Goal: Task Accomplishment & Management: Manage account settings

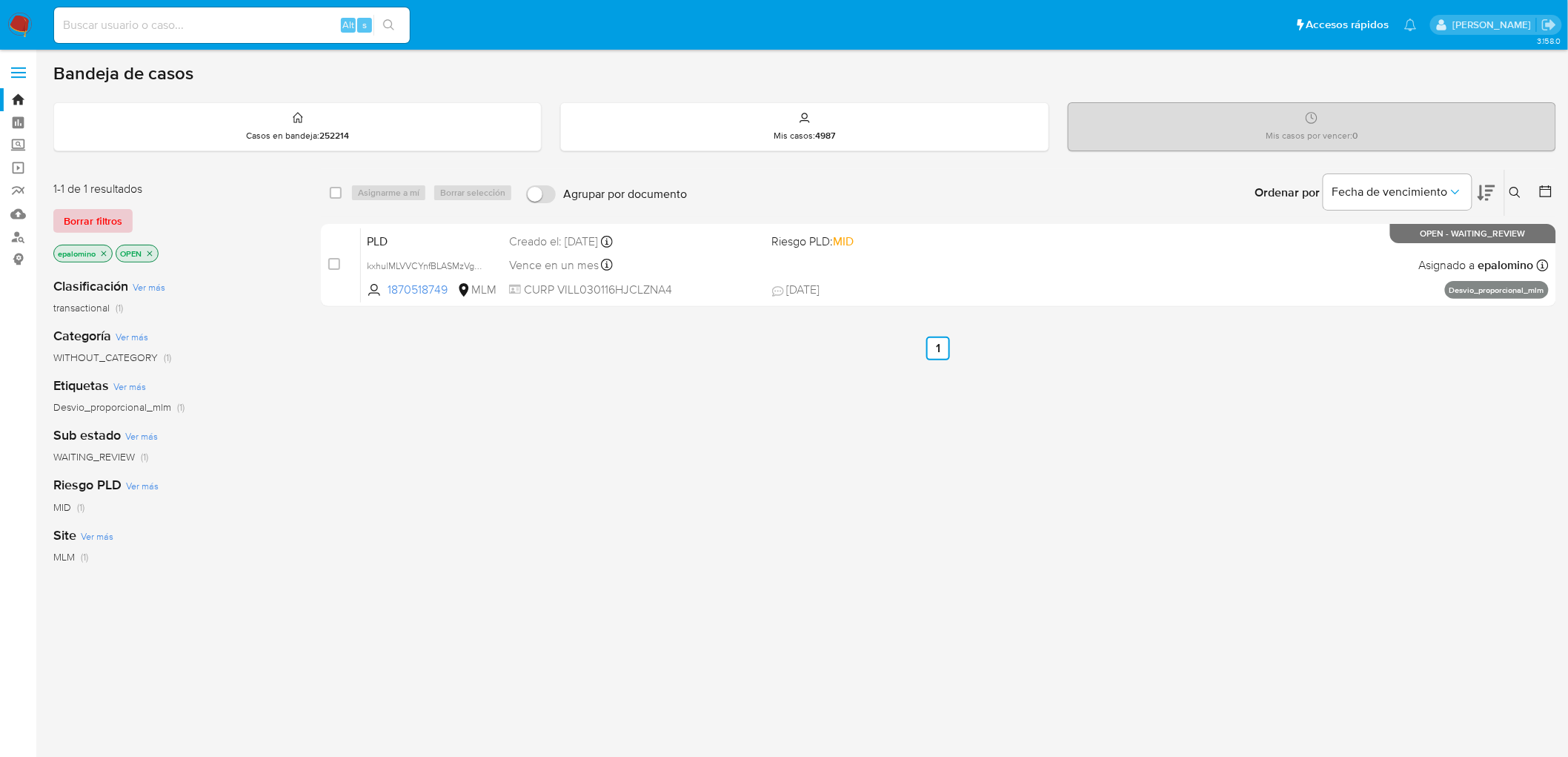
click at [116, 197] on div "1-1 de 1 resultados Borrar filtros epalomino OPEN" at bounding box center [172, 223] width 238 height 85
click at [102, 215] on span "Borrar filtros" at bounding box center [93, 221] width 59 height 21
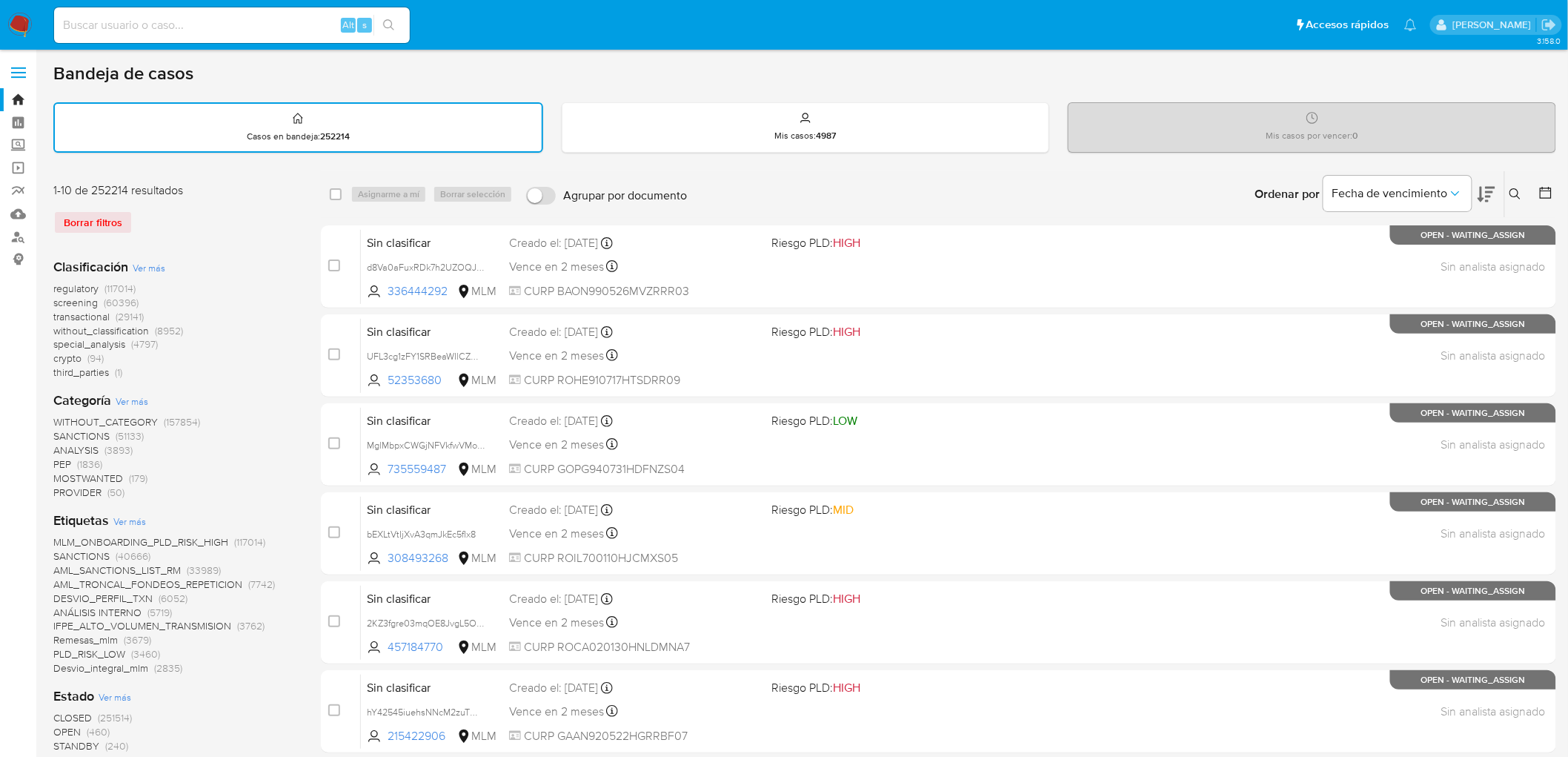
click at [1520, 192] on icon at bounding box center [1516, 195] width 12 height 12
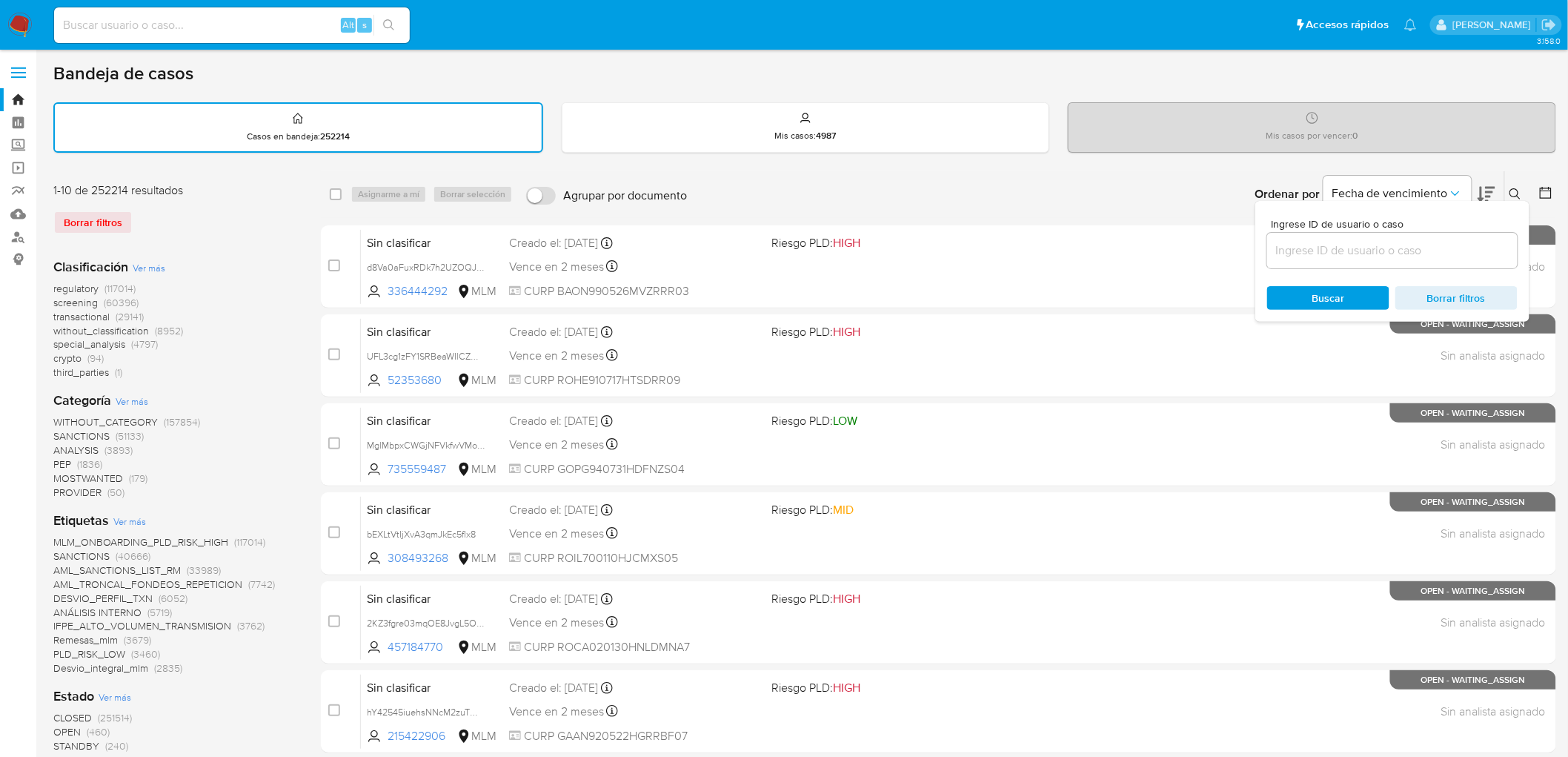
click at [1317, 246] on input at bounding box center [1392, 250] width 251 height 19
type input "1897872080"
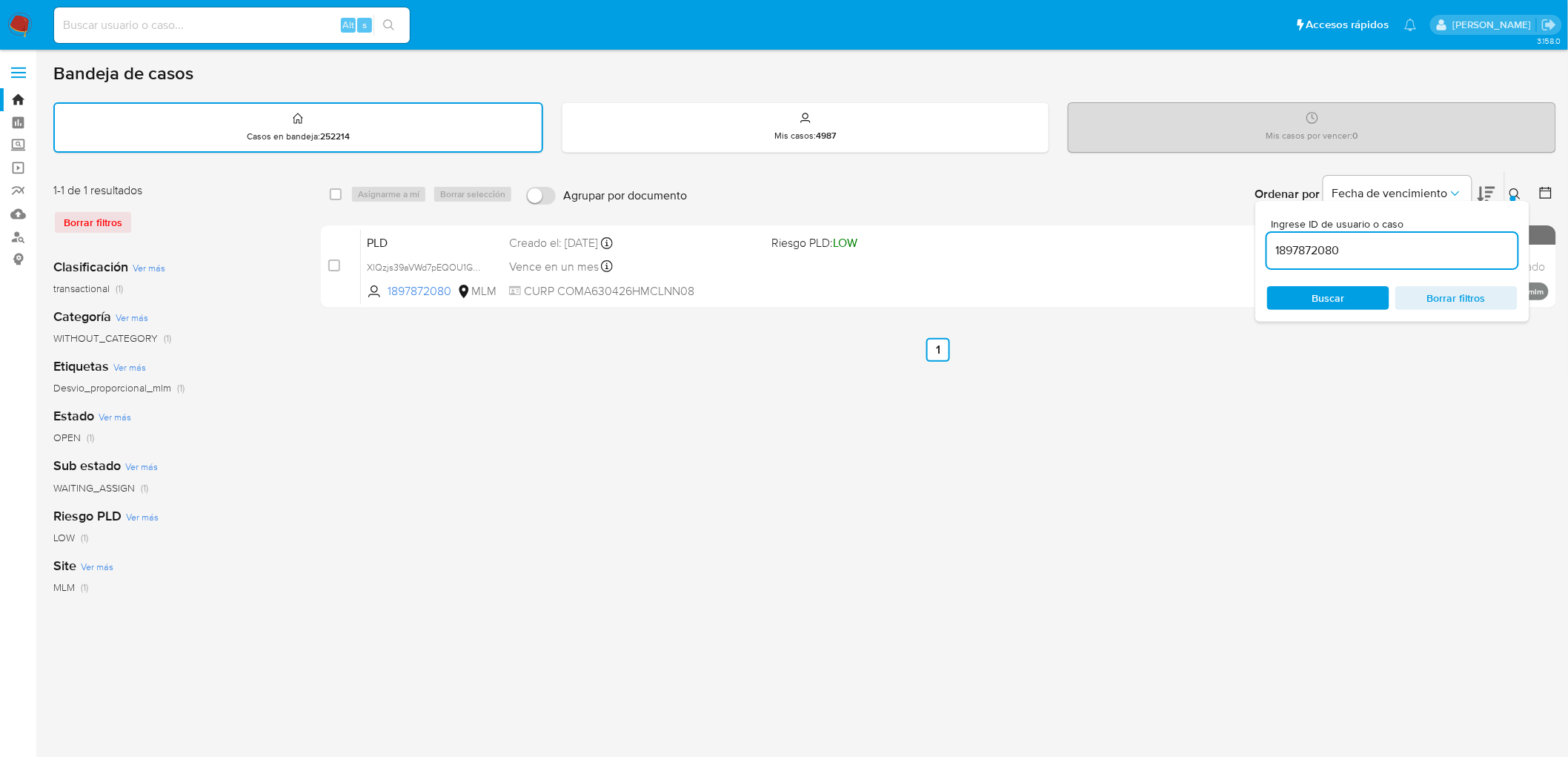
click at [1516, 189] on icon at bounding box center [1515, 194] width 11 height 11
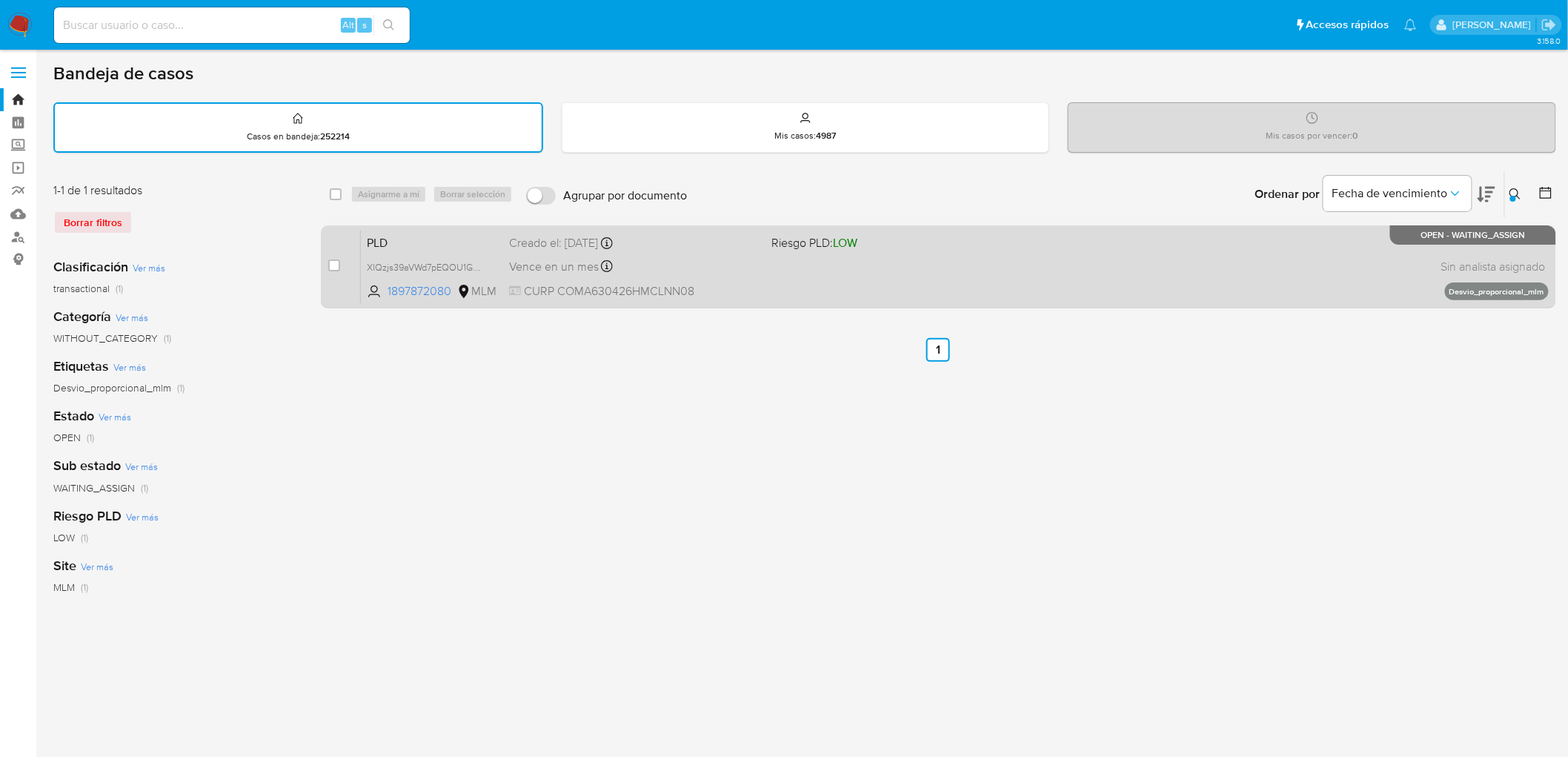
click at [410, 235] on span "PLD" at bounding box center [432, 241] width 131 height 19
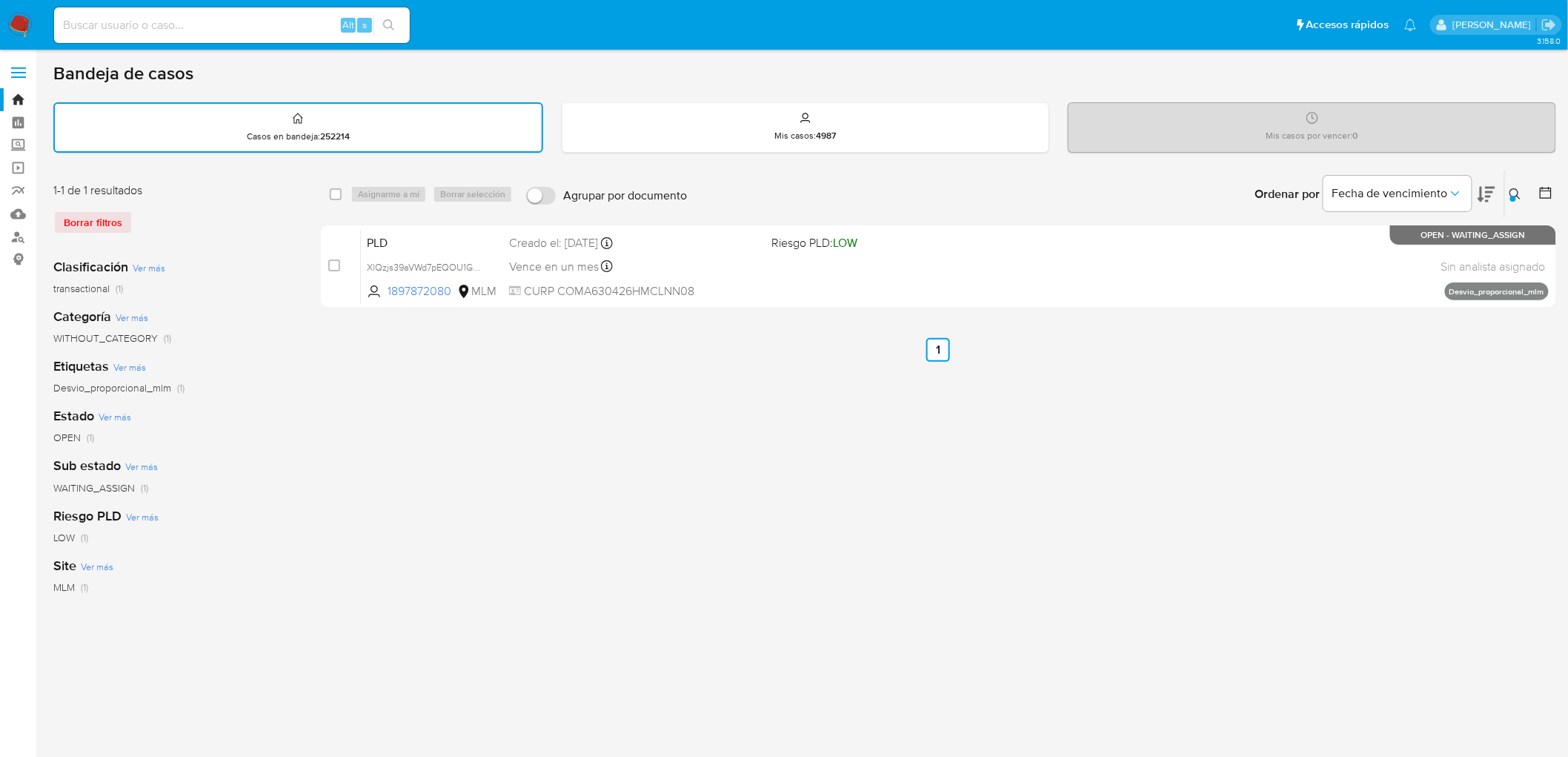
click at [30, 33] on img at bounding box center [19, 25] width 25 height 25
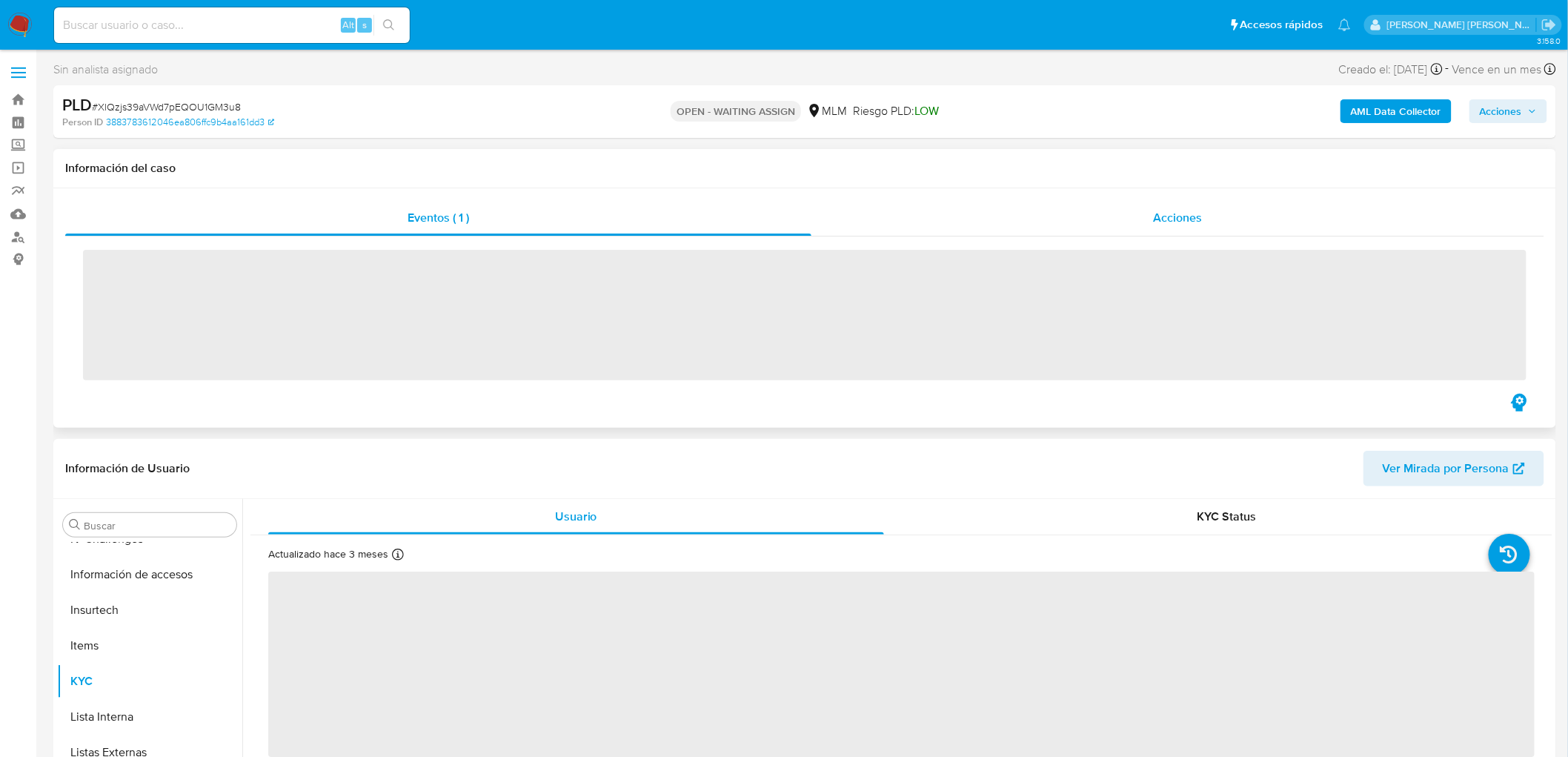
scroll to position [626, 0]
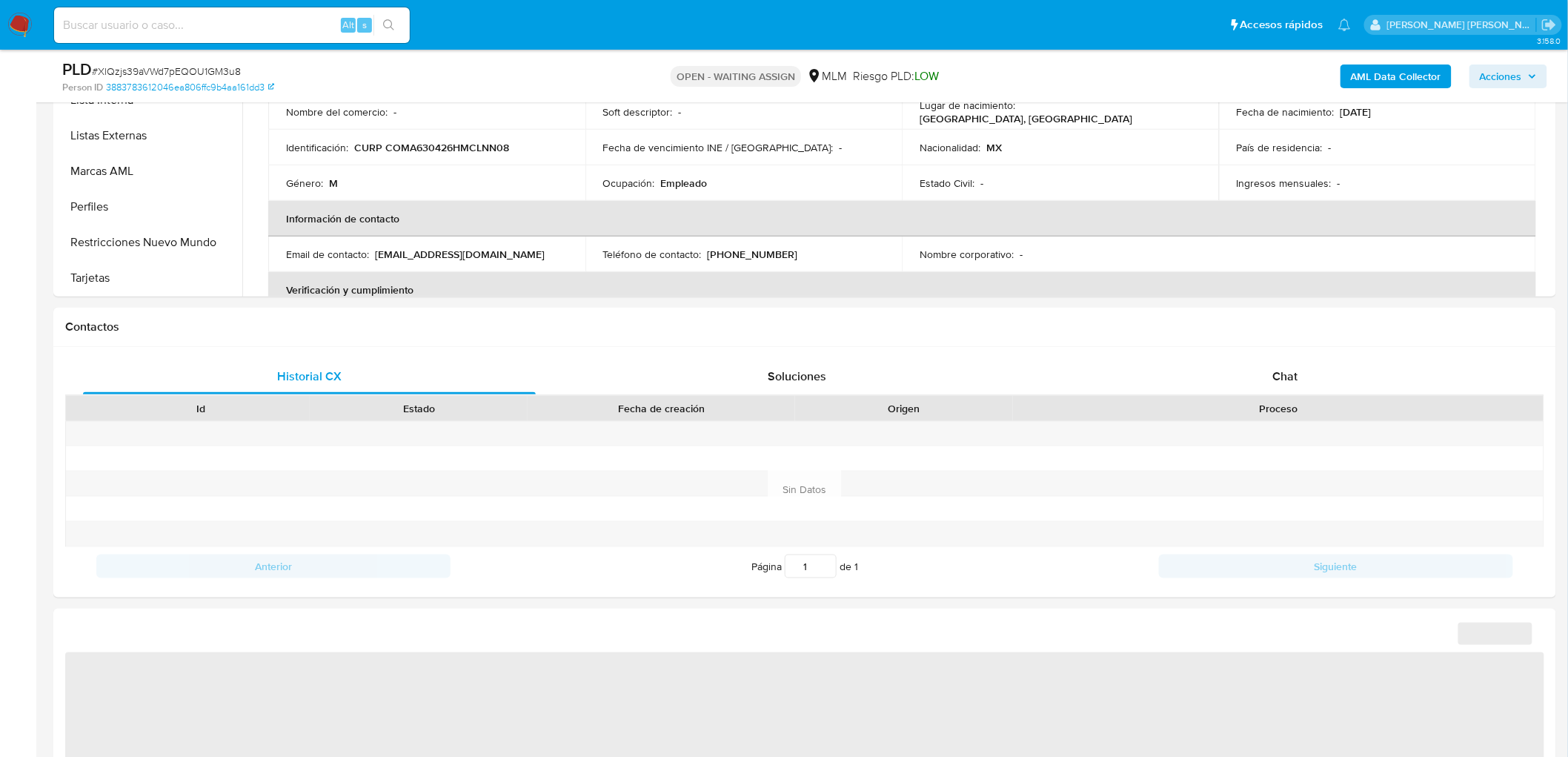
select select "10"
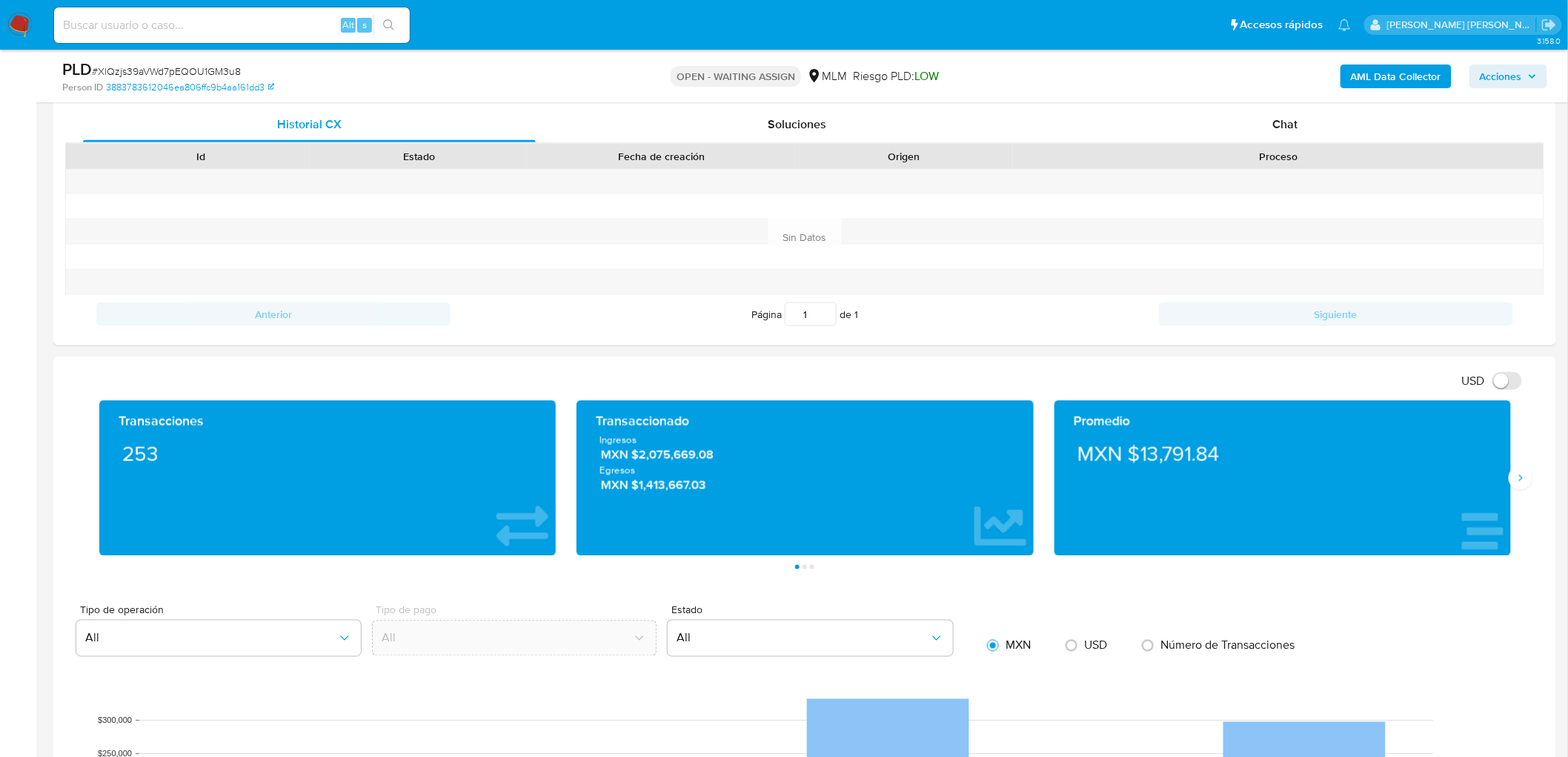
scroll to position [728, 0]
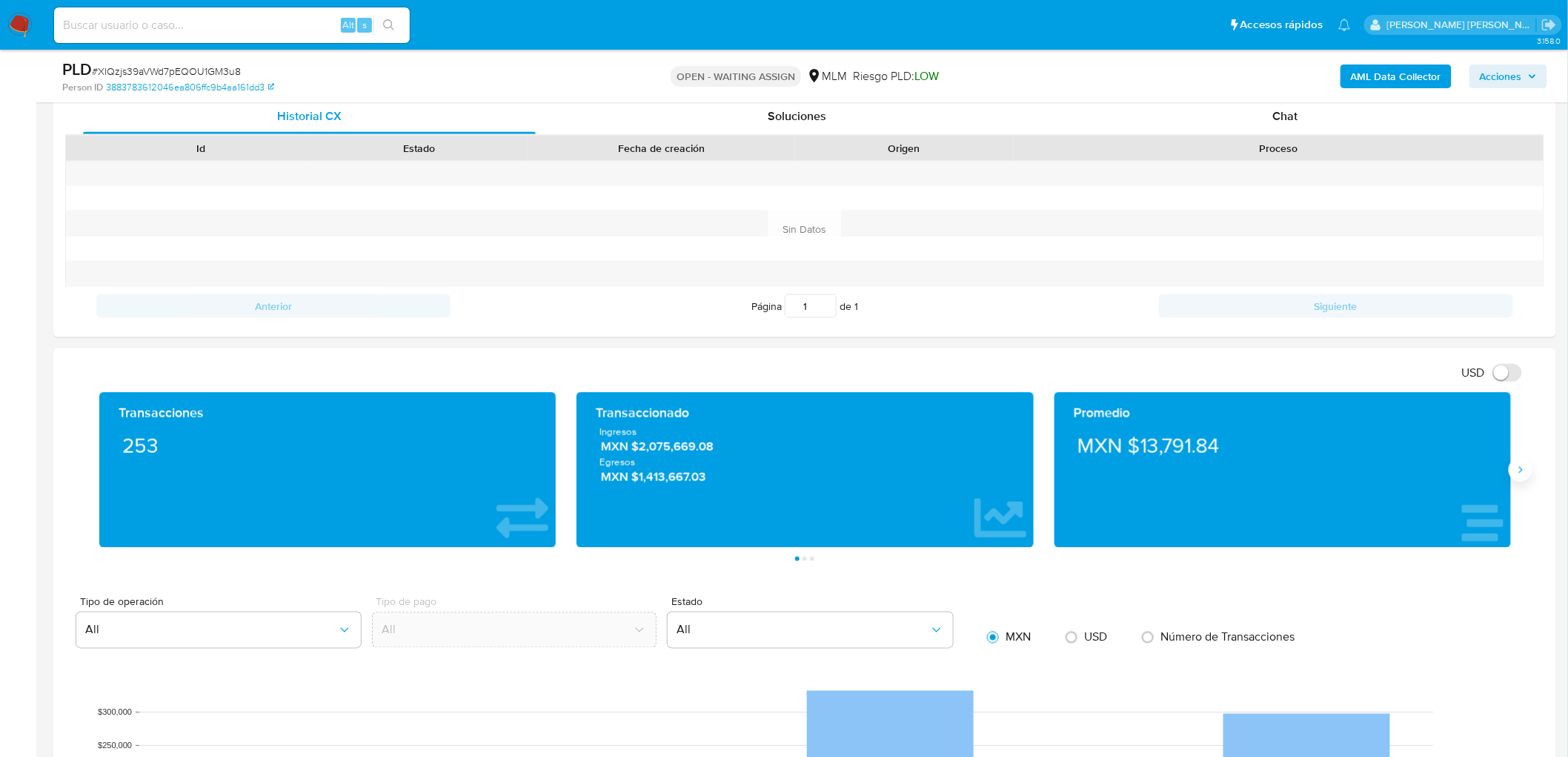
click at [1519, 471] on icon "Siguiente" at bounding box center [1521, 470] width 12 height 12
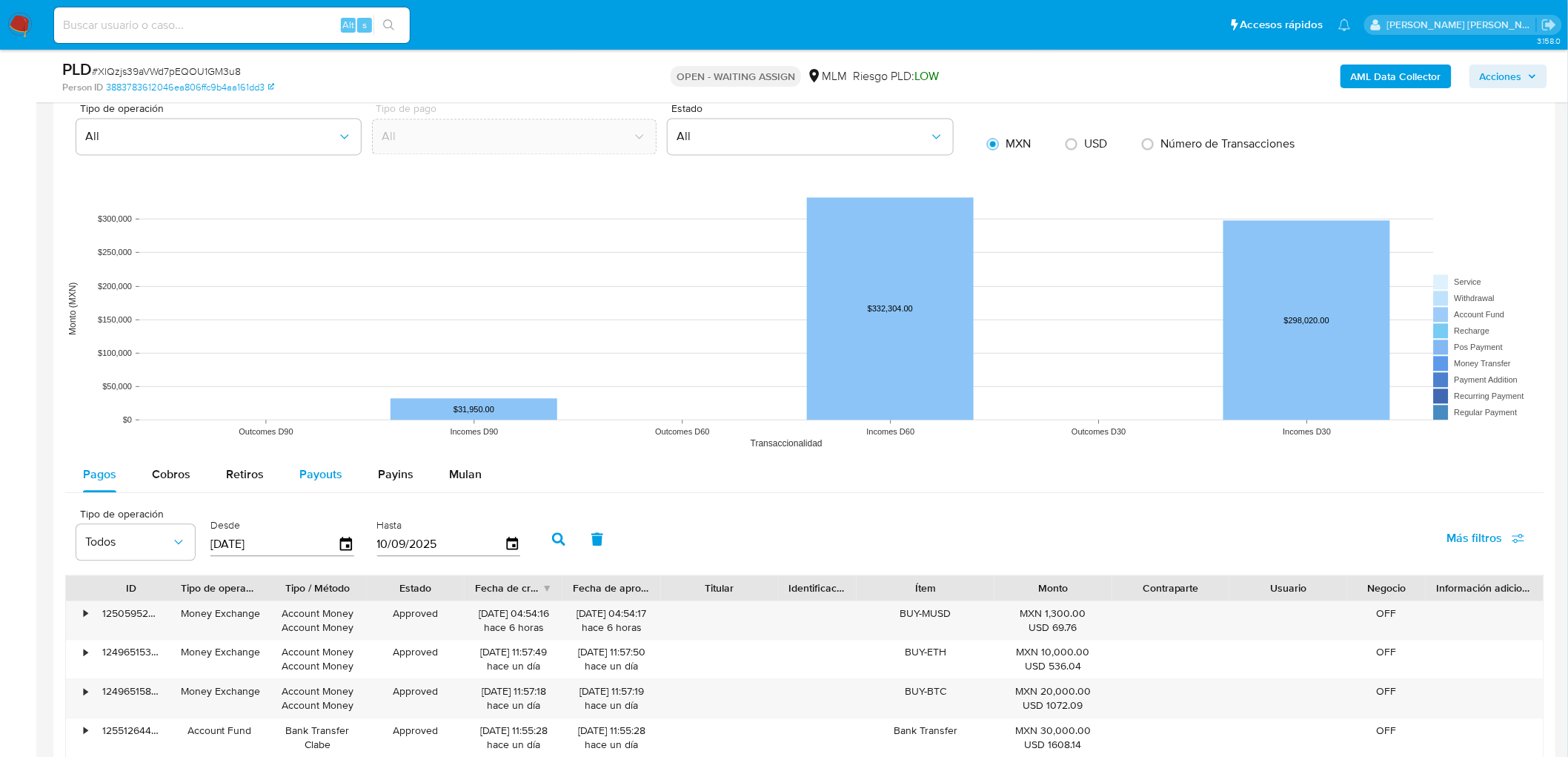
click at [323, 479] on span "Payouts" at bounding box center [320, 473] width 43 height 17
select select "10"
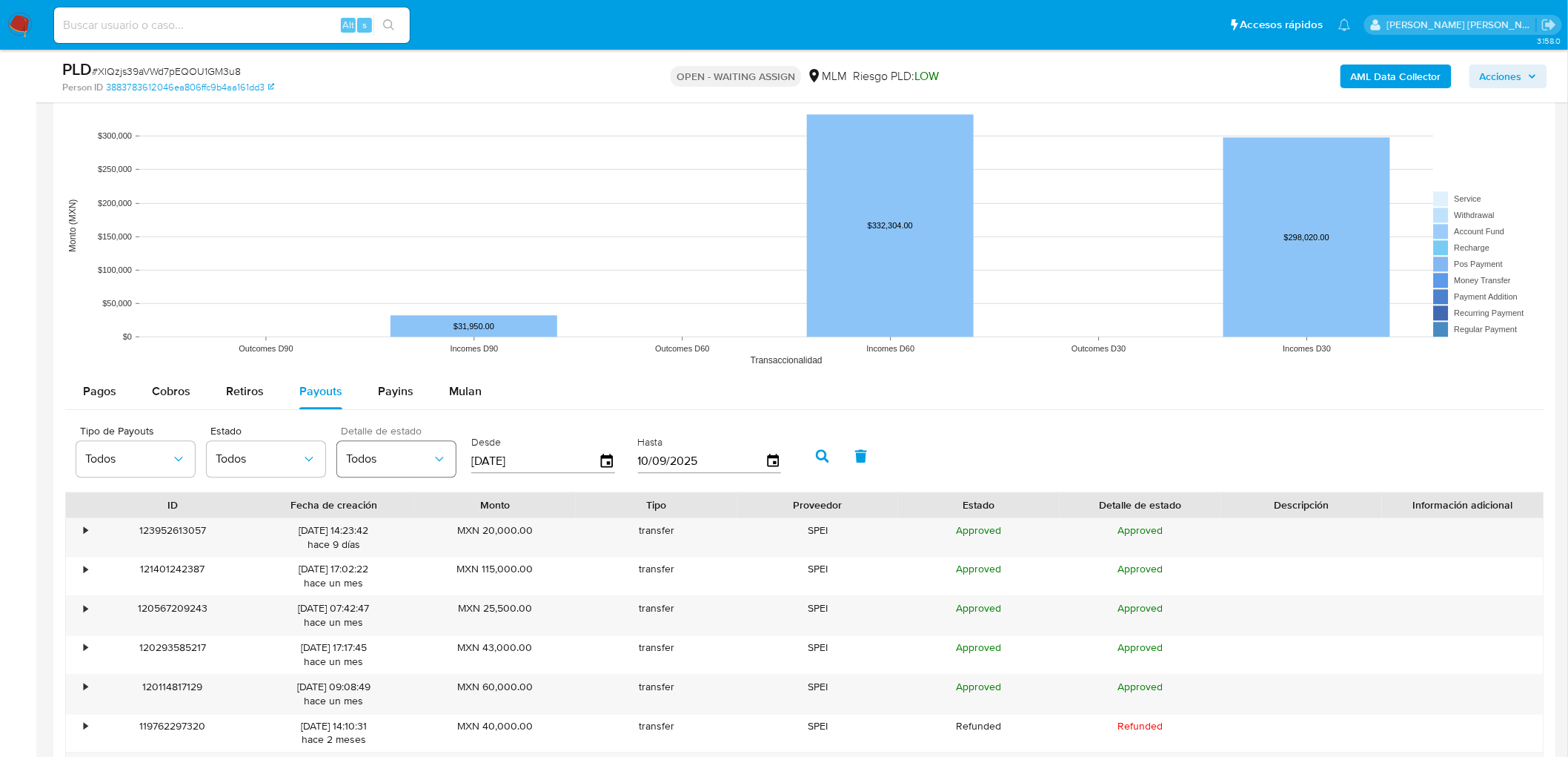
scroll to position [1552, 0]
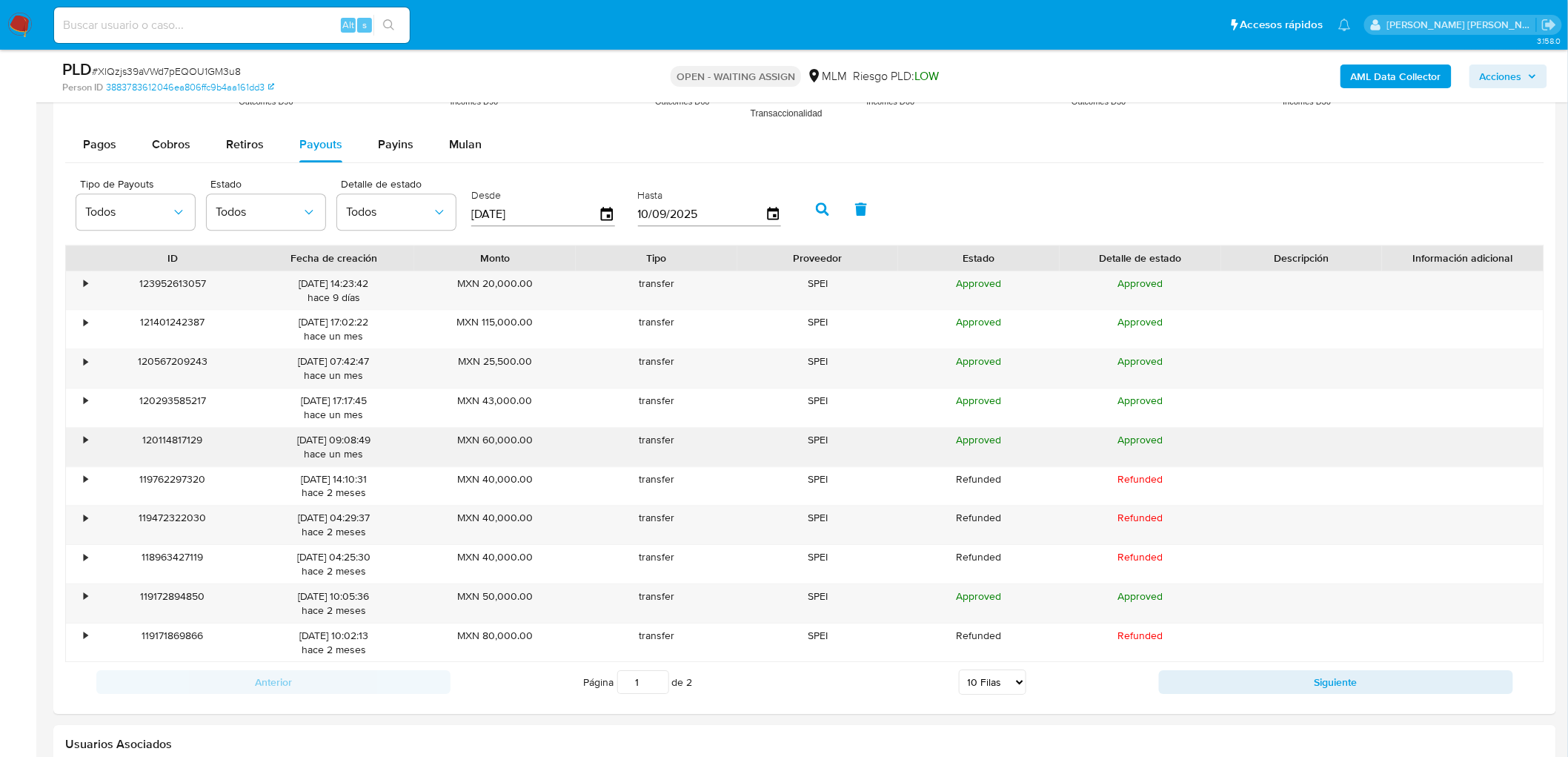
click at [79, 438] on div "•" at bounding box center [79, 446] width 26 height 39
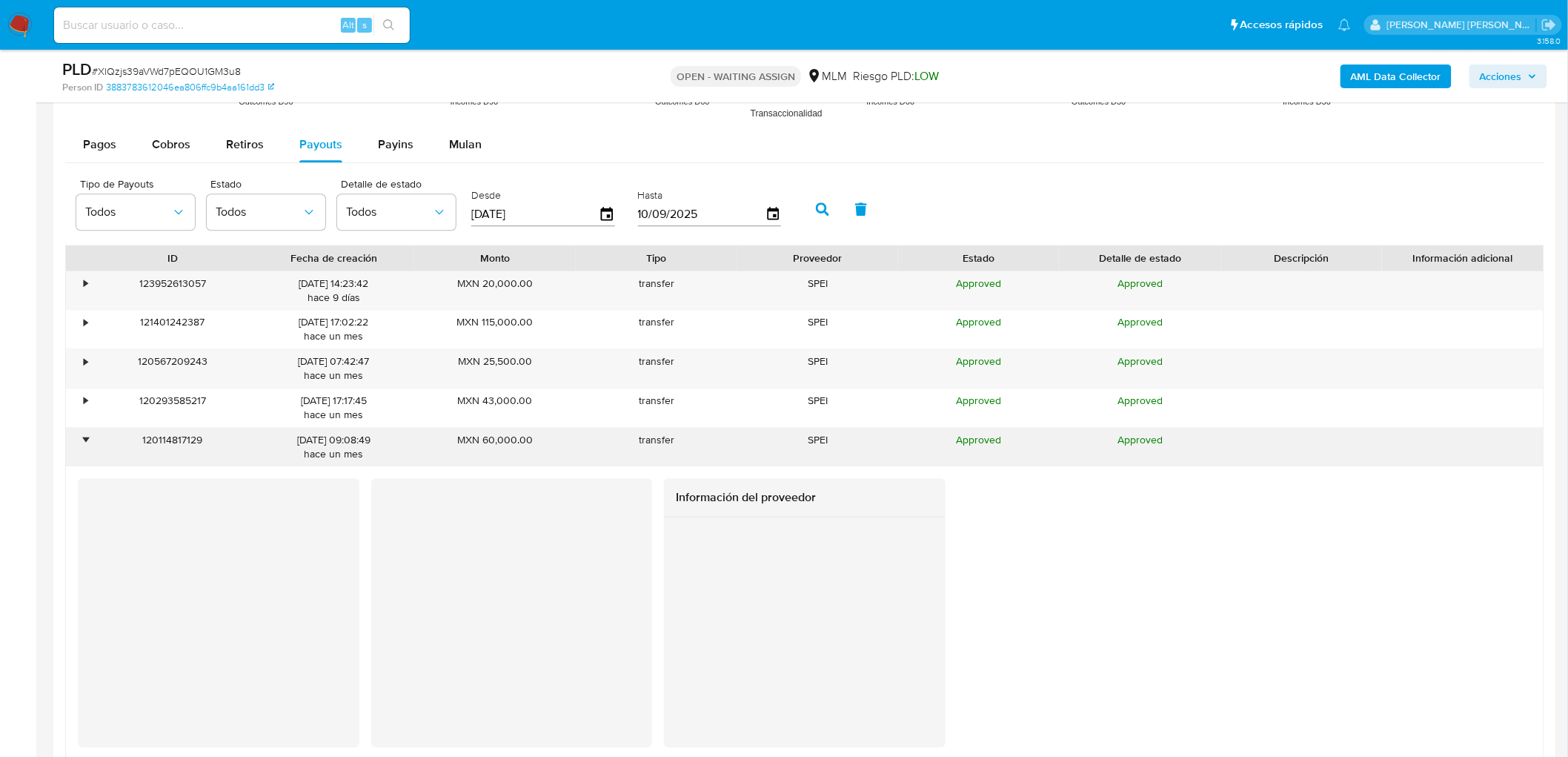
click at [79, 438] on div "•" at bounding box center [79, 446] width 26 height 39
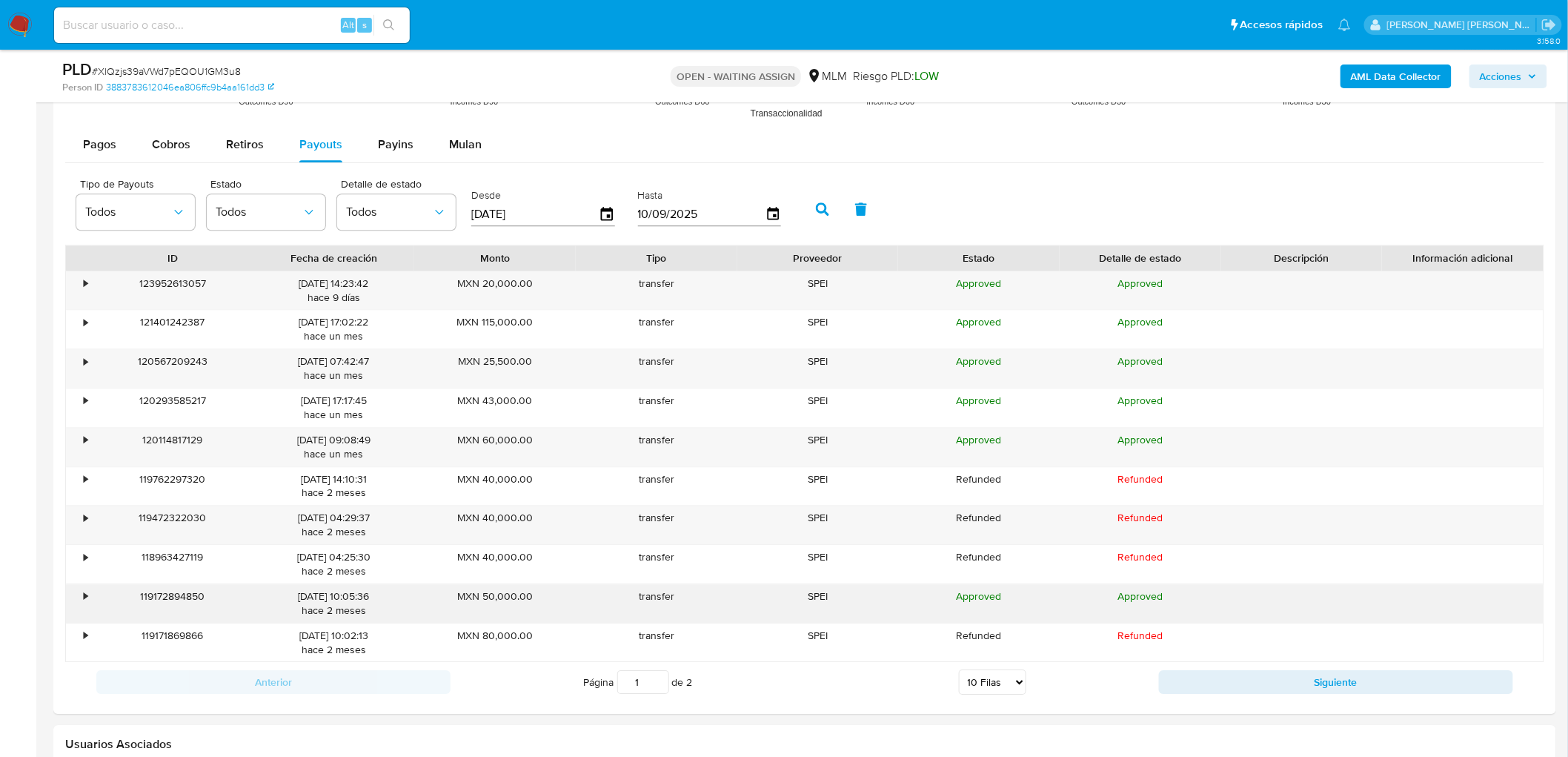
click at [88, 598] on div "•" at bounding box center [79, 603] width 26 height 39
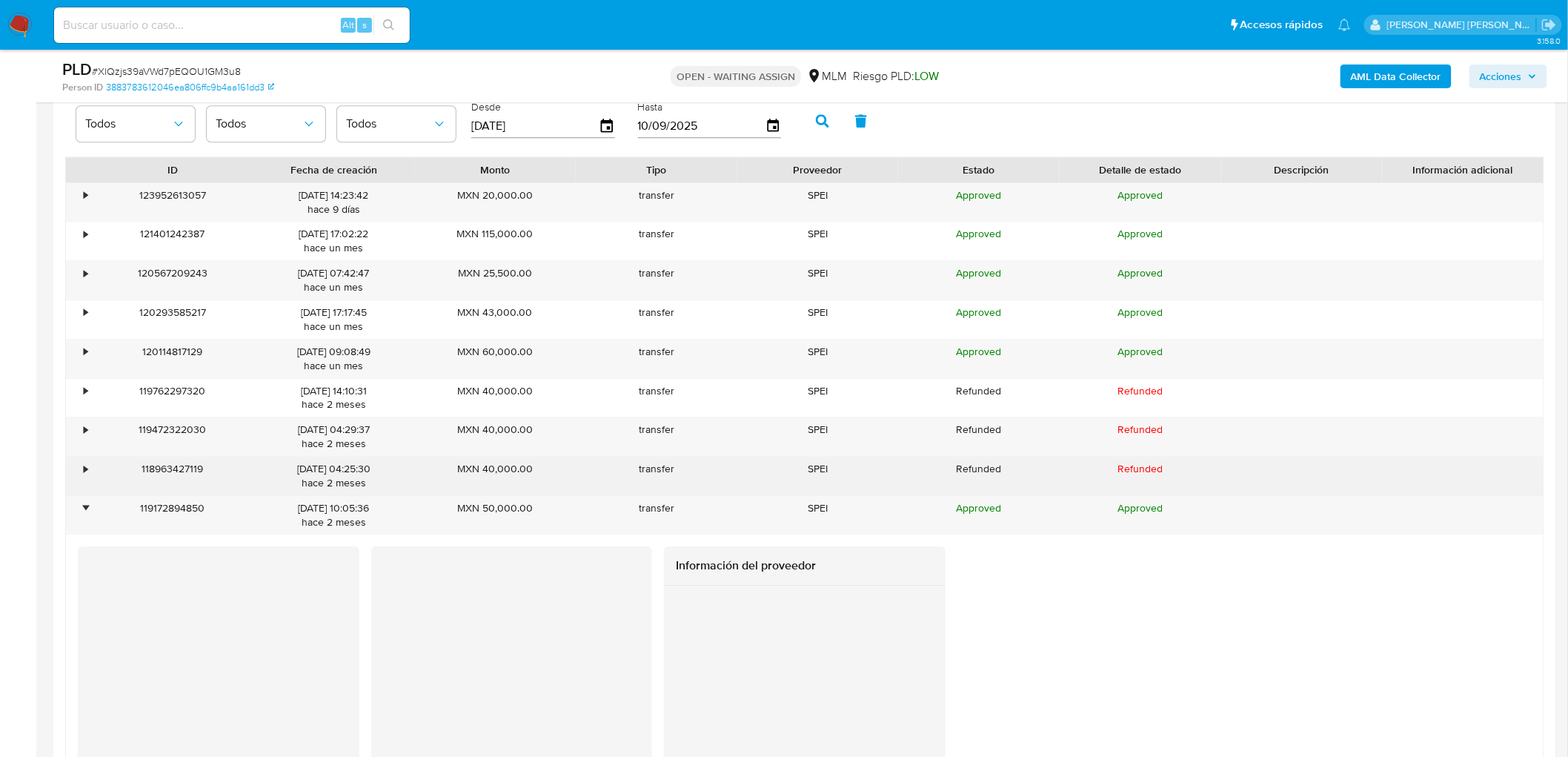
scroll to position [1717, 0]
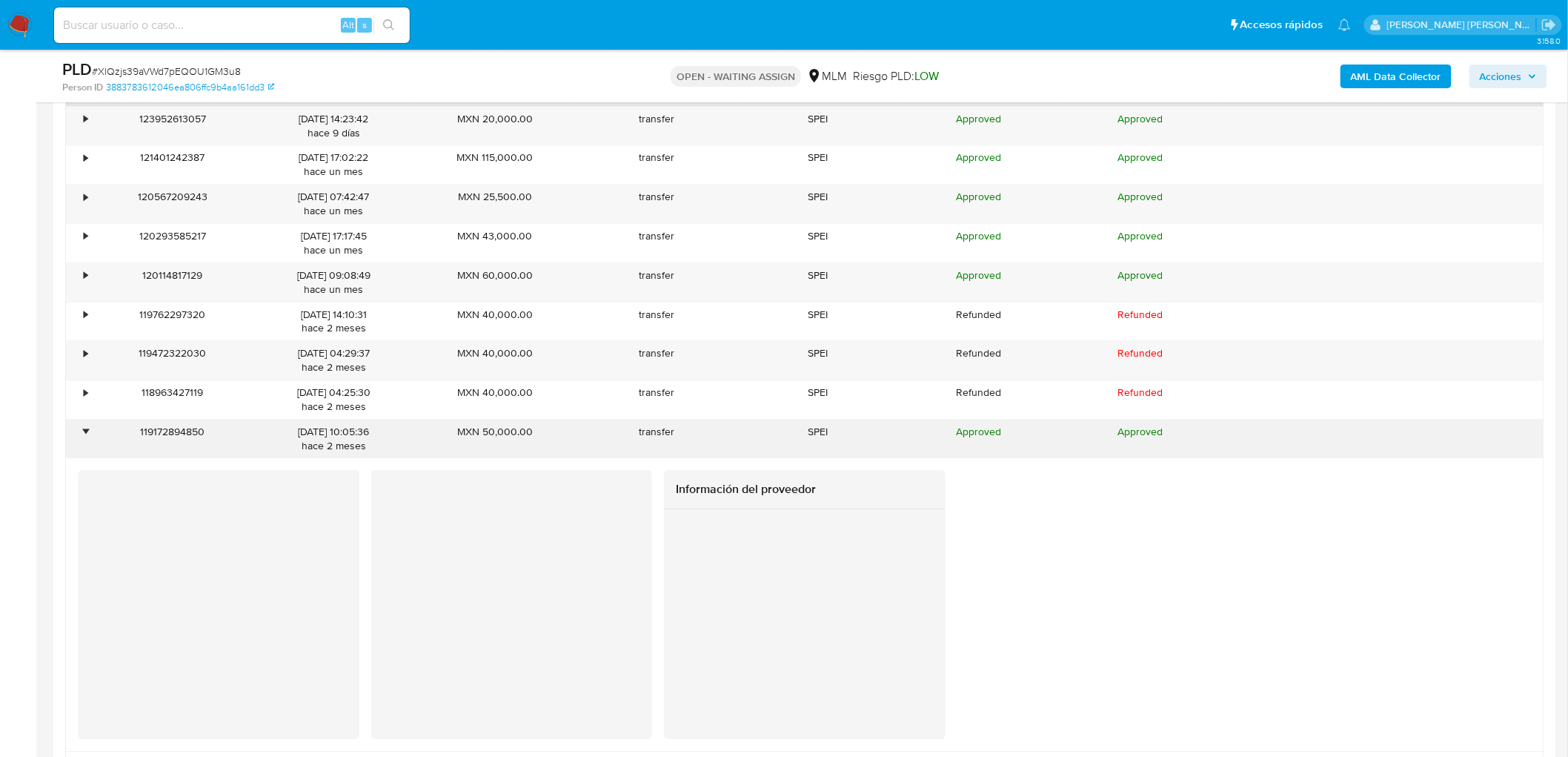
click at [85, 432] on div "•" at bounding box center [86, 432] width 4 height 14
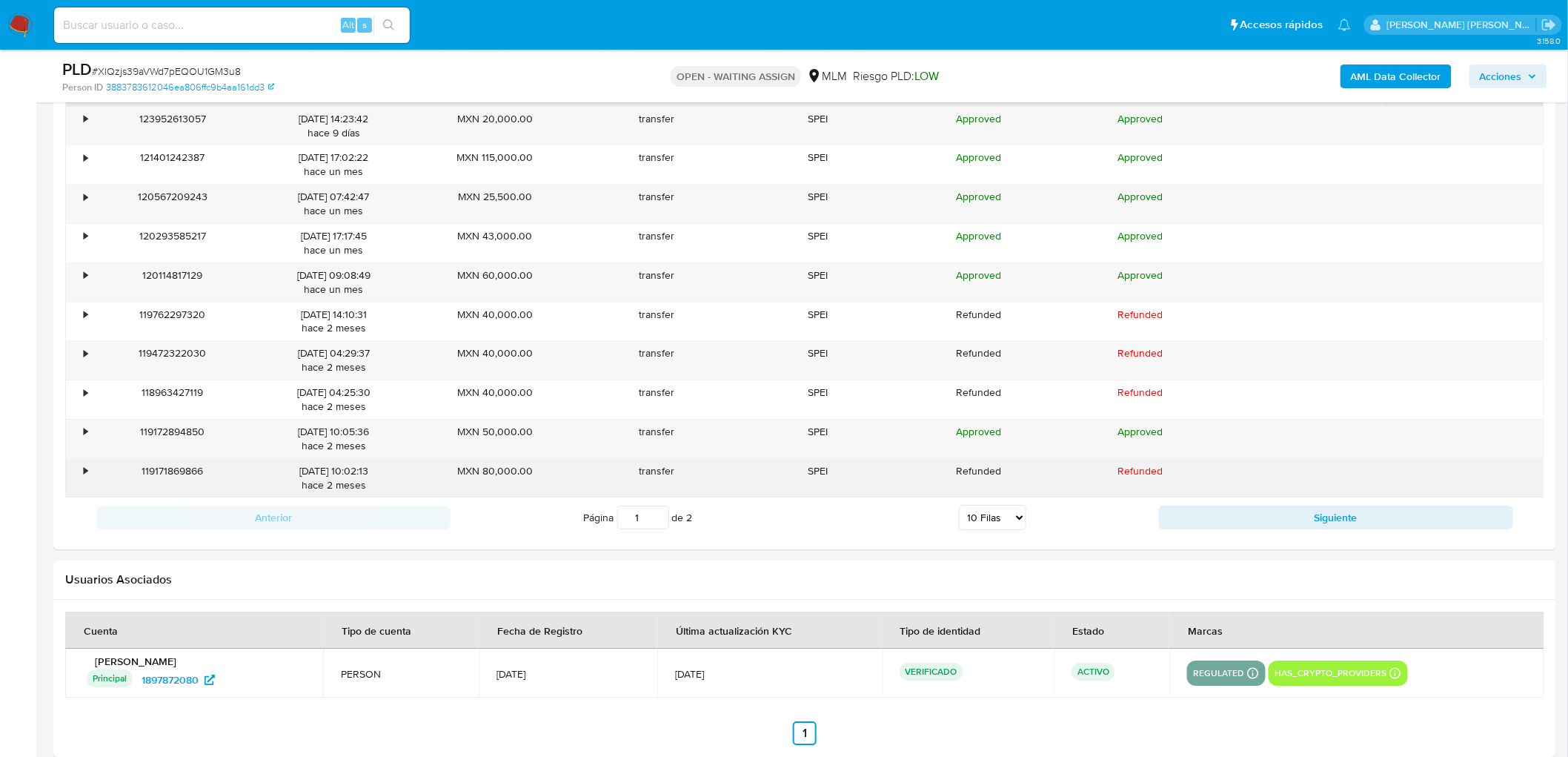
click at [85, 484] on div "•" at bounding box center [79, 478] width 26 height 39
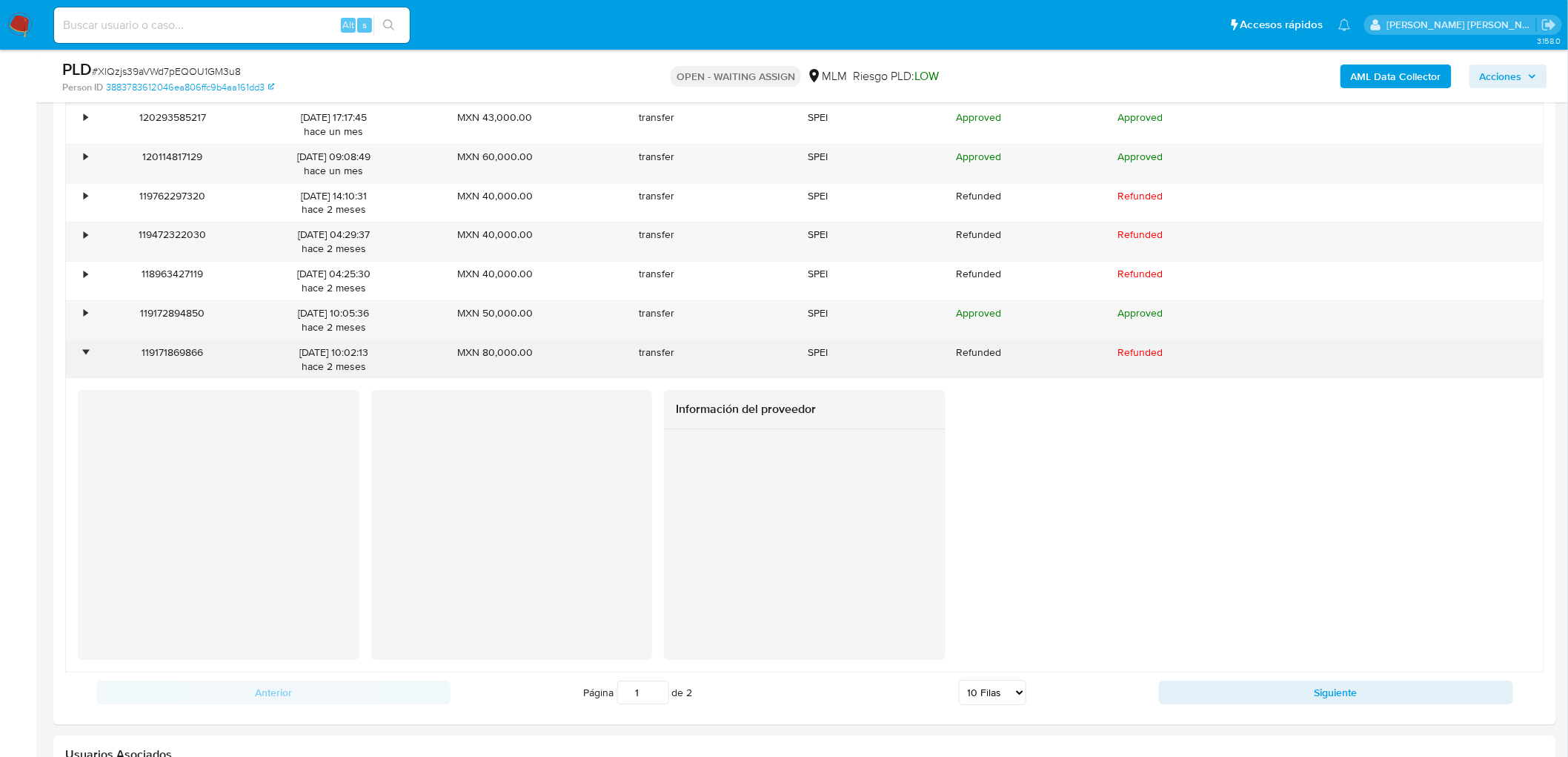
scroll to position [2047, 0]
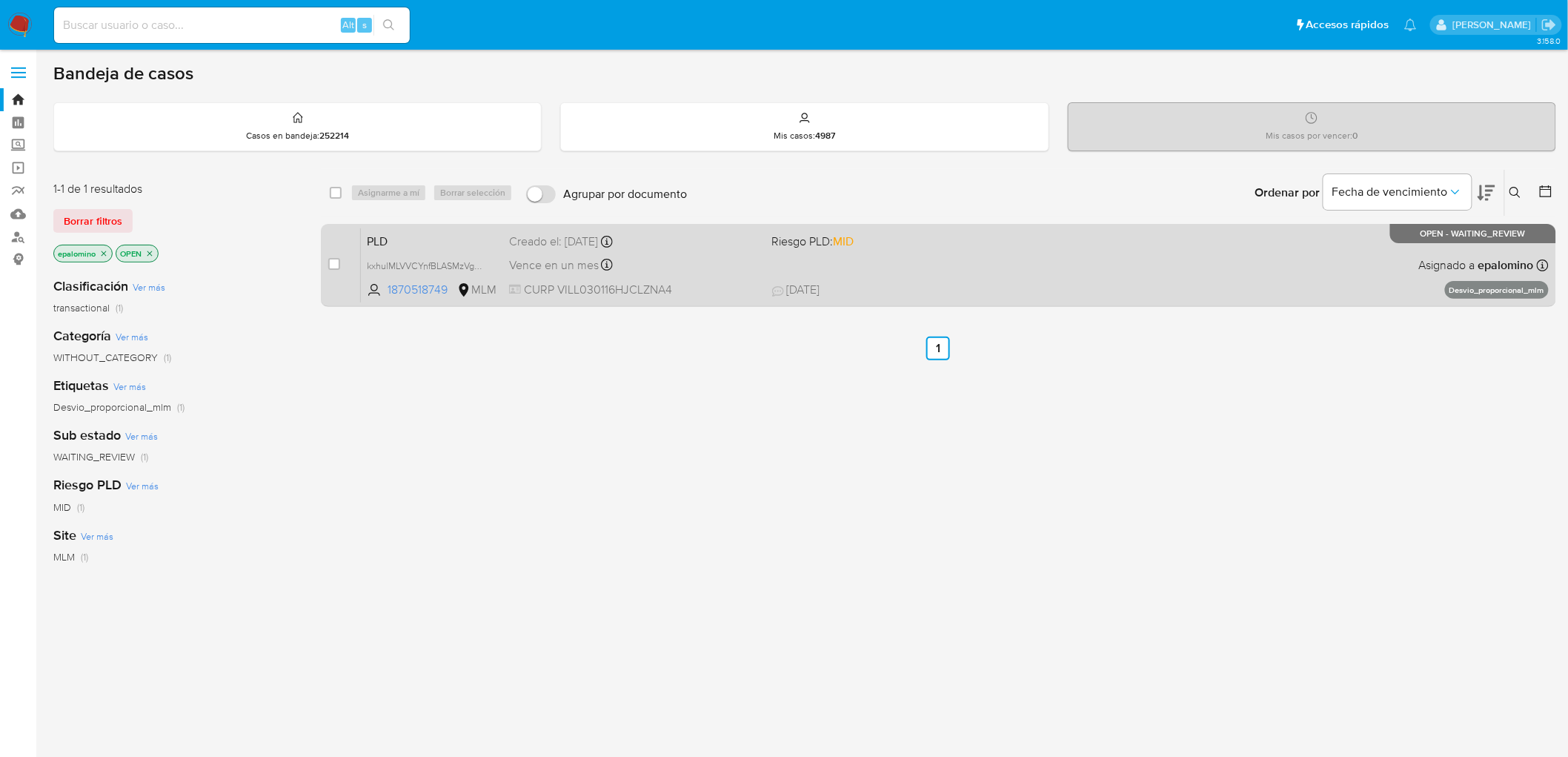
click at [380, 234] on span "PLD" at bounding box center [432, 240] width 131 height 19
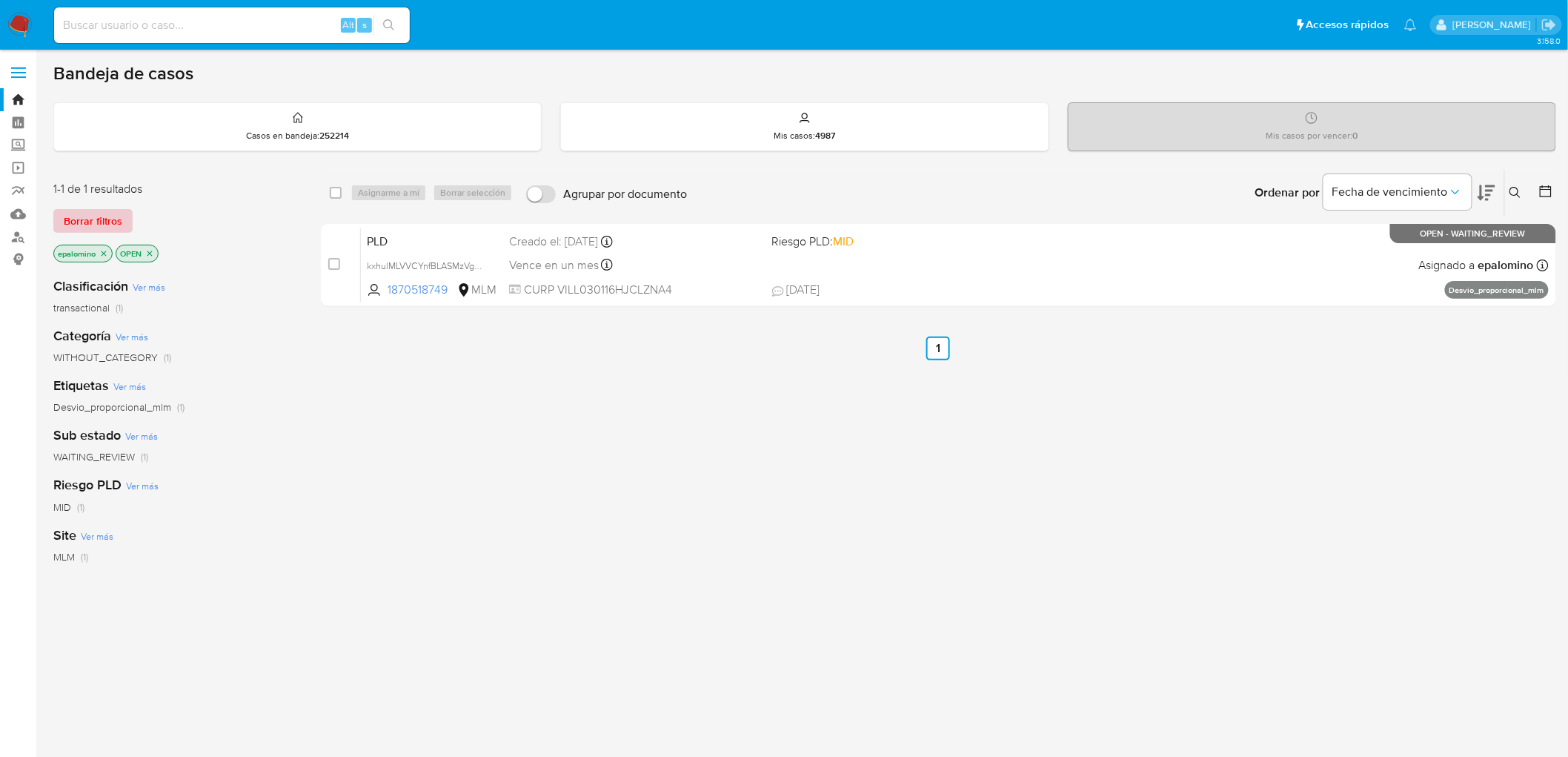
click at [101, 212] on span "Borrar filtros" at bounding box center [93, 221] width 59 height 21
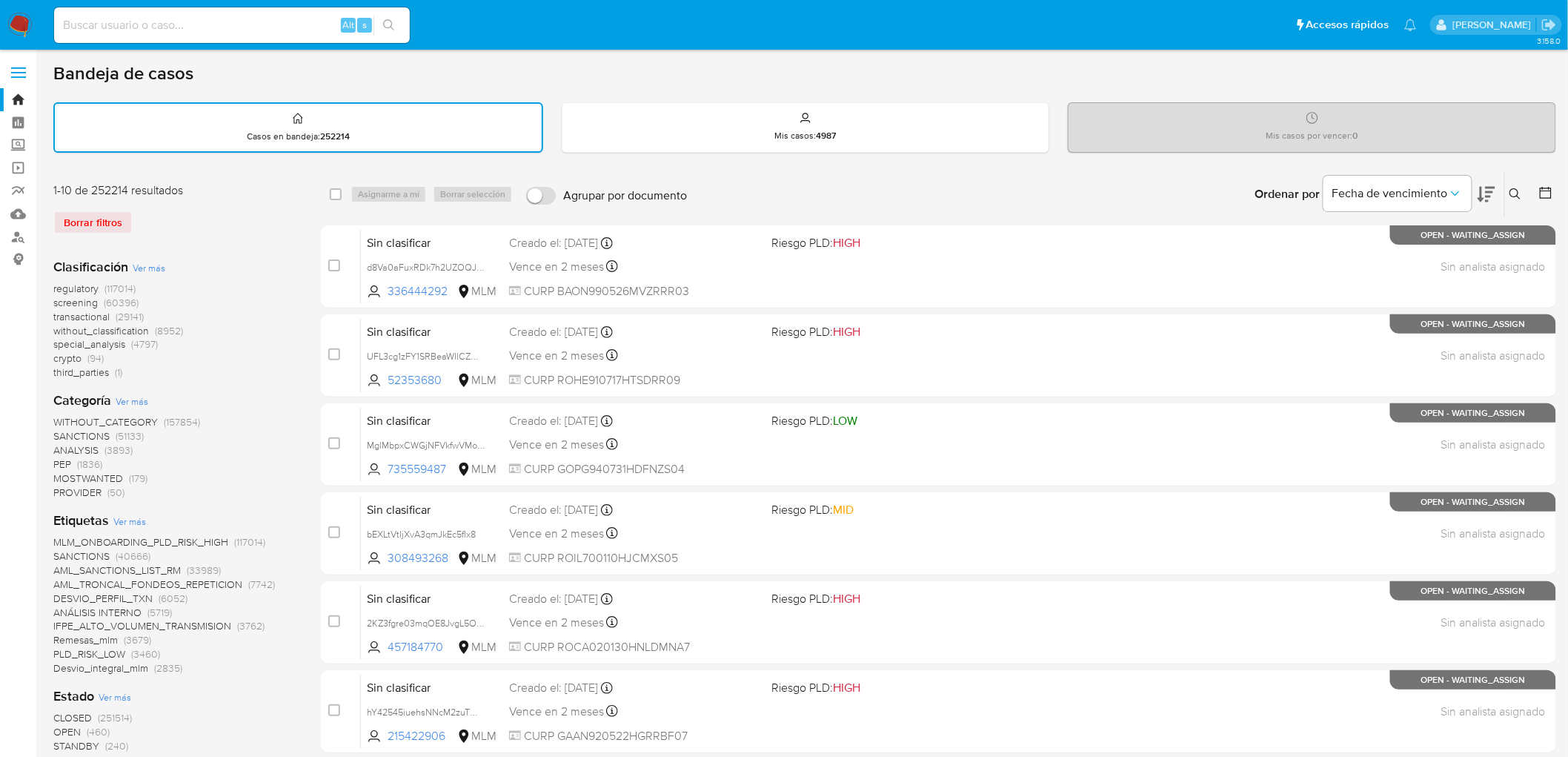
click at [1518, 189] on icon at bounding box center [1516, 195] width 12 height 12
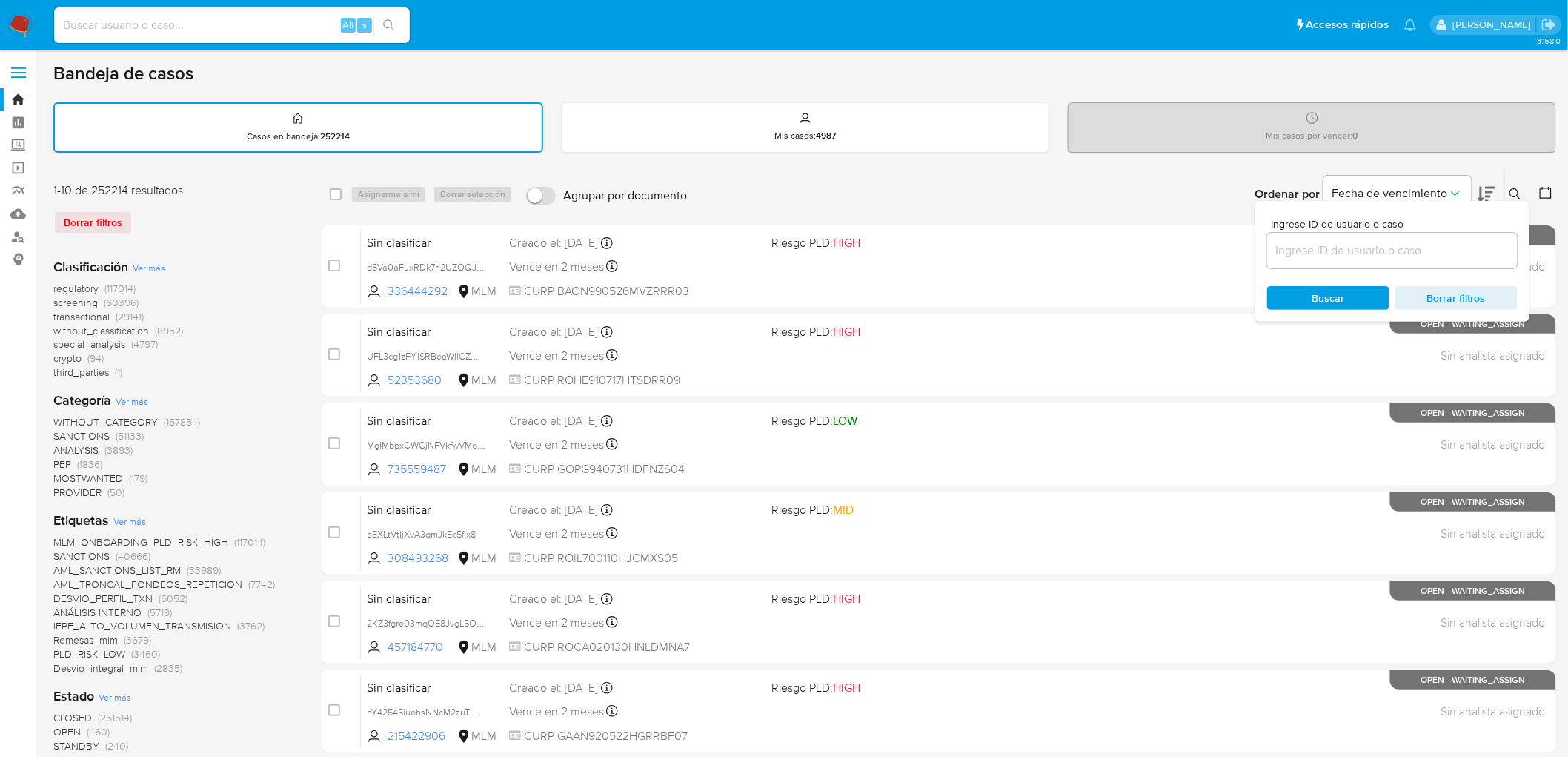
click at [1360, 260] on div at bounding box center [1392, 251] width 251 height 36
click at [1358, 238] on div at bounding box center [1392, 251] width 251 height 36
click at [1331, 247] on input at bounding box center [1392, 250] width 251 height 19
paste input "1870518749"
type input "1870518749"
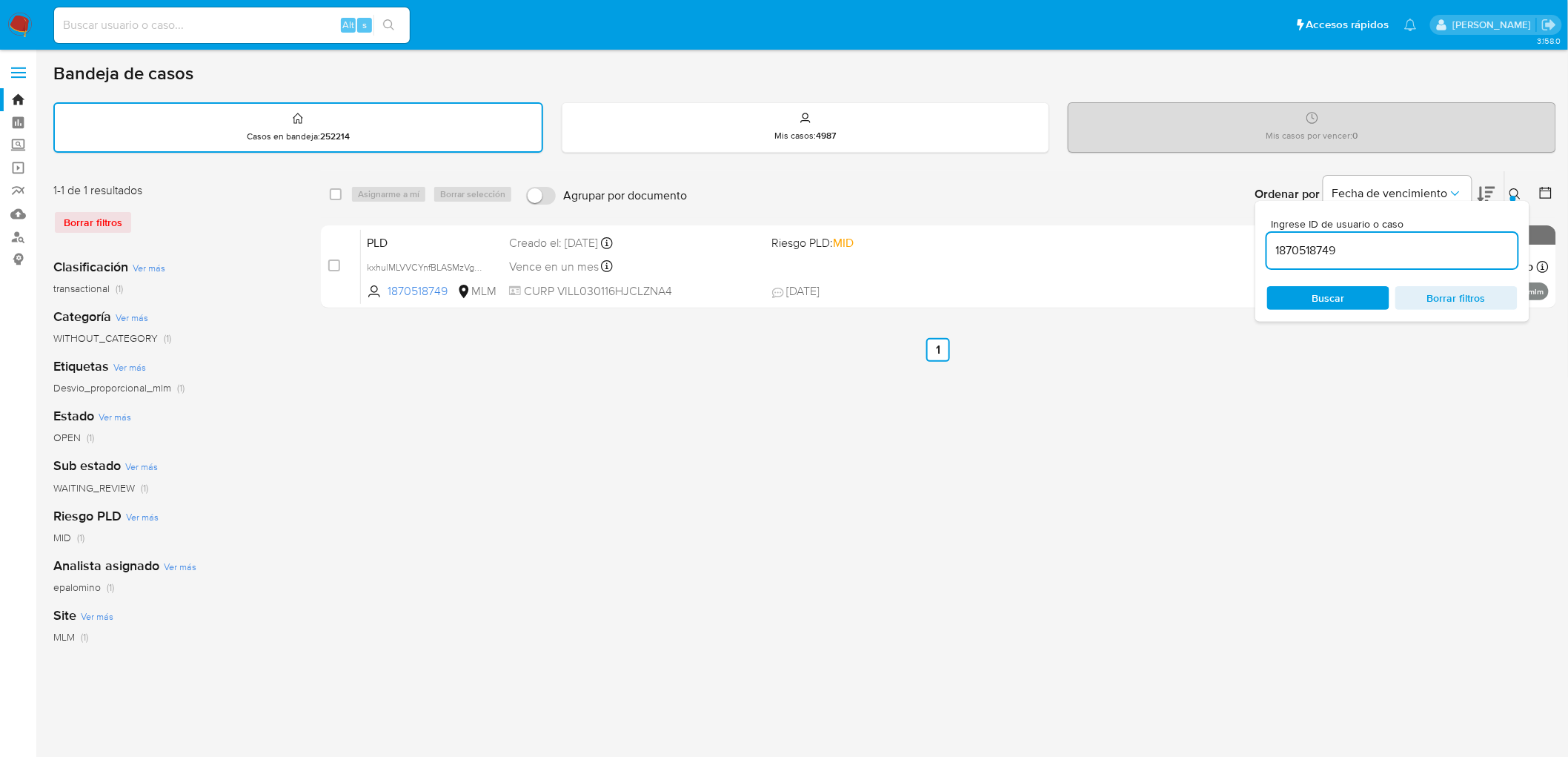
click at [1519, 194] on icon at bounding box center [1516, 195] width 12 height 12
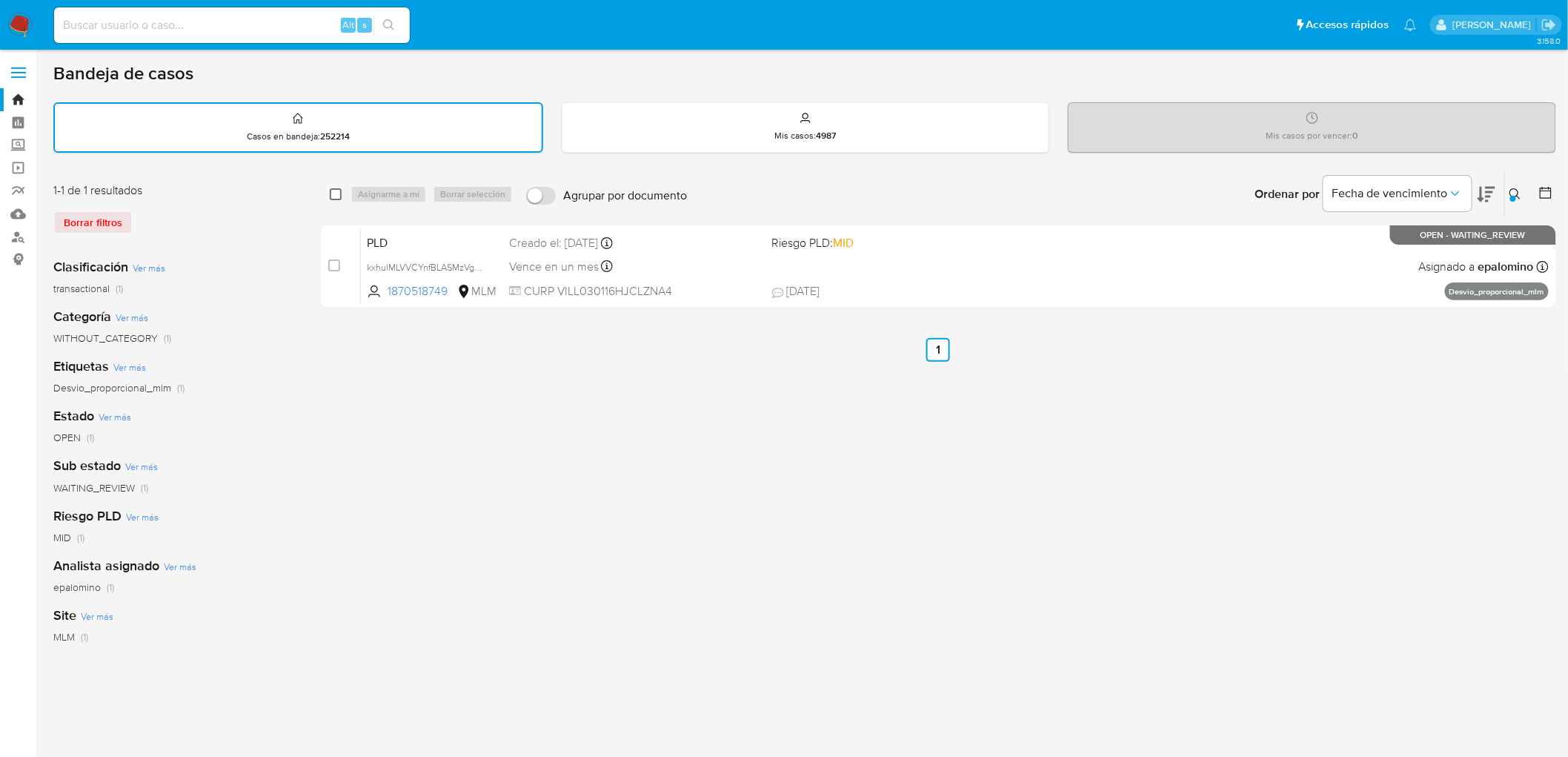
click at [334, 189] on input "checkbox" at bounding box center [335, 195] width 12 height 12
checkbox input "true"
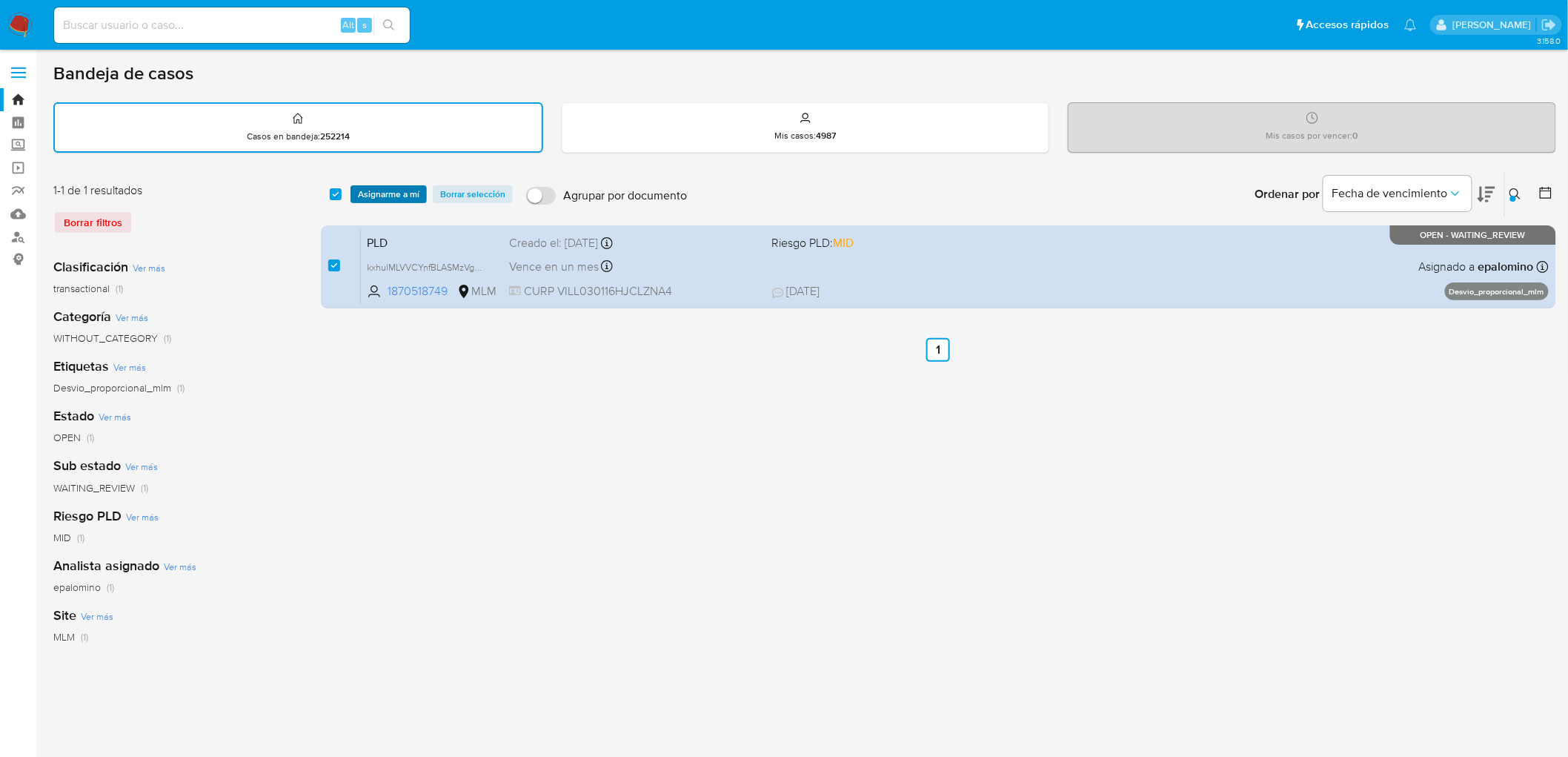
click at [376, 190] on span "Asignarme a mí" at bounding box center [389, 194] width 62 height 15
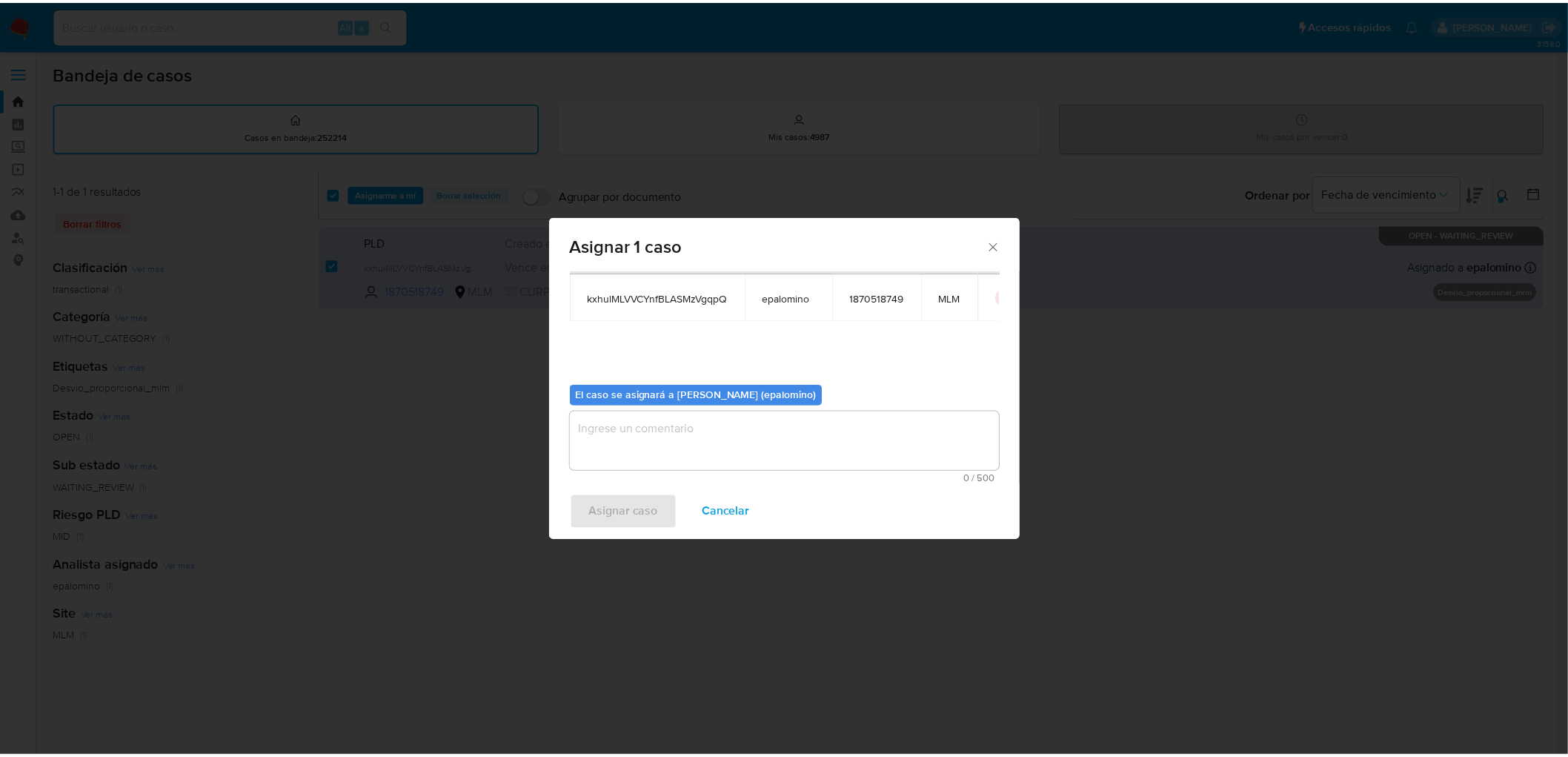
scroll to position [76, 0]
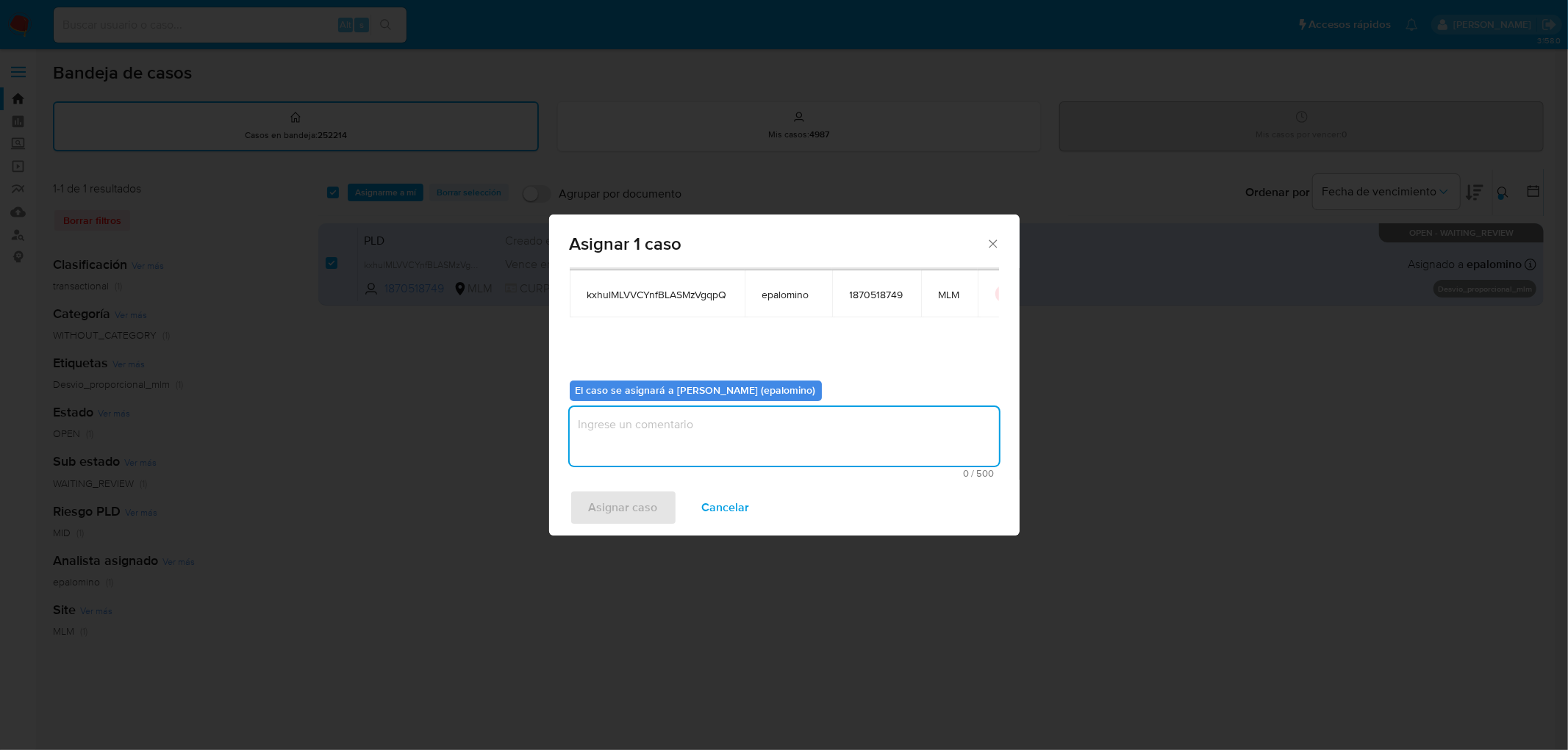
click at [673, 458] on textarea "assign-modal" at bounding box center [785, 435] width 430 height 58
type textarea "as"
click at [639, 496] on span "Asignar caso" at bounding box center [624, 508] width 69 height 33
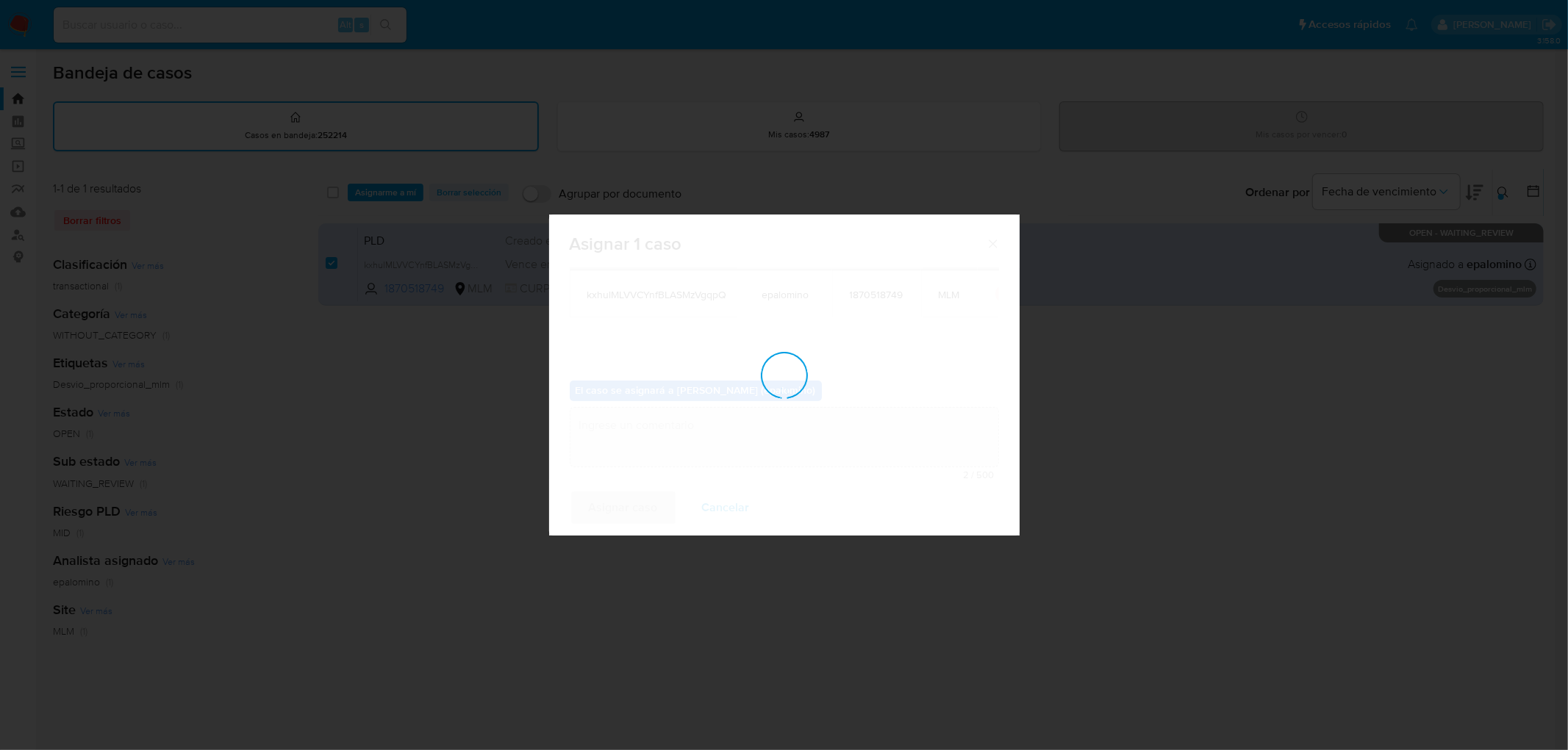
checkbox input "false"
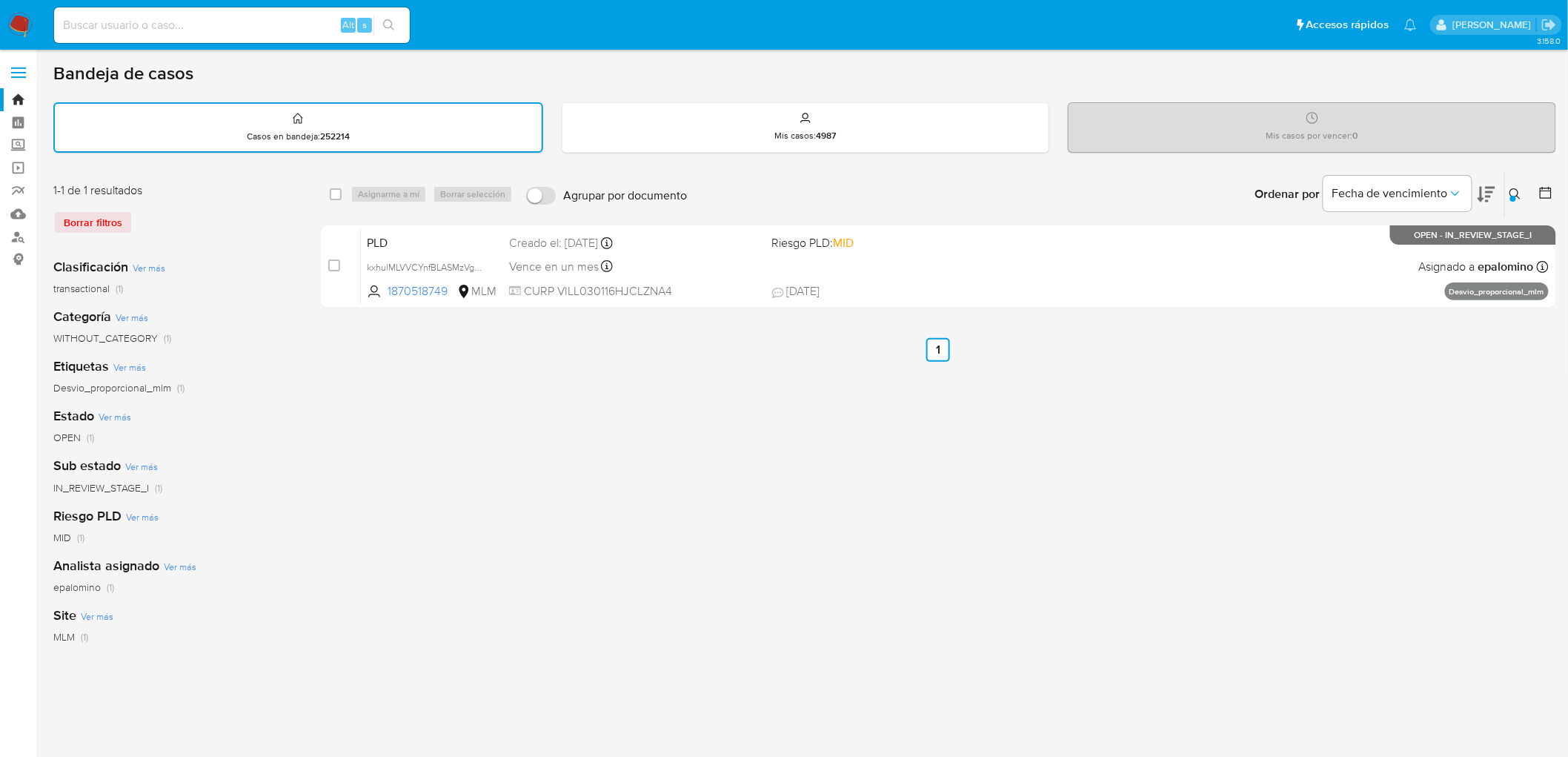
click at [19, 22] on img at bounding box center [19, 25] width 25 height 25
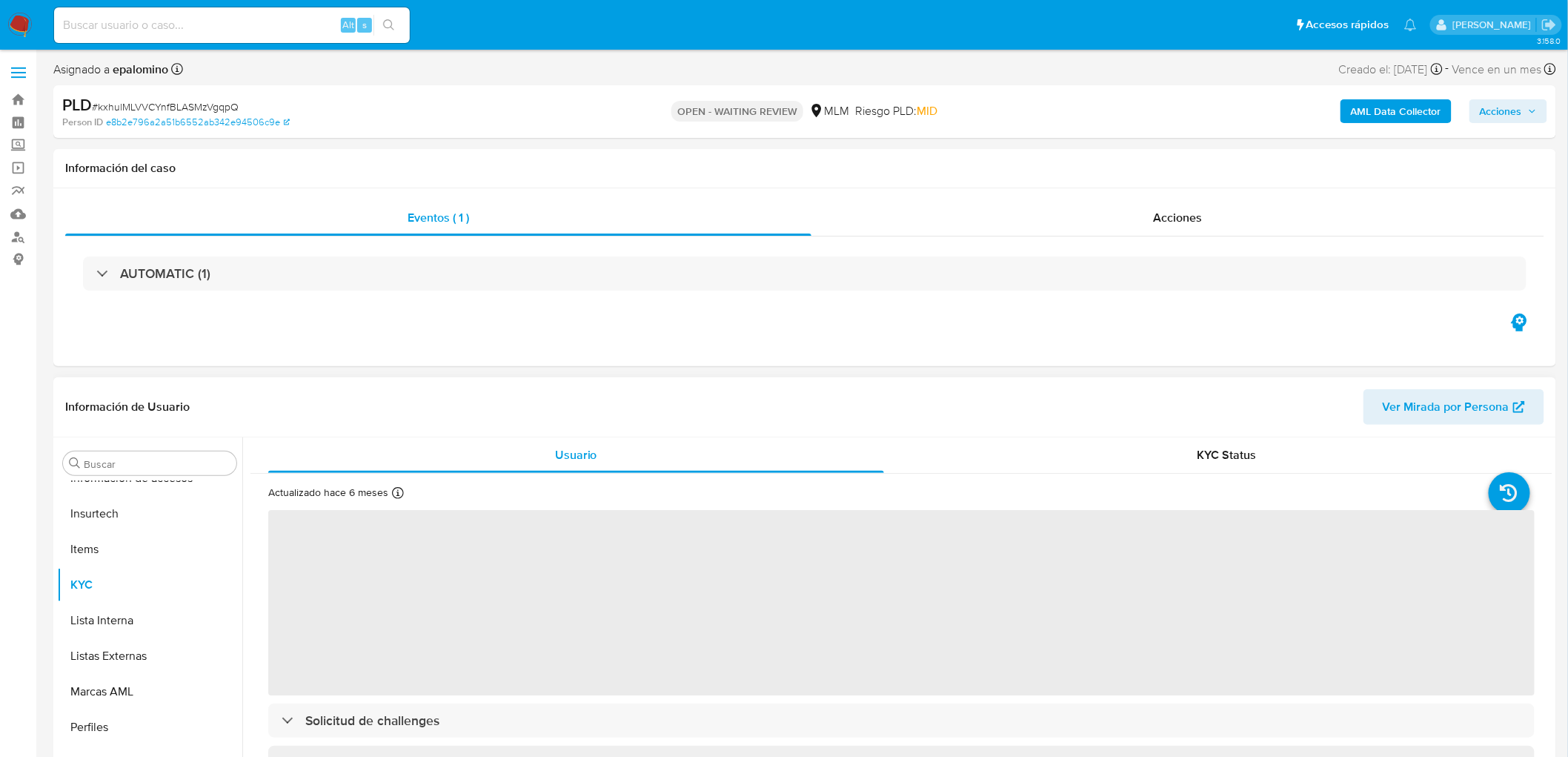
scroll to position [82, 0]
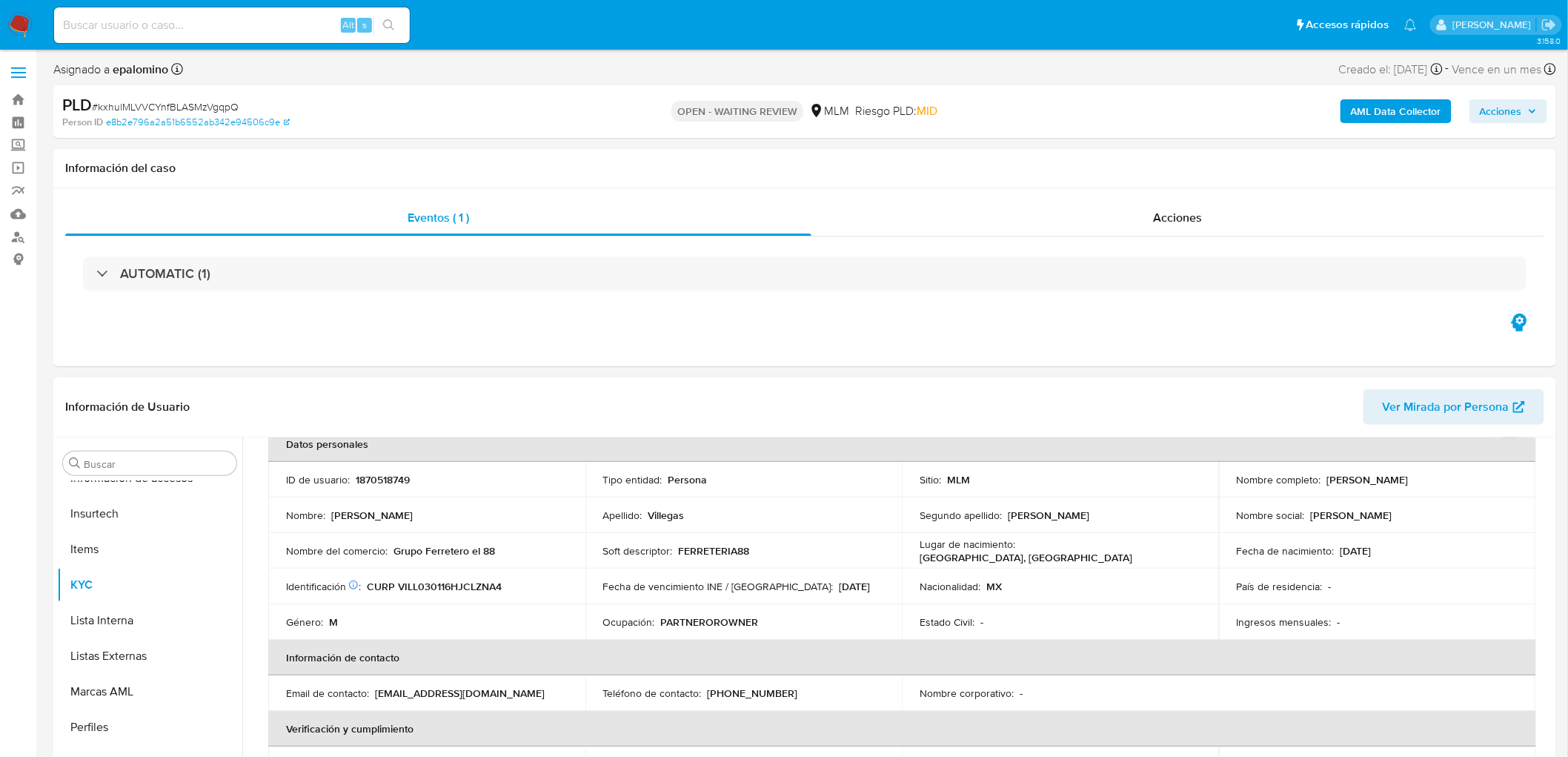
select select "10"
click at [395, 476] on p "1870518749" at bounding box center [382, 479] width 54 height 13
copy p "1870518749"
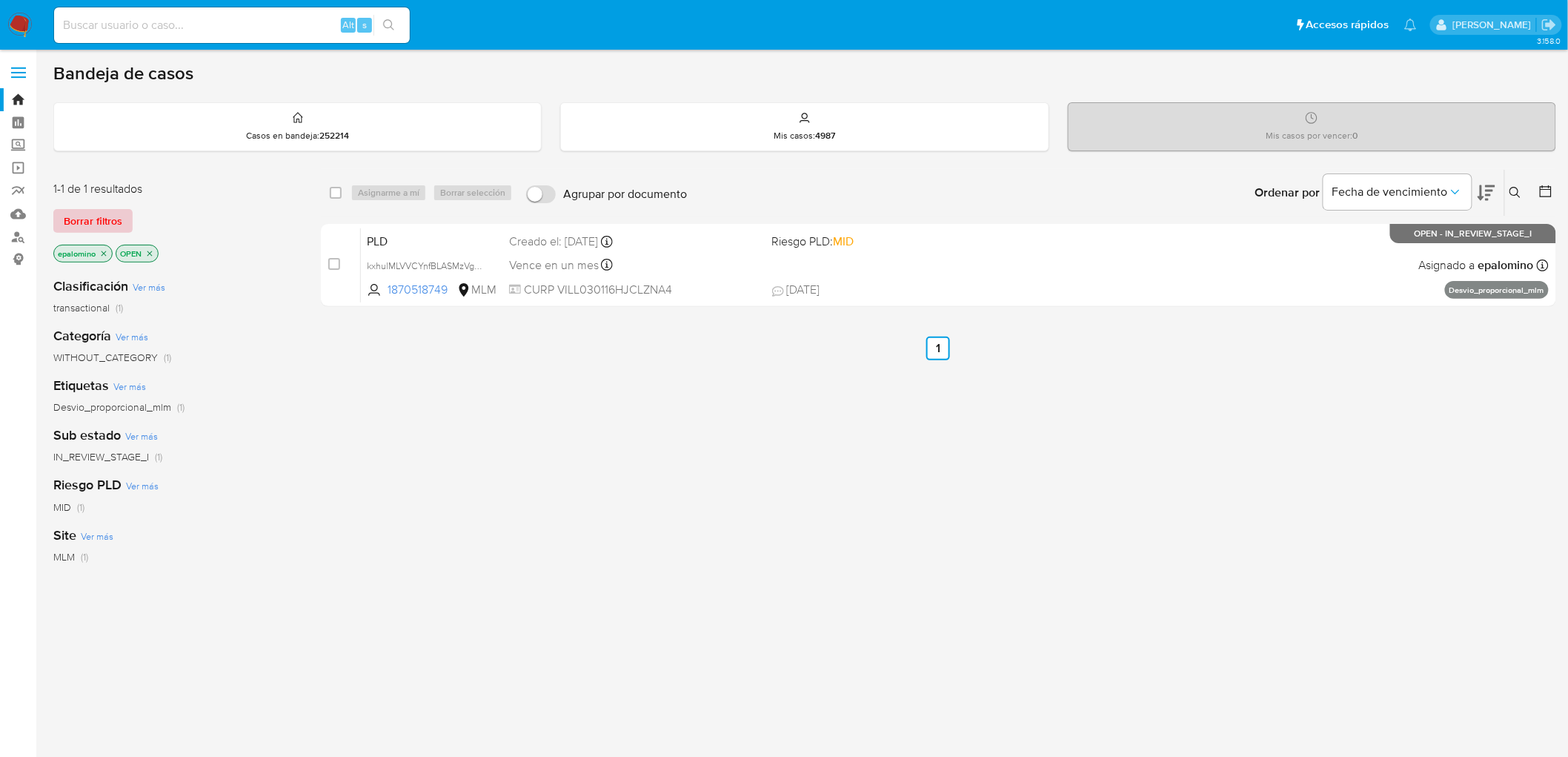
click at [109, 225] on span "Borrar filtros" at bounding box center [93, 221] width 59 height 21
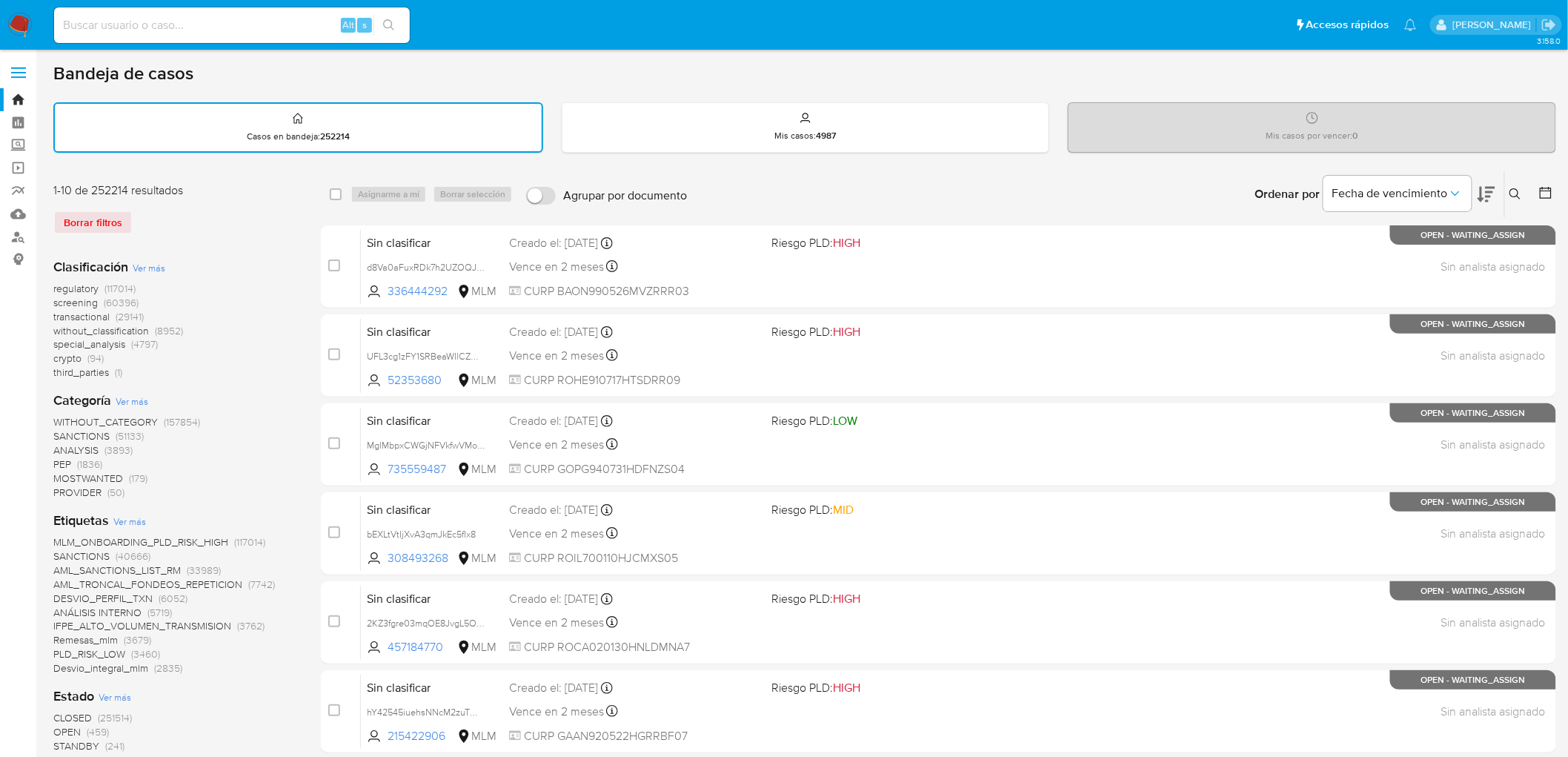
click at [1518, 193] on icon at bounding box center [1515, 194] width 11 height 11
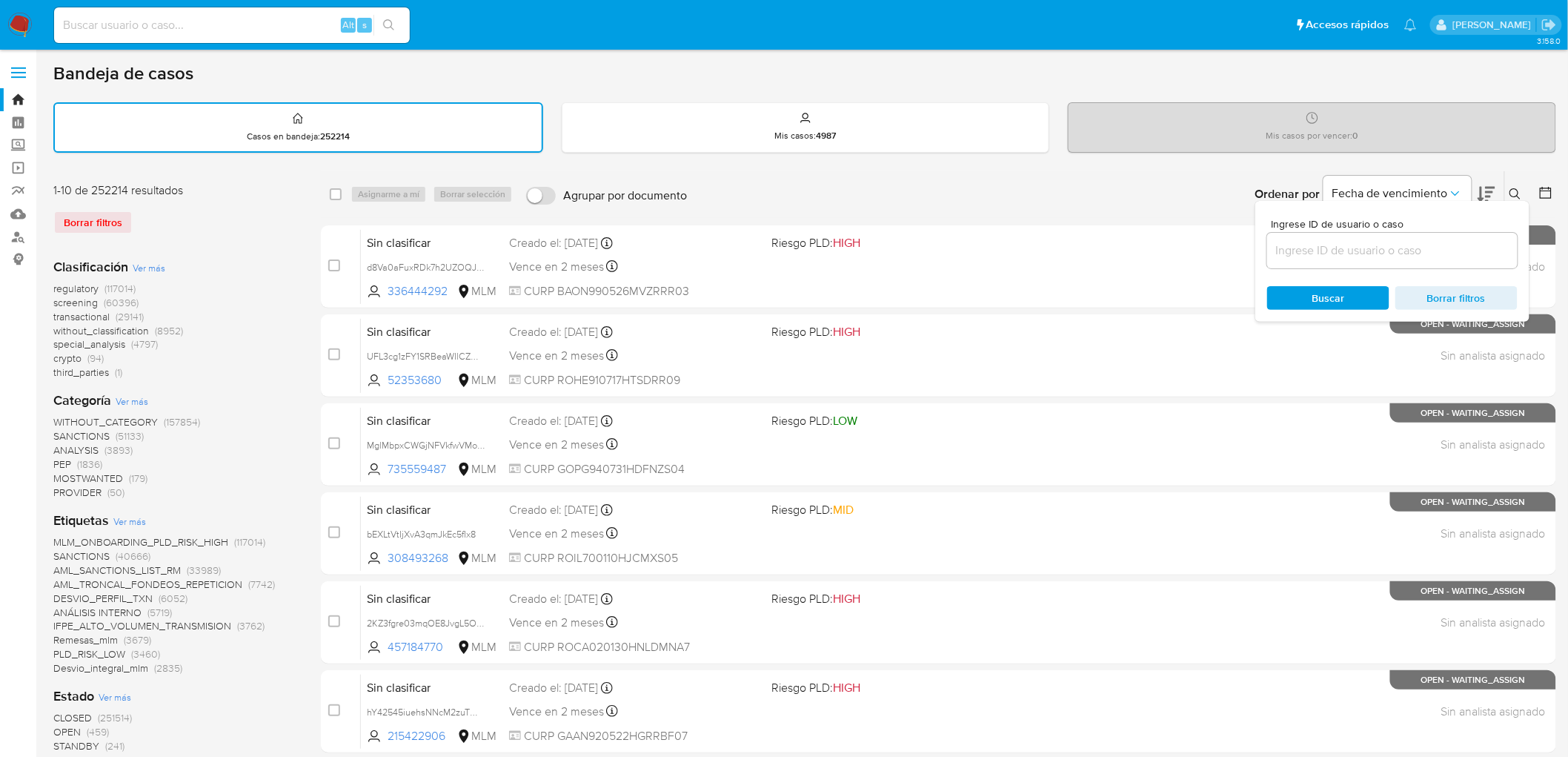
click at [1366, 247] on input at bounding box center [1392, 250] width 251 height 19
type input "1870518749"
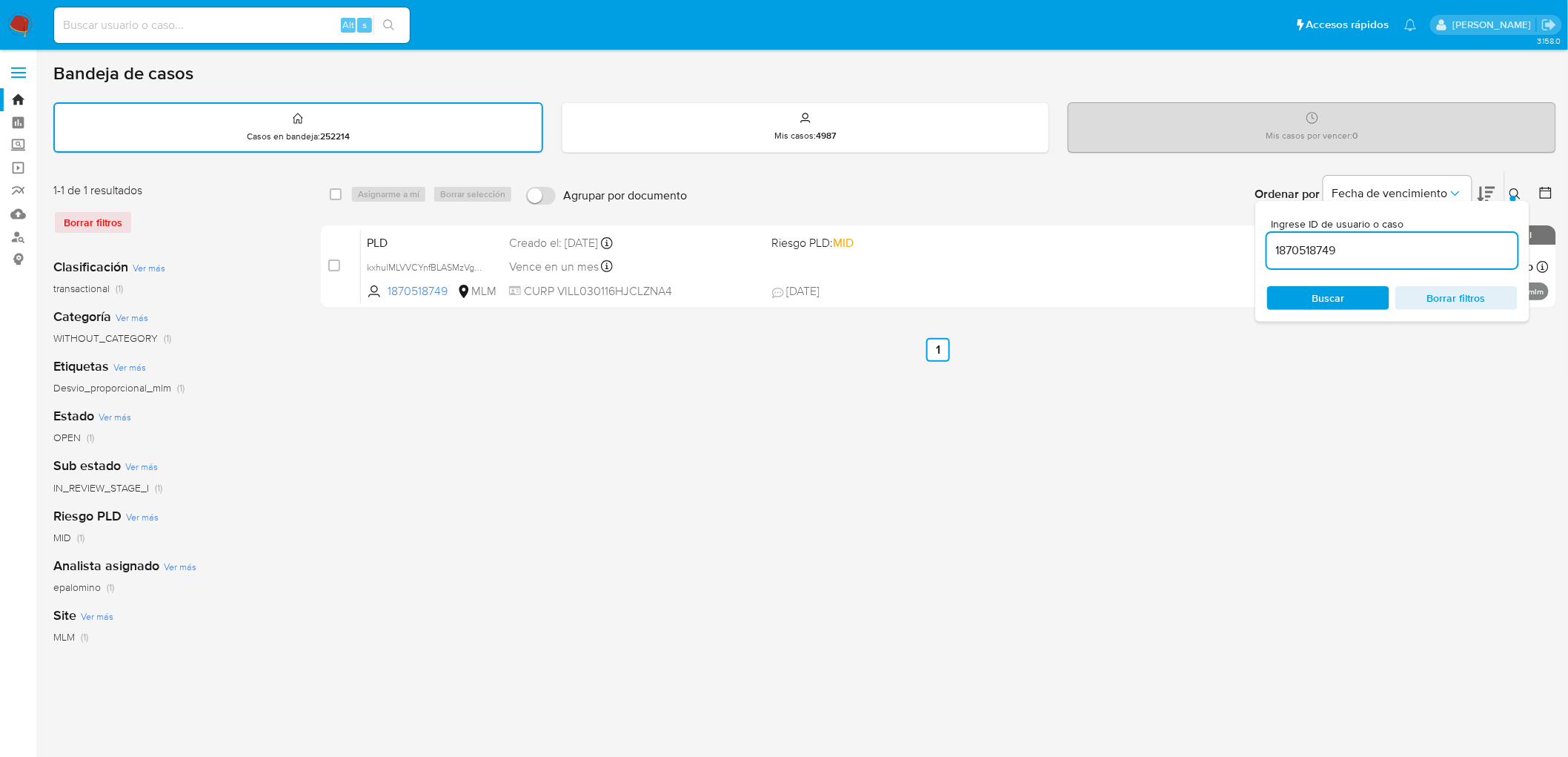
click at [1522, 190] on button at bounding box center [1517, 195] width 25 height 18
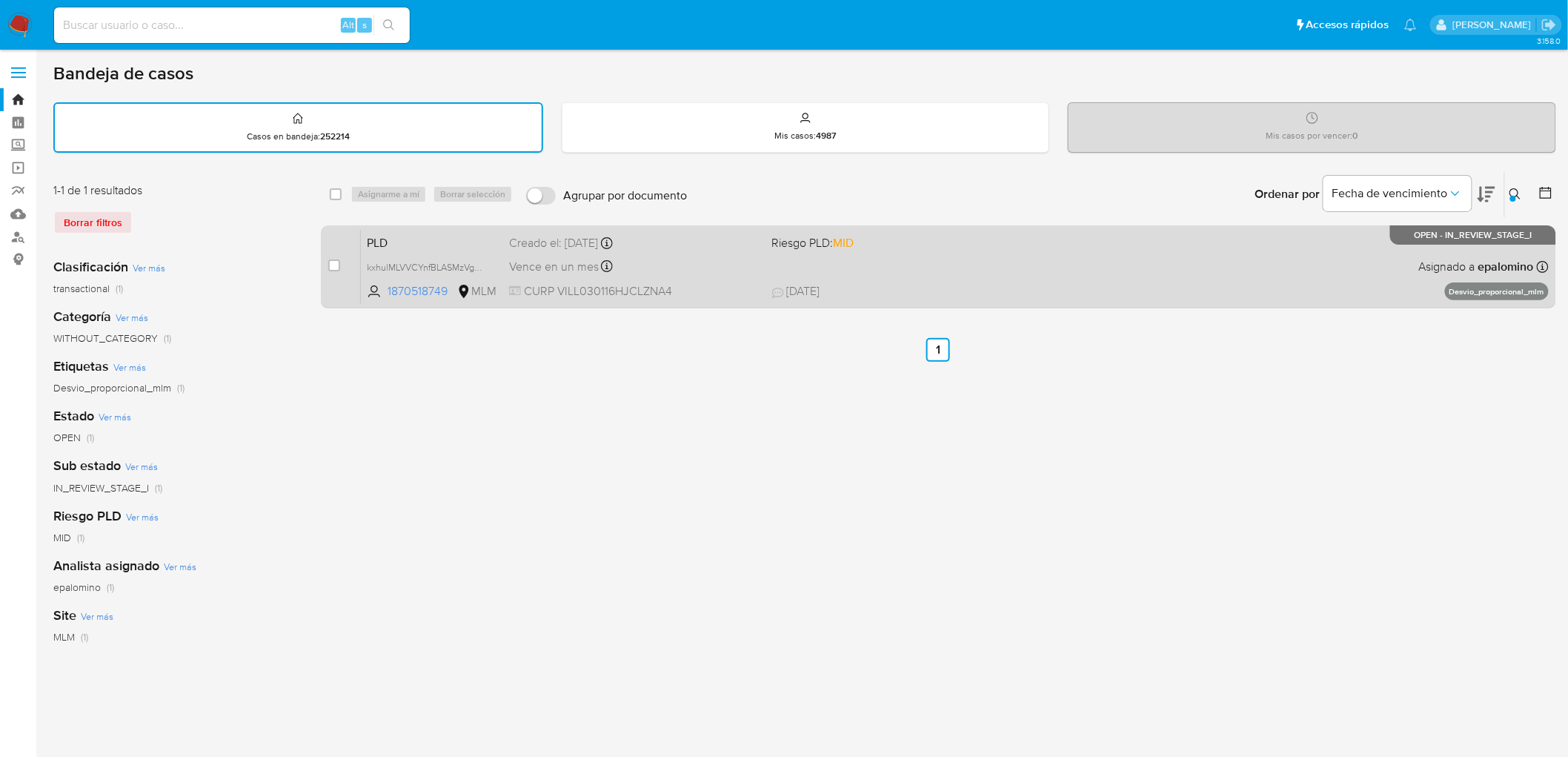
click at [374, 240] on span "PLD" at bounding box center [432, 241] width 131 height 19
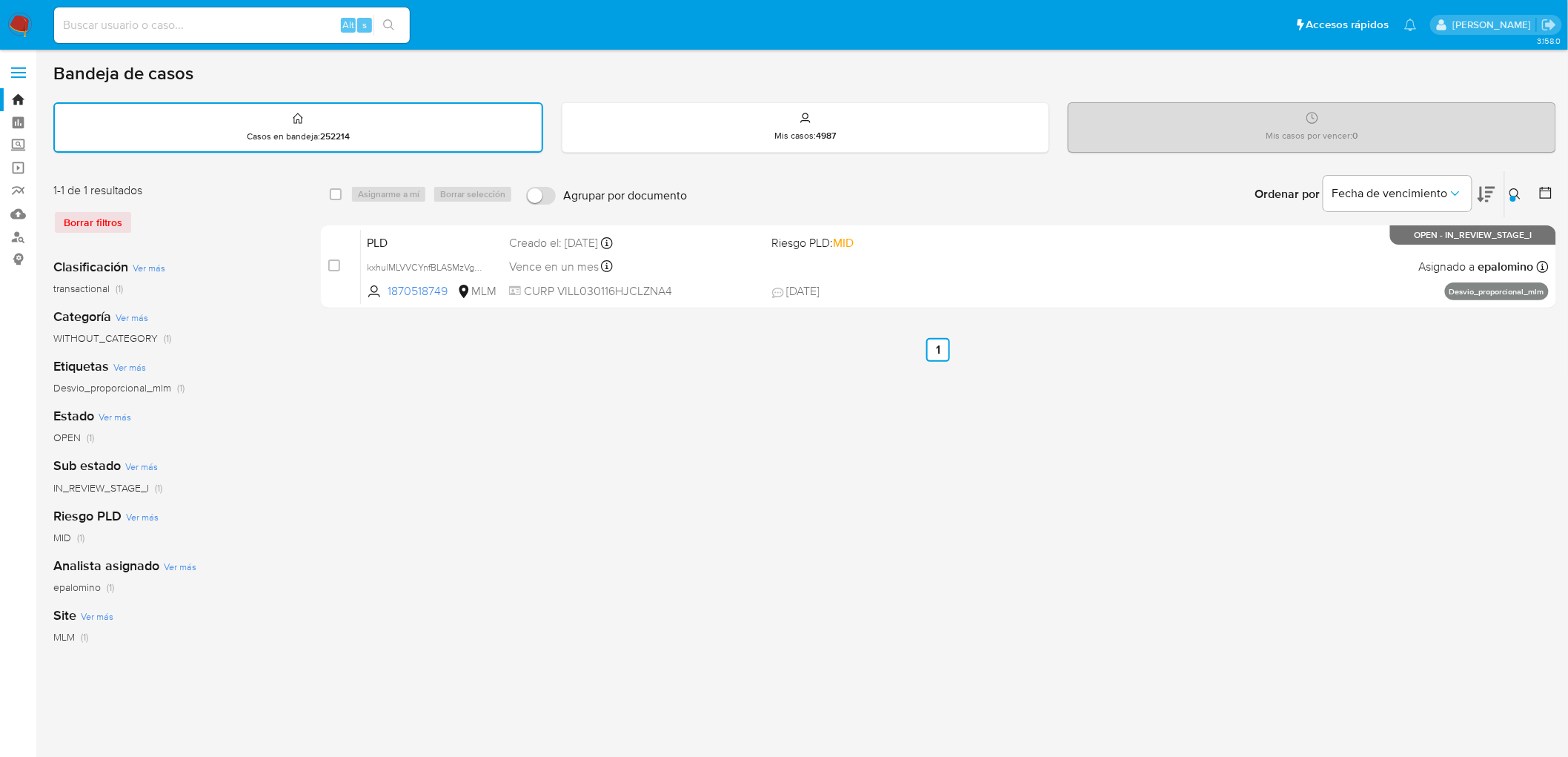
click at [16, 20] on img at bounding box center [19, 25] width 25 height 25
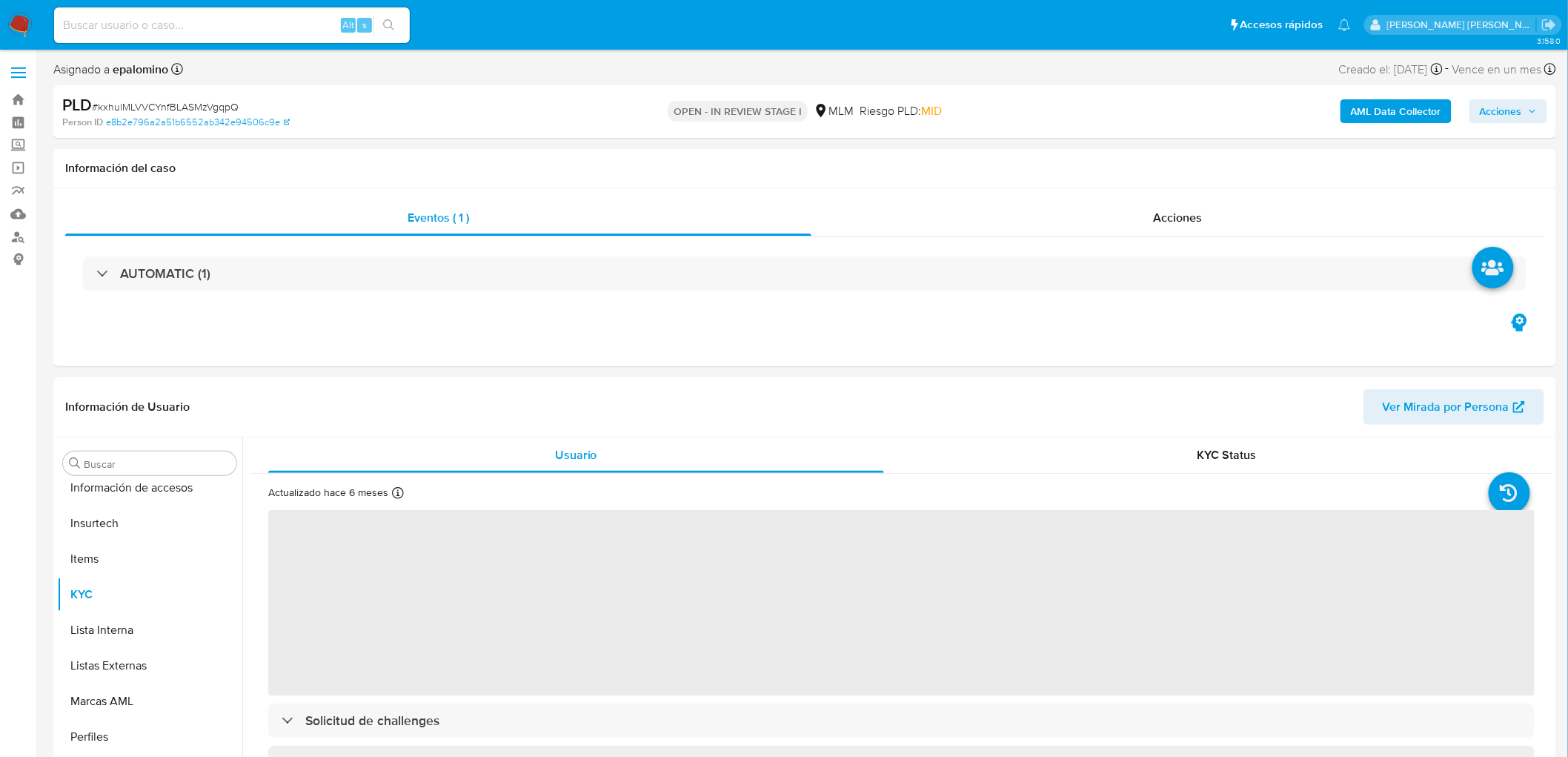
scroll to position [626, 0]
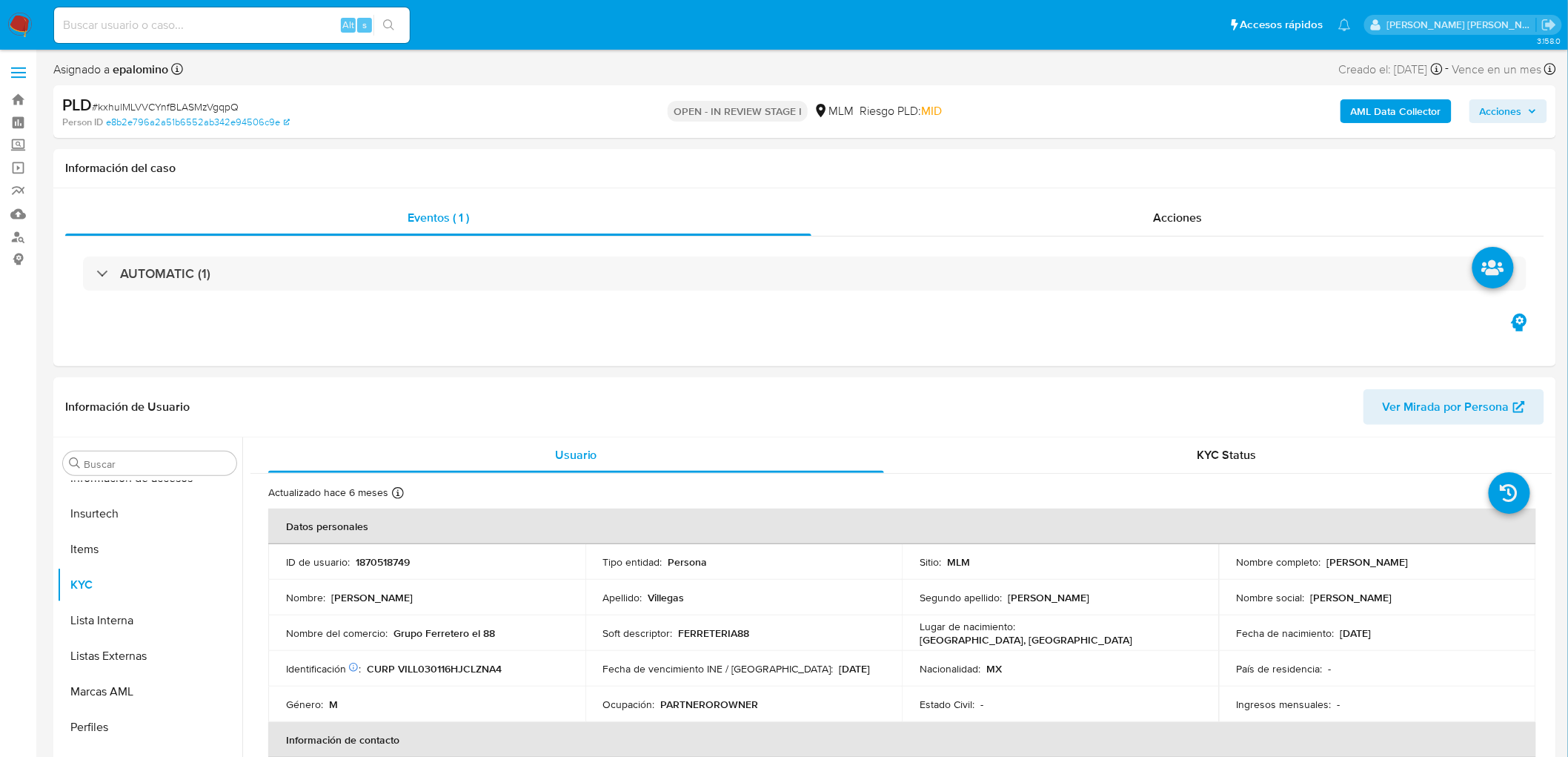
select select "10"
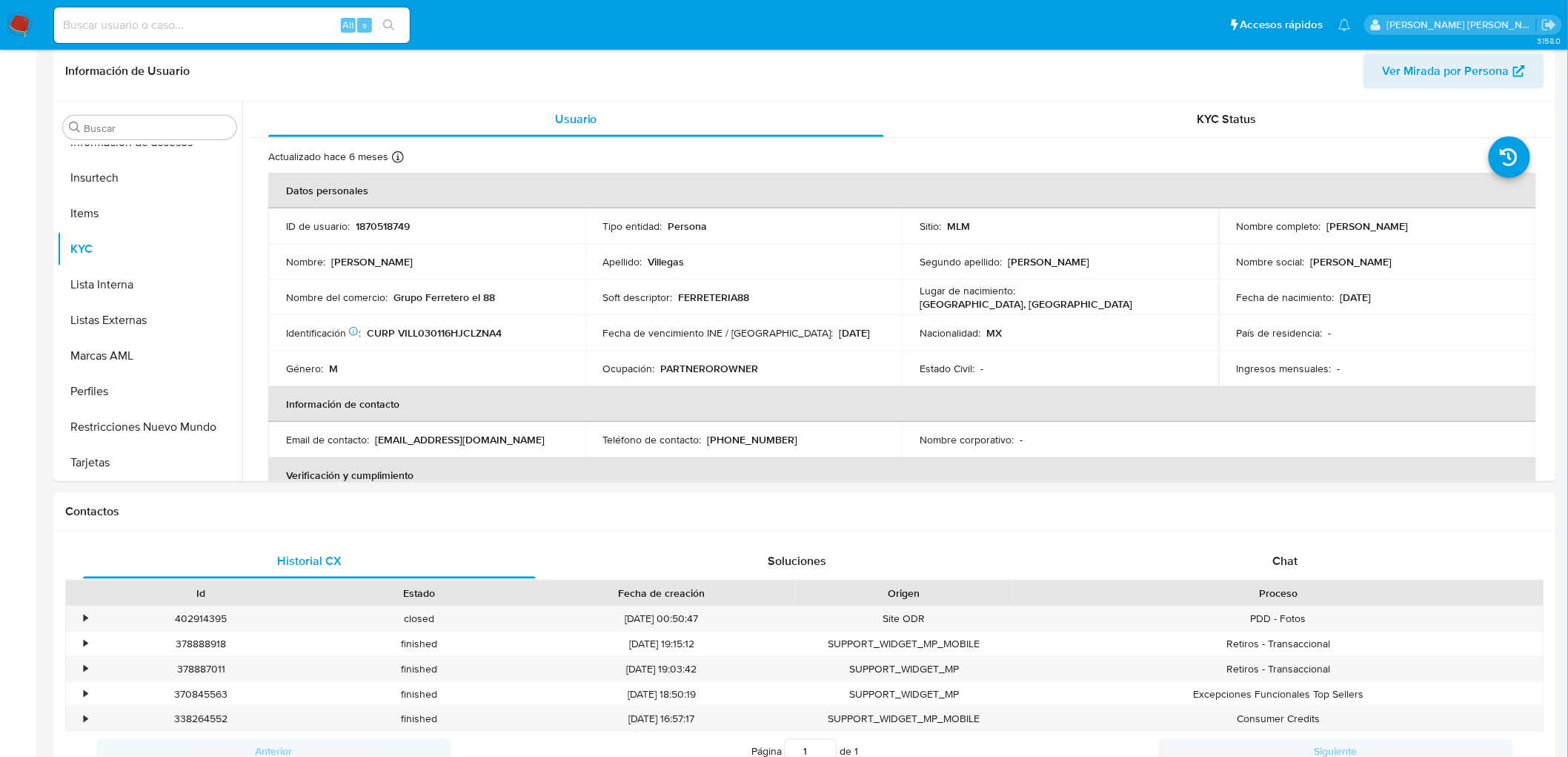
scroll to position [486, 0]
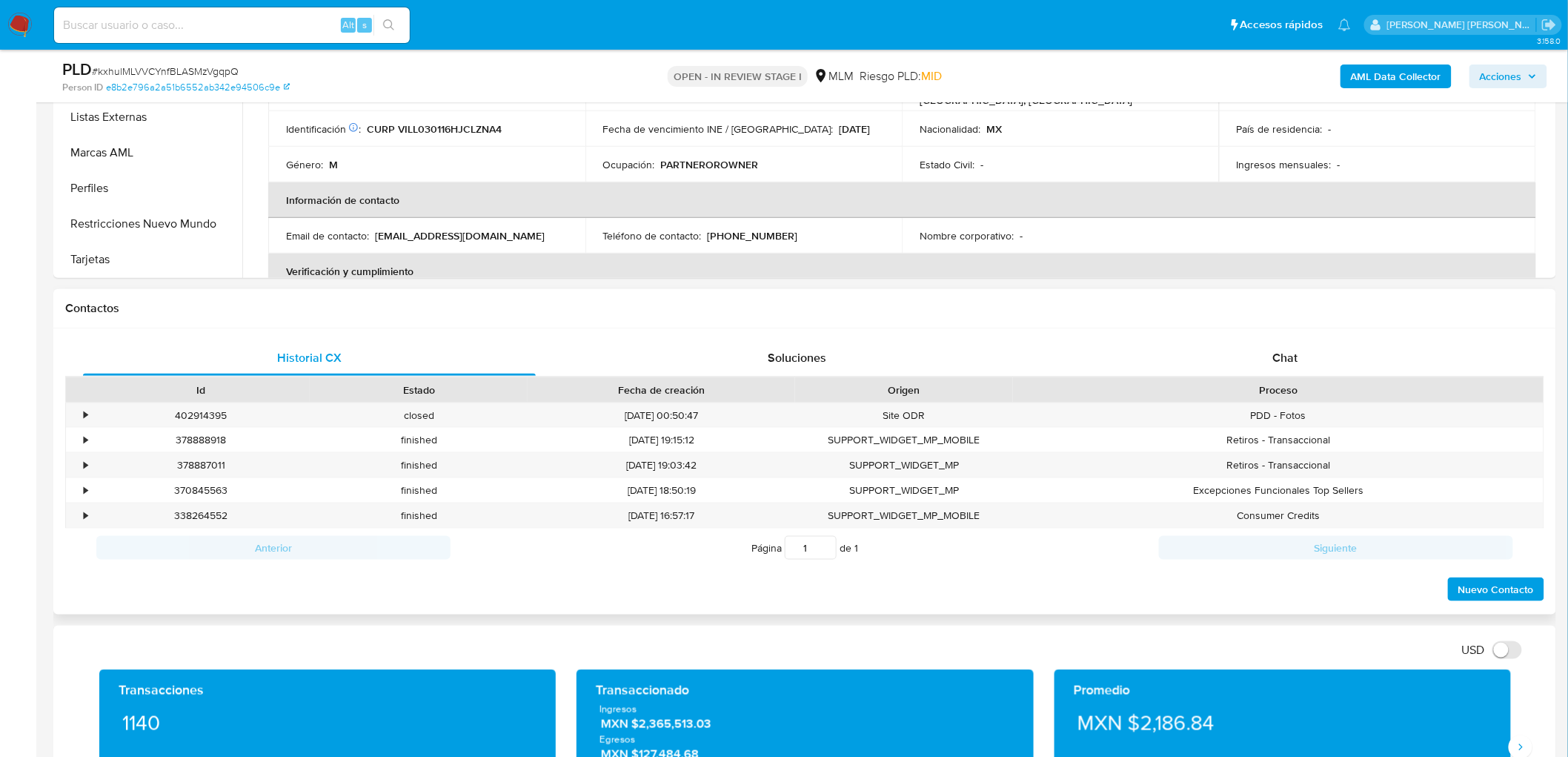
click at [1254, 339] on div "Historial CX Soluciones Chat Id Estado Fecha de creación Origen Proceso • 40291…" at bounding box center [804, 471] width 1503 height 287
click at [1260, 349] on div "Chat" at bounding box center [1286, 359] width 453 height 36
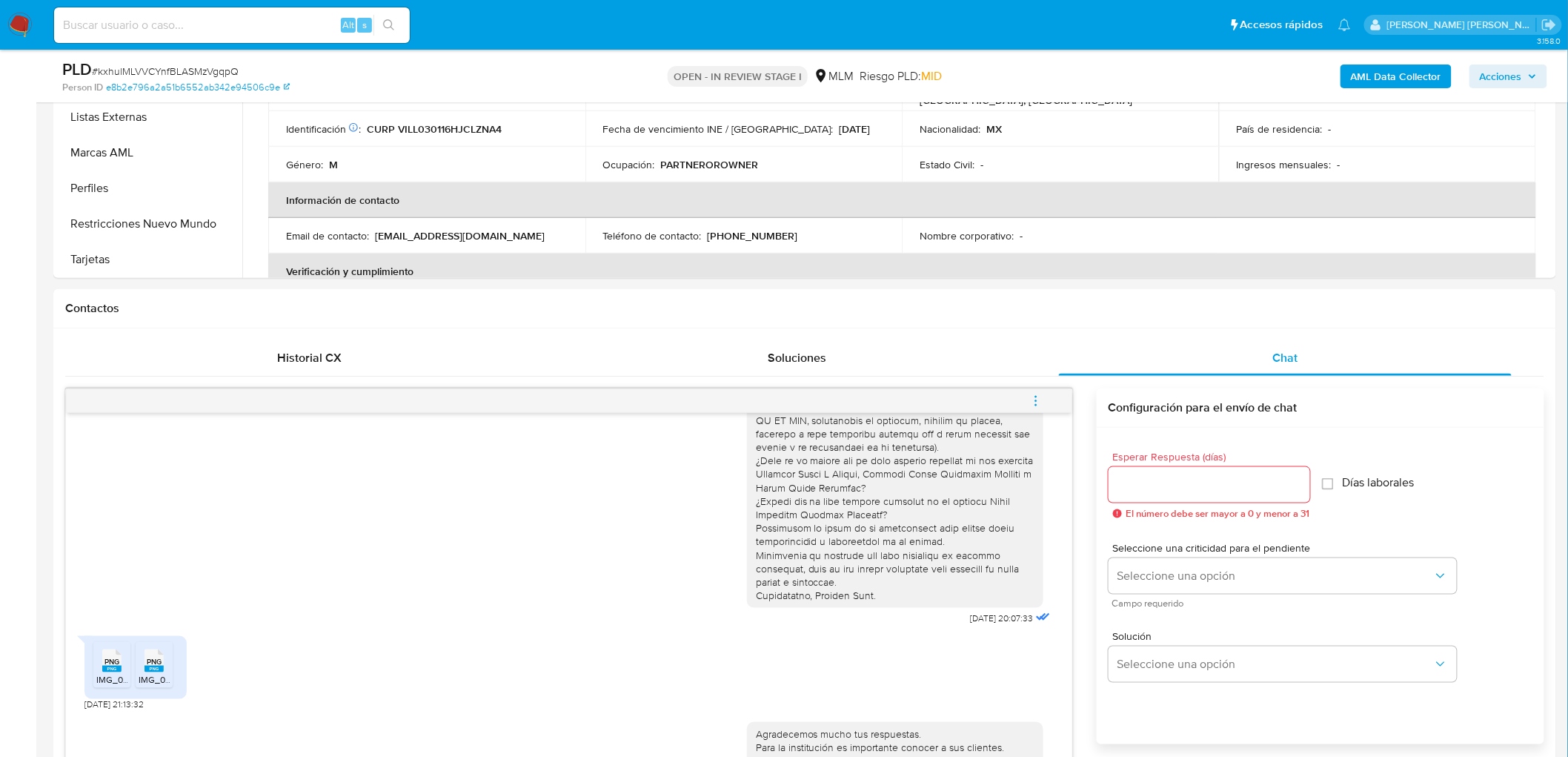
scroll to position [653, 0]
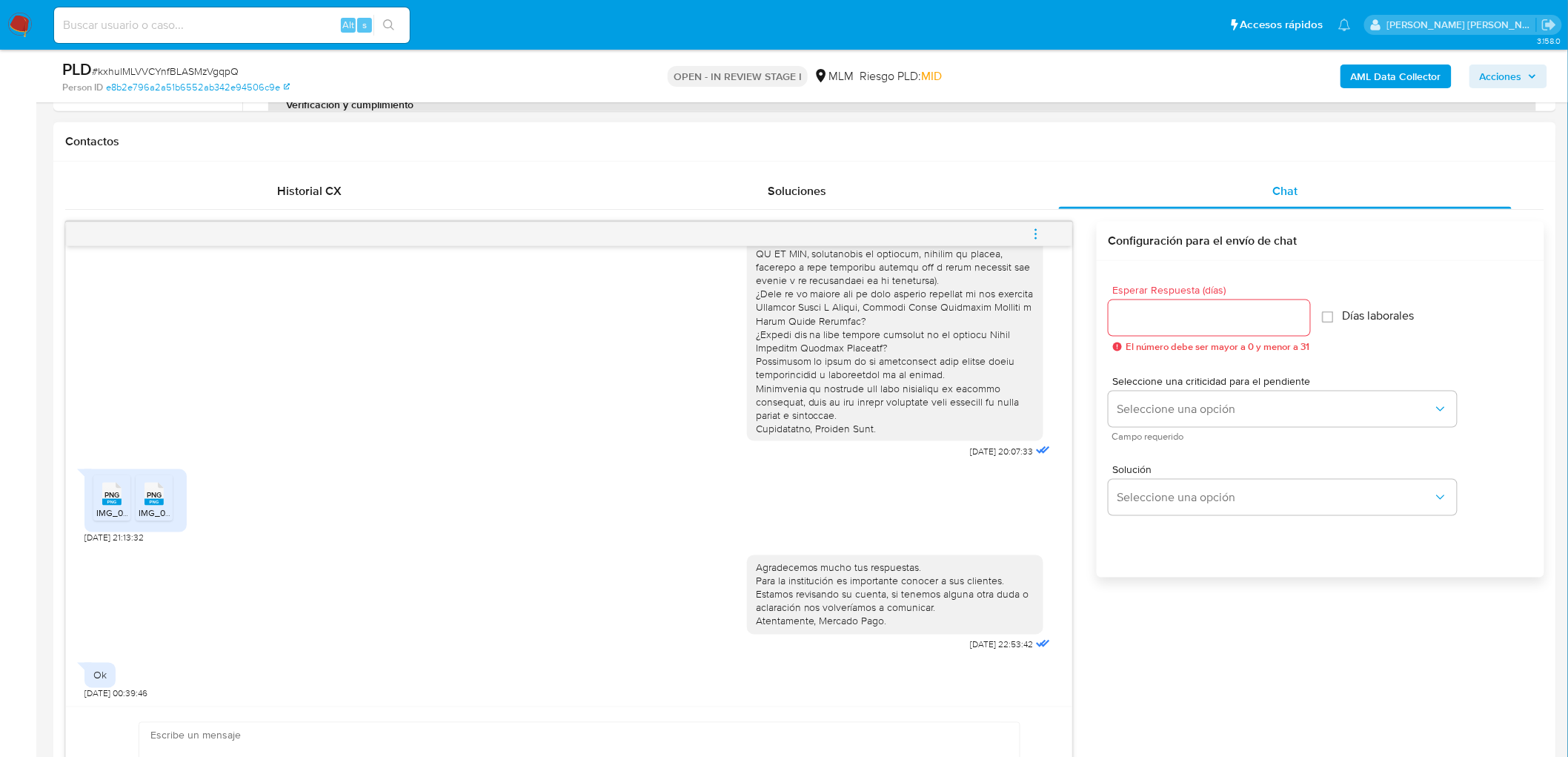
click at [112, 514] on span "IMG_0779.png" at bounding box center [126, 512] width 59 height 13
click at [154, 497] on span "PNG" at bounding box center [154, 495] width 15 height 10
click at [1042, 230] on icon "menu-action" at bounding box center [1035, 234] width 13 height 13
click at [917, 212] on li "Cerrar conversación" at bounding box center [935, 206] width 152 height 27
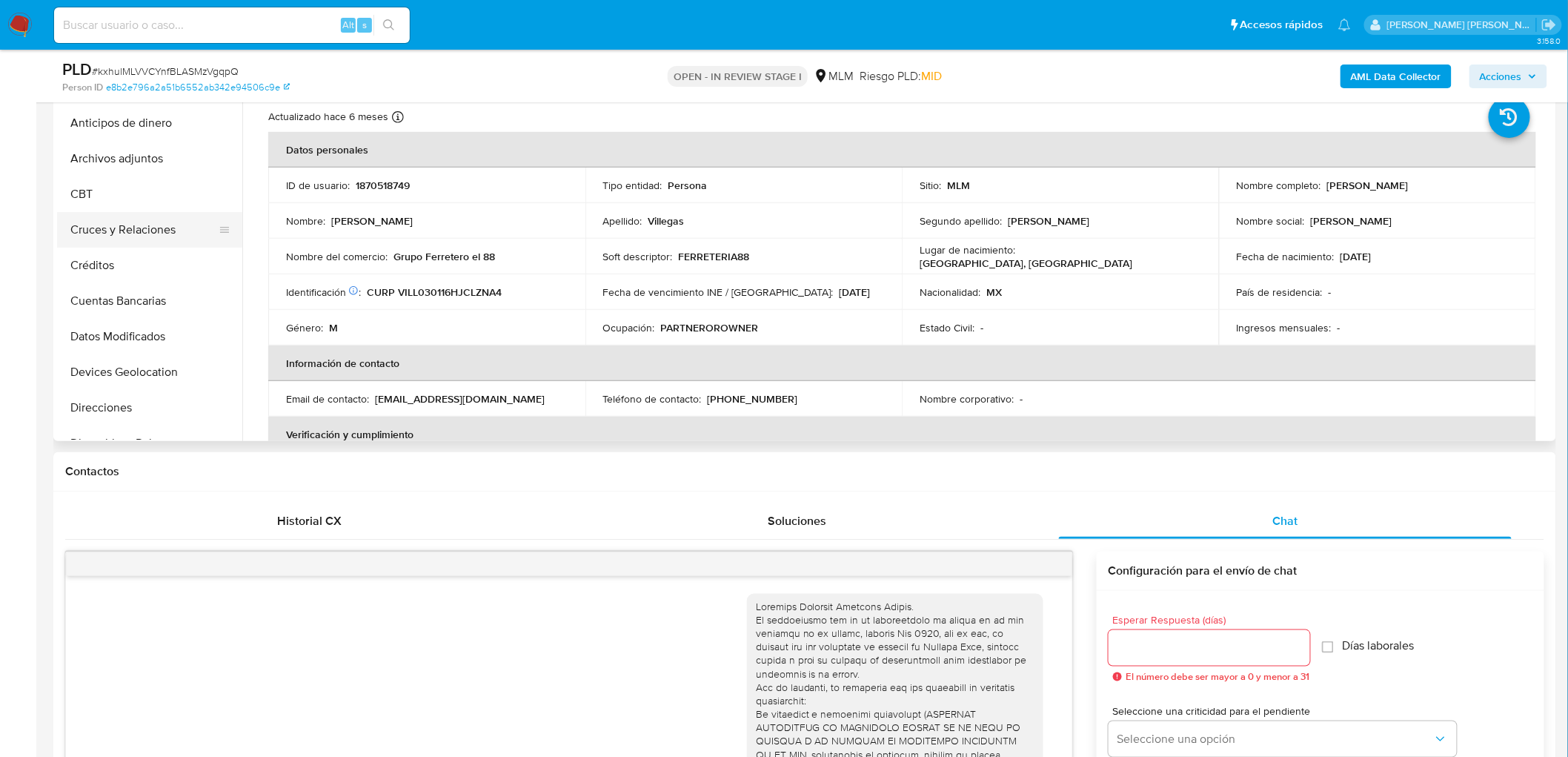
scroll to position [0, 0]
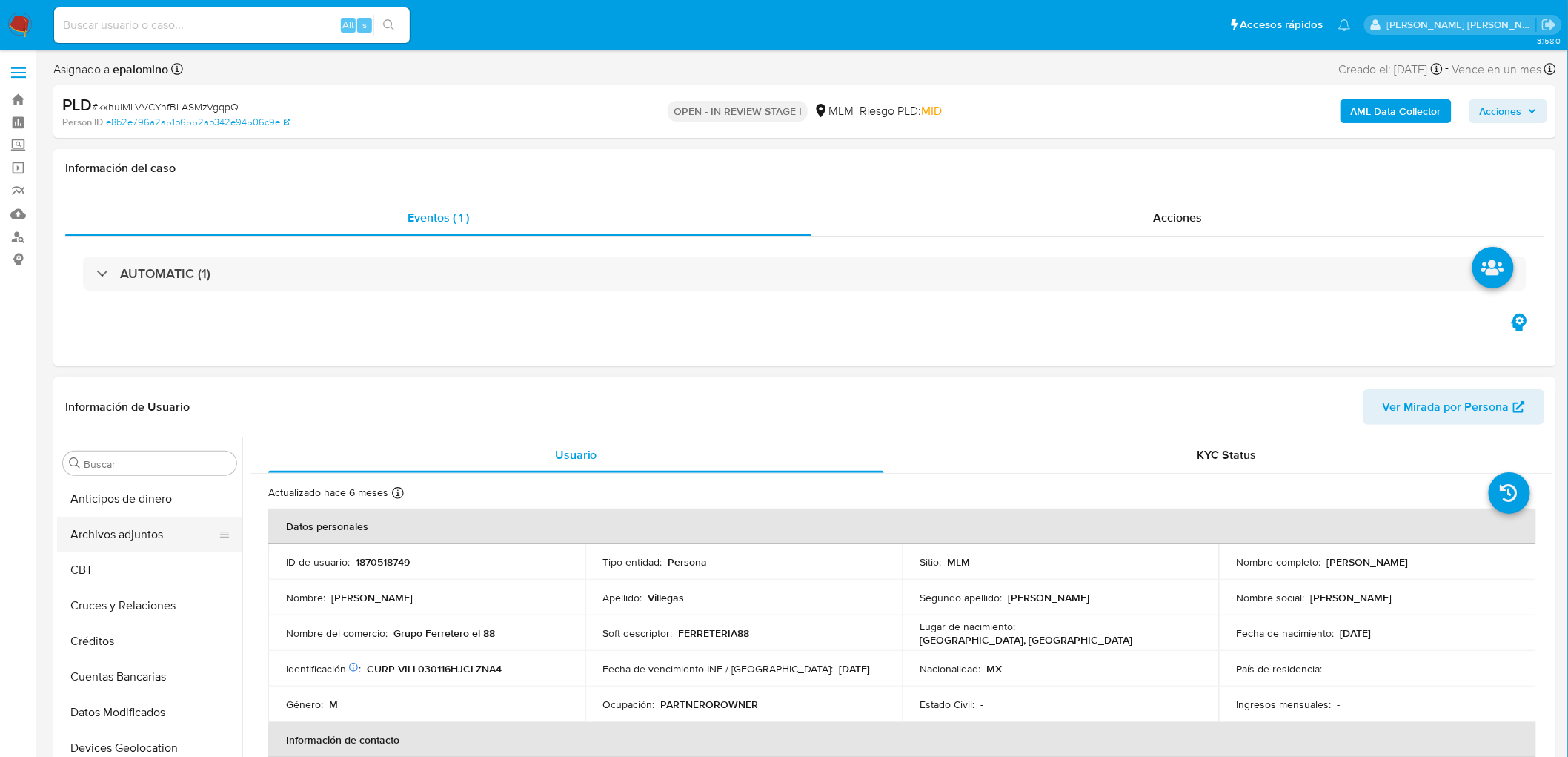
click at [116, 524] on button "Archivos adjuntos" at bounding box center [144, 535] width 174 height 36
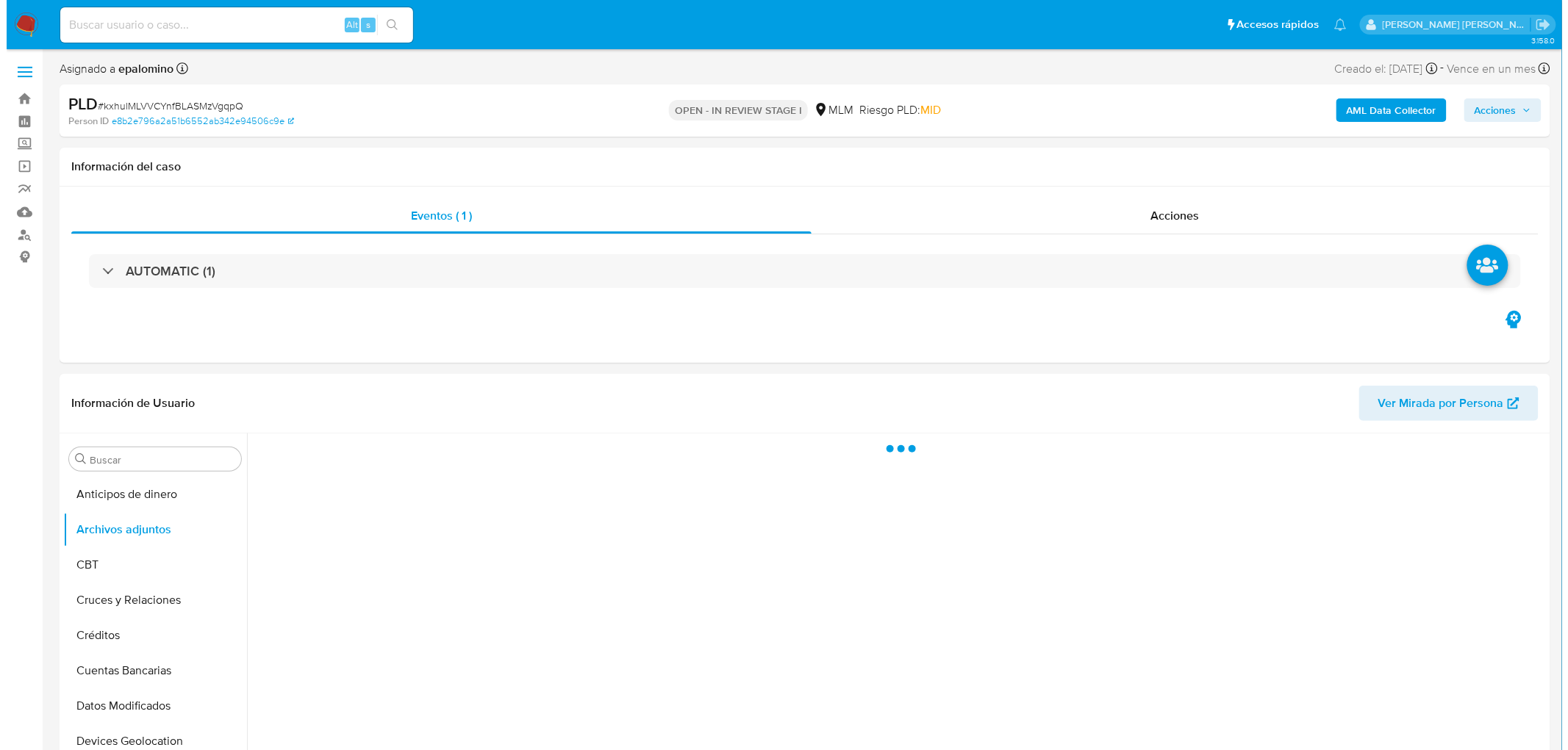
scroll to position [58, 0]
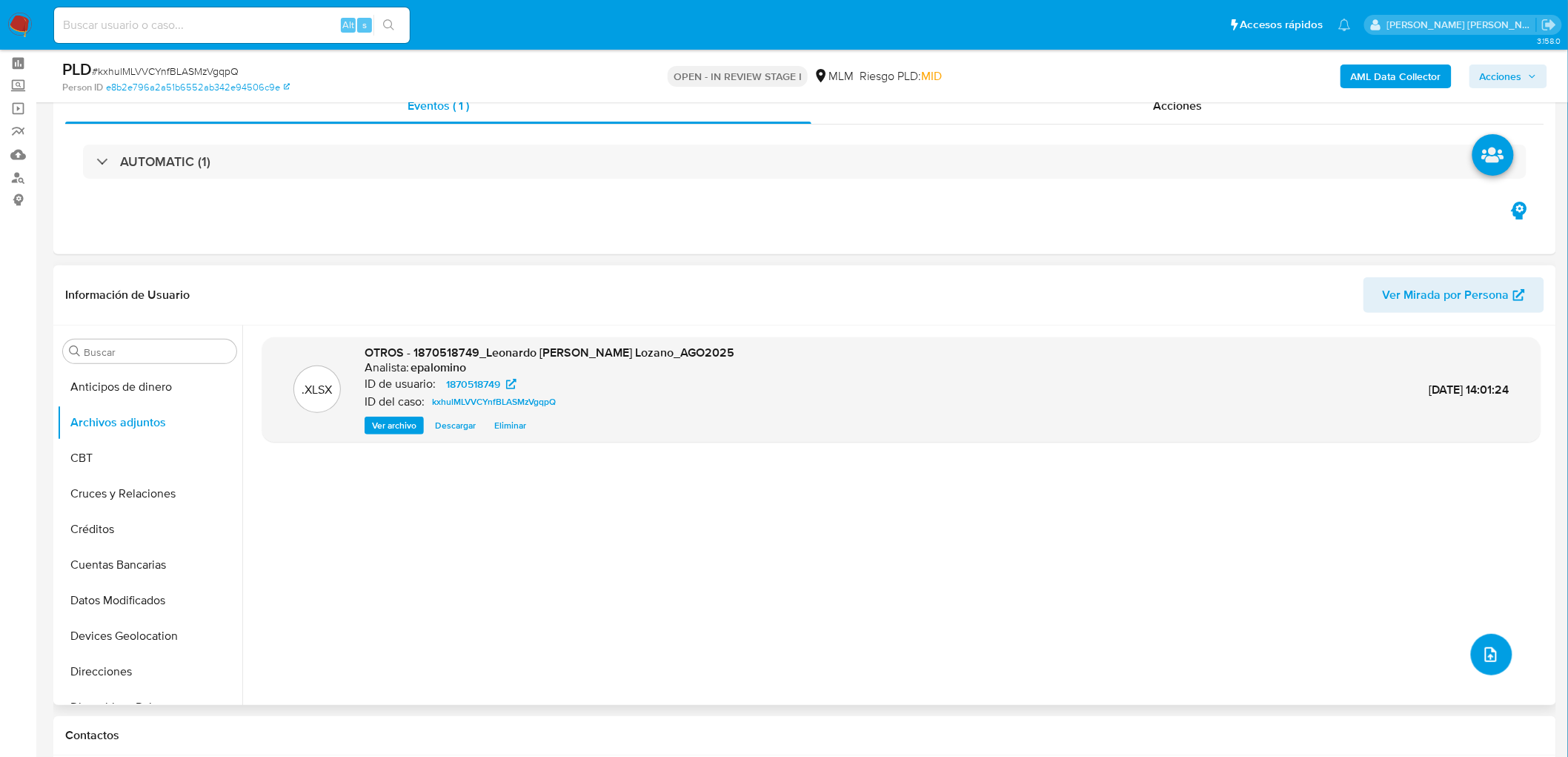
click at [1482, 650] on icon "upload-file" at bounding box center [1491, 655] width 18 height 18
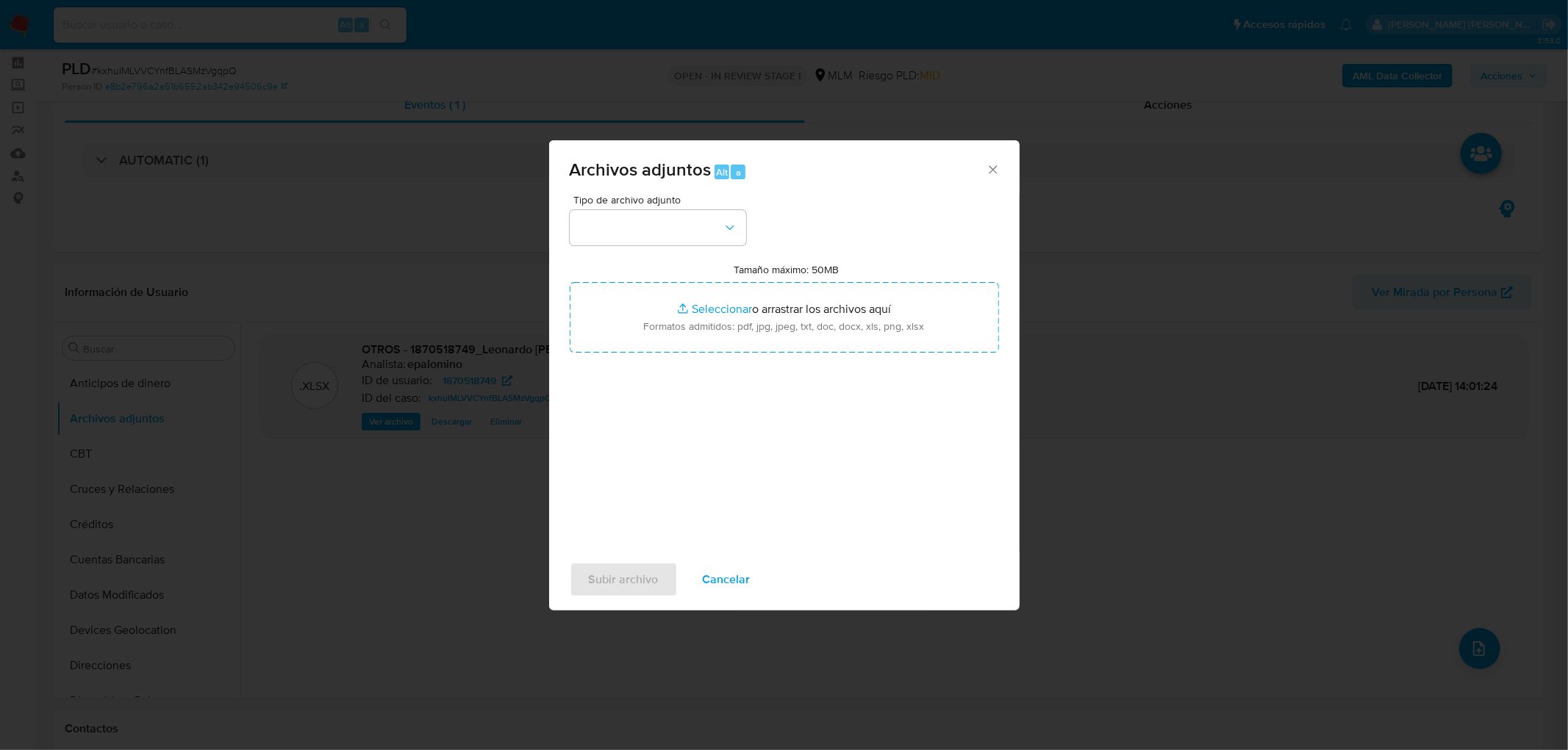
click at [707, 577] on span "Cancelar" at bounding box center [727, 580] width 48 height 33
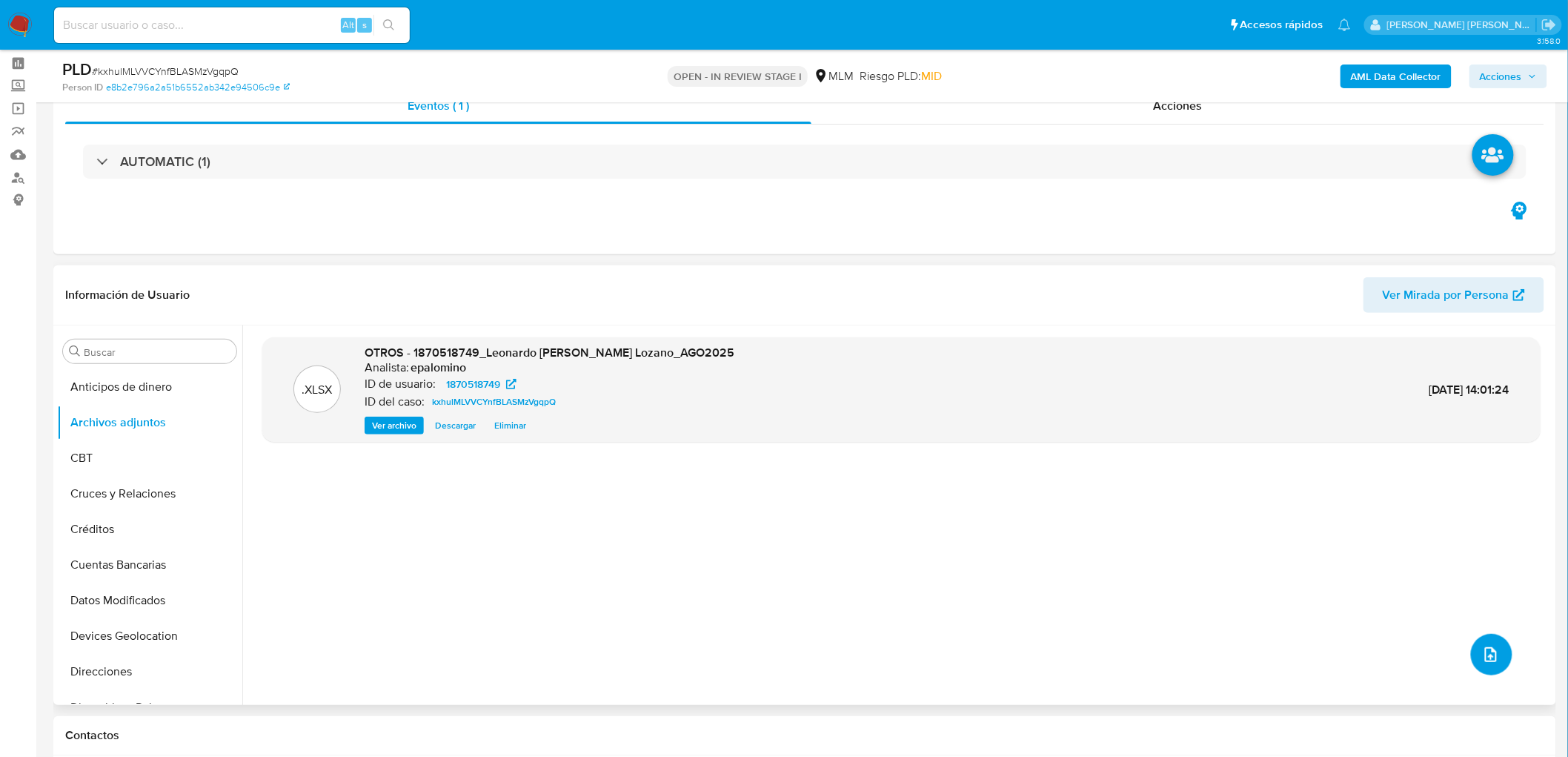
click at [1499, 645] on button "upload-file" at bounding box center [1492, 655] width 42 height 42
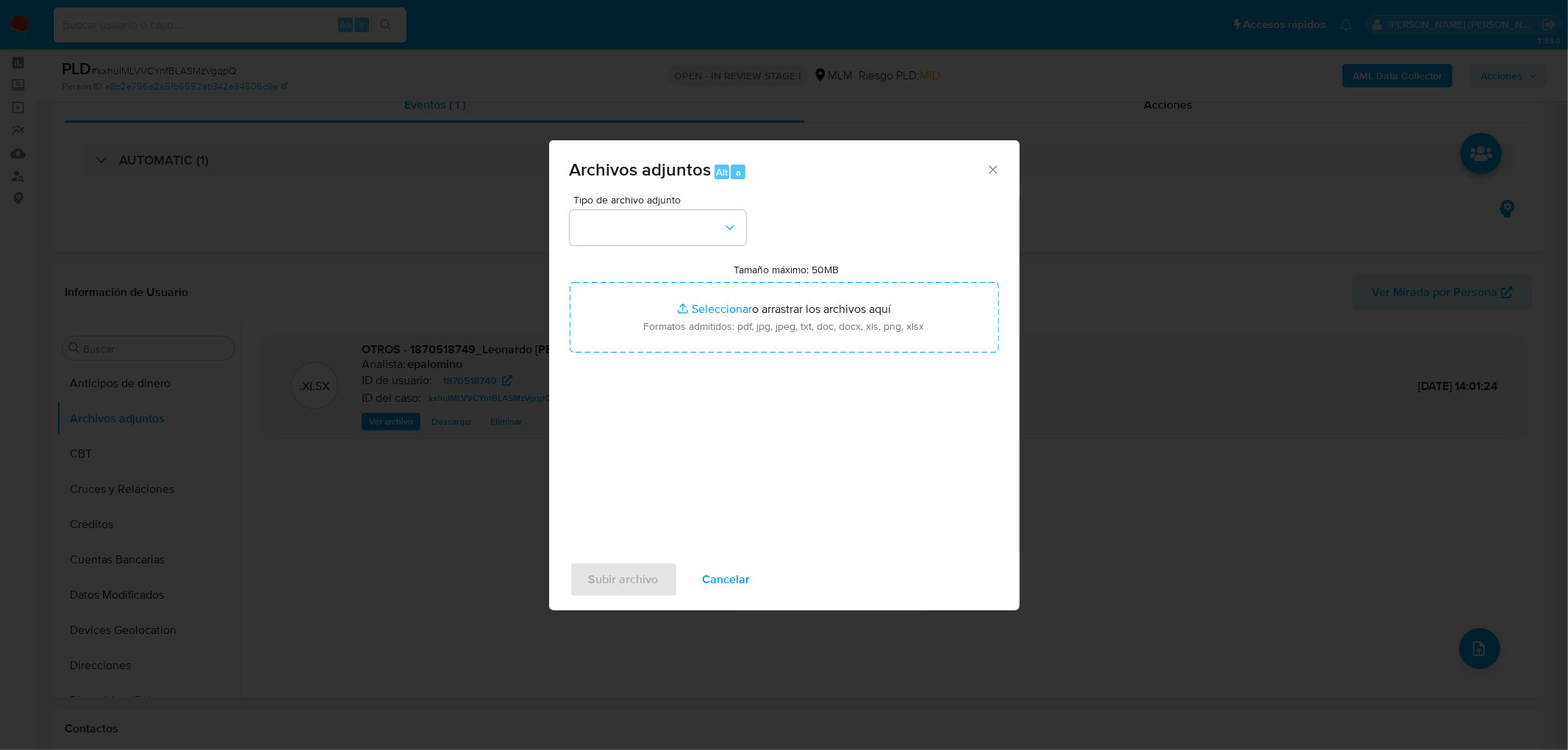
click at [723, 571] on span "Cancelar" at bounding box center [727, 580] width 48 height 33
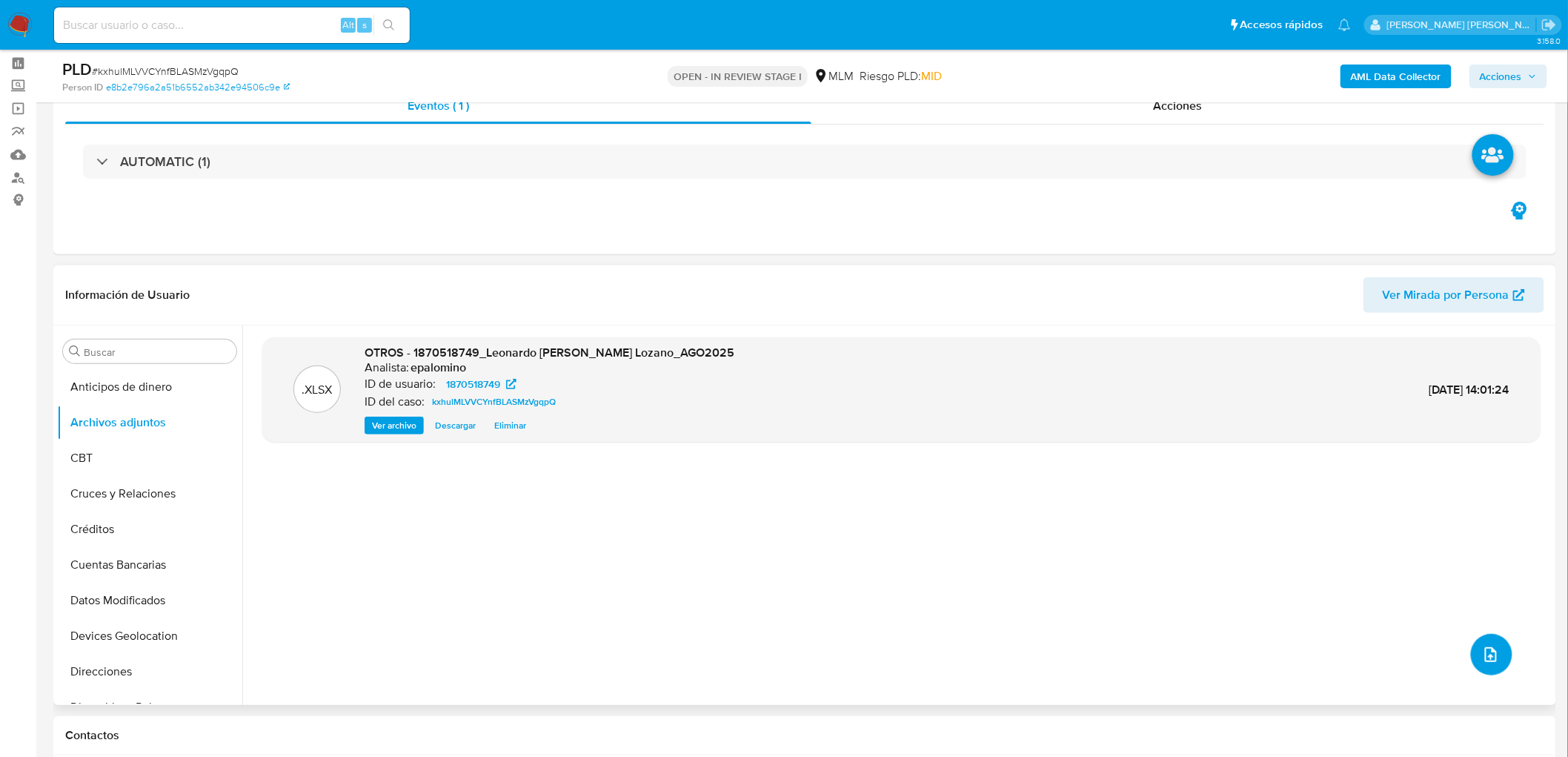
click at [1486, 663] on icon "upload-file" at bounding box center [1491, 655] width 18 height 18
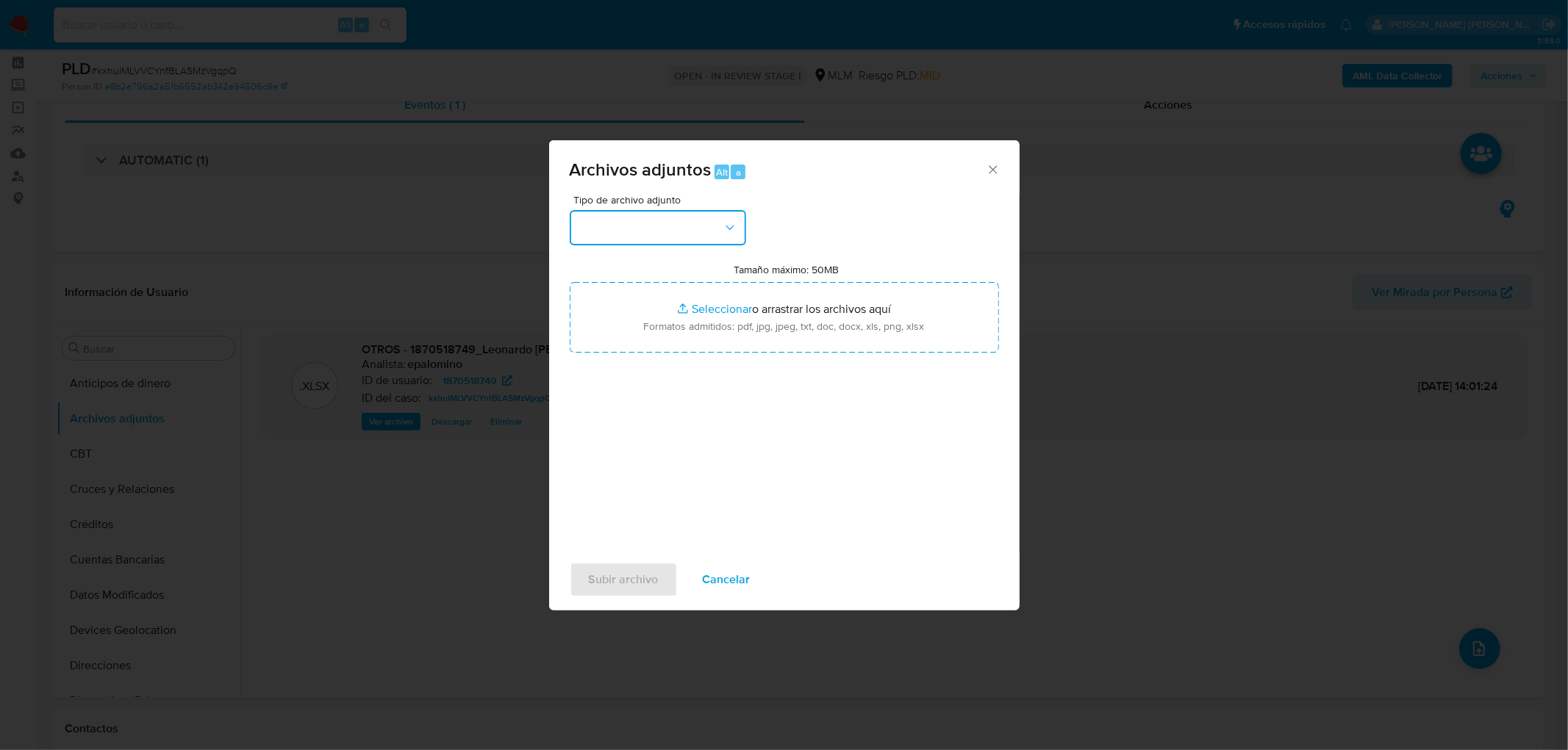
click at [710, 229] on button "button" at bounding box center [658, 228] width 176 height 36
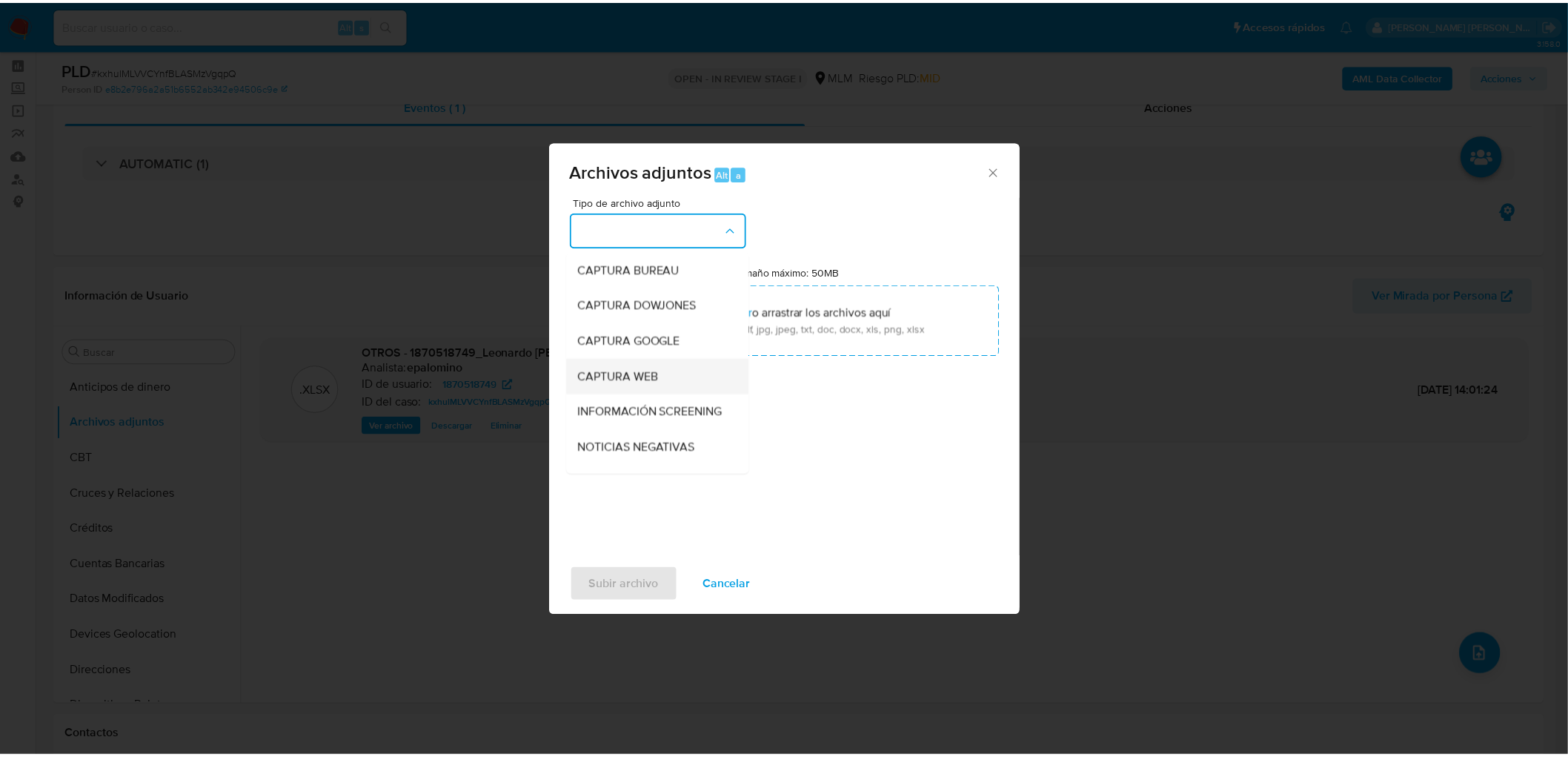
scroll to position [165, 0]
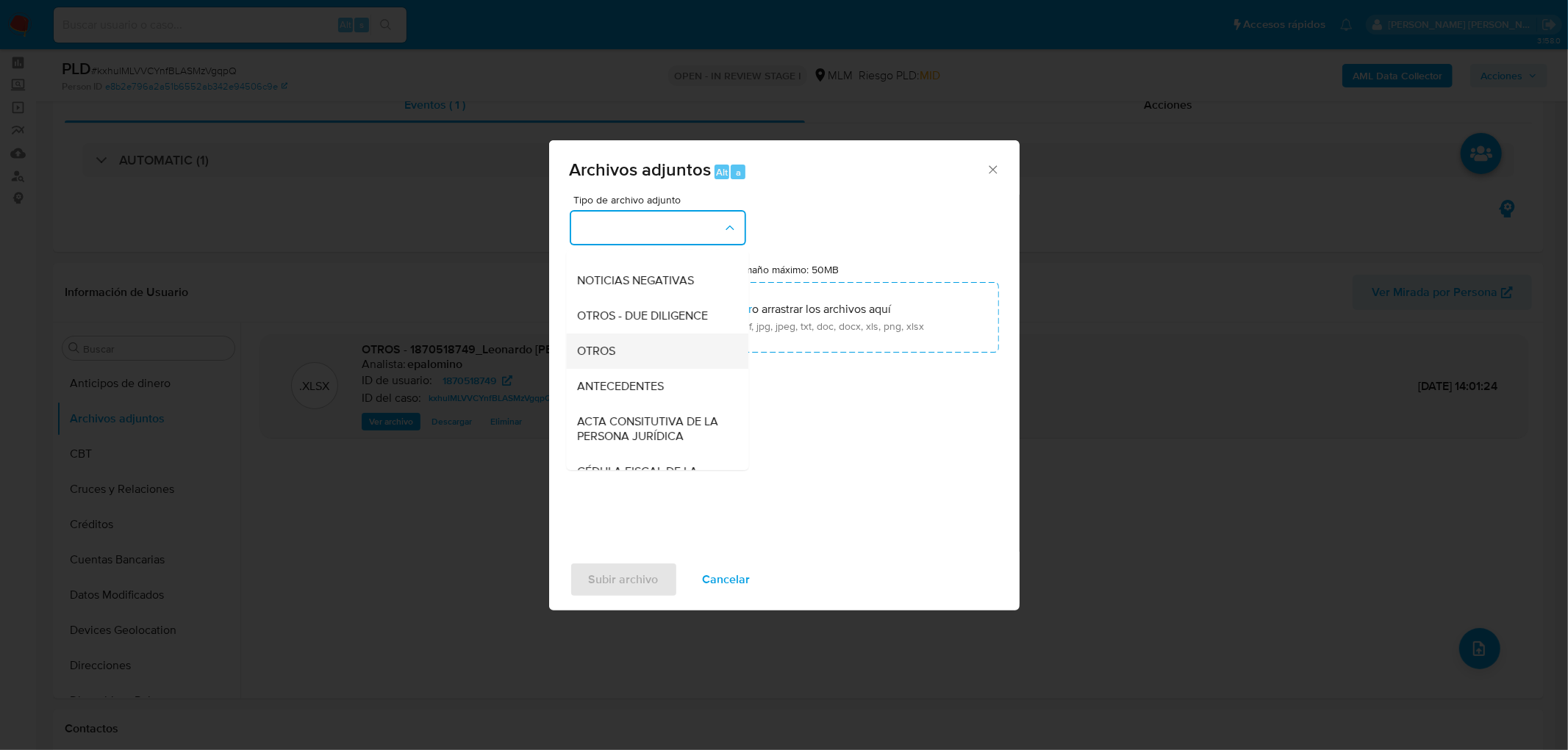
click at [649, 351] on div "OTROS" at bounding box center [652, 351] width 149 height 36
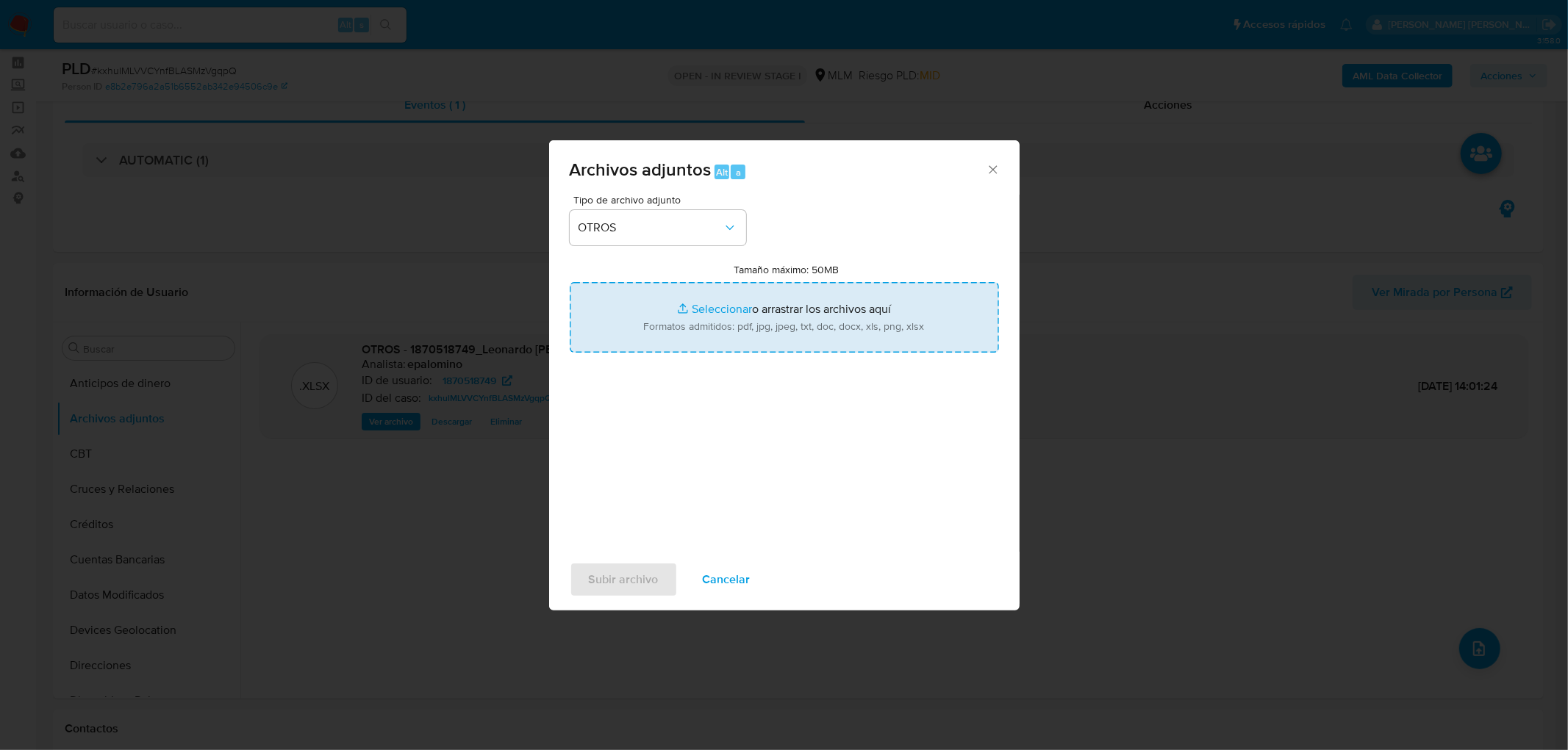
type input "C:\fakepath\1870518749_Leonardo Villegas Lozano_AGO2025. 1.xlsx"
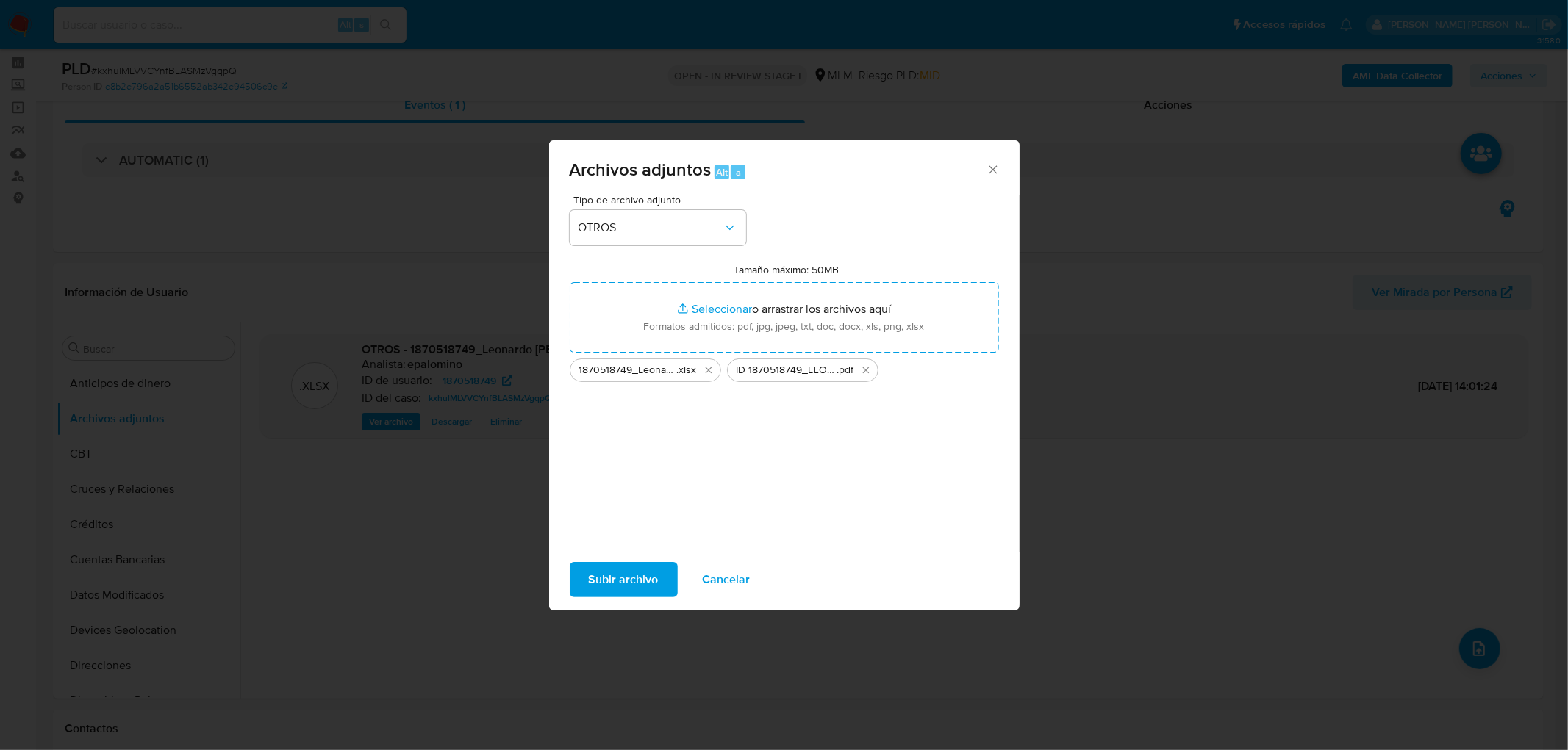
click at [612, 581] on span "Subir archivo" at bounding box center [624, 580] width 70 height 33
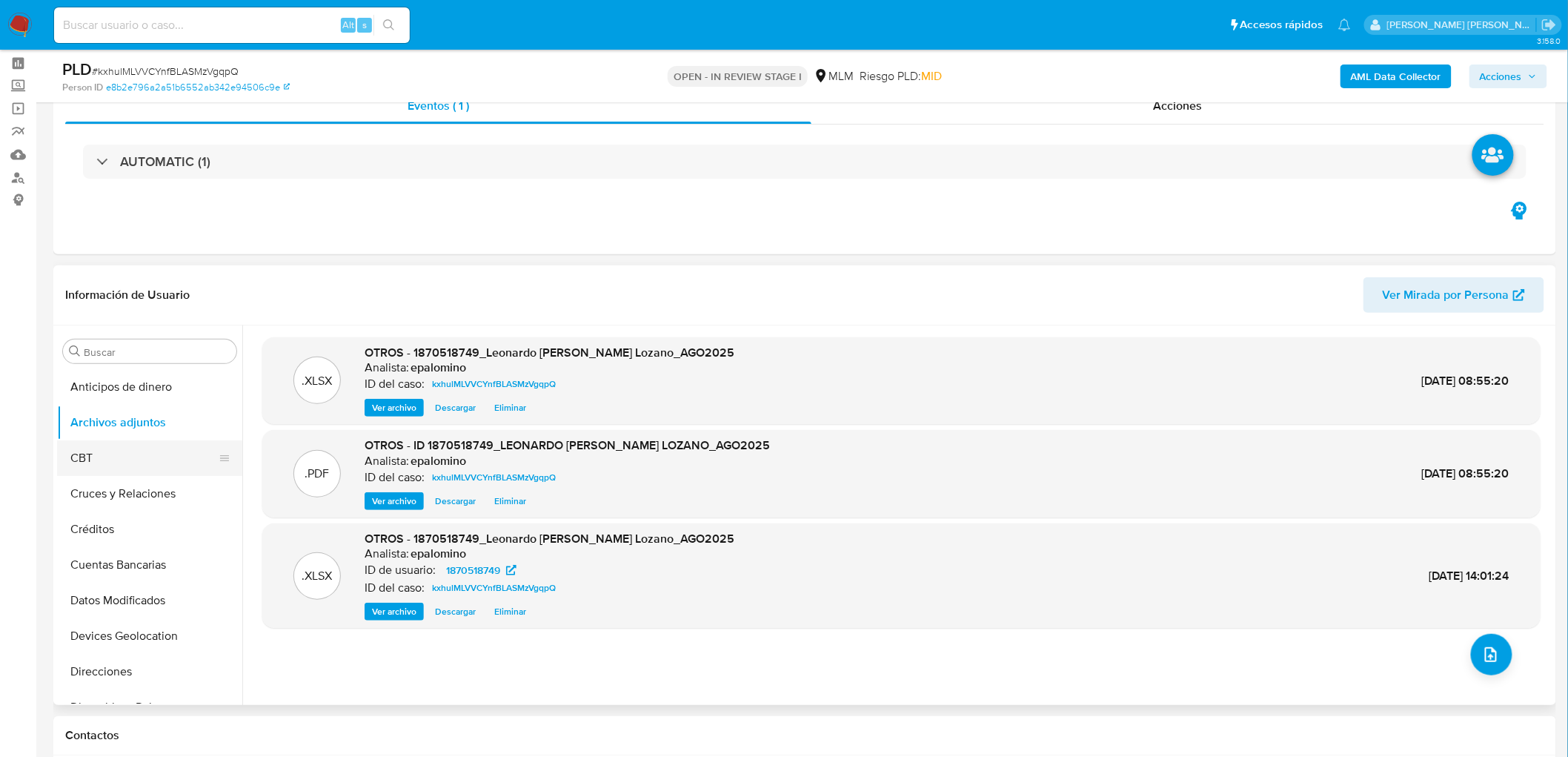
click at [145, 453] on button "CBT" at bounding box center [144, 458] width 174 height 36
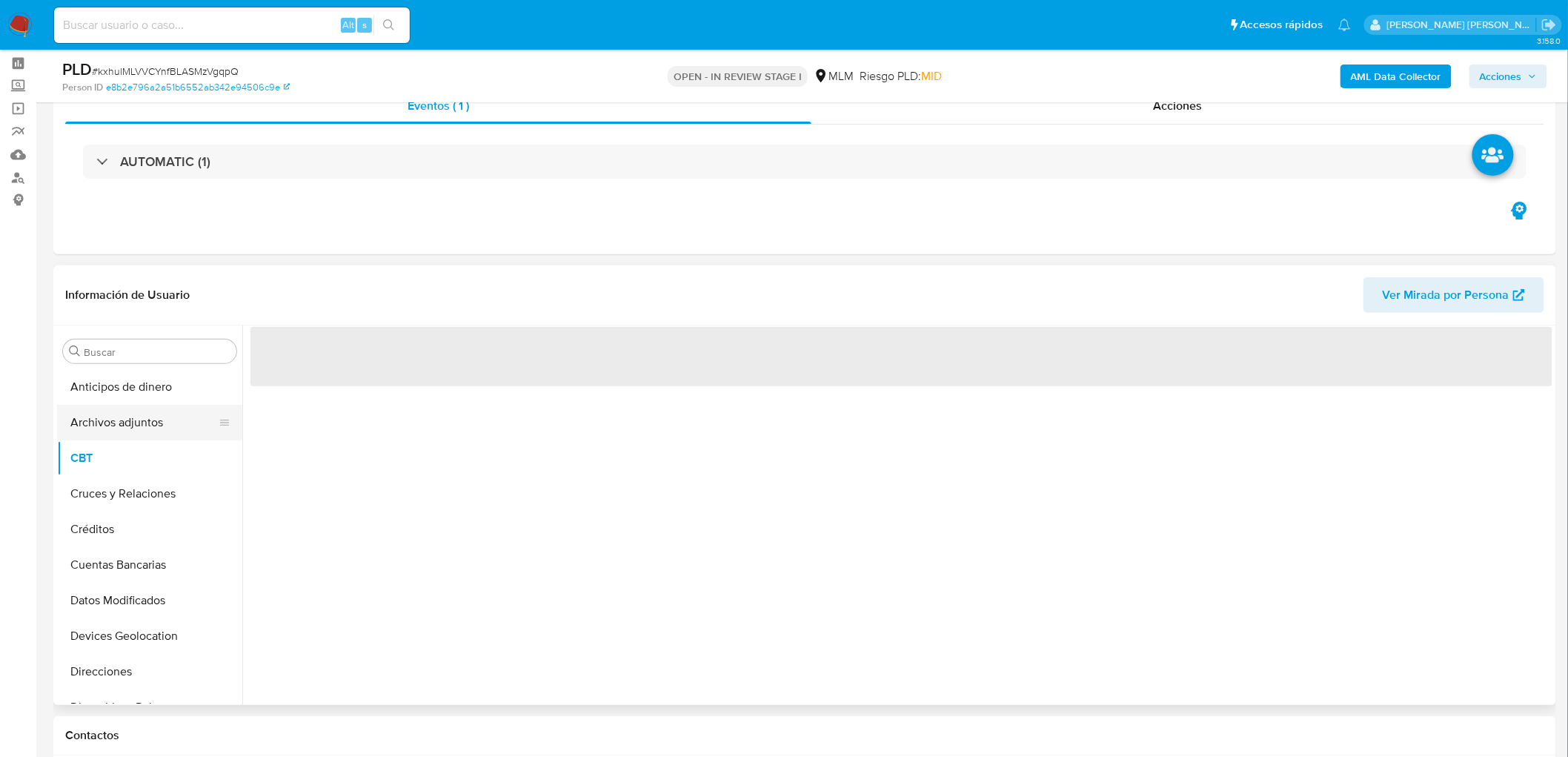
drag, startPoint x: 159, startPoint y: 422, endPoint x: 164, endPoint y: 416, distance: 7.8
click at [158, 422] on button "Archivos adjuntos" at bounding box center [144, 422] width 174 height 36
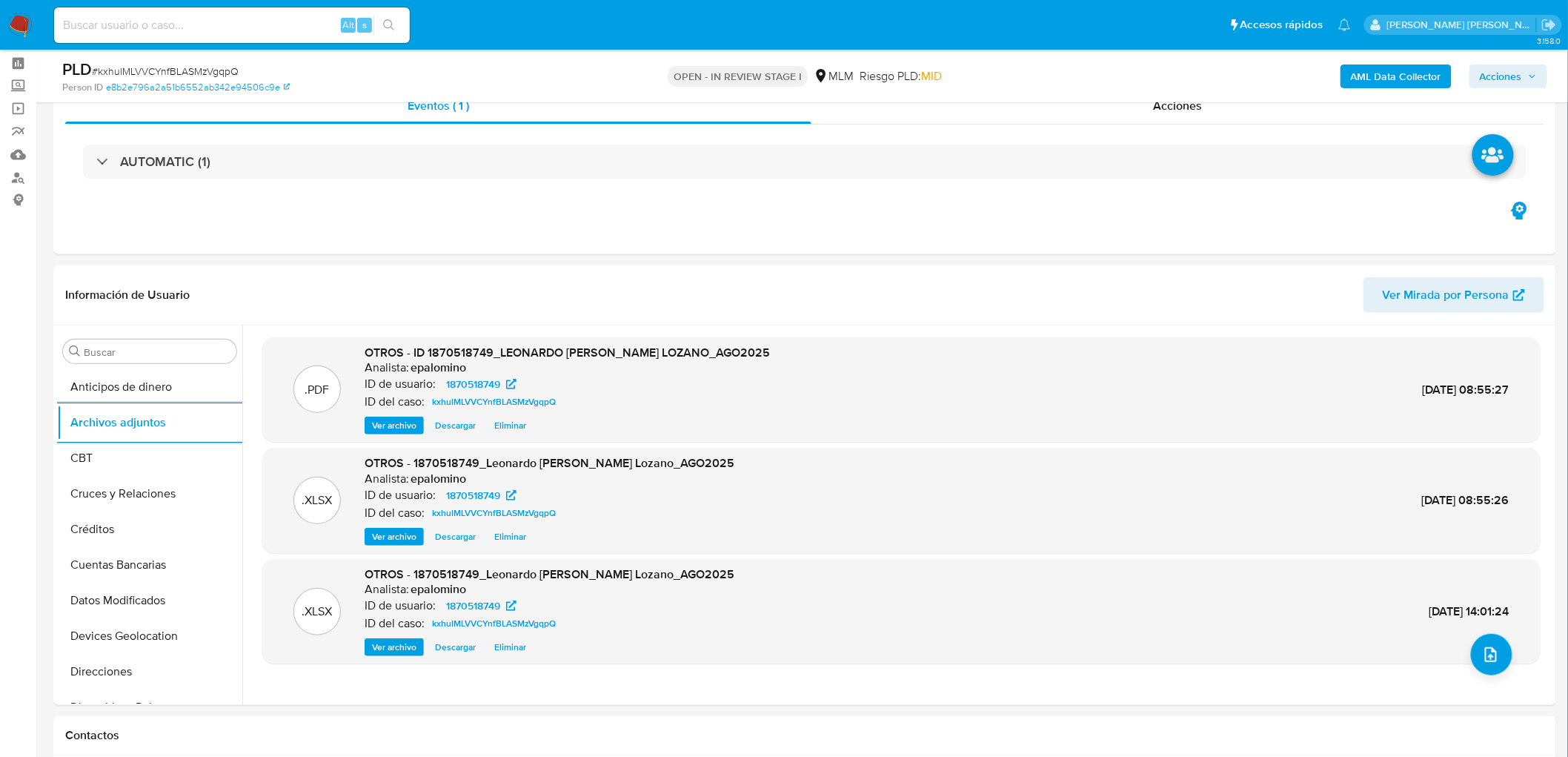
scroll to position [0, 0]
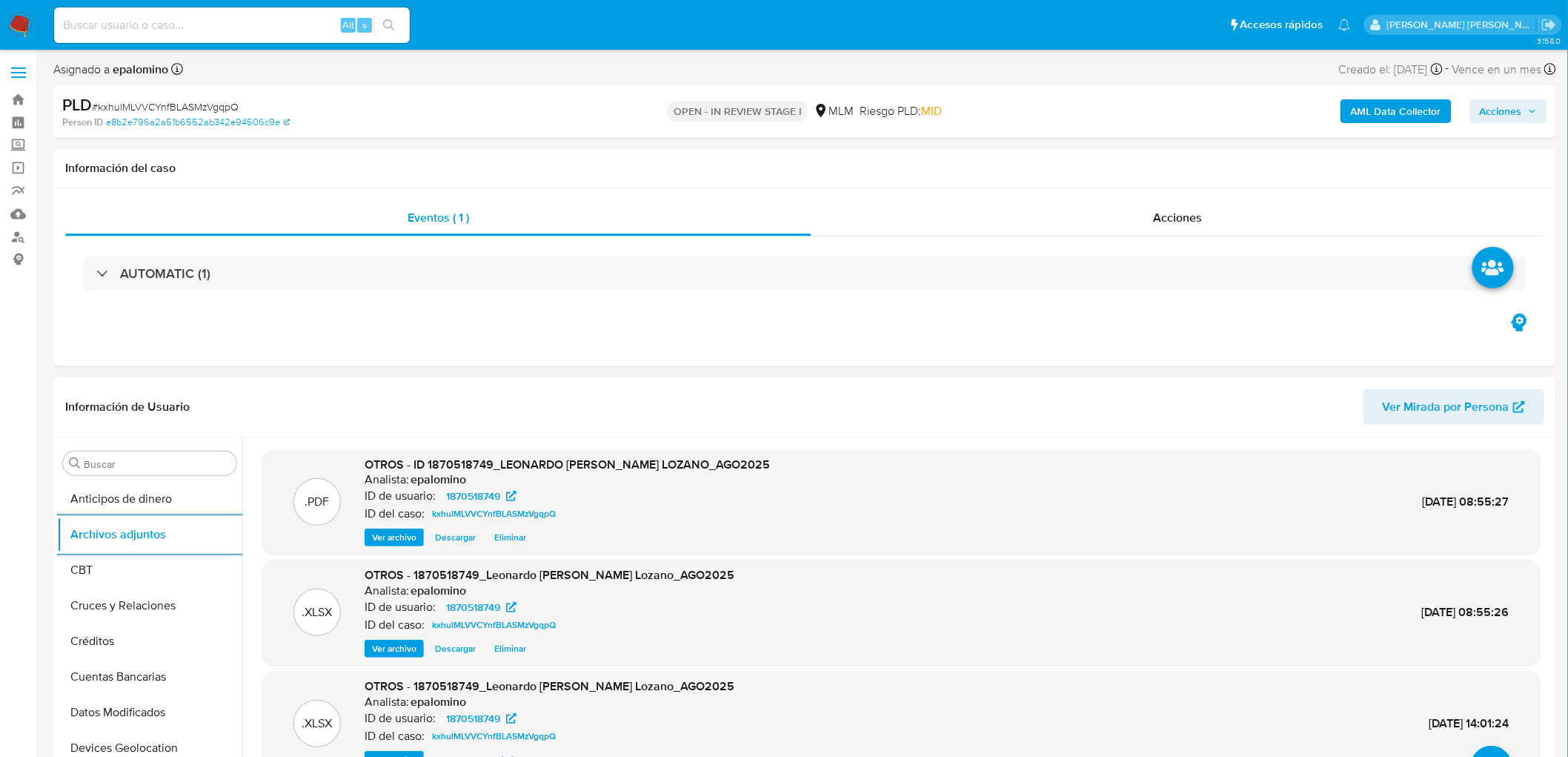
click at [1532, 116] on span "Acciones" at bounding box center [1508, 111] width 57 height 21
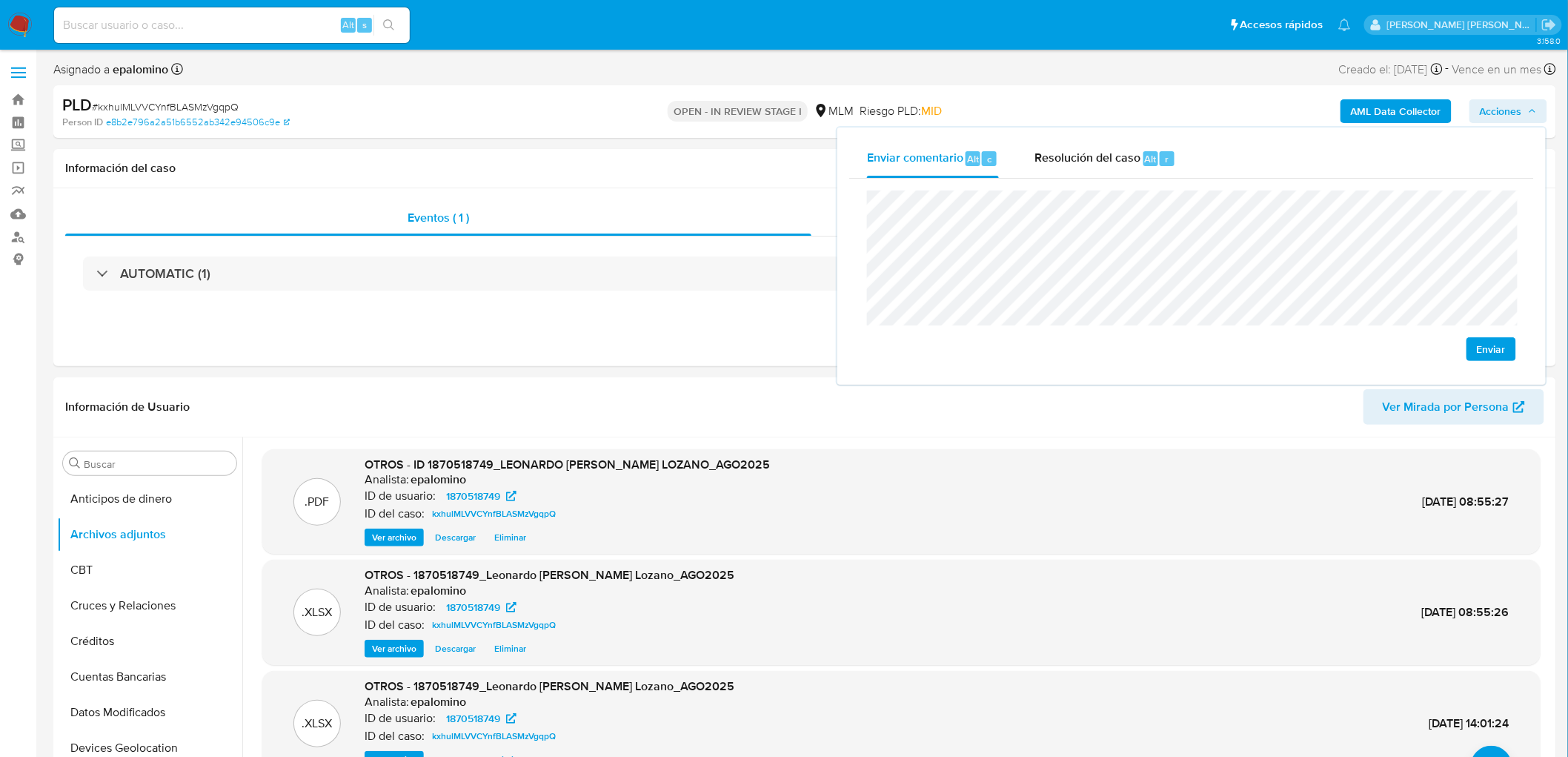
click at [1486, 350] on span "Enviar" at bounding box center [1491, 349] width 29 height 21
click at [1130, 176] on div "Resolución del caso Alt r" at bounding box center [1106, 159] width 142 height 39
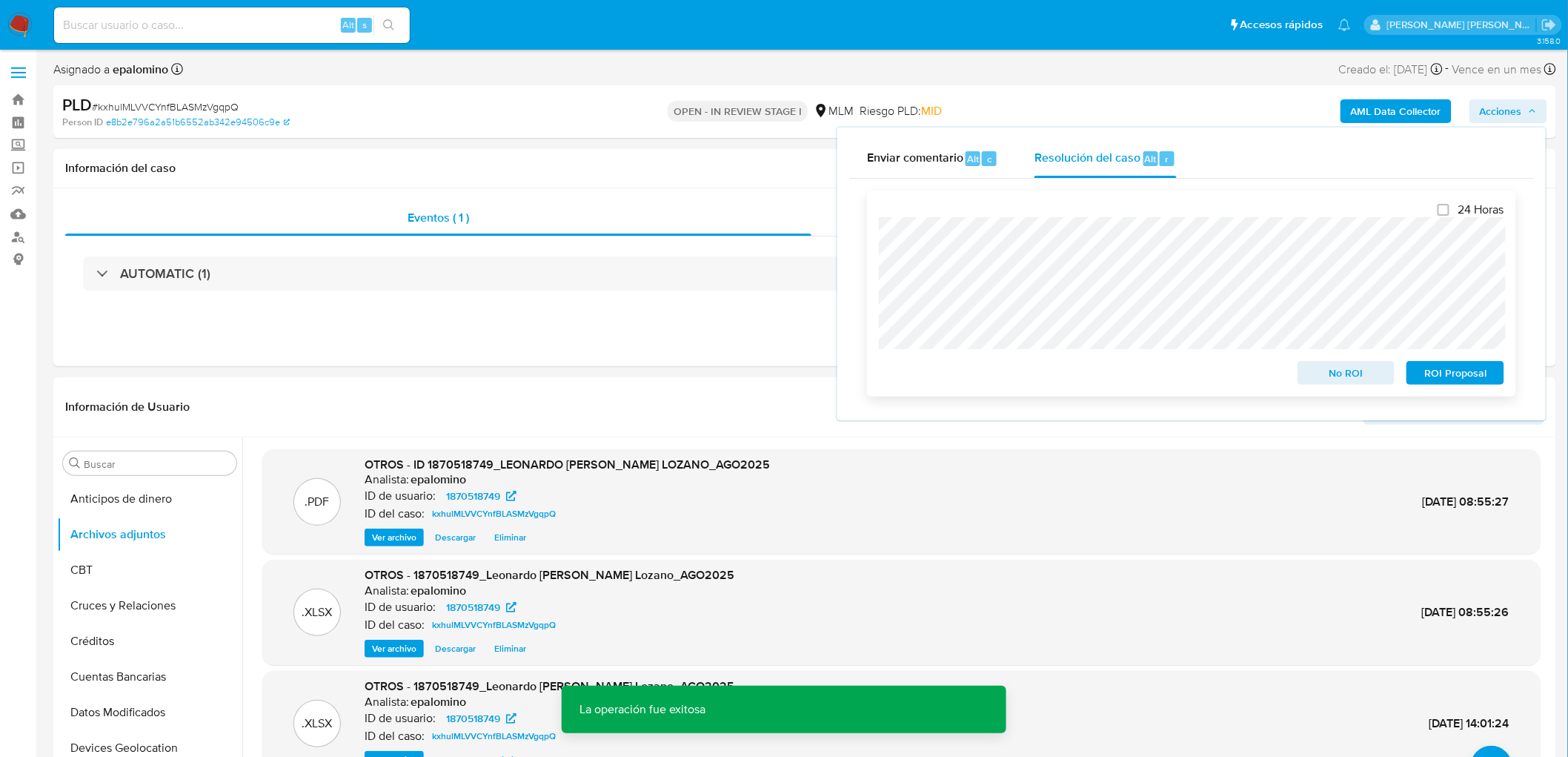
click at [1328, 365] on span "No ROI" at bounding box center [1346, 373] width 77 height 21
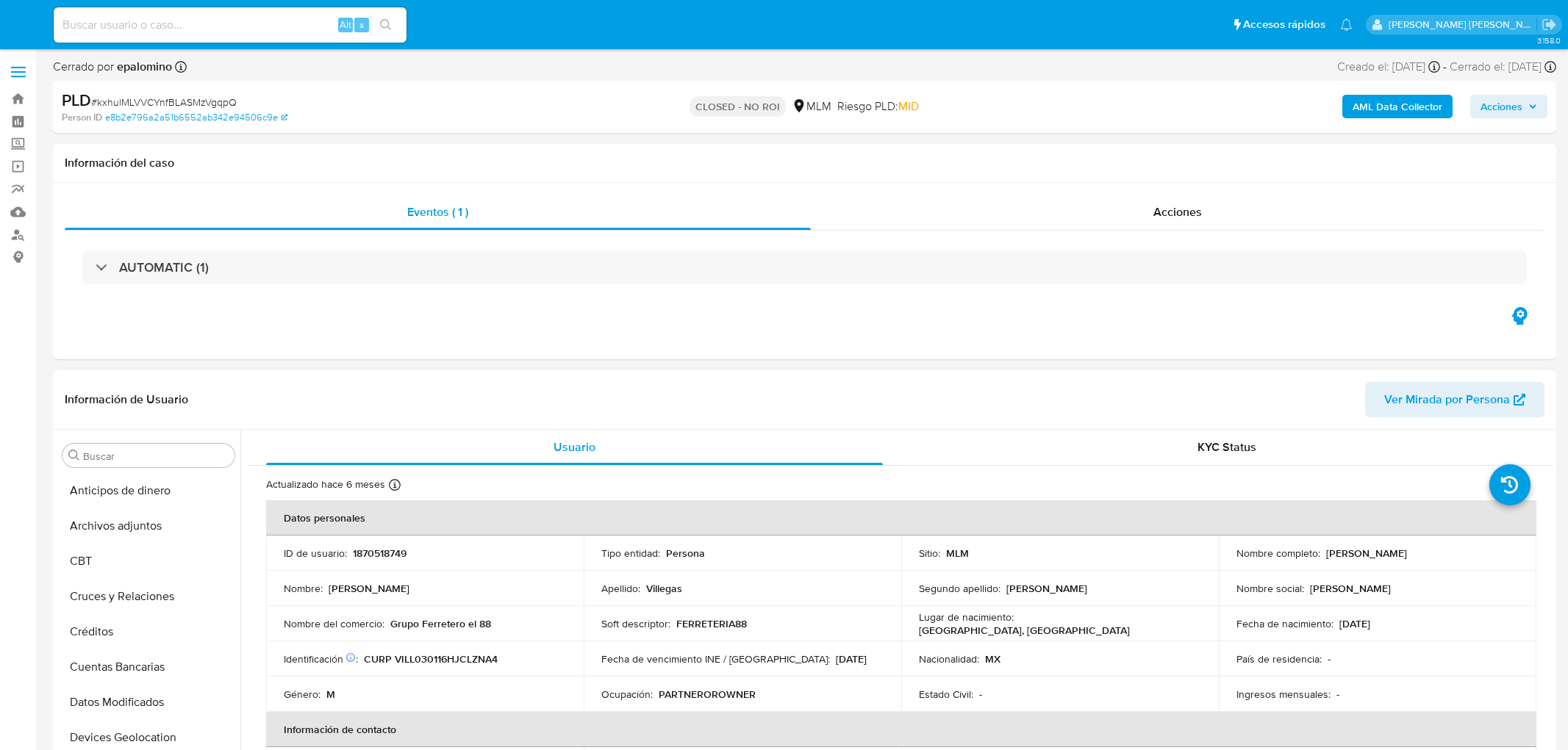
select select "10"
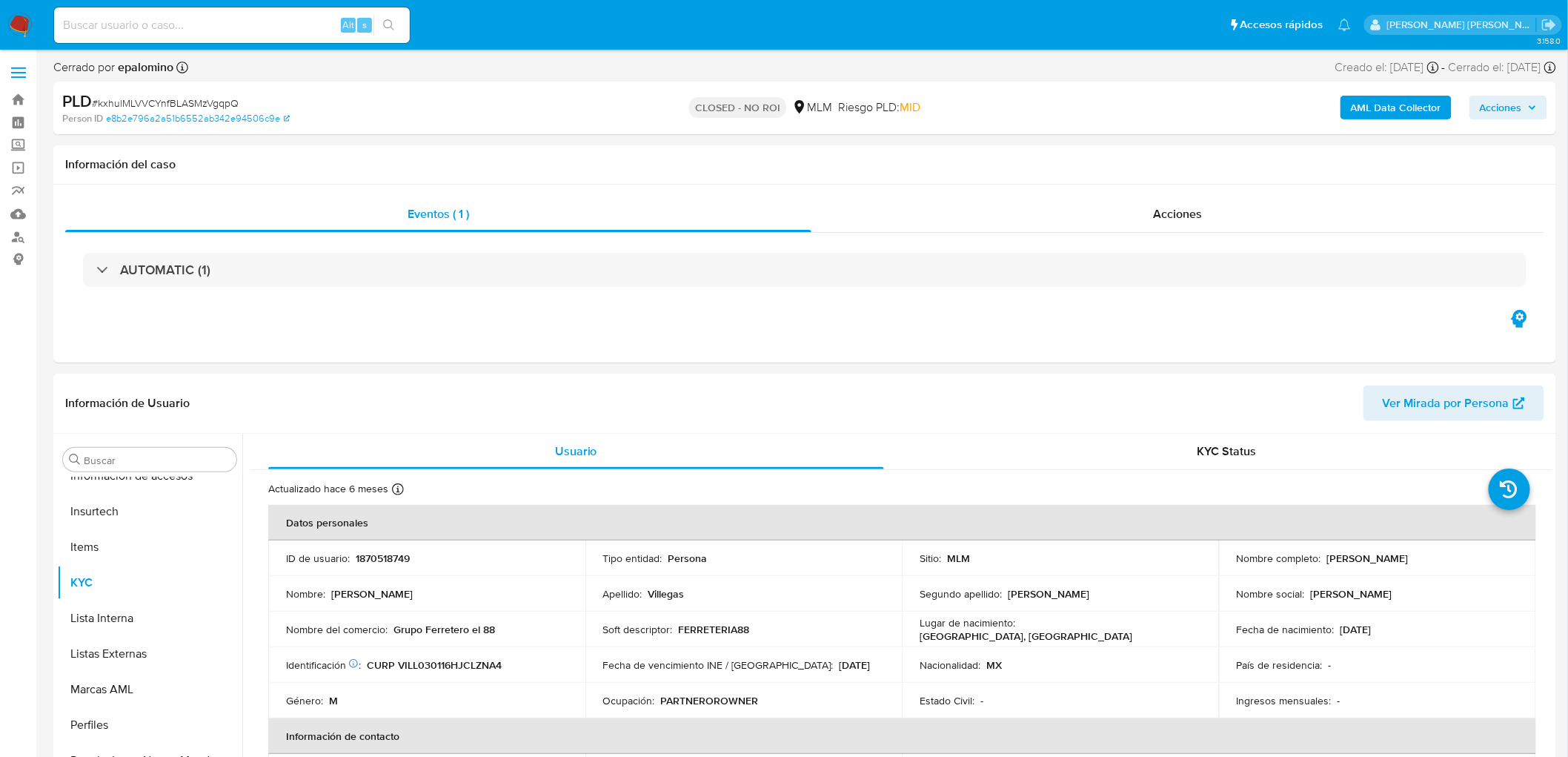
scroll to position [626, 0]
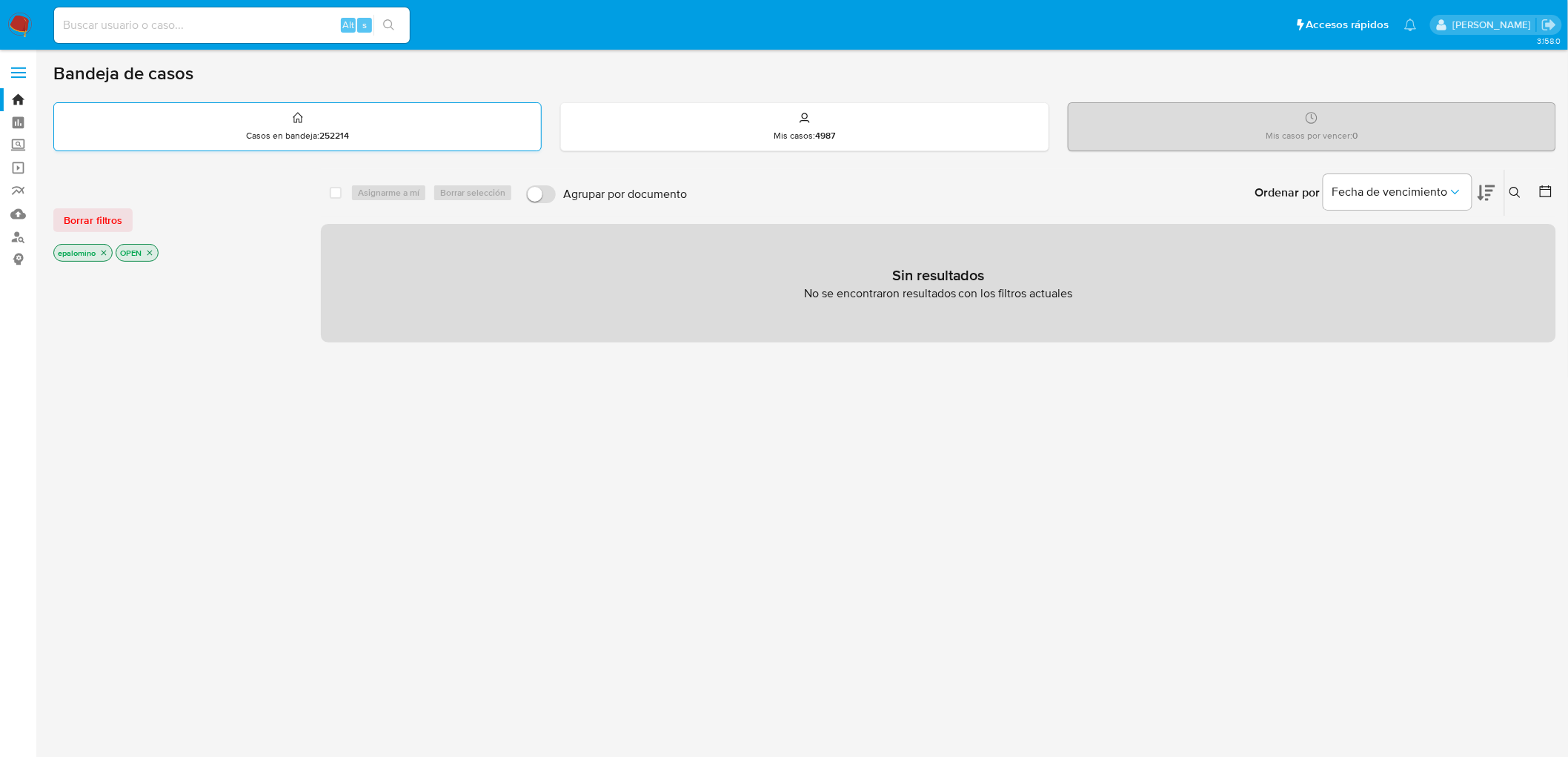
click at [105, 224] on span "Borrar filtros" at bounding box center [93, 220] width 59 height 21
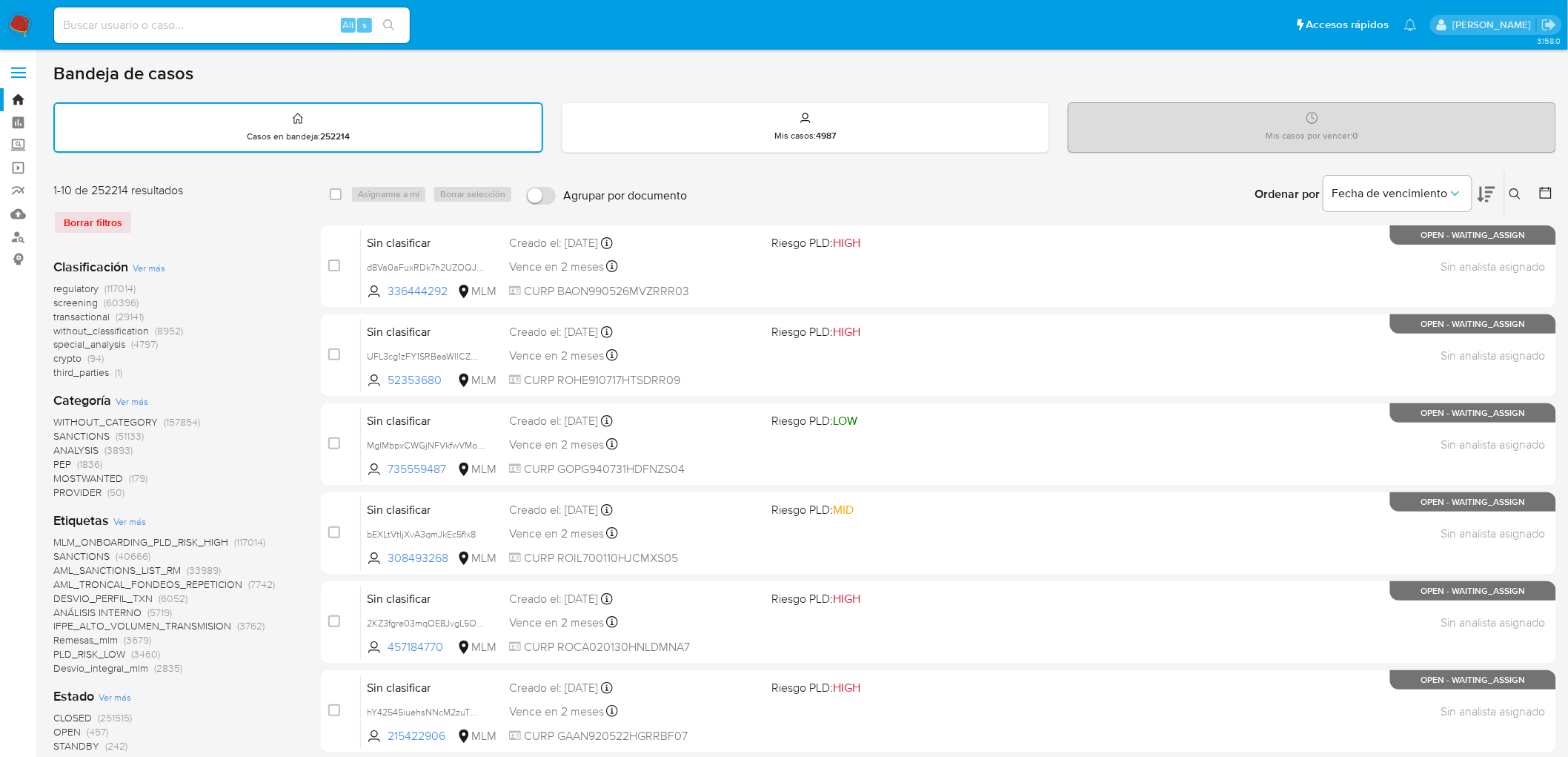
click at [1513, 189] on icon at bounding box center [1516, 195] width 12 height 12
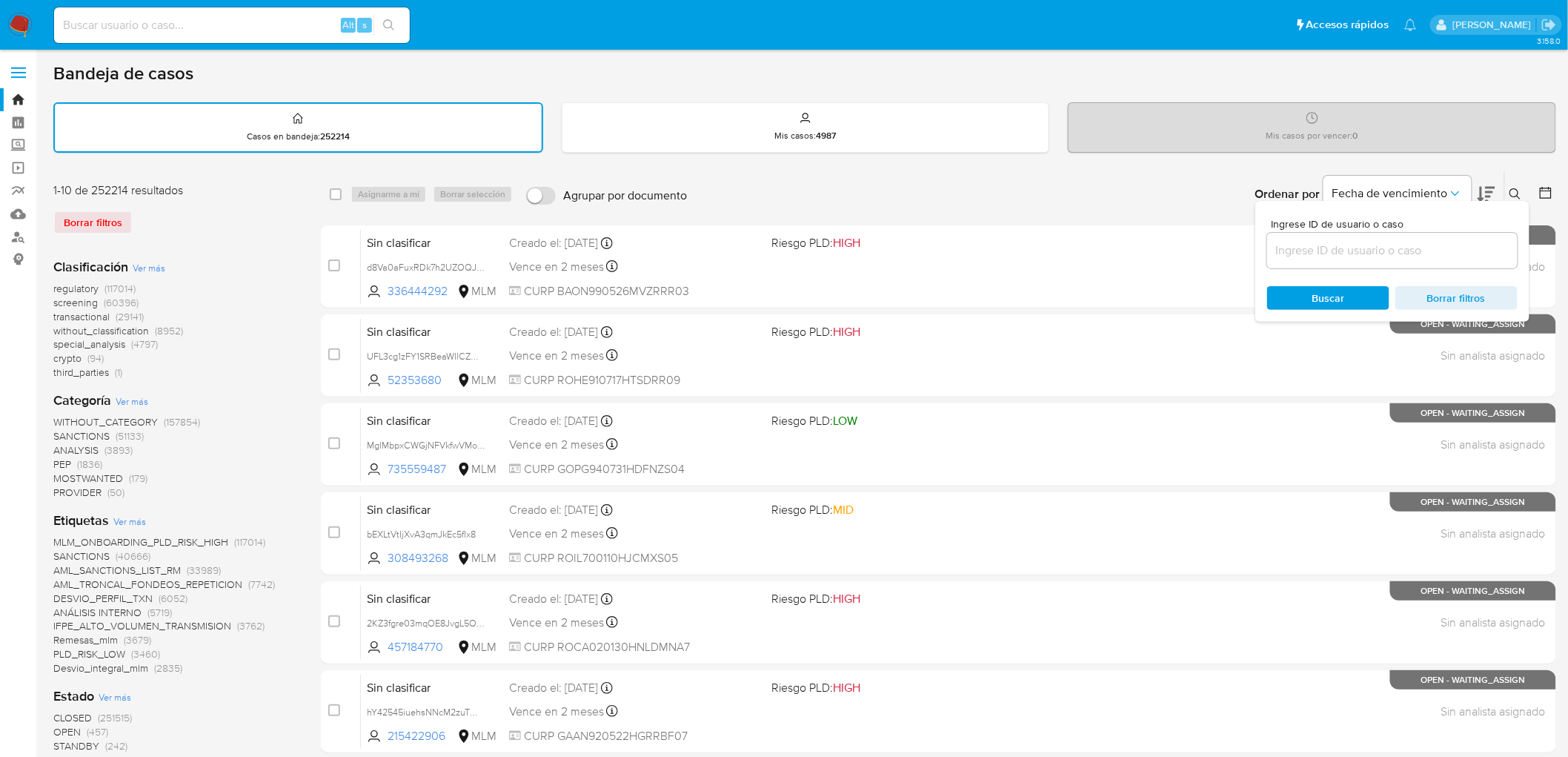
click at [1418, 238] on div at bounding box center [1392, 251] width 251 height 36
drag, startPoint x: 1404, startPoint y: 243, endPoint x: 1395, endPoint y: 245, distance: 9.2
click at [1395, 244] on input at bounding box center [1392, 250] width 251 height 19
paste input "1897872080"
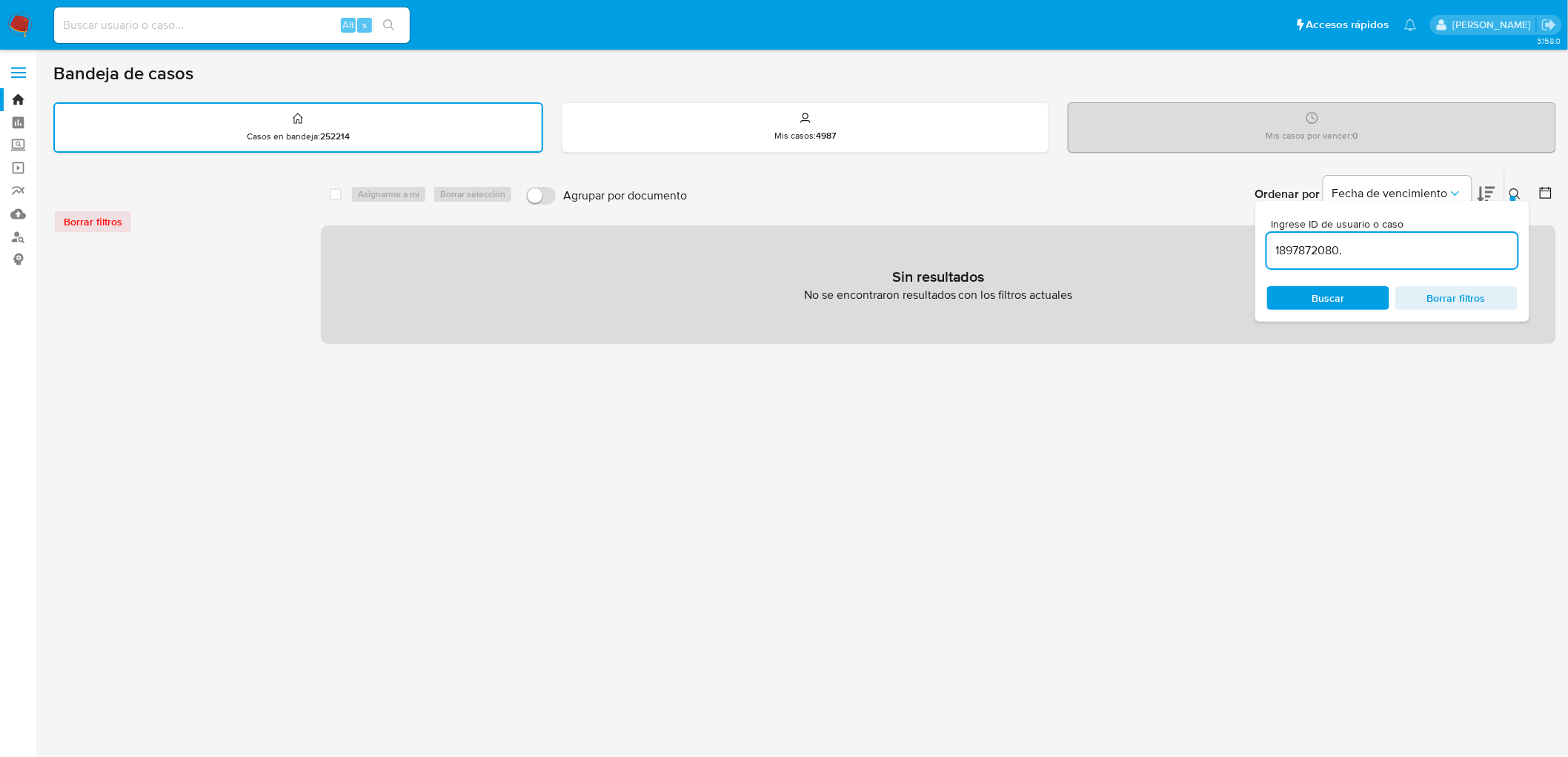
click at [1398, 249] on input "1897872080." at bounding box center [1392, 250] width 251 height 19
type input "1897872080"
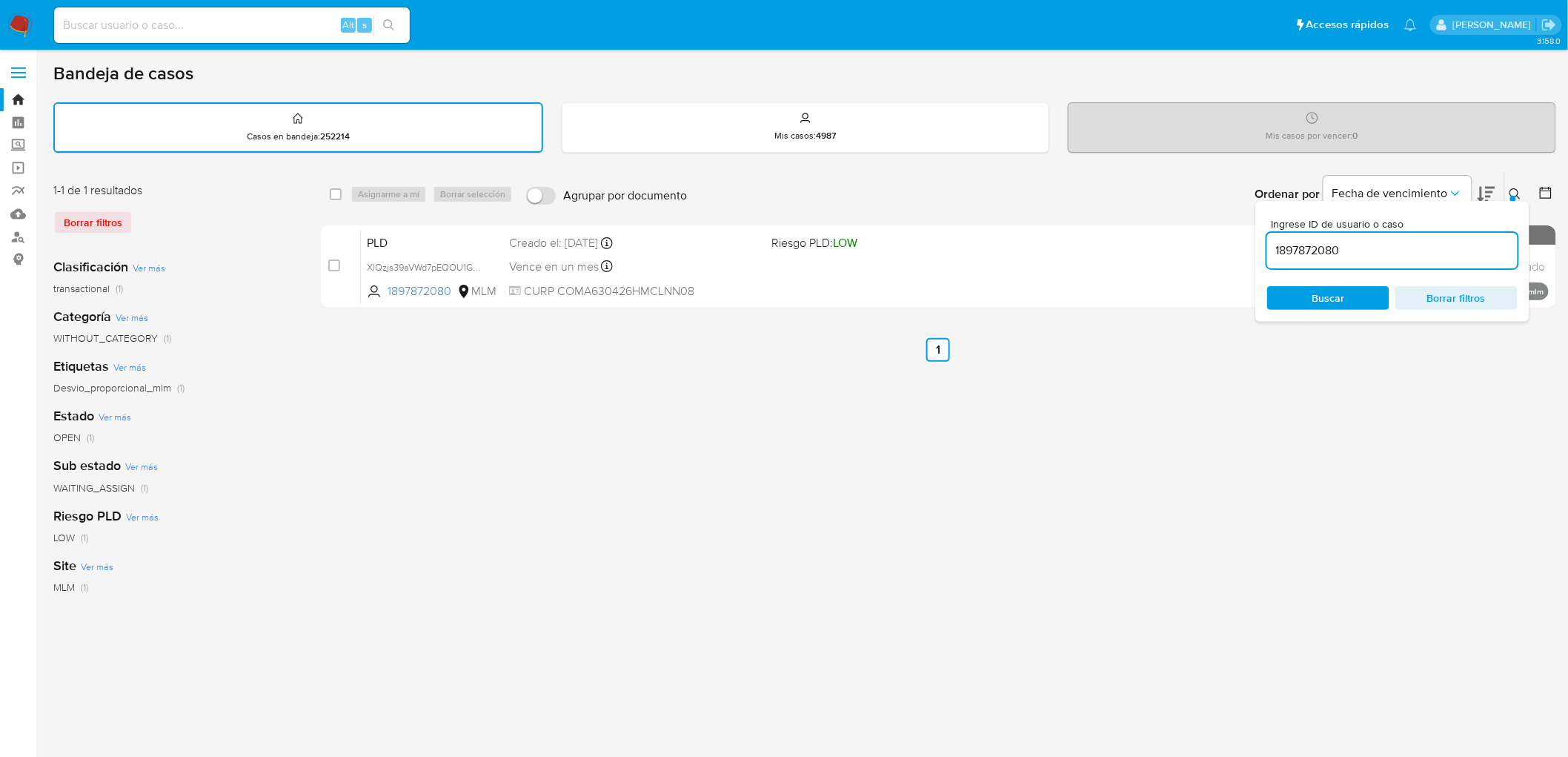
click at [1519, 191] on icon at bounding box center [1516, 195] width 12 height 12
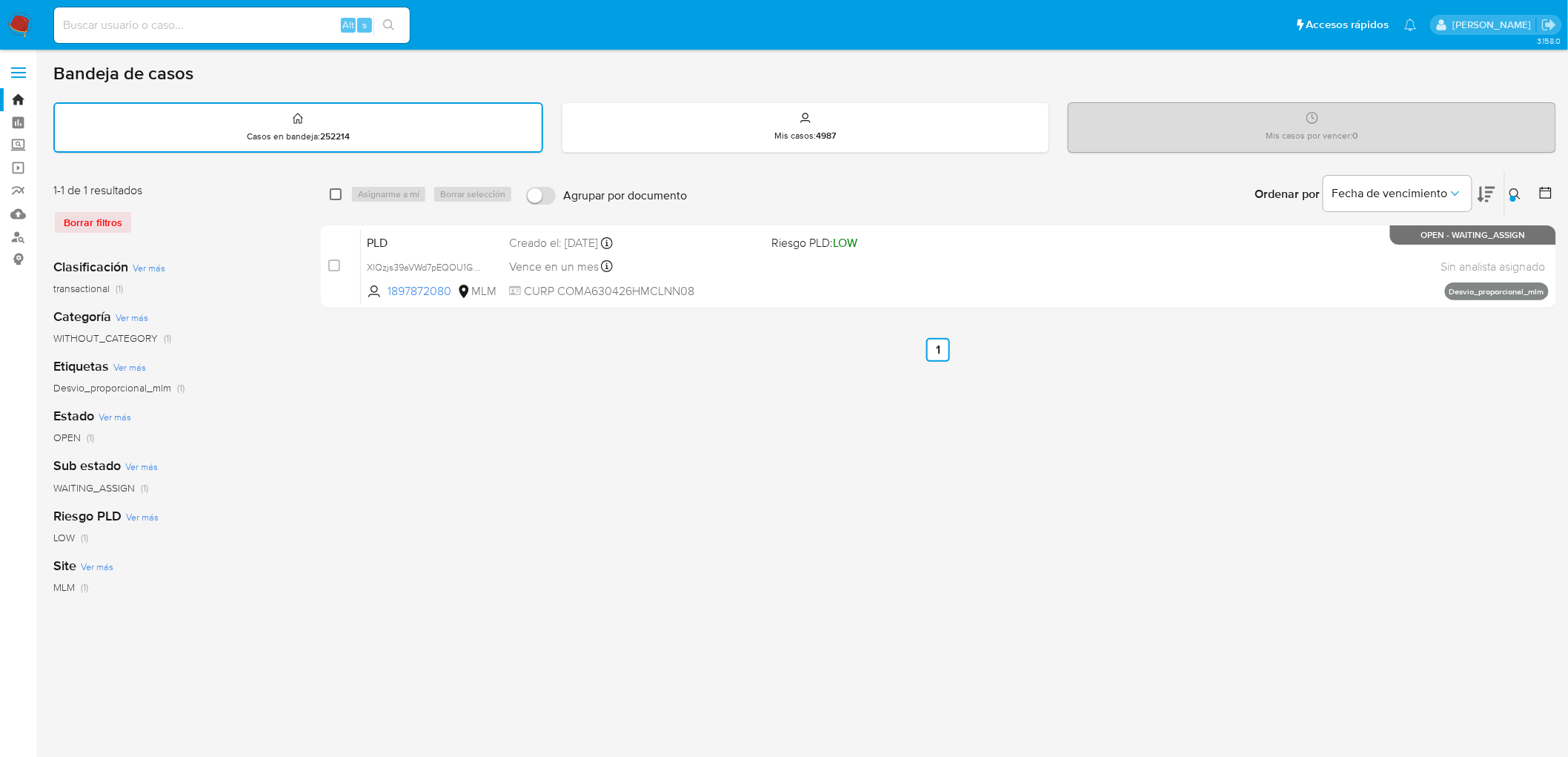
click at [335, 195] on input "checkbox" at bounding box center [335, 195] width 12 height 12
checkbox input "true"
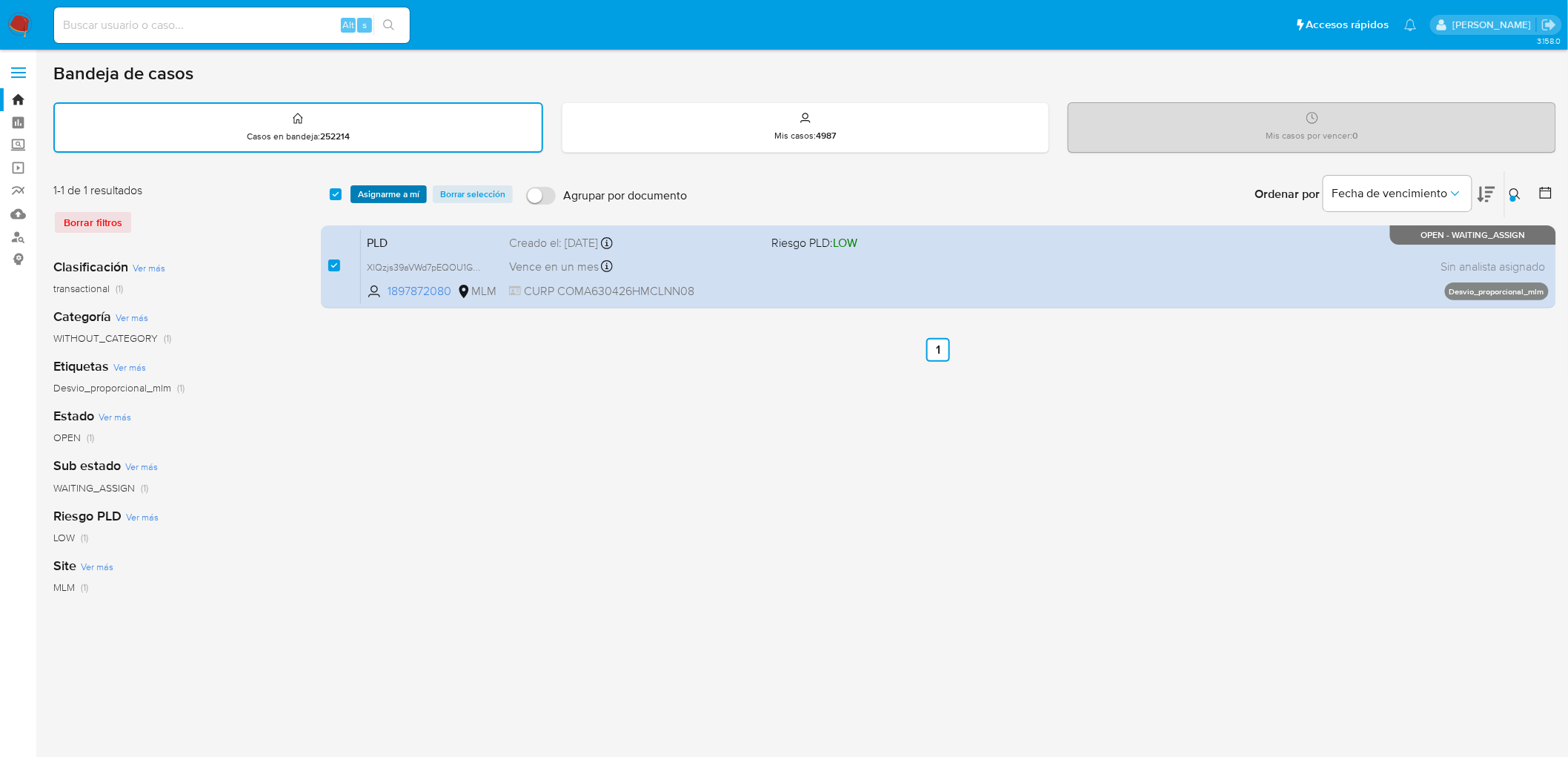
click at [374, 195] on span "Asignarme a mí" at bounding box center [389, 194] width 62 height 15
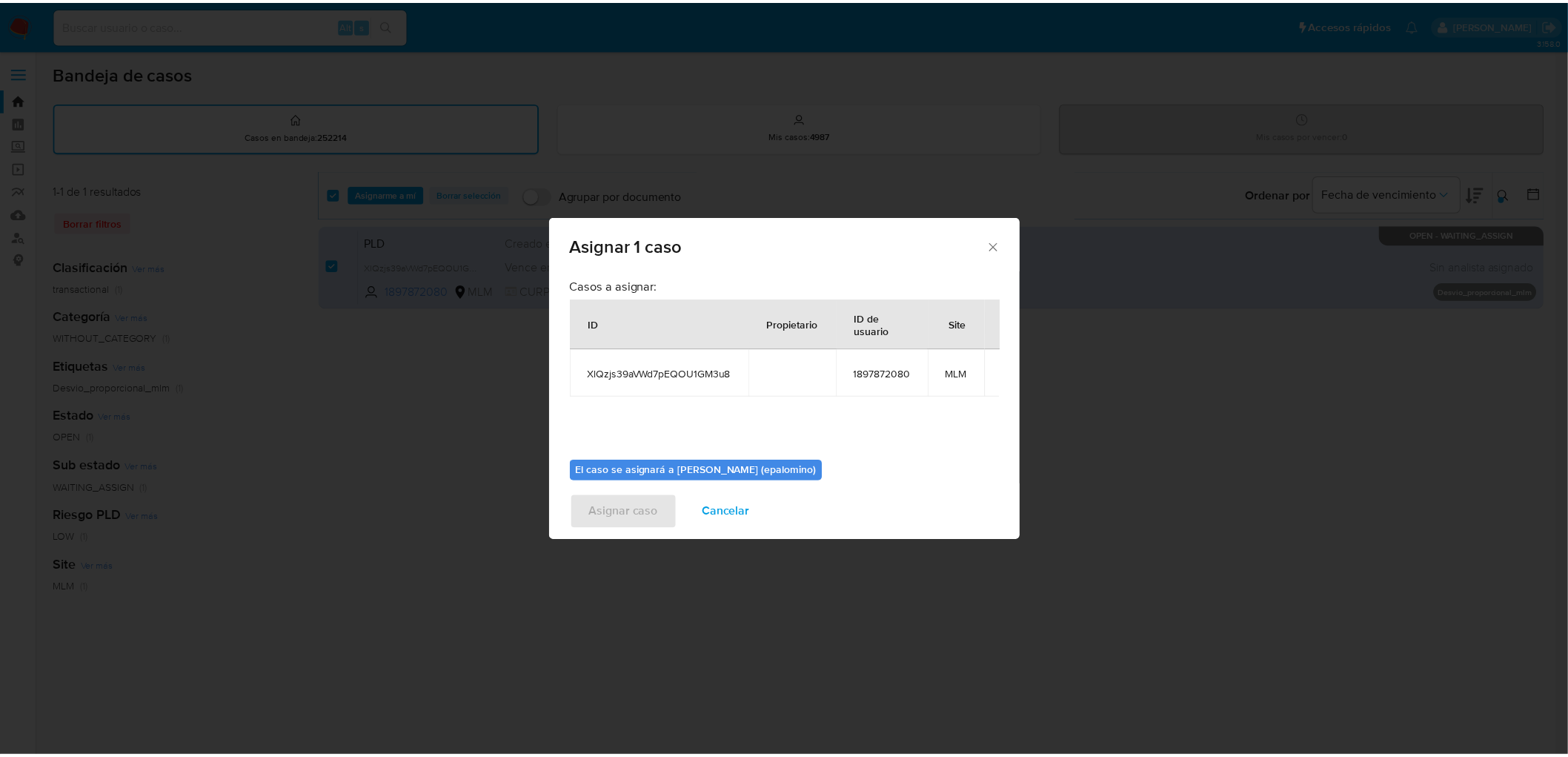
scroll to position [76, 0]
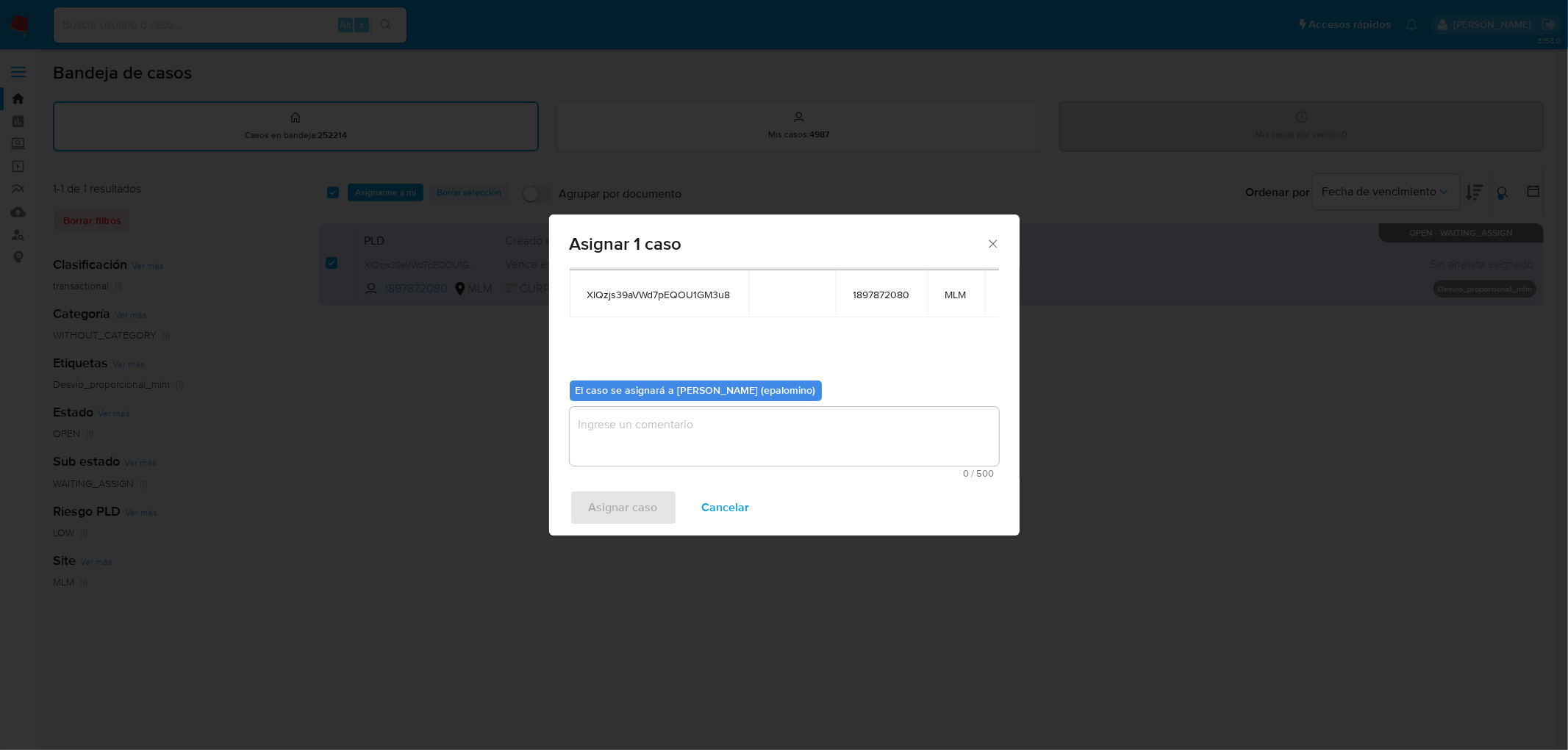
click at [637, 435] on textarea "assign-modal" at bounding box center [785, 435] width 430 height 58
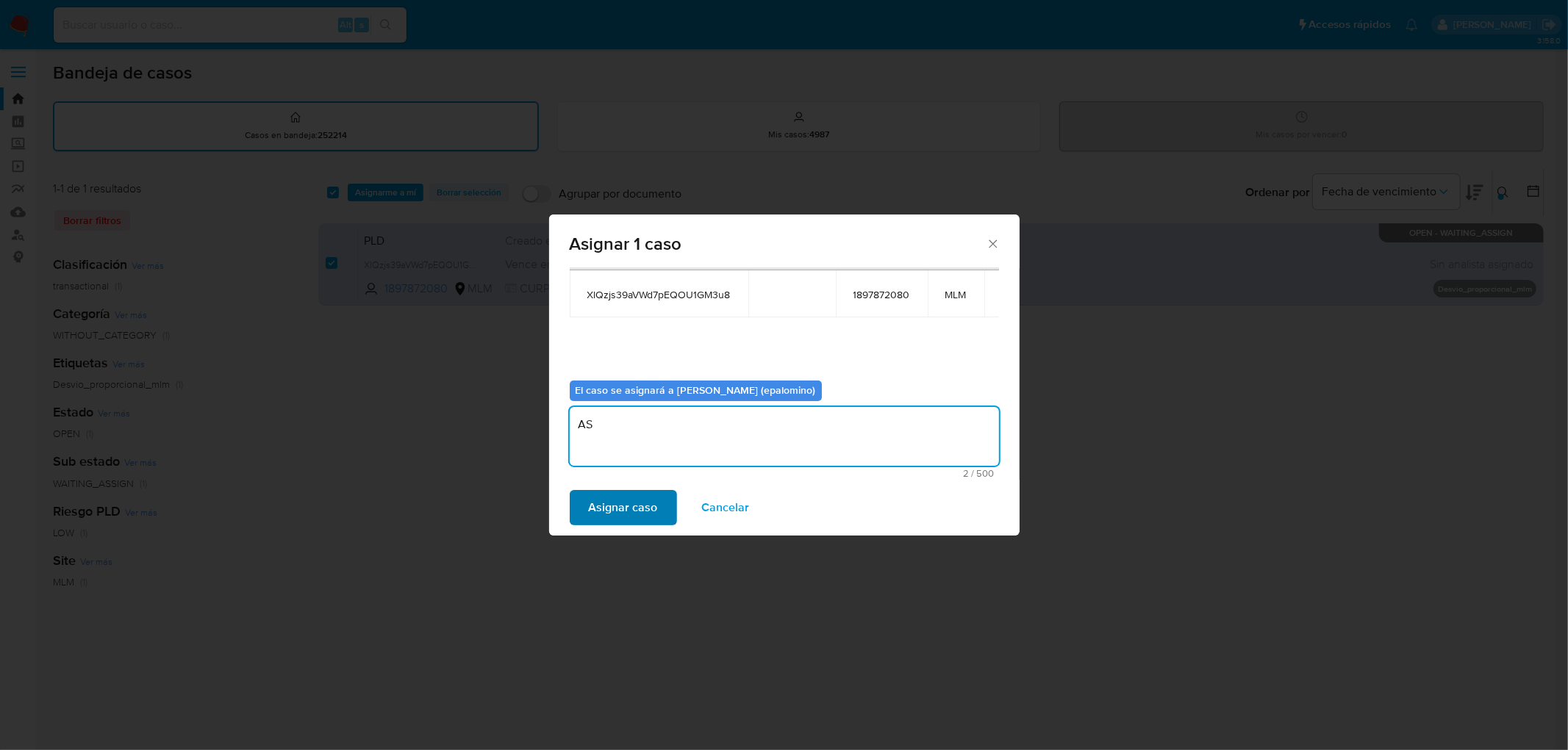
type textarea "AS"
click at [622, 510] on span "Asignar caso" at bounding box center [624, 508] width 69 height 33
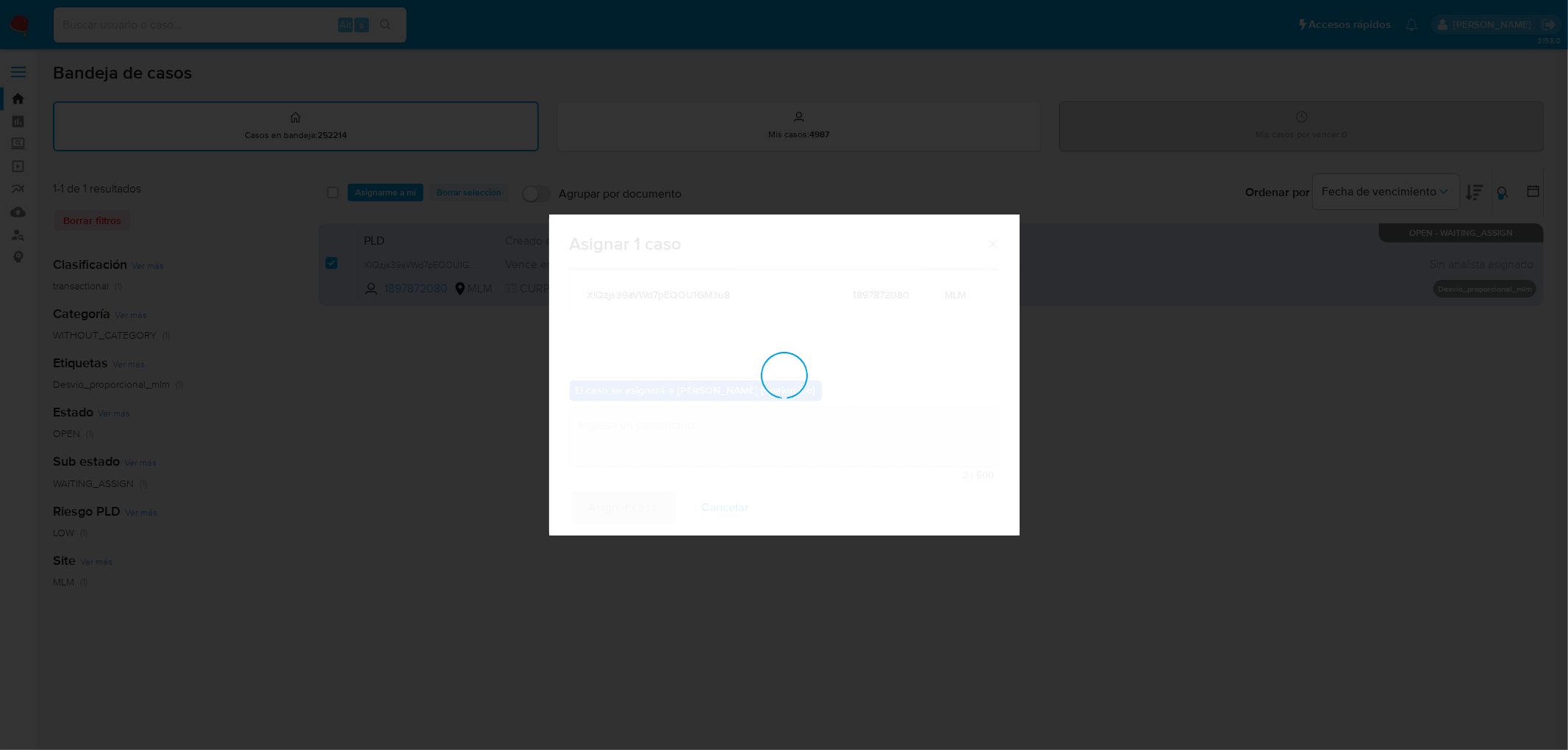
checkbox input "false"
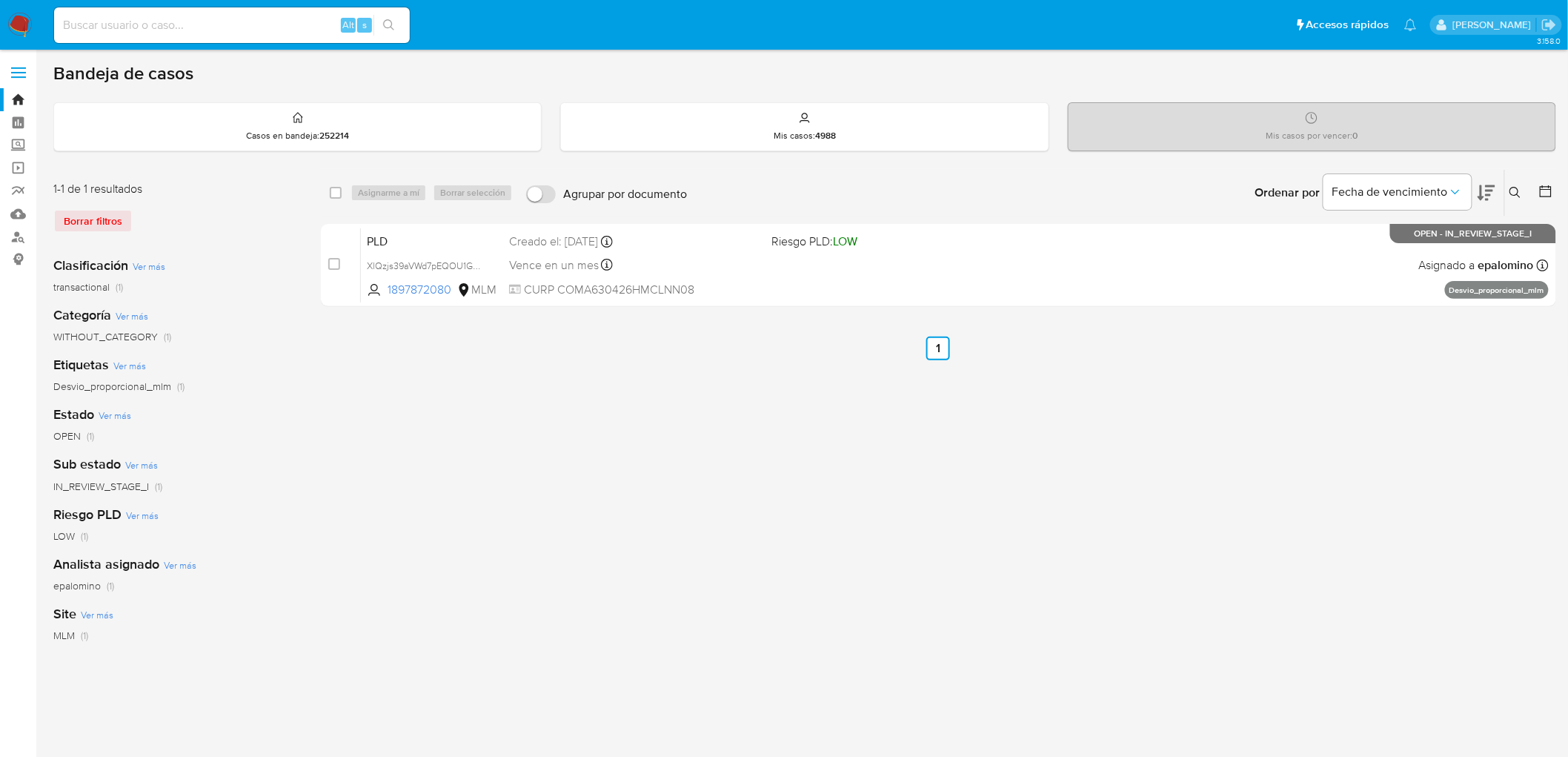
click at [13, 34] on img at bounding box center [19, 25] width 25 height 25
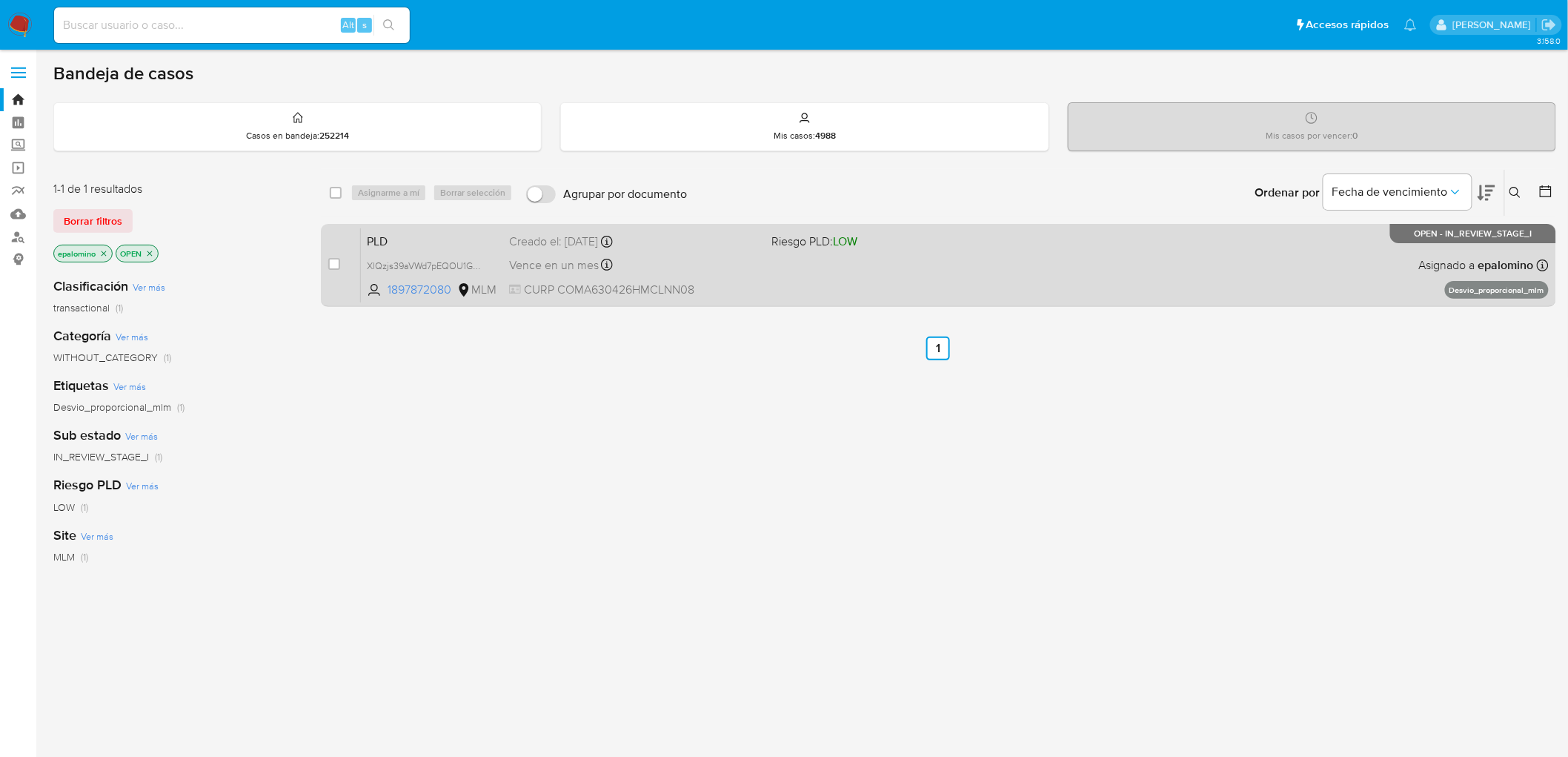
click at [383, 233] on span "PLD" at bounding box center [432, 240] width 131 height 19
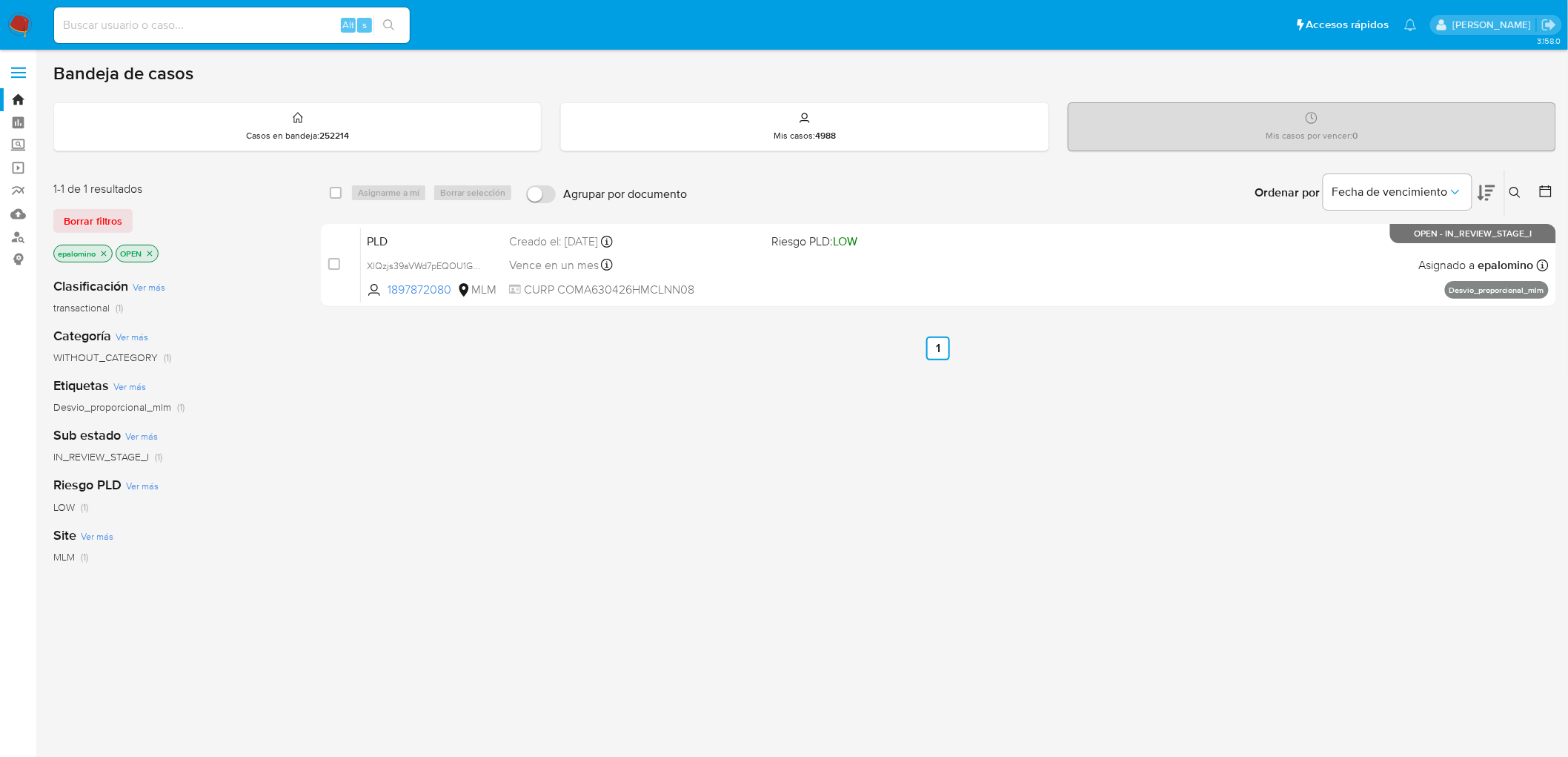
click at [26, 19] on img at bounding box center [19, 25] width 25 height 25
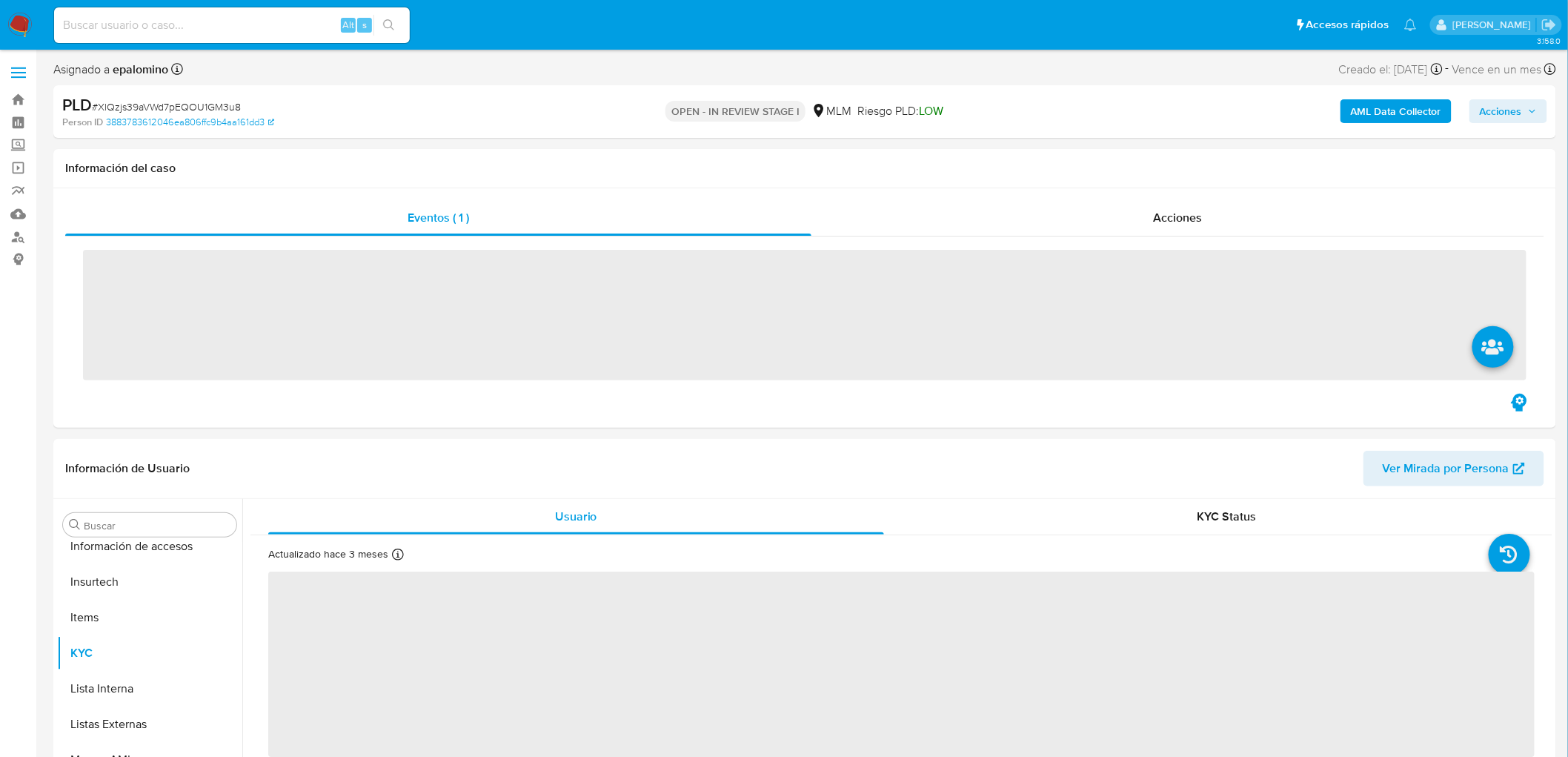
scroll to position [626, 0]
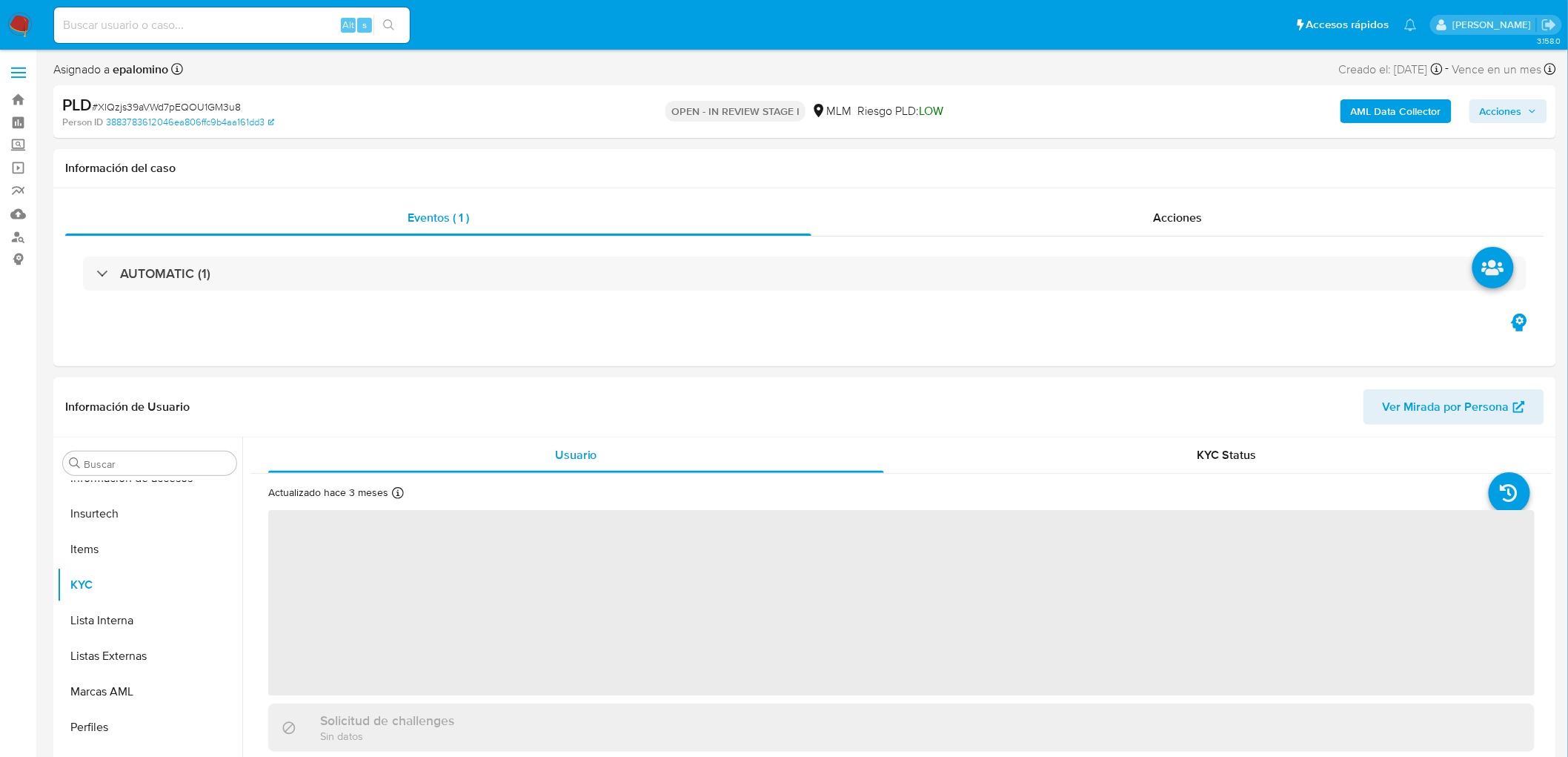
select select "10"
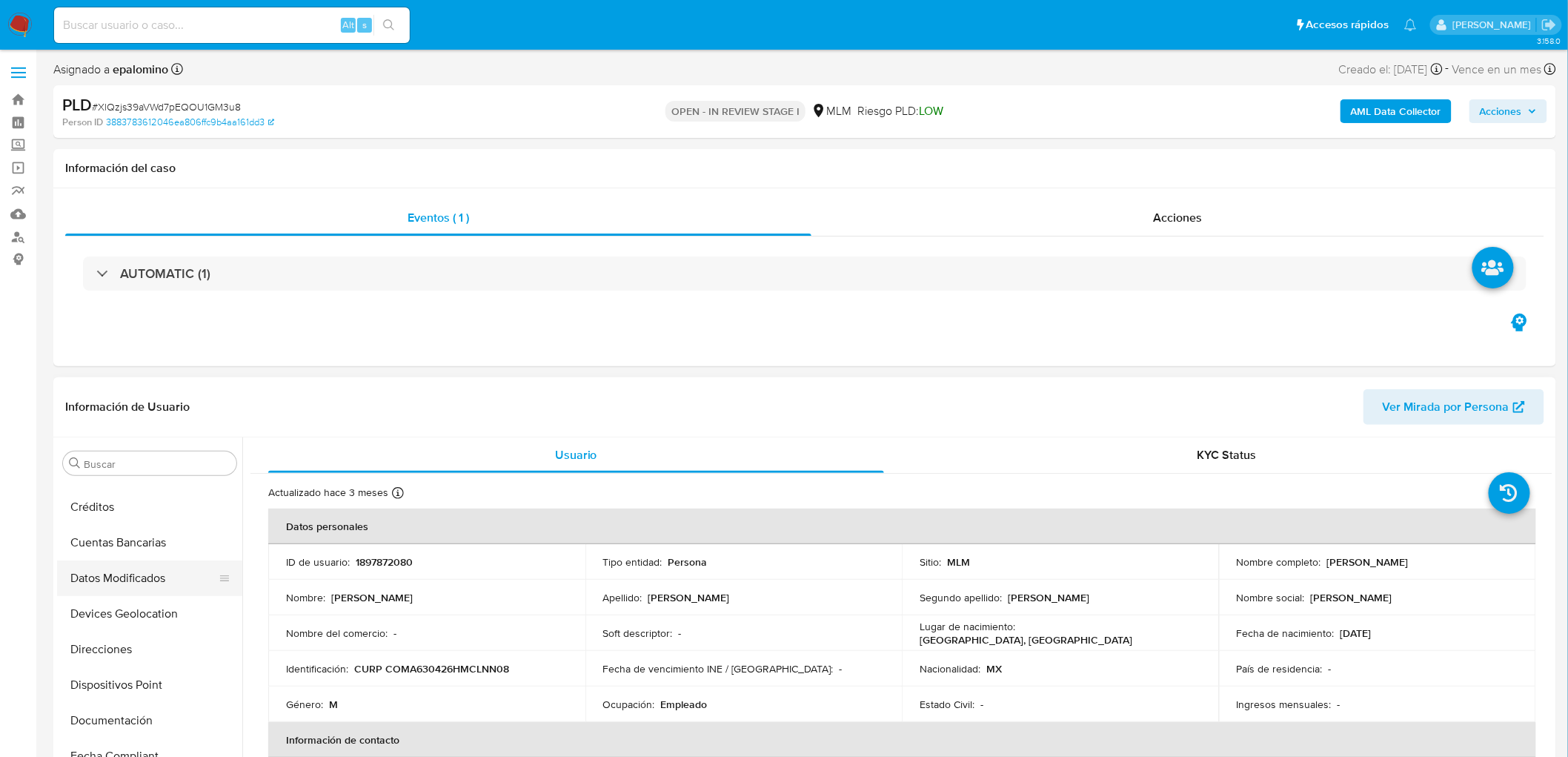
scroll to position [131, 0]
drag, startPoint x: 157, startPoint y: 611, endPoint x: 424, endPoint y: 515, distance: 283.7
click at [157, 610] on button "Devices Geolocation" at bounding box center [150, 617] width 186 height 36
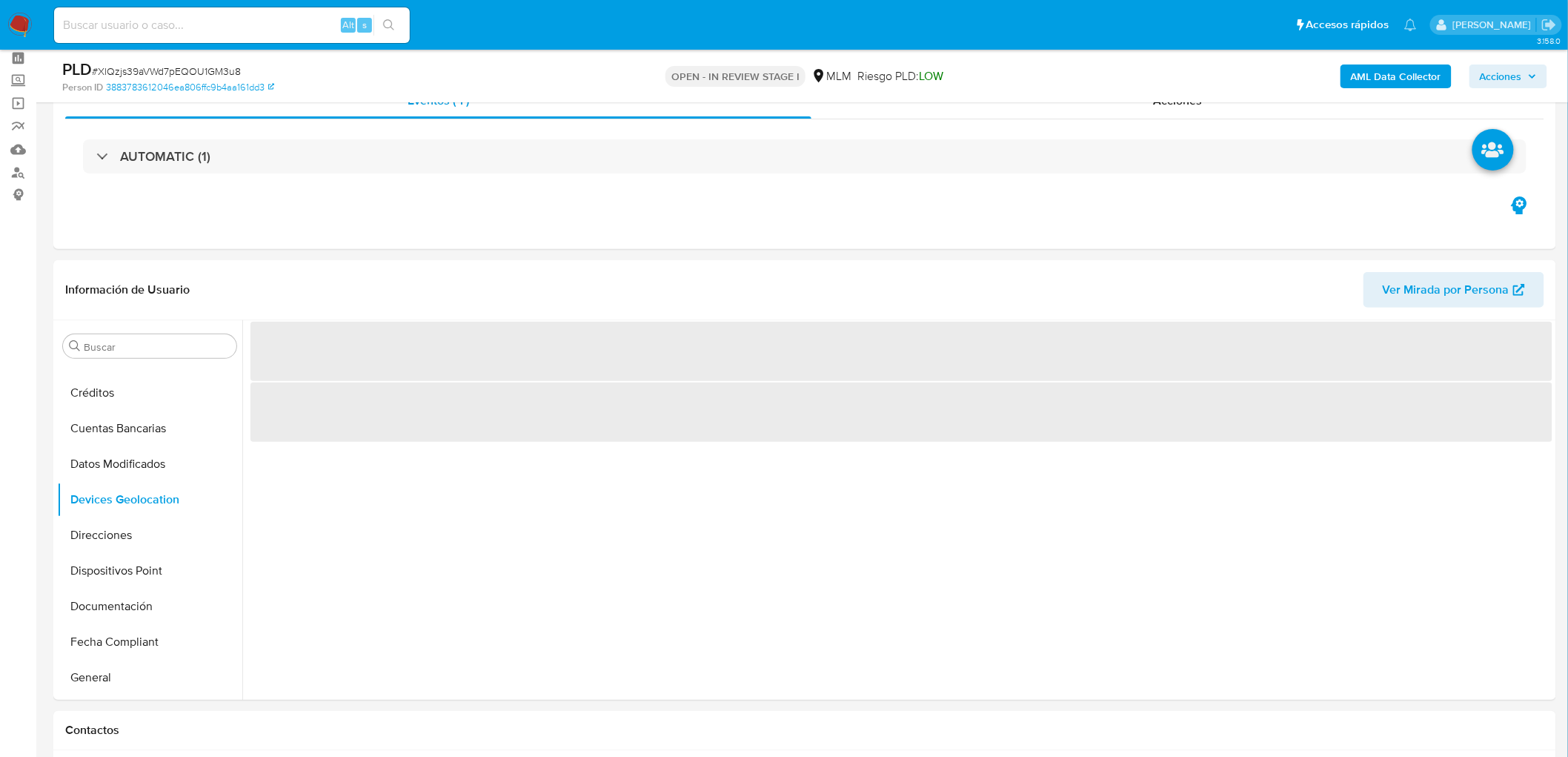
scroll to position [99, 0]
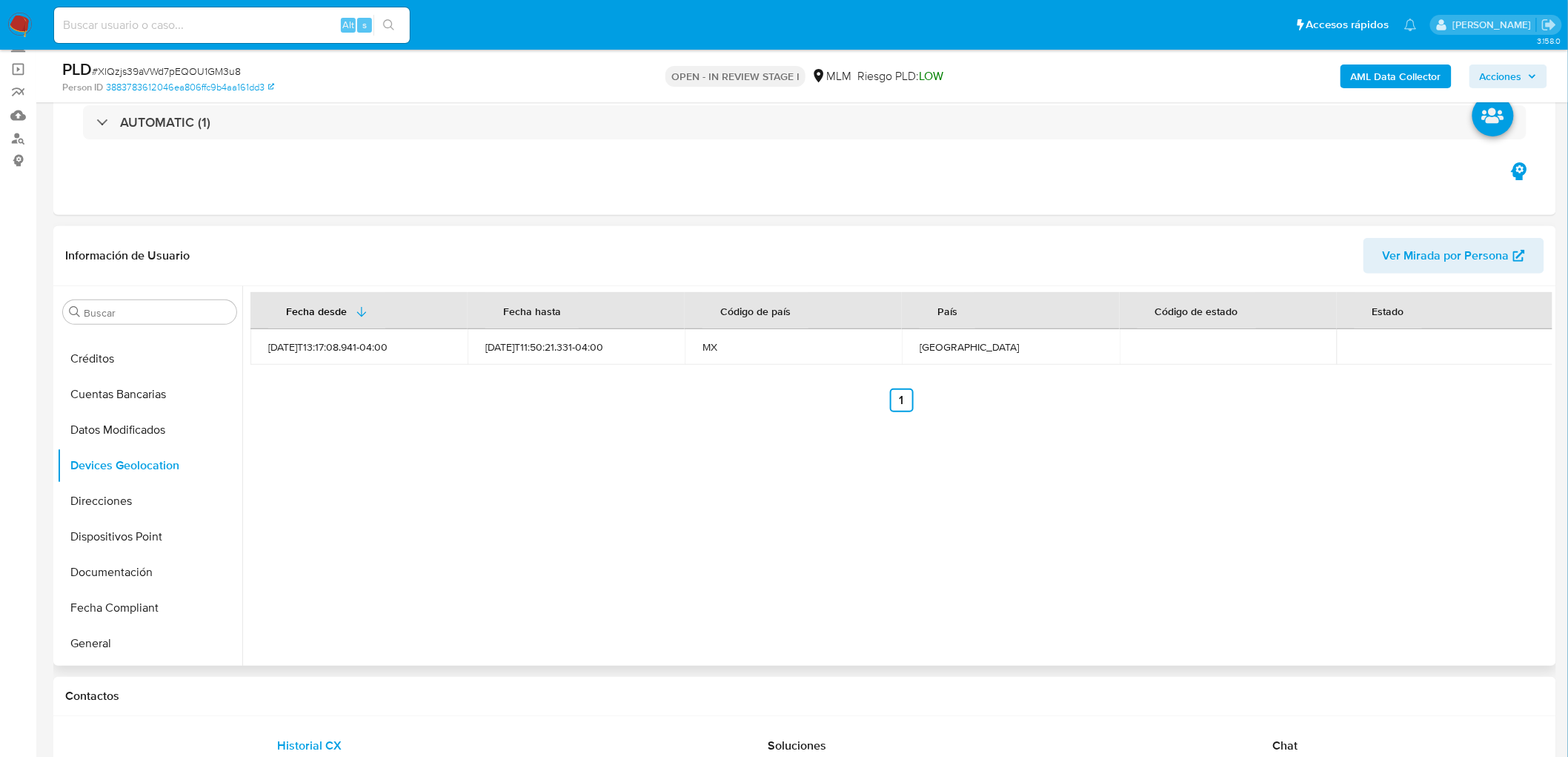
click at [830, 478] on div "Fecha desde Fecha hasta Código de país País Código de estado Estado 2024-07-11T…" at bounding box center [897, 476] width 1310 height 379
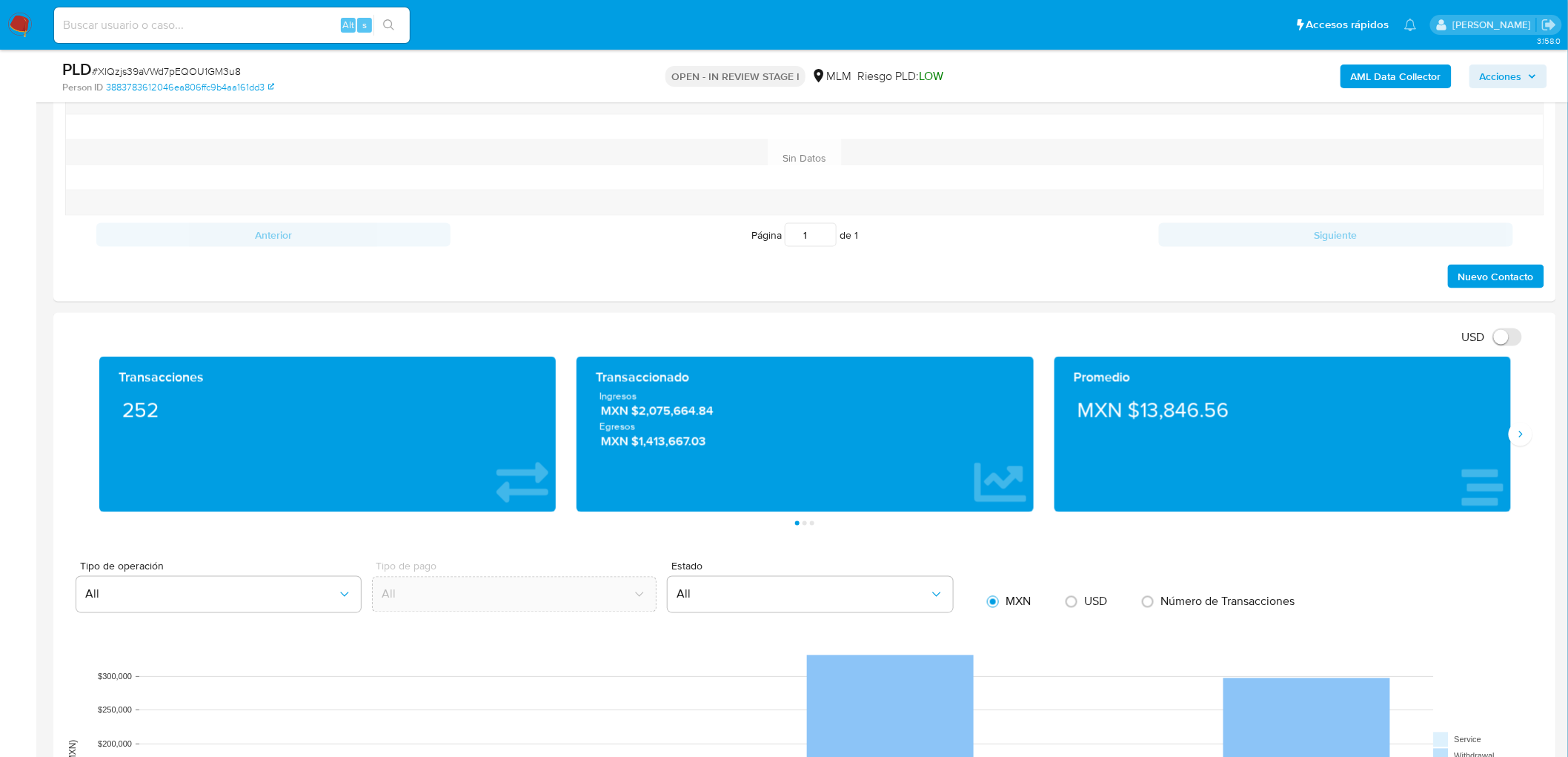
scroll to position [1042, 0]
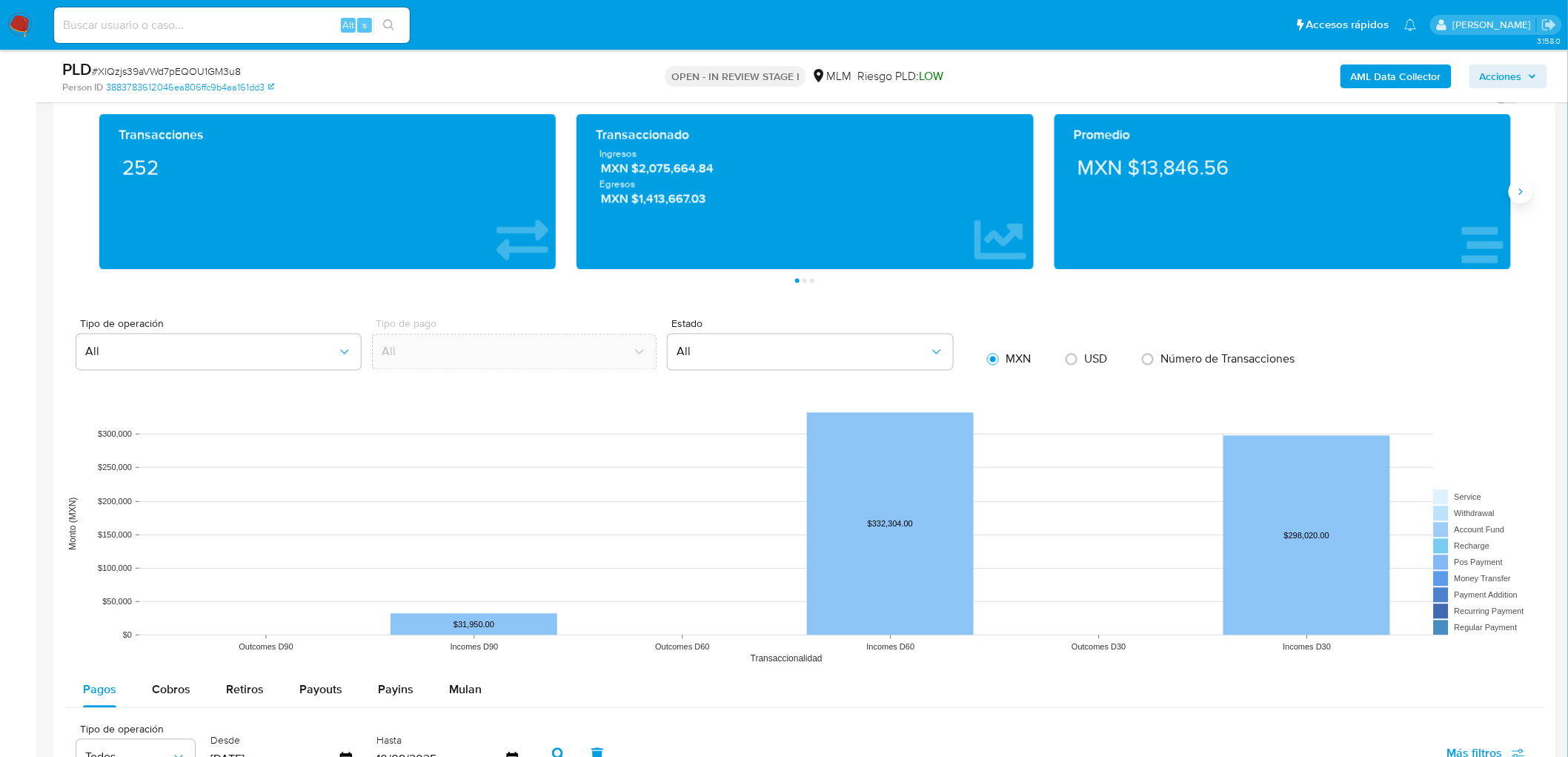
click at [1522, 203] on button "Siguiente" at bounding box center [1521, 192] width 24 height 24
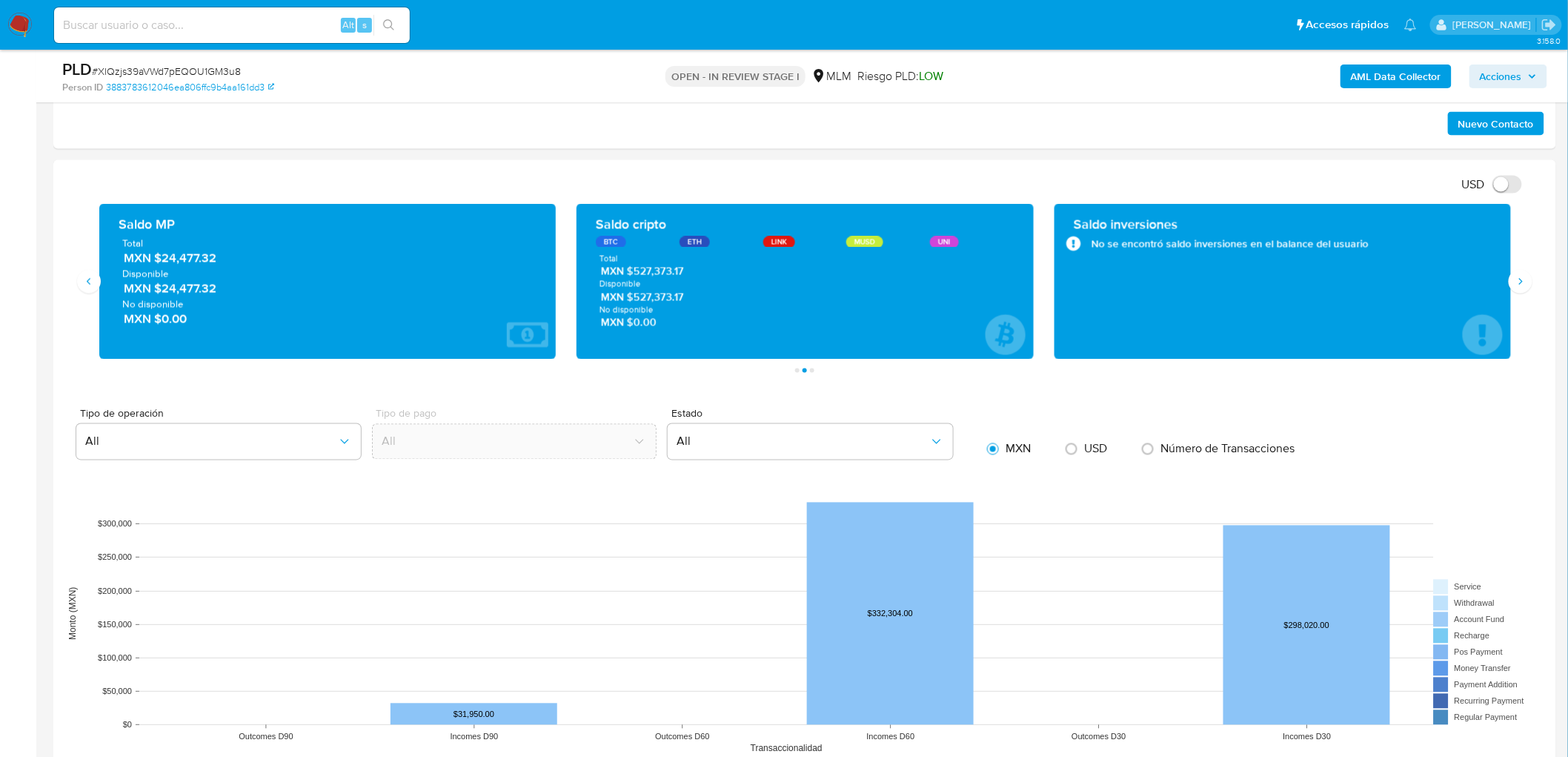
scroll to position [795, 0]
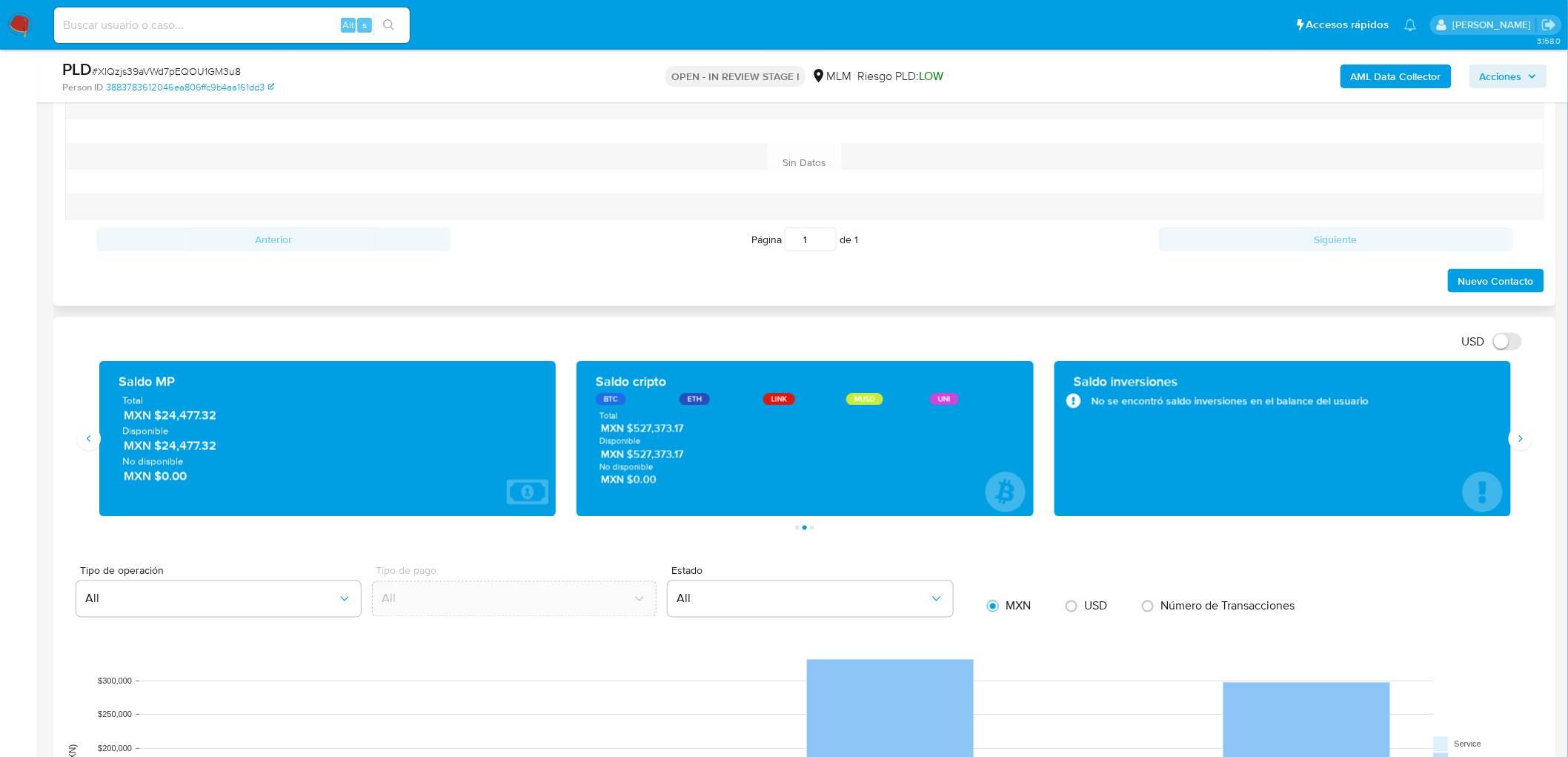
drag, startPoint x: 161, startPoint y: 446, endPoint x: 536, endPoint y: 89, distance: 517.8
click at [219, 449] on span "MXN $24,477.32" at bounding box center [328, 445] width 410 height 17
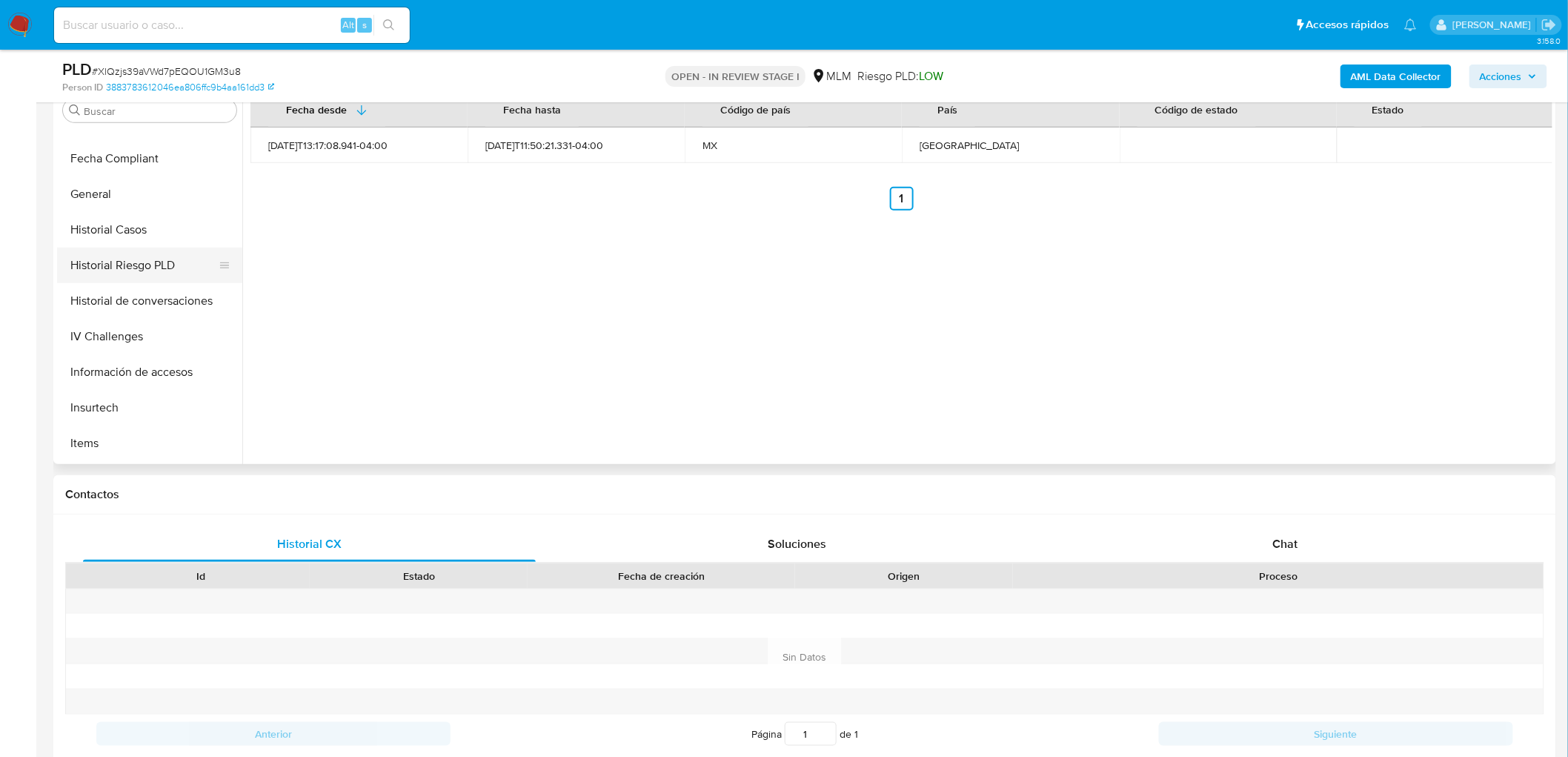
scroll to position [625, 0]
click at [120, 236] on button "KYC" at bounding box center [144, 233] width 174 height 36
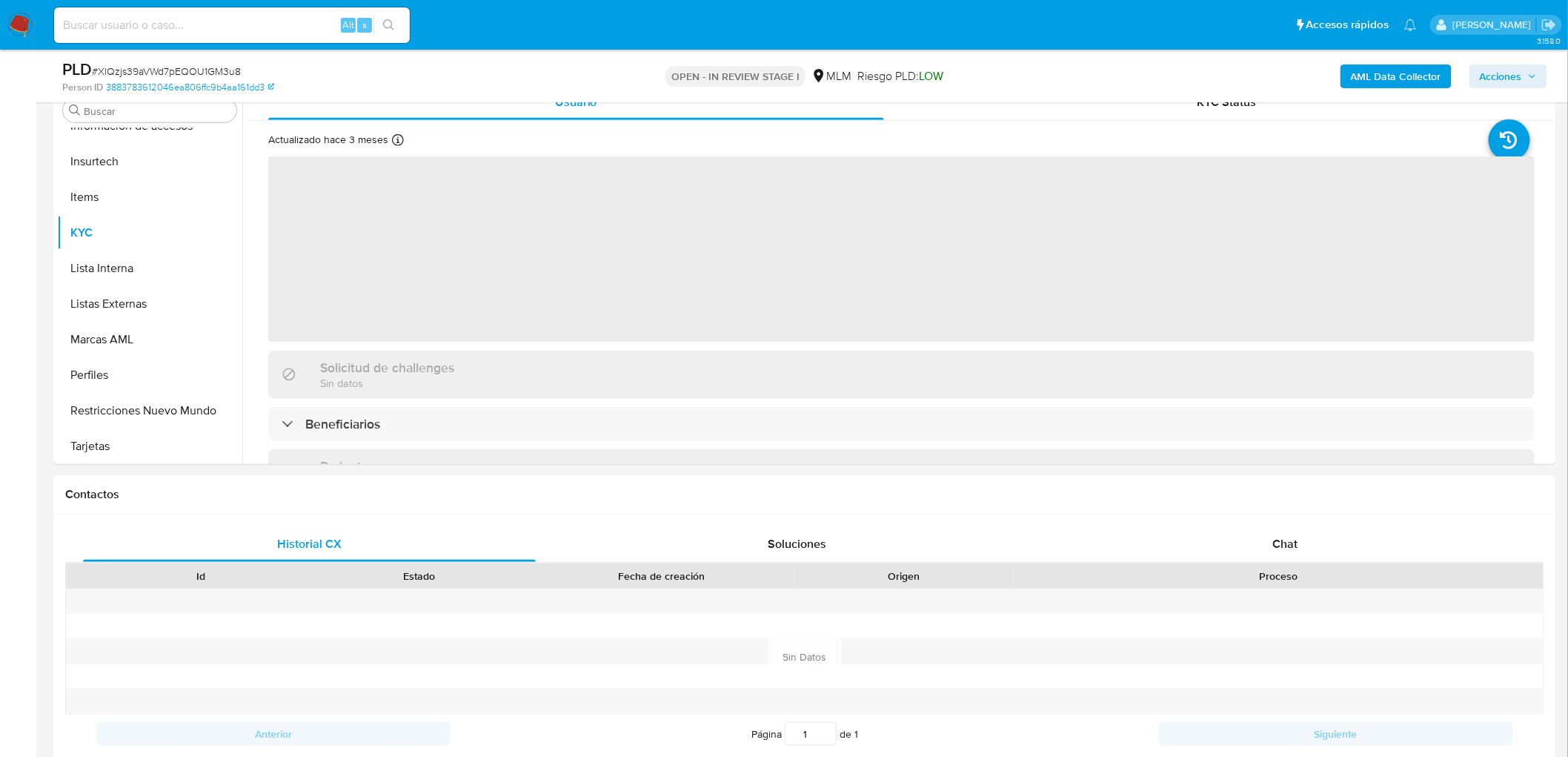
scroll to position [189, 0]
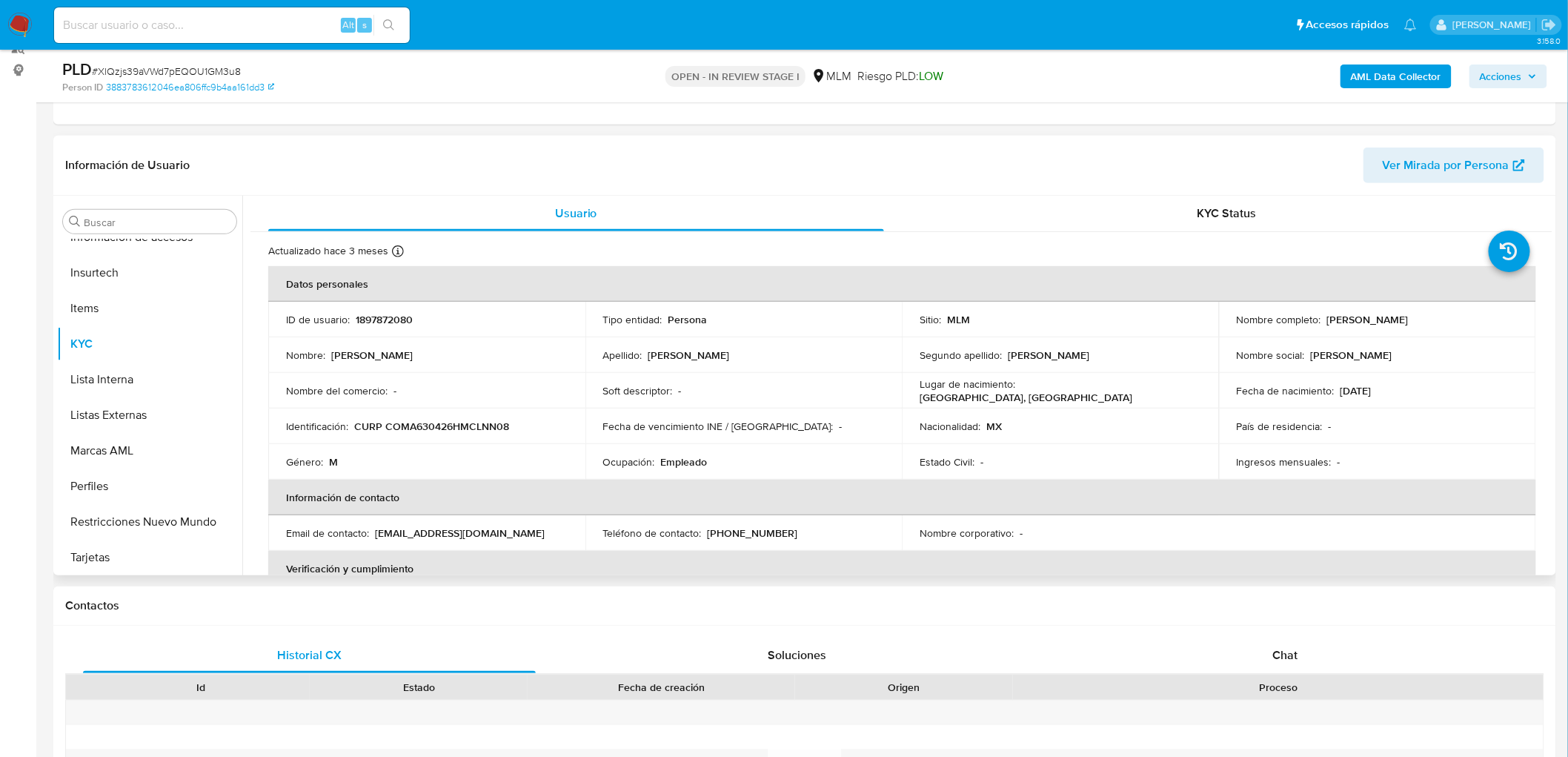
drag, startPoint x: 1447, startPoint y: 319, endPoint x: 1320, endPoint y: 314, distance: 127.1
click at [1320, 314] on div "Nombre completo : Anacleto Colin Mancera" at bounding box center [1377, 319] width 281 height 13
copy div "Anacleto Colin Mancera"
click at [580, 419] on td "Identificación : CURP COMA630426HMCLNN08" at bounding box center [427, 426] width 317 height 36
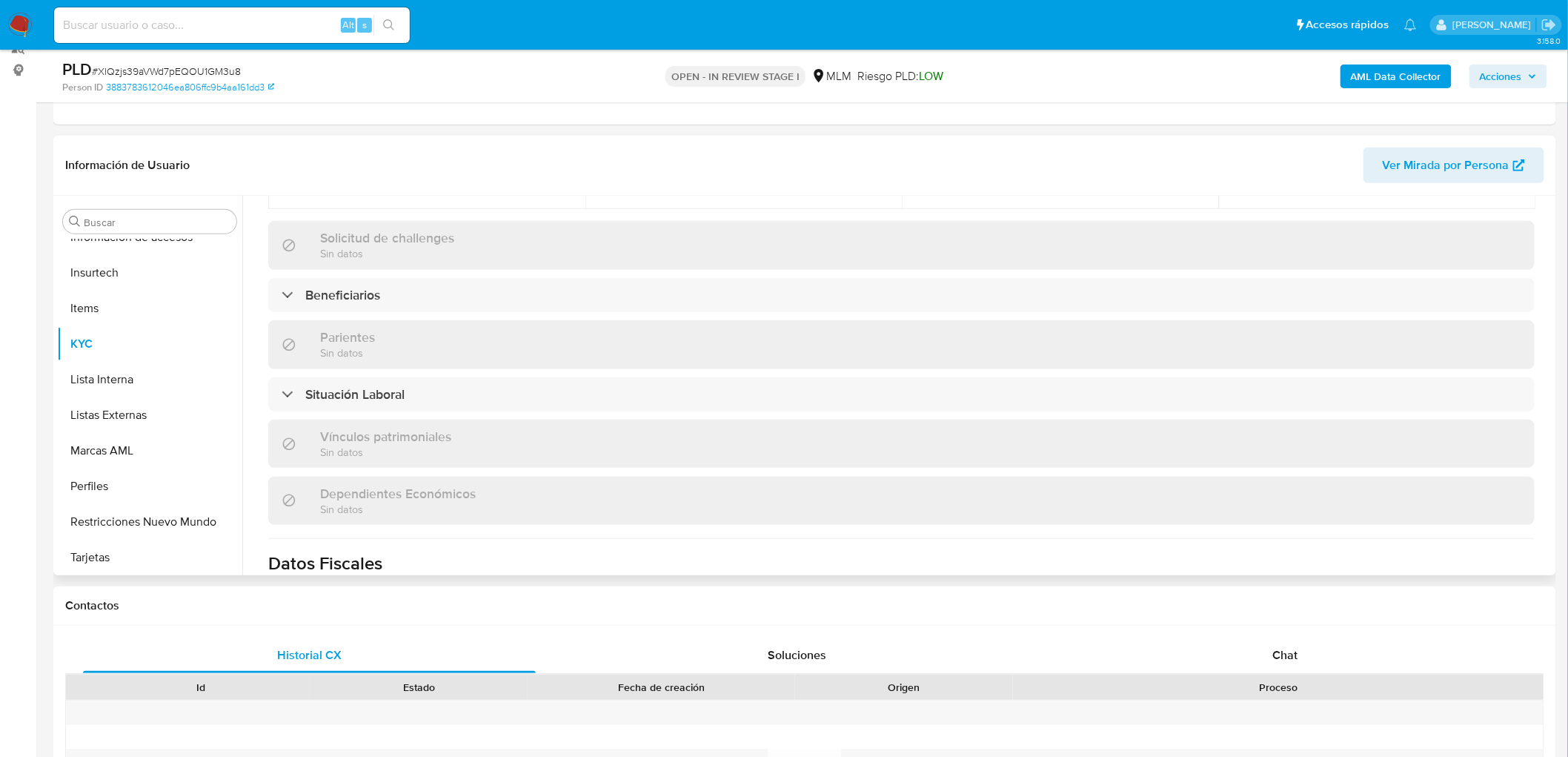
scroll to position [576, 0]
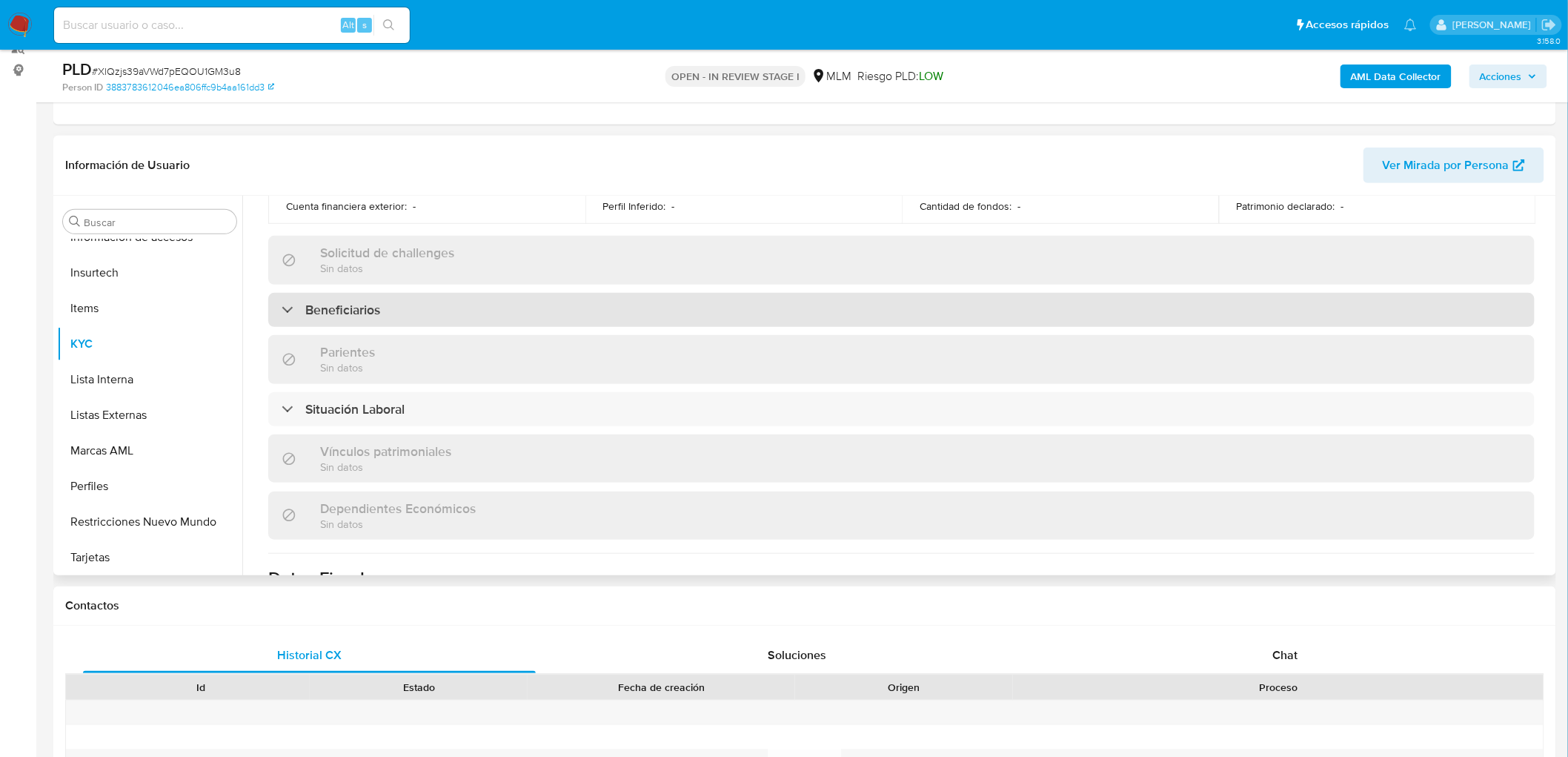
click at [359, 293] on div "Beneficiarios" at bounding box center [901, 310] width 1267 height 34
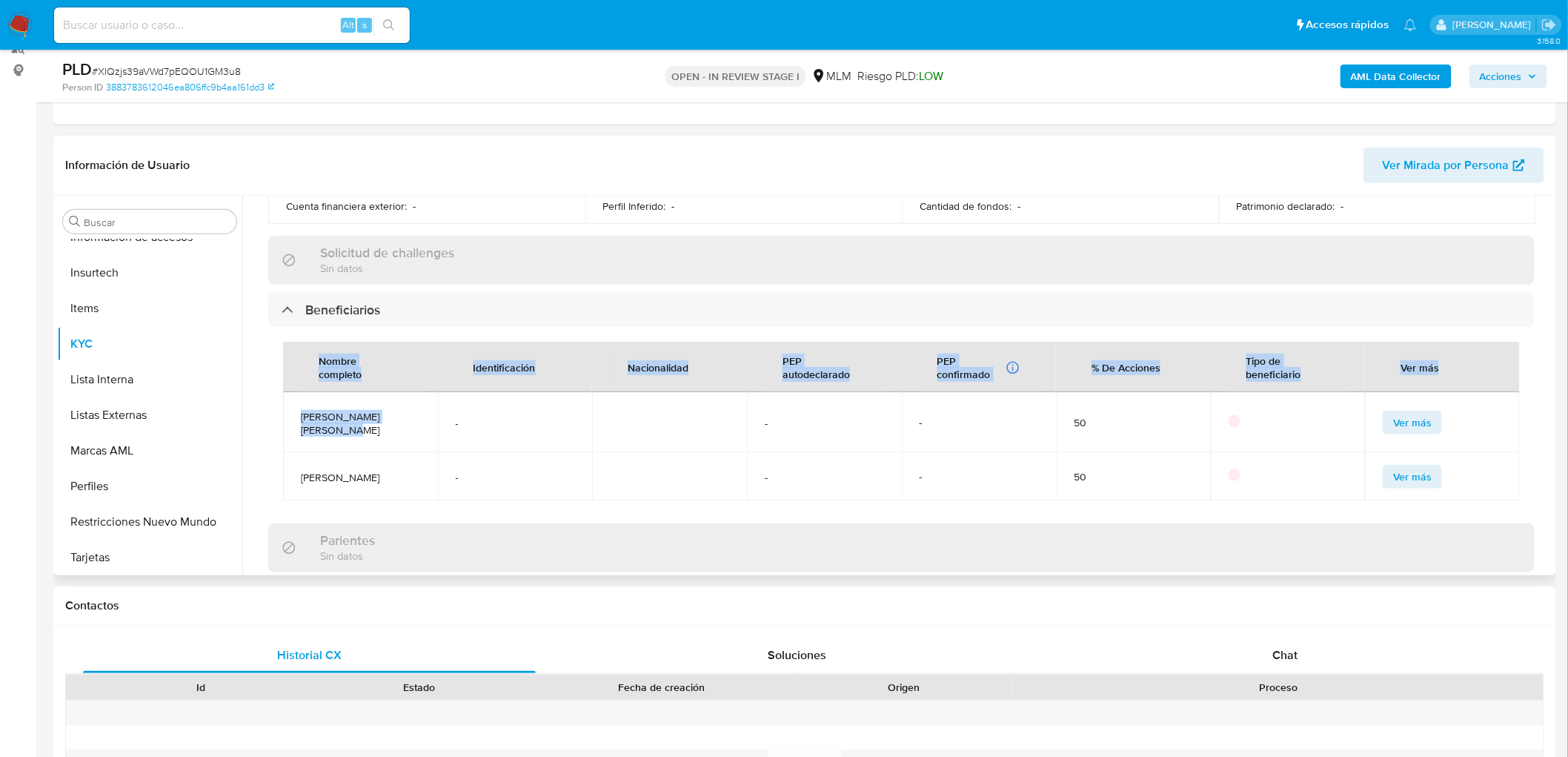
drag, startPoint x: 422, startPoint y: 409, endPoint x: 278, endPoint y: 417, distance: 144.2
click at [278, 417] on div "Nombre completo Identificación Nacionalidad PEP autodeclarado PEP confirmado Ob…" at bounding box center [901, 420] width 1267 height 189
click at [379, 471] on span "Joel ivan Colin lemus" at bounding box center [360, 477] width 120 height 13
drag, startPoint x: 418, startPoint y: 415, endPoint x: 298, endPoint y: 416, distance: 120.0
click at [298, 416] on td "Alonso david Colin lemus" at bounding box center [360, 422] width 155 height 61
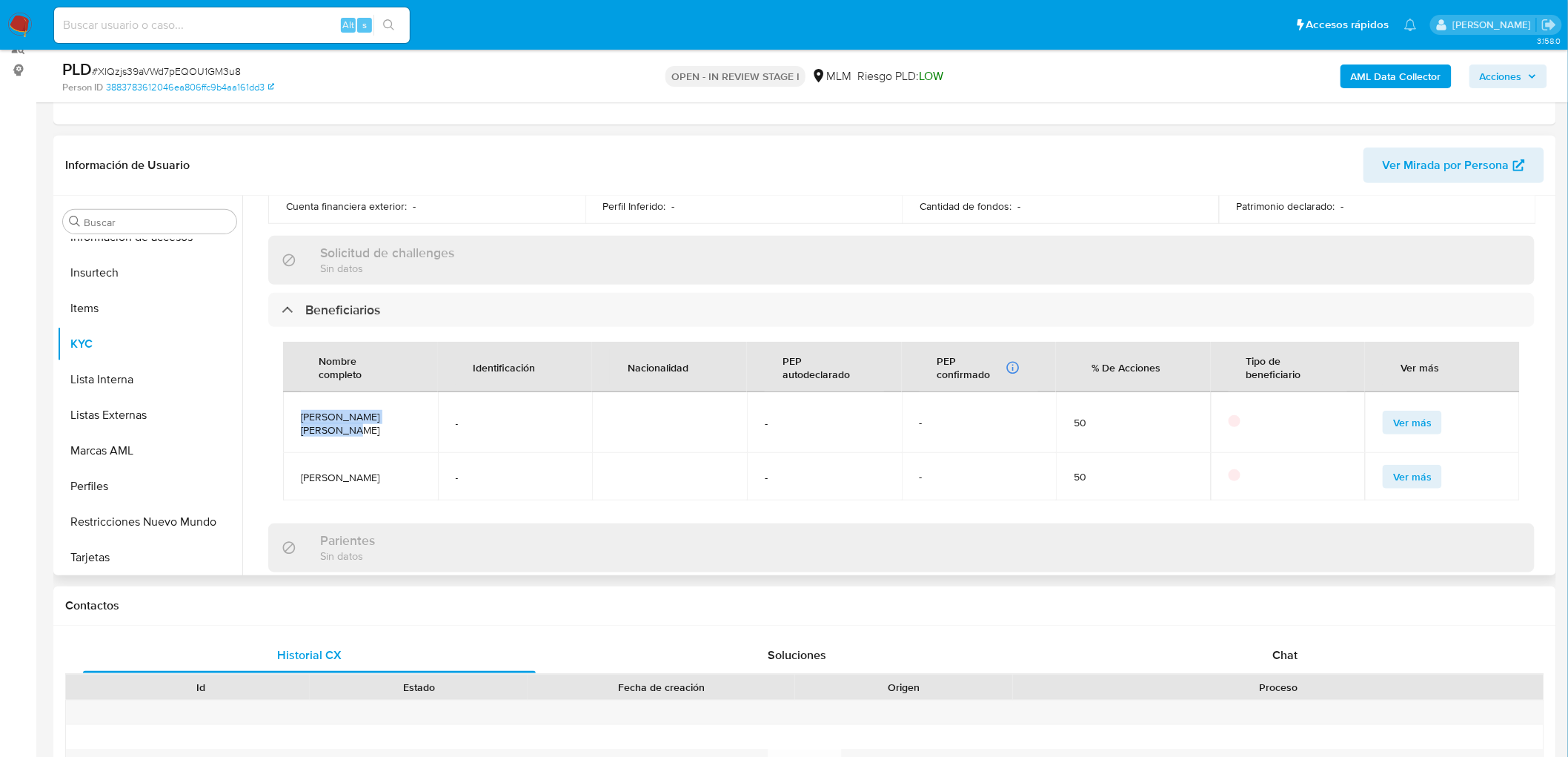
copy span "Alonso david Colin lemus"
drag, startPoint x: 402, startPoint y: 471, endPoint x: 295, endPoint y: 463, distance: 107.3
click at [295, 463] on td "Joel ivan Colin lemus" at bounding box center [360, 477] width 155 height 48
copy span "Joel ivan Colin lemus"
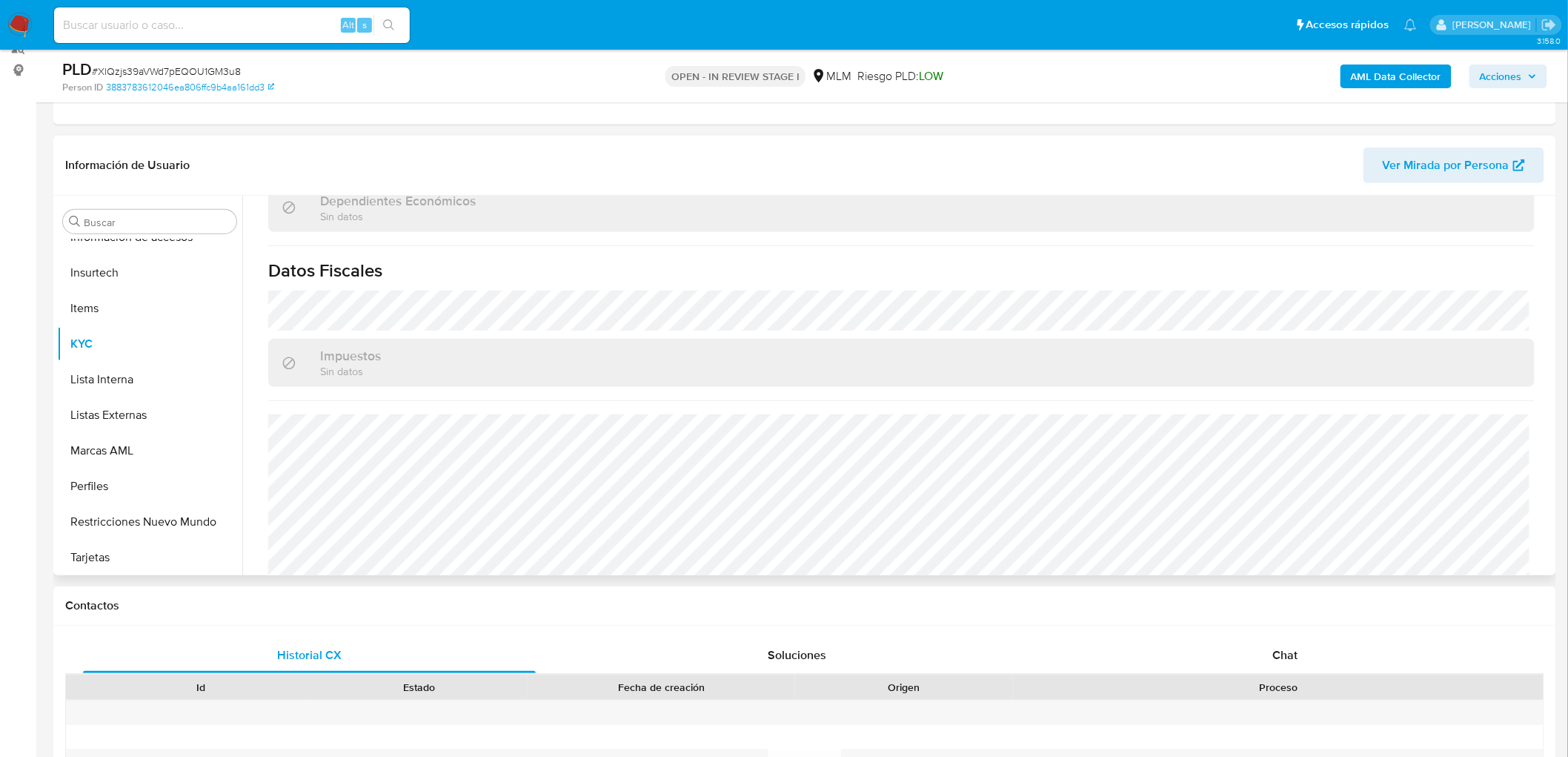
scroll to position [1078, 0]
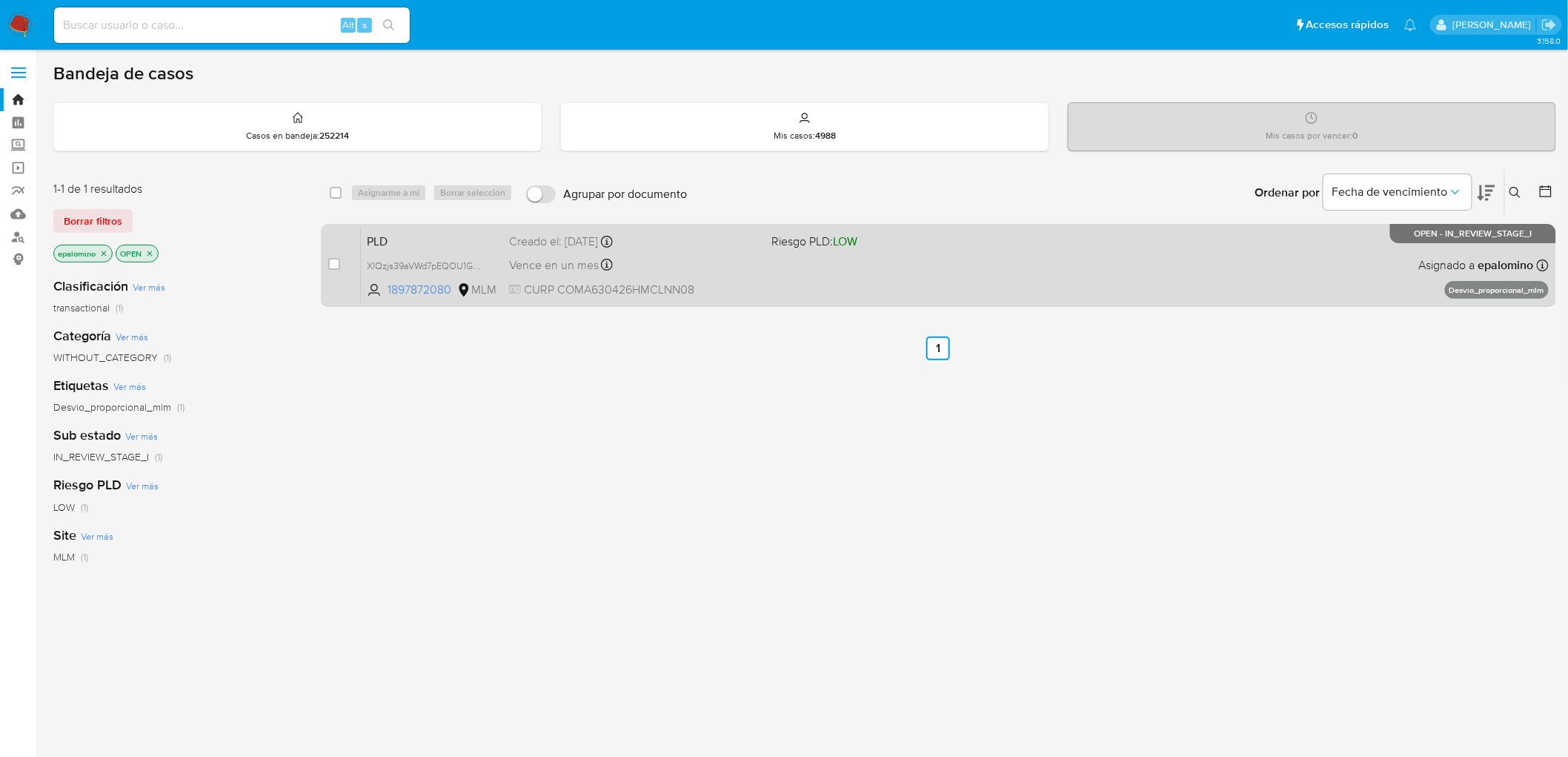
click at [380, 244] on span "PLD" at bounding box center [432, 240] width 131 height 19
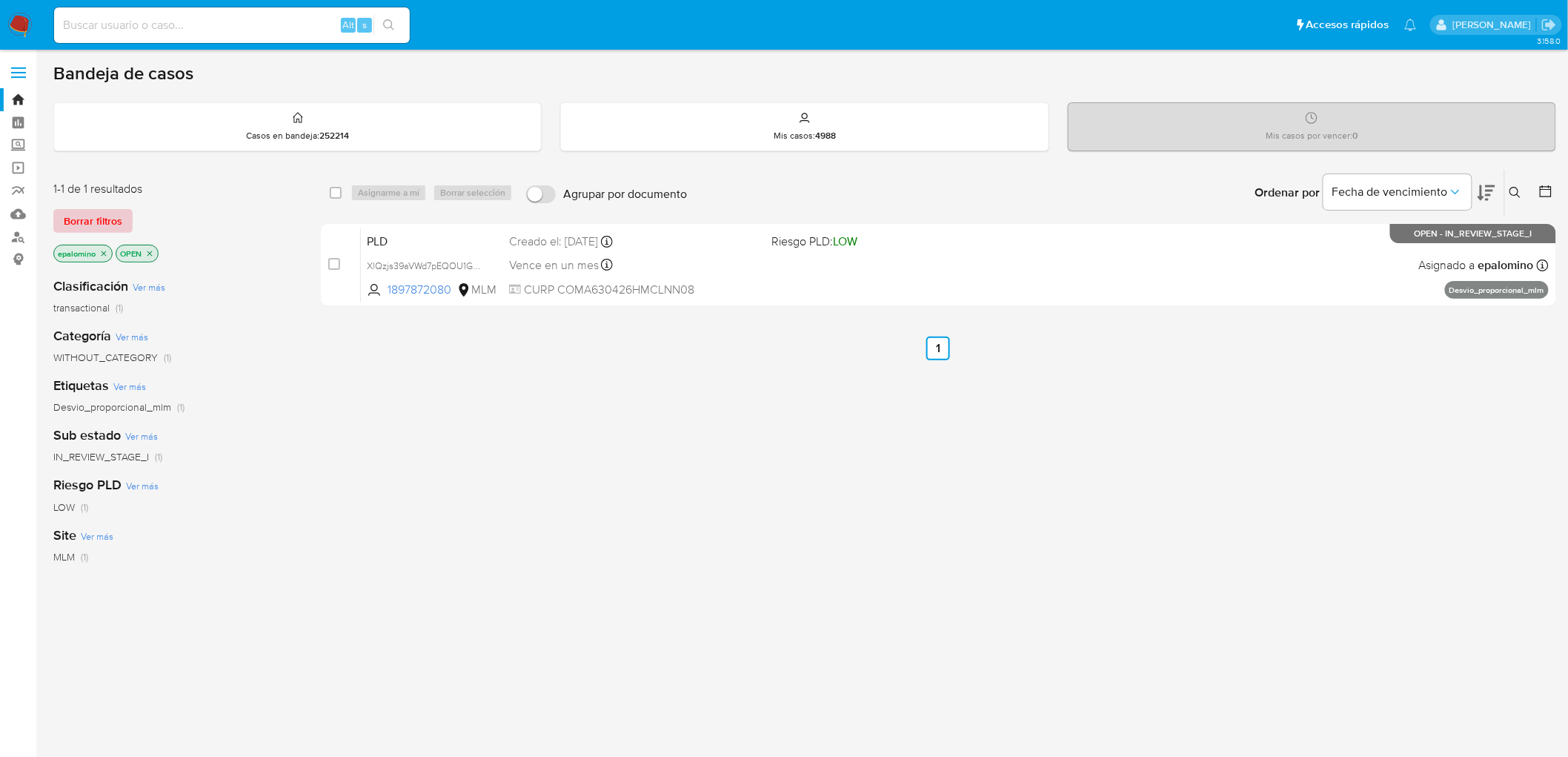
click at [101, 217] on span "Borrar filtros" at bounding box center [93, 221] width 59 height 21
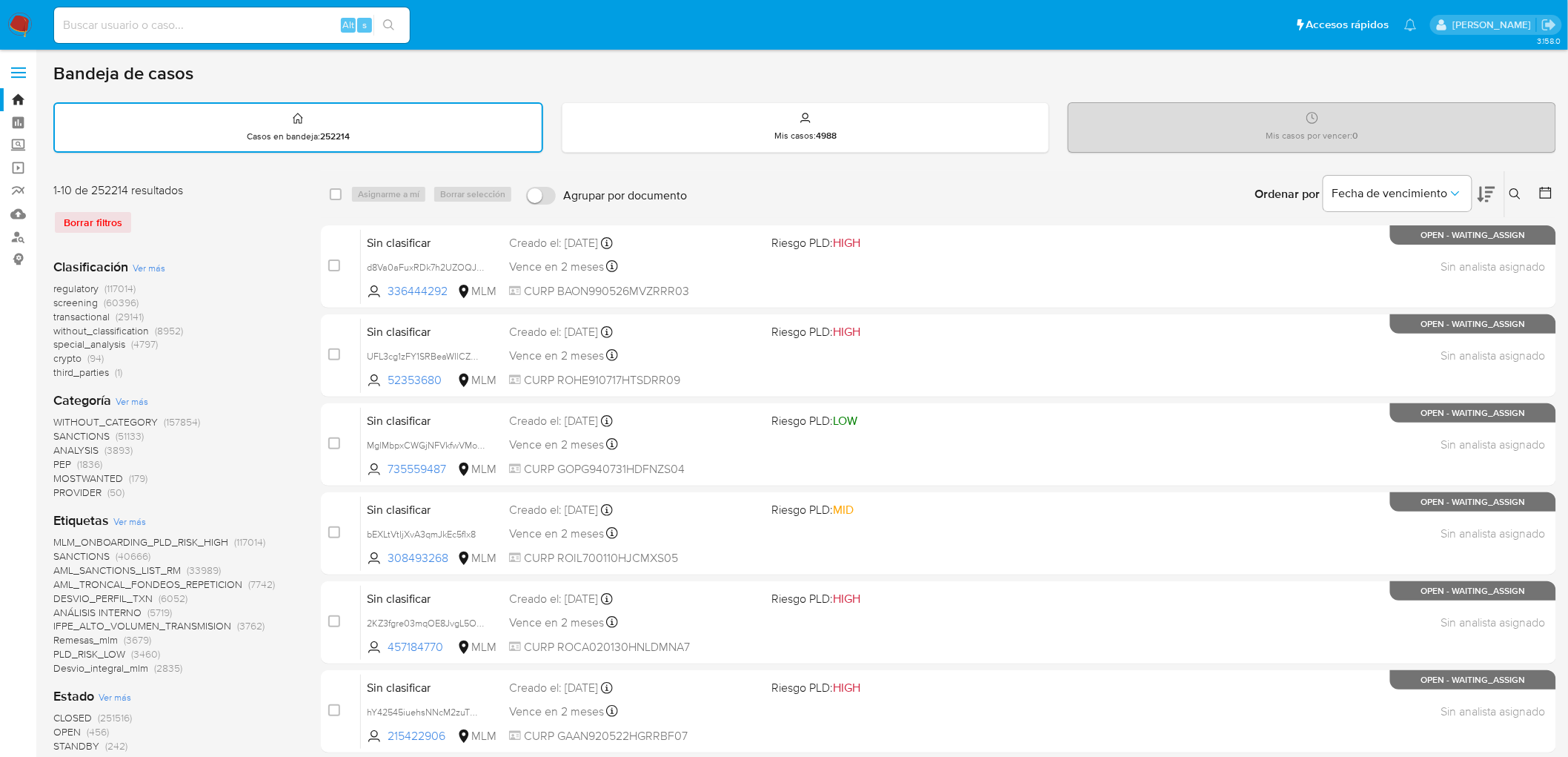
click at [1513, 186] on button at bounding box center [1517, 195] width 25 height 18
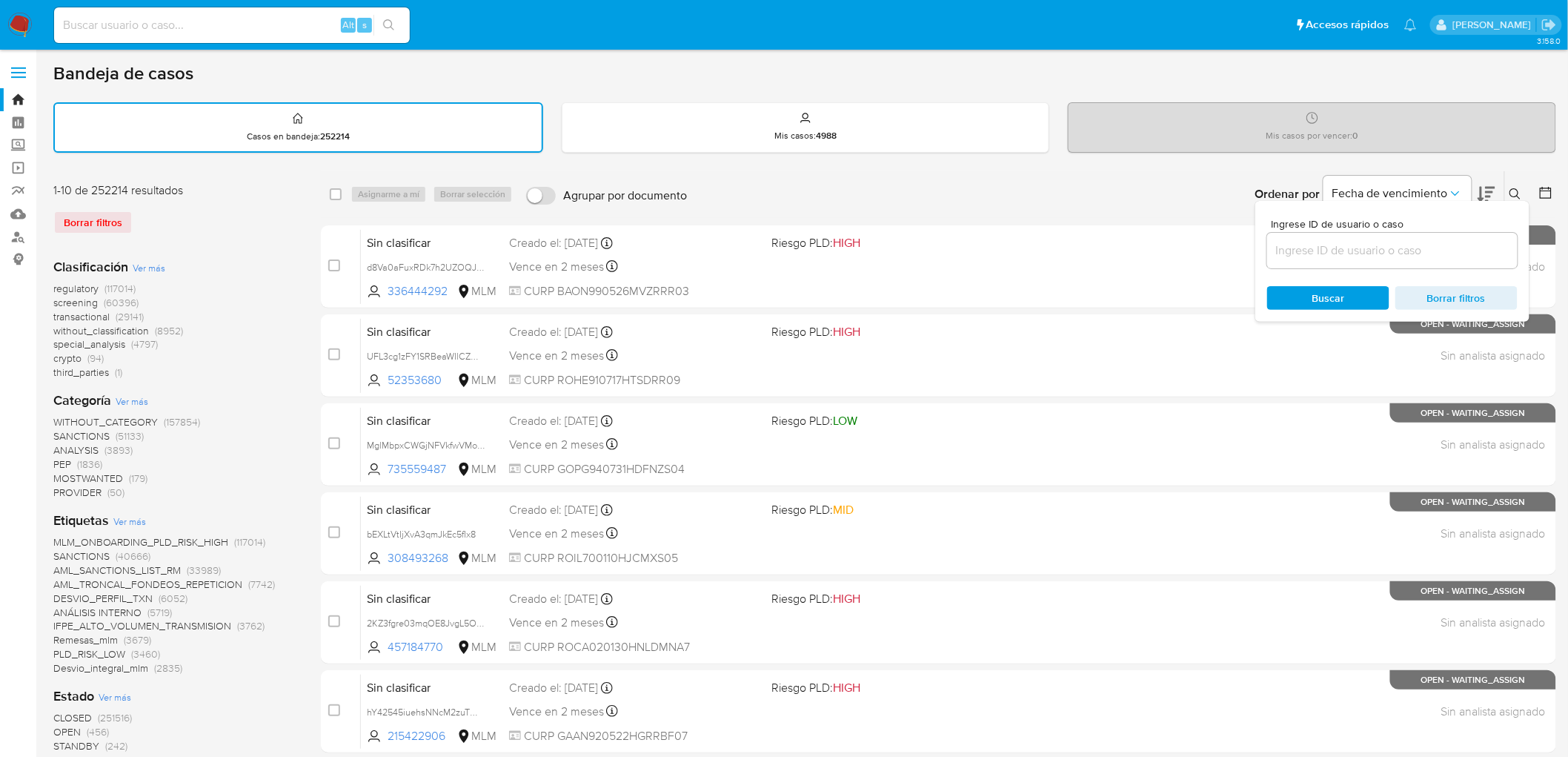
click at [1317, 251] on input at bounding box center [1392, 250] width 251 height 19
type input "1897872080"
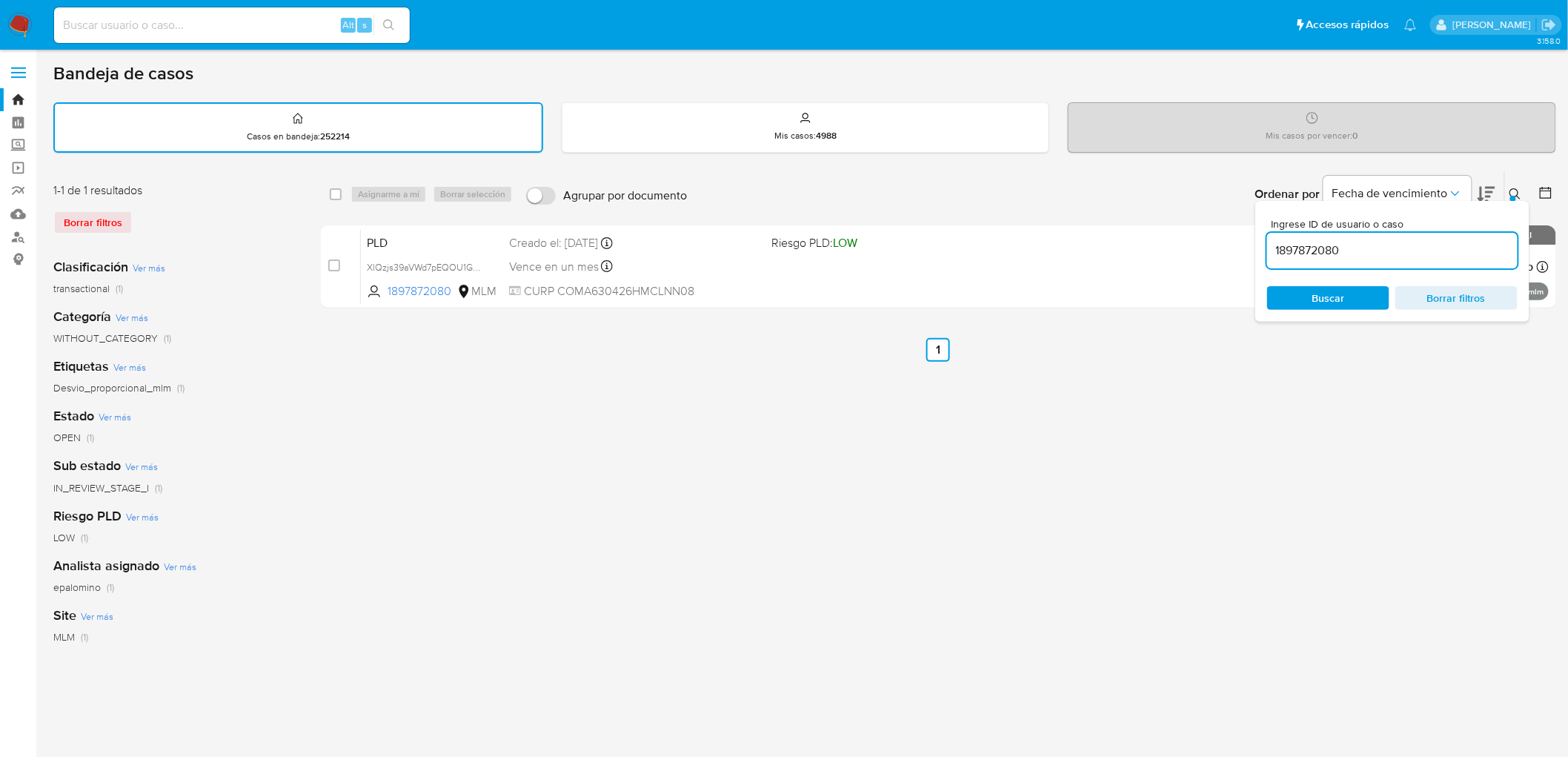
click at [1513, 201] on div "Ingrese ID de usuario o caso 1897872080 Buscar Borrar filtros" at bounding box center [1392, 261] width 274 height 121
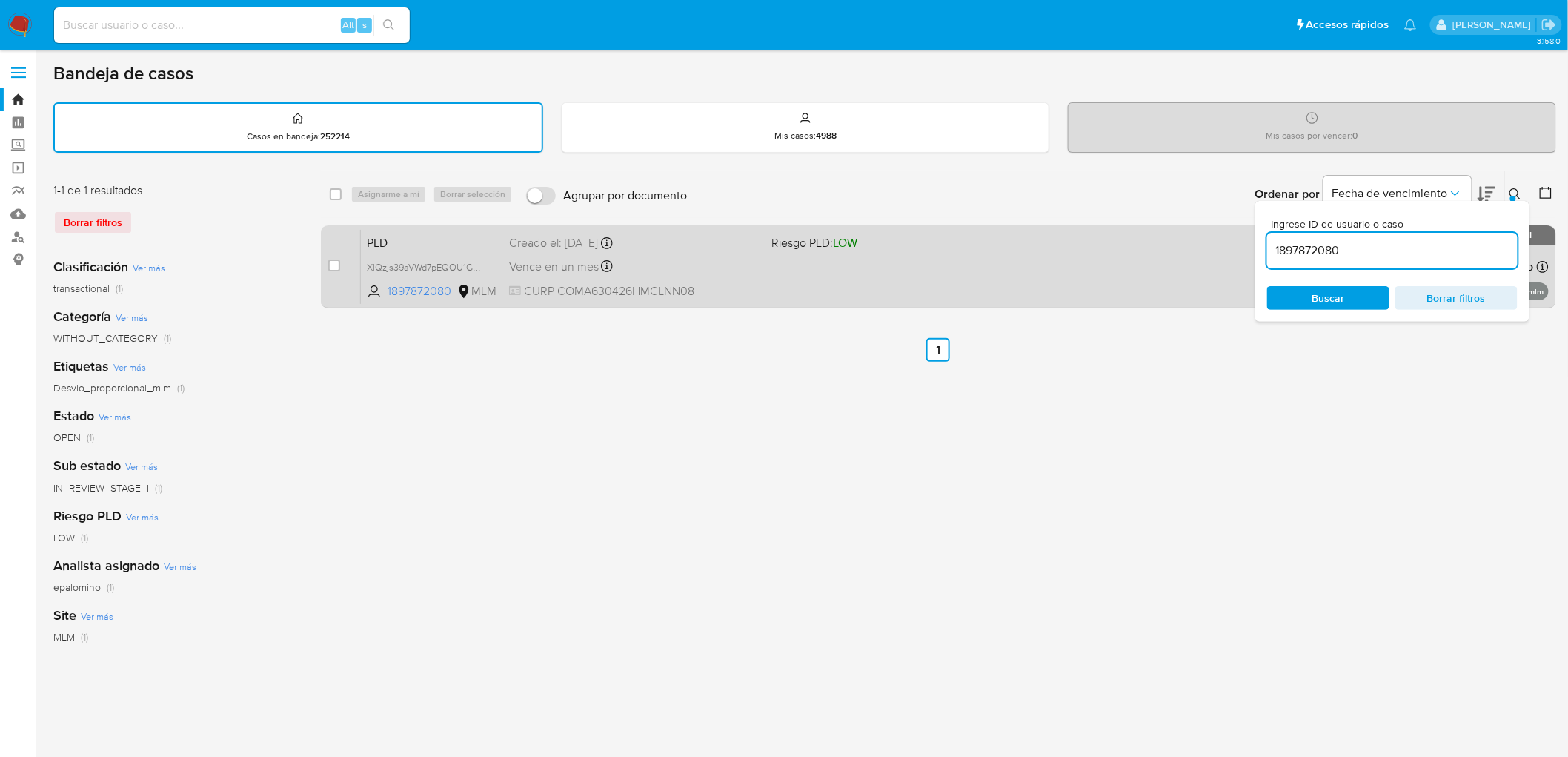
click at [367, 233] on span "PLD" at bounding box center [432, 241] width 131 height 19
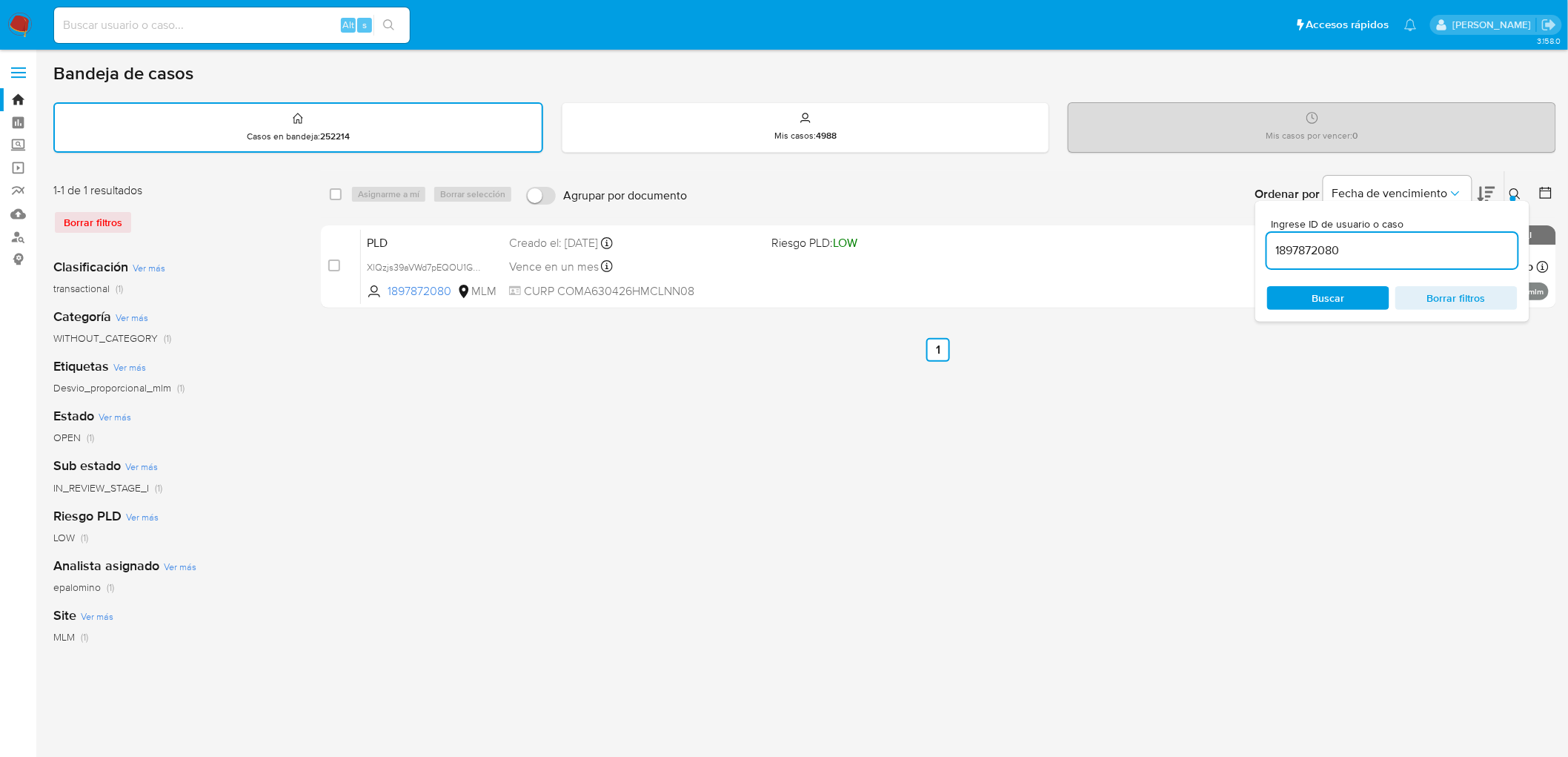
click at [19, 31] on img at bounding box center [19, 25] width 25 height 25
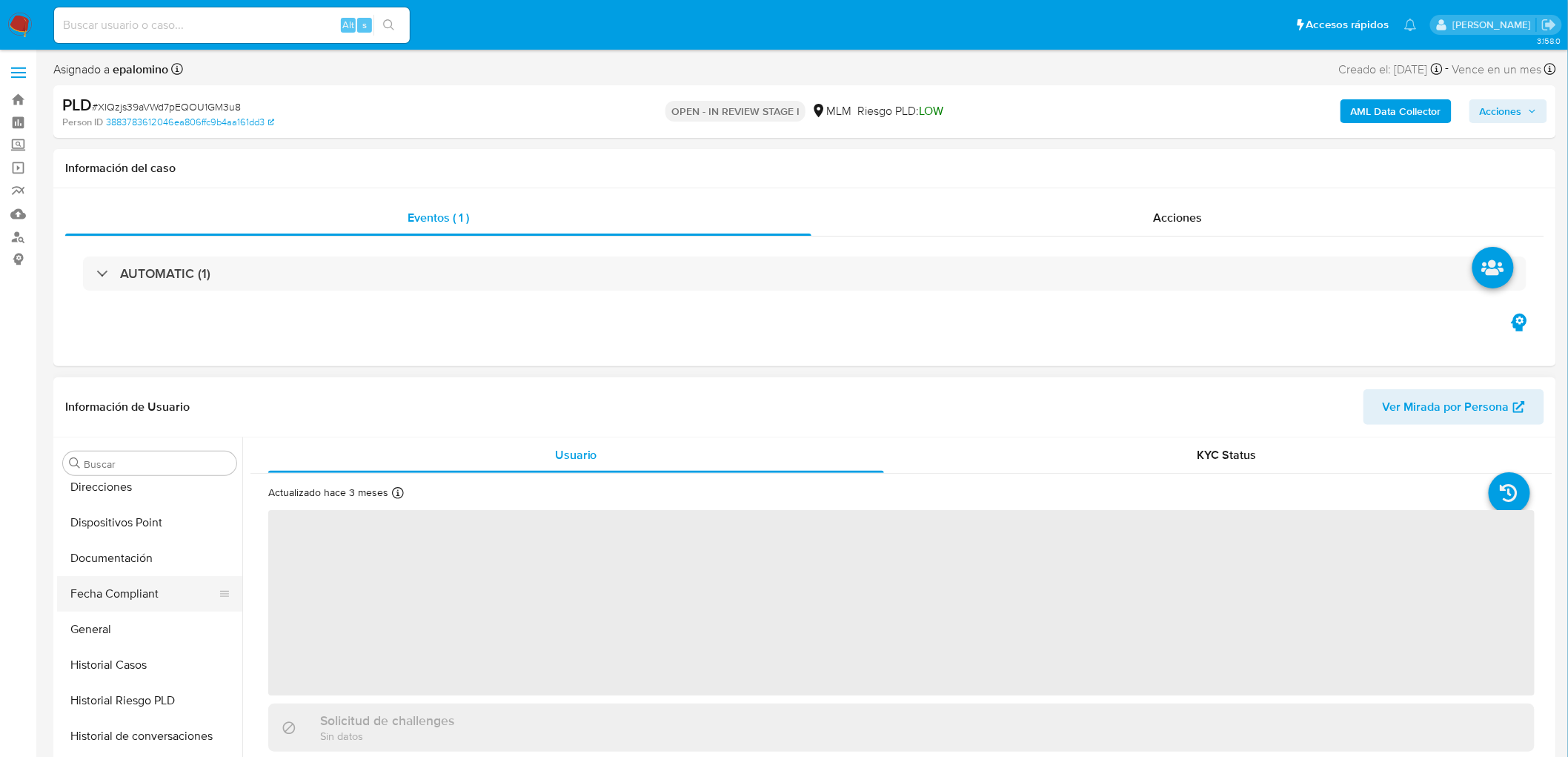
scroll to position [131, 0]
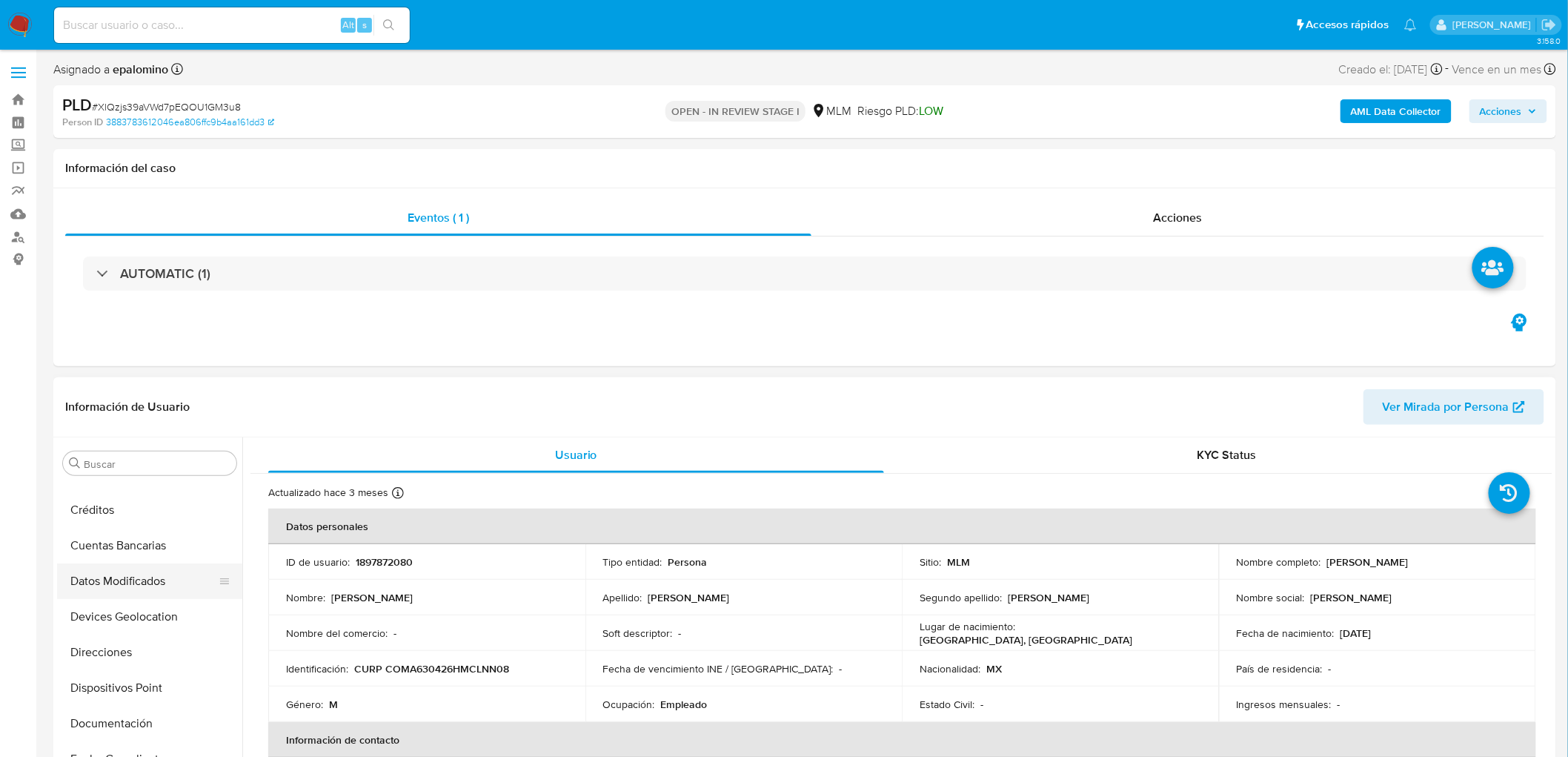
select select "10"
click at [183, 595] on button "Cruces y Relaciones" at bounding box center [144, 606] width 174 height 36
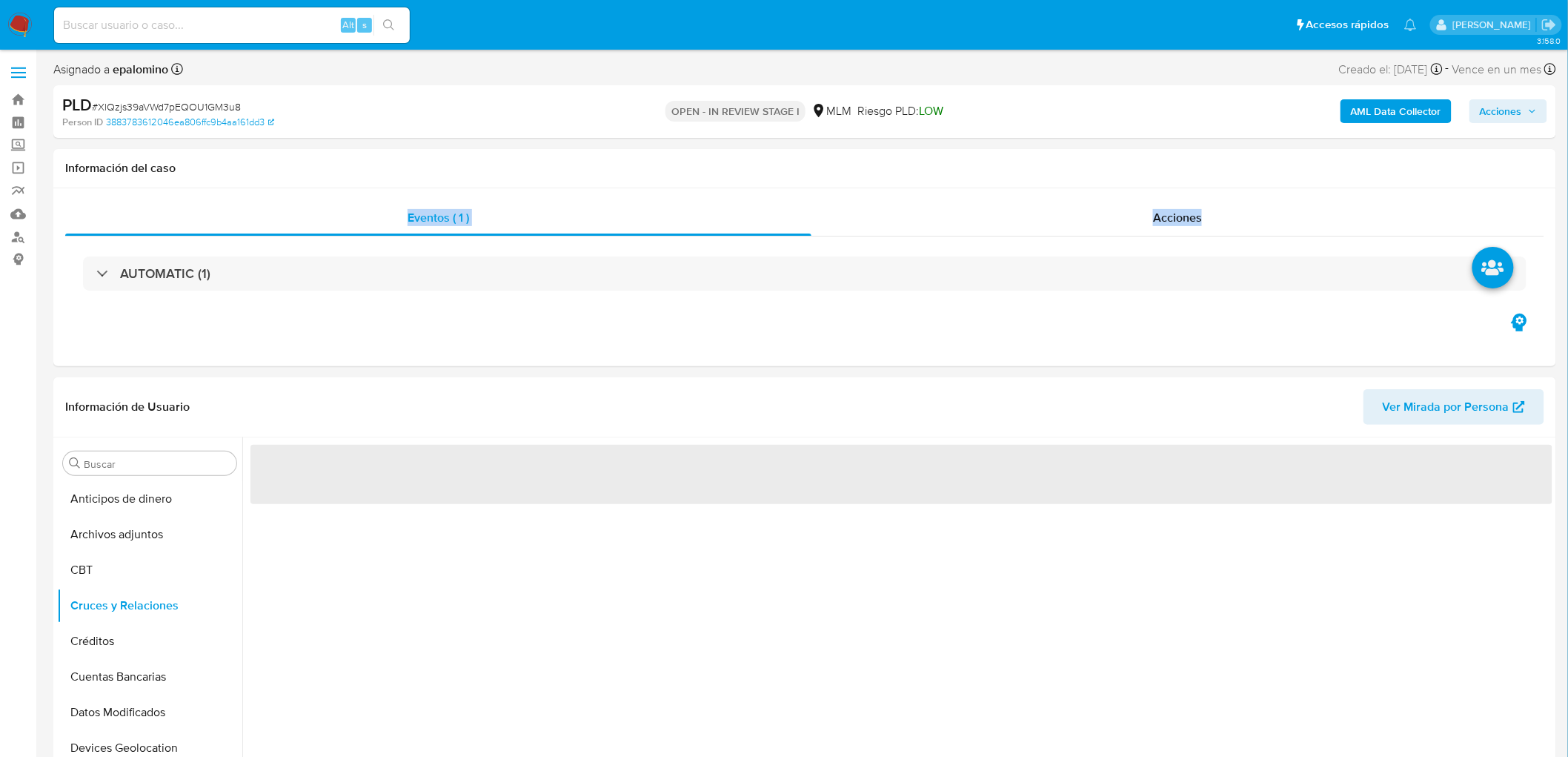
drag, startPoint x: 1568, startPoint y: 154, endPoint x: 1561, endPoint y: 198, distance: 44.6
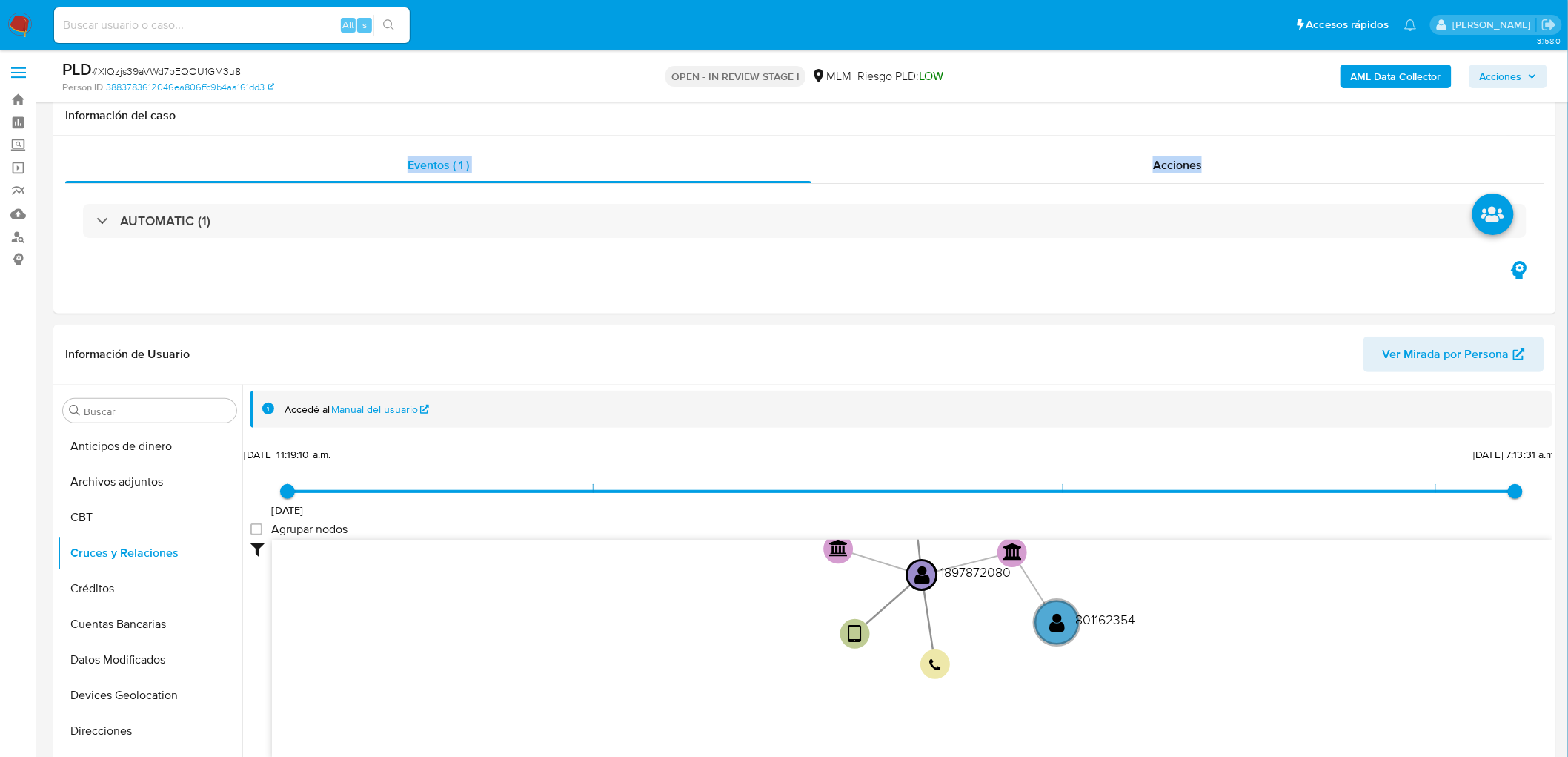
scroll to position [169, 0]
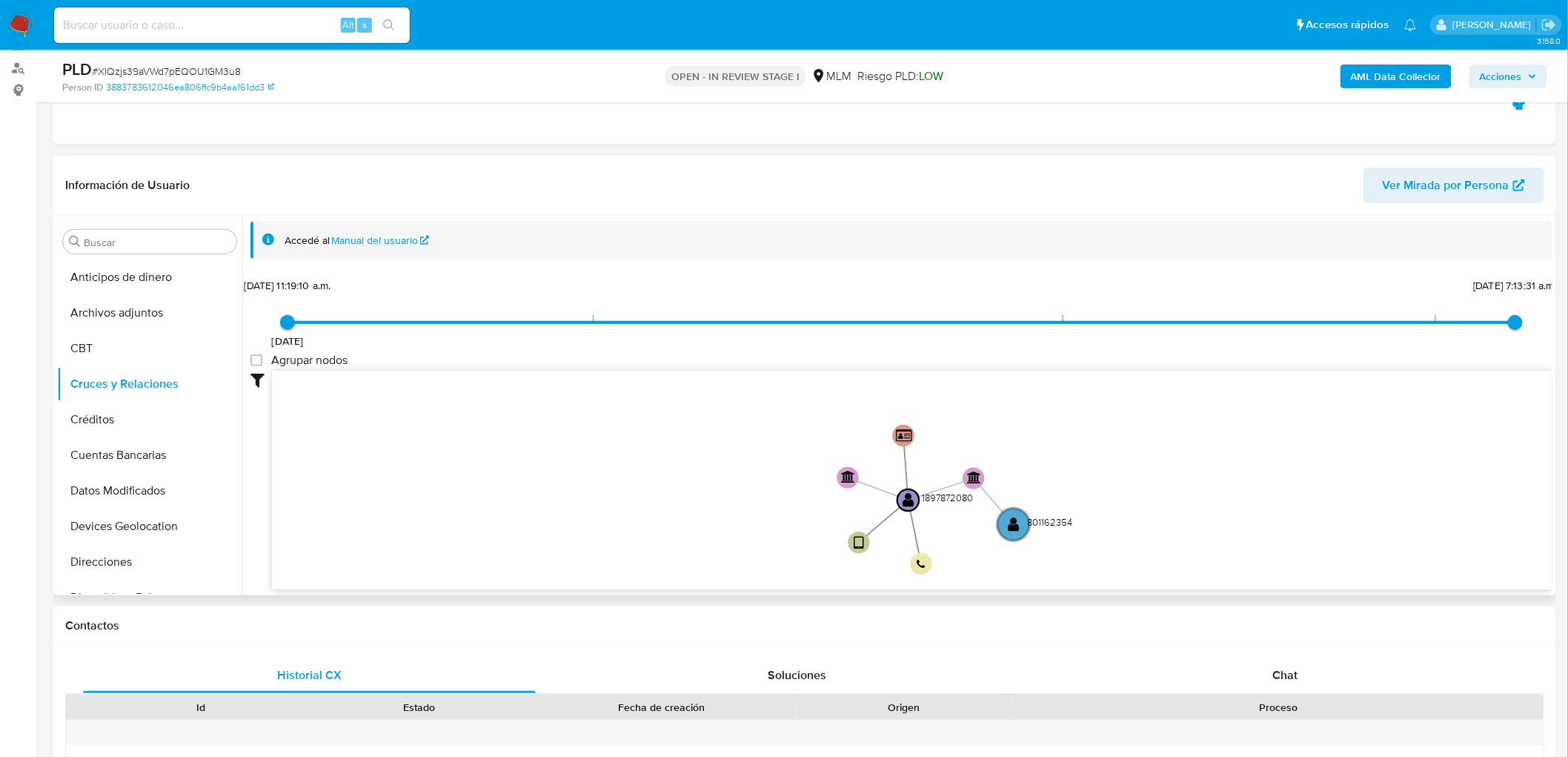
drag, startPoint x: 832, startPoint y: 452, endPoint x: 781, endPoint y: 538, distance: 100.0
click at [781, 538] on icon "user-1897872080  1897872080 device-669013945131fbafdf6773c6  person-388378361…" at bounding box center [912, 477] width 1281 height 215
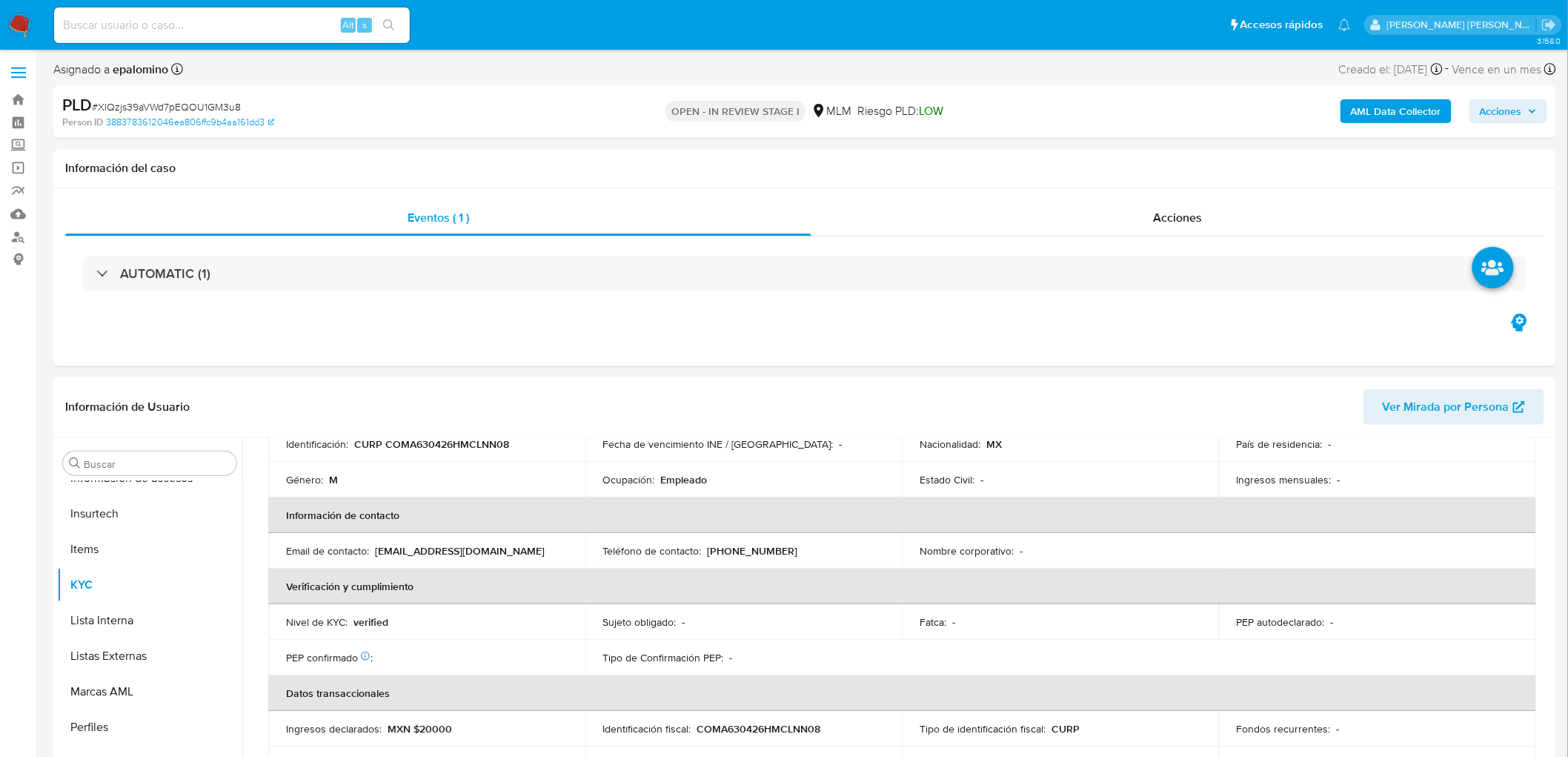
scroll to position [788, 0]
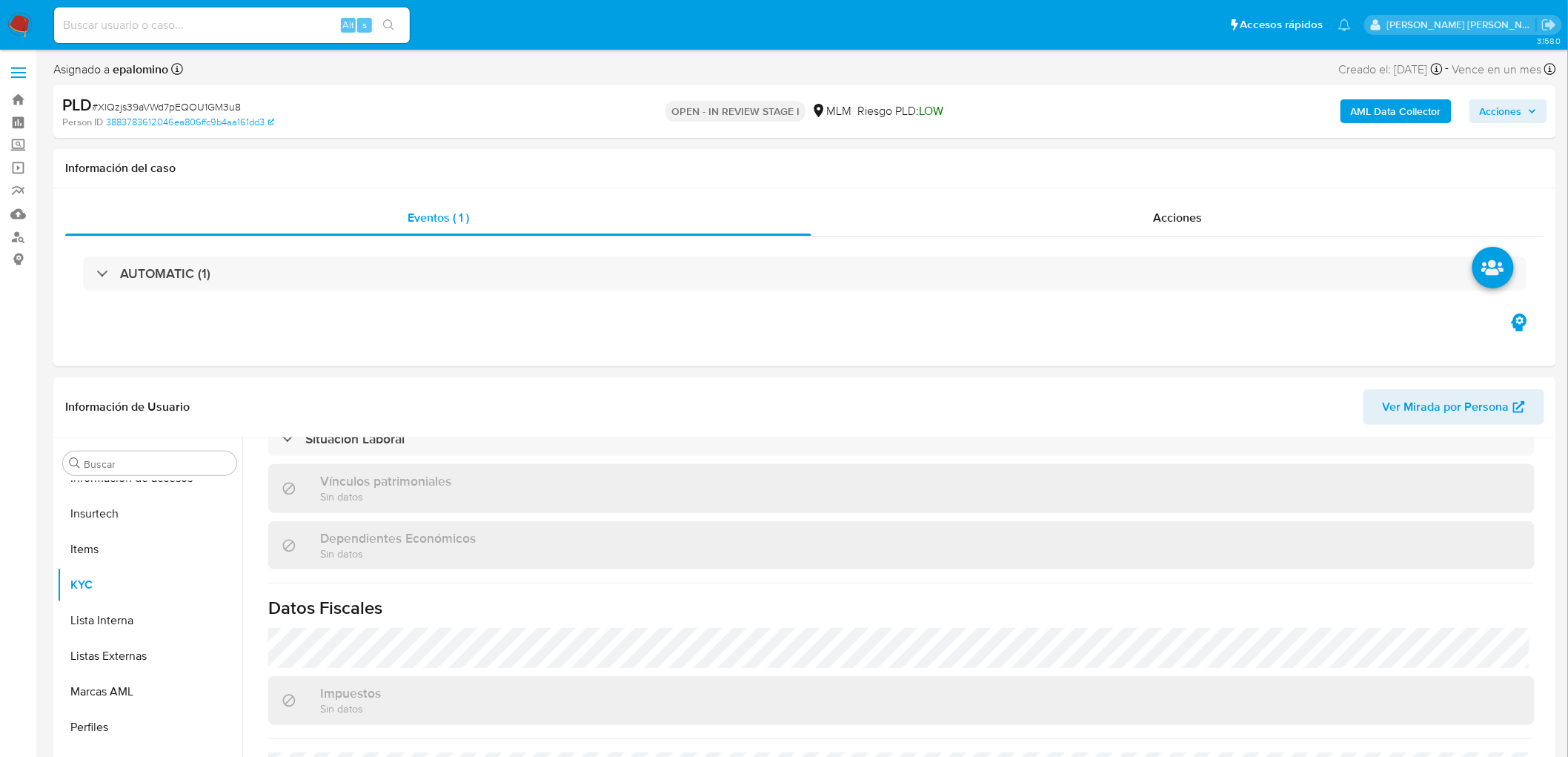
select select "10"
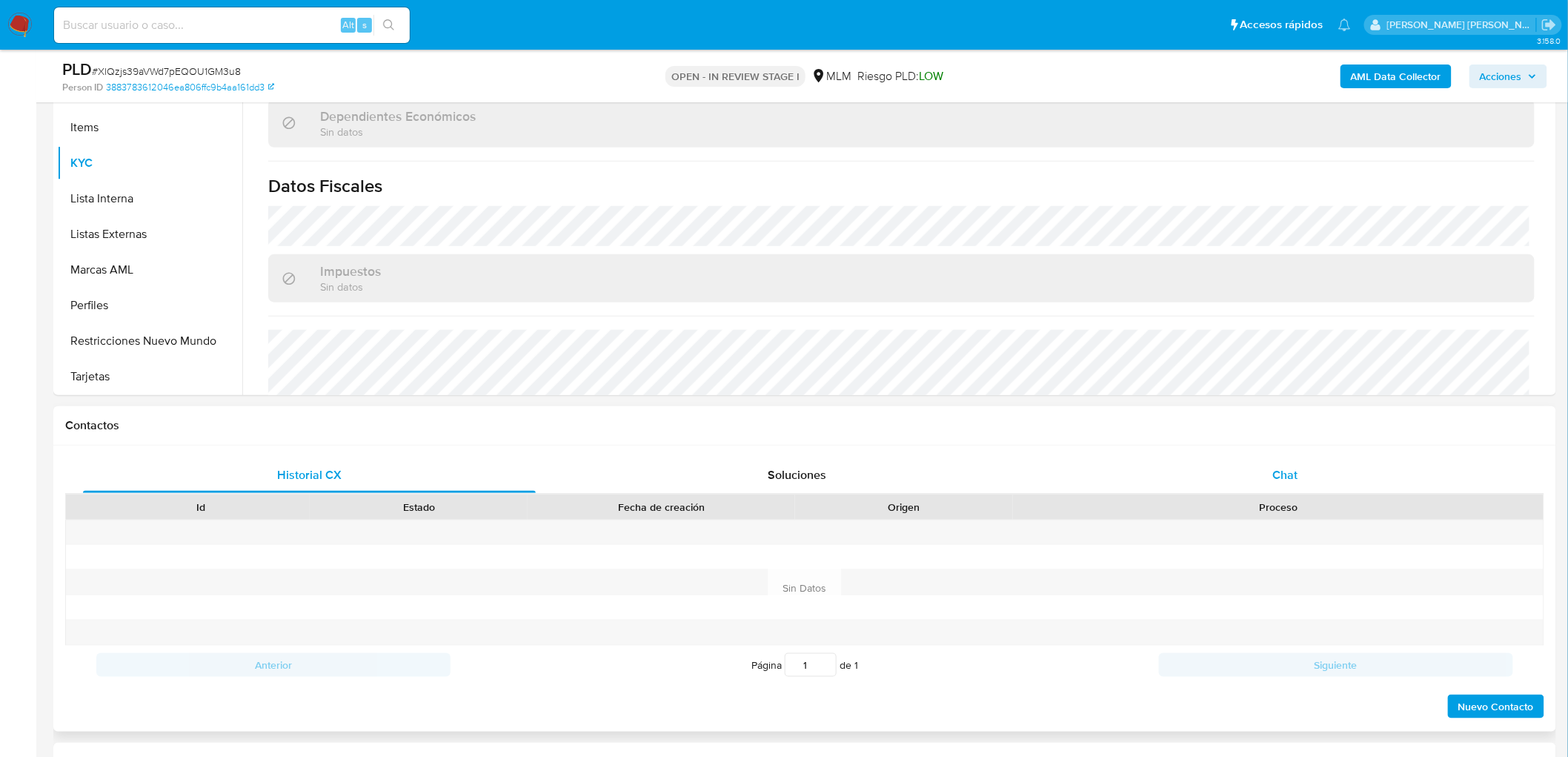
click at [1284, 471] on span "Chat" at bounding box center [1286, 474] width 25 height 17
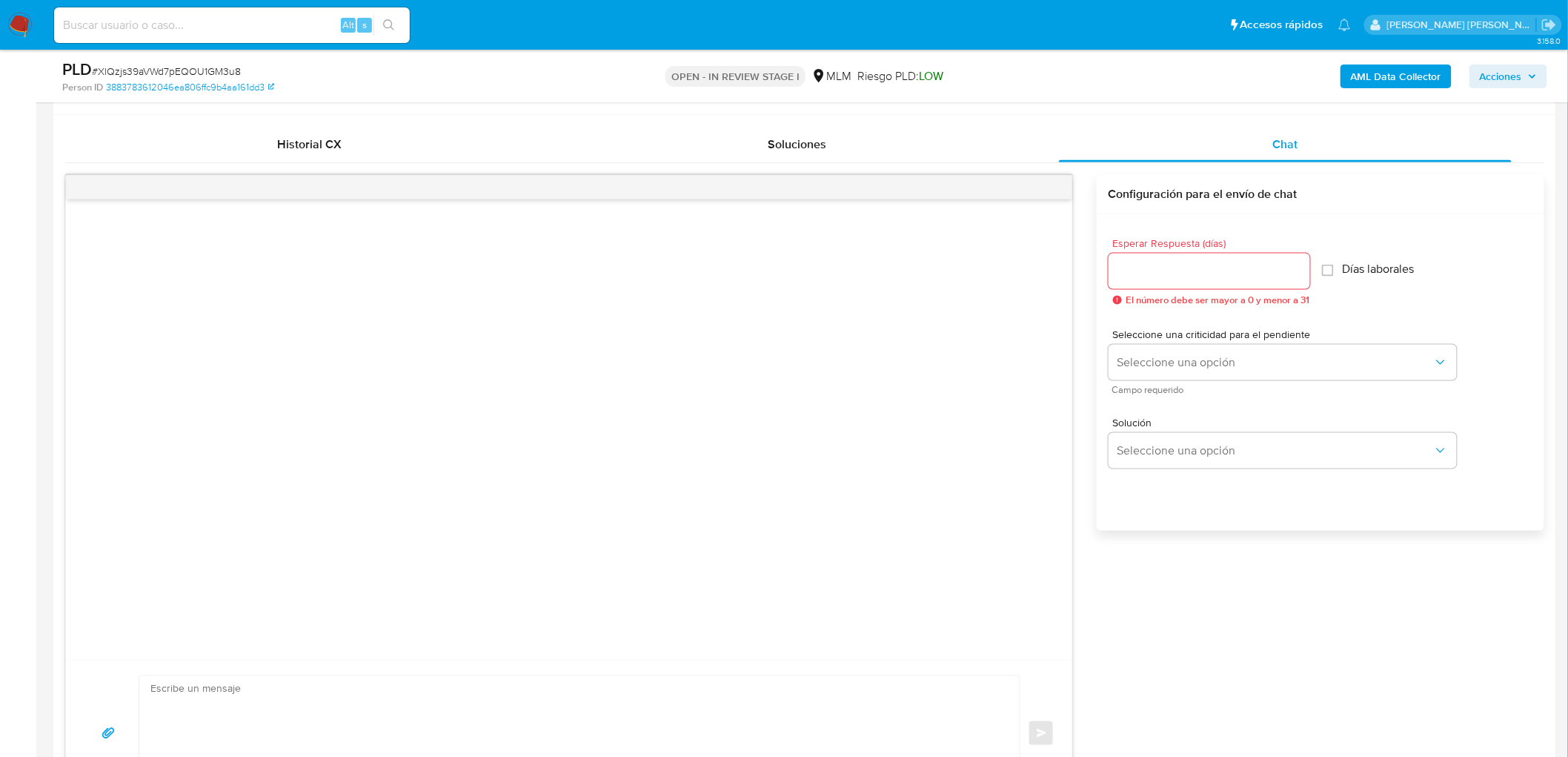
scroll to position [699, 0]
click at [1173, 271] on input "Esperar Respuesta (días)" at bounding box center [1210, 272] width 202 height 19
type input "5"
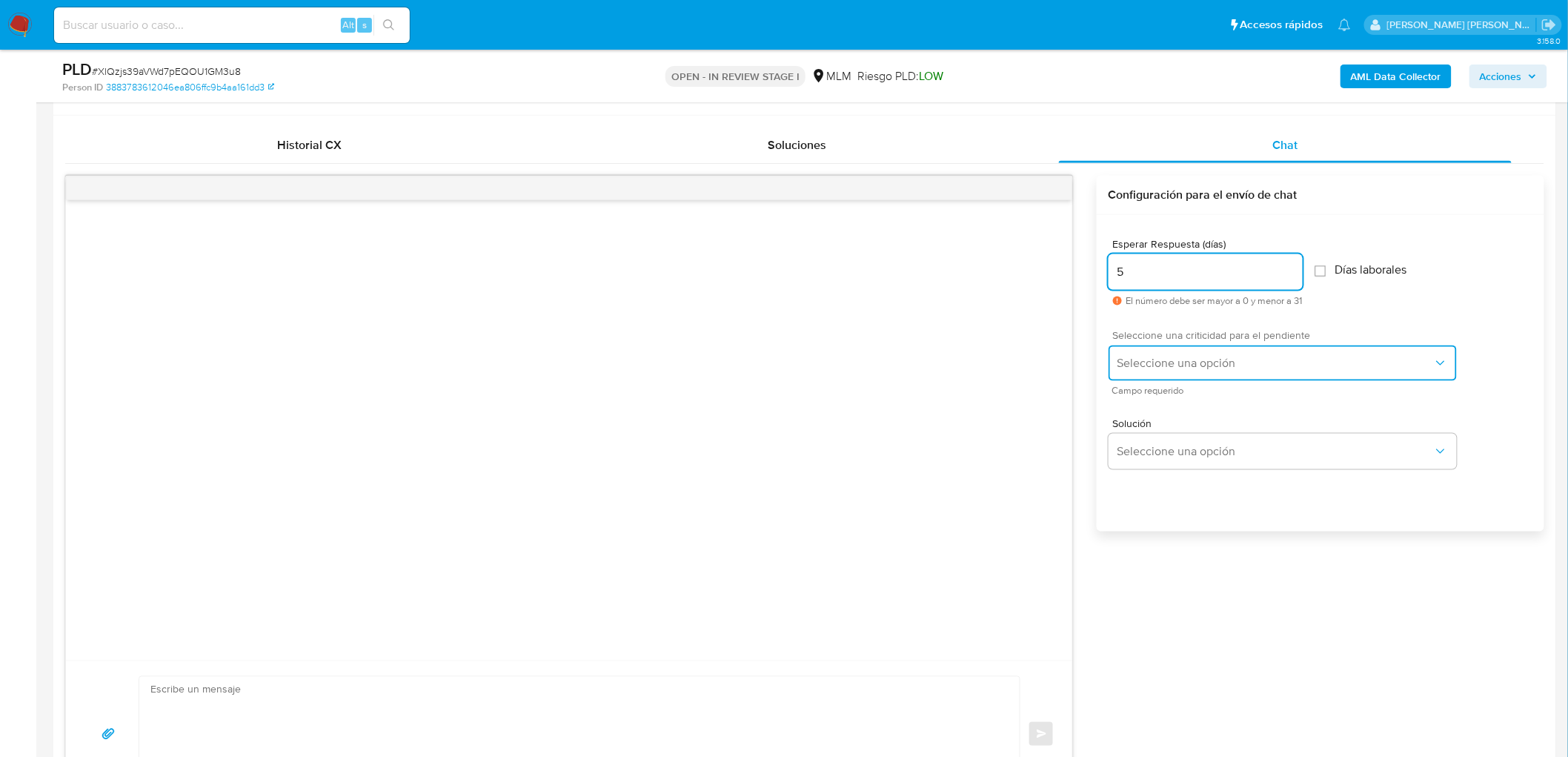
click at [1184, 373] on button "Seleccione una opción" at bounding box center [1283, 364] width 348 height 36
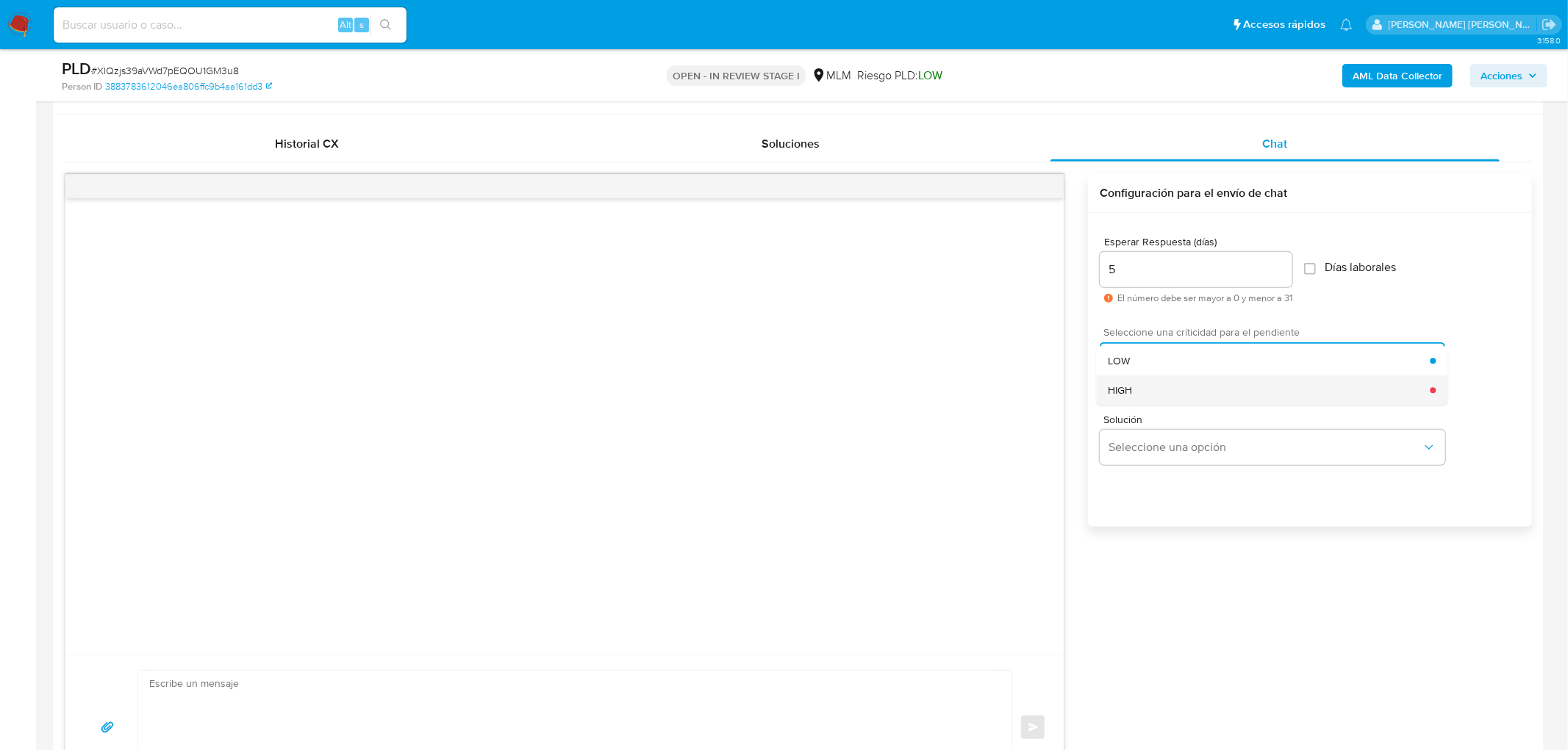
click at [1167, 393] on div "HIGH" at bounding box center [1268, 390] width 322 height 30
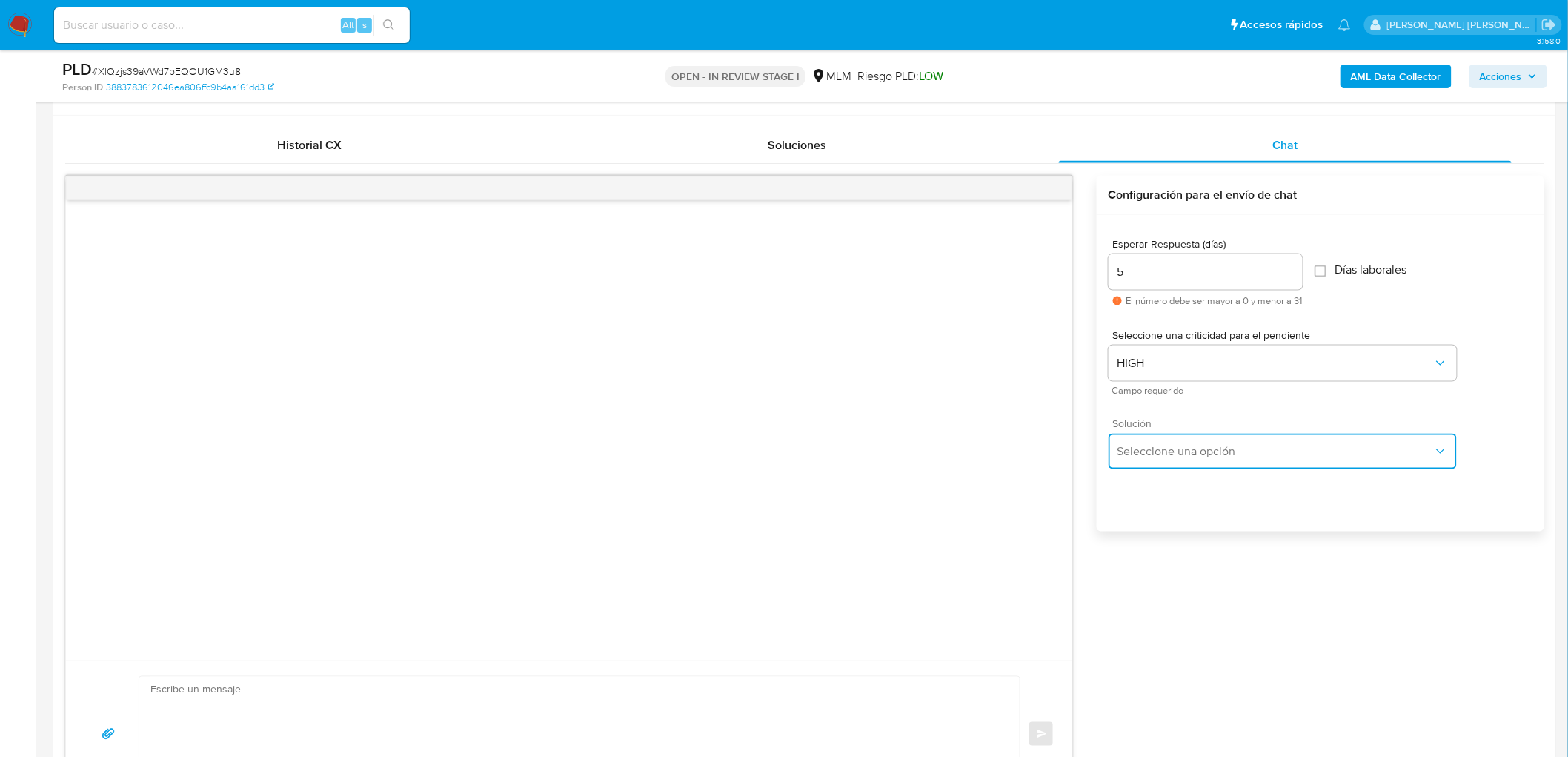
click at [1184, 454] on span "Seleccione una opción" at bounding box center [1276, 451] width 315 height 15
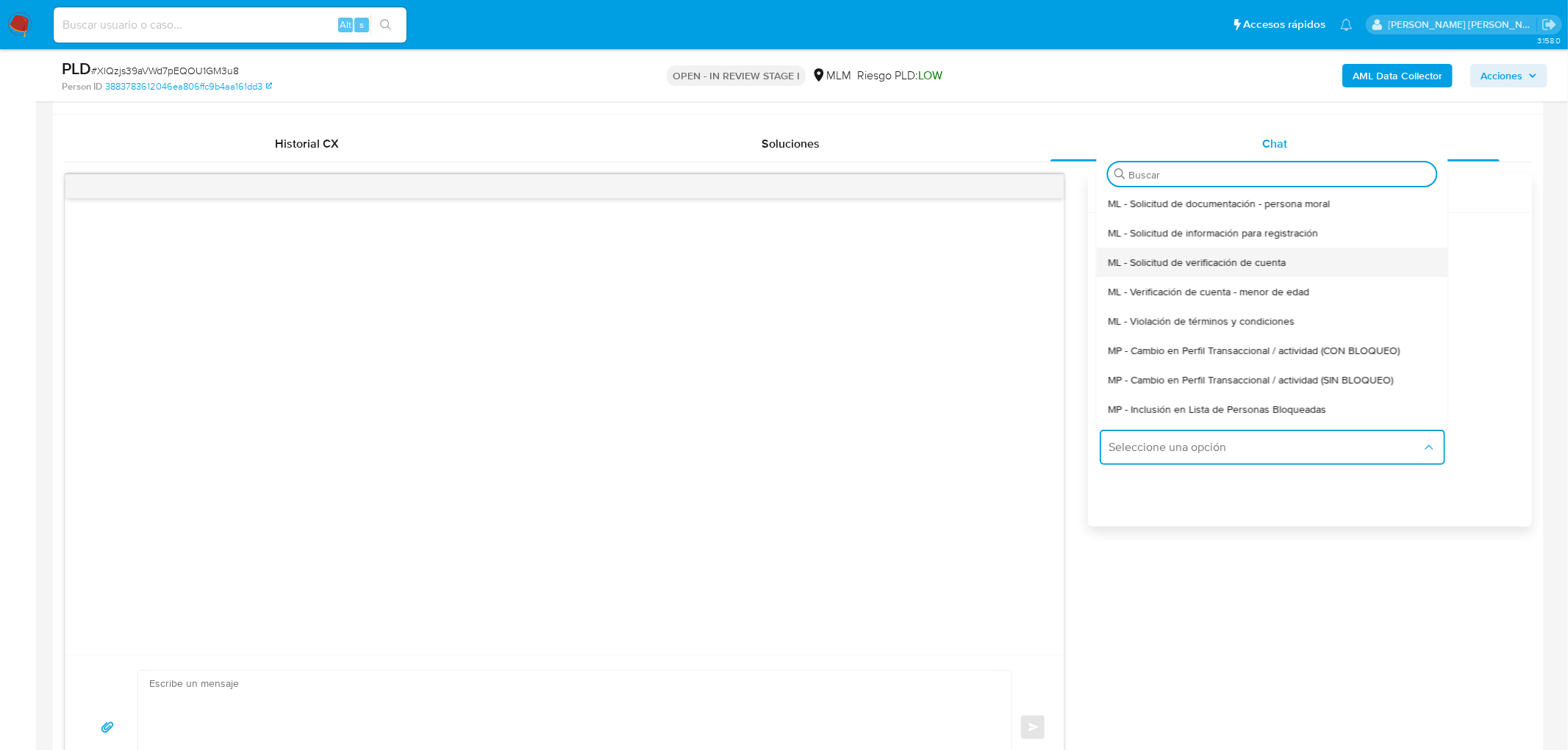
click at [1200, 255] on span "ML - Solicitud de verificación de cuenta" at bounding box center [1197, 261] width 178 height 13
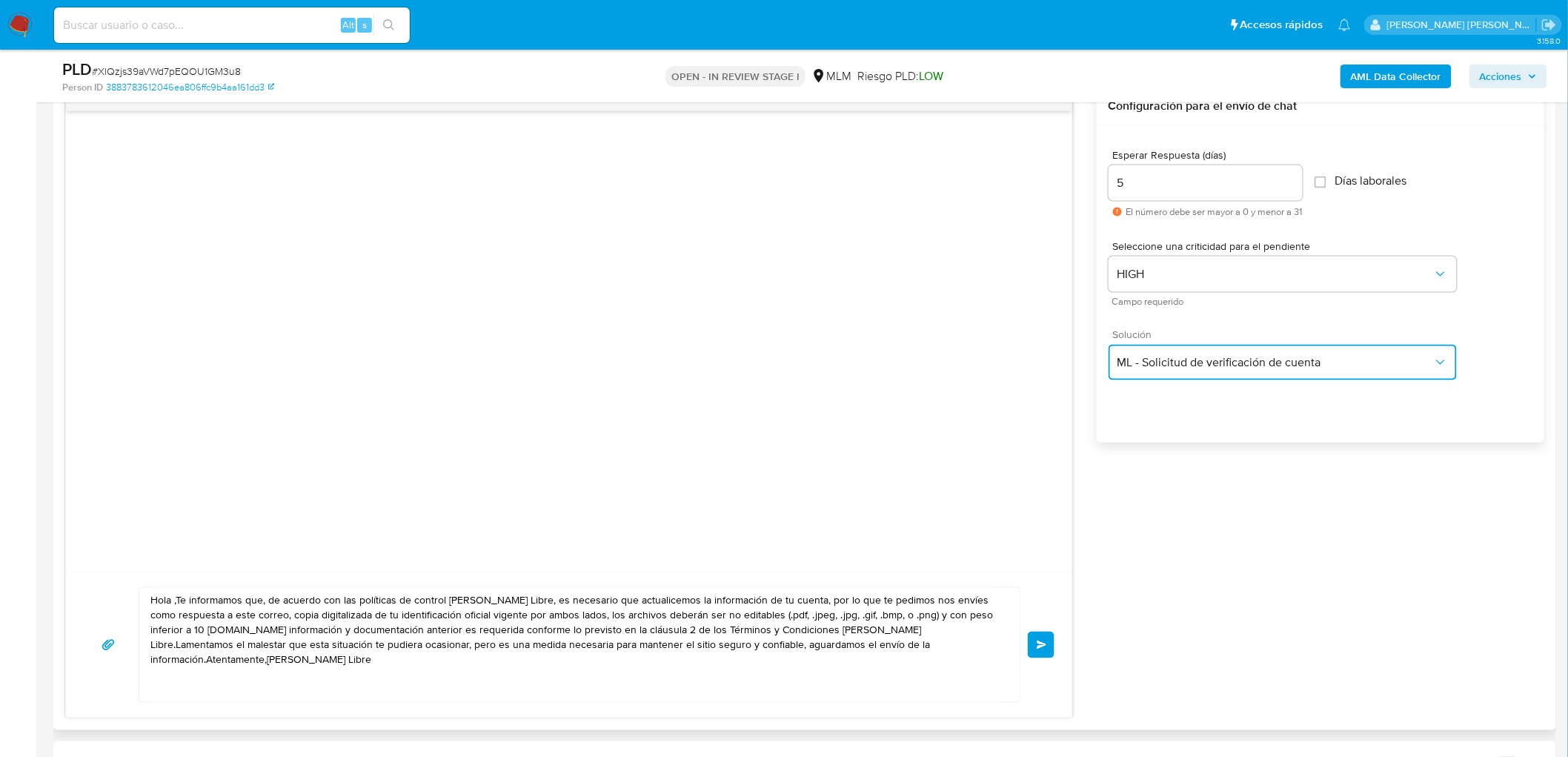
scroll to position [864, 0]
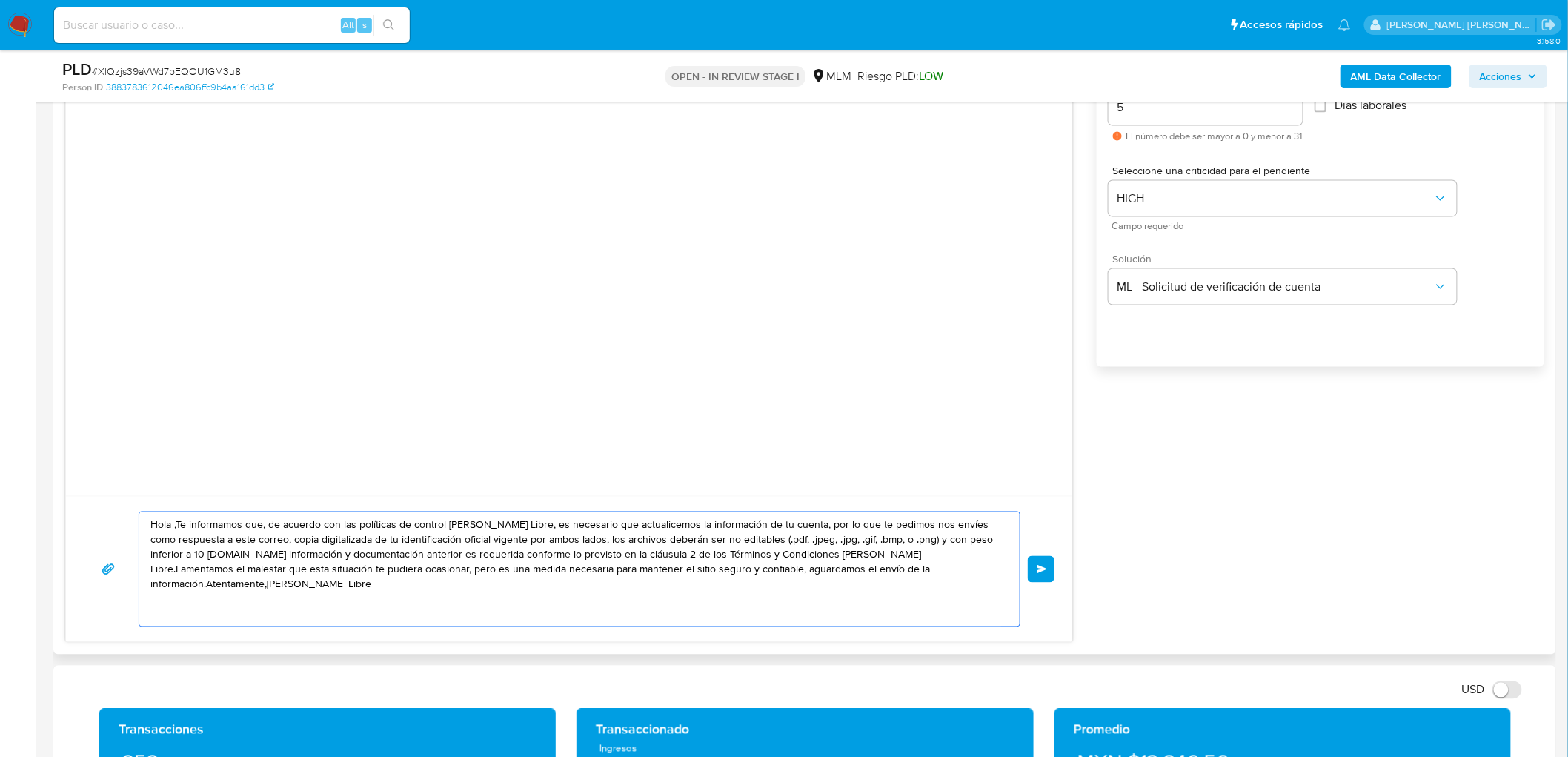
drag, startPoint x: 949, startPoint y: 583, endPoint x: 143, endPoint y: 515, distance: 808.9
click at [140, 514] on div "Hola ,Te informamos que, de acuerdo con las políticas de control de Mercado Lib…" at bounding box center [576, 569] width 873 height 114
paste textarea "Estimado Anacleto Colin Mancera. Te comunicamos que se ha identificado un cambi…"
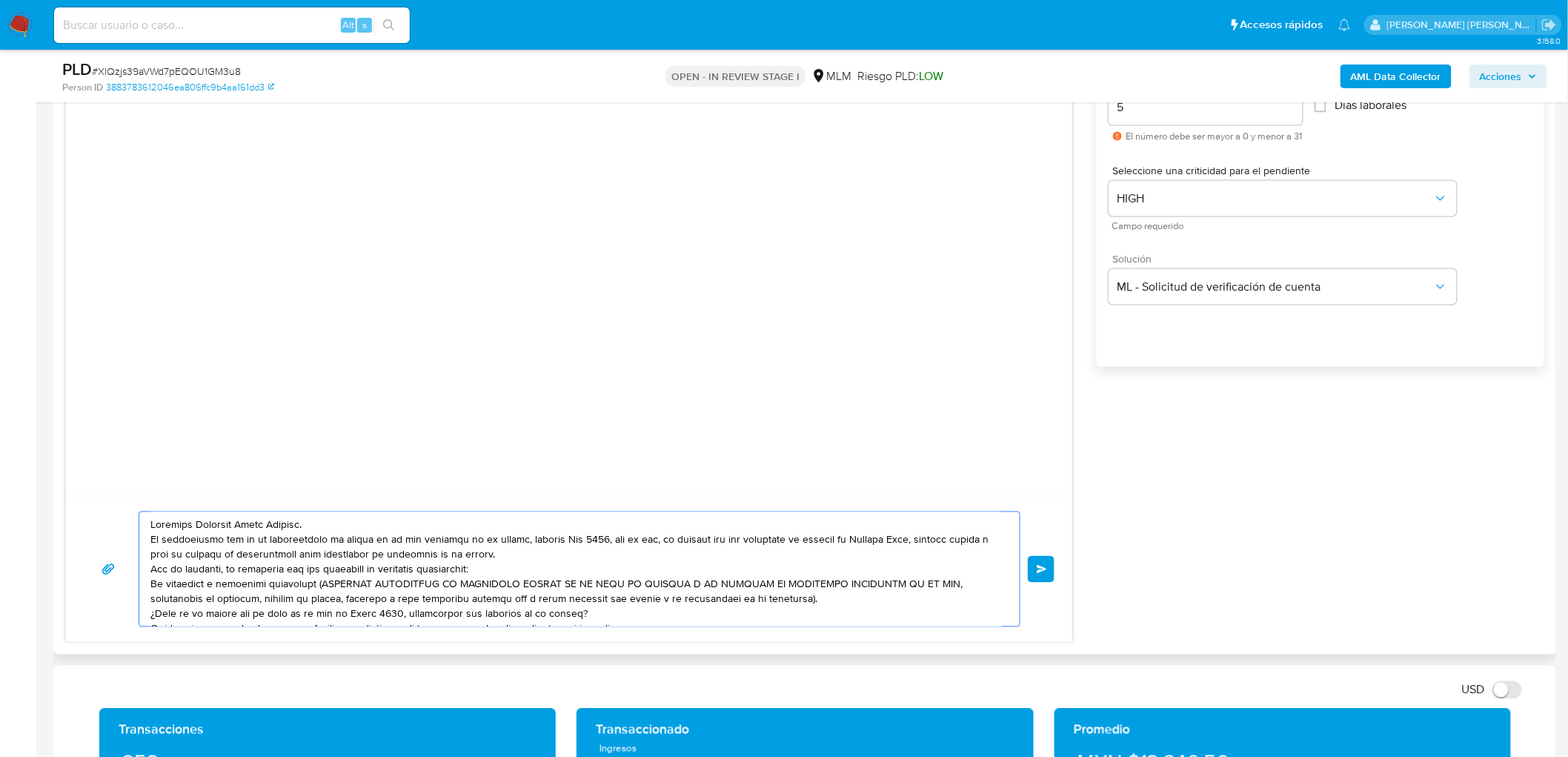
scroll to position [20, 0]
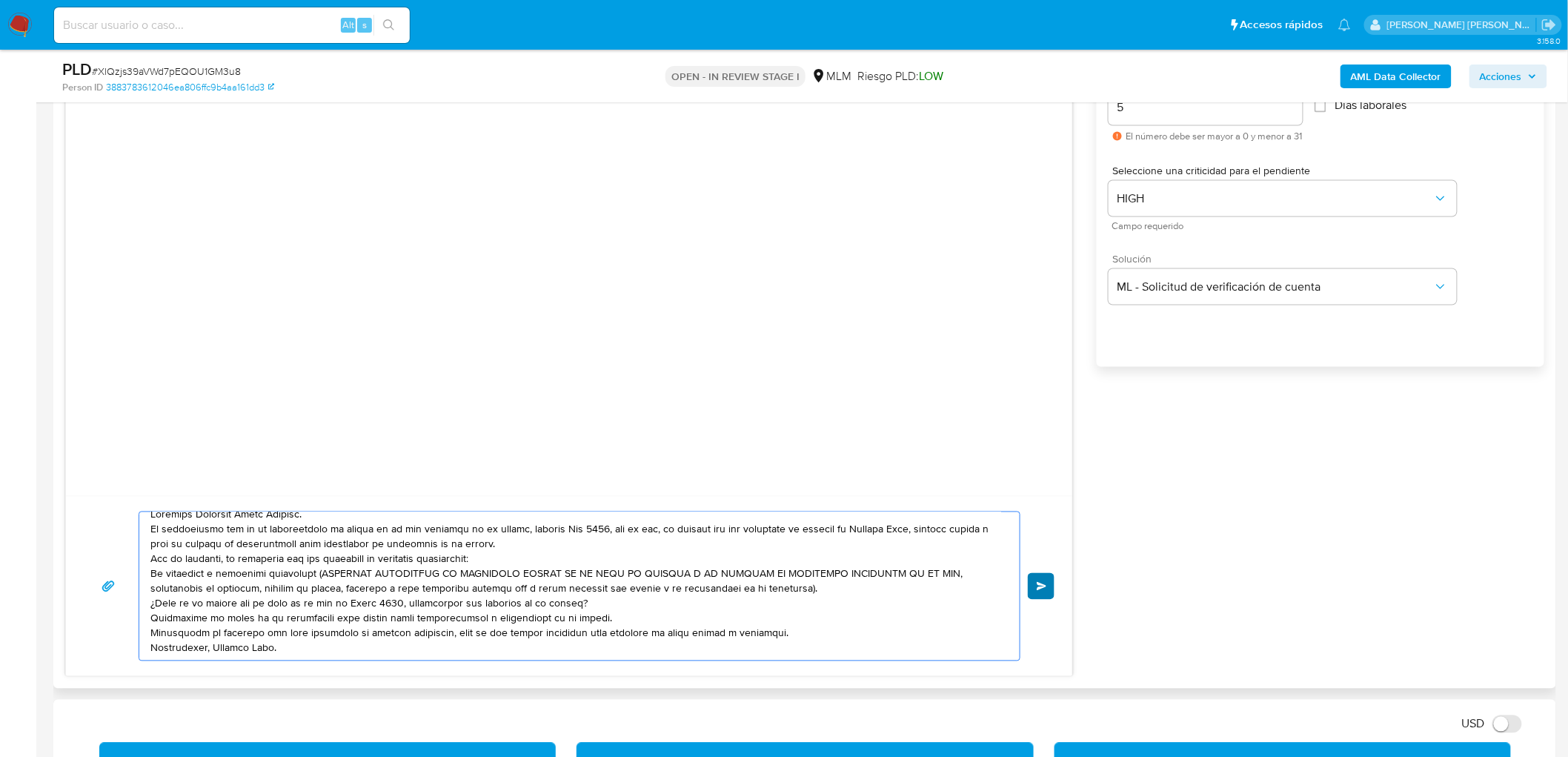
type textarea "Estimado Anacleto Colin Mancera. Te comunicamos que se ha identificado un cambi…"
click at [1047, 581] on button "Enviar" at bounding box center [1041, 586] width 27 height 27
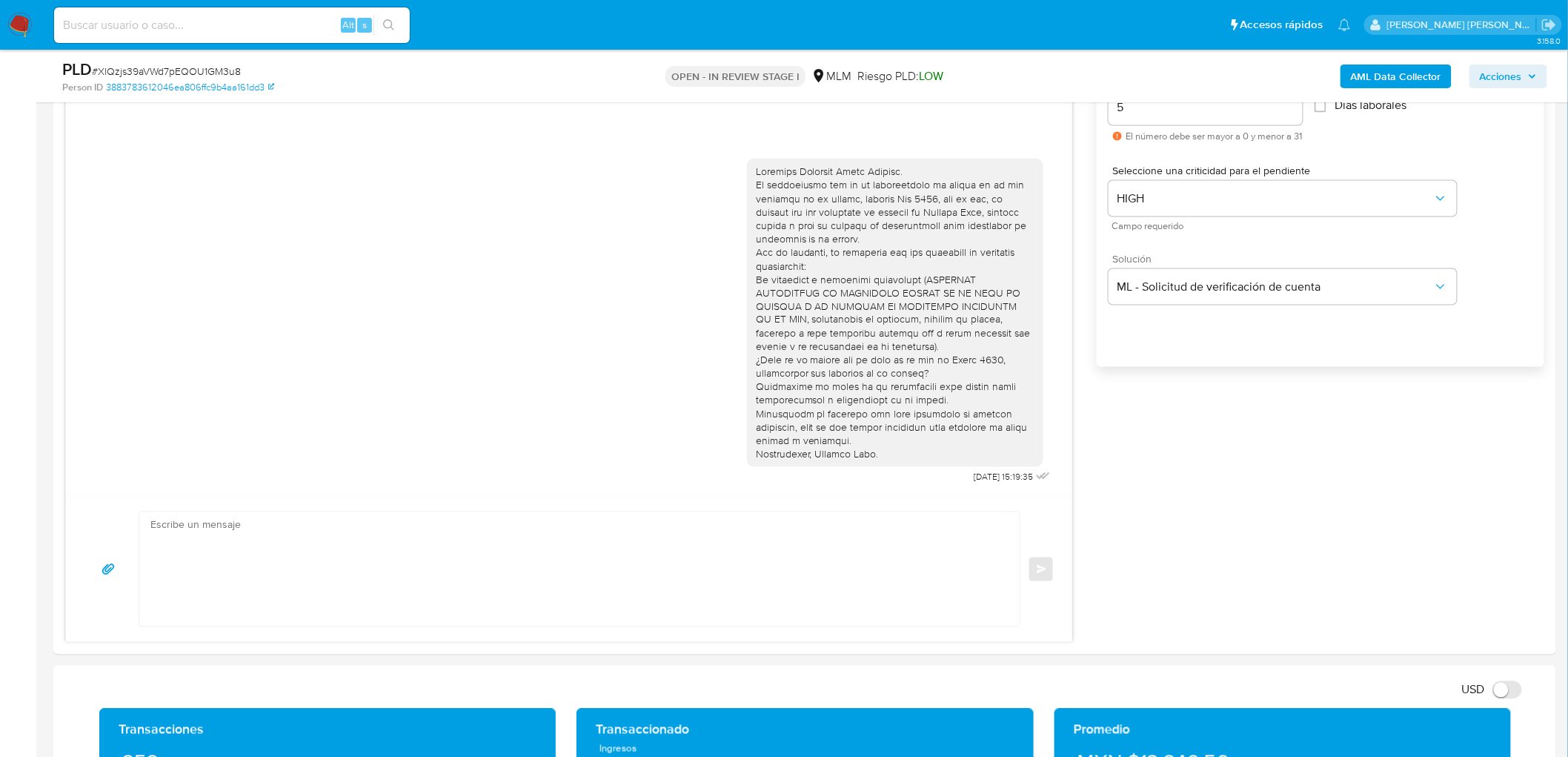
scroll to position [0, 0]
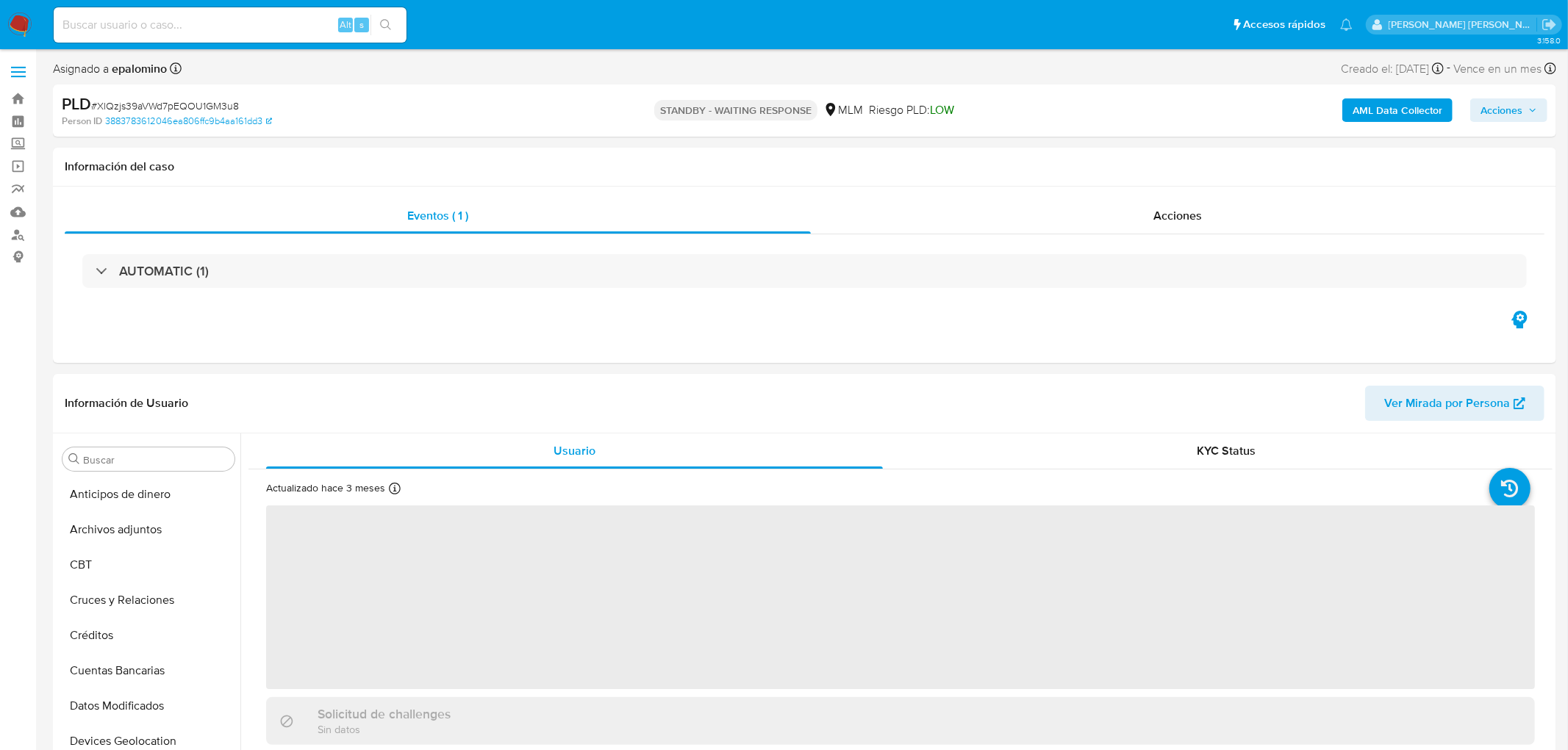
select select "10"
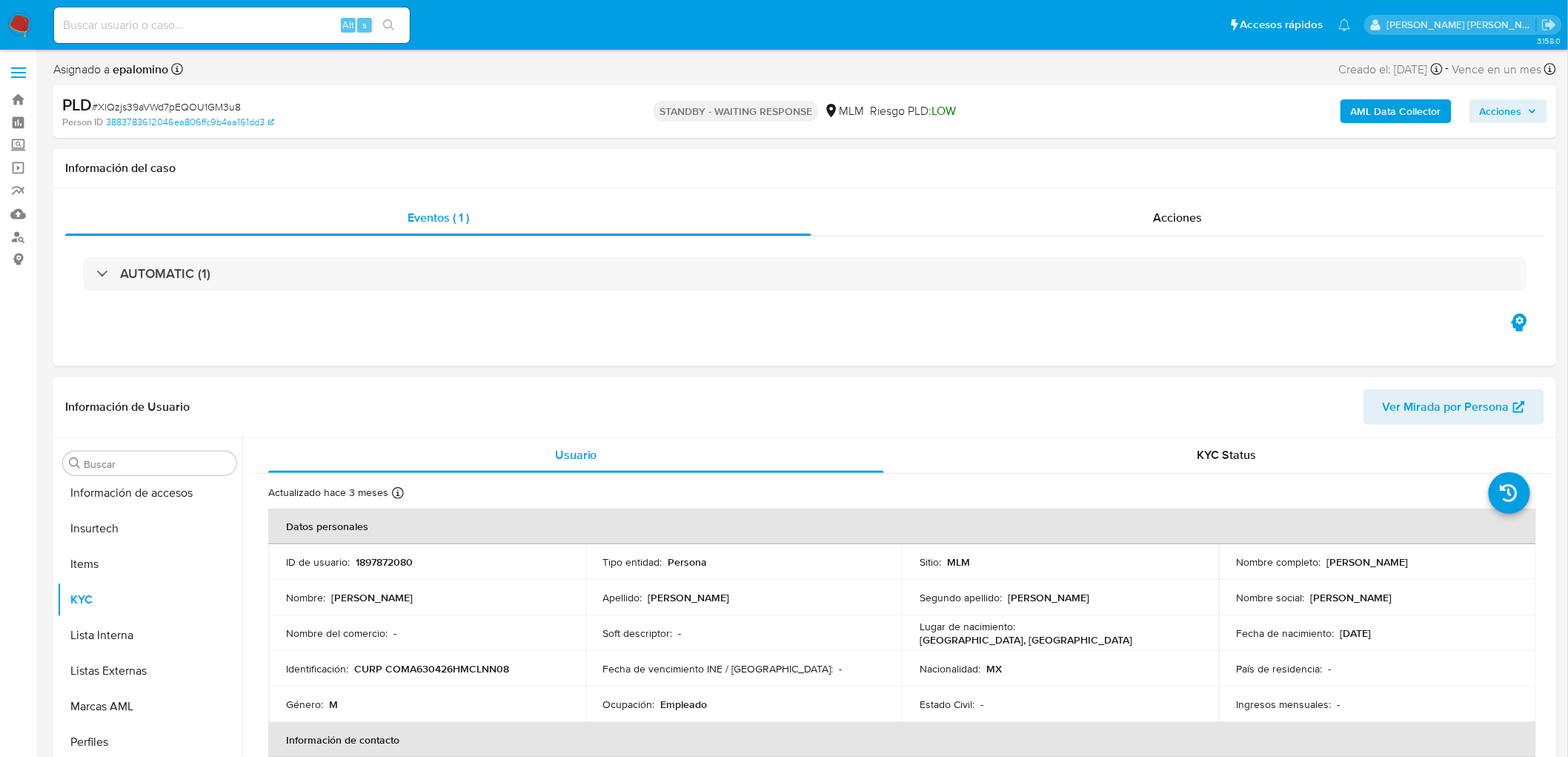
scroll to position [626, 0]
click at [210, 100] on span "# XlQzjs39aVWd7pEQOU1GM3u8" at bounding box center [166, 107] width 149 height 15
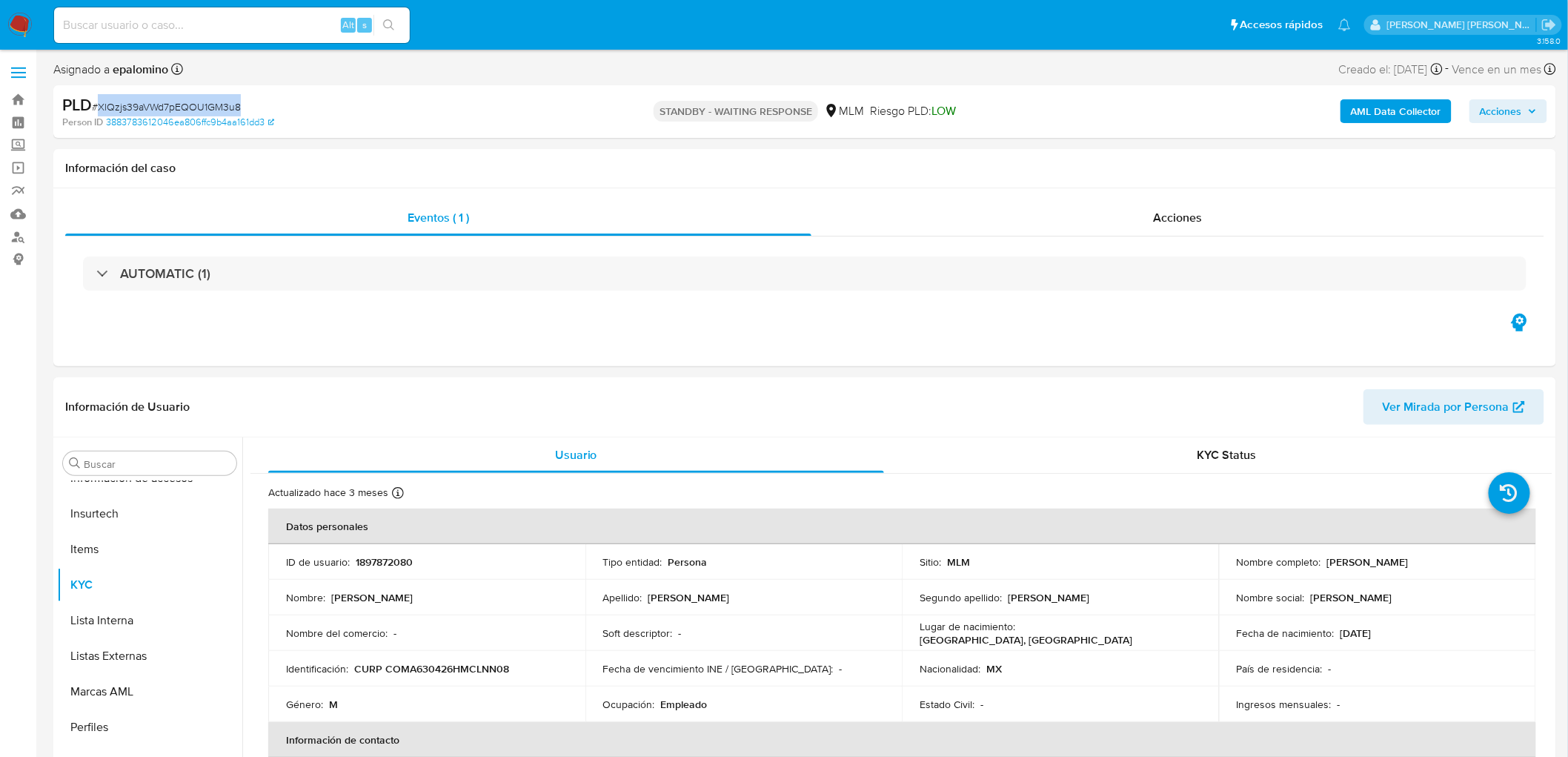
click at [210, 100] on span "# XlQzjs39aVWd7pEQOU1GM3u8" at bounding box center [166, 107] width 149 height 15
copy span "XlQzjs39aVWd7pEQOU1GM3u8"
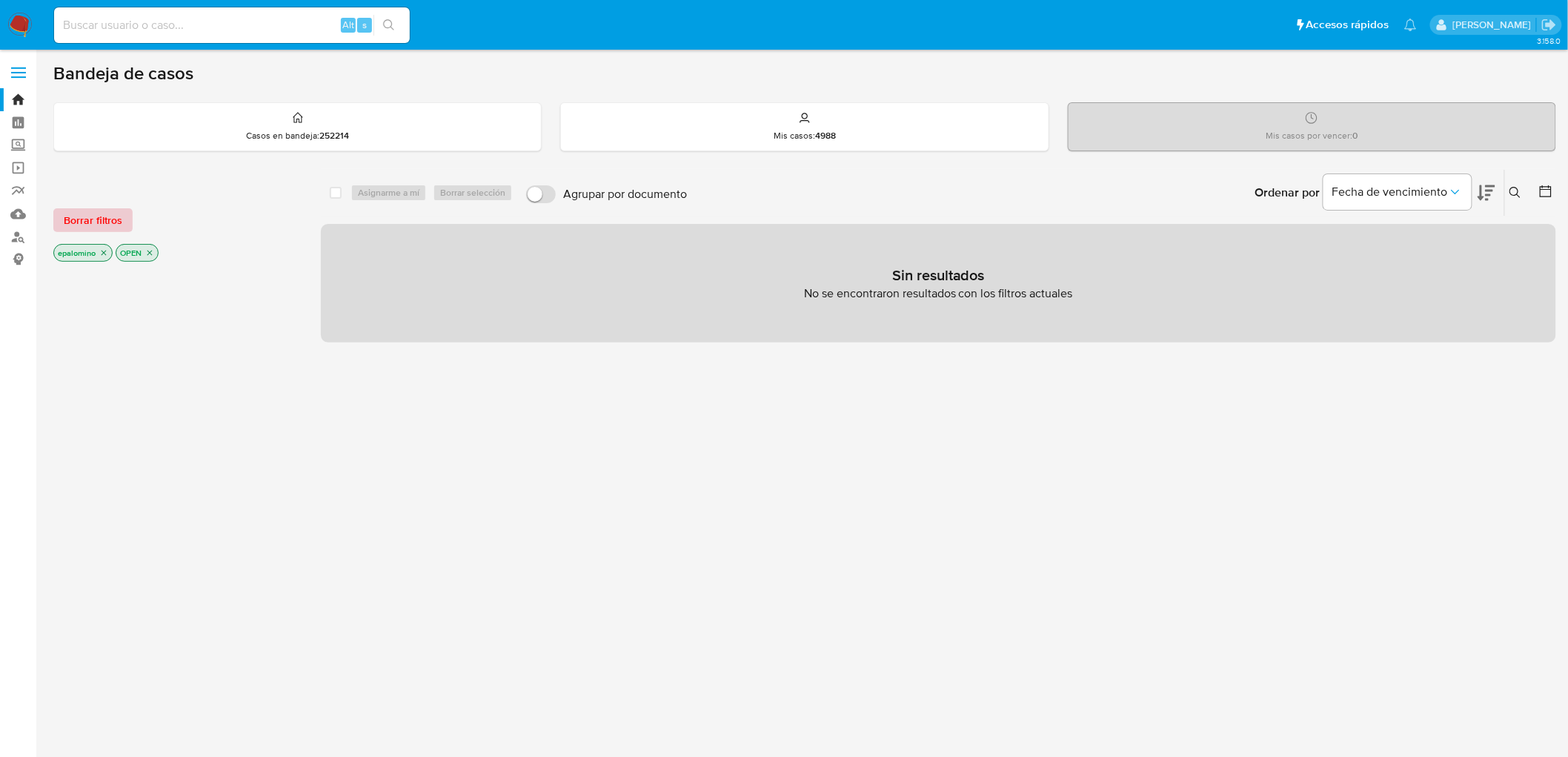
click at [114, 217] on span "Borrar filtros" at bounding box center [93, 220] width 59 height 21
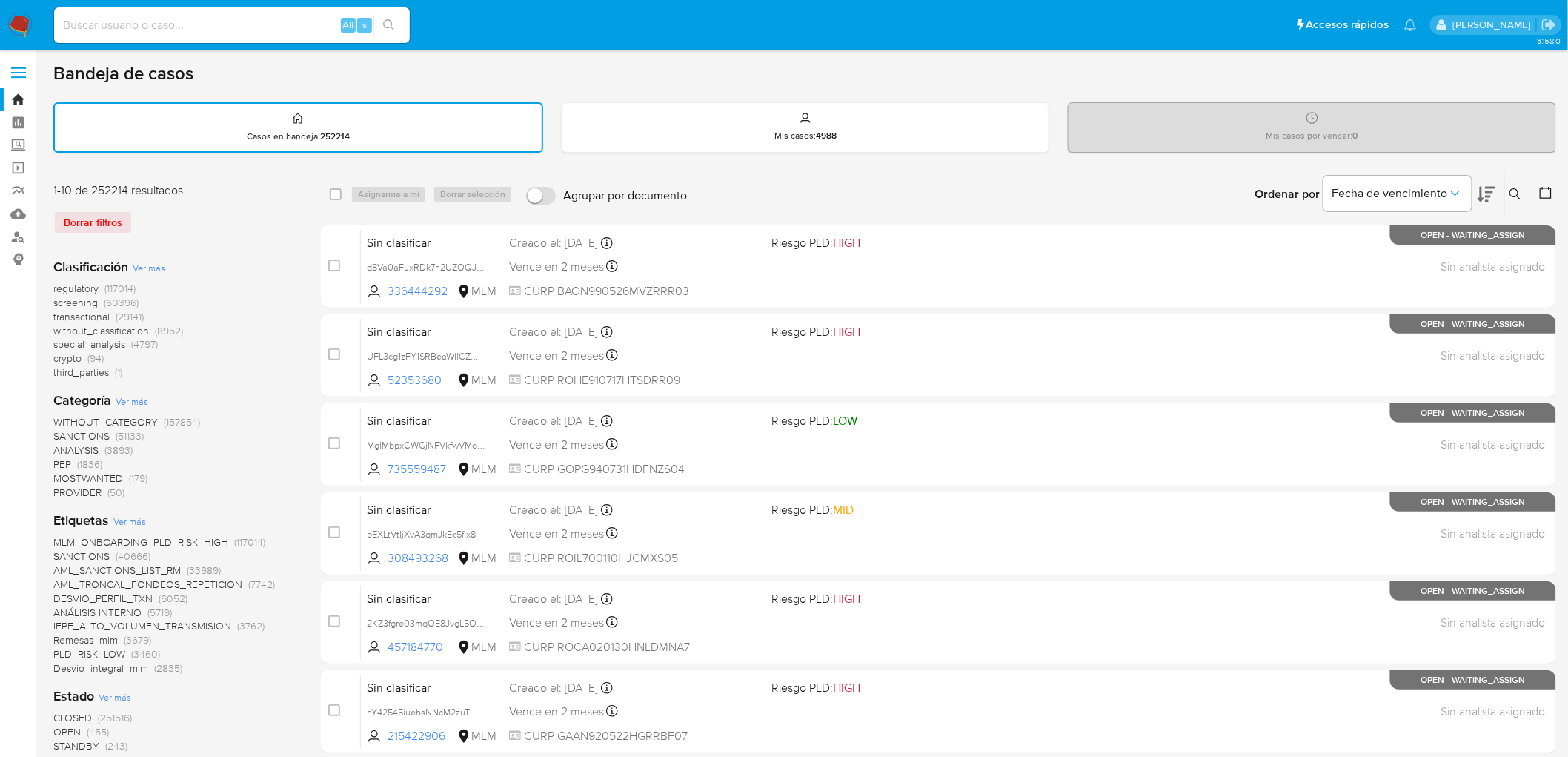
click at [1514, 189] on icon at bounding box center [1516, 195] width 12 height 12
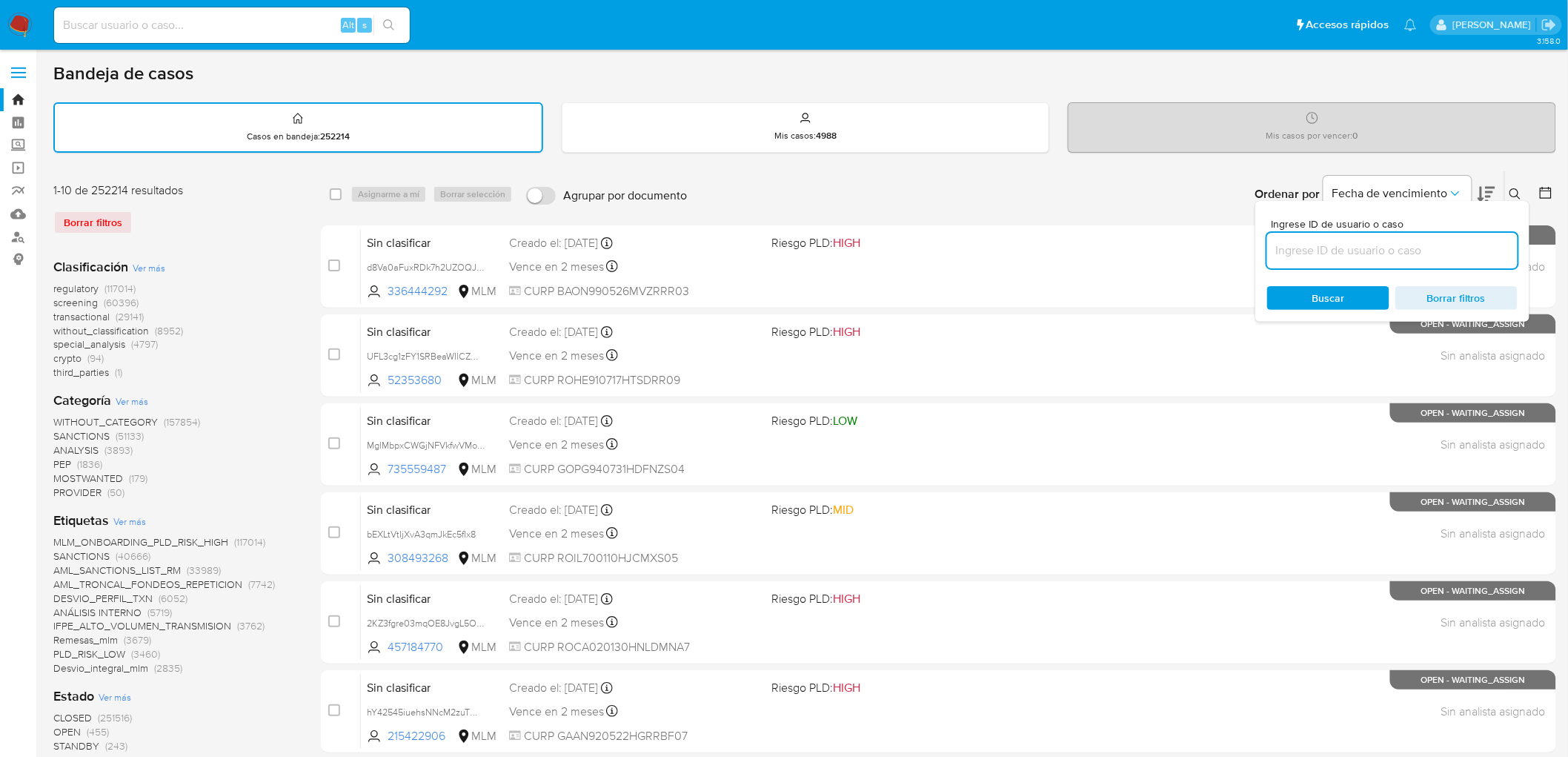
click at [1311, 248] on input at bounding box center [1392, 250] width 251 height 19
type input "2317523699"
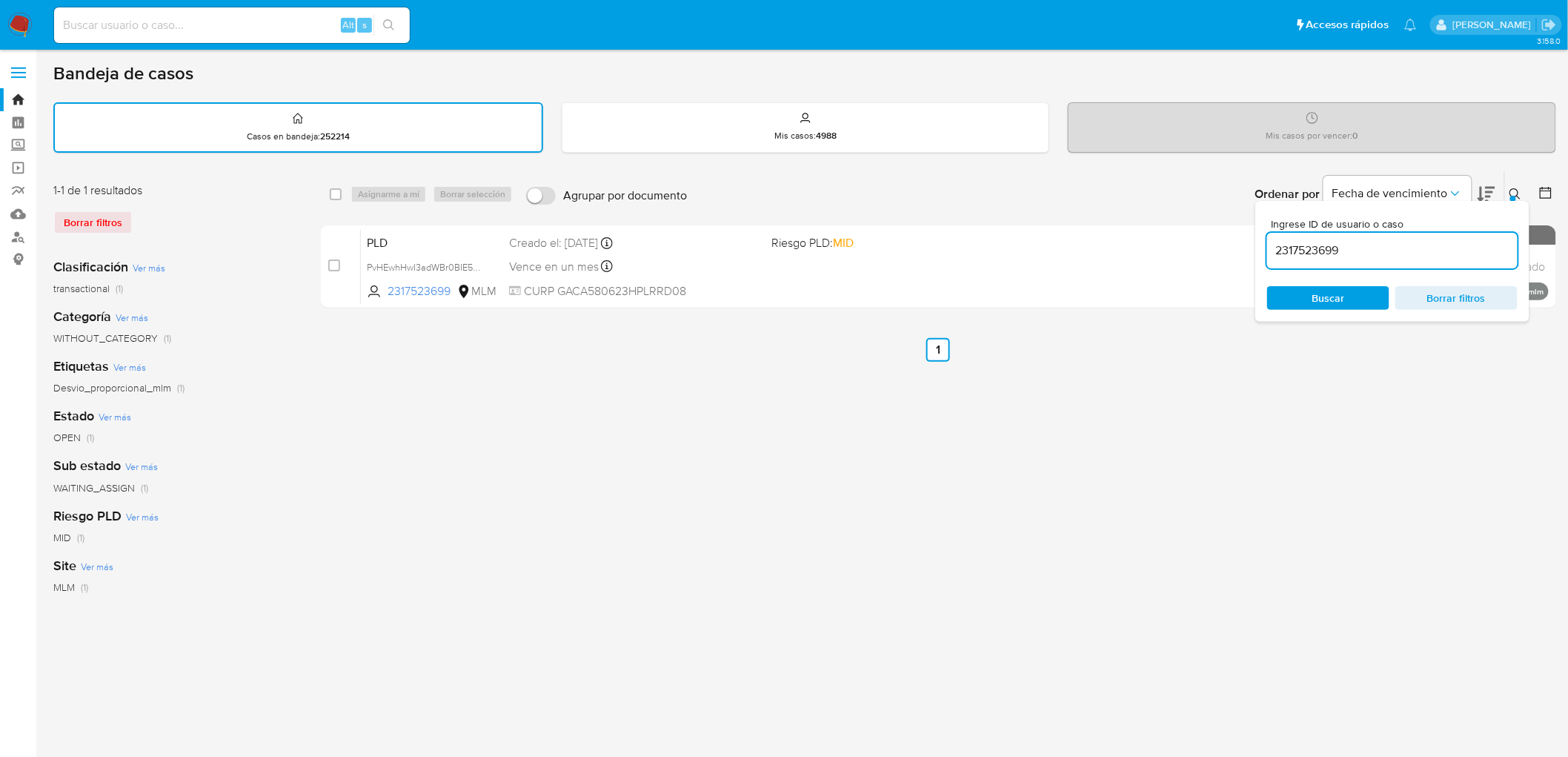
click at [1522, 189] on button at bounding box center [1517, 195] width 25 height 18
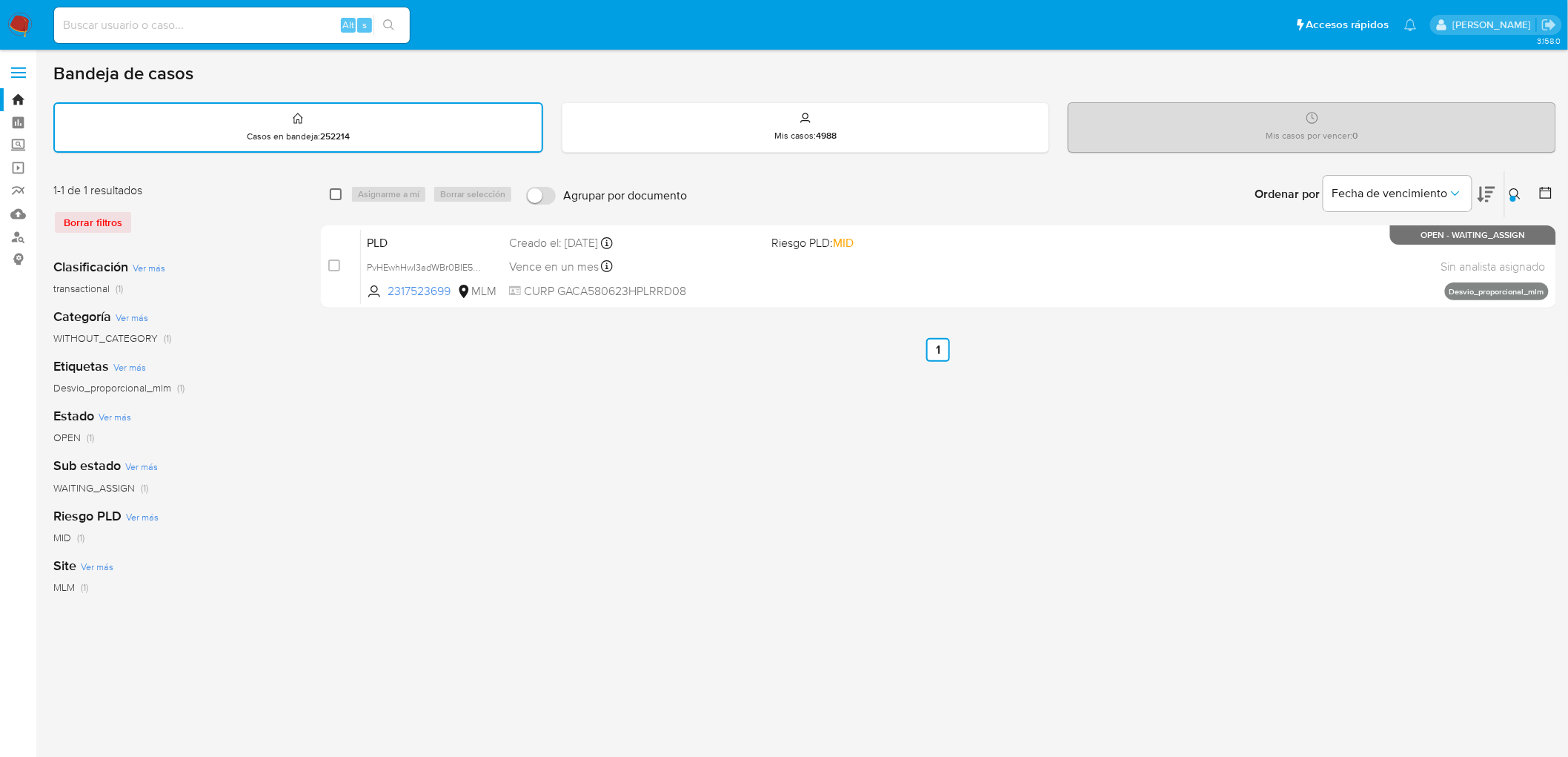
click at [330, 197] on input "checkbox" at bounding box center [335, 195] width 12 height 12
checkbox input "true"
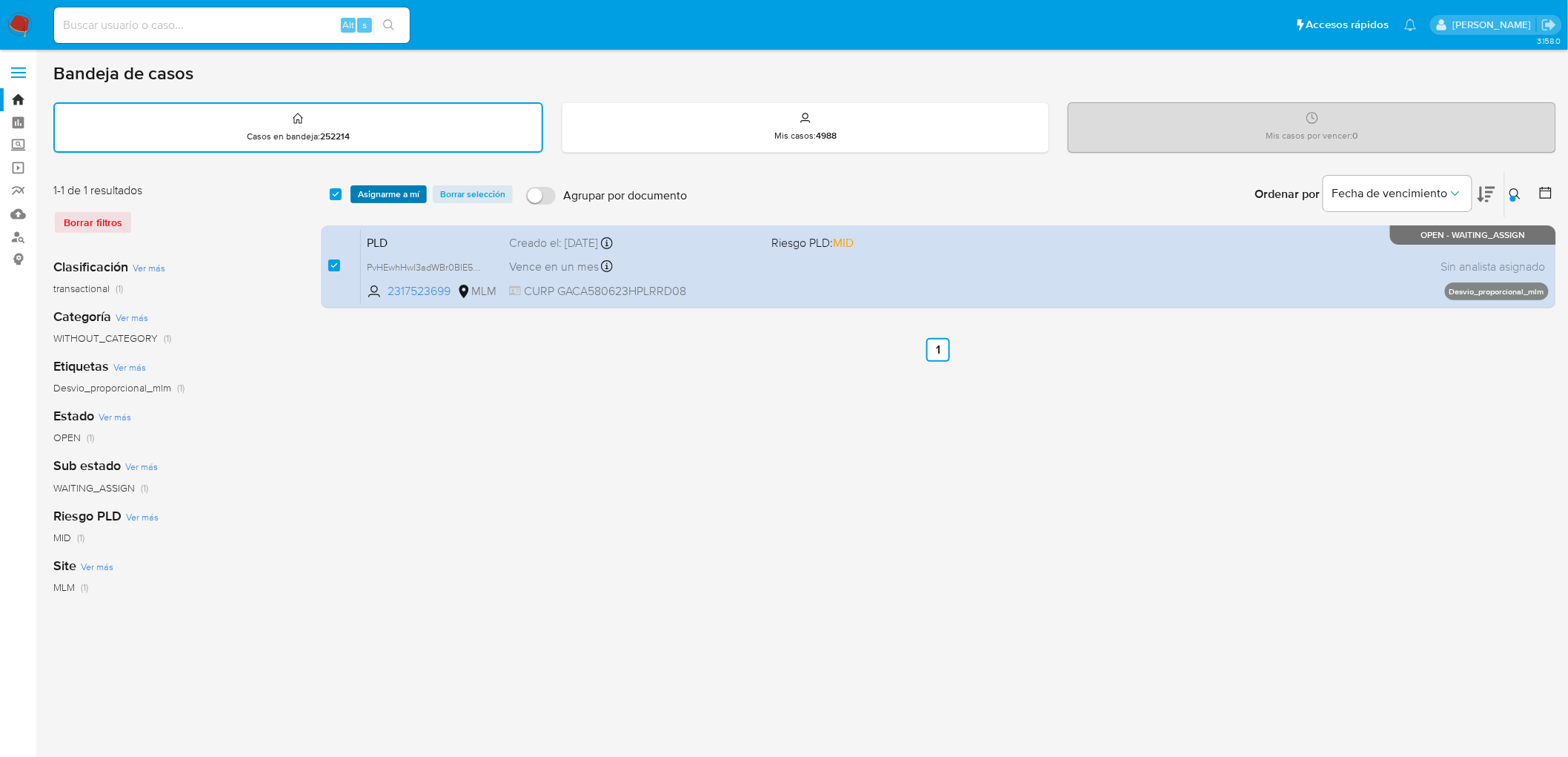
click at [361, 187] on span "Asignarme a mí" at bounding box center [389, 194] width 62 height 15
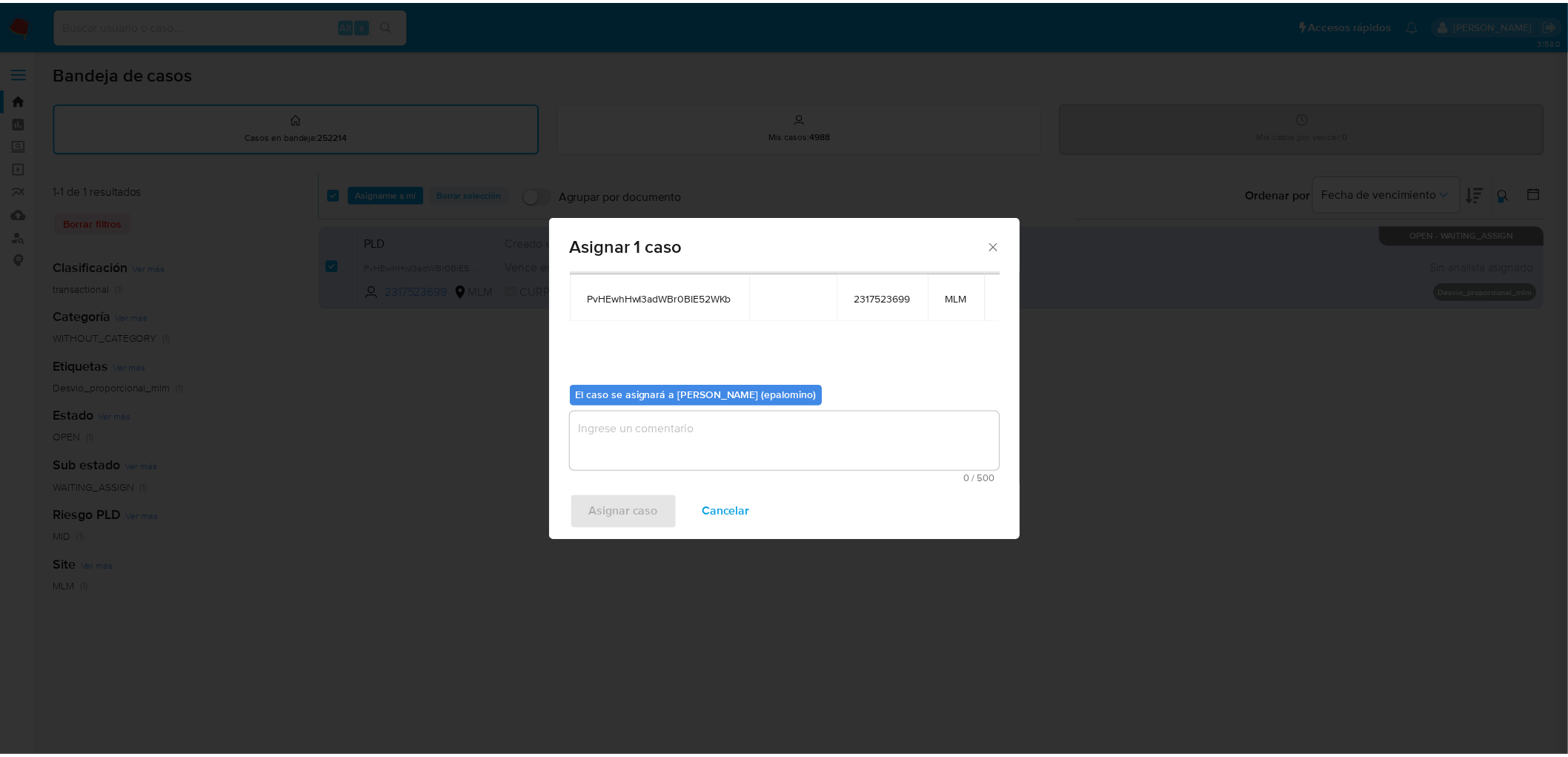
scroll to position [76, 0]
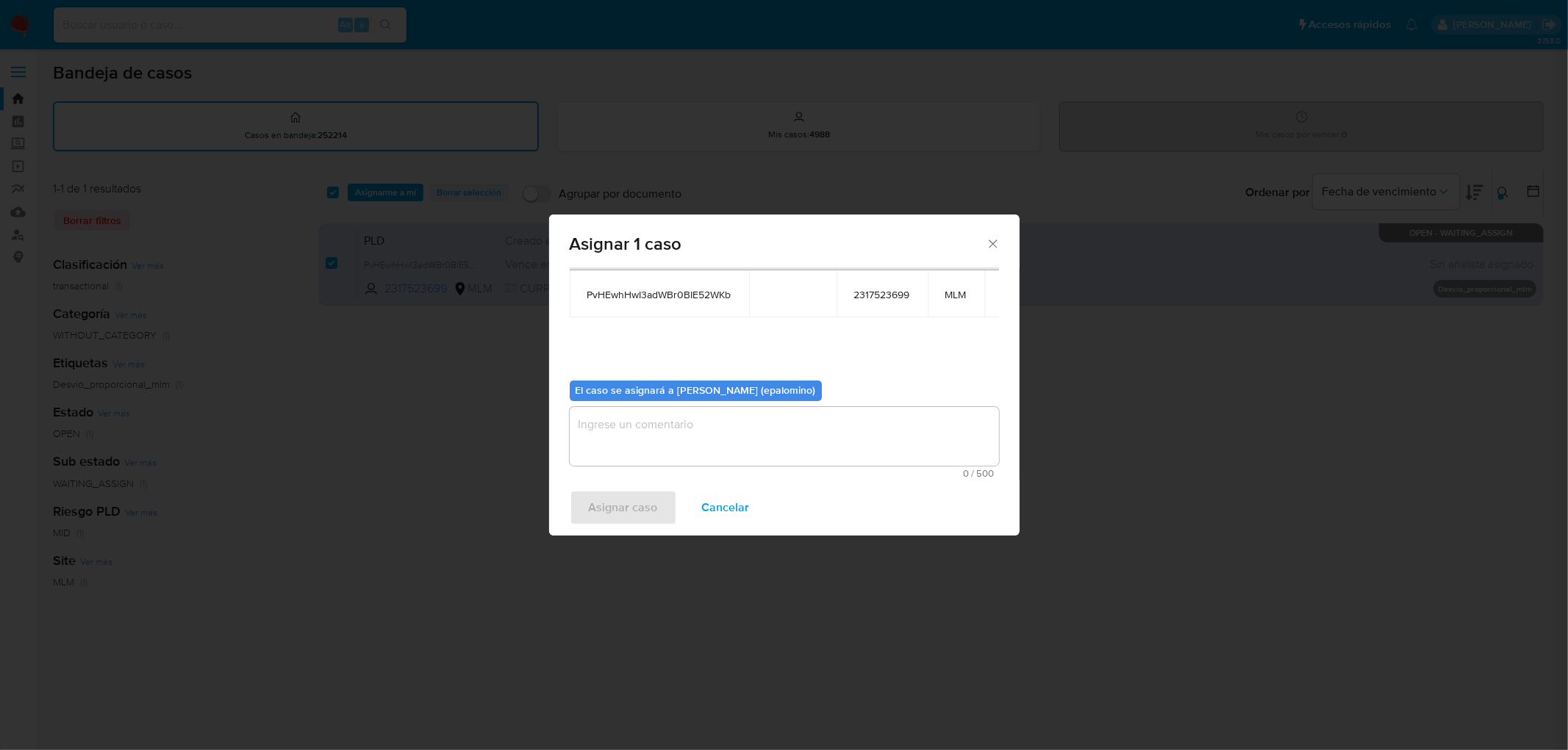
click at [664, 438] on textarea "assign-modal" at bounding box center [785, 435] width 430 height 58
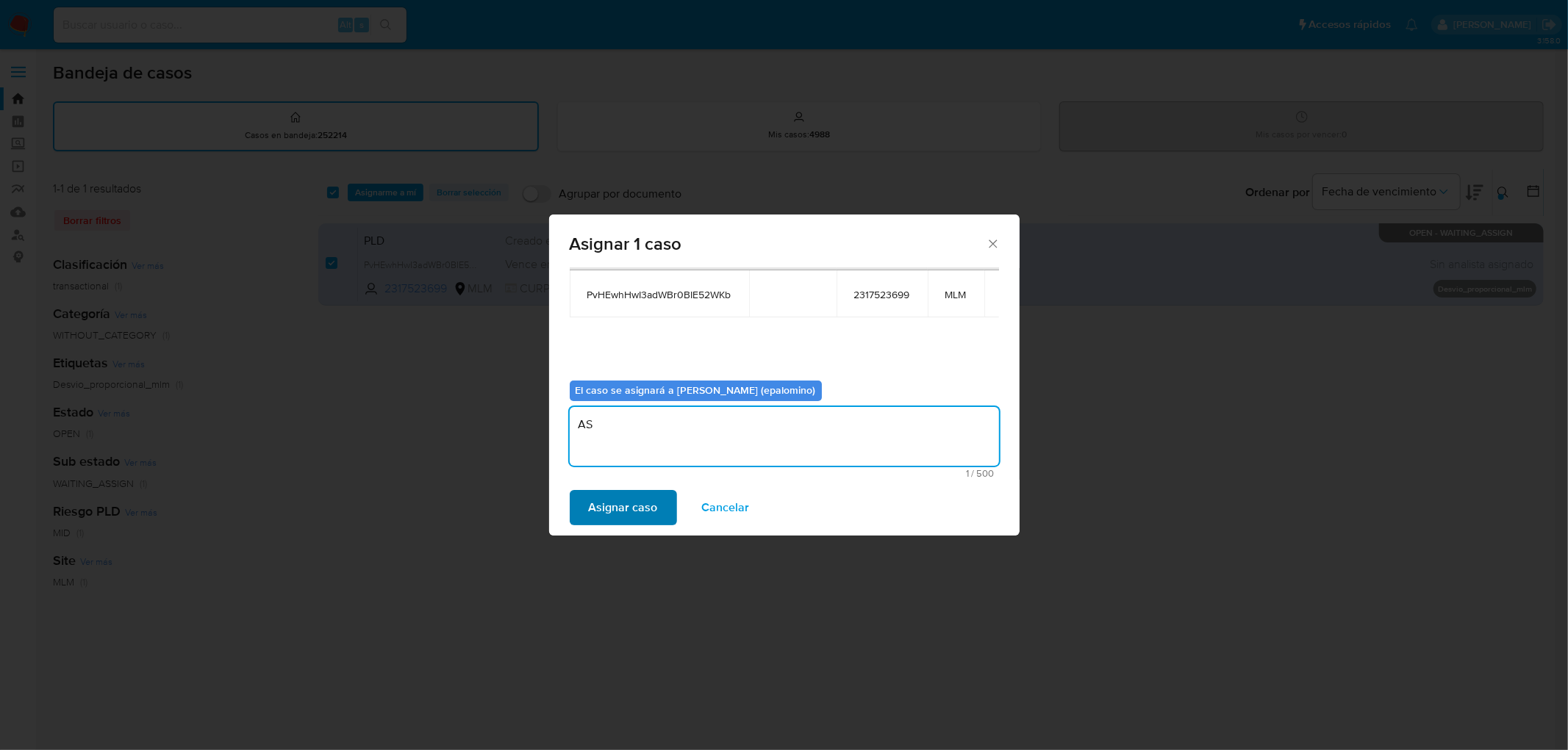
type textarea "AS"
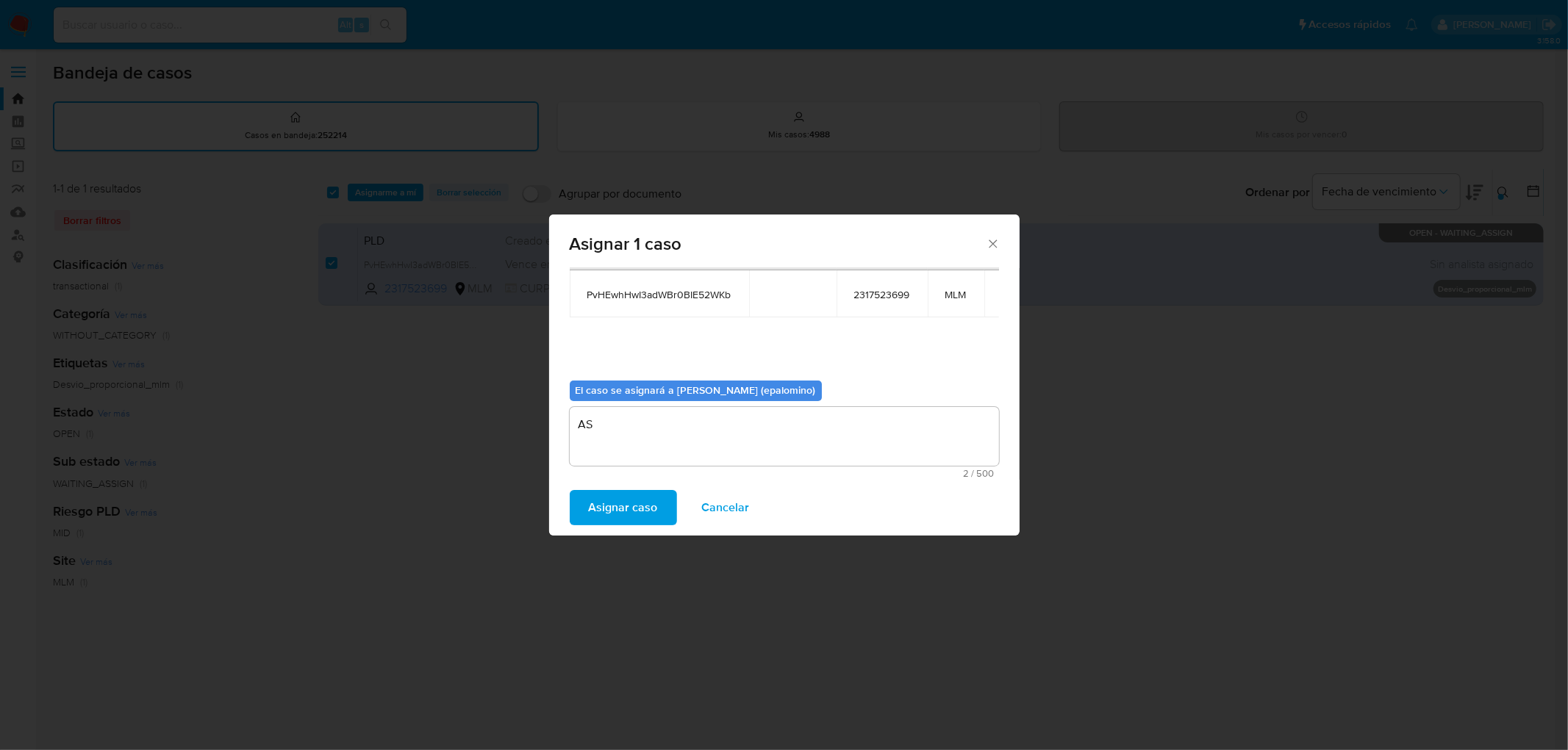
click at [624, 504] on span "Asignar caso" at bounding box center [624, 508] width 69 height 33
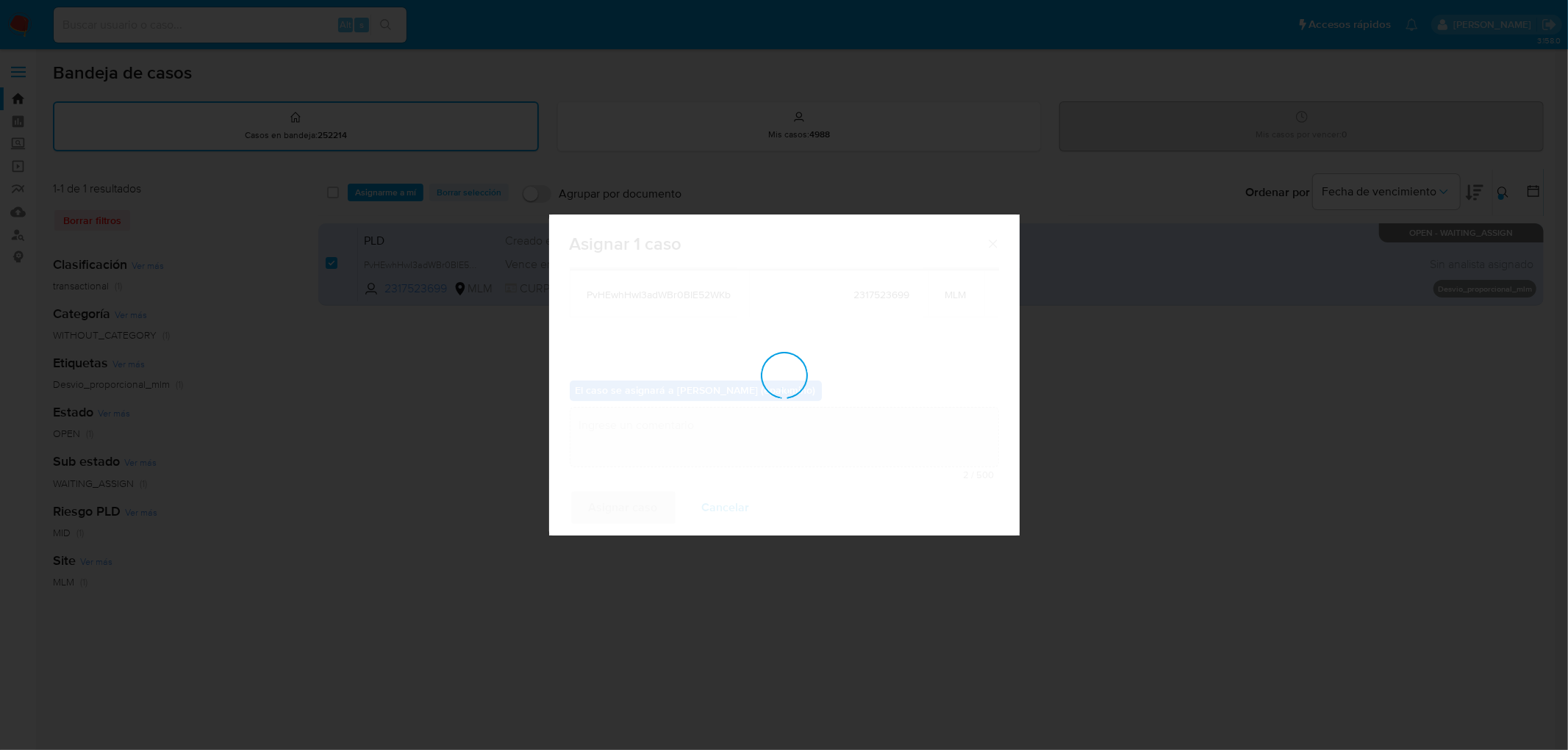
checkbox input "false"
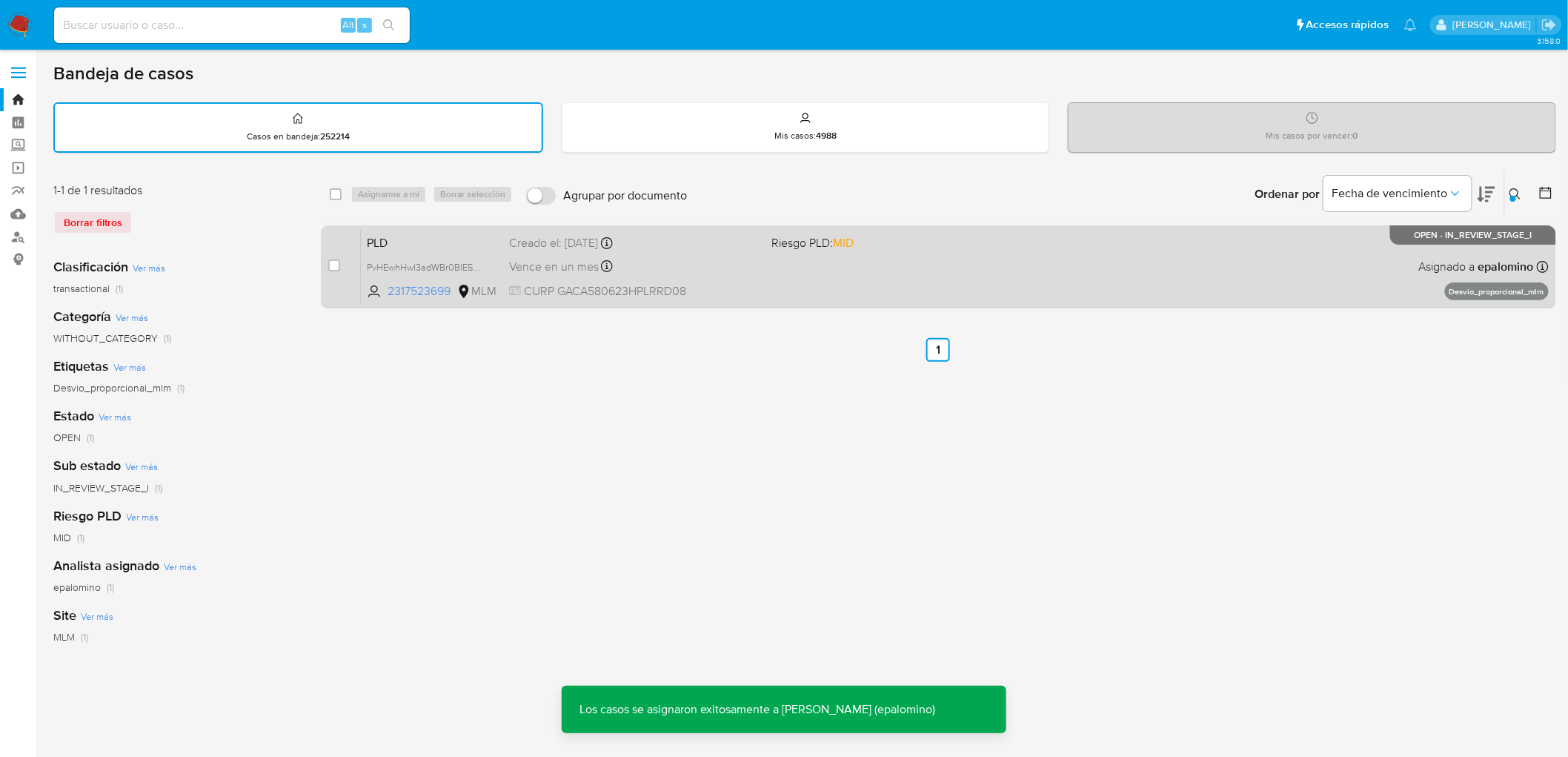
click at [399, 229] on div "PLD PvHEwhHwI3adWBr0BIE52WKb 2317523699 MLM Riesgo PLD: MID Creado el: 12/08/20…" at bounding box center [955, 266] width 1188 height 75
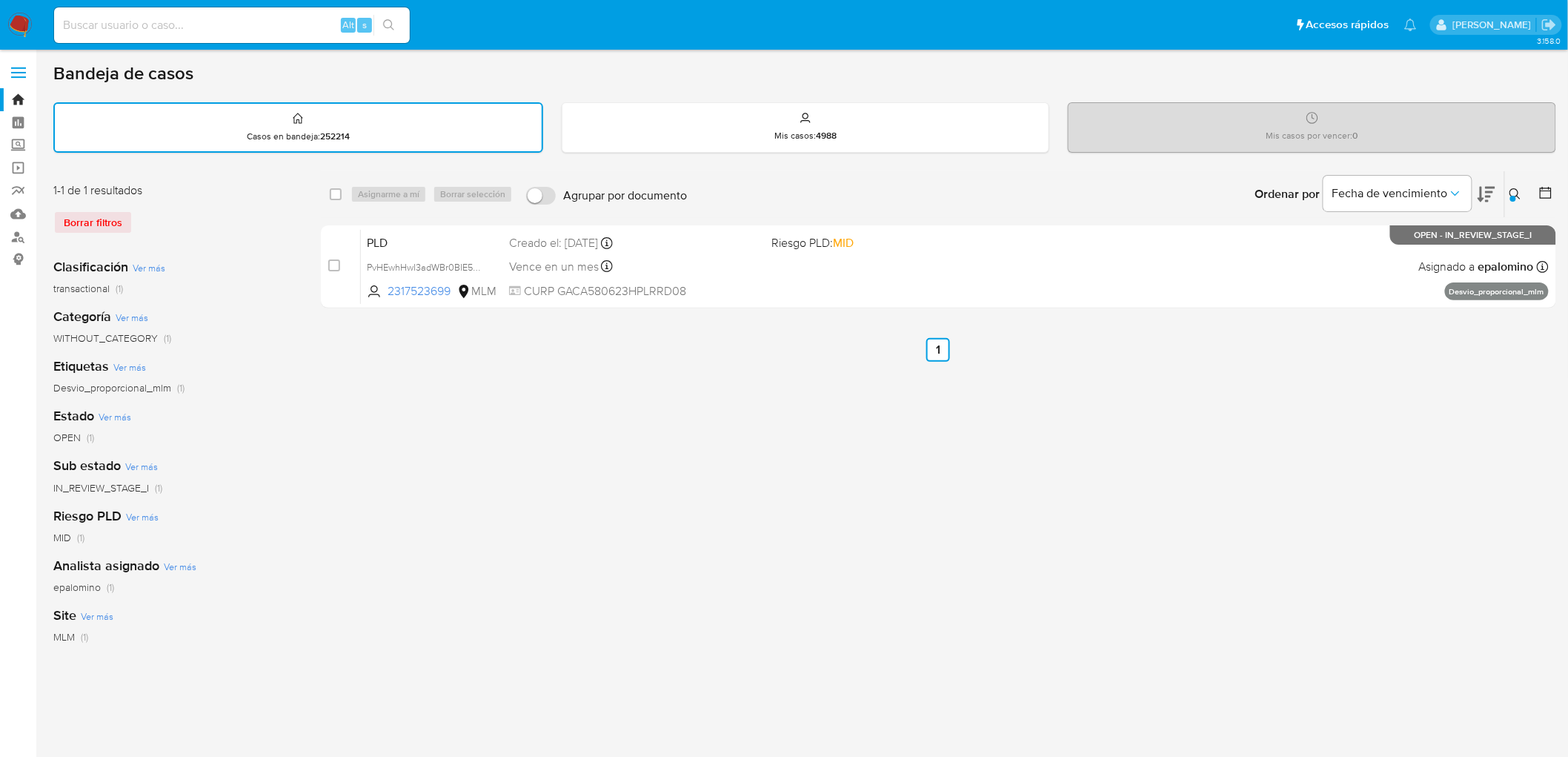
click at [25, 25] on img at bounding box center [19, 25] width 25 height 25
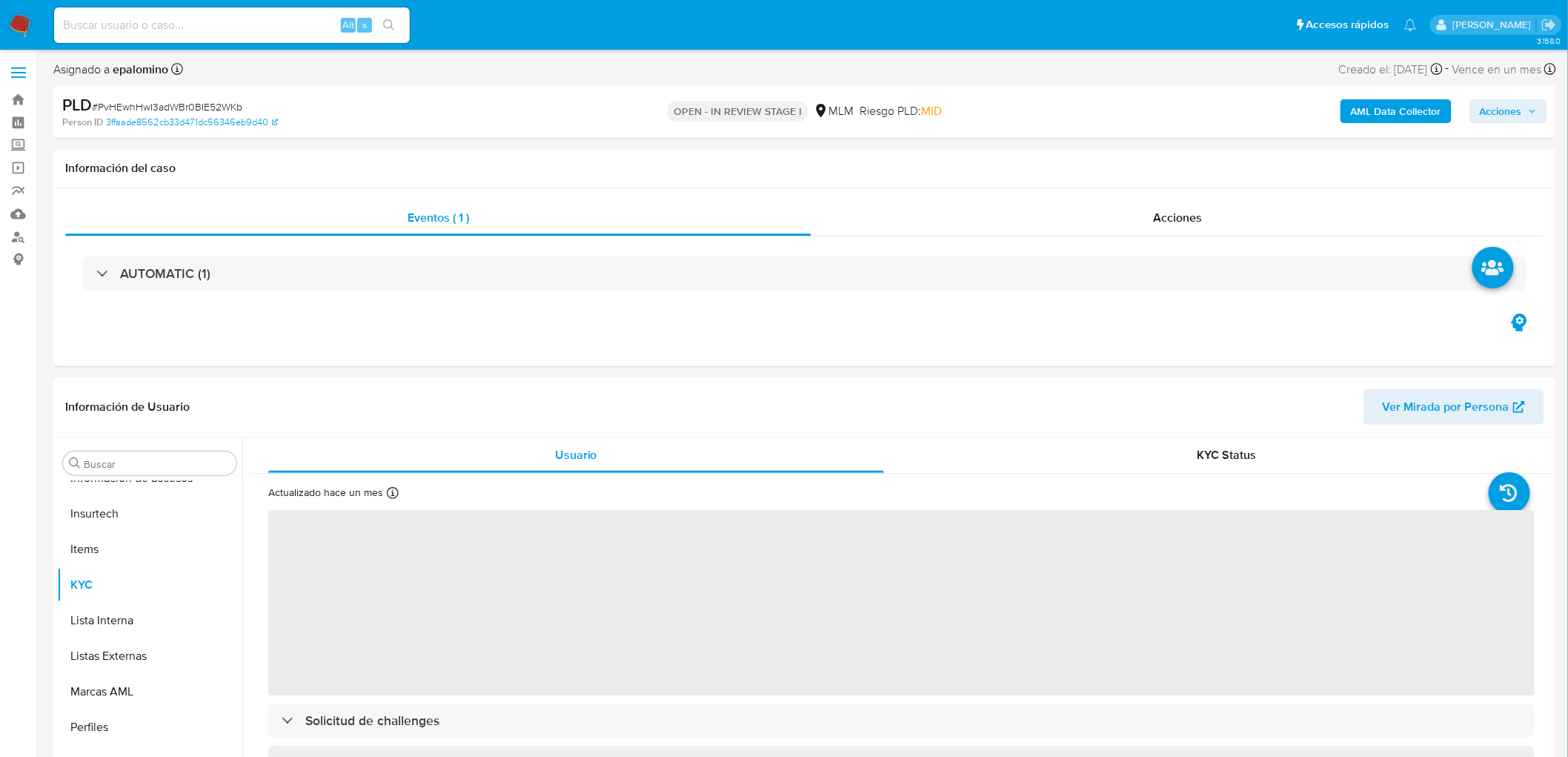
scroll to position [247, 0]
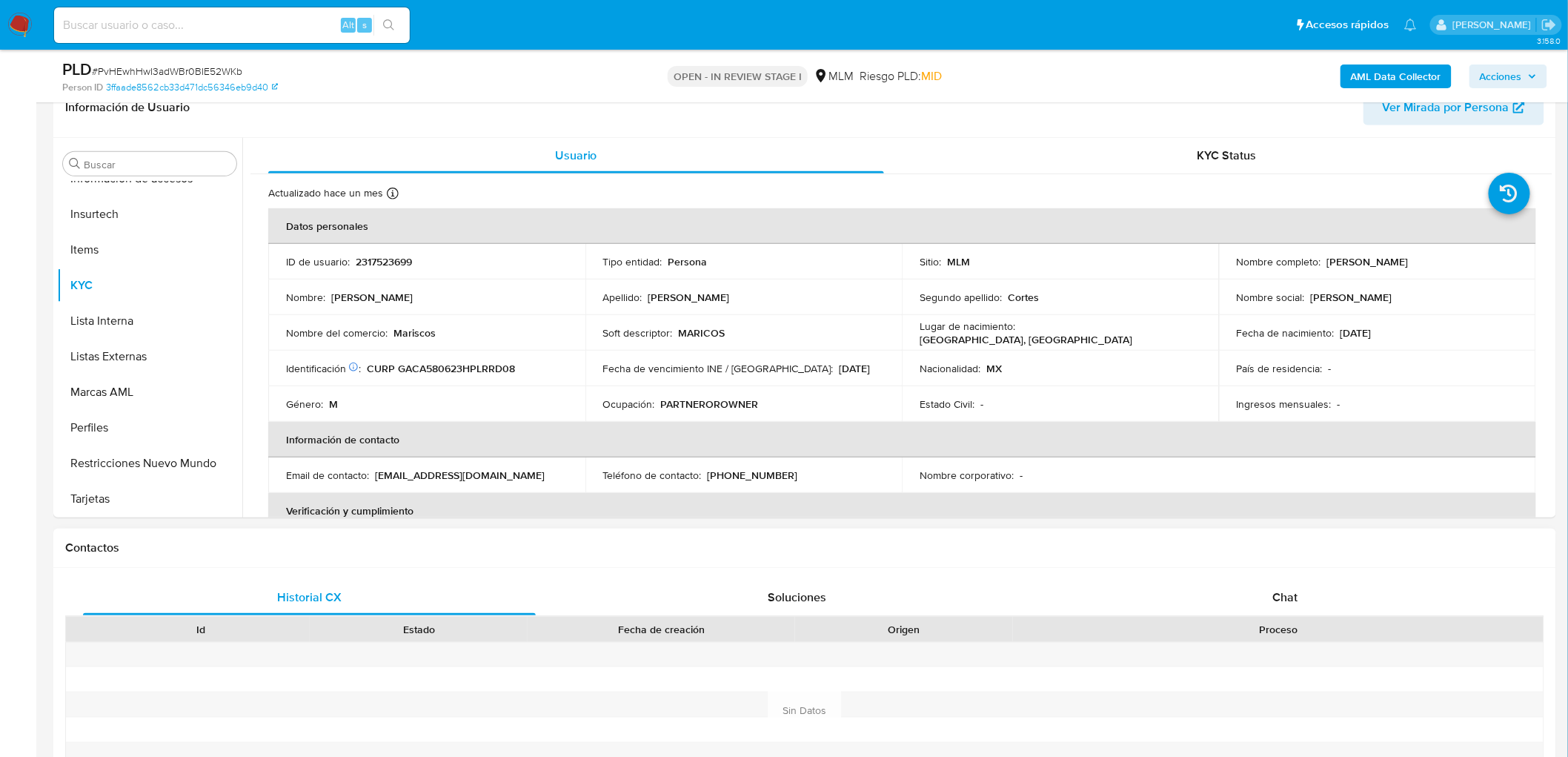
select select "10"
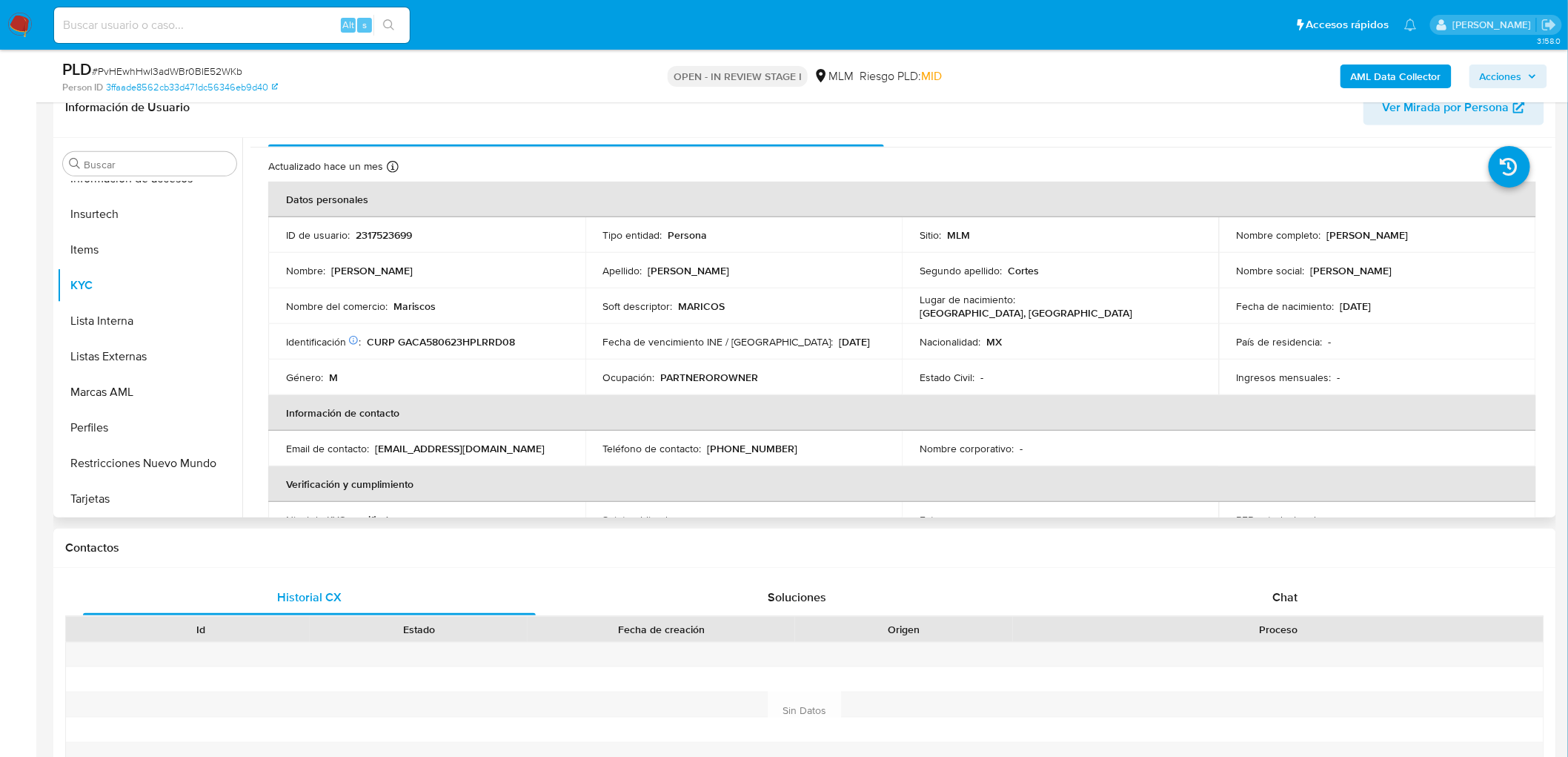
scroll to position [0, 0]
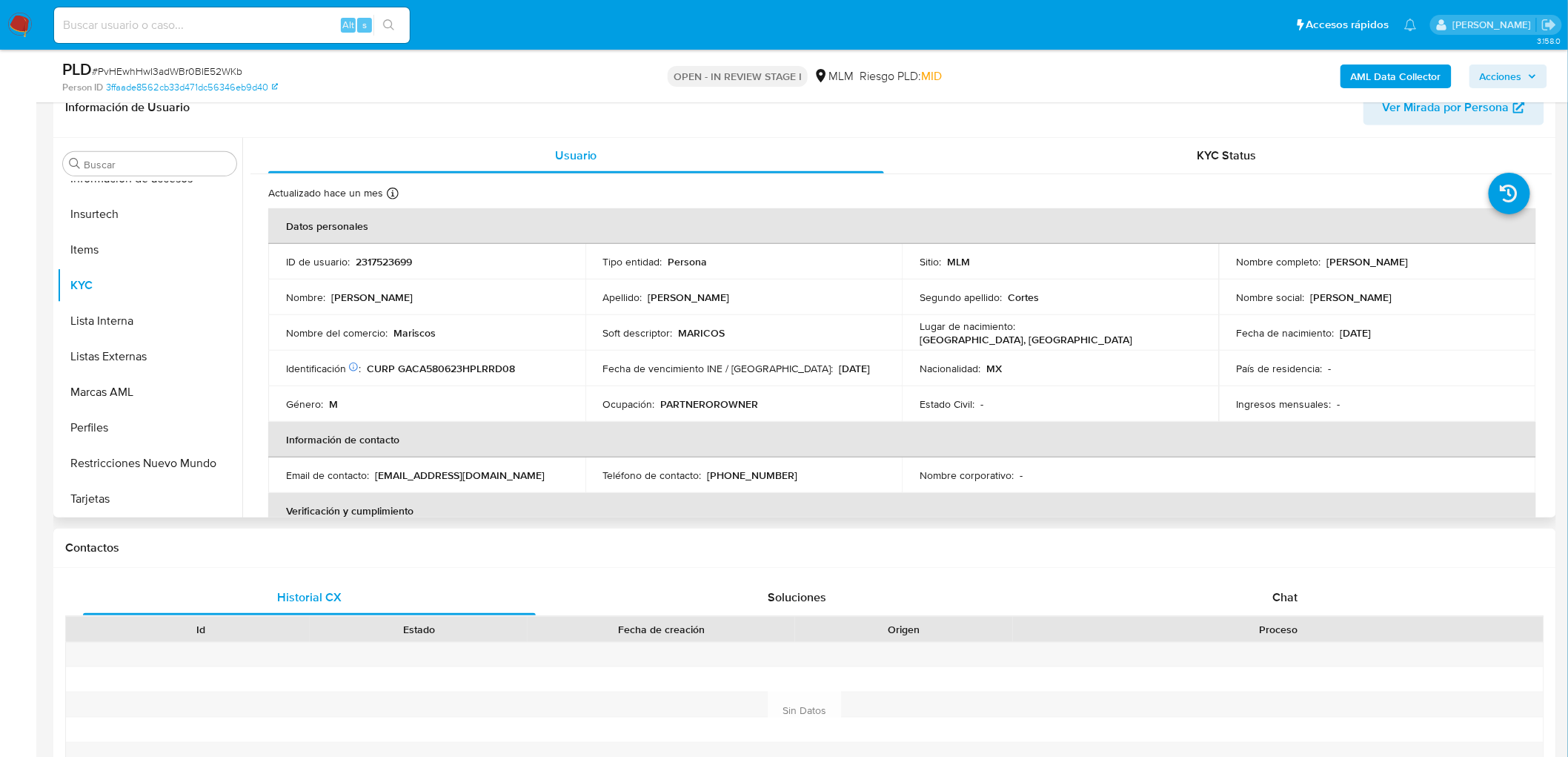
drag, startPoint x: 1456, startPoint y: 254, endPoint x: 1322, endPoint y: 255, distance: 134.0
click at [1322, 255] on td "Nombre completo : [PERSON_NAME]" at bounding box center [1378, 262] width 317 height 36
copy p "[PERSON_NAME]"
click at [750, 479] on p "[PHONE_NUMBER]" at bounding box center [753, 474] width 91 height 13
drag, startPoint x: 750, startPoint y: 479, endPoint x: 774, endPoint y: 472, distance: 25.0
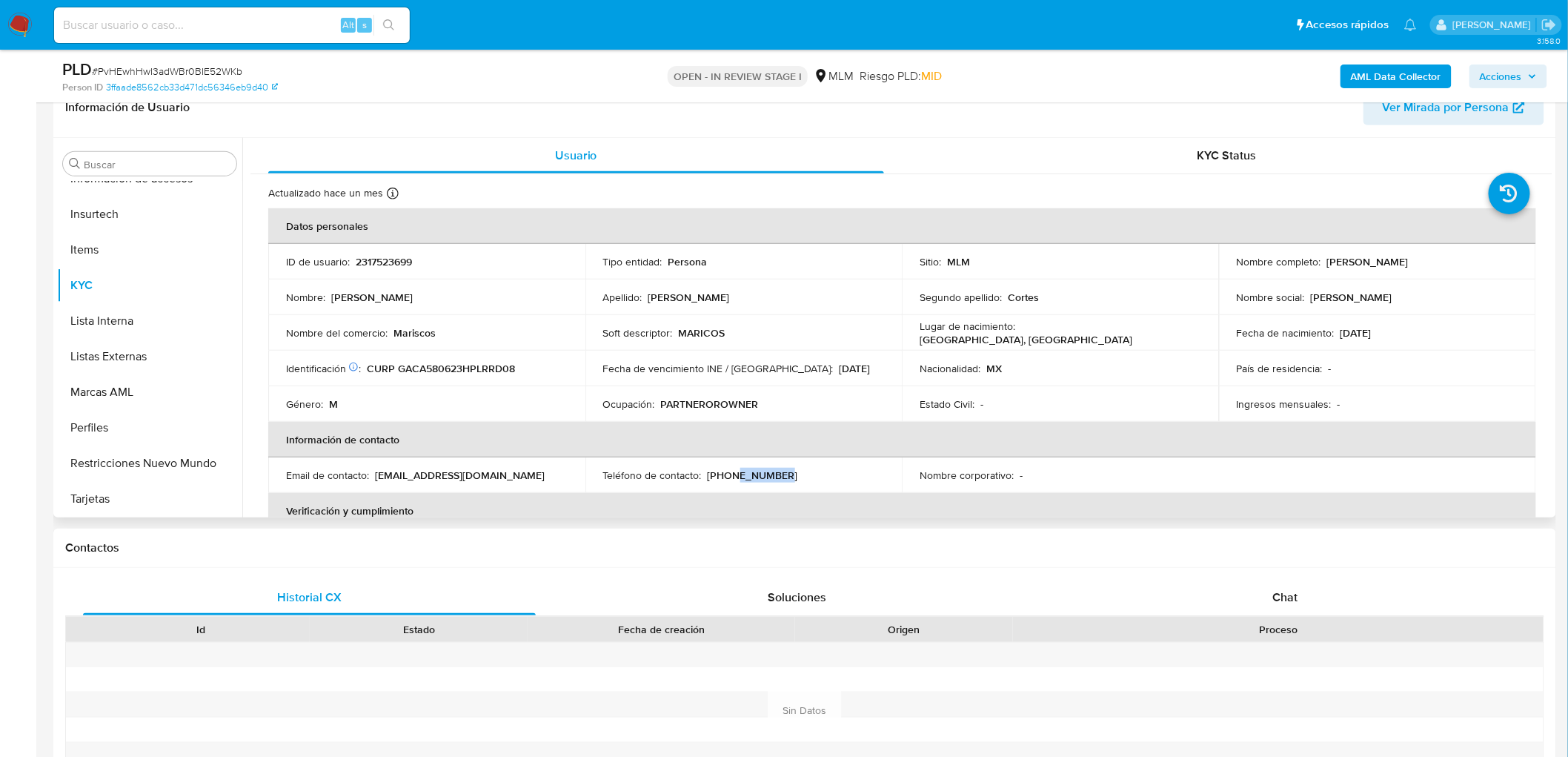
click at [750, 478] on p "[PHONE_NUMBER]" at bounding box center [753, 474] width 91 height 13
click at [782, 471] on div "Teléfono de contacto : (55) 47670421" at bounding box center [744, 474] width 281 height 13
drag, startPoint x: 788, startPoint y: 471, endPoint x: 703, endPoint y: 471, distance: 85.0
click at [703, 471] on div "Teléfono de contacto : (55) 47670421" at bounding box center [744, 474] width 281 height 13
copy div "(55) 47670421"
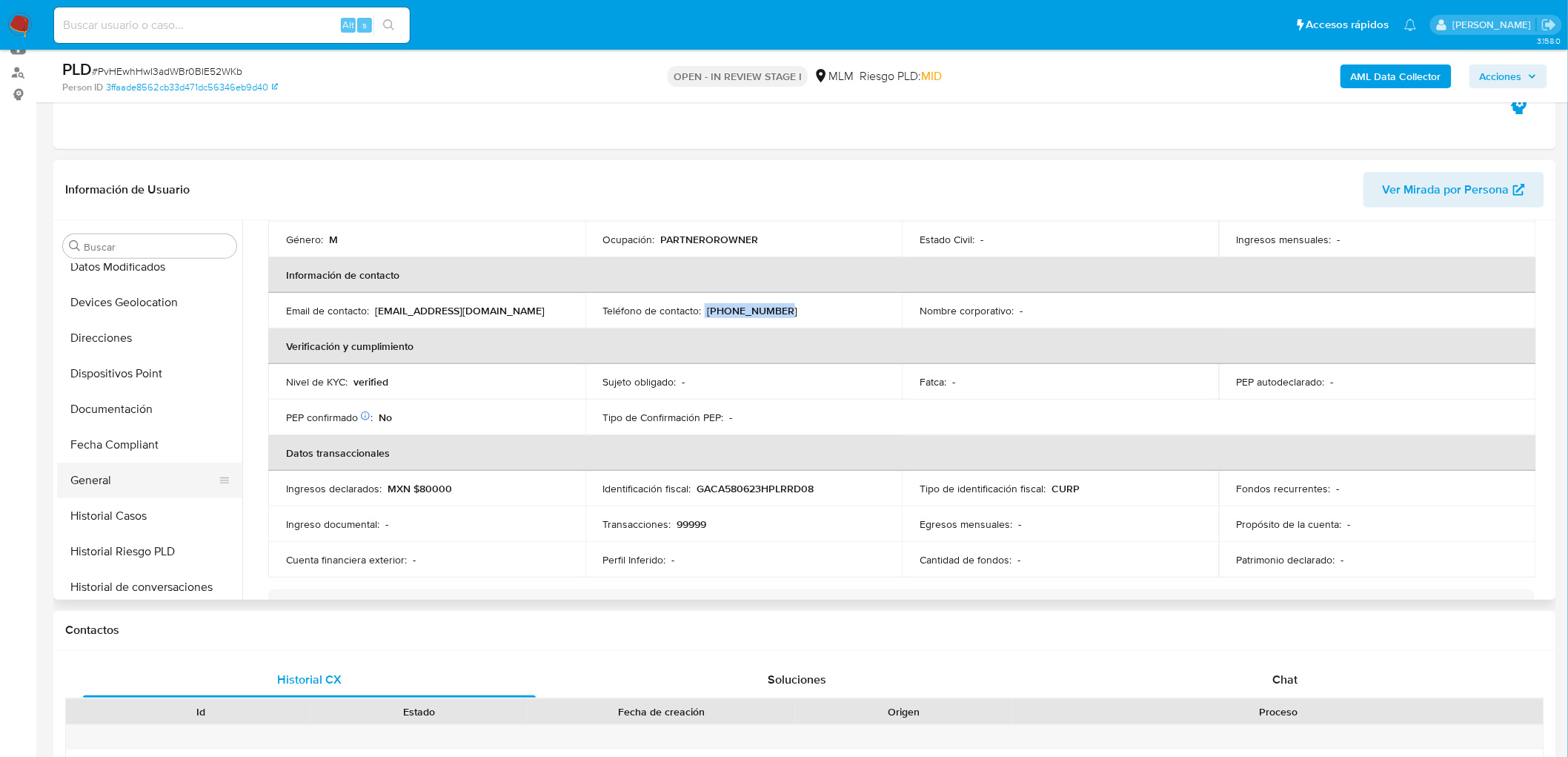
scroll to position [165, 0]
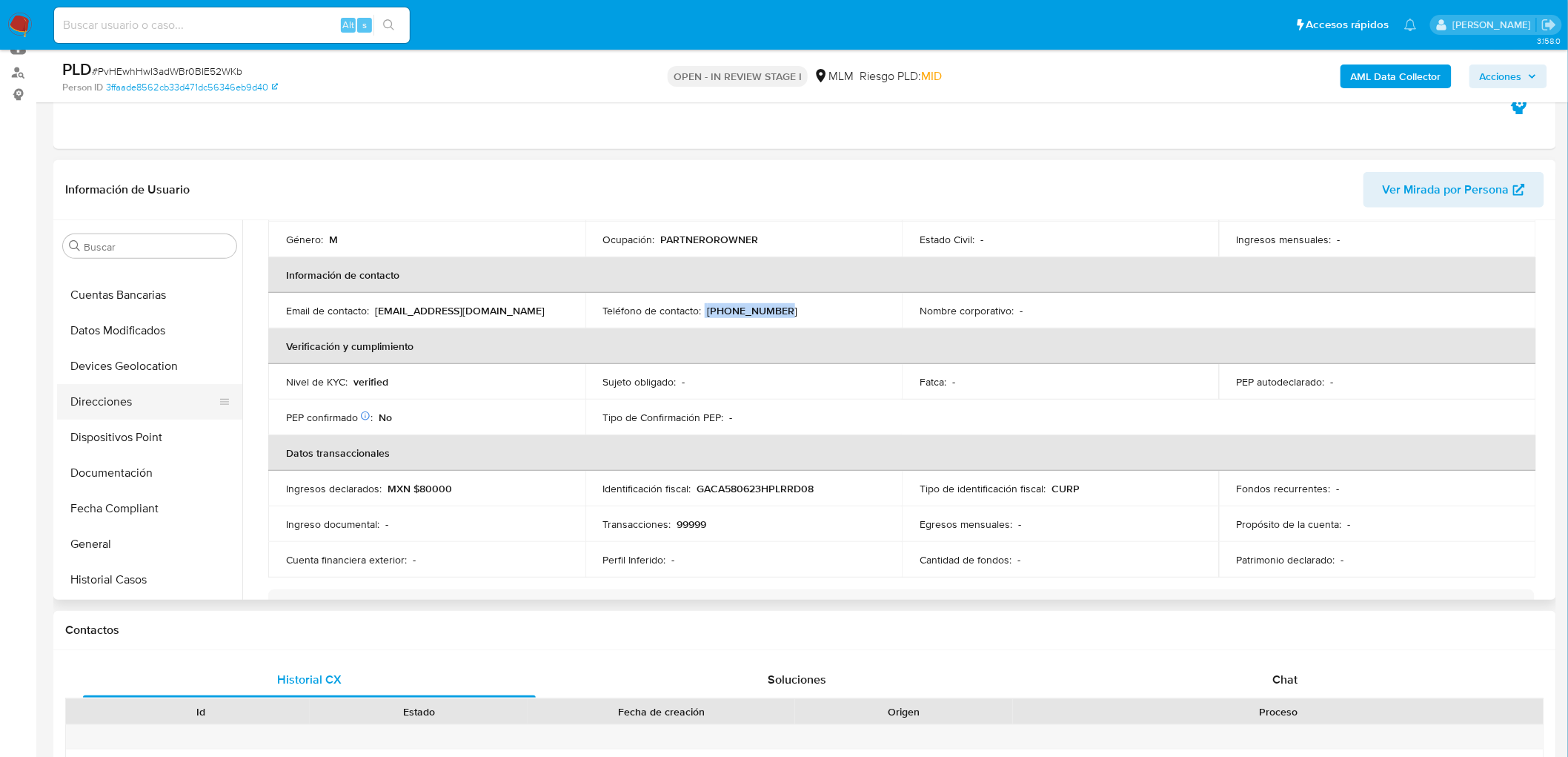
click at [157, 413] on button "Direcciones" at bounding box center [144, 402] width 174 height 36
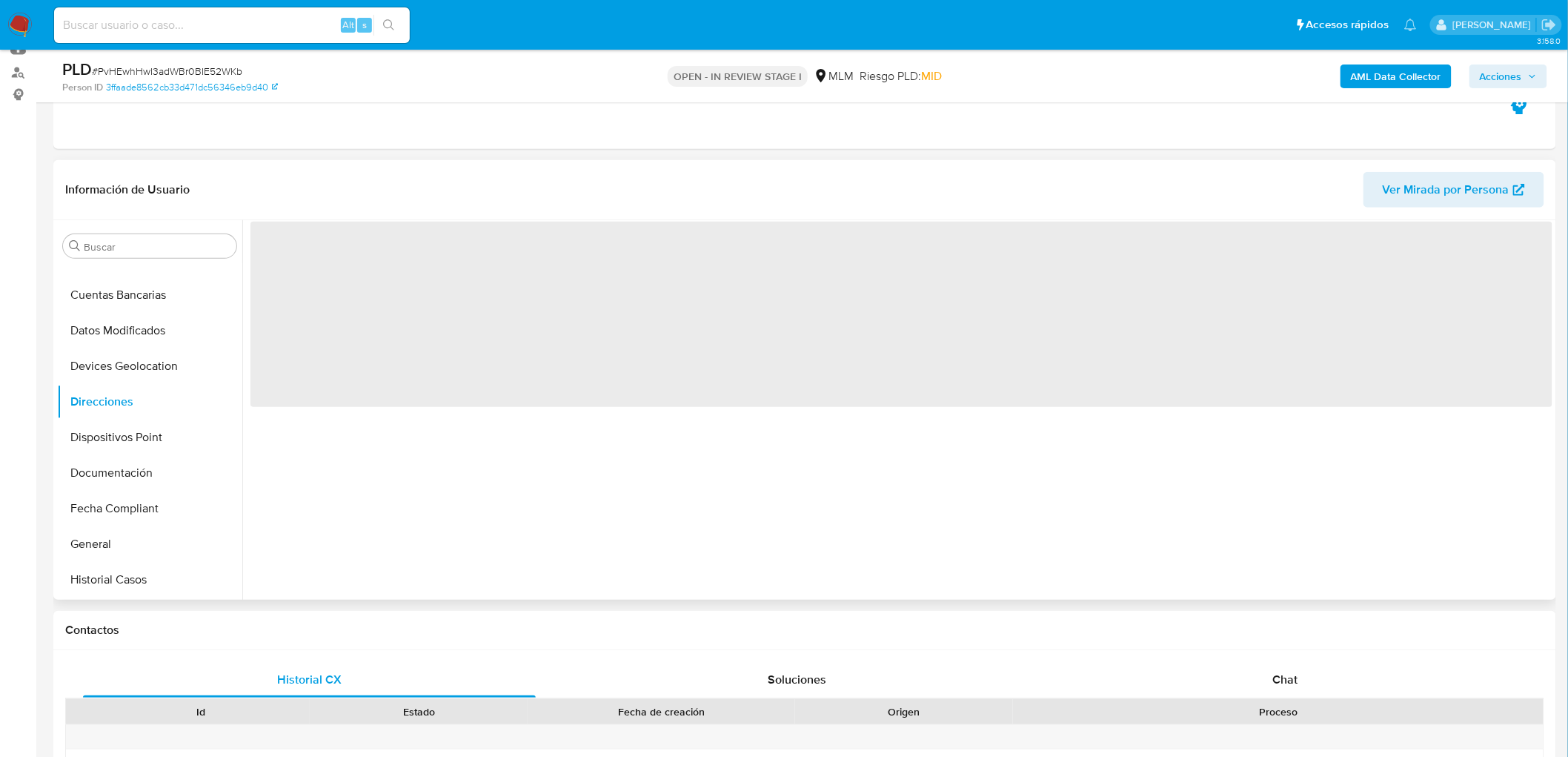
scroll to position [0, 0]
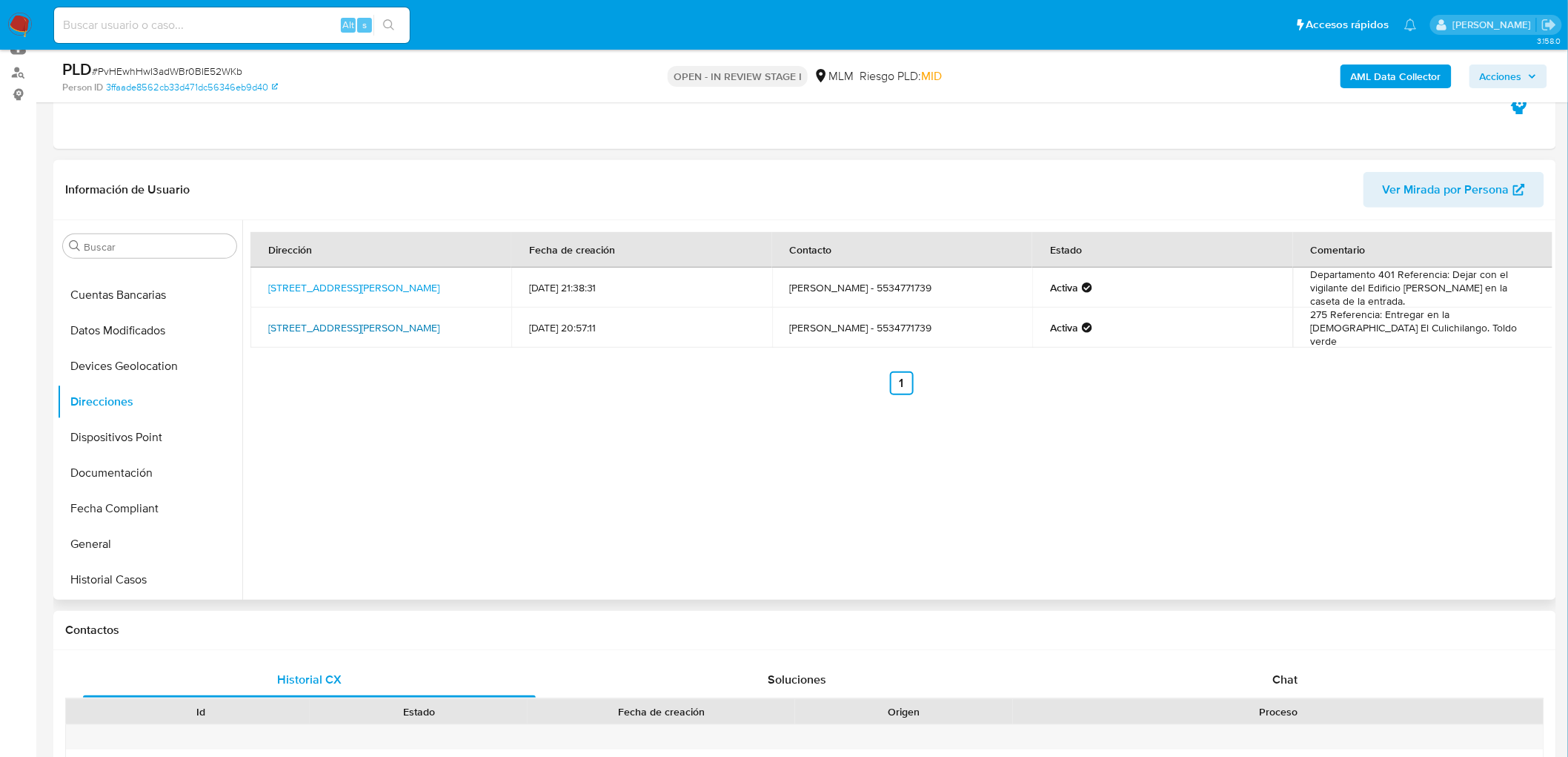
click at [393, 322] on link "Avenida Universidad 275, Benito Juárez, Distrito Federal, 03020, Mexico 275" at bounding box center [354, 328] width 172 height 15
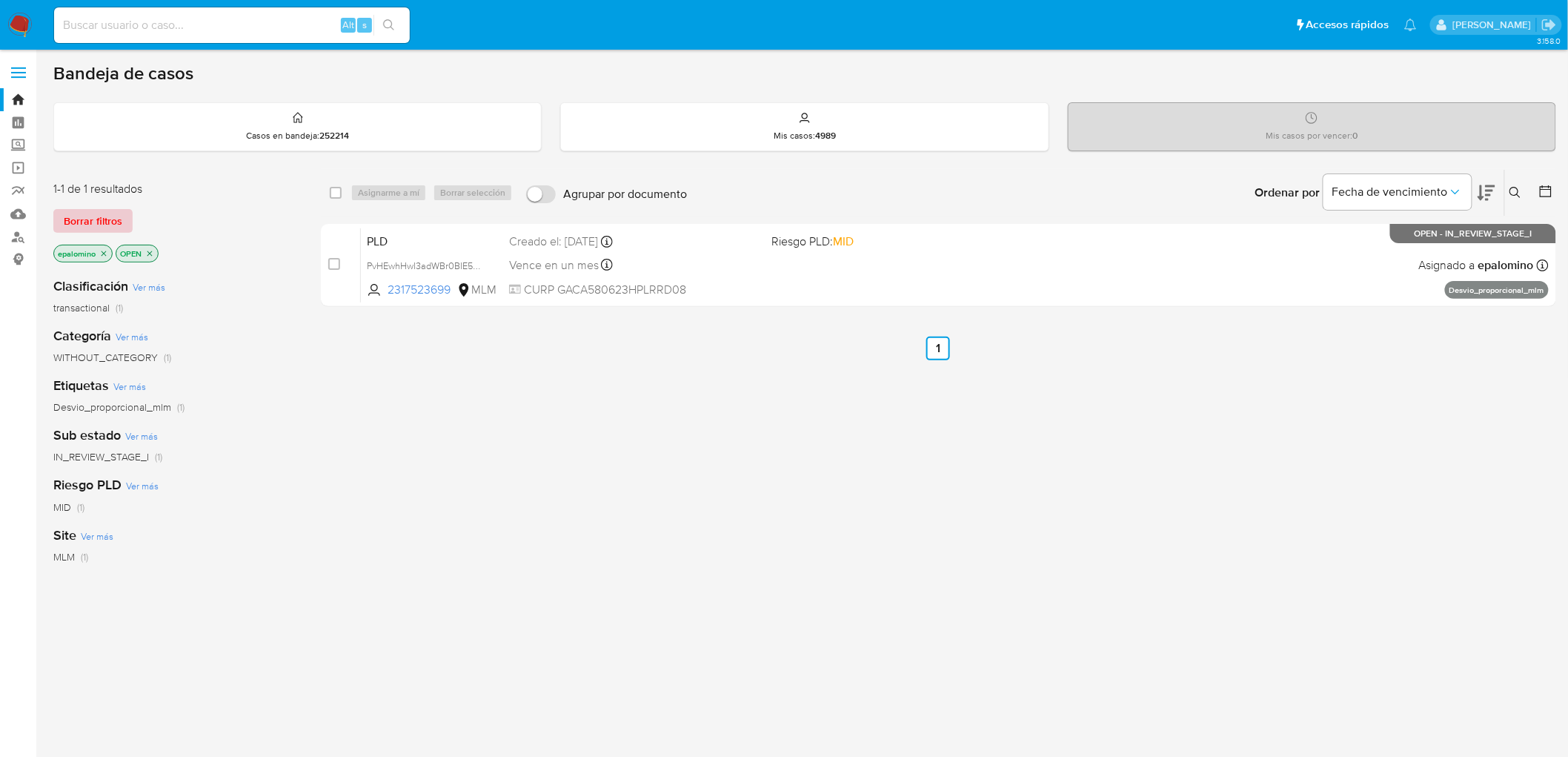
click at [79, 221] on span "Borrar filtros" at bounding box center [93, 221] width 59 height 21
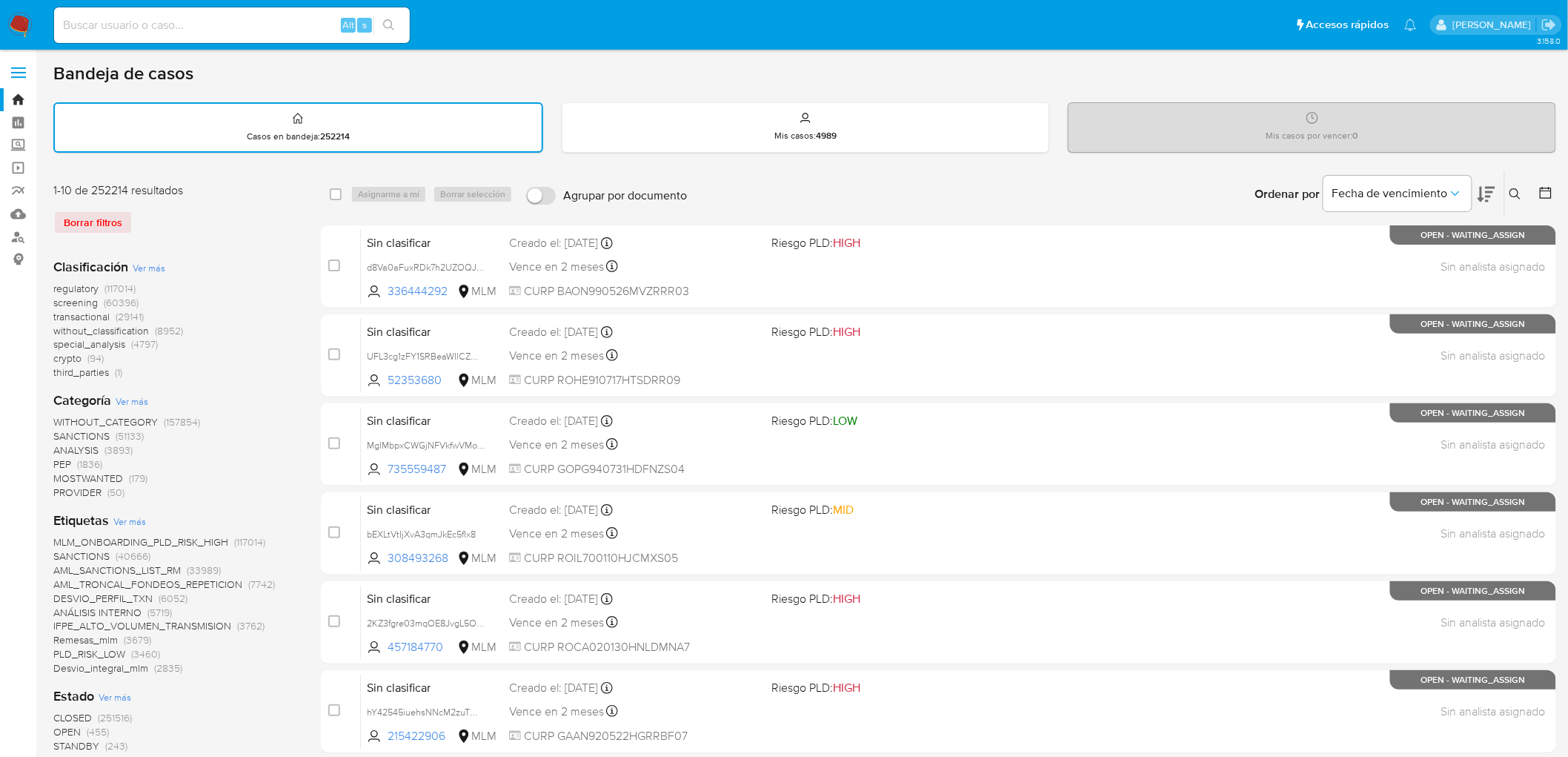
drag, startPoint x: 1522, startPoint y: 191, endPoint x: 1405, endPoint y: 245, distance: 128.9
click at [1522, 190] on icon at bounding box center [1516, 195] width 12 height 12
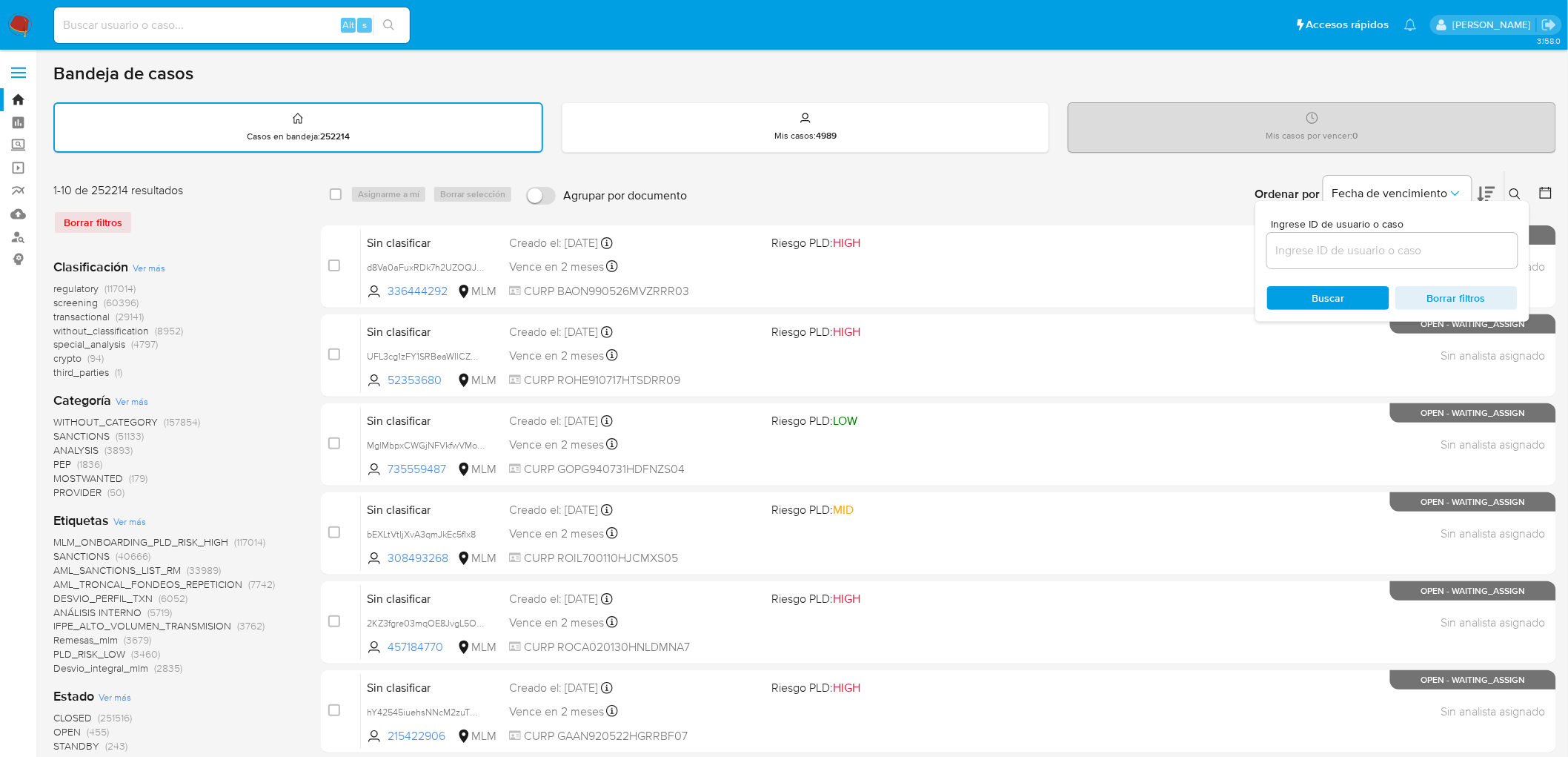
click at [1315, 251] on input at bounding box center [1392, 250] width 251 height 19
type input "2010169680"
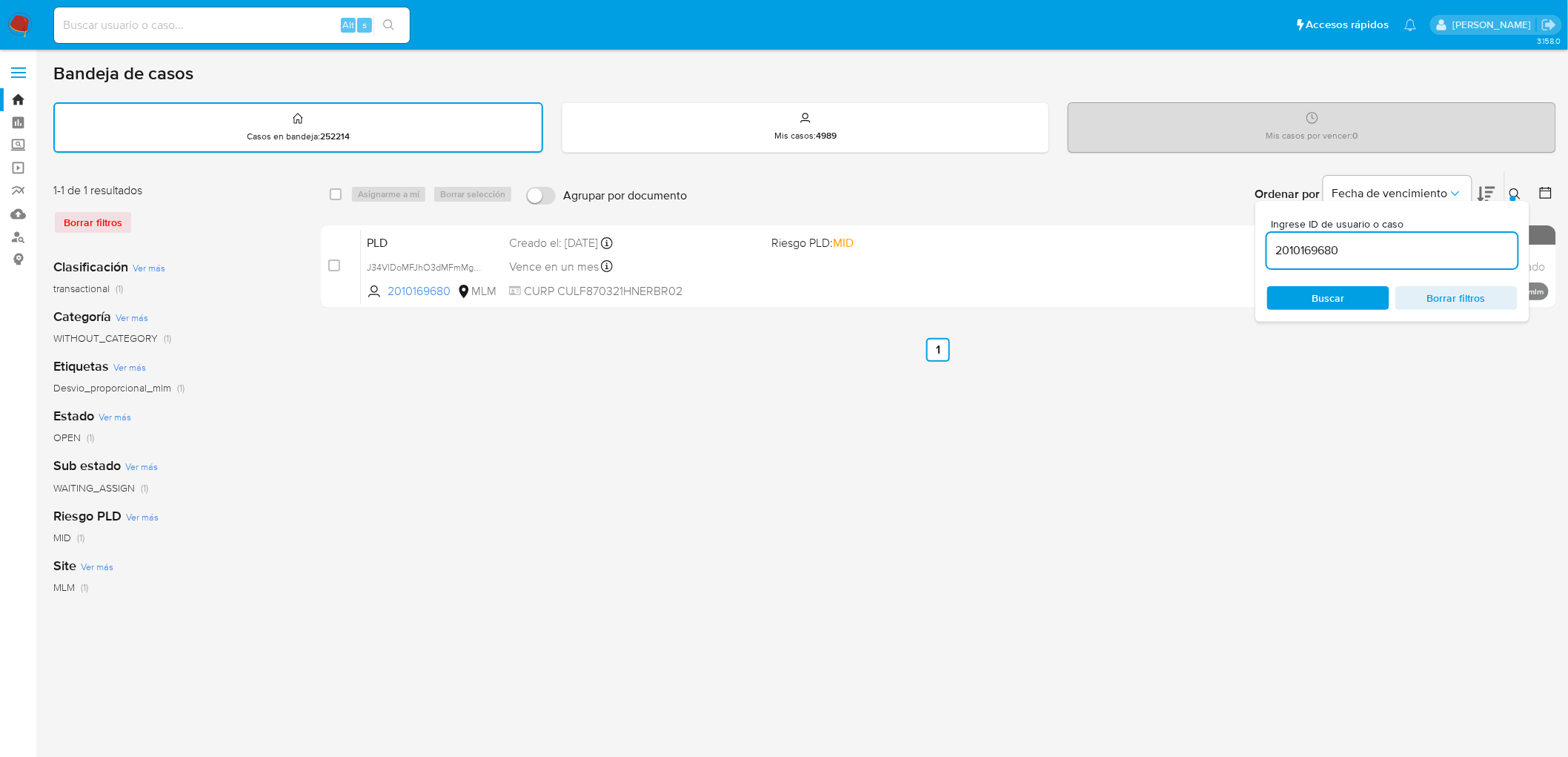
click at [1515, 203] on div "Ingrese ID de usuario o caso 2010169680 Buscar Borrar filtros" at bounding box center [1392, 261] width 274 height 121
click at [1519, 197] on icon at bounding box center [1516, 195] width 12 height 12
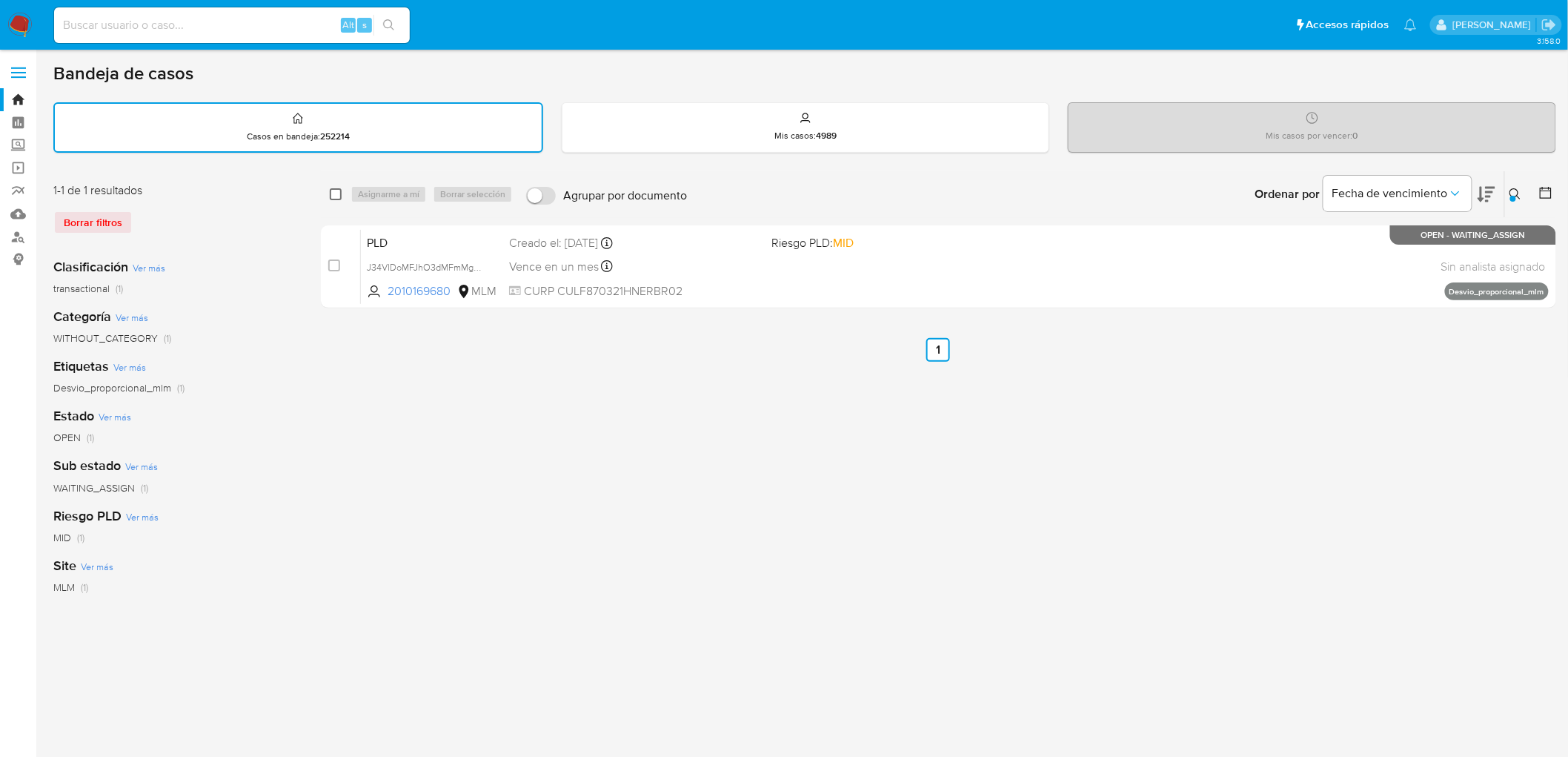
click at [336, 189] on input "checkbox" at bounding box center [335, 195] width 12 height 12
checkbox input "true"
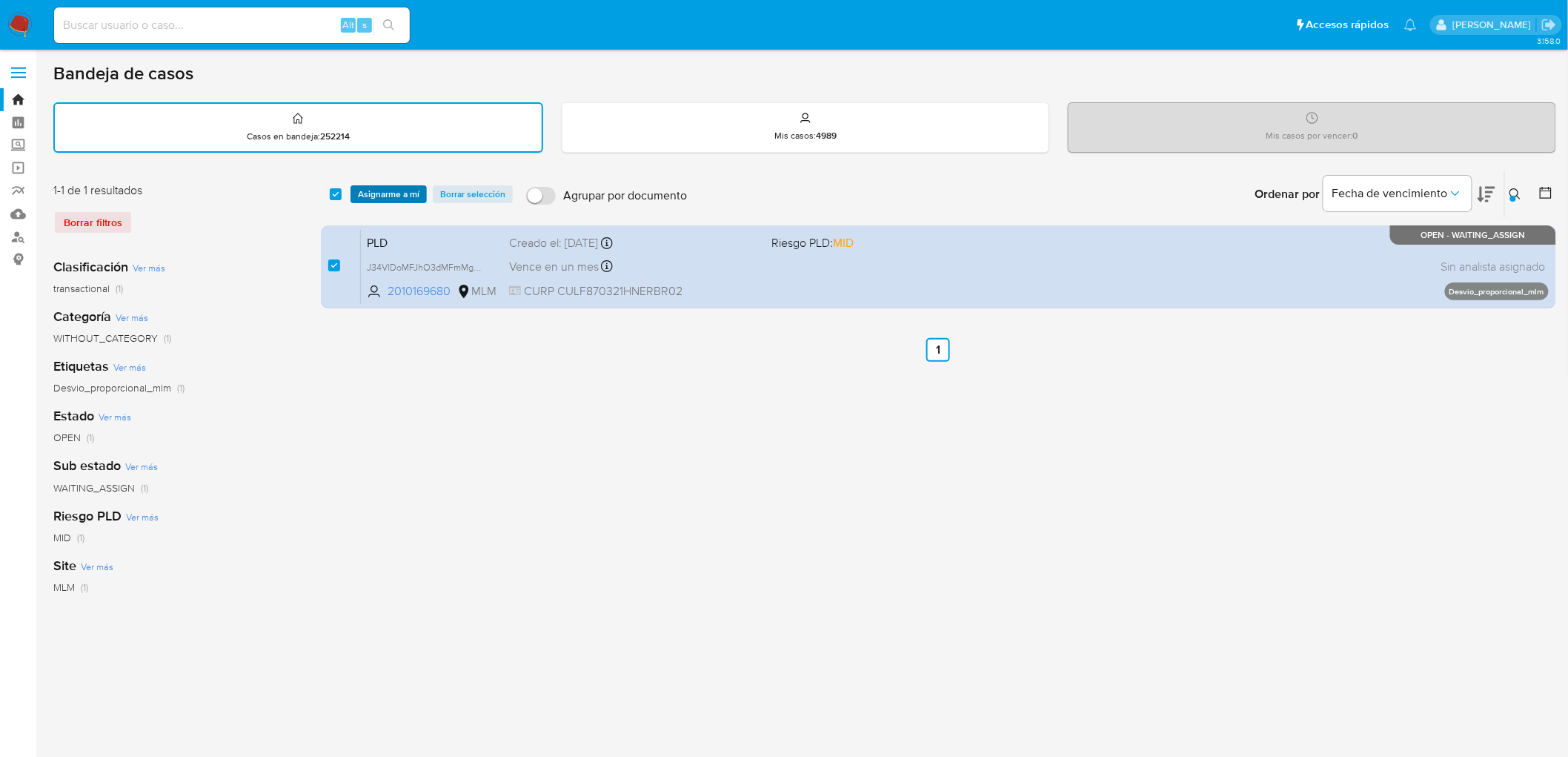
click at [396, 190] on span "Asignarme a mí" at bounding box center [389, 194] width 62 height 15
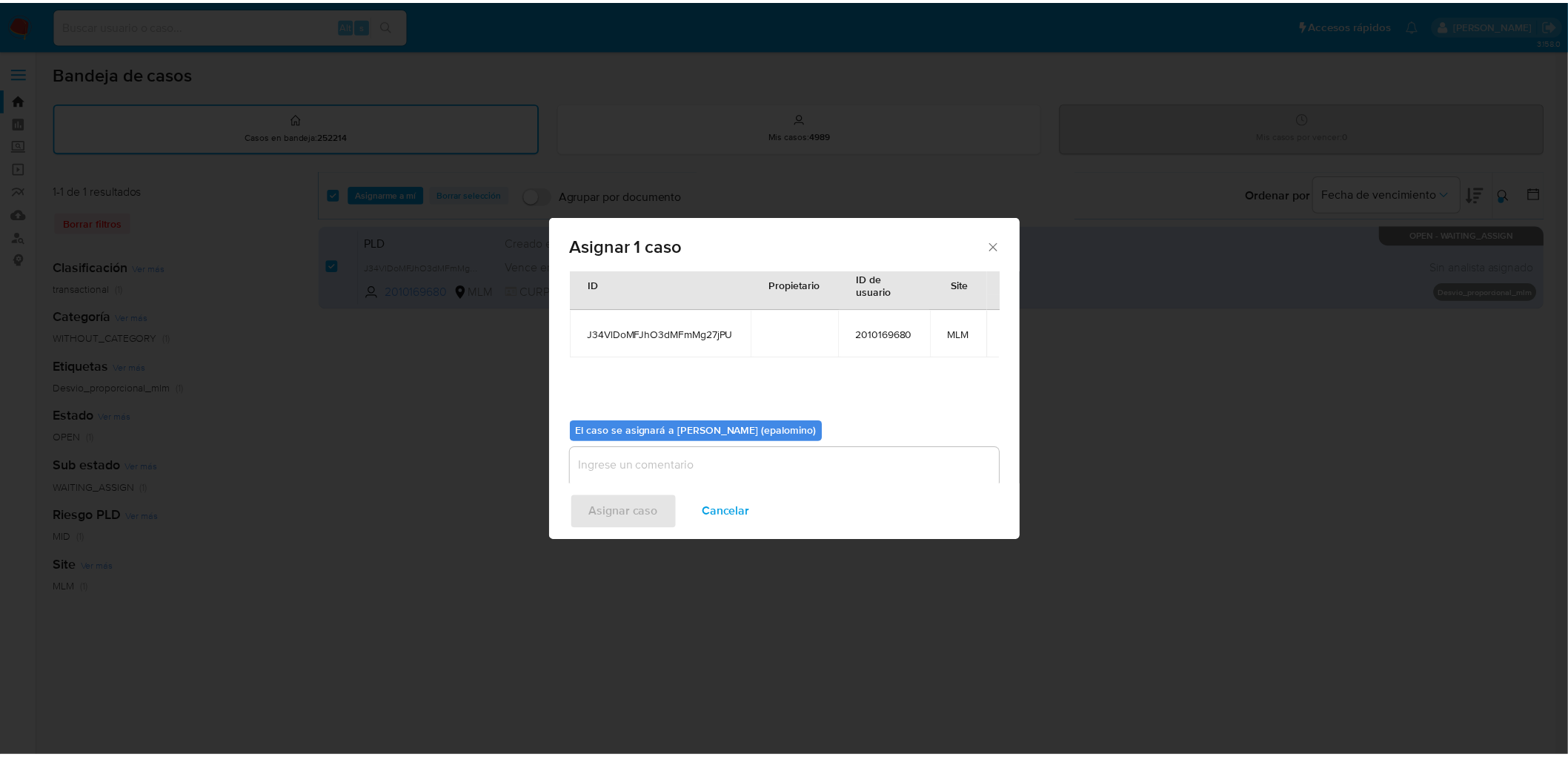
scroll to position [76, 0]
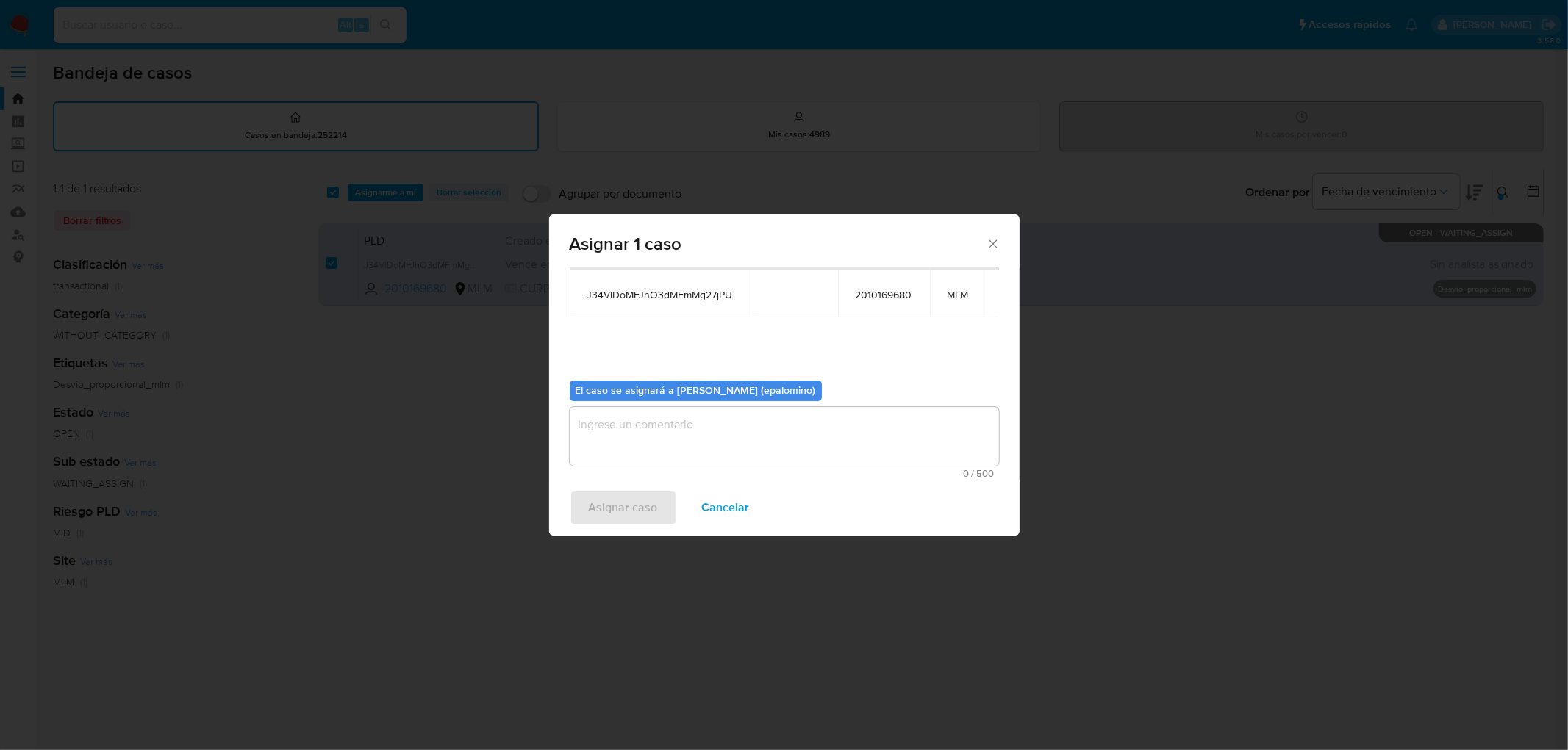
click at [652, 439] on textarea "assign-modal" at bounding box center [785, 435] width 430 height 58
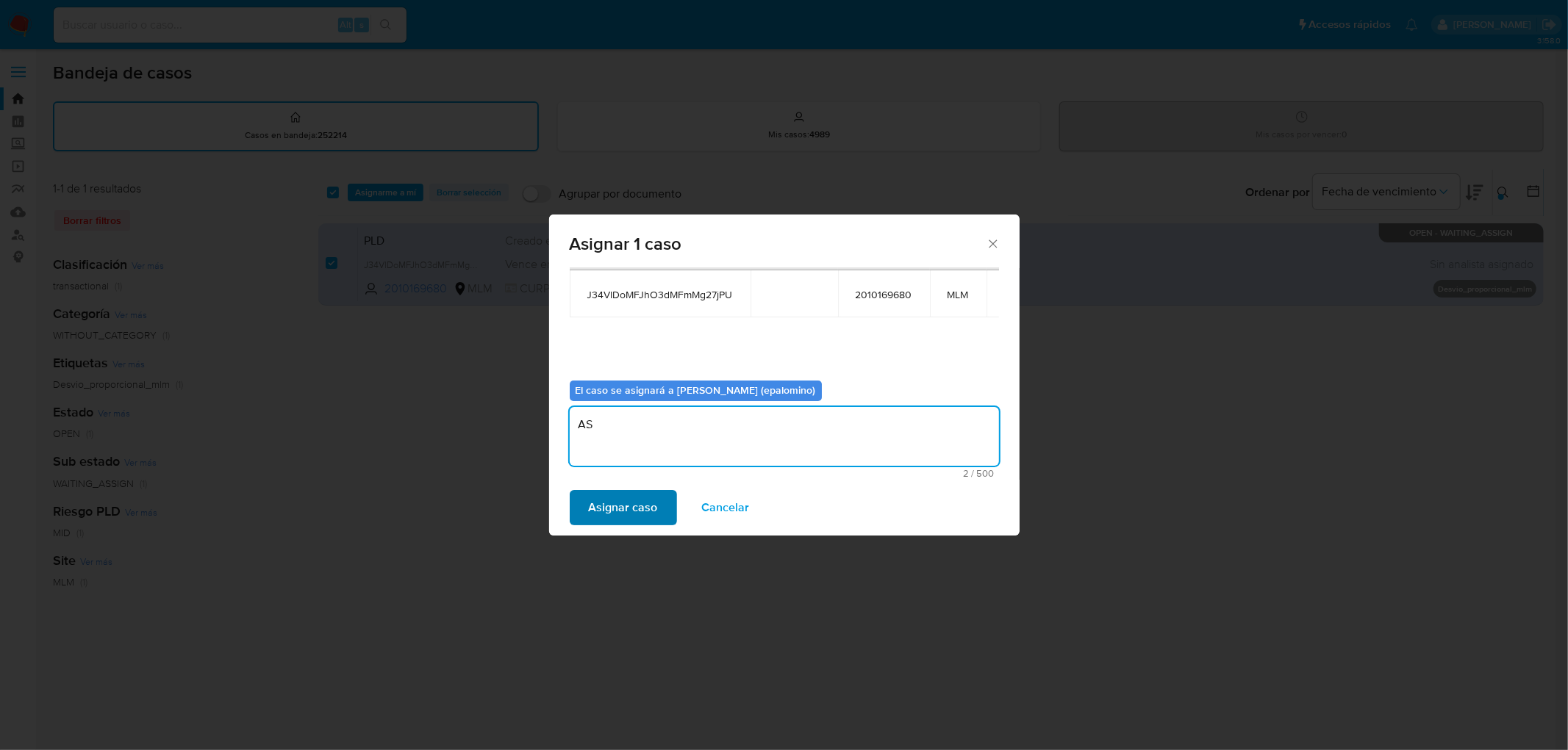
type textarea "AS"
click at [612, 503] on span "Asignar caso" at bounding box center [624, 508] width 69 height 33
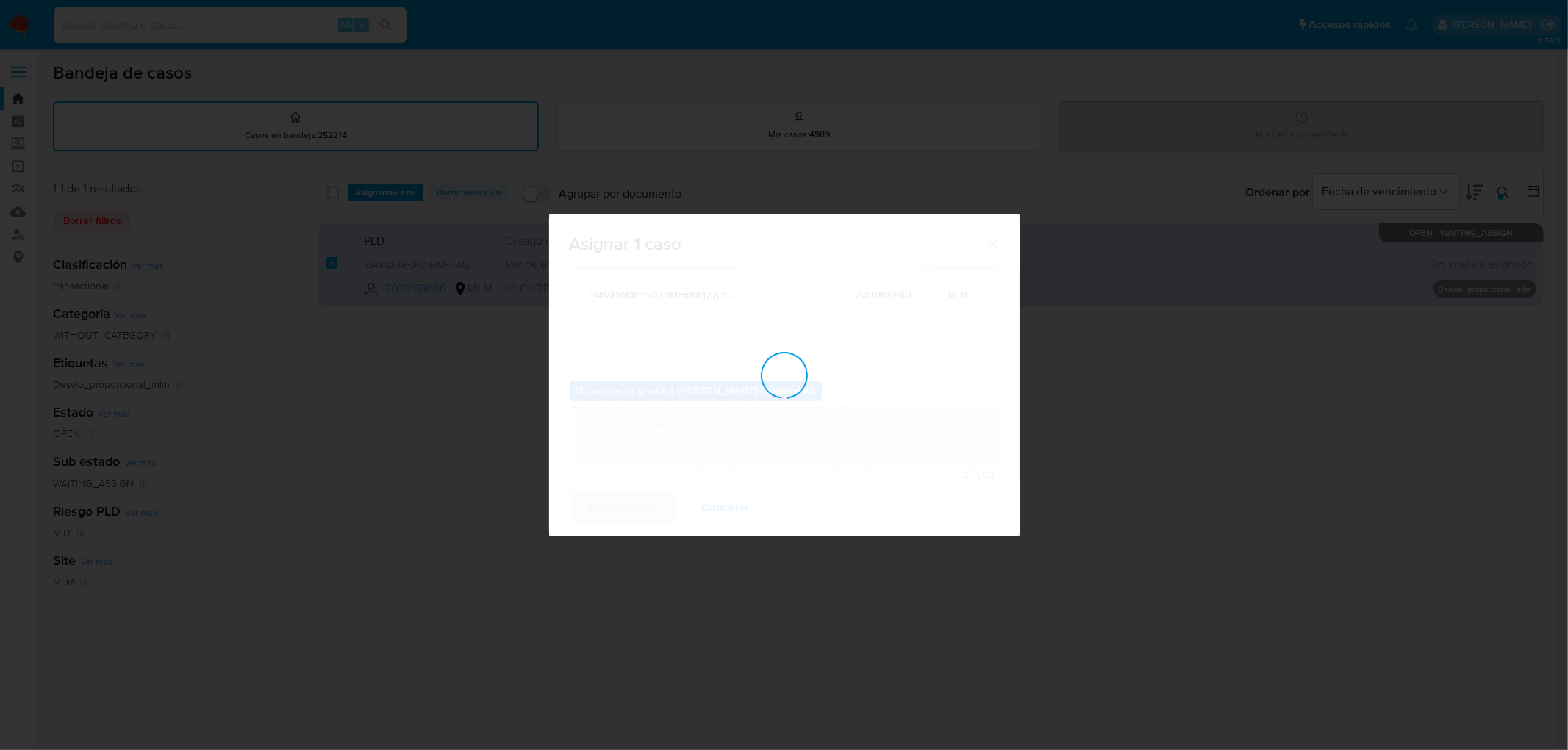
checkbox input "false"
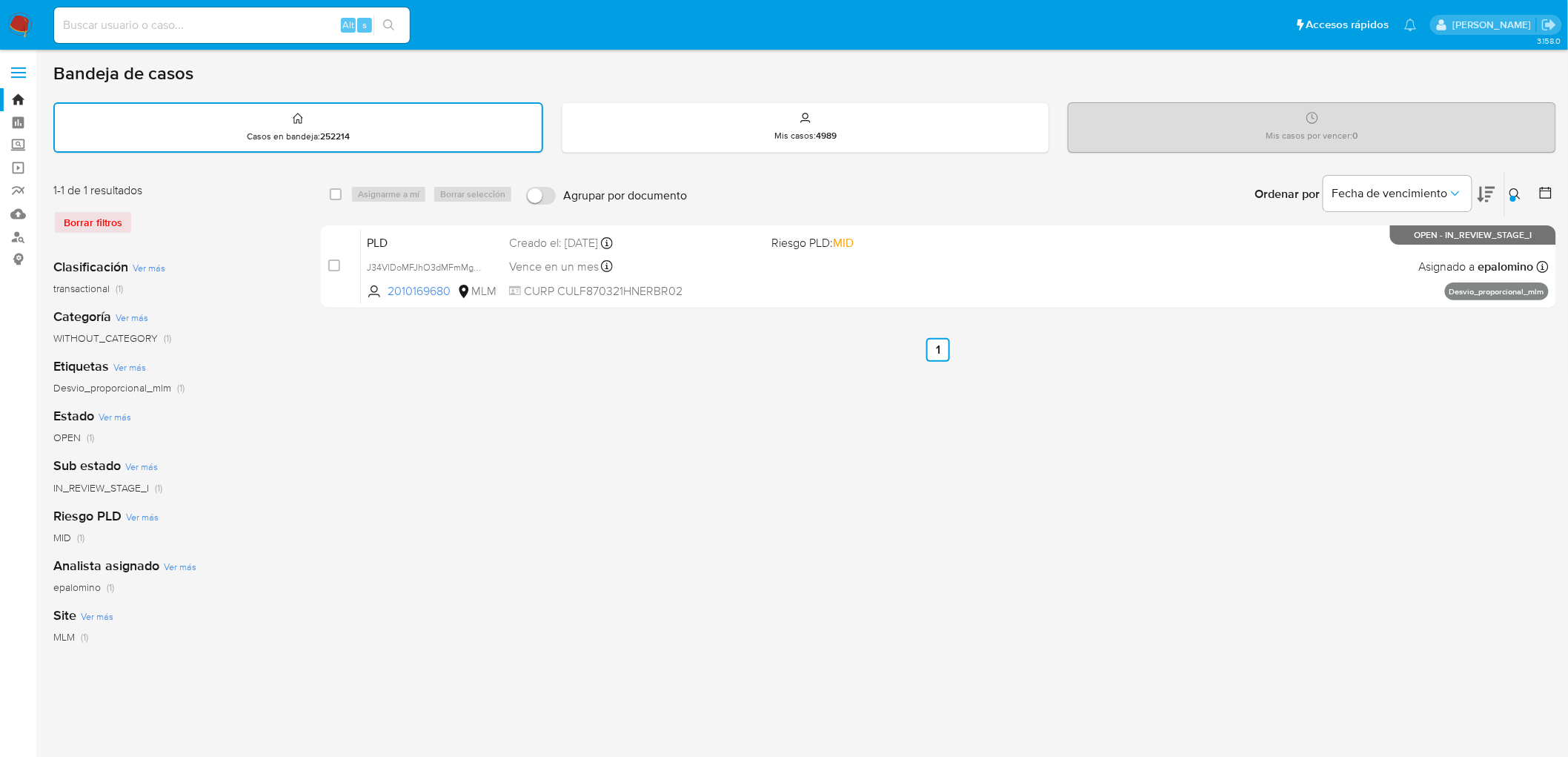
click at [13, 18] on img at bounding box center [19, 25] width 25 height 25
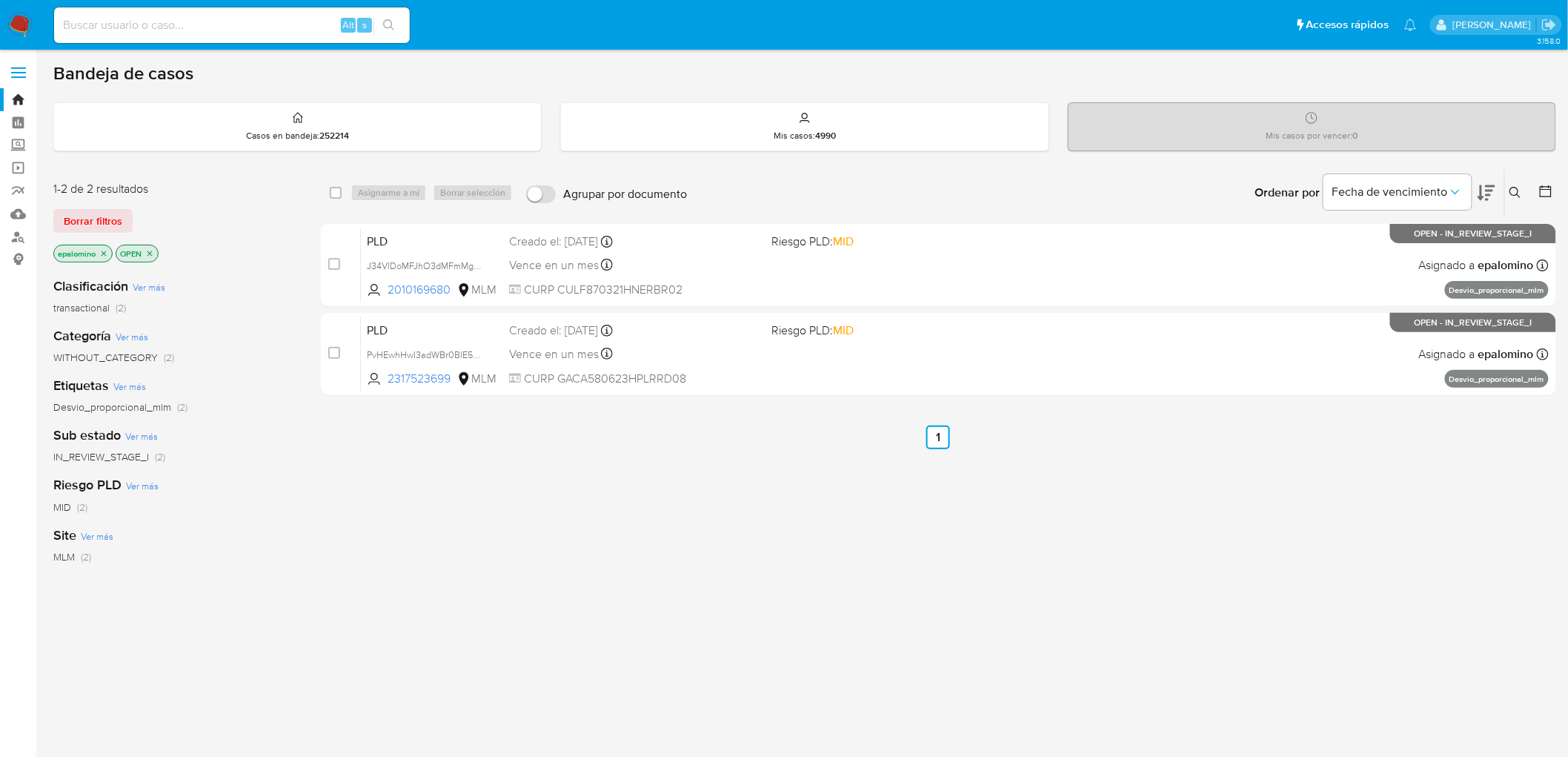
click at [120, 215] on span "Borrar filtros" at bounding box center [93, 221] width 59 height 21
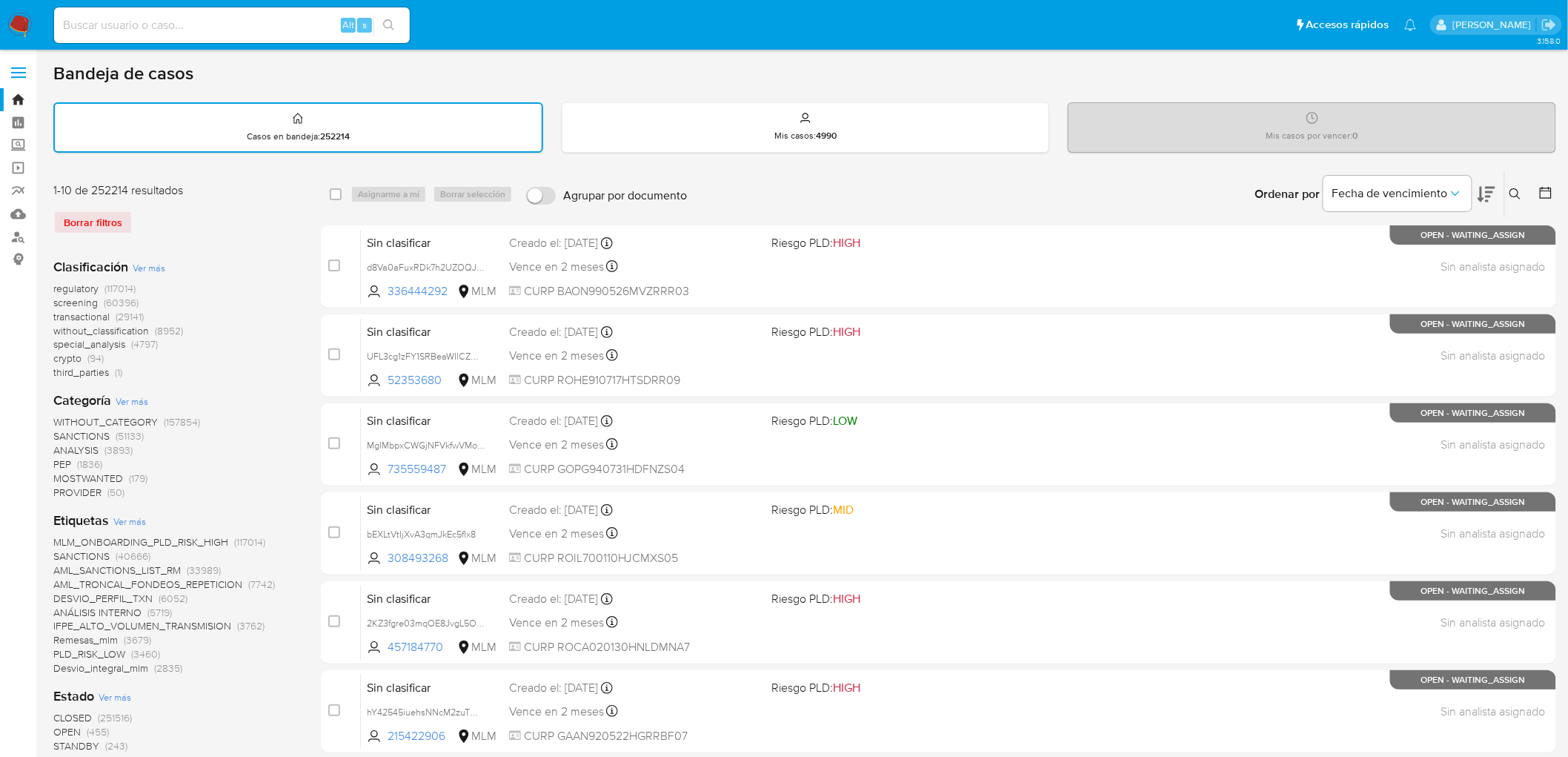
click at [1518, 189] on icon at bounding box center [1515, 194] width 11 height 11
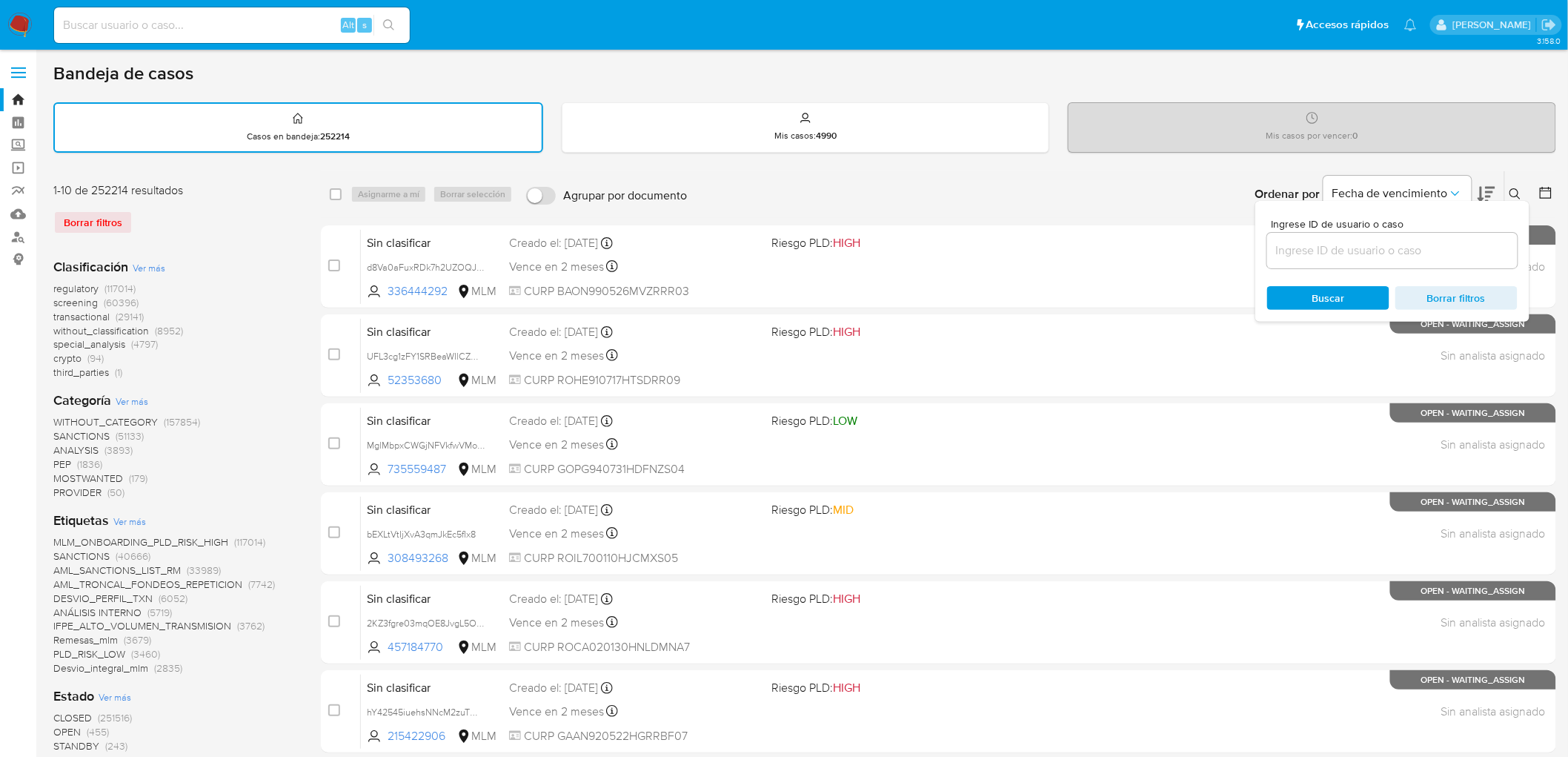
click at [1299, 255] on input at bounding box center [1392, 250] width 251 height 19
type input "2010169680"
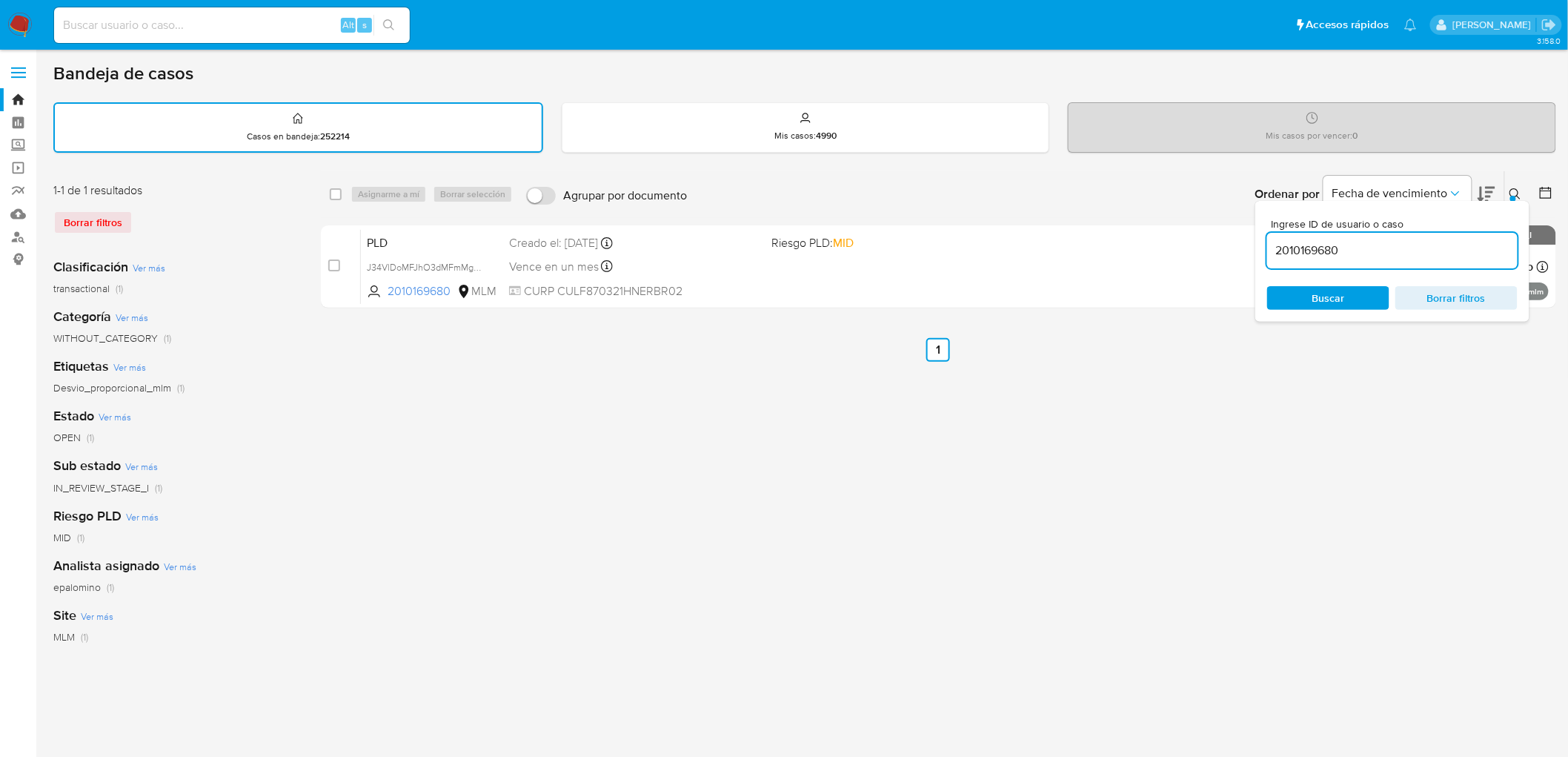
click at [1520, 201] on div "Ingrese ID de usuario o caso 2010169680 Buscar Borrar filtros" at bounding box center [1392, 261] width 274 height 121
click at [1516, 194] on icon at bounding box center [1516, 195] width 12 height 12
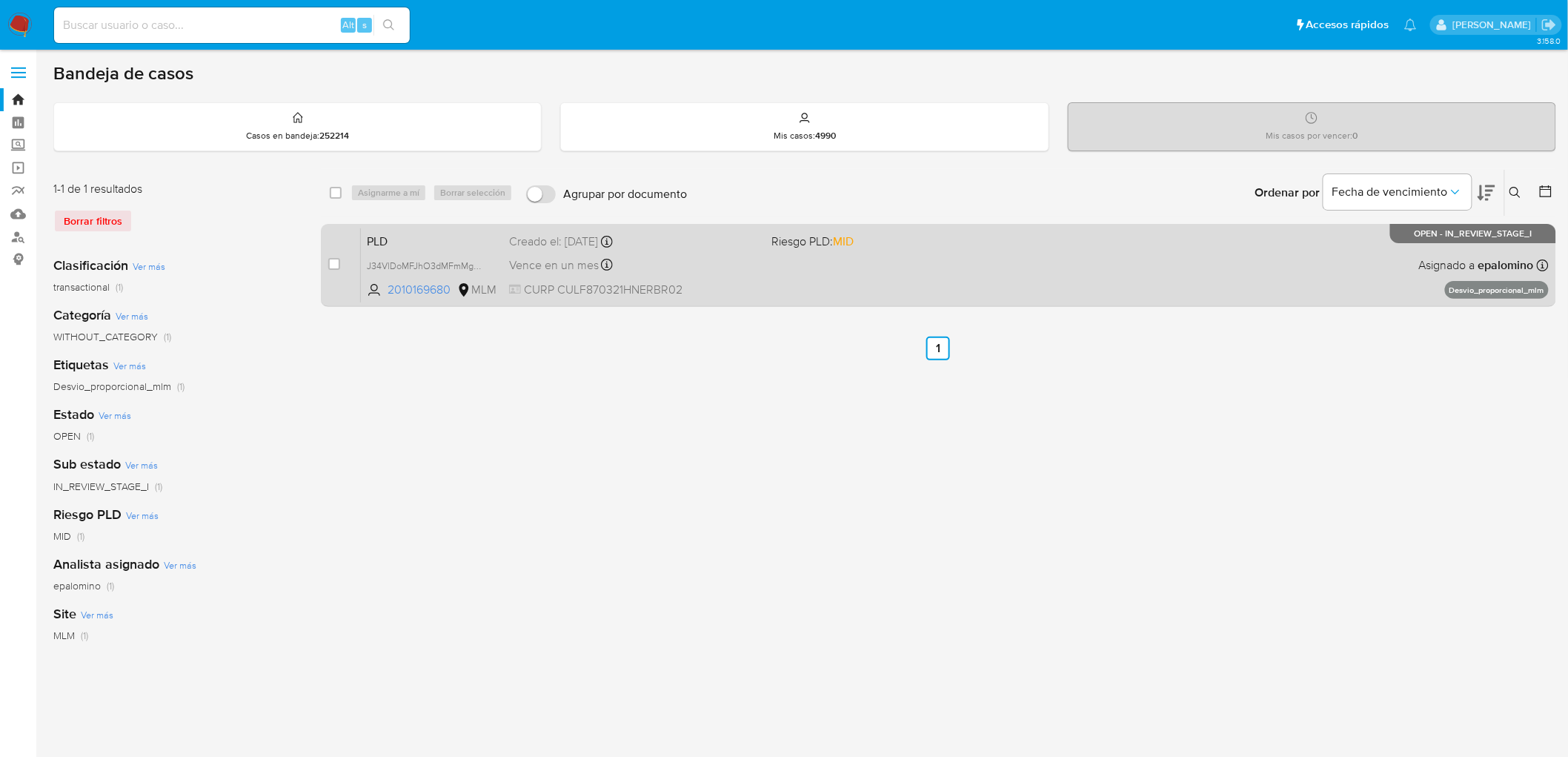
click at [390, 232] on span "PLD" at bounding box center [432, 240] width 131 height 19
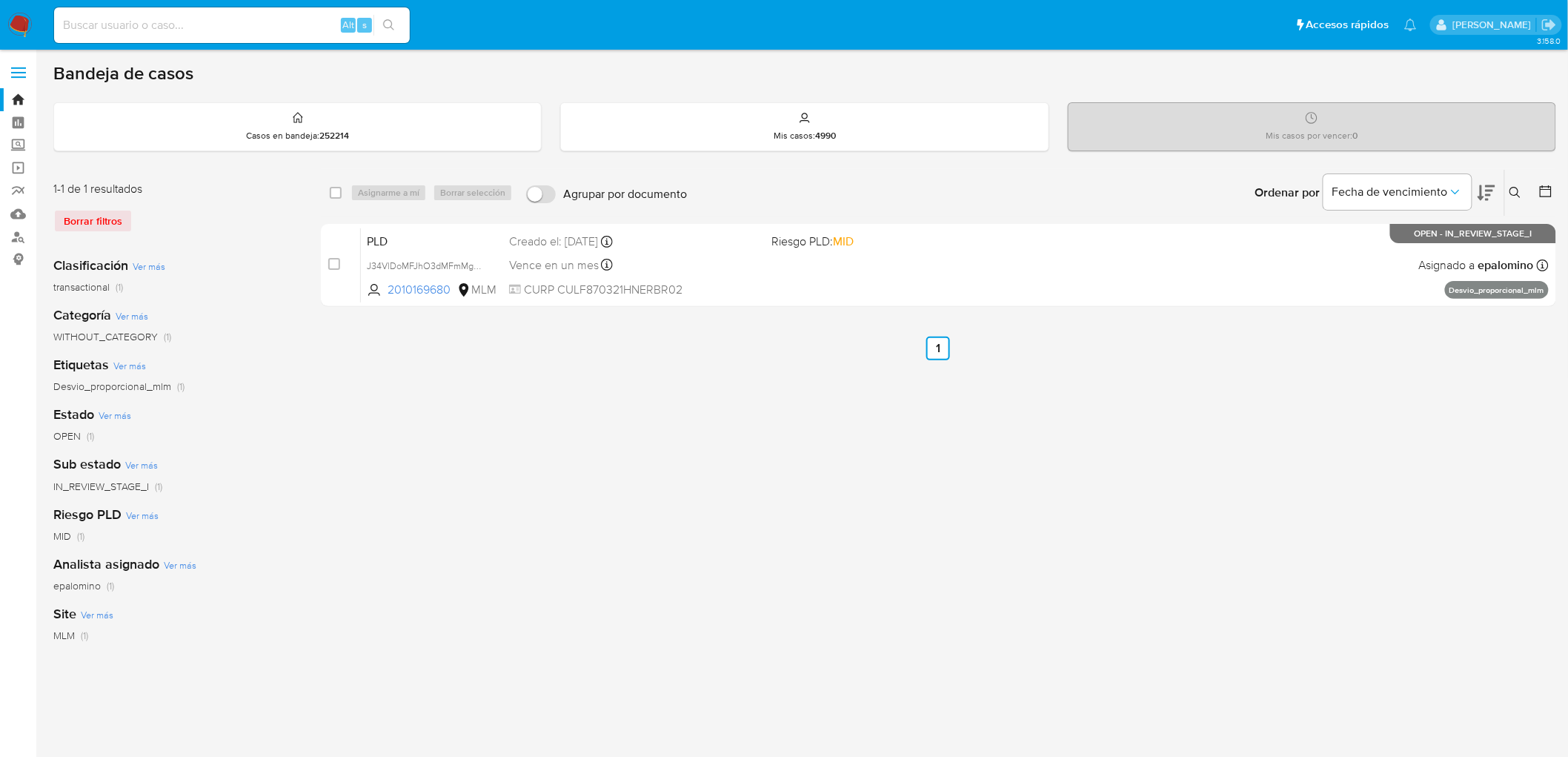
click at [27, 28] on img at bounding box center [19, 25] width 25 height 25
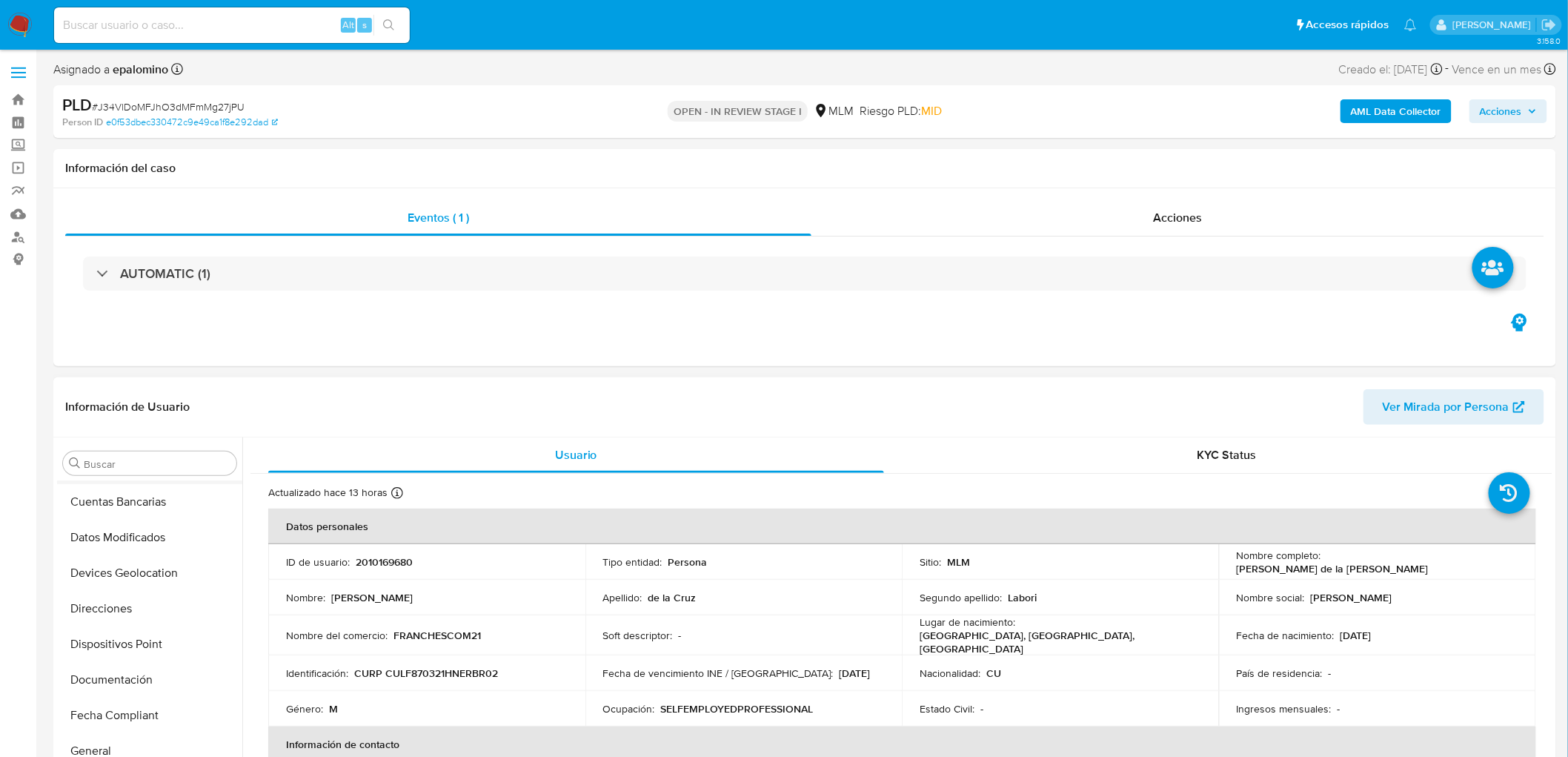
select select "10"
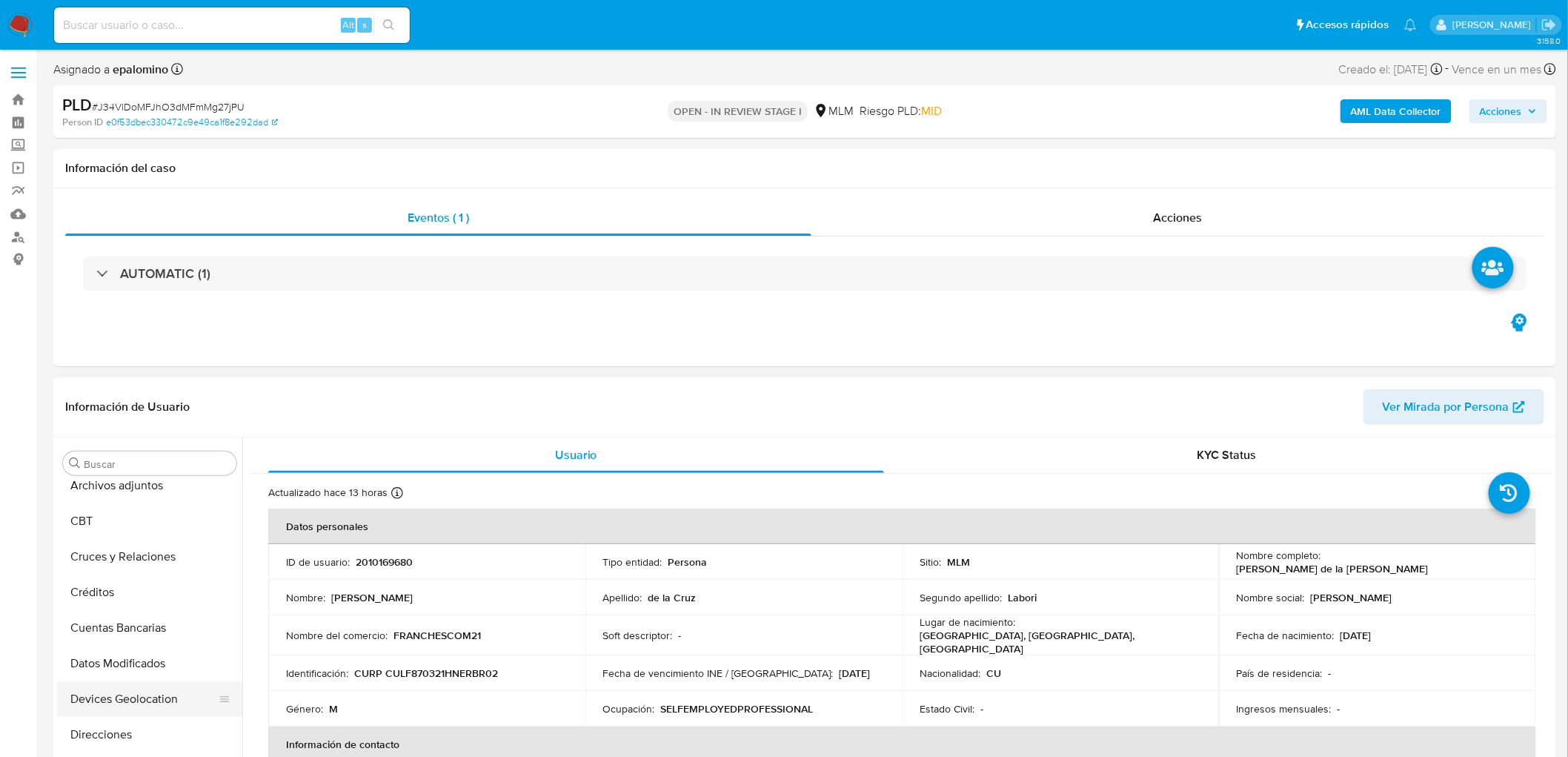
click at [160, 695] on button "Devices Geolocation" at bounding box center [144, 699] width 174 height 36
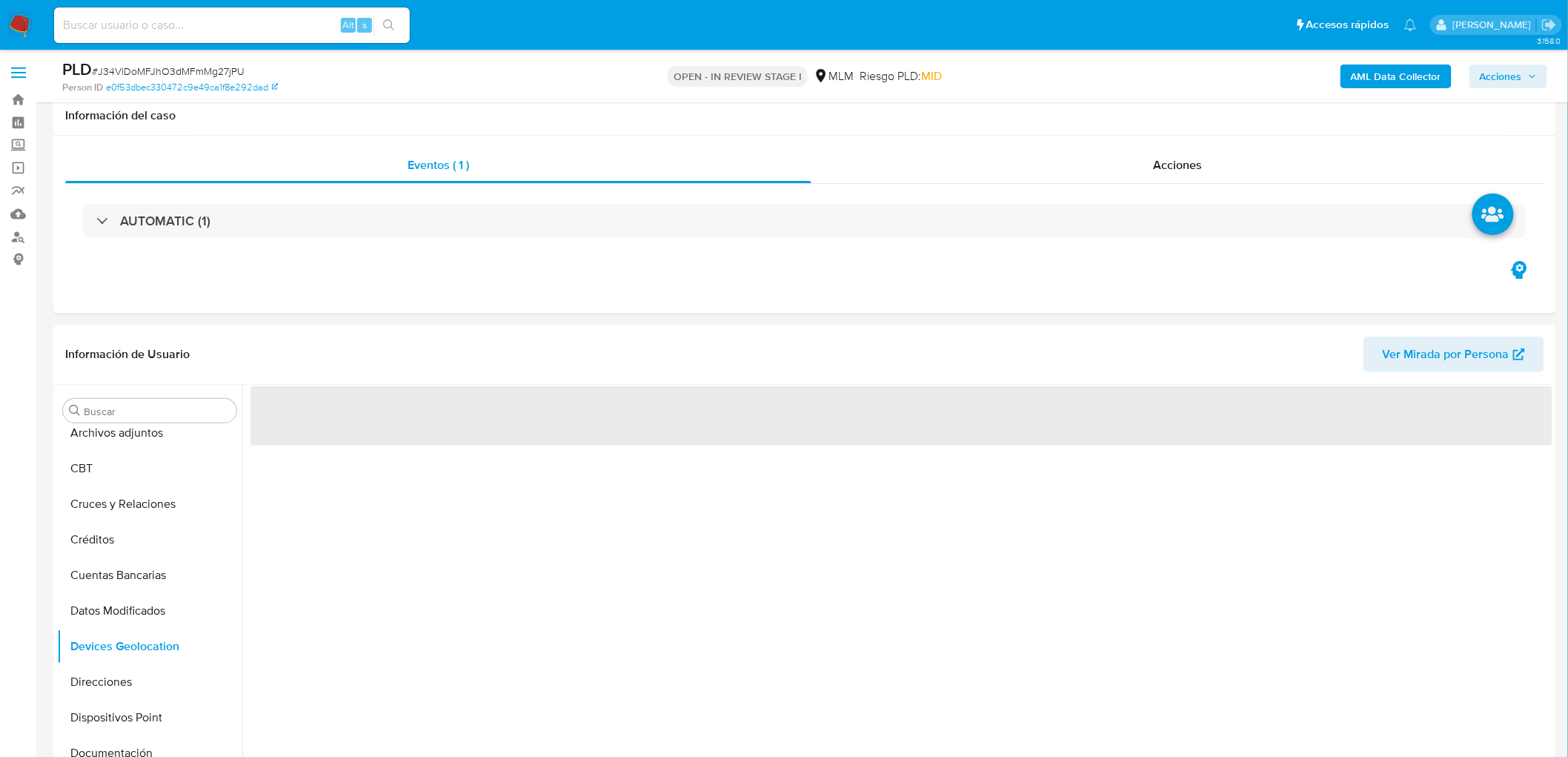
scroll to position [240, 0]
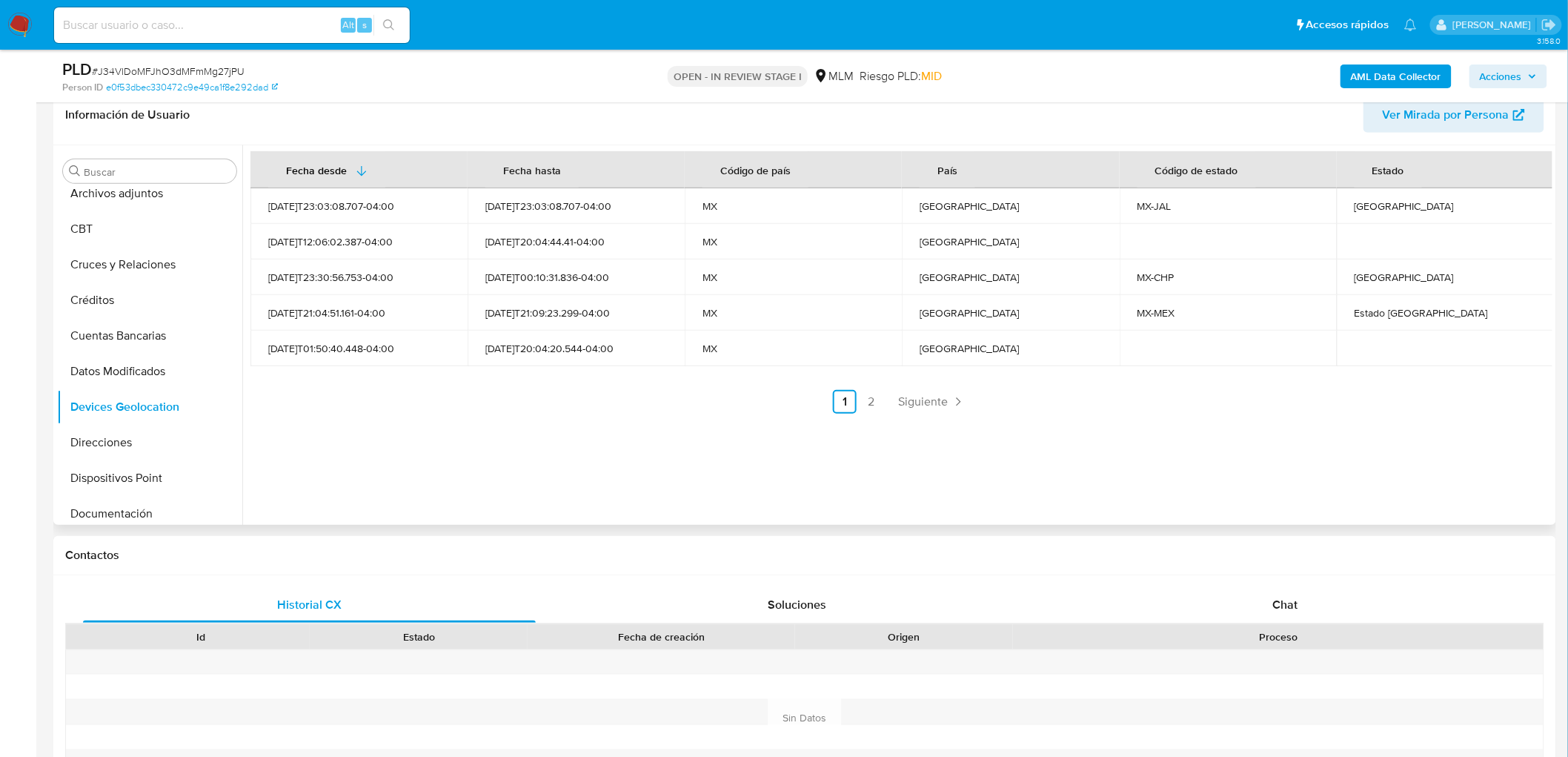
click at [413, 452] on div "Fecha desde [GEOGRAPHIC_DATA] hasta Código de país País Código de estado Estado…" at bounding box center [897, 336] width 1310 height 379
click at [920, 390] on link "Siguiente" at bounding box center [931, 402] width 79 height 24
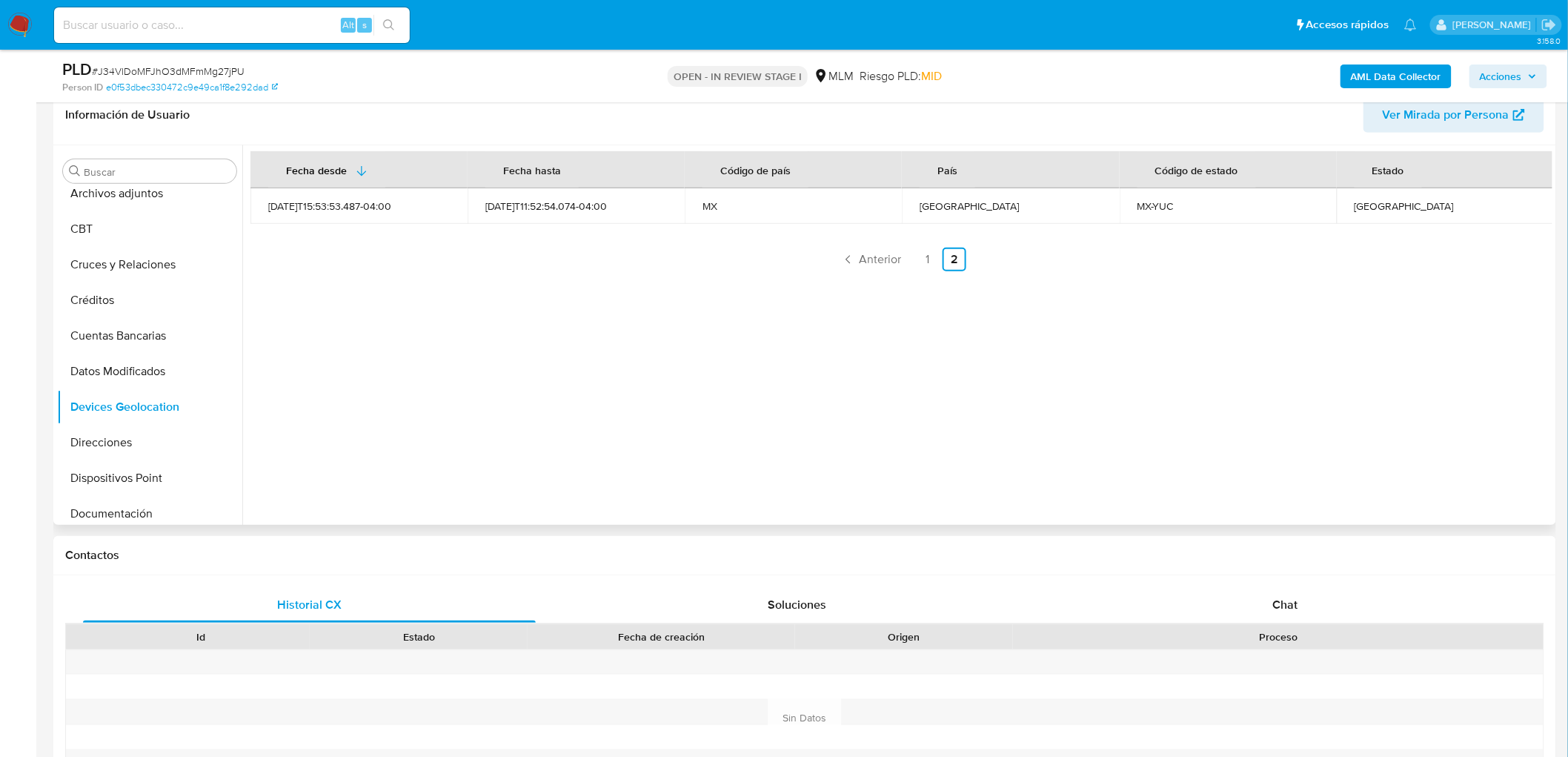
click at [676, 419] on div "Fecha desde Fecha hasta Código de país País Código de estado Estado 2025-02-02T…" at bounding box center [897, 336] width 1310 height 379
click at [922, 256] on link "1" at bounding box center [928, 260] width 24 height 24
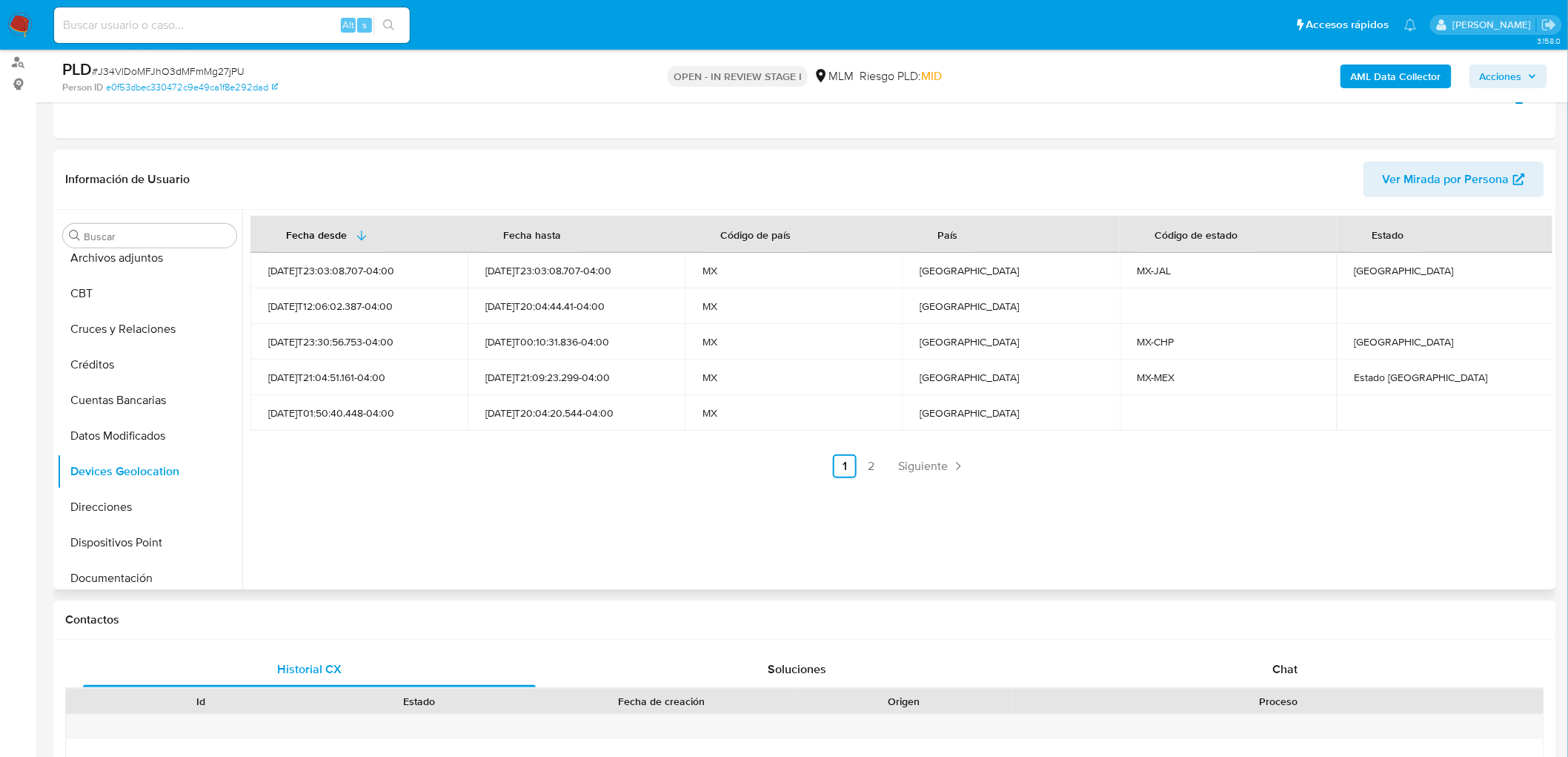
scroll to position [157, 0]
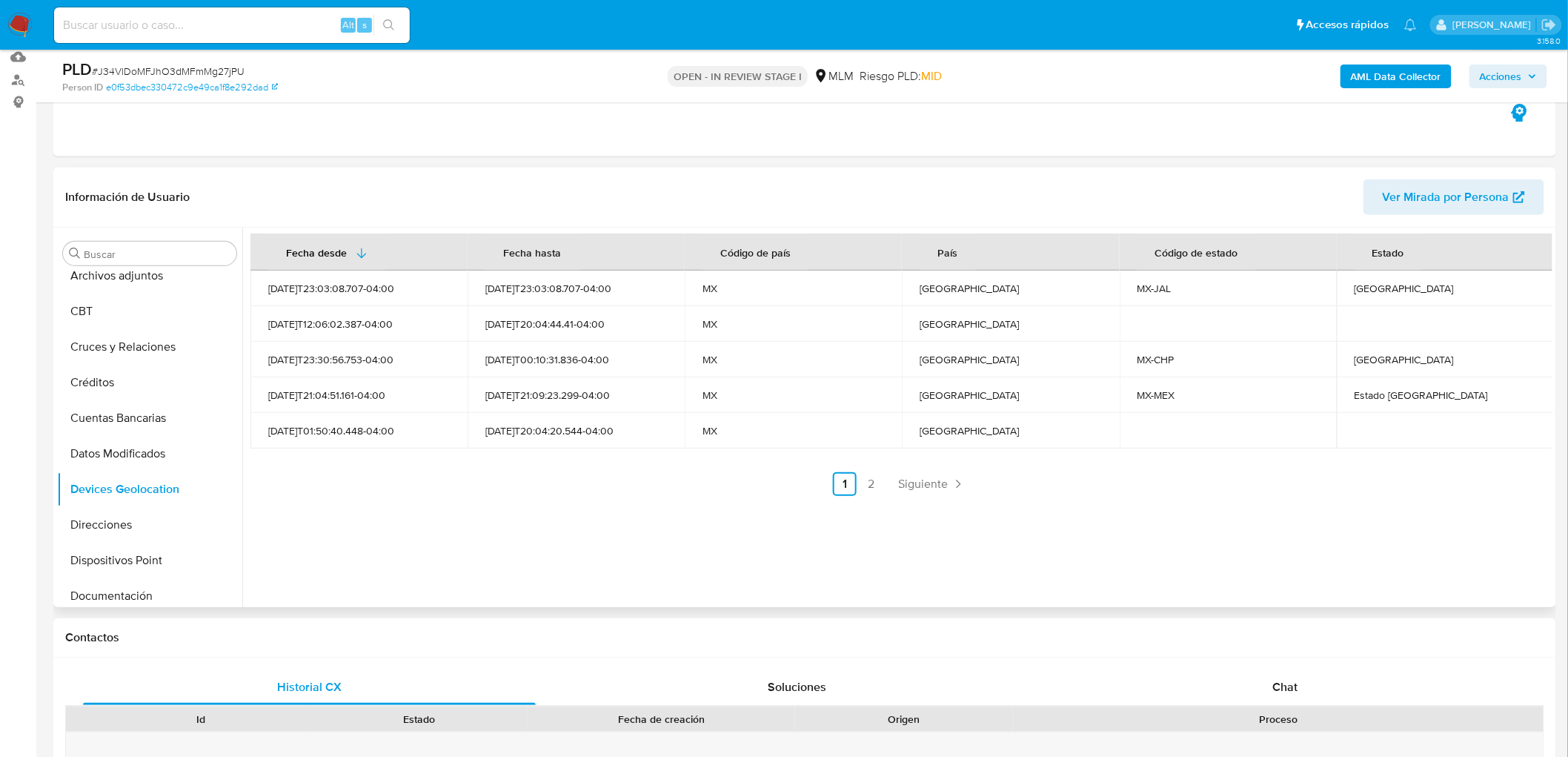
click at [1380, 364] on div "Chiapas" at bounding box center [1445, 359] width 182 height 13
copy div "Chiapas"
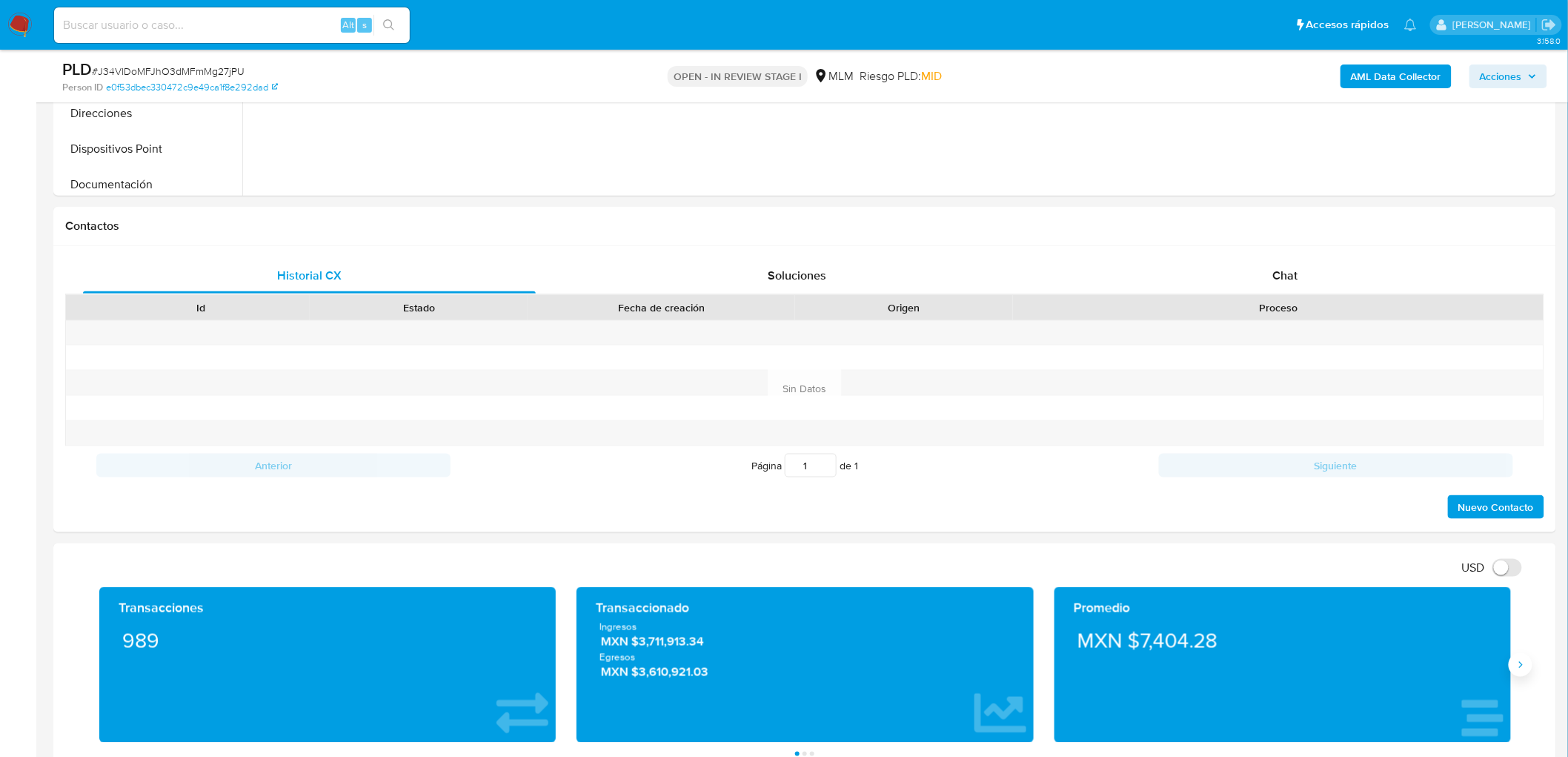
click at [1517, 670] on icon "Siguiente" at bounding box center [1521, 665] width 12 height 12
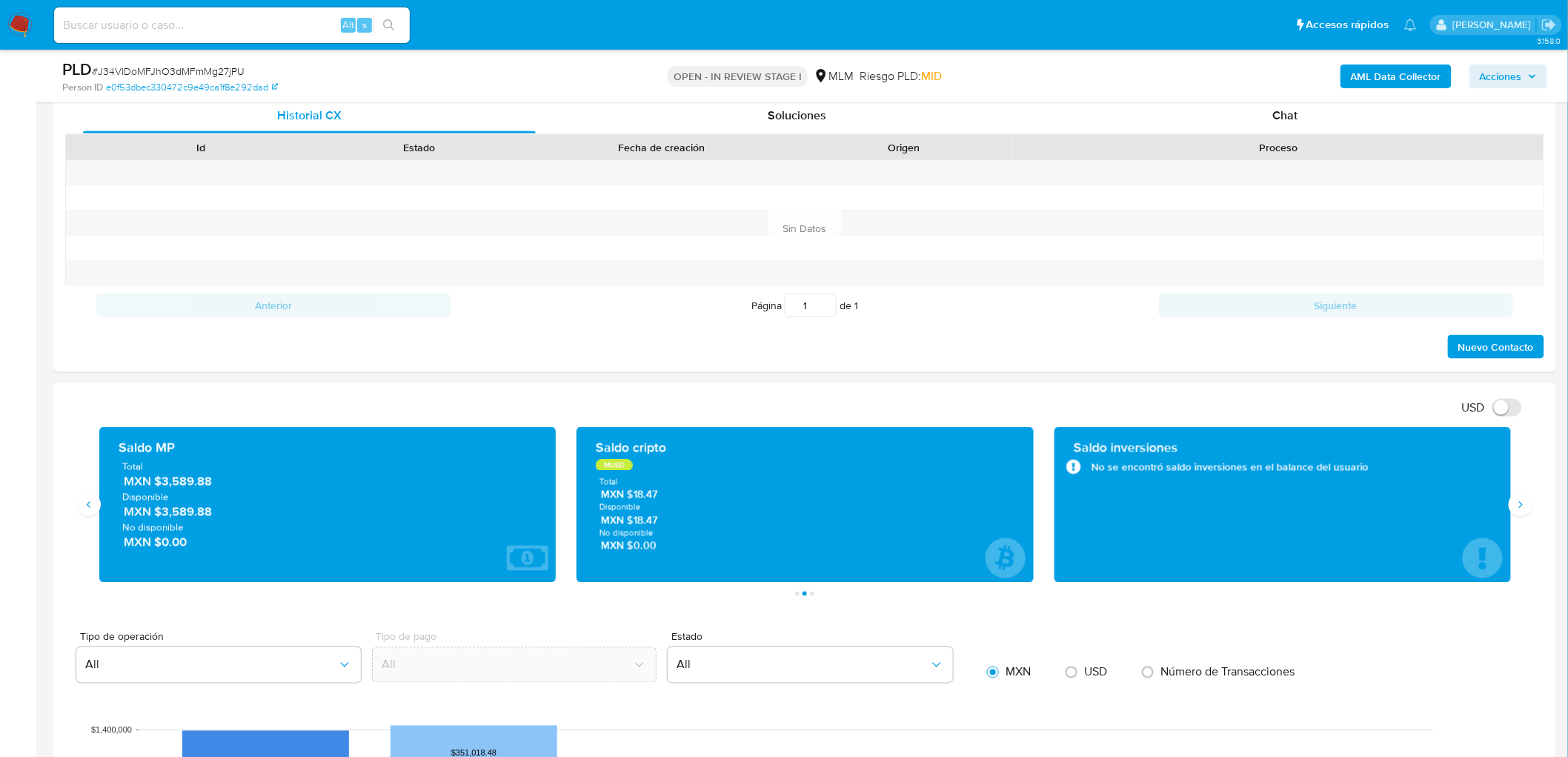
scroll to position [981, 0]
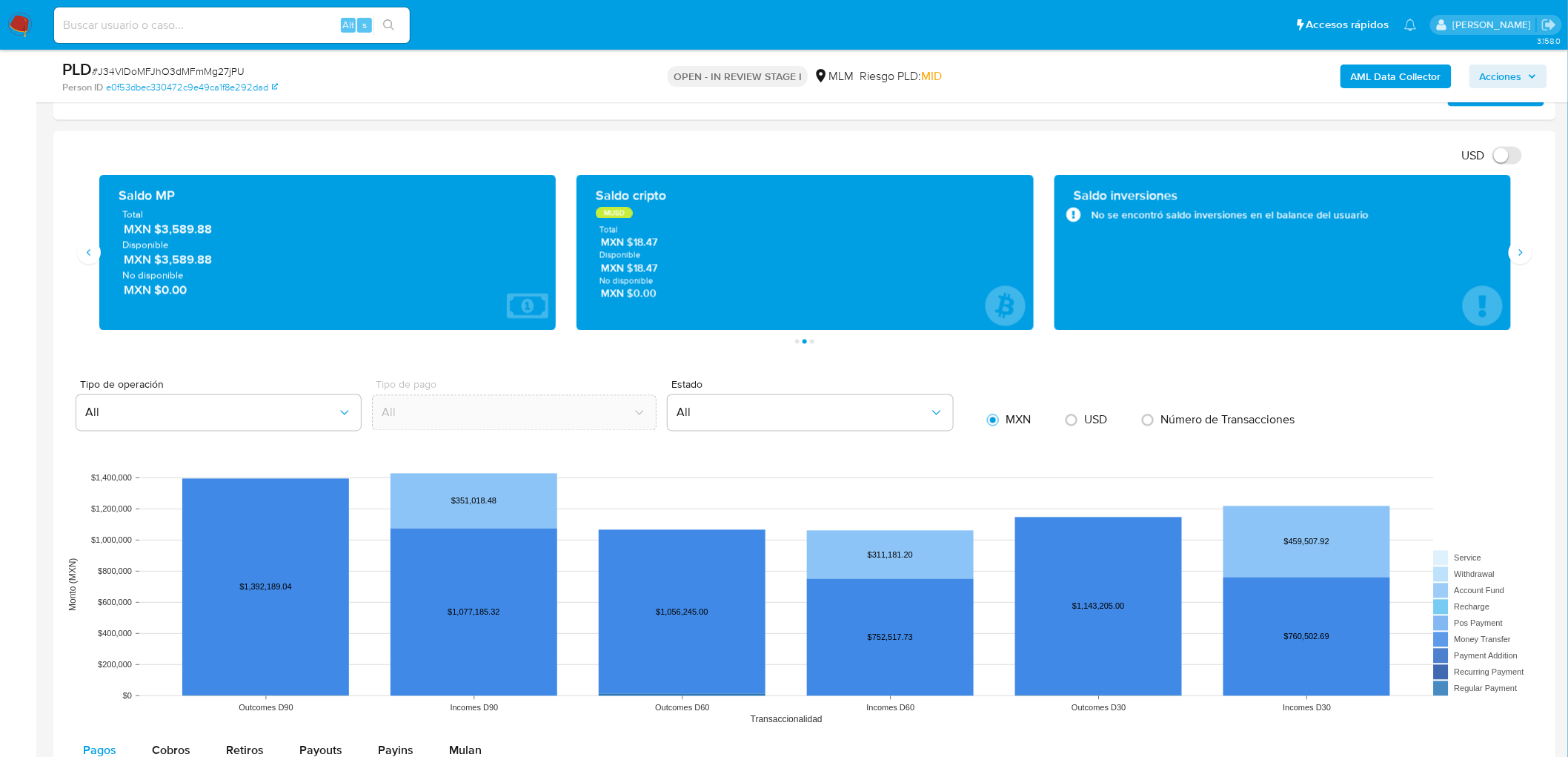
drag, startPoint x: 164, startPoint y: 263, endPoint x: 212, endPoint y: 263, distance: 48.0
click at [212, 263] on span "MXN $3,589.88" at bounding box center [328, 260] width 410 height 17
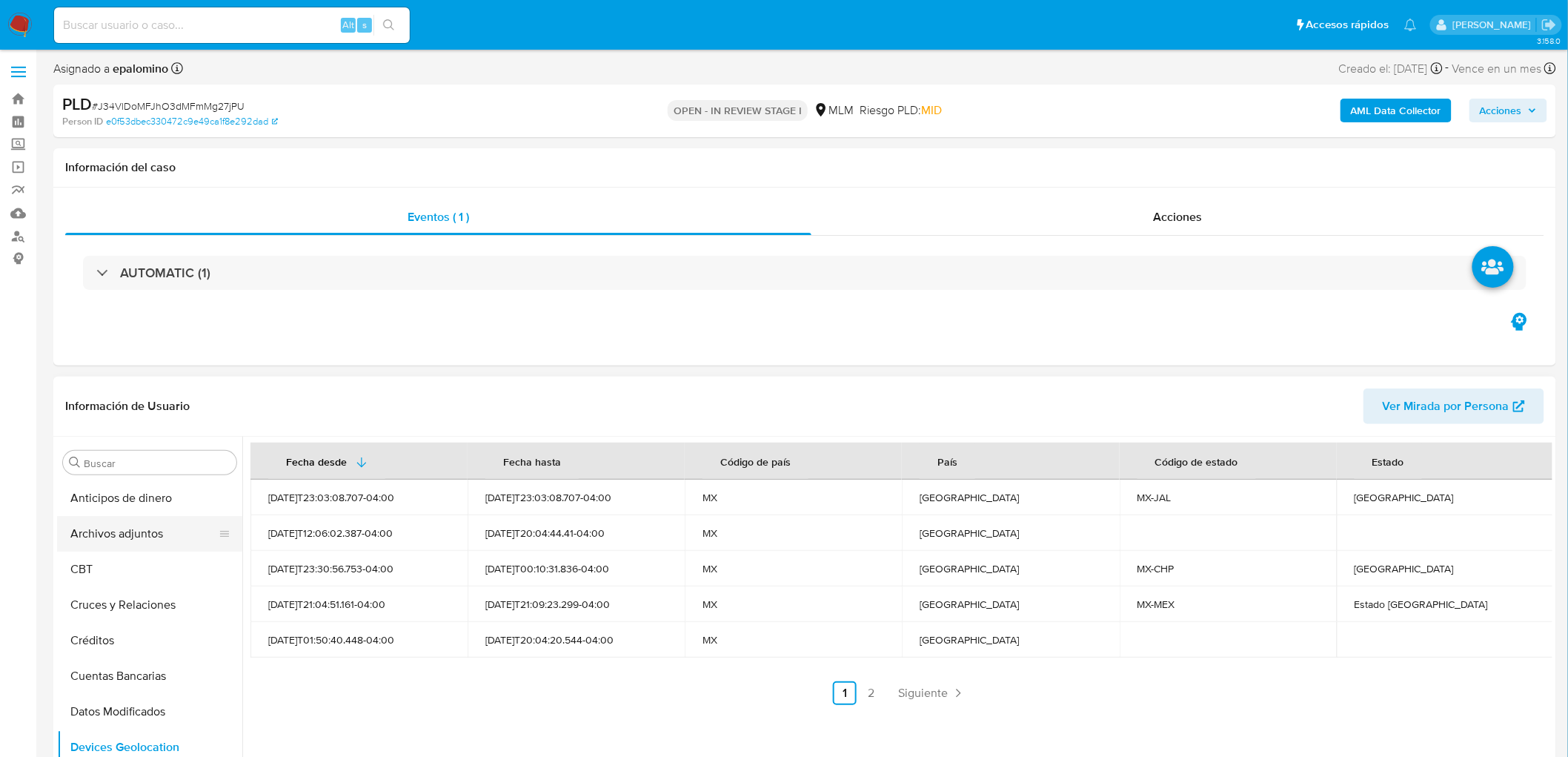
scroll to position [0, 0]
click at [168, 546] on button "Archivos adjuntos" at bounding box center [144, 535] width 174 height 36
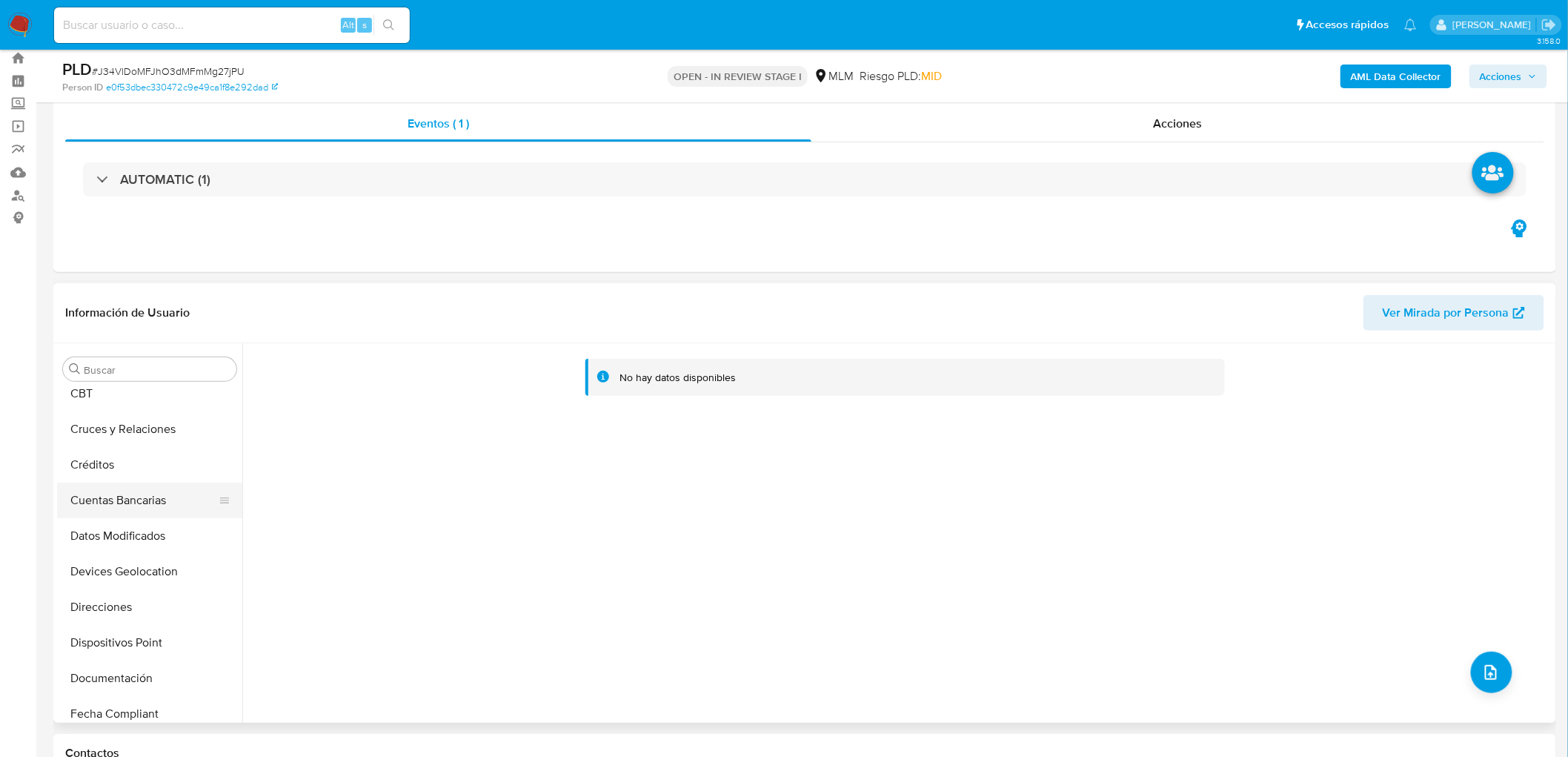
scroll to position [165, 0]
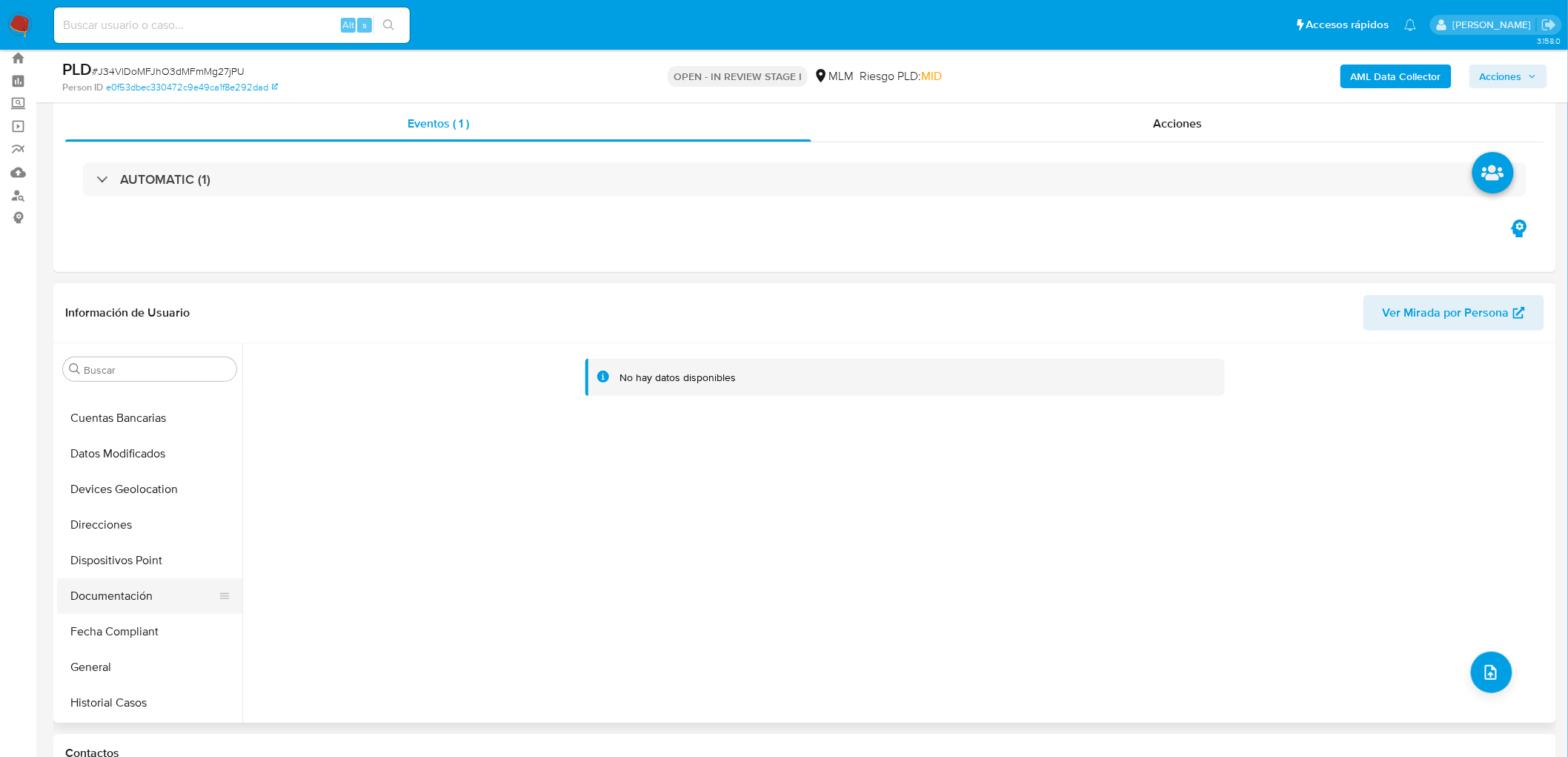
click at [147, 601] on button "Documentación" at bounding box center [144, 596] width 174 height 36
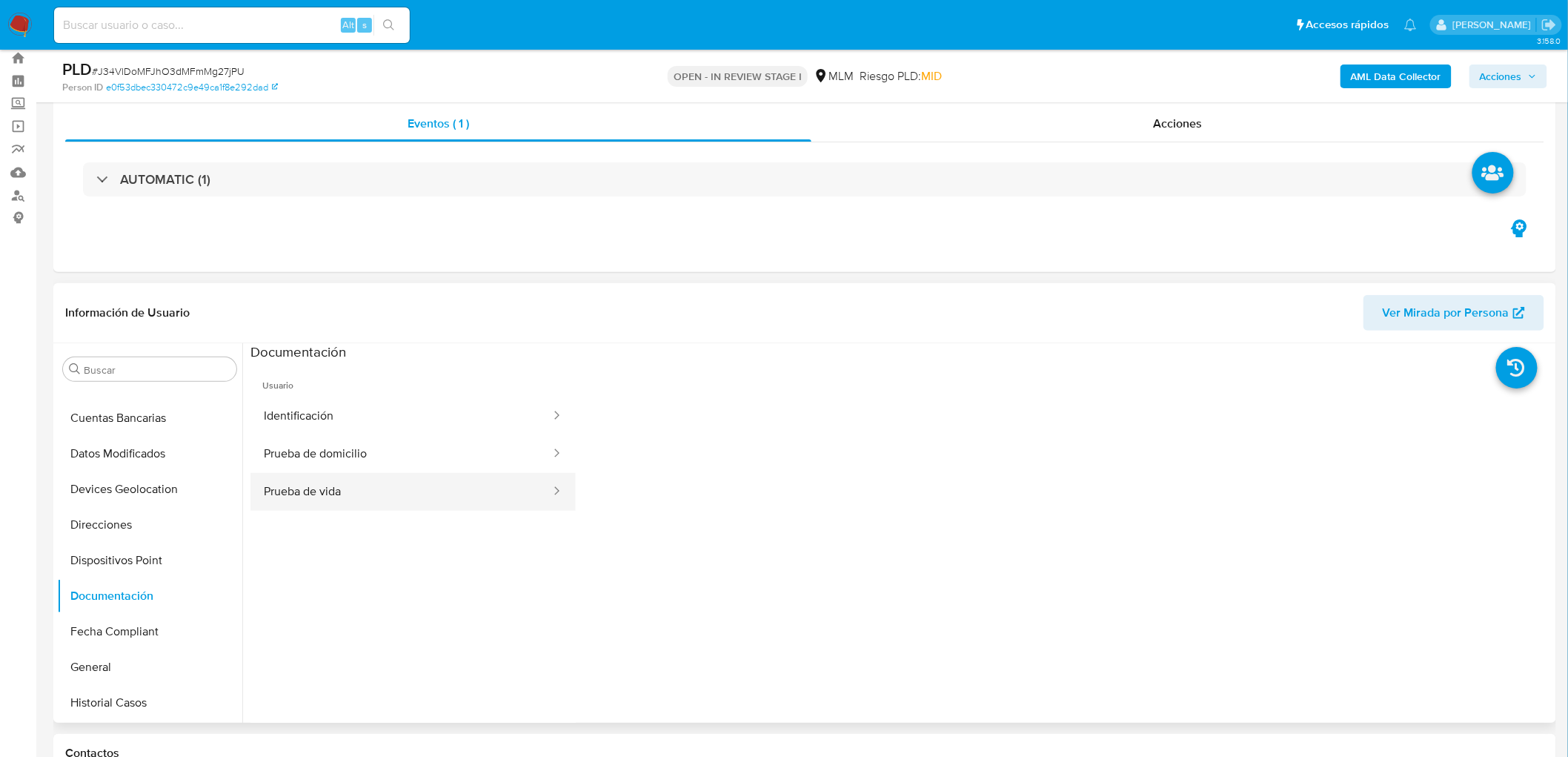
click at [443, 497] on button "Prueba de vida" at bounding box center [401, 492] width 301 height 38
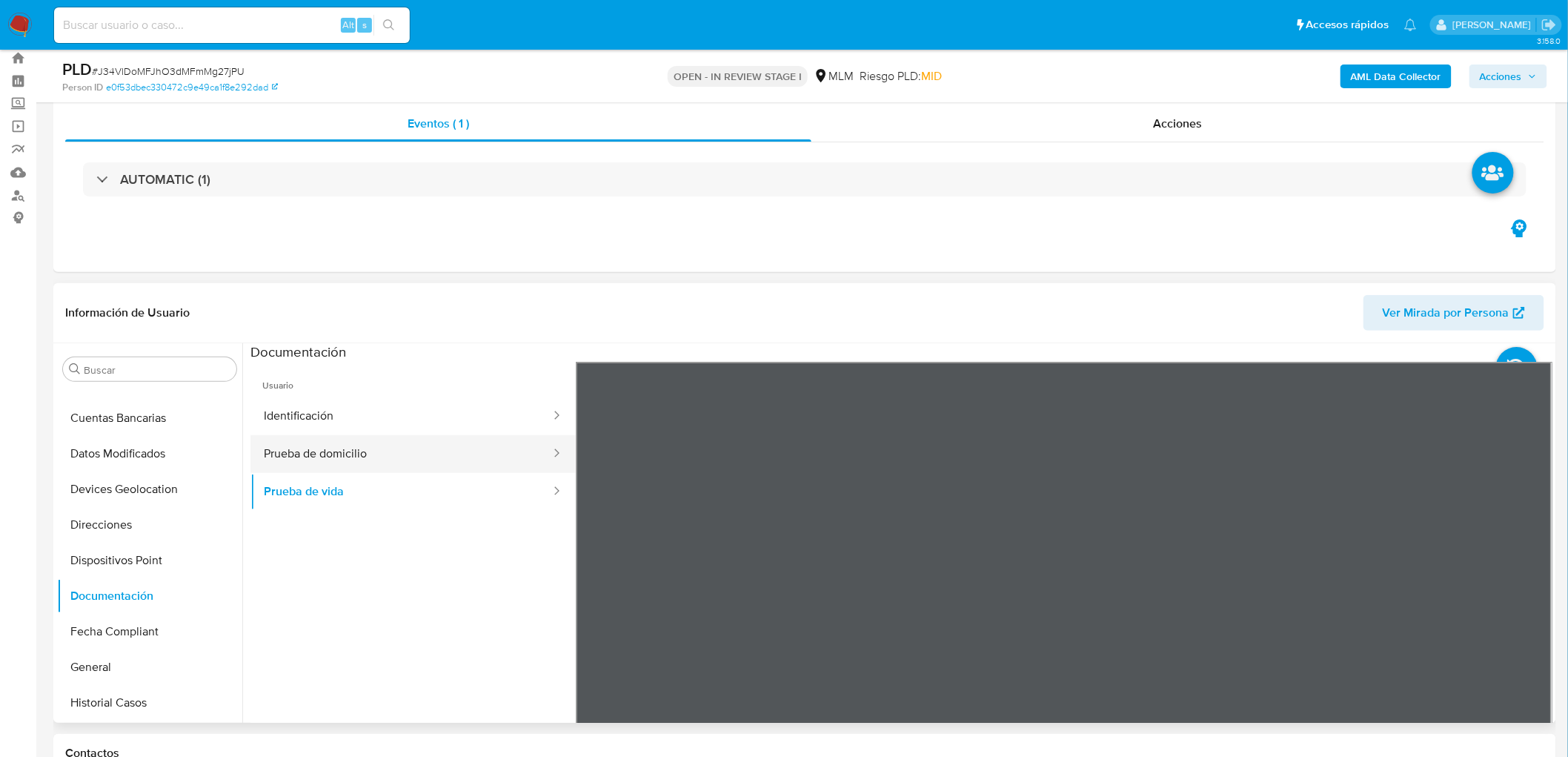
click at [454, 454] on button "Prueba de domicilio" at bounding box center [401, 454] width 301 height 38
click at [416, 411] on button "Identificación" at bounding box center [401, 416] width 301 height 38
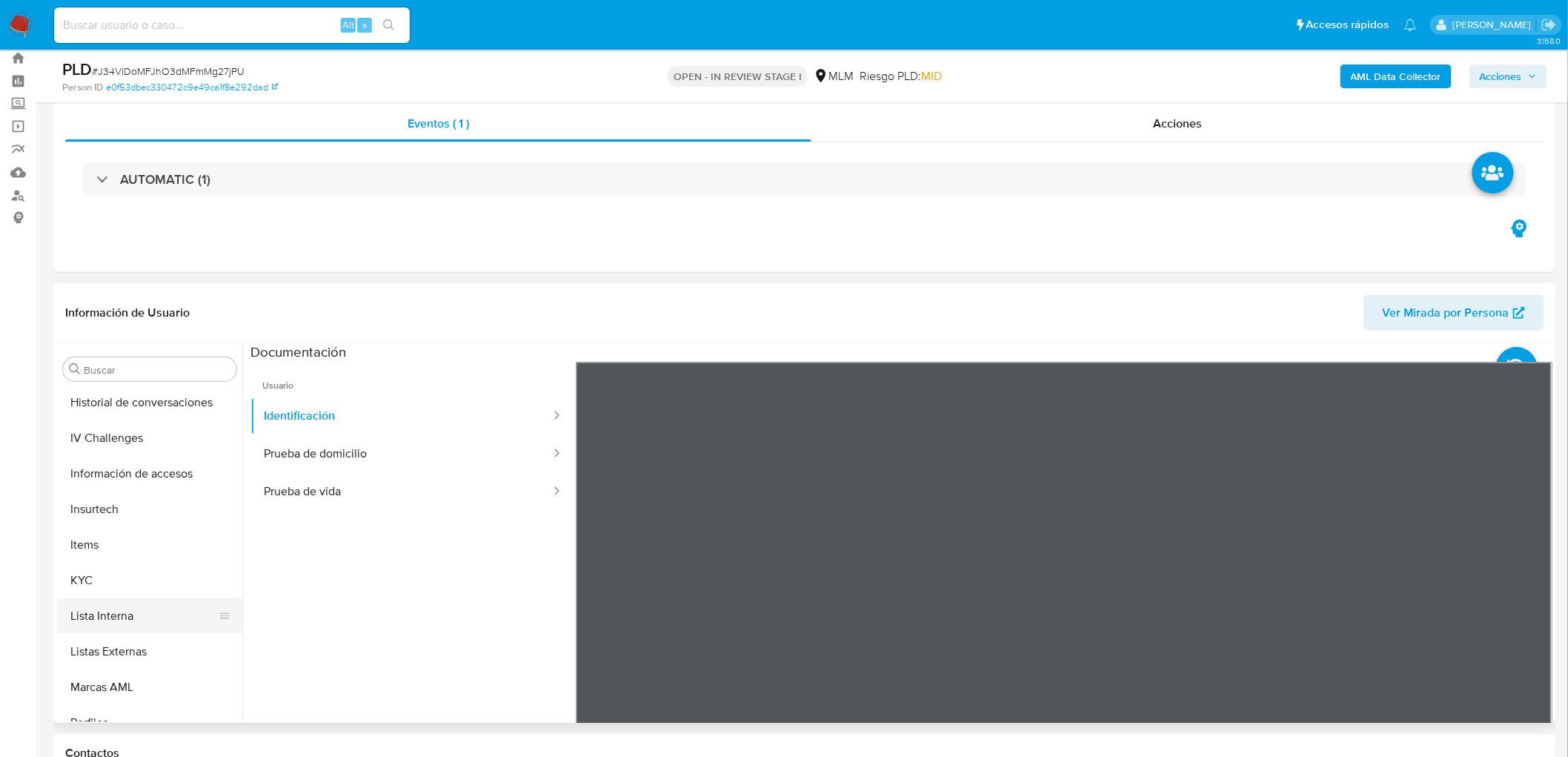
scroll to position [462, 0]
click at [145, 688] on button "Lista Interna" at bounding box center [144, 691] width 174 height 36
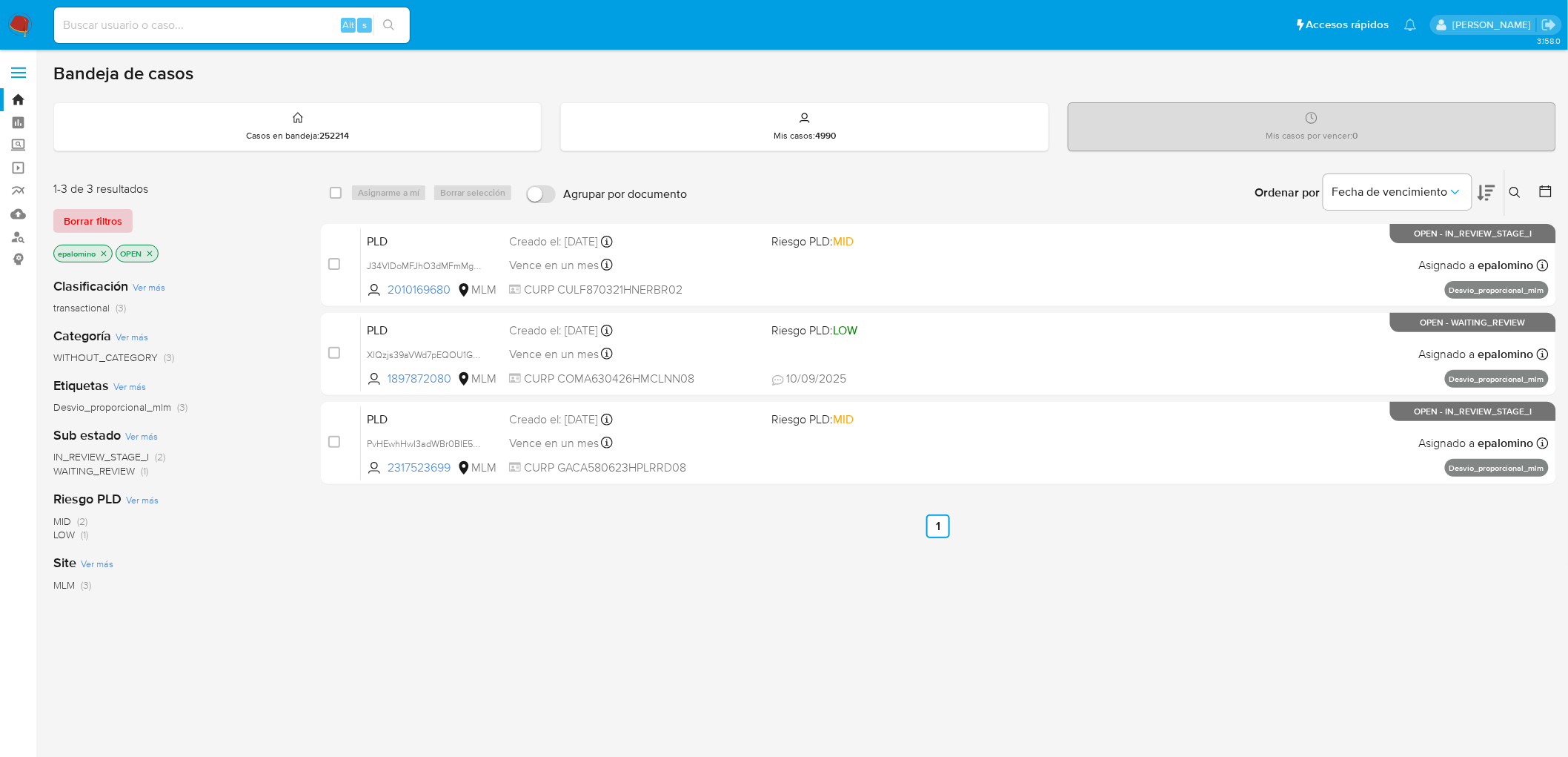
click at [98, 217] on span "Borrar filtros" at bounding box center [93, 221] width 59 height 21
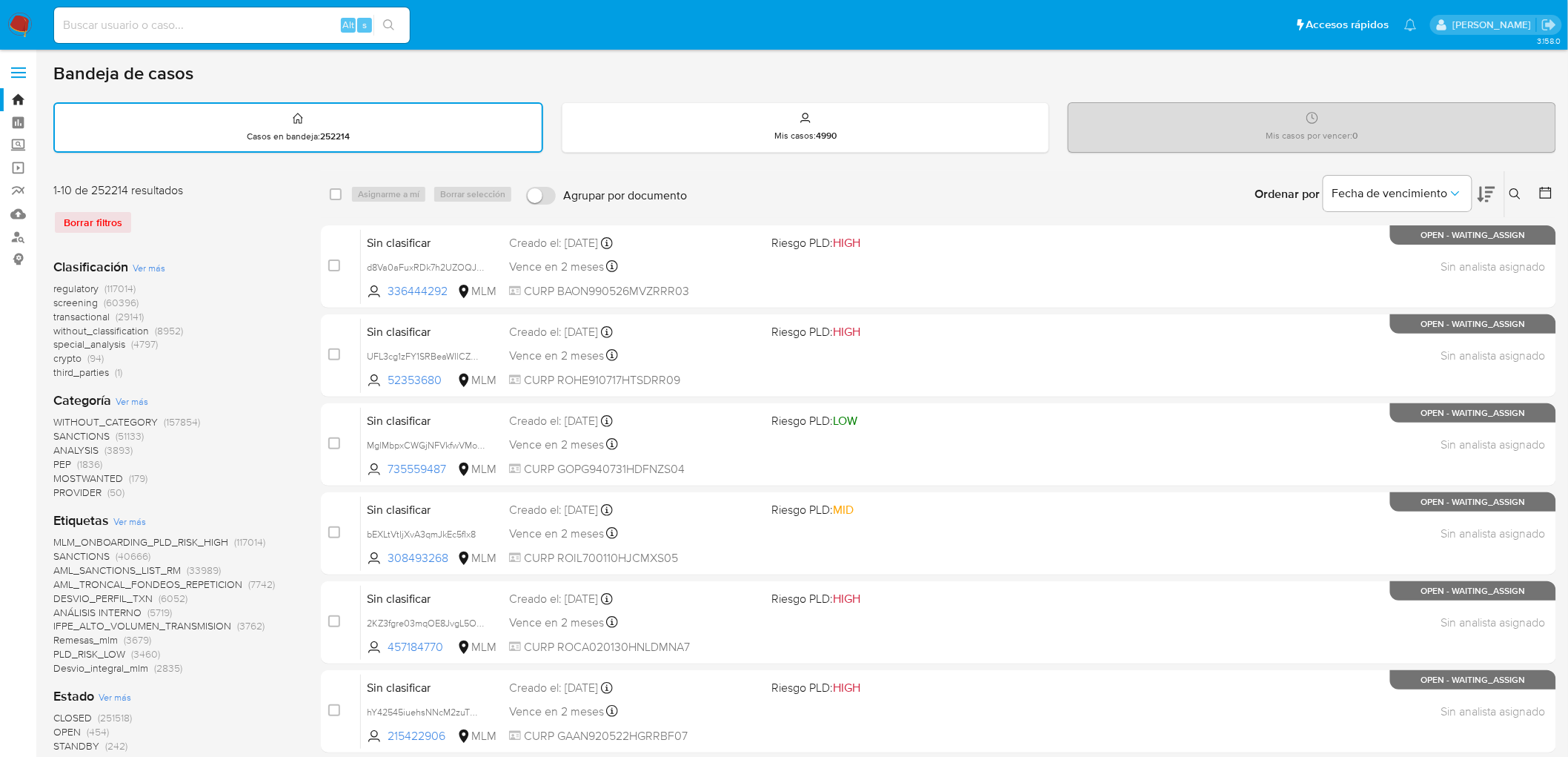
click at [1515, 189] on icon at bounding box center [1516, 195] width 12 height 12
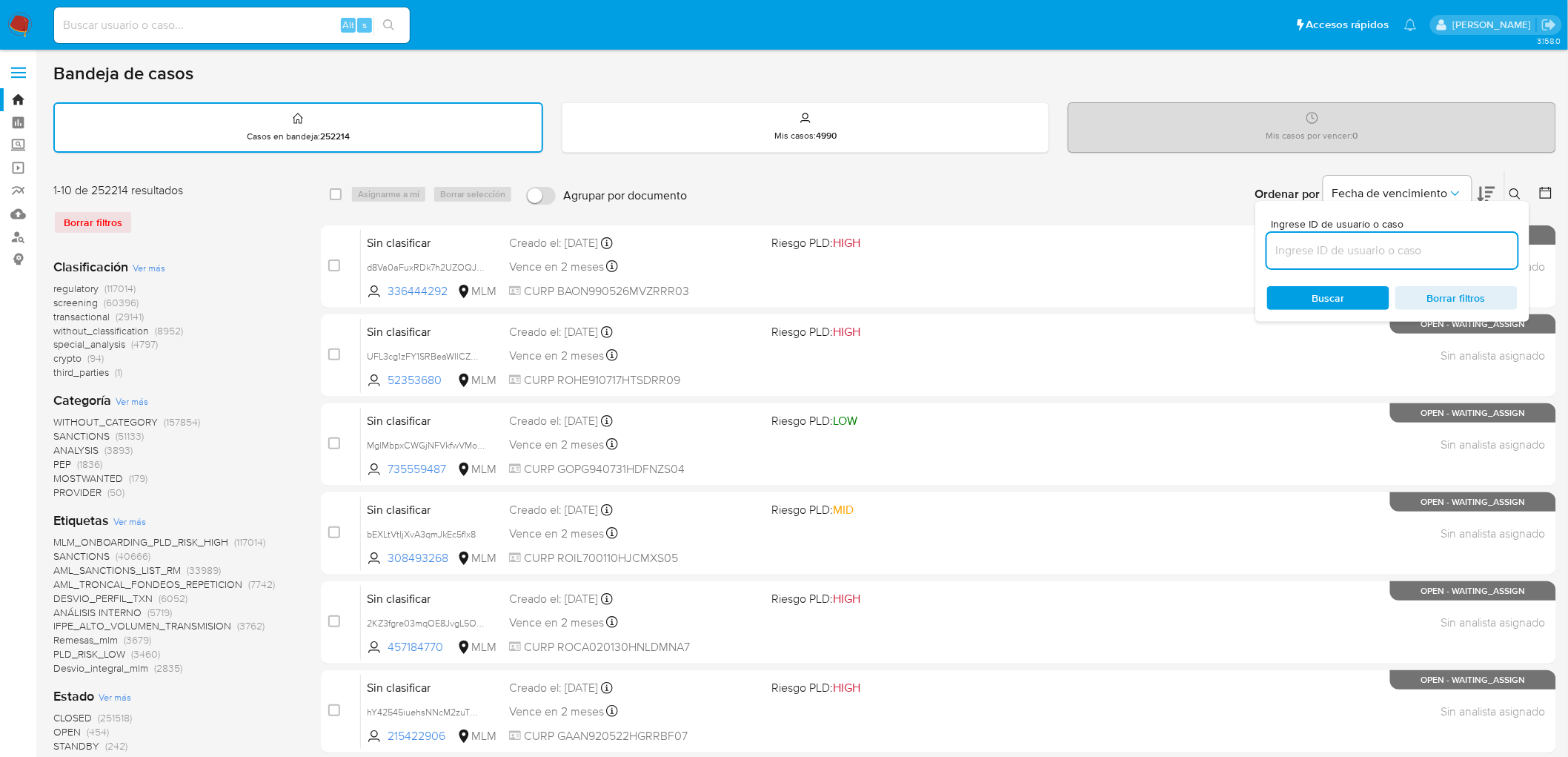
click at [1306, 252] on input at bounding box center [1392, 250] width 251 height 19
type input "2010169680"
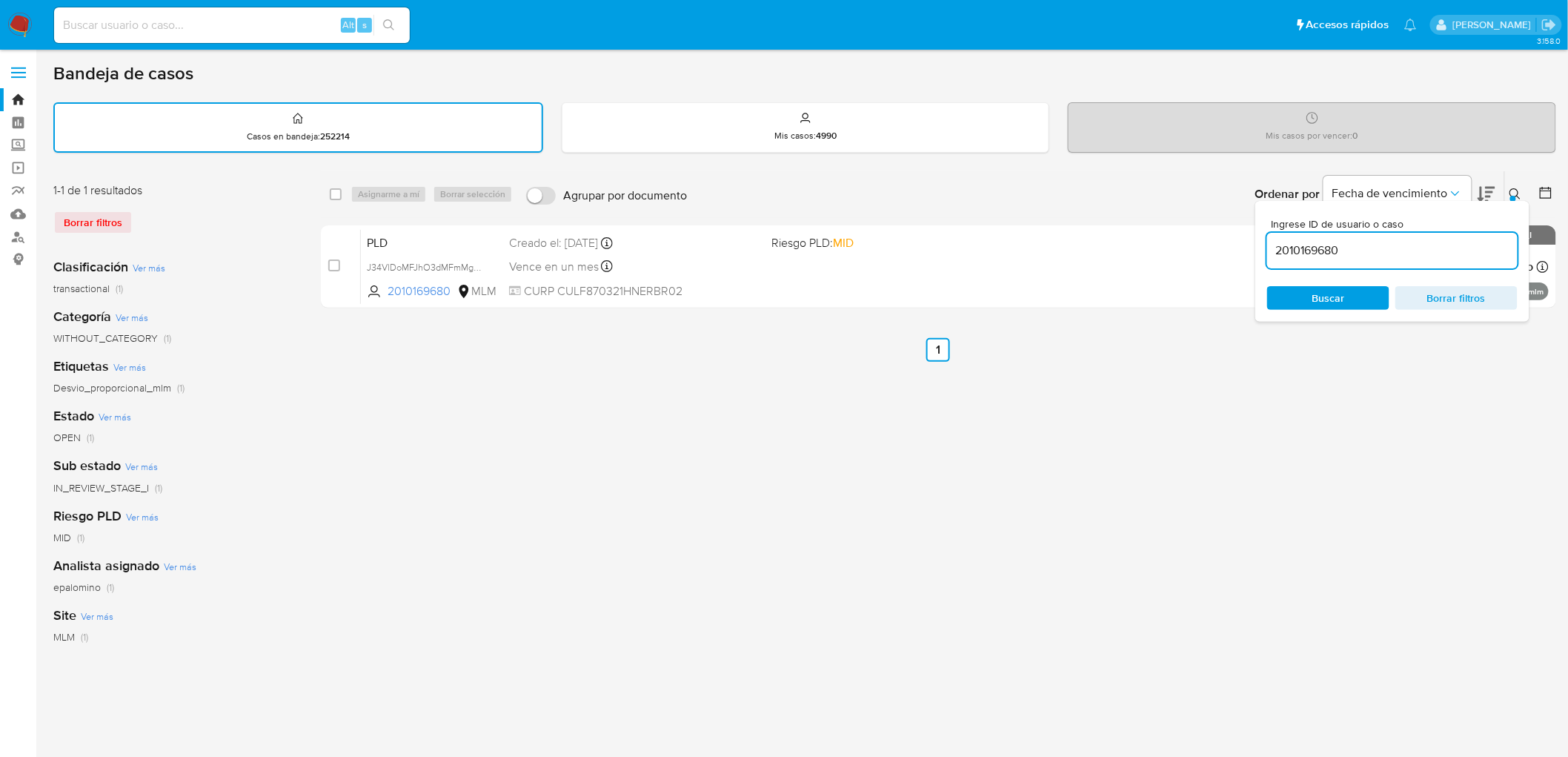
click at [1522, 194] on icon at bounding box center [1516, 195] width 12 height 12
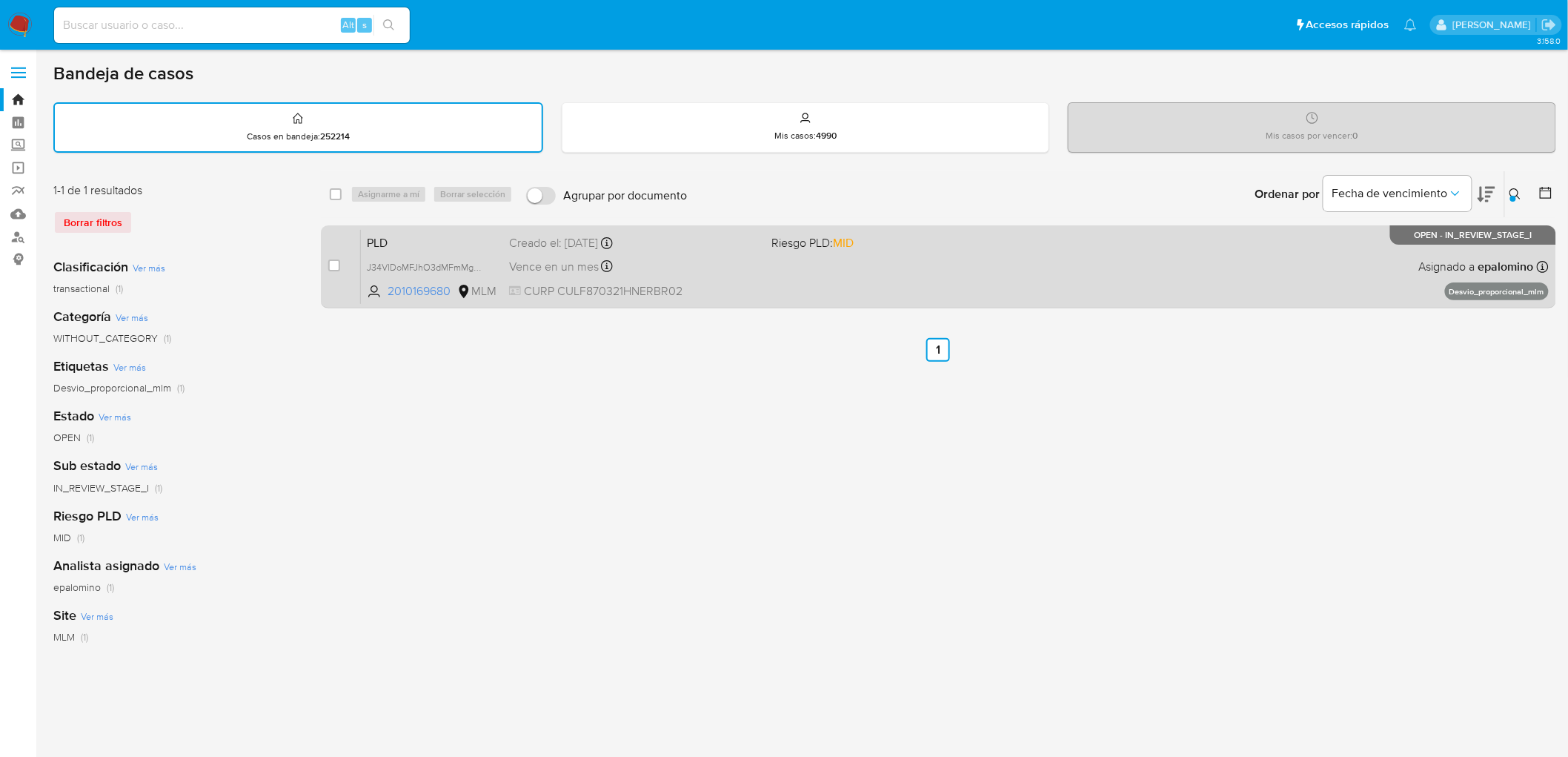
click at [390, 236] on span "PLD" at bounding box center [432, 241] width 131 height 19
click at [396, 232] on span "PLD" at bounding box center [432, 241] width 131 height 19
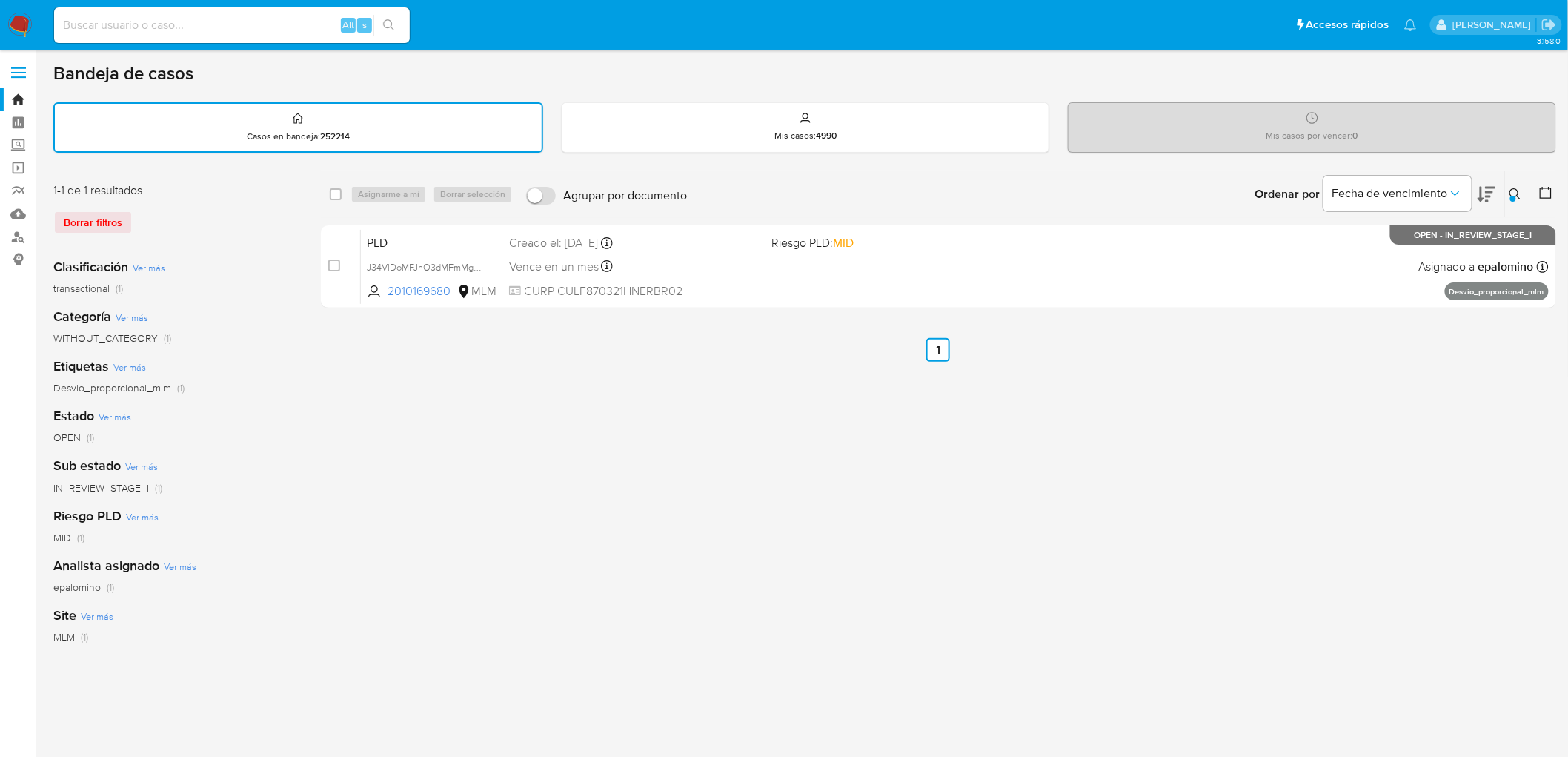
click at [16, 16] on img at bounding box center [19, 25] width 25 height 25
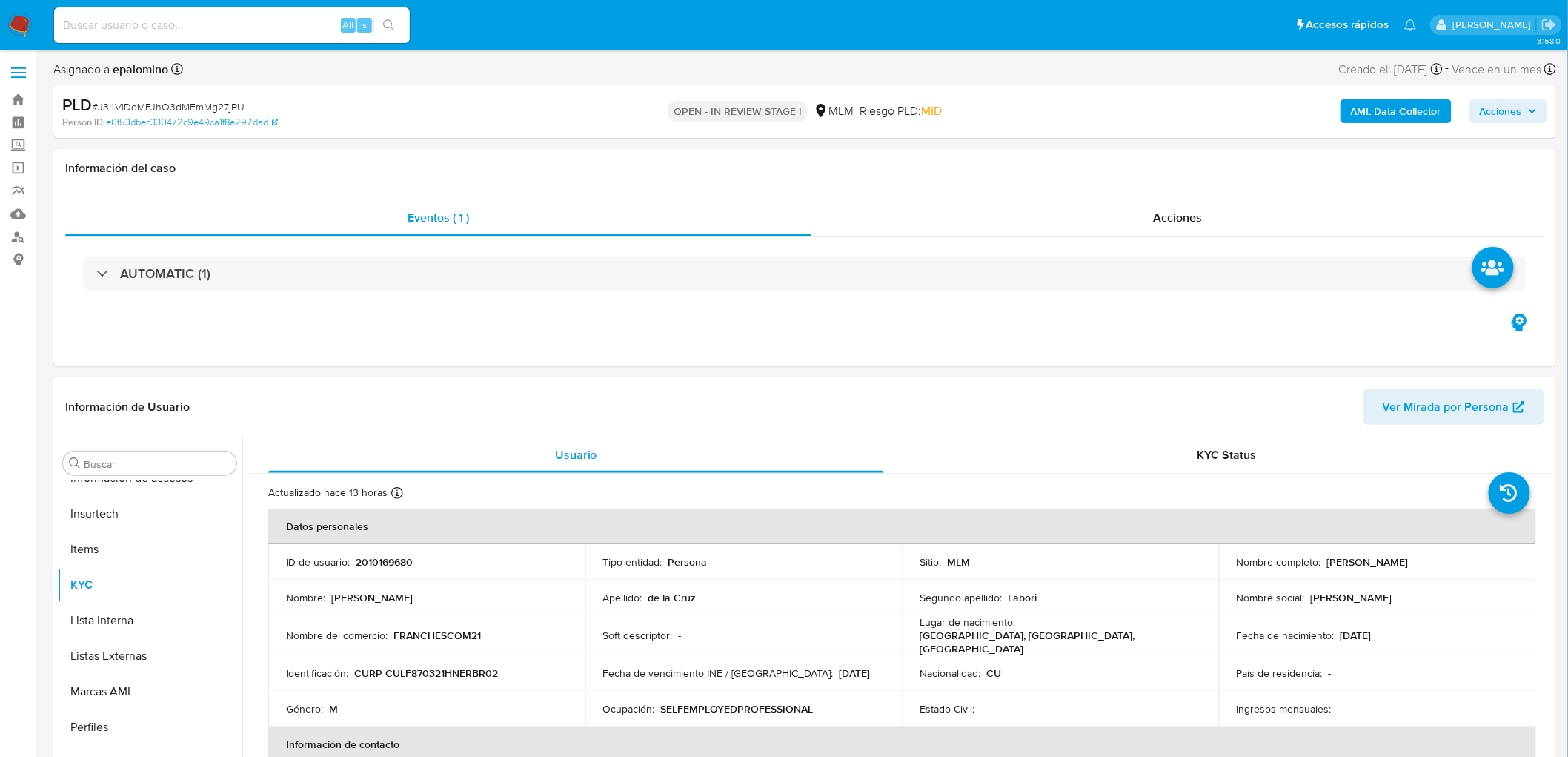
scroll to position [117, 0]
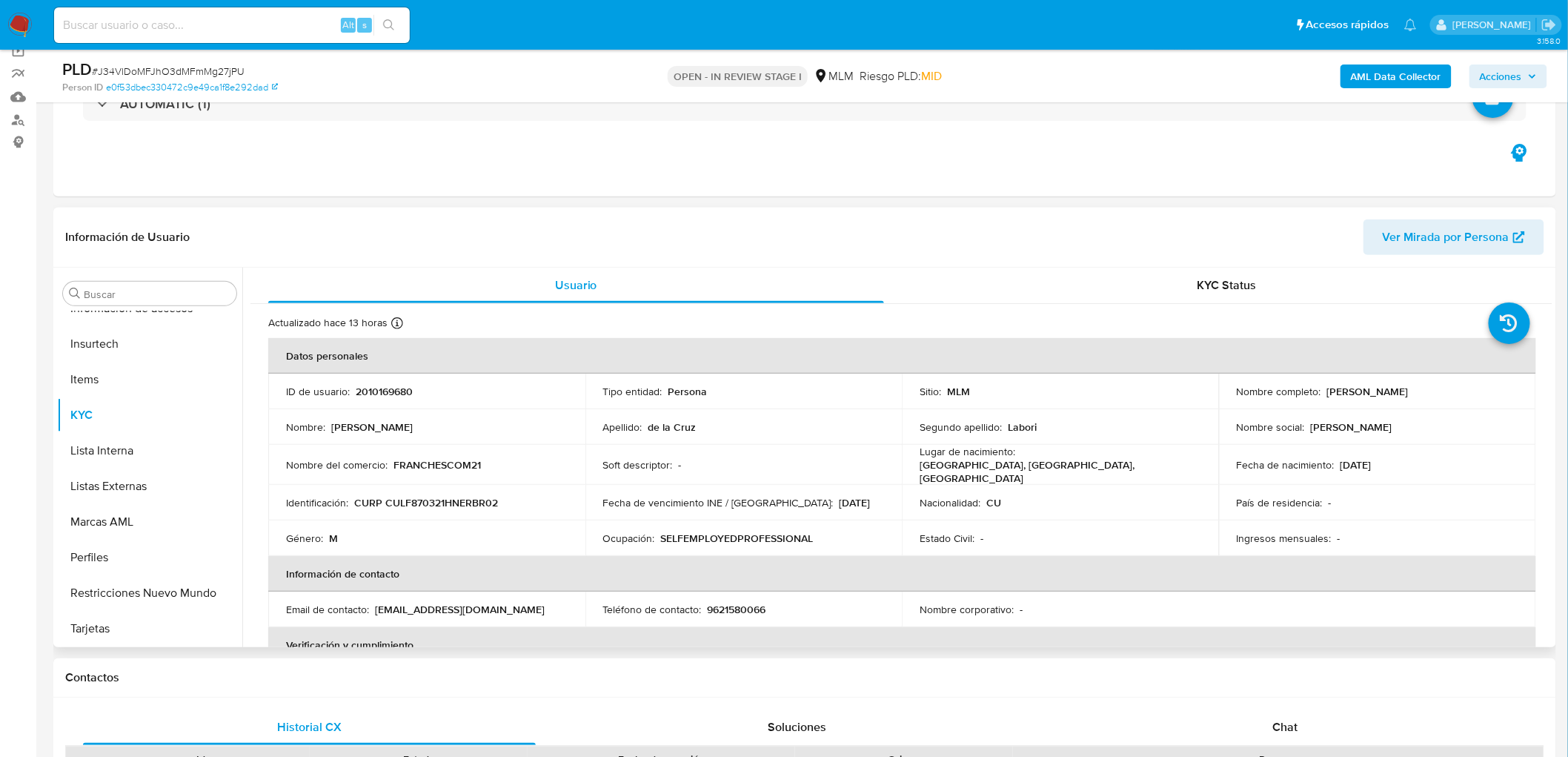
select select "10"
drag, startPoint x: 1441, startPoint y: 390, endPoint x: 1323, endPoint y: 388, distance: 118.0
click at [1323, 388] on div "Nombre completo : Frank de la Cruz Labori" at bounding box center [1377, 390] width 281 height 13
copy p "Frank de la Cruz Labori"
click at [505, 413] on td "Nombre : Frank" at bounding box center [427, 427] width 317 height 36
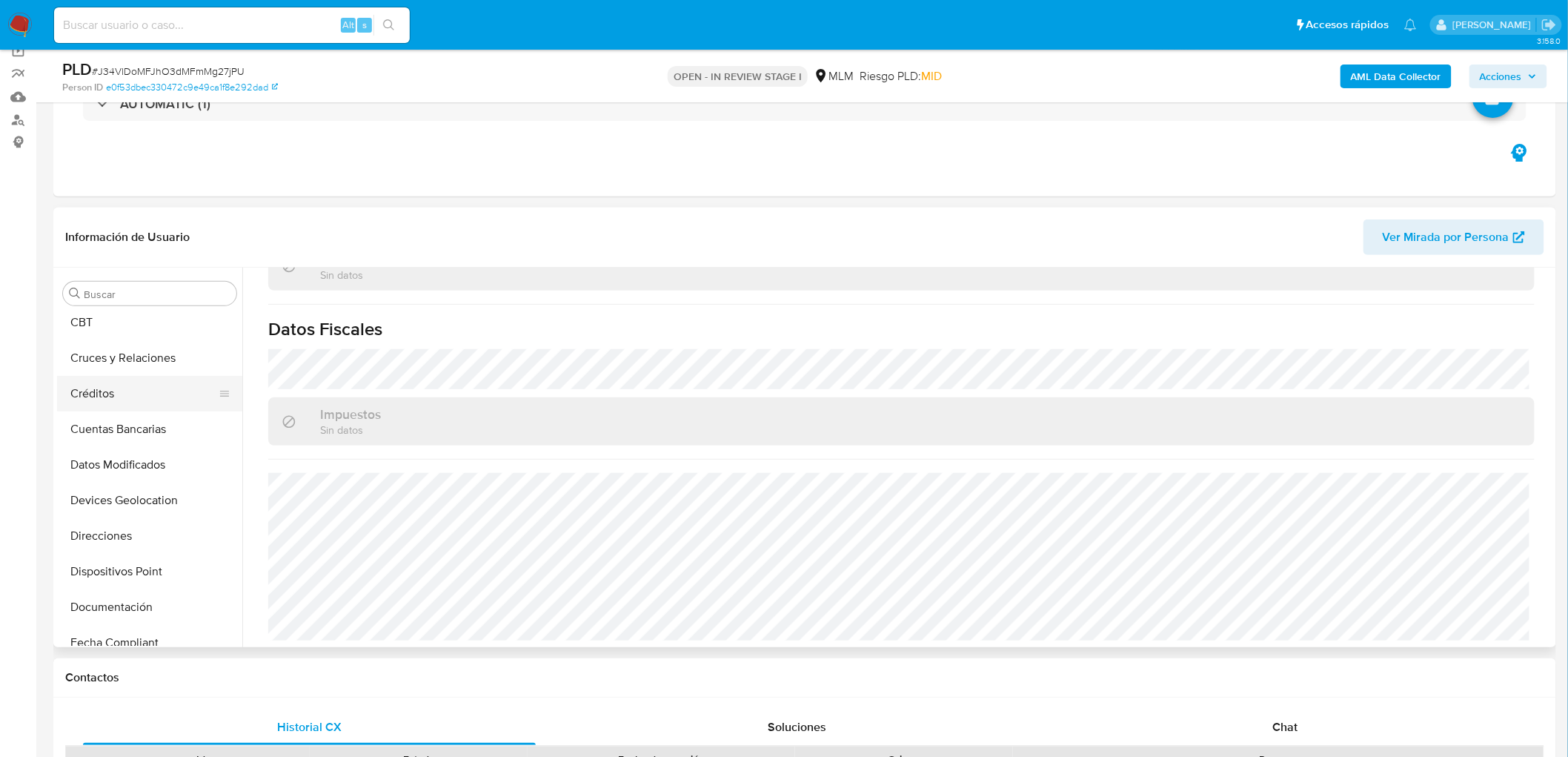
scroll to position [49, 0]
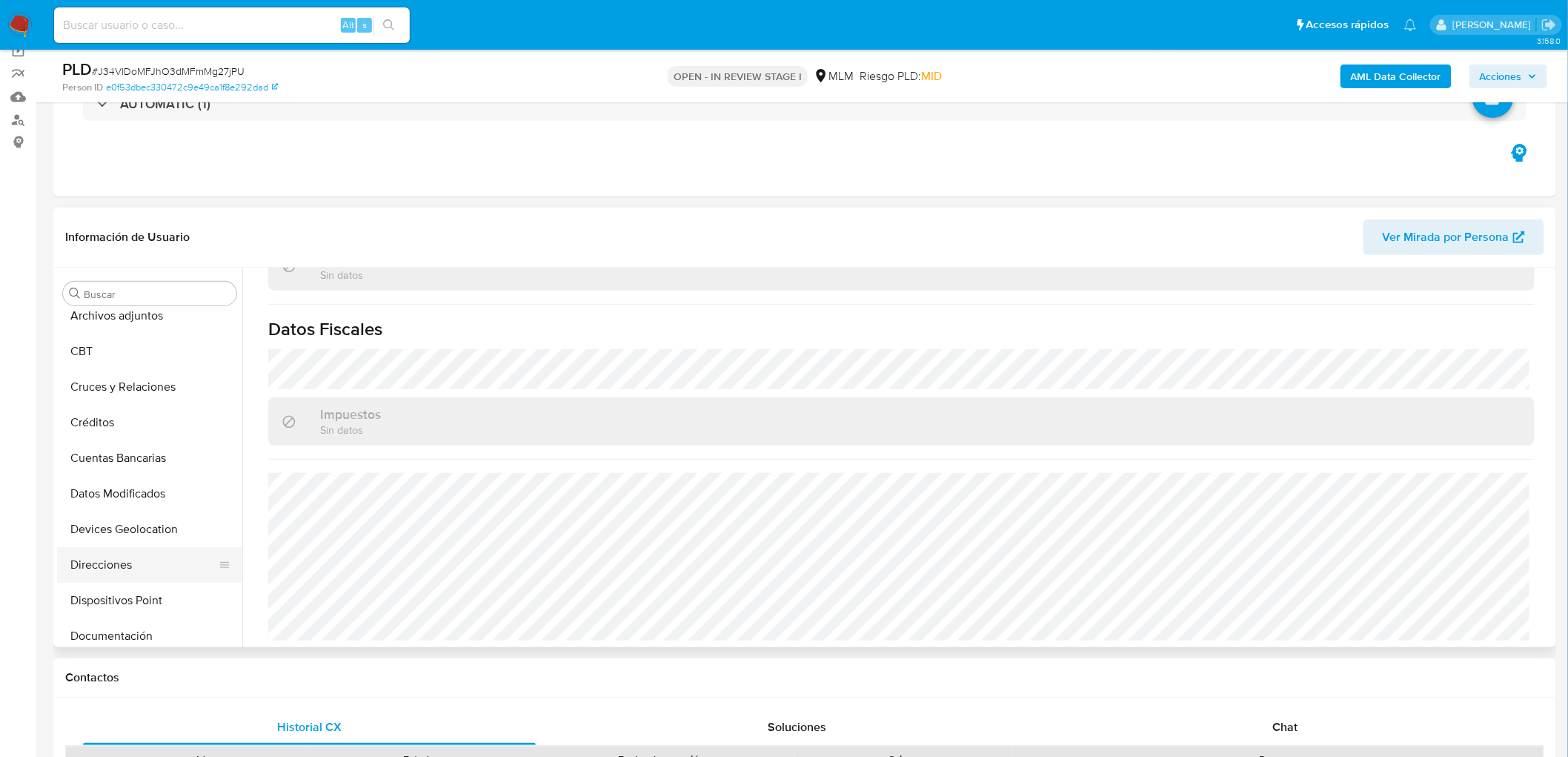
click at [131, 569] on button "Direcciones" at bounding box center [144, 565] width 174 height 36
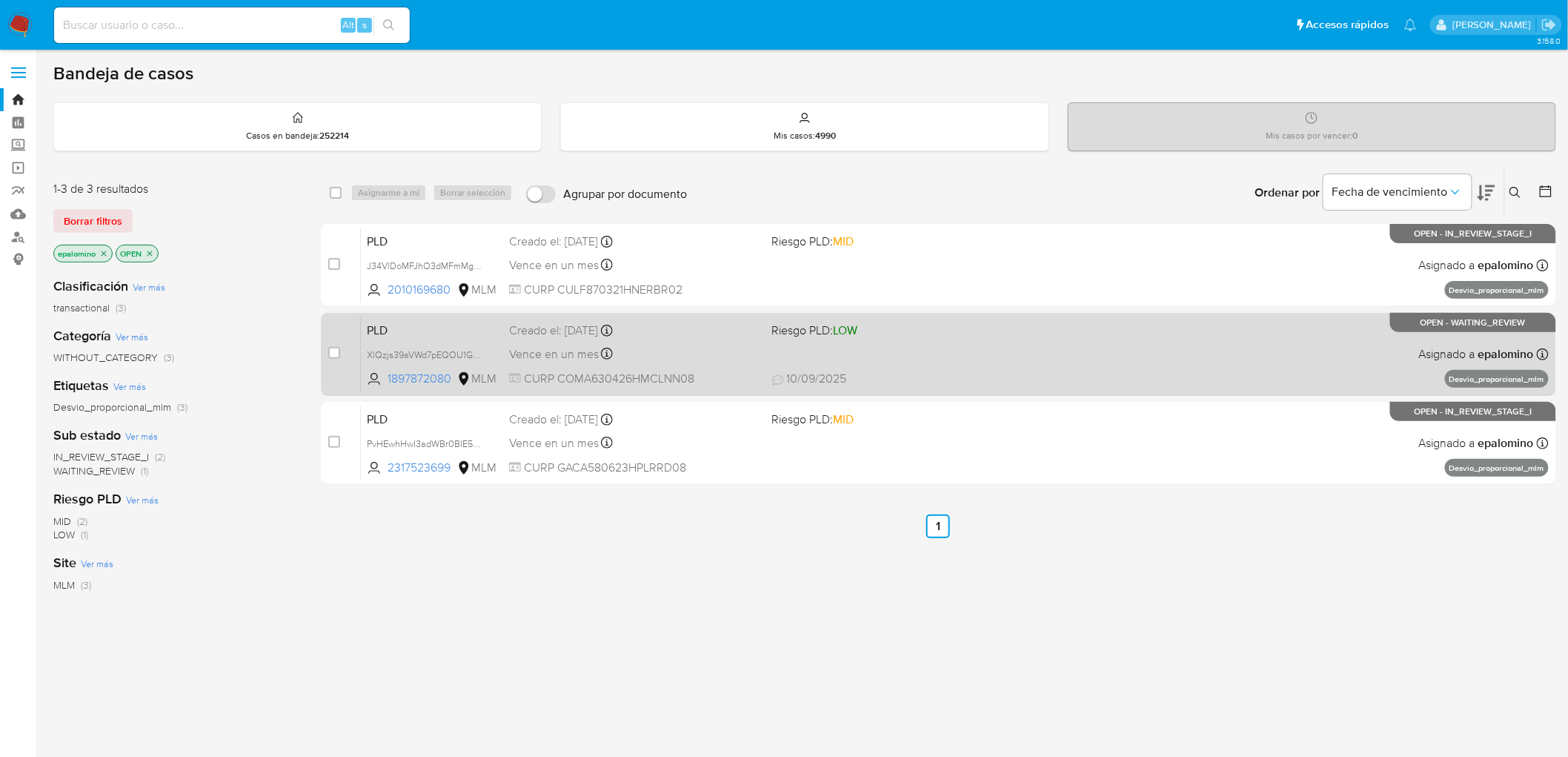
click at [384, 320] on span "PLD" at bounding box center [432, 329] width 131 height 19
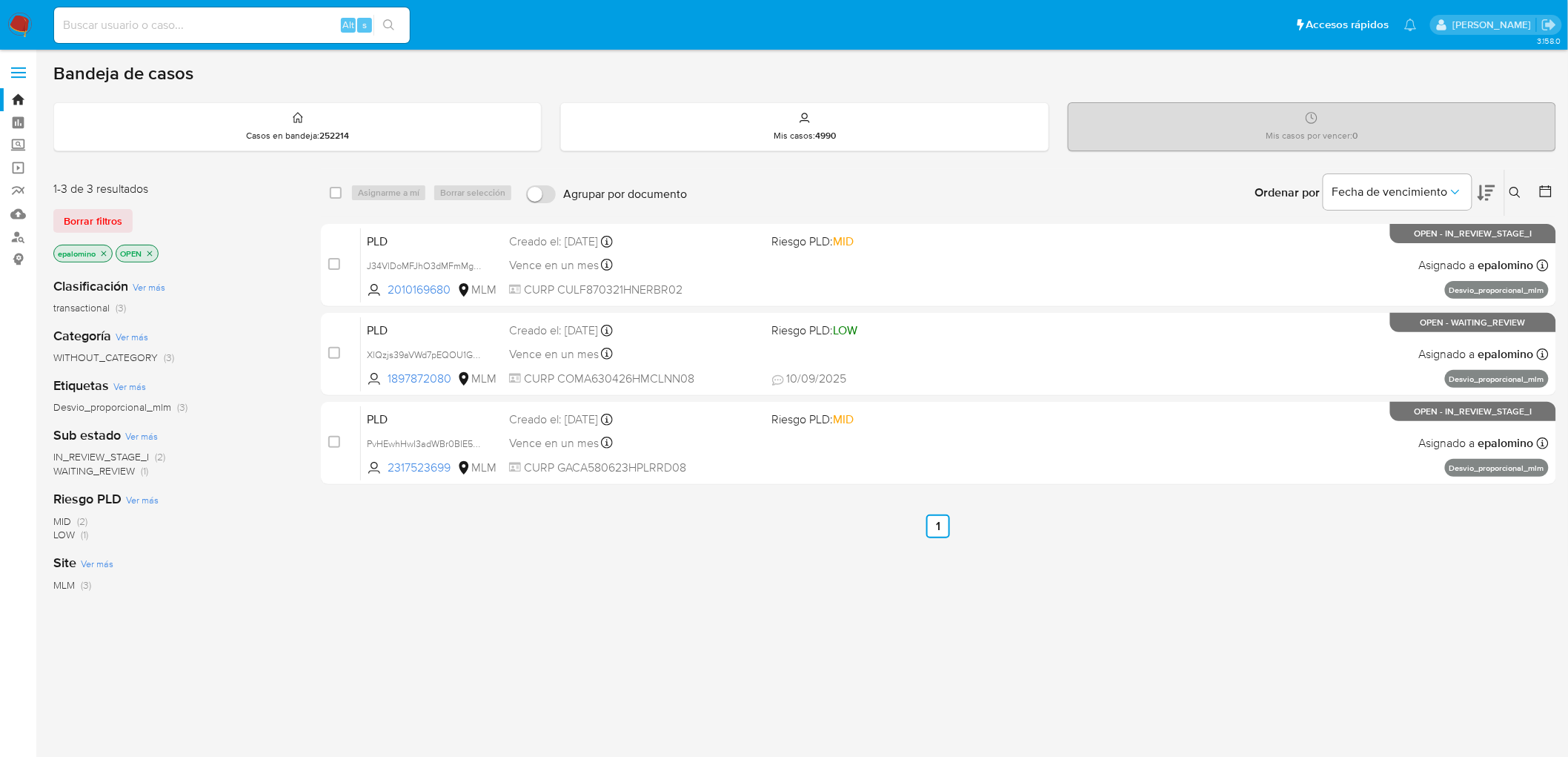
drag, startPoint x: 89, startPoint y: 224, endPoint x: 297, endPoint y: 198, distance: 209.6
click at [88, 224] on span "Borrar filtros" at bounding box center [93, 221] width 59 height 21
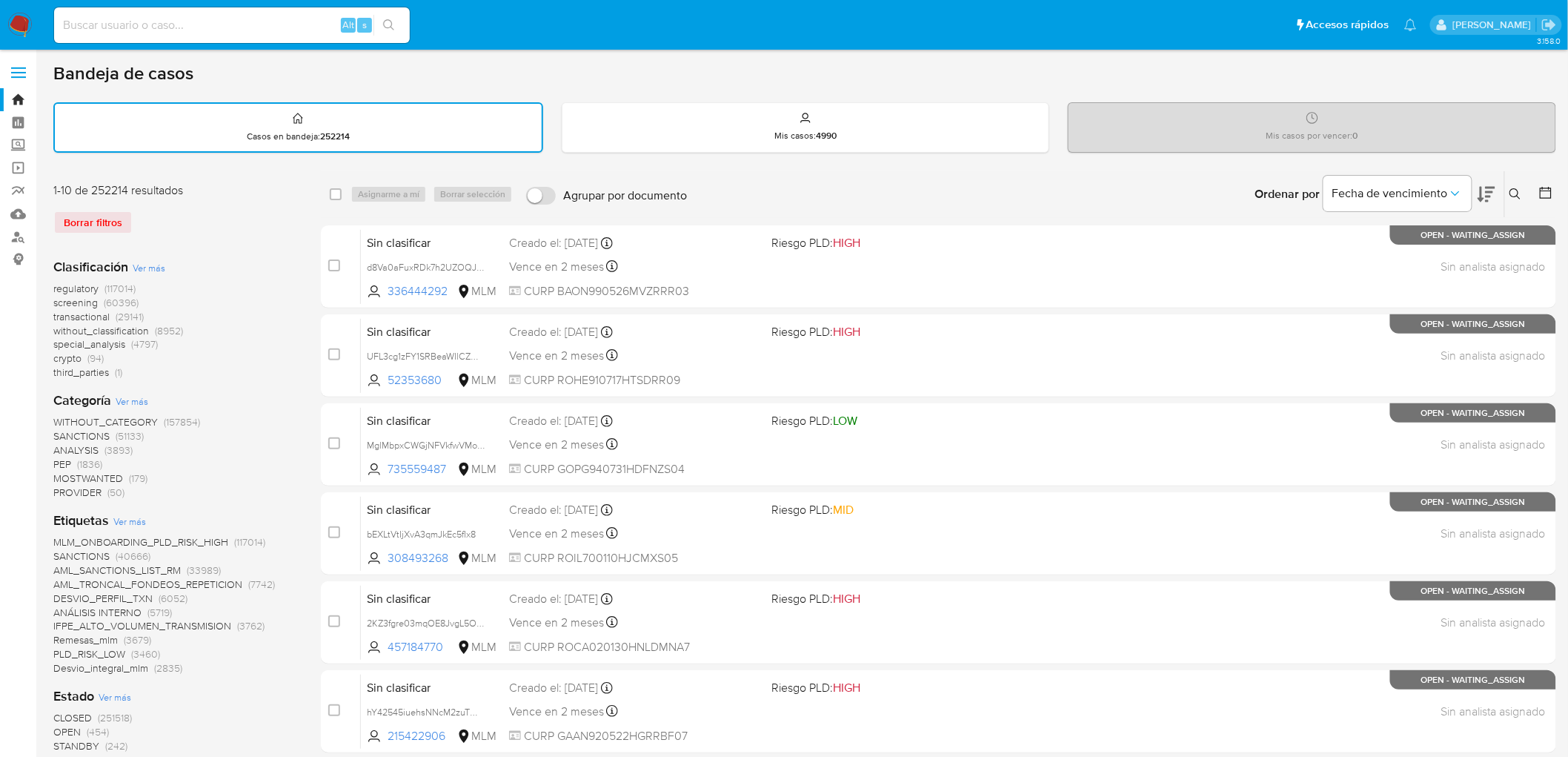
click at [1510, 189] on icon at bounding box center [1516, 195] width 12 height 12
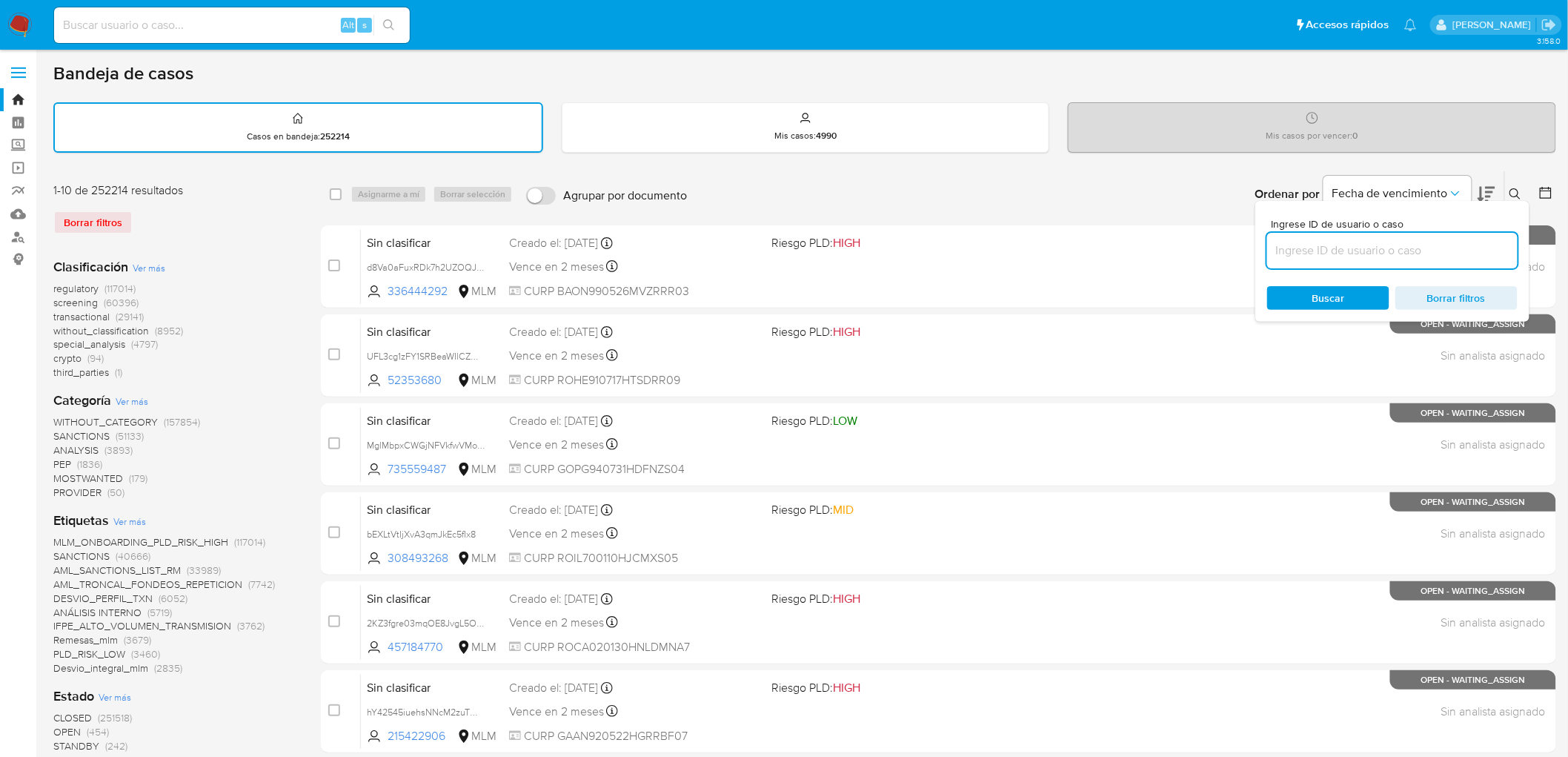
click at [1301, 255] on input at bounding box center [1392, 250] width 251 height 19
type input "1897872080"
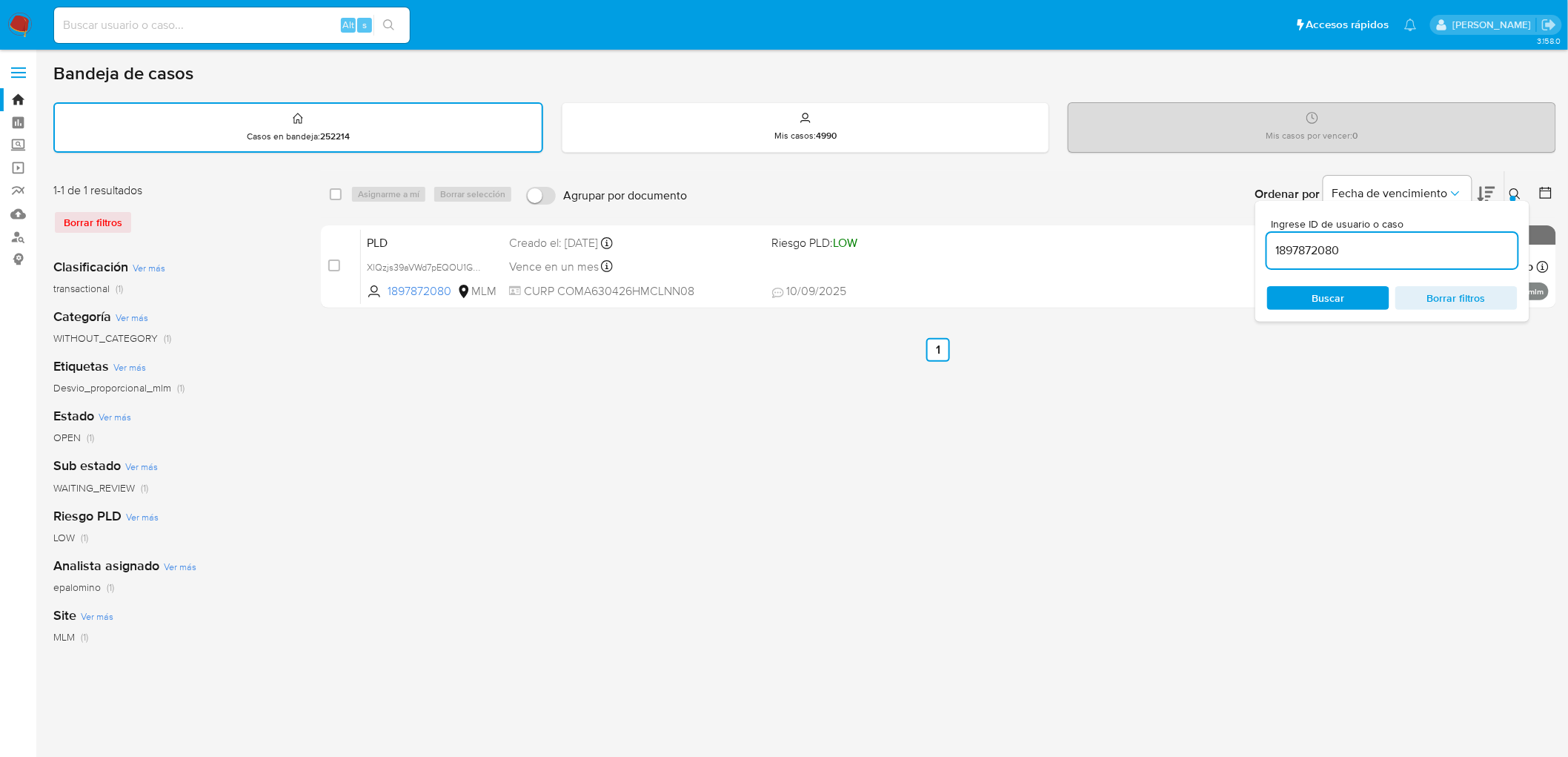
drag, startPoint x: 1514, startPoint y: 189, endPoint x: 1172, endPoint y: 199, distance: 342.1
click at [1513, 189] on icon at bounding box center [1516, 195] width 12 height 12
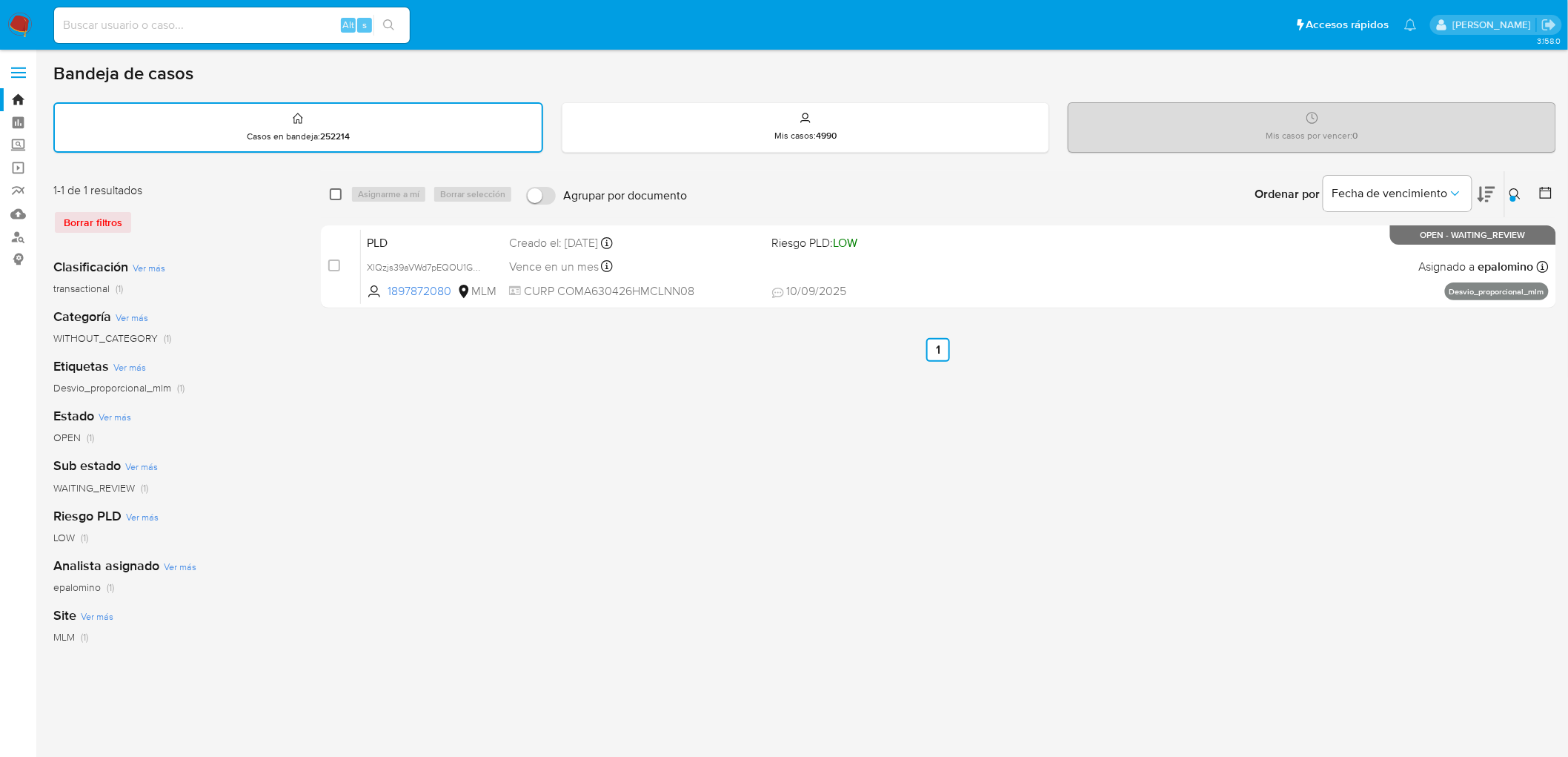
click at [333, 187] on div "select-all-cases-checkbox" at bounding box center [335, 194] width 12 height 15
click at [337, 192] on input "checkbox" at bounding box center [335, 195] width 12 height 12
checkbox input "true"
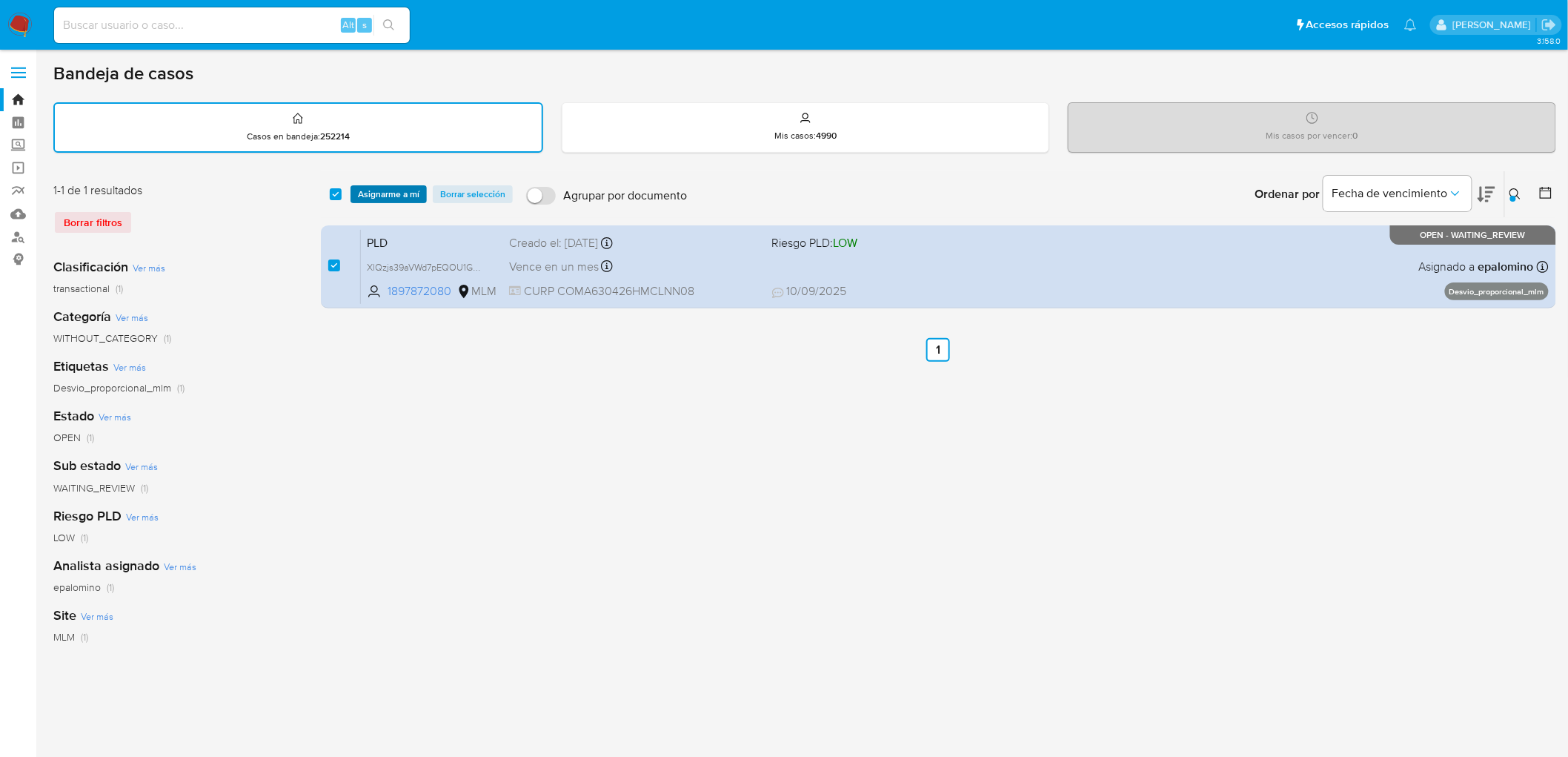
click at [403, 192] on span "Asignarme a mí" at bounding box center [389, 194] width 62 height 15
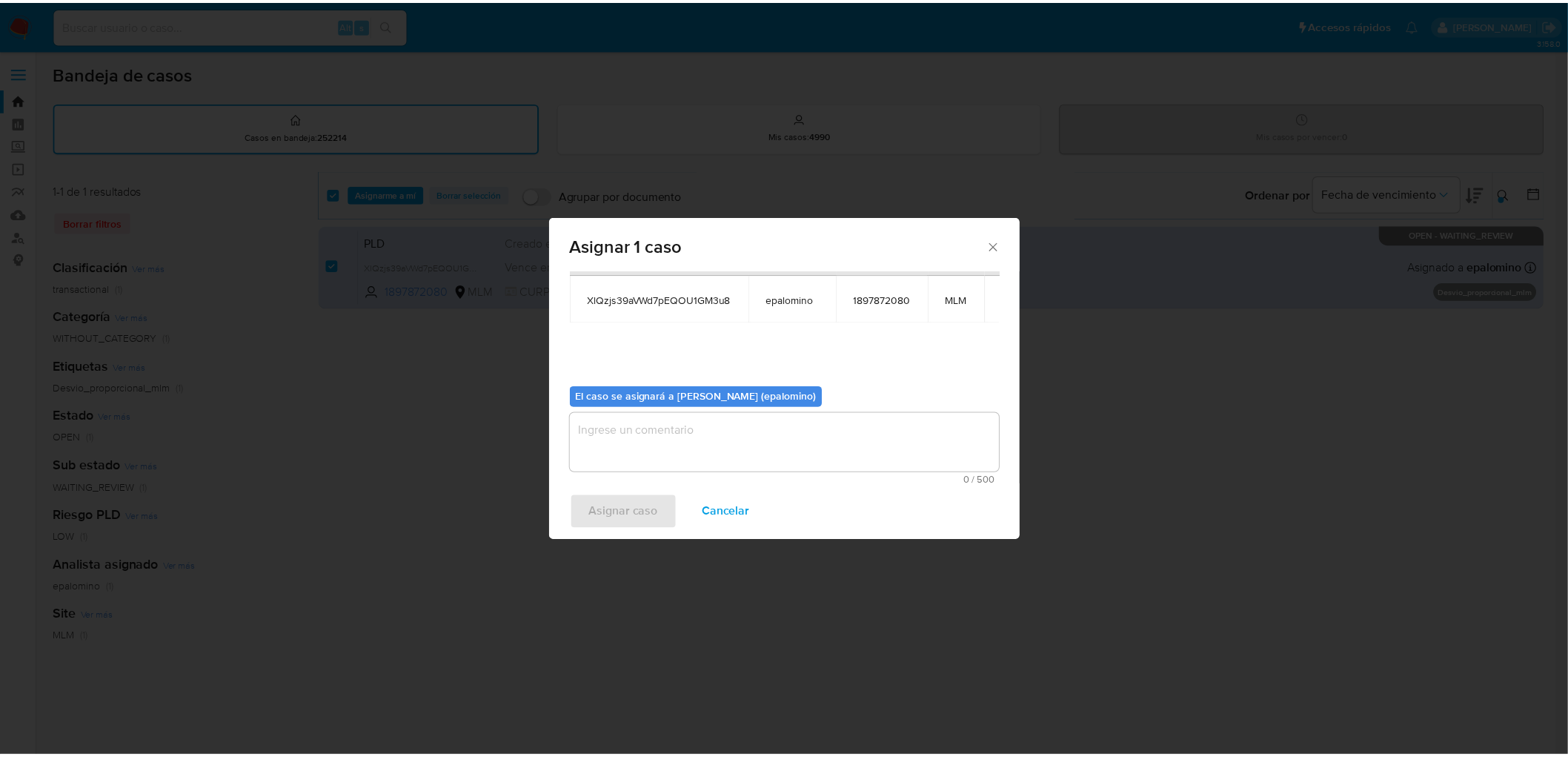
scroll to position [76, 0]
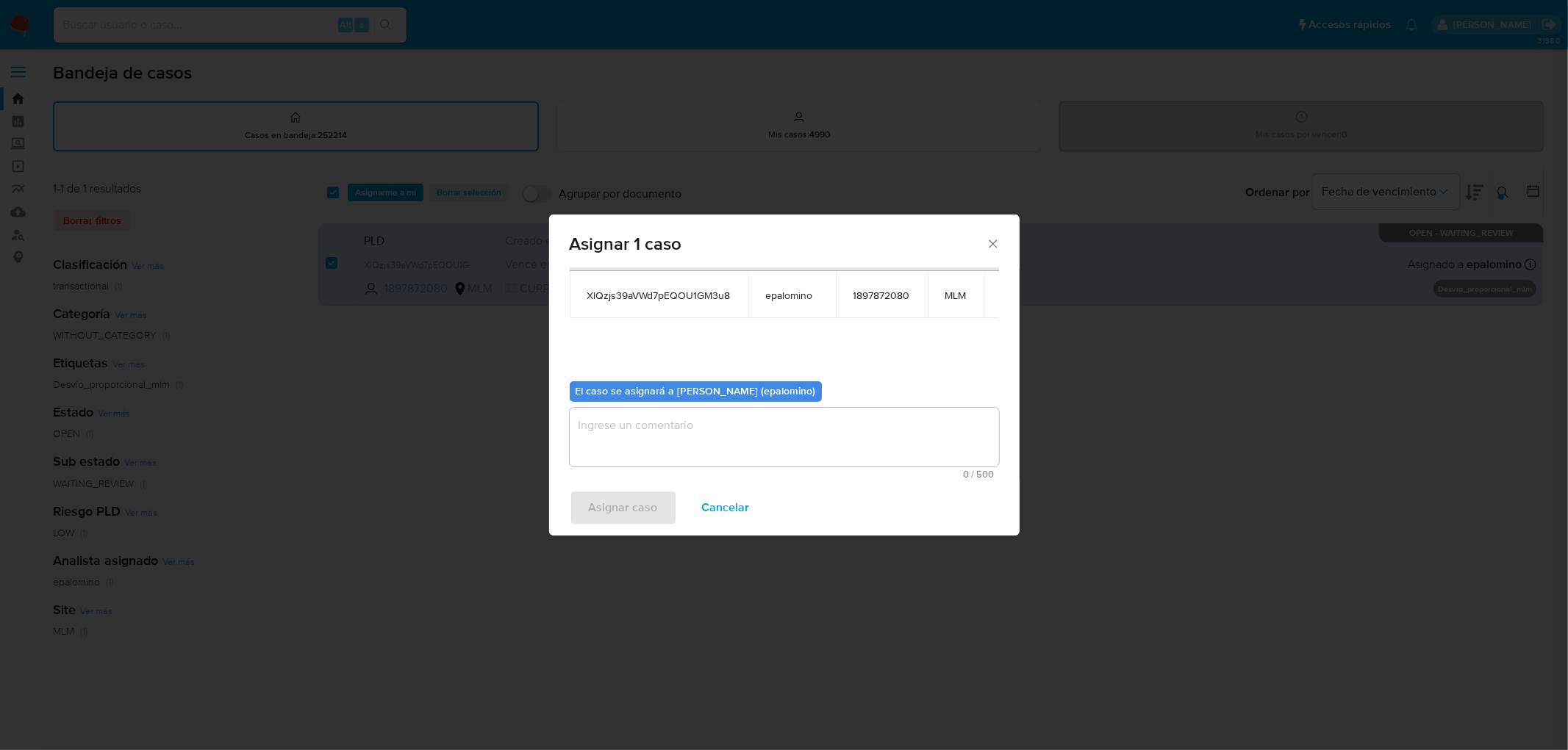
click at [639, 452] on textarea "assign-modal" at bounding box center [785, 436] width 430 height 58
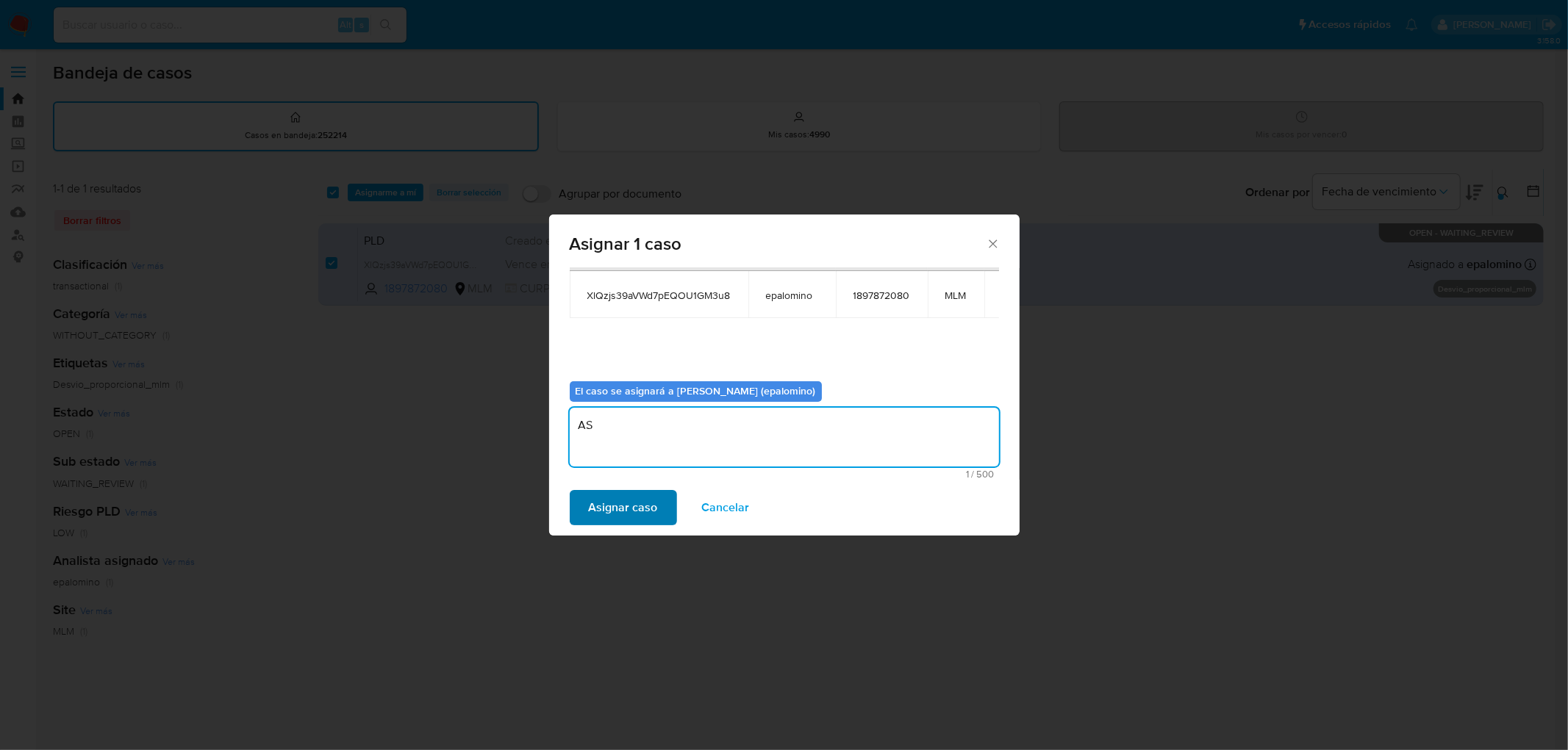
type textarea "AS"
click at [608, 503] on span "Asignar caso" at bounding box center [624, 508] width 69 height 33
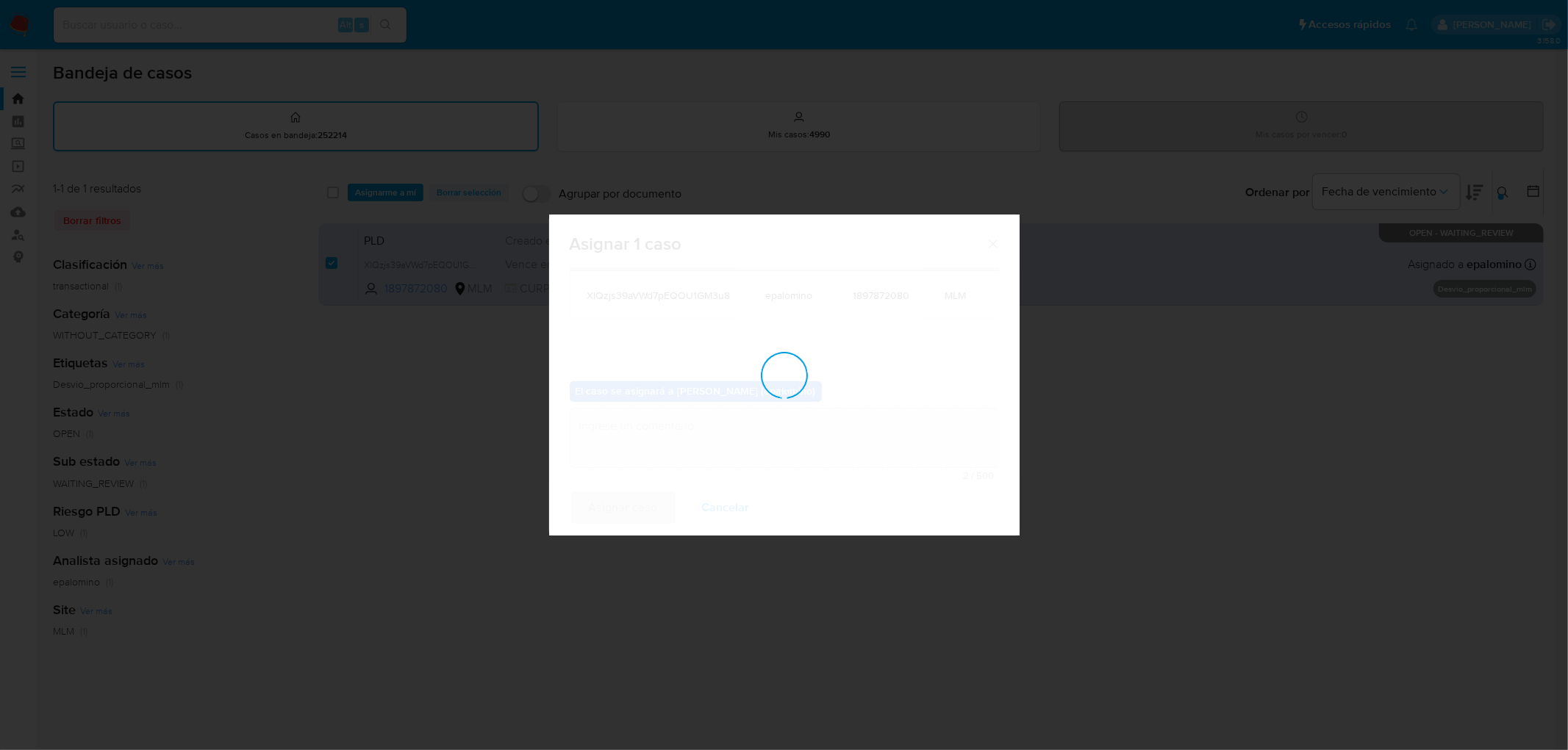
checkbox input "false"
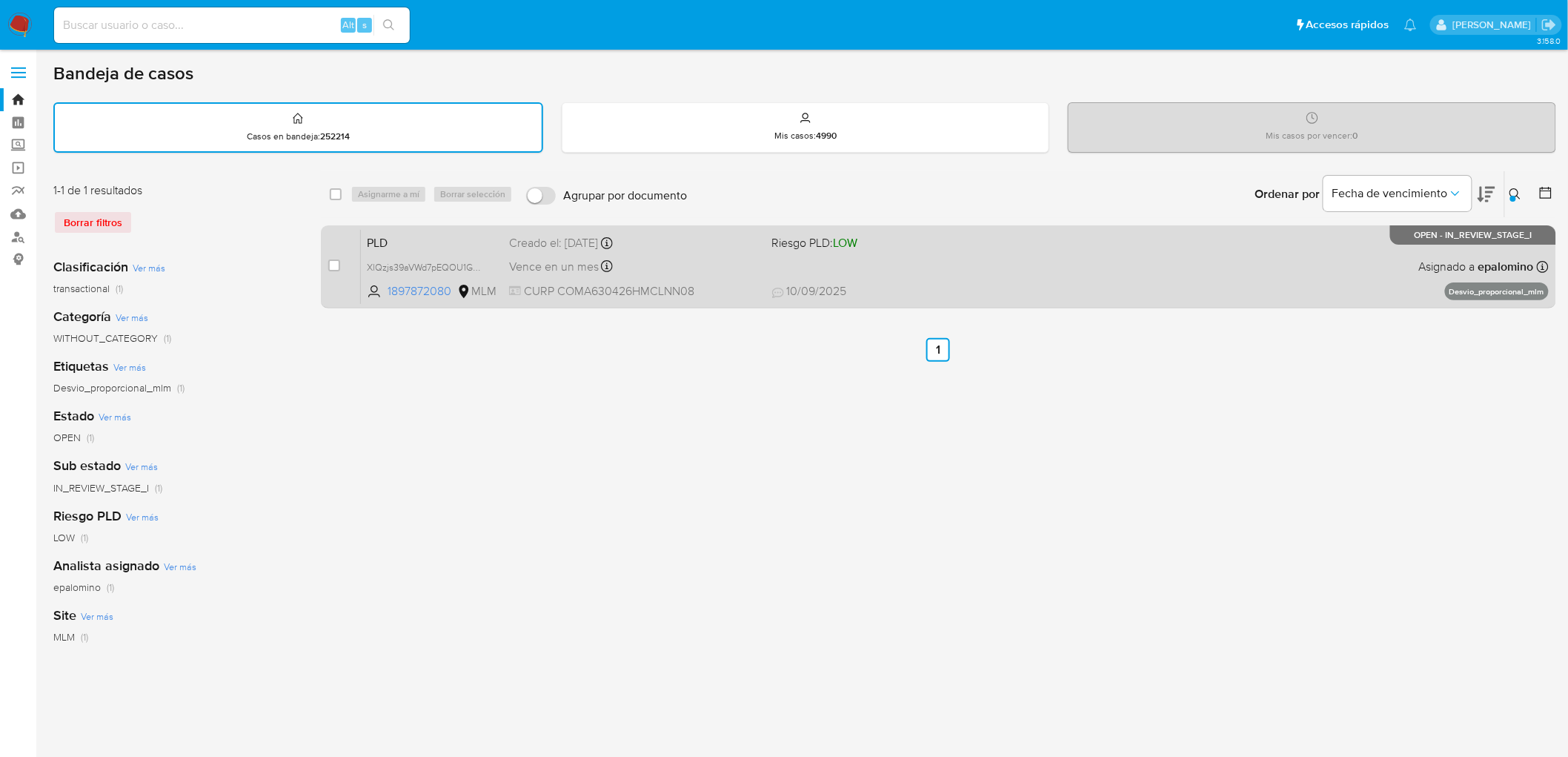
click at [390, 234] on span "PLD" at bounding box center [432, 241] width 131 height 19
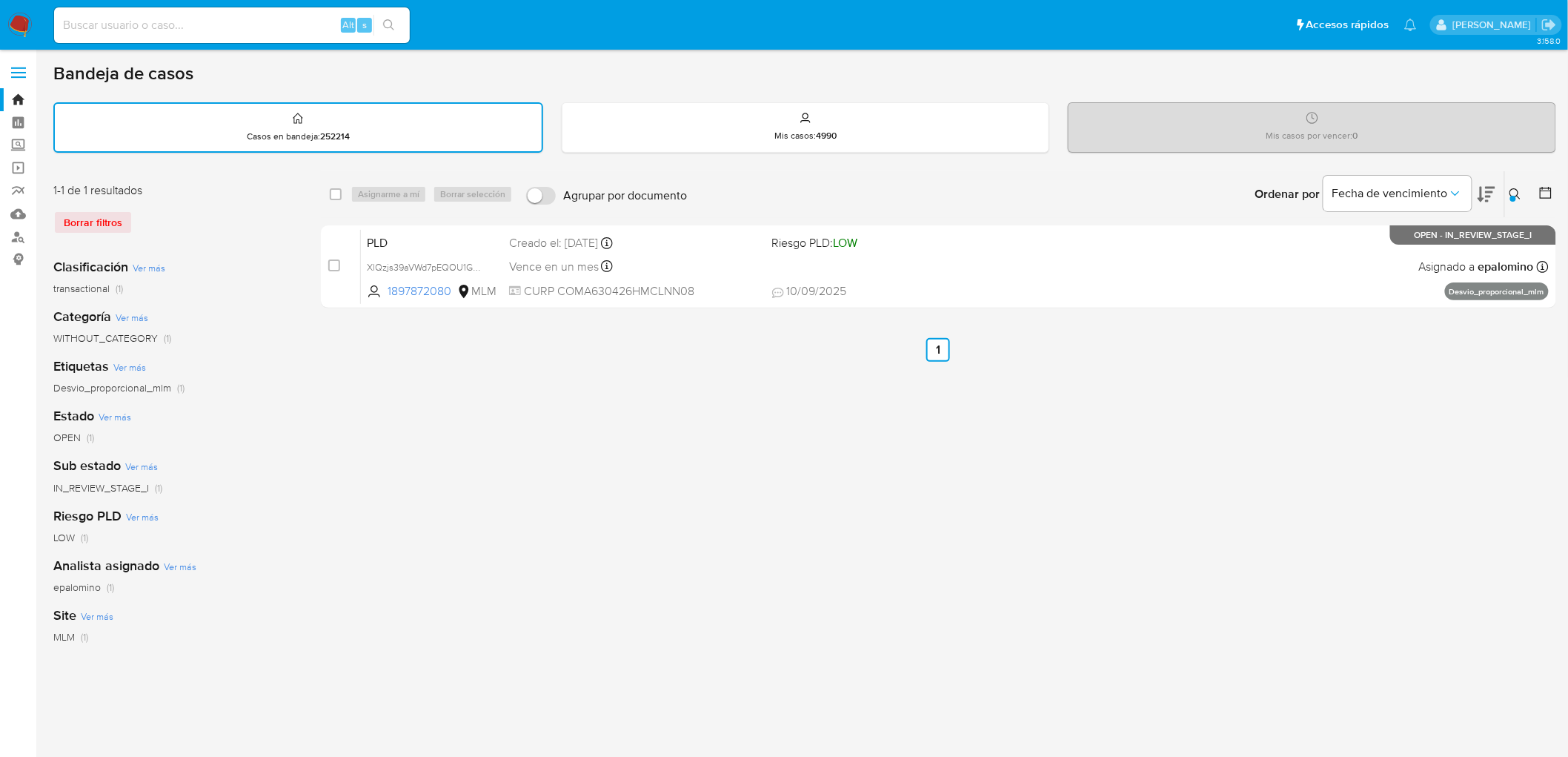
click at [21, 30] on img at bounding box center [19, 25] width 25 height 25
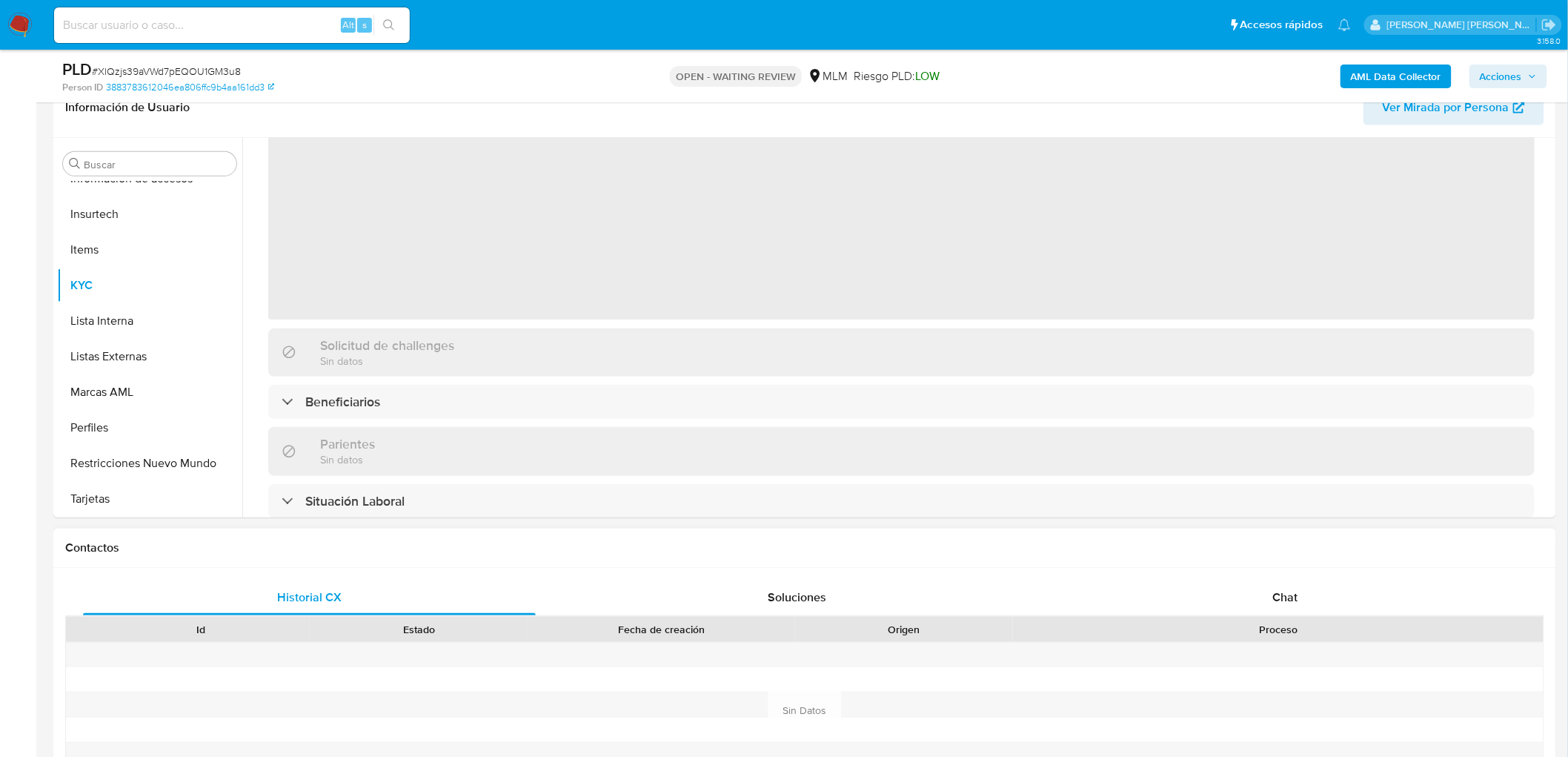
scroll to position [165, 0]
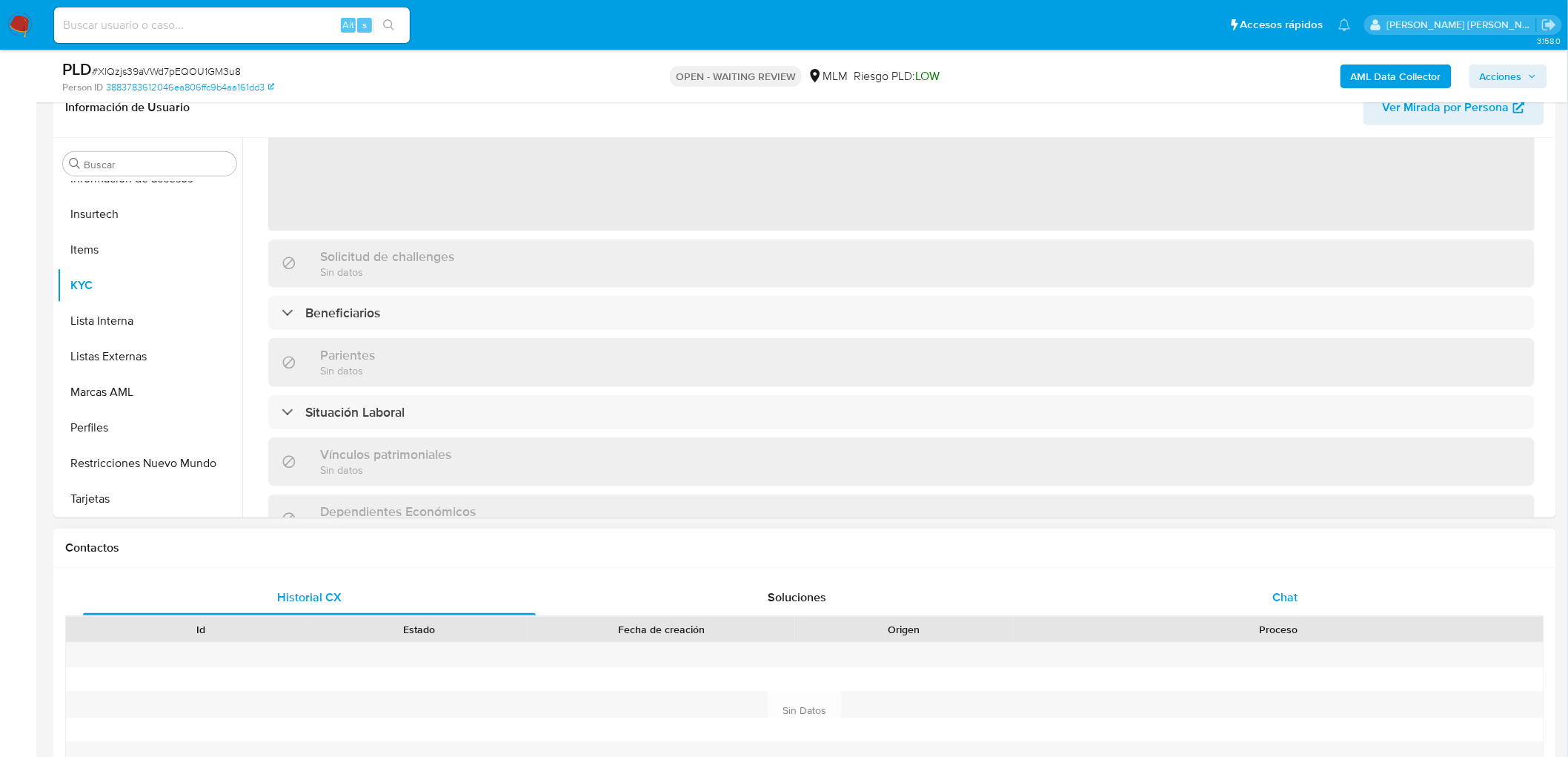
click at [1296, 582] on div "Chat" at bounding box center [1286, 598] width 453 height 36
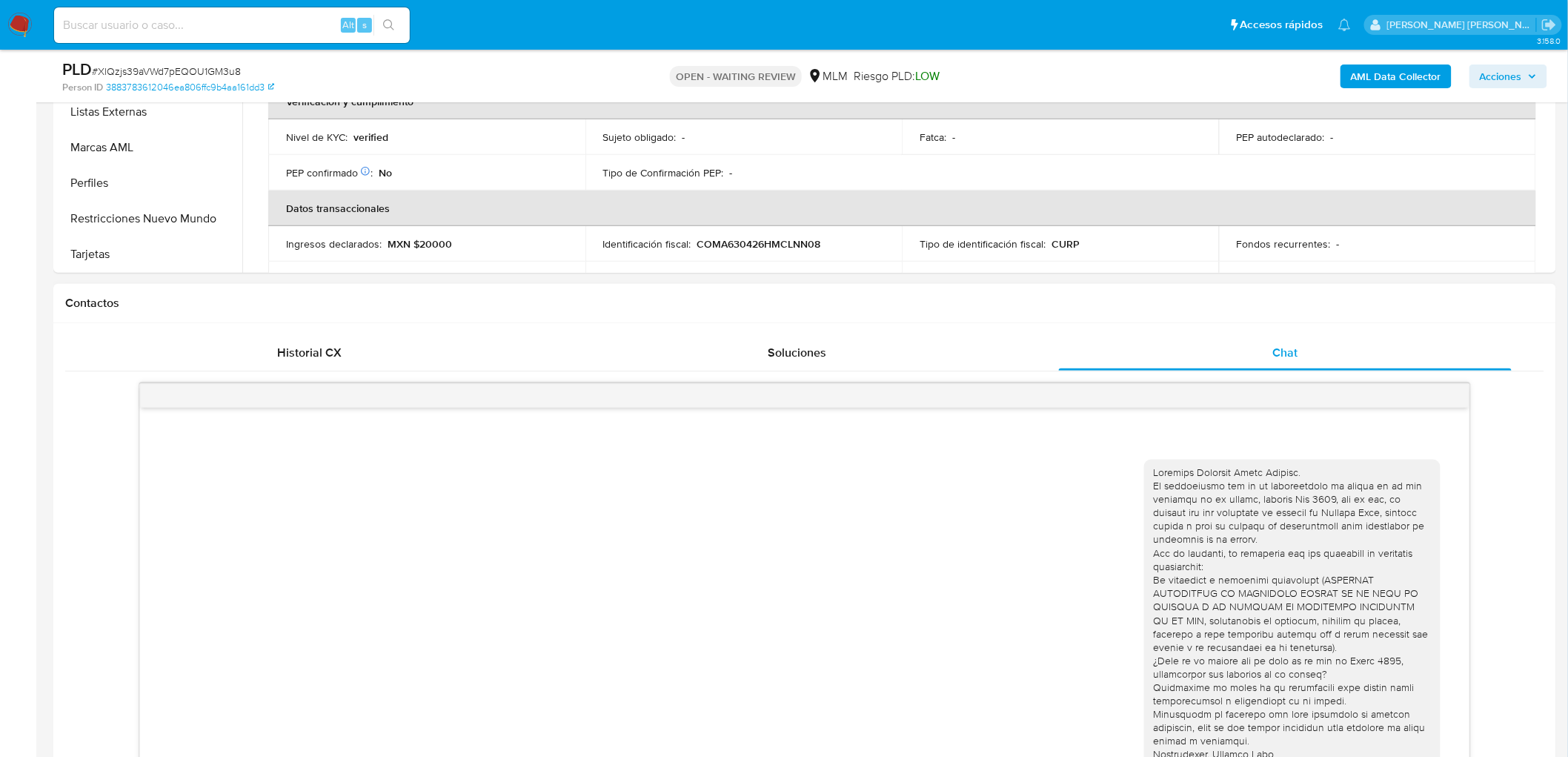
select select "10"
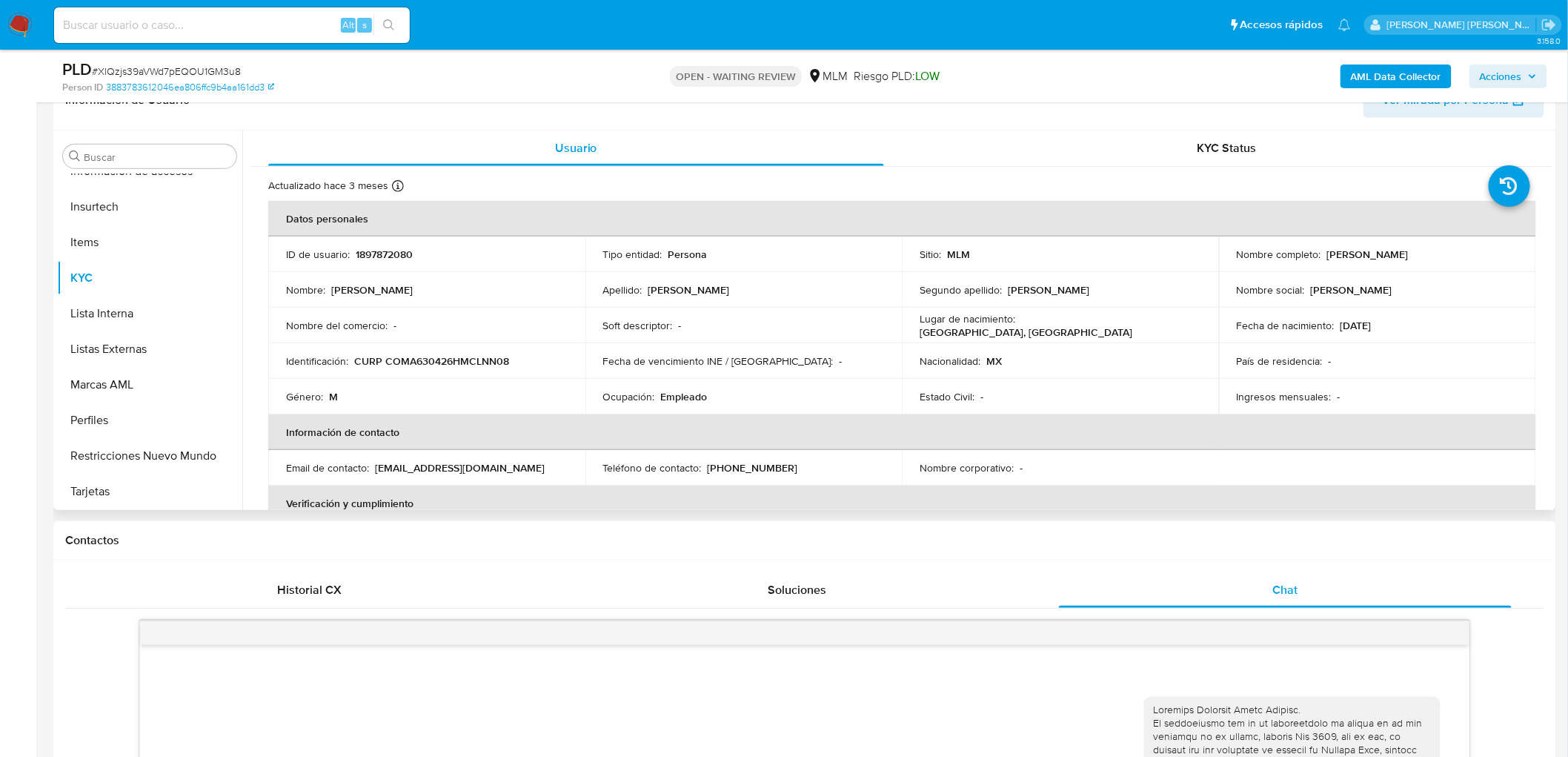
scroll to position [247, 0]
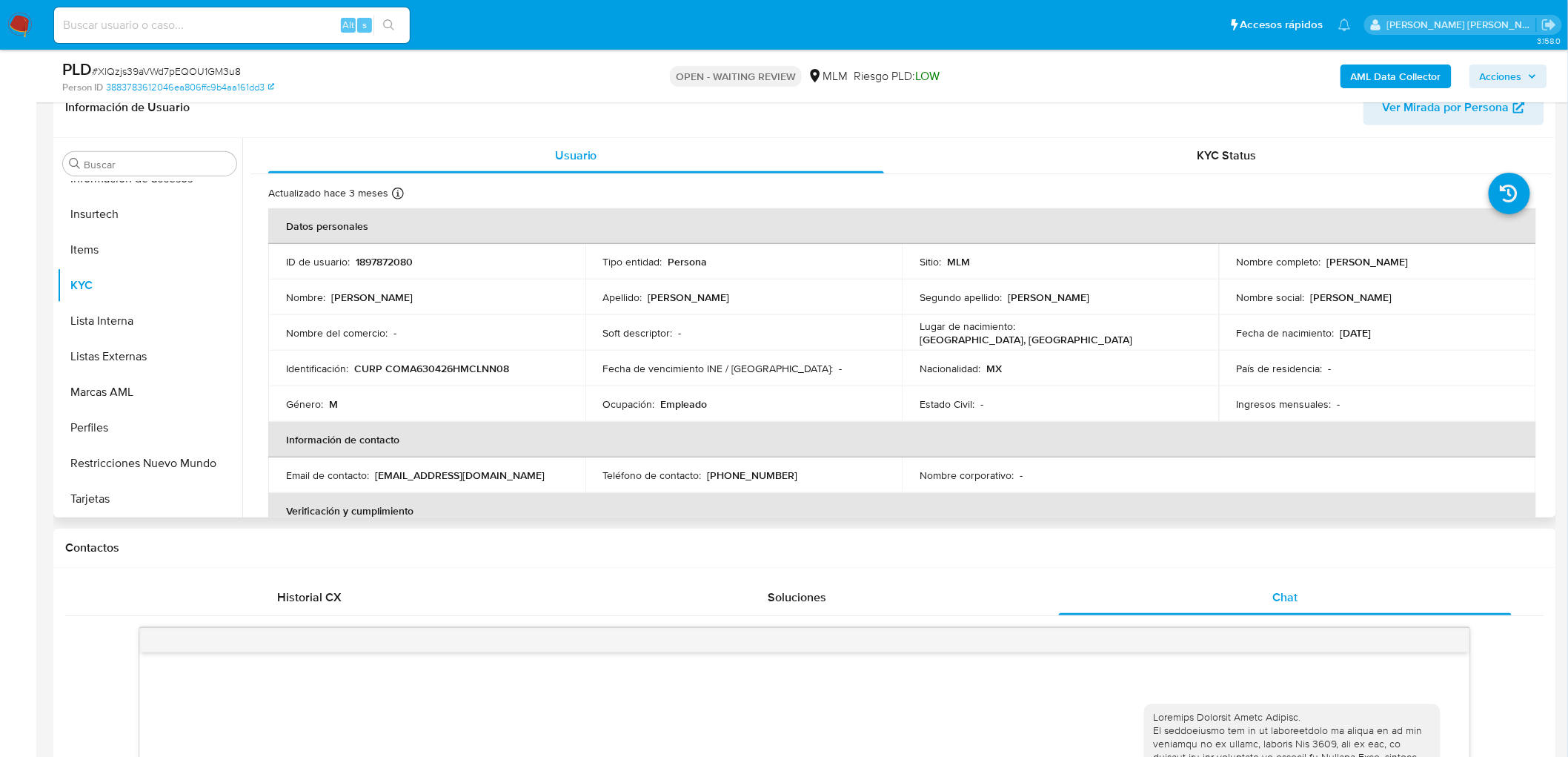
click at [395, 261] on p "1897872080" at bounding box center [383, 261] width 57 height 13
copy p "1897872080"
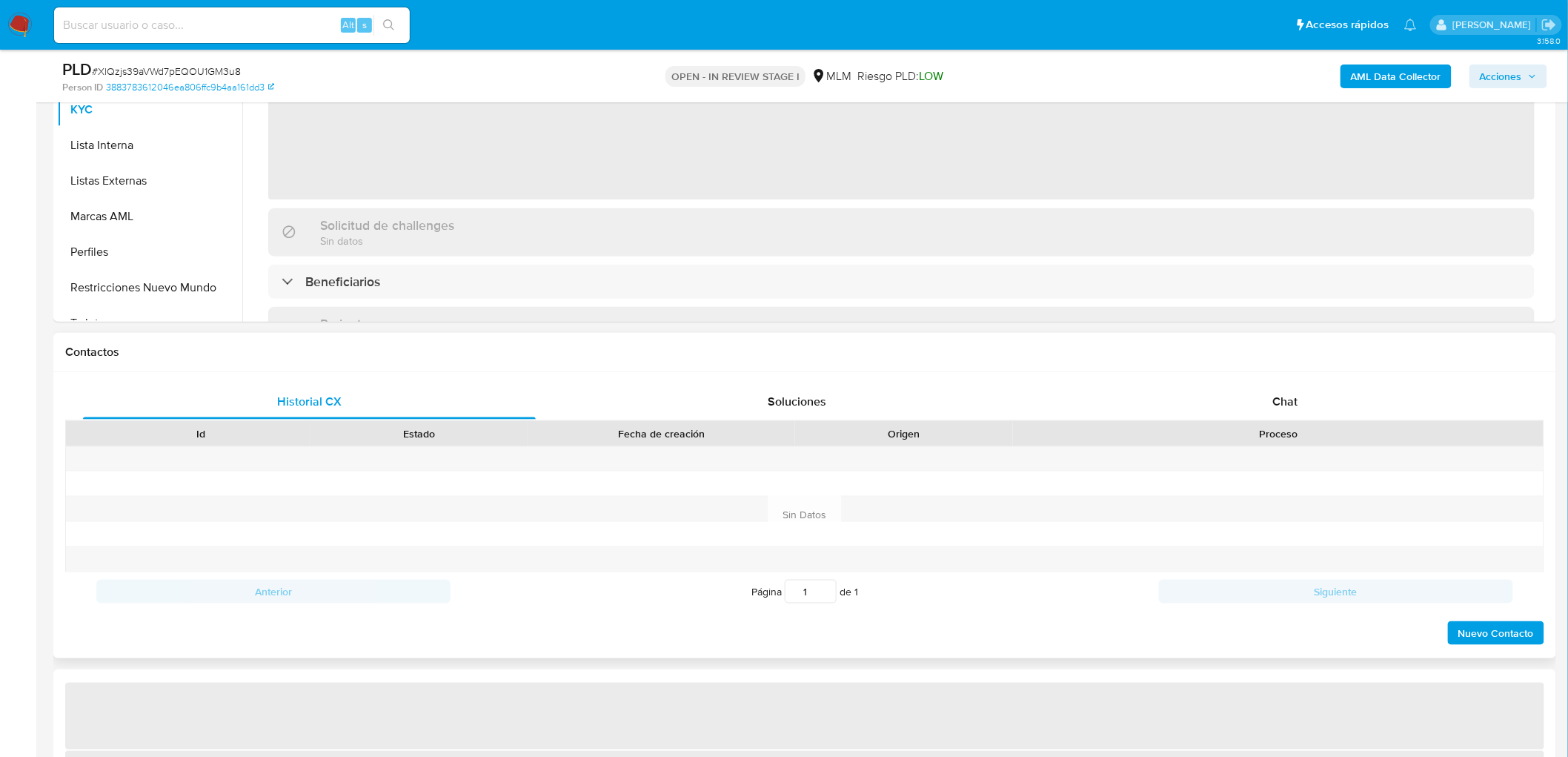
scroll to position [626, 0]
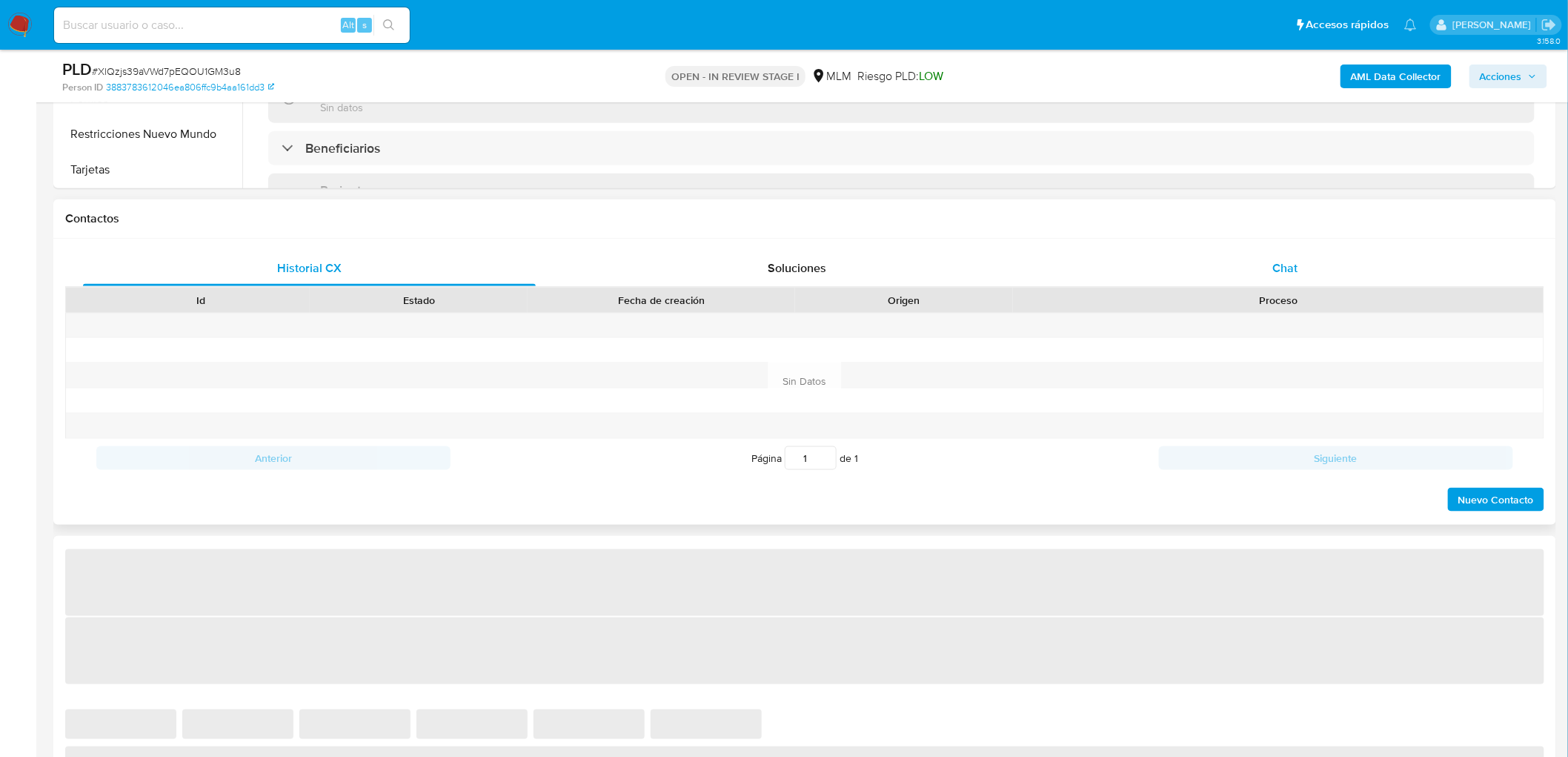
click at [1286, 277] on div "Chat" at bounding box center [1286, 269] width 453 height 36
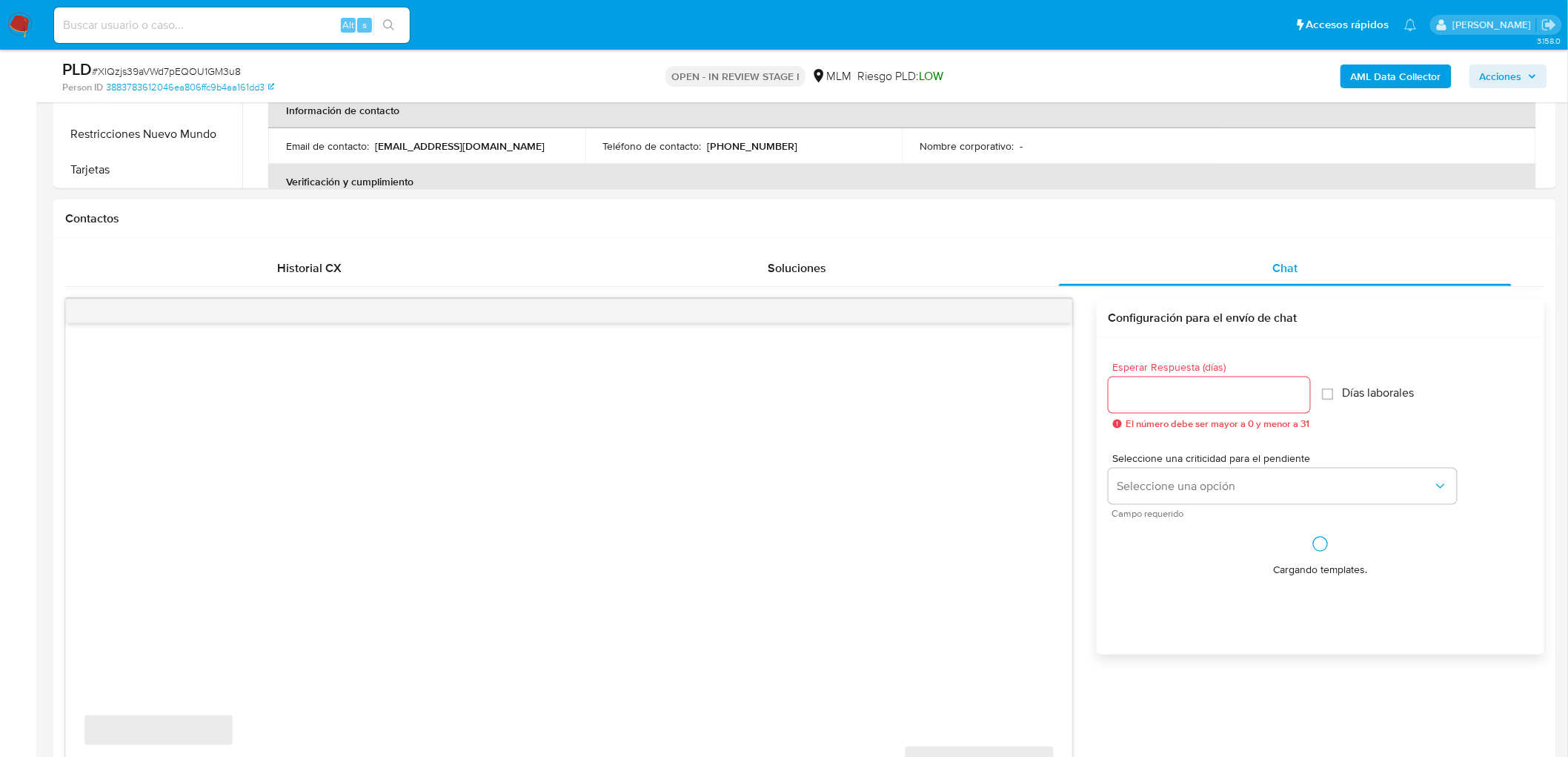
select select "10"
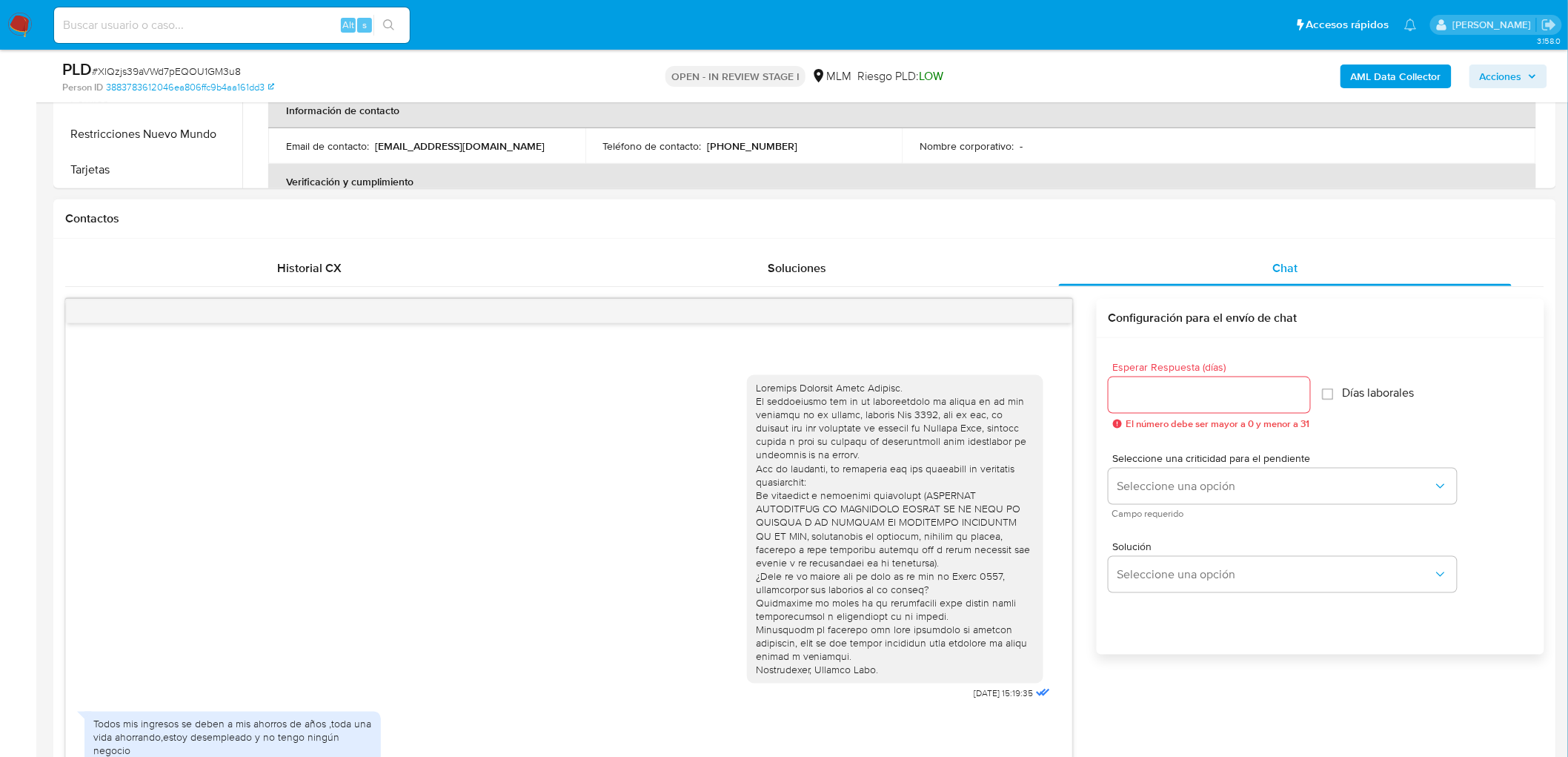
click at [1194, 388] on input "Esperar Respuesta (días)" at bounding box center [1210, 394] width 202 height 19
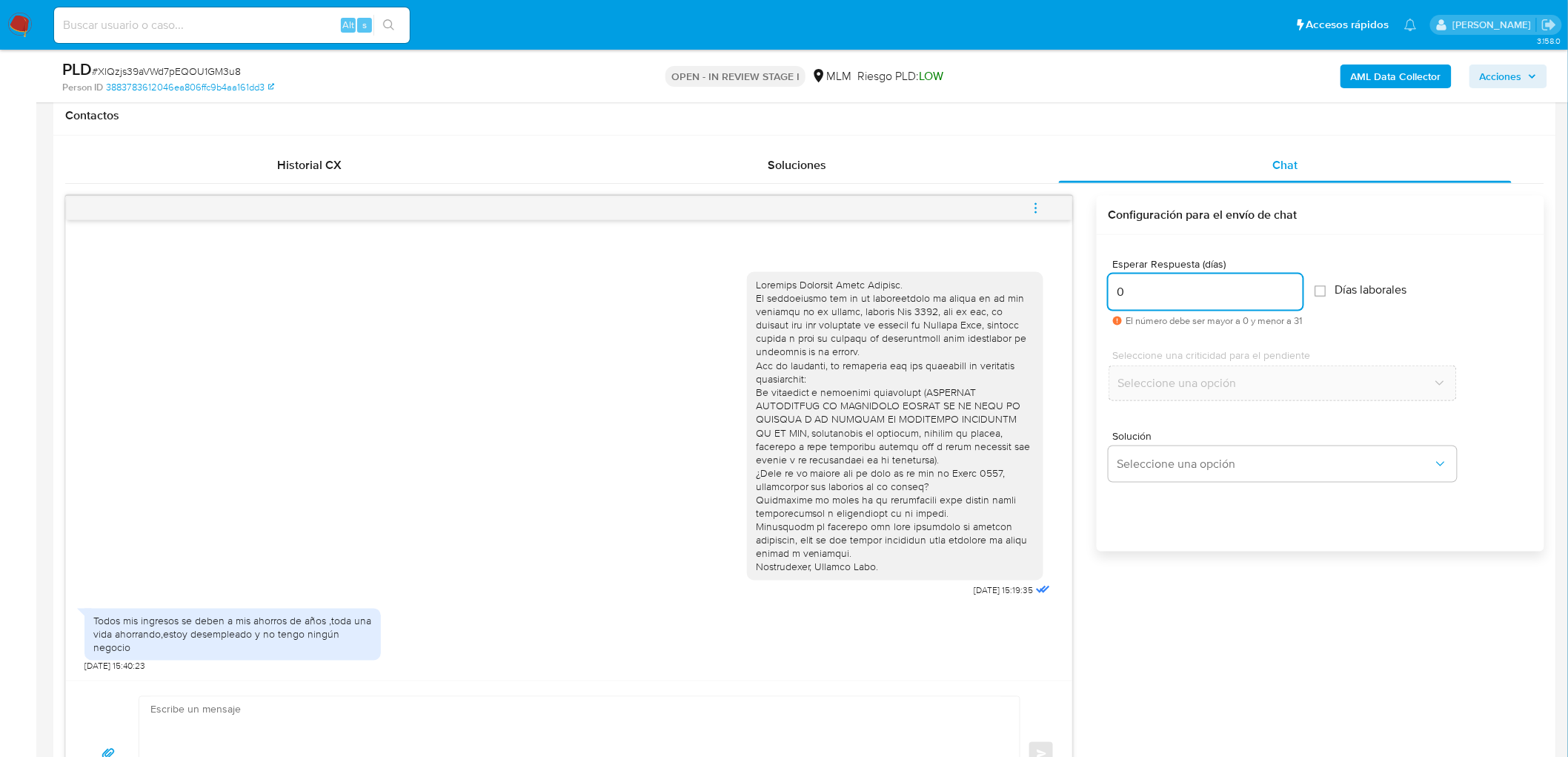
scroll to position [742, 0]
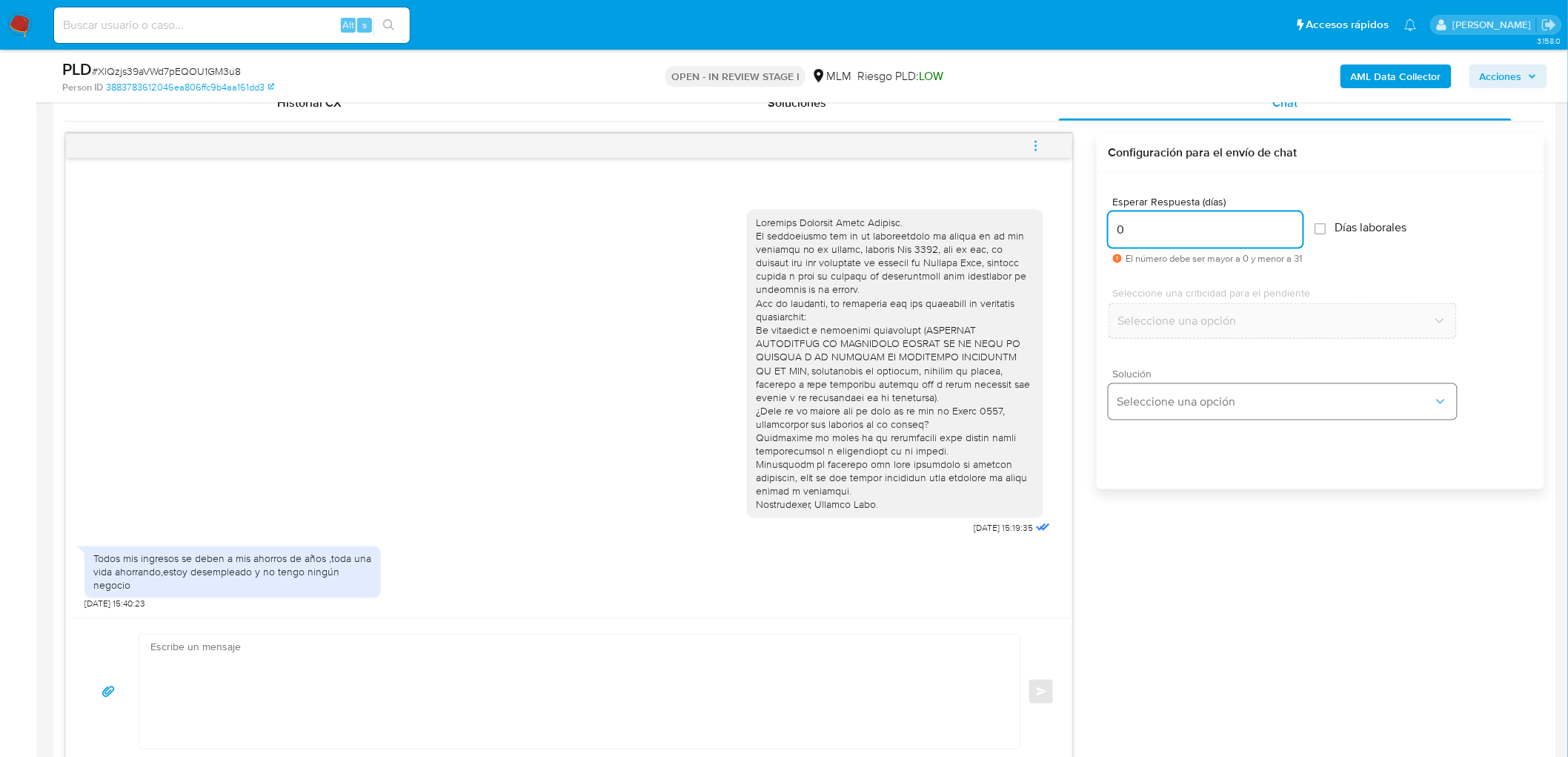
type input "0"
click at [1204, 413] on button "Seleccione una opción" at bounding box center [1283, 402] width 348 height 36
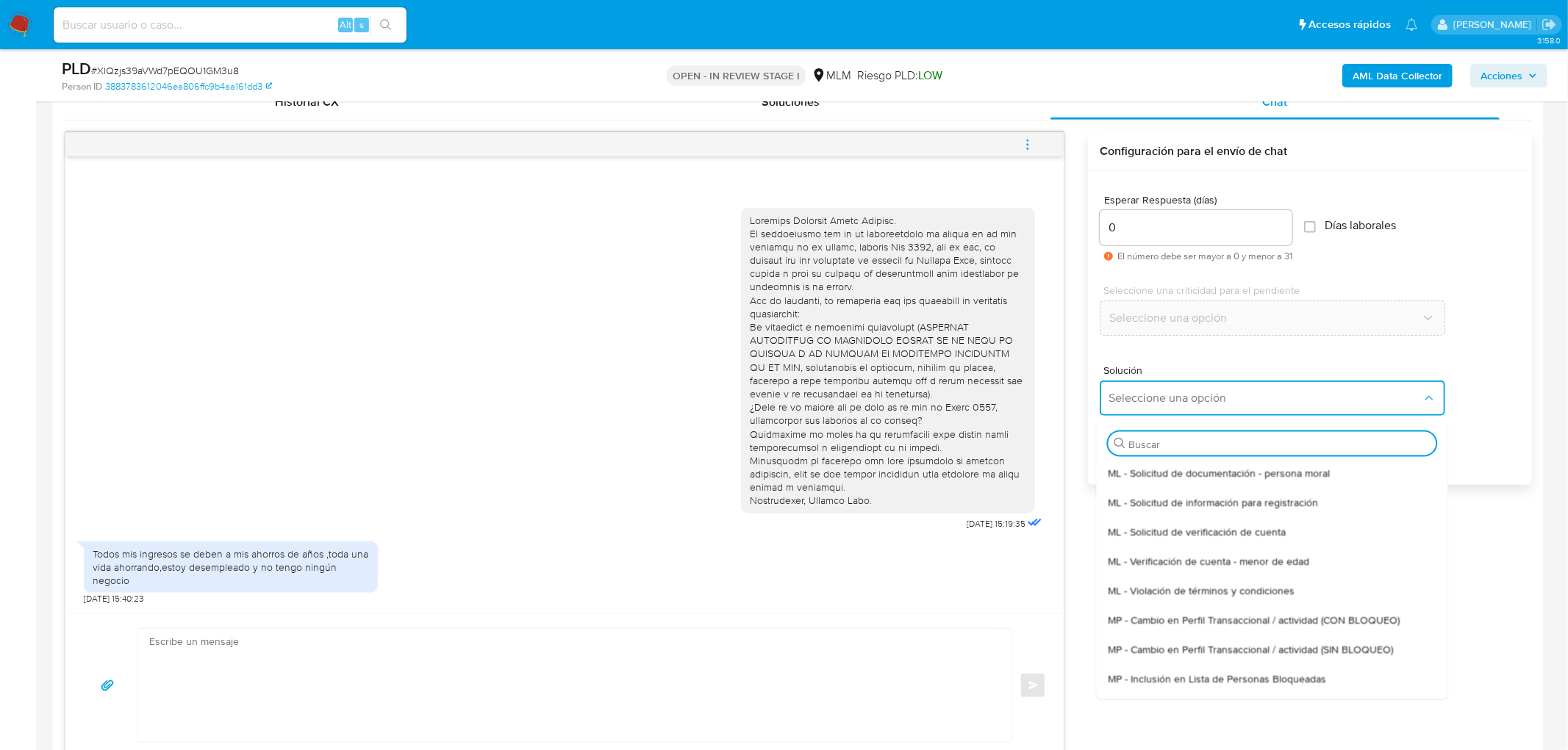
click at [1211, 524] on span "ML - Solicitud de verificación de cuenta" at bounding box center [1197, 530] width 178 height 13
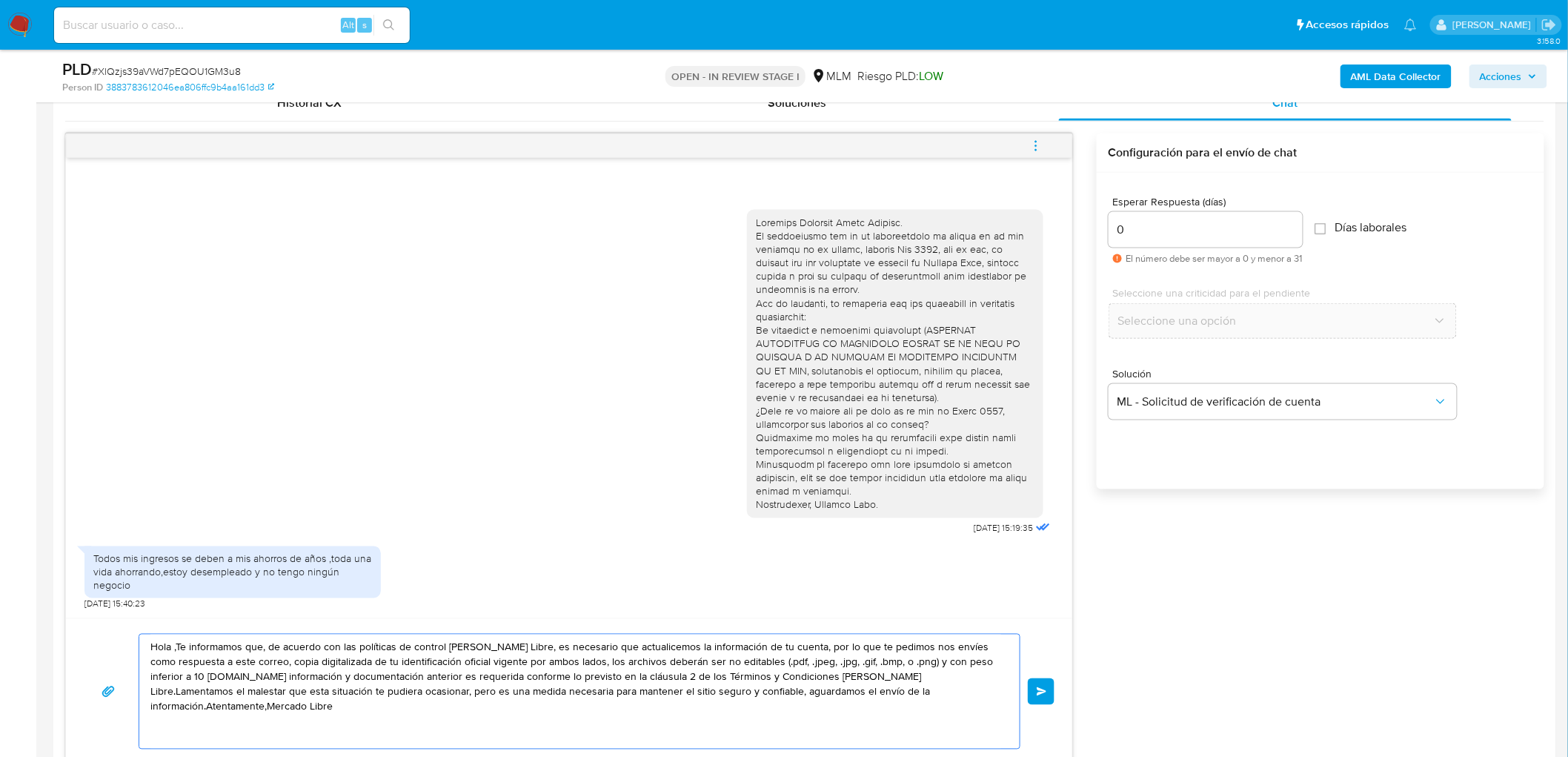
drag, startPoint x: 972, startPoint y: 692, endPoint x: 137, endPoint y: 616, distance: 838.5
click at [137, 616] on div "[DATE] 15:19:35 Todos mis ingresos se deben a mis ahorros de años ,toda una vid…" at bounding box center [569, 449] width 1008 height 632
paste textarea "Agradecemos mucho tus respuestas. Para la institución es importante conocer a s…"
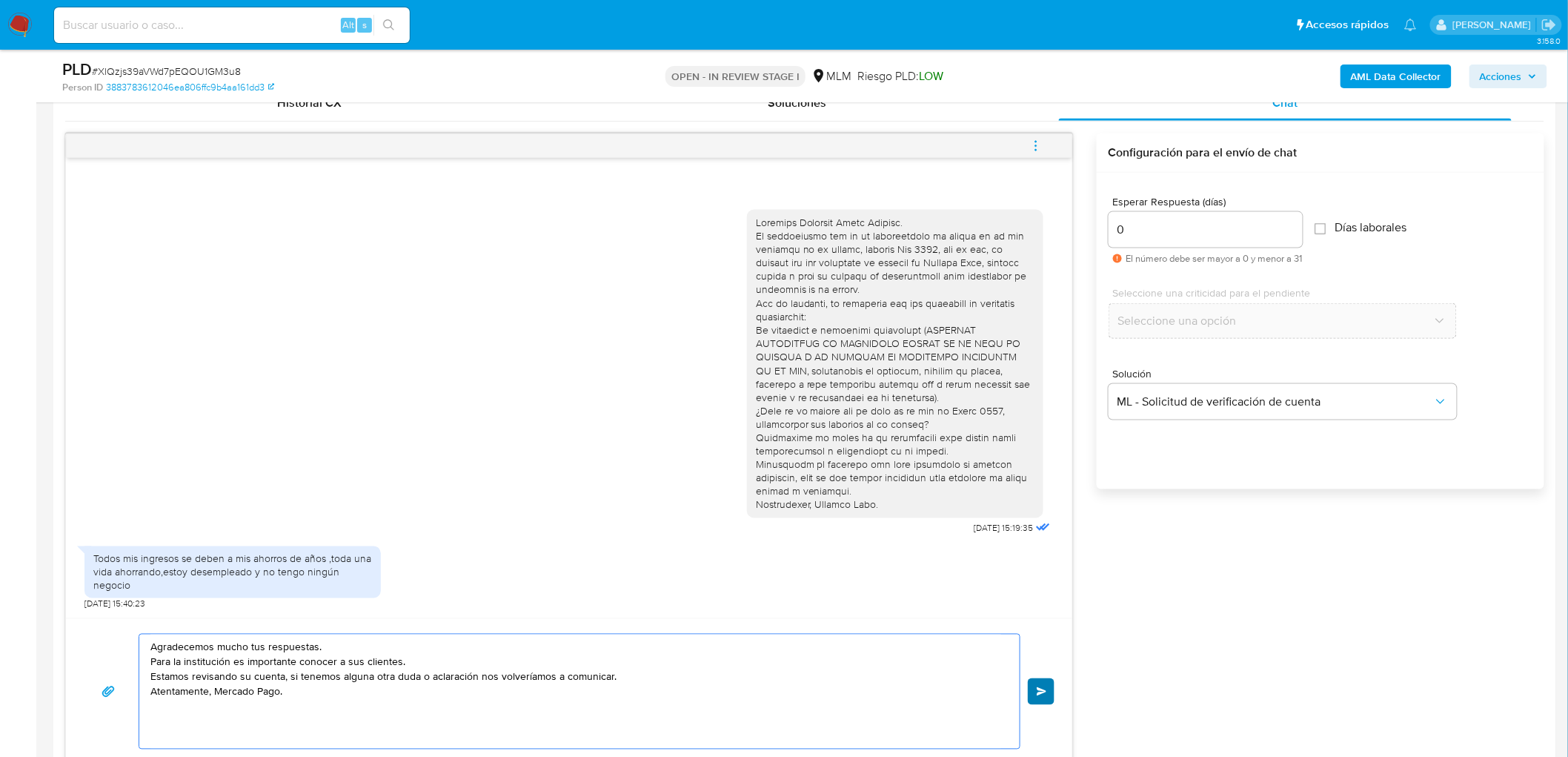
type textarea "Agradecemos mucho tus respuestas. Para la institución es importante conocer a s…"
click at [1045, 692] on span "Enviar" at bounding box center [1042, 691] width 10 height 9
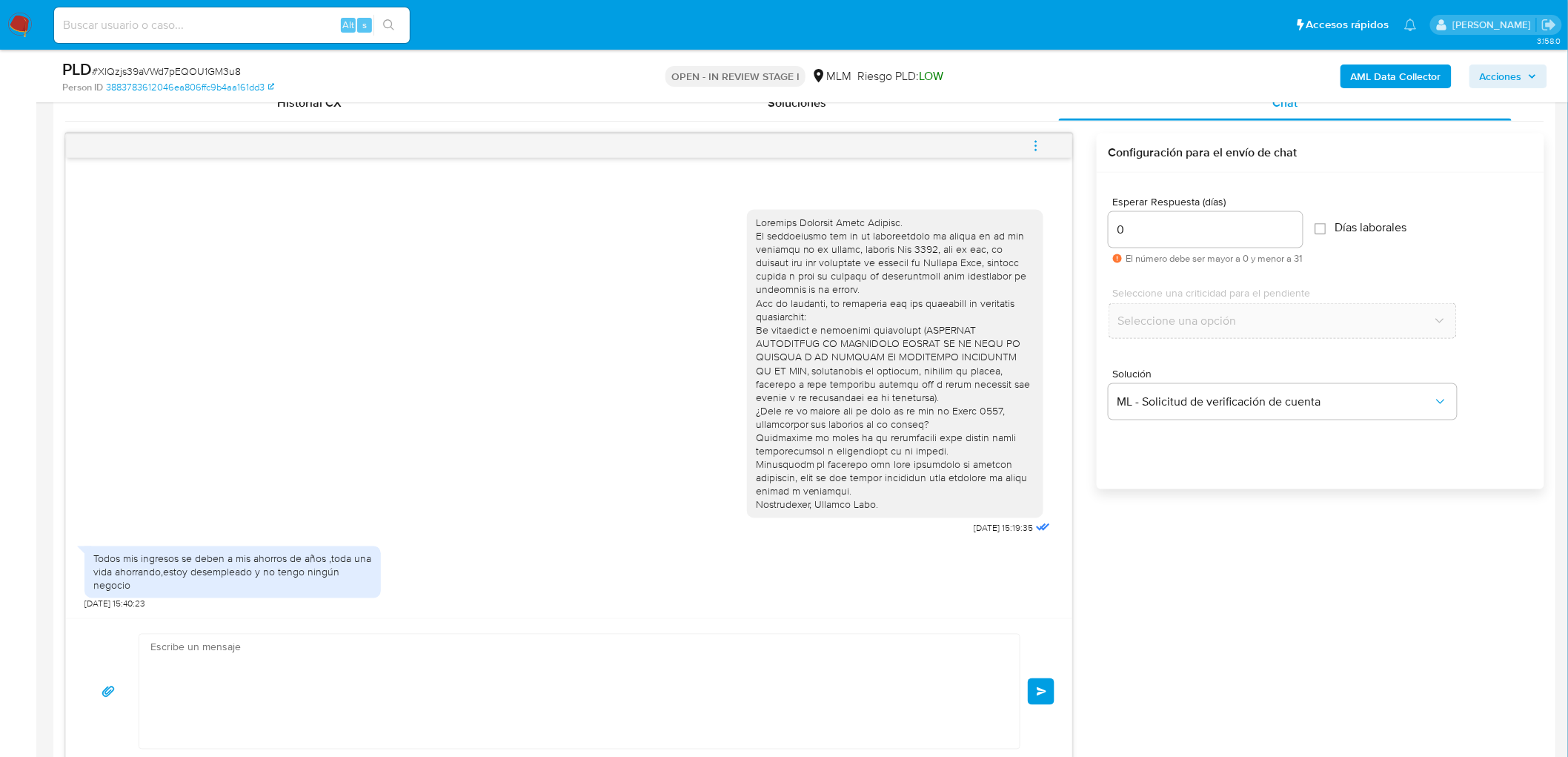
scroll to position [76, 0]
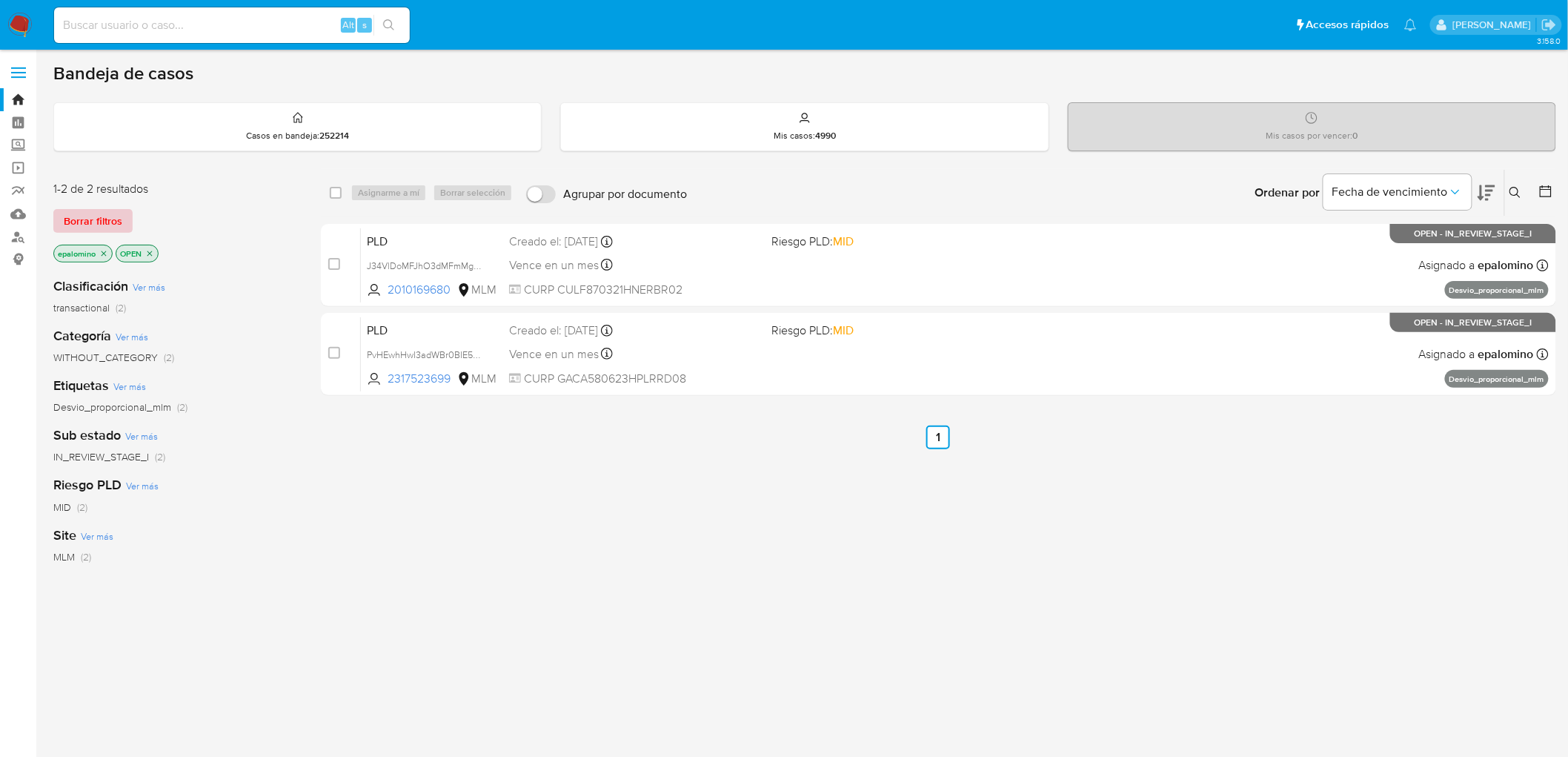
click at [105, 217] on span "Borrar filtros" at bounding box center [93, 221] width 59 height 21
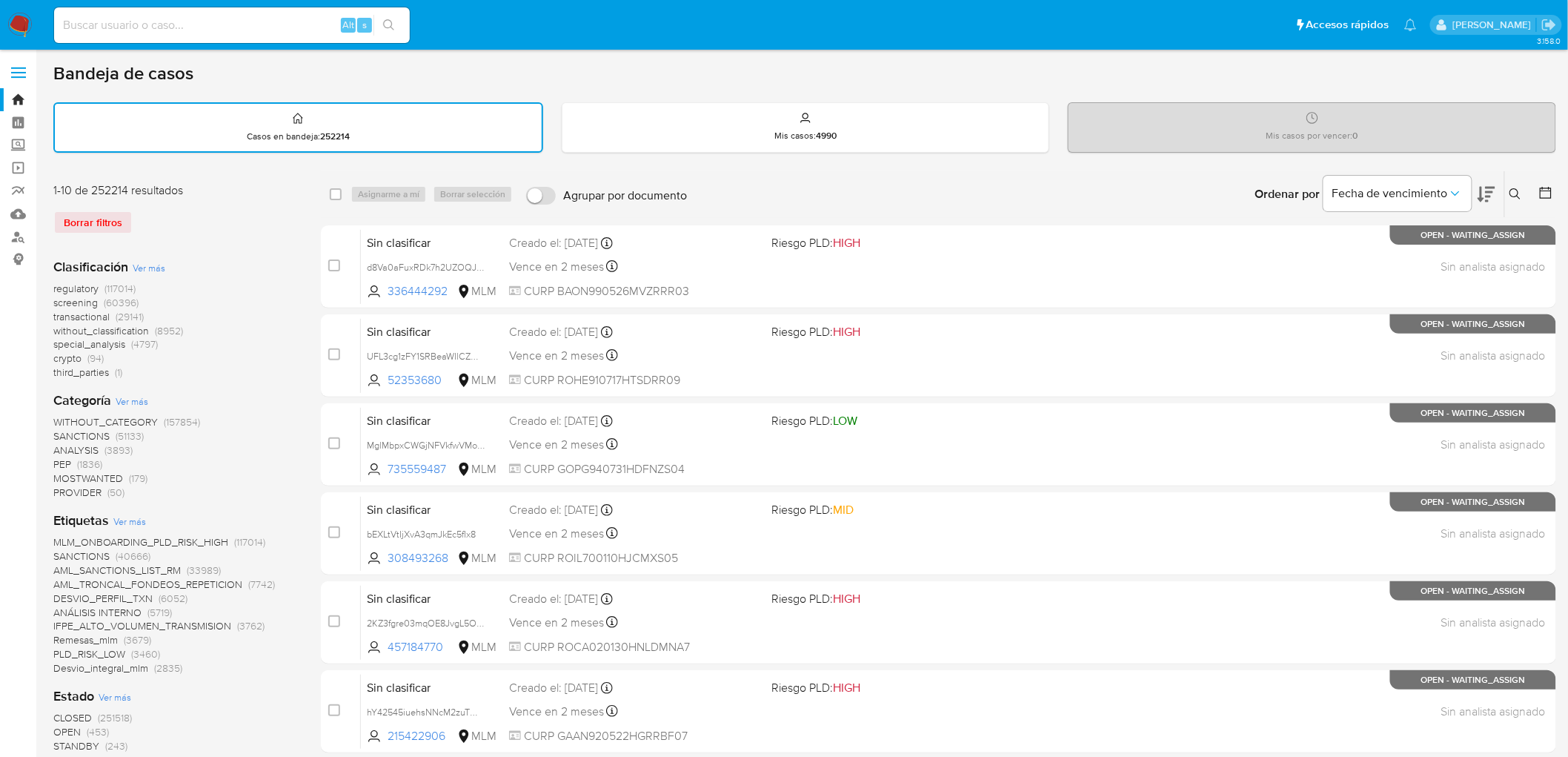
click at [1515, 191] on icon at bounding box center [1516, 195] width 12 height 12
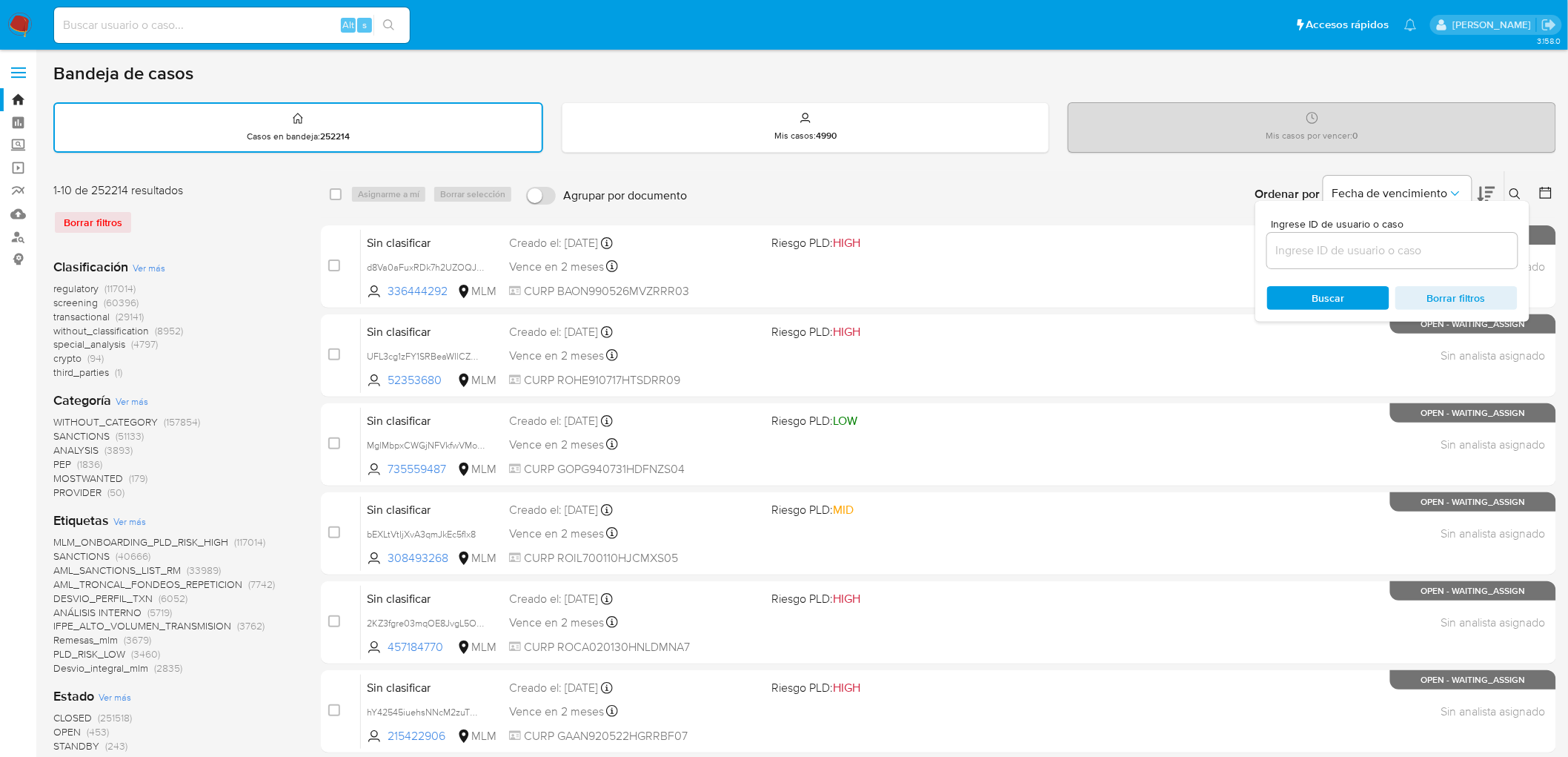
click at [1305, 246] on input at bounding box center [1392, 250] width 251 height 19
type input "2317523699"
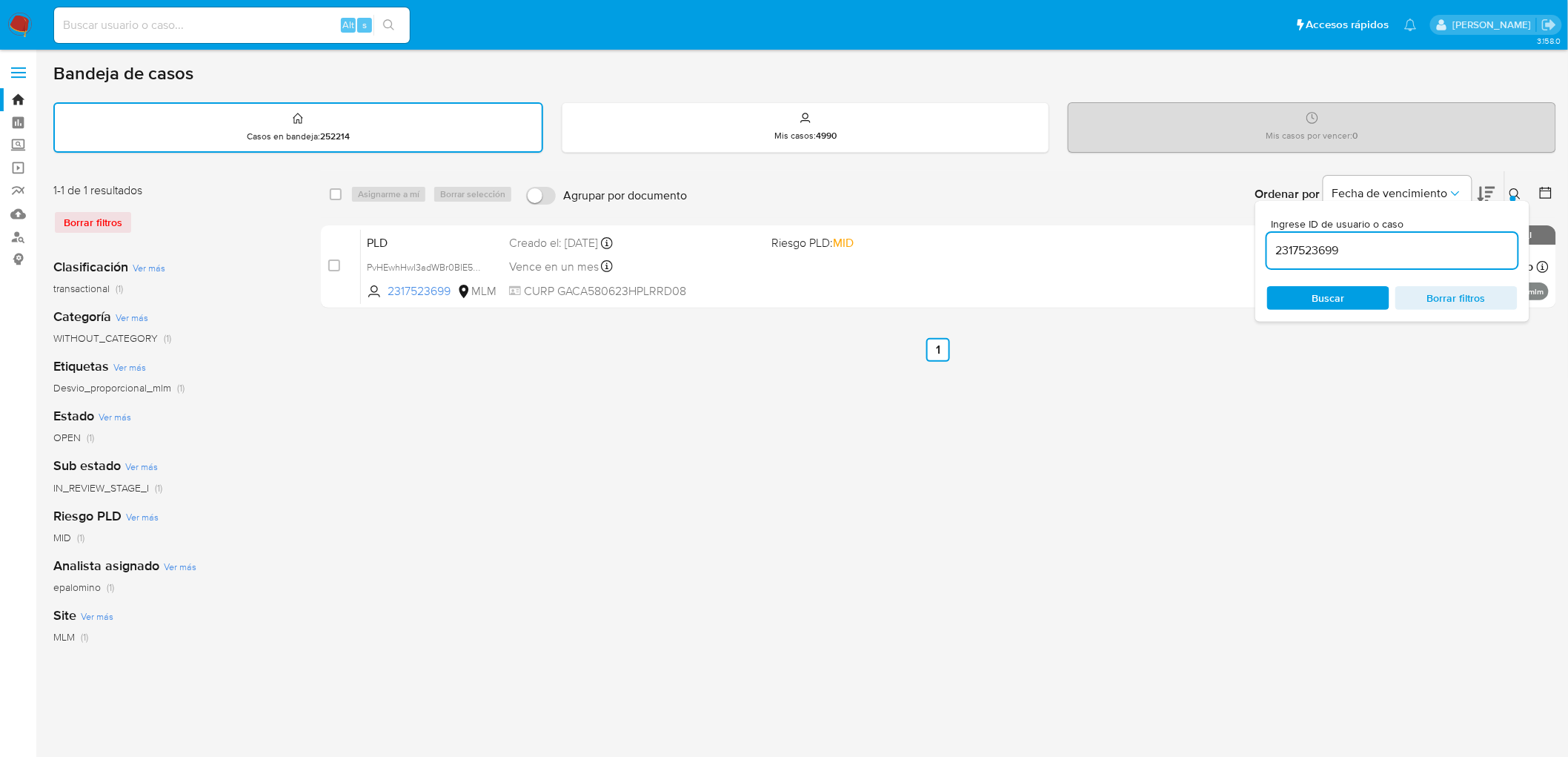
click at [1520, 192] on icon at bounding box center [1516, 195] width 12 height 12
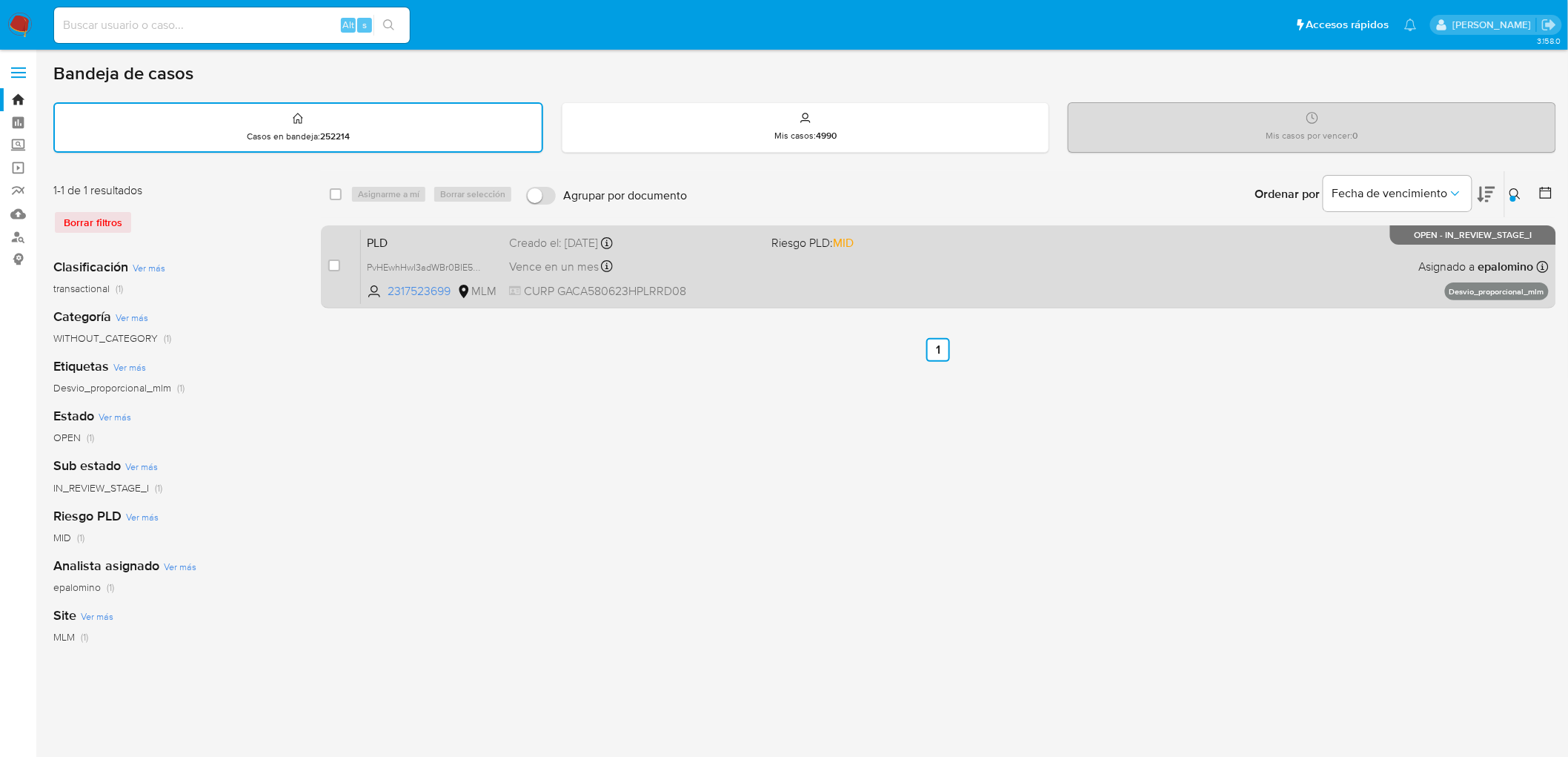
click at [394, 240] on span "PLD" at bounding box center [432, 241] width 131 height 19
click at [394, 235] on span "PLD" at bounding box center [432, 241] width 131 height 19
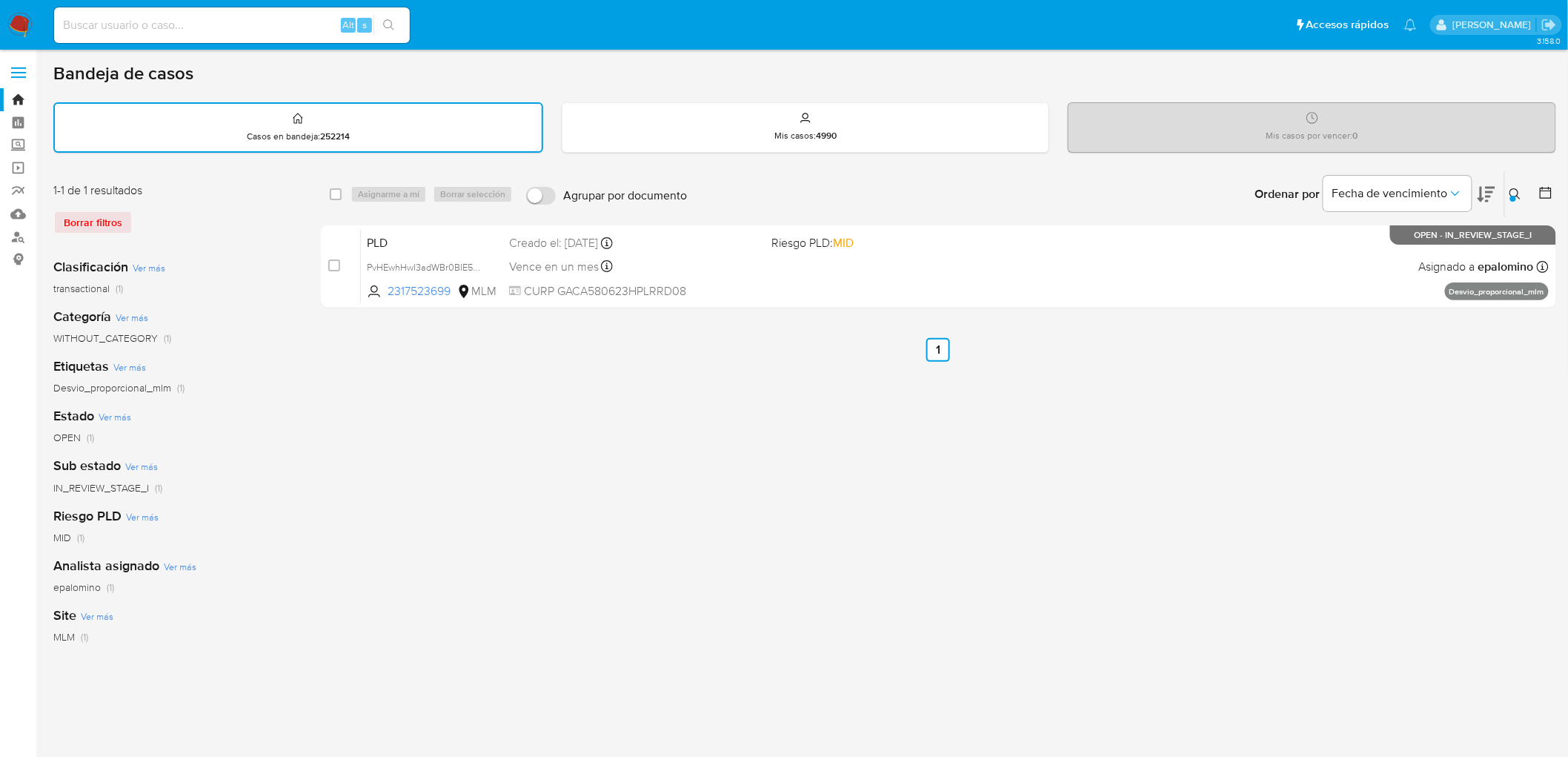
click at [18, 26] on img at bounding box center [19, 25] width 25 height 25
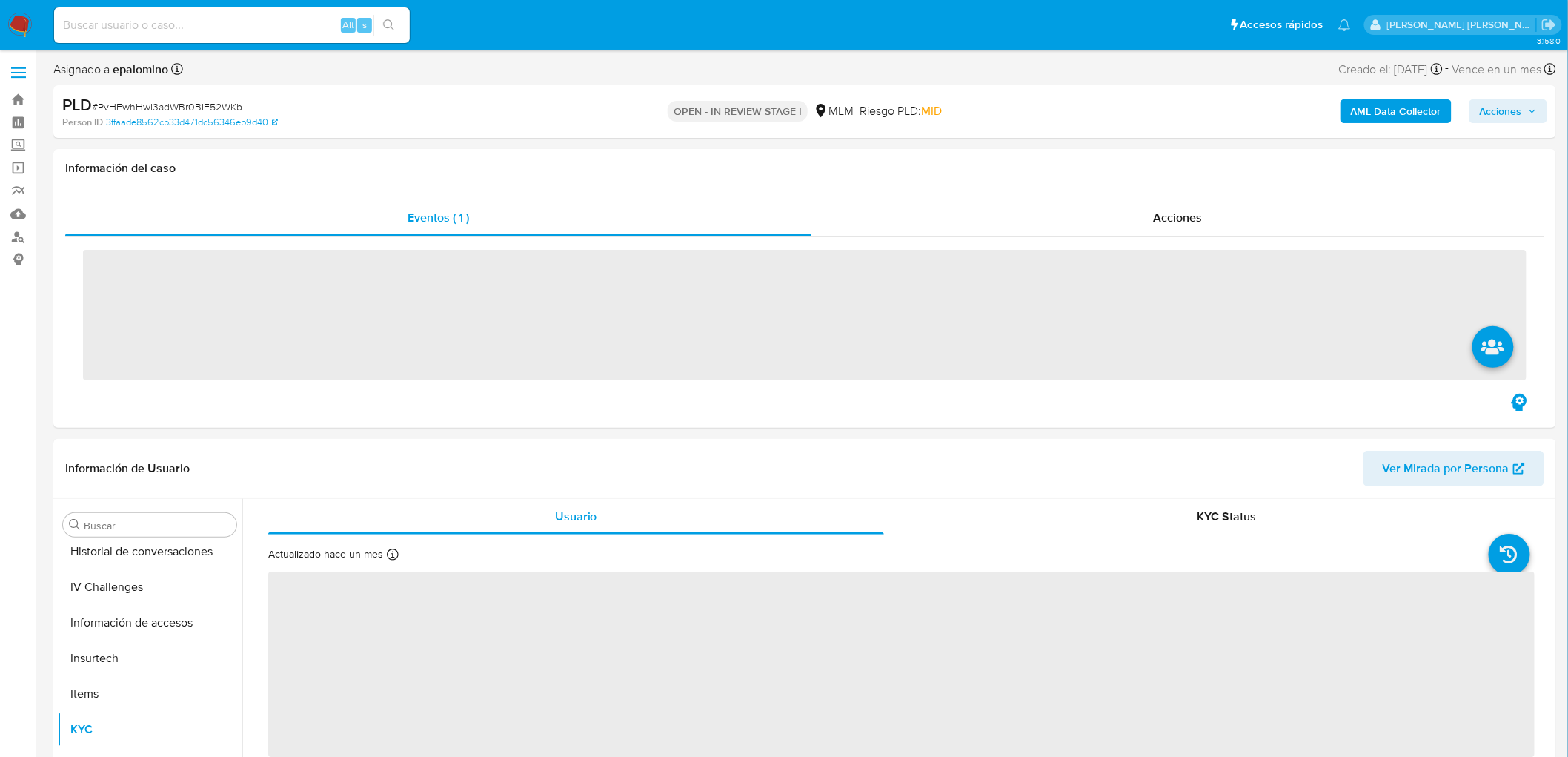
scroll to position [626, 0]
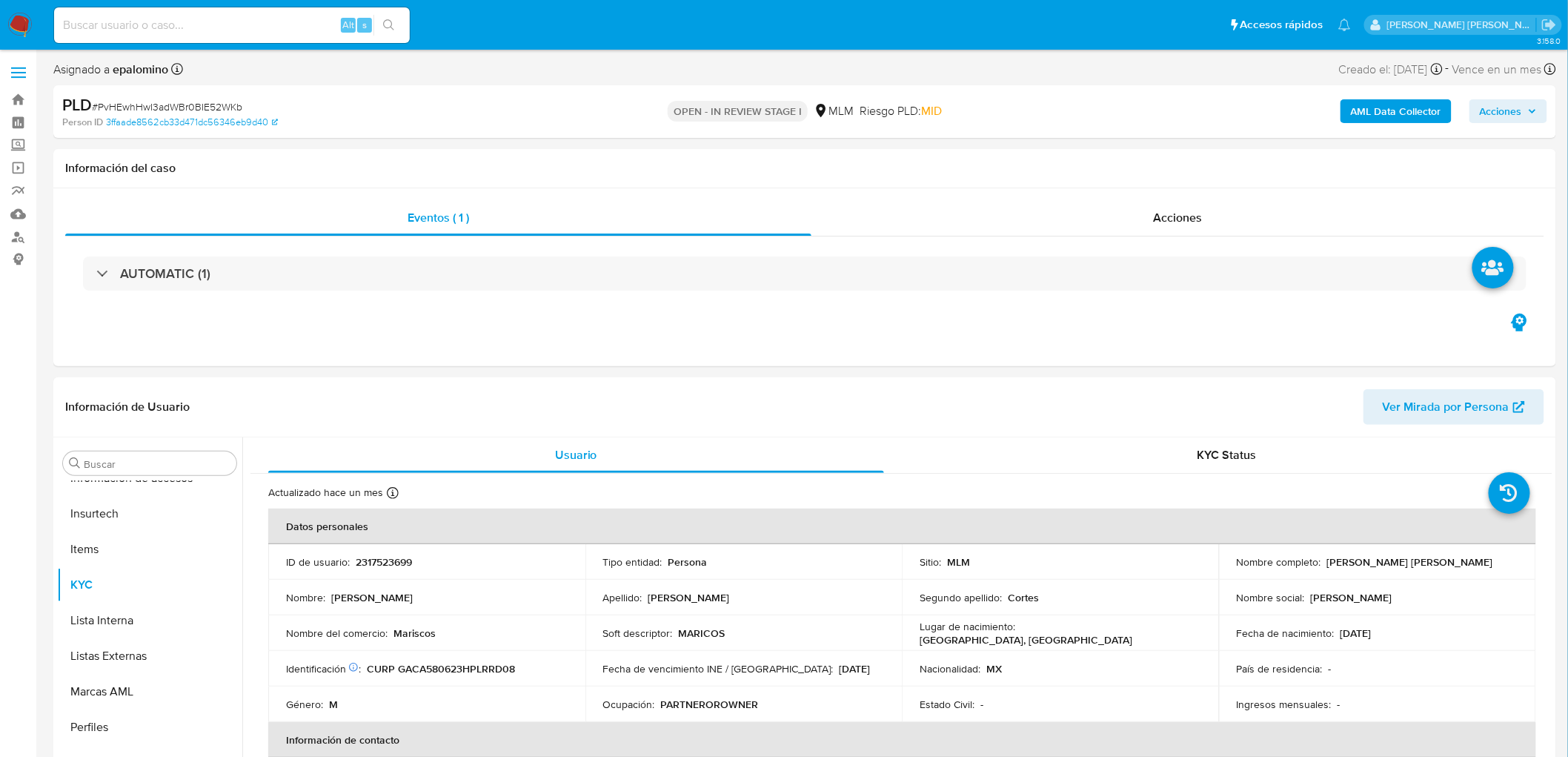
select select "10"
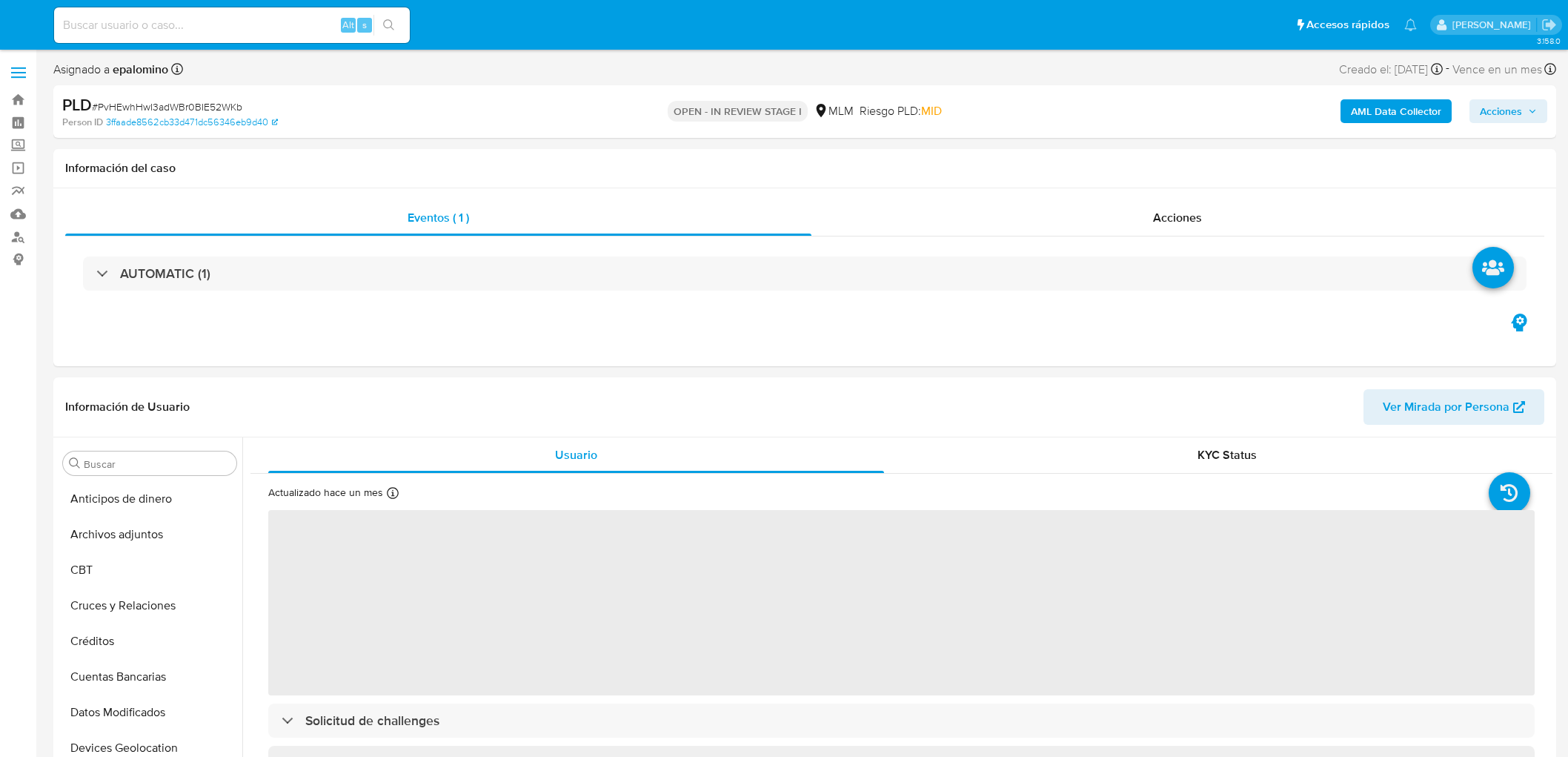
select select "10"
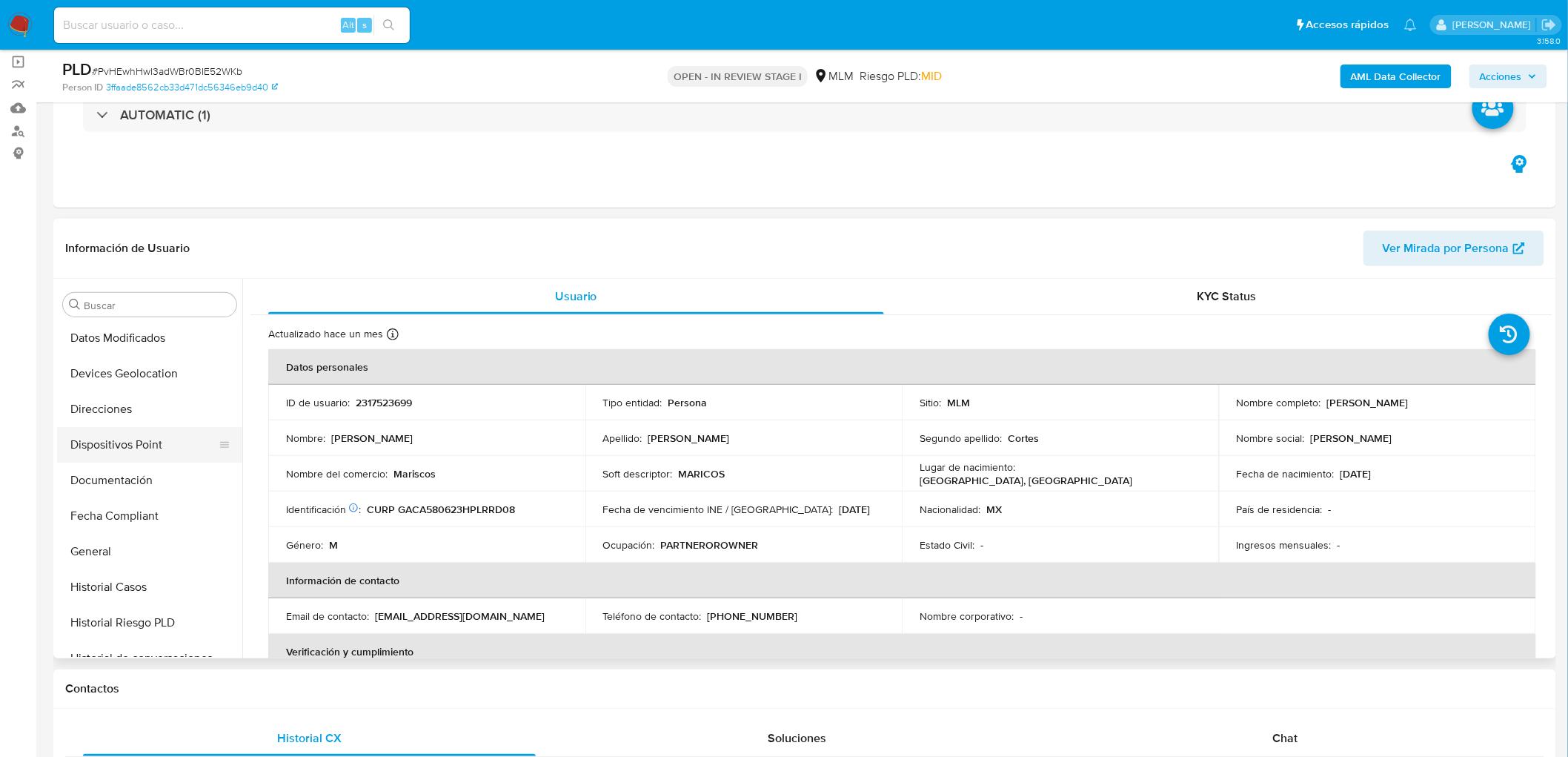
scroll to position [214, 0]
drag, startPoint x: 169, startPoint y: 378, endPoint x: 187, endPoint y: 374, distance: 18.4
click at [169, 378] on button "Devices Geolocation" at bounding box center [144, 377] width 174 height 36
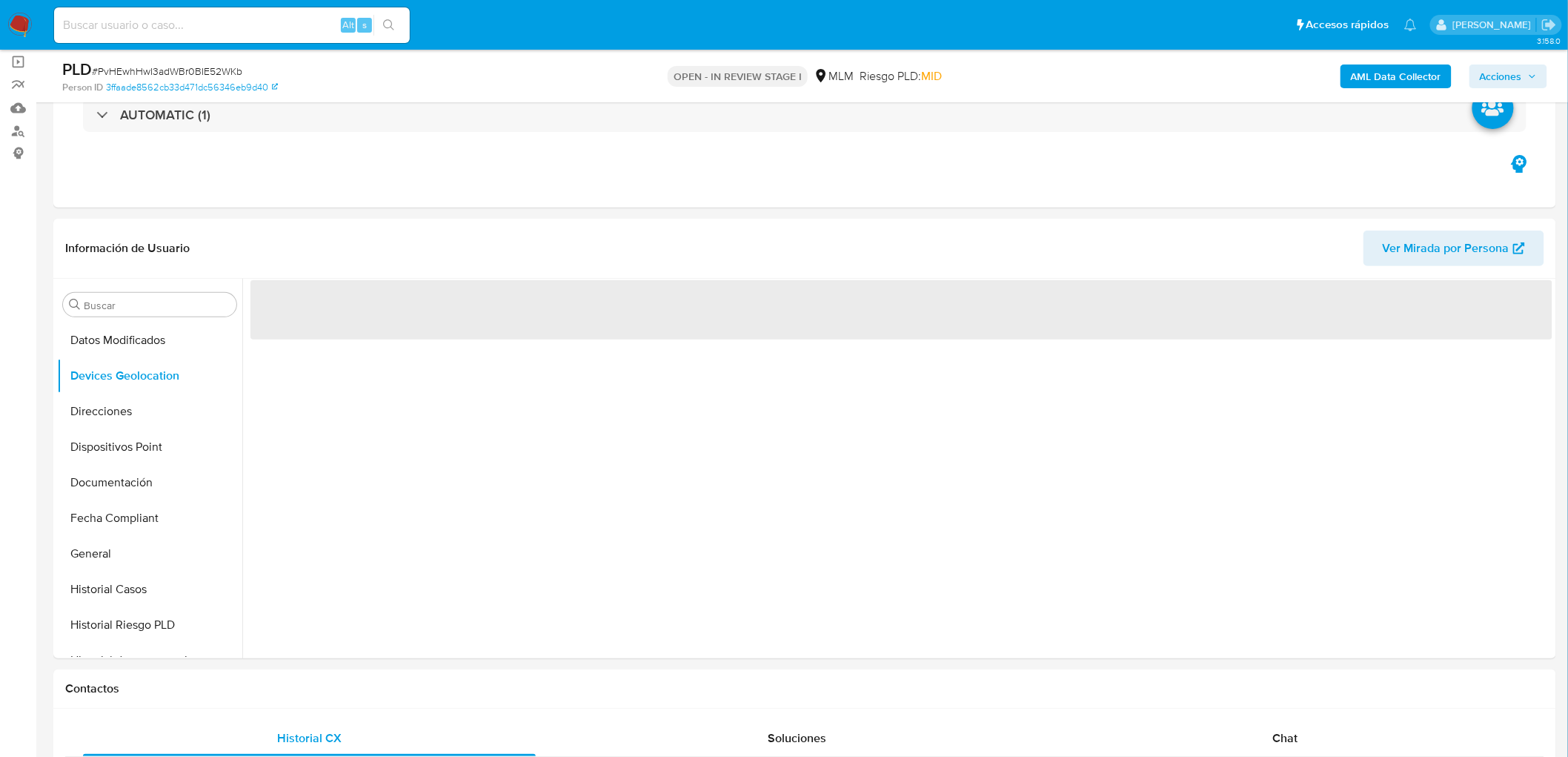
scroll to position [144, 0]
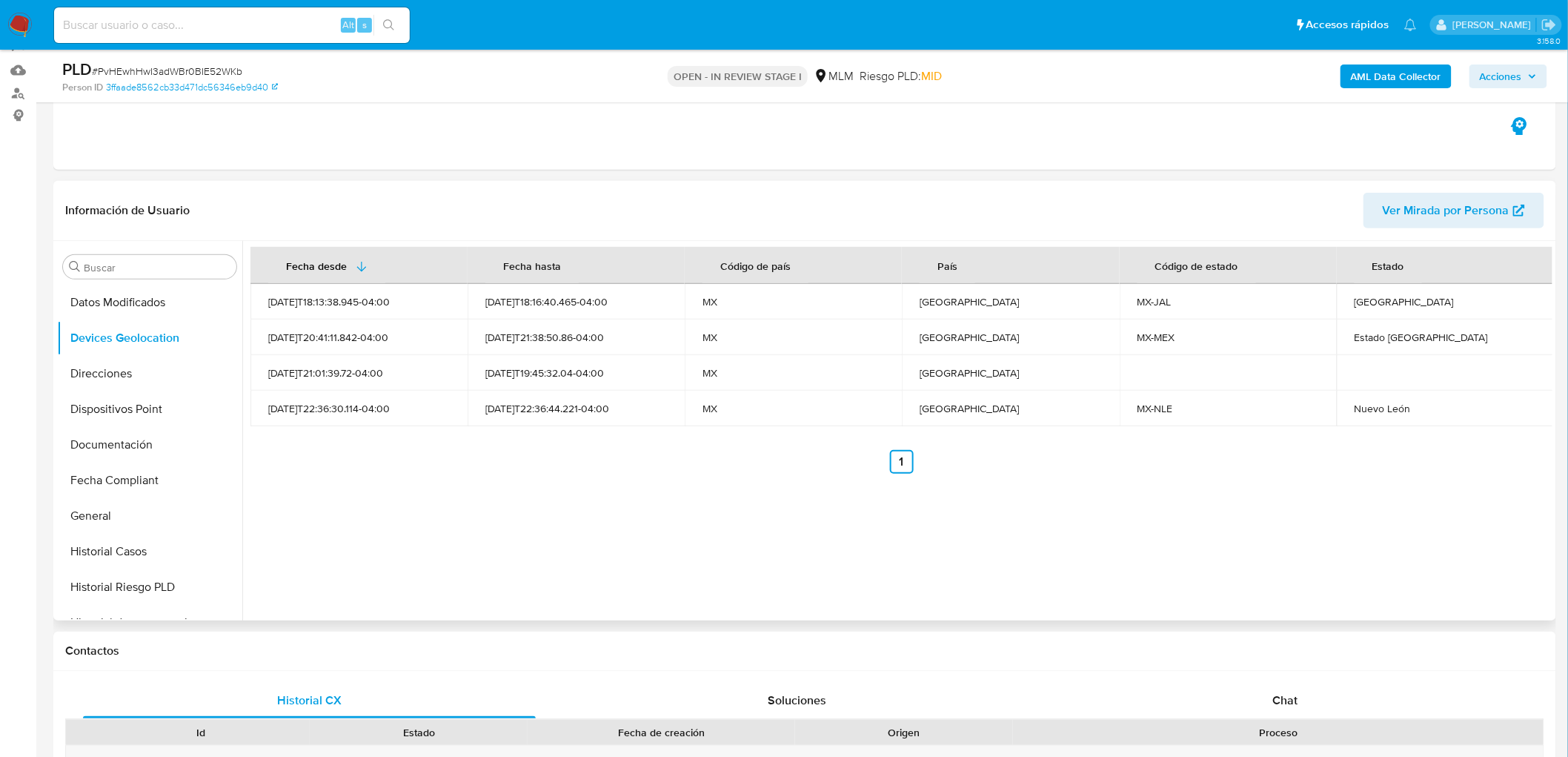
click at [784, 486] on div "Fecha desde Fecha hasta Código de país País Código de estado Estado 2025-09-01T…" at bounding box center [897, 430] width 1310 height 379
click at [1354, 303] on div "Jalisco" at bounding box center [1445, 302] width 182 height 13
copy div "Jalisco"
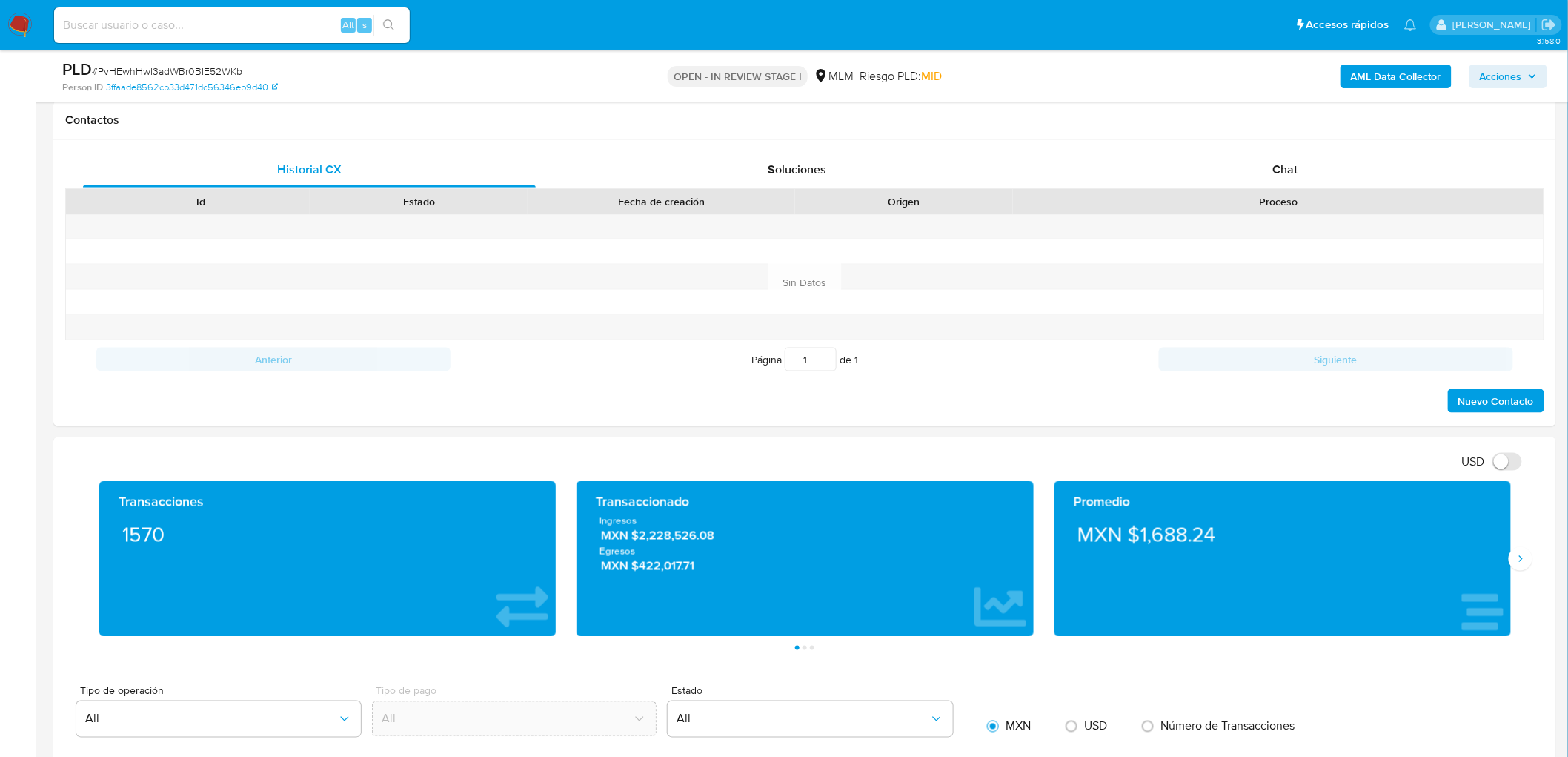
scroll to position [872, 0]
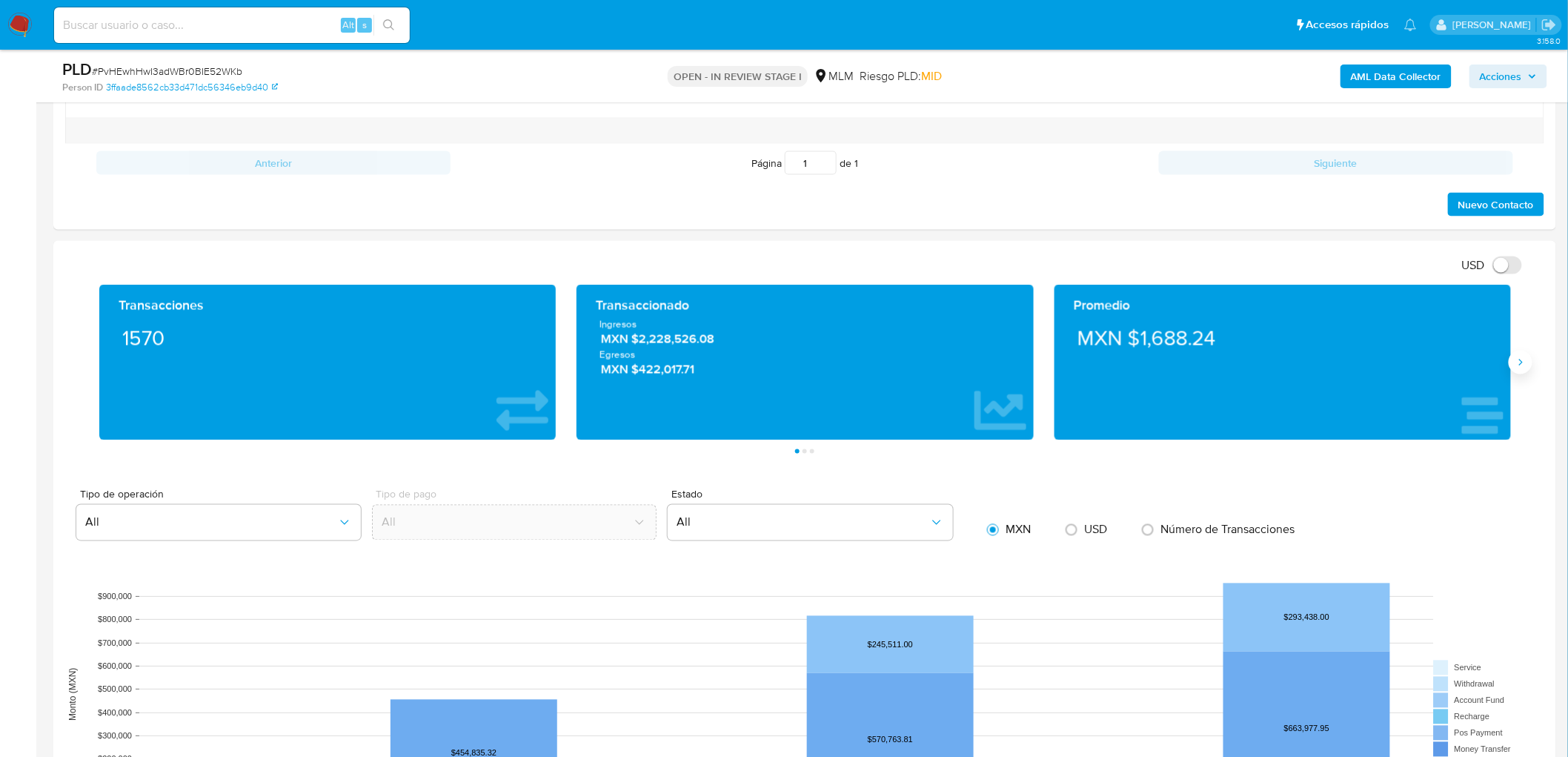
click at [1517, 359] on icon "Siguiente" at bounding box center [1521, 363] width 12 height 12
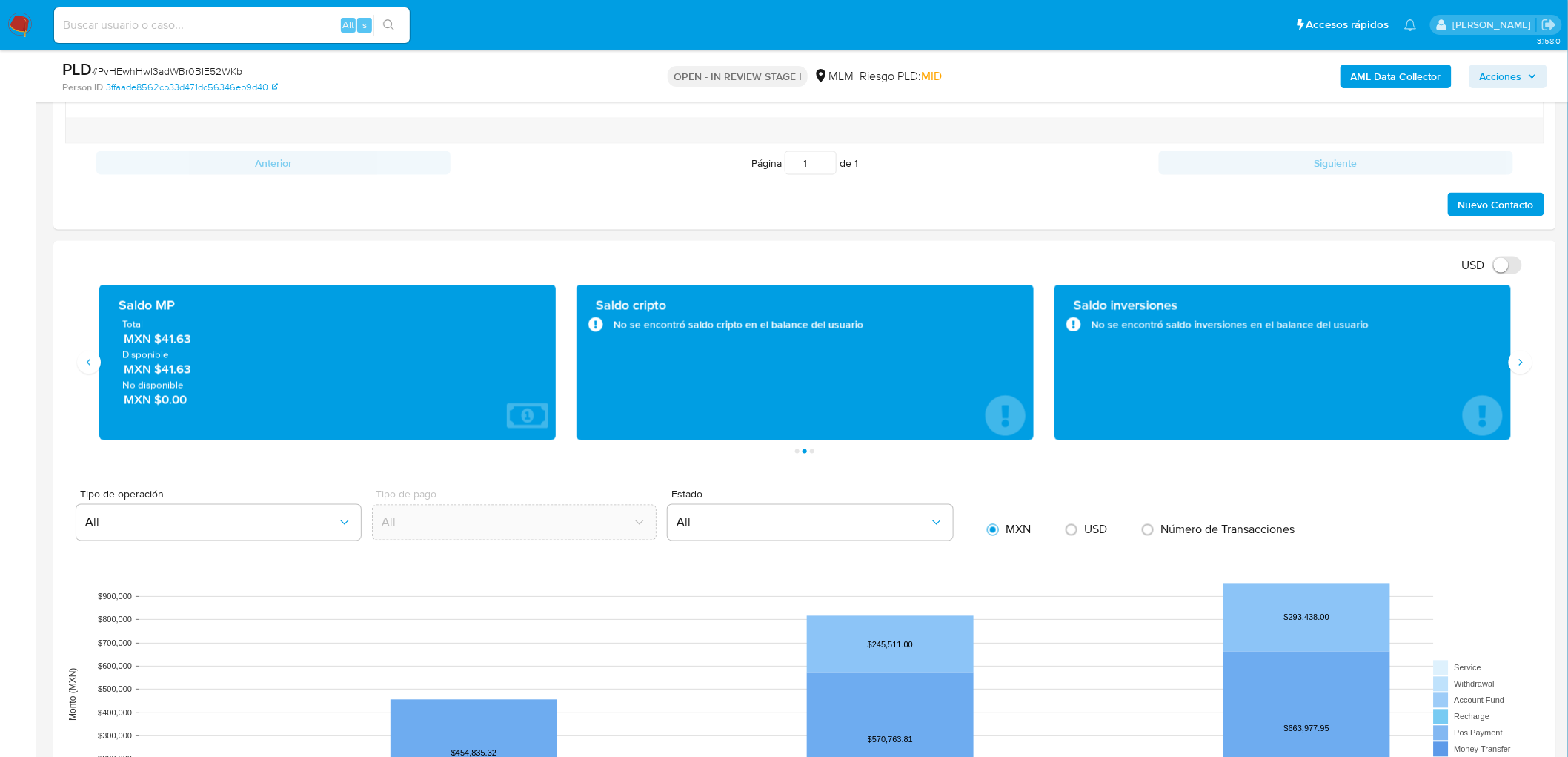
drag, startPoint x: 160, startPoint y: 367, endPoint x: 203, endPoint y: 370, distance: 43.1
click at [203, 369] on span "MXN $41.63" at bounding box center [328, 370] width 410 height 17
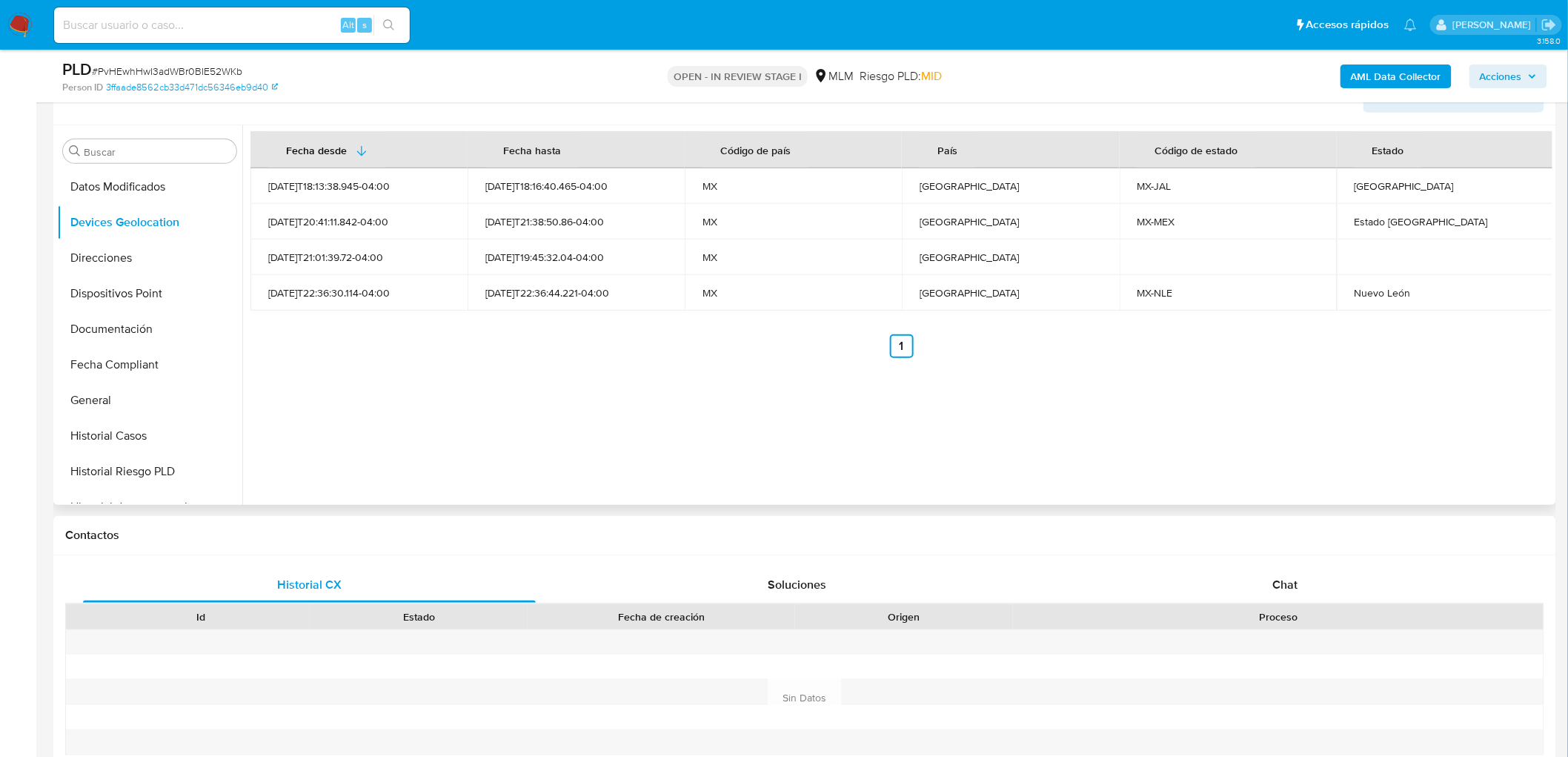
scroll to position [212, 0]
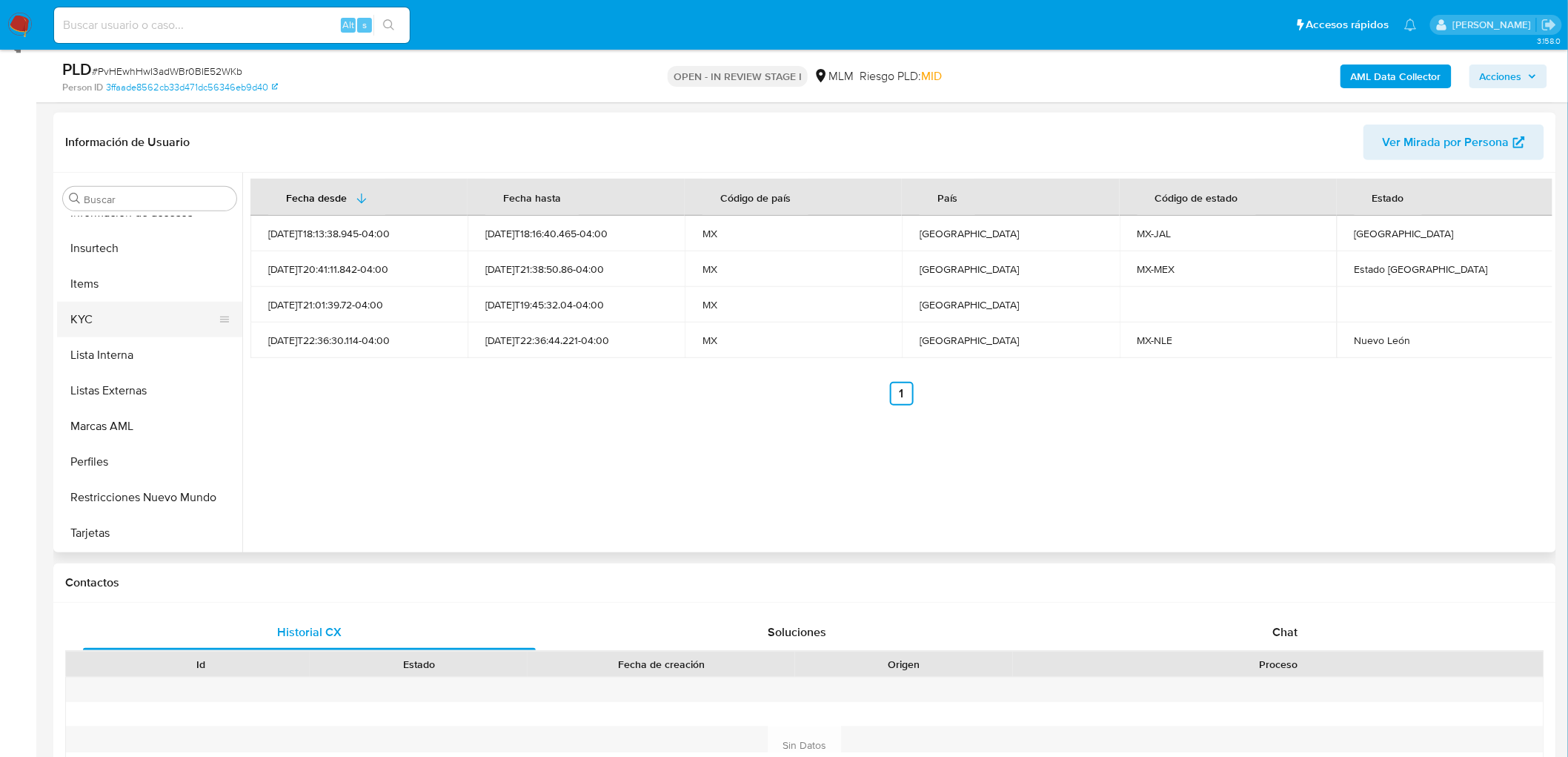
click at [131, 325] on button "KYC" at bounding box center [144, 320] width 174 height 36
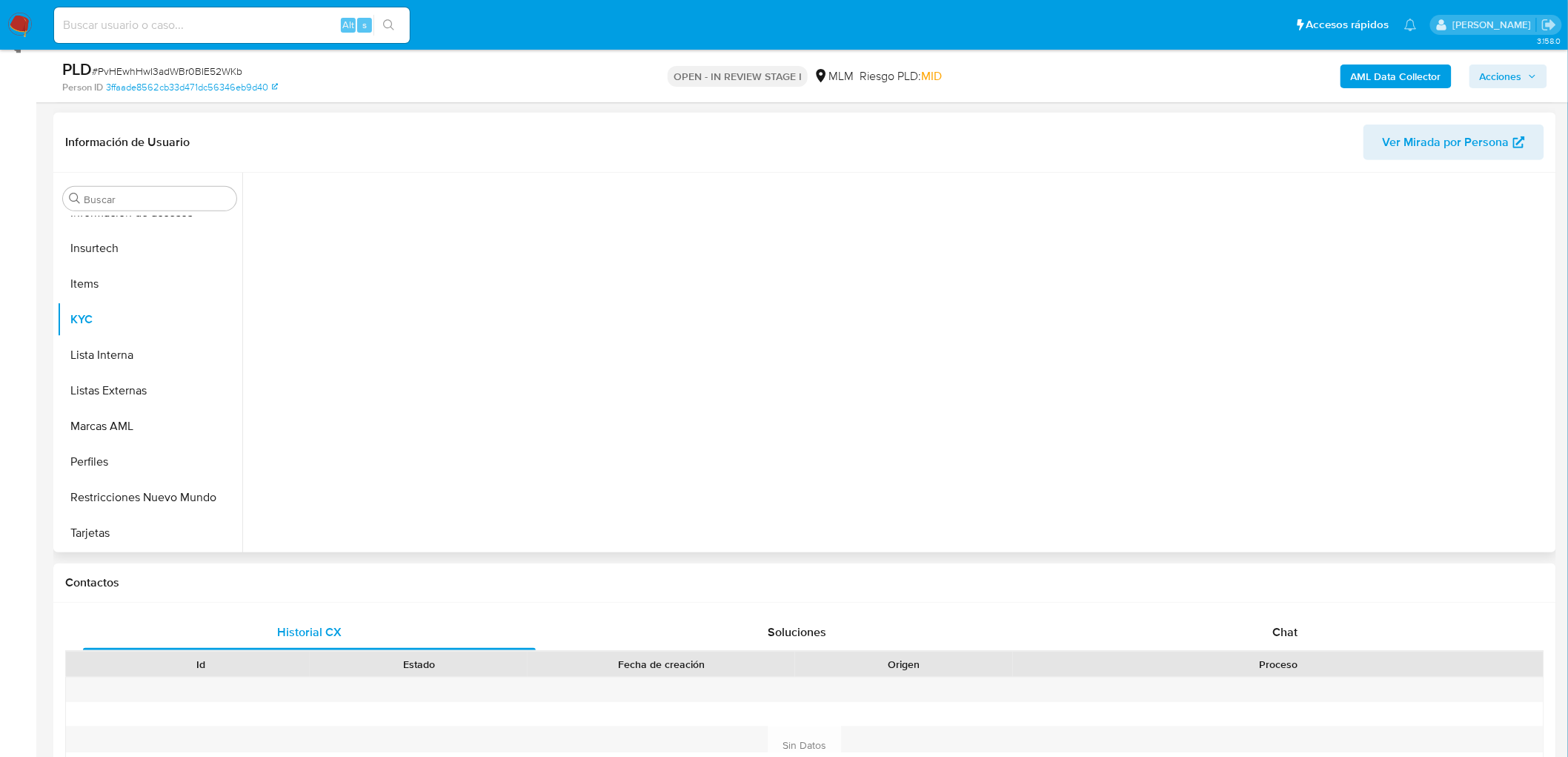
scroll to position [626, 0]
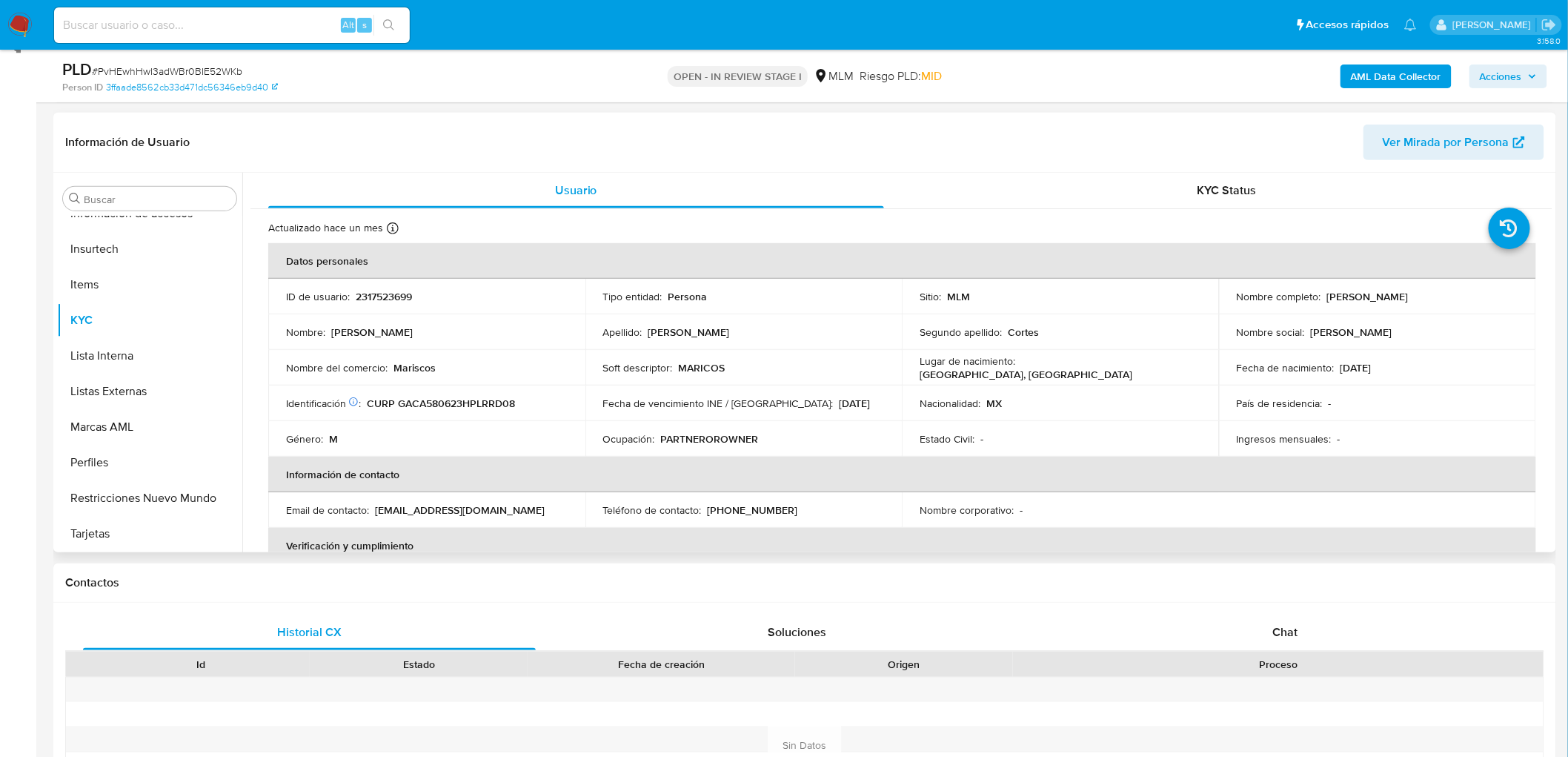
drag, startPoint x: 1444, startPoint y: 296, endPoint x: 1319, endPoint y: 296, distance: 125.0
click at [1319, 296] on div "Nombre completo : Jose Adolfo Garcia Cortes" at bounding box center [1377, 296] width 281 height 13
copy div "Jose Adolfo Garcia Cortes"
drag, startPoint x: 765, startPoint y: 516, endPoint x: 704, endPoint y: 514, distance: 61.0
click at [704, 514] on div "Teléfono de contacto : (55) 47670421" at bounding box center [744, 509] width 281 height 13
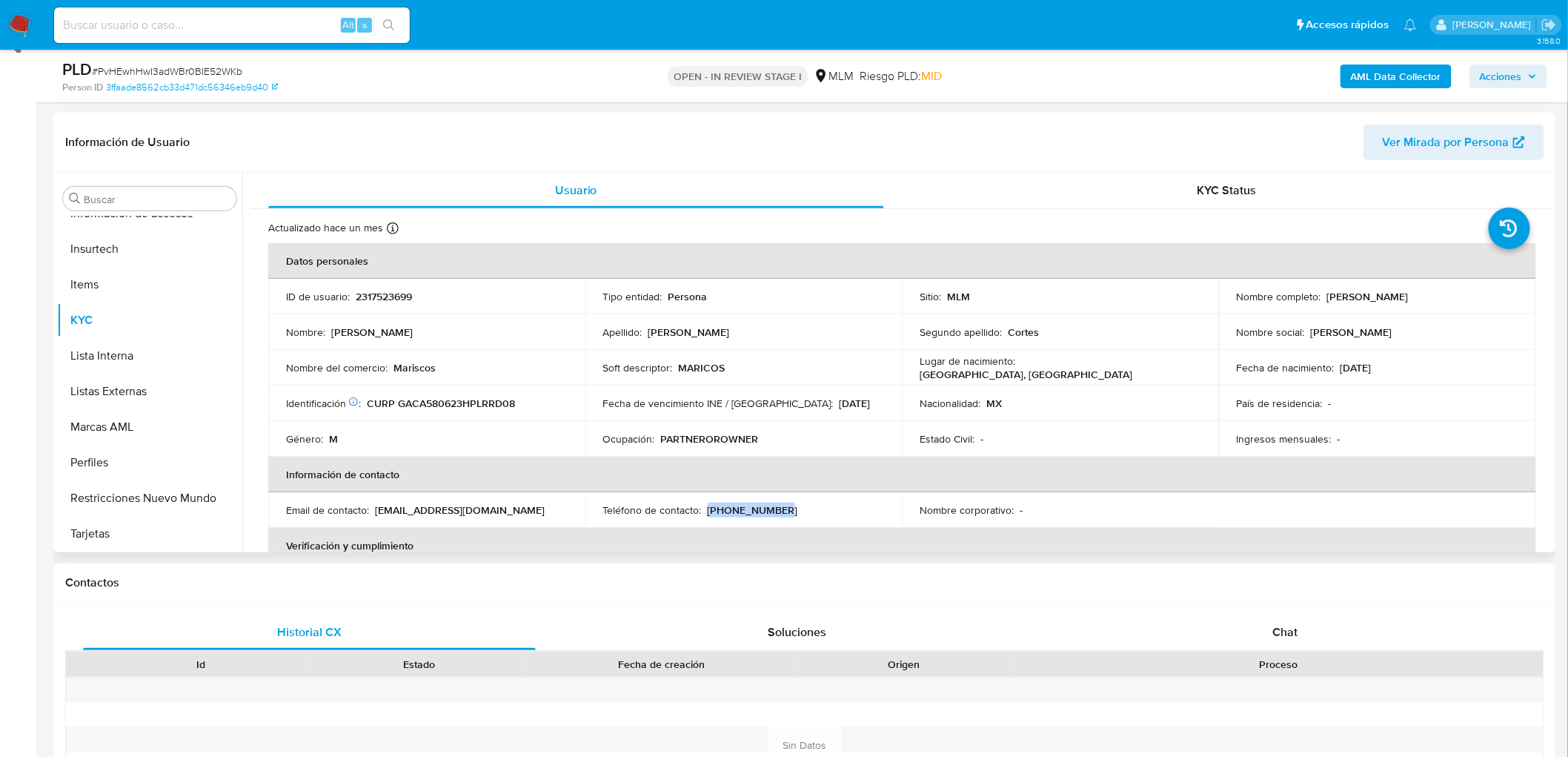
copy p "(55) 47670421"
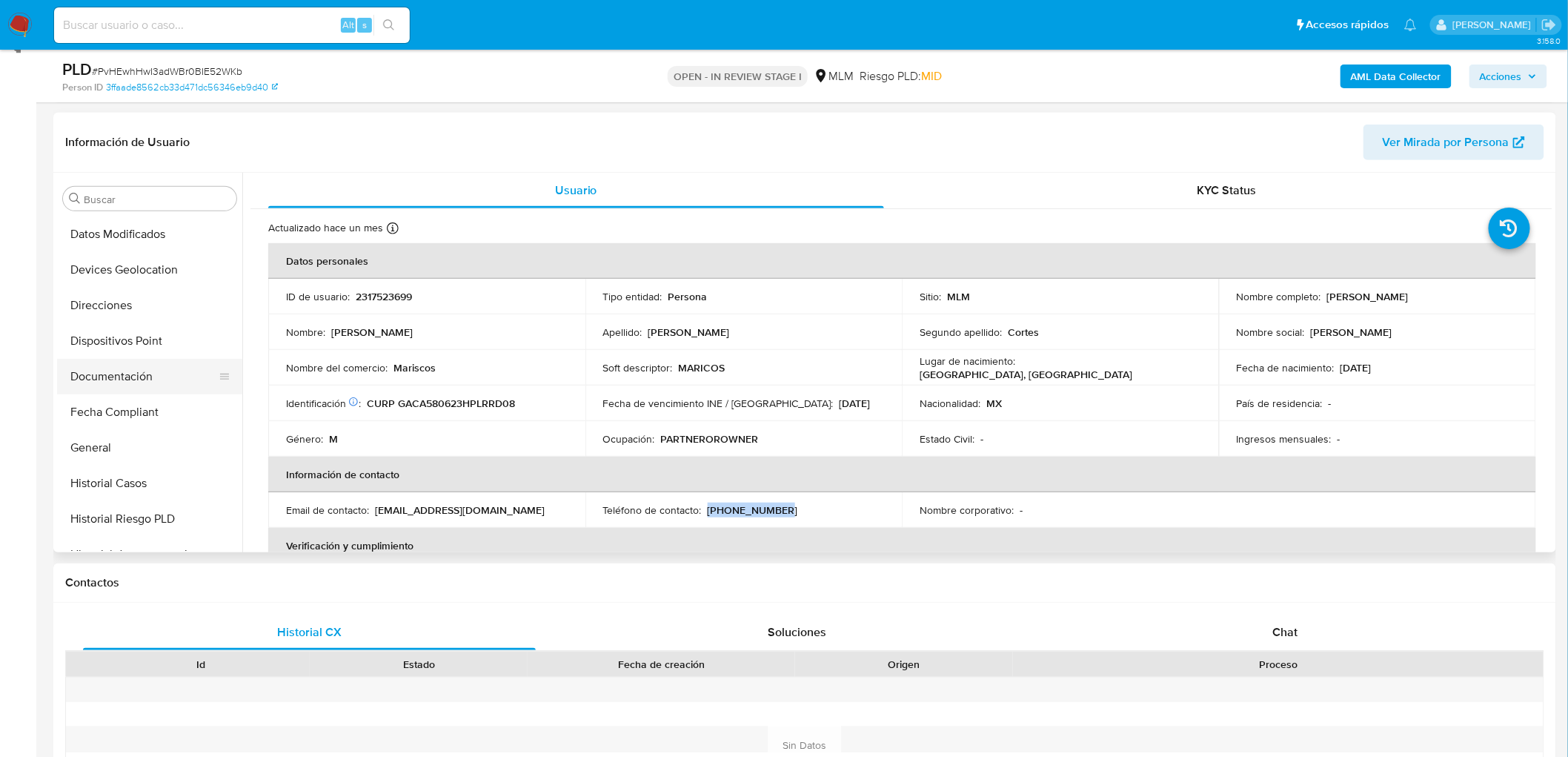
scroll to position [131, 0]
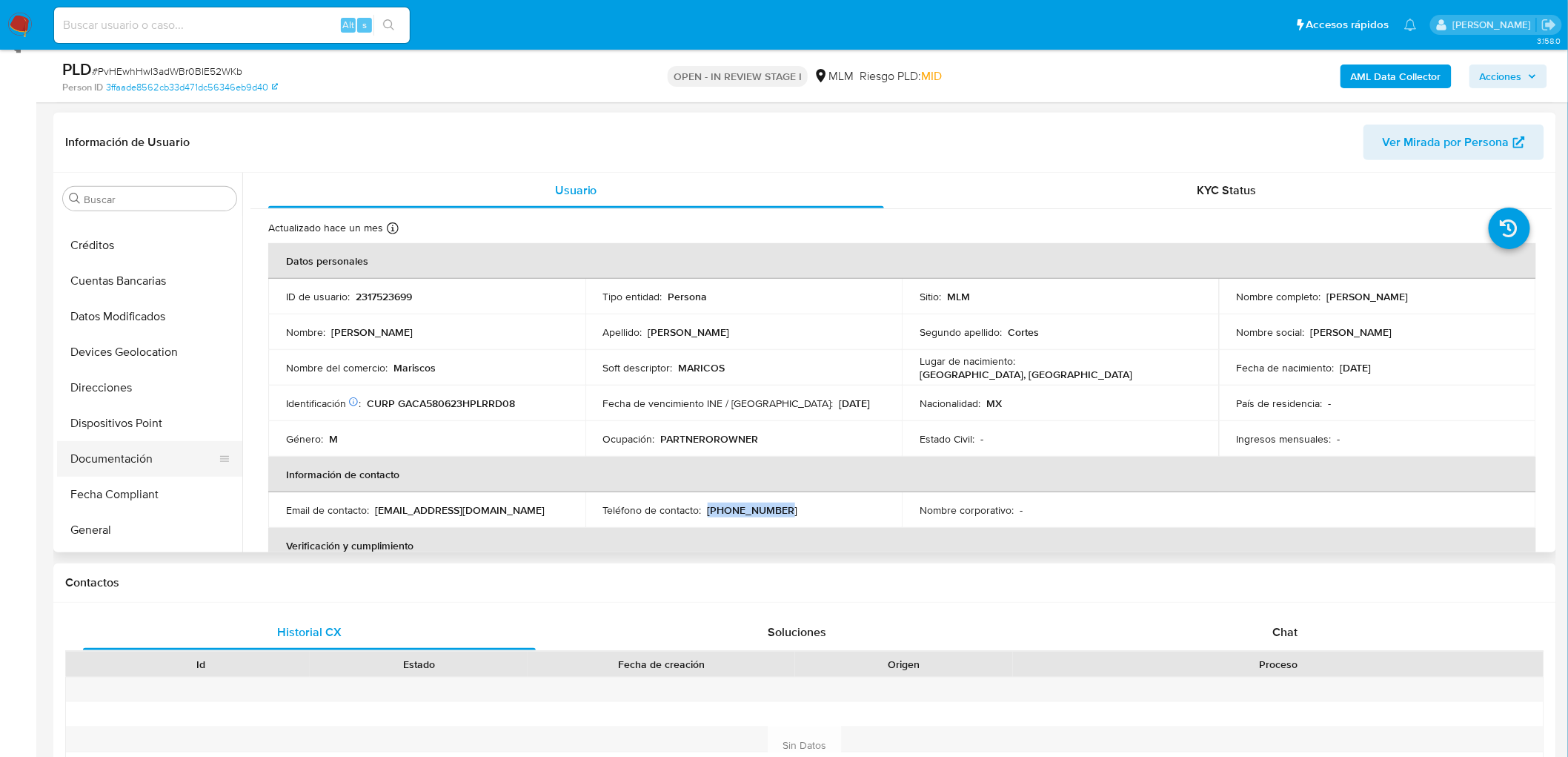
click at [153, 457] on button "Documentación" at bounding box center [144, 459] width 174 height 36
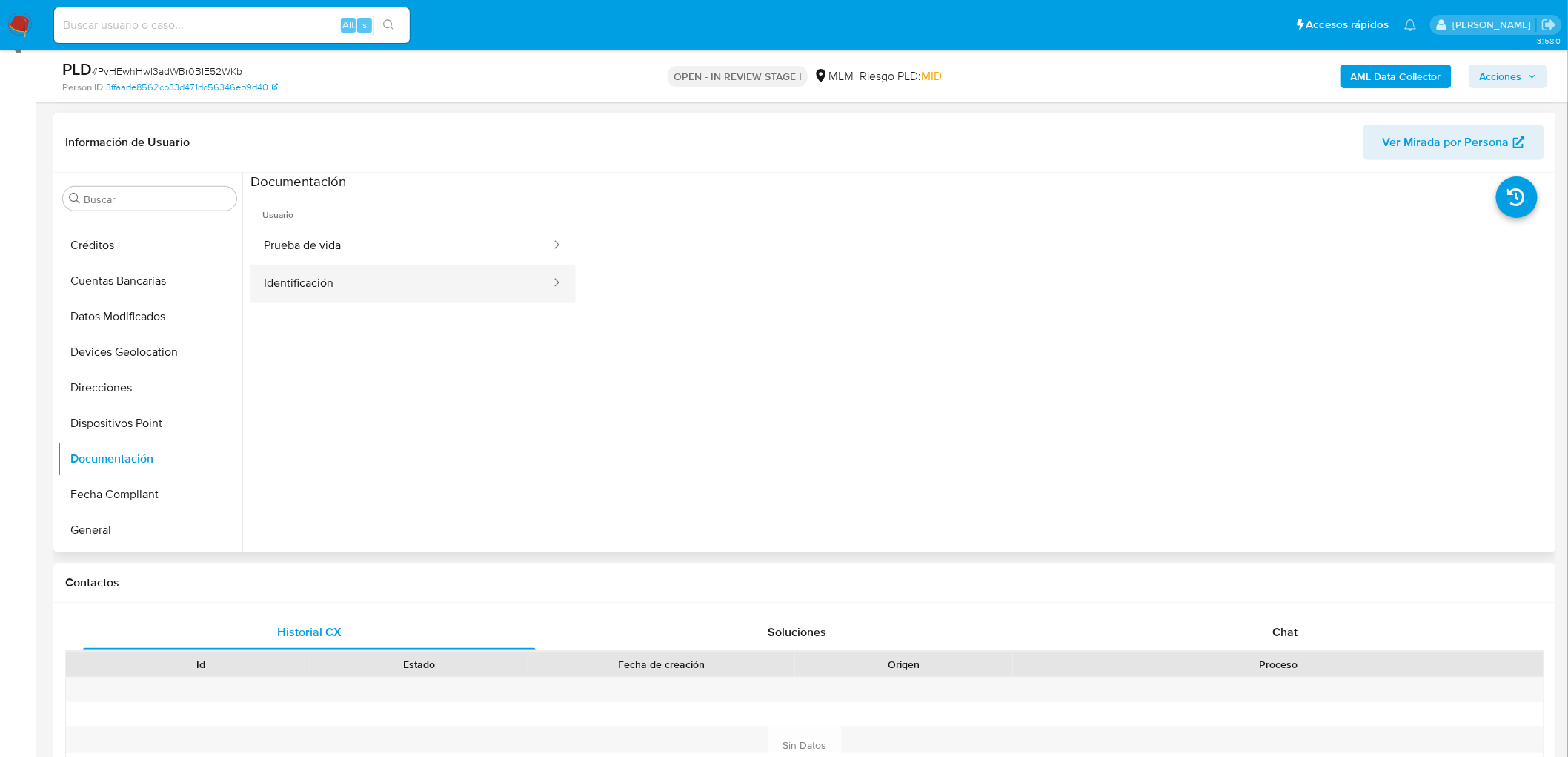
click at [416, 284] on button "Identificación" at bounding box center [401, 284] width 301 height 38
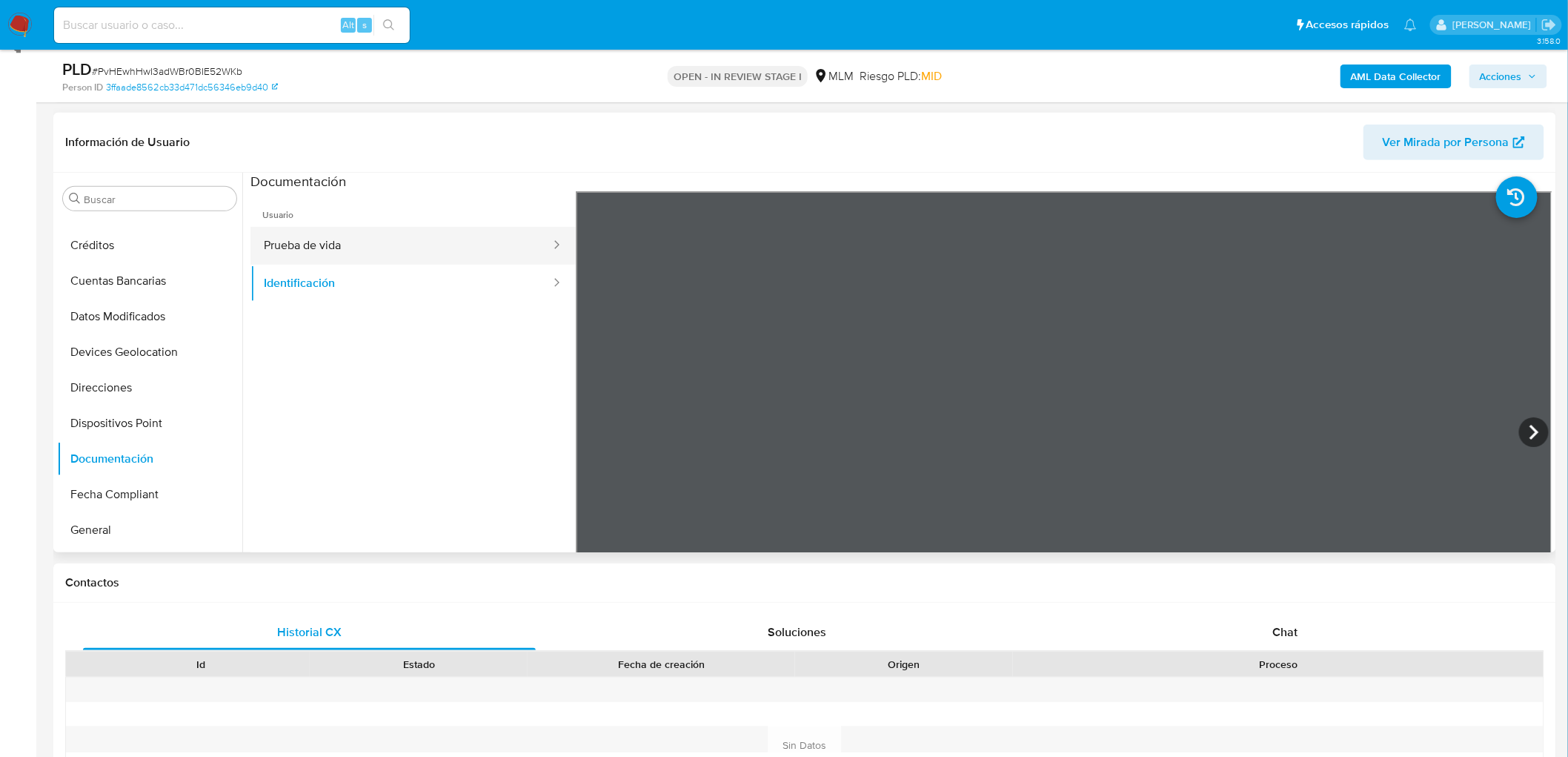
click at [521, 261] on button "Prueba de vida" at bounding box center [401, 246] width 301 height 38
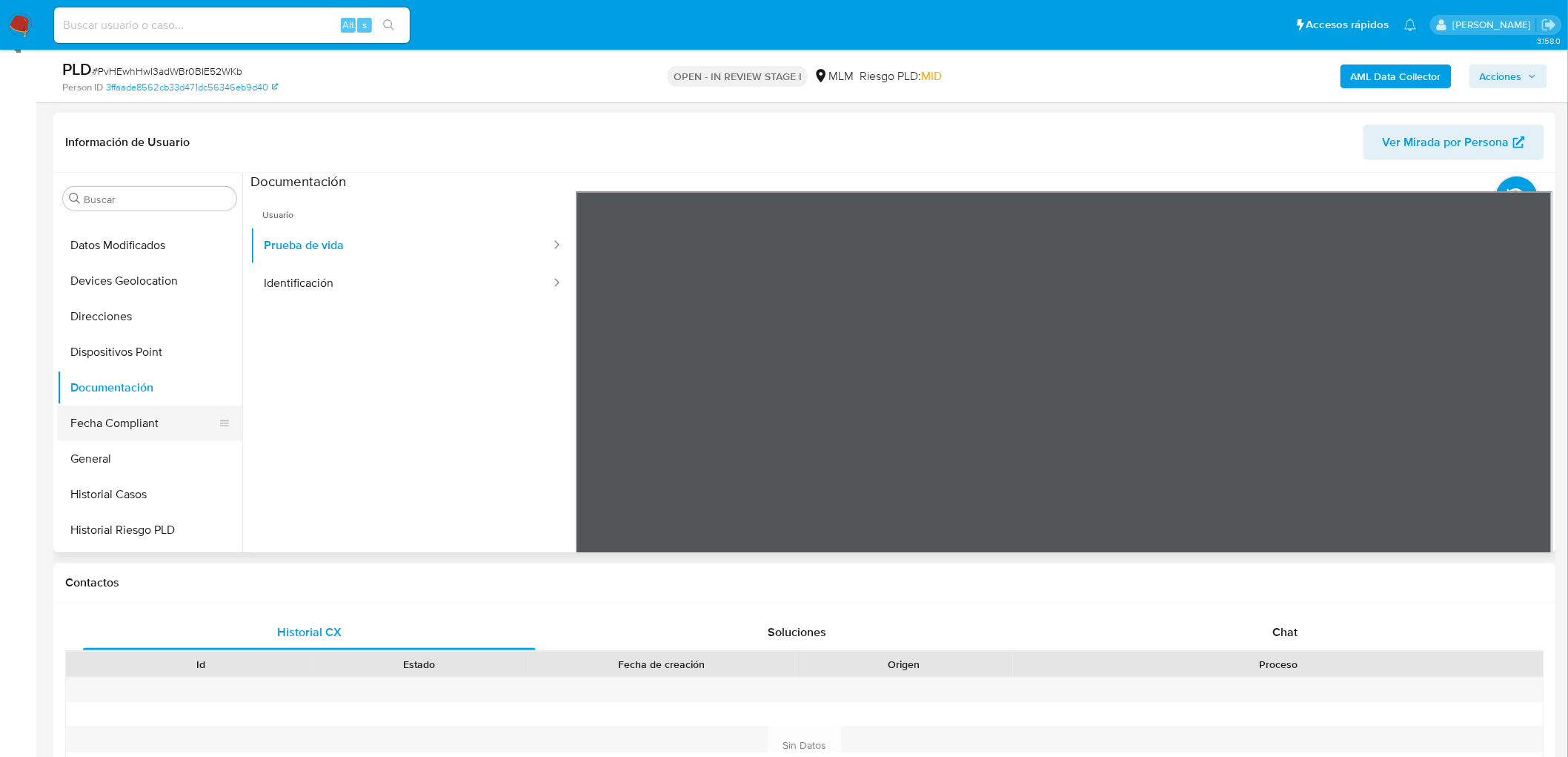
scroll to position [297, 0]
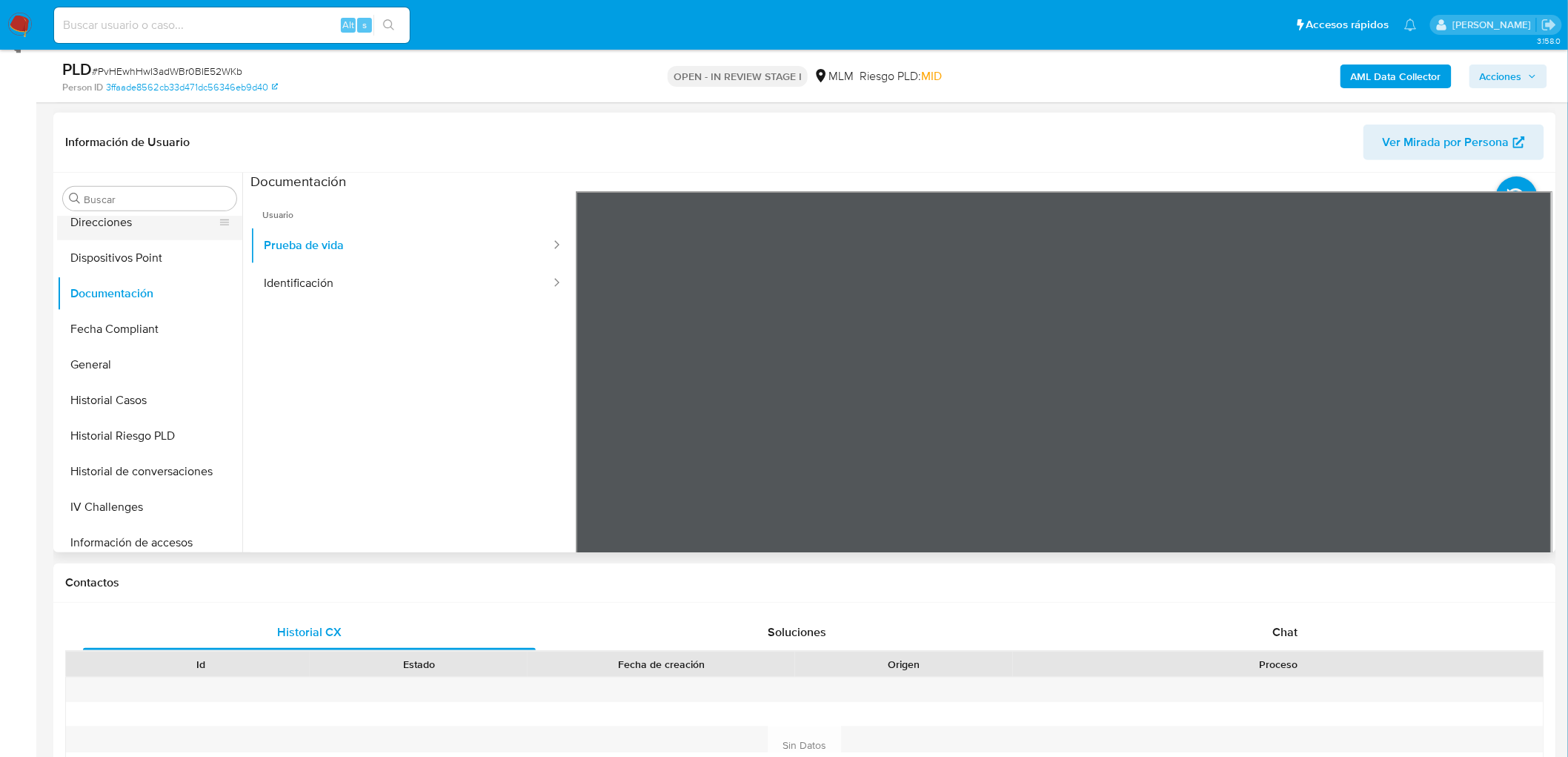
click at [146, 226] on button "Direcciones" at bounding box center [144, 223] width 174 height 36
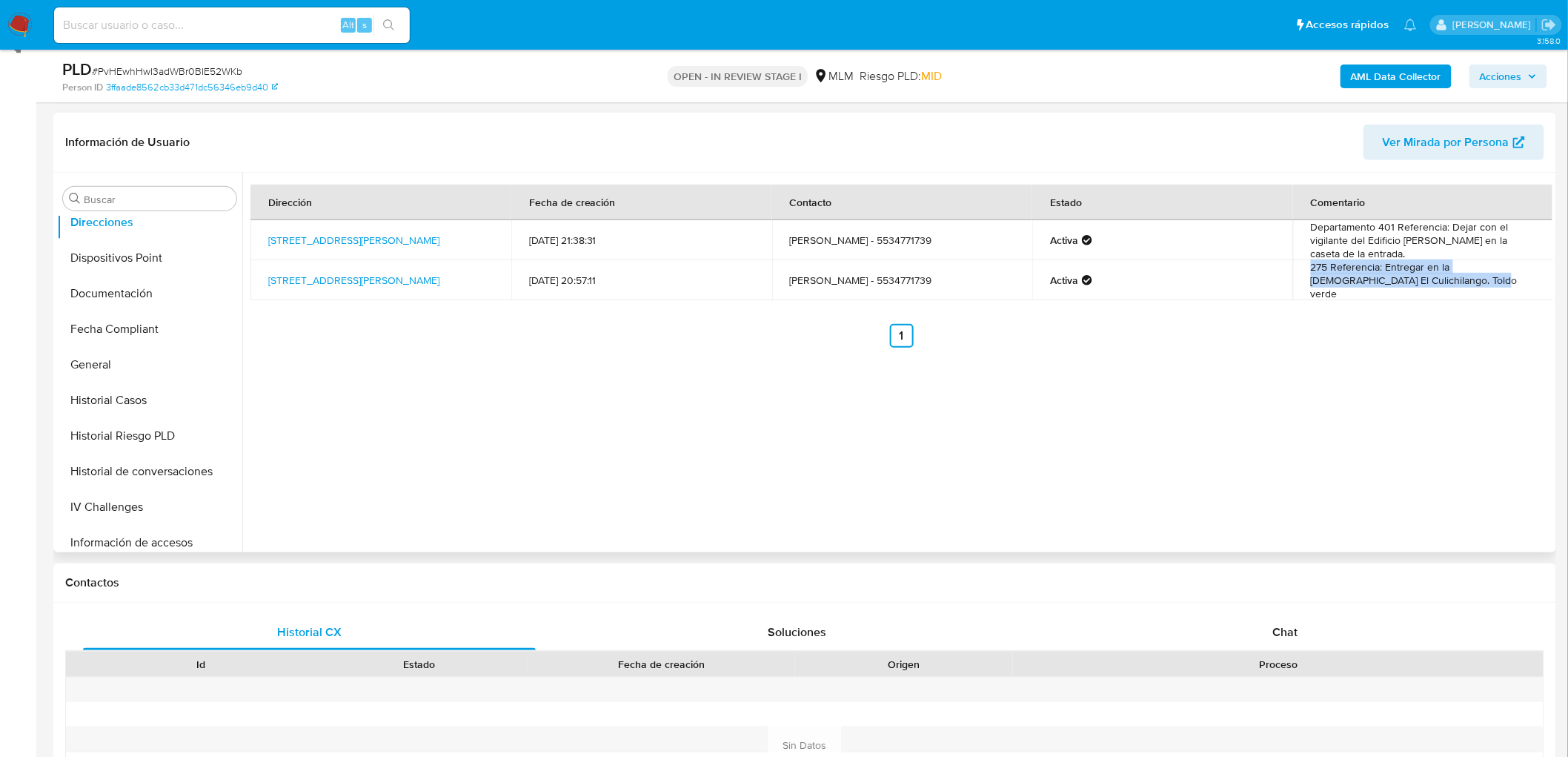
drag, startPoint x: 1433, startPoint y: 290, endPoint x: 1301, endPoint y: 276, distance: 132.7
click at [1301, 276] on td "275 Referencia: Entregar en la Marisquería El Culichilango. Toldo verde" at bounding box center [1423, 281] width 261 height 40
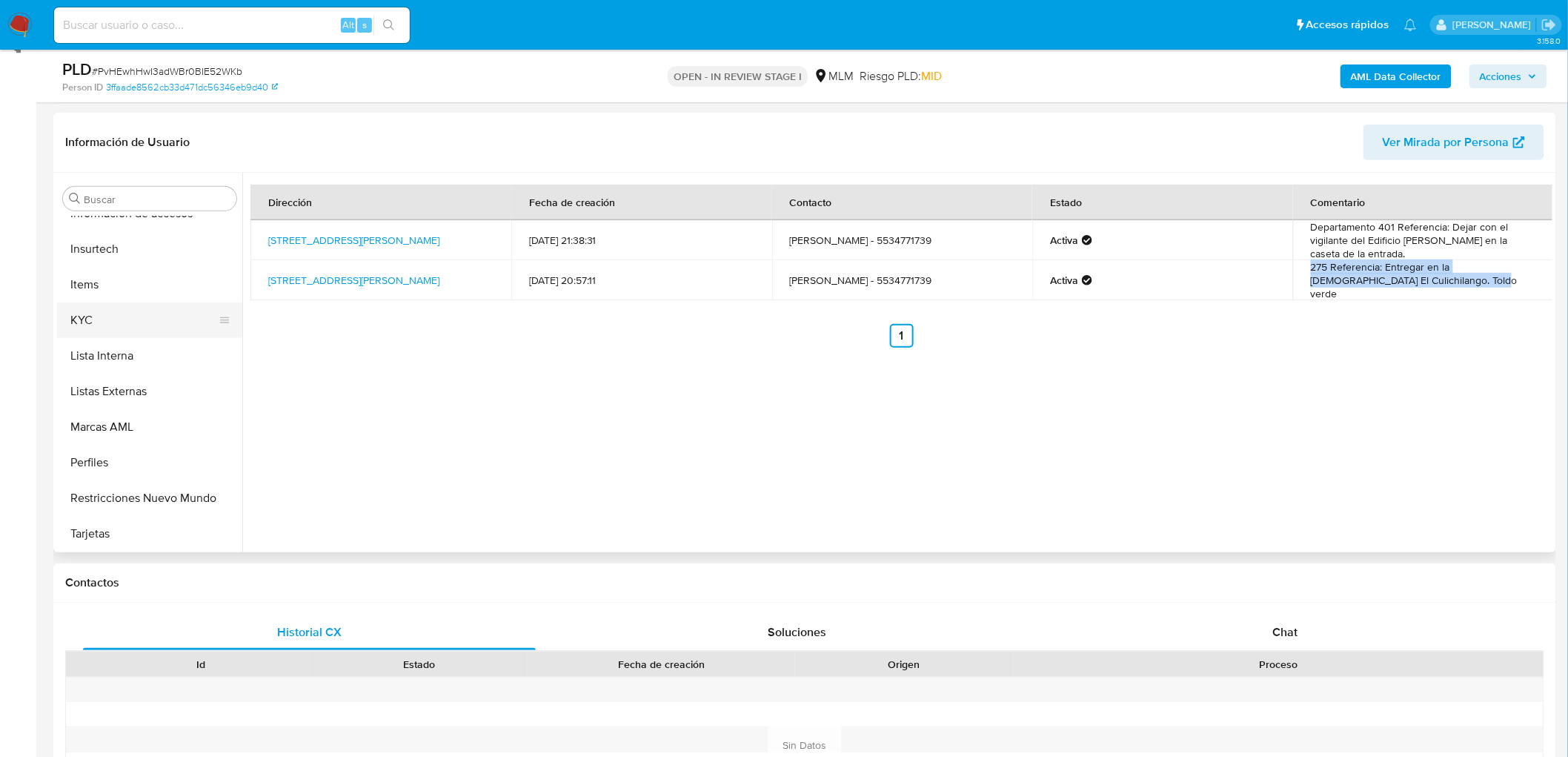
click at [113, 322] on button "KYC" at bounding box center [144, 321] width 174 height 36
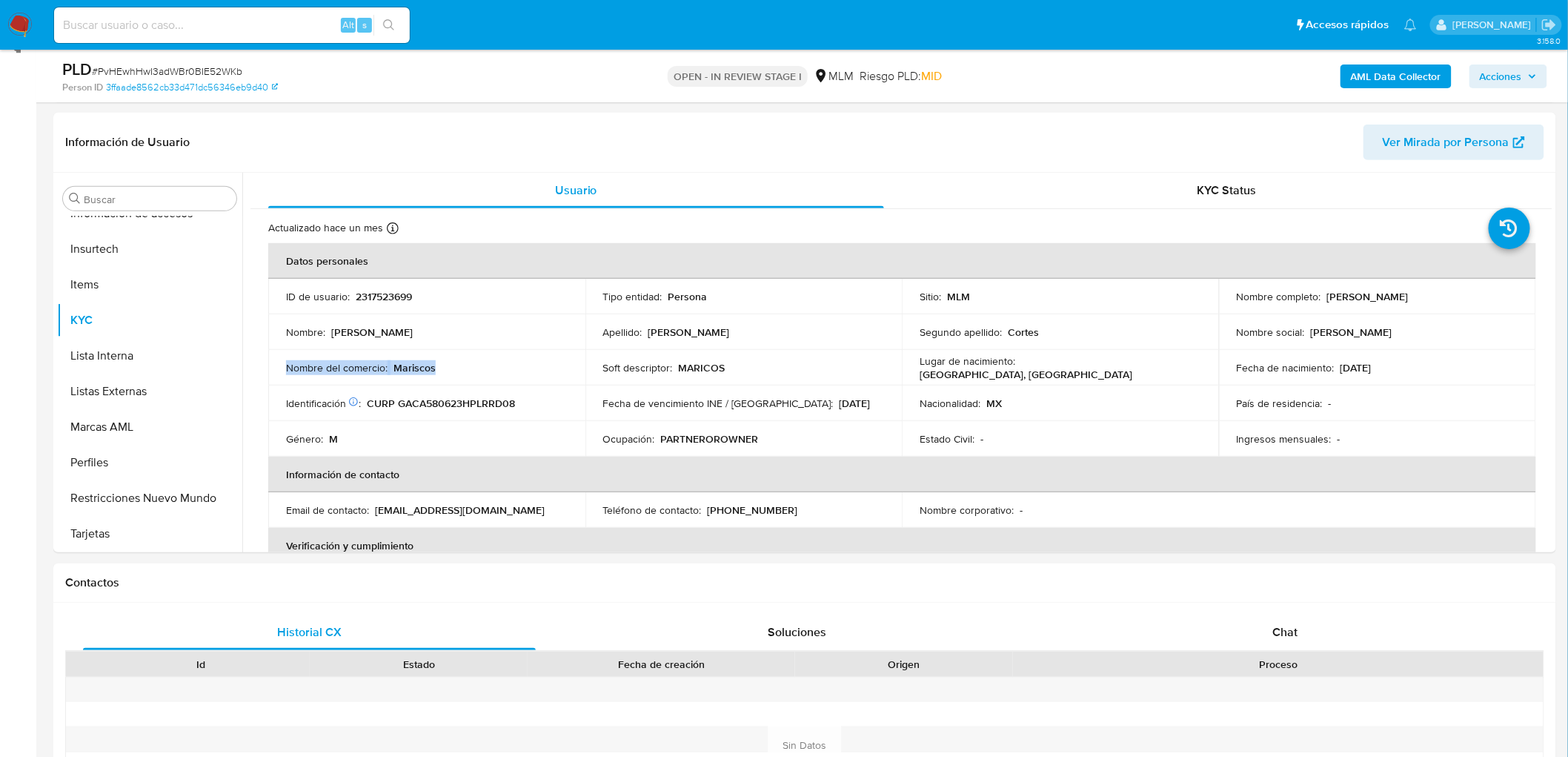
drag, startPoint x: 454, startPoint y: 362, endPoint x: 449, endPoint y: 19, distance: 343.0
click at [272, 368] on td "Nombre del comercio : Mariscos" at bounding box center [427, 369] width 317 height 36
copy div "Nombre del comercio : Mariscos"
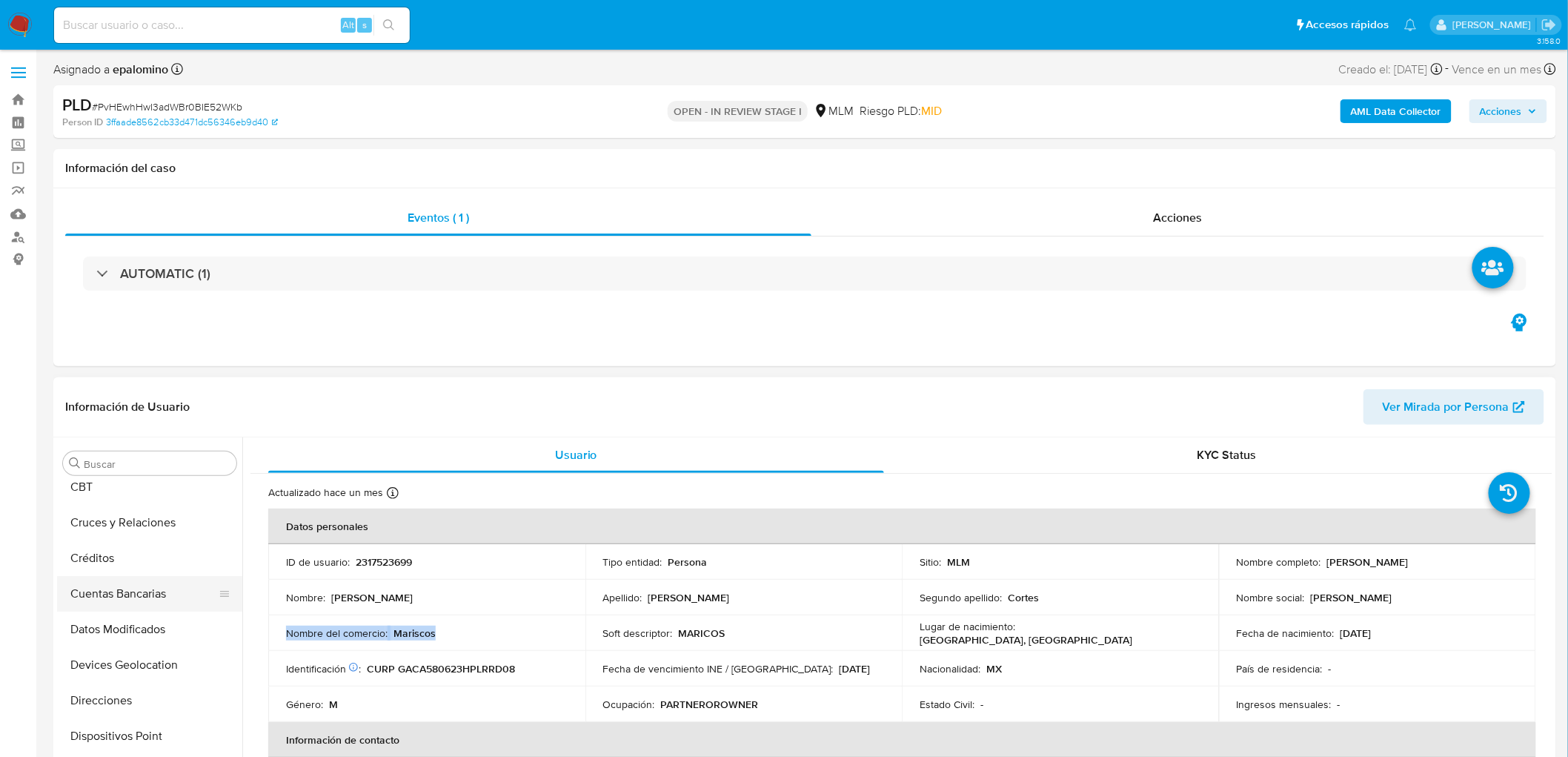
scroll to position [0, 0]
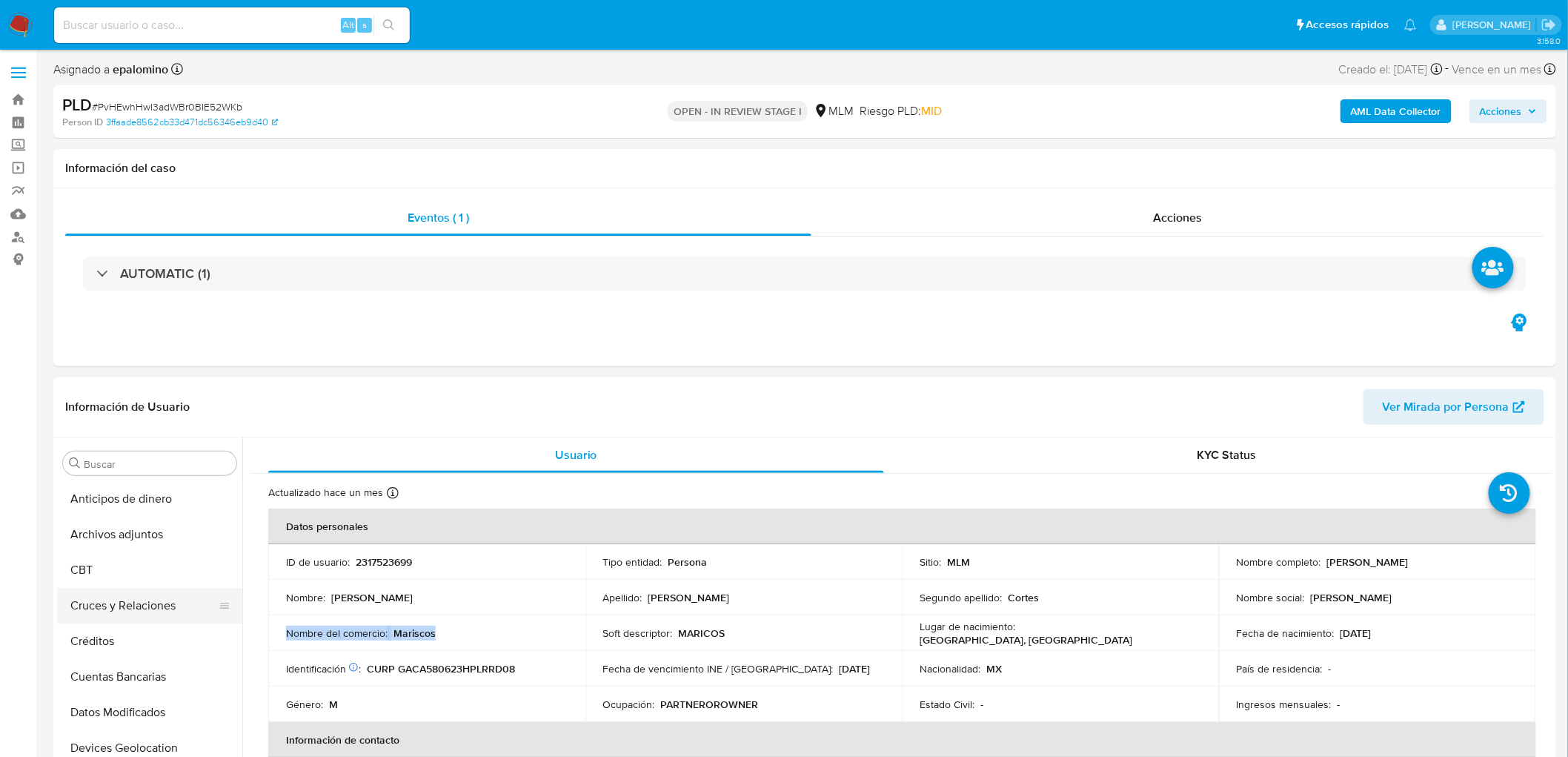
click at [175, 595] on button "Cruces y Relaciones" at bounding box center [144, 606] width 174 height 36
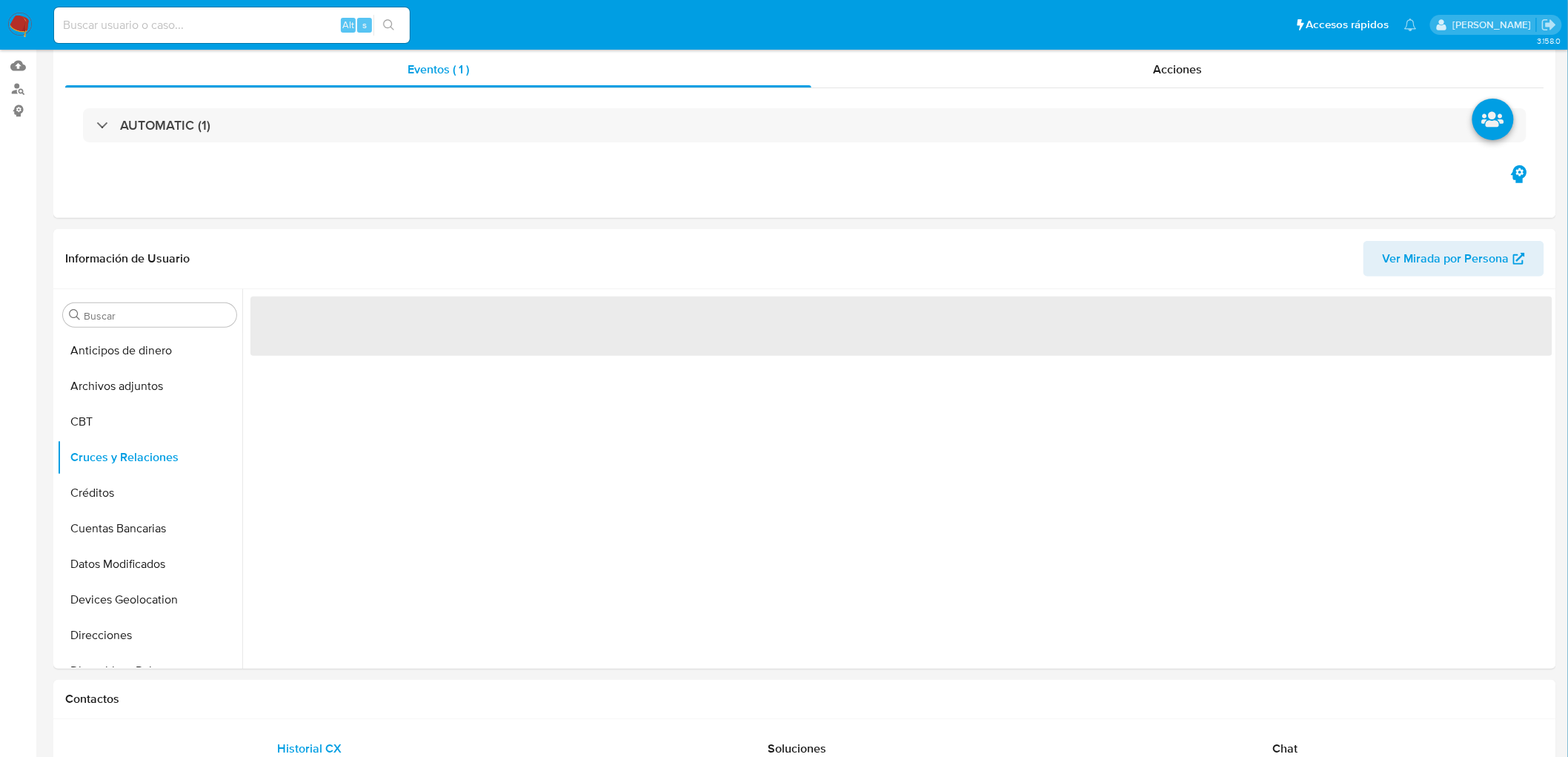
scroll to position [180, 0]
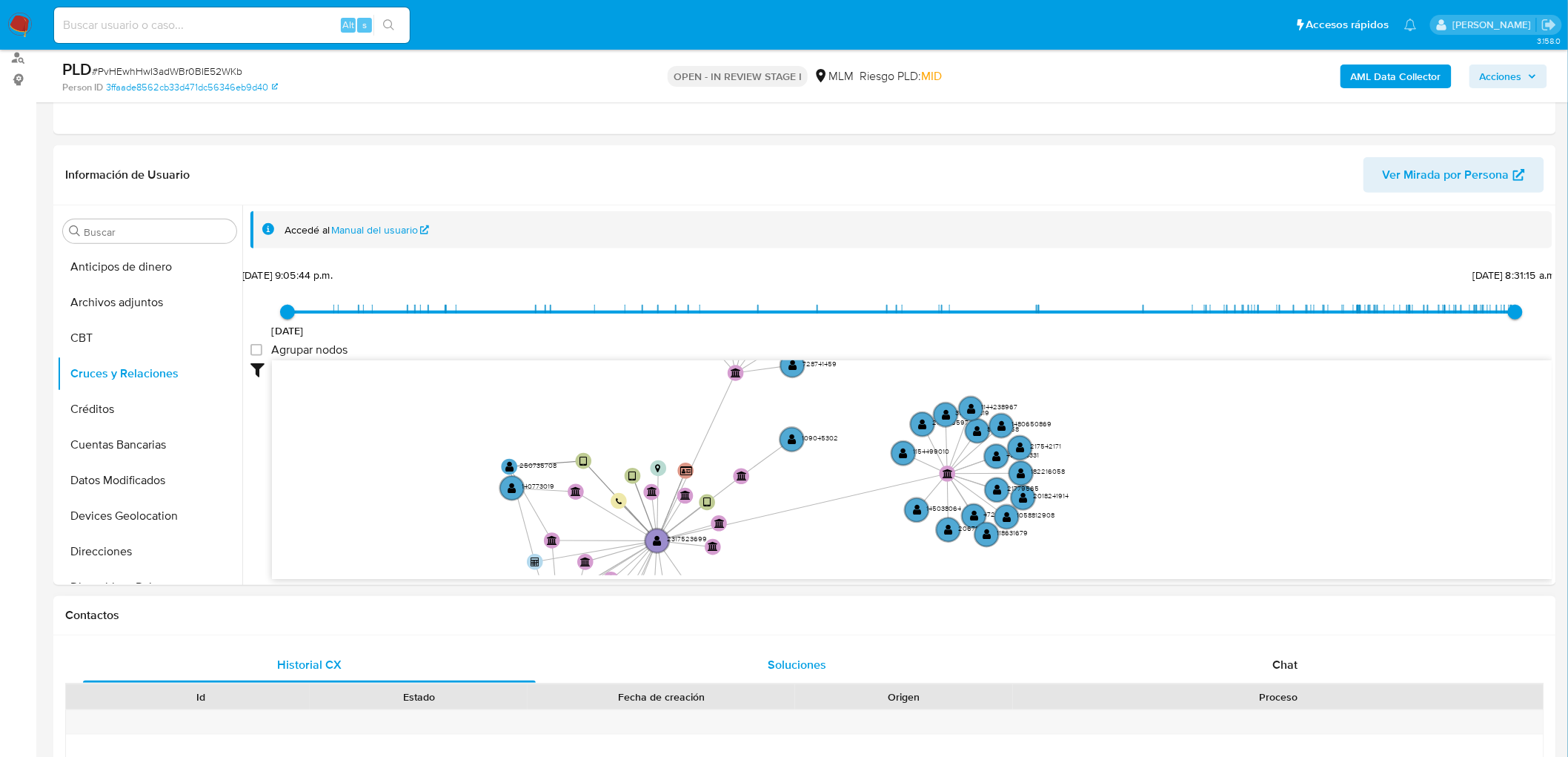
drag, startPoint x: 699, startPoint y: 462, endPoint x: 656, endPoint y: 669, distance: 211.4
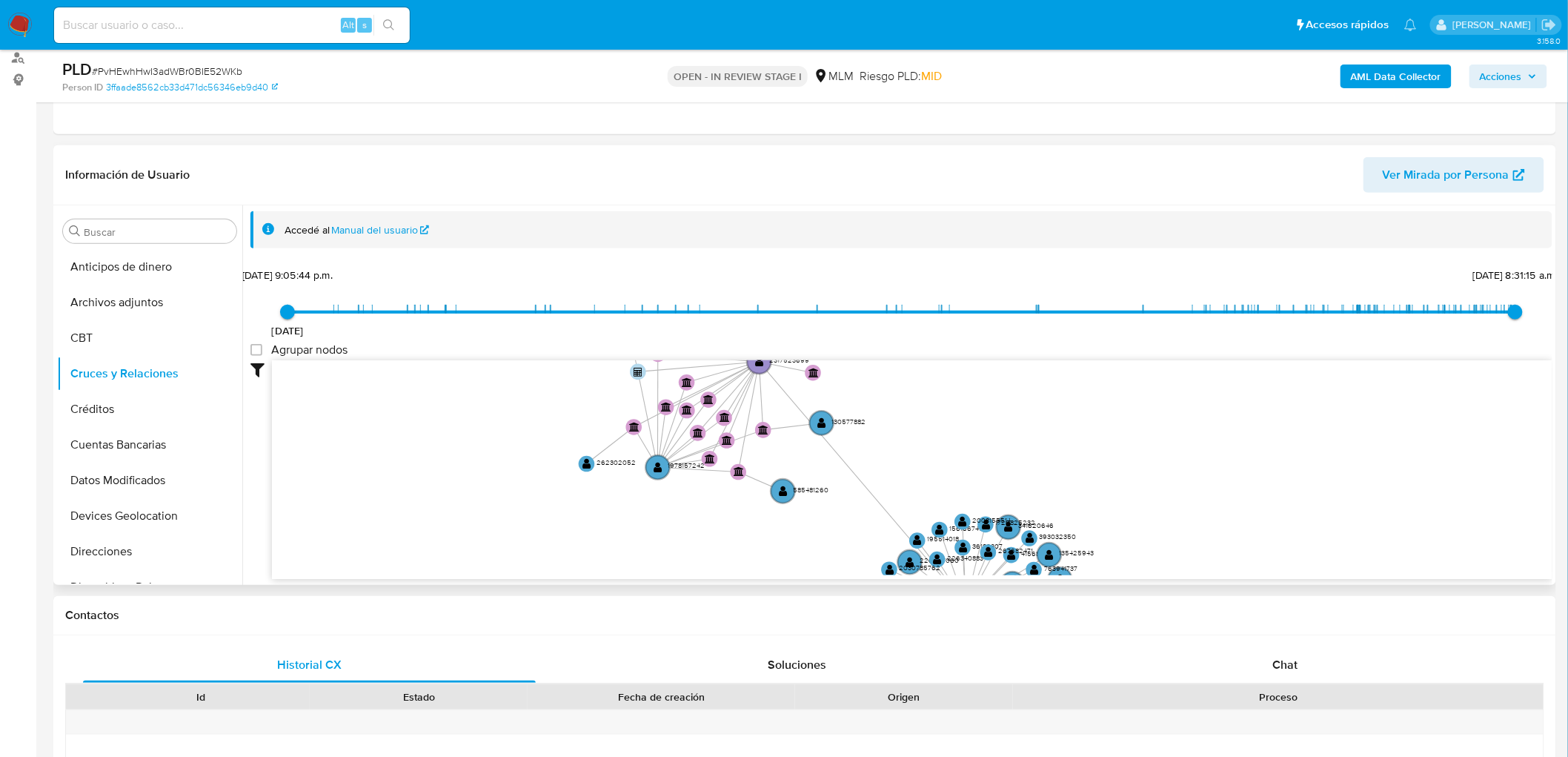
drag, startPoint x: 729, startPoint y: 476, endPoint x: 838, endPoint y: 273, distance: 230.4
click at [838, 273] on div "15/11/2021 15/11/2021, 9:05:44 p.m. 5/9/2025, 8:31:15 a.m. Agrupar nodos Filtro…" at bounding box center [901, 447] width 1303 height 369
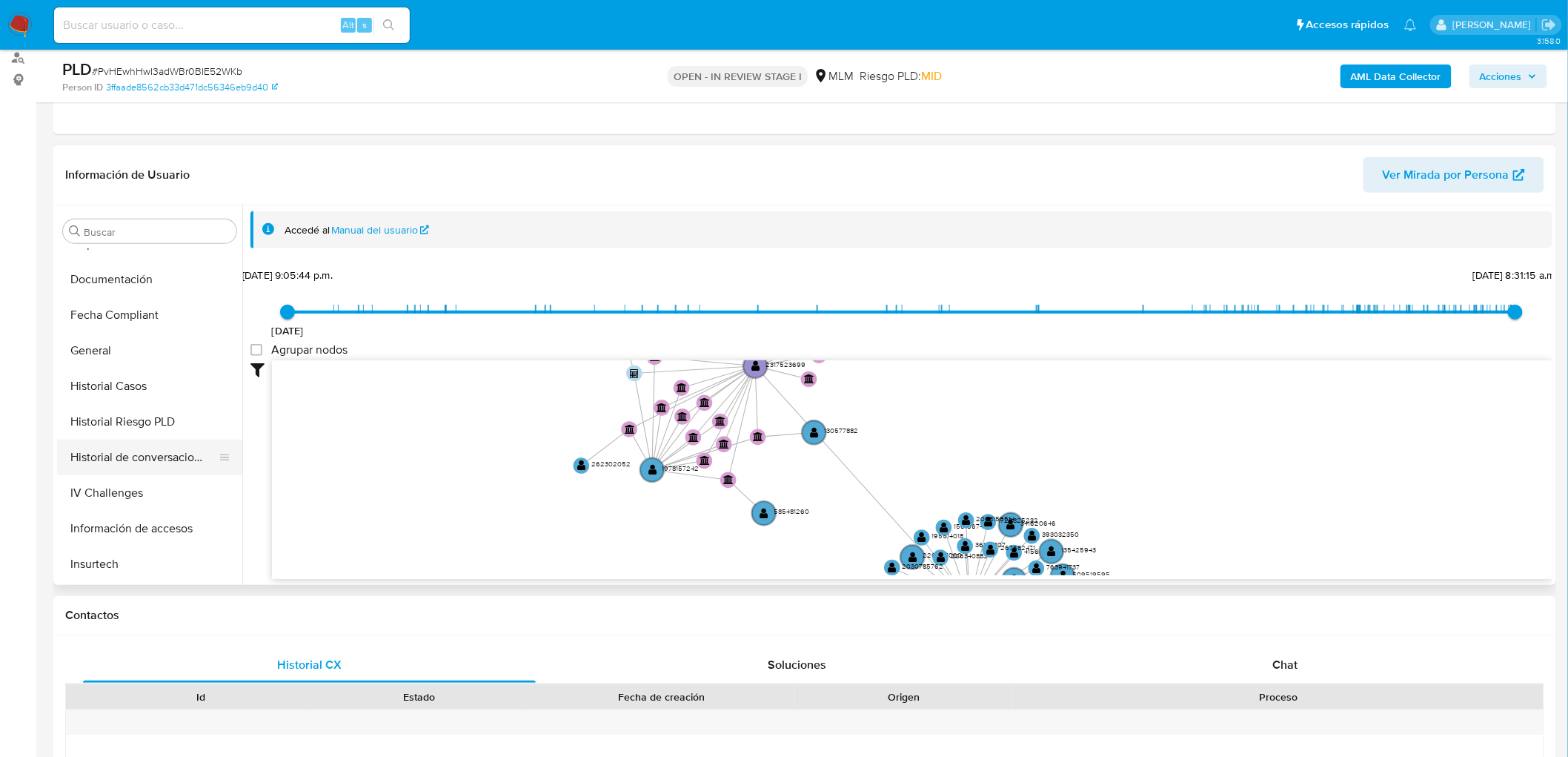
scroll to position [411, 0]
click at [108, 560] on button "KYC" at bounding box center [144, 567] width 174 height 36
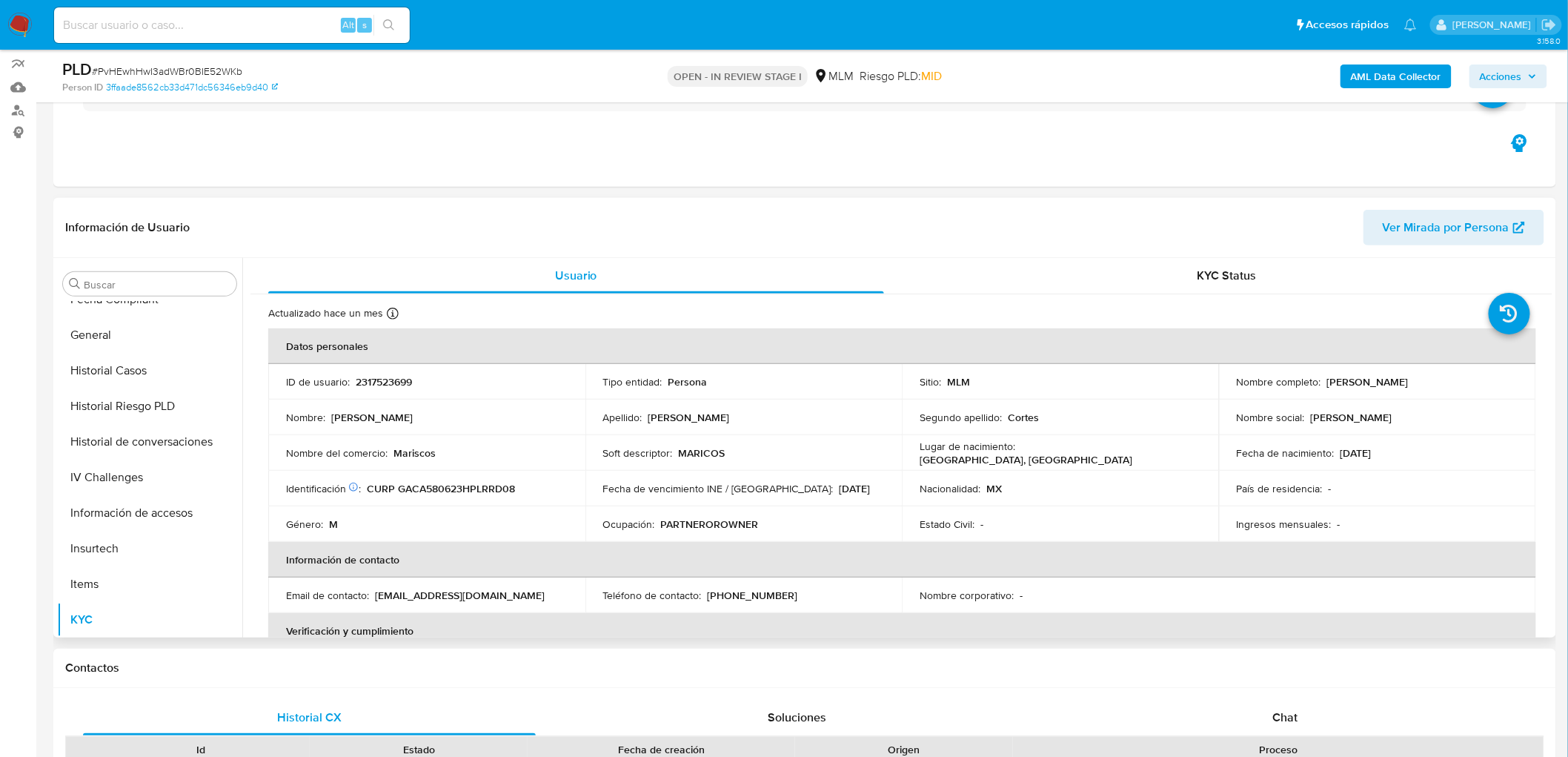
scroll to position [97, 0]
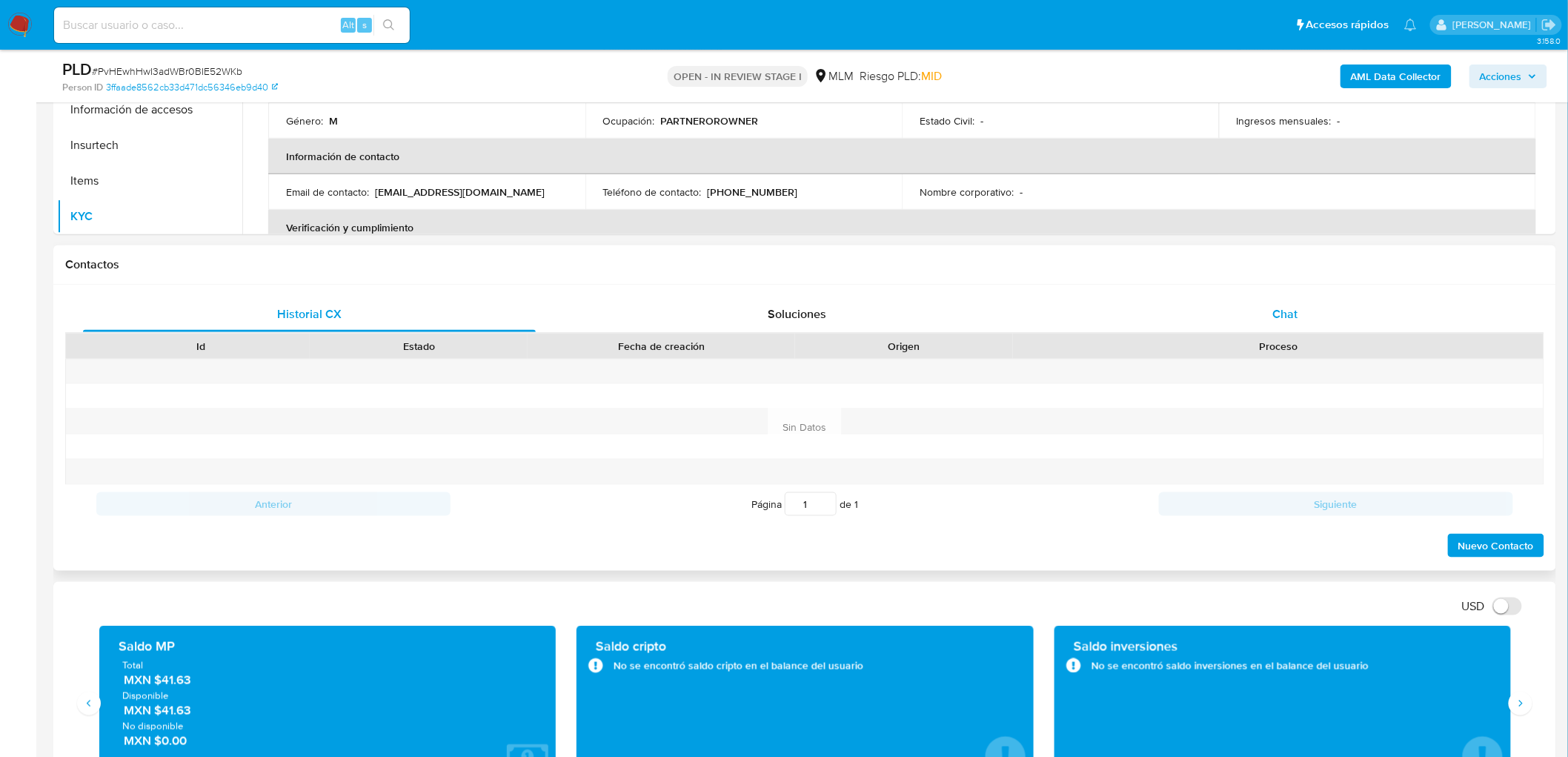
click at [1289, 313] on span "Chat" at bounding box center [1286, 314] width 25 height 17
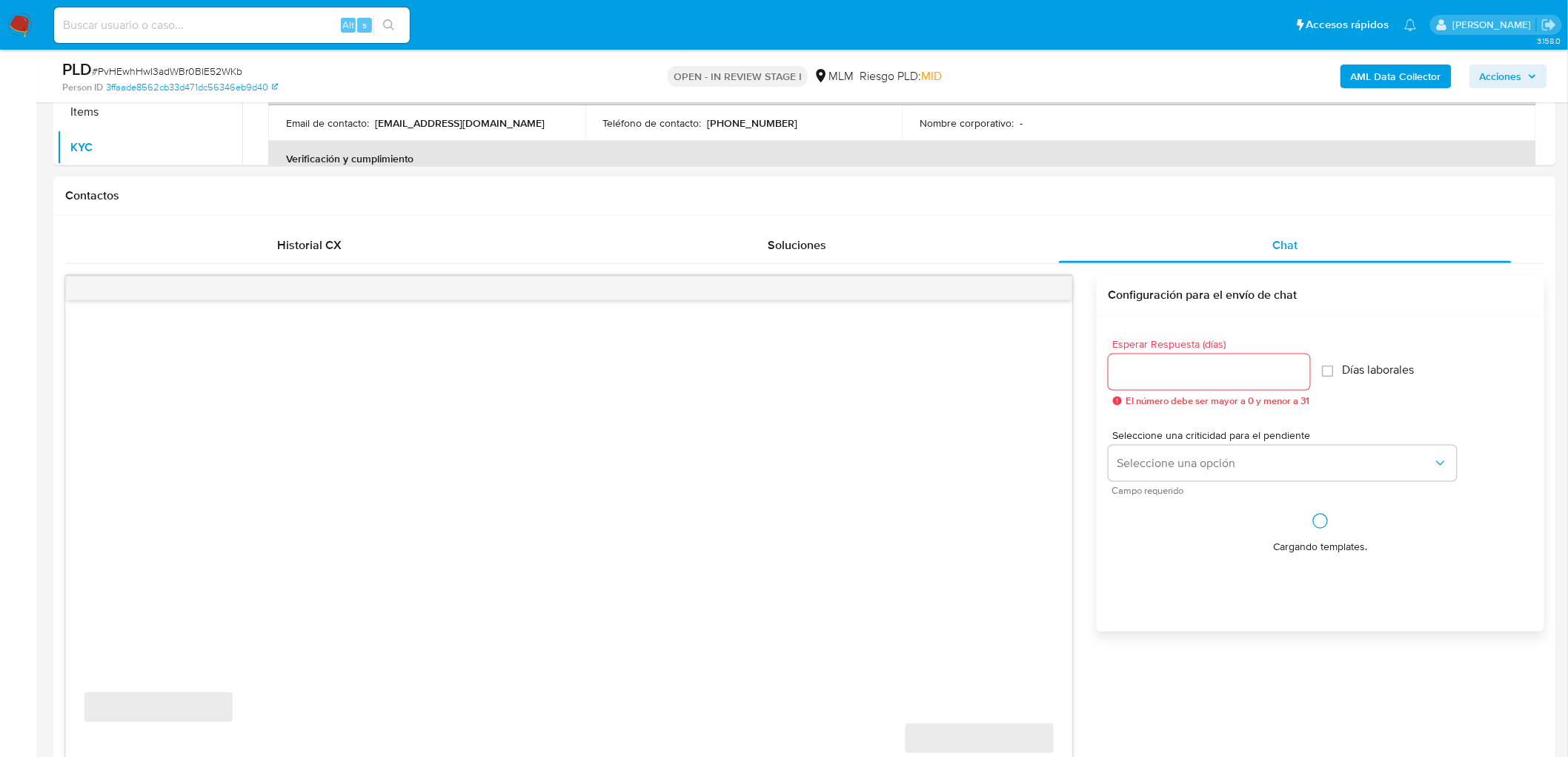
scroll to position [695, 0]
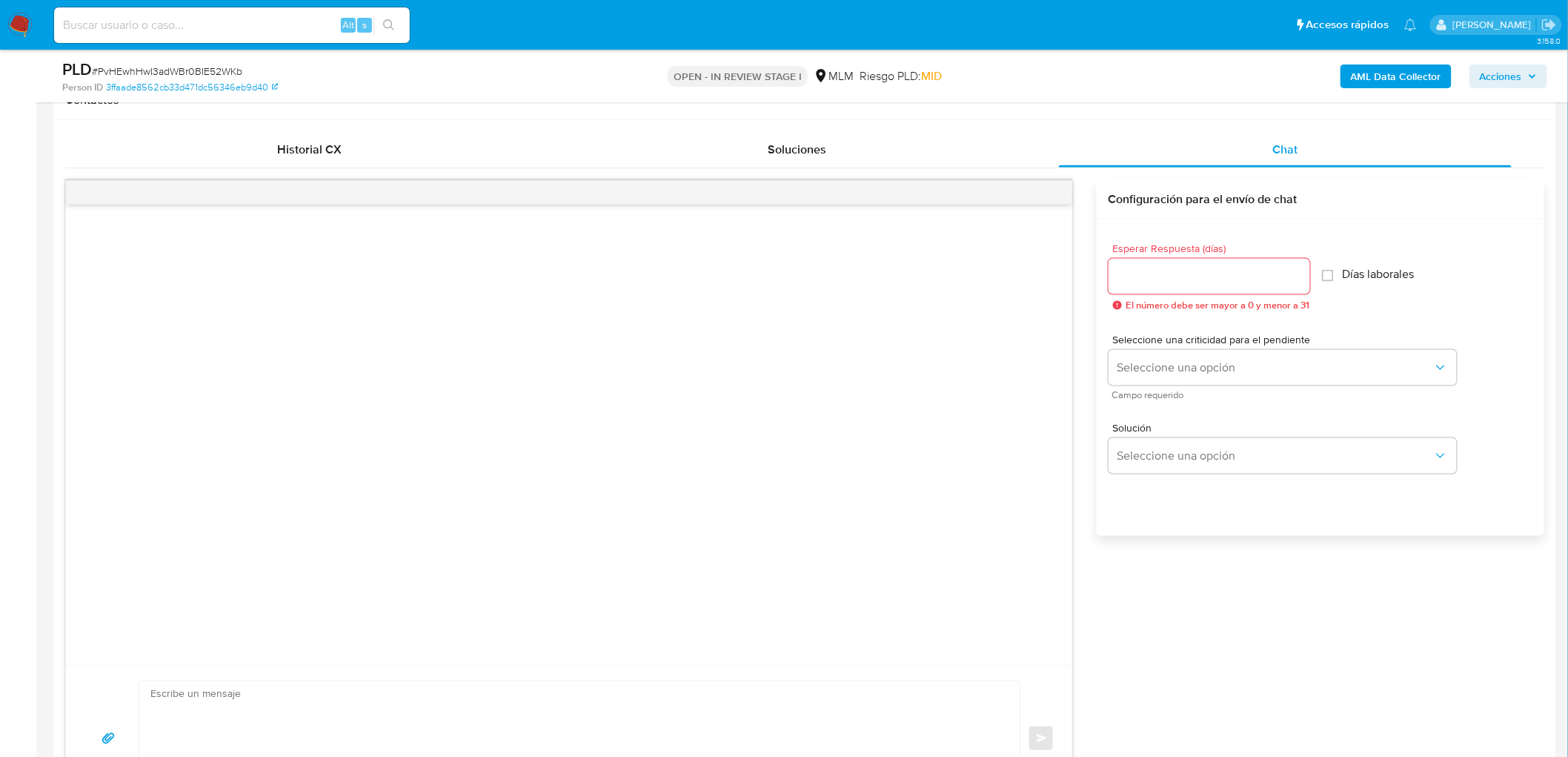
click at [1170, 277] on input "Esperar Respuesta (días)" at bounding box center [1210, 276] width 202 height 19
type input "5"
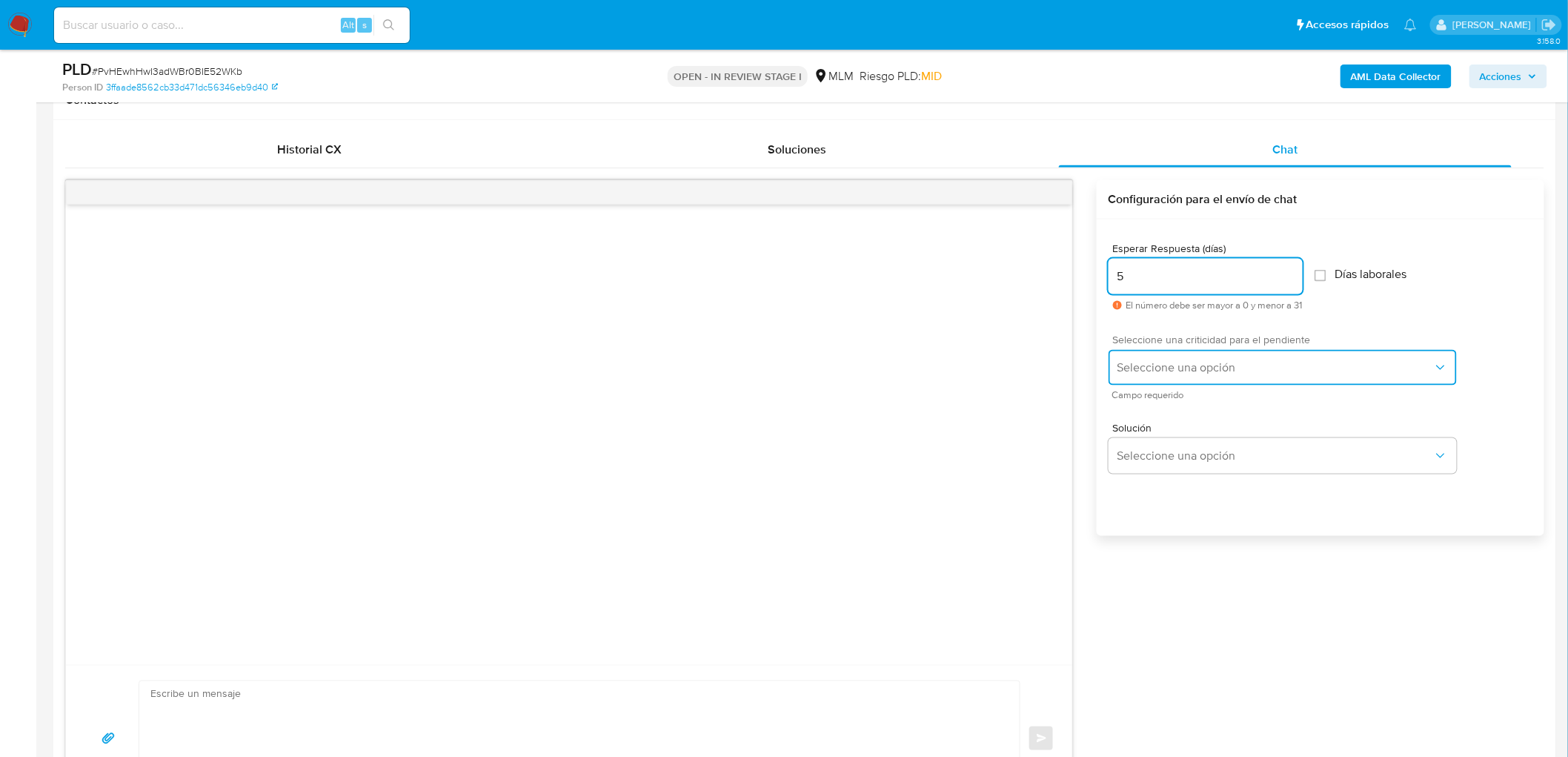
click at [1173, 374] on span "Seleccione una opción" at bounding box center [1276, 368] width 315 height 15
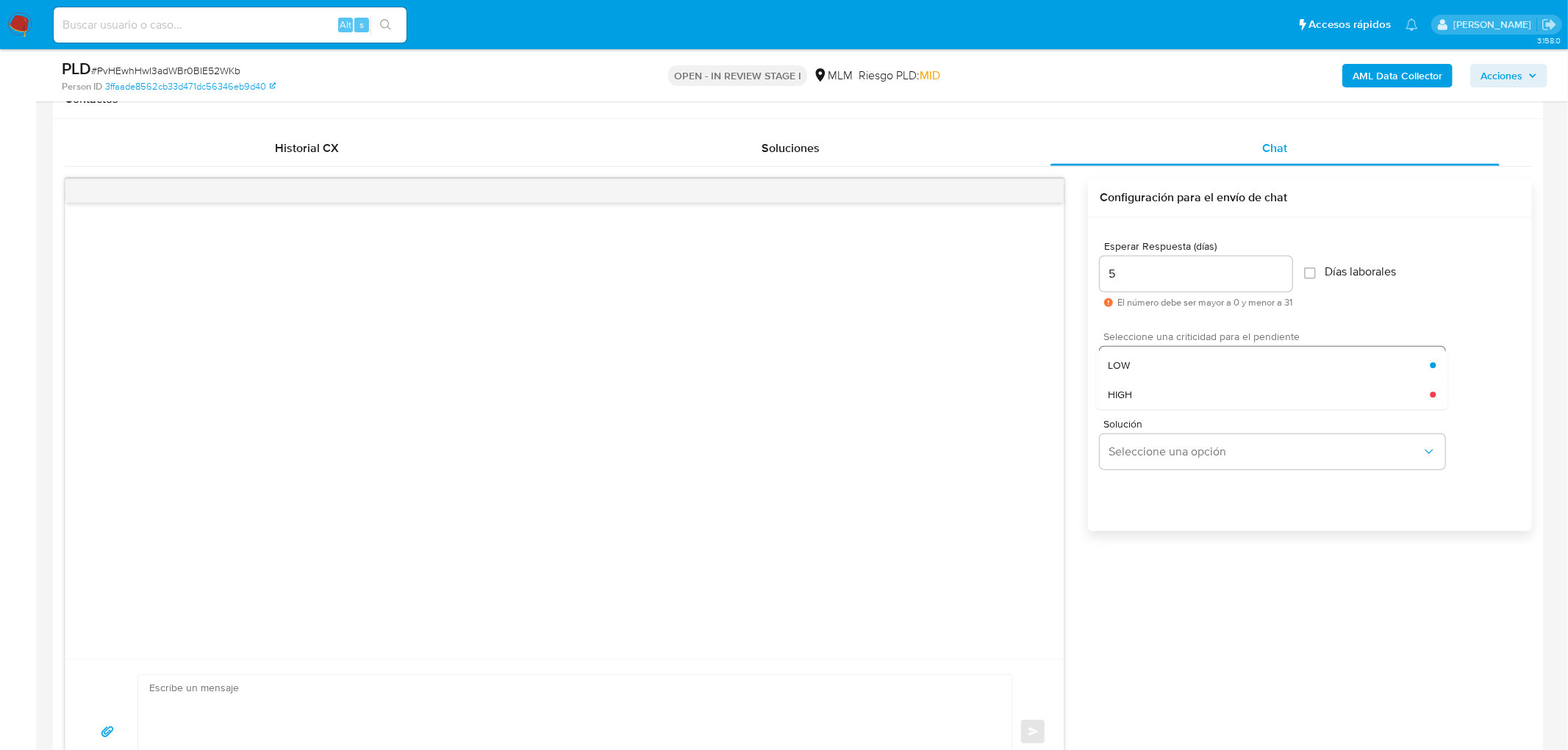
click at [1167, 390] on div "HIGH" at bounding box center [1268, 395] width 322 height 30
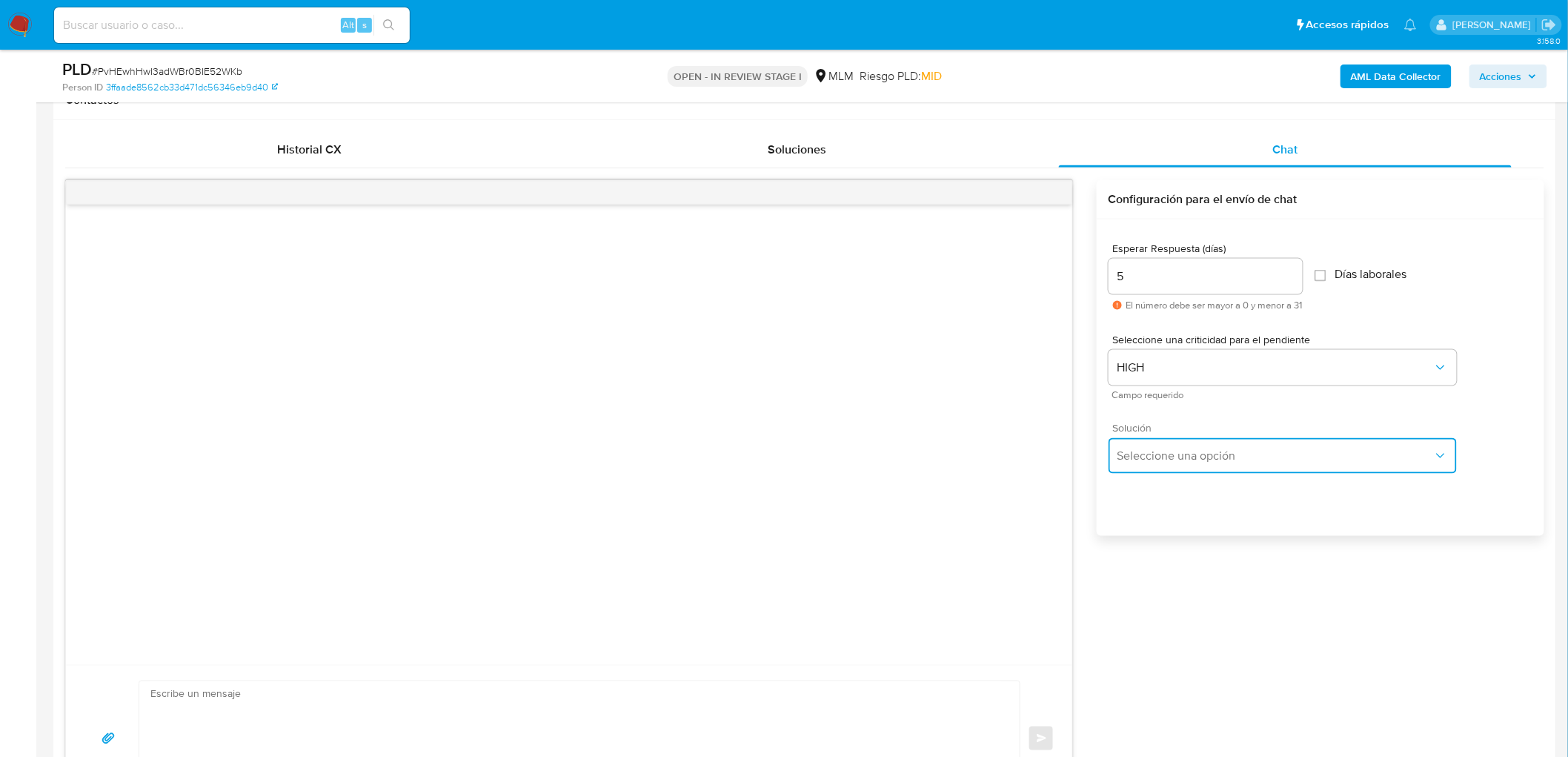
click at [1182, 463] on button "Seleccione una opción" at bounding box center [1283, 456] width 348 height 36
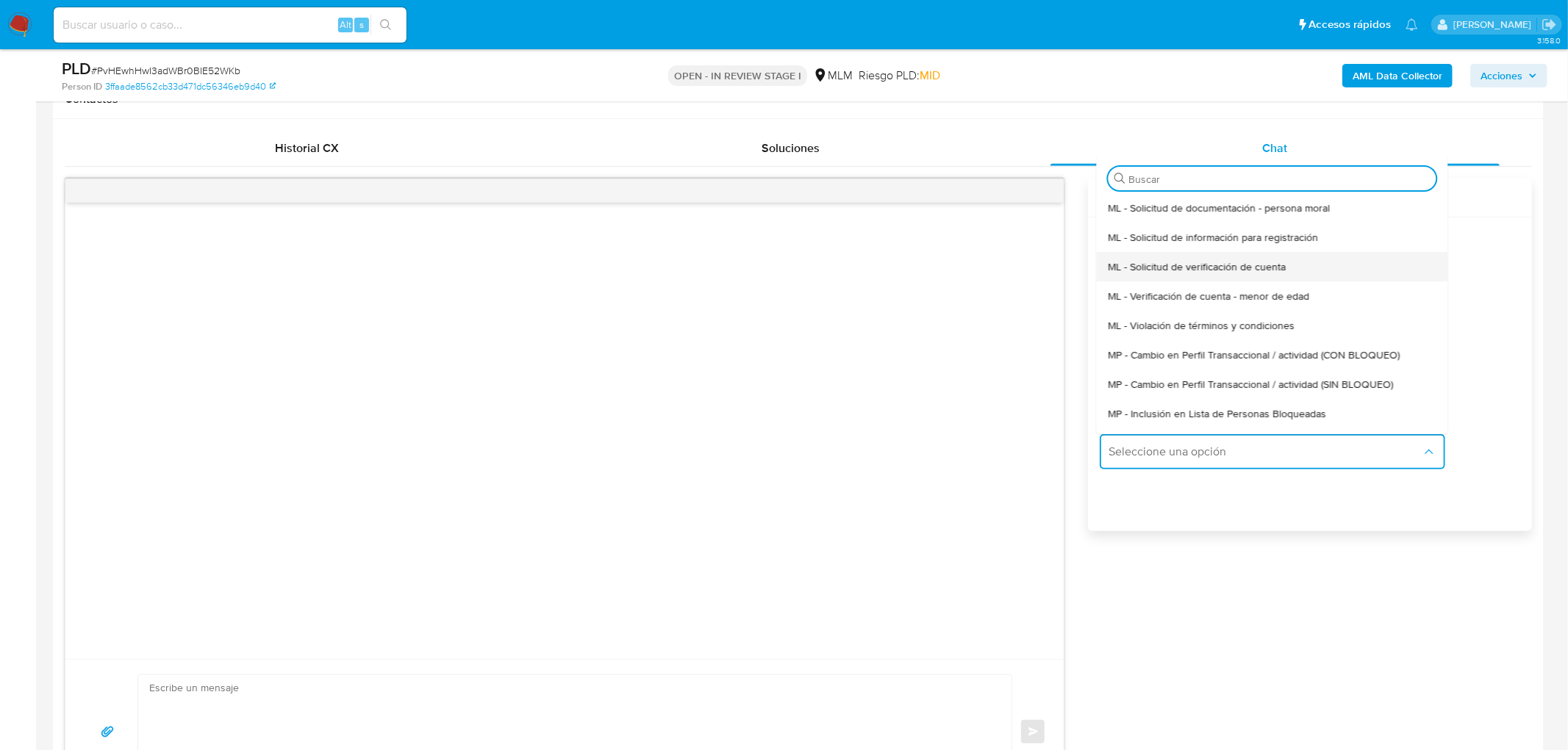
click at [1200, 261] on span "ML - Solicitud de verificación de cuenta" at bounding box center [1197, 266] width 178 height 13
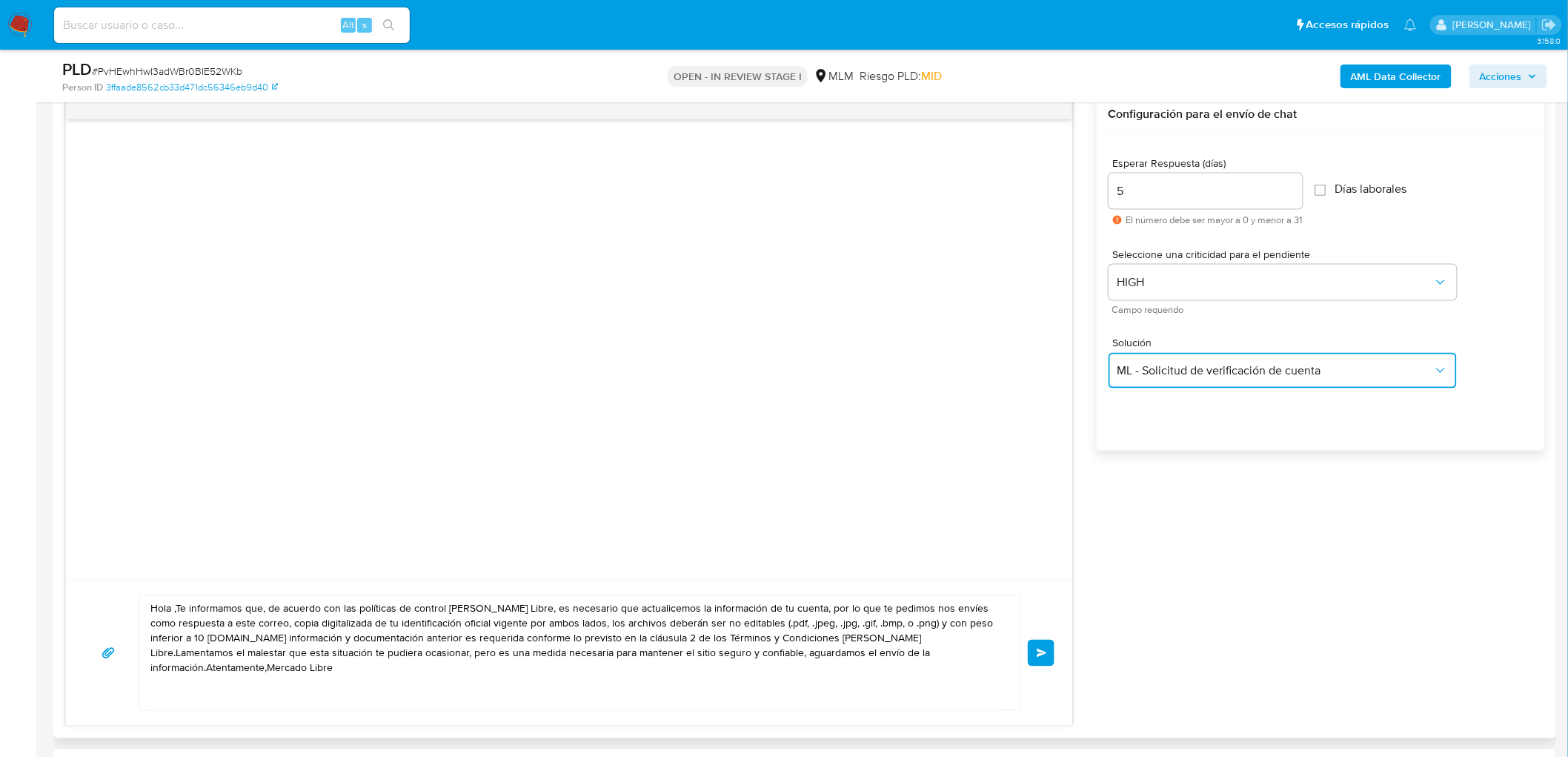
scroll to position [860, 0]
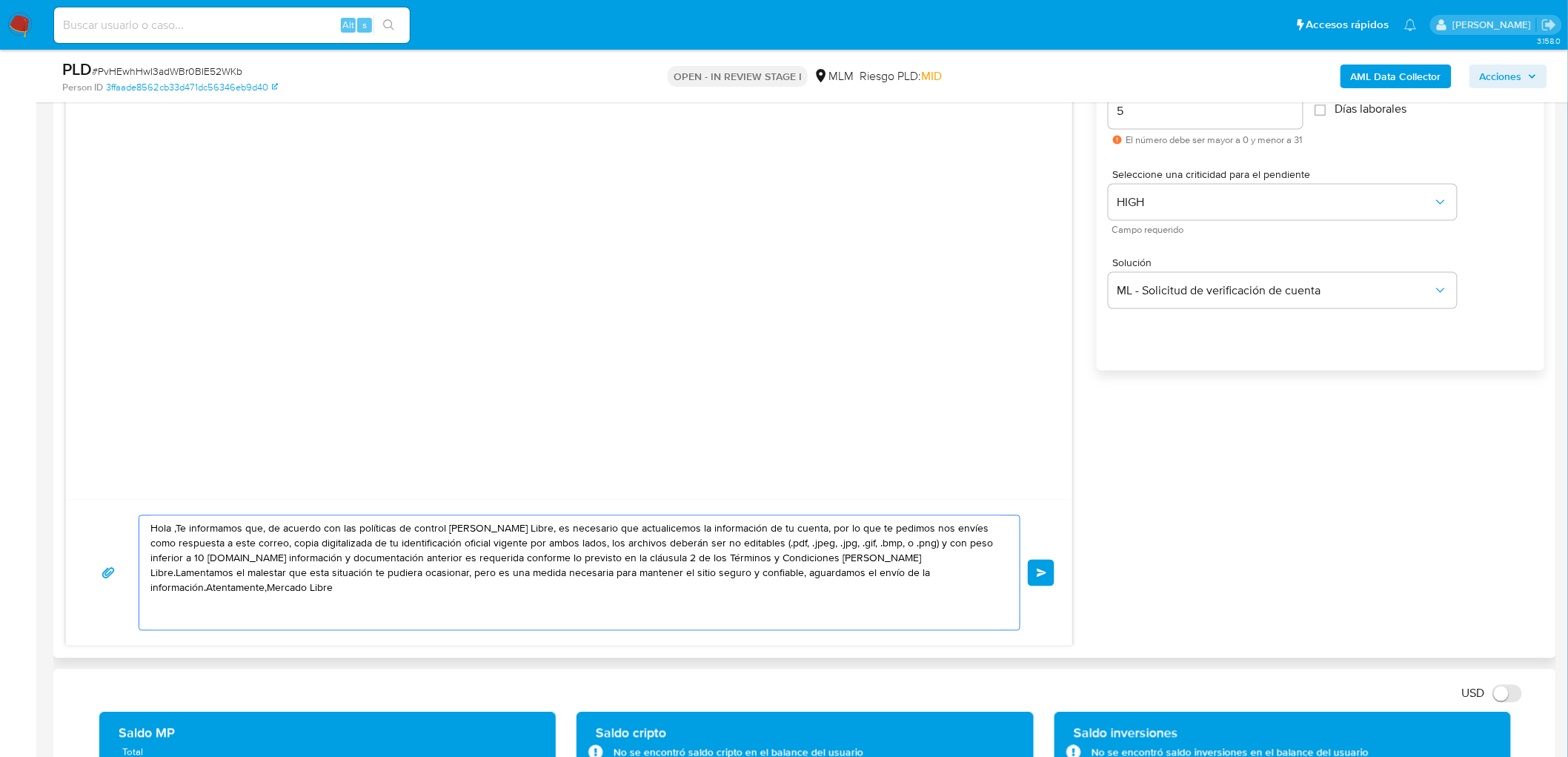
drag, startPoint x: 942, startPoint y: 581, endPoint x: 98, endPoint y: 514, distance: 846.7
click at [98, 515] on div "Hola ,Te informamos que, de acuerdo con las políticas de control de Mercado Lib…" at bounding box center [569, 573] width 971 height 116
paste textarea "Estimado Jose Adolfo Garcia Cortes. Te comunicamos que se ha identificado un ca…"
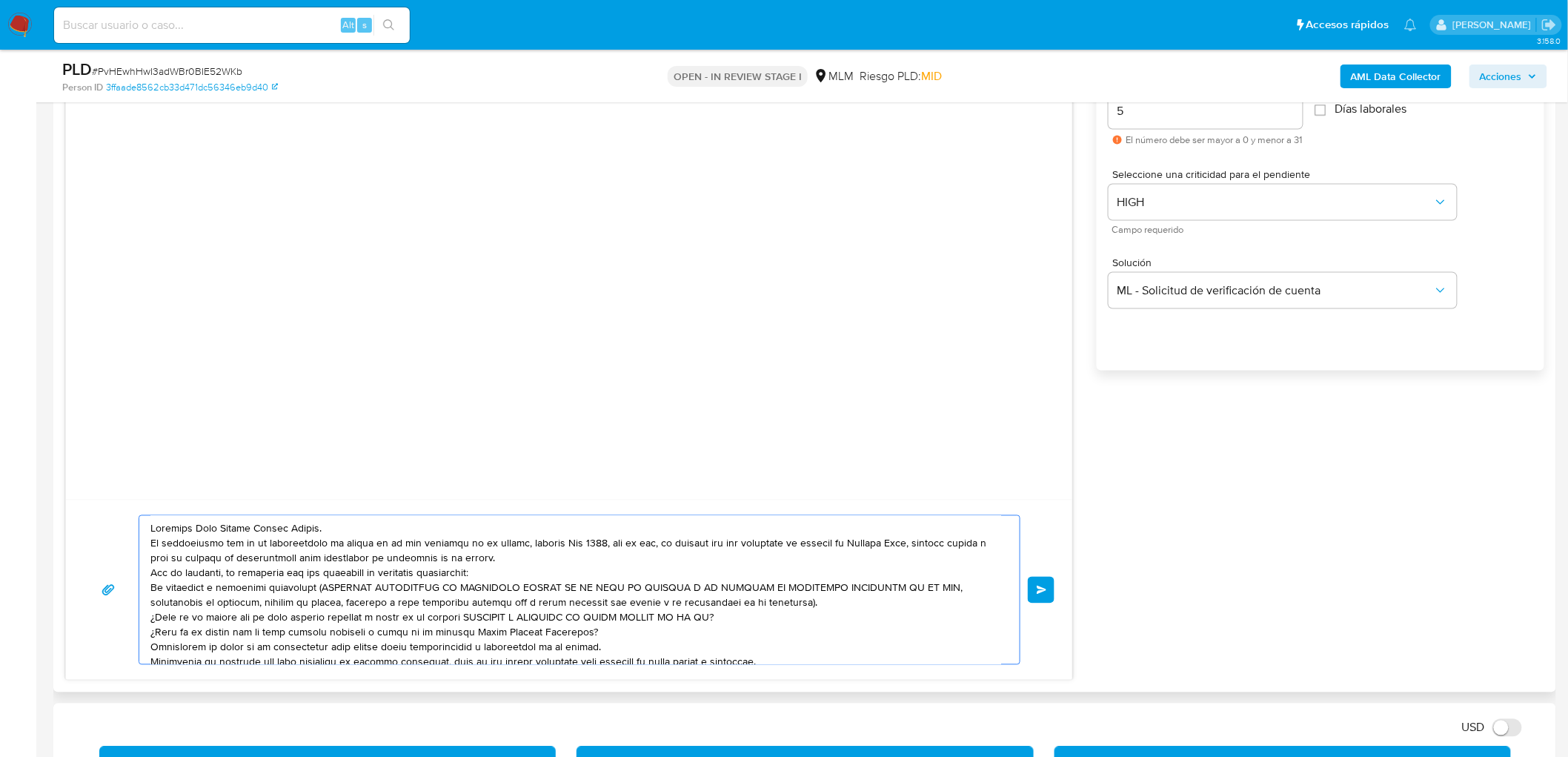
scroll to position [35, 0]
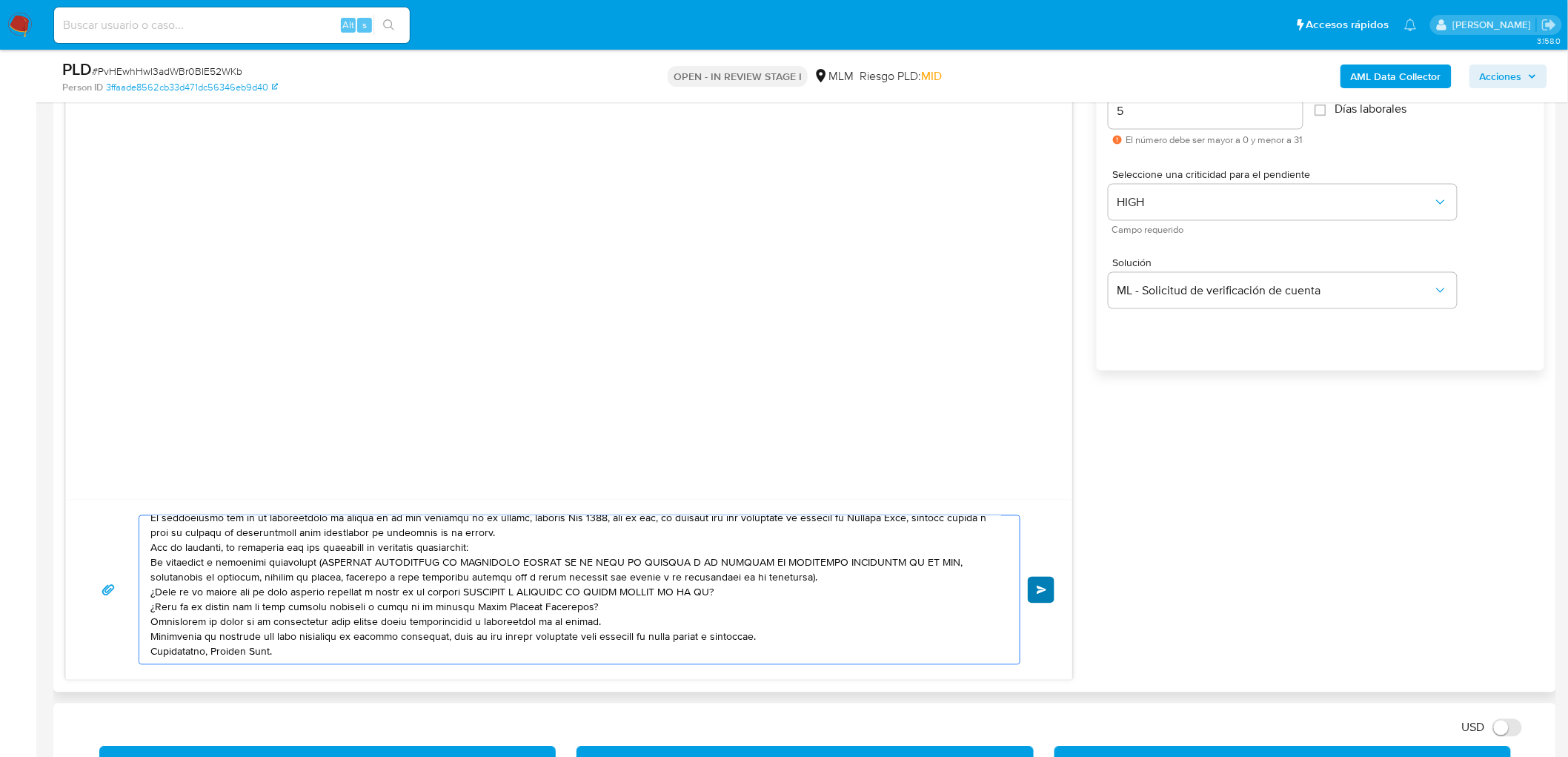
type textarea "Estimado Jose Adolfo Garcia Cortes. Te comunicamos que se ha identificado un ca…"
click at [1049, 588] on button "Enviar" at bounding box center [1041, 590] width 27 height 27
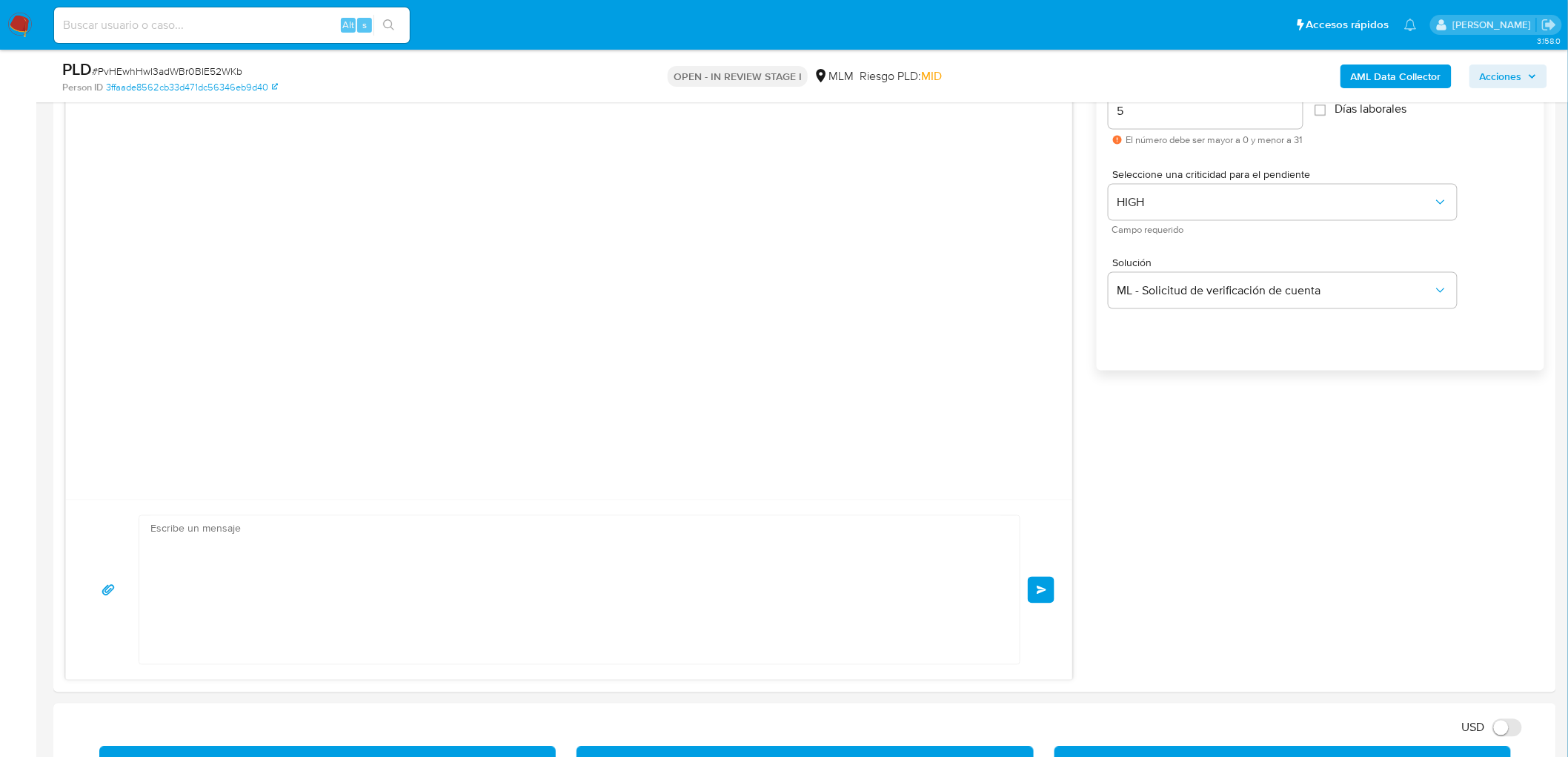
scroll to position [0, 0]
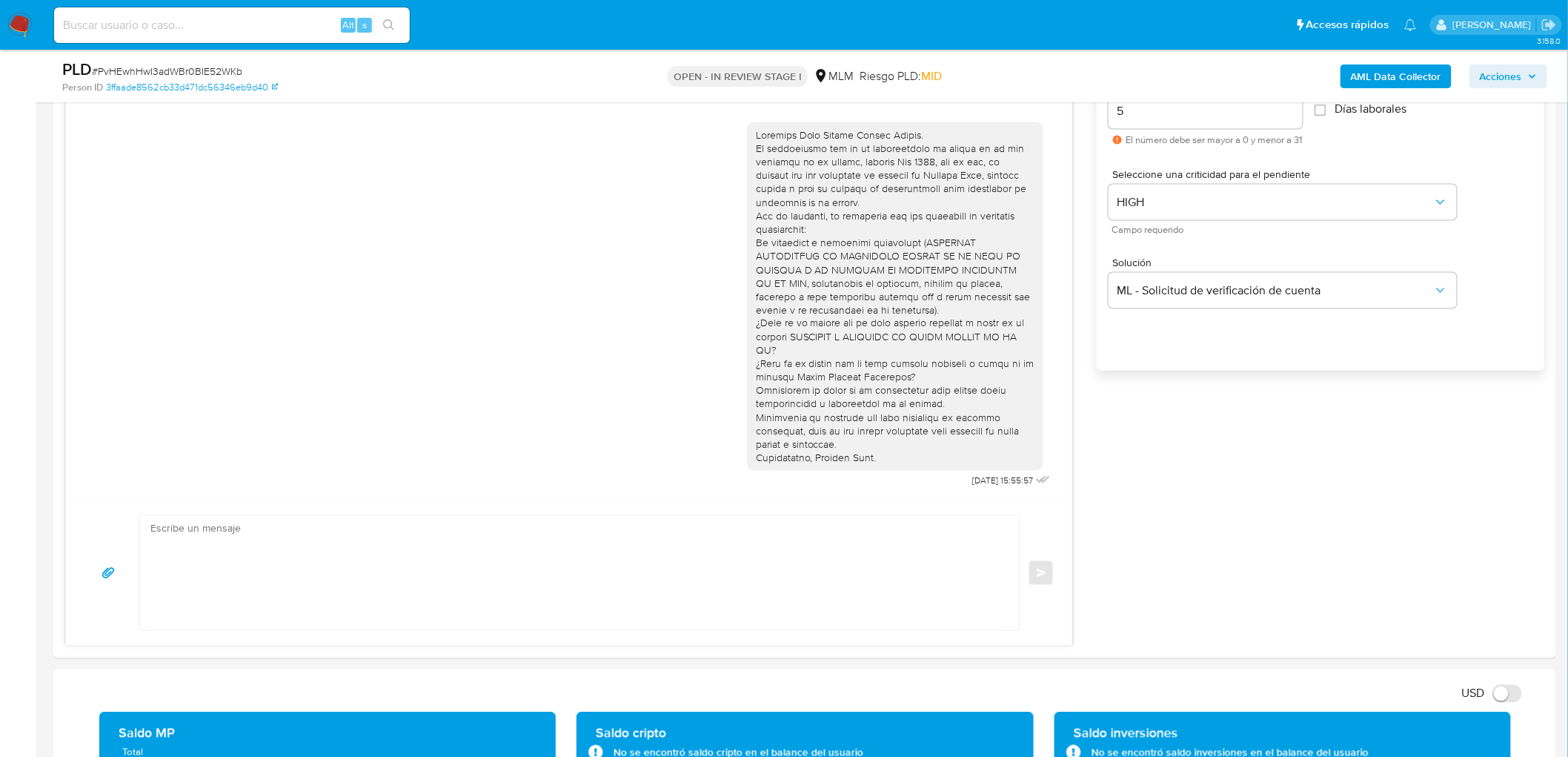
click at [216, 68] on span "# PvHEwhHwI3adWBr0BIE52WKb" at bounding box center [167, 71] width 151 height 15
copy span "PvHEwhHwI3adWBr0BIE52WKb"
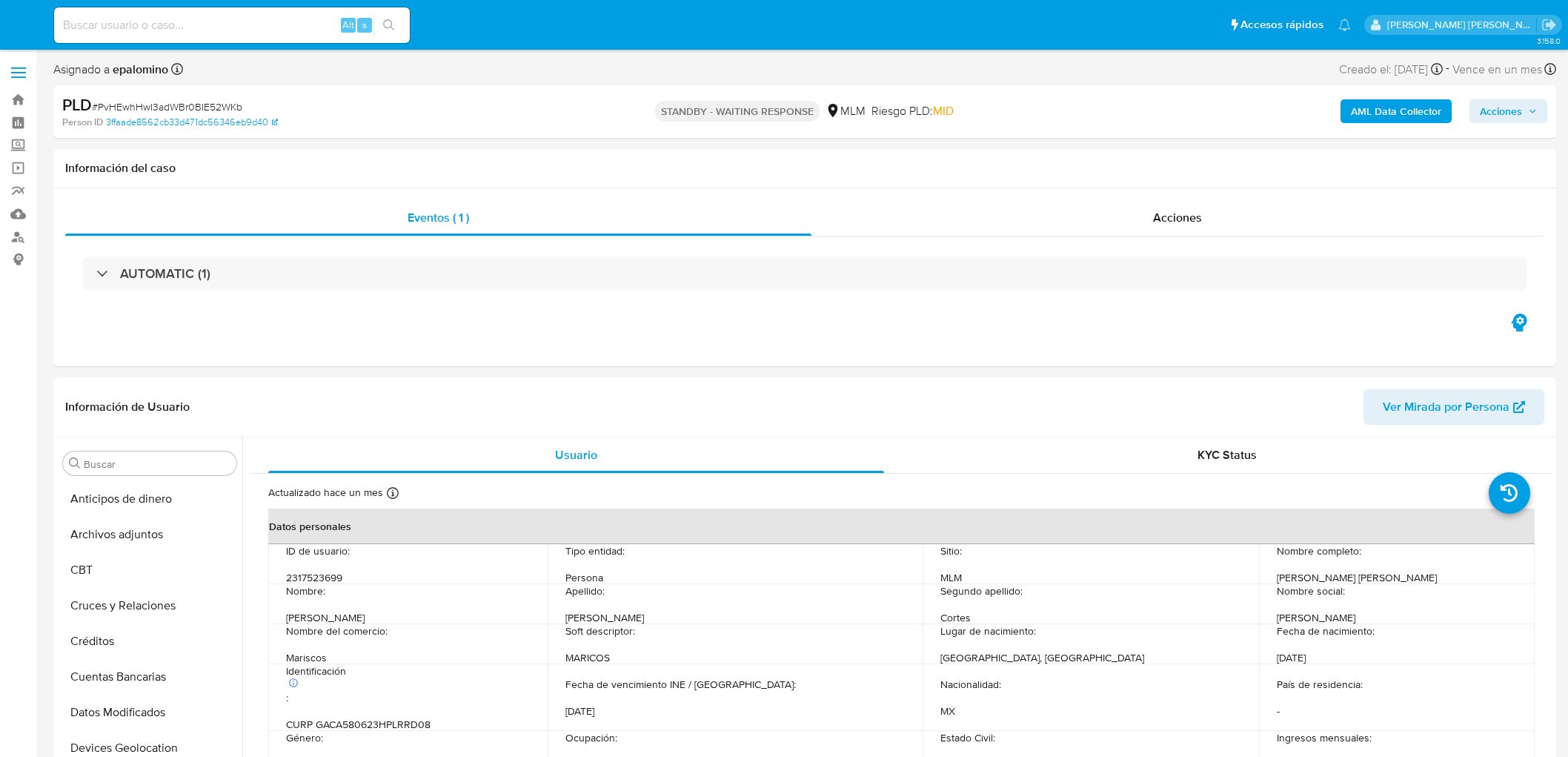
select select "10"
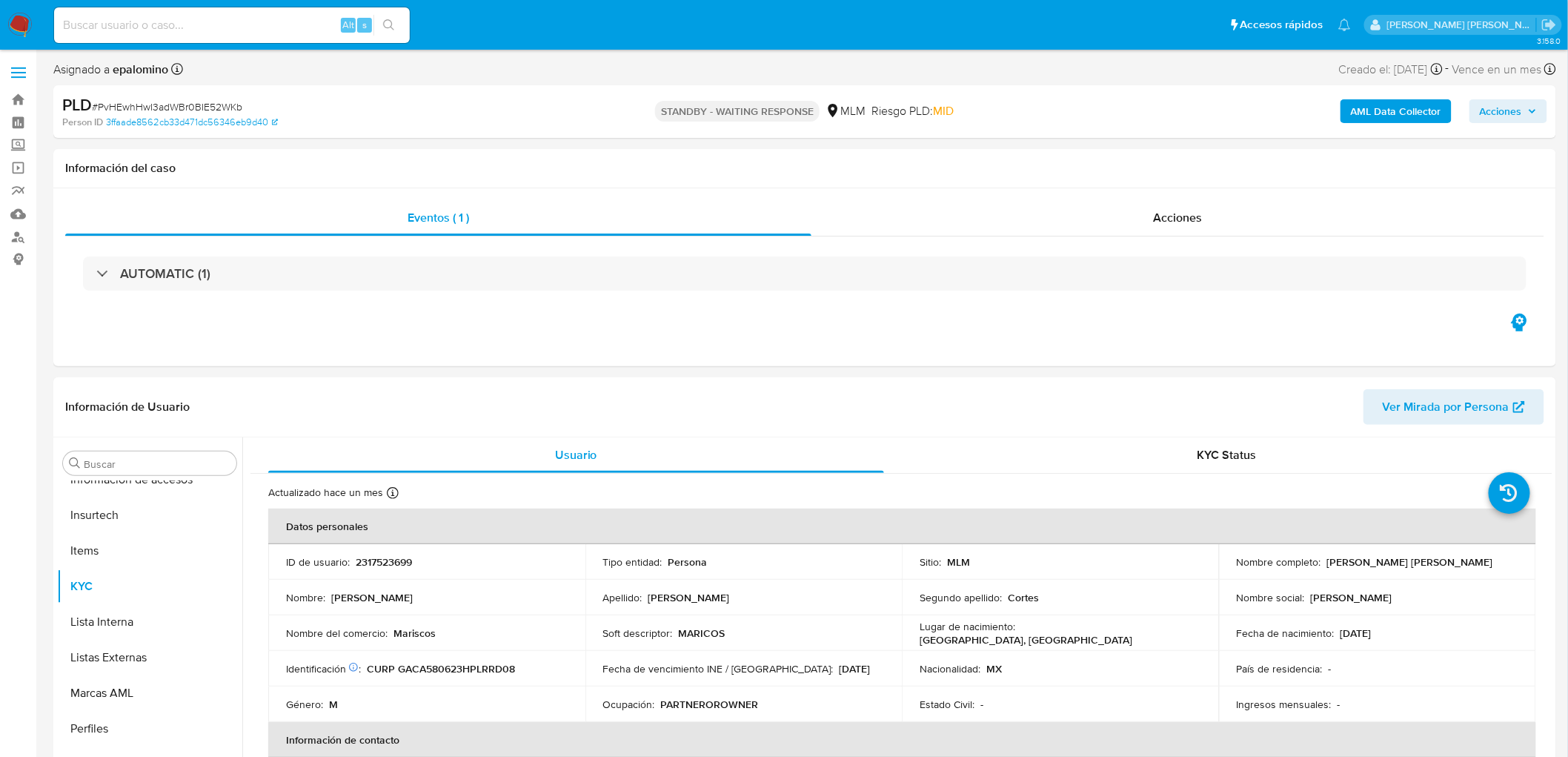
scroll to position [626, 0]
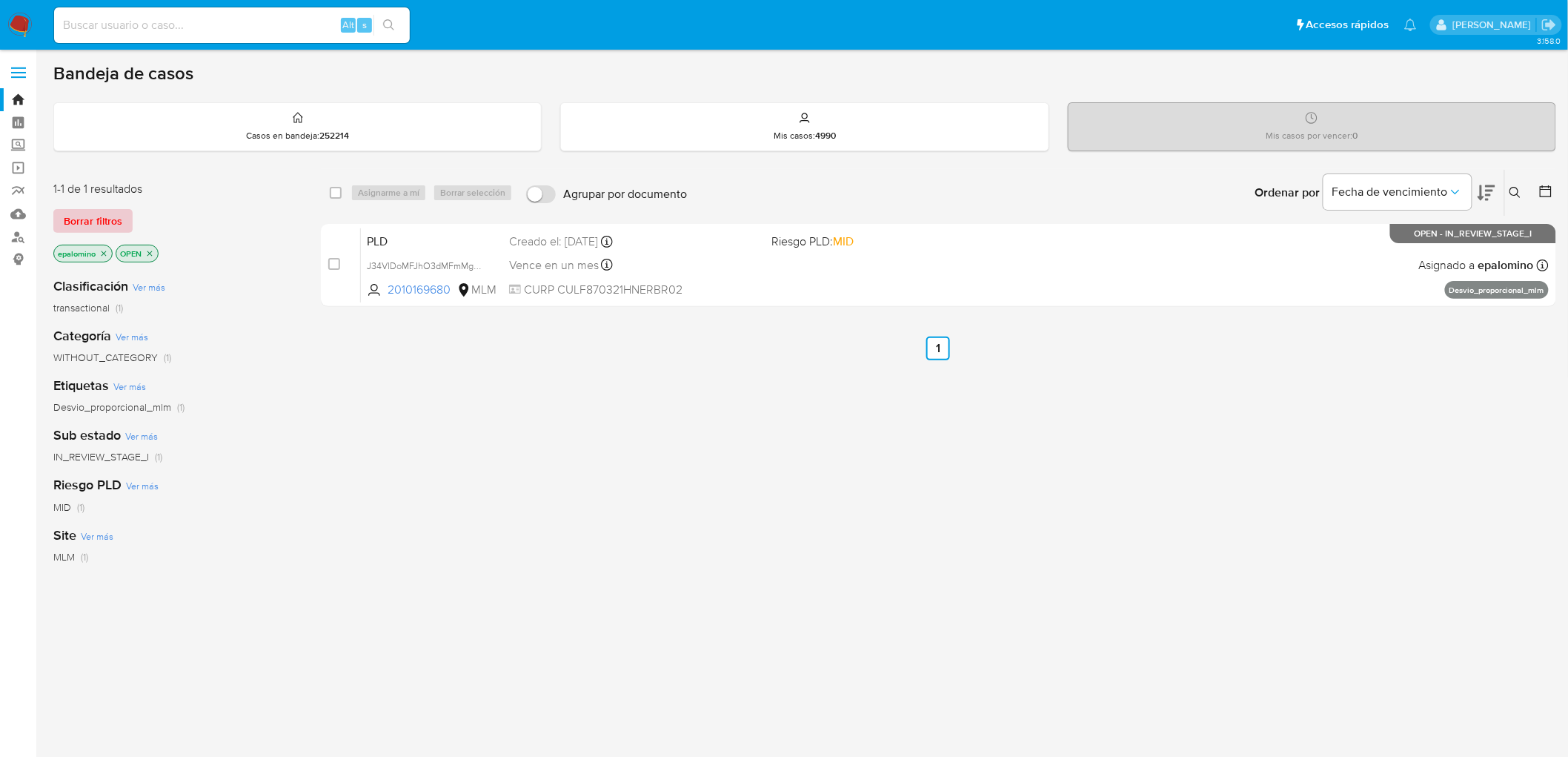
click at [85, 218] on span "Borrar filtros" at bounding box center [93, 221] width 59 height 21
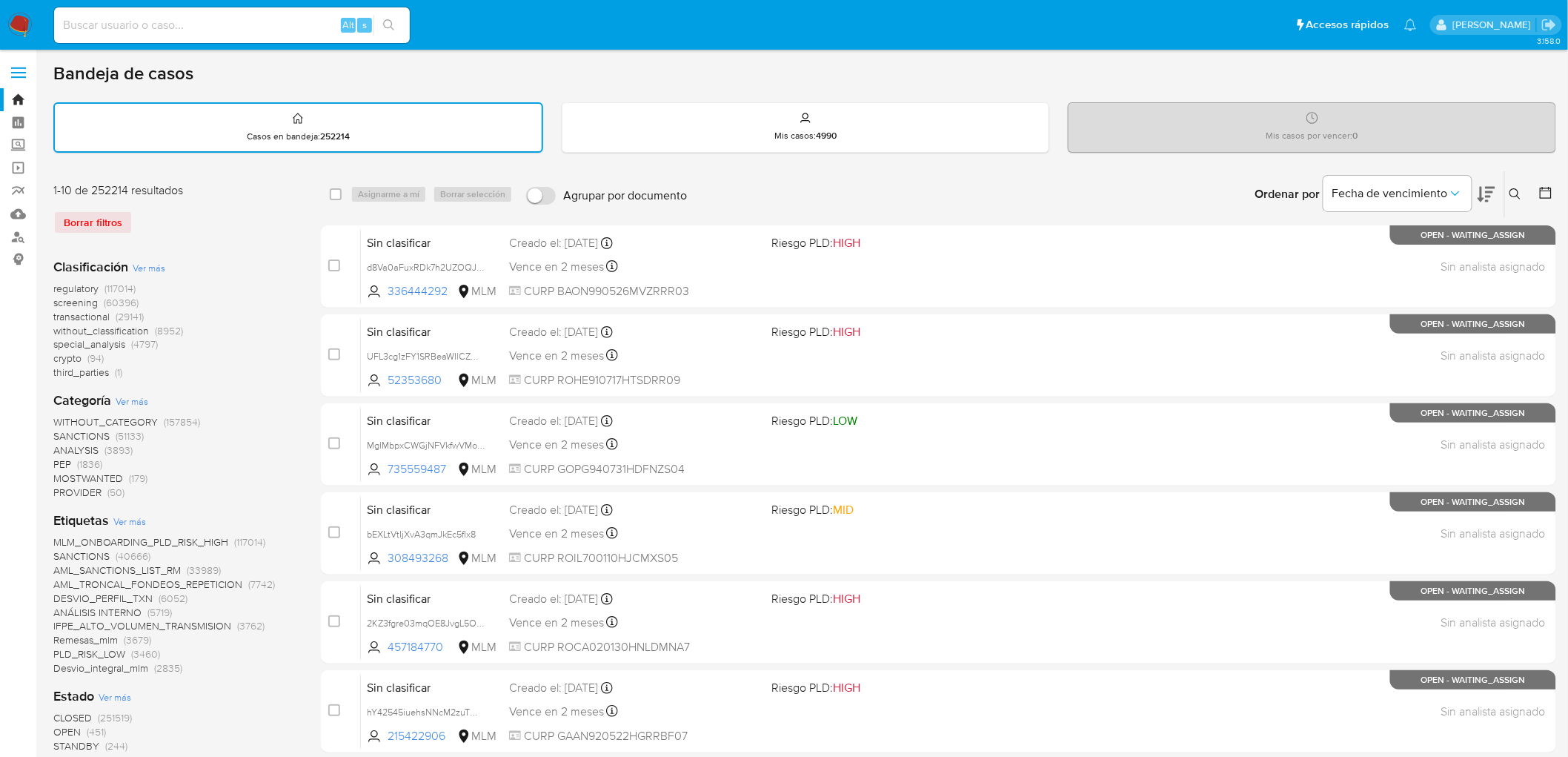
click at [32, 19] on img at bounding box center [19, 25] width 25 height 25
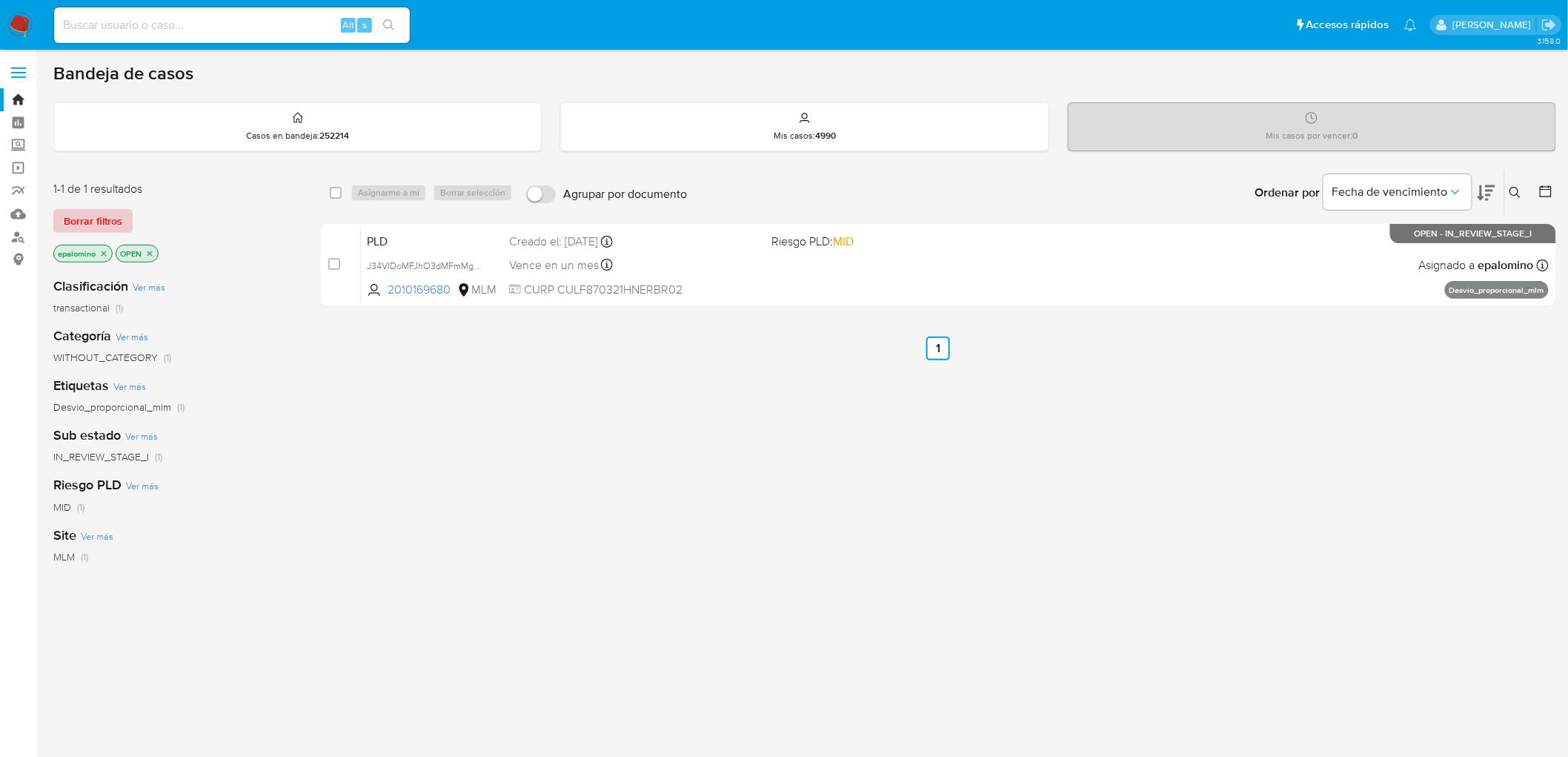
click at [82, 217] on span "Borrar filtros" at bounding box center [93, 221] width 59 height 21
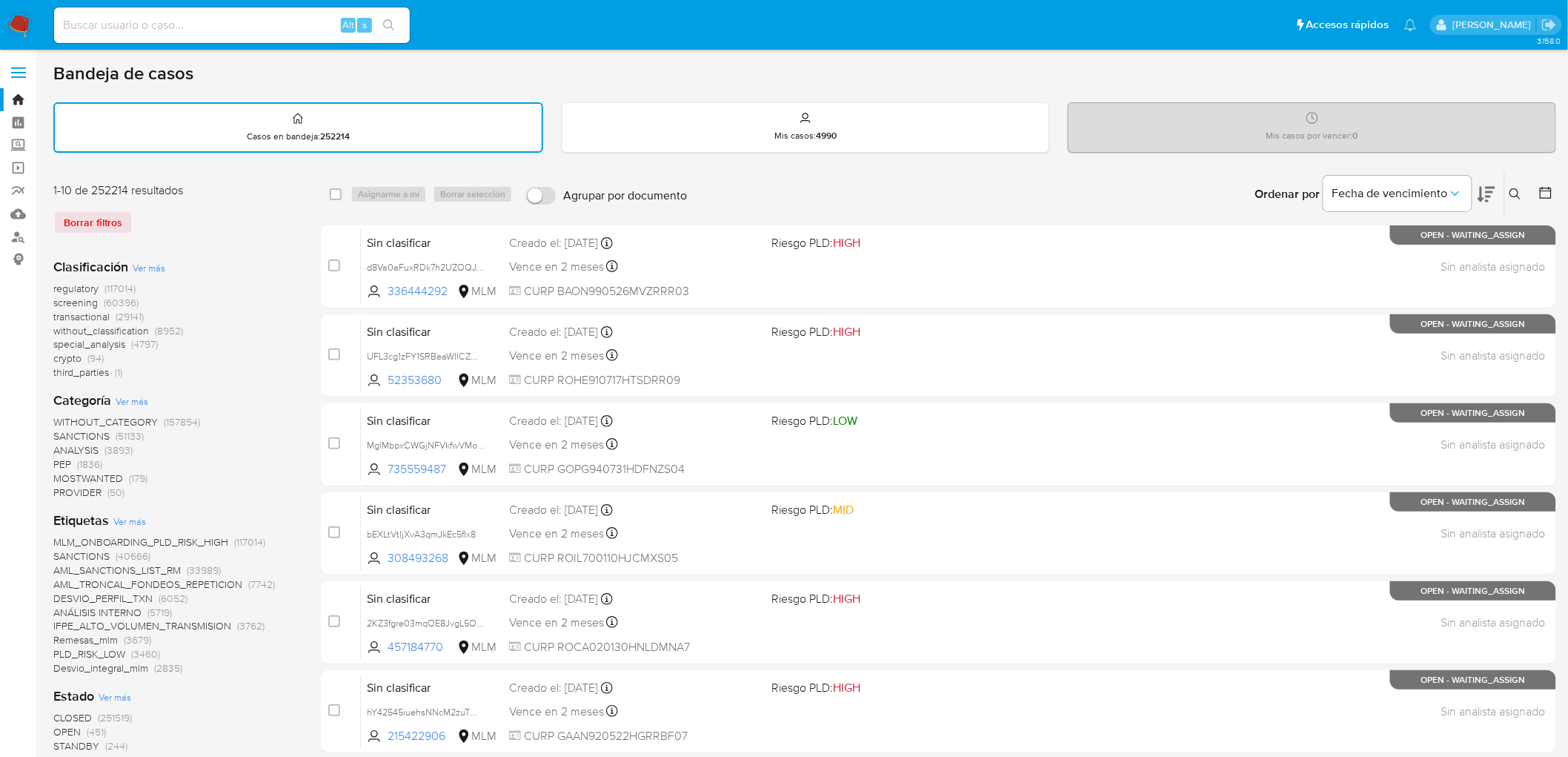
click at [8, 30] on img at bounding box center [19, 25] width 25 height 25
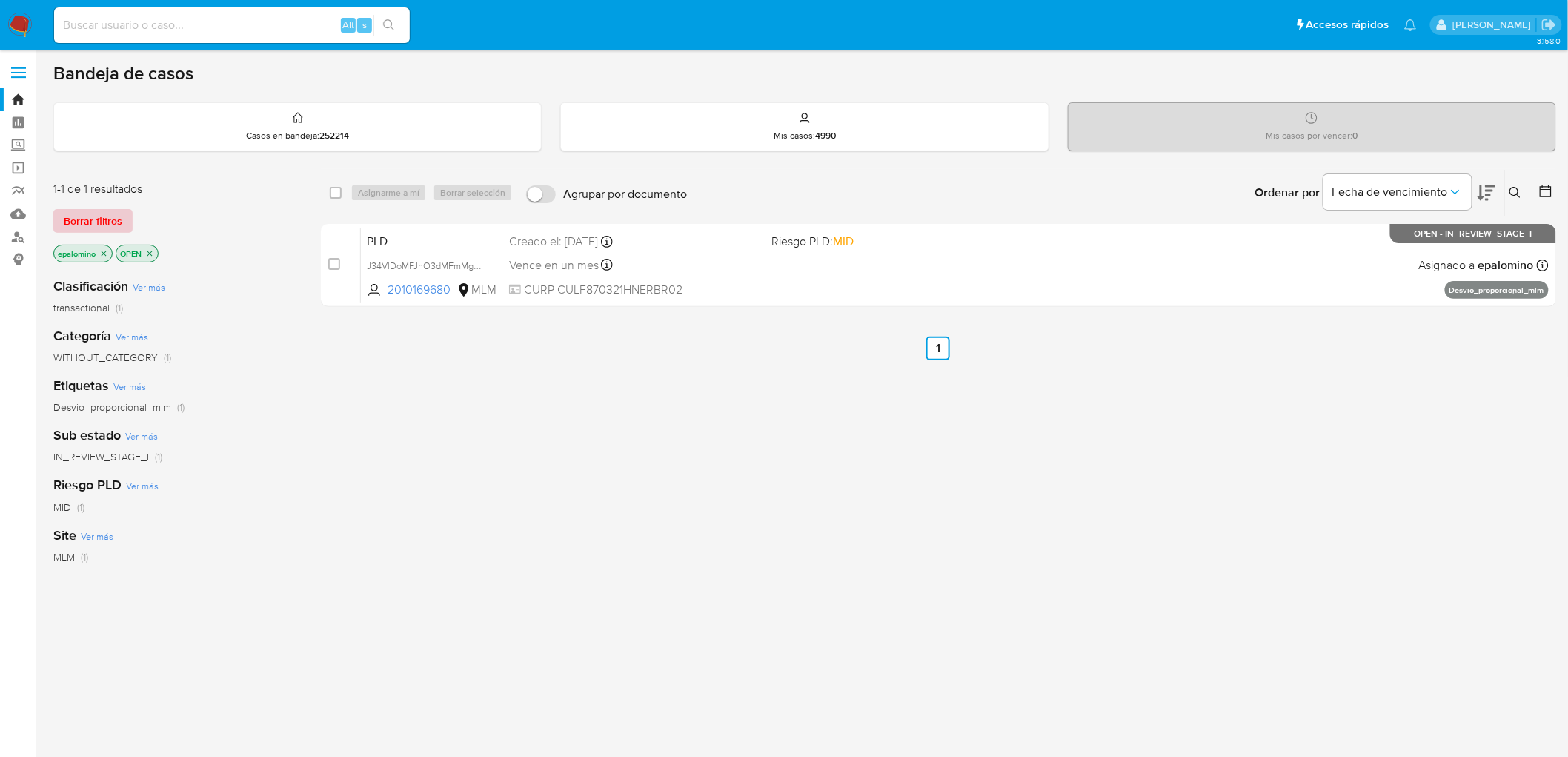
click at [86, 213] on span "Borrar filtros" at bounding box center [93, 221] width 59 height 21
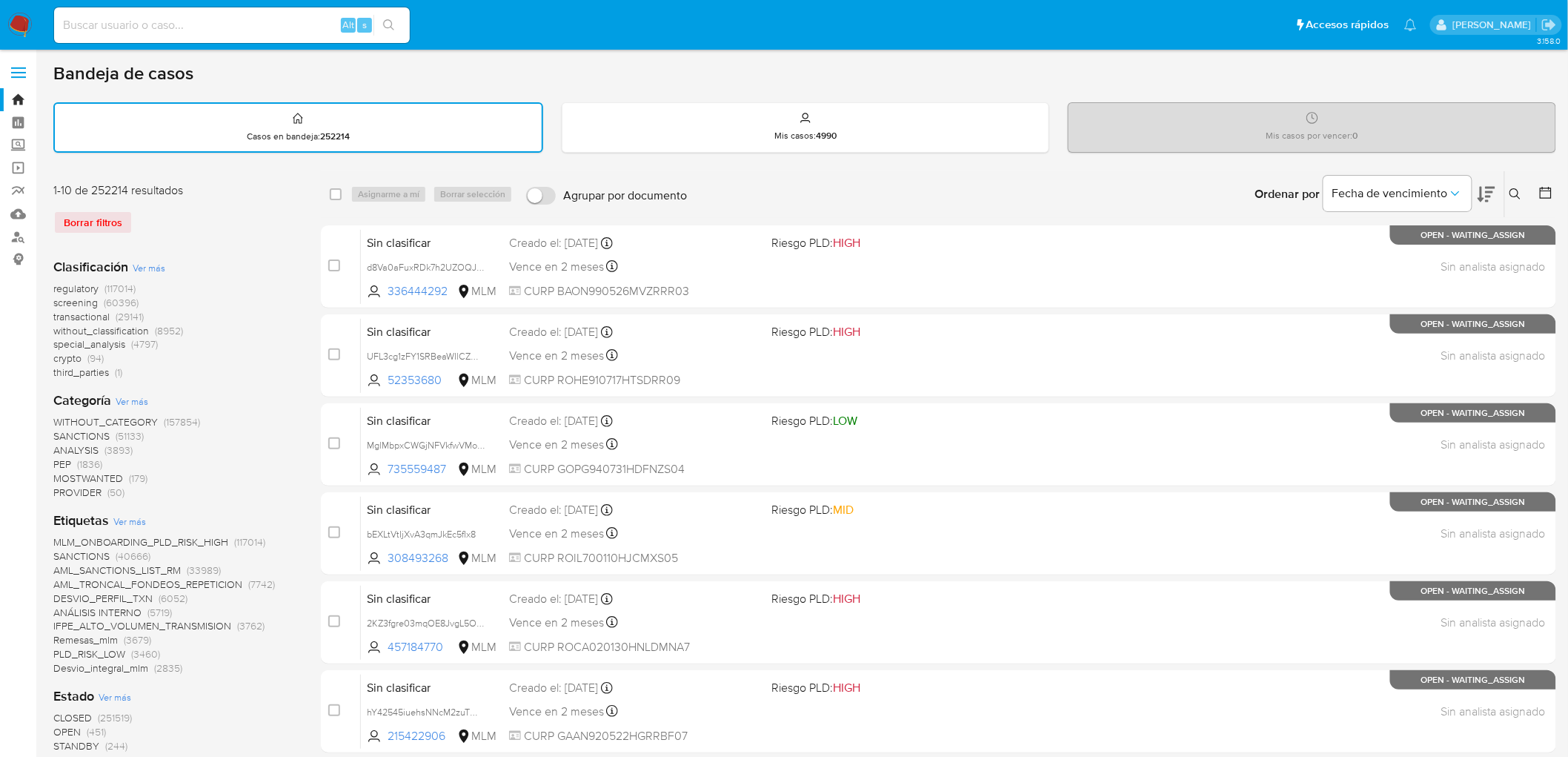
click at [1515, 193] on icon at bounding box center [1516, 195] width 12 height 12
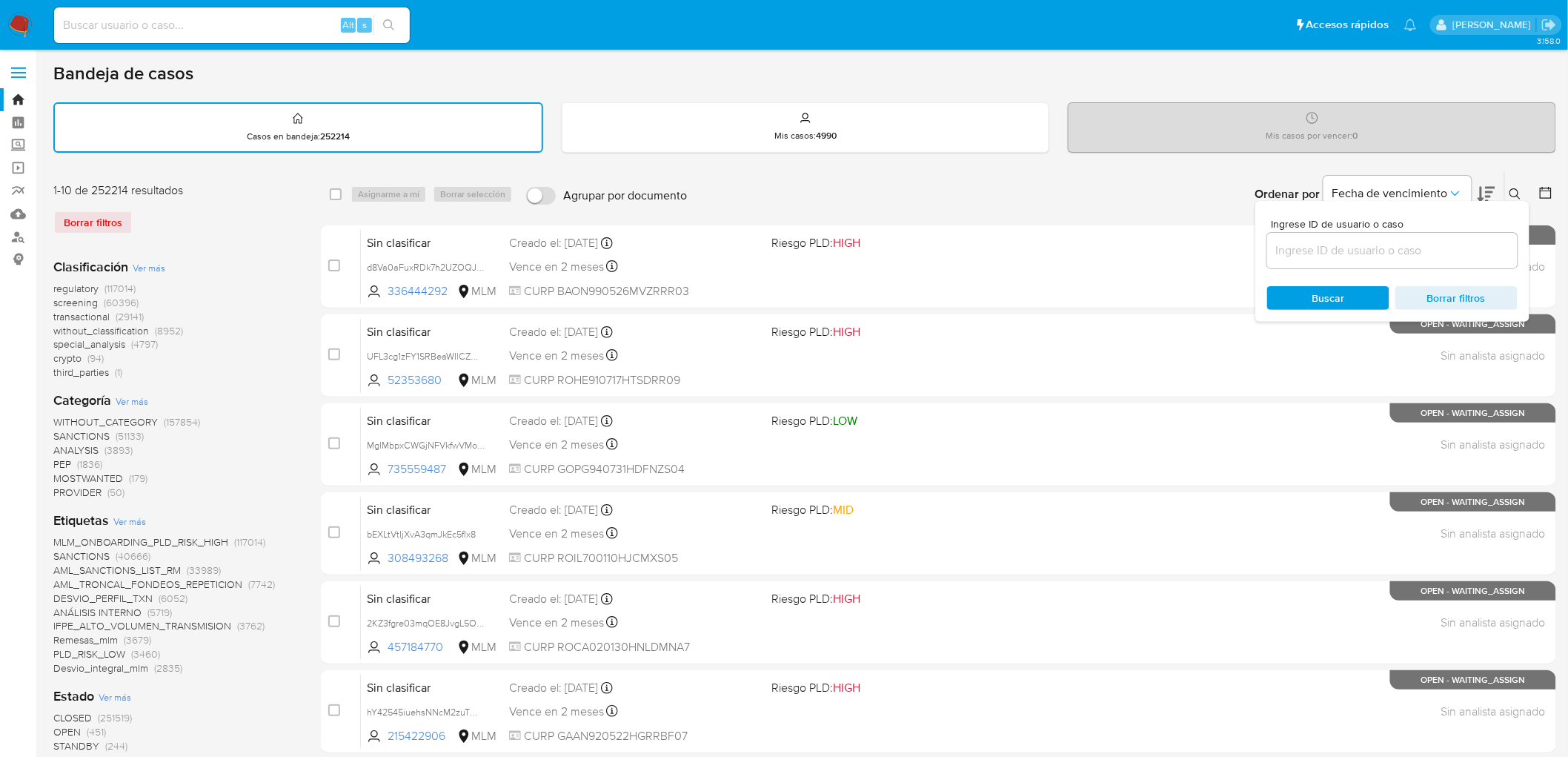
click at [1346, 248] on input at bounding box center [1392, 250] width 251 height 19
type input "PvHEwhHwI3adWBr0BIE52WKb"
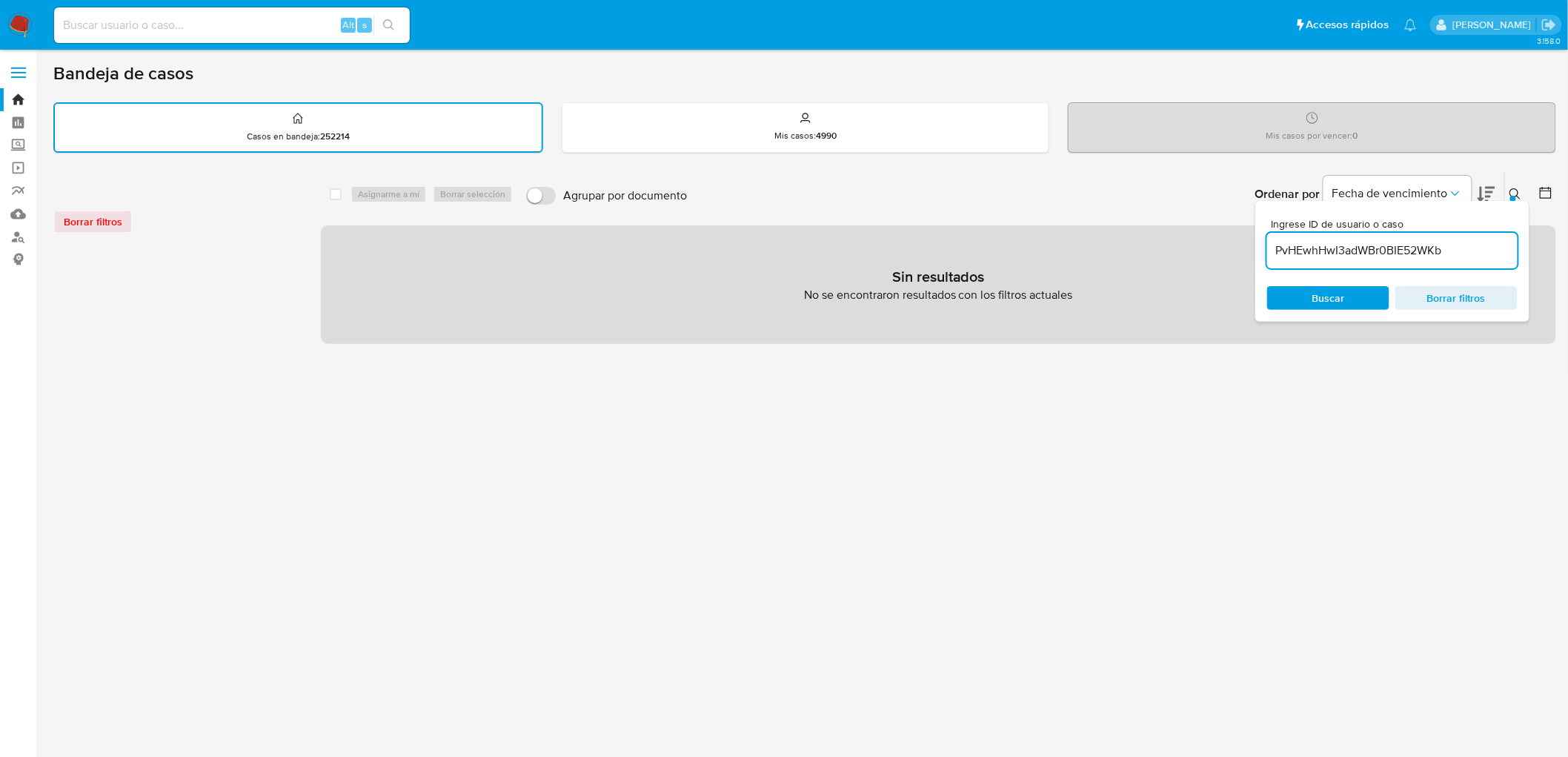
drag, startPoint x: 1515, startPoint y: 190, endPoint x: 1185, endPoint y: 195, distance: 330.0
click at [1516, 190] on icon at bounding box center [1516, 195] width 12 height 12
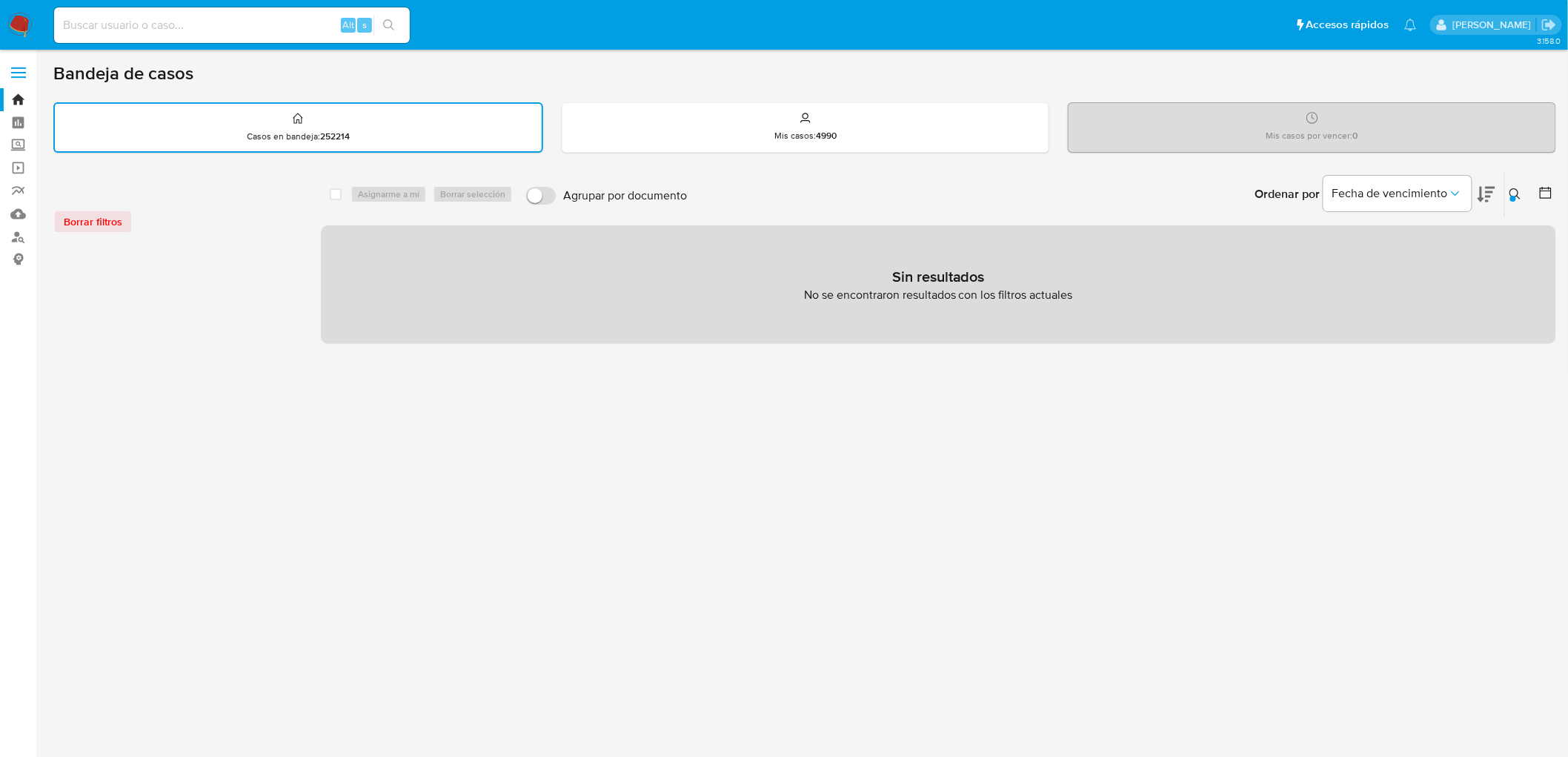
click at [13, 23] on img at bounding box center [19, 25] width 25 height 25
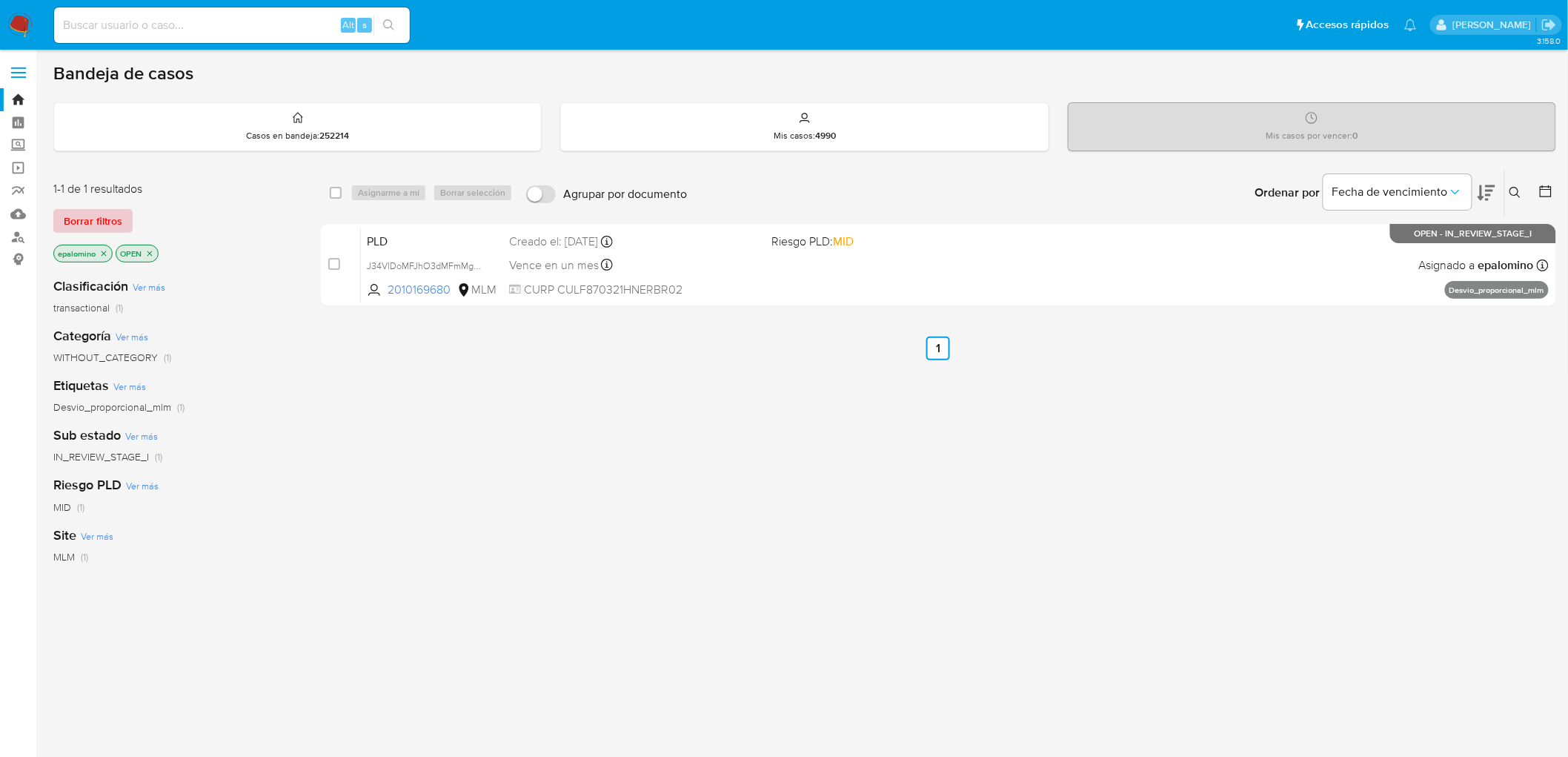
click at [90, 219] on span "Borrar filtros" at bounding box center [93, 221] width 59 height 21
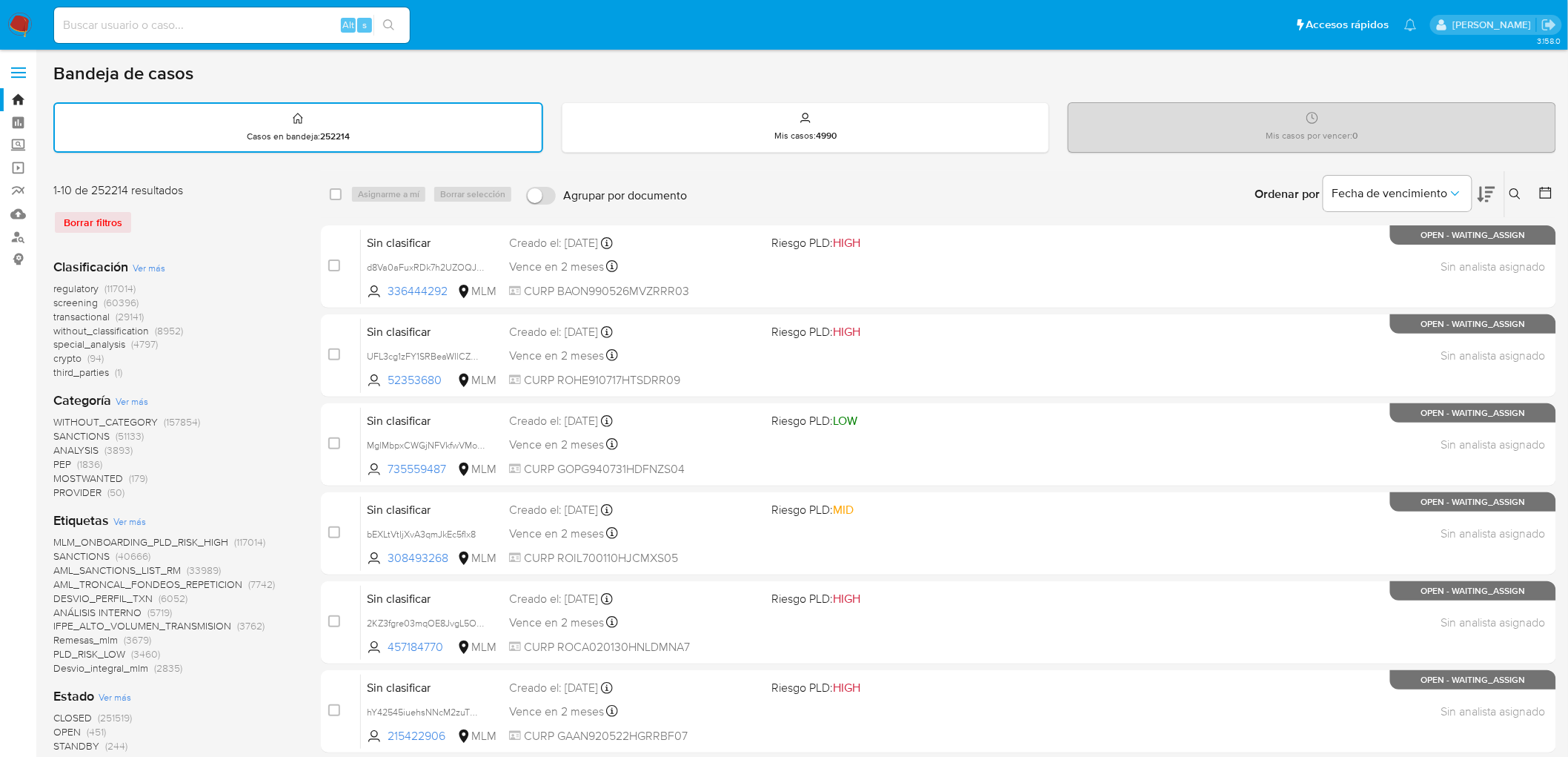
click at [1522, 192] on icon at bounding box center [1516, 195] width 12 height 12
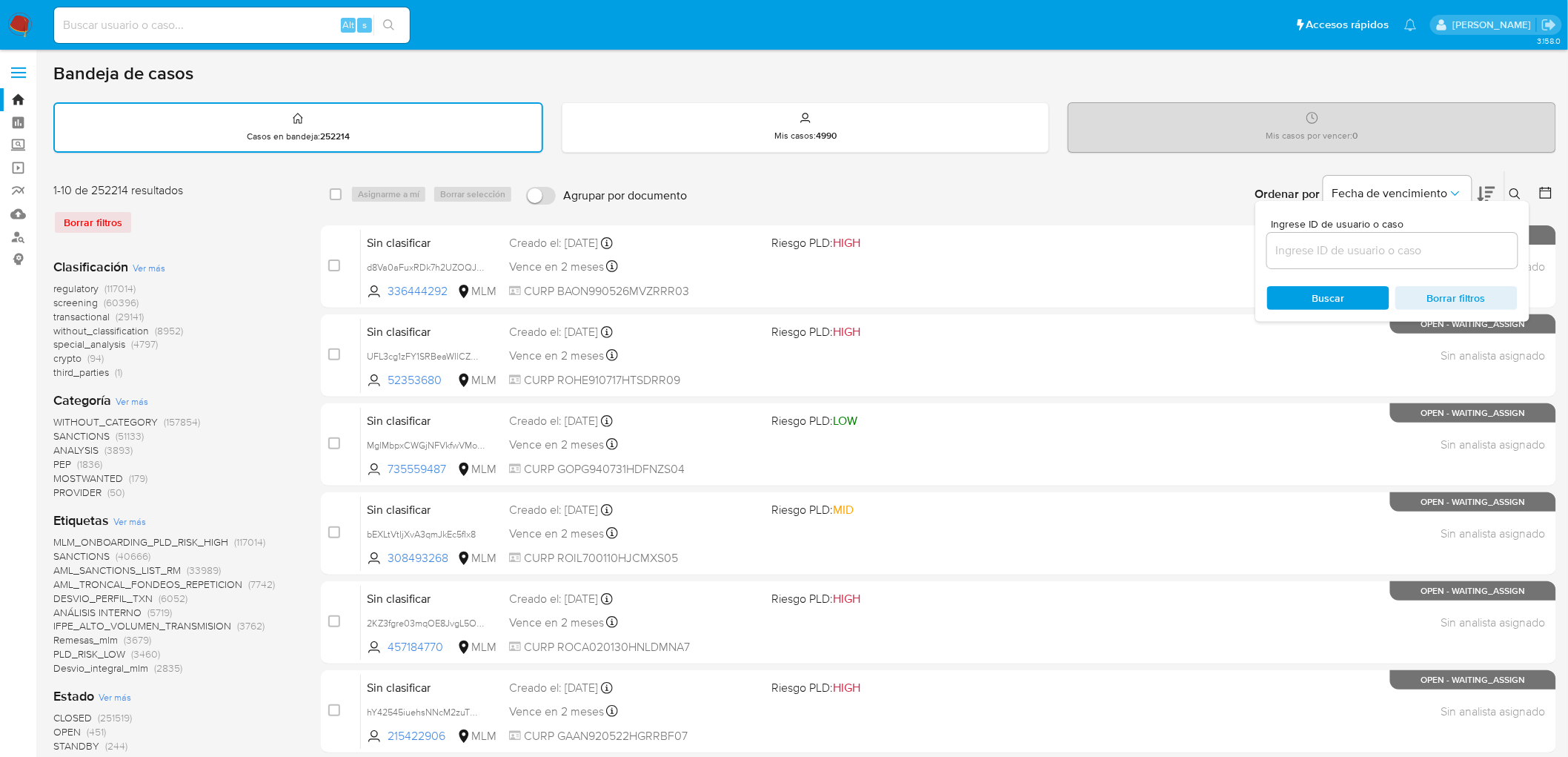
click at [1354, 265] on div at bounding box center [1392, 251] width 251 height 36
click at [1357, 246] on input at bounding box center [1392, 250] width 251 height 19
paste input "PvHEwhHwI3adWBr0BIE52WKb"
type input "PvHEwhHwI3adWBr0BIE52WKb"
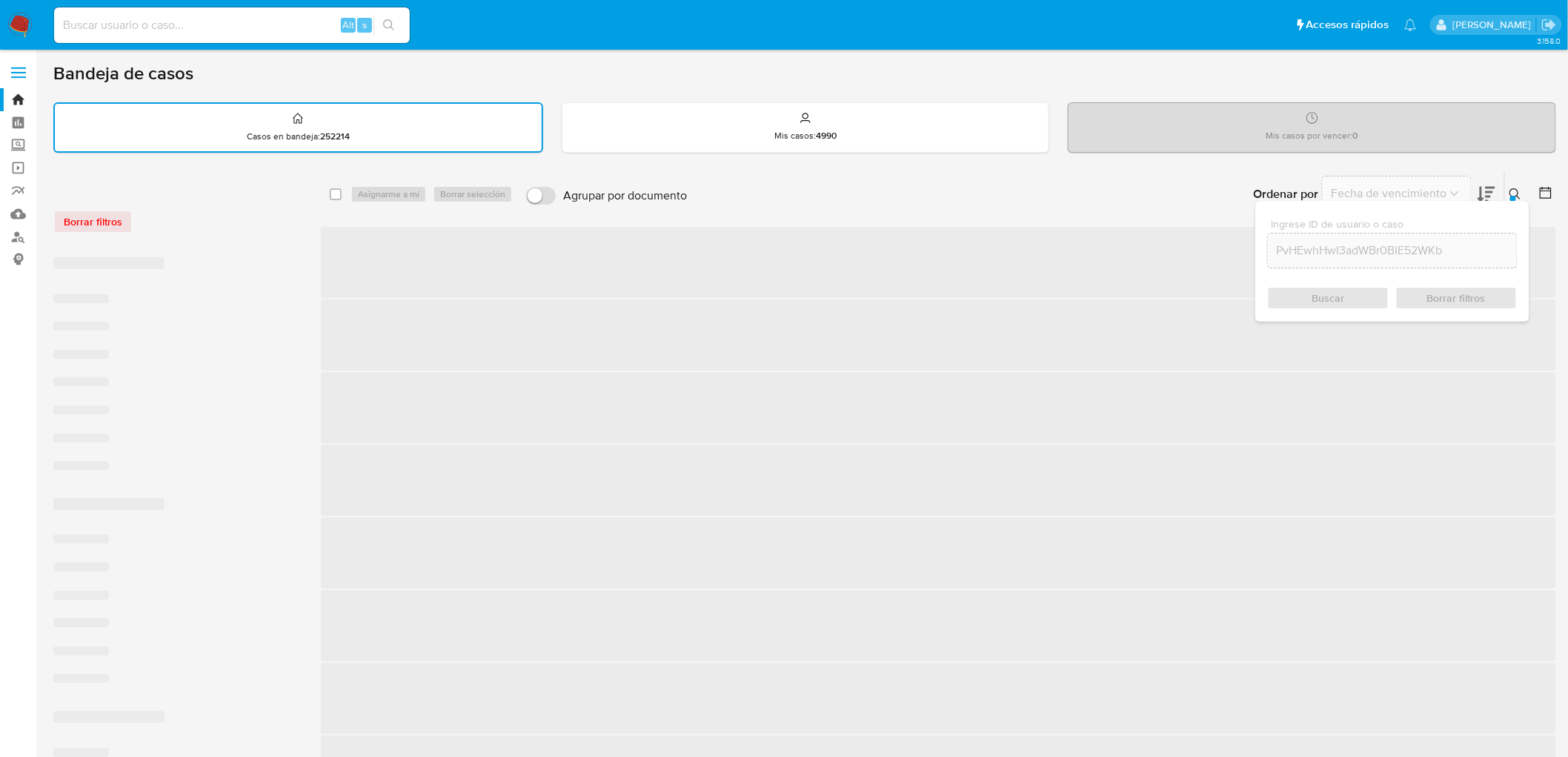
click at [1278, 251] on input "PvHEwhHwI3adWBr0BIE52WKb" at bounding box center [1393, 250] width 250 height 19
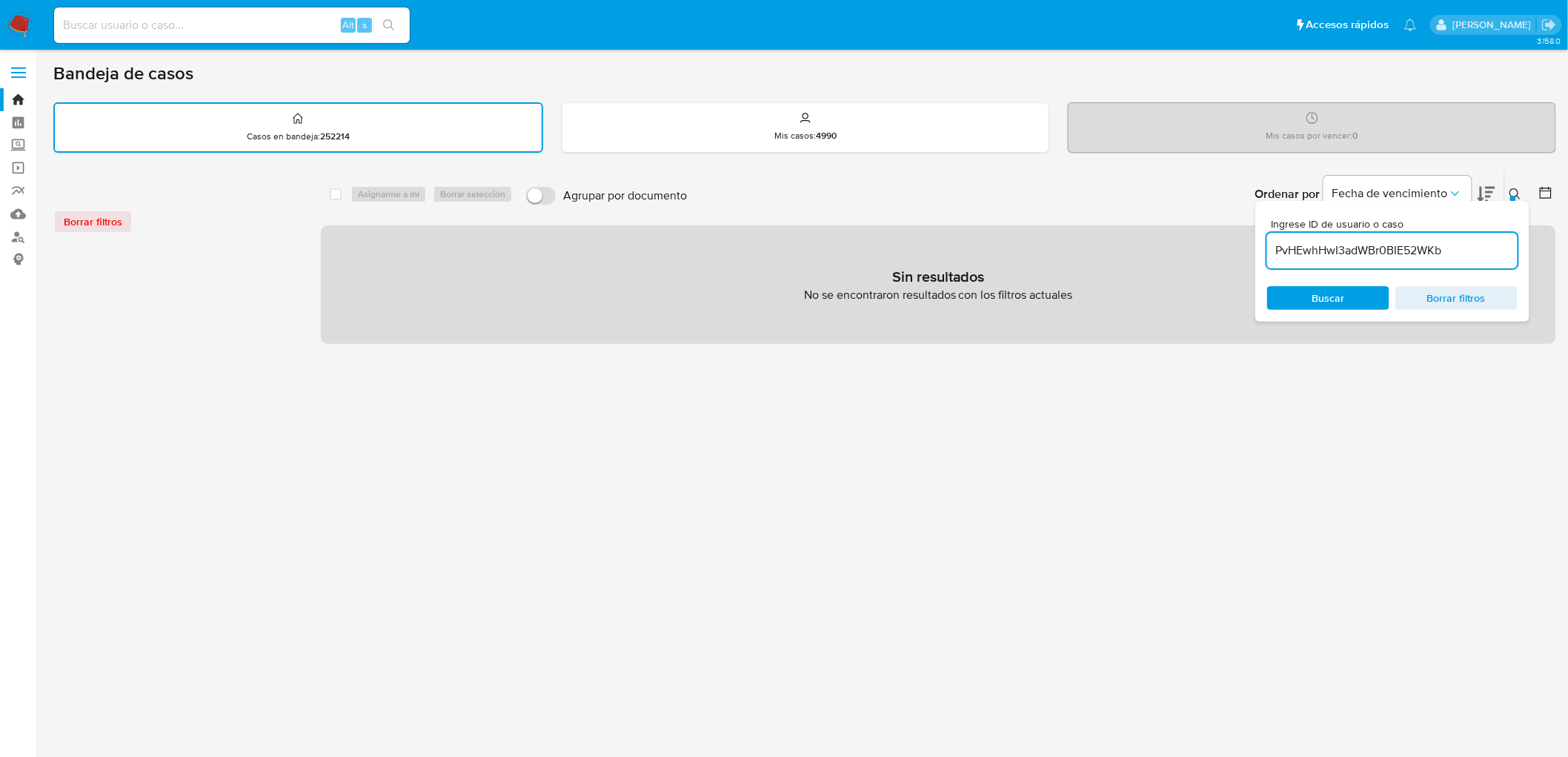
click at [1280, 251] on input "PvHEwhHwI3adWBr0BIE52WKb" at bounding box center [1392, 250] width 251 height 19
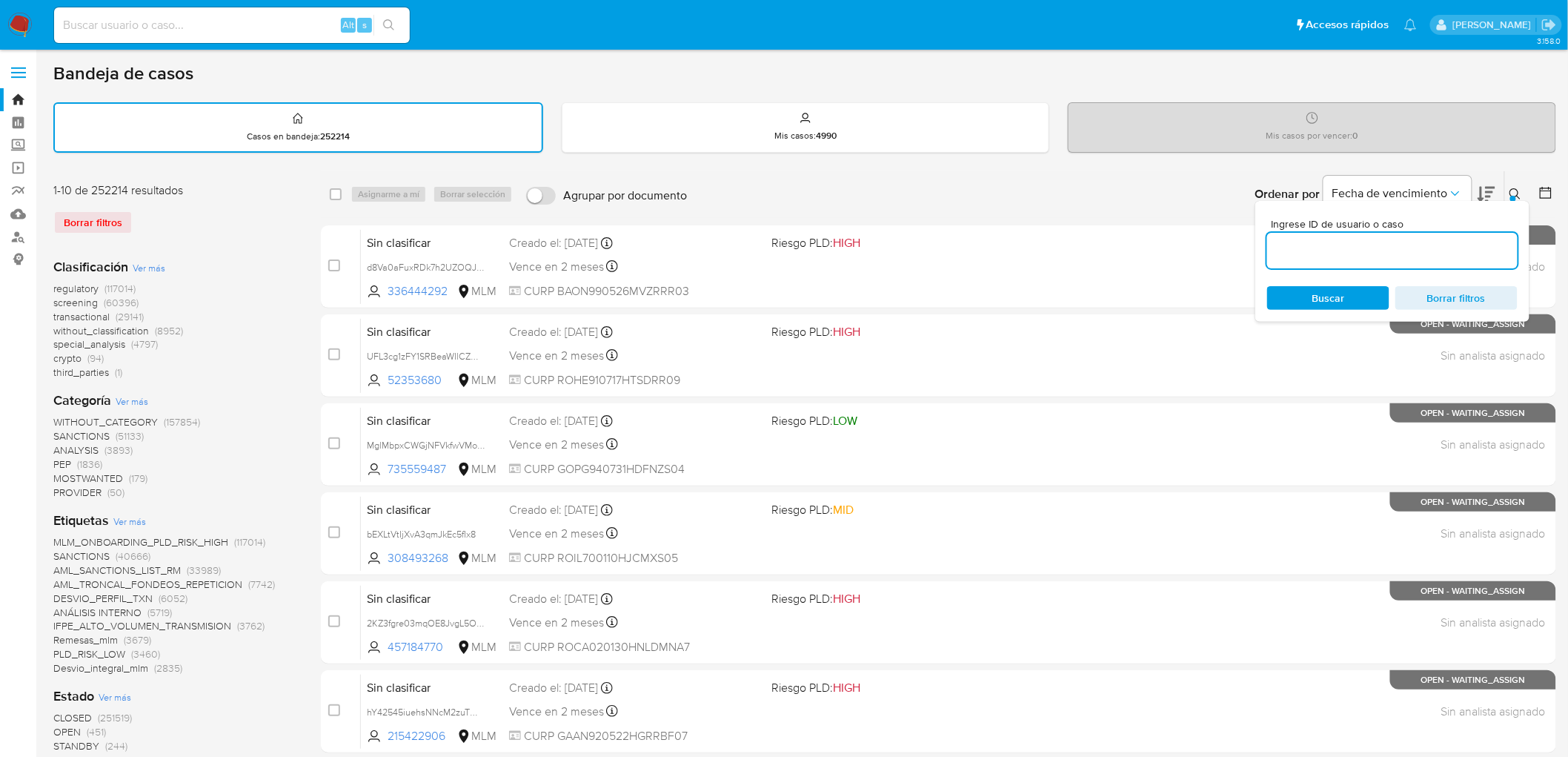
click at [1354, 260] on div at bounding box center [1392, 251] width 251 height 36
click at [1346, 250] on input at bounding box center [1392, 250] width 251 height 19
paste input "PvHEwhHwI3adWBr0BIE52WKb"
type input "PvHEwhHwI3adWBr0BIE52WKb"
click at [1329, 287] on span "Buscar" at bounding box center [1328, 299] width 33 height 24
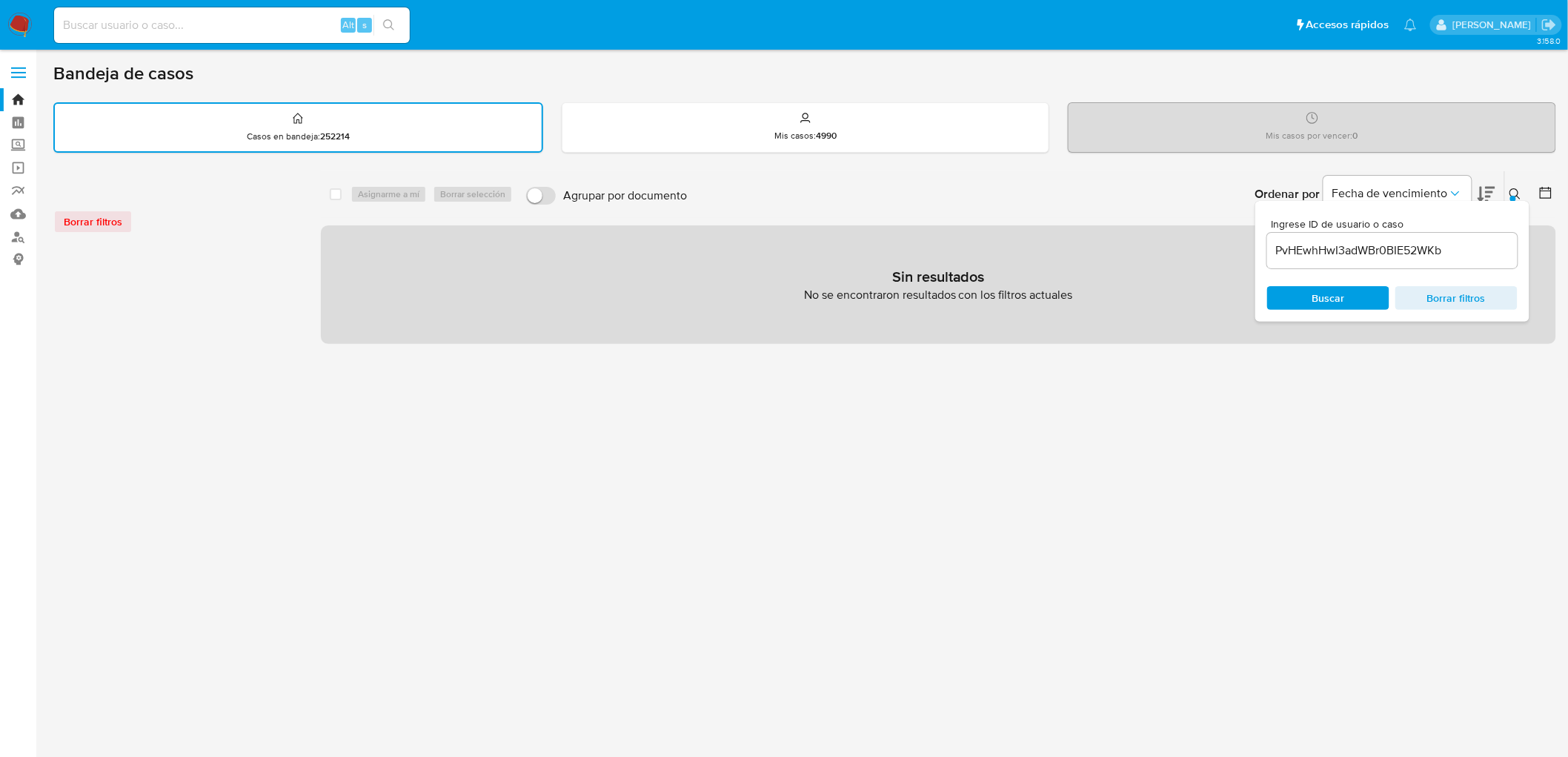
click at [163, 30] on input at bounding box center [232, 25] width 355 height 19
paste input "PvHEwhHwI3adWBr0BIE52WKb"
type input "PvHEwhHwI3adWBr0BIE52WKb"
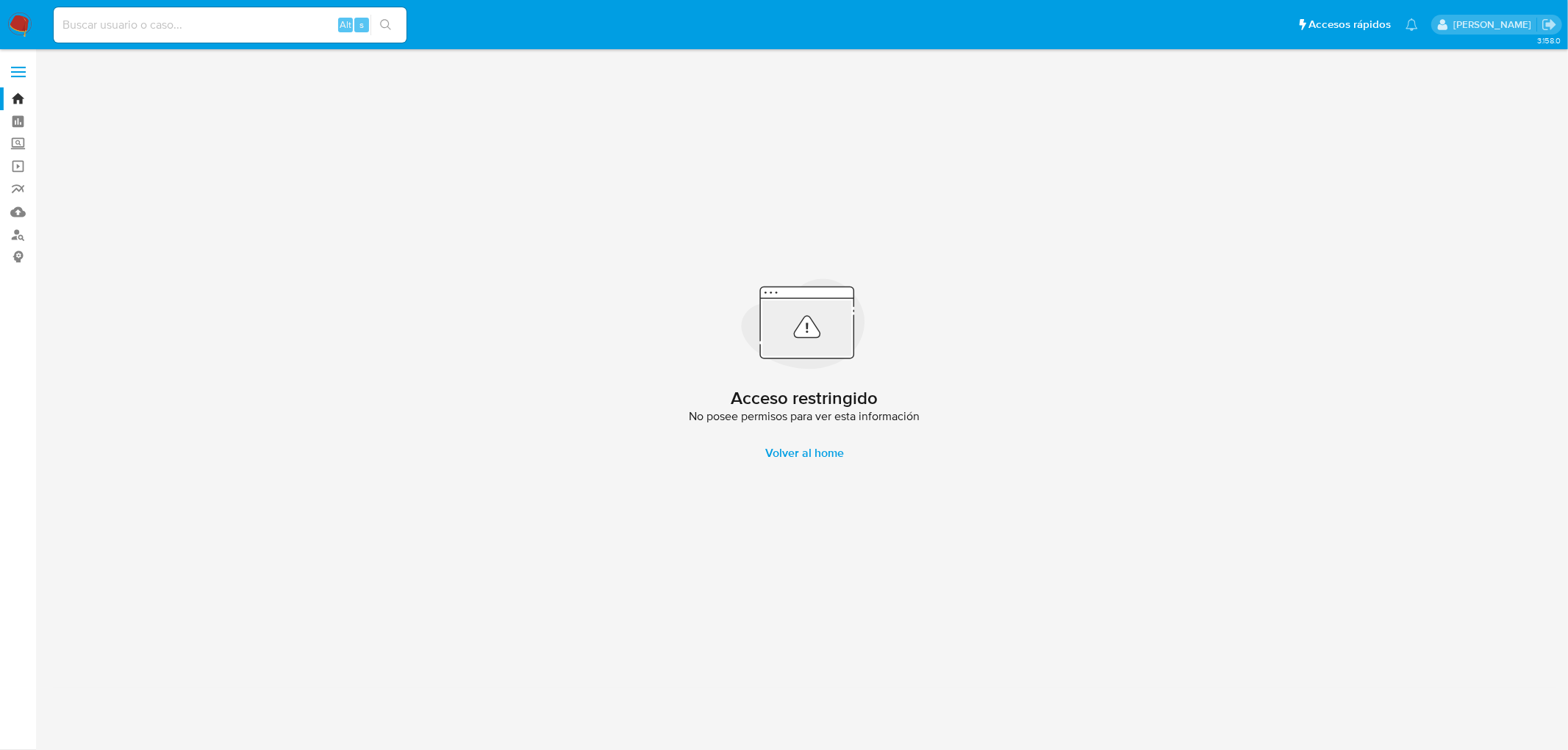
click at [11, 16] on img at bounding box center [19, 25] width 25 height 25
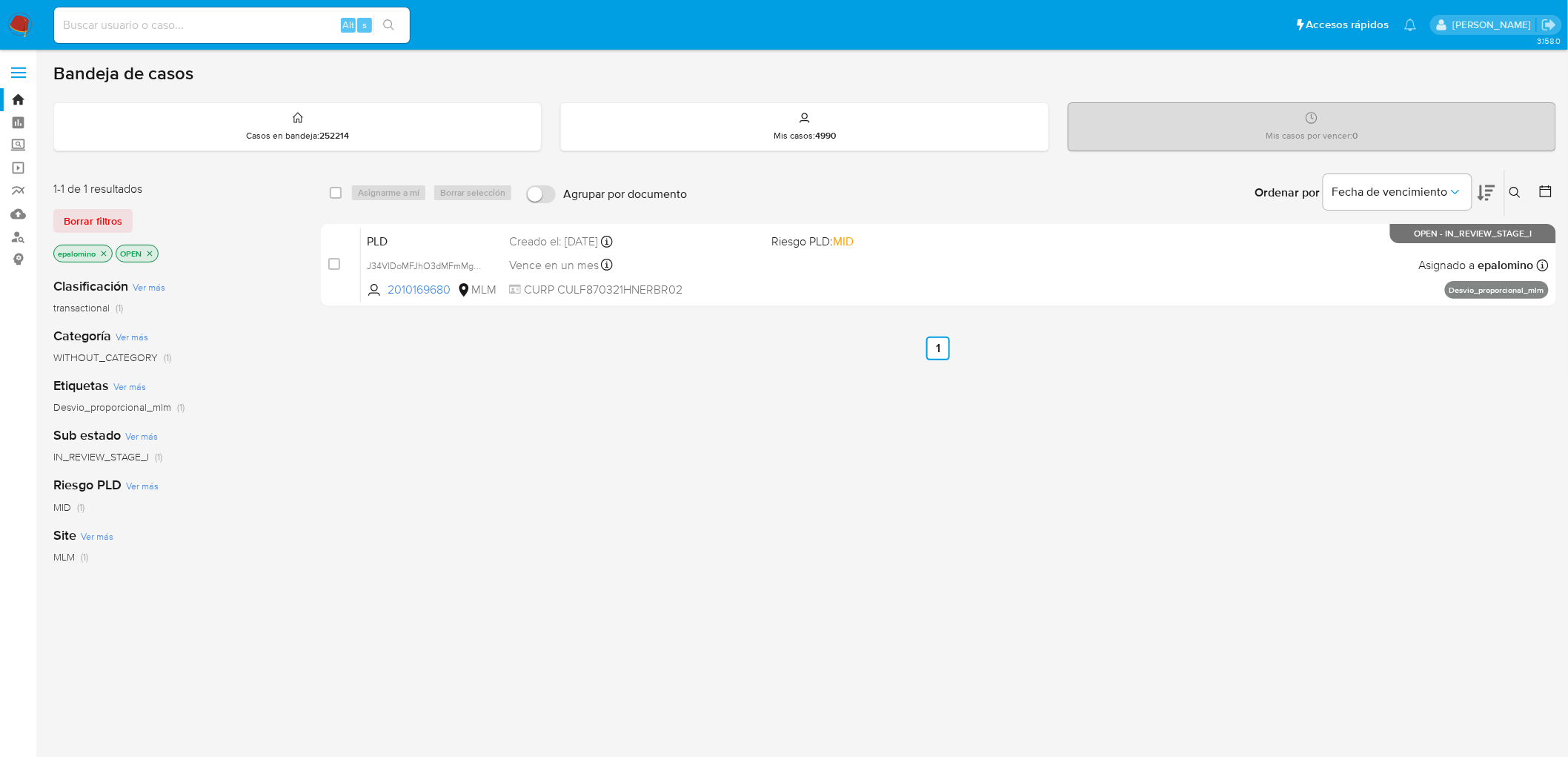
drag, startPoint x: 117, startPoint y: 214, endPoint x: 195, endPoint y: 196, distance: 80.0
click at [116, 214] on span "Borrar filtros" at bounding box center [93, 221] width 59 height 21
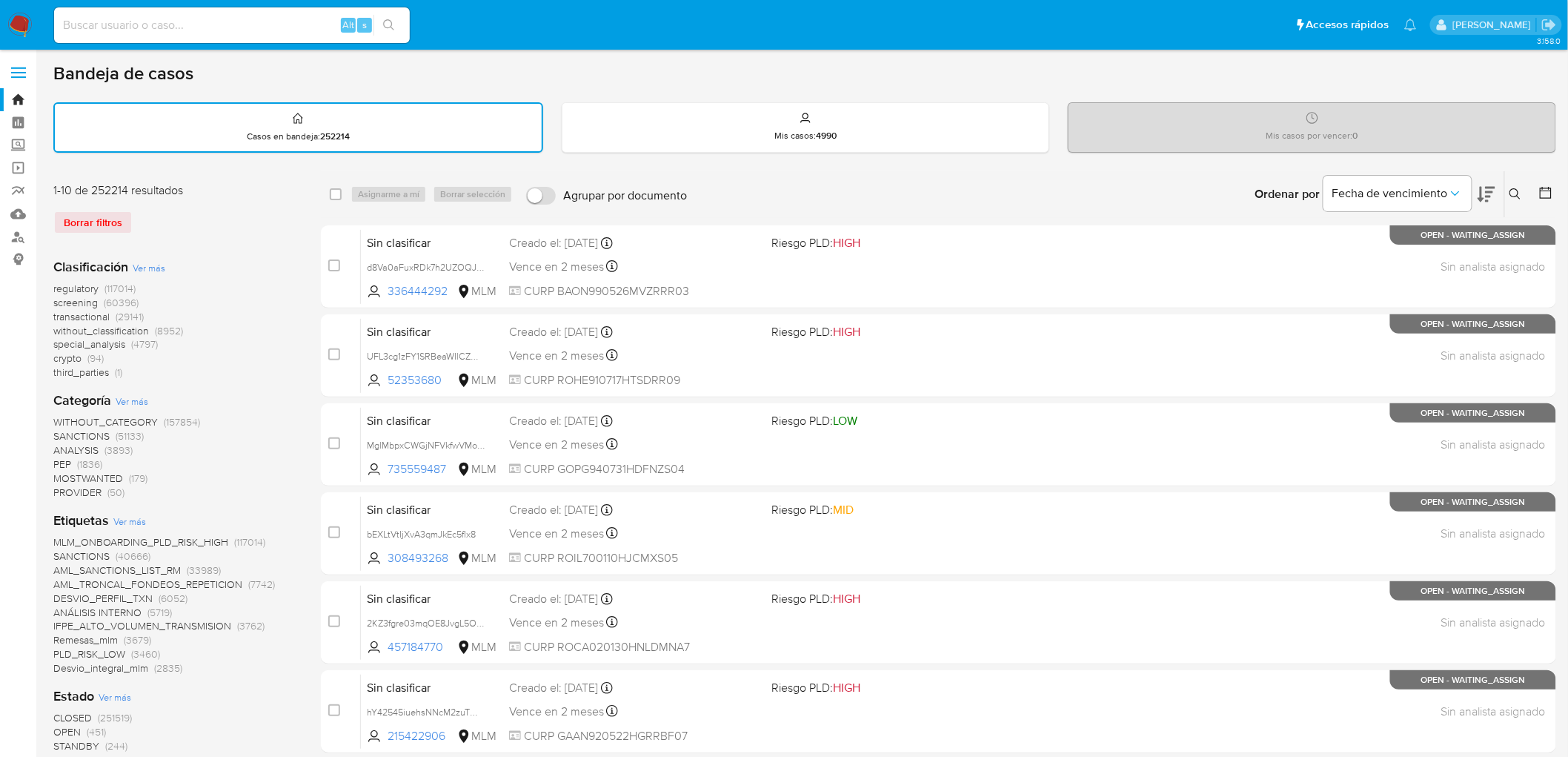
click at [1510, 189] on icon at bounding box center [1515, 194] width 11 height 11
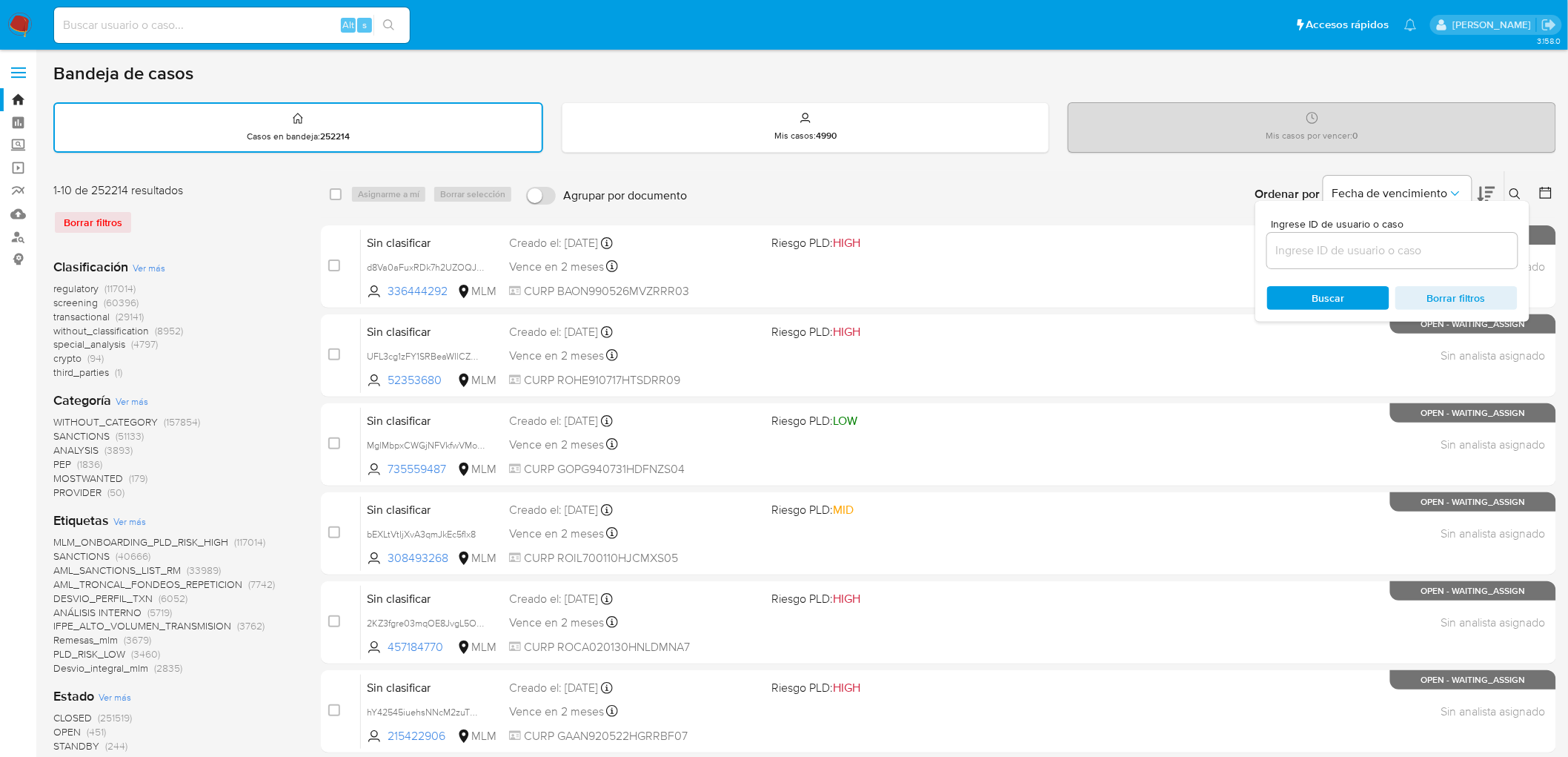
click at [1302, 257] on input at bounding box center [1392, 250] width 251 height 19
type input "2317523699"
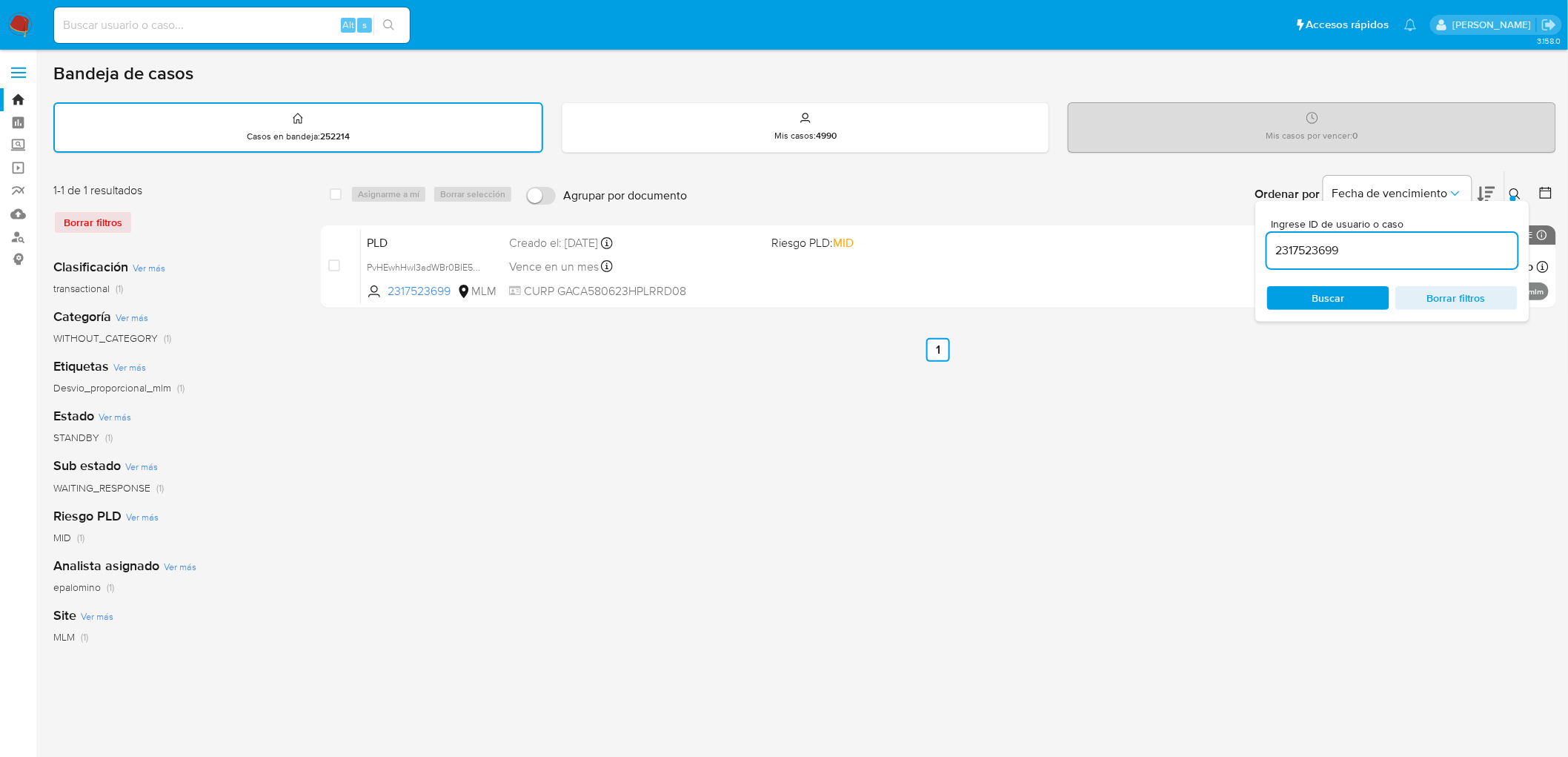
click at [1513, 189] on icon at bounding box center [1516, 195] width 12 height 12
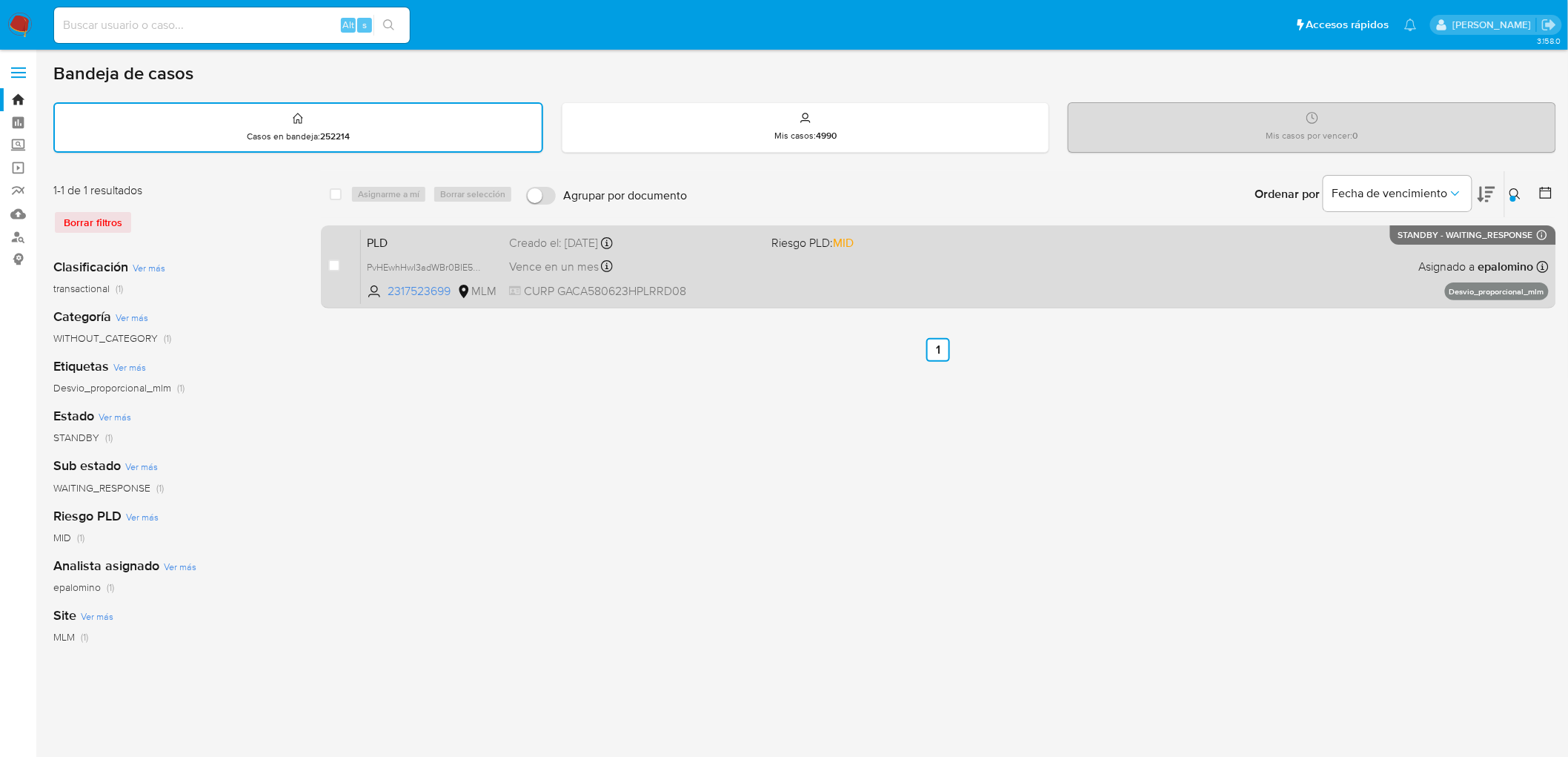
click at [393, 238] on span "PLD" at bounding box center [432, 241] width 131 height 19
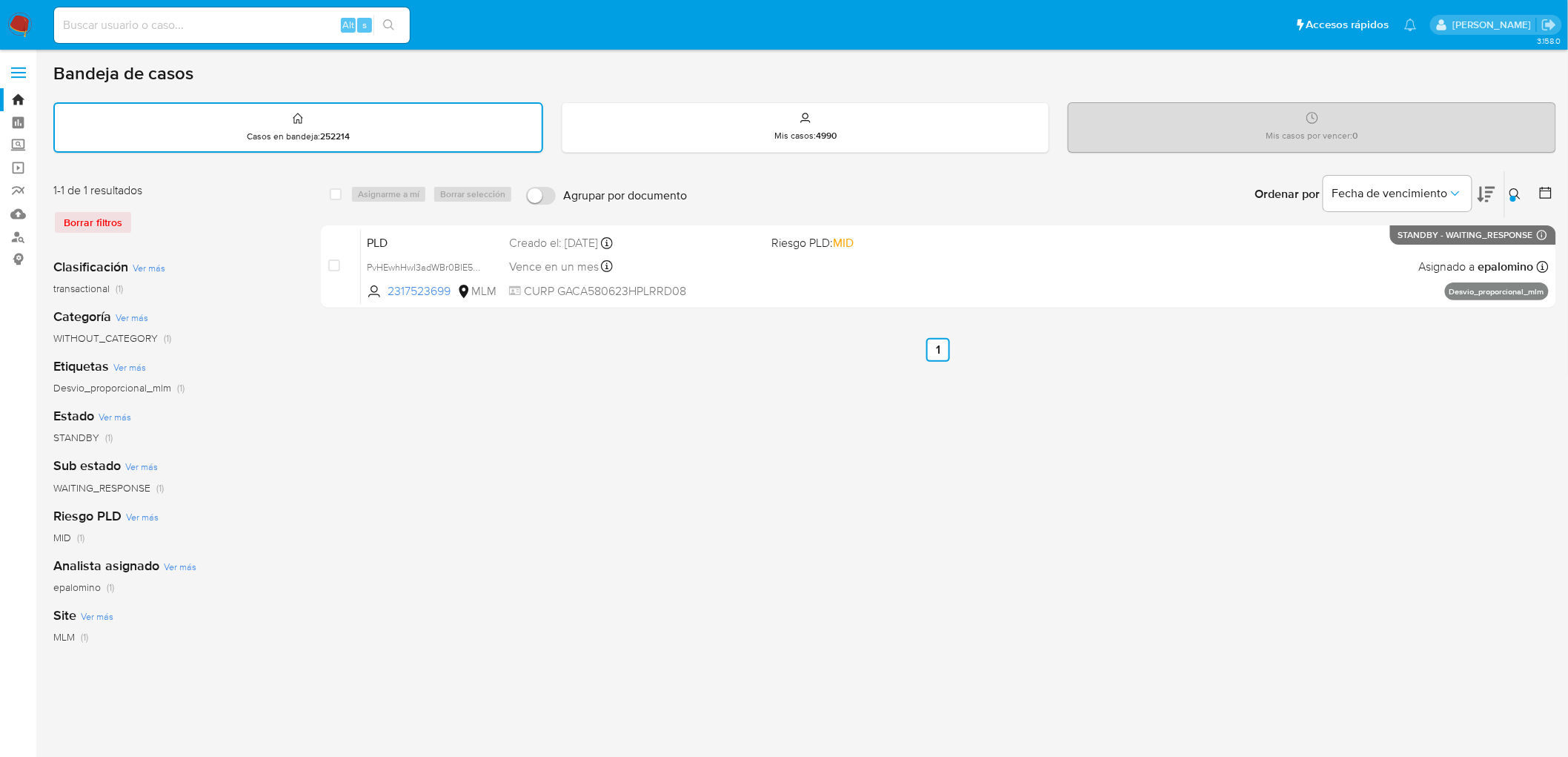
click at [3, 31] on nav "Pausado Ver notificaciones Alt s Accesos rápidos Presiona las siguientes teclas…" at bounding box center [784, 25] width 1568 height 50
click at [13, 18] on img at bounding box center [19, 25] width 25 height 25
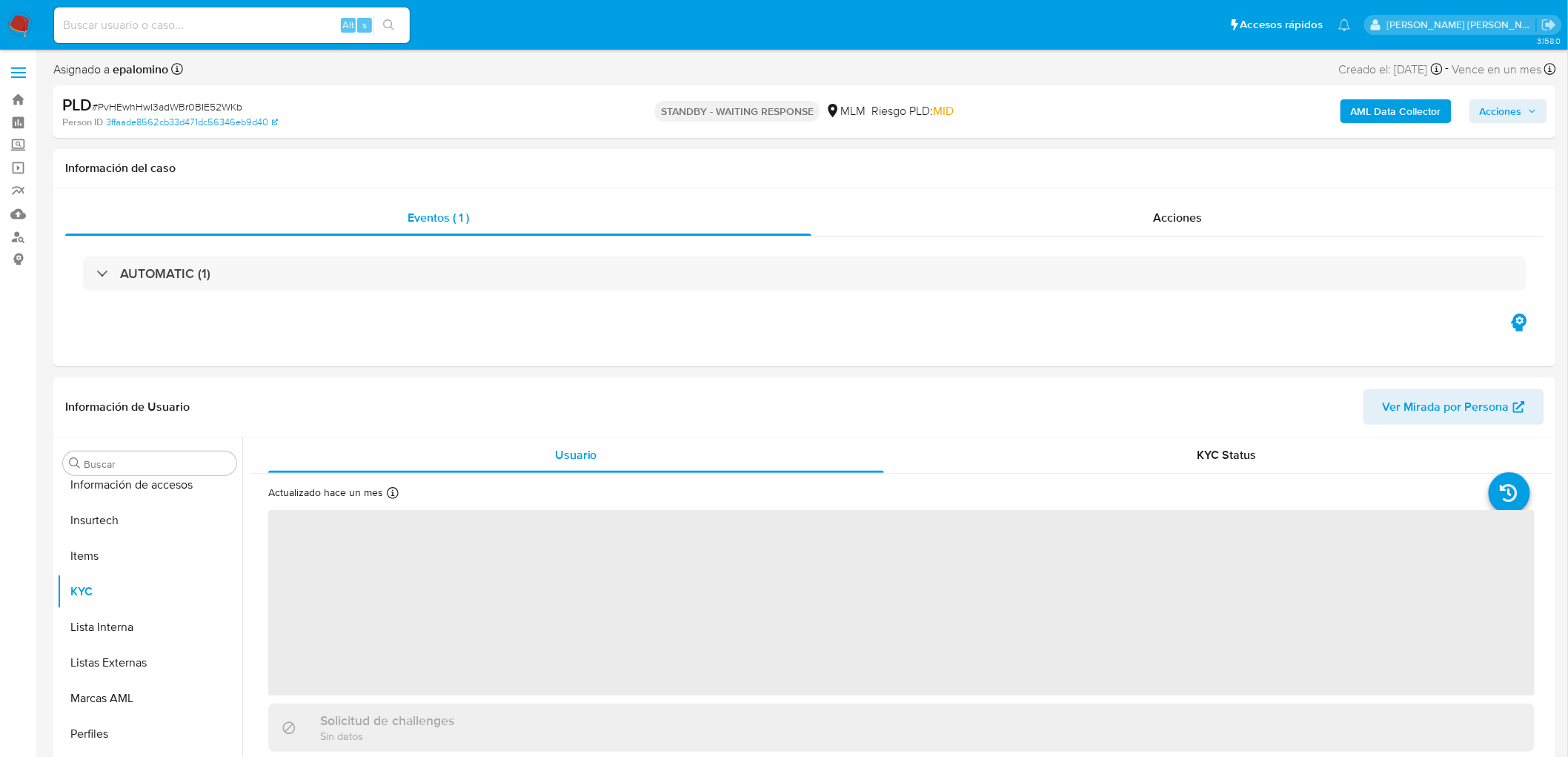
scroll to position [626, 0]
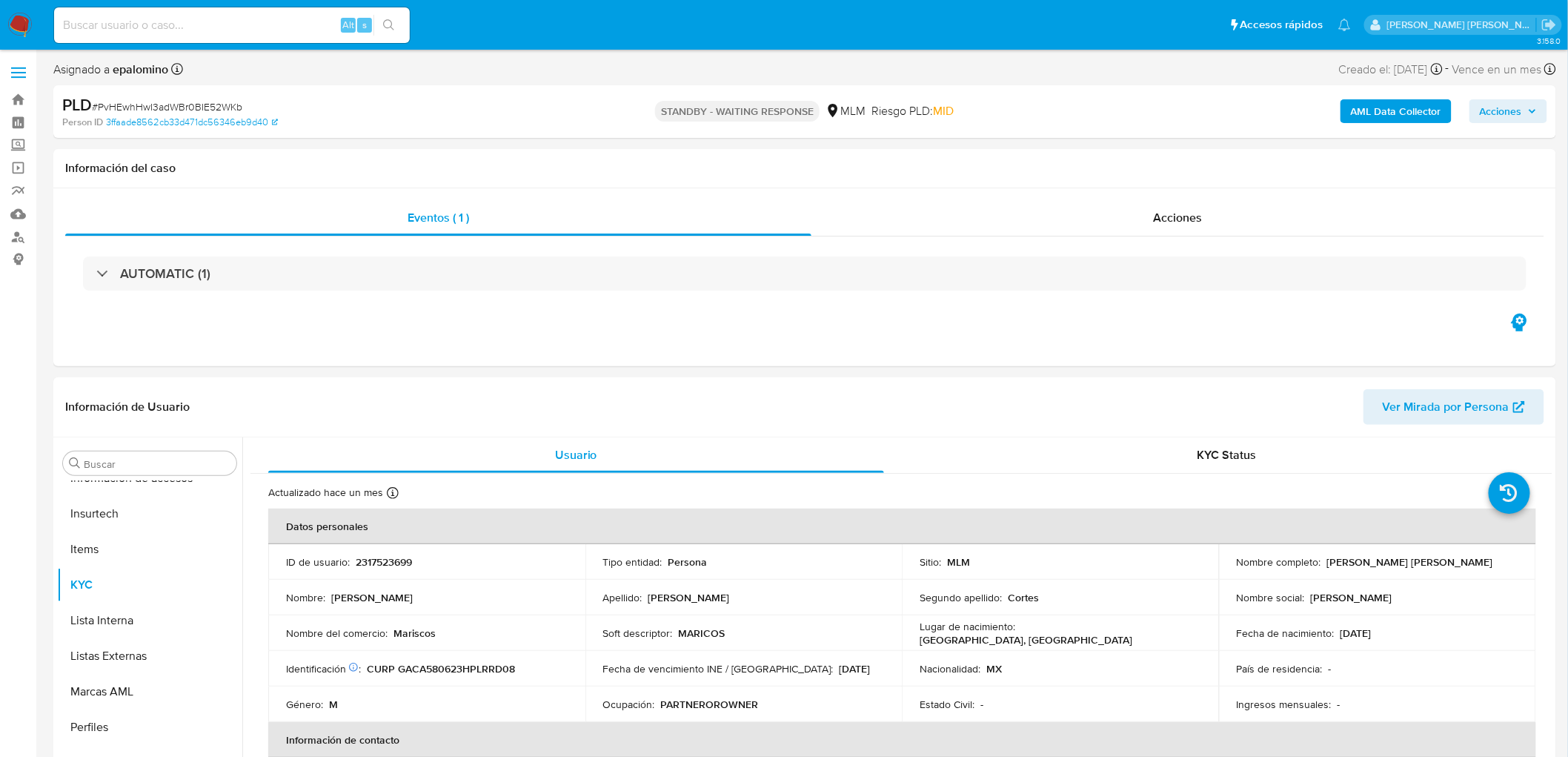
select select "10"
click at [212, 97] on div "PLD # PvHEwhHwI3adWBr0BIE52WKb" at bounding box center [306, 105] width 490 height 22
copy span "PvHEwhHwI3adWBr0BIE52WKb"
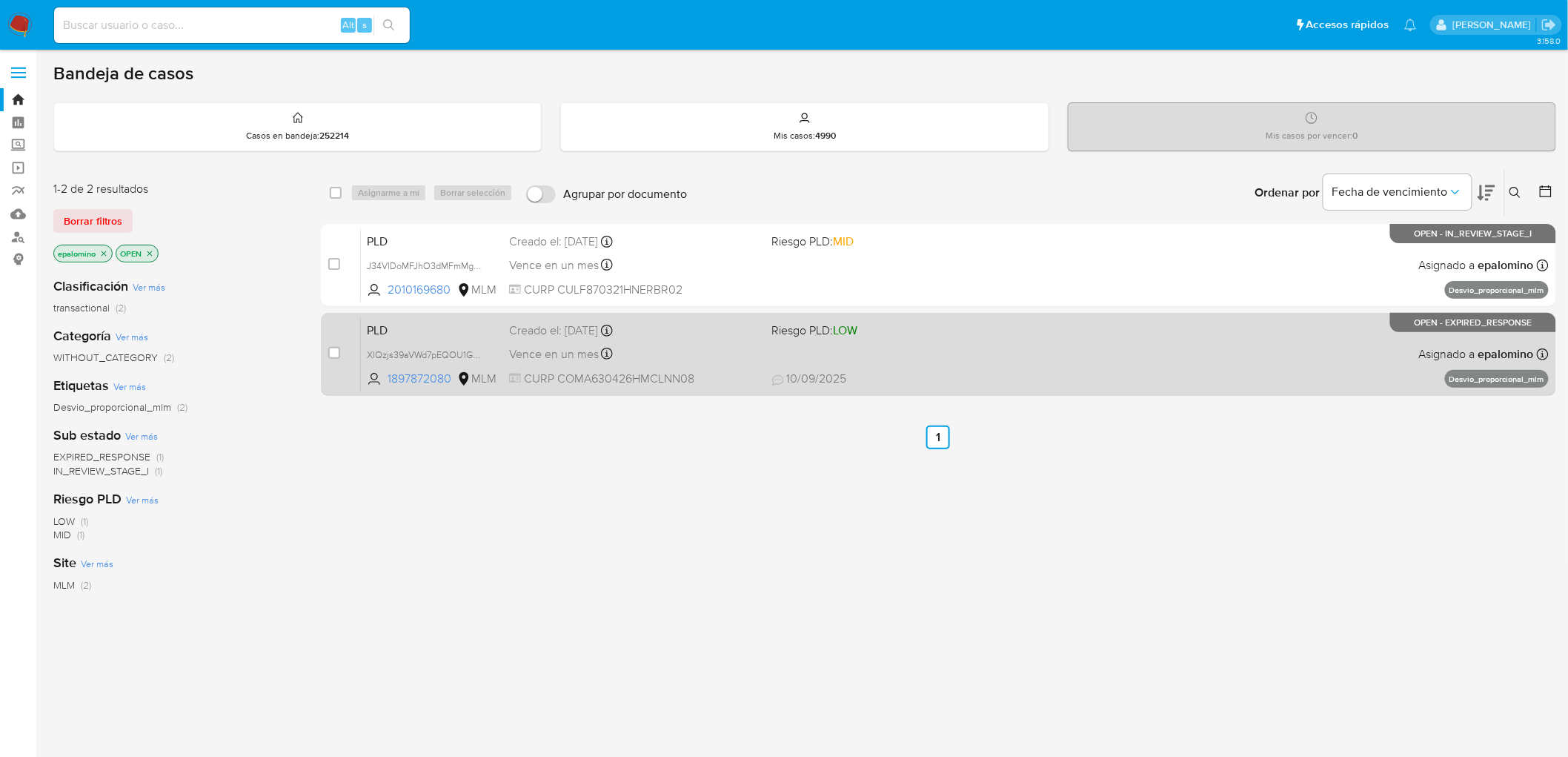
click at [390, 323] on span "PLD" at bounding box center [432, 329] width 131 height 19
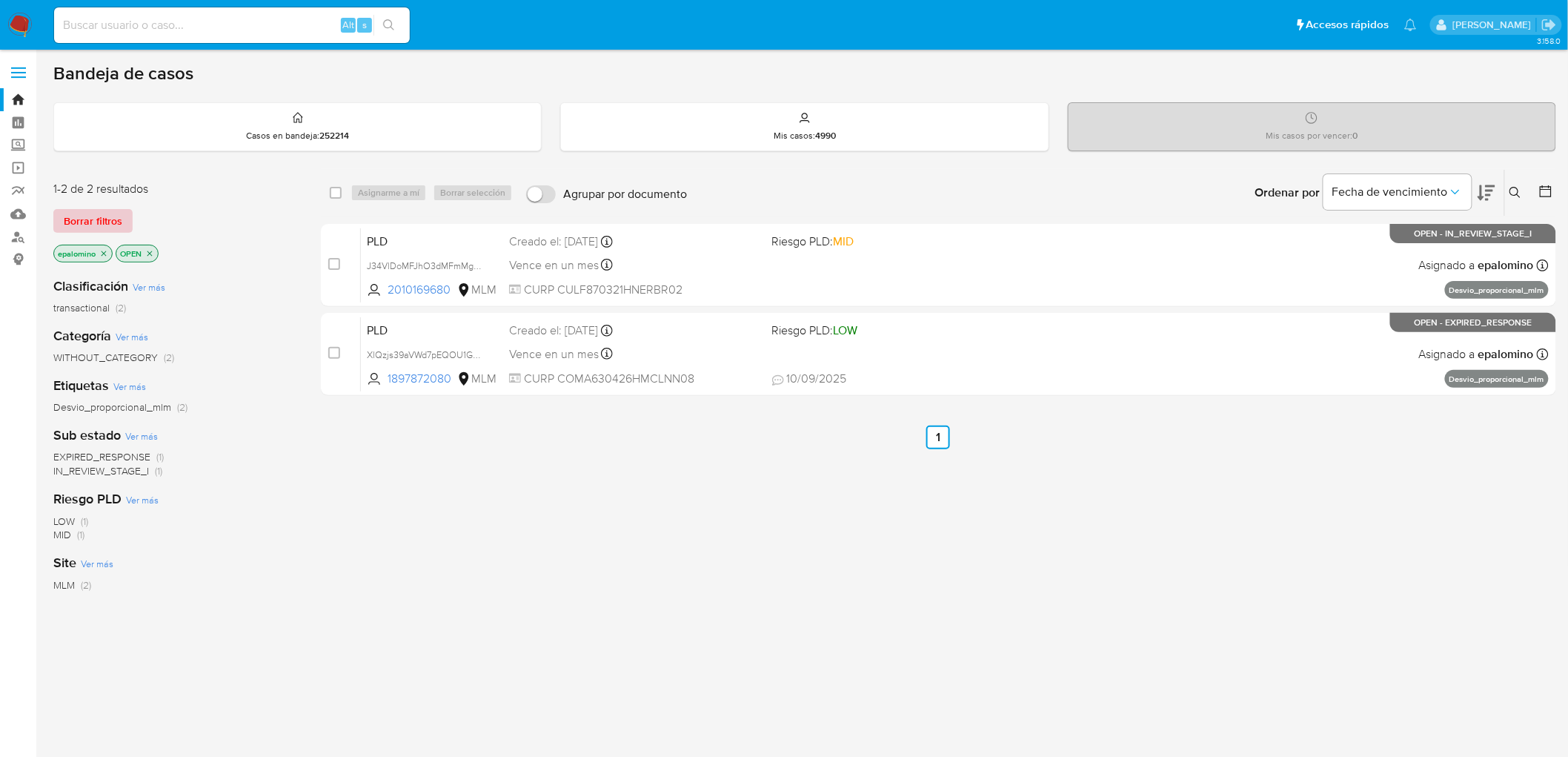
click at [127, 221] on button "Borrar filtros" at bounding box center [92, 221] width 79 height 24
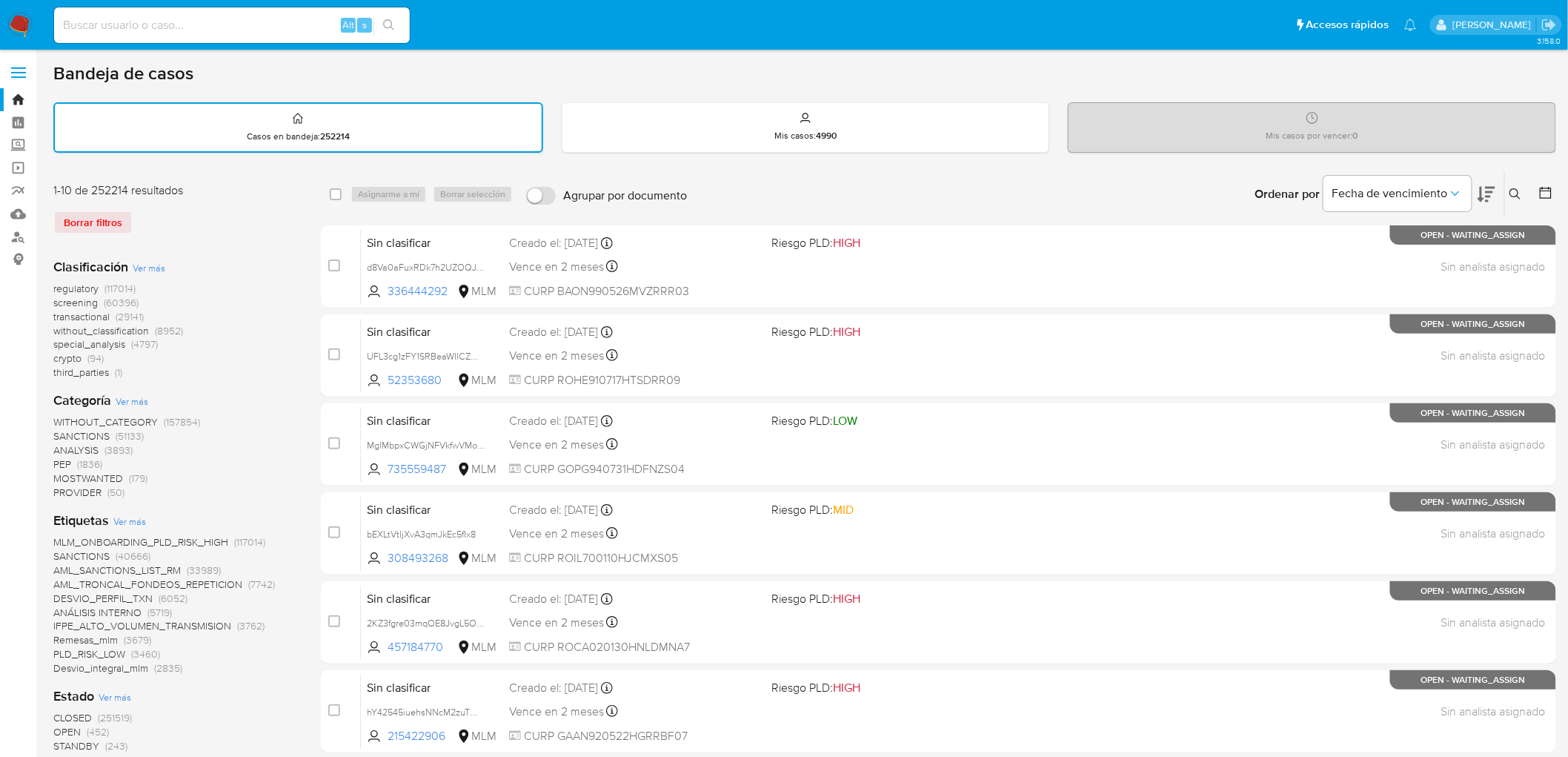
drag, startPoint x: 1516, startPoint y: 189, endPoint x: 1509, endPoint y: 190, distance: 7.1
click at [1516, 189] on icon at bounding box center [1516, 195] width 12 height 12
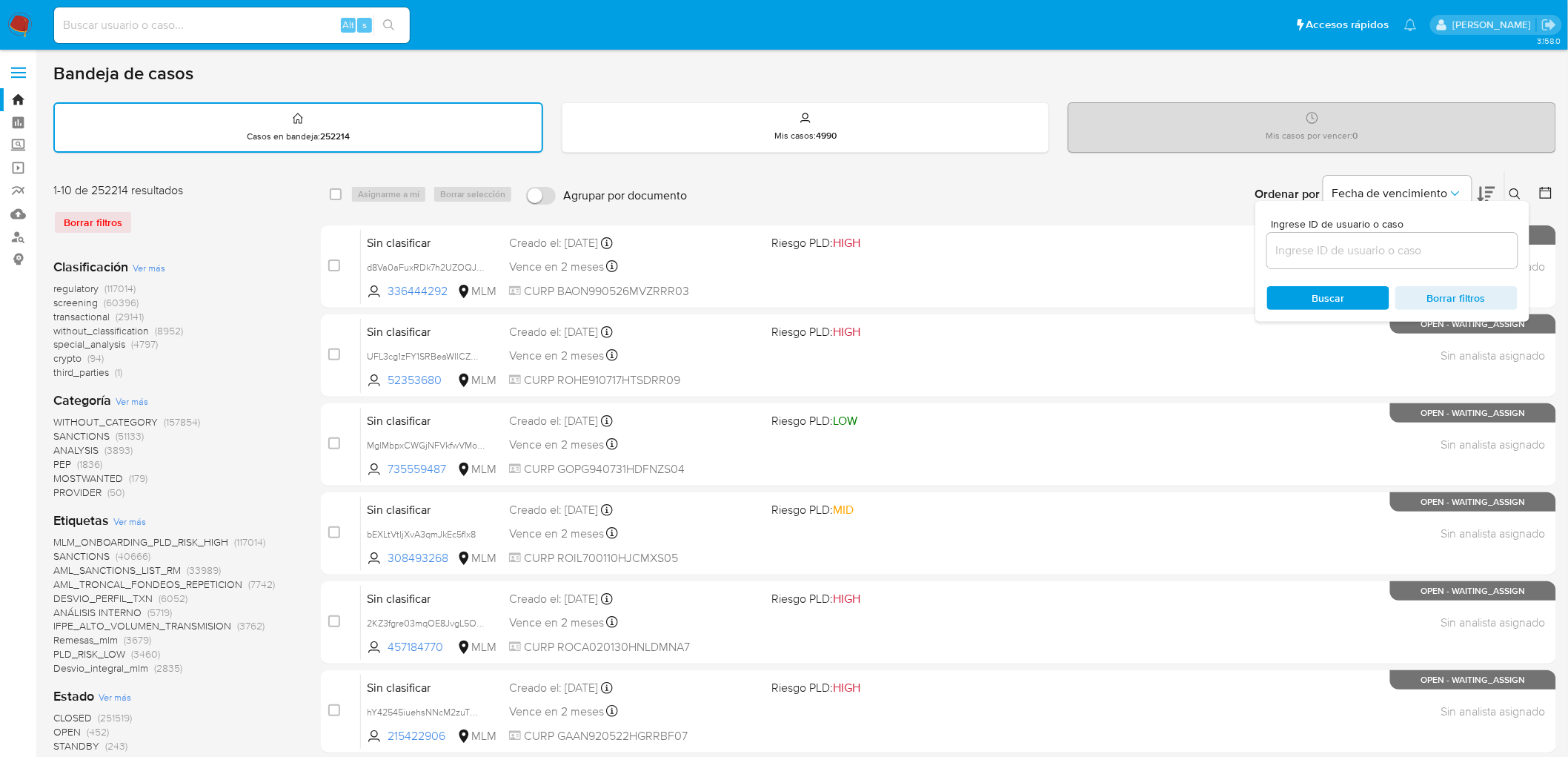
click at [1321, 242] on input at bounding box center [1392, 250] width 251 height 19
type input "1897872080"
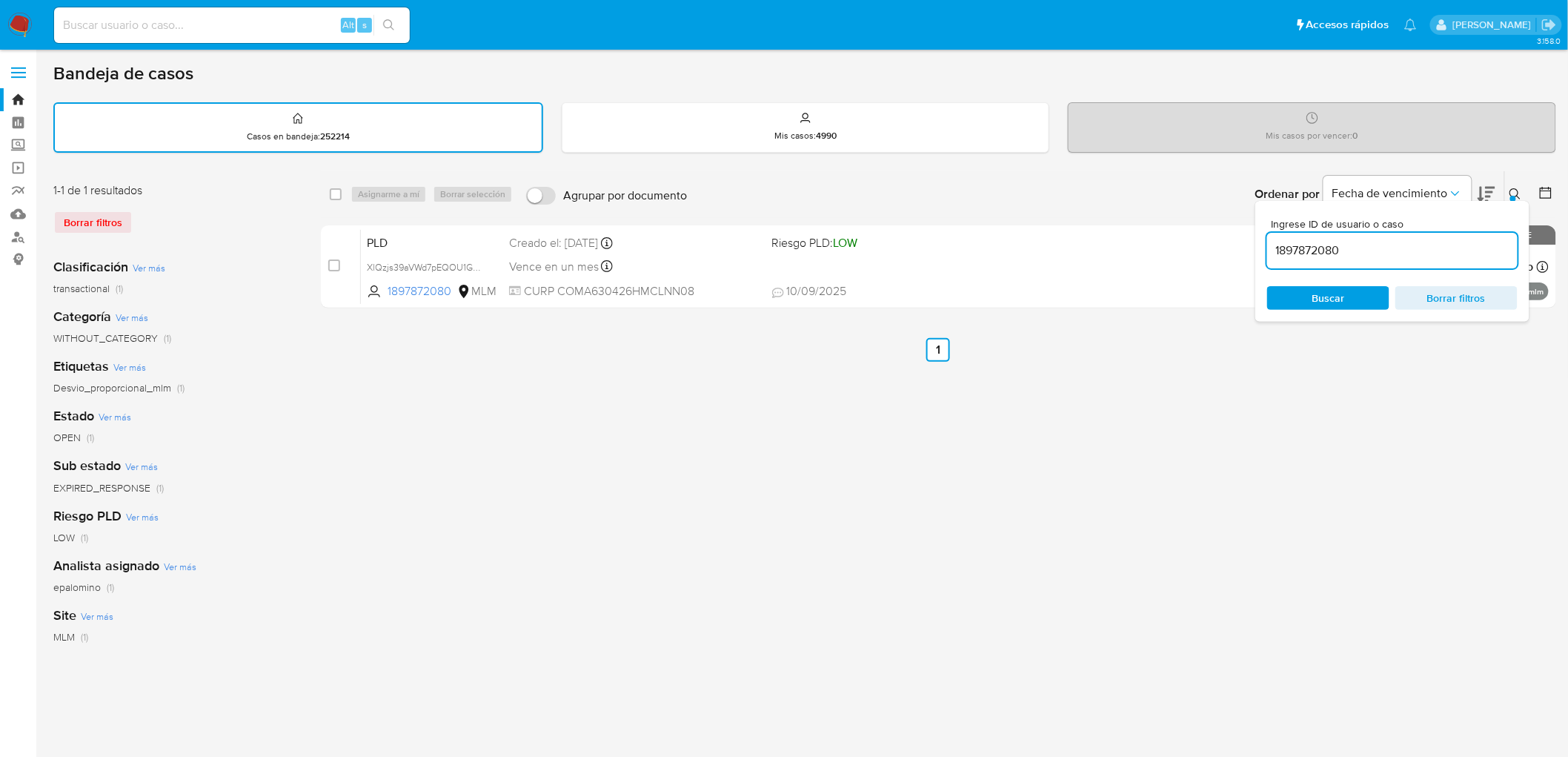
click at [1514, 189] on icon at bounding box center [1516, 195] width 12 height 12
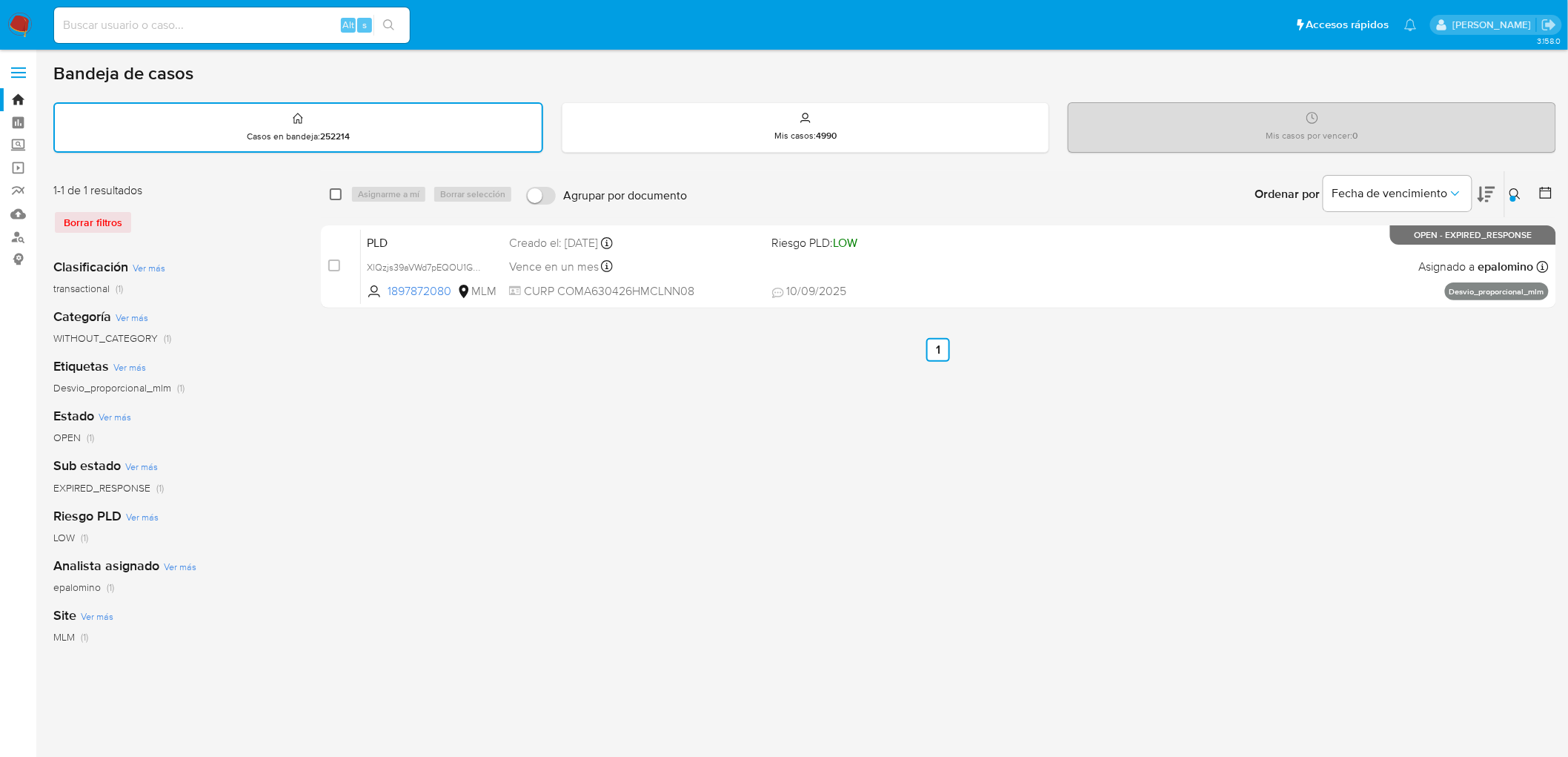
click at [329, 191] on input "checkbox" at bounding box center [335, 195] width 12 height 12
checkbox input "true"
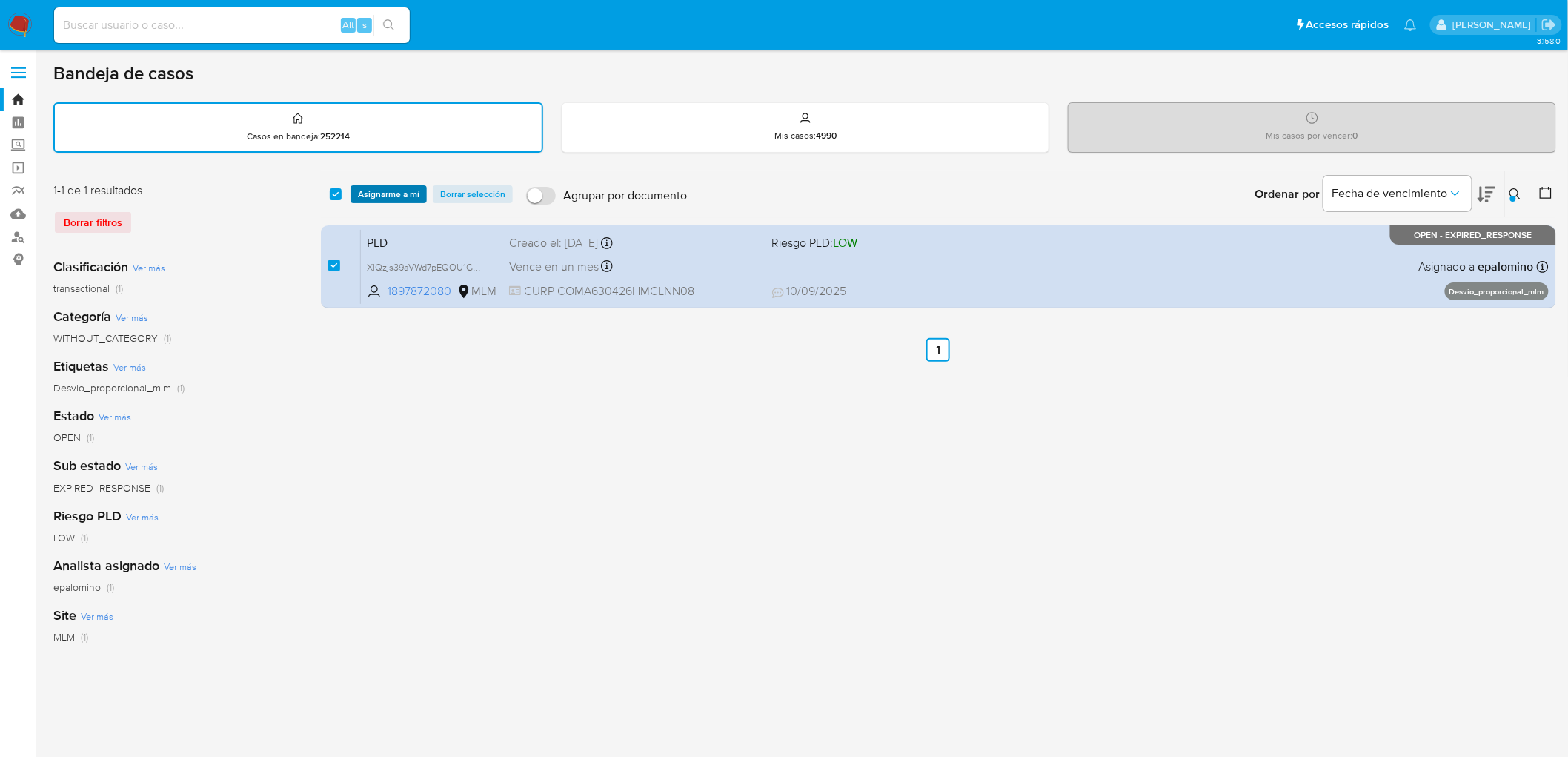
click at [393, 191] on span "Asignarme a mí" at bounding box center [389, 194] width 62 height 15
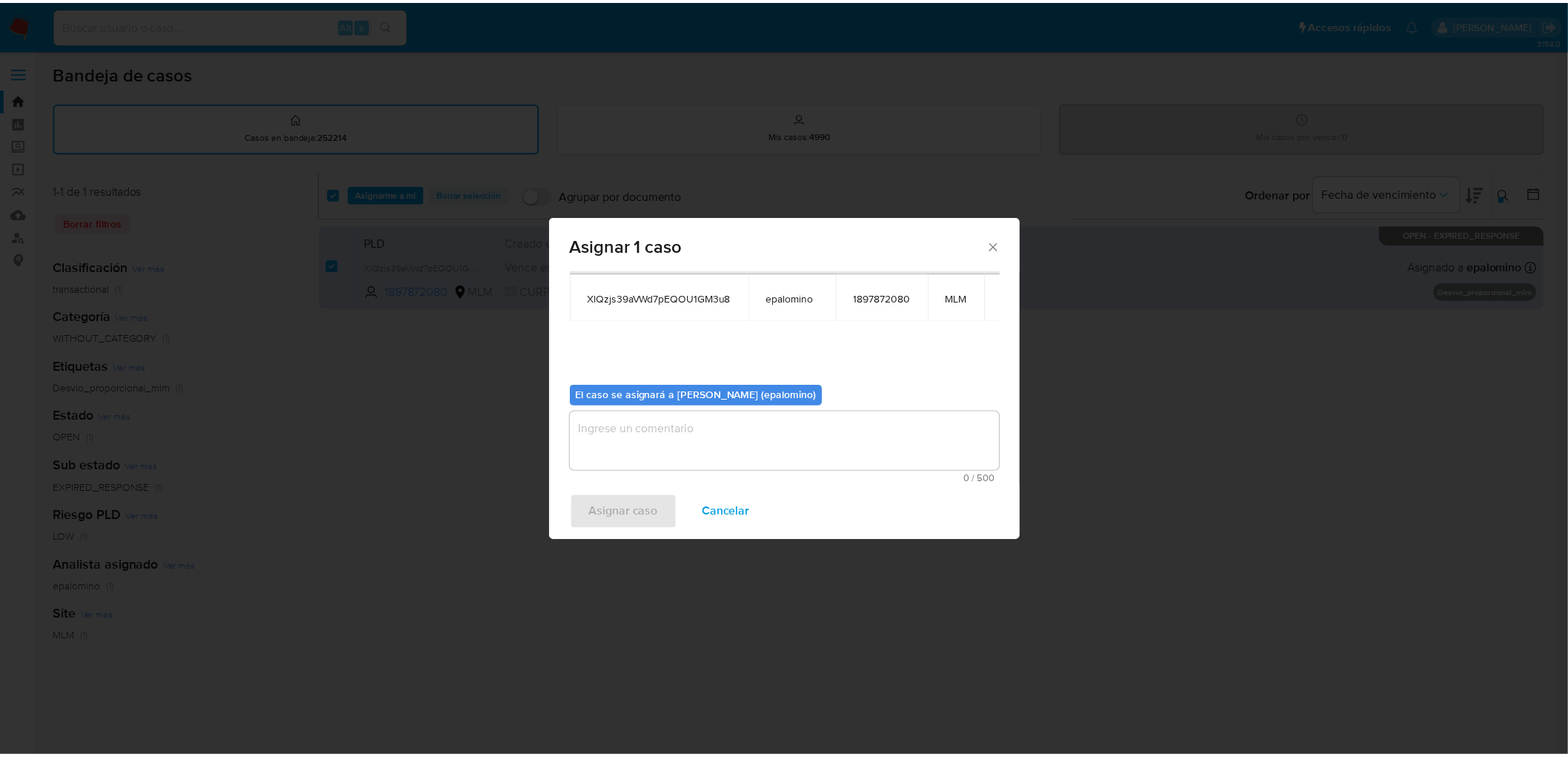
scroll to position [76, 0]
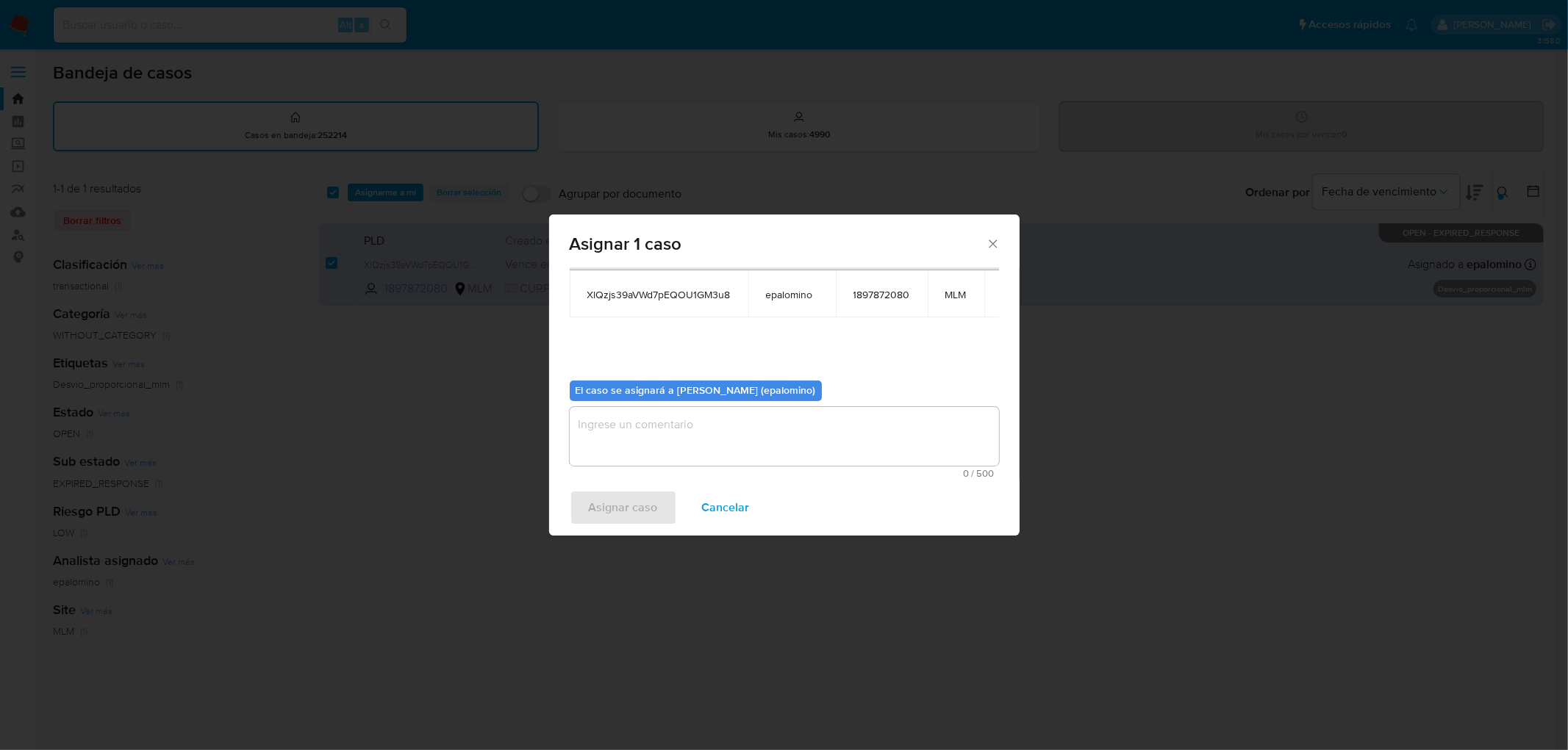
click at [682, 428] on textarea "assign-modal" at bounding box center [785, 435] width 430 height 58
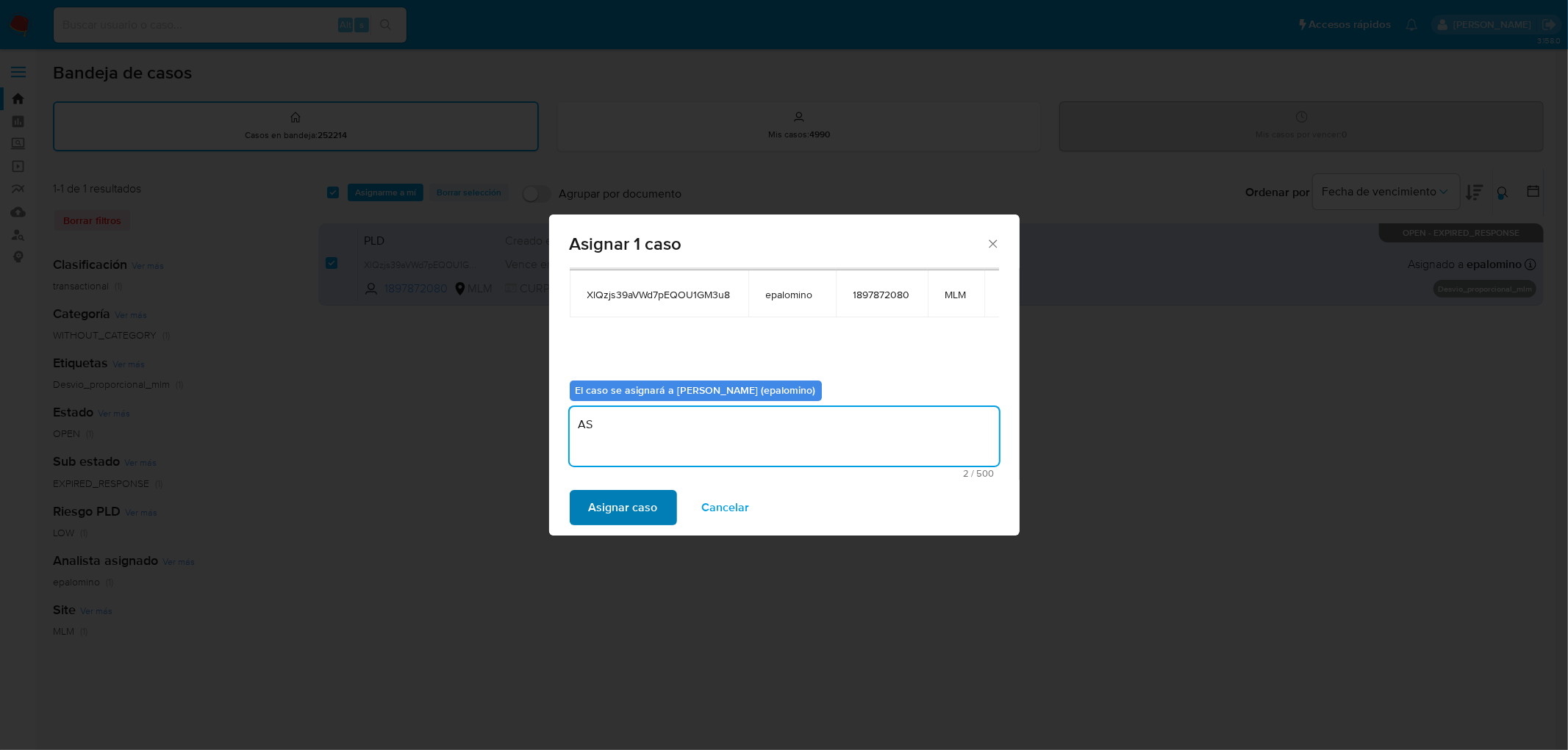
type textarea "AS"
click at [637, 501] on span "Asignar caso" at bounding box center [624, 508] width 69 height 33
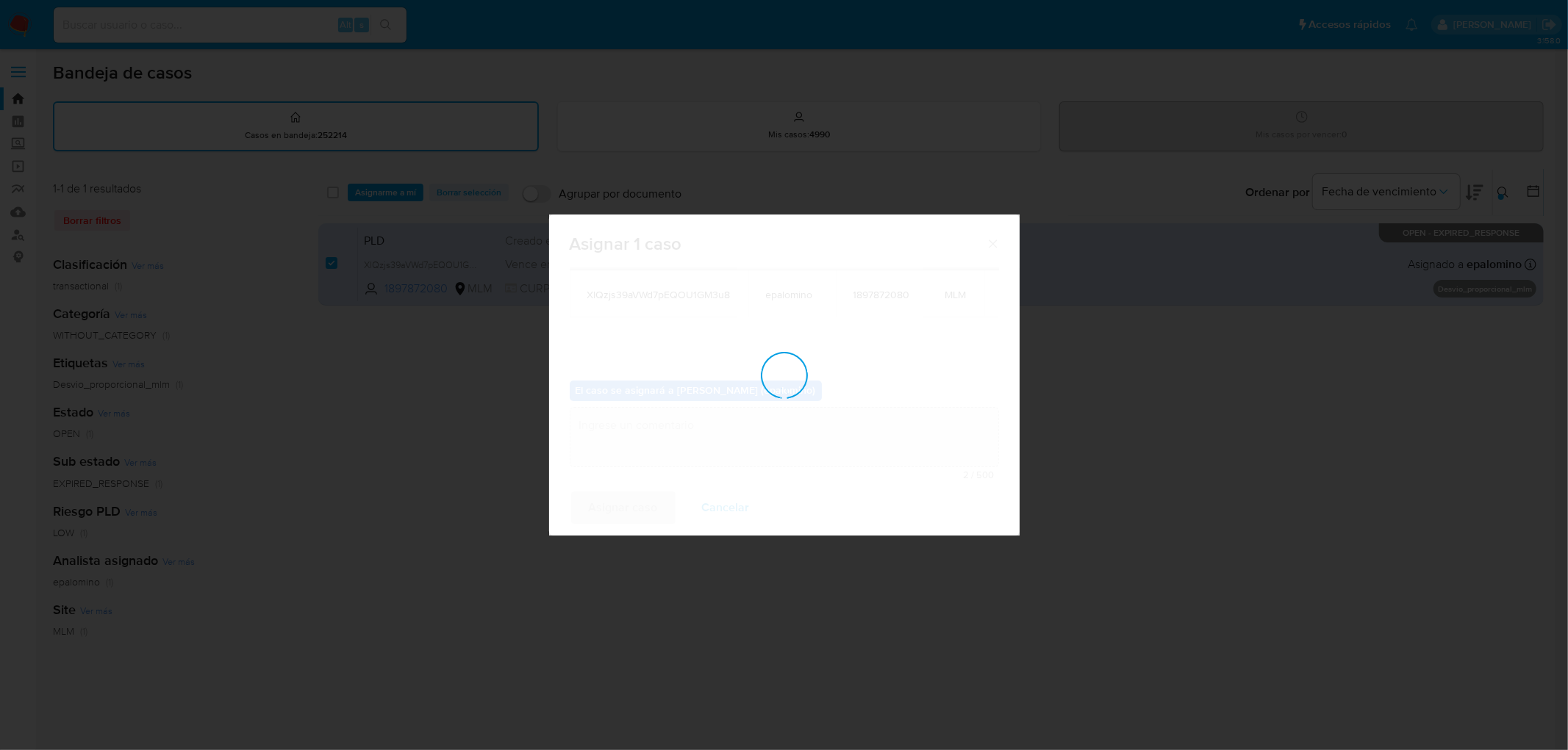
checkbox input "false"
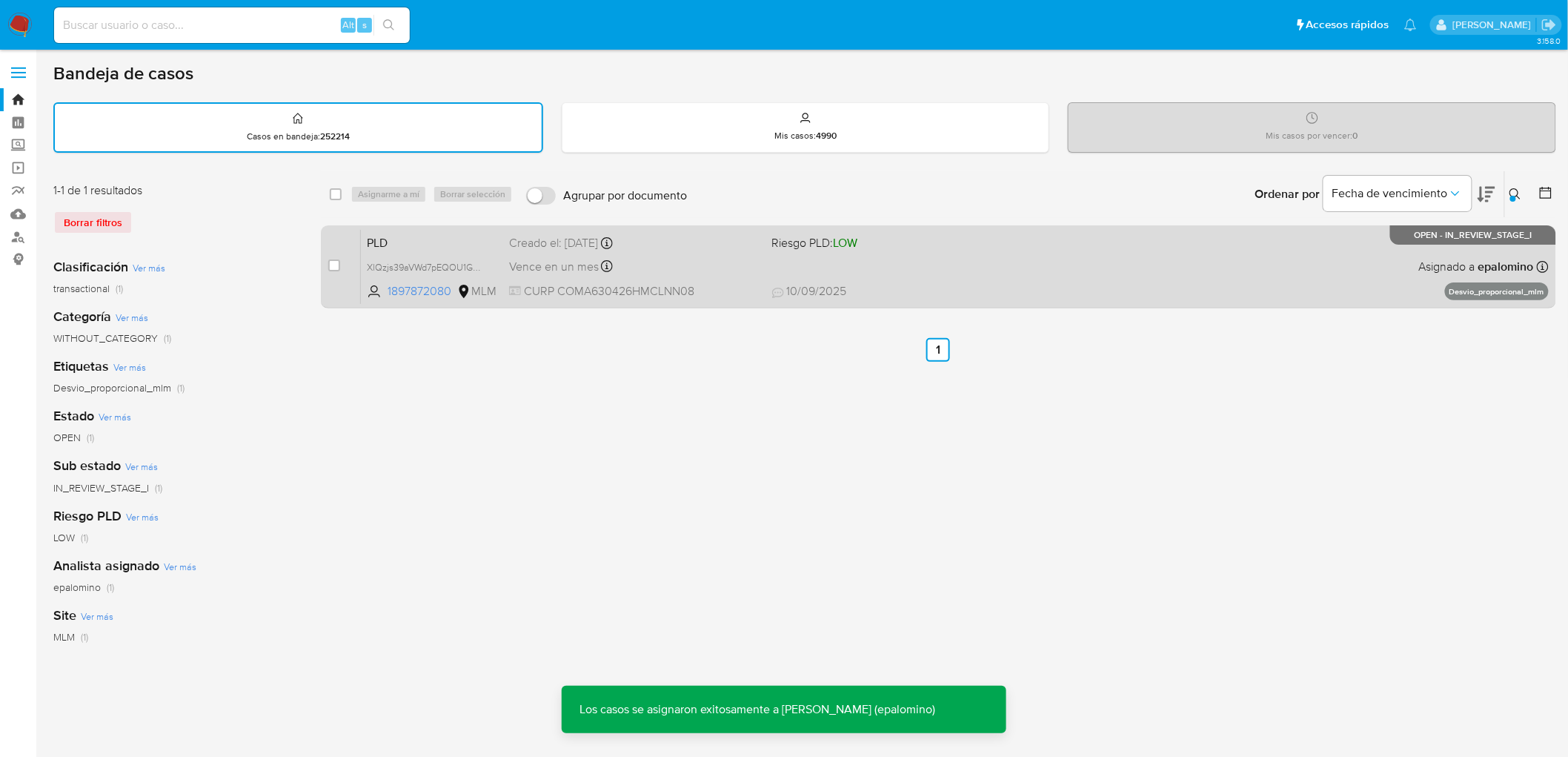
click at [387, 244] on span "PLD" at bounding box center [432, 241] width 131 height 19
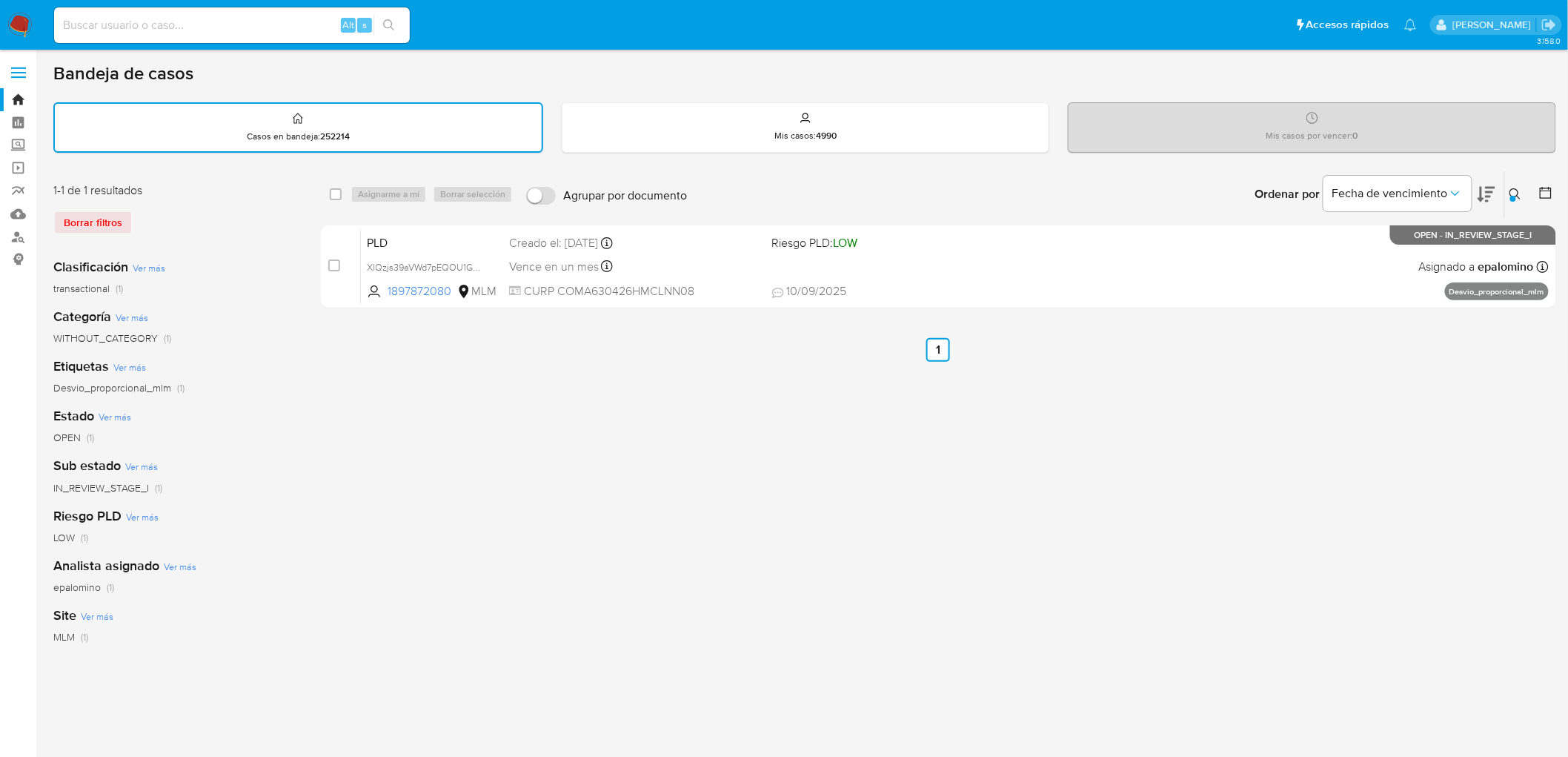
click at [17, 28] on img at bounding box center [19, 25] width 25 height 25
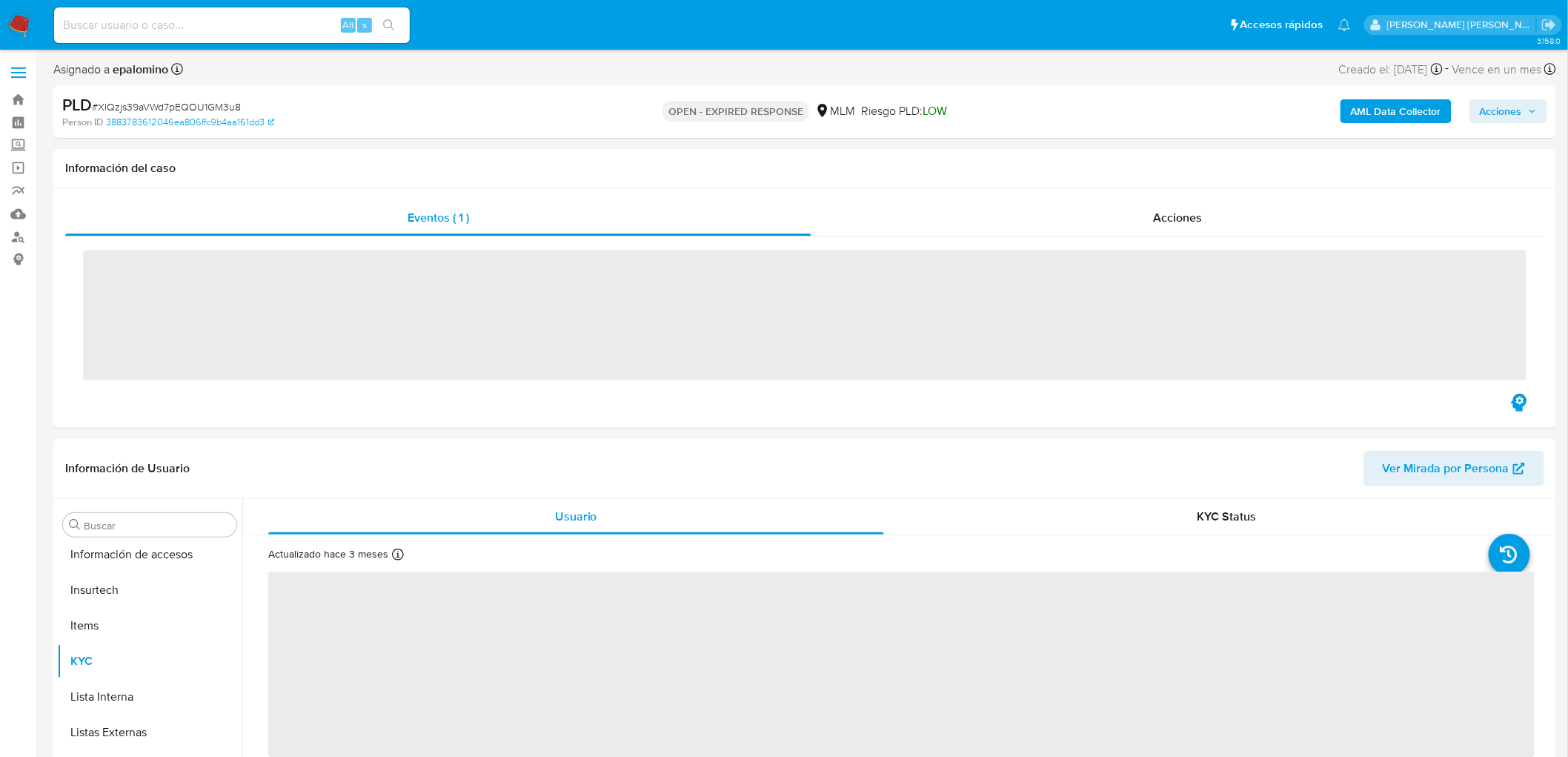
scroll to position [626, 0]
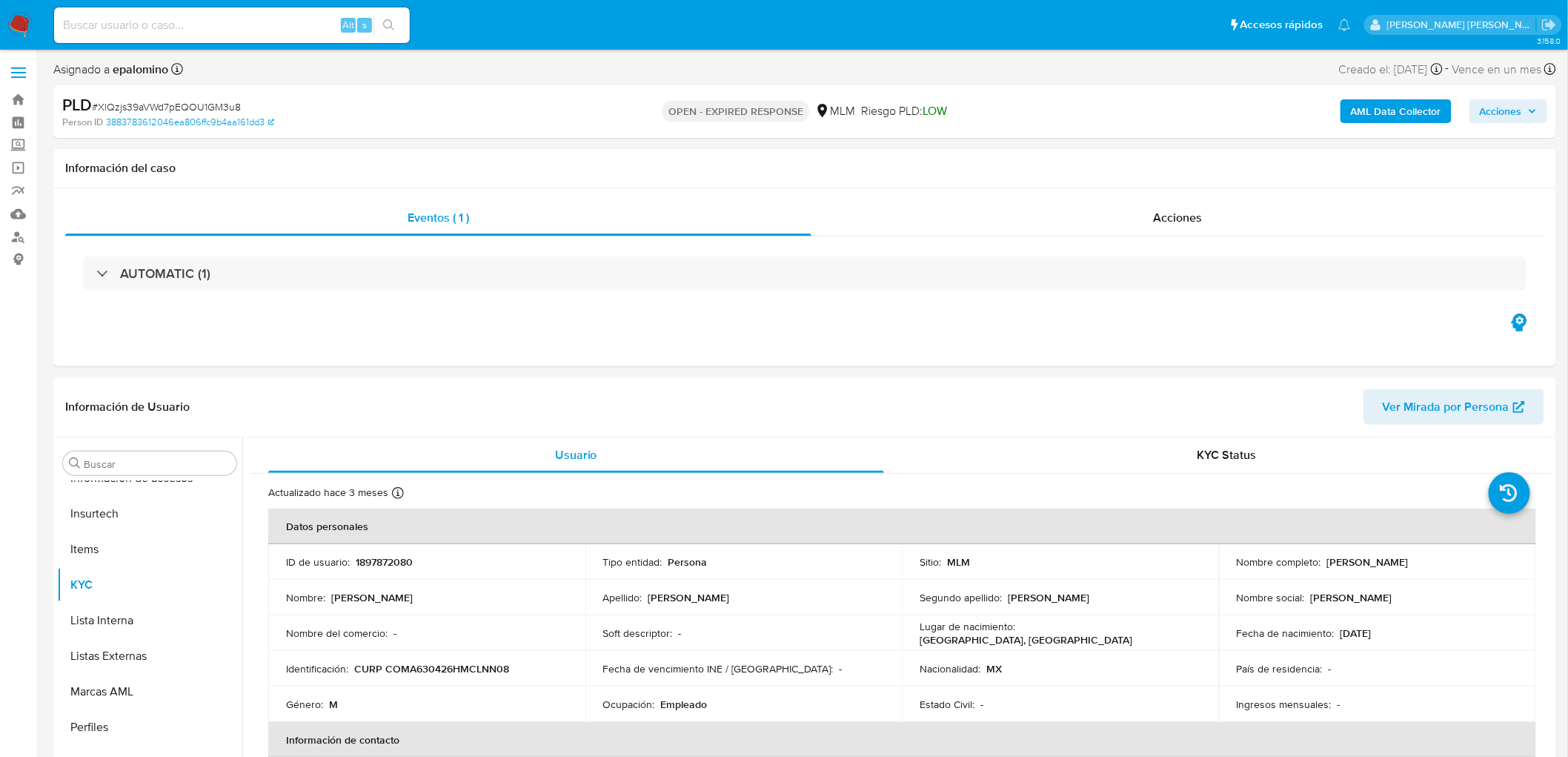
select select "10"
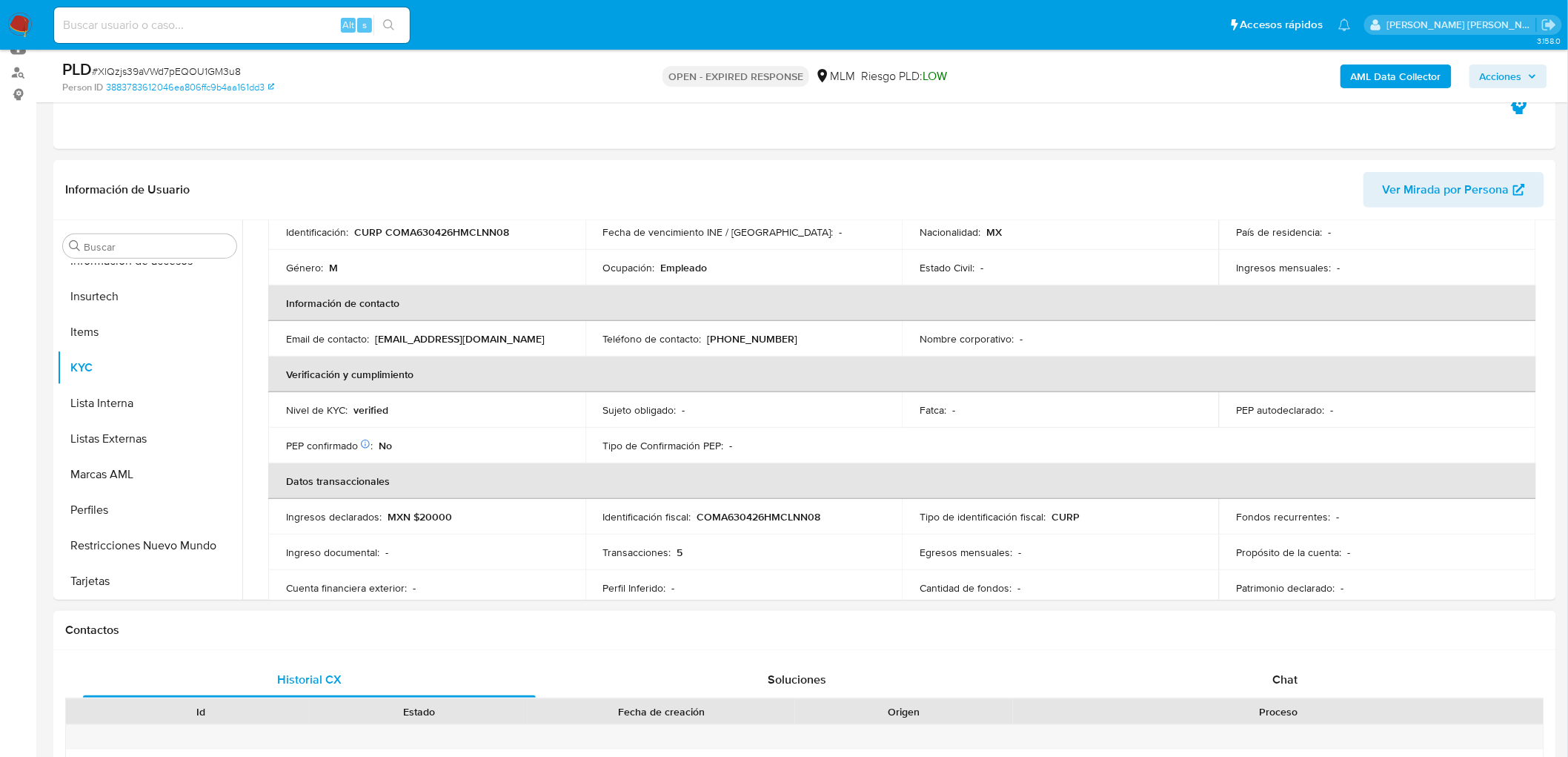
scroll to position [247, 0]
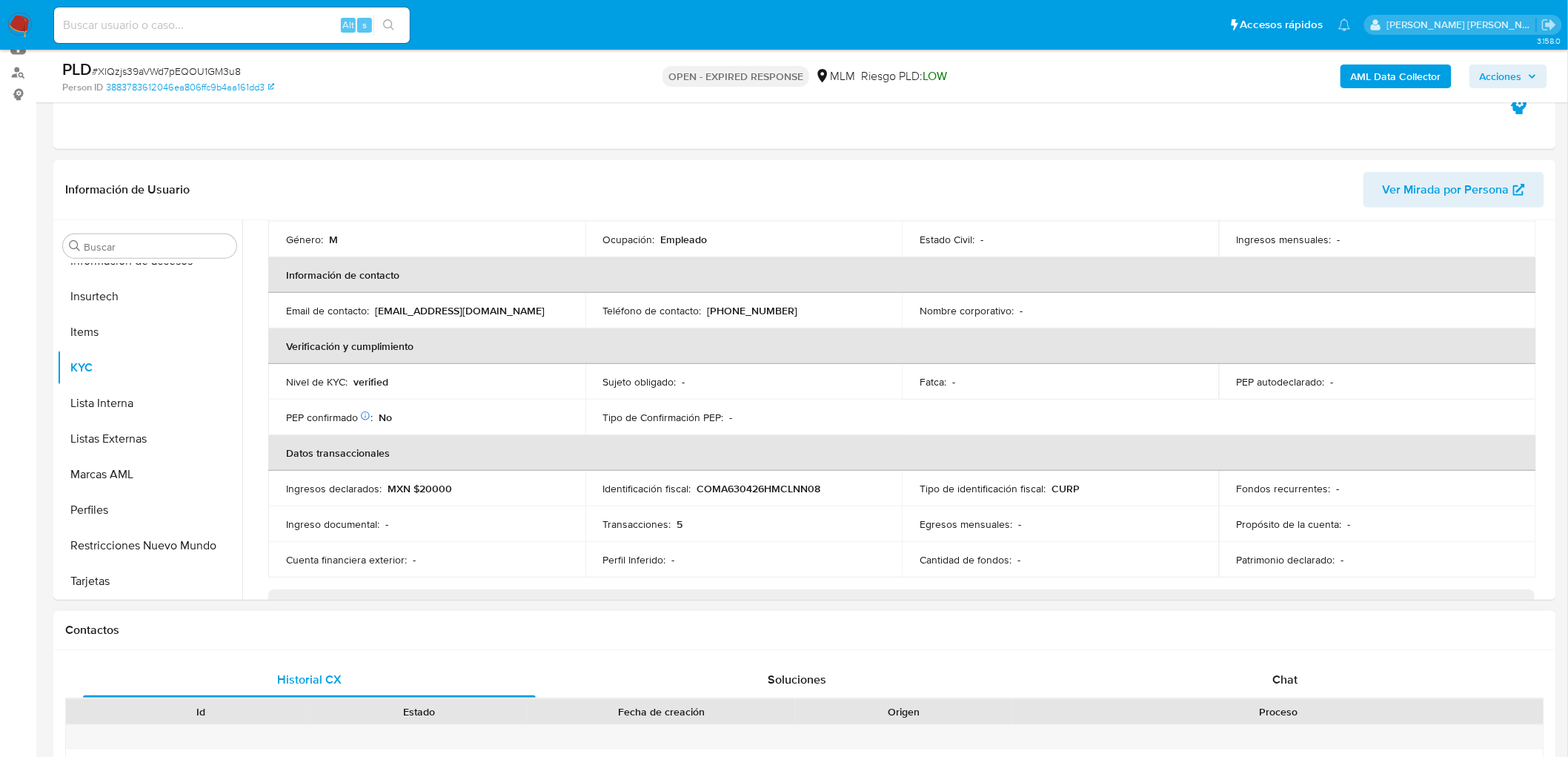
drag, startPoint x: 1269, startPoint y: 666, endPoint x: 1268, endPoint y: 638, distance: 28.0
click at [1269, 666] on div "Chat" at bounding box center [1286, 680] width 453 height 36
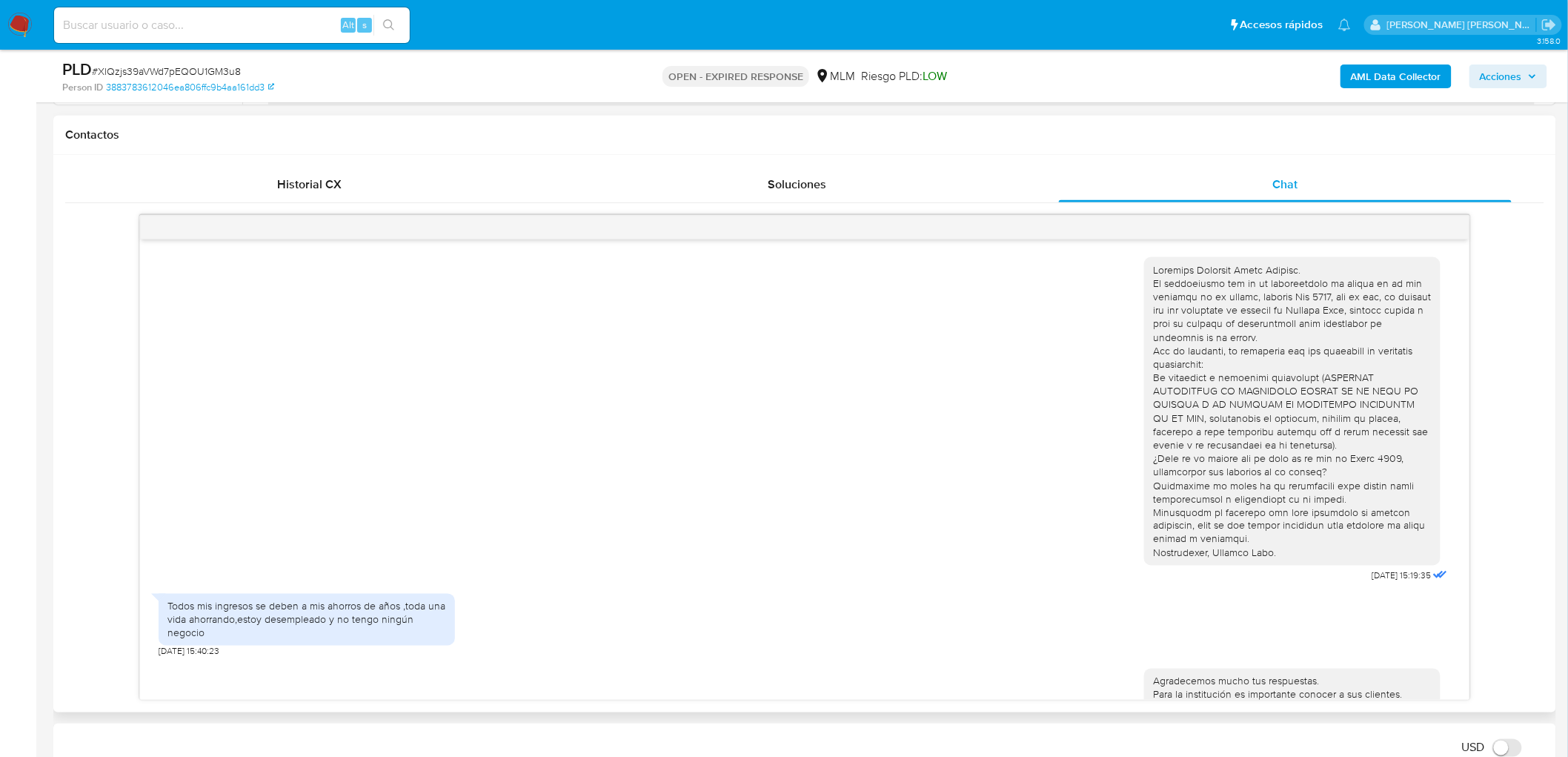
scroll to position [658, 0]
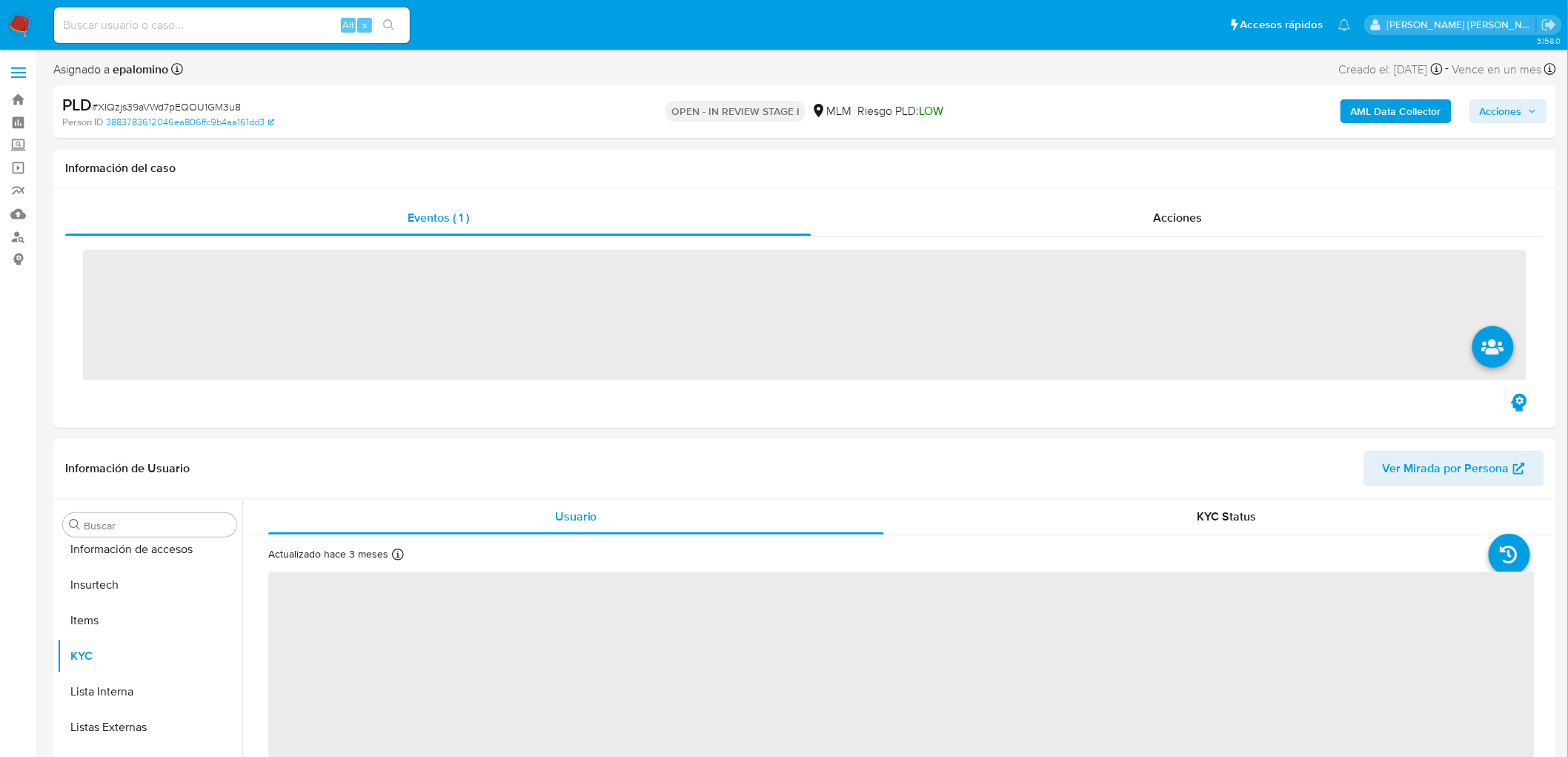
scroll to position [626, 0]
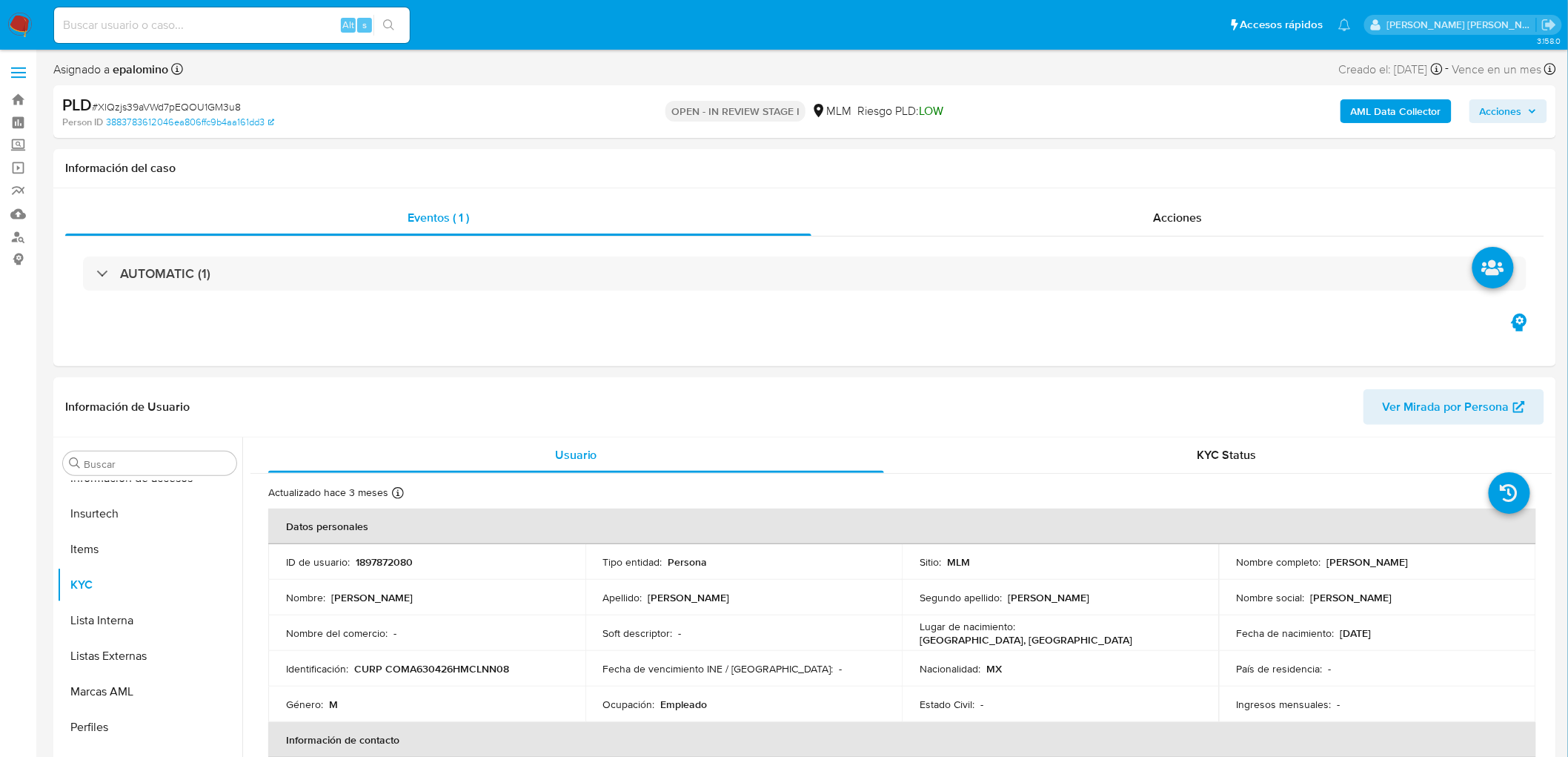
select select "10"
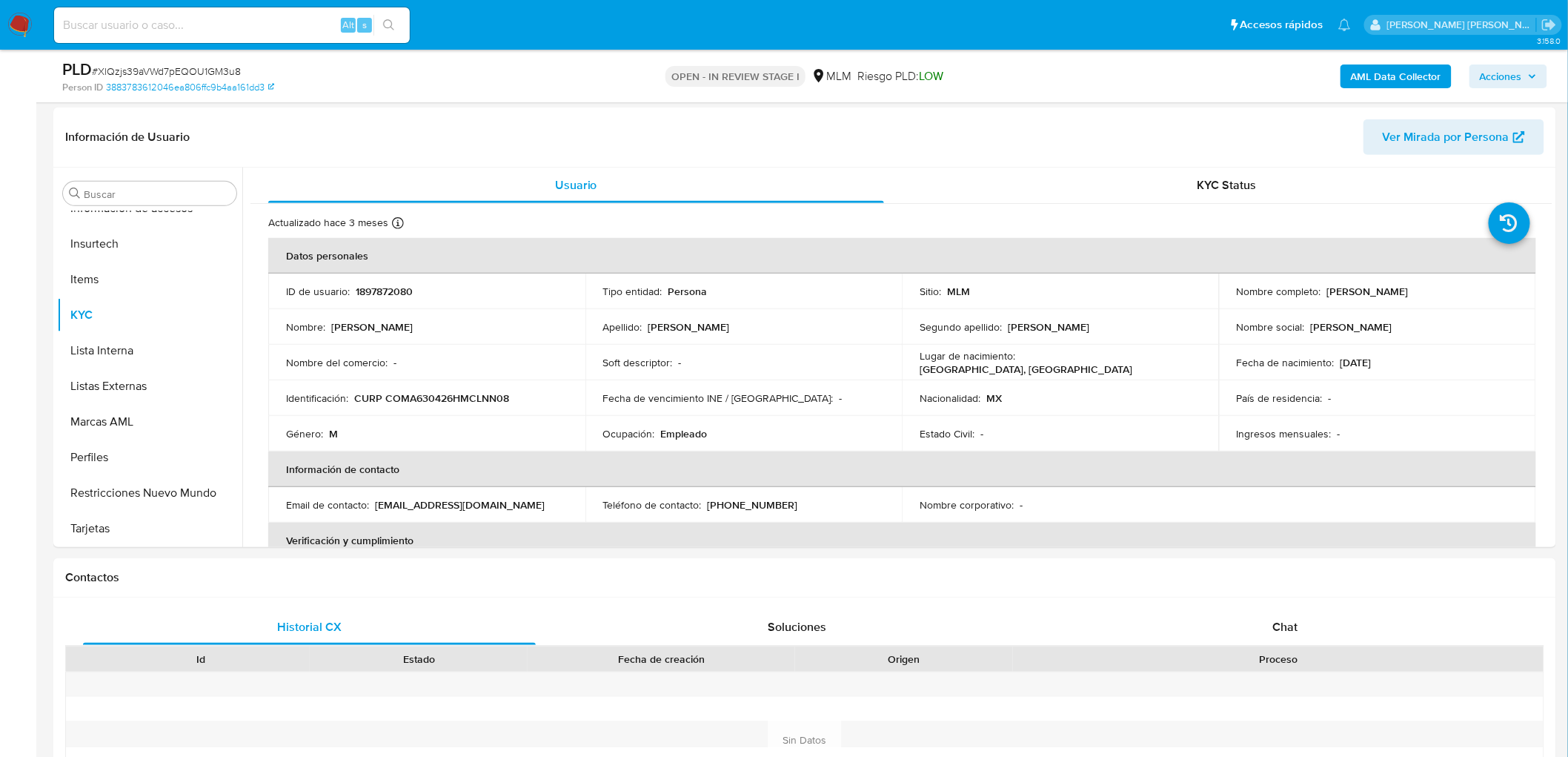
scroll to position [415, 0]
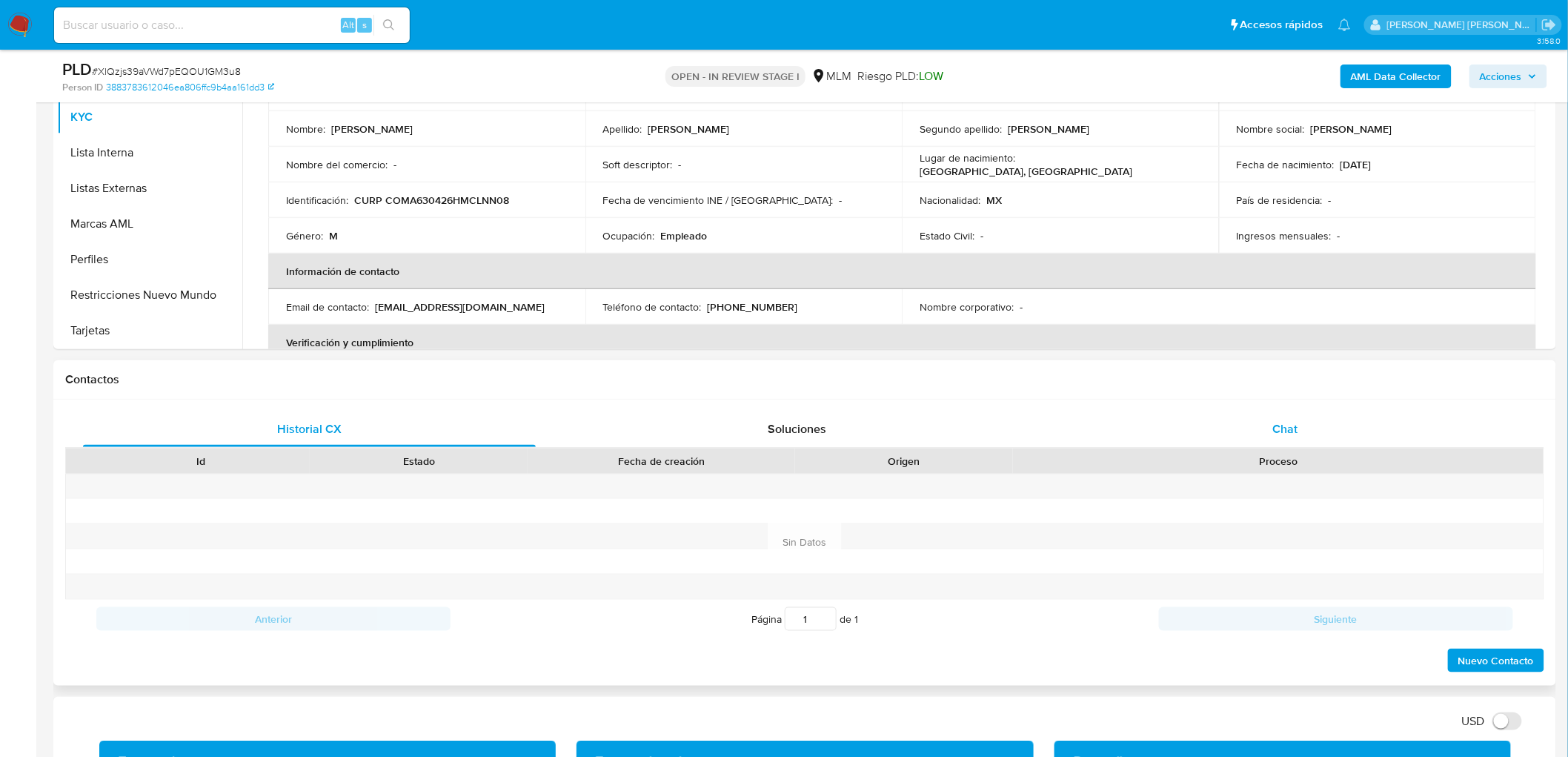
click at [1268, 427] on div "Chat" at bounding box center [1286, 429] width 453 height 36
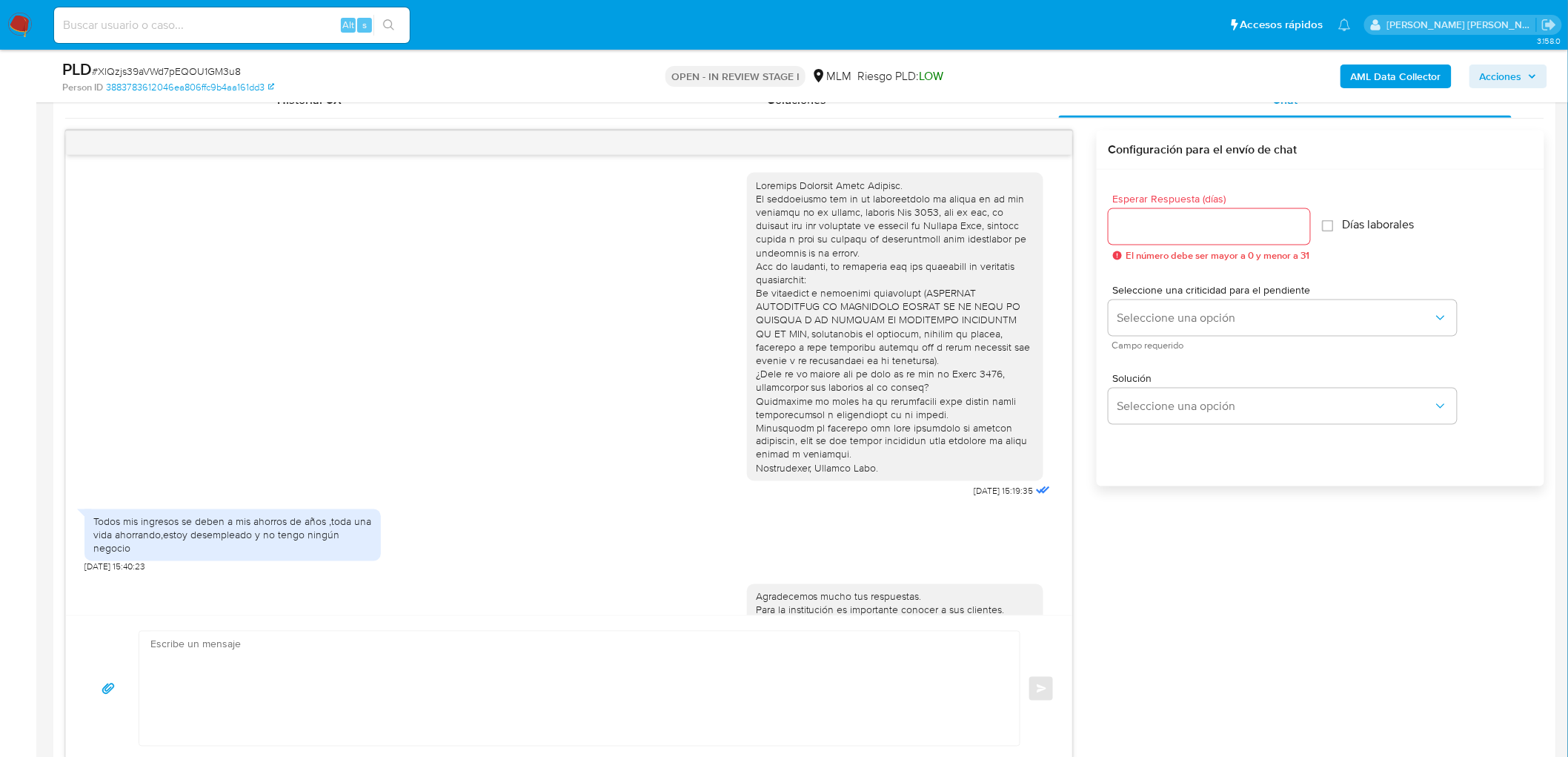
scroll to position [76, 0]
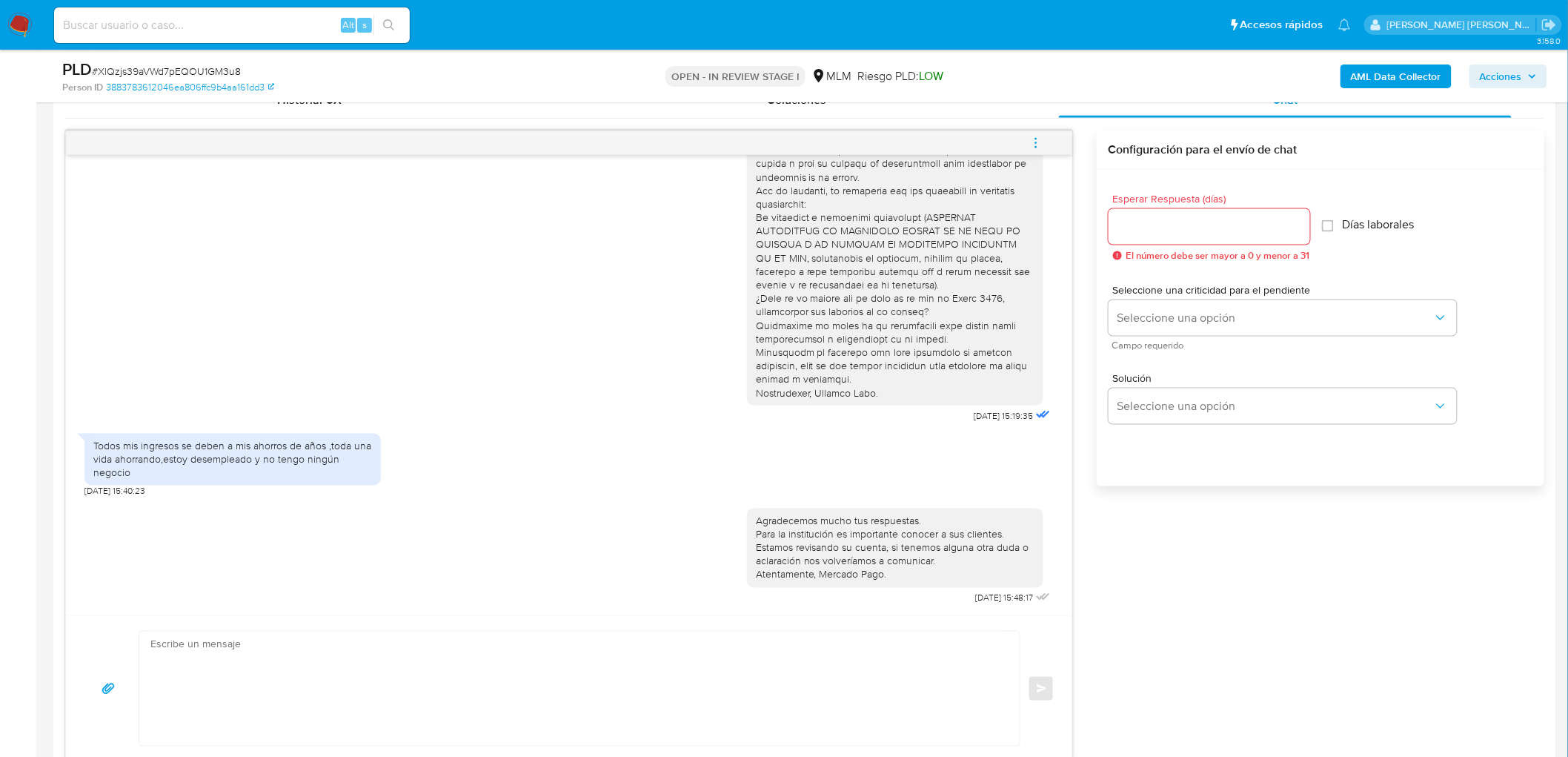
click at [1041, 142] on icon "menu-action" at bounding box center [1035, 143] width 13 height 13
click at [945, 115] on li "Cerrar conversación" at bounding box center [935, 115] width 152 height 27
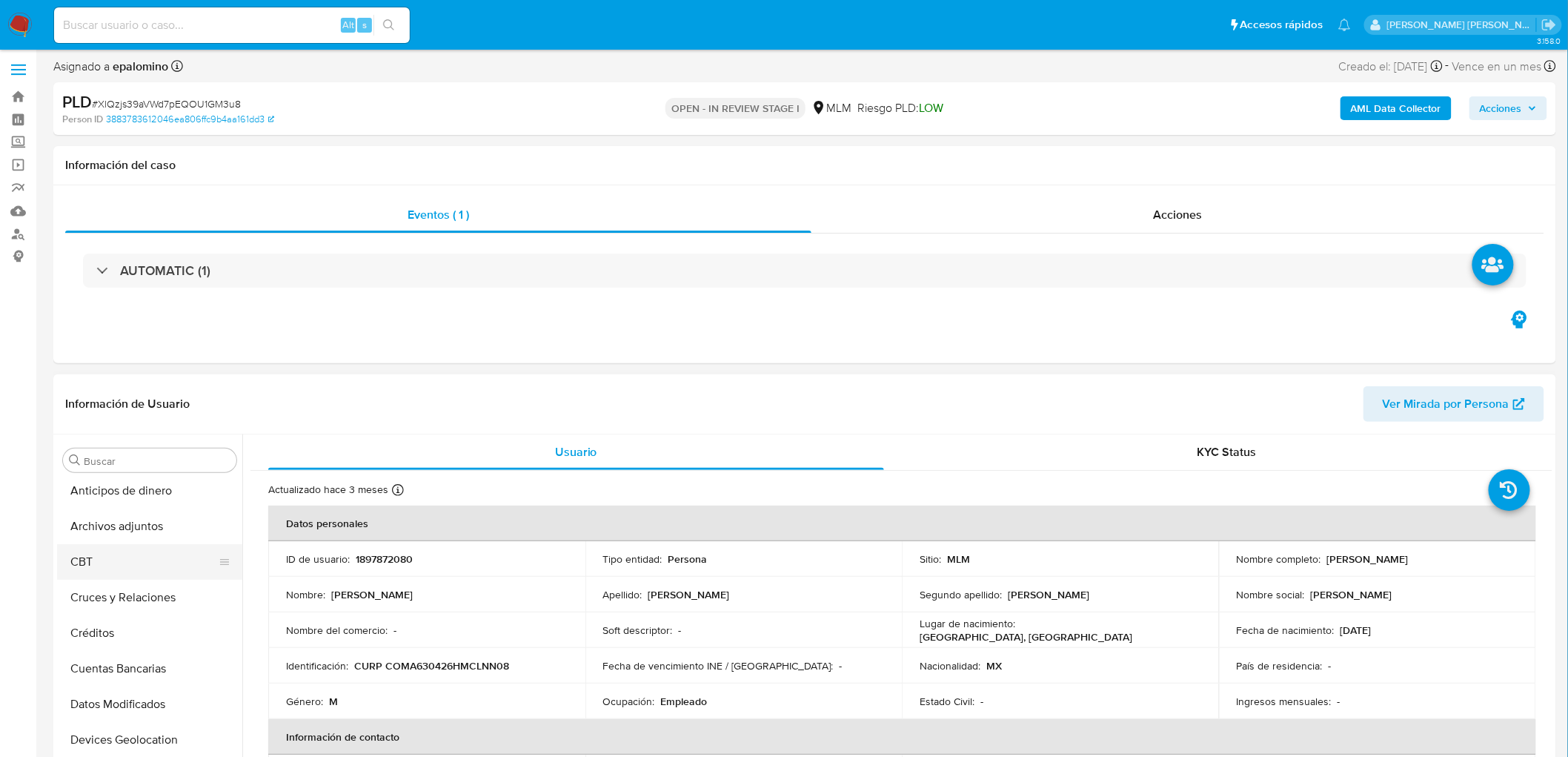
scroll to position [0, 0]
click at [157, 538] on button "Archivos adjuntos" at bounding box center [150, 532] width 186 height 36
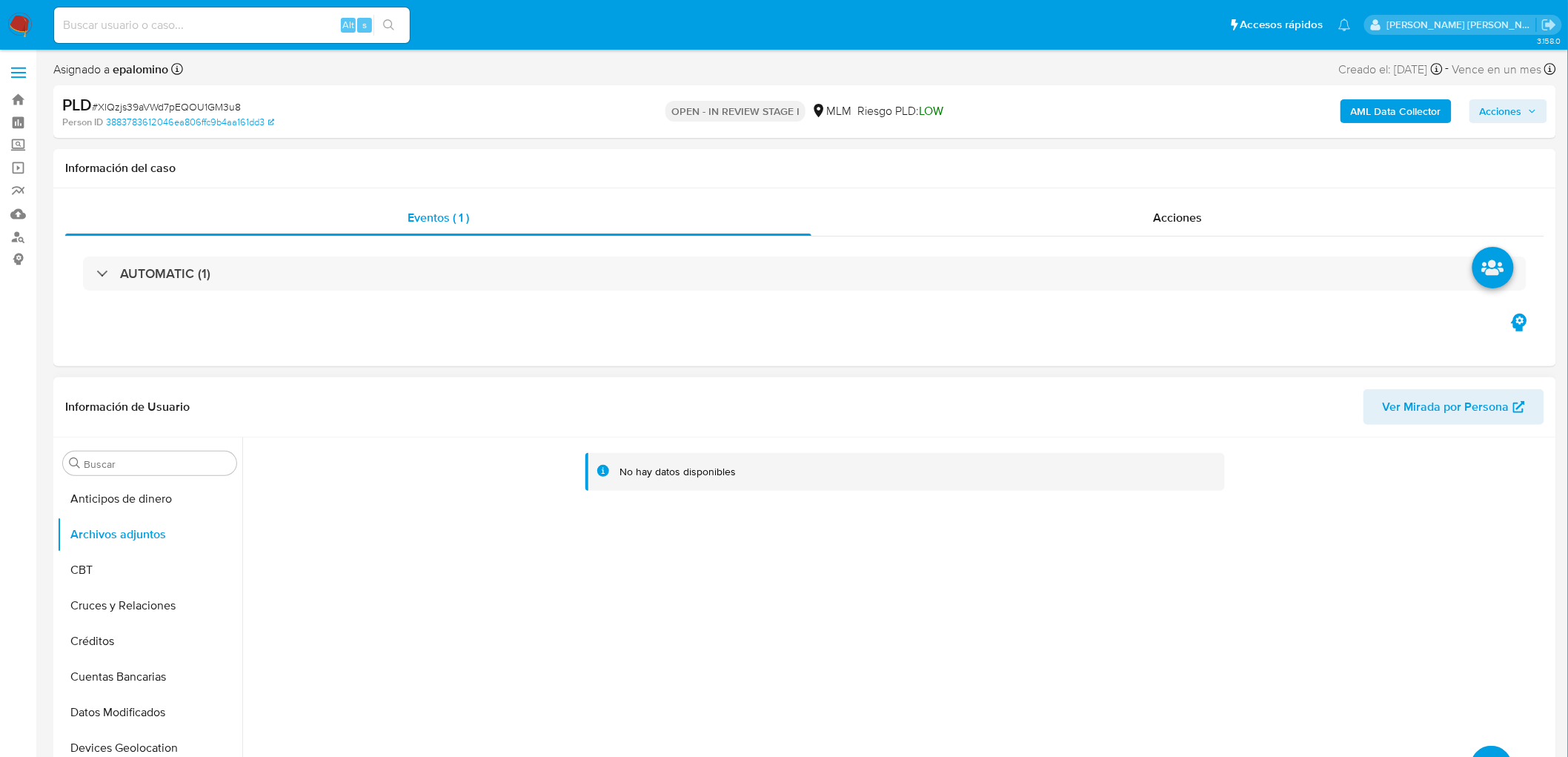
click at [1478, 752] on button "upload-file" at bounding box center [1492, 767] width 42 height 42
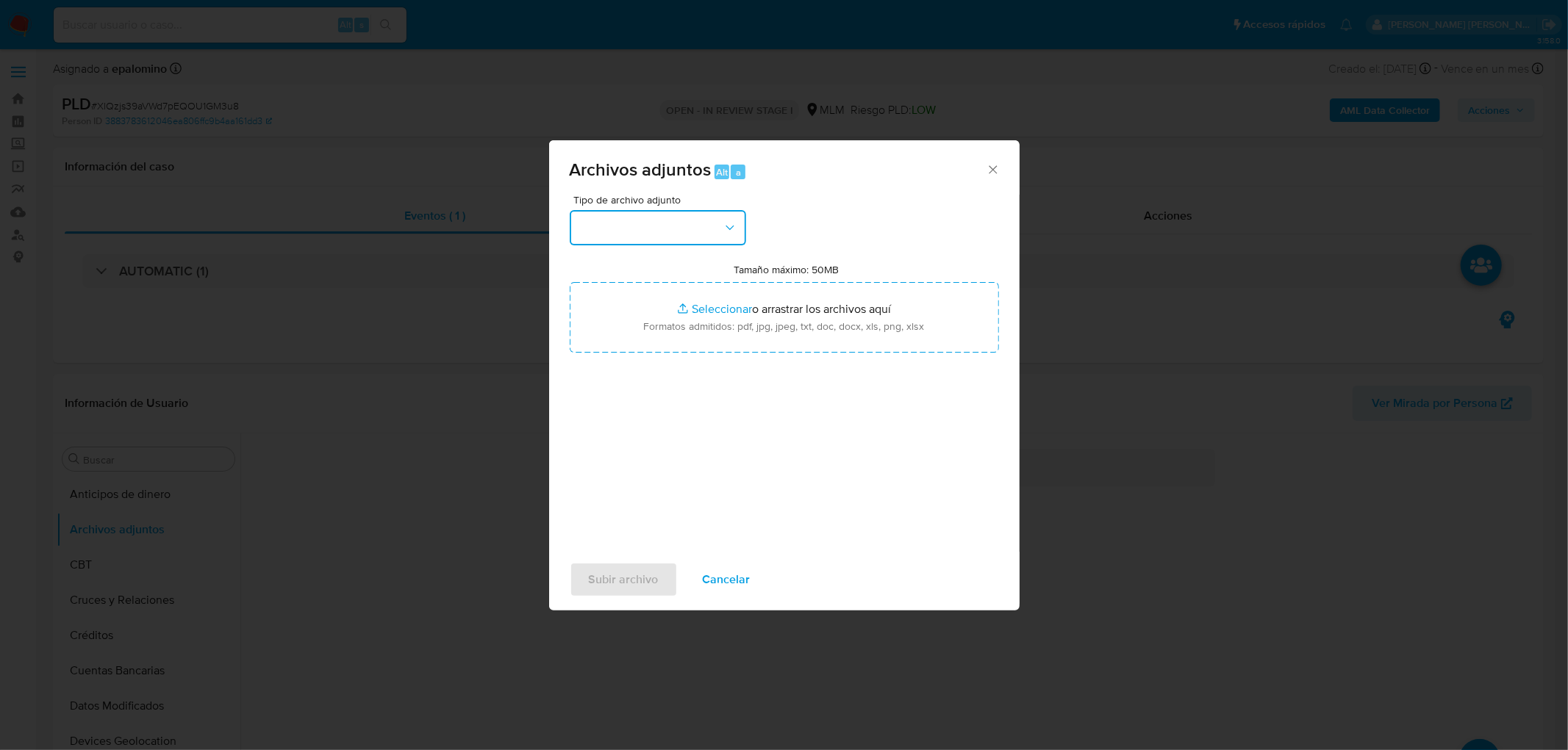
click at [678, 227] on button "button" at bounding box center [658, 228] width 176 height 36
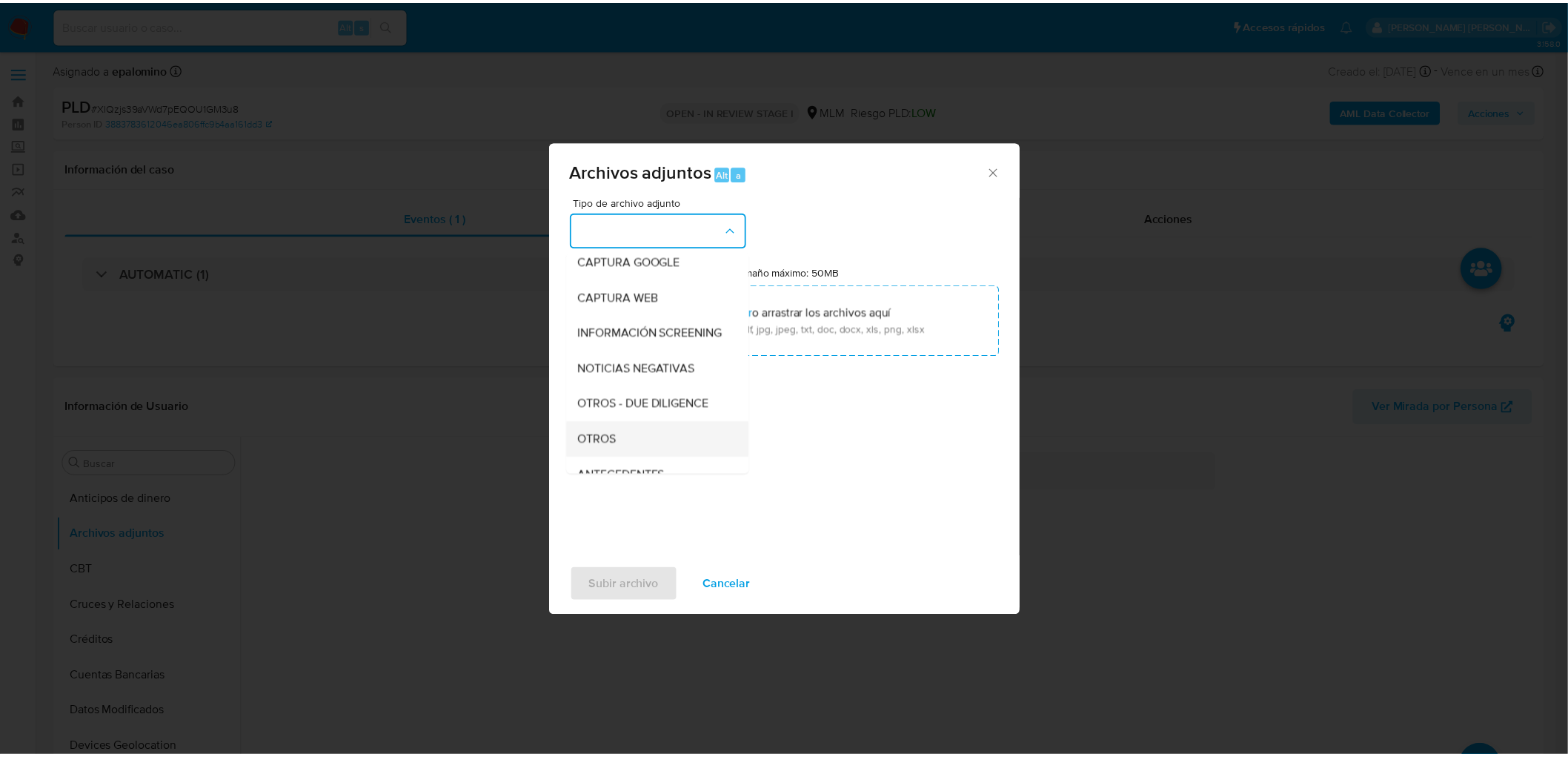
scroll to position [165, 0]
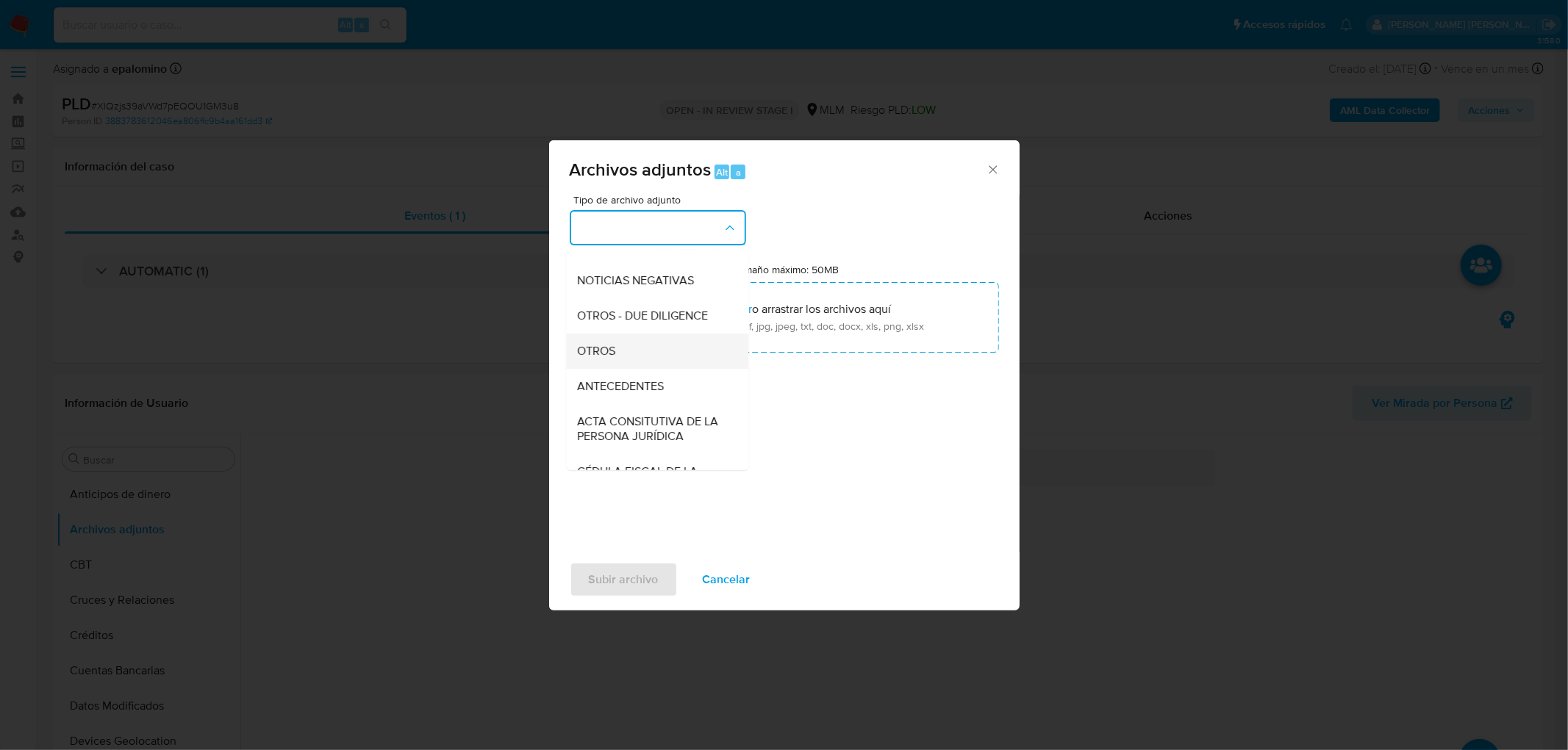
click at [652, 358] on div "OTROS" at bounding box center [652, 351] width 149 height 36
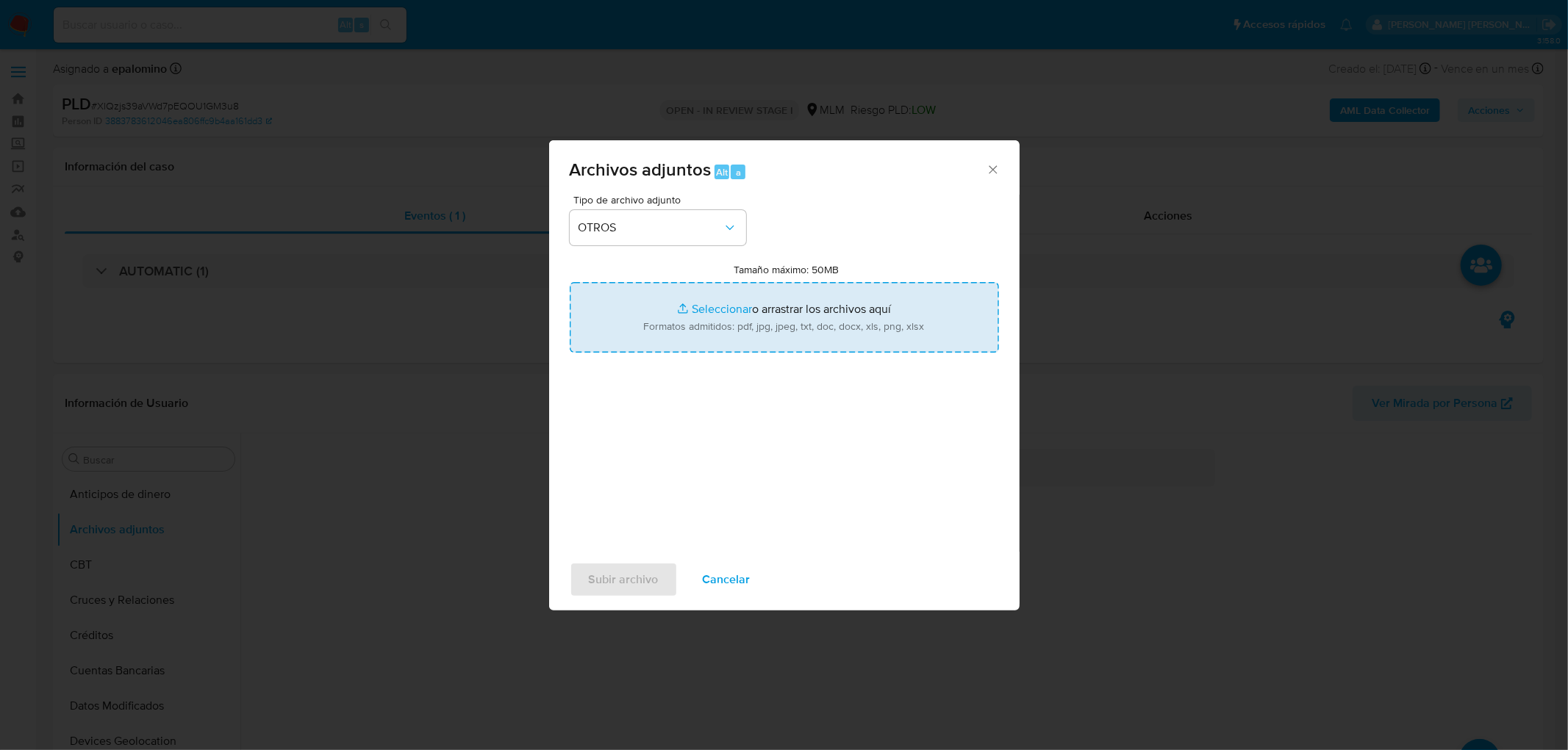
type input "C:\fakepath\1897872080_Anacleto Colin Mancera_AGO2025..xlsx"
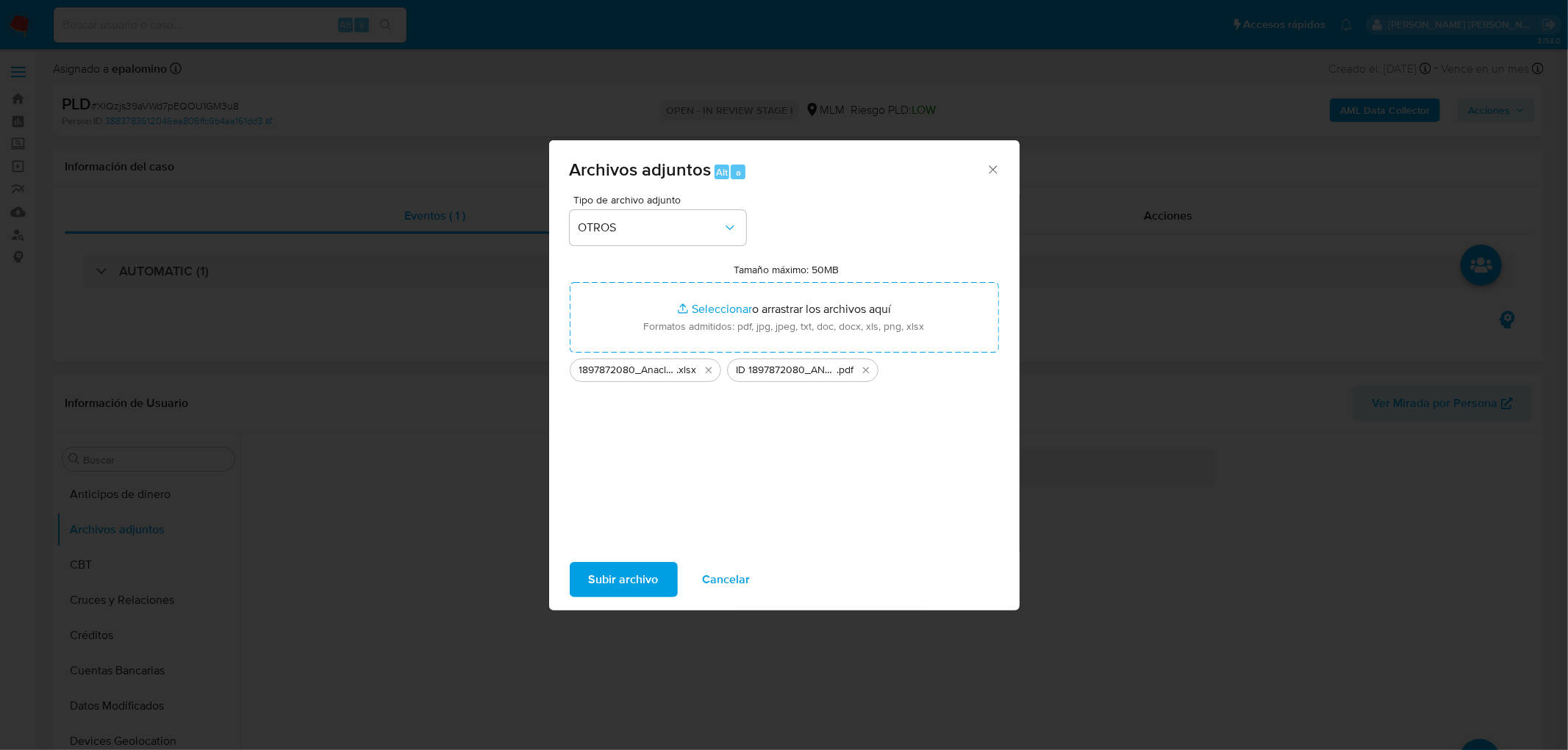
click at [638, 572] on span "Subir archivo" at bounding box center [624, 580] width 70 height 33
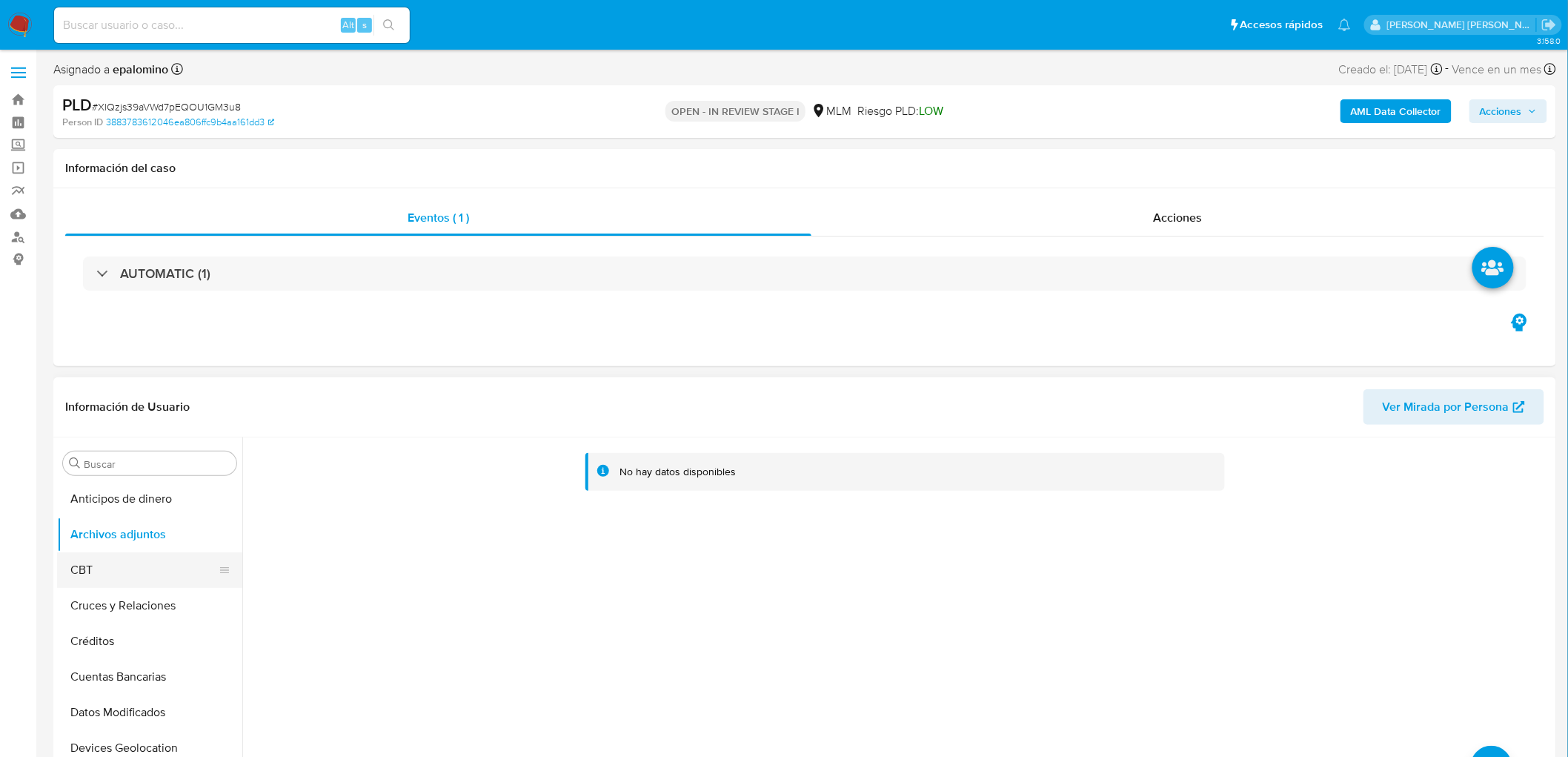
click at [100, 559] on button "CBT" at bounding box center [144, 570] width 174 height 36
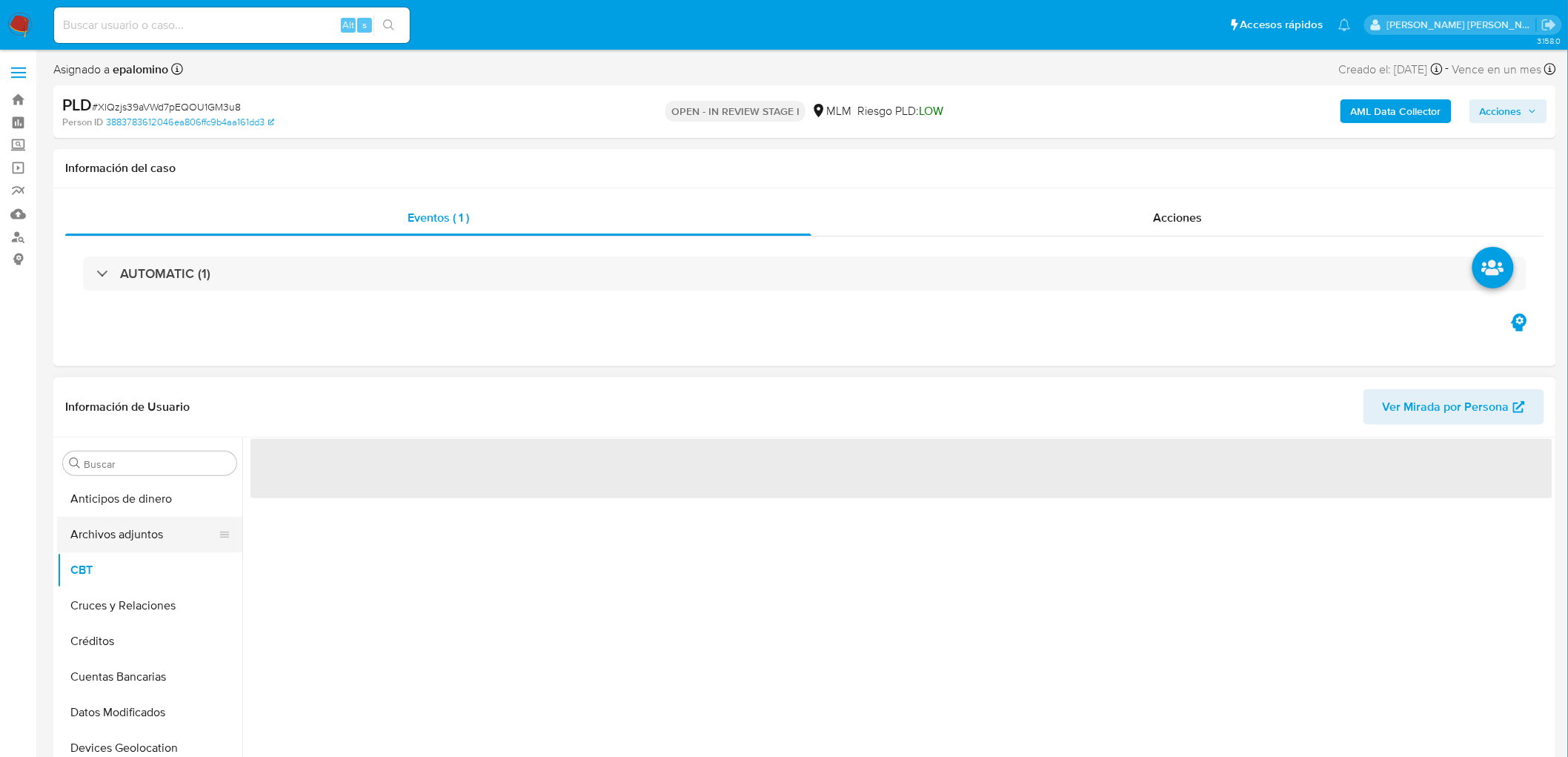
click at [140, 539] on button "Archivos adjuntos" at bounding box center [144, 535] width 174 height 36
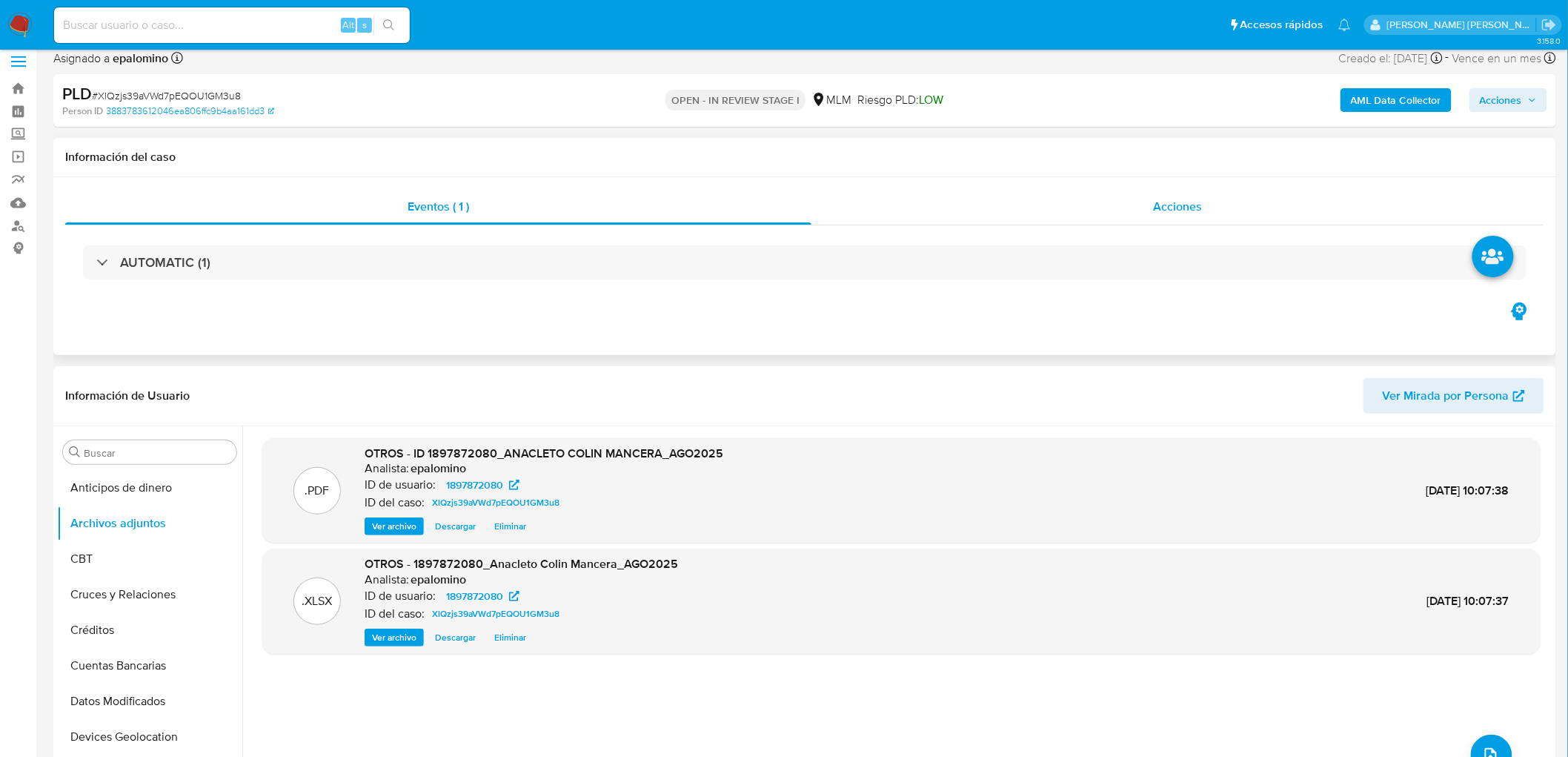
scroll to position [0, 0]
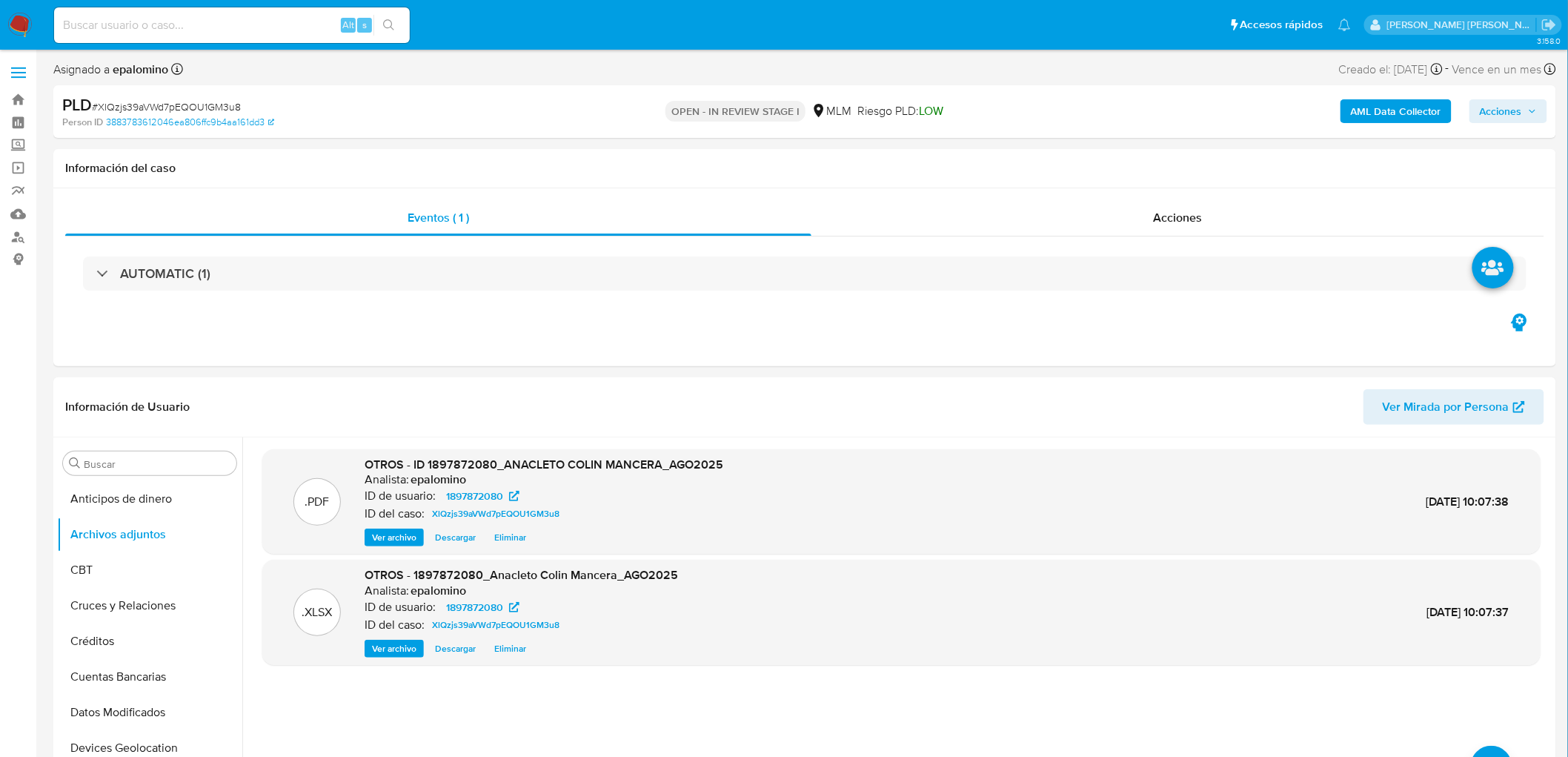
click at [1515, 113] on span "Acciones" at bounding box center [1501, 112] width 42 height 24
click at [1480, 360] on span "Enviar" at bounding box center [1491, 349] width 29 height 21
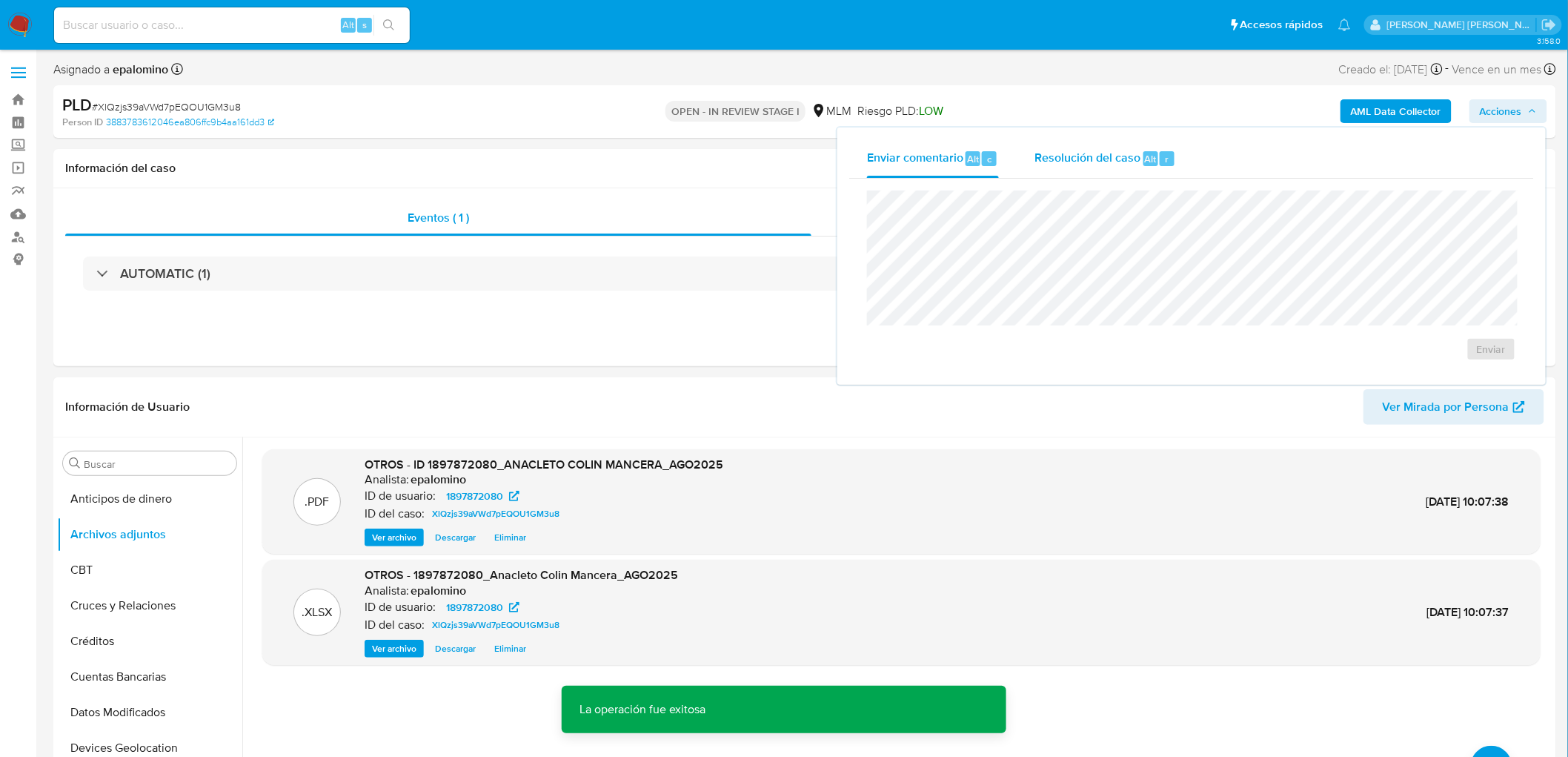
click at [1125, 166] on div "Resolución del caso Alt r" at bounding box center [1106, 159] width 142 height 39
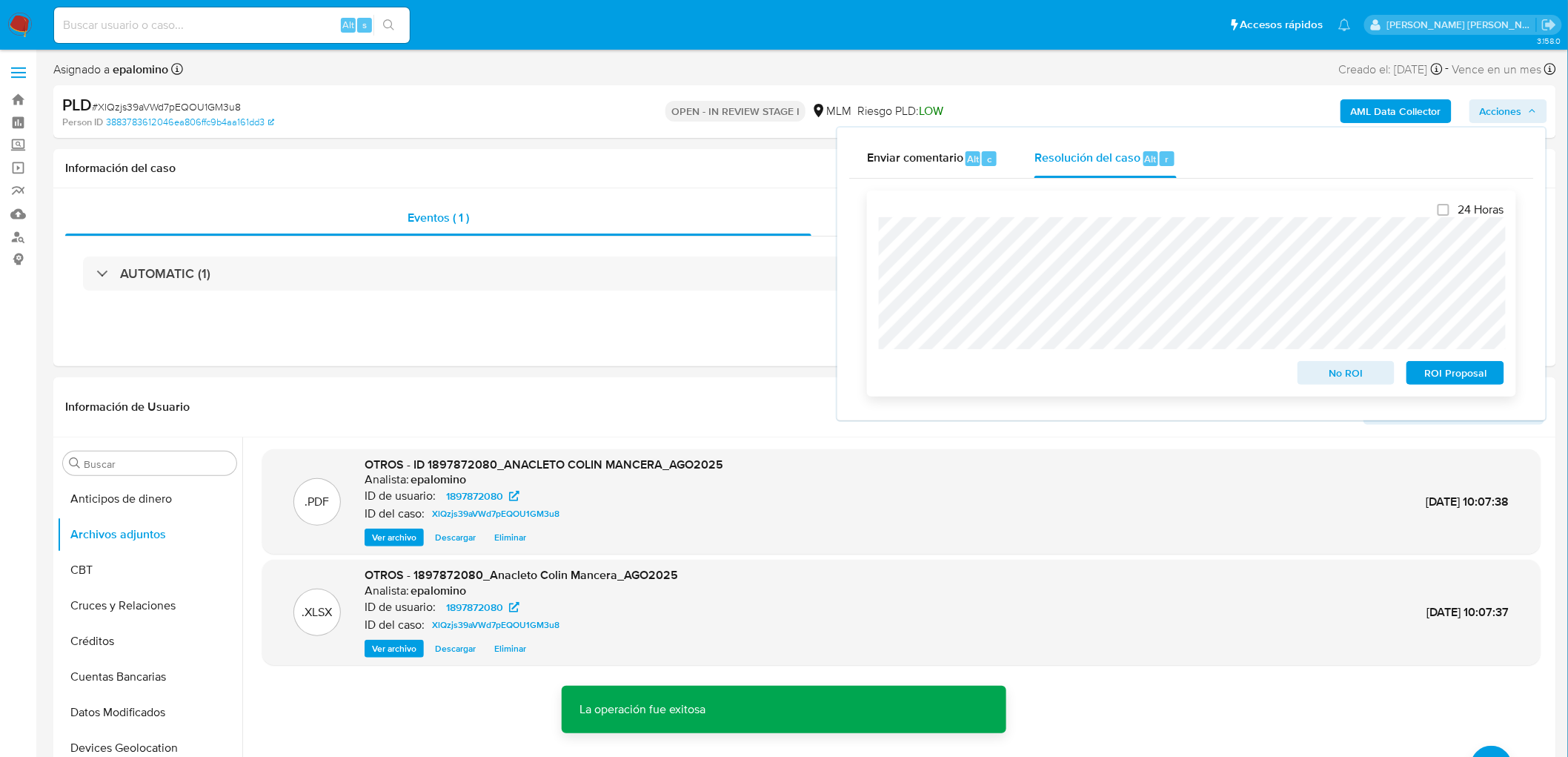
click at [1338, 366] on span "No ROI" at bounding box center [1346, 373] width 77 height 21
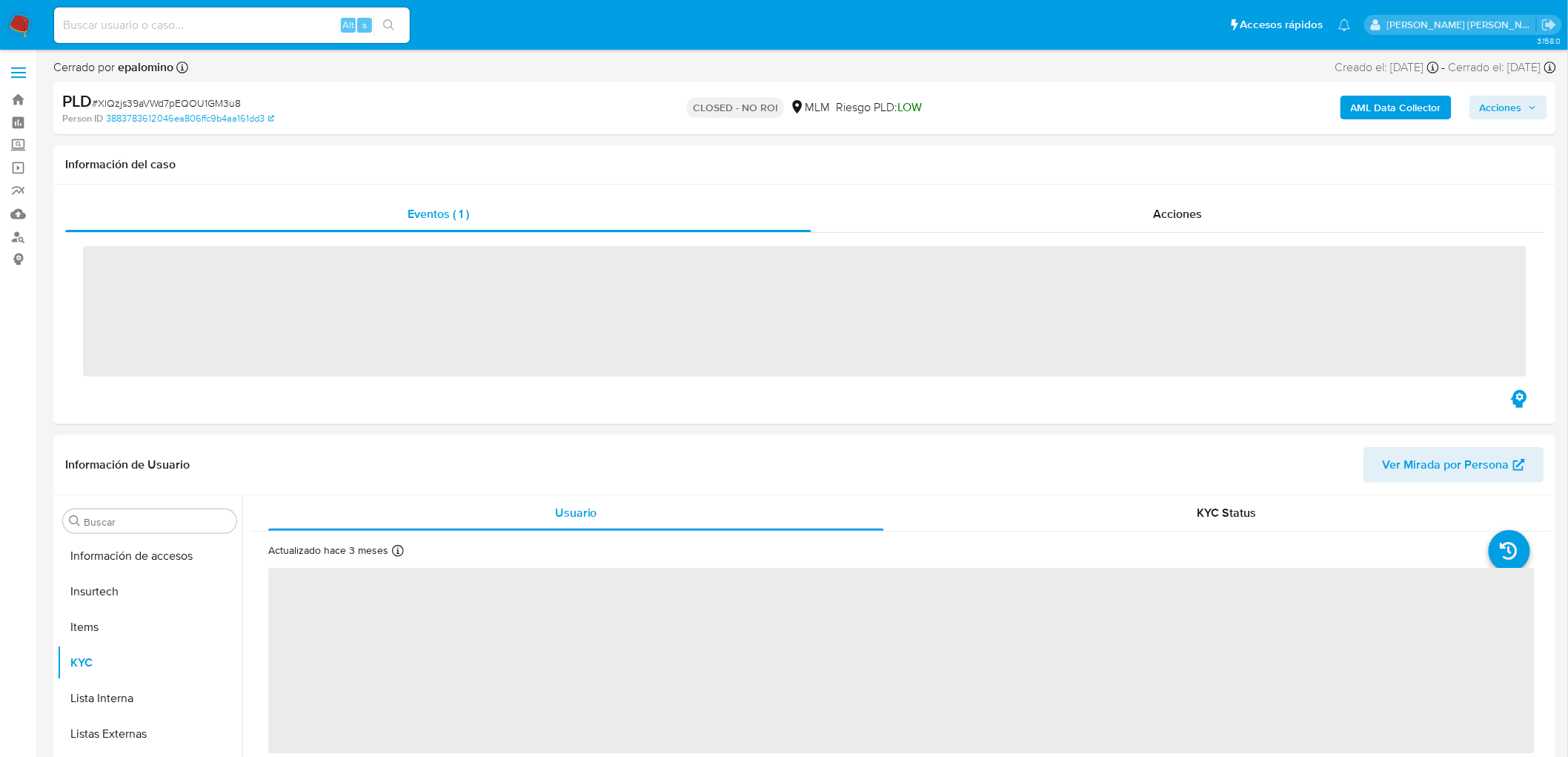
scroll to position [626, 0]
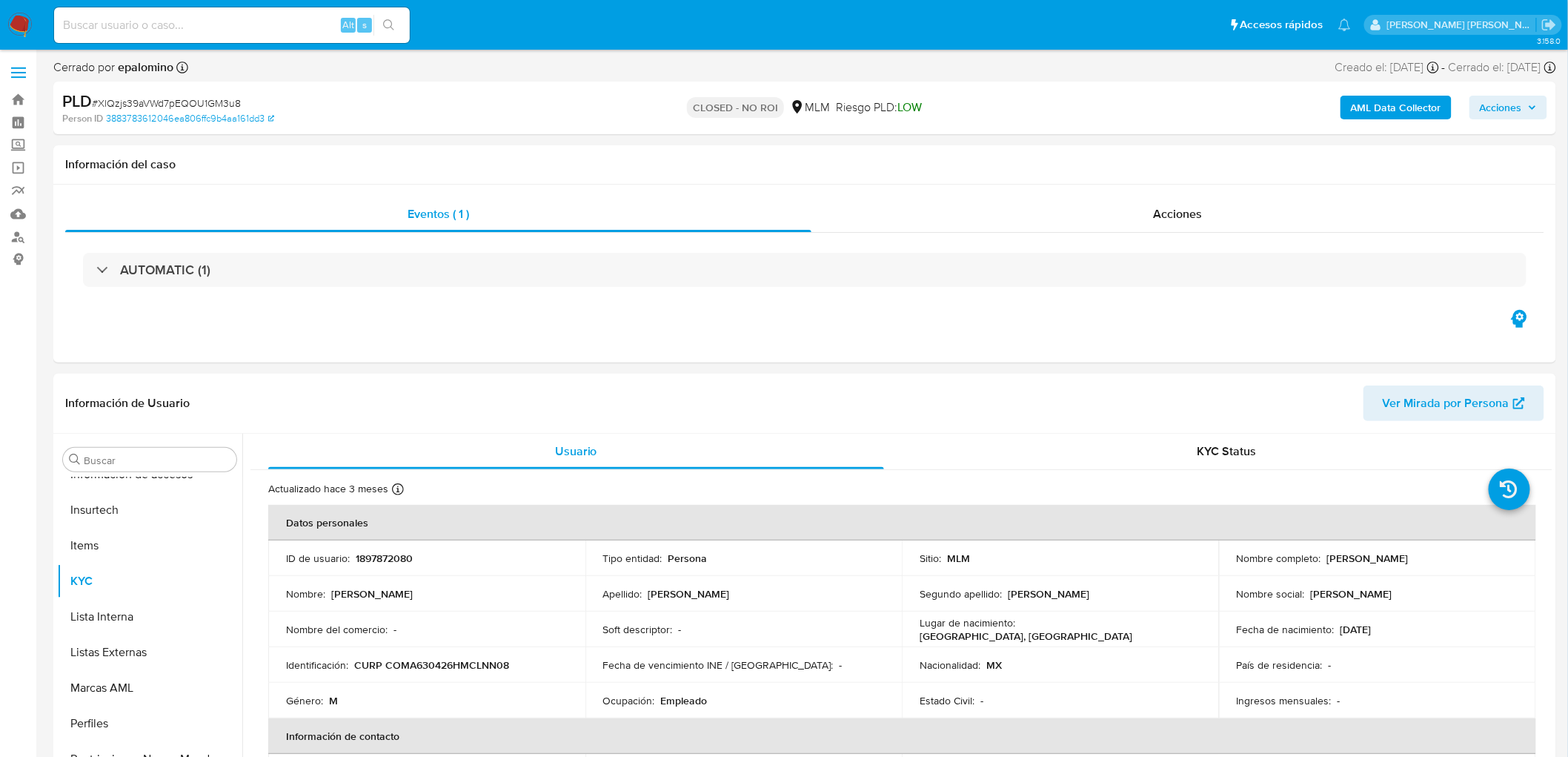
select select "10"
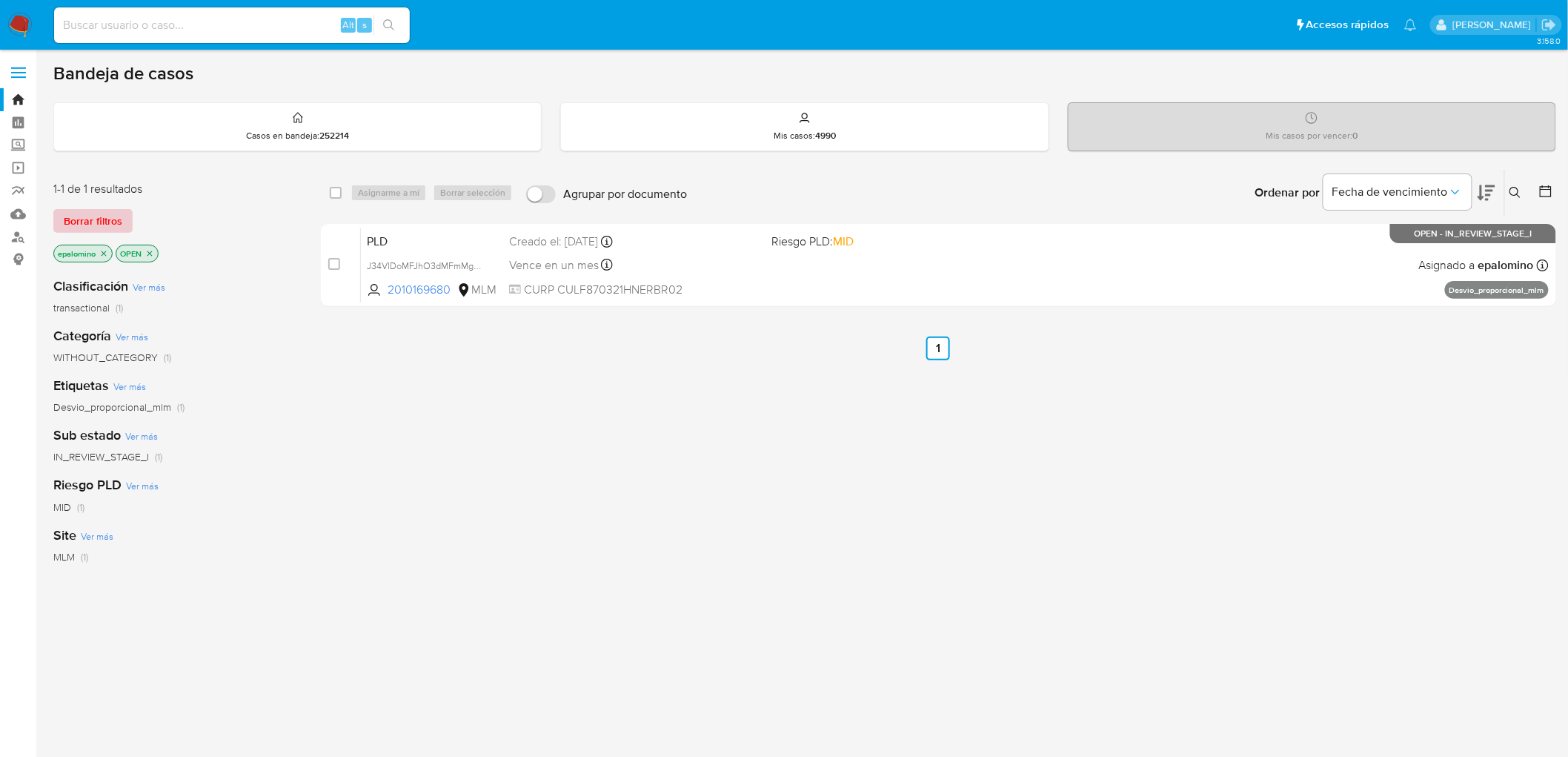
click at [108, 214] on span "Borrar filtros" at bounding box center [93, 221] width 59 height 21
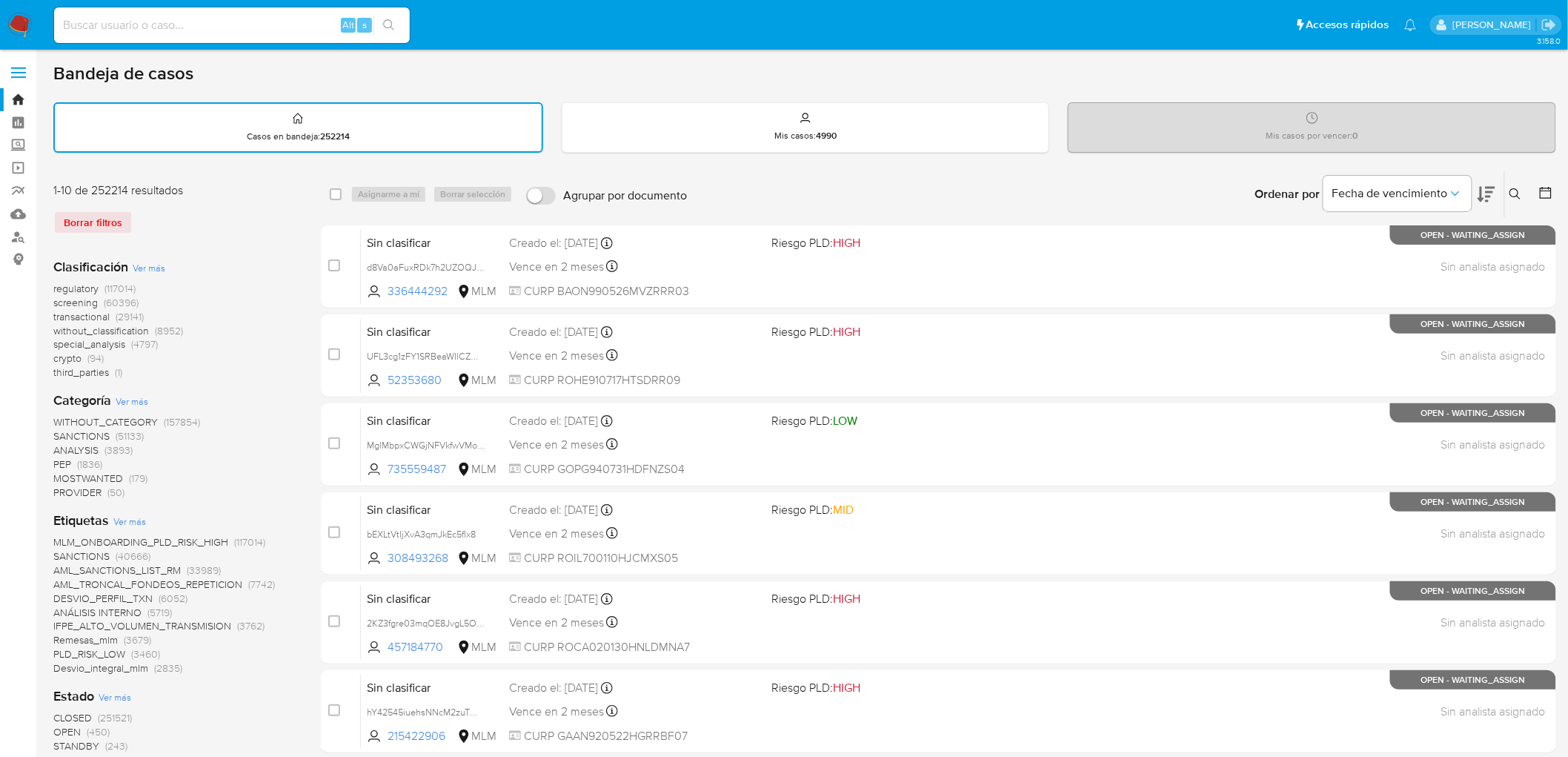
click at [169, 328] on span "(8952)" at bounding box center [169, 331] width 28 height 15
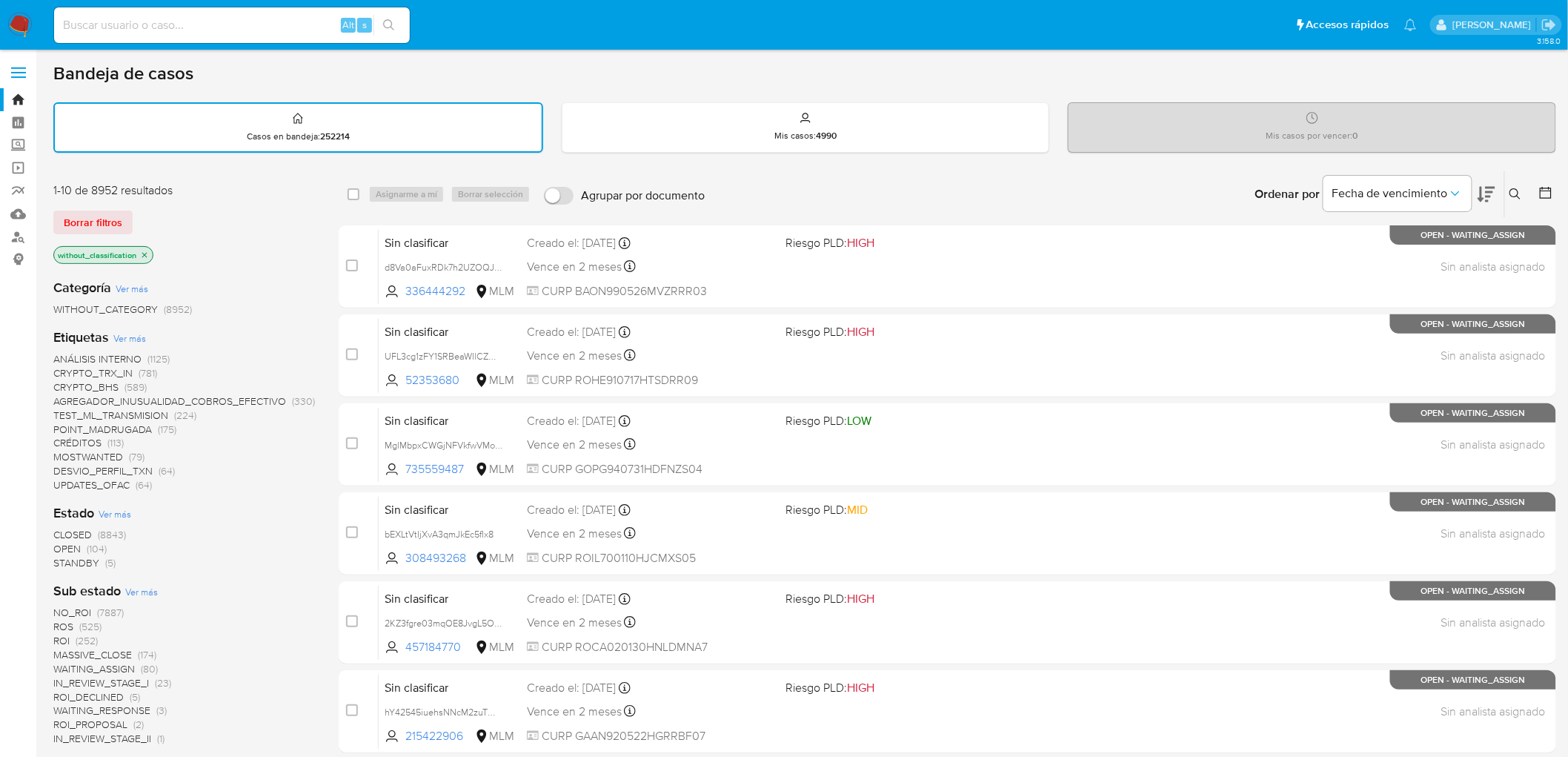
click at [85, 547] on span "OPEN (104)" at bounding box center [79, 549] width 53 height 14
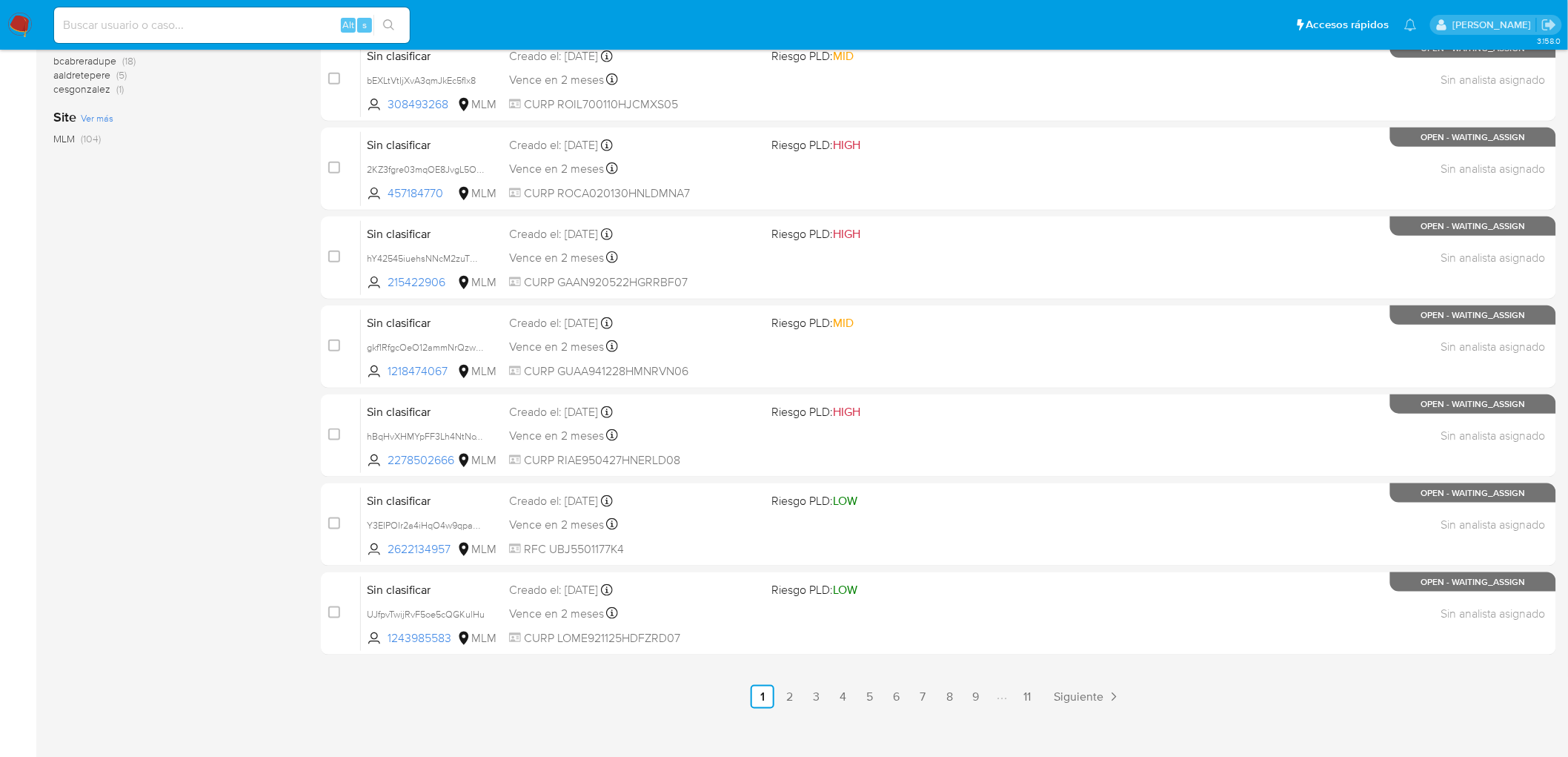
scroll to position [465, 0]
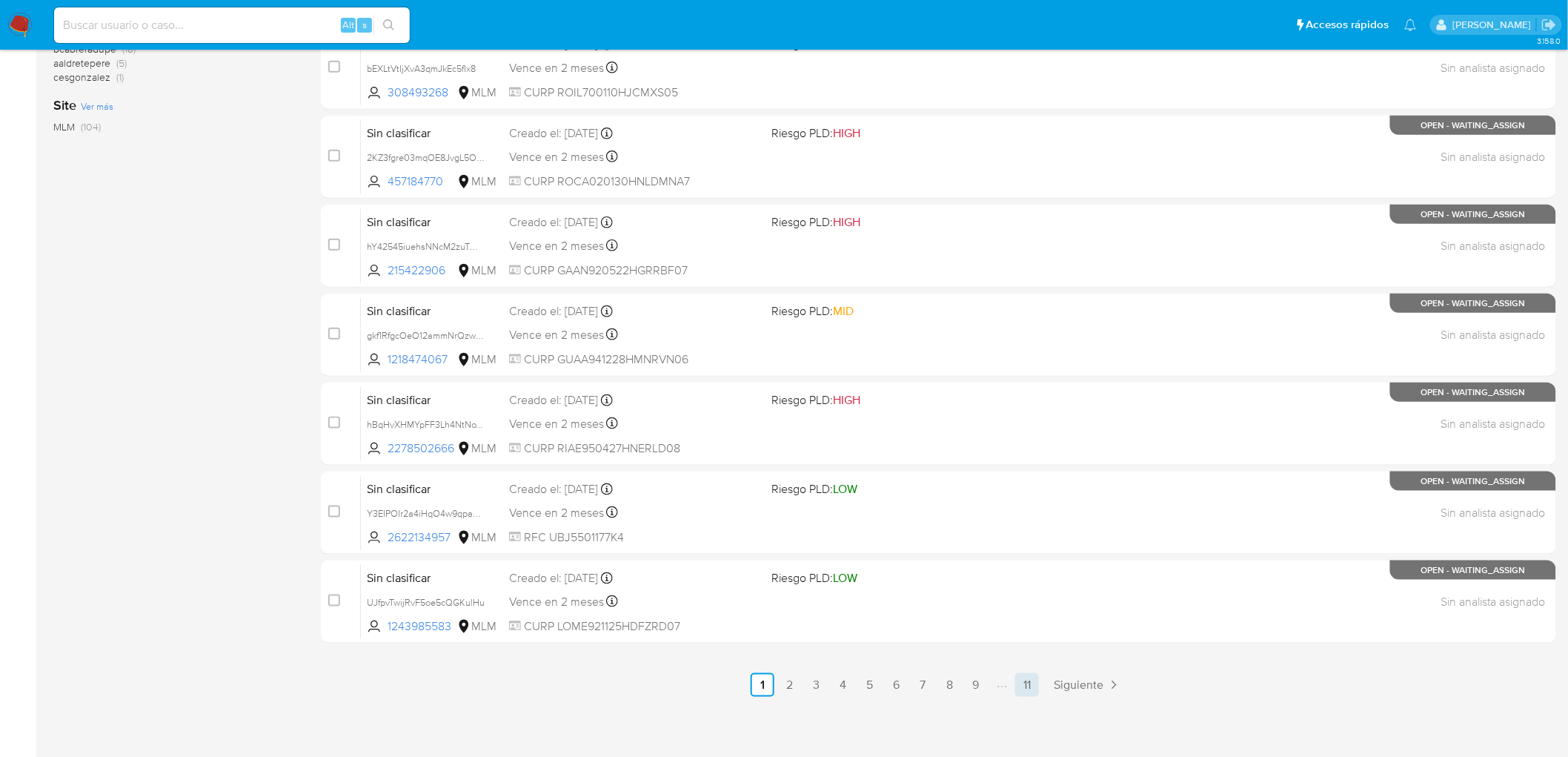
click at [1021, 684] on link "11" at bounding box center [1027, 685] width 24 height 24
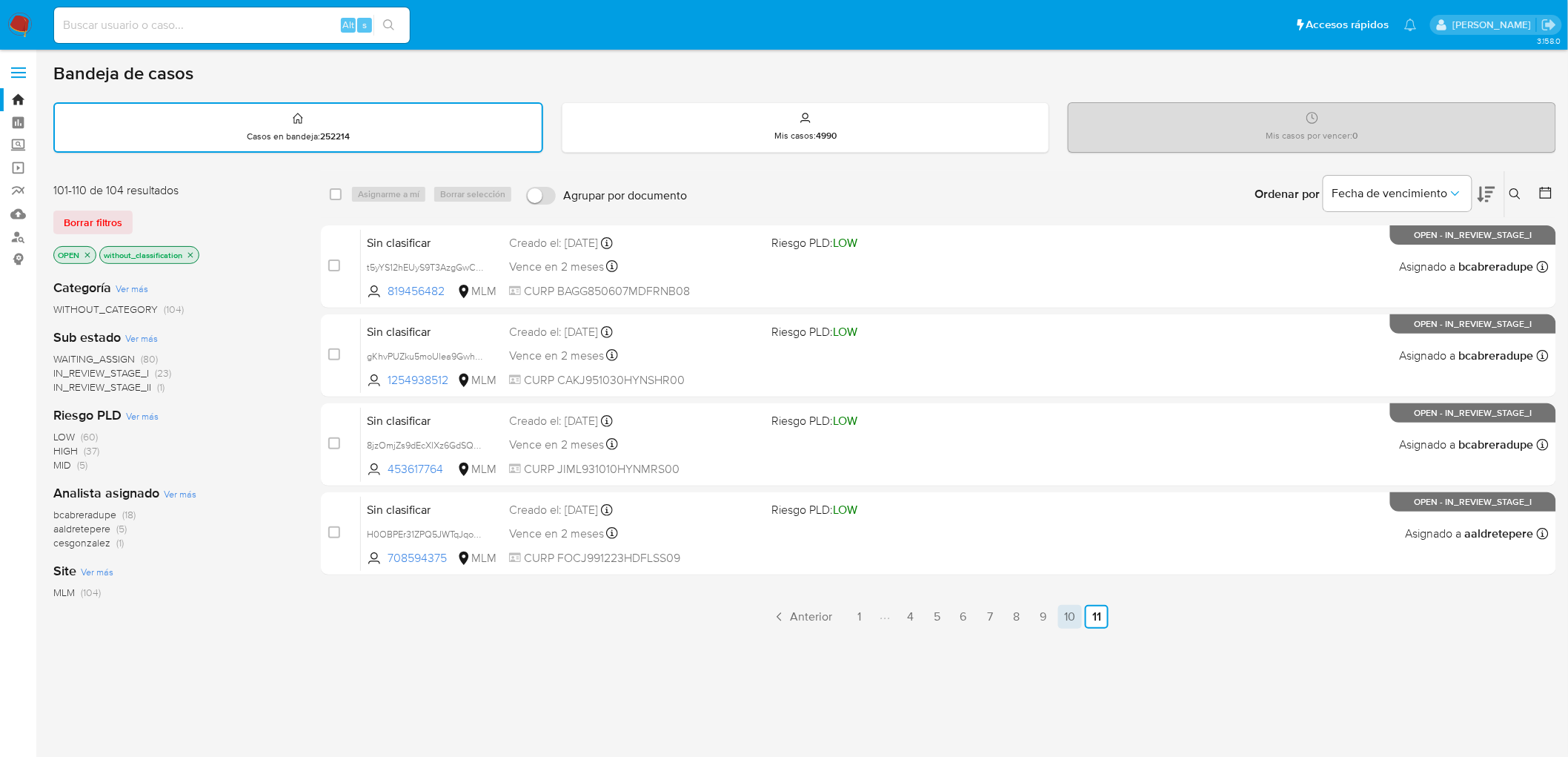
click at [1073, 624] on link "10" at bounding box center [1070, 617] width 24 height 24
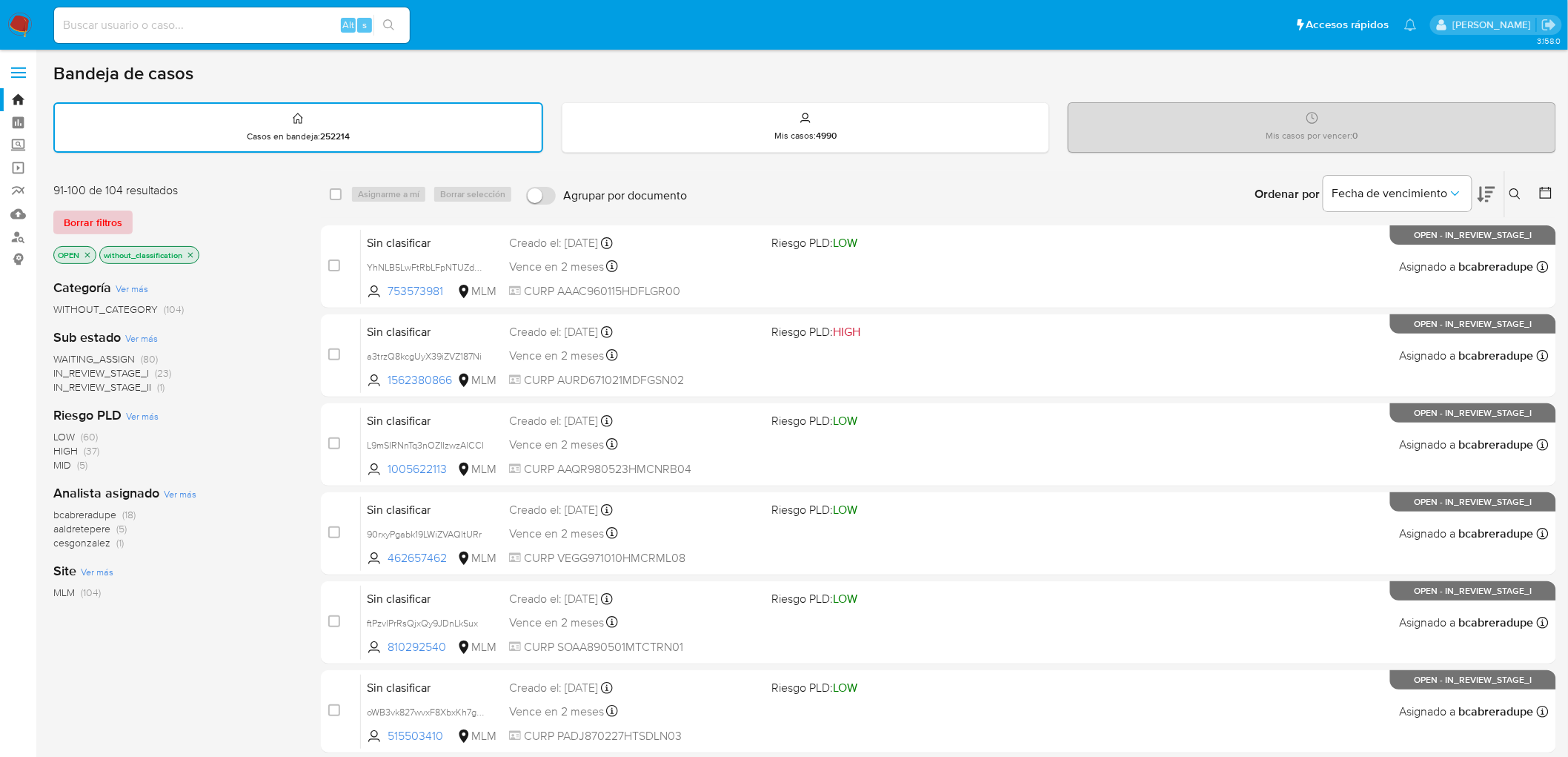
click at [113, 216] on span "Borrar filtros" at bounding box center [93, 222] width 59 height 21
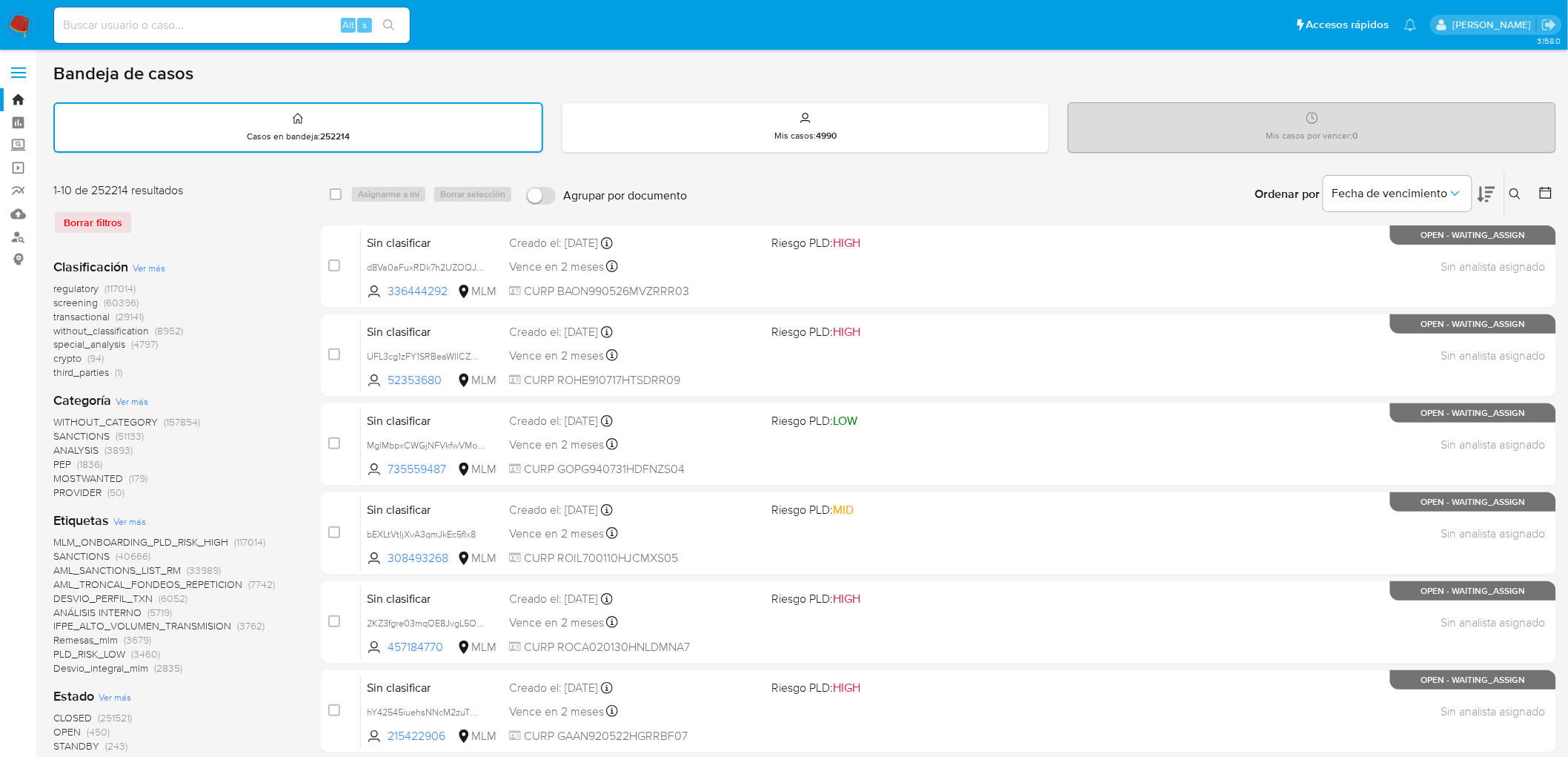
click at [28, 25] on img at bounding box center [19, 25] width 25 height 25
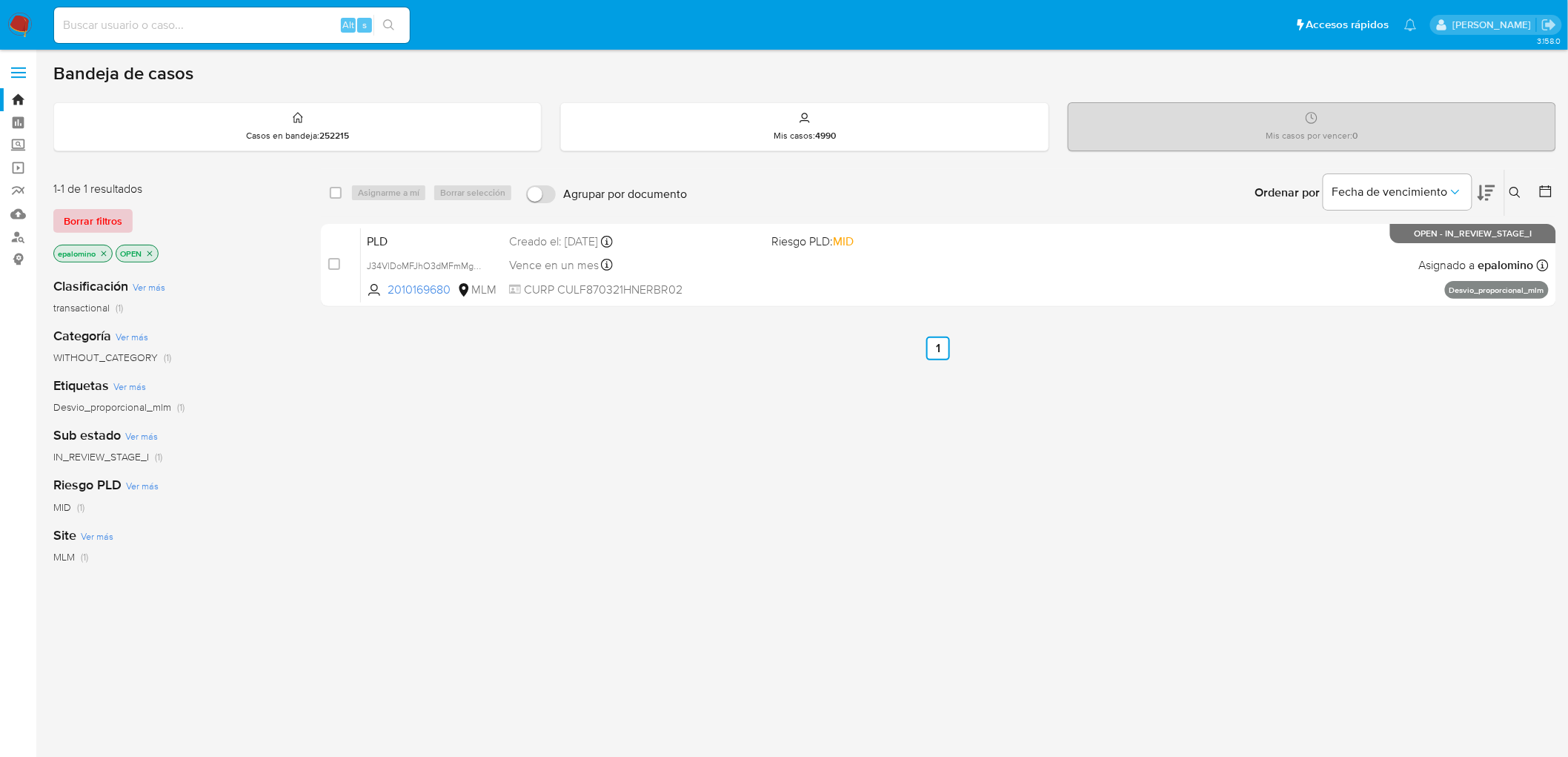
click at [93, 226] on span "Borrar filtros" at bounding box center [93, 221] width 59 height 21
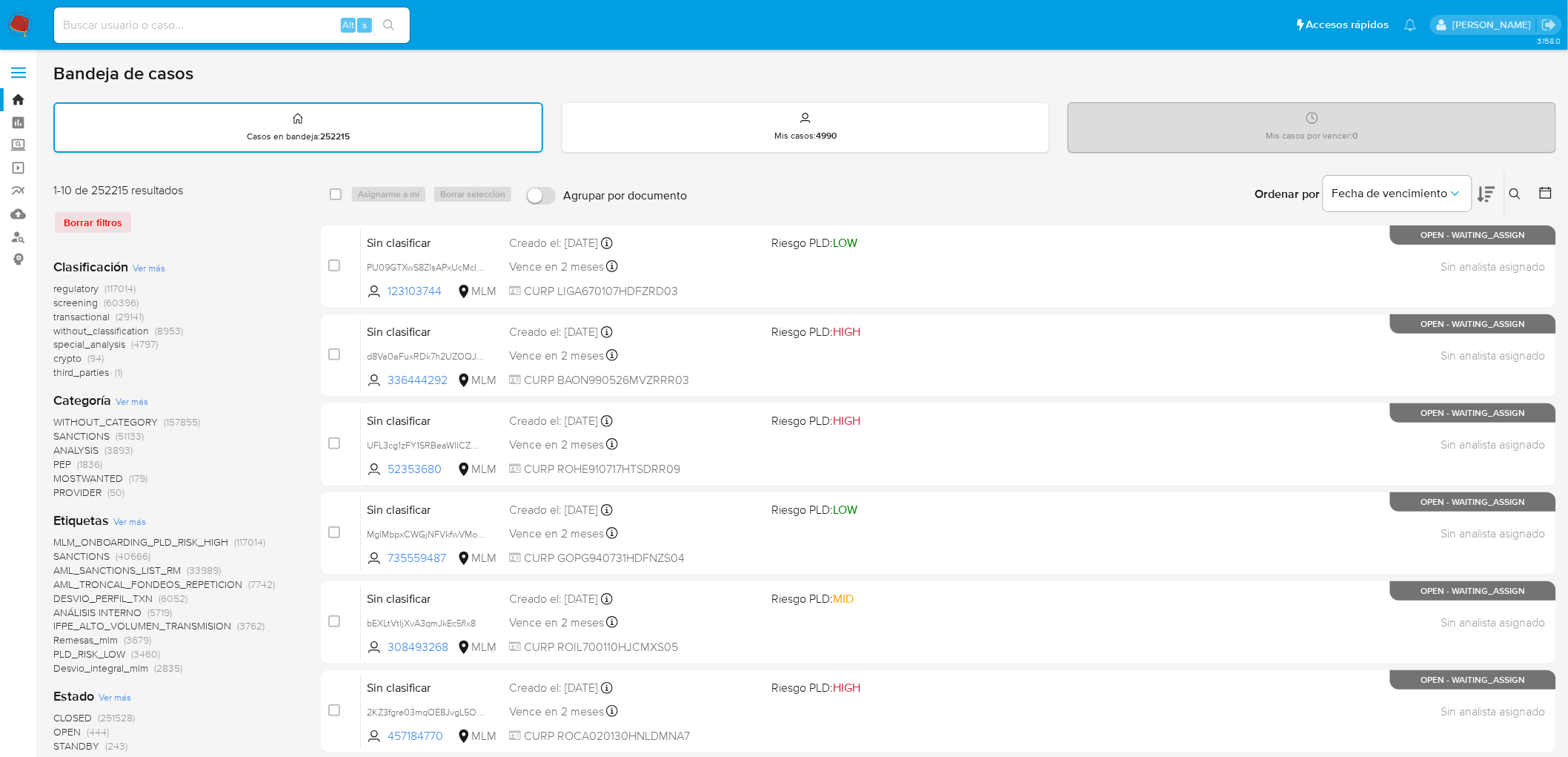
click at [27, 25] on img at bounding box center [19, 25] width 25 height 25
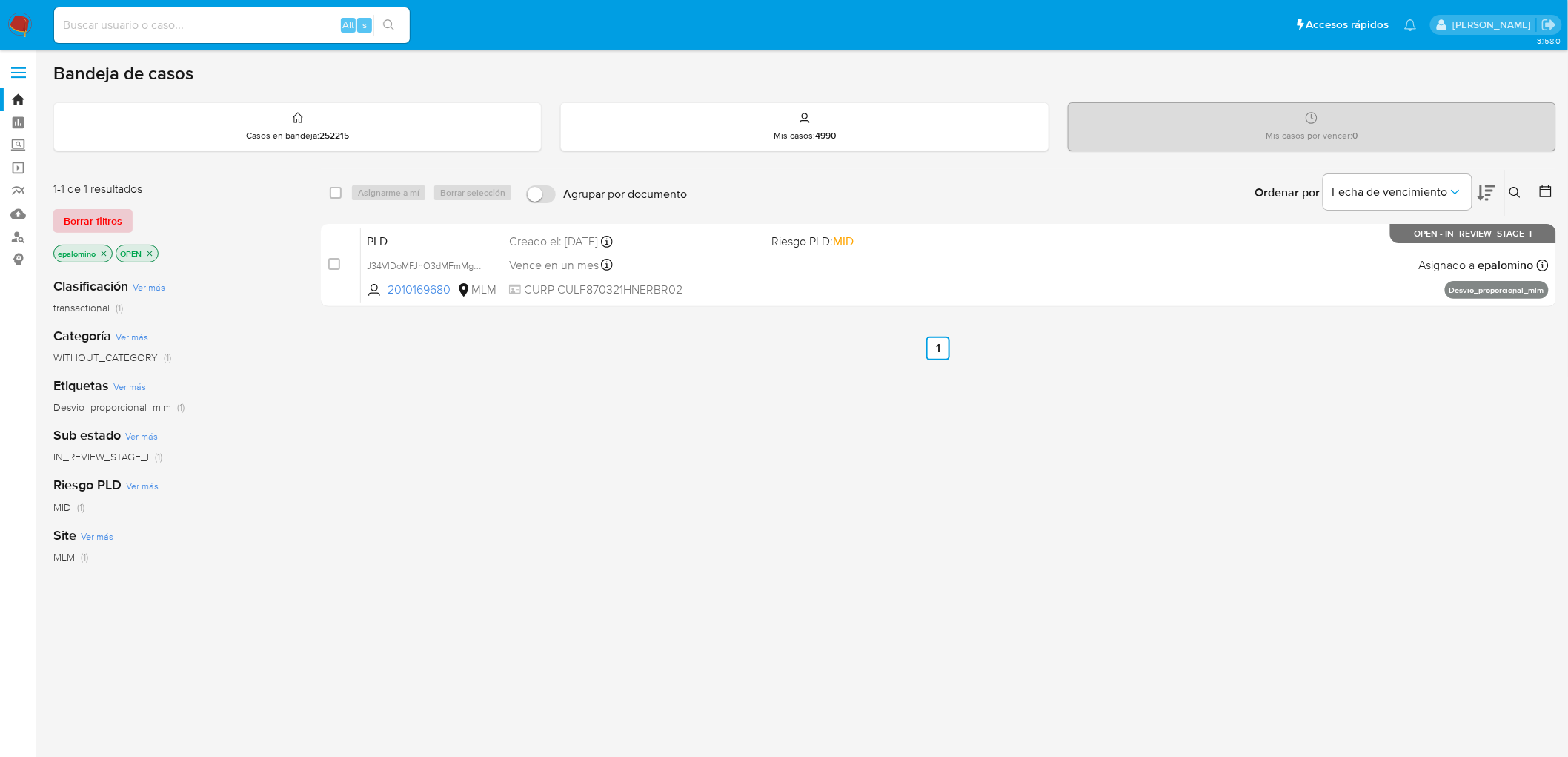
click at [119, 217] on span "Borrar filtros" at bounding box center [93, 221] width 59 height 21
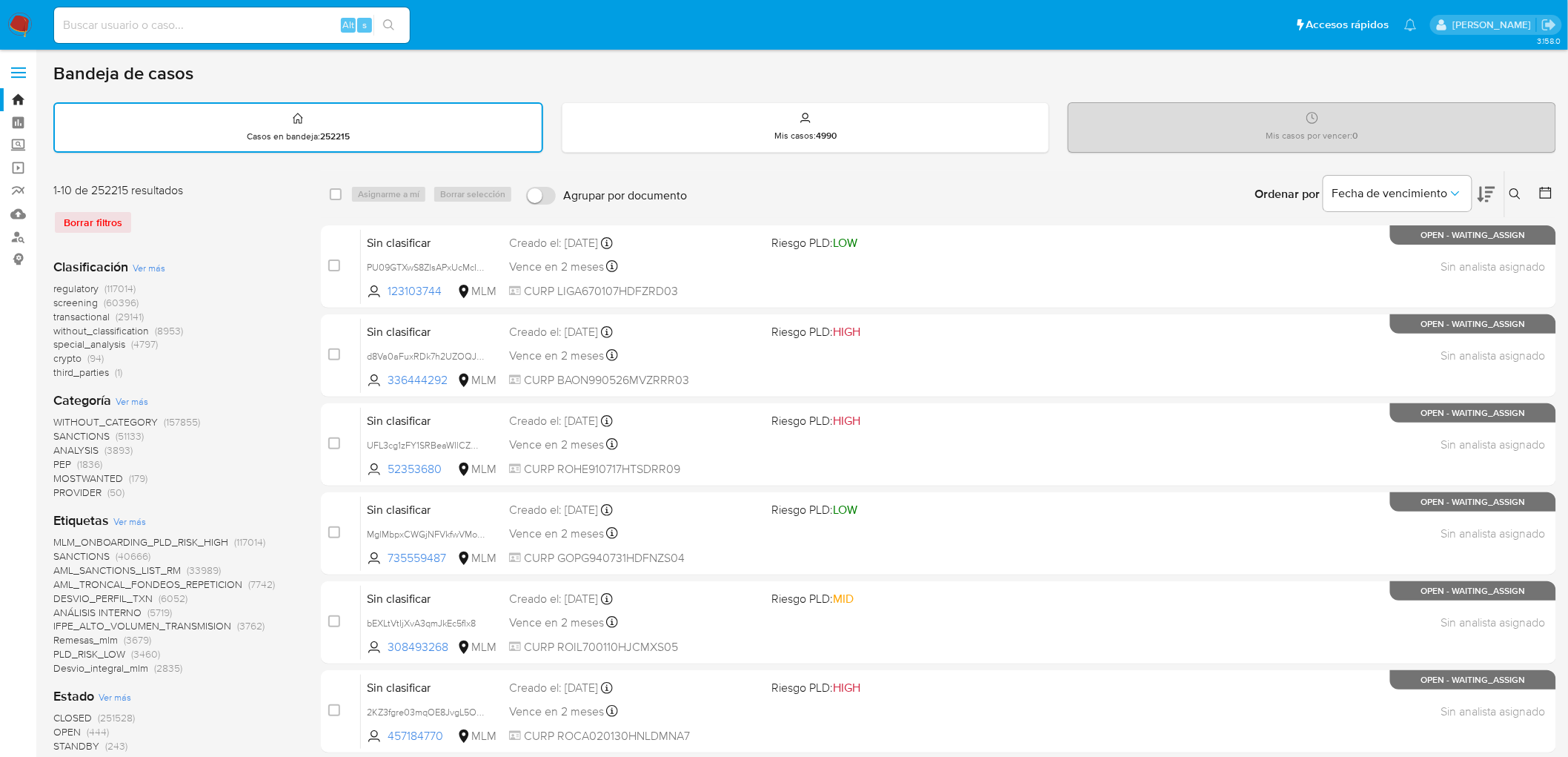
click at [1517, 194] on icon at bounding box center [1515, 194] width 11 height 11
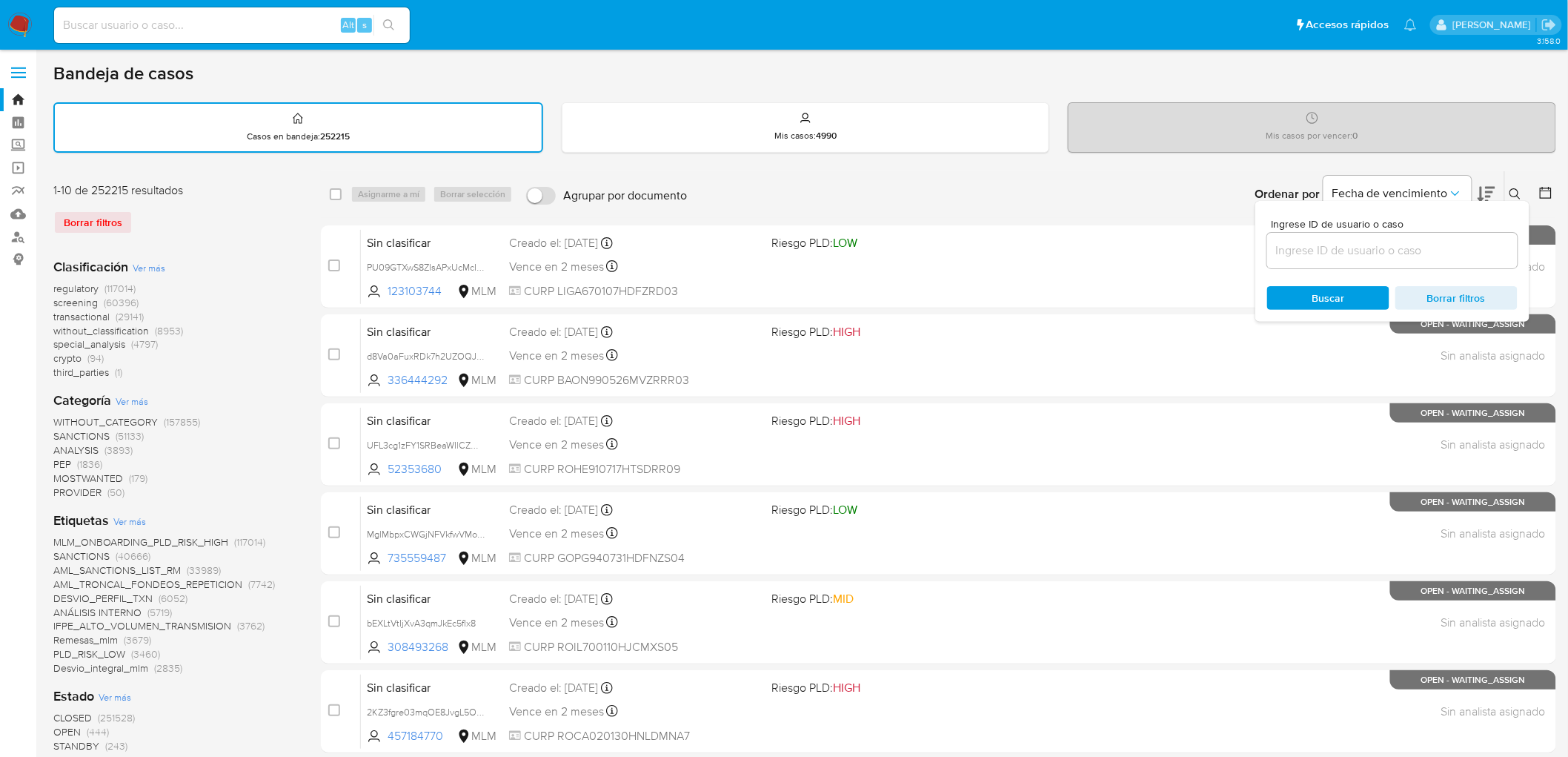
click at [1352, 244] on input at bounding box center [1392, 250] width 251 height 19
type input "2380070942"
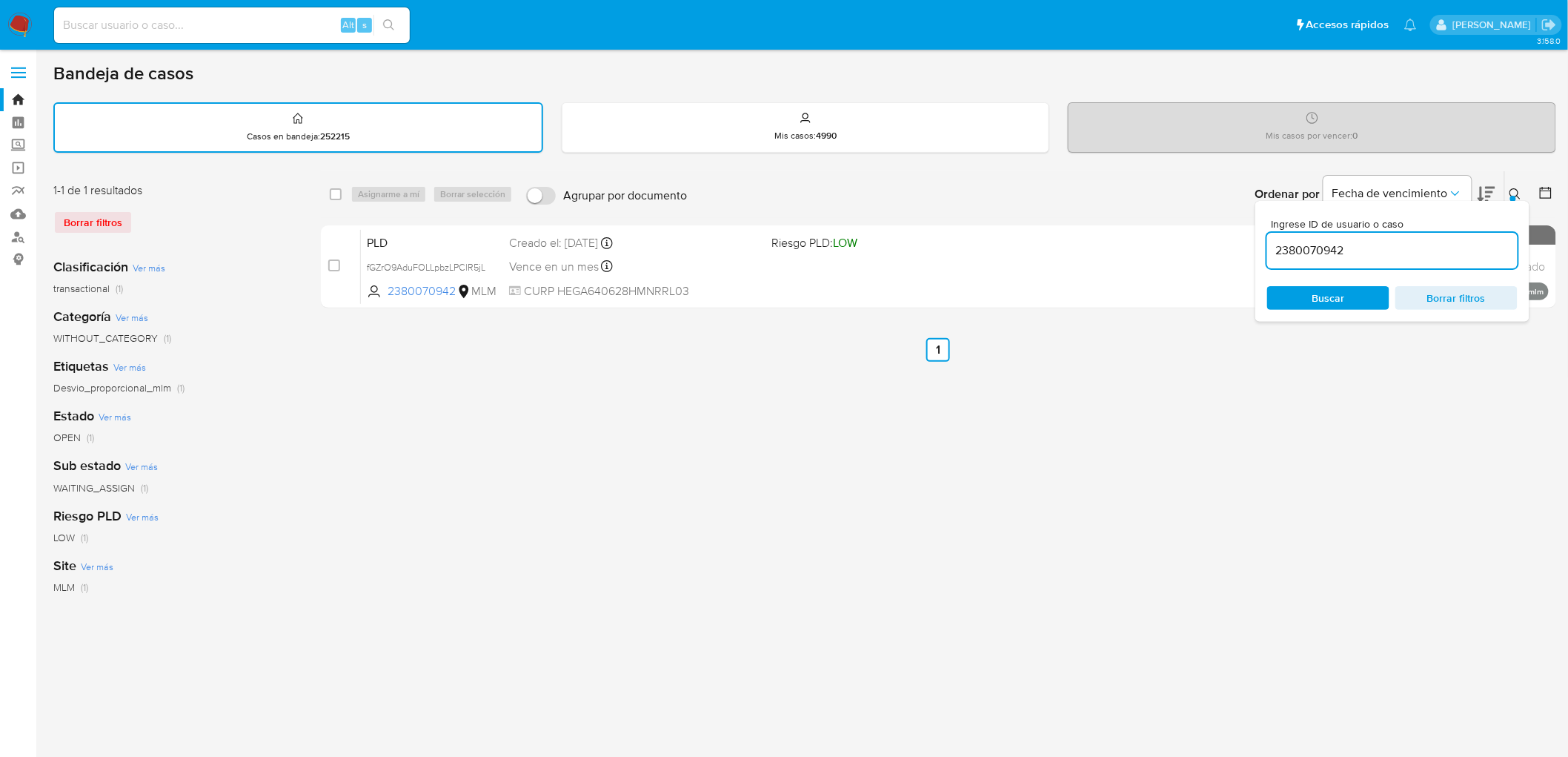
click at [1529, 186] on button at bounding box center [1517, 195] width 25 height 18
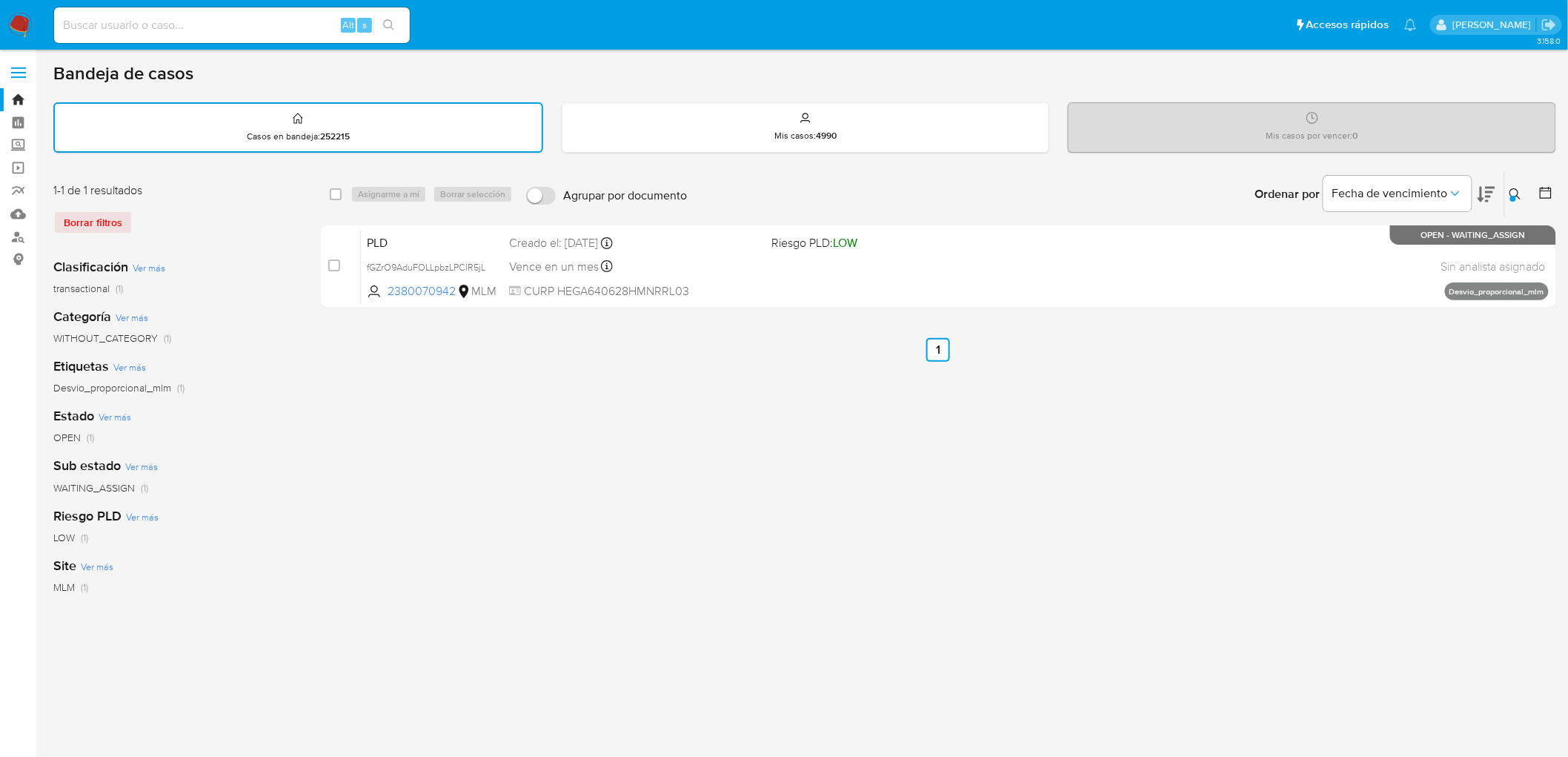
click at [1522, 189] on icon at bounding box center [1516, 195] width 12 height 12
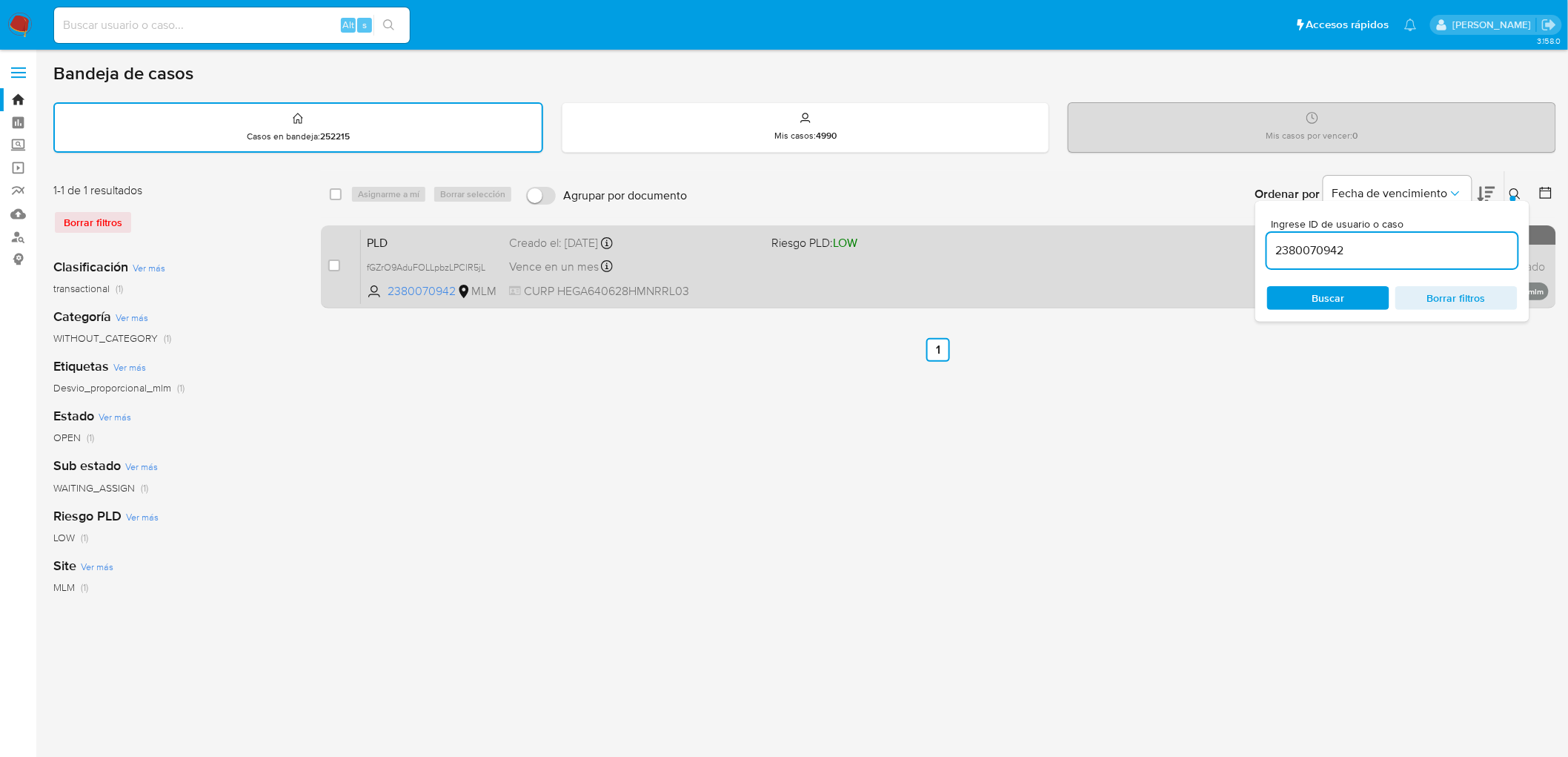
click at [387, 238] on span "PLD" at bounding box center [432, 241] width 131 height 19
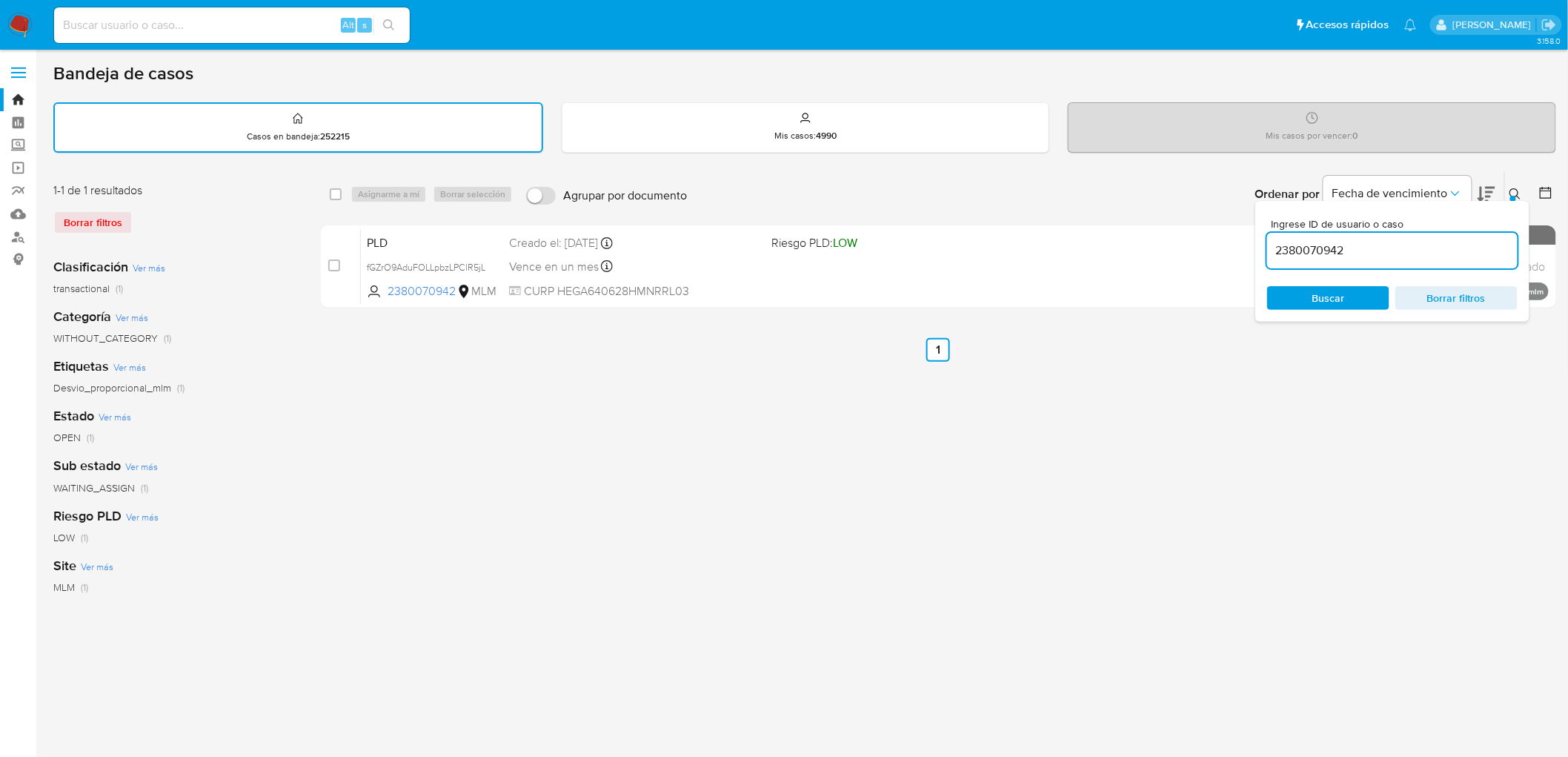
click at [19, 27] on img at bounding box center [19, 25] width 25 height 25
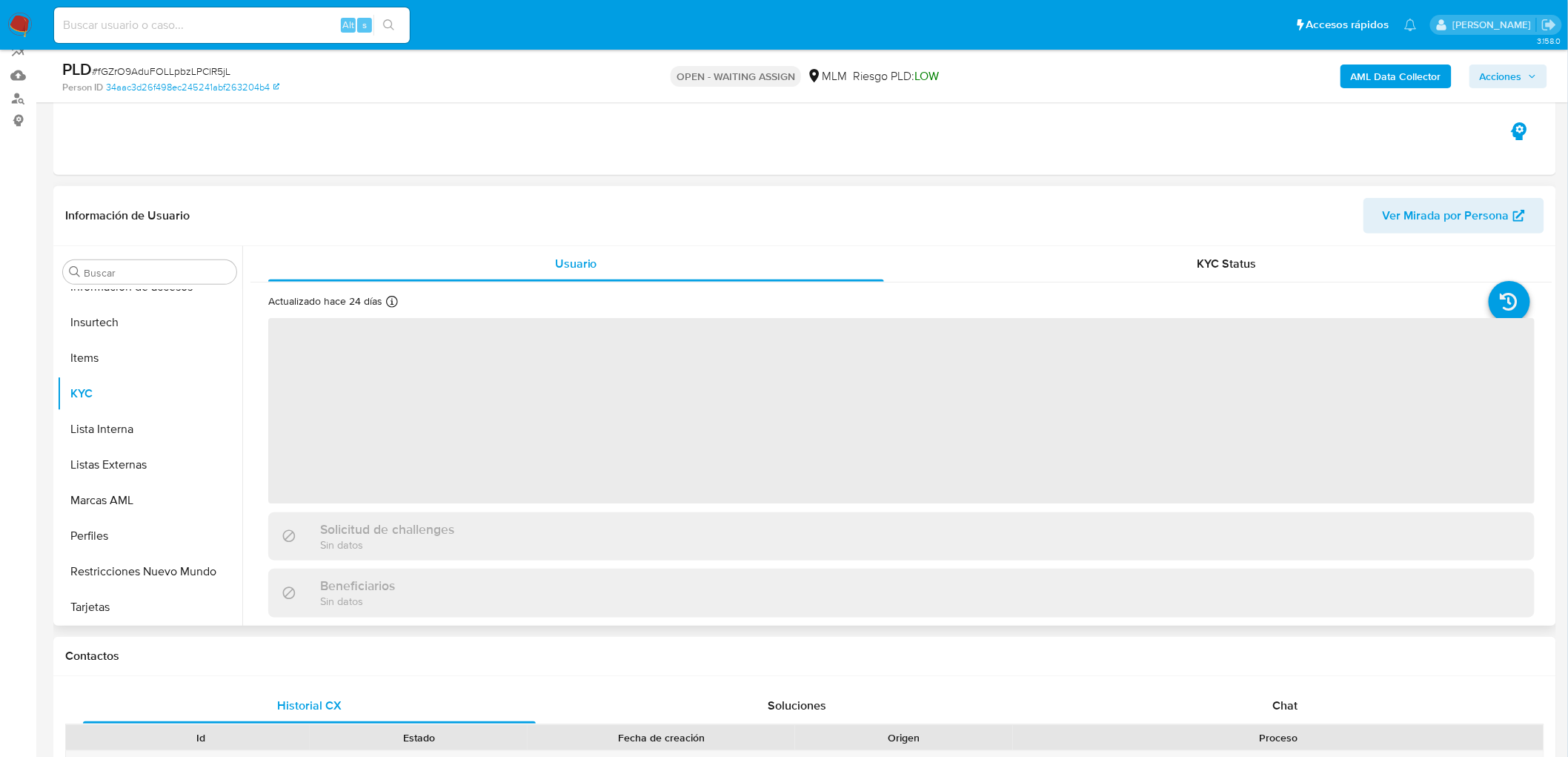
scroll to position [247, 0]
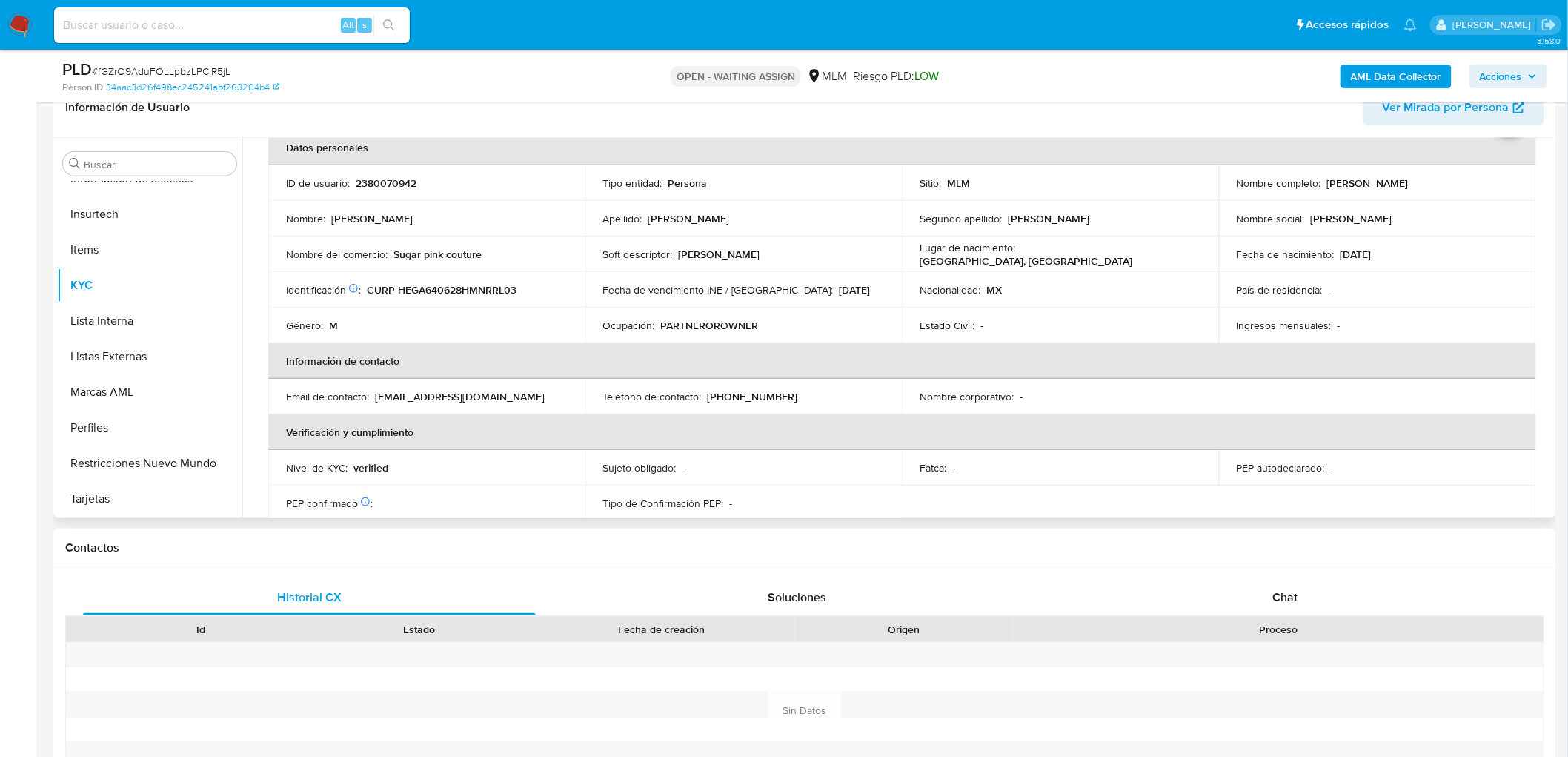
select select "10"
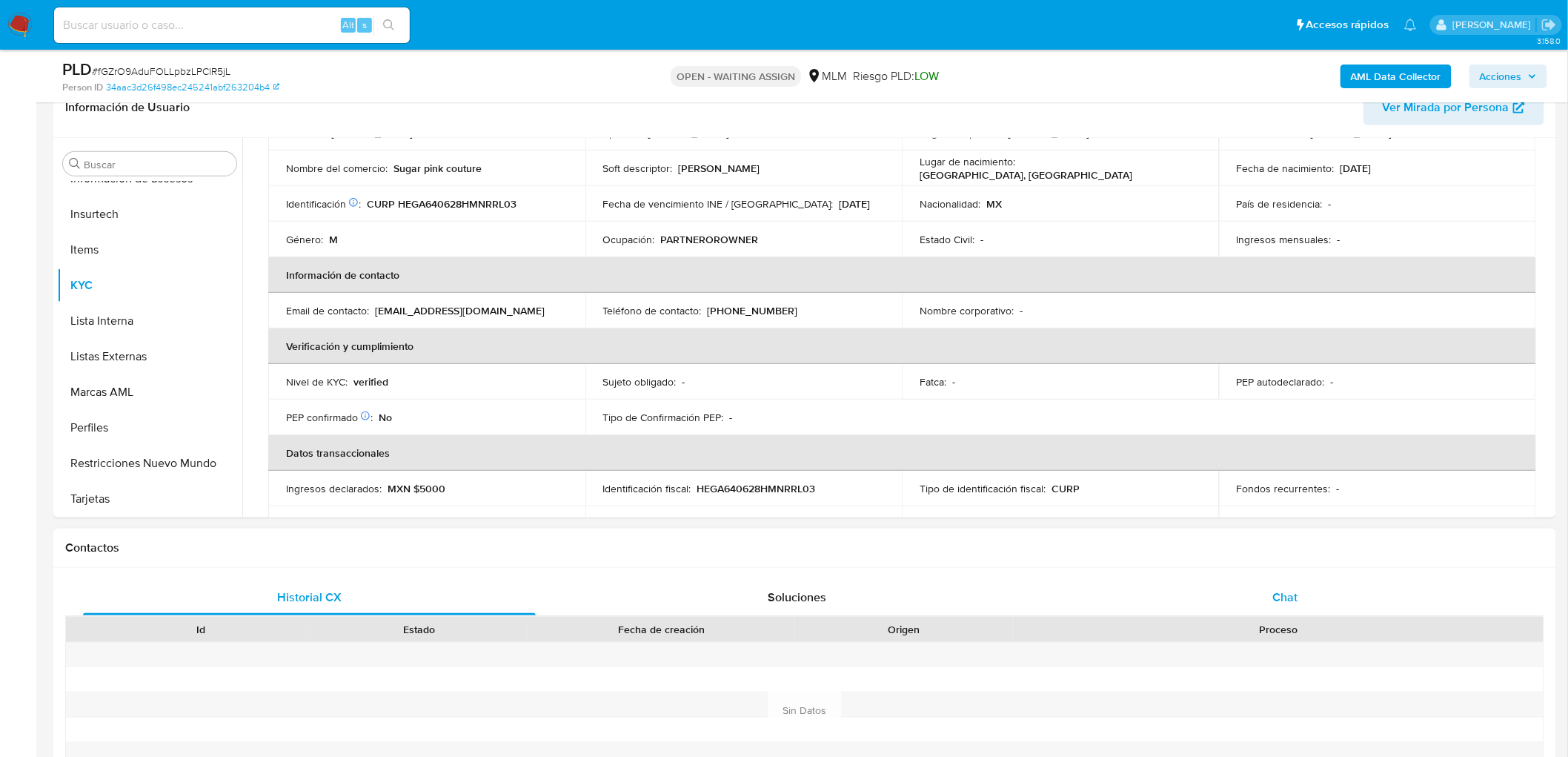
click at [1301, 586] on div "Chat" at bounding box center [1286, 598] width 453 height 36
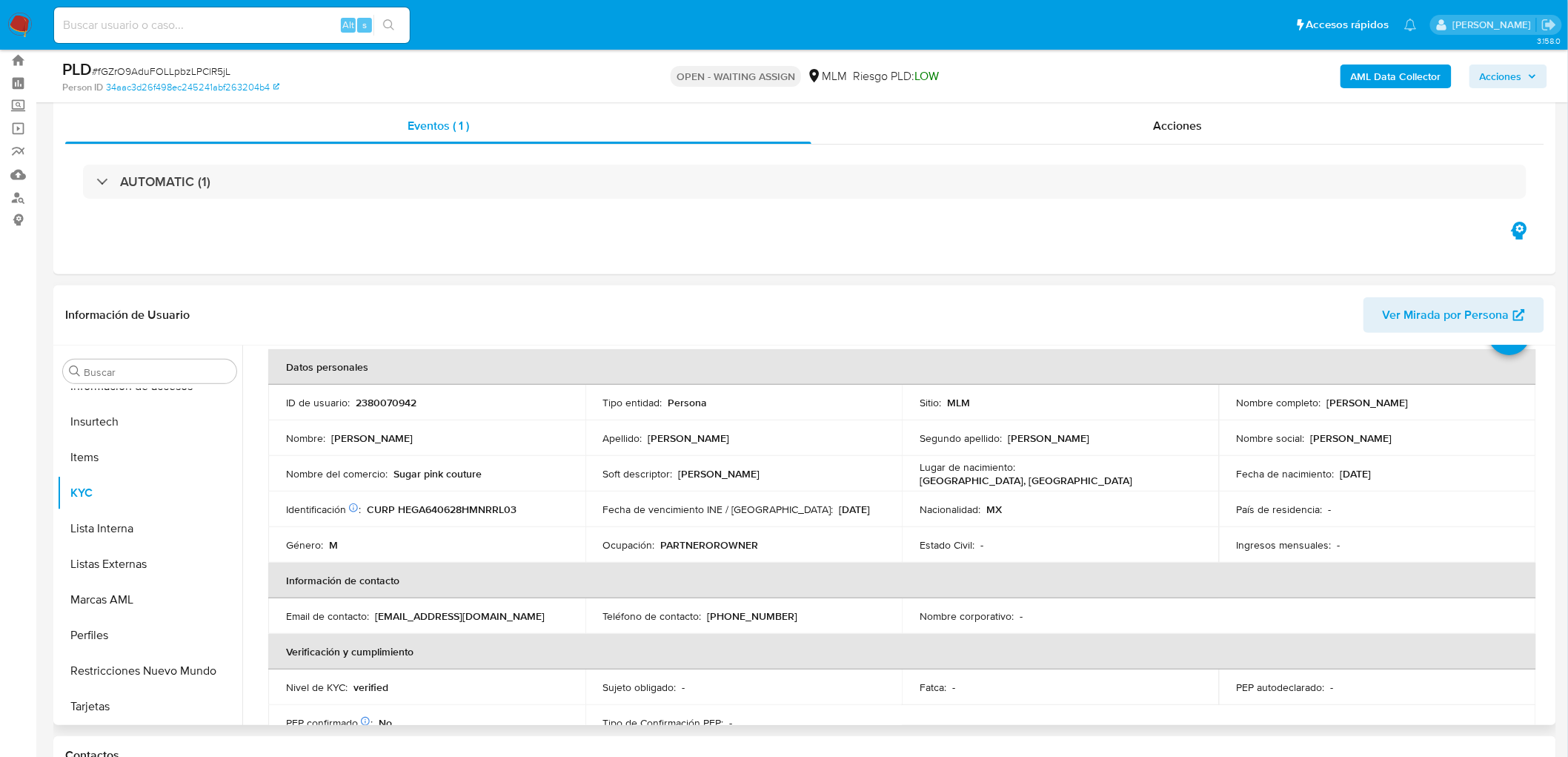
scroll to position [0, 0]
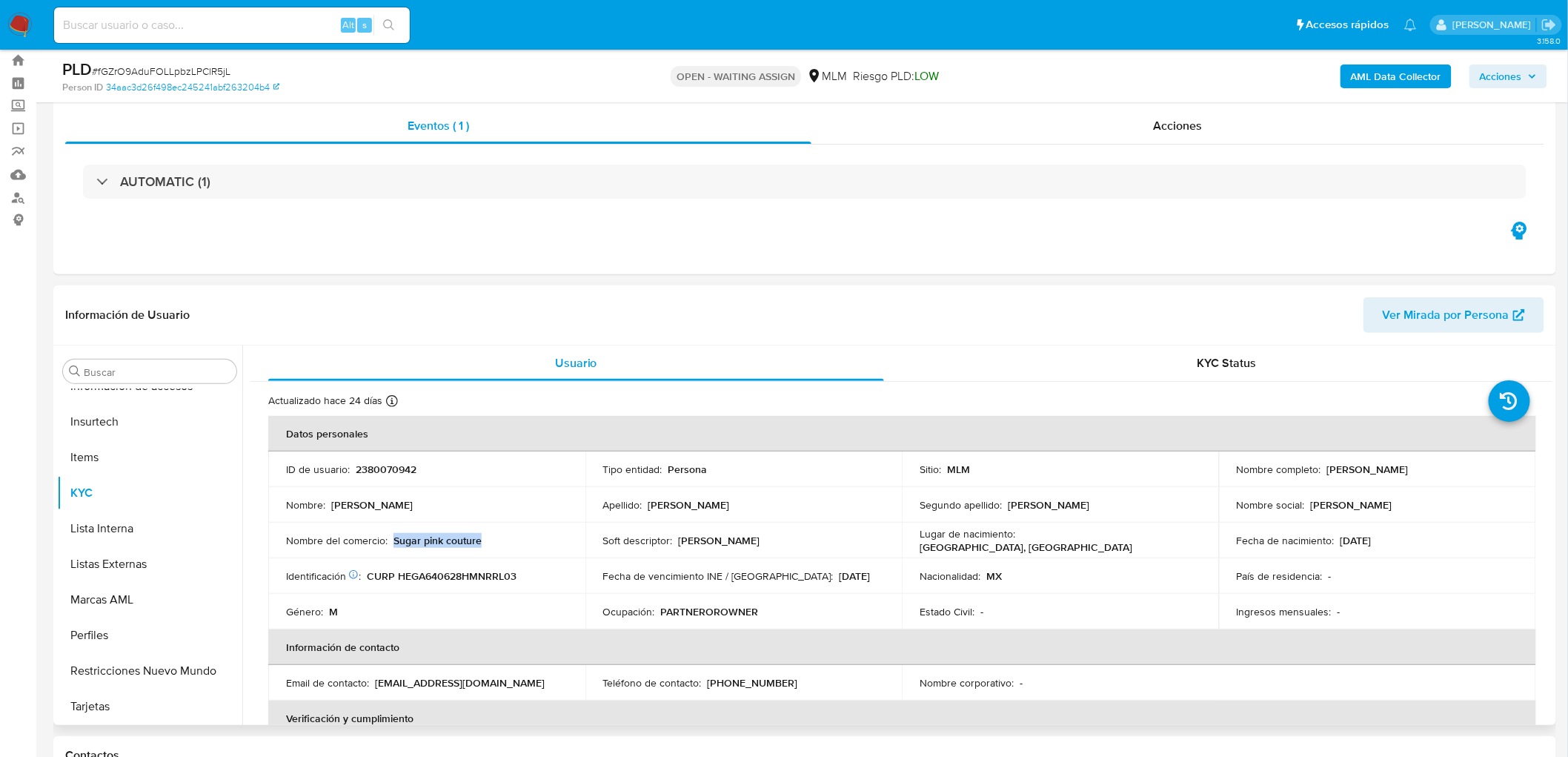
drag, startPoint x: 487, startPoint y: 544, endPoint x: 390, endPoint y: 540, distance: 97.1
click at [390, 540] on div "Nombre del comercio : Sugar pink couture" at bounding box center [427, 540] width 281 height 13
copy p "Sugar pink couture"
drag, startPoint x: 1455, startPoint y: 465, endPoint x: 1323, endPoint y: 465, distance: 132.0
click at [1323, 465] on div "Nombre completo : Alejandro Hernandez Garcia" at bounding box center [1377, 468] width 281 height 13
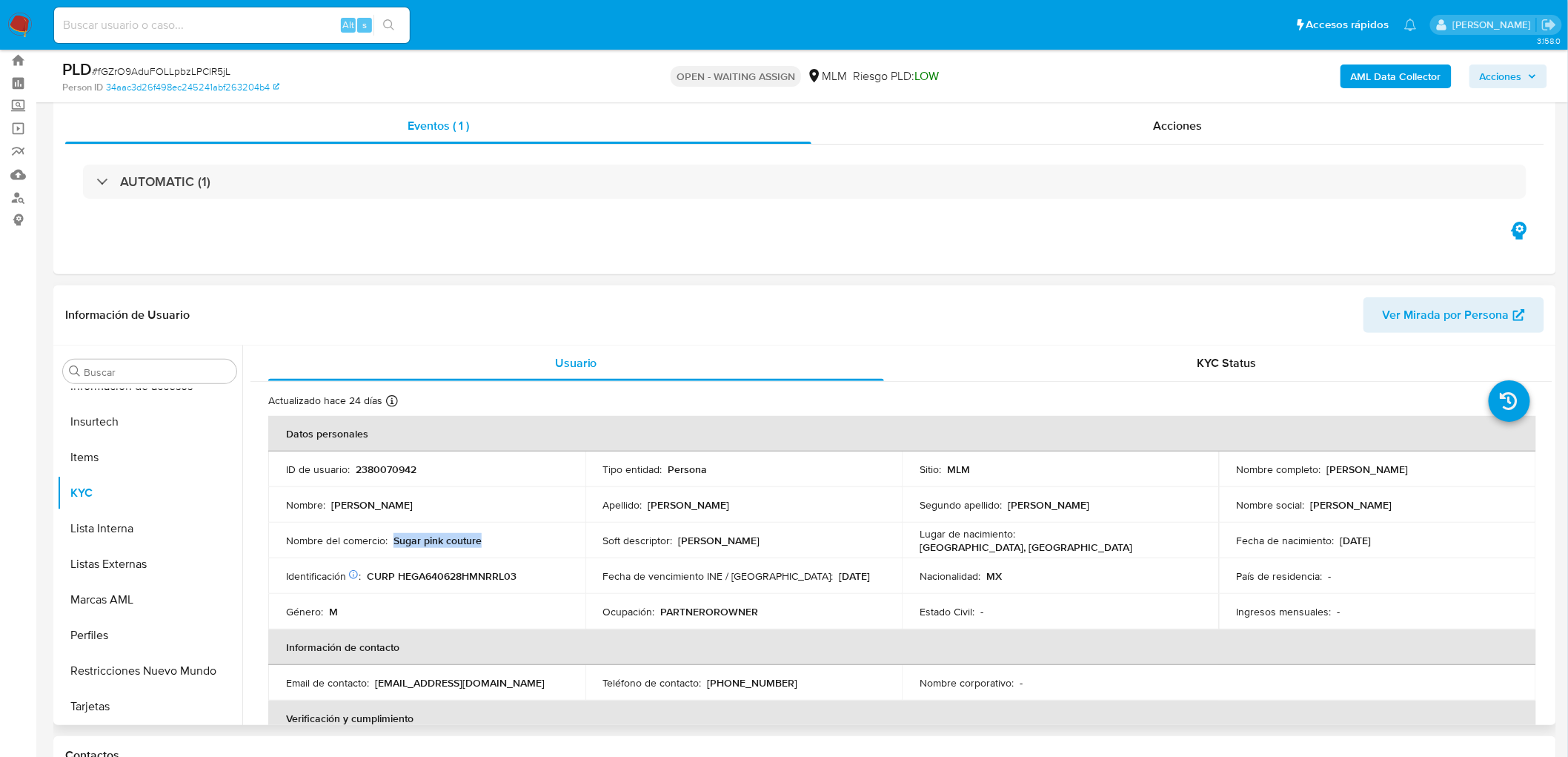
copy p "Alejandro Hernandez Garcia"
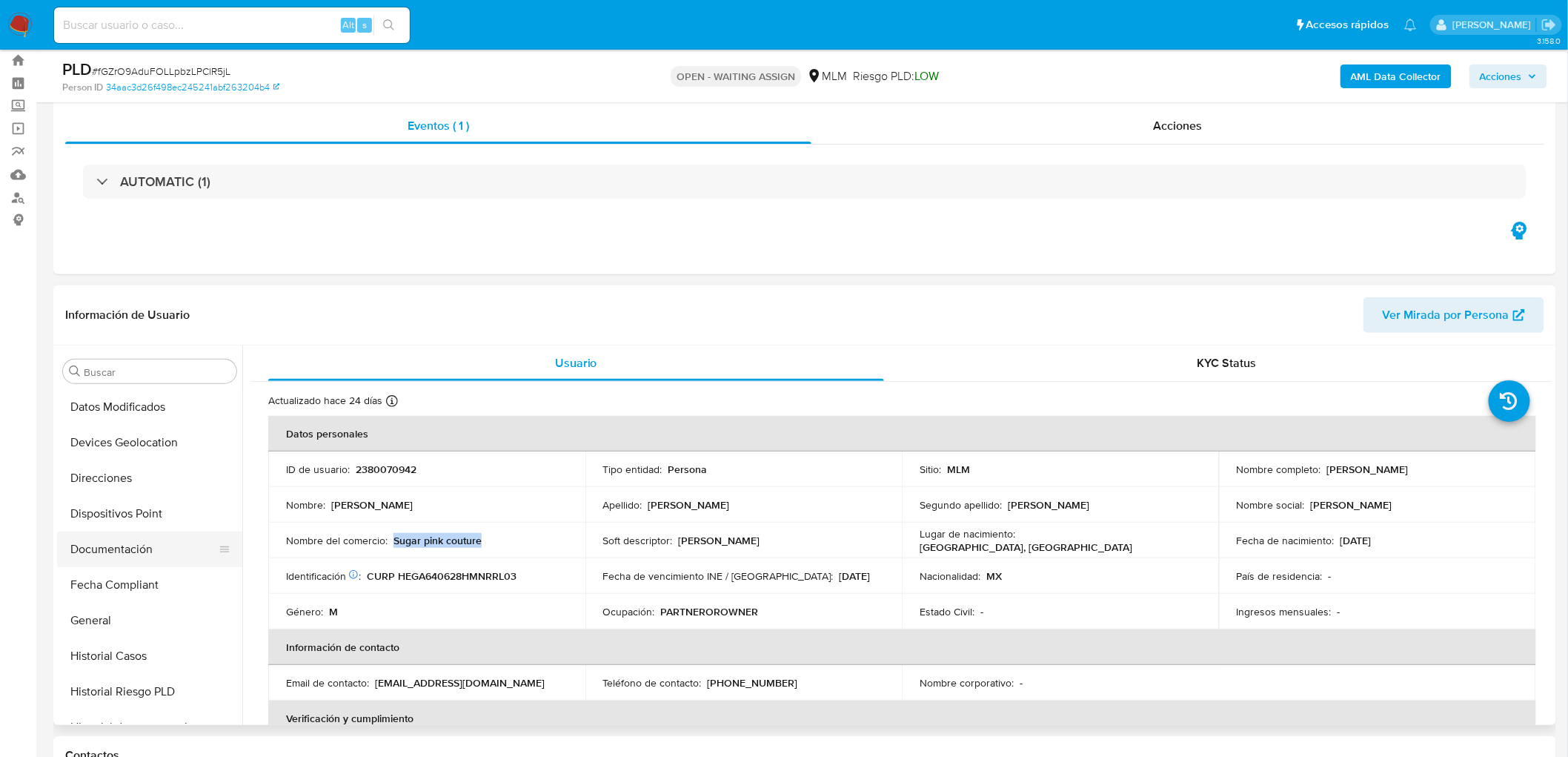
click at [140, 543] on button "Documentación" at bounding box center [144, 549] width 174 height 36
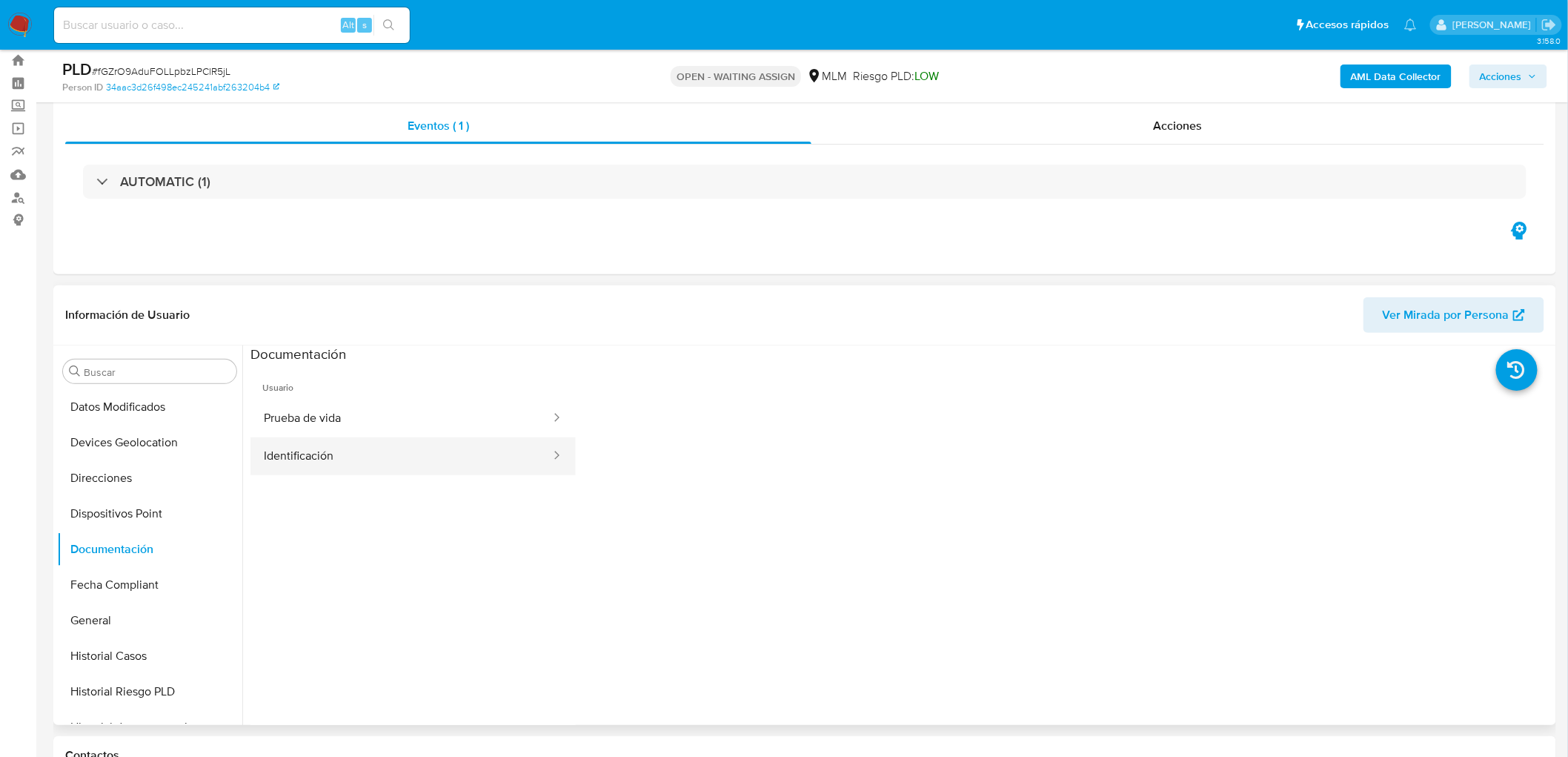
click at [410, 470] on button "Identificación" at bounding box center [401, 456] width 301 height 38
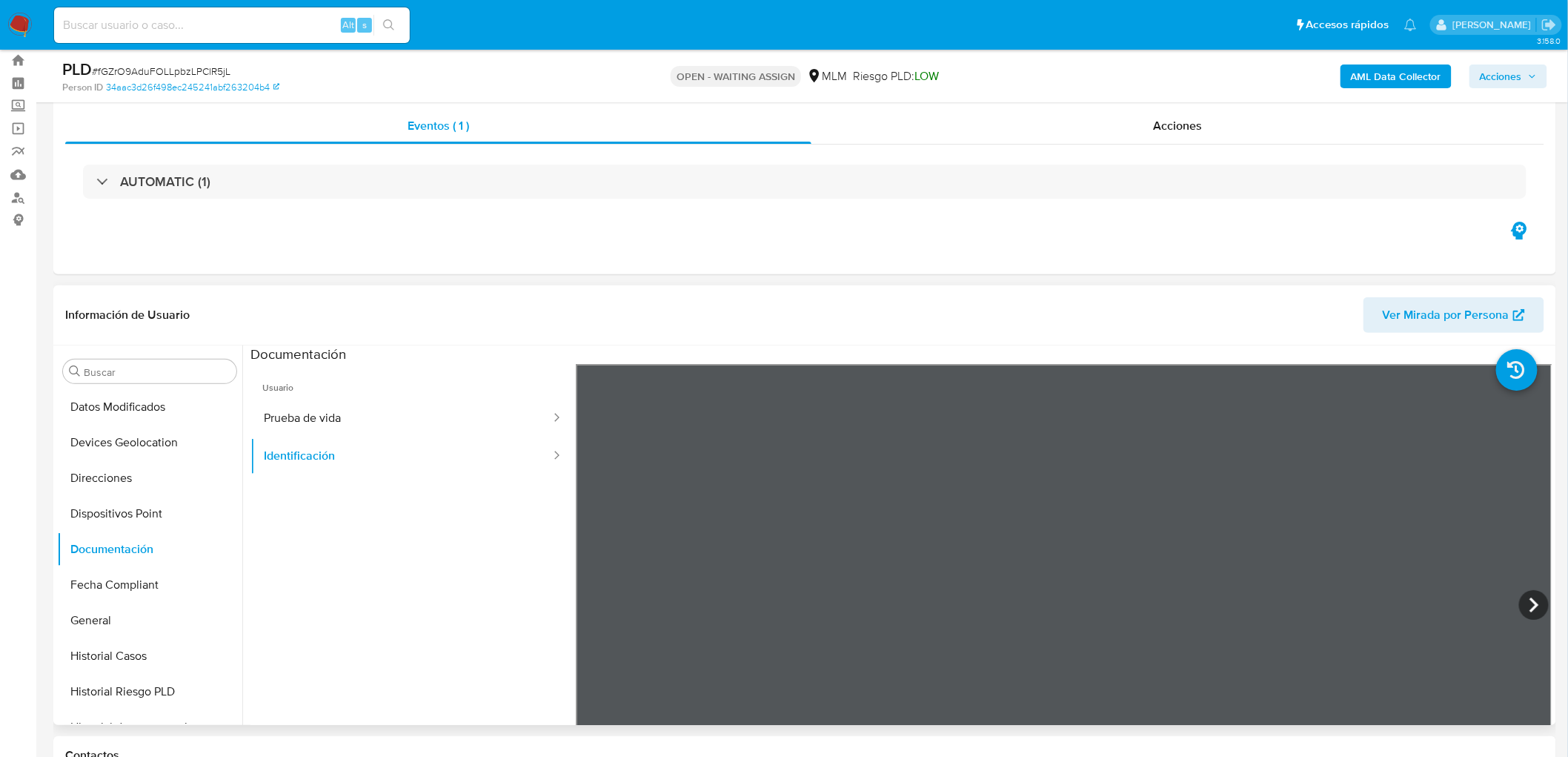
scroll to position [0, 0]
click at [482, 425] on button "Prueba de vida" at bounding box center [401, 418] width 301 height 38
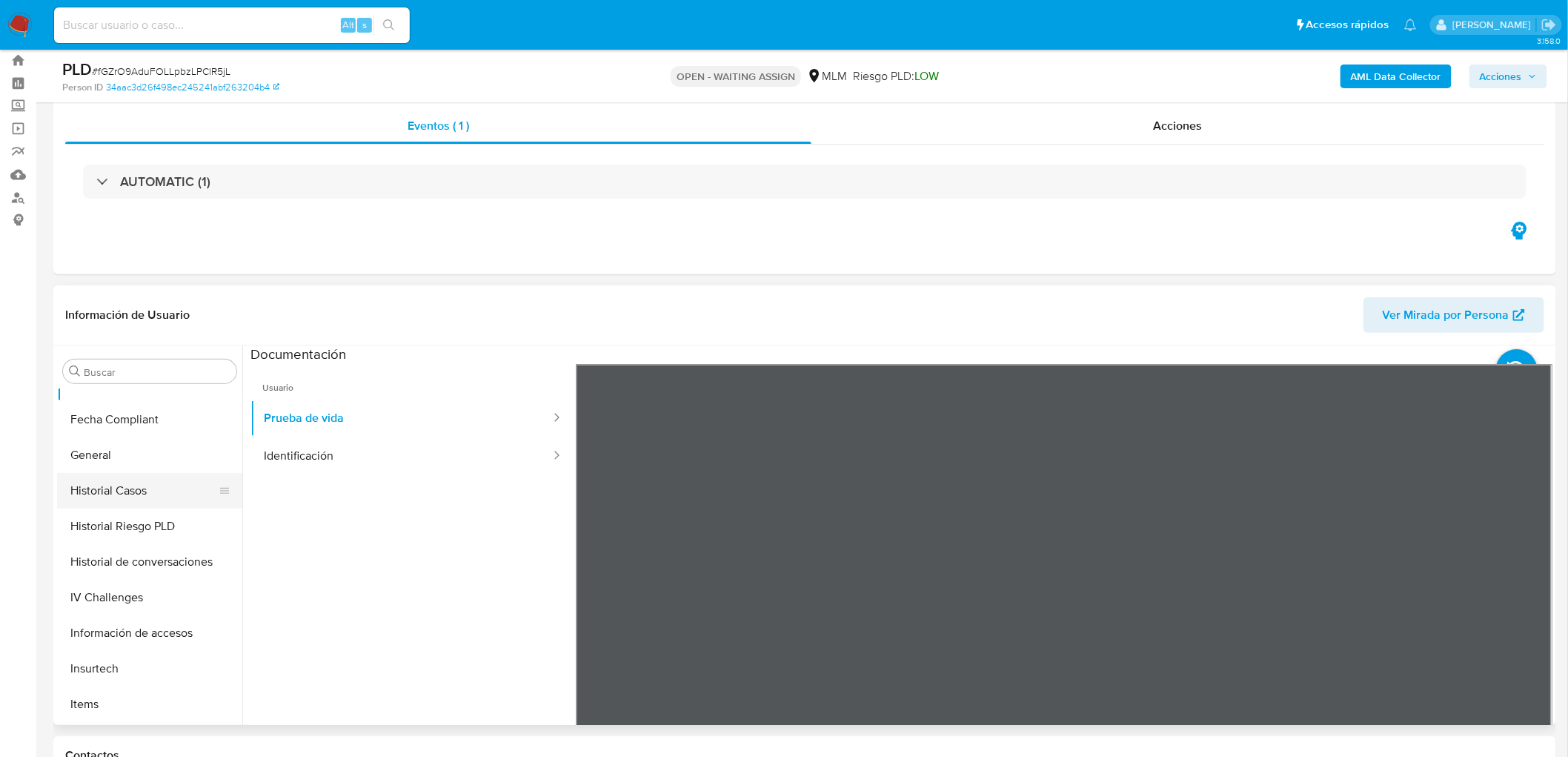
scroll to position [131, 0]
click at [157, 554] on button "Direcciones" at bounding box center [144, 561] width 174 height 36
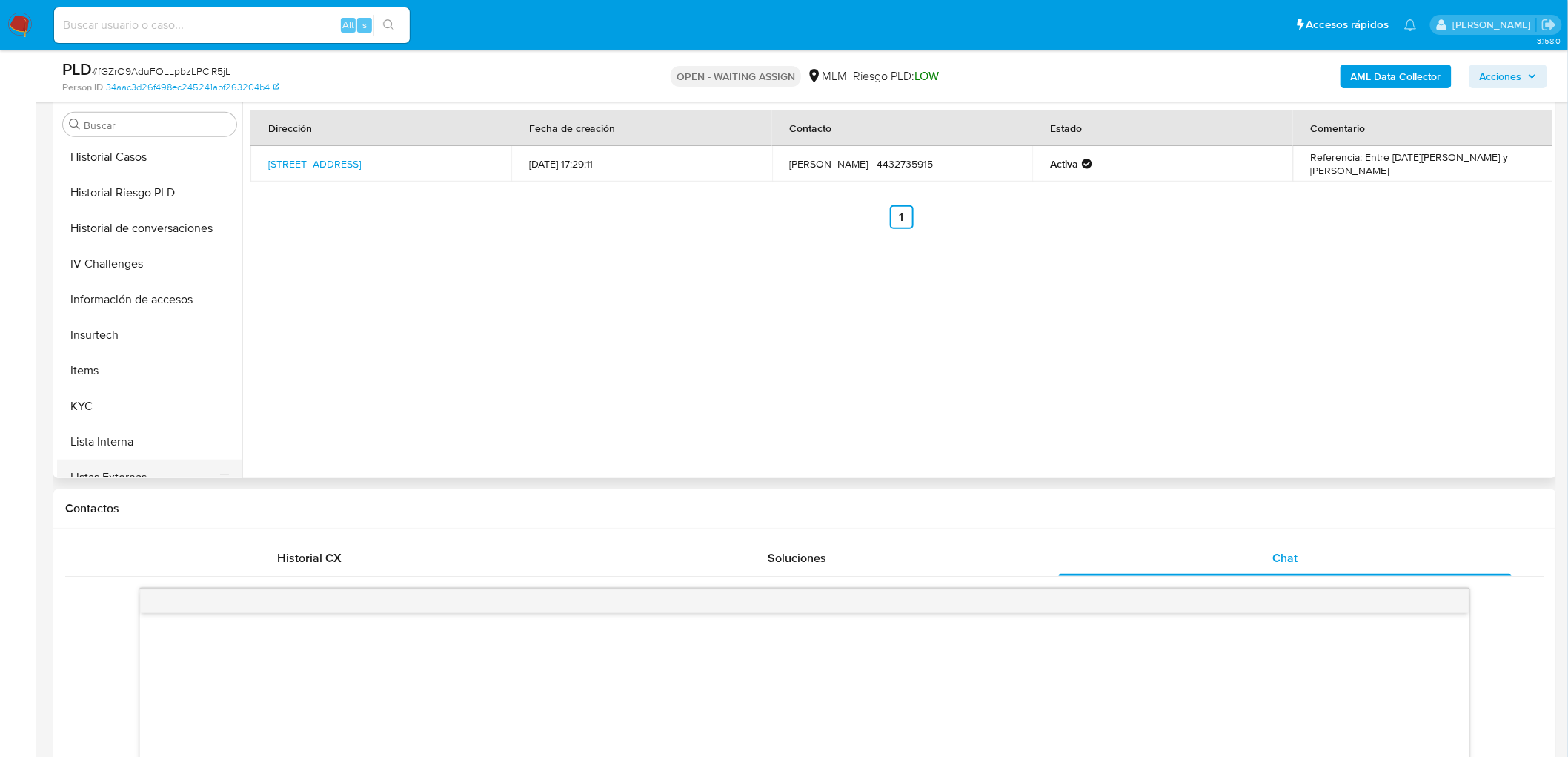
scroll to position [543, 0]
click at [124, 338] on button "KYC" at bounding box center [144, 329] width 174 height 36
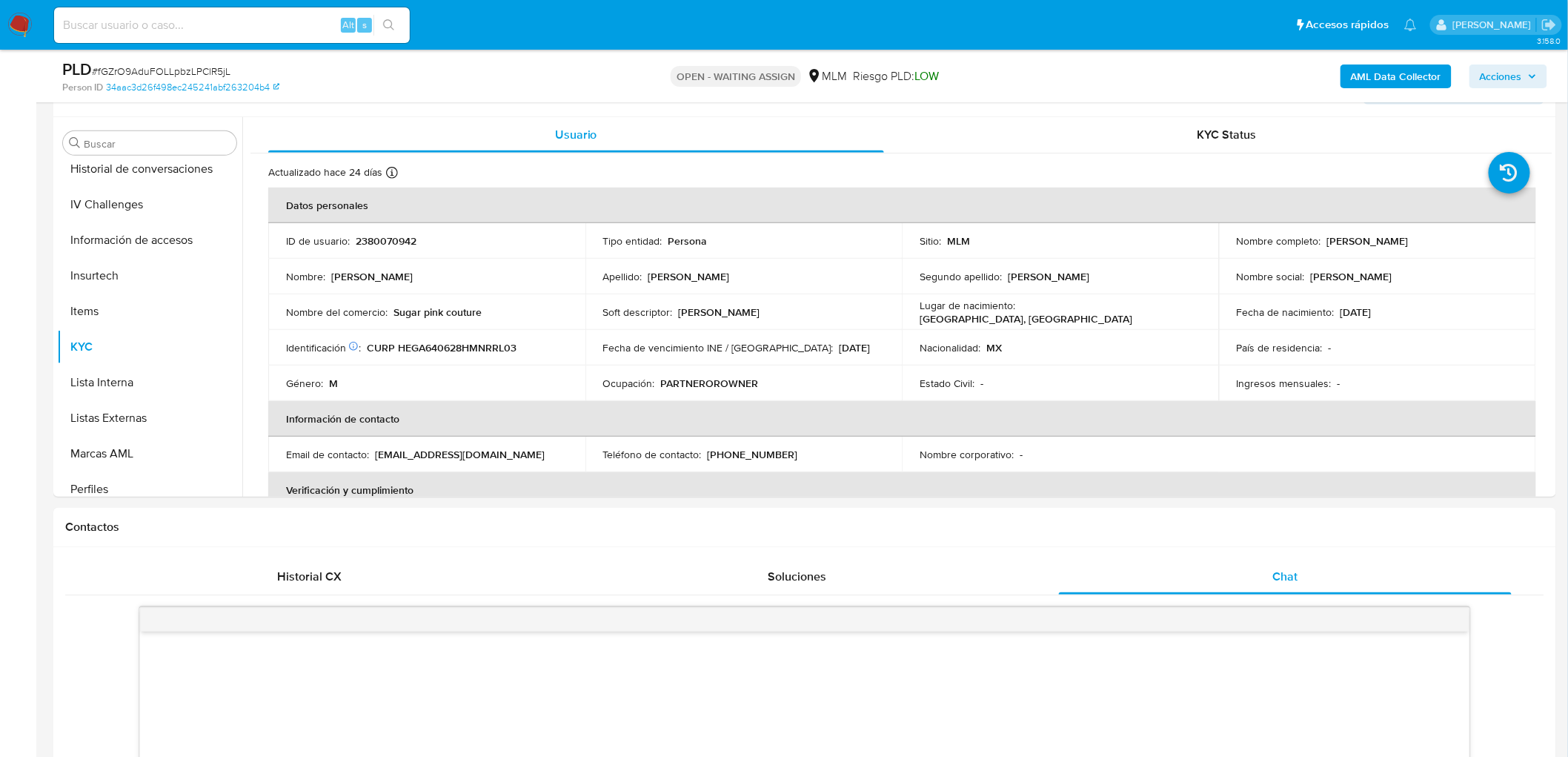
scroll to position [204, 0]
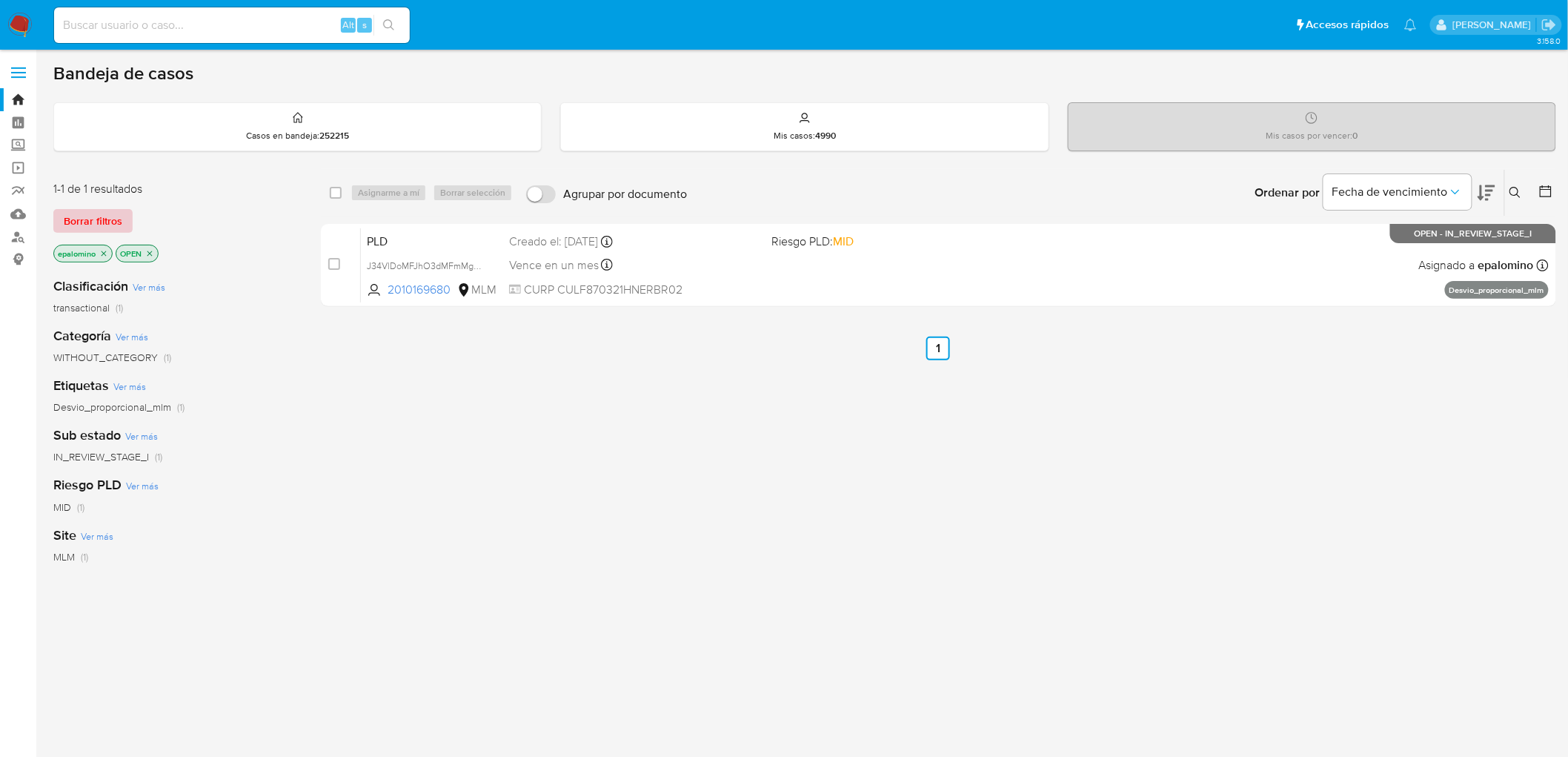
click at [106, 223] on span "Borrar filtros" at bounding box center [93, 221] width 59 height 21
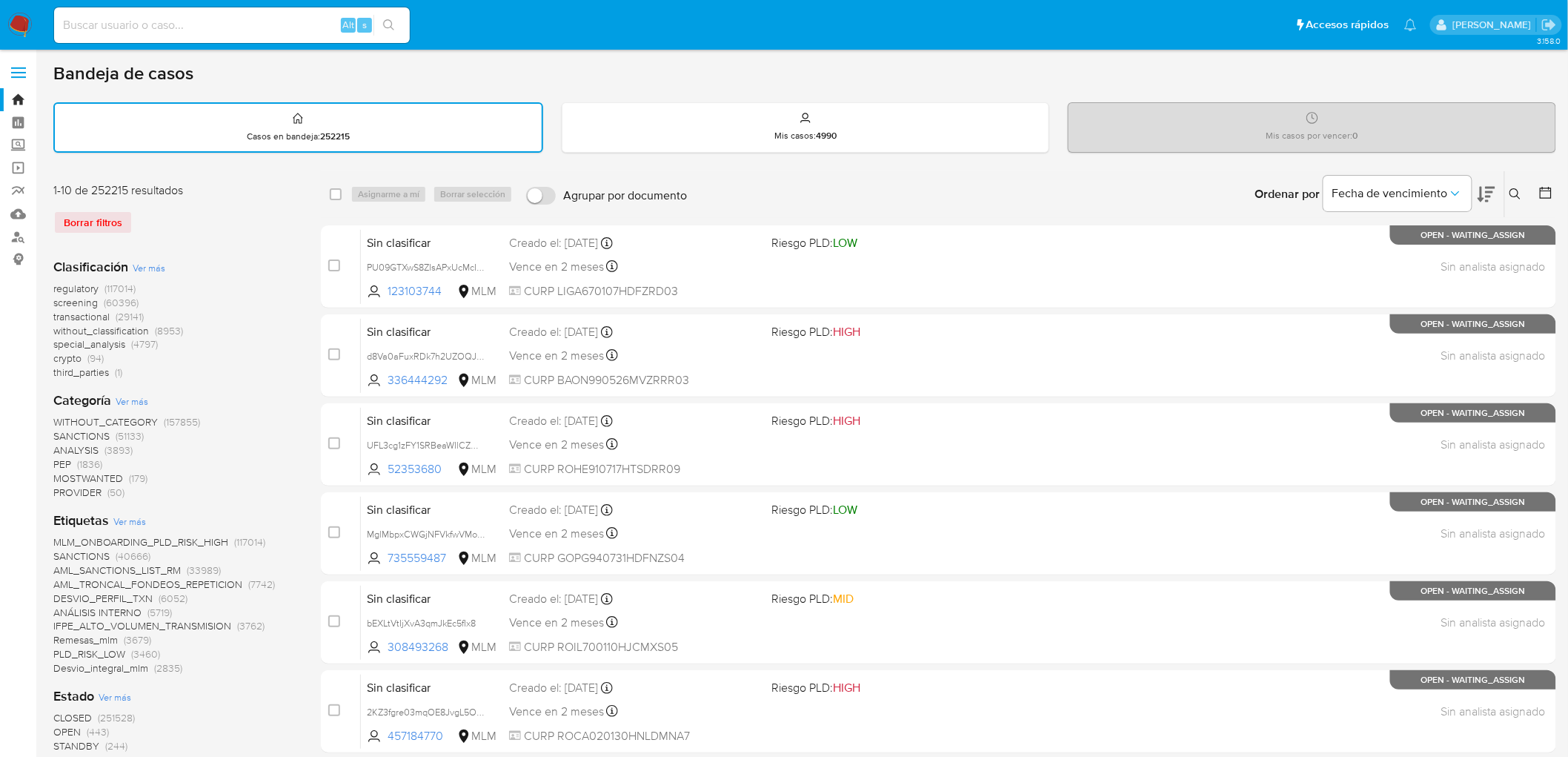
click at [235, 226] on div "Borrar filtros" at bounding box center [172, 223] width 238 height 24
click at [15, 20] on img at bounding box center [19, 25] width 25 height 25
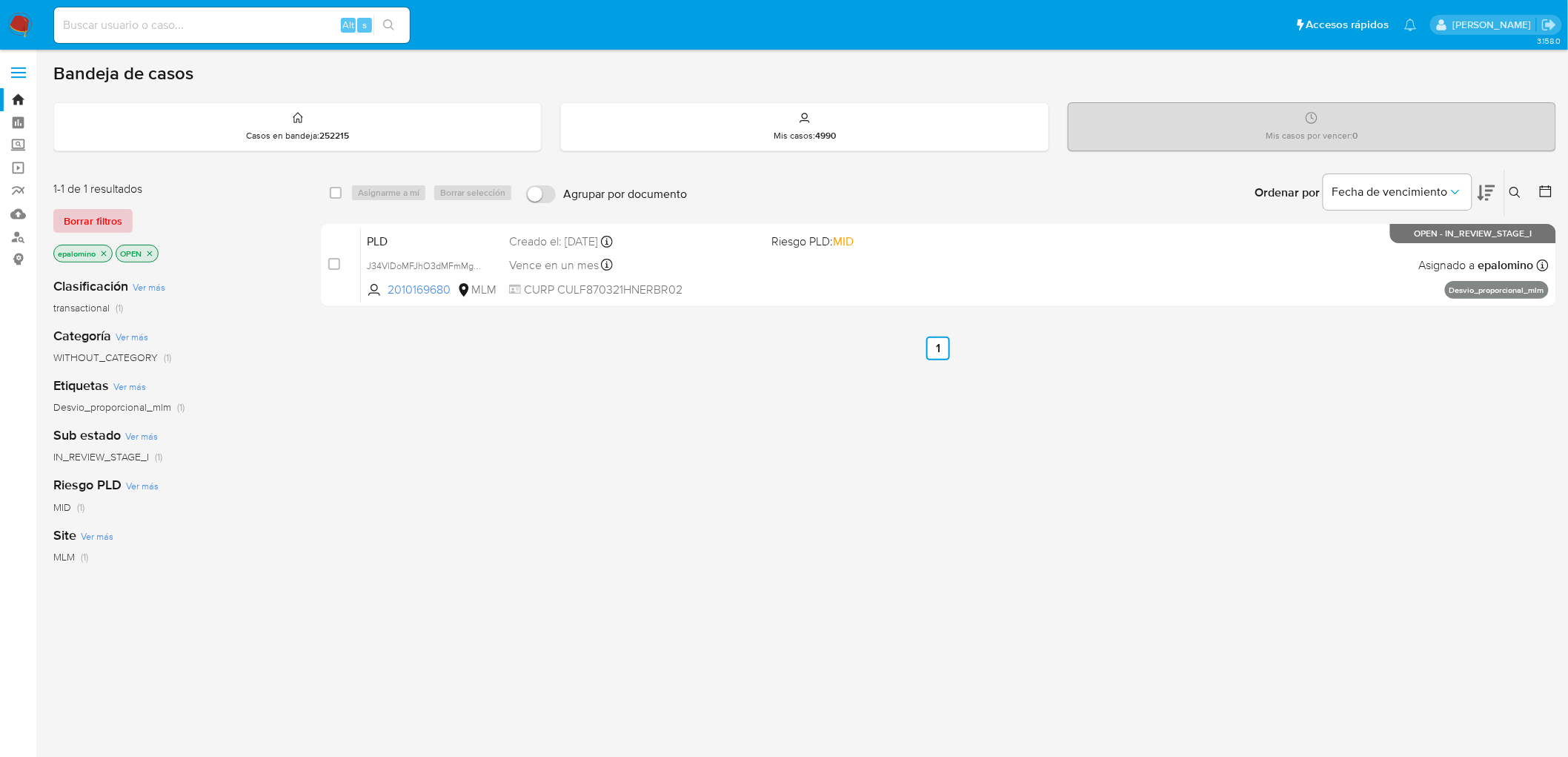
click at [108, 230] on span "Borrar filtros" at bounding box center [93, 221] width 59 height 21
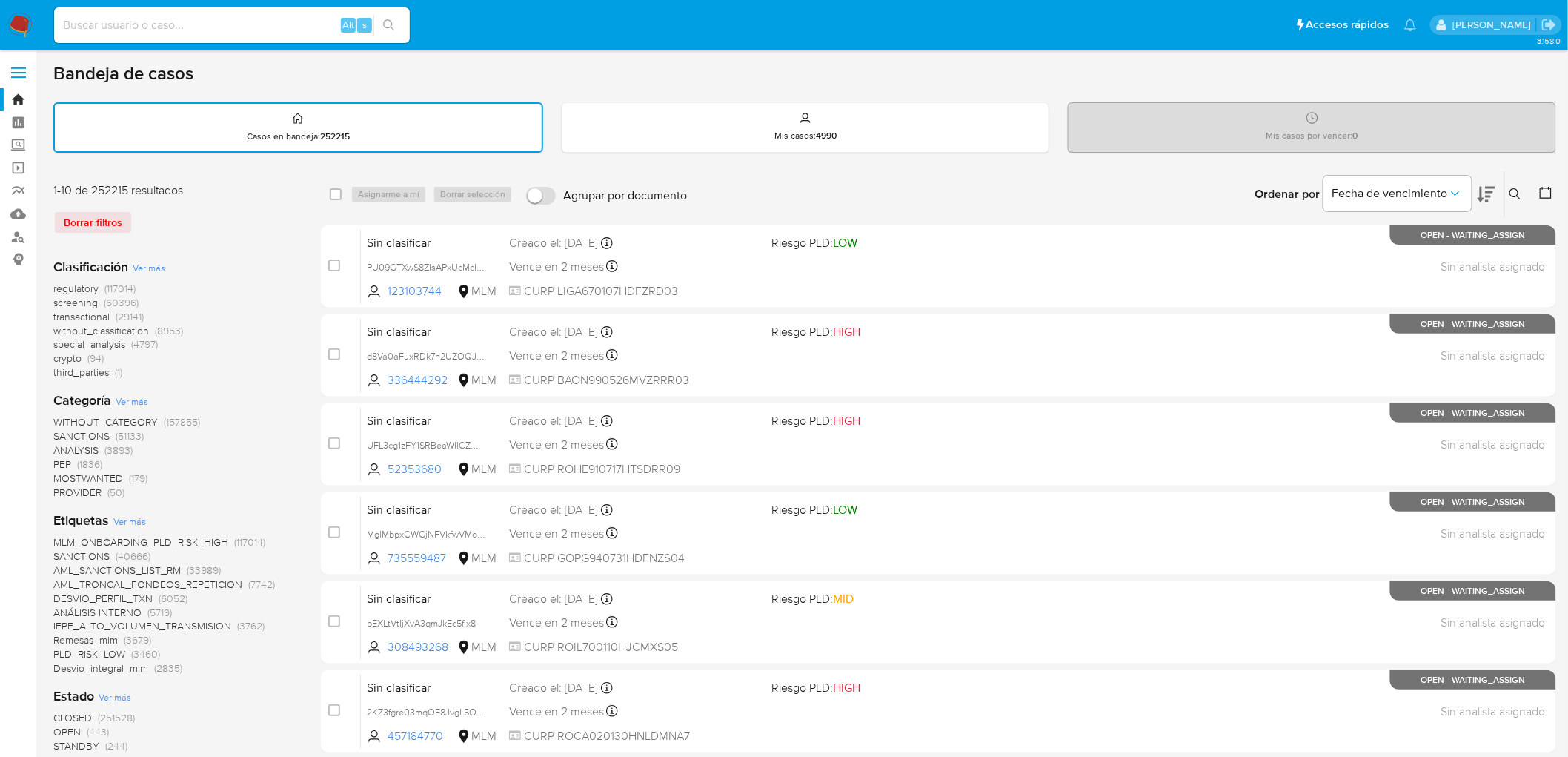
click at [1513, 191] on icon at bounding box center [1516, 195] width 12 height 12
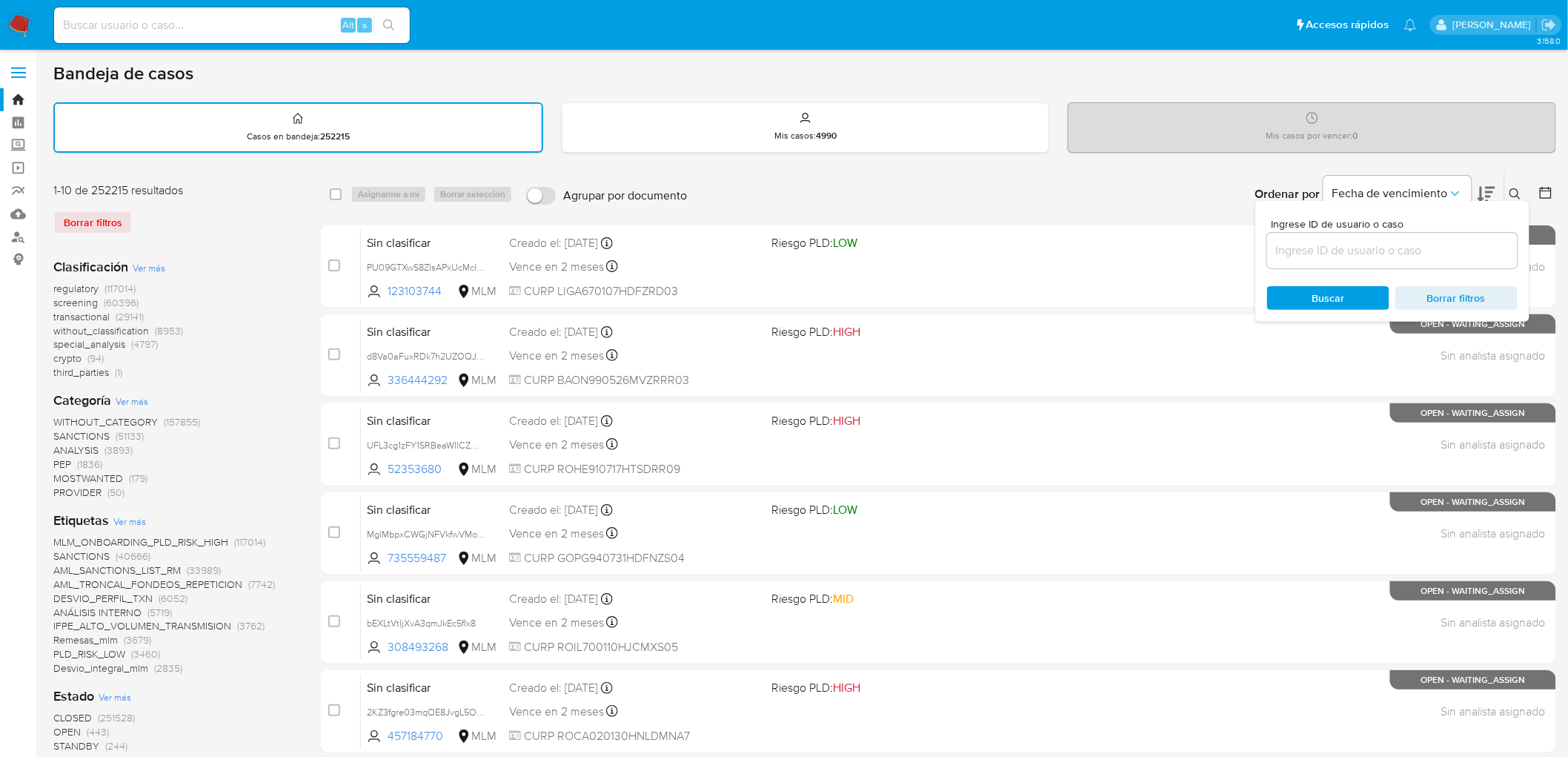
drag, startPoint x: 1378, startPoint y: 234, endPoint x: 1369, endPoint y: 242, distance: 12.0
click at [1377, 235] on div at bounding box center [1392, 251] width 251 height 36
click at [1366, 243] on input at bounding box center [1392, 250] width 251 height 19
paste input "2380070942"
type input "2380070942"
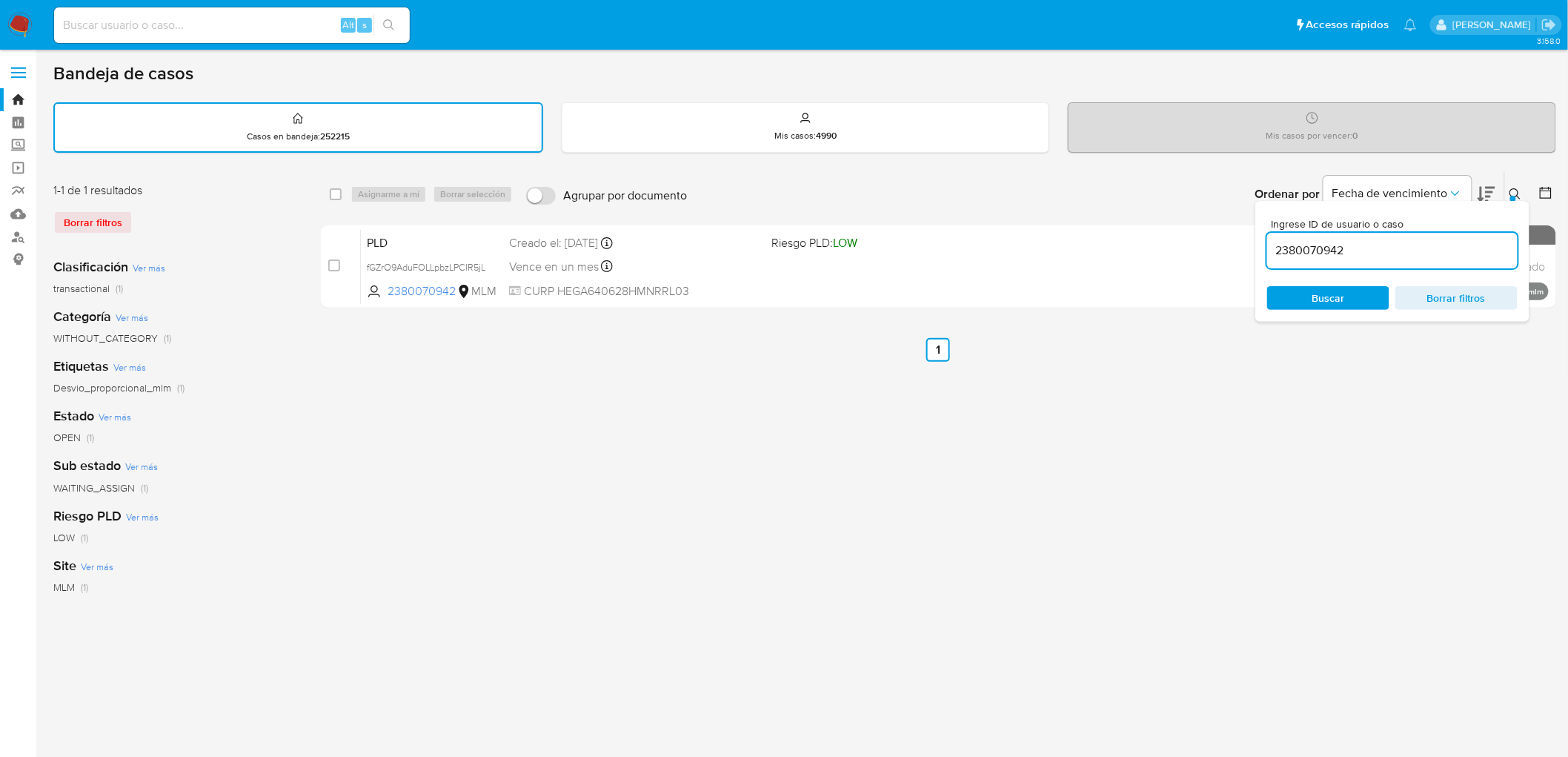
click at [1514, 196] on div at bounding box center [1513, 199] width 6 height 6
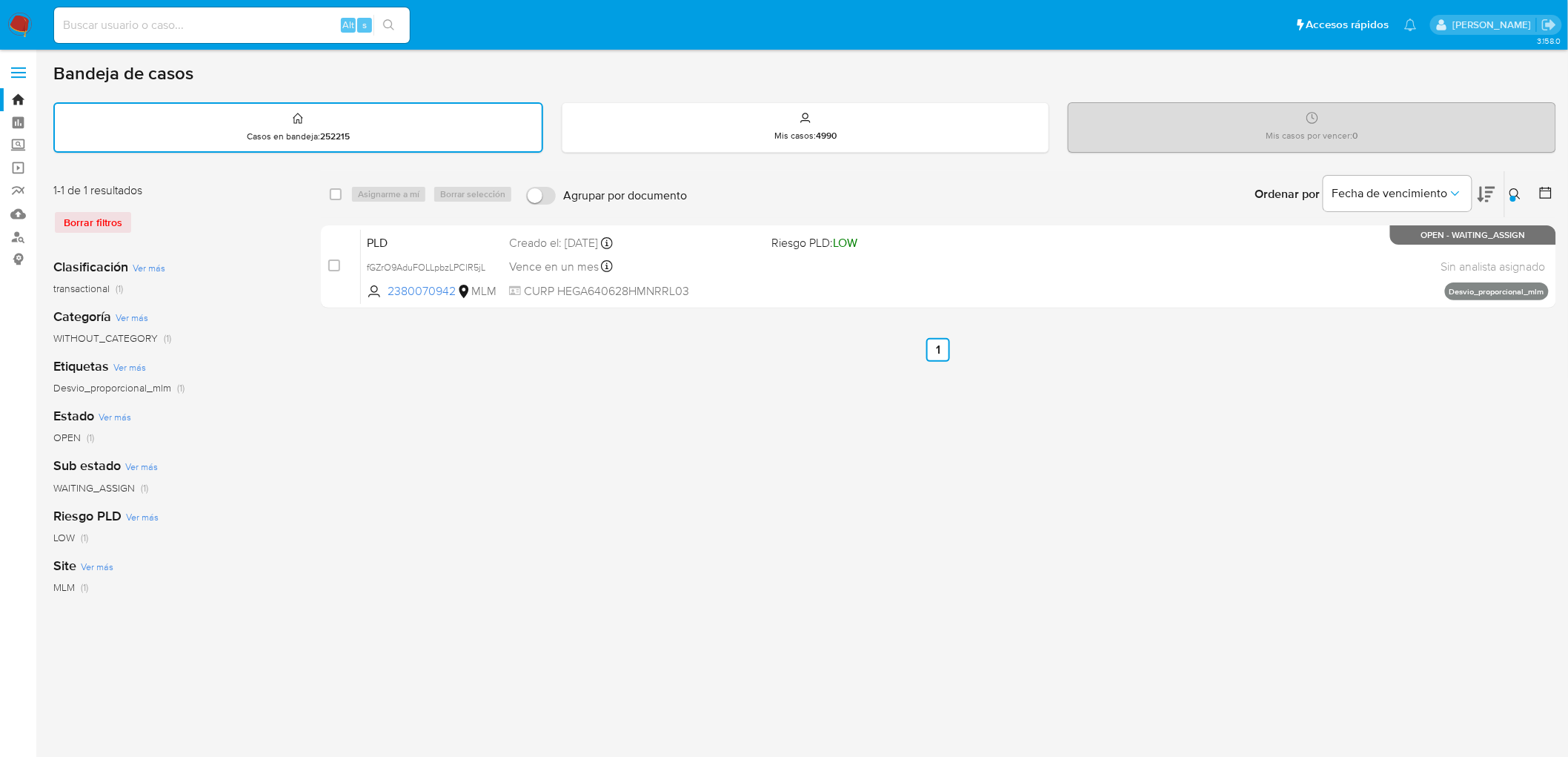
drag, startPoint x: 692, startPoint y: 432, endPoint x: 547, endPoint y: 448, distance: 145.9
click at [691, 432] on div "select-all-cases-checkbox Asignarme a mí Borrar selección Agrupar por documento…" at bounding box center [939, 496] width 1236 height 651
click at [369, 190] on div "Asignarme a mí Borrar selección" at bounding box center [434, 195] width 169 height 18
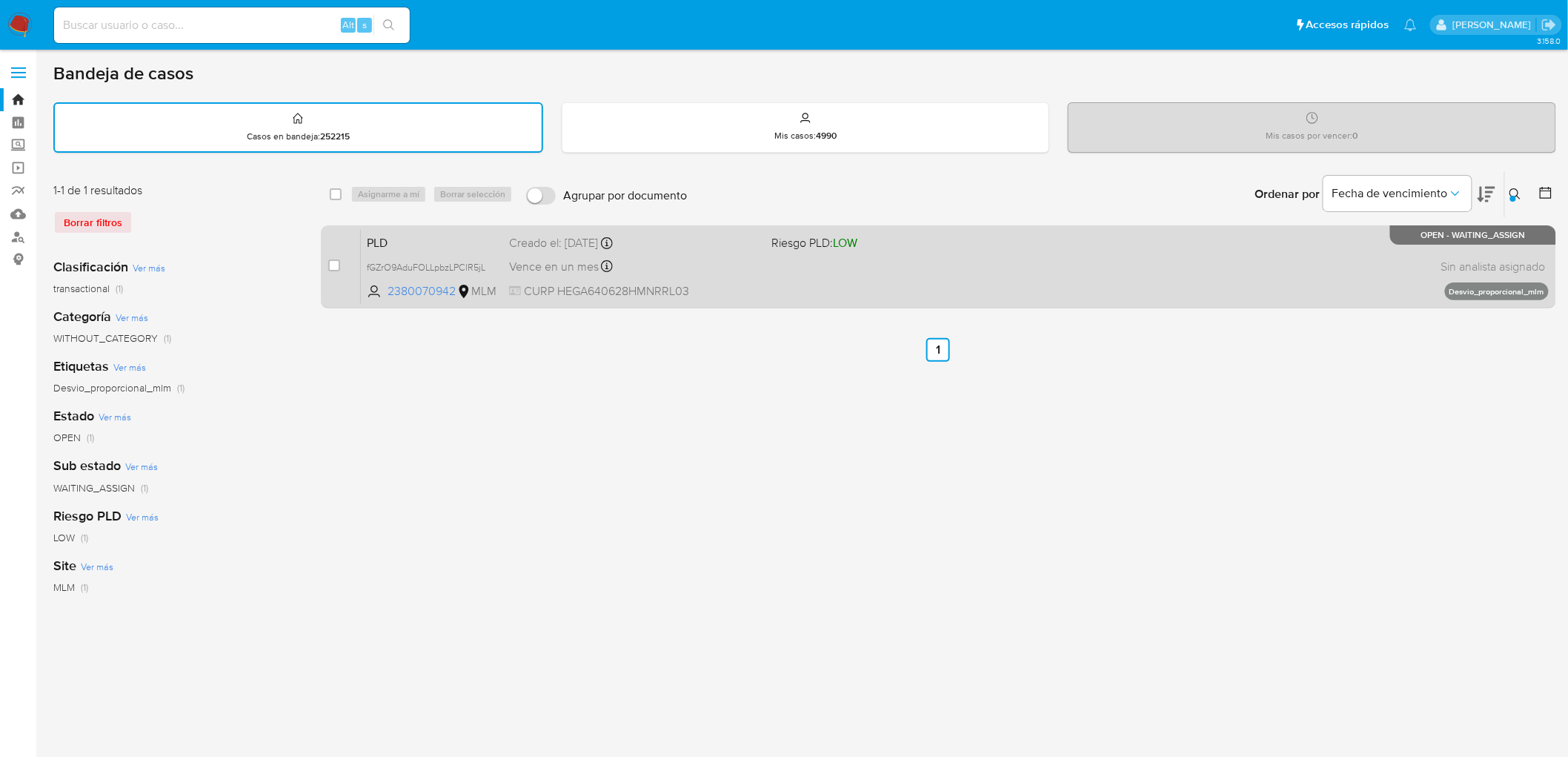
click at [381, 243] on span "PLD" at bounding box center [432, 241] width 131 height 19
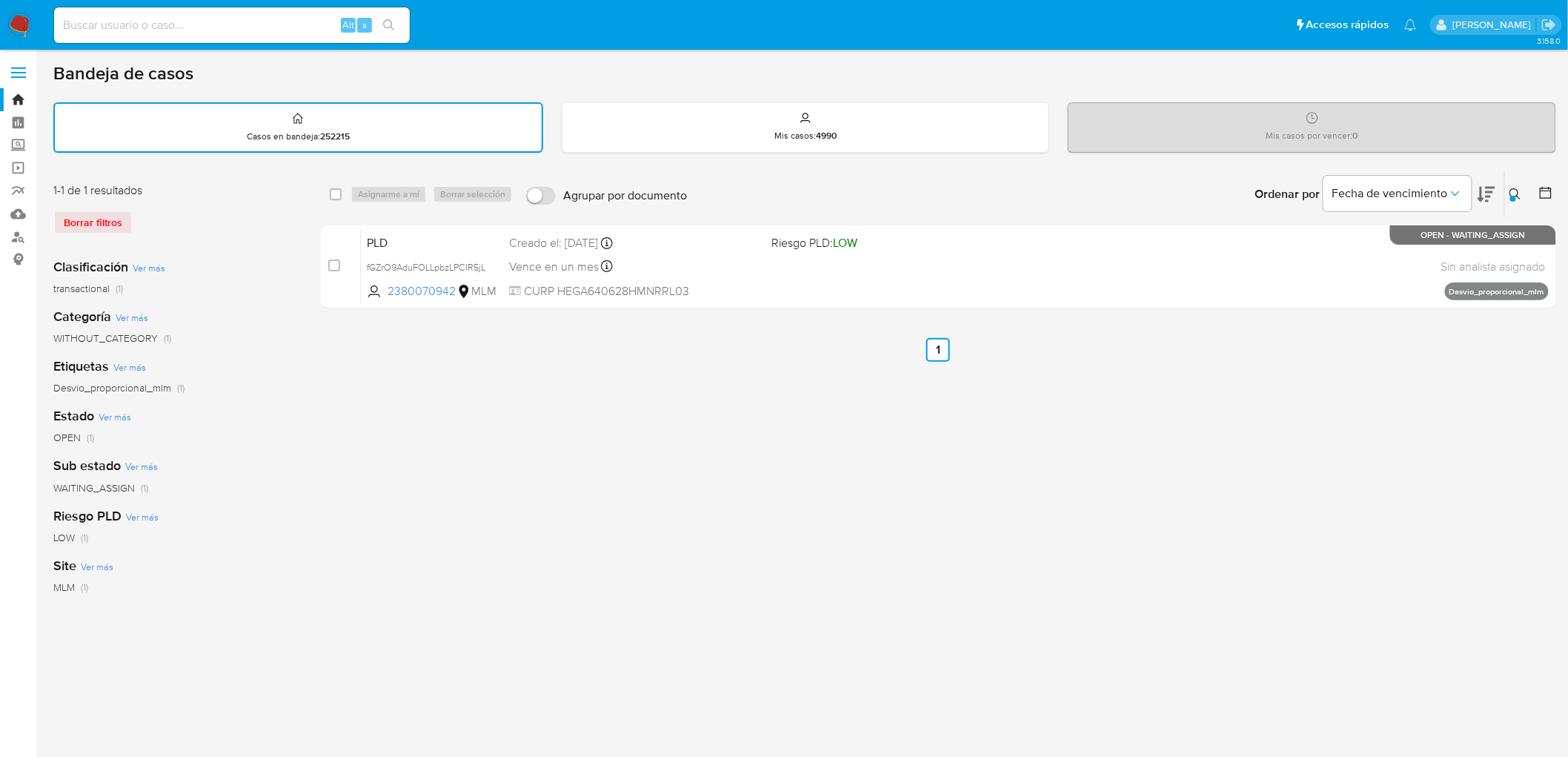
click at [16, 30] on img at bounding box center [19, 25] width 25 height 25
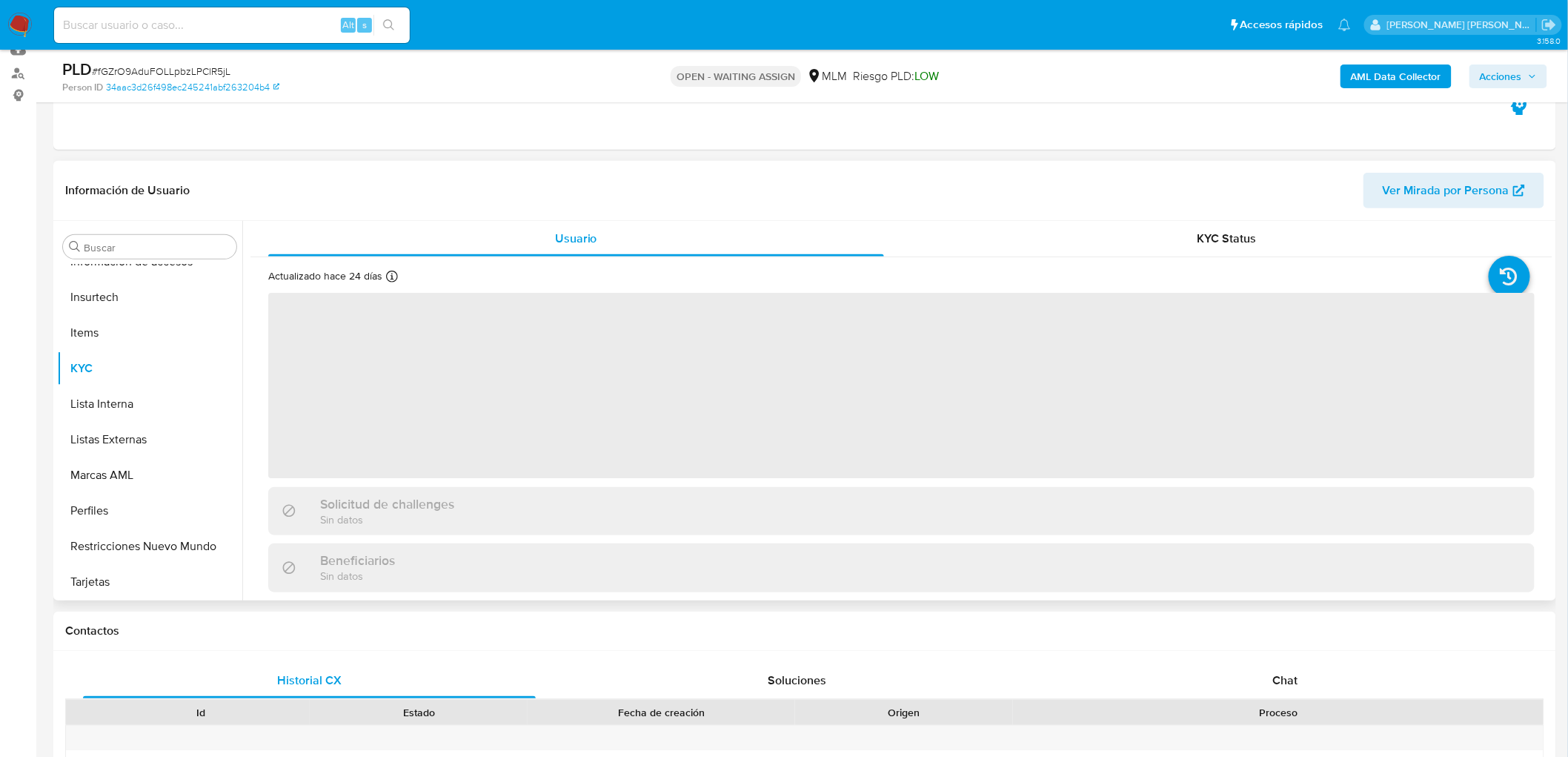
scroll to position [165, 0]
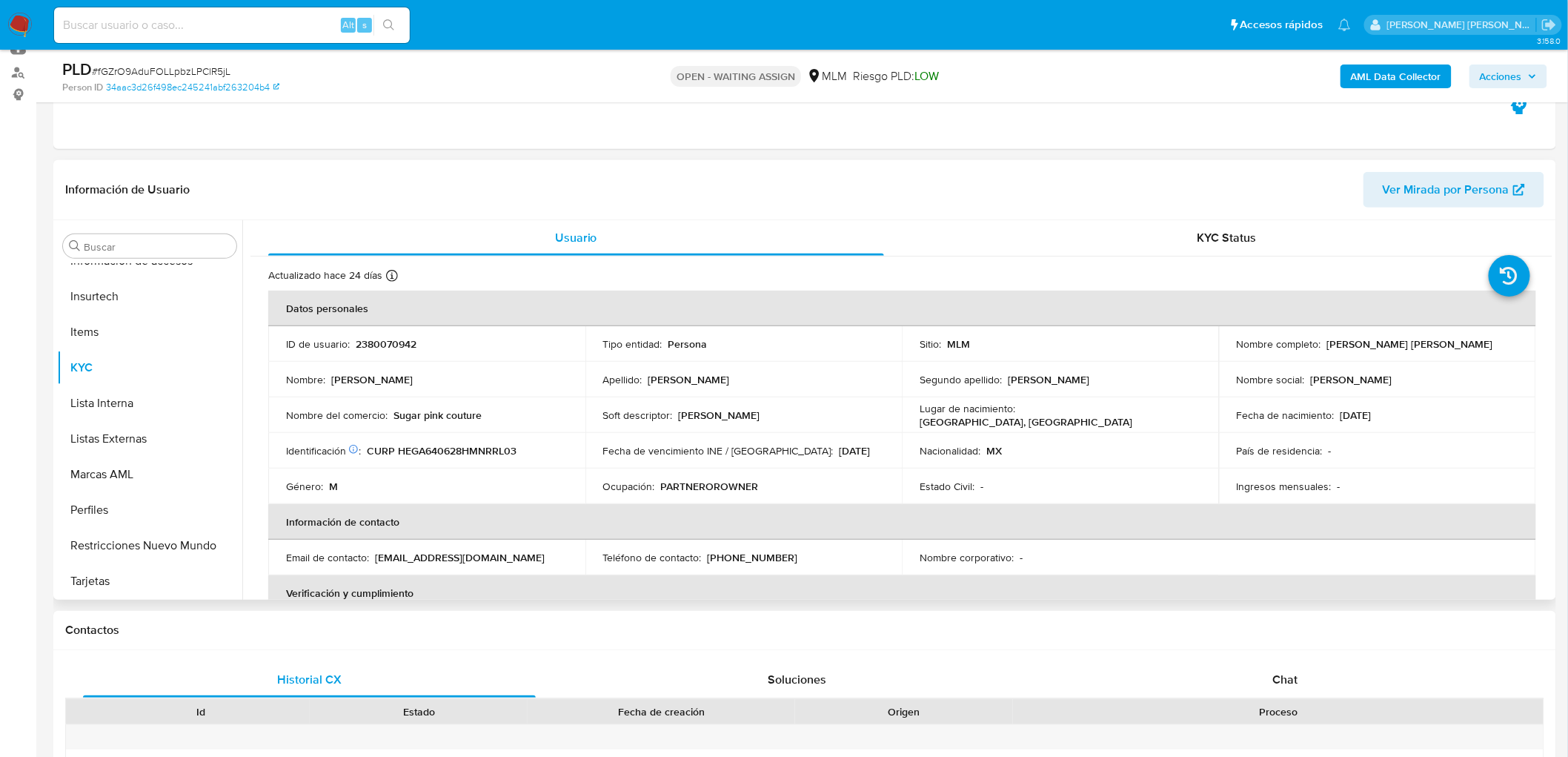
select select "10"
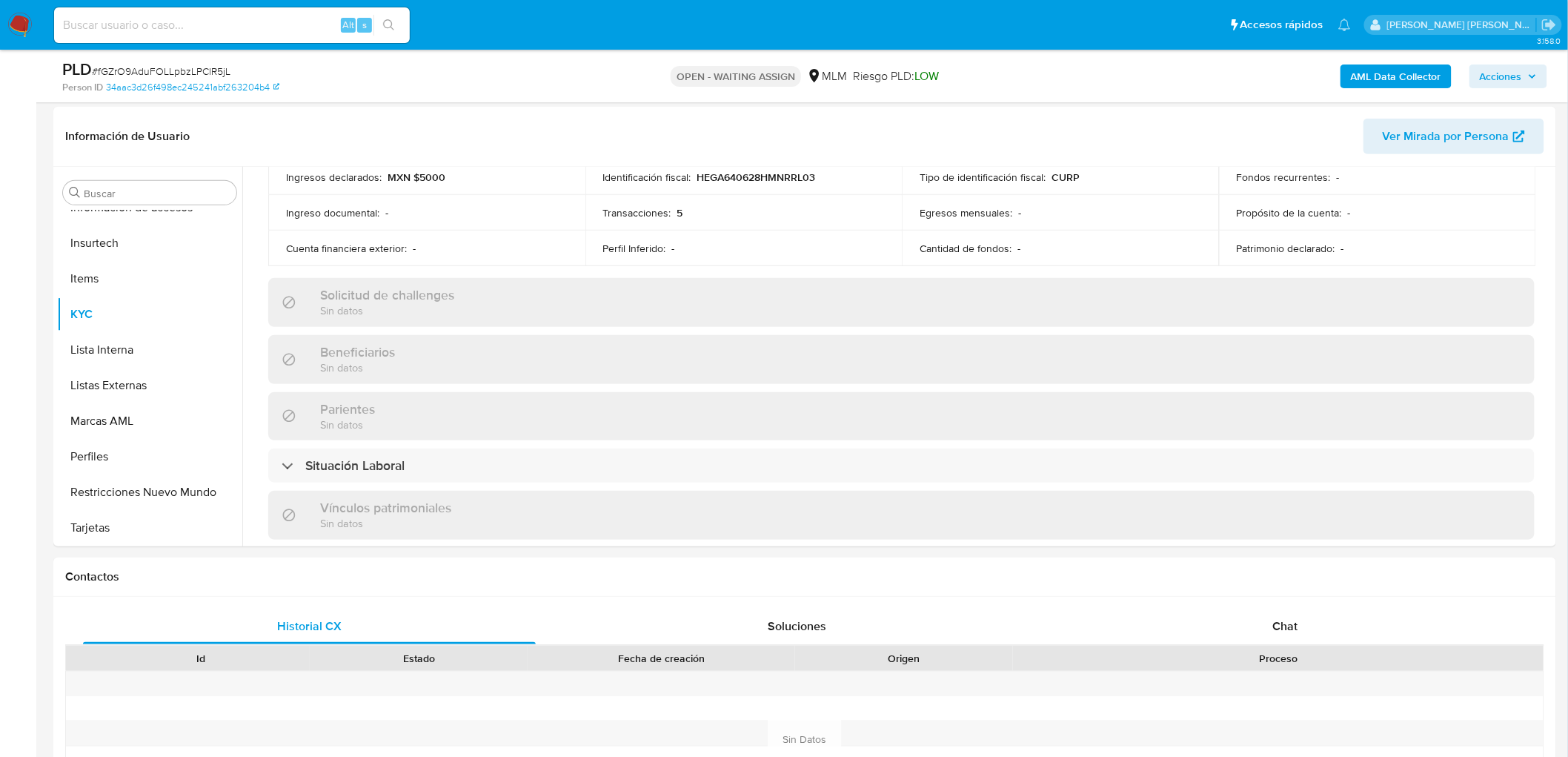
scroll to position [247, 0]
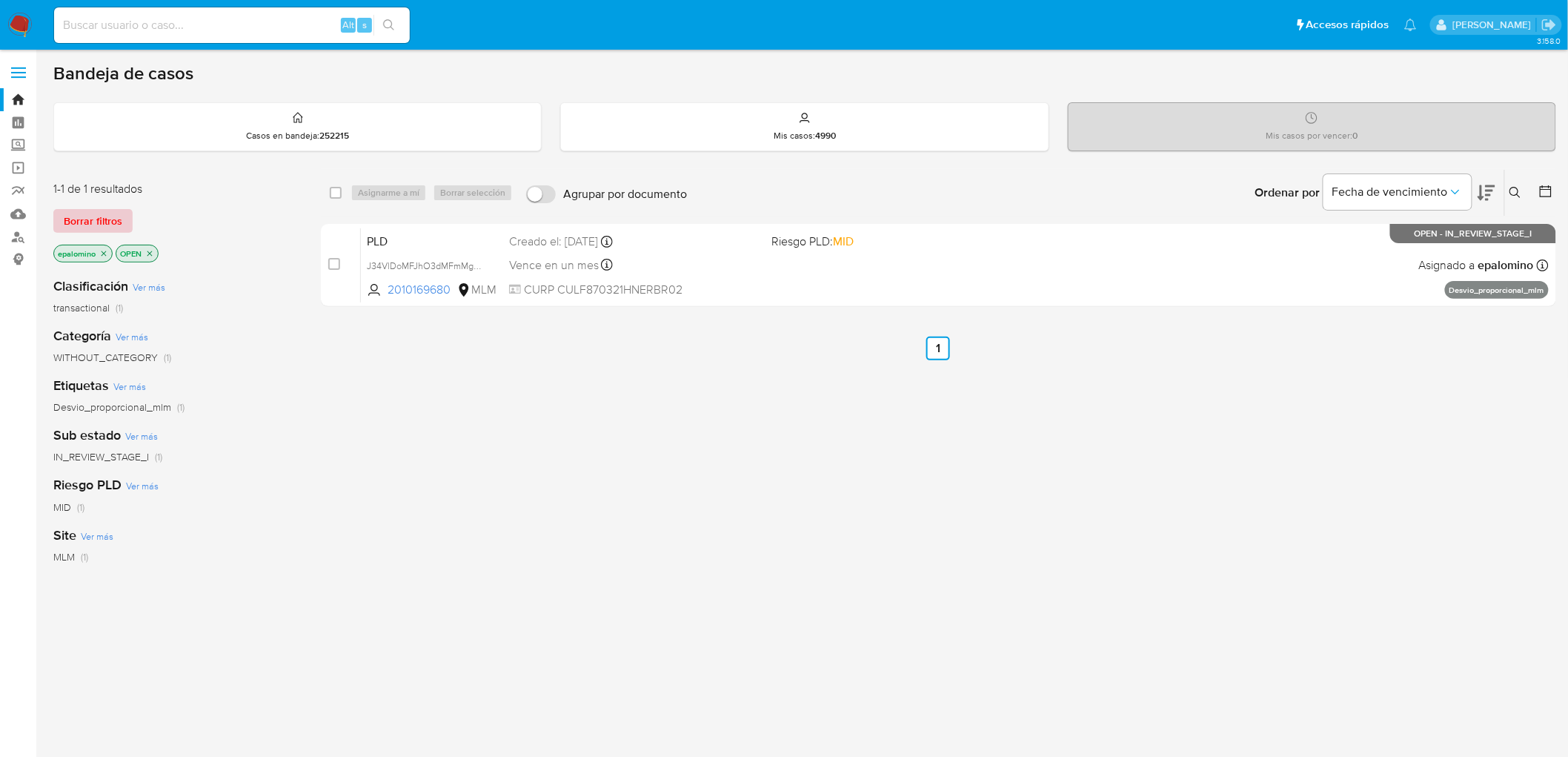
click at [84, 214] on span "Borrar filtros" at bounding box center [93, 221] width 59 height 21
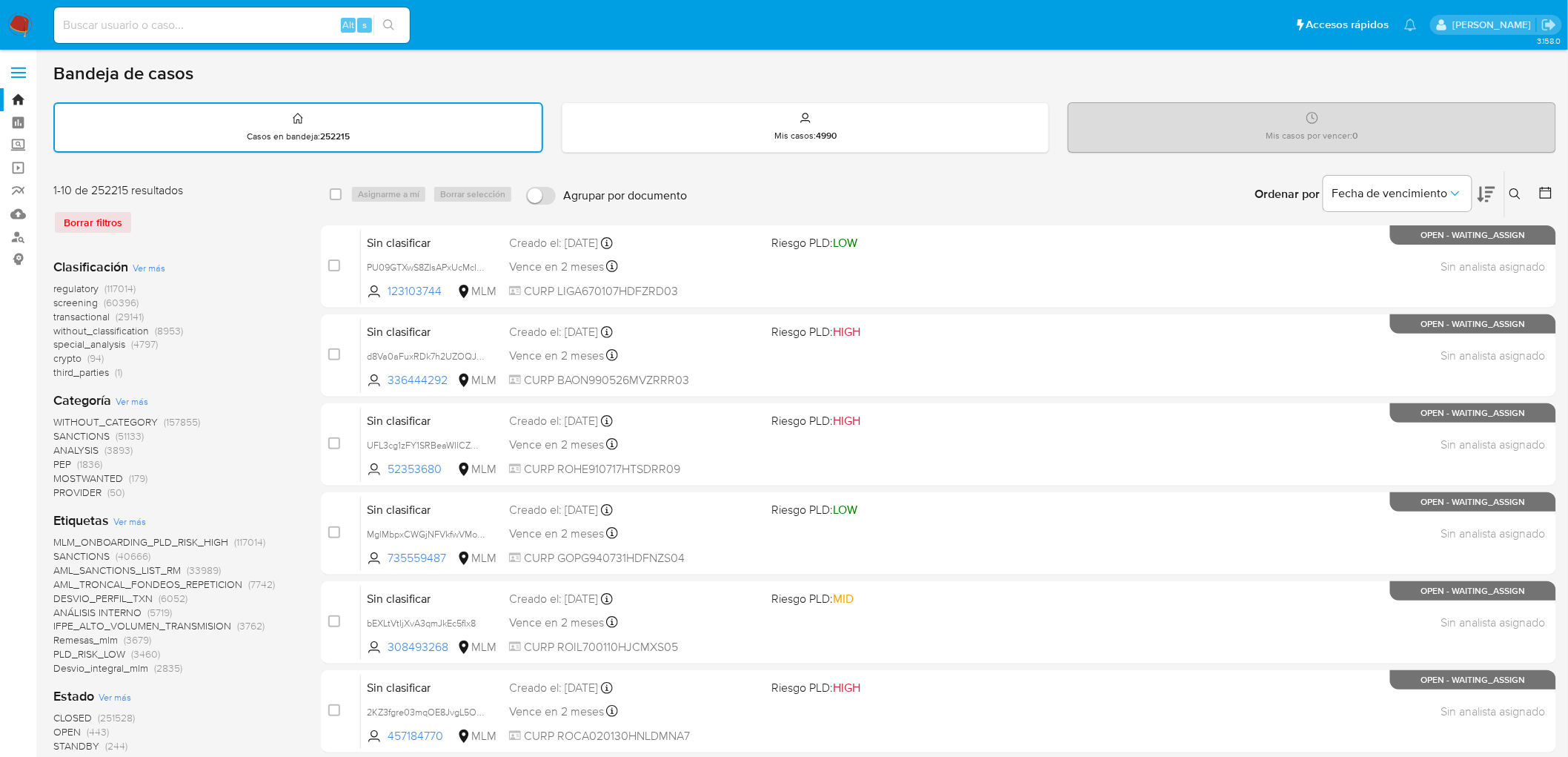
click at [1513, 189] on icon at bounding box center [1516, 195] width 12 height 12
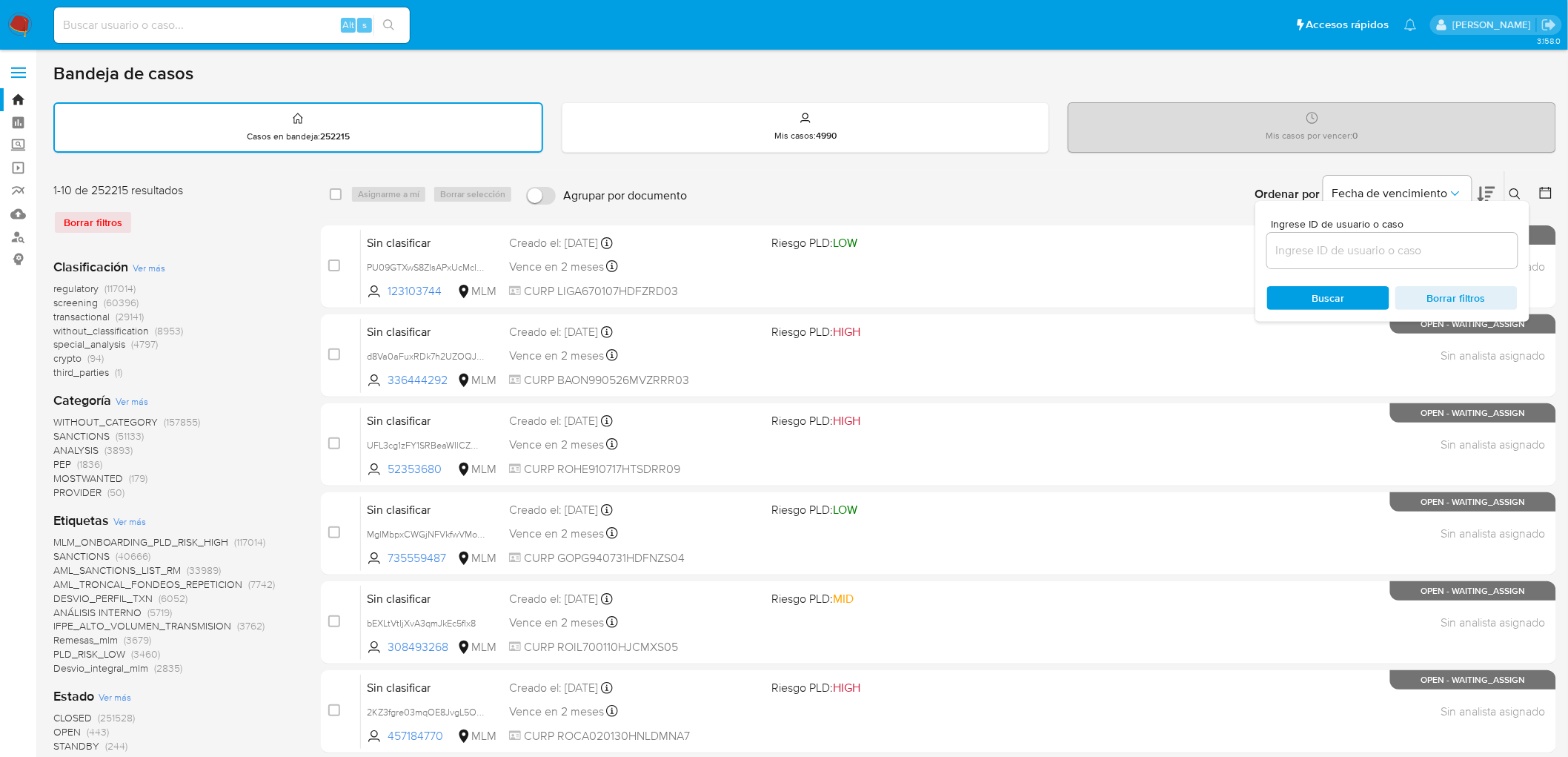
click at [1291, 247] on input at bounding box center [1392, 250] width 251 height 19
type input "2380070942"
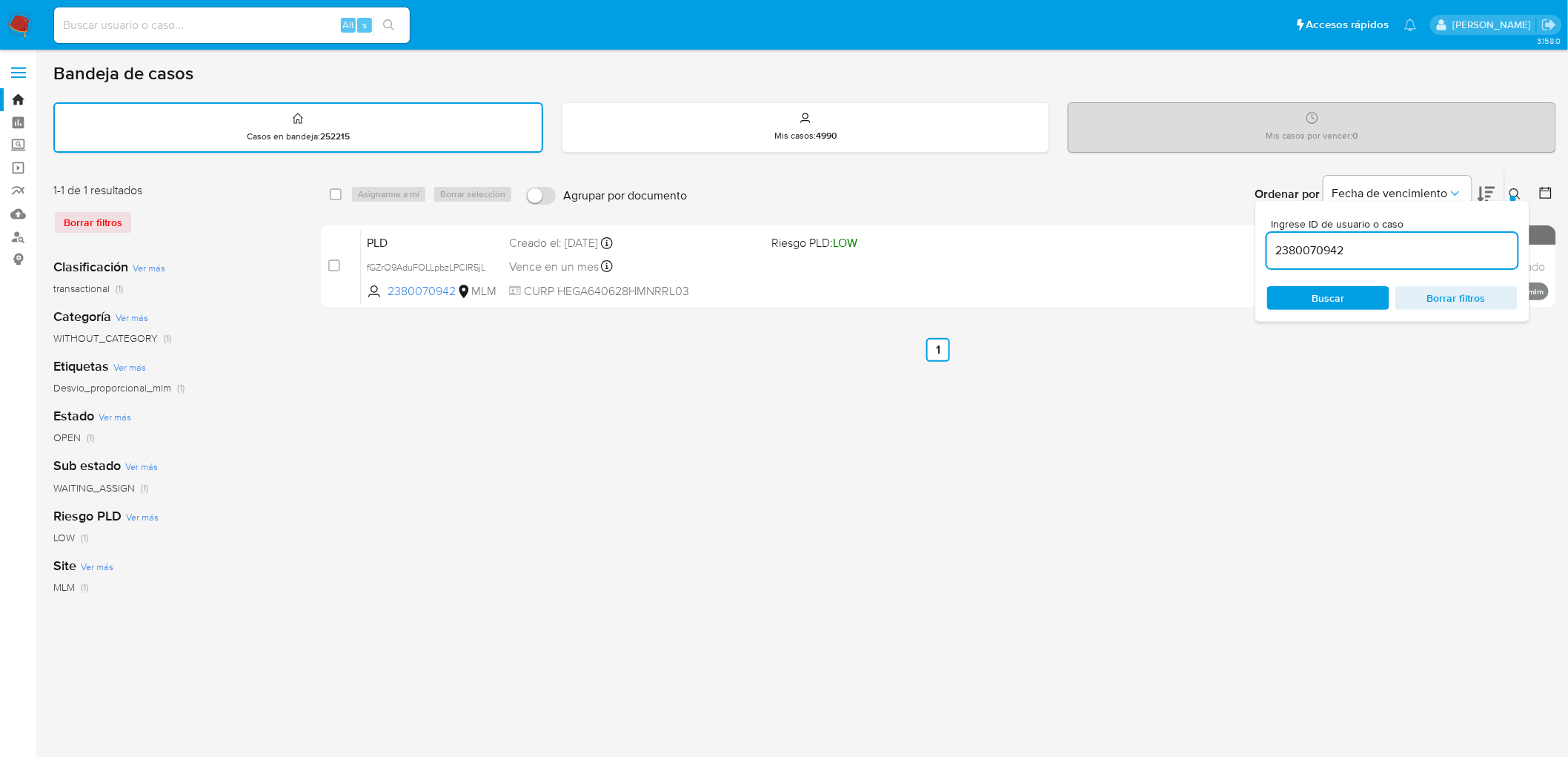
click at [1520, 196] on icon at bounding box center [1515, 194] width 11 height 11
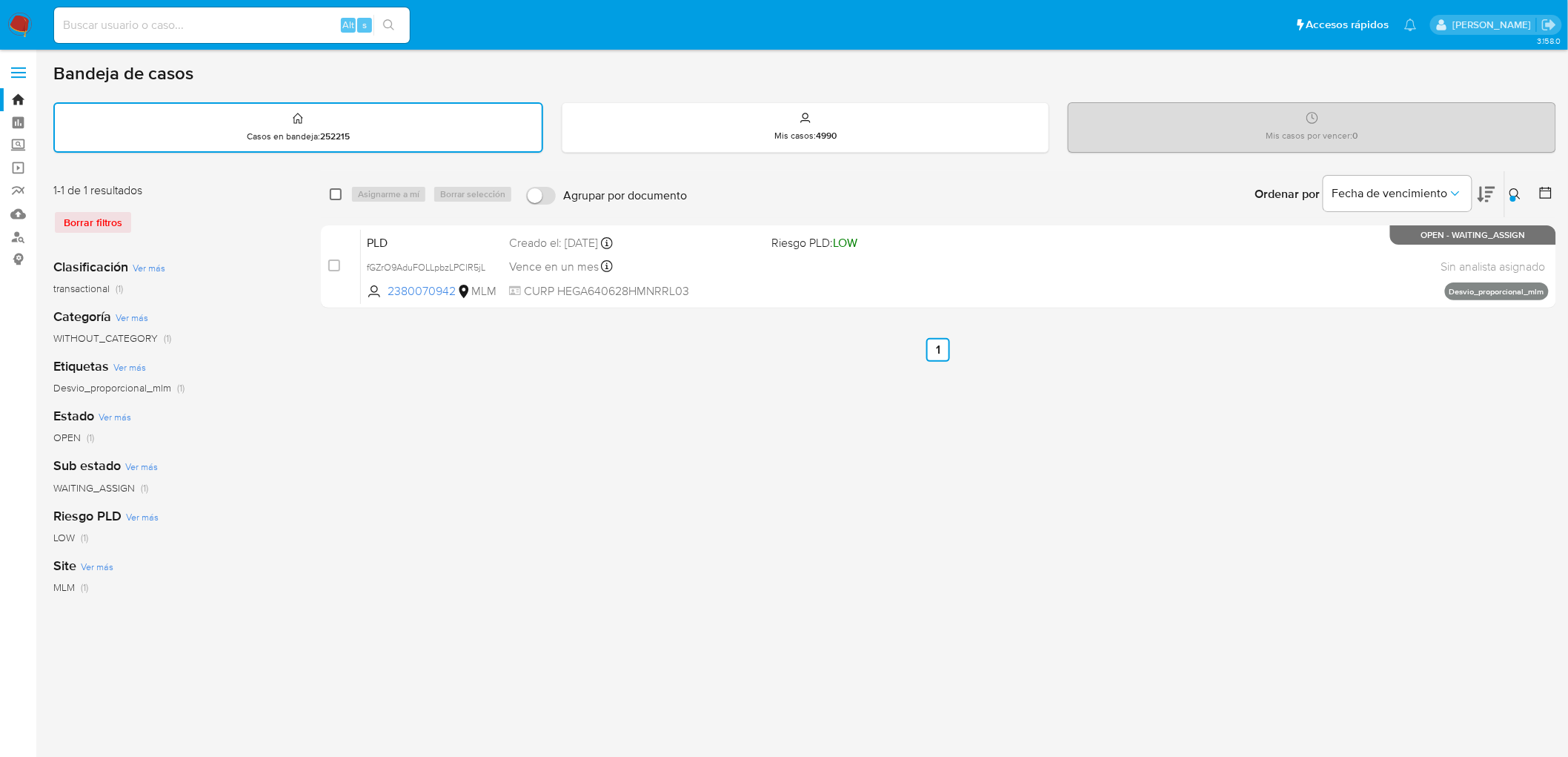
click at [334, 189] on input "checkbox" at bounding box center [335, 195] width 12 height 12
checkbox input "true"
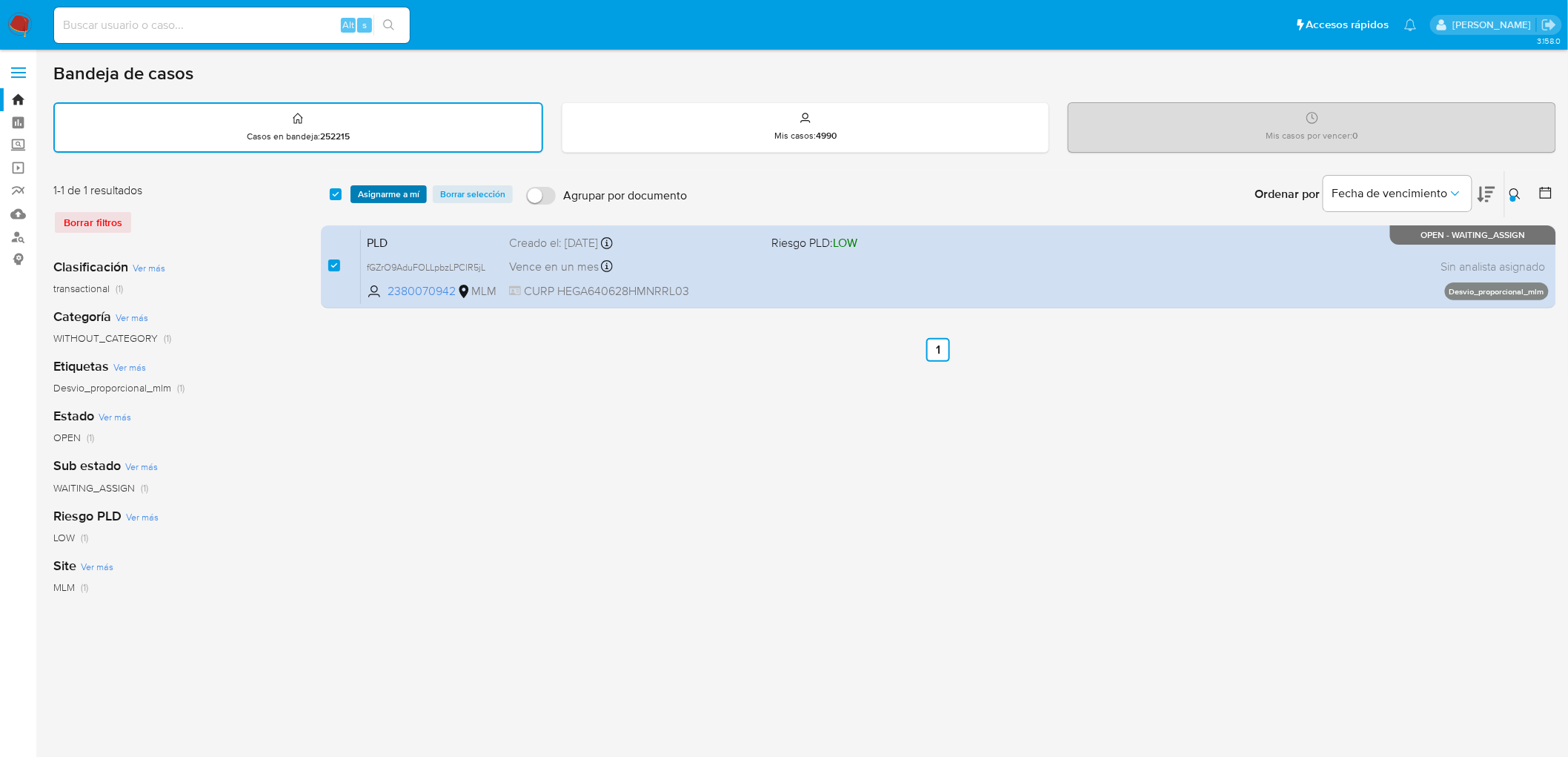
click at [375, 189] on span "Asignarme a mí" at bounding box center [389, 194] width 62 height 15
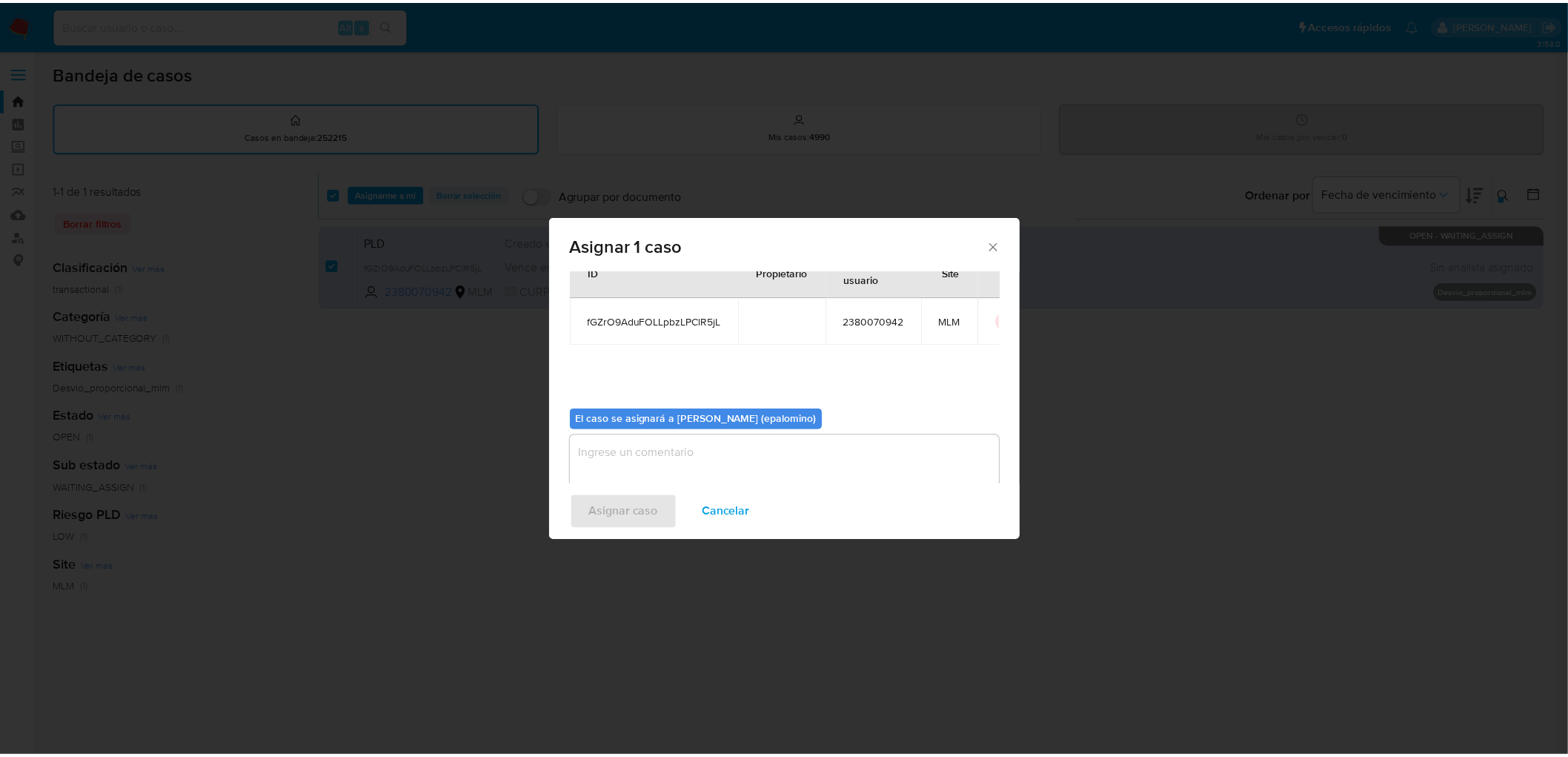
scroll to position [76, 0]
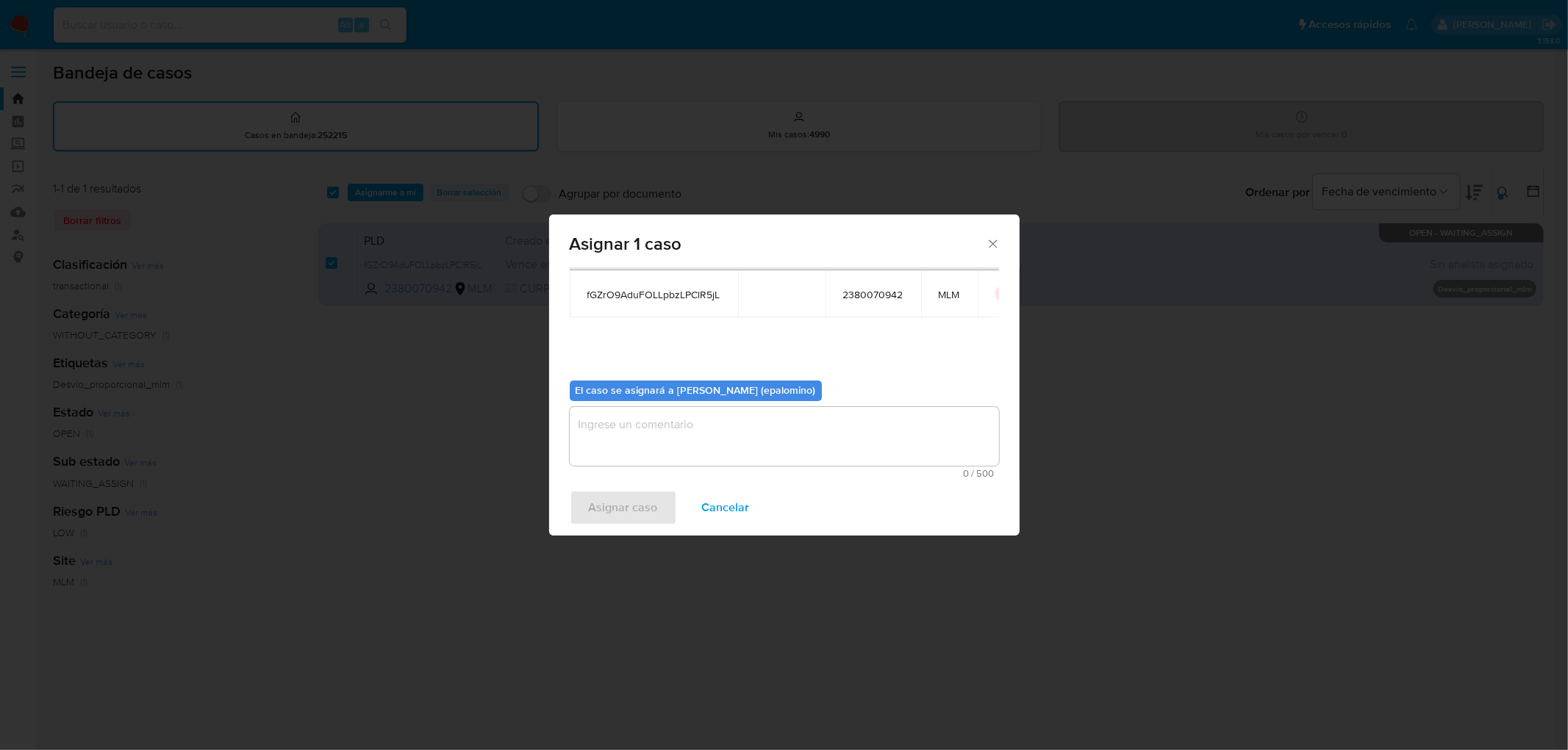
click at [652, 449] on textarea "assign-modal" at bounding box center [785, 435] width 430 height 58
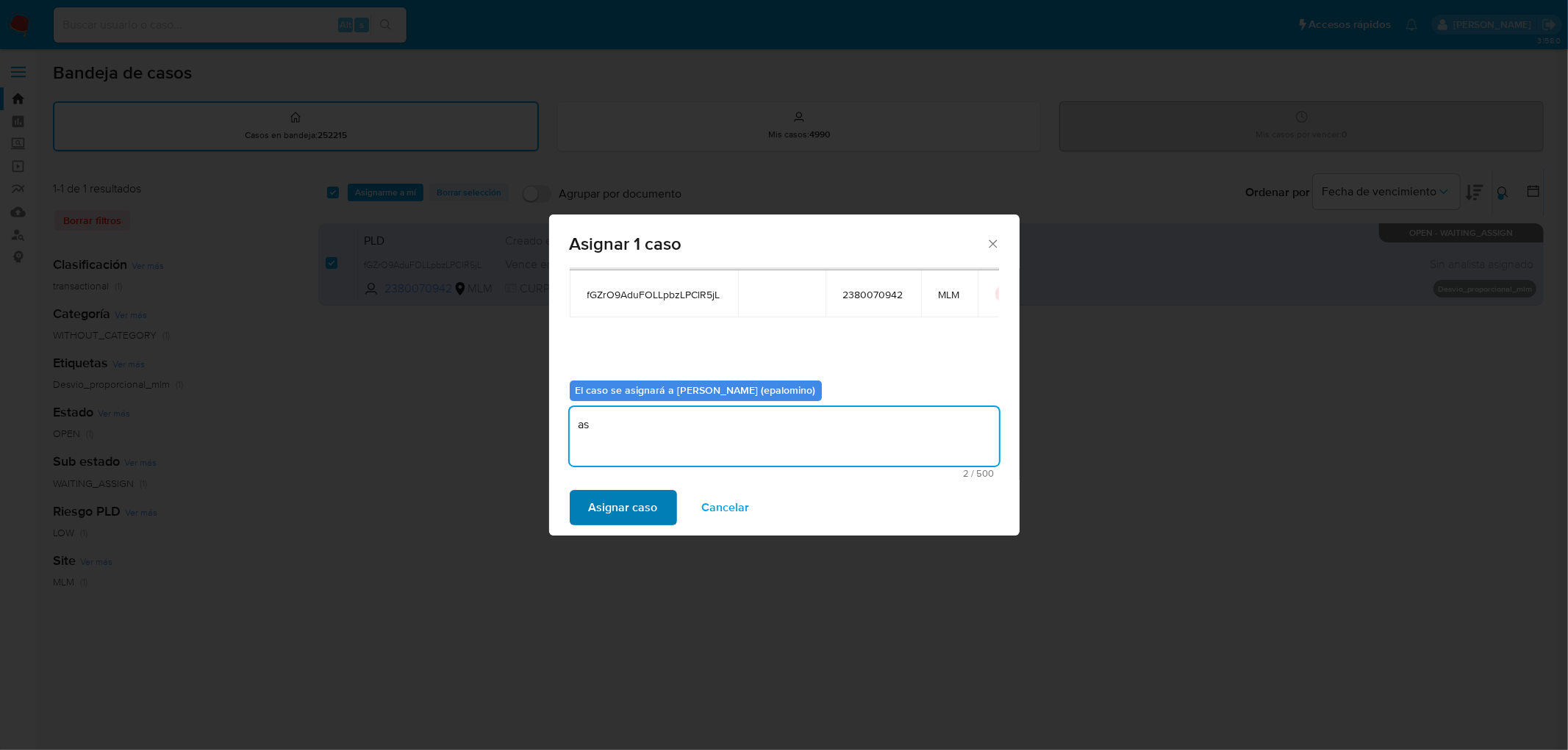
type textarea "as"
click at [613, 504] on span "Asignar caso" at bounding box center [624, 508] width 69 height 33
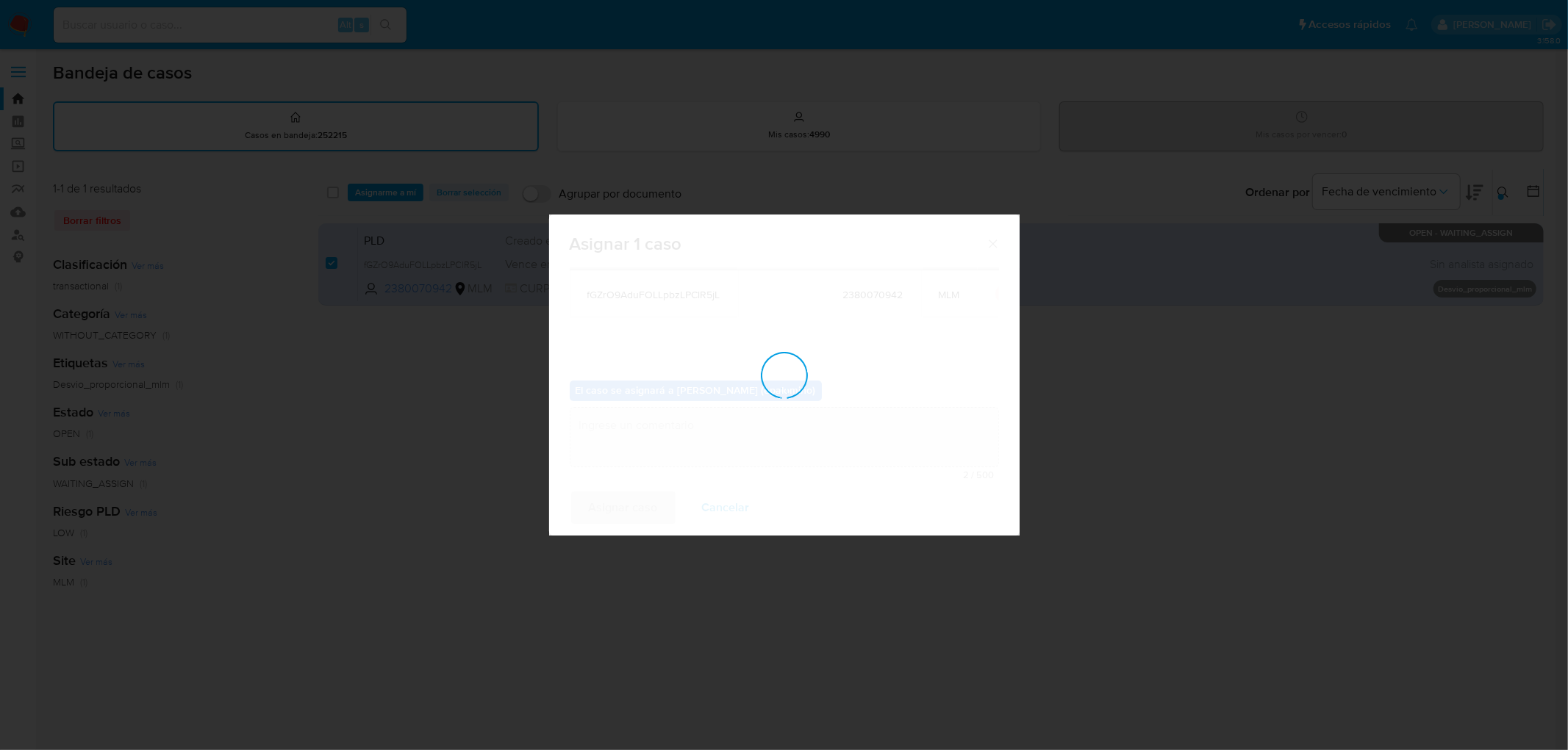
checkbox input "false"
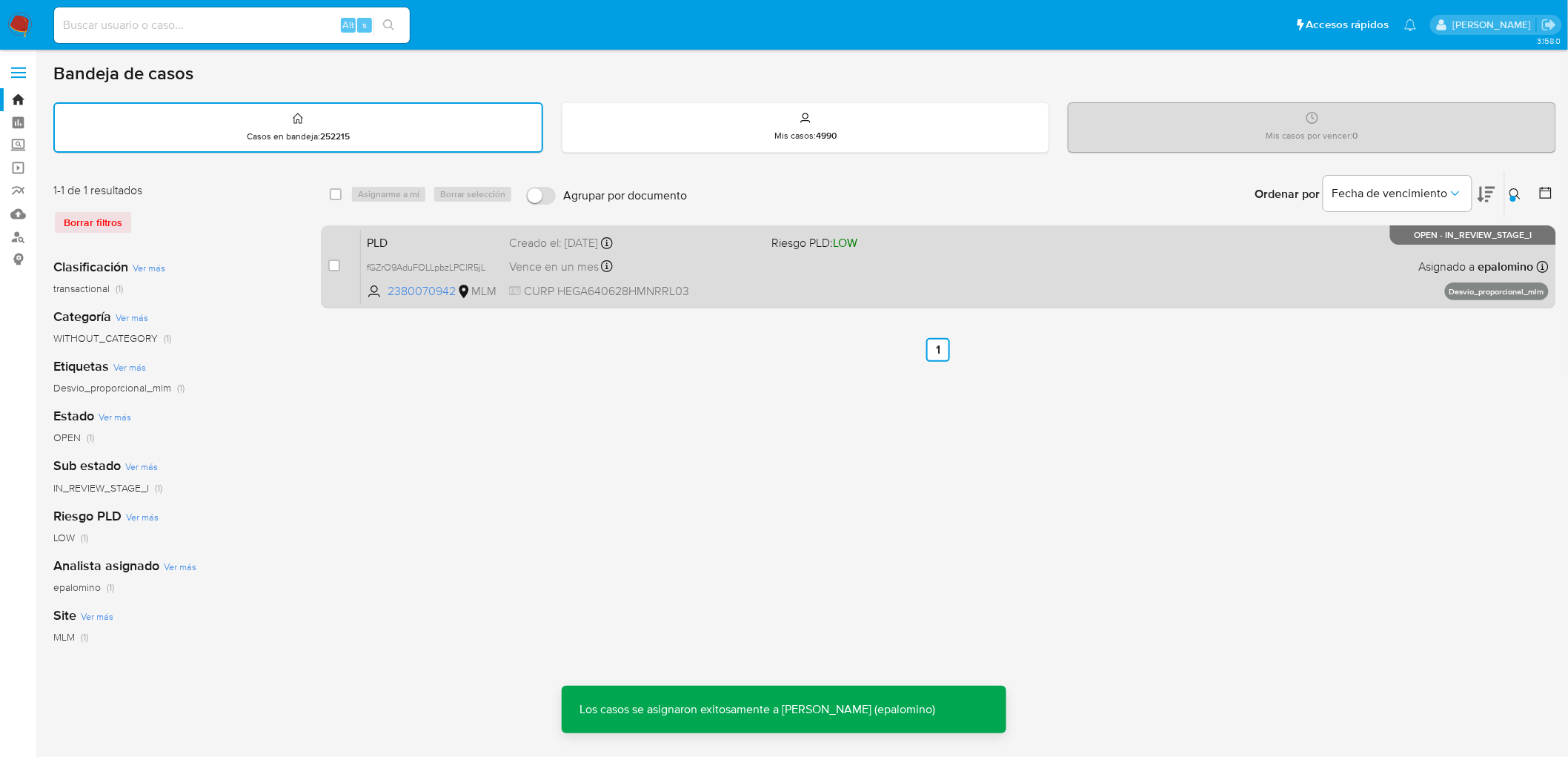
click at [378, 238] on span "PLD" at bounding box center [432, 241] width 131 height 19
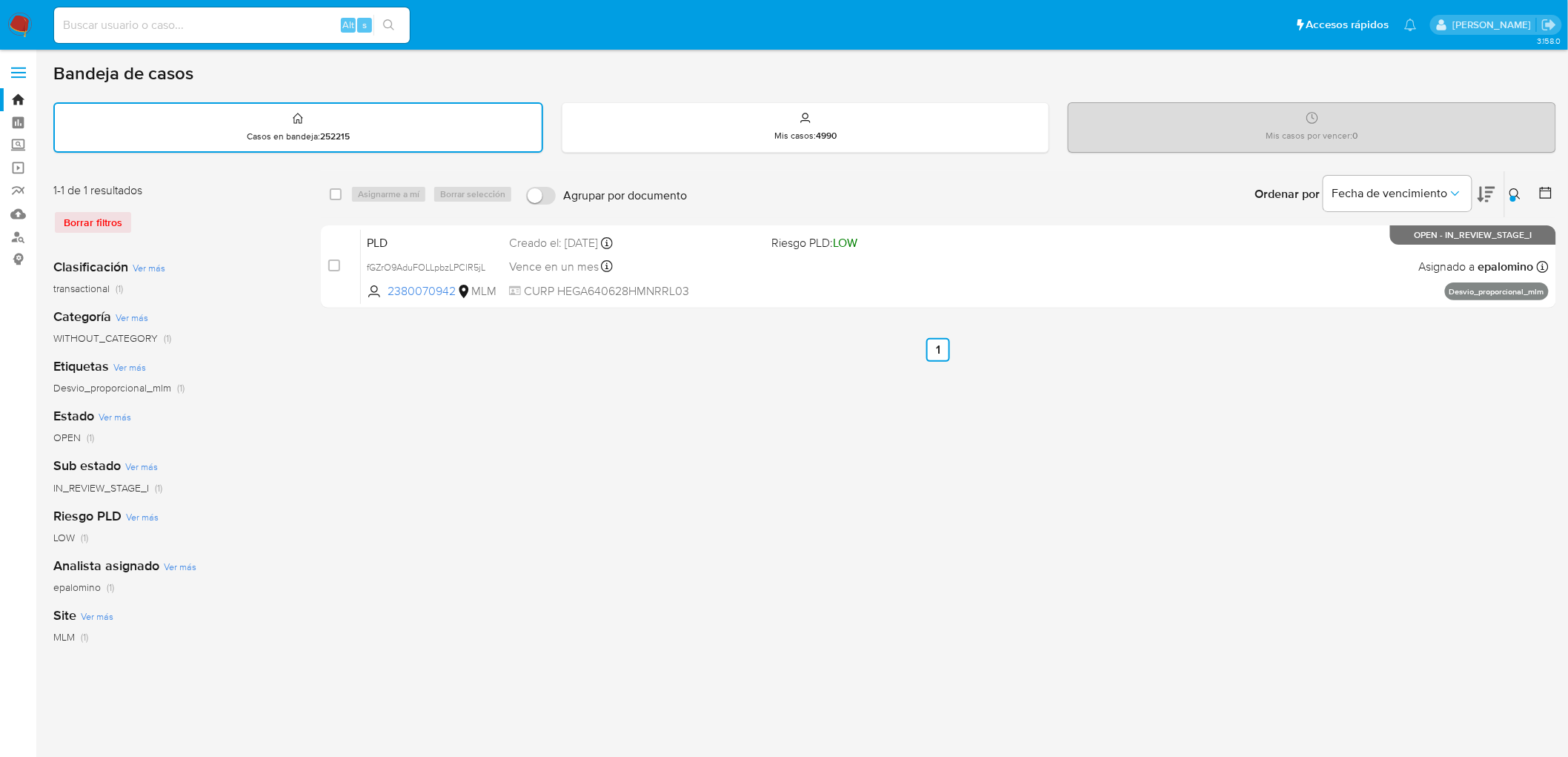
click at [10, 33] on img at bounding box center [19, 25] width 25 height 25
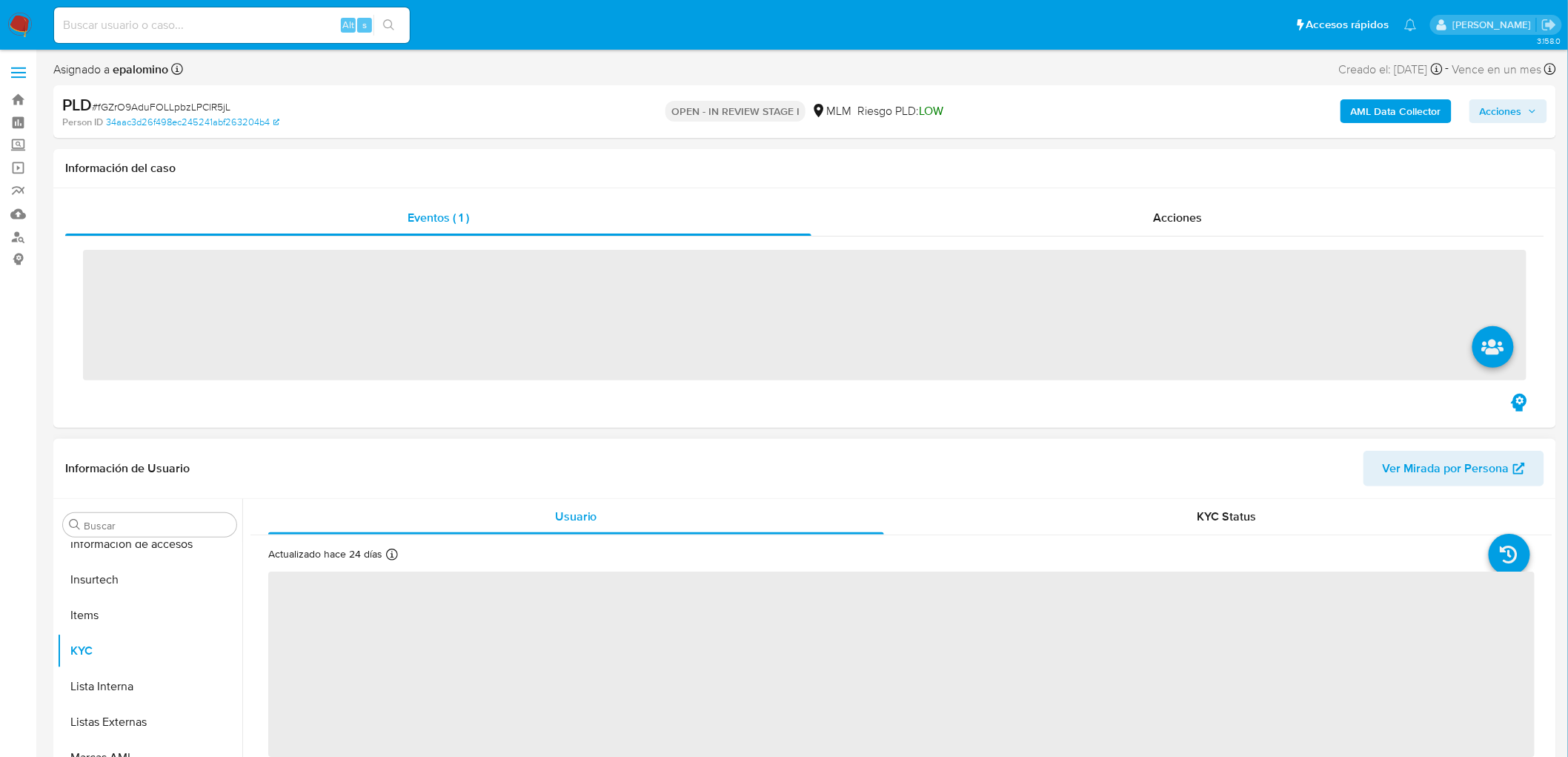
scroll to position [626, 0]
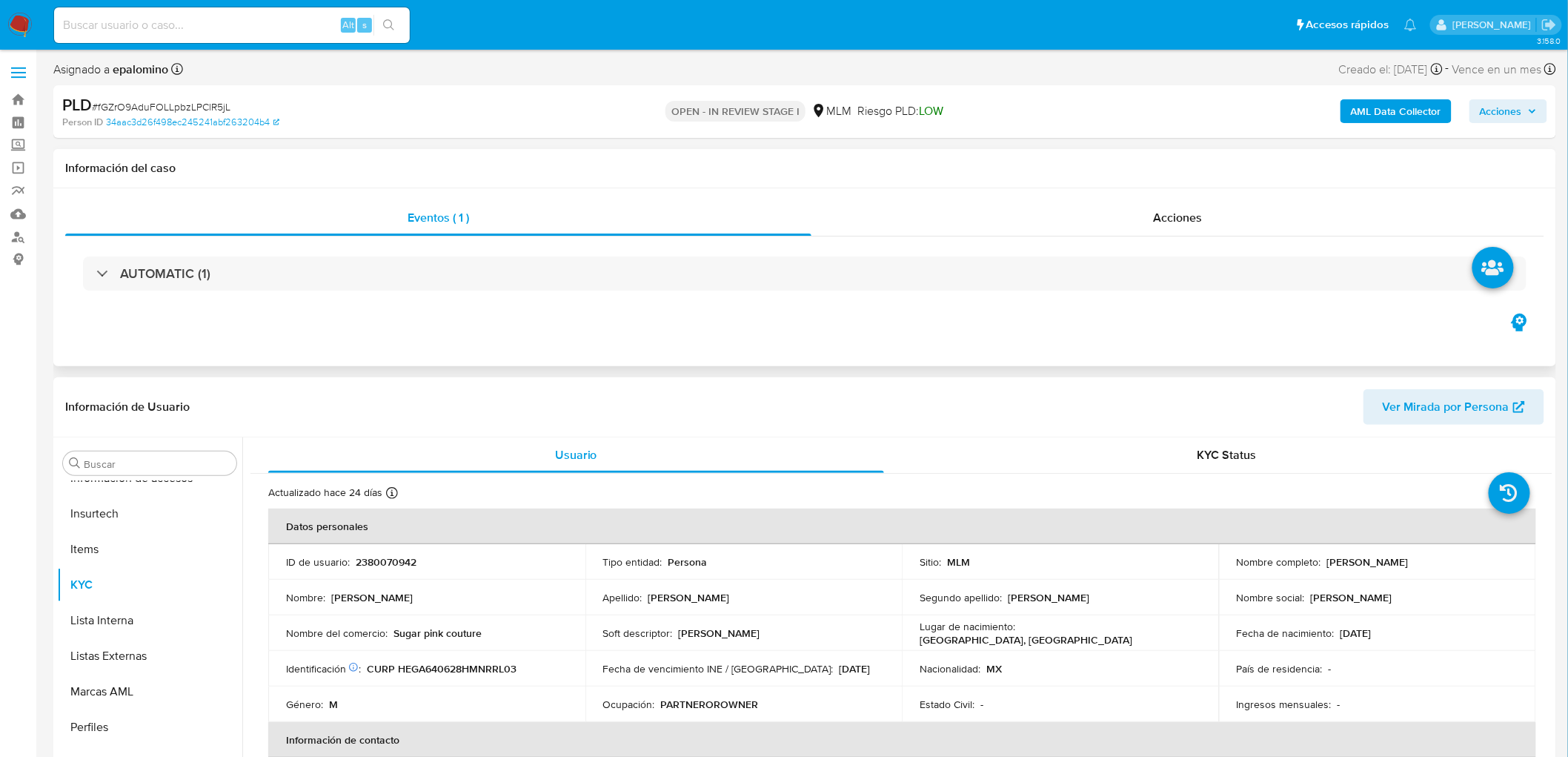
select select "10"
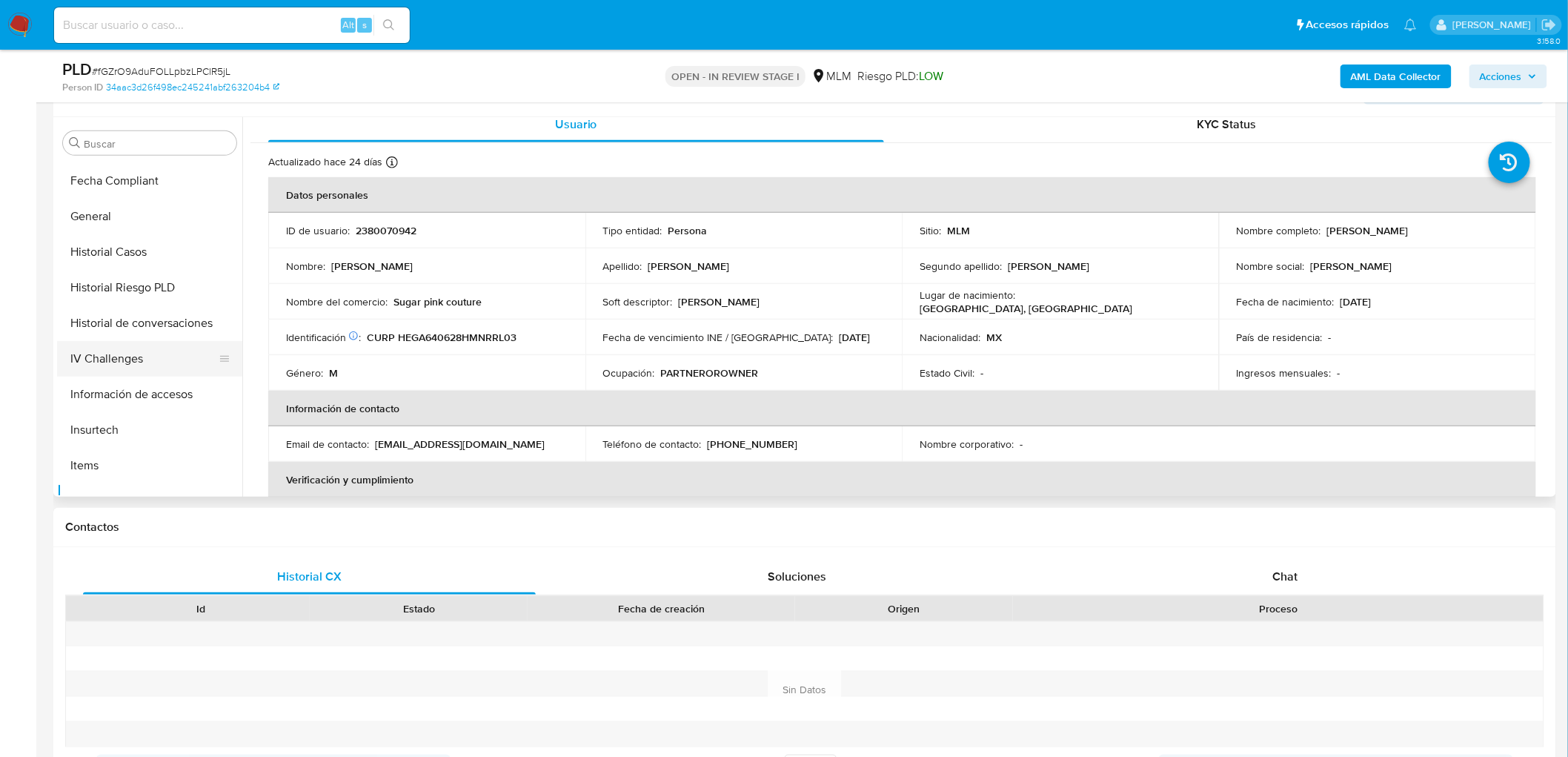
scroll to position [297, 0]
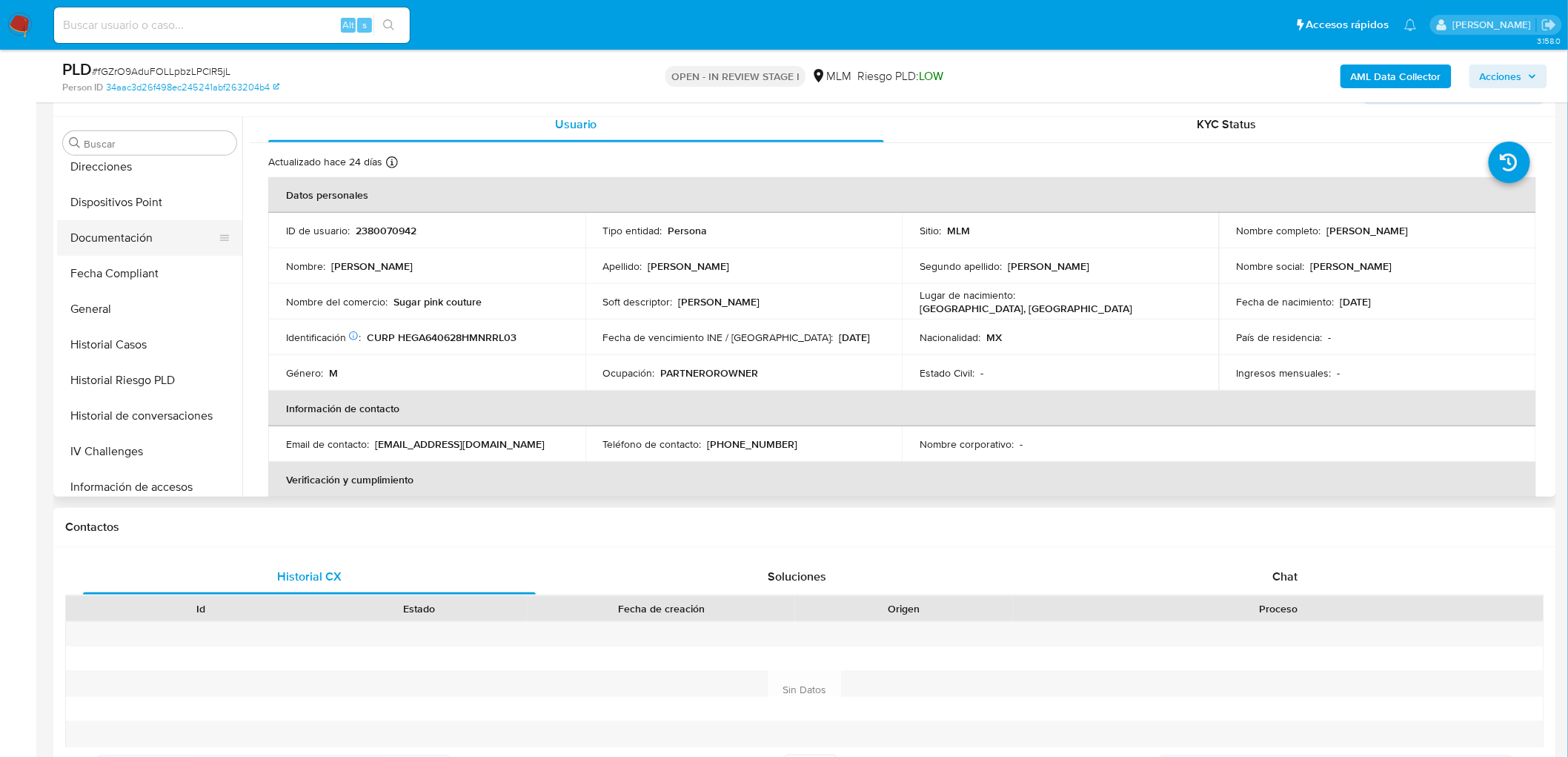
click at [141, 245] on button "Documentación" at bounding box center [144, 239] width 174 height 36
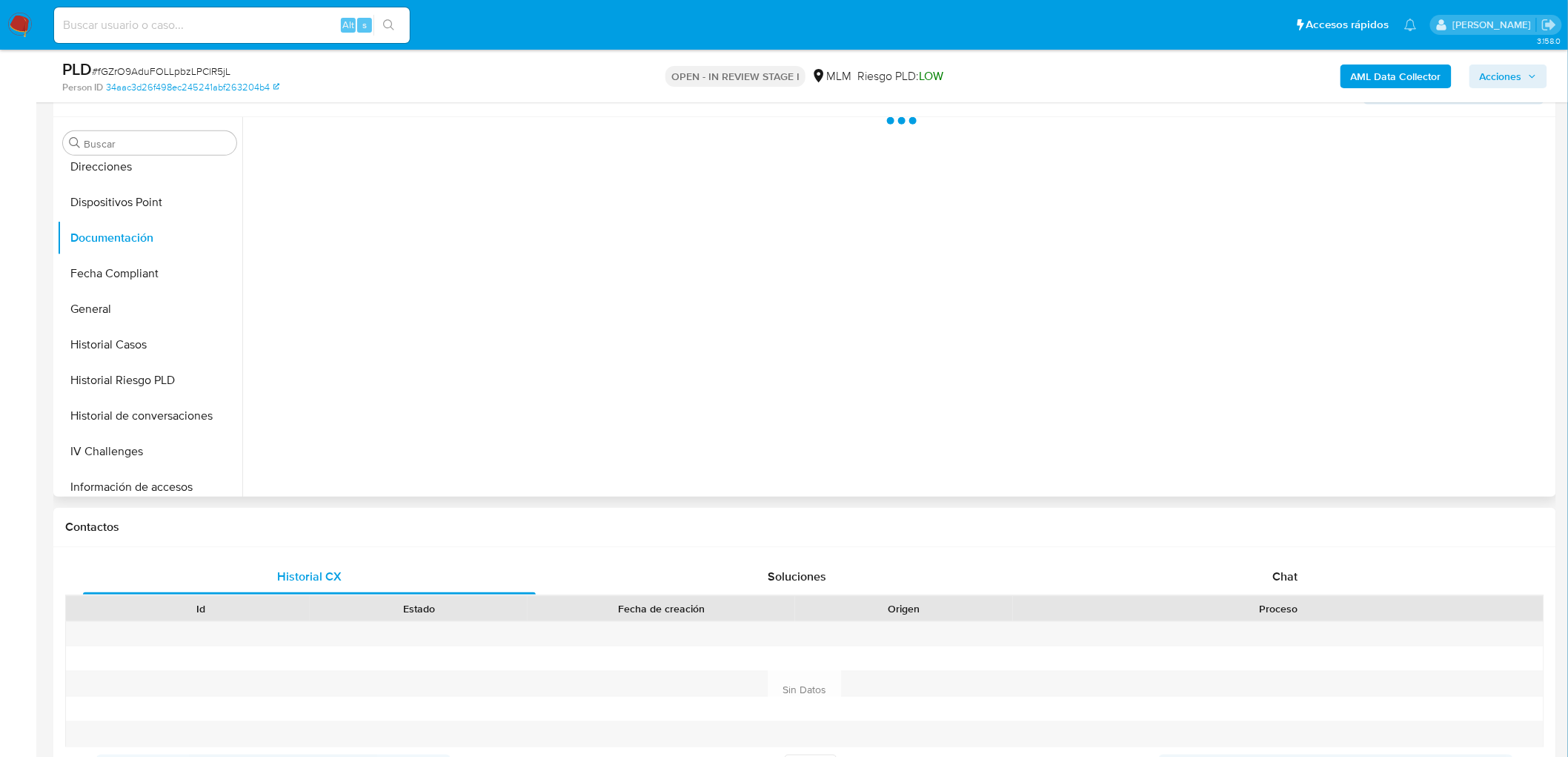
scroll to position [0, 0]
click at [413, 218] on button "Prueba de vida" at bounding box center [401, 228] width 301 height 38
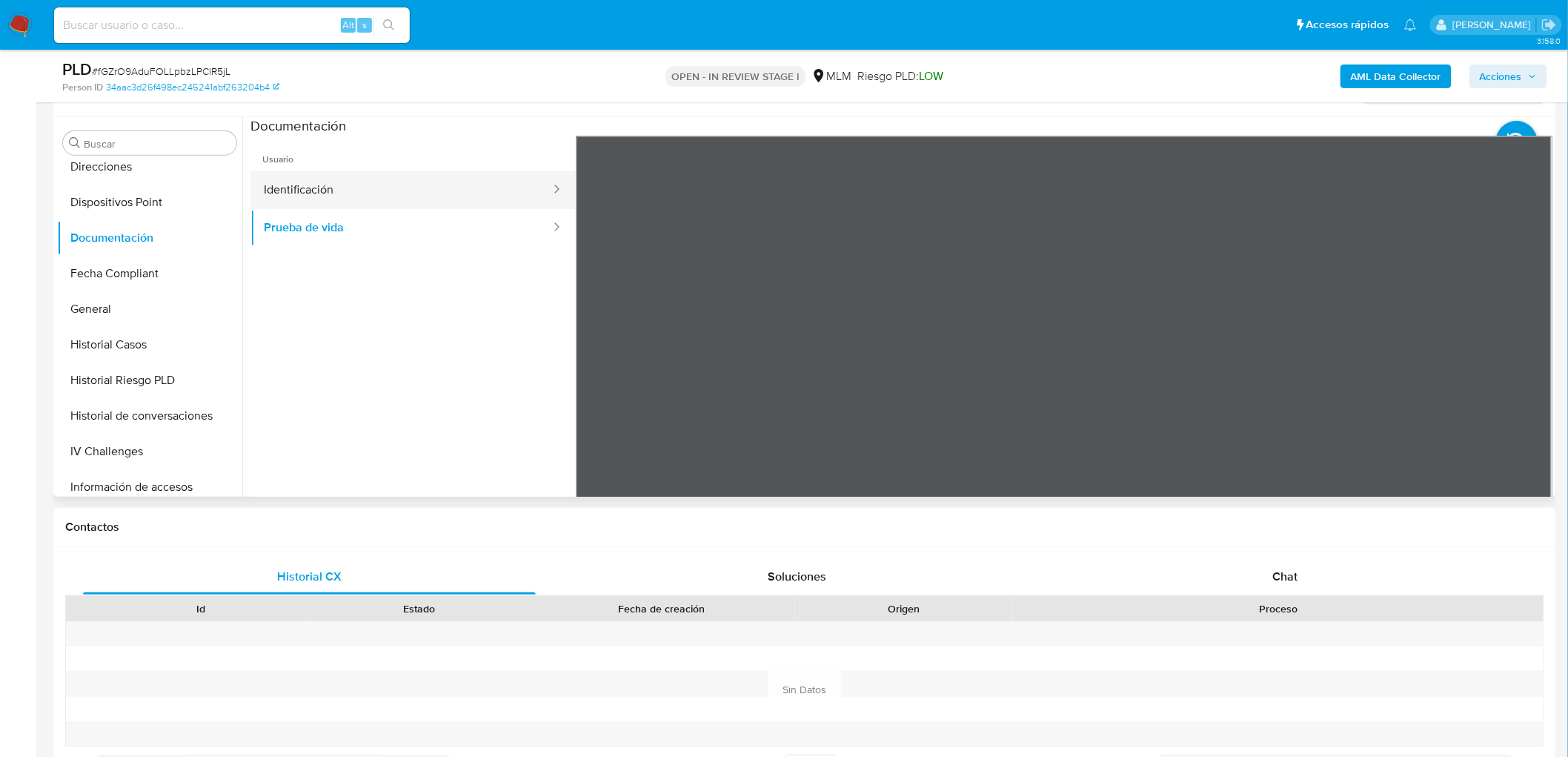
click at [465, 173] on button "Identificación" at bounding box center [401, 191] width 301 height 38
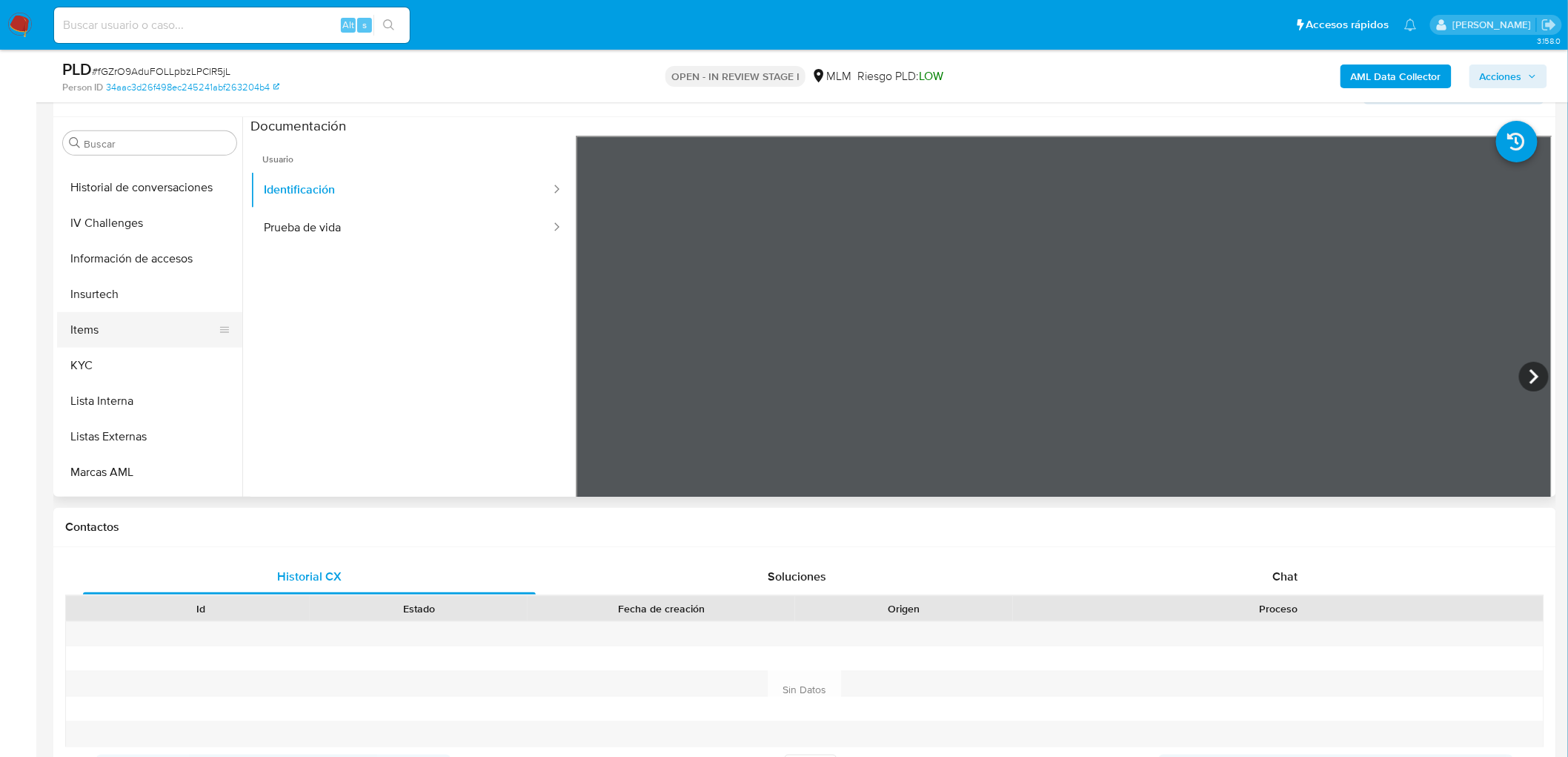
scroll to position [543, 0]
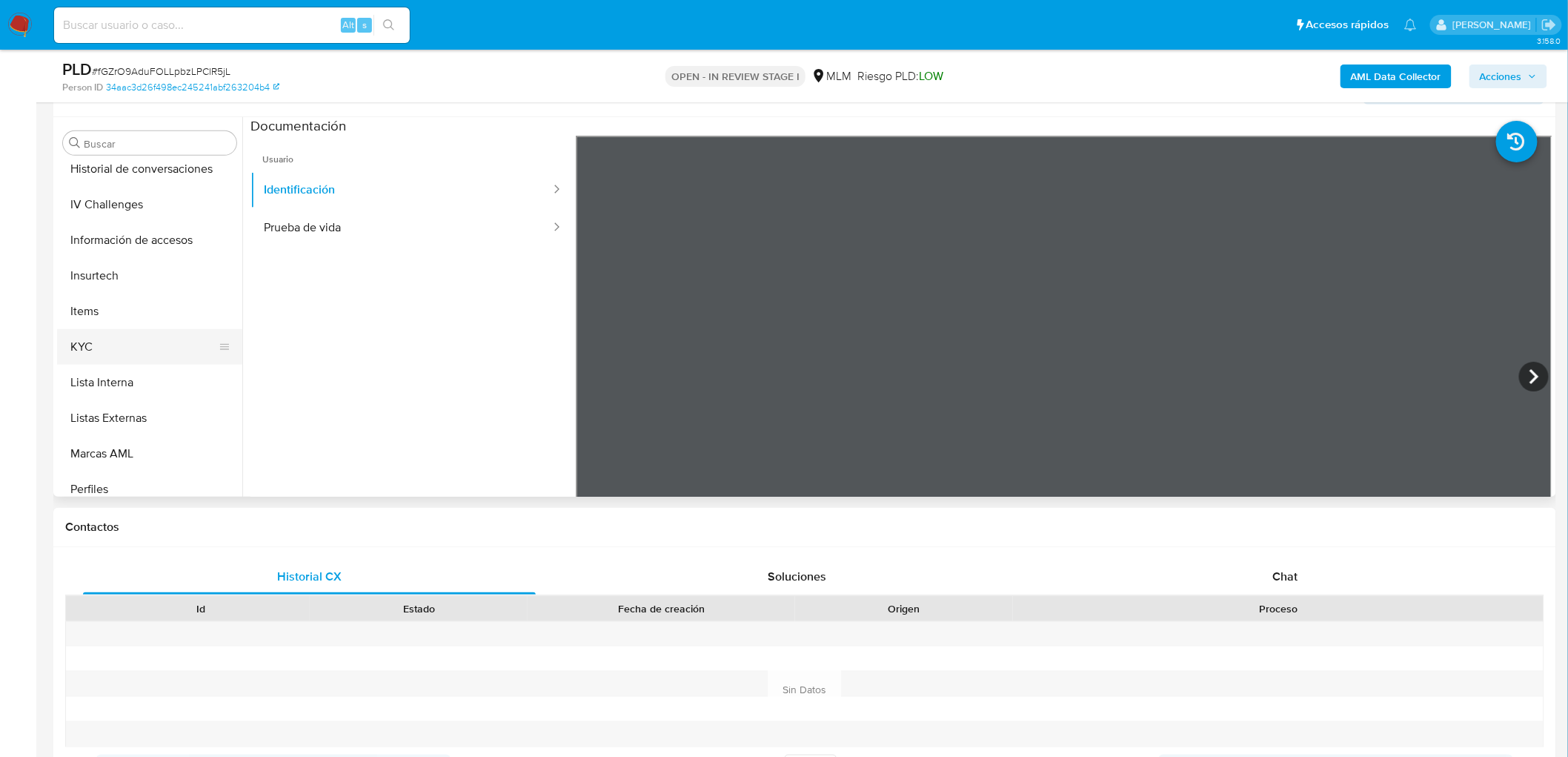
click at [114, 339] on button "KYC" at bounding box center [144, 348] width 174 height 36
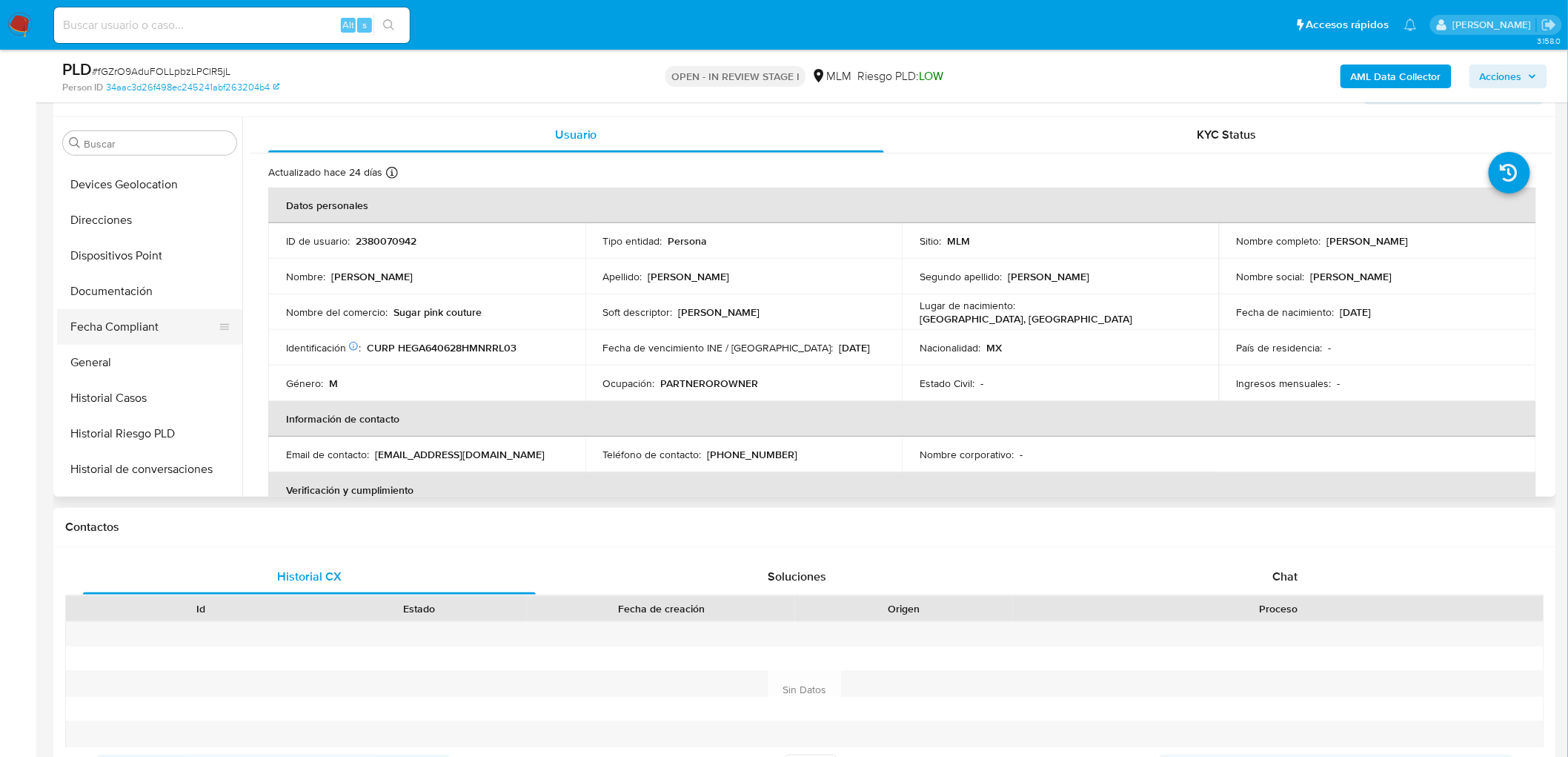
scroll to position [215, 0]
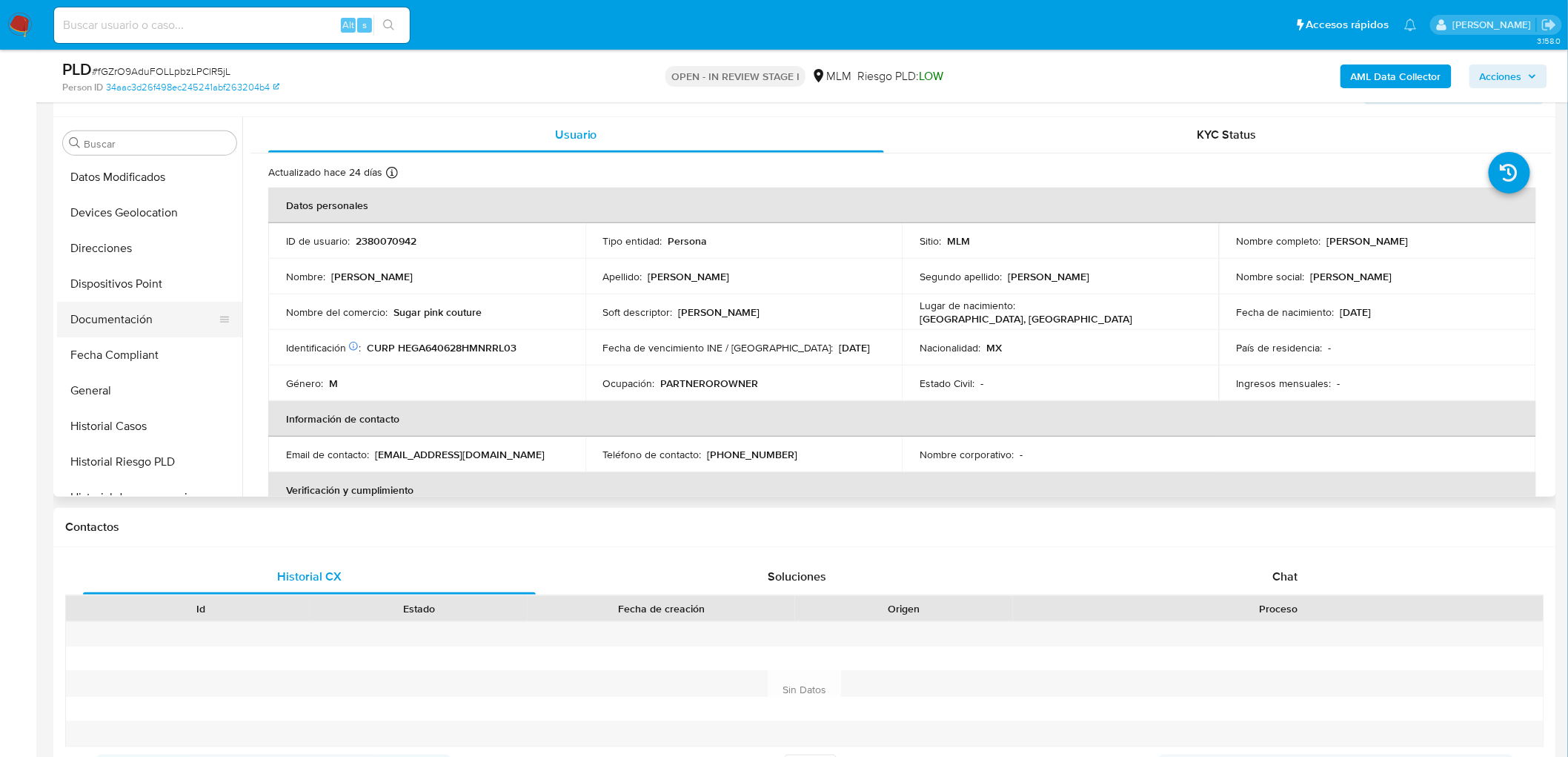
click at [143, 323] on button "Documentación" at bounding box center [144, 320] width 174 height 36
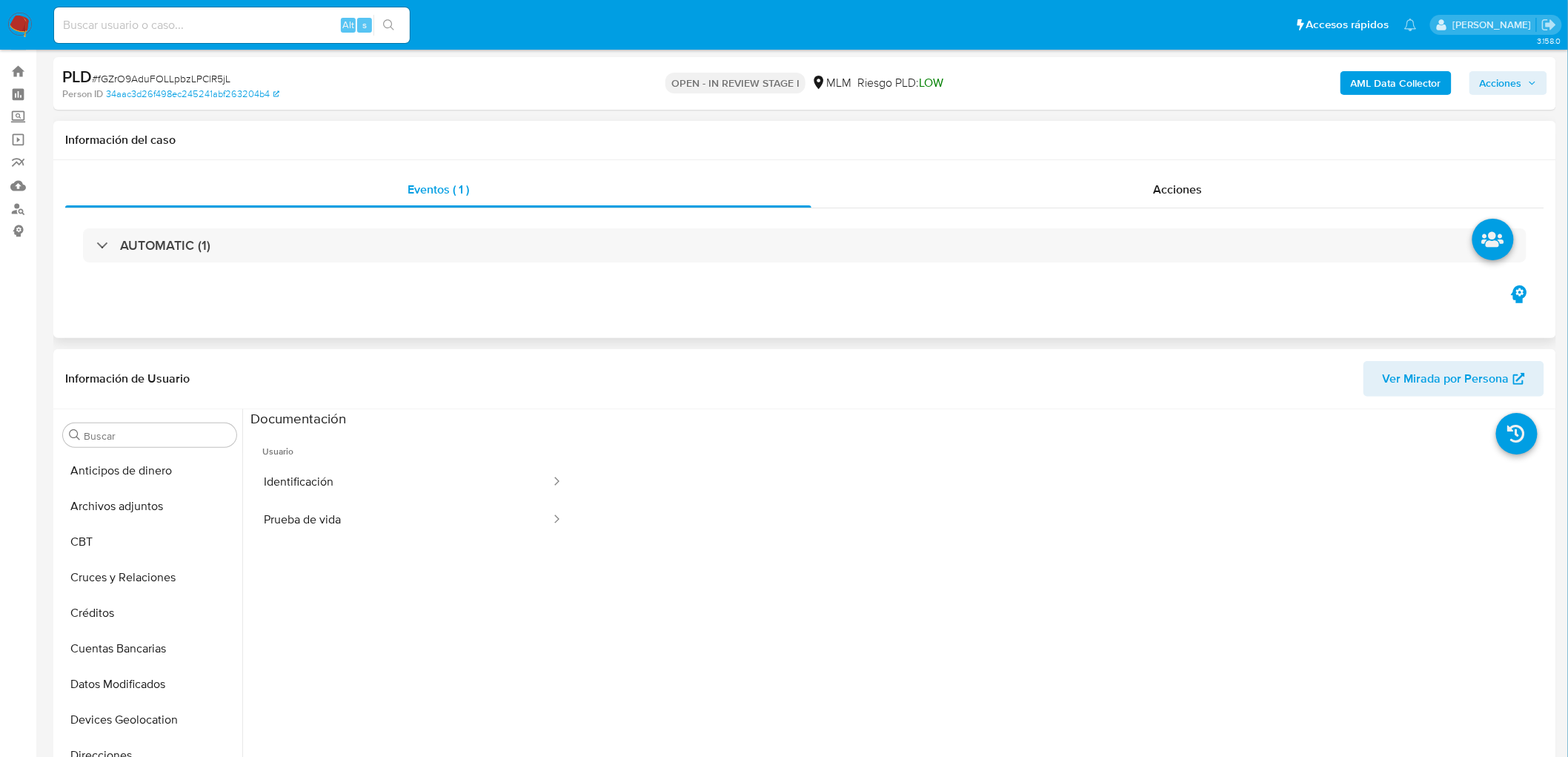
scroll to position [20, 0]
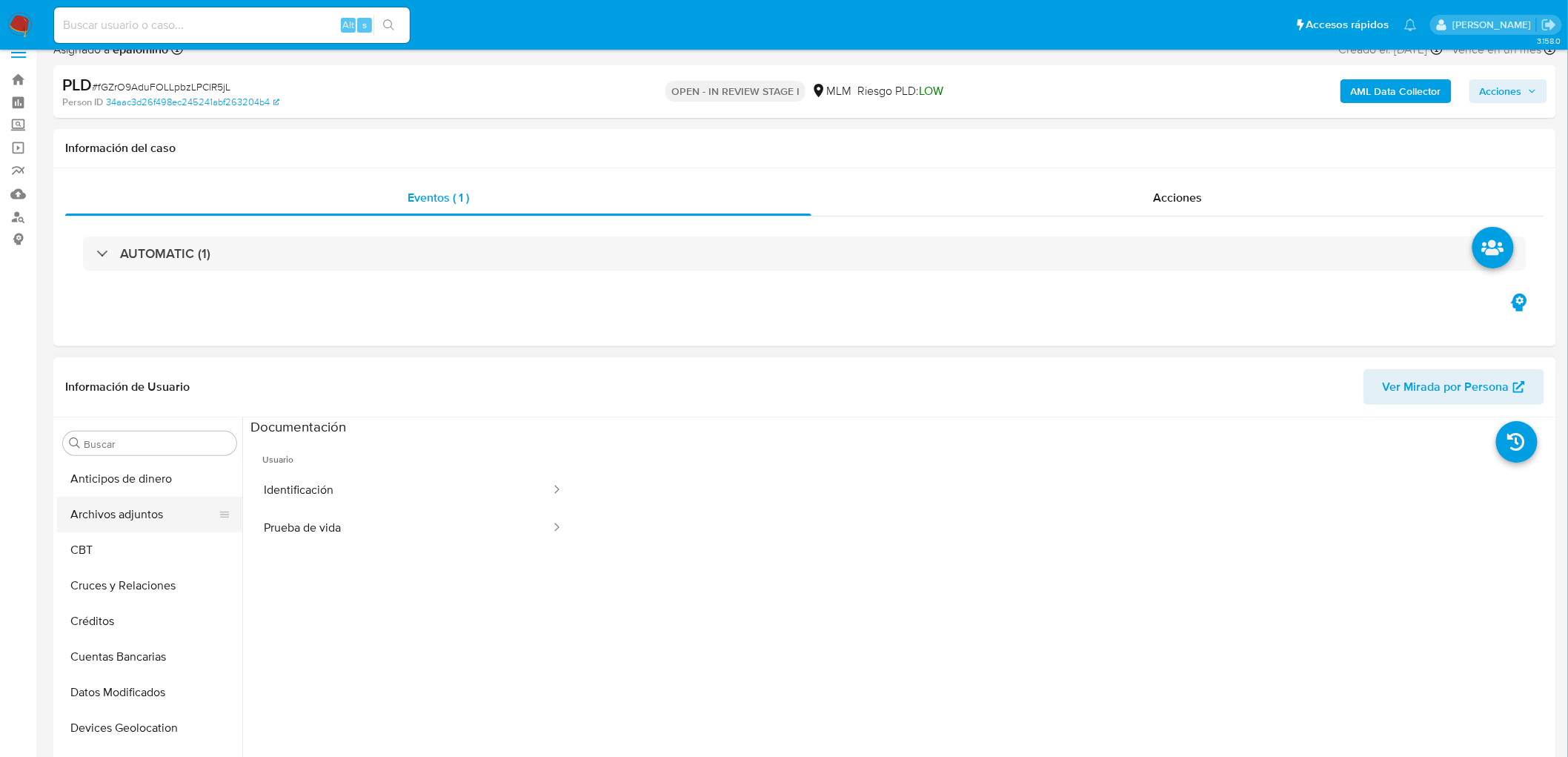
click at [137, 506] on button "Archivos adjuntos" at bounding box center [144, 515] width 174 height 36
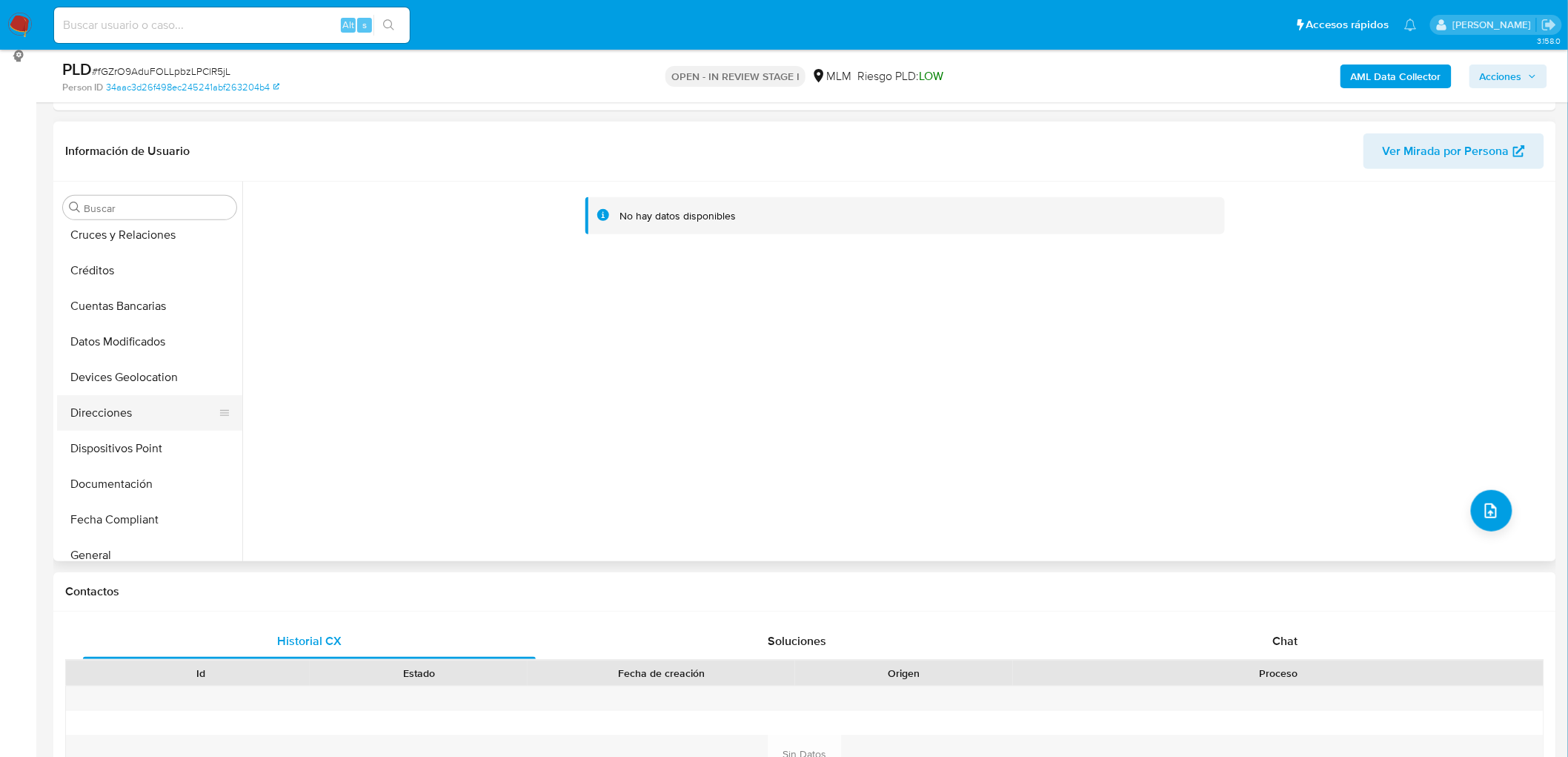
scroll to position [0, 0]
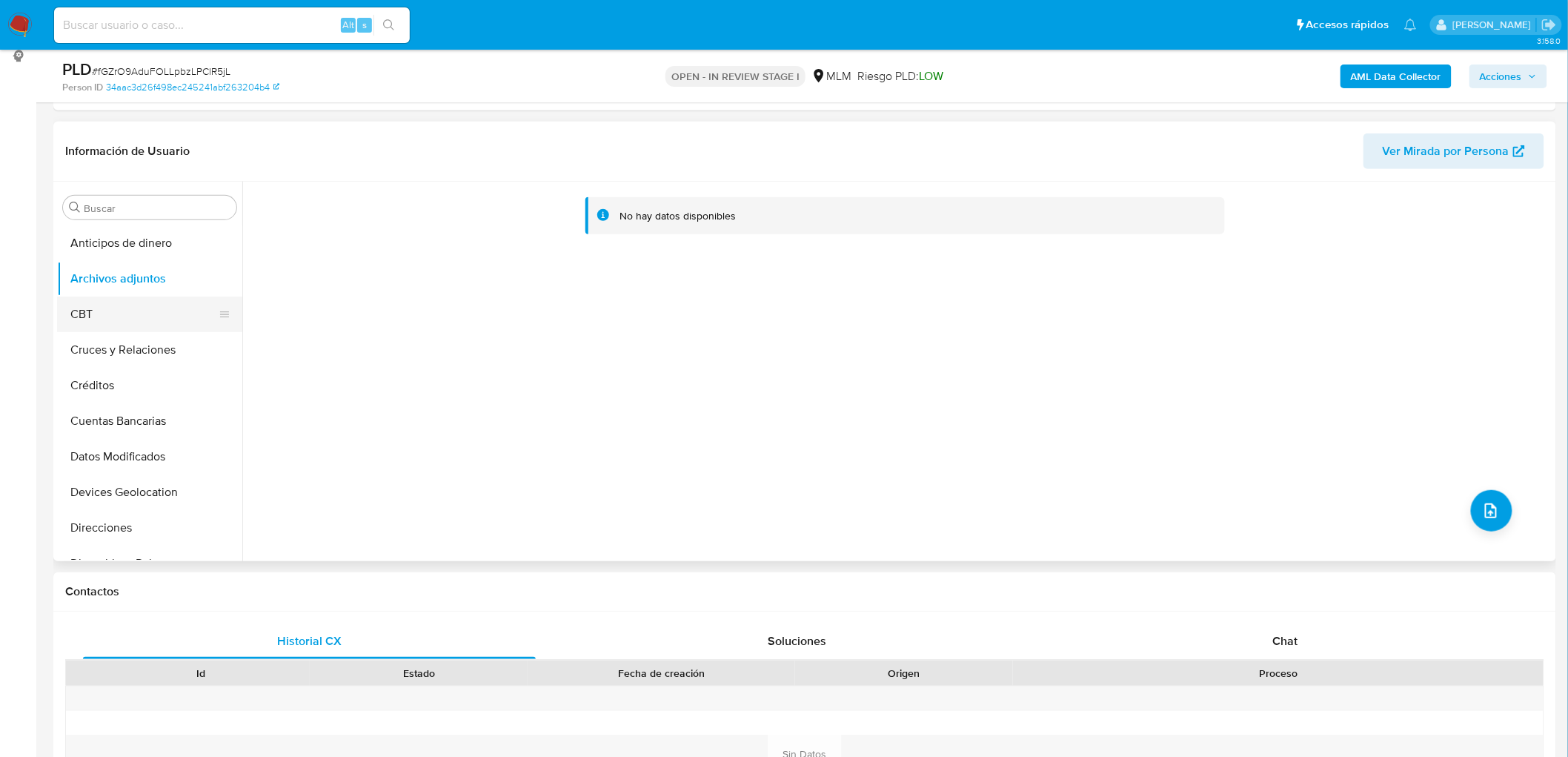
click at [105, 312] on button "CBT" at bounding box center [144, 315] width 174 height 36
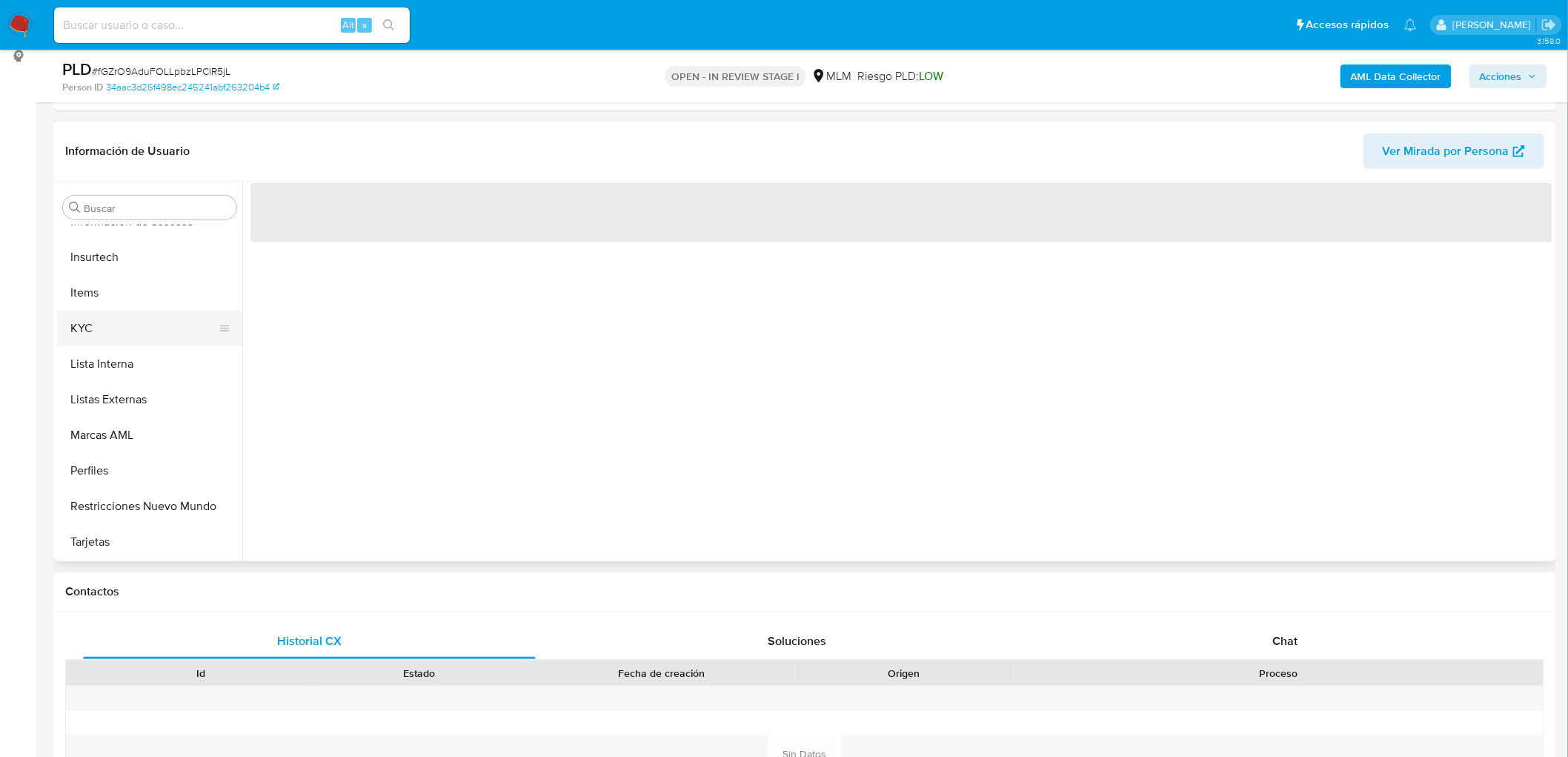
click at [108, 318] on button "KYC" at bounding box center [144, 329] width 174 height 36
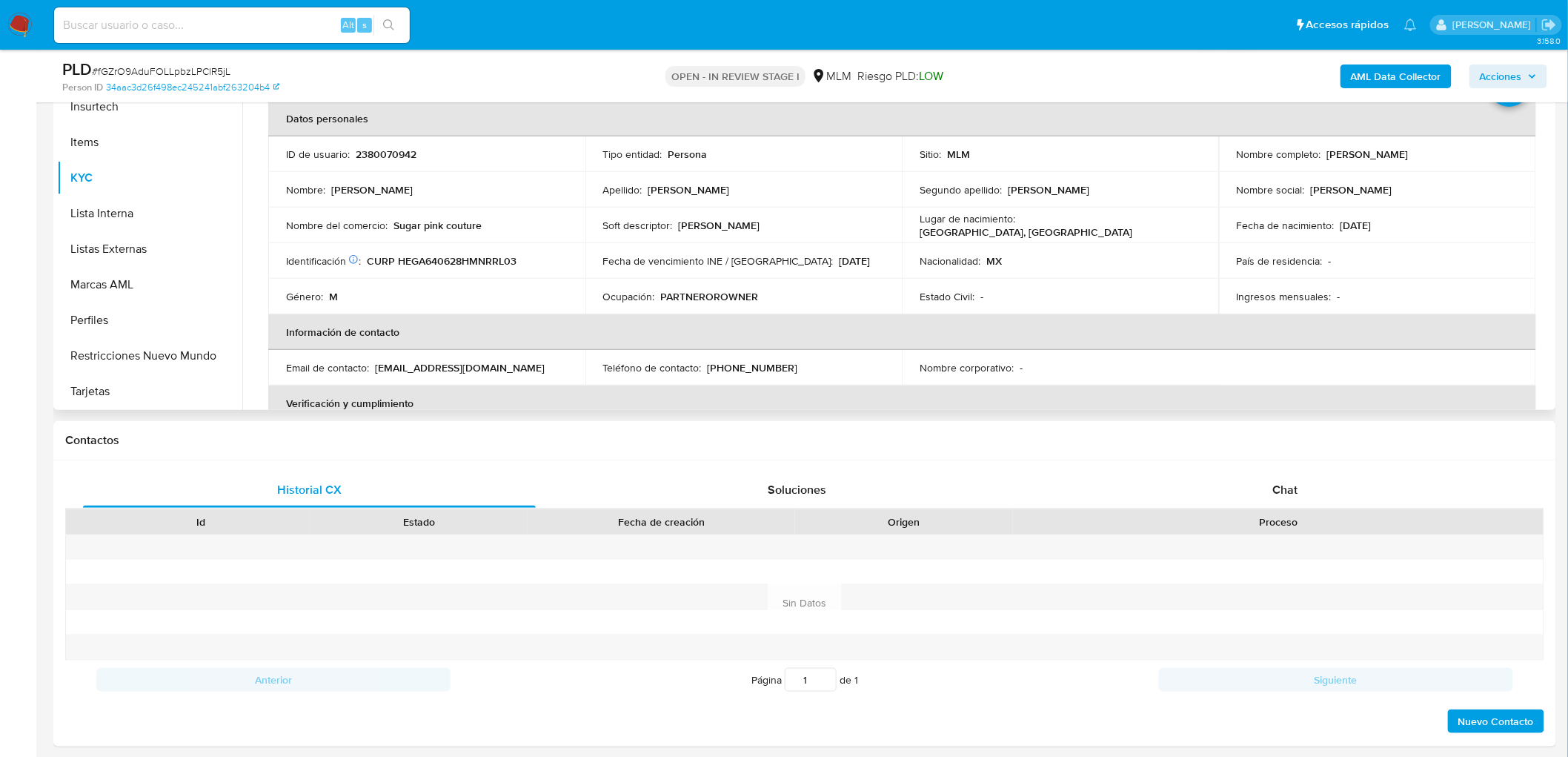
scroll to position [368, 0]
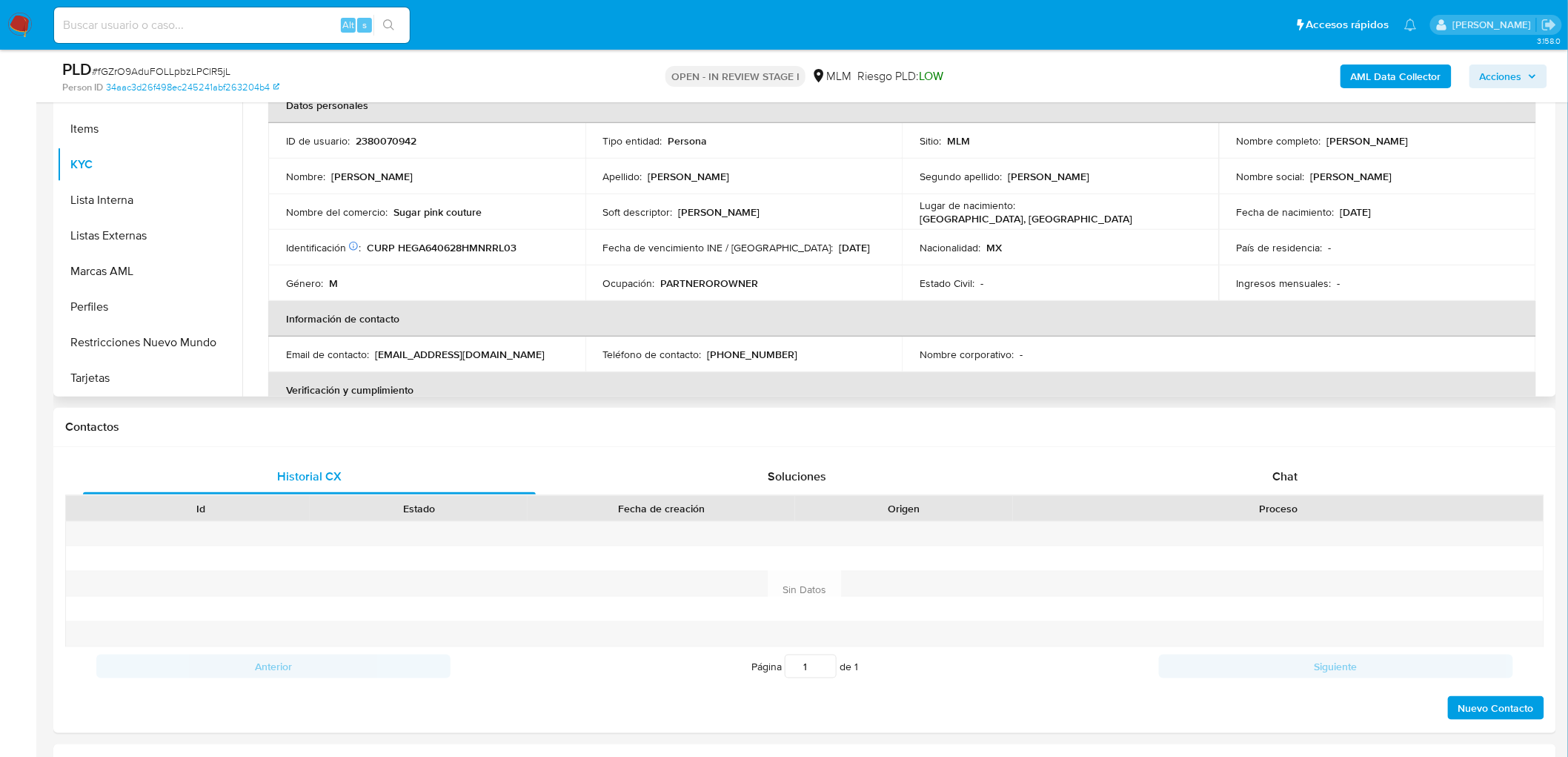
click at [559, 346] on td "Email de contacto : chopslovers@gmail.com" at bounding box center [427, 355] width 317 height 36
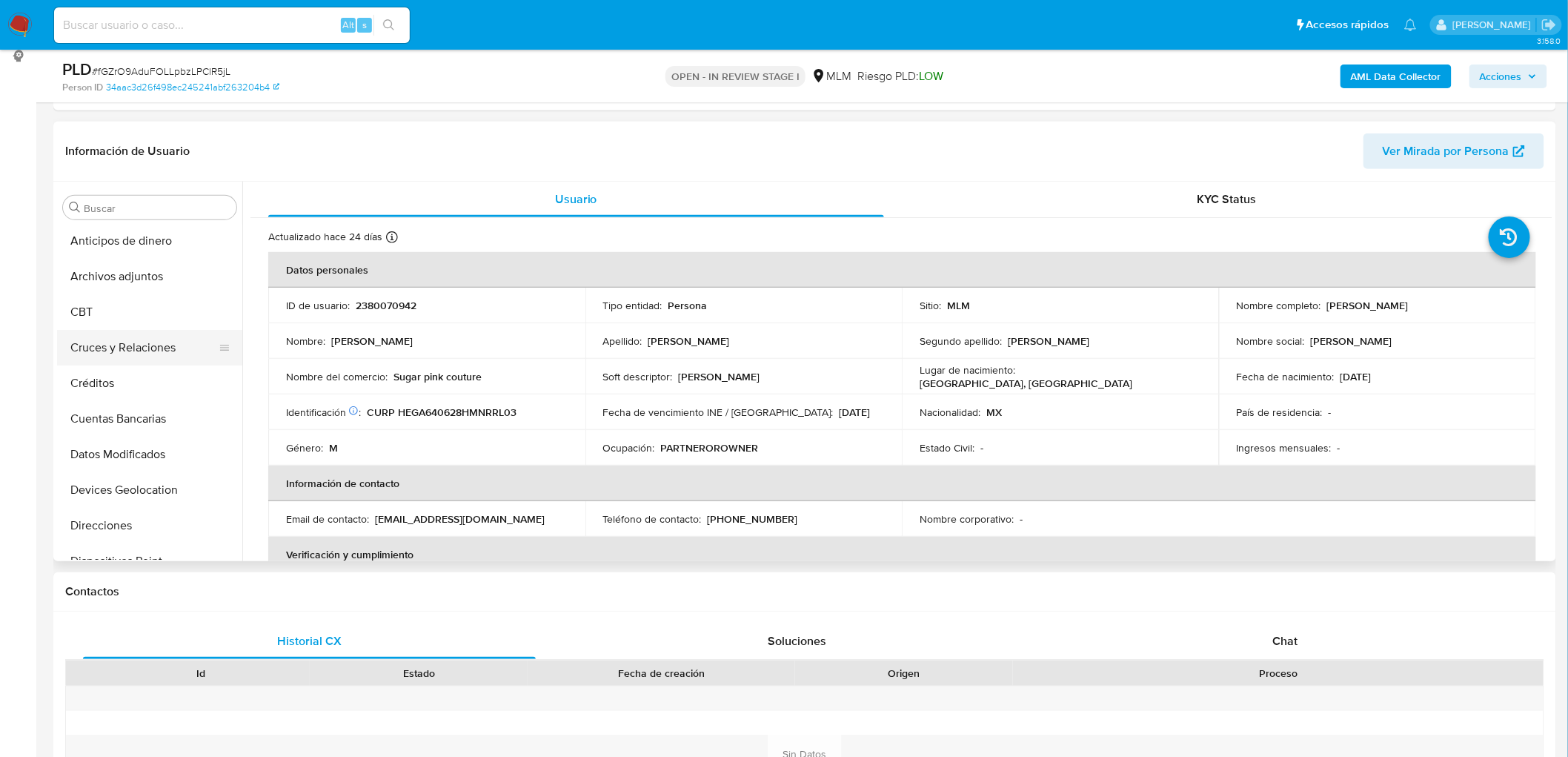
scroll to position [0, 0]
click at [176, 353] on button "Cruces y Relaciones" at bounding box center [144, 351] width 174 height 36
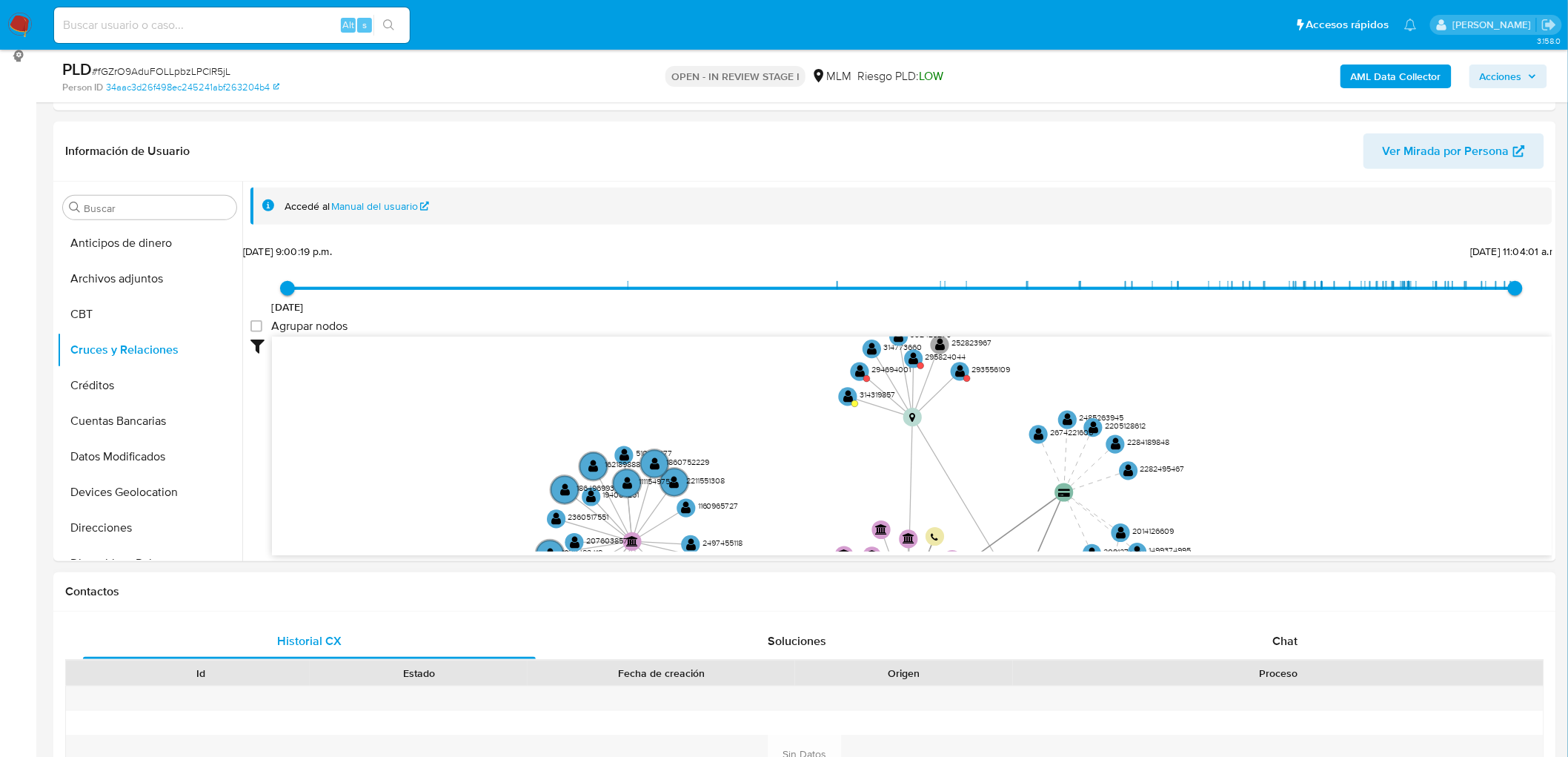
drag, startPoint x: 691, startPoint y: 424, endPoint x: 668, endPoint y: 596, distance: 173.5
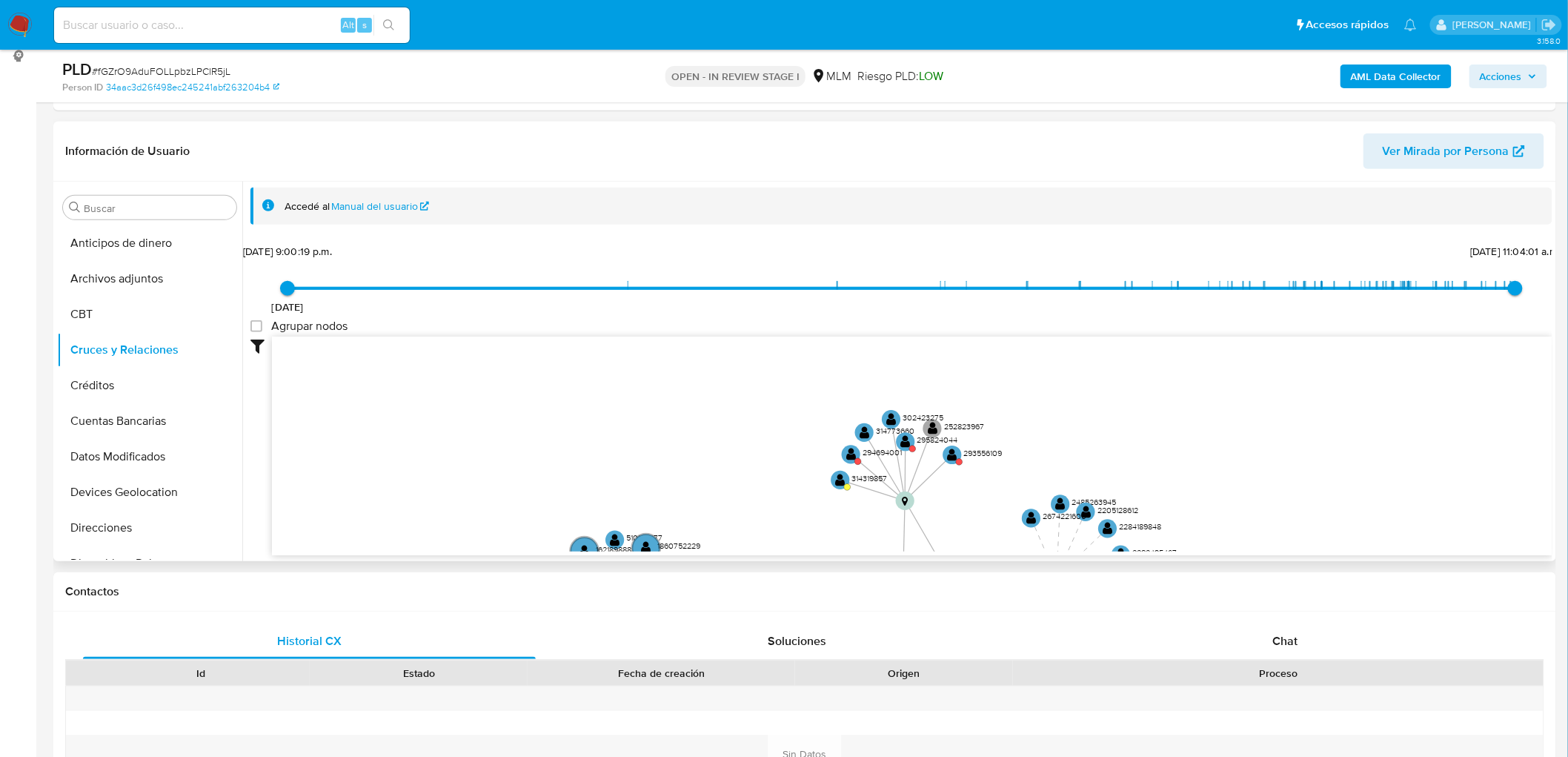
drag, startPoint x: 759, startPoint y: 409, endPoint x: 760, endPoint y: 474, distance: 65.0
click at [751, 482] on icon "user-2380070942  2380070942 device-67f48f14c0852719b074449d  user-1147157822 …" at bounding box center [912, 443] width 1281 height 215
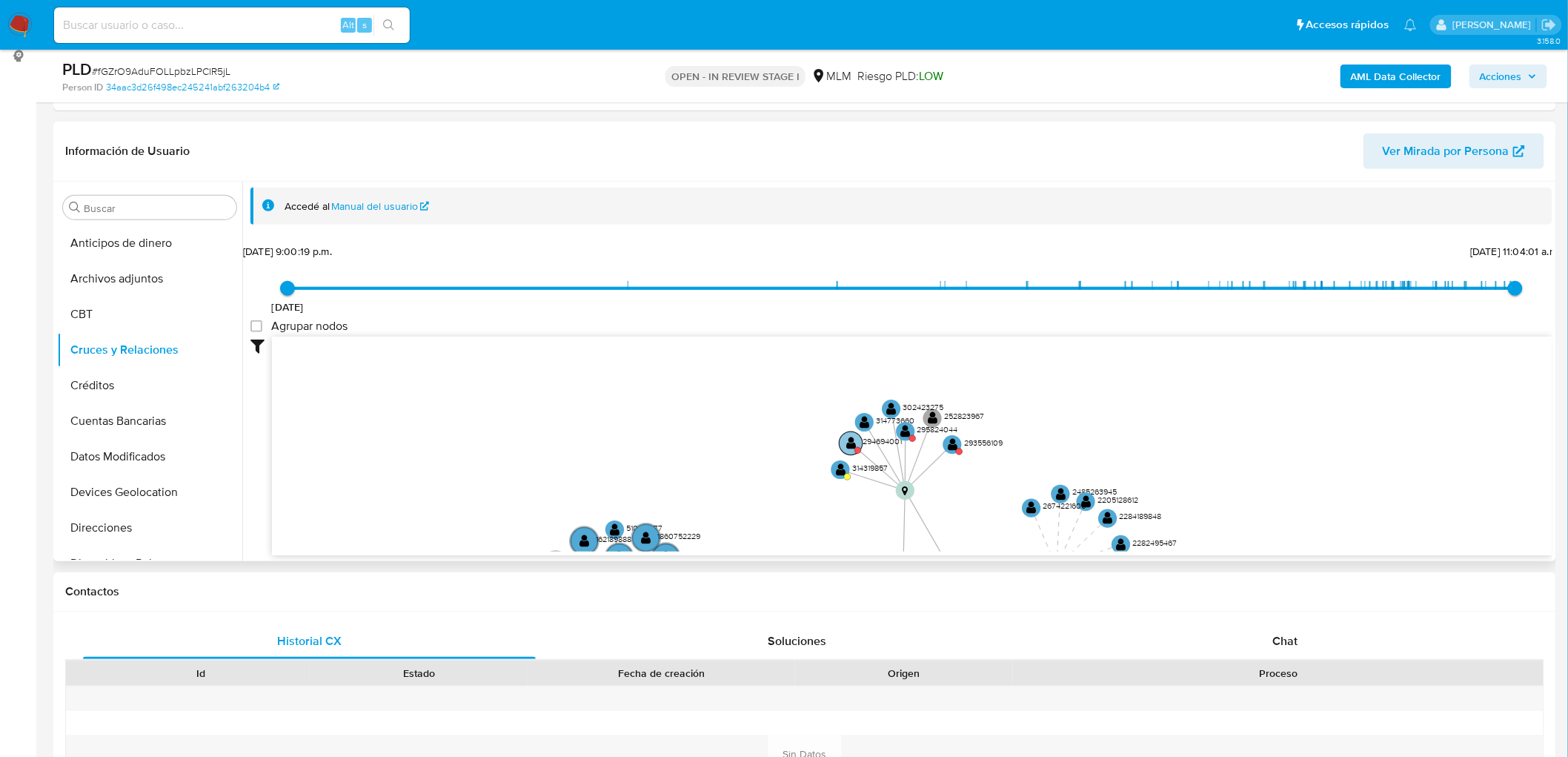
click at [850, 436] on text "" at bounding box center [851, 443] width 10 height 14
click at [854, 441] on text "" at bounding box center [851, 443] width 10 height 14
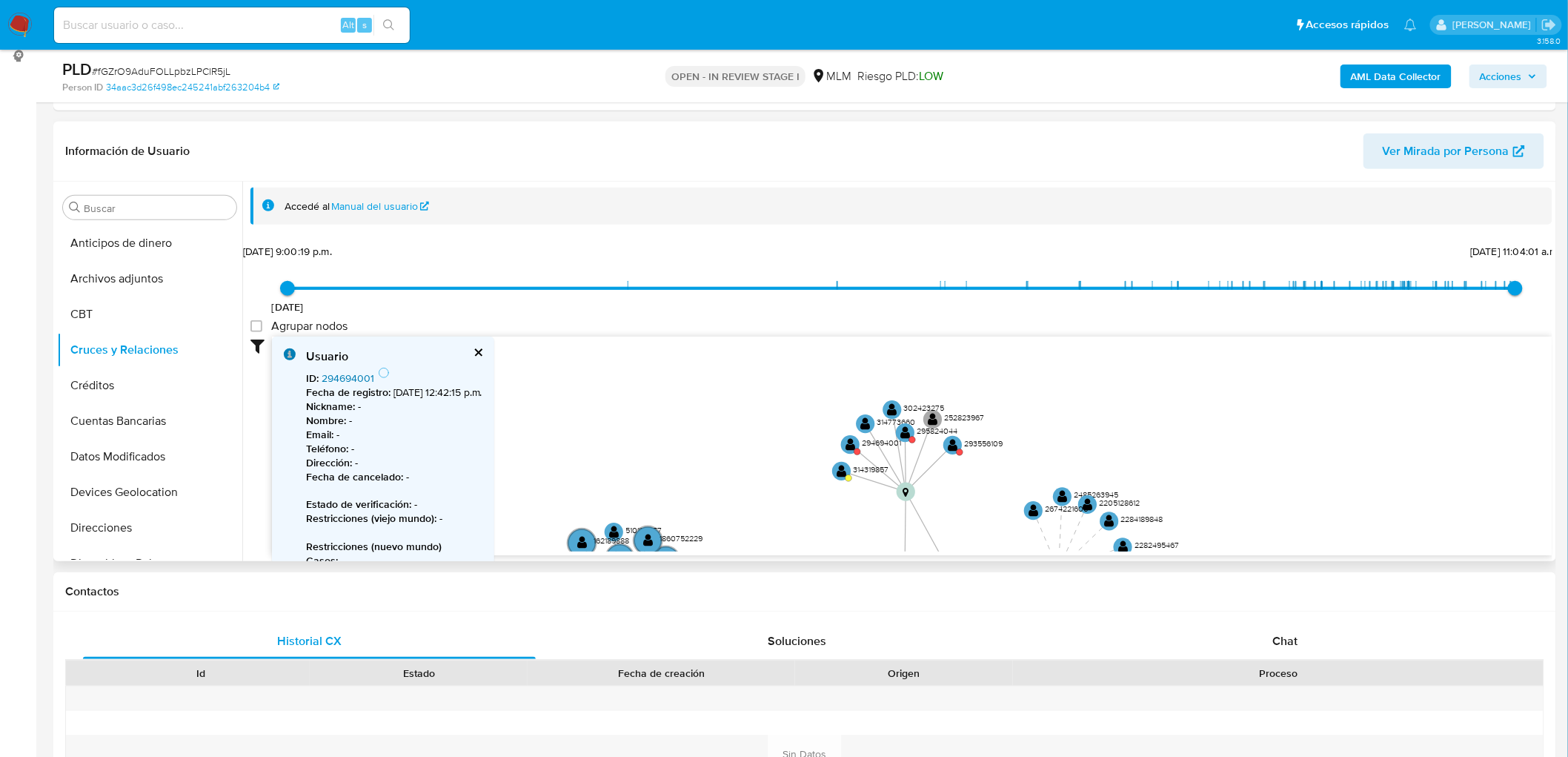
click at [364, 374] on link "294694001" at bounding box center [347, 378] width 53 height 15
click at [902, 434] on text "" at bounding box center [905, 432] width 10 height 14
click at [356, 378] on link "295824044" at bounding box center [348, 378] width 54 height 15
click at [950, 447] on text "" at bounding box center [953, 446] width 10 height 14
click at [950, 447] on text "" at bounding box center [953, 447] width 10 height 14
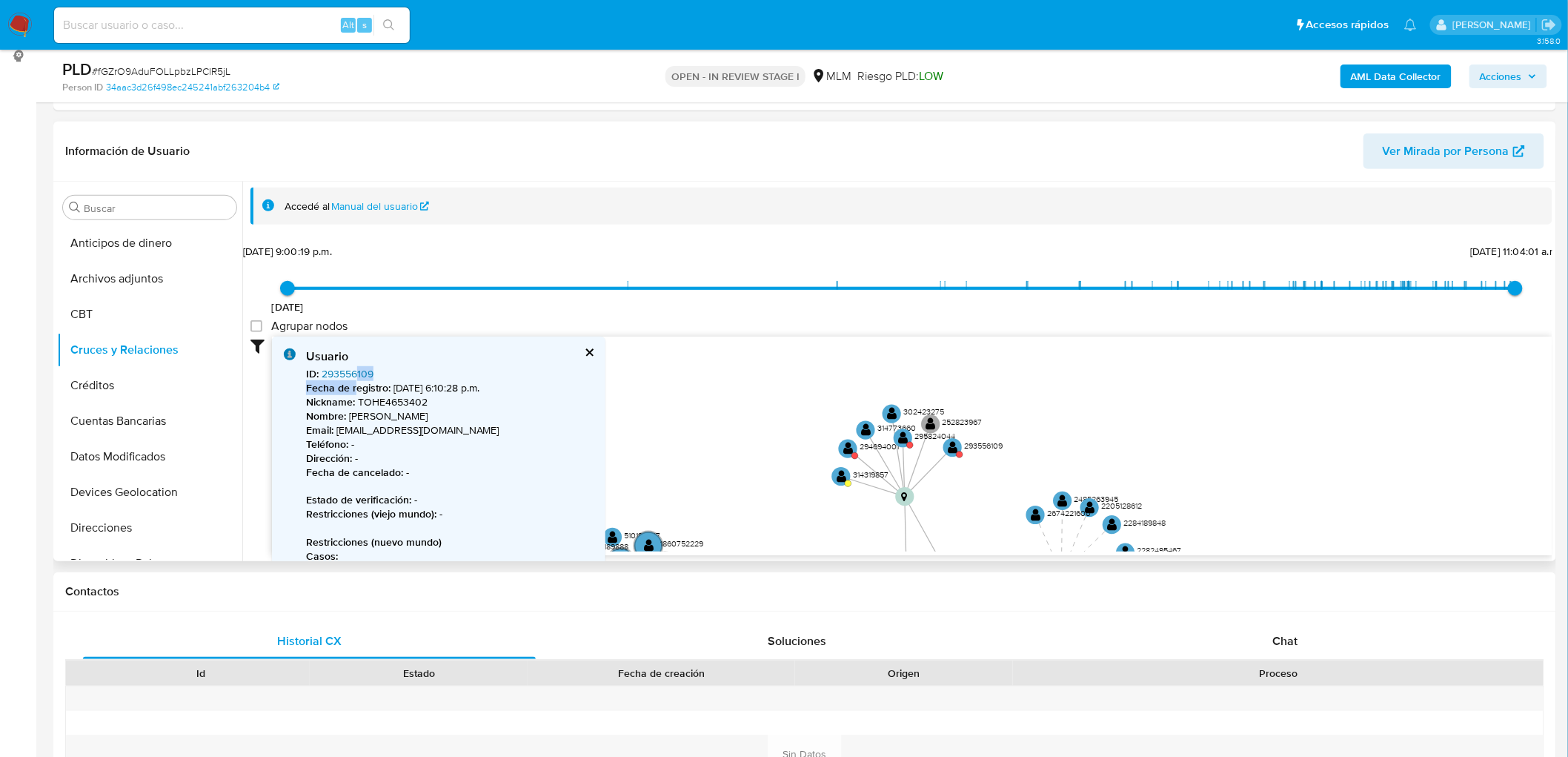
click at [355, 378] on div "ID : 293556109 Fecha de registro : 2/1/2018, 6:10:28 p.m. Nickname : TOHE465340…" at bounding box center [452, 556] width 291 height 378
click at [353, 370] on link "293556109" at bounding box center [347, 374] width 52 height 15
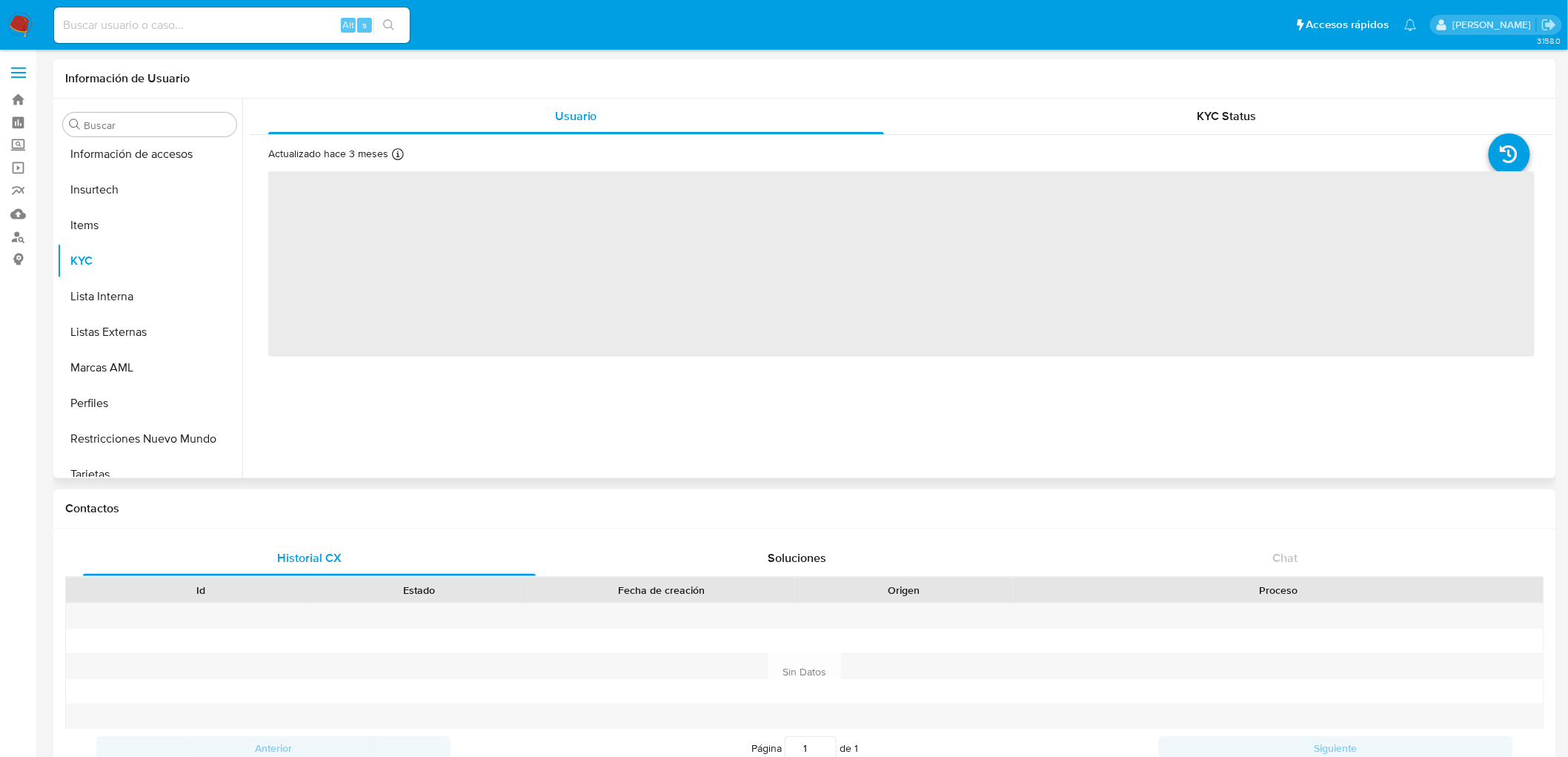
scroll to position [626, 0]
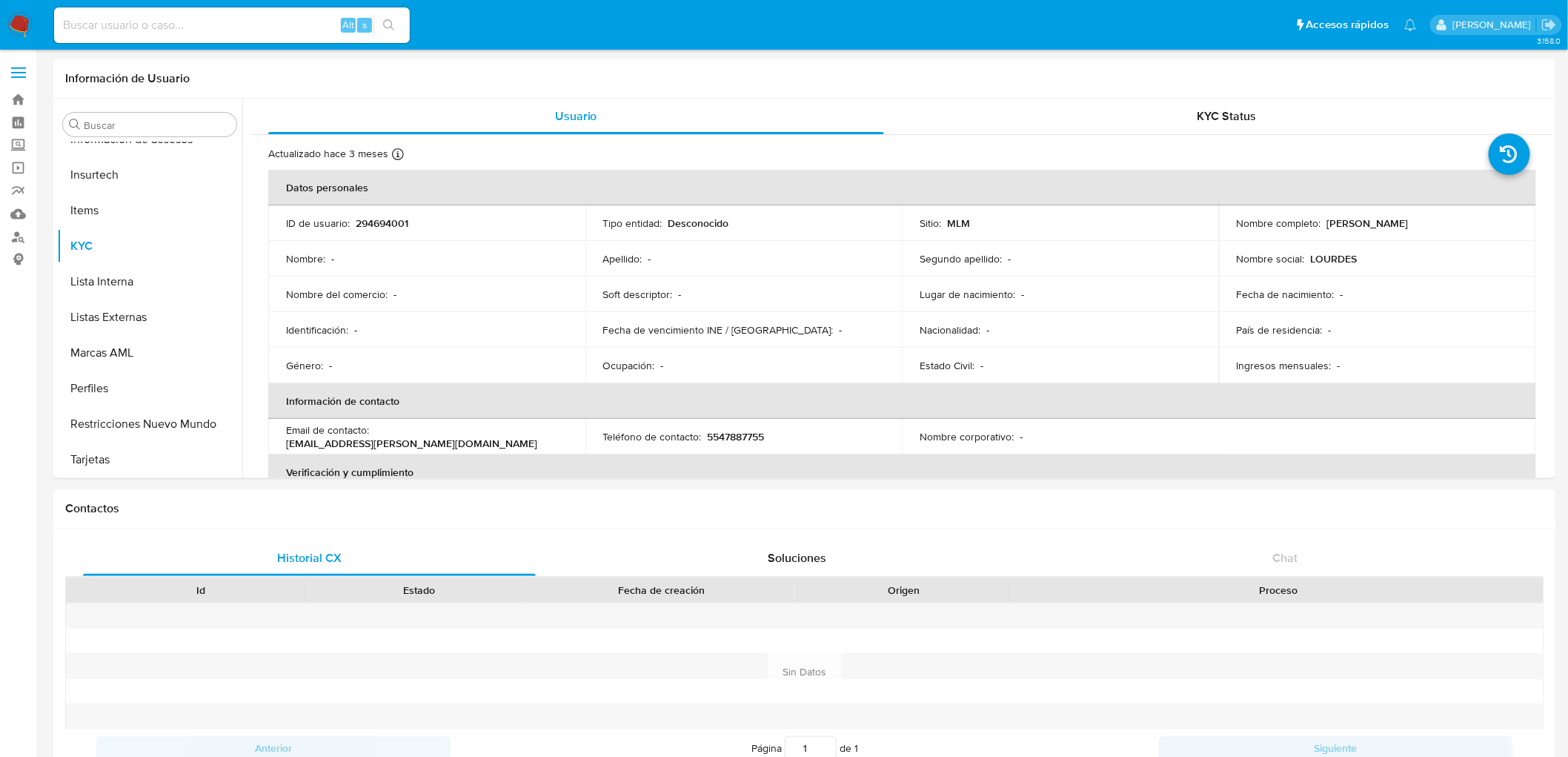
select select "10"
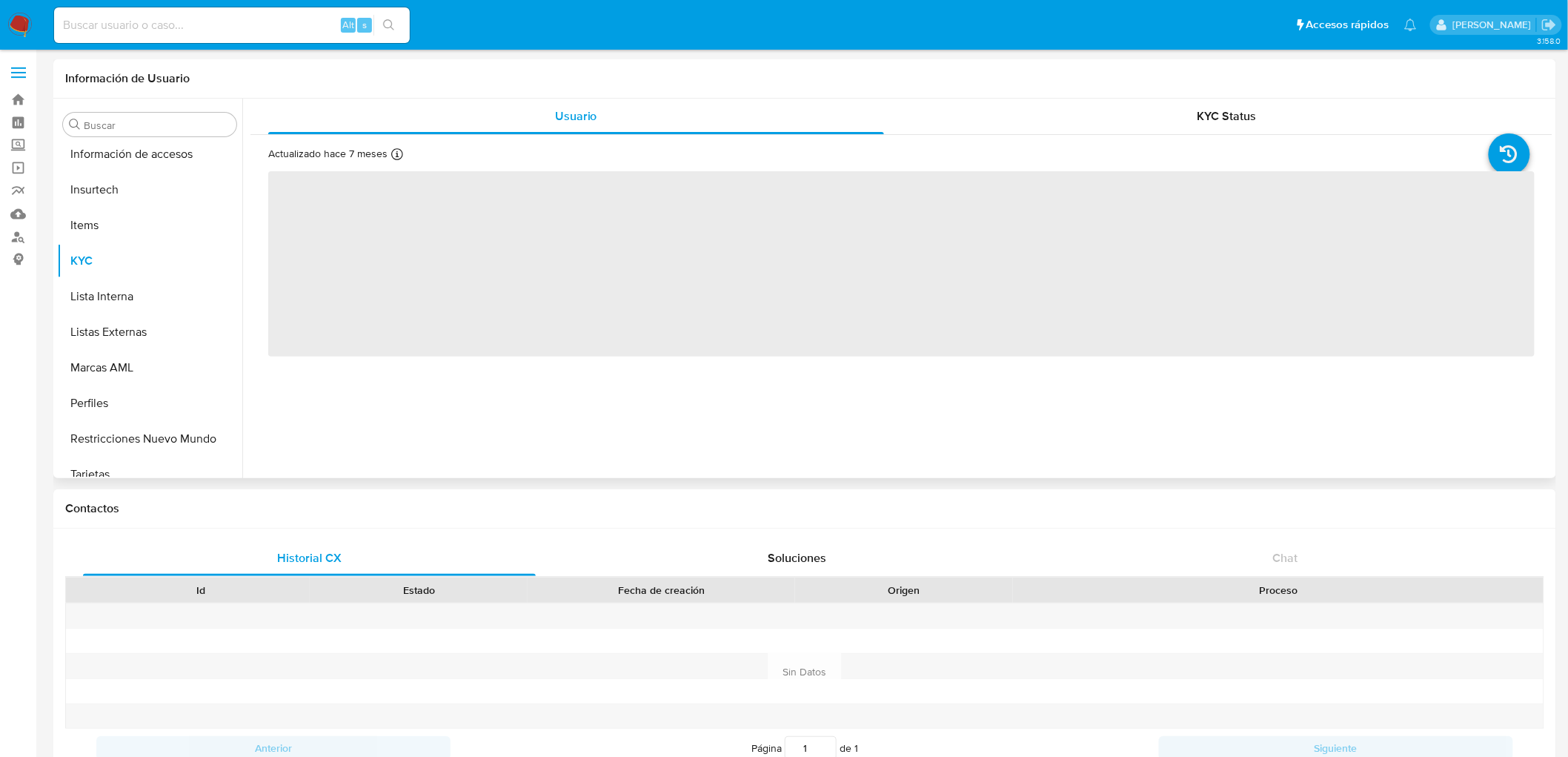
scroll to position [626, 0]
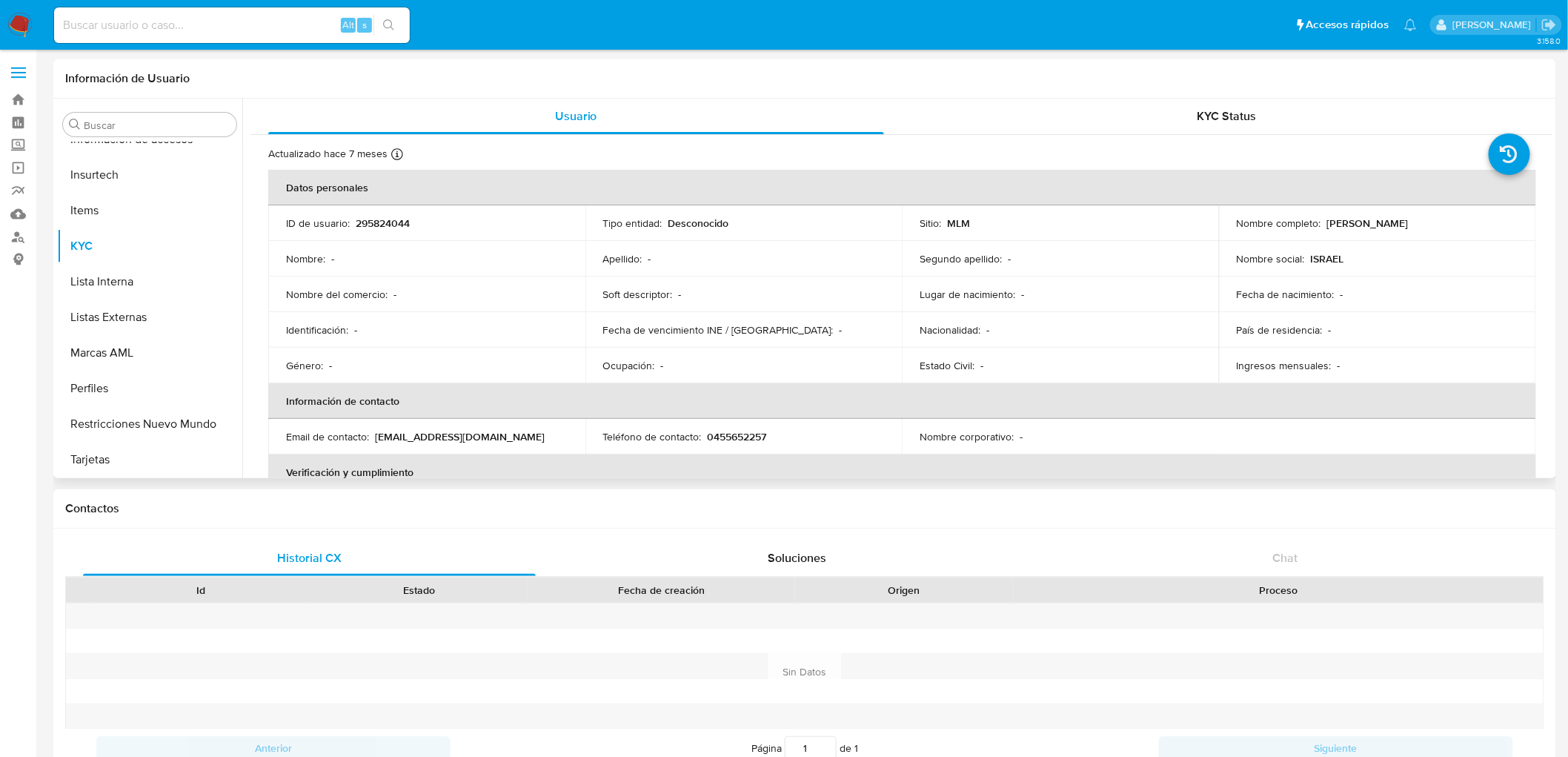
select select "10"
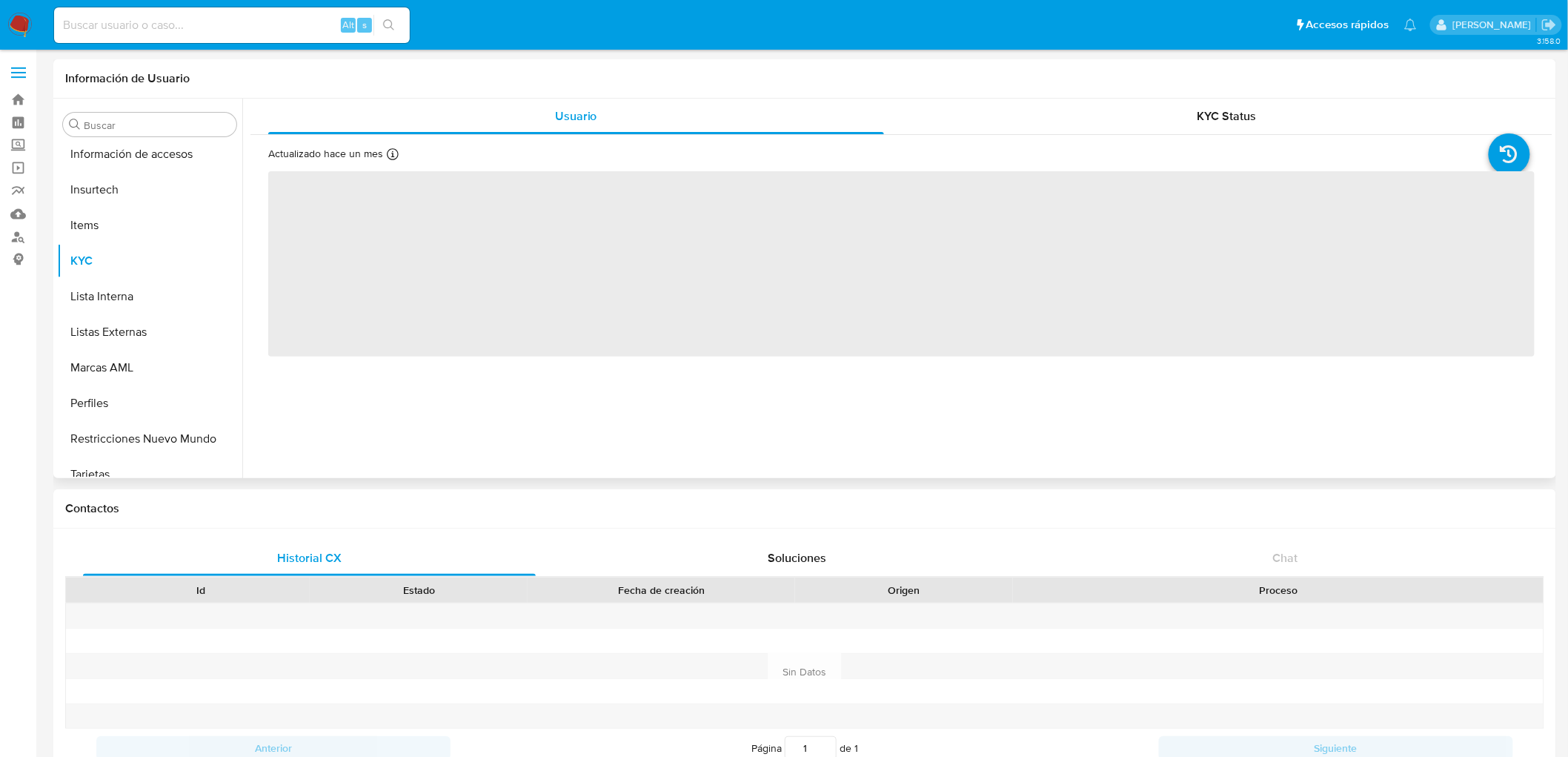
scroll to position [626, 0]
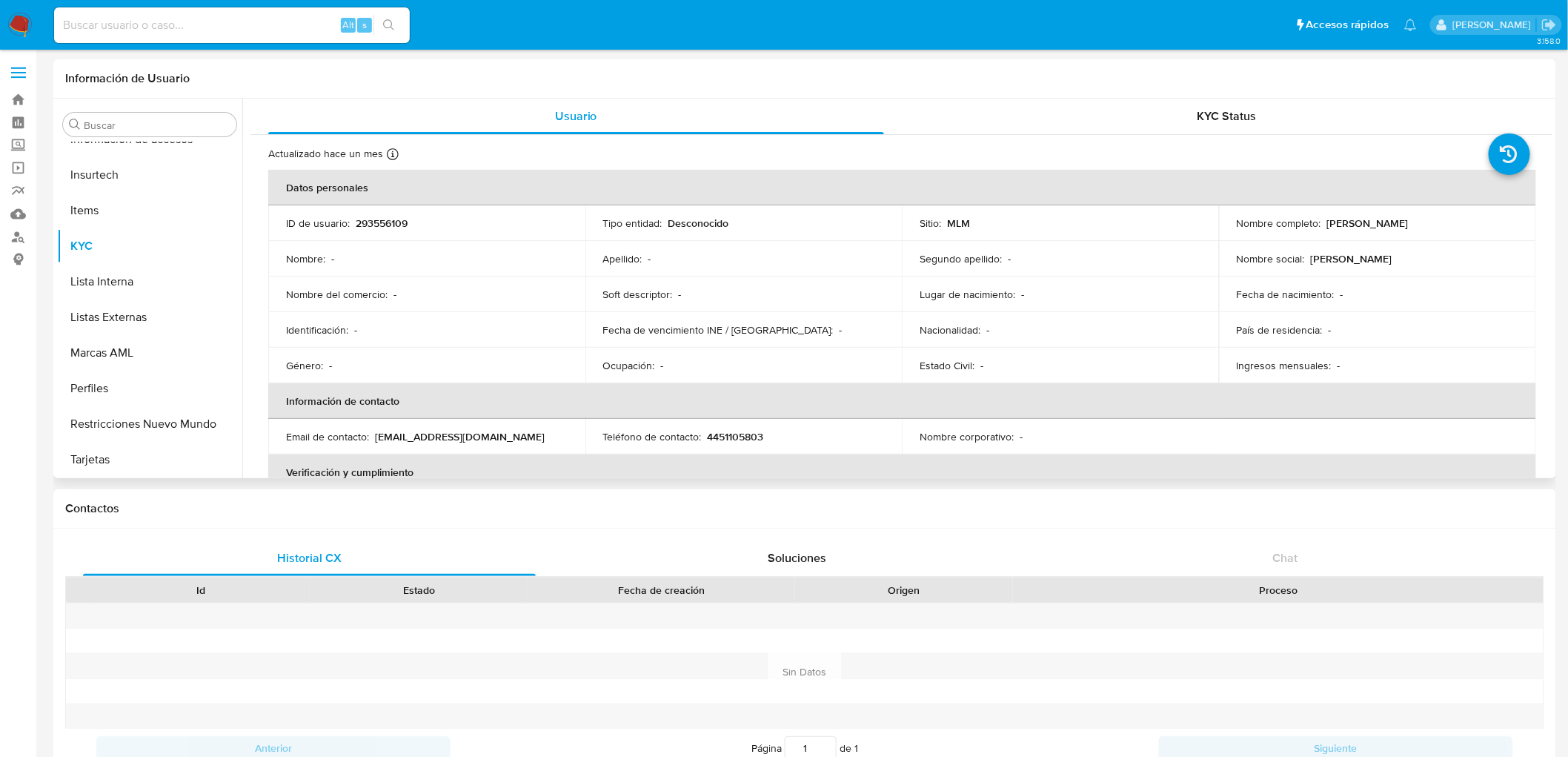
select select "10"
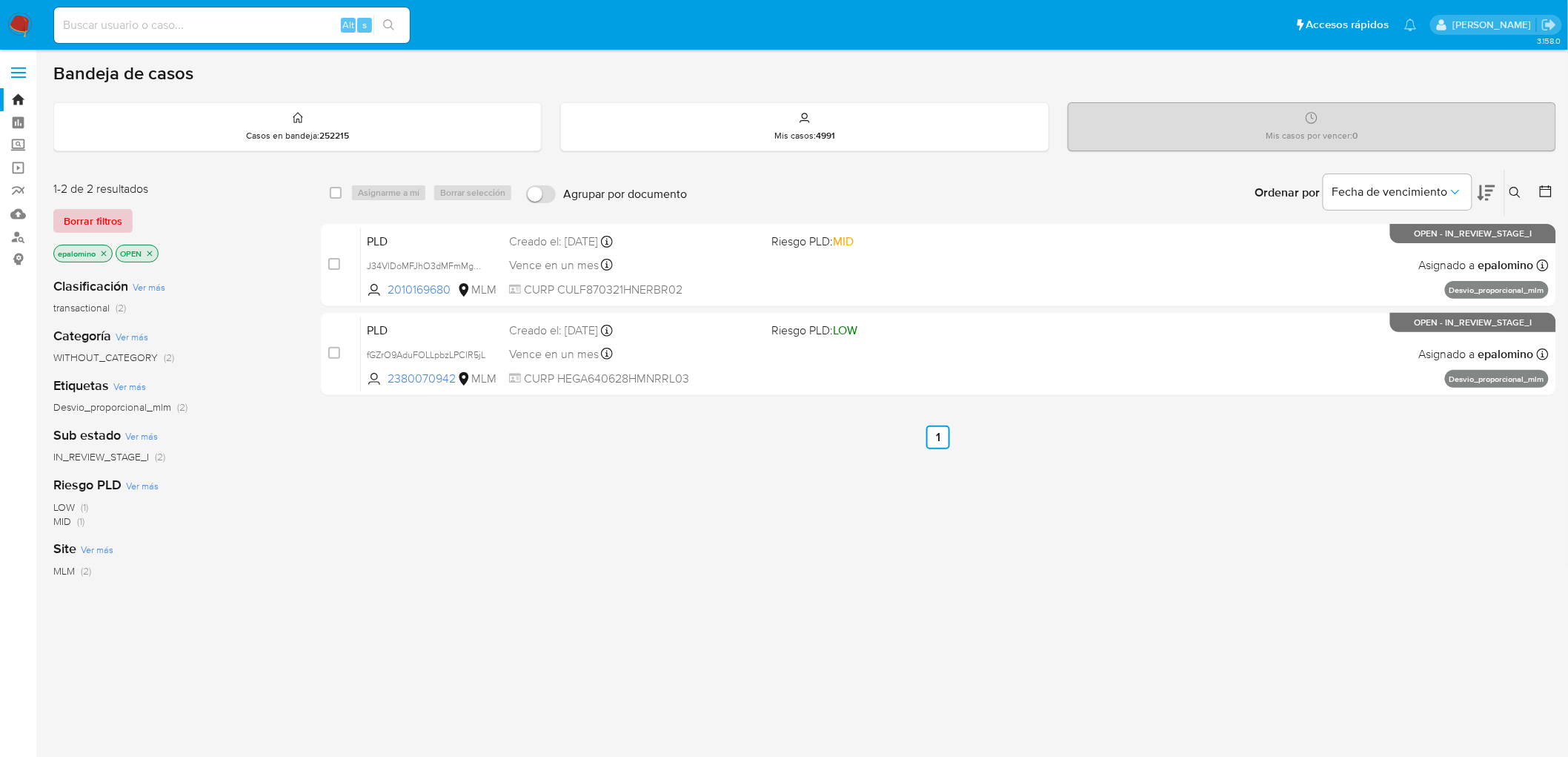
click at [72, 225] on span "Borrar filtros" at bounding box center [93, 221] width 59 height 21
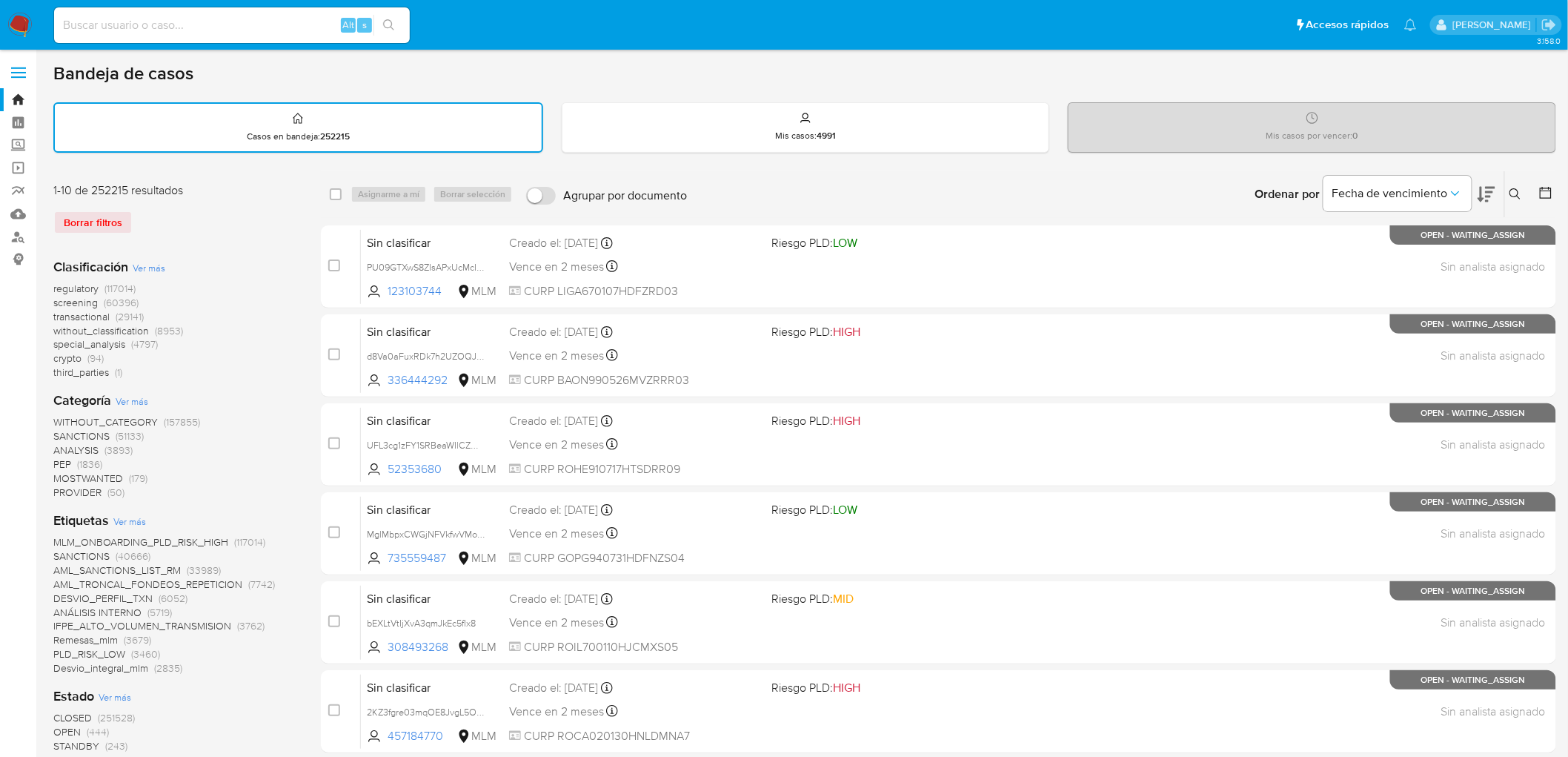
click at [1517, 189] on icon at bounding box center [1515, 194] width 11 height 11
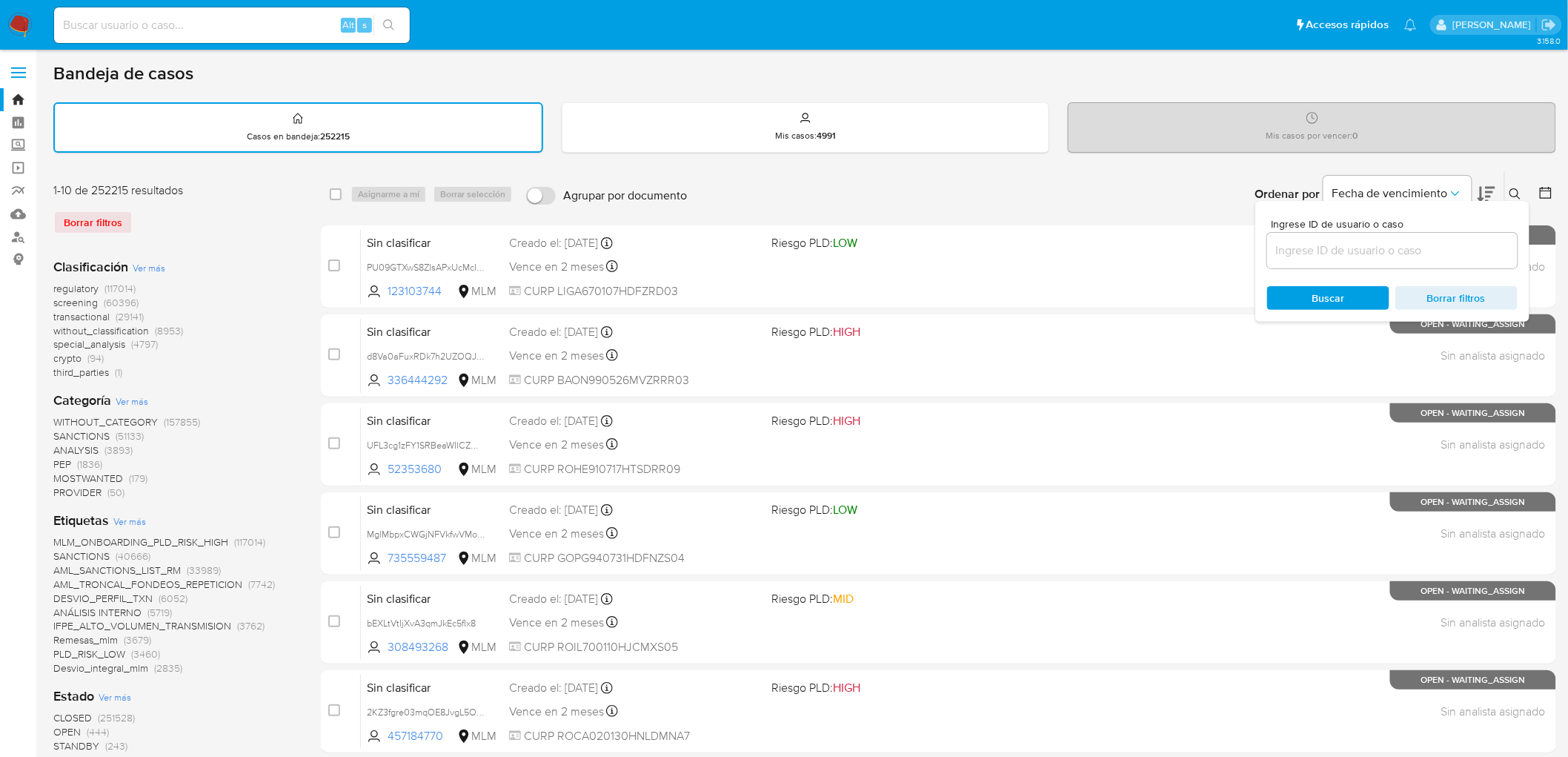
click at [1343, 241] on input at bounding box center [1392, 250] width 251 height 19
type input "2380070942"
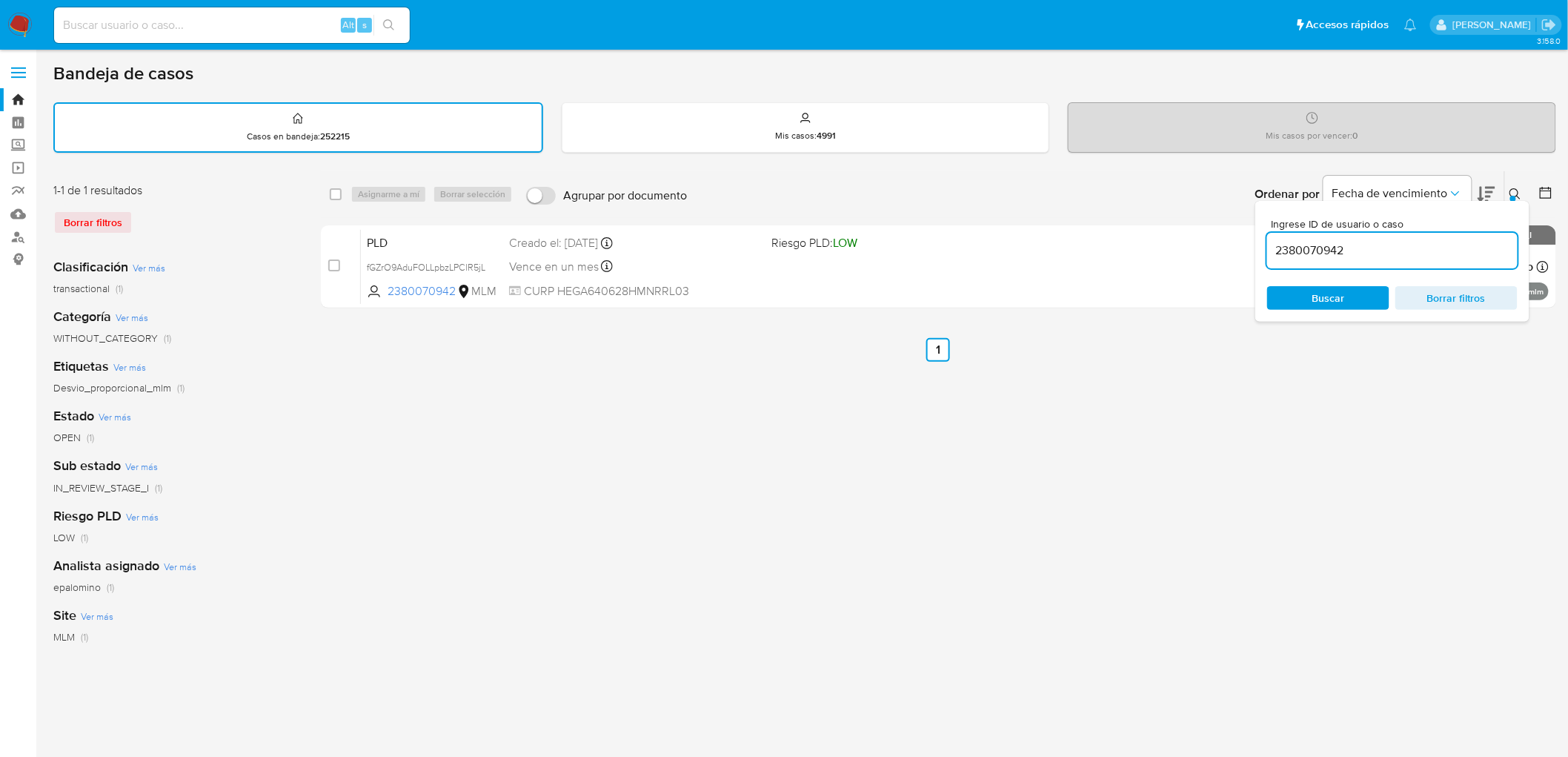
click at [1517, 195] on icon at bounding box center [1516, 195] width 12 height 12
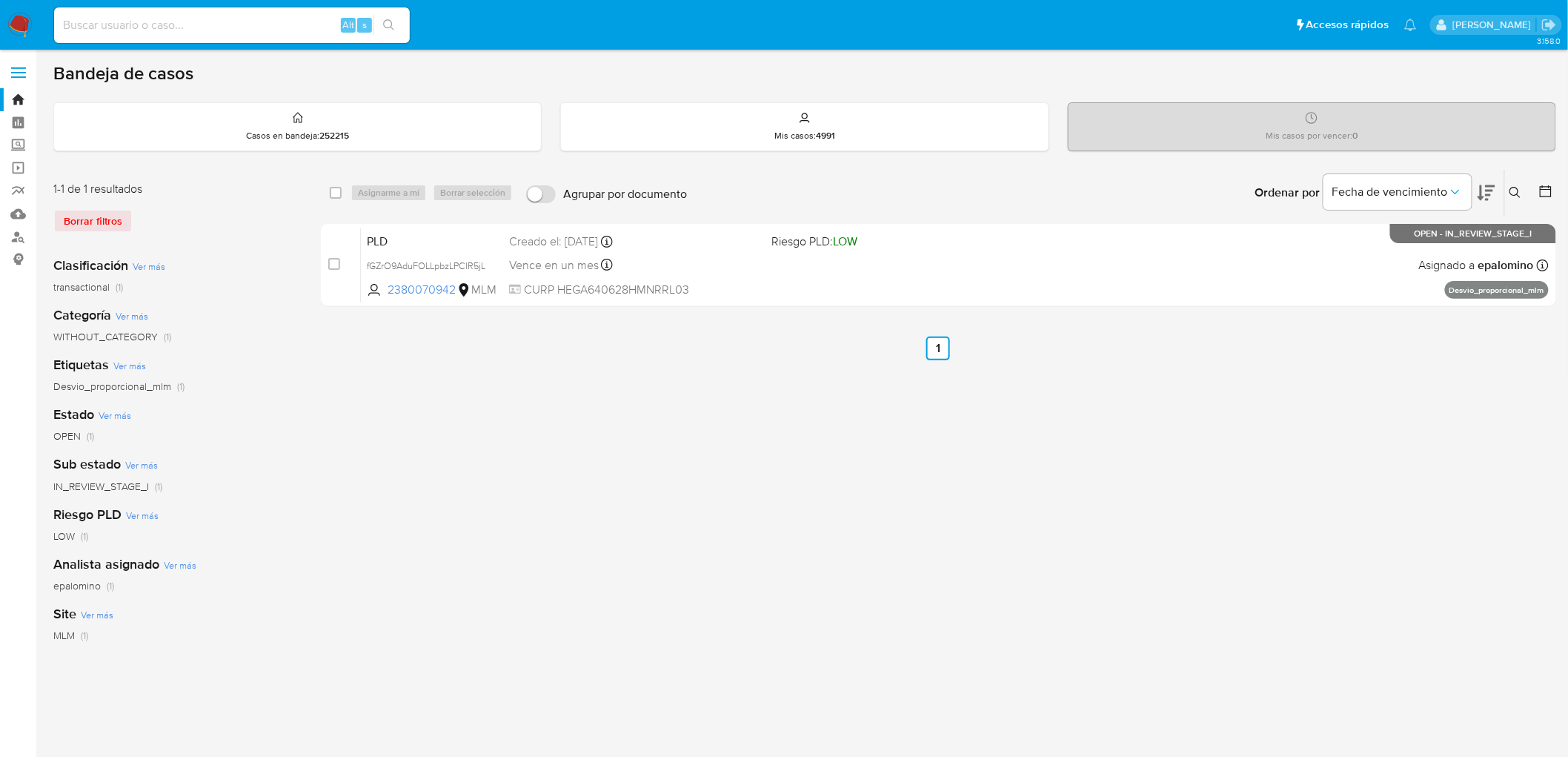
click at [23, 38] on nav "Pausado Ver notificaciones Alt s Accesos rápidos Presiona las siguientes teclas…" at bounding box center [784, 25] width 1568 height 50
click at [17, 27] on img at bounding box center [19, 25] width 25 height 25
click at [233, 264] on div "Clasificación Ver más transactional (1)" at bounding box center [175, 276] width 244 height 38
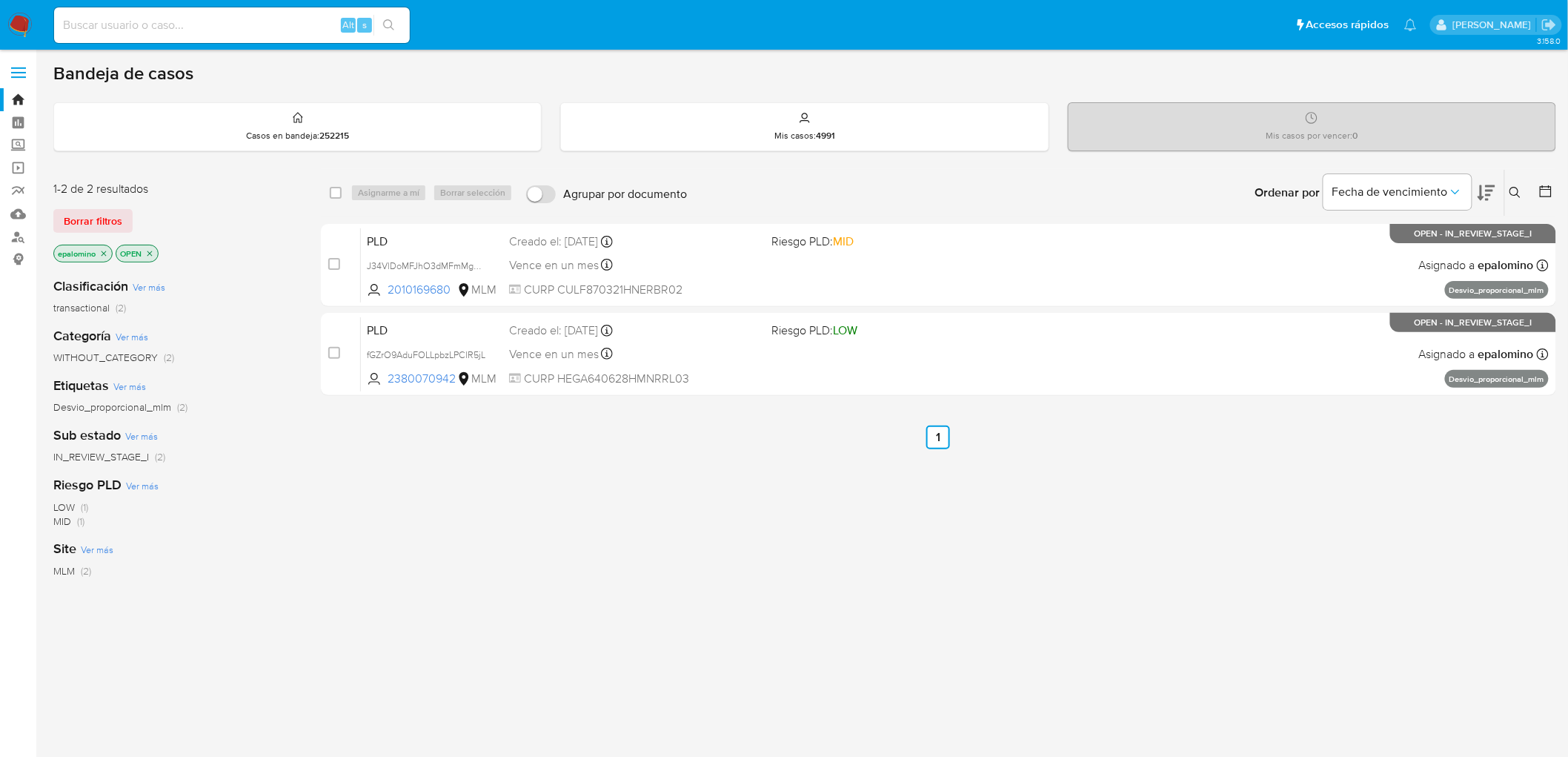
click at [104, 224] on span "Borrar filtros" at bounding box center [93, 221] width 59 height 21
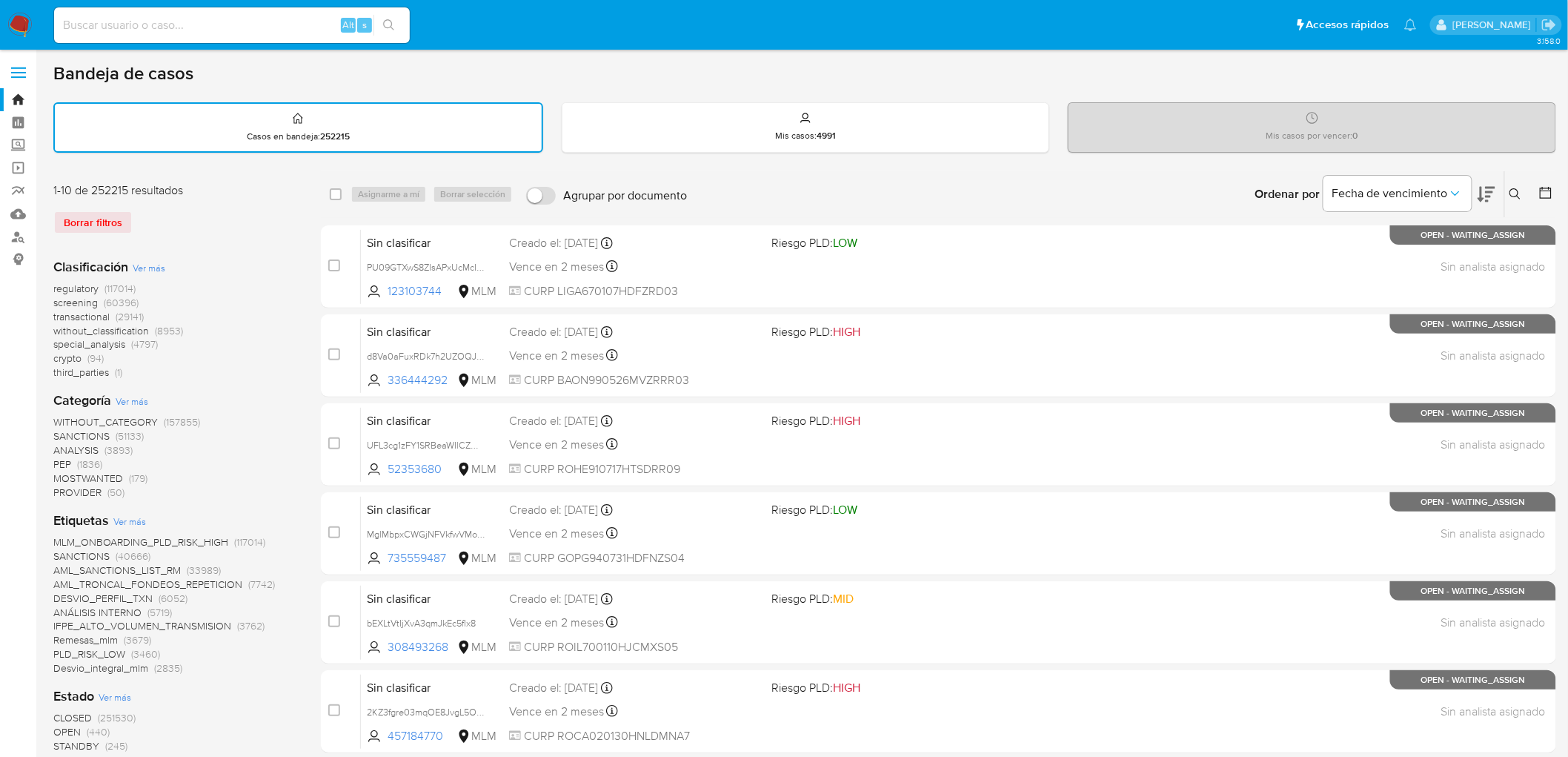
click at [27, 32] on img at bounding box center [19, 25] width 25 height 25
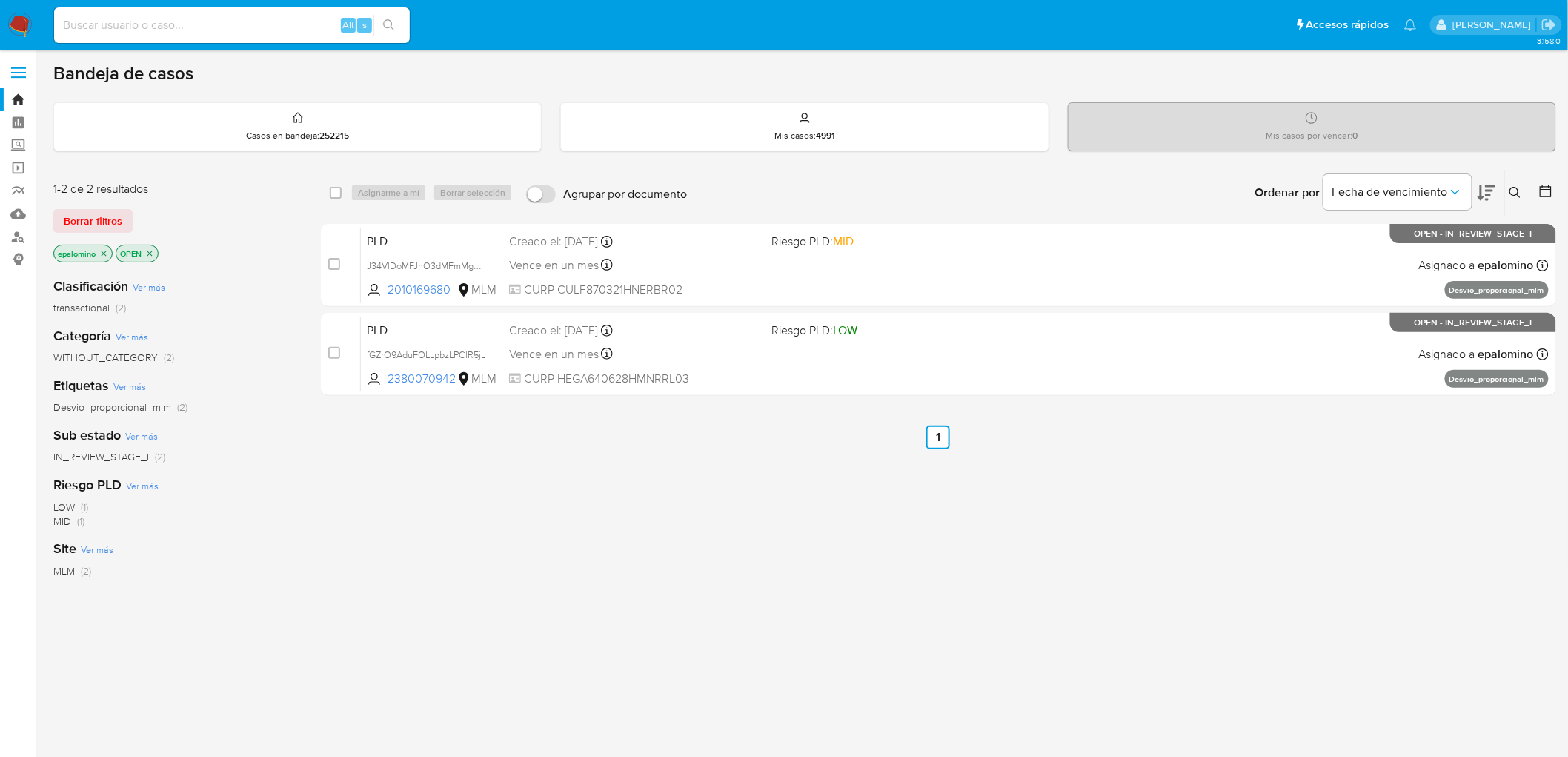
click at [83, 221] on span "Borrar filtros" at bounding box center [93, 221] width 59 height 21
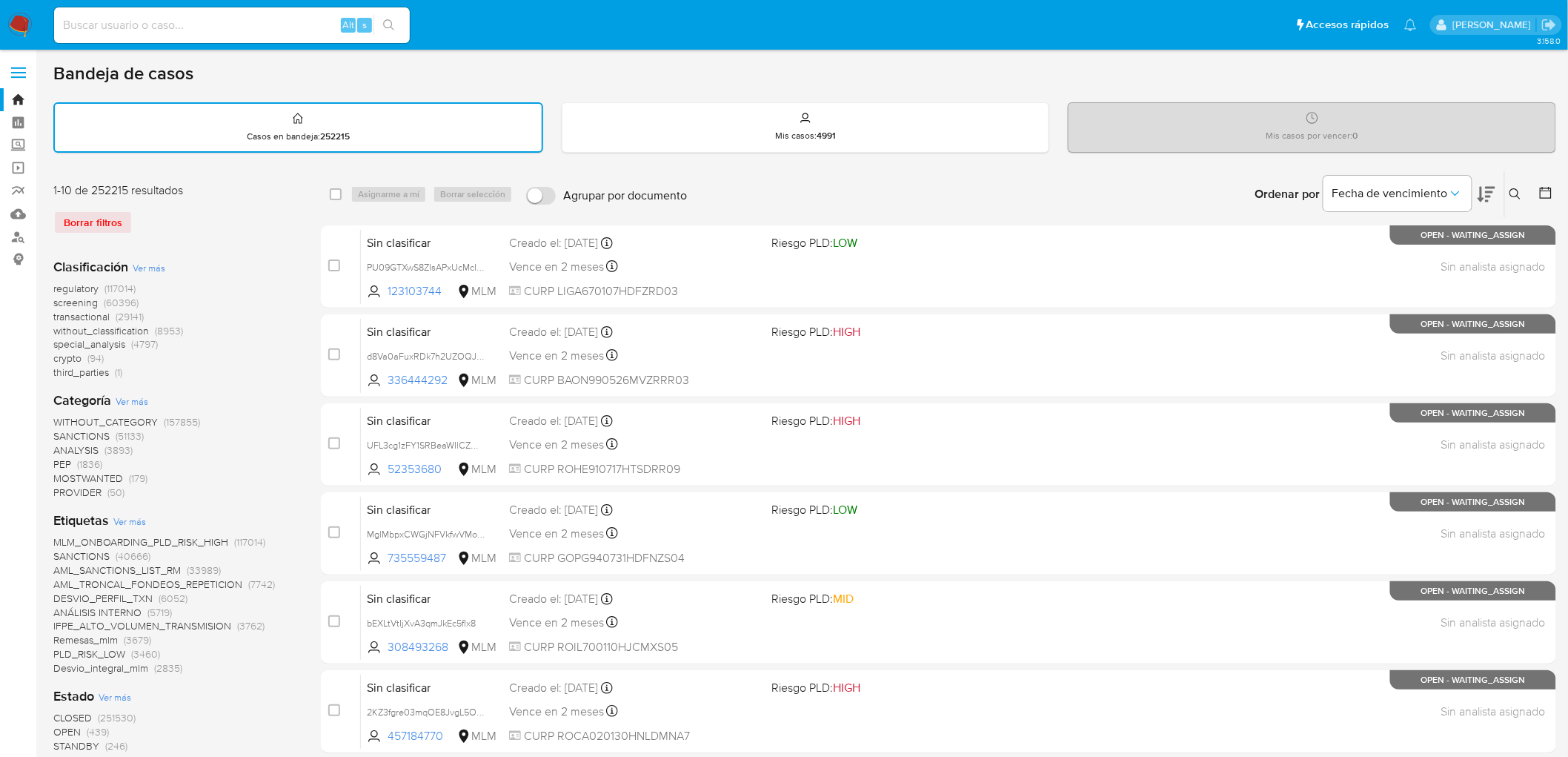
click at [16, 19] on img at bounding box center [19, 25] width 25 height 25
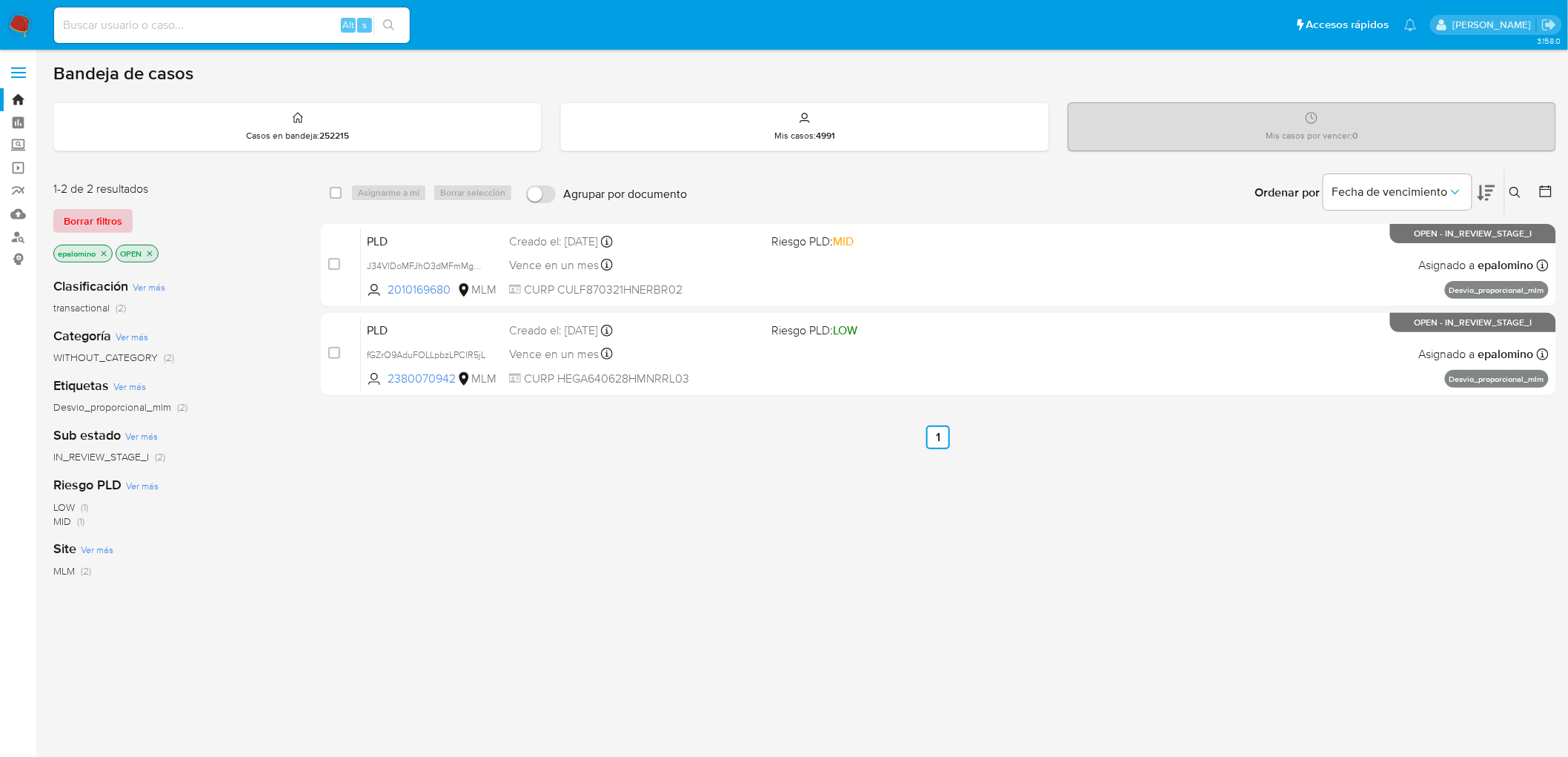
click at [94, 224] on span "Borrar filtros" at bounding box center [93, 221] width 59 height 21
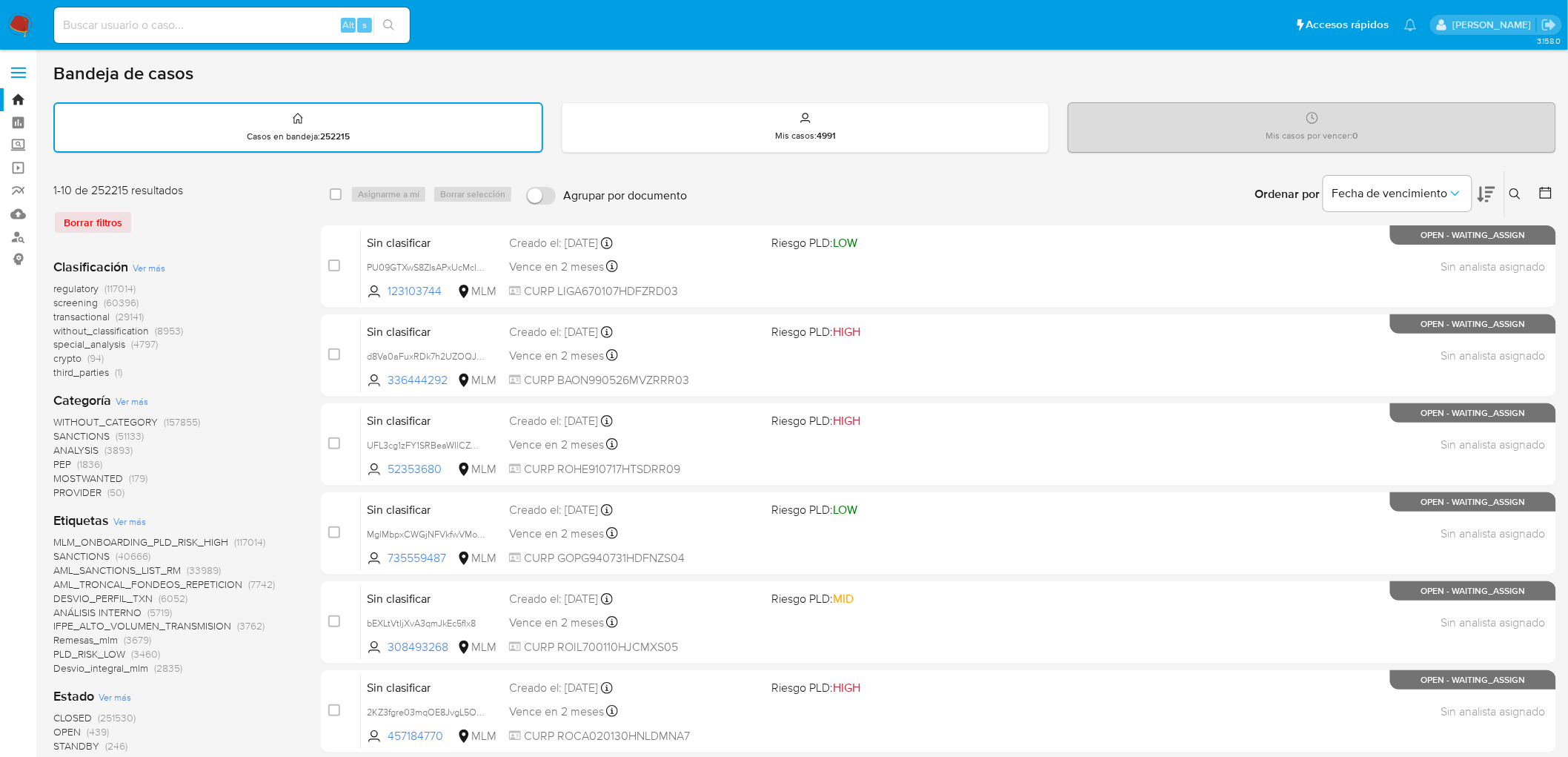
click at [1514, 191] on icon at bounding box center [1516, 195] width 12 height 12
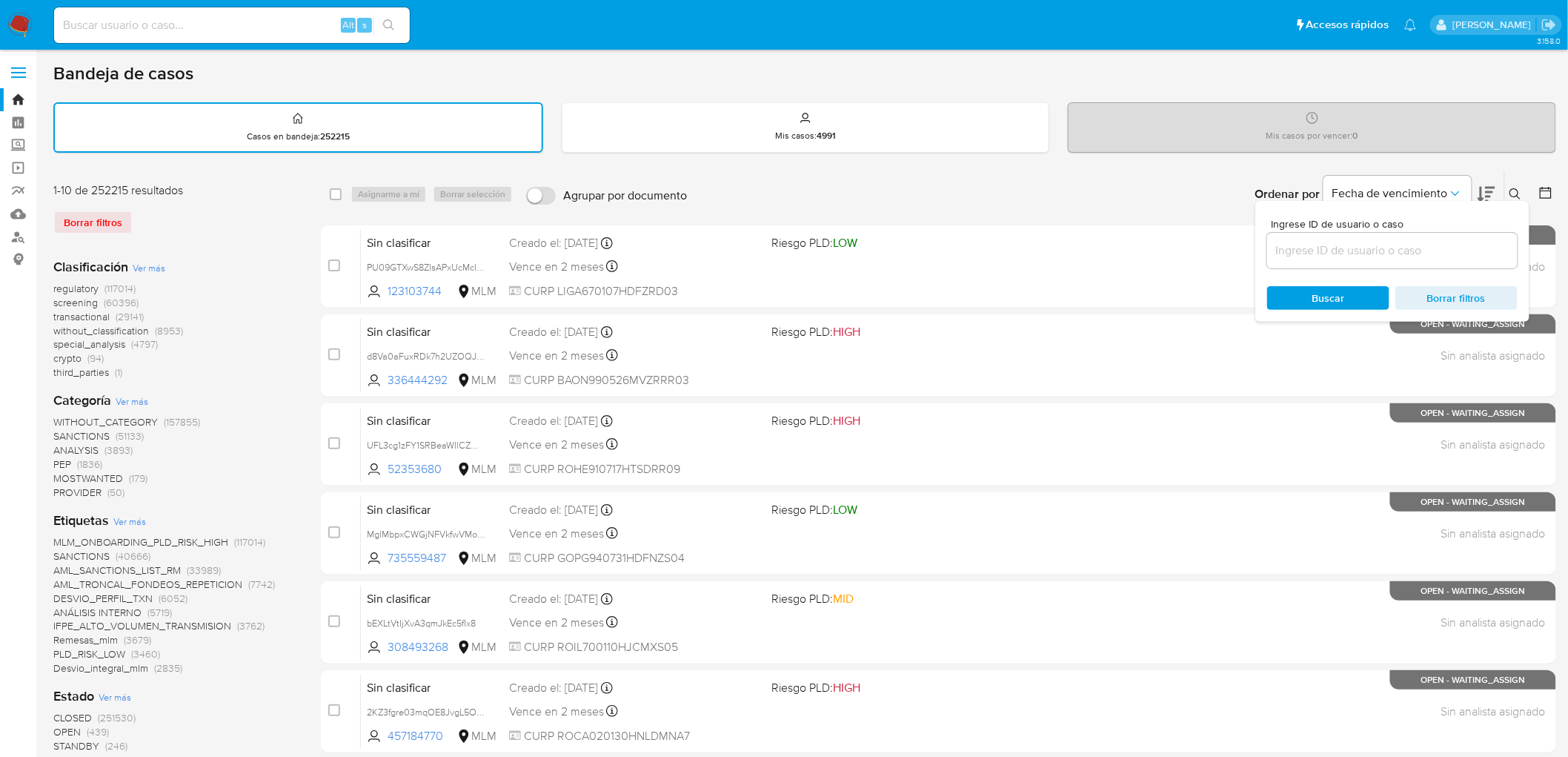
click at [1288, 241] on input at bounding box center [1392, 250] width 251 height 19
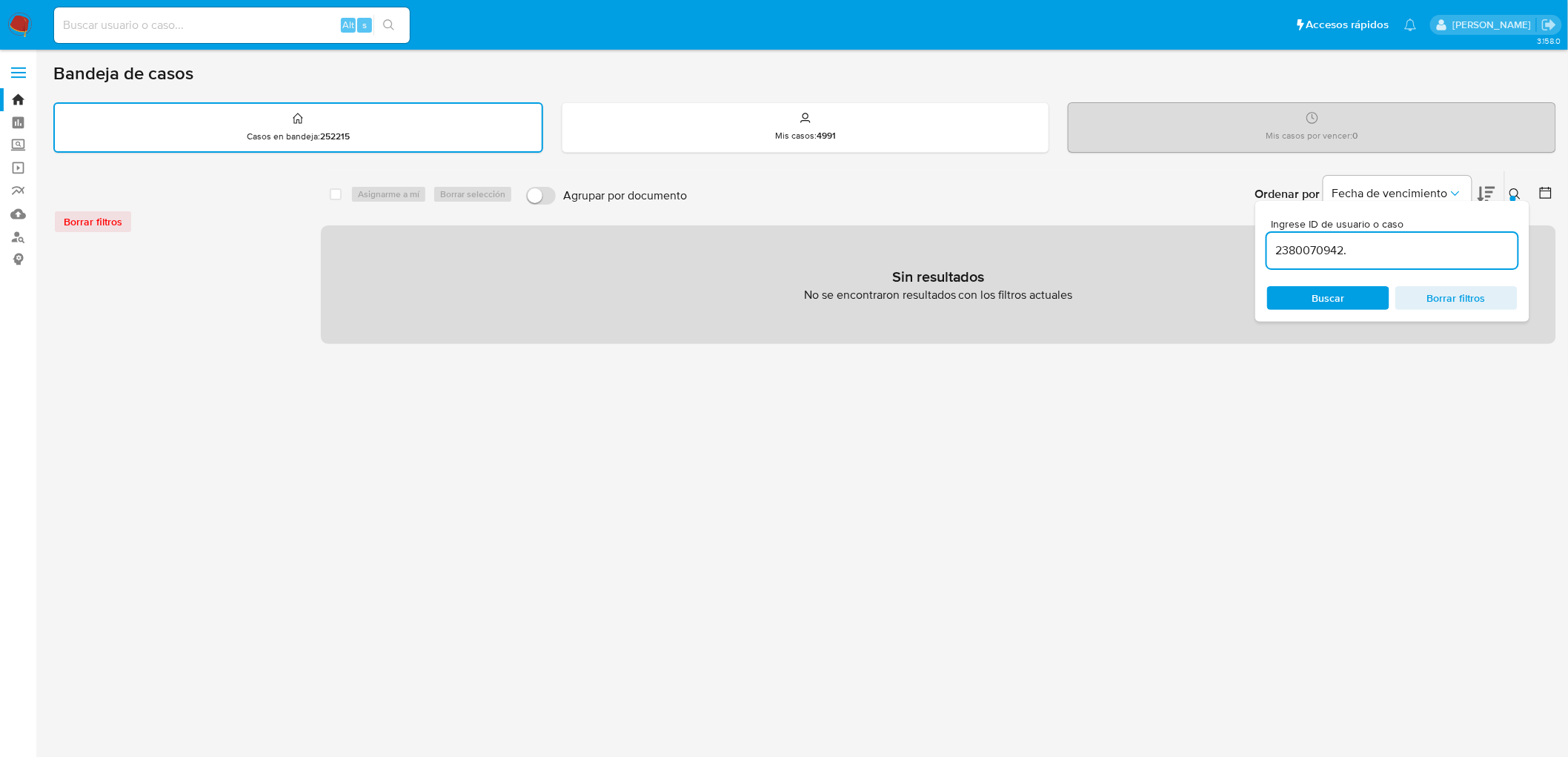
click at [1375, 247] on input "2380070942." at bounding box center [1392, 250] width 251 height 19
type input "2380070942"
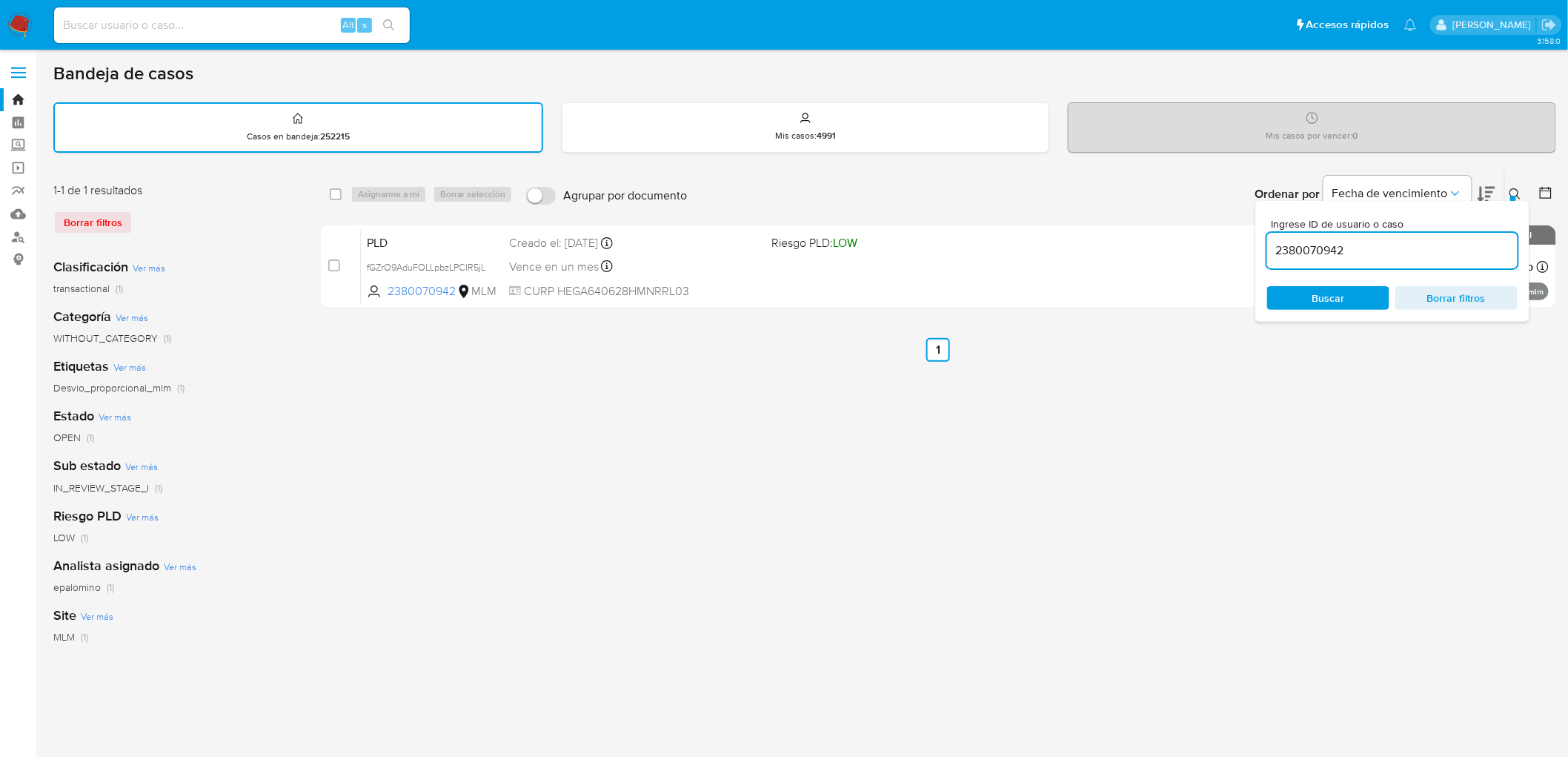
click at [1516, 190] on icon at bounding box center [1516, 195] width 12 height 12
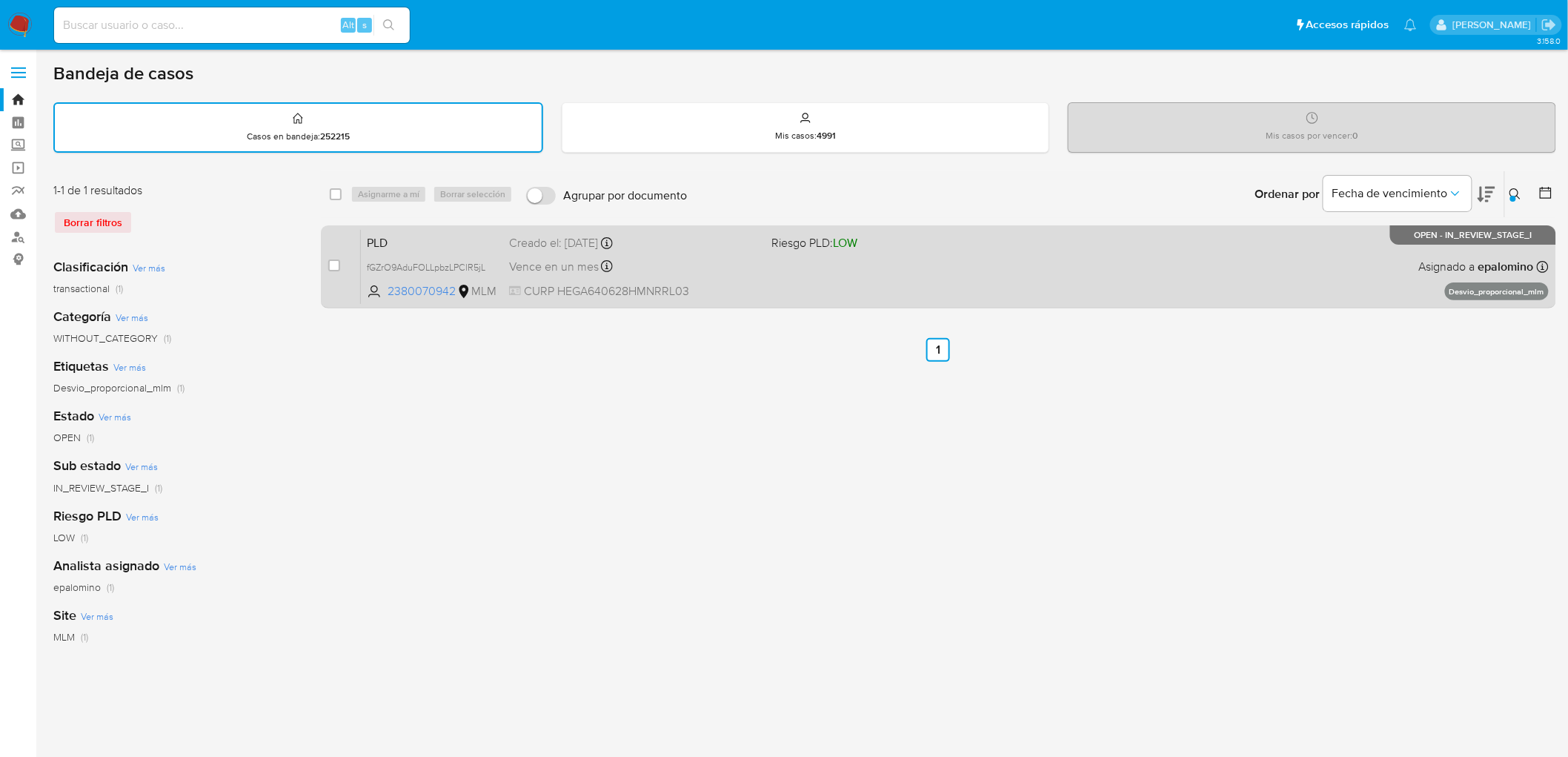
click at [385, 232] on span "PLD" at bounding box center [432, 241] width 131 height 19
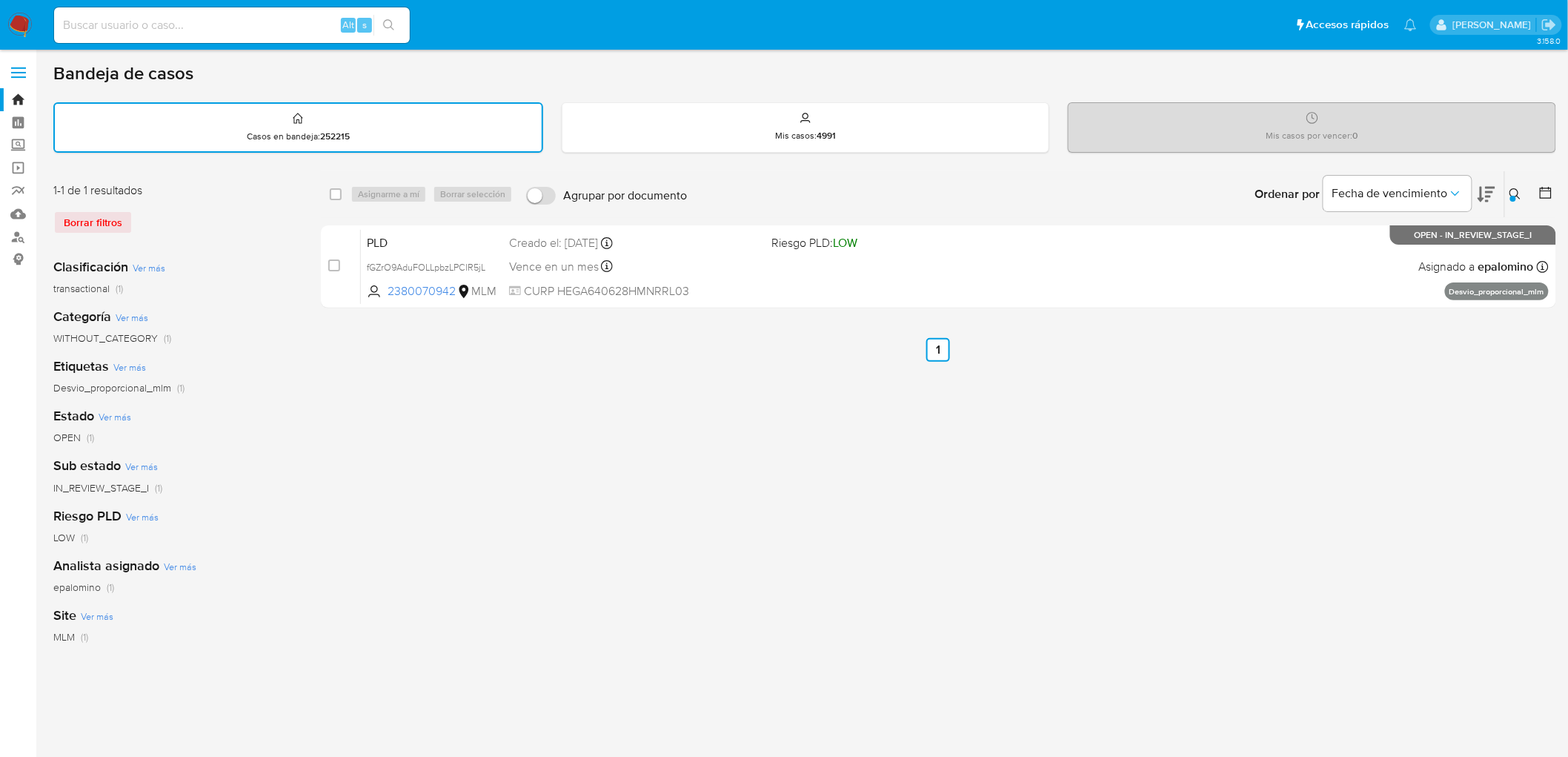
click at [27, 22] on img at bounding box center [19, 25] width 25 height 25
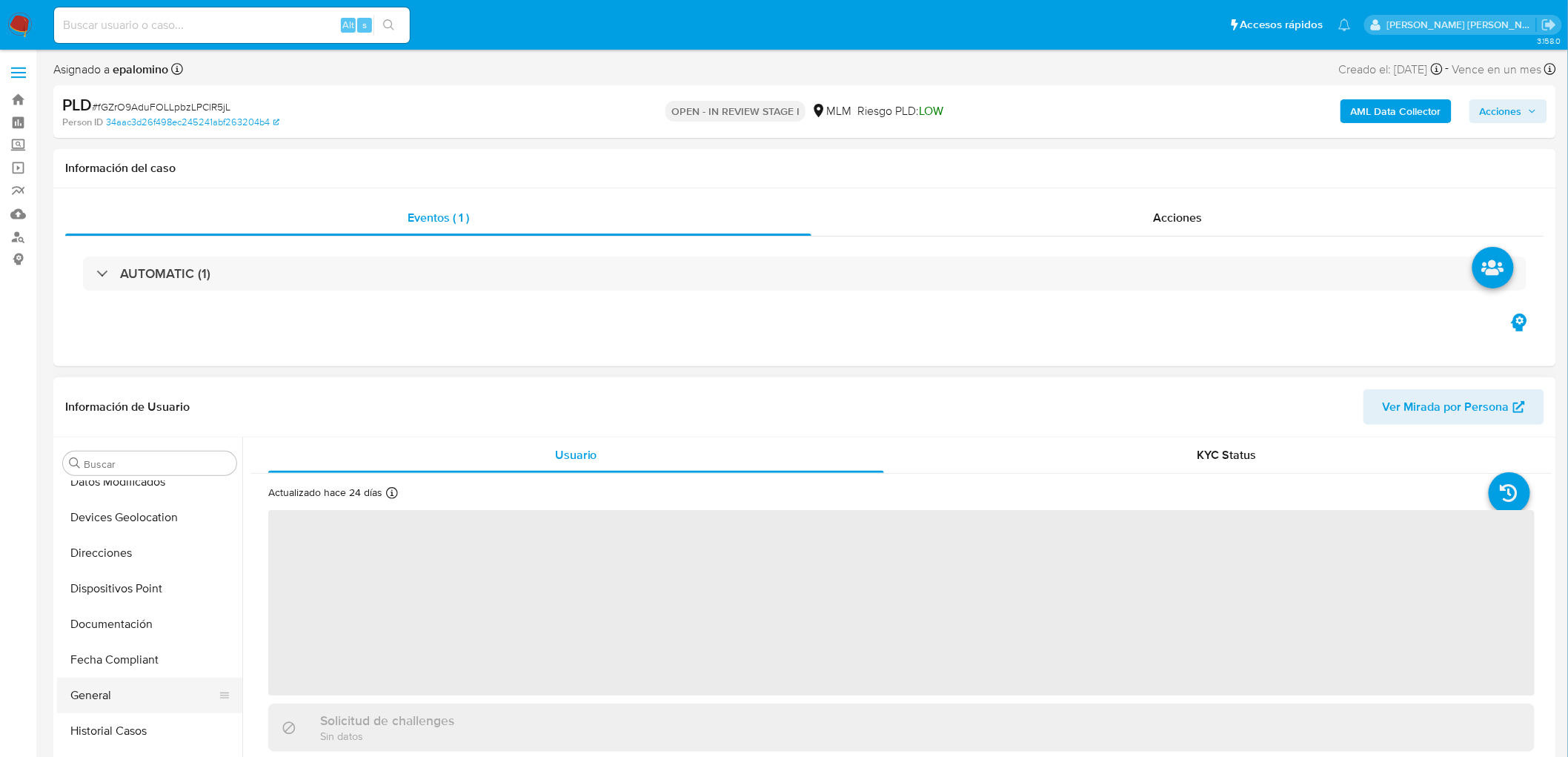
scroll to position [214, 0]
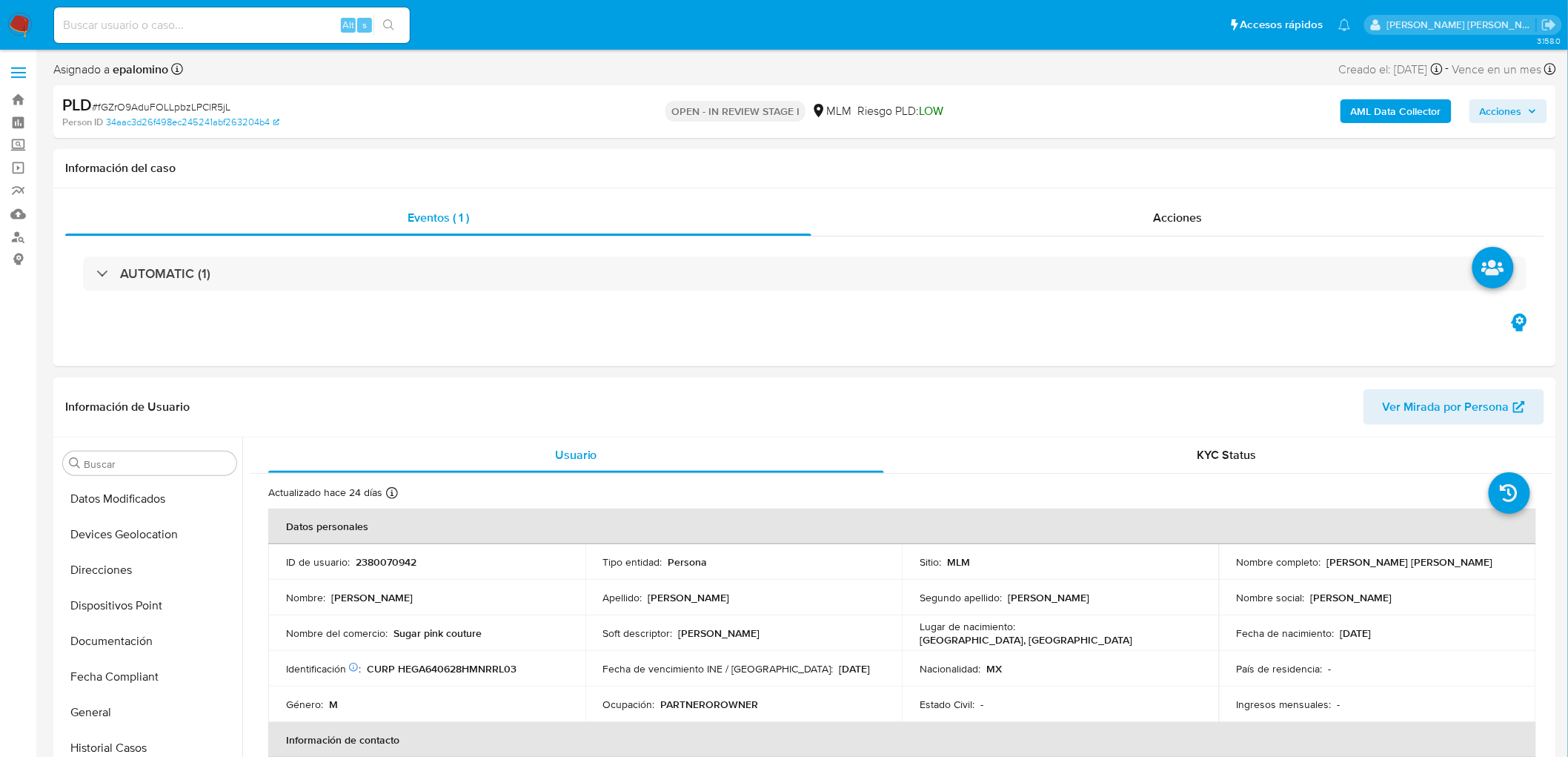
drag, startPoint x: 150, startPoint y: 536, endPoint x: 267, endPoint y: 399, distance: 180.2
click at [150, 535] on button "Devices Geolocation" at bounding box center [150, 535] width 186 height 36
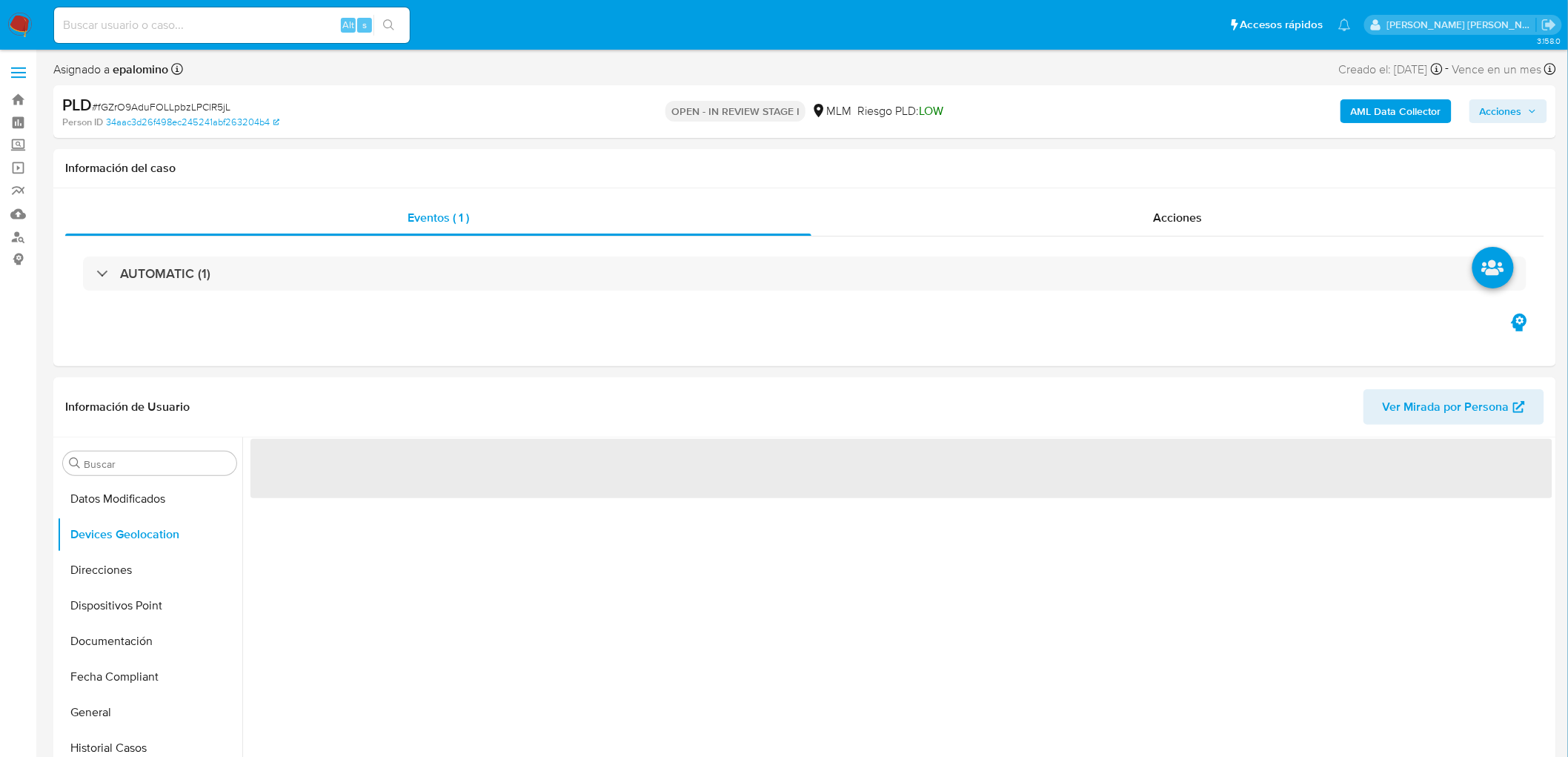
select select "10"
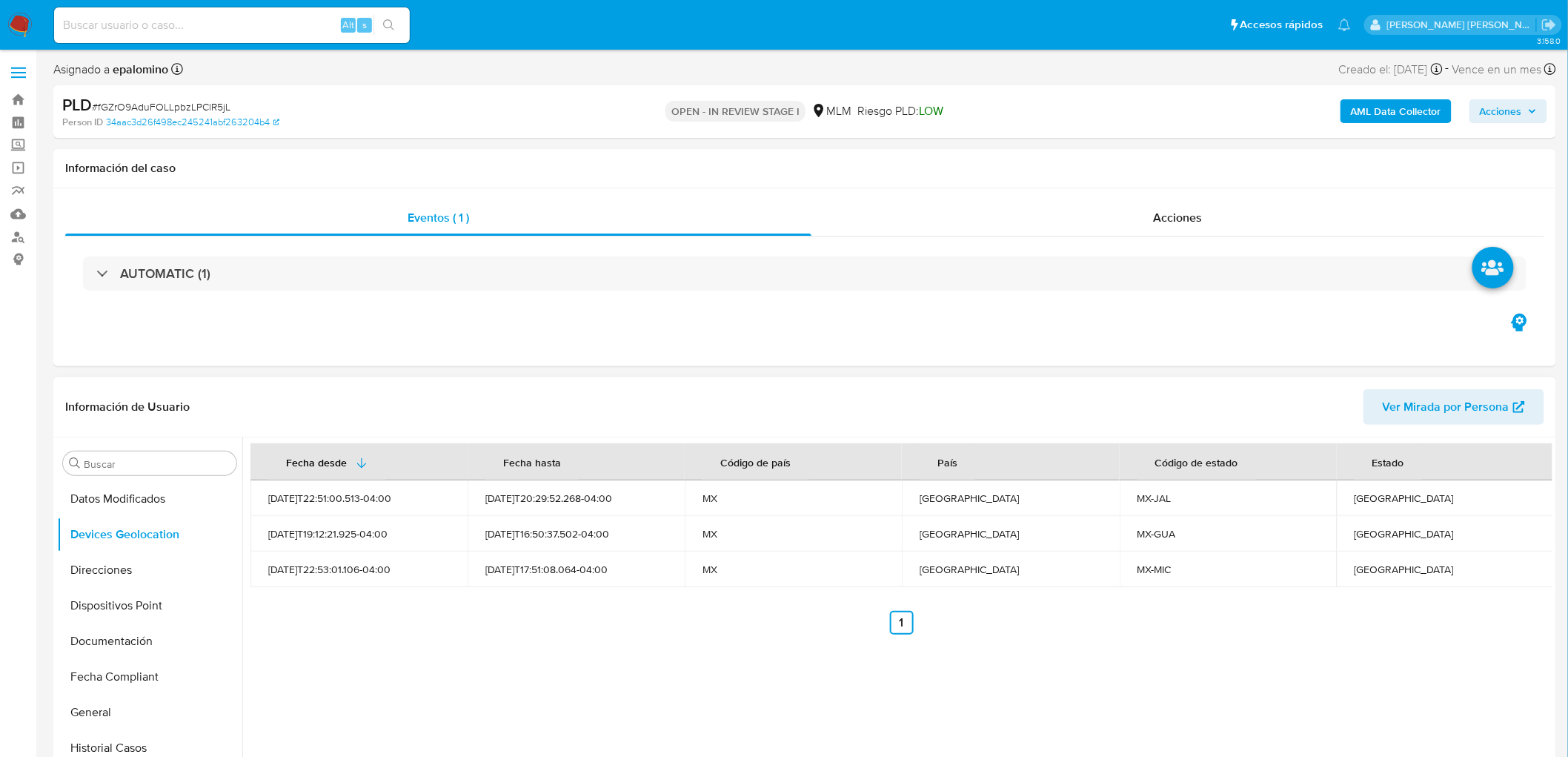
click at [692, 639] on div "Fecha desde Fecha hasta Código de país País Código de estado Estado 2025-04-07T…" at bounding box center [897, 627] width 1310 height 379
click at [1368, 494] on div "Jalisco" at bounding box center [1445, 497] width 182 height 13
copy div "Jalisco"
click at [1375, 540] on div "Guanajuato" at bounding box center [1445, 533] width 182 height 13
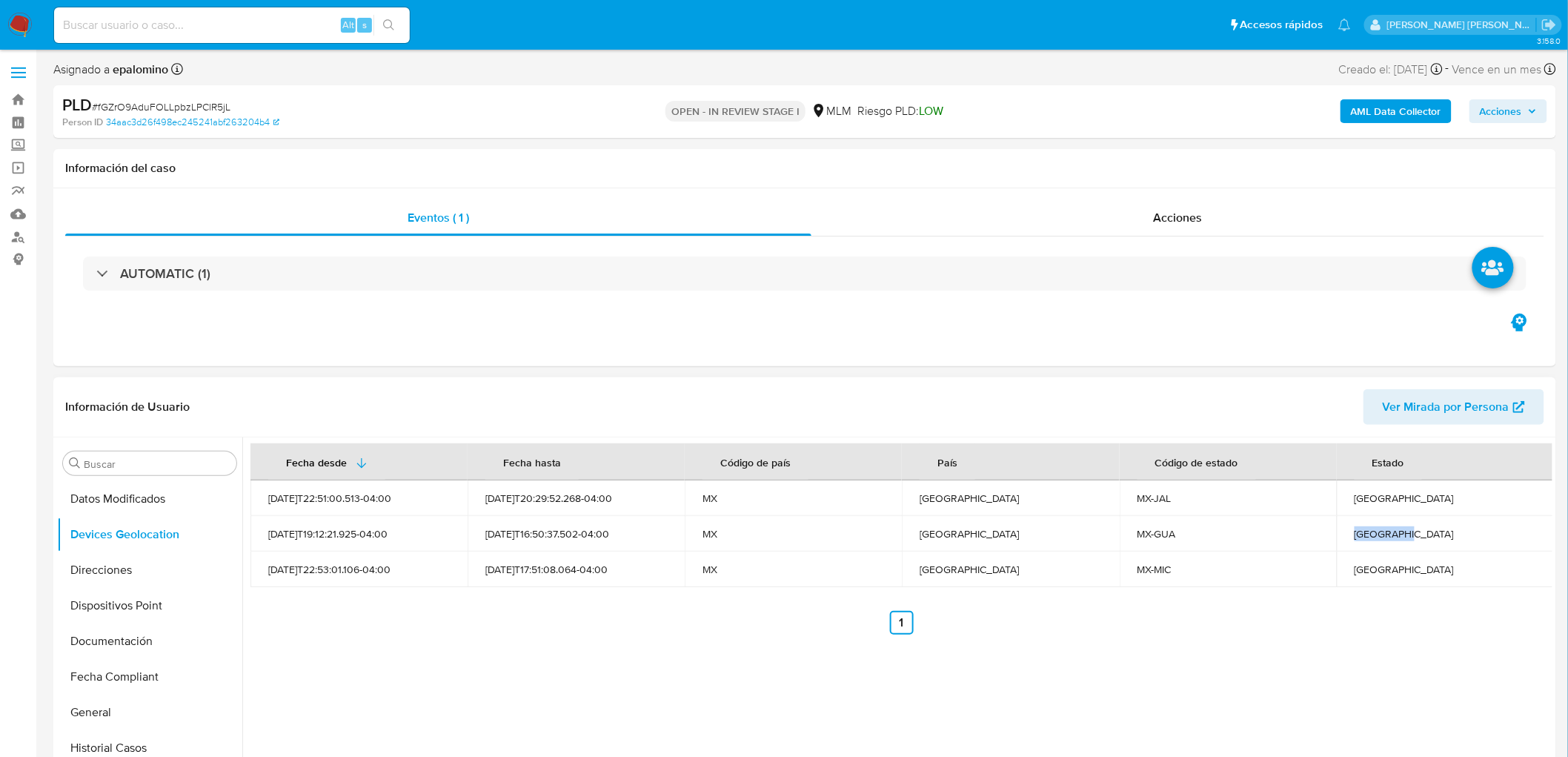
click at [1375, 540] on div "Guanajuato" at bounding box center [1445, 533] width 182 height 13
copy div "Guanajuato"
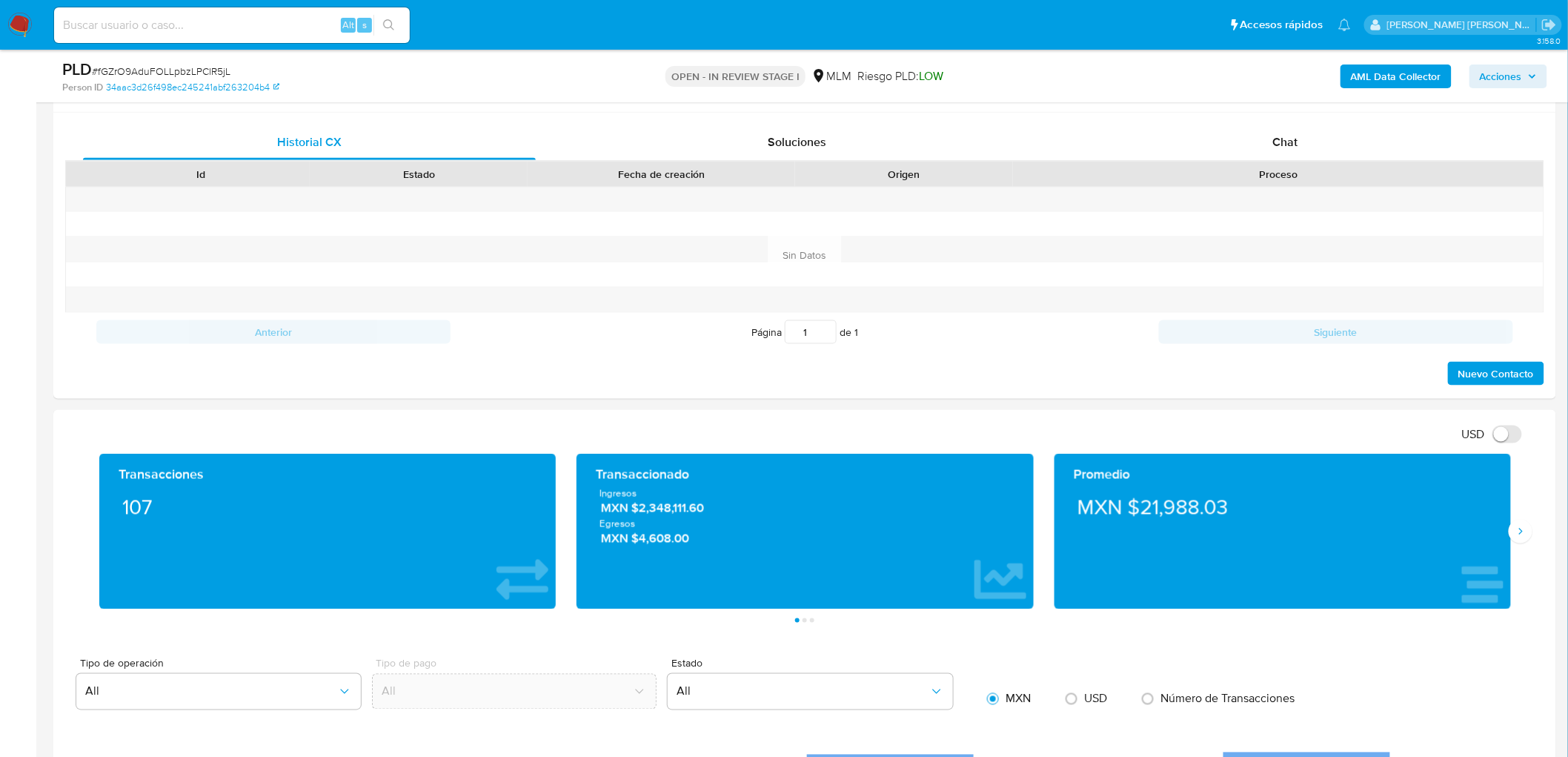
scroll to position [716, 0]
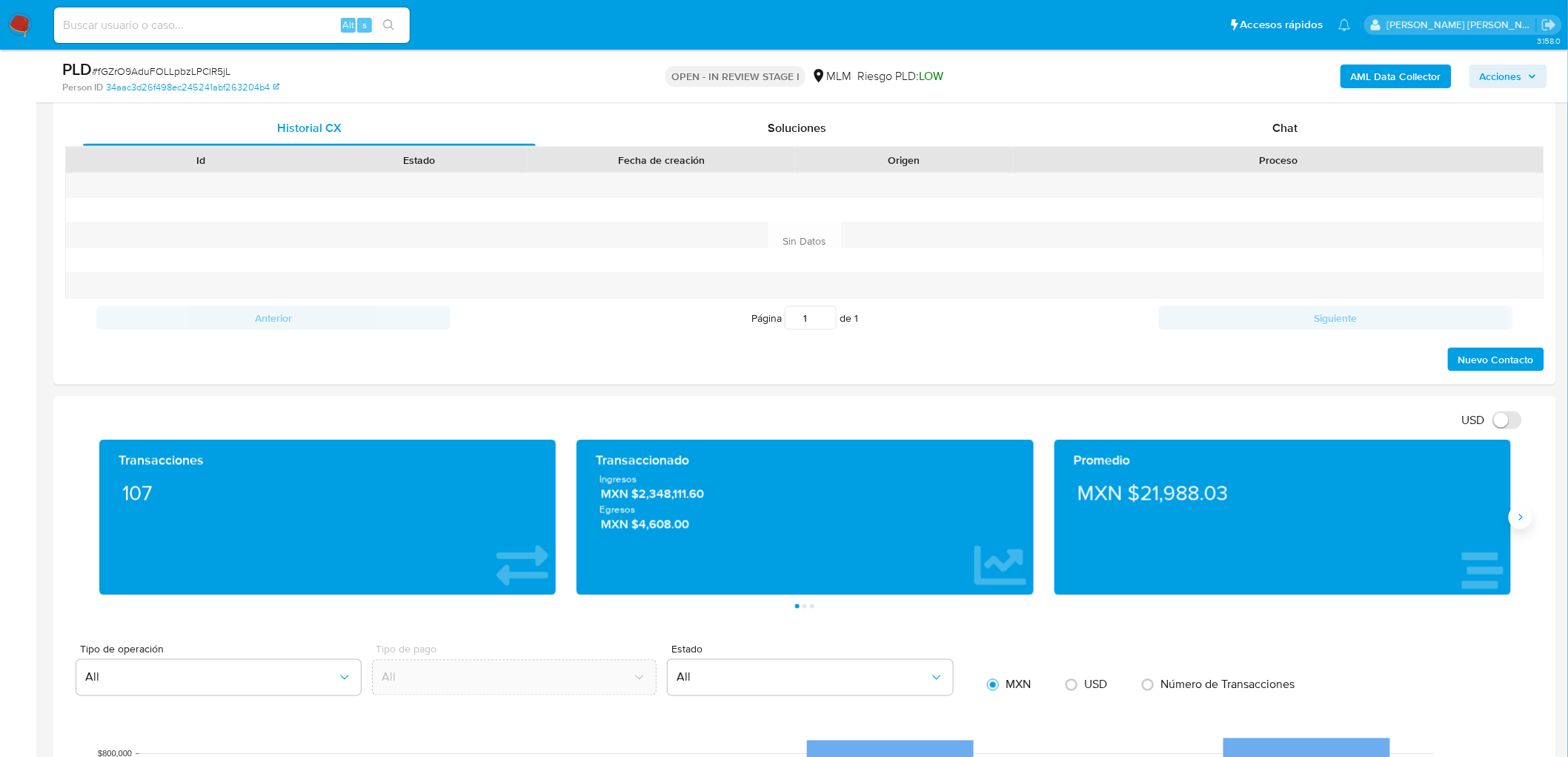
click at [1528, 522] on button "Siguiente" at bounding box center [1521, 517] width 24 height 24
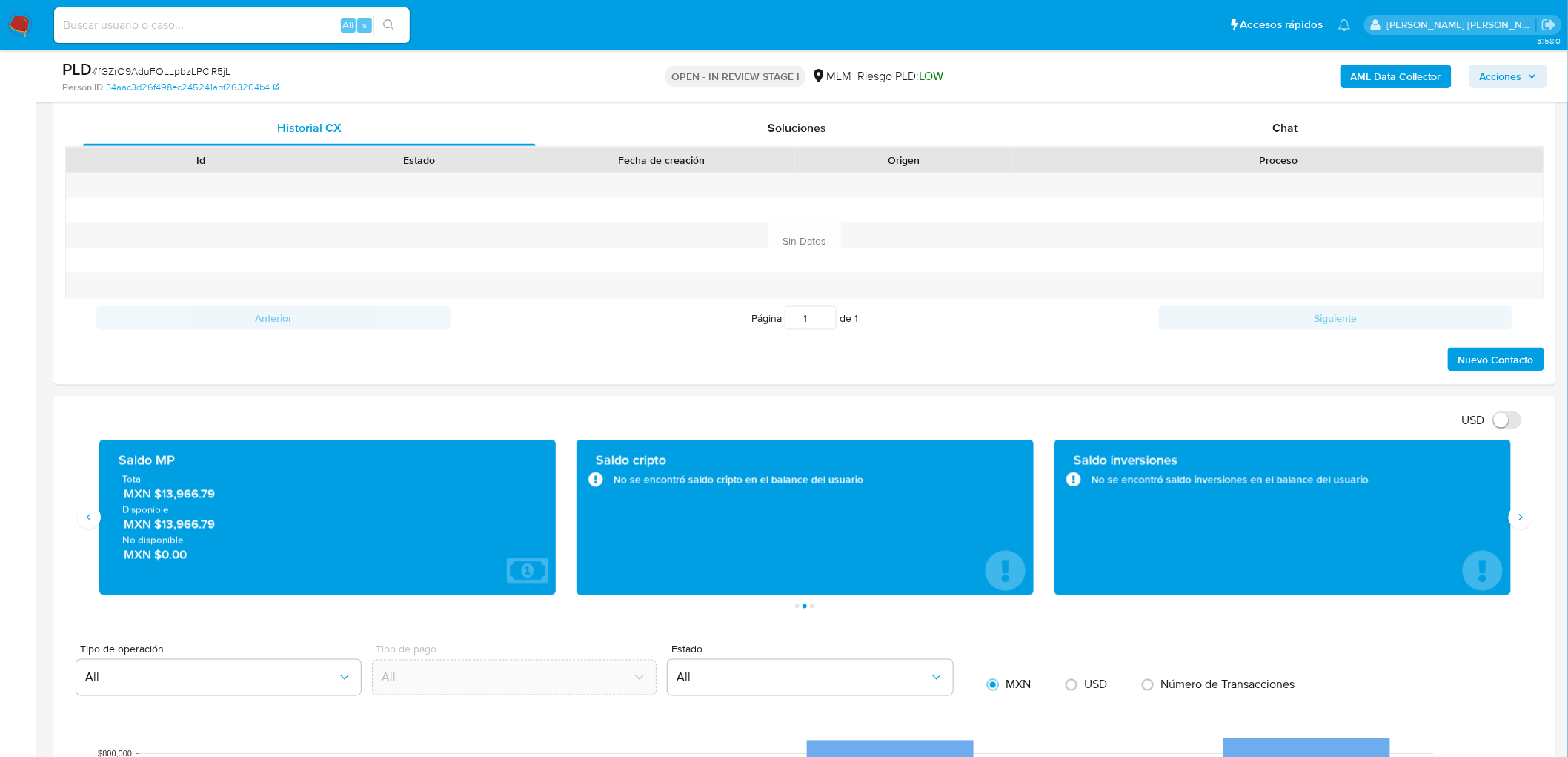
drag, startPoint x: 162, startPoint y: 522, endPoint x: 233, endPoint y: 508, distance: 72.4
click at [227, 524] on span "MXN $13,966.79" at bounding box center [328, 524] width 410 height 17
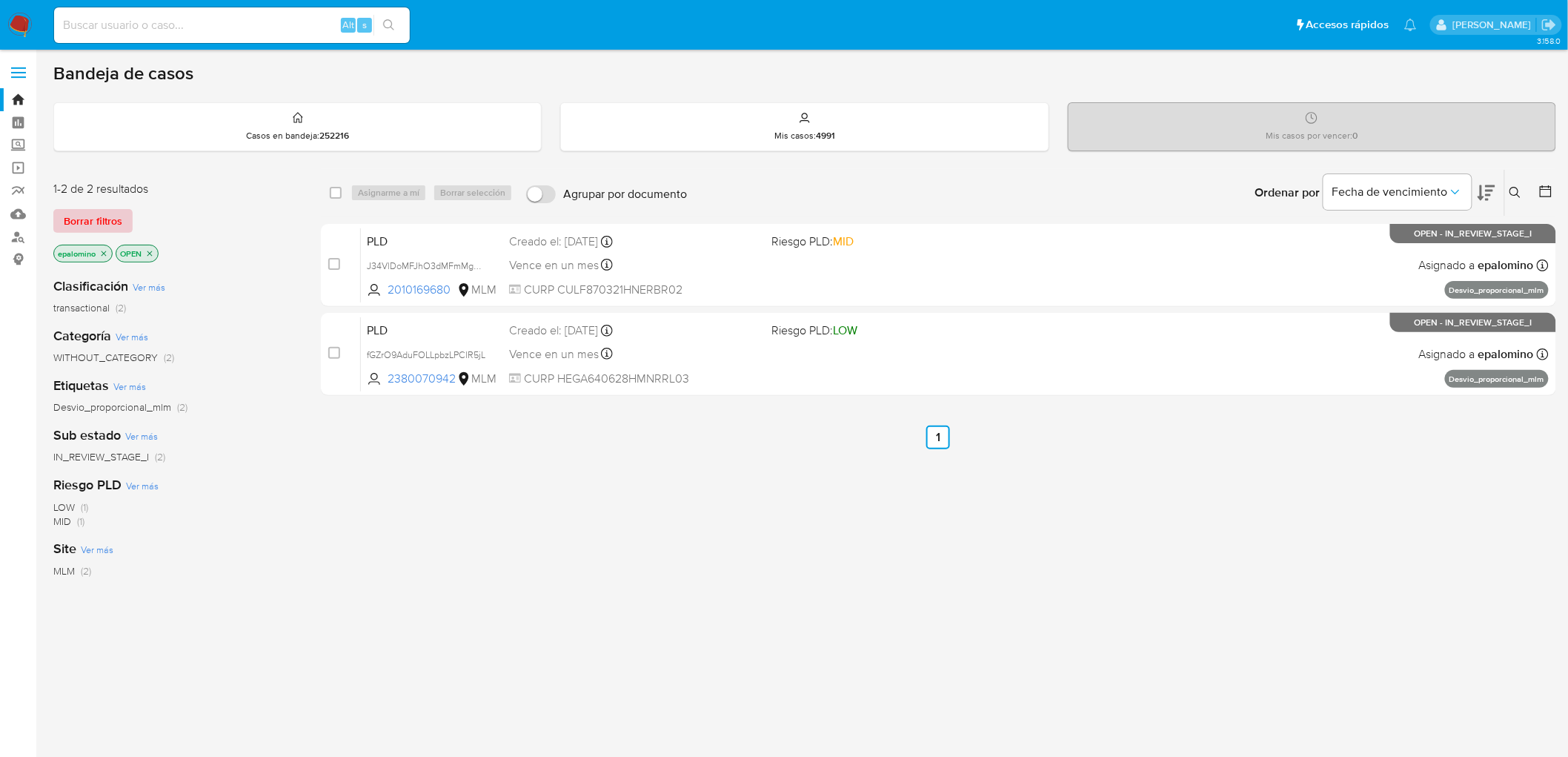
click at [108, 226] on span "Borrar filtros" at bounding box center [93, 221] width 59 height 21
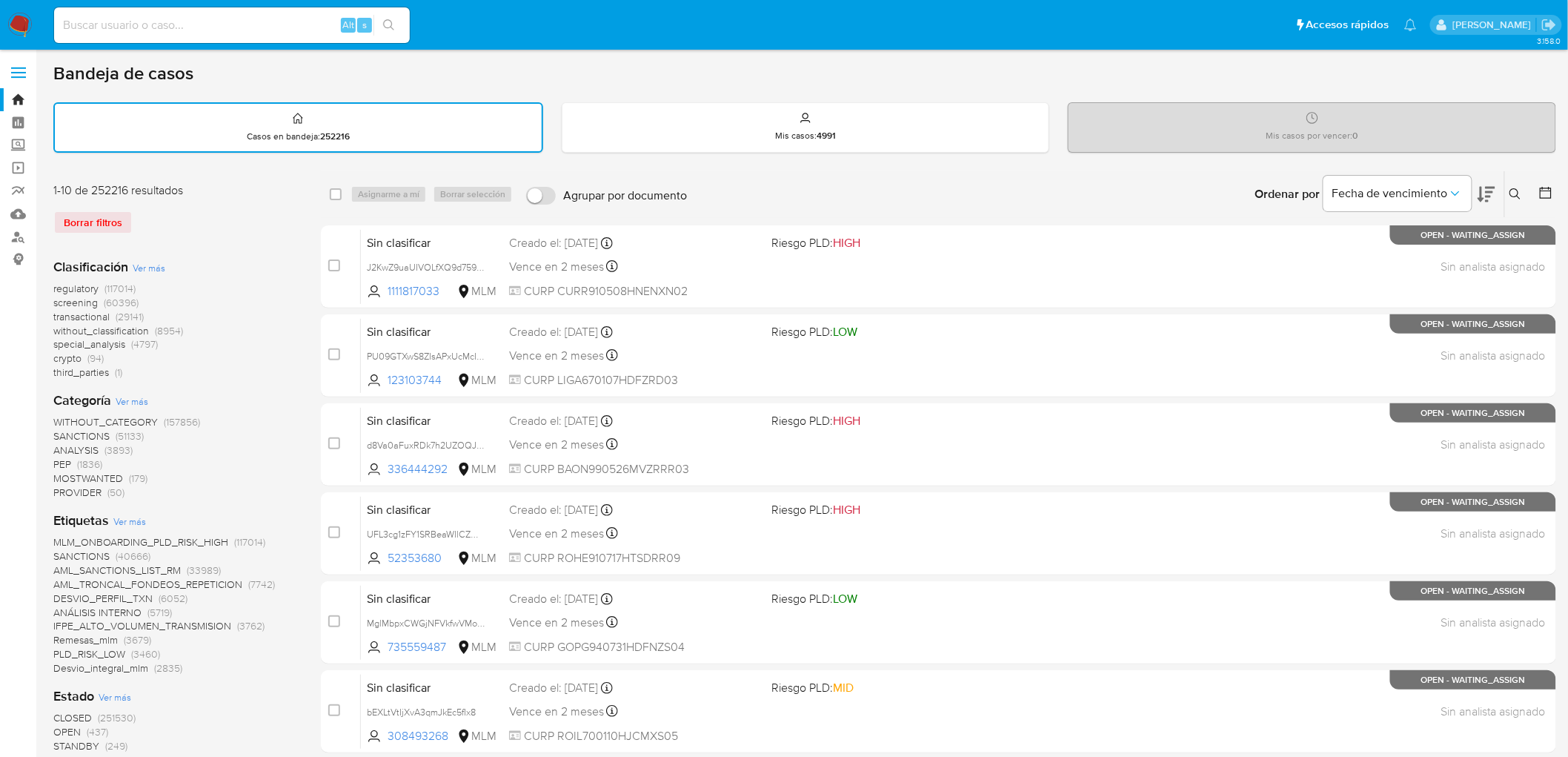
click at [12, 18] on img at bounding box center [19, 25] width 25 height 25
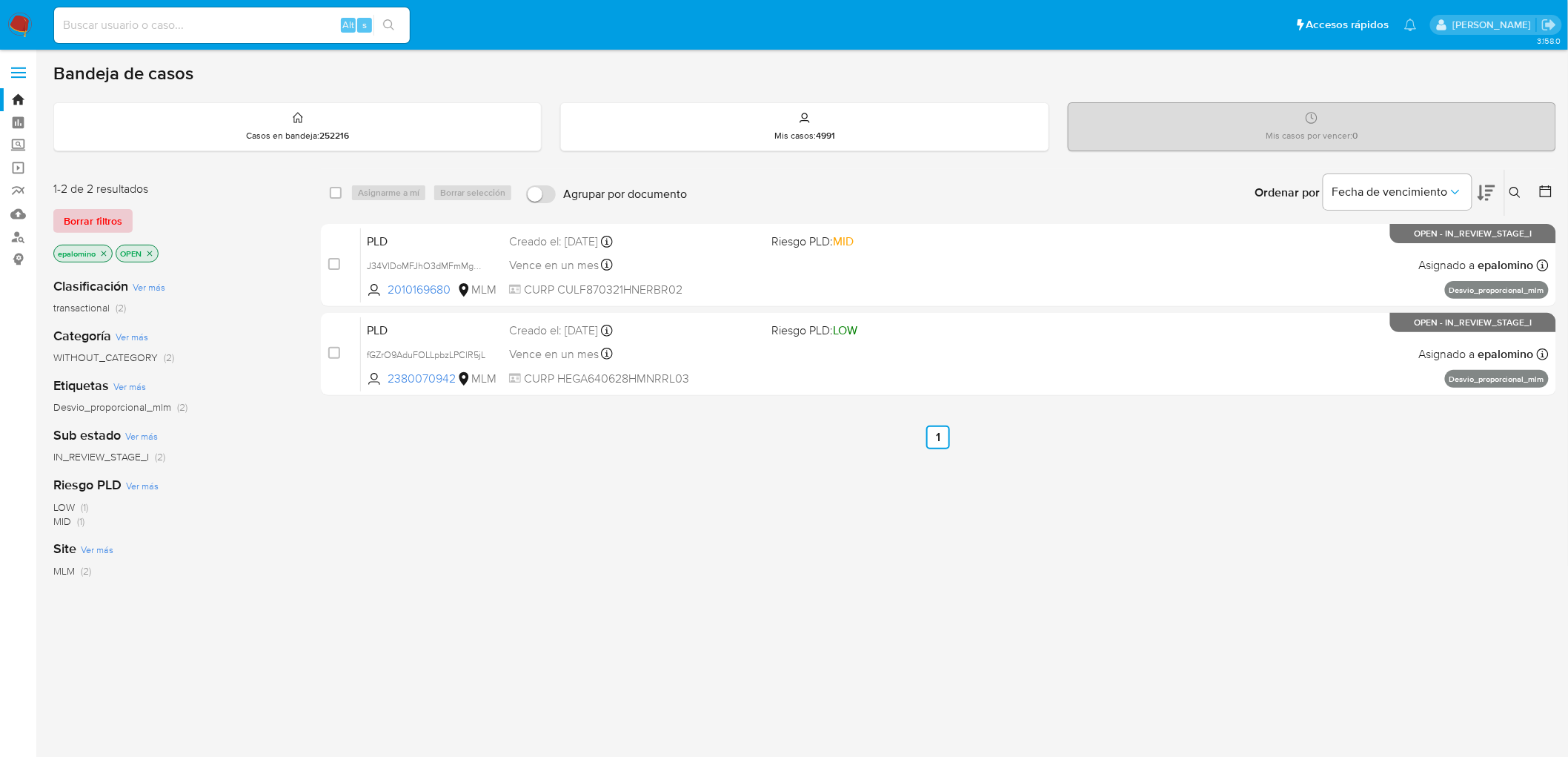
click at [115, 224] on span "Borrar filtros" at bounding box center [93, 221] width 59 height 21
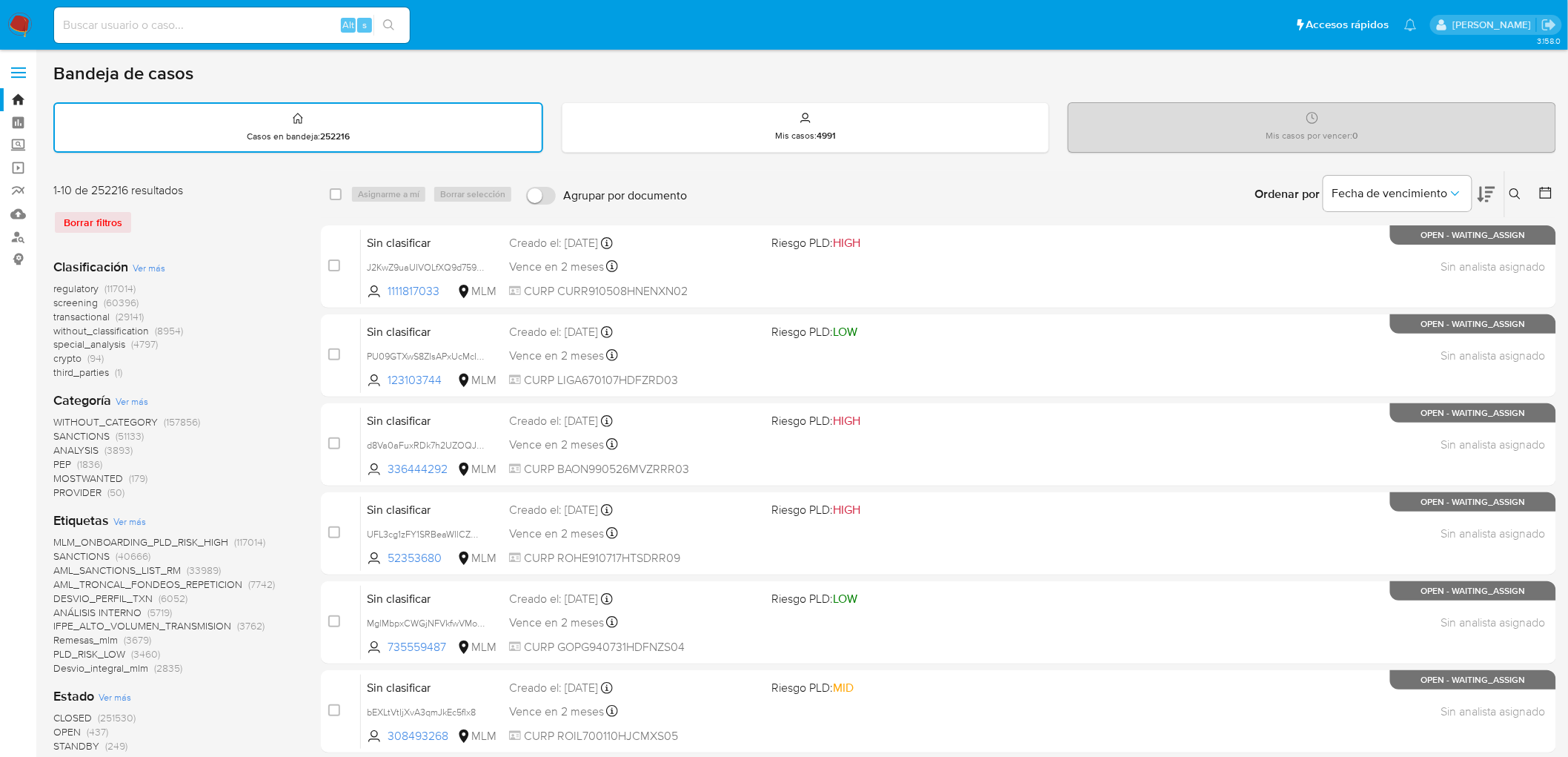
click at [1512, 191] on icon at bounding box center [1516, 195] width 12 height 12
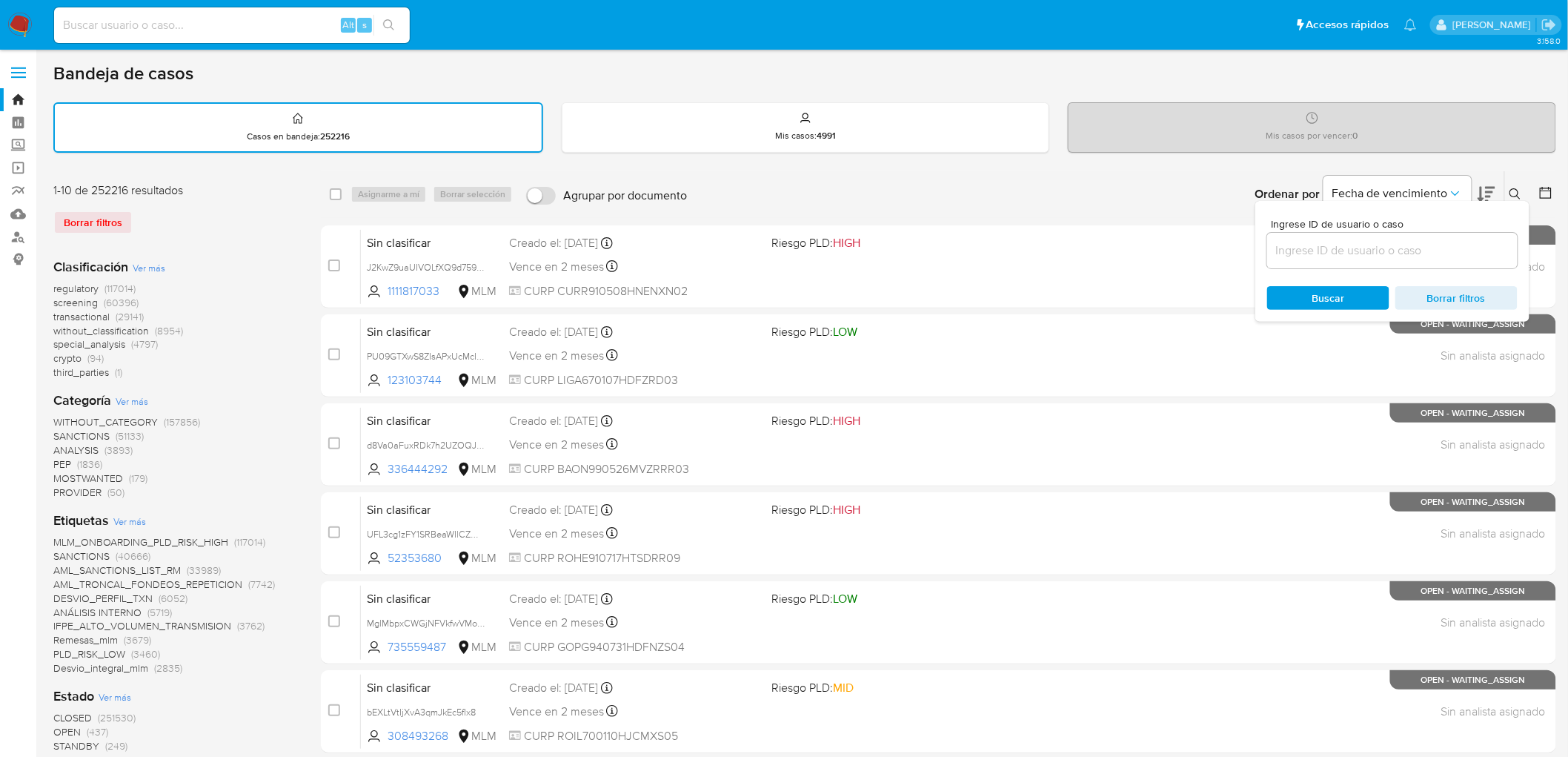
click at [1332, 249] on input at bounding box center [1392, 250] width 251 height 19
type input "2380070942"
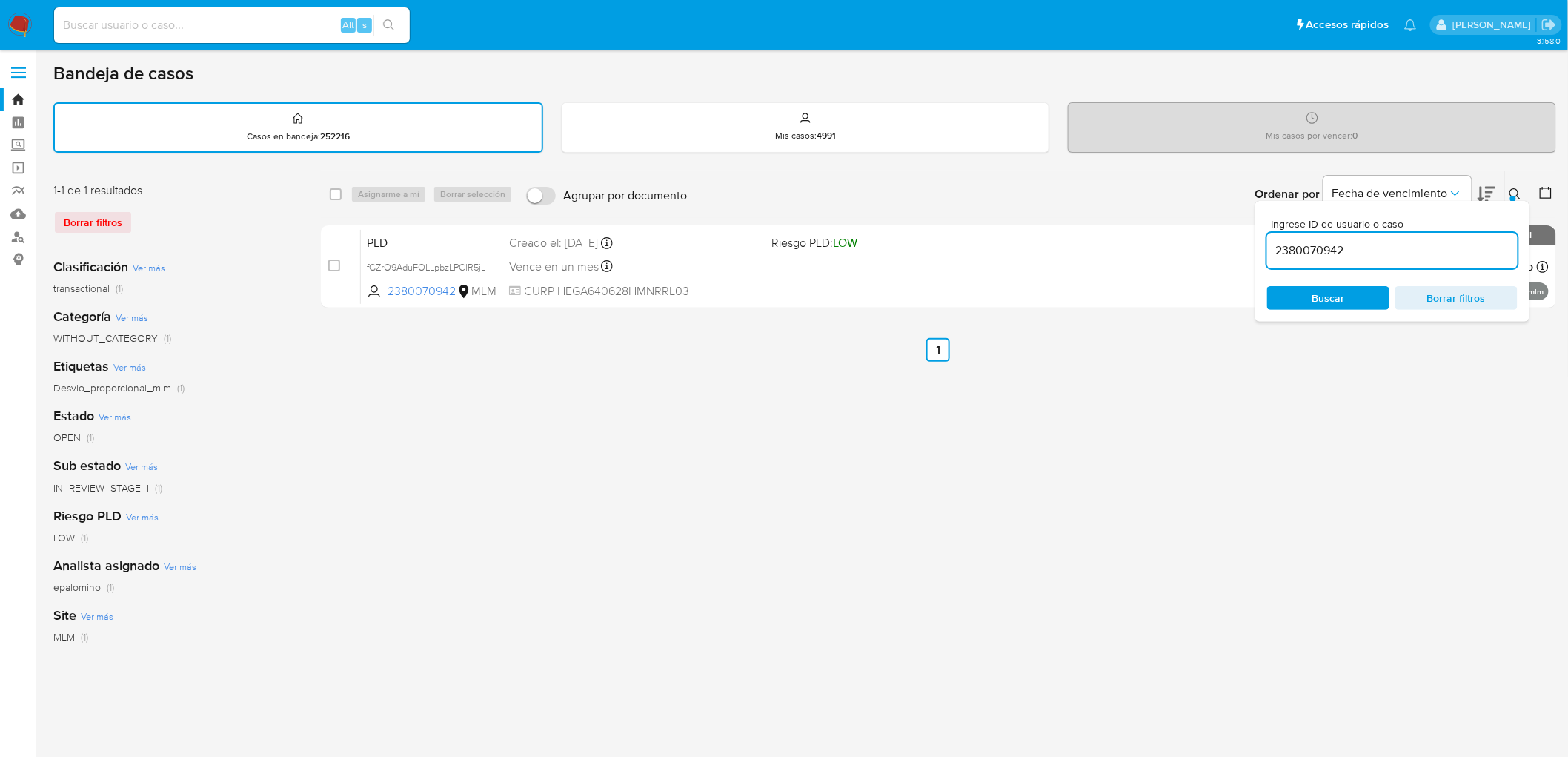
click at [1521, 189] on icon at bounding box center [1516, 195] width 12 height 12
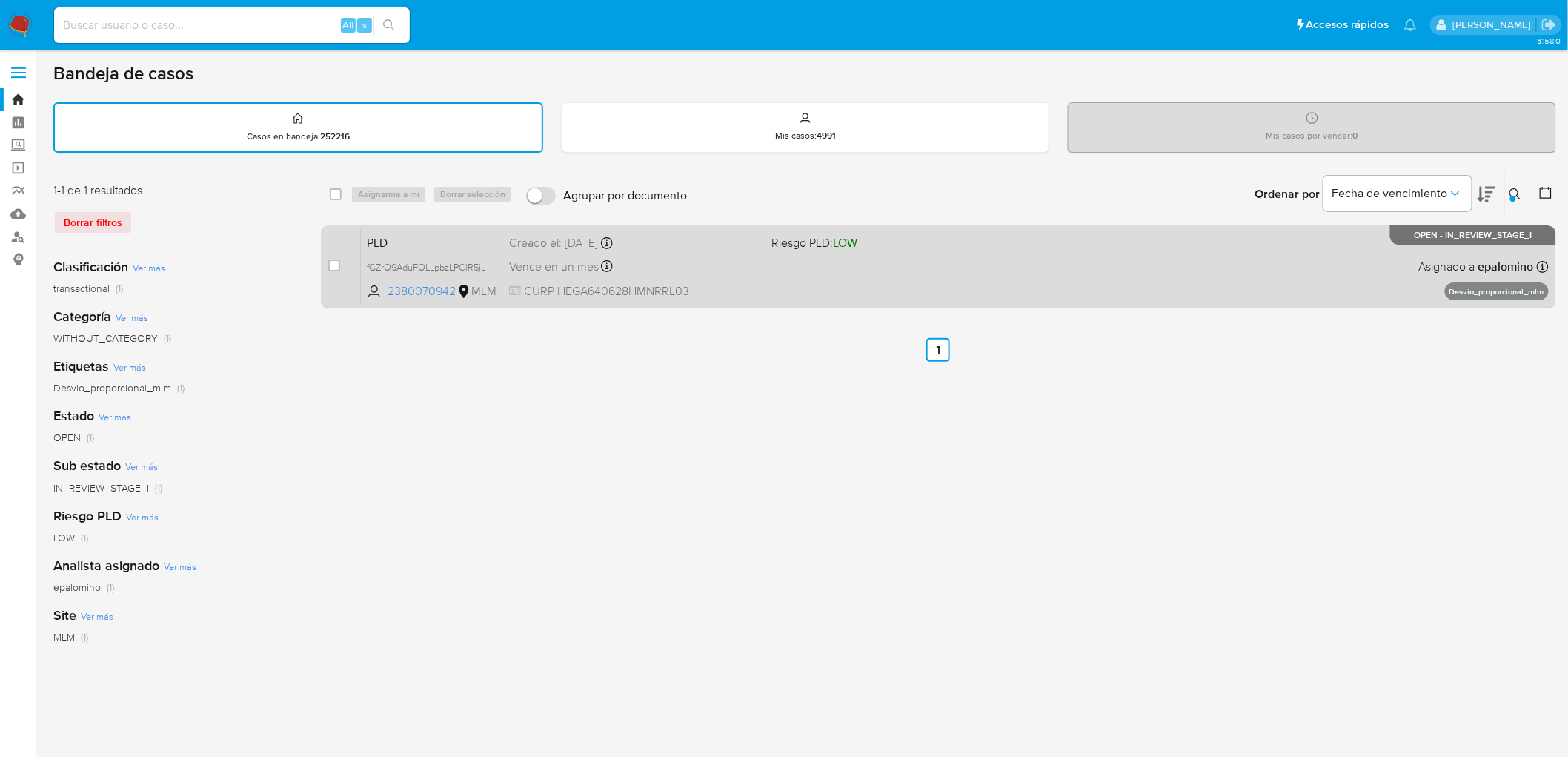
click at [385, 241] on span "PLD" at bounding box center [432, 241] width 131 height 19
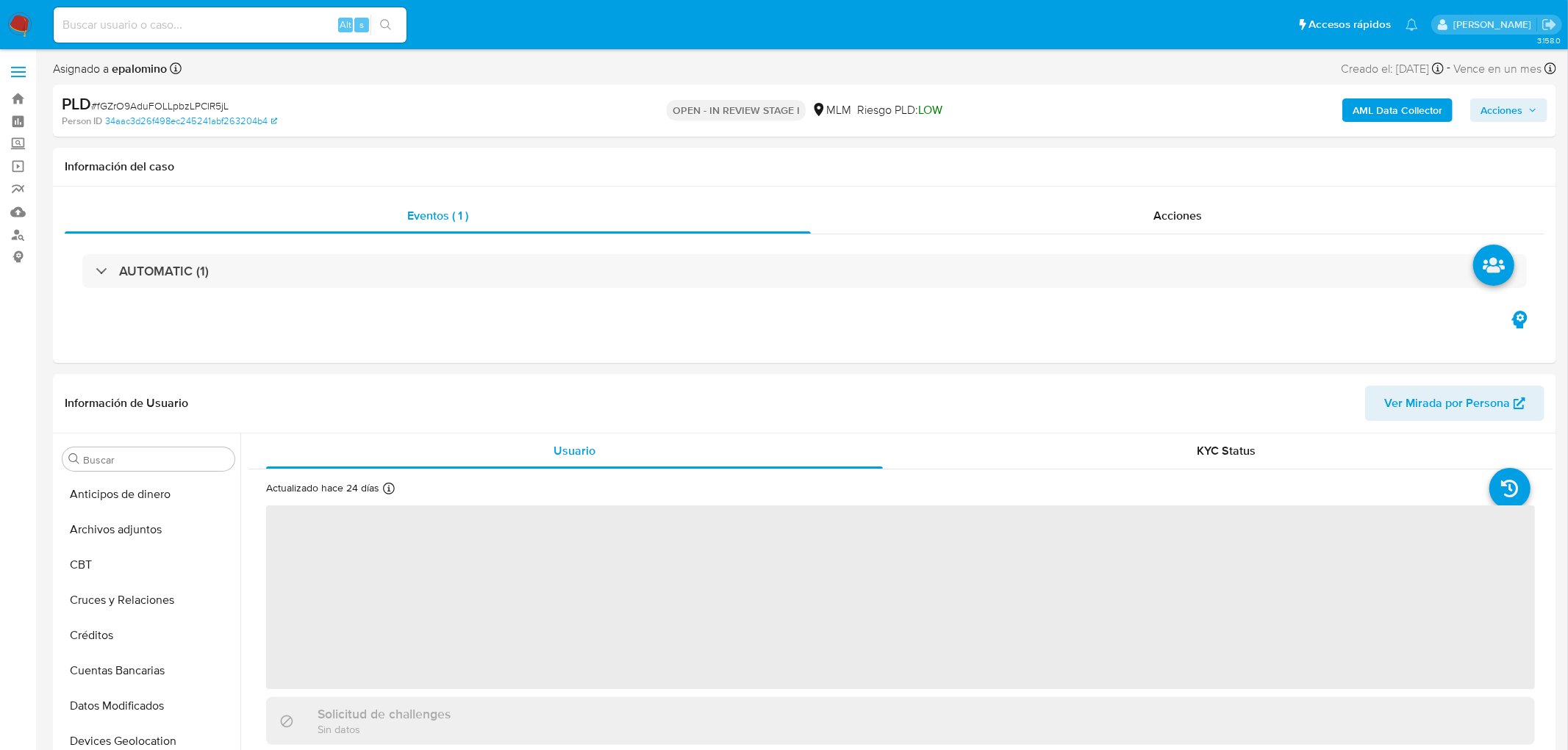
select select "10"
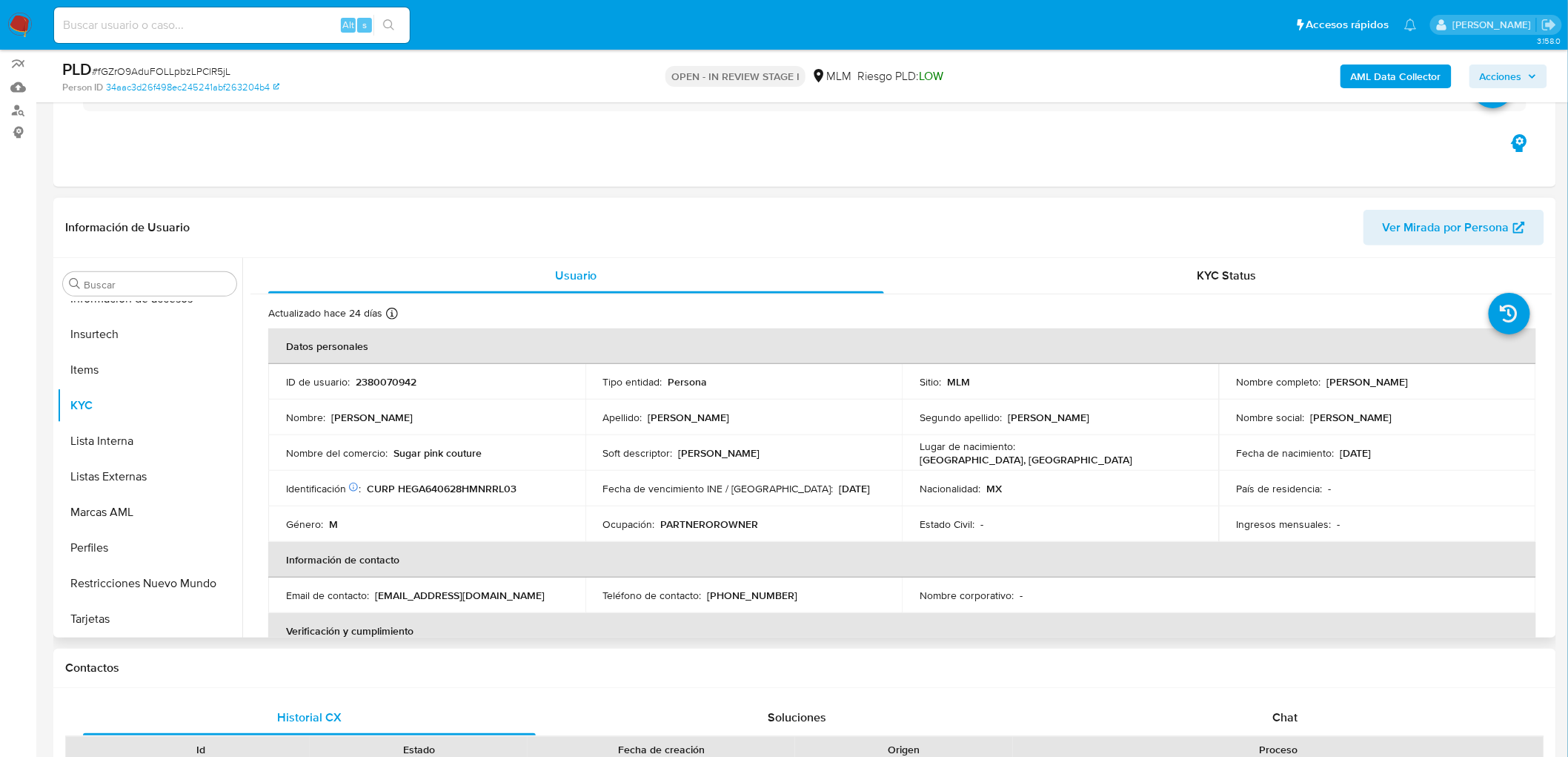
scroll to position [129, 0]
click at [851, 491] on div "Fecha de vencimiento INE / Pasaporte : 31/12/2033" at bounding box center [744, 485] width 281 height 13
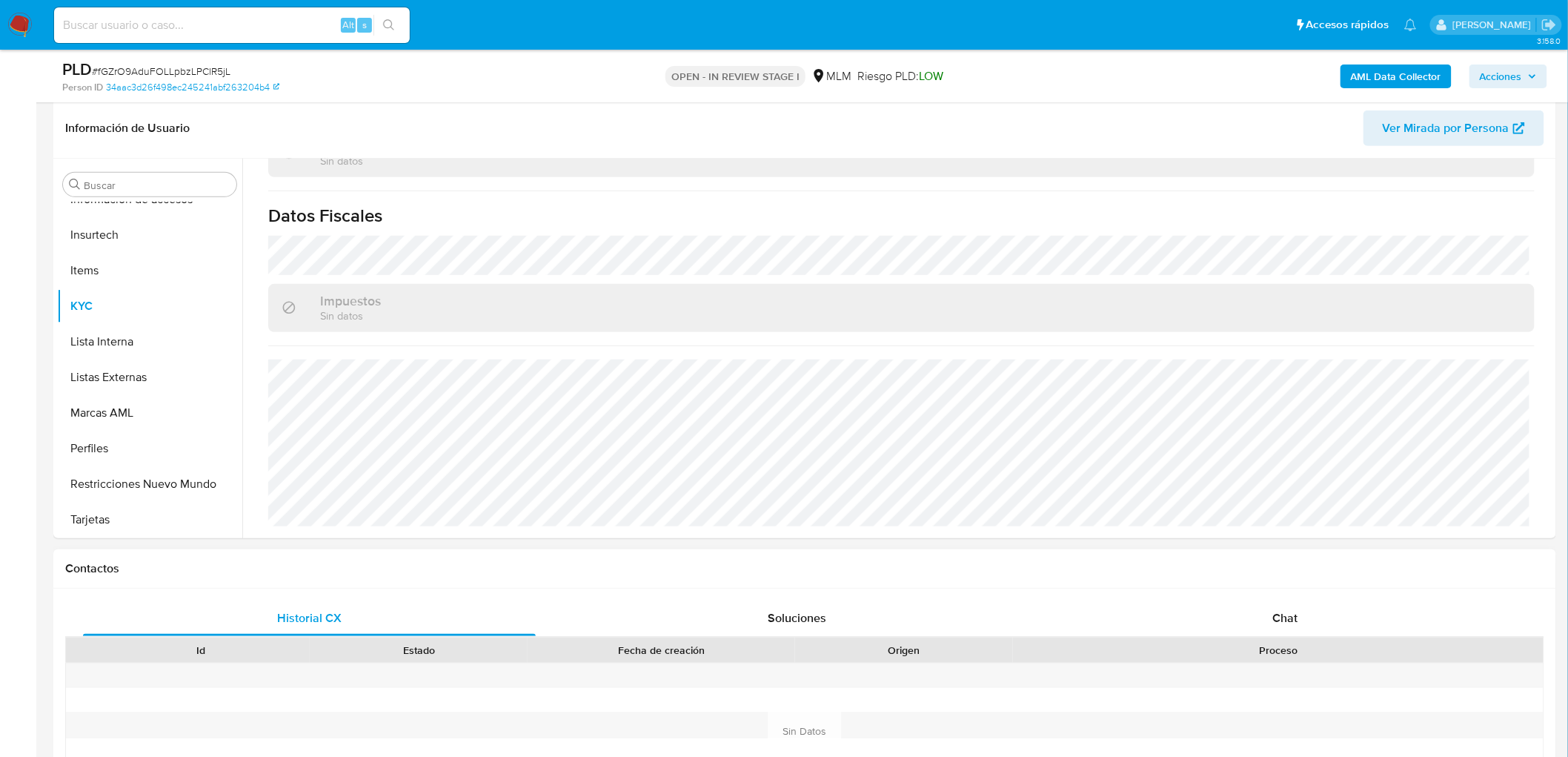
scroll to position [294, 0]
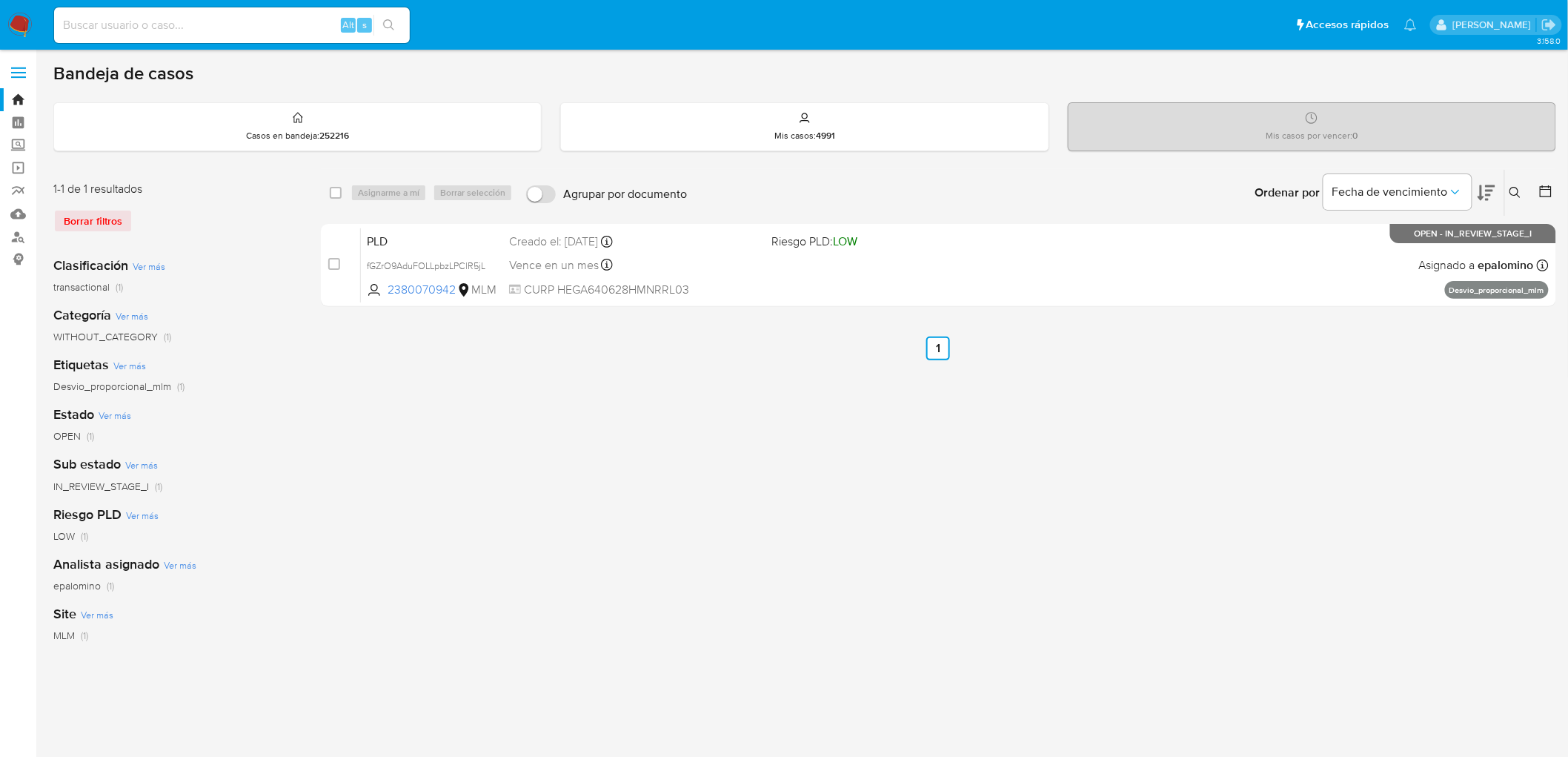
click at [97, 217] on div "Borrar filtros" at bounding box center [172, 221] width 238 height 24
click at [17, 21] on img at bounding box center [19, 25] width 25 height 25
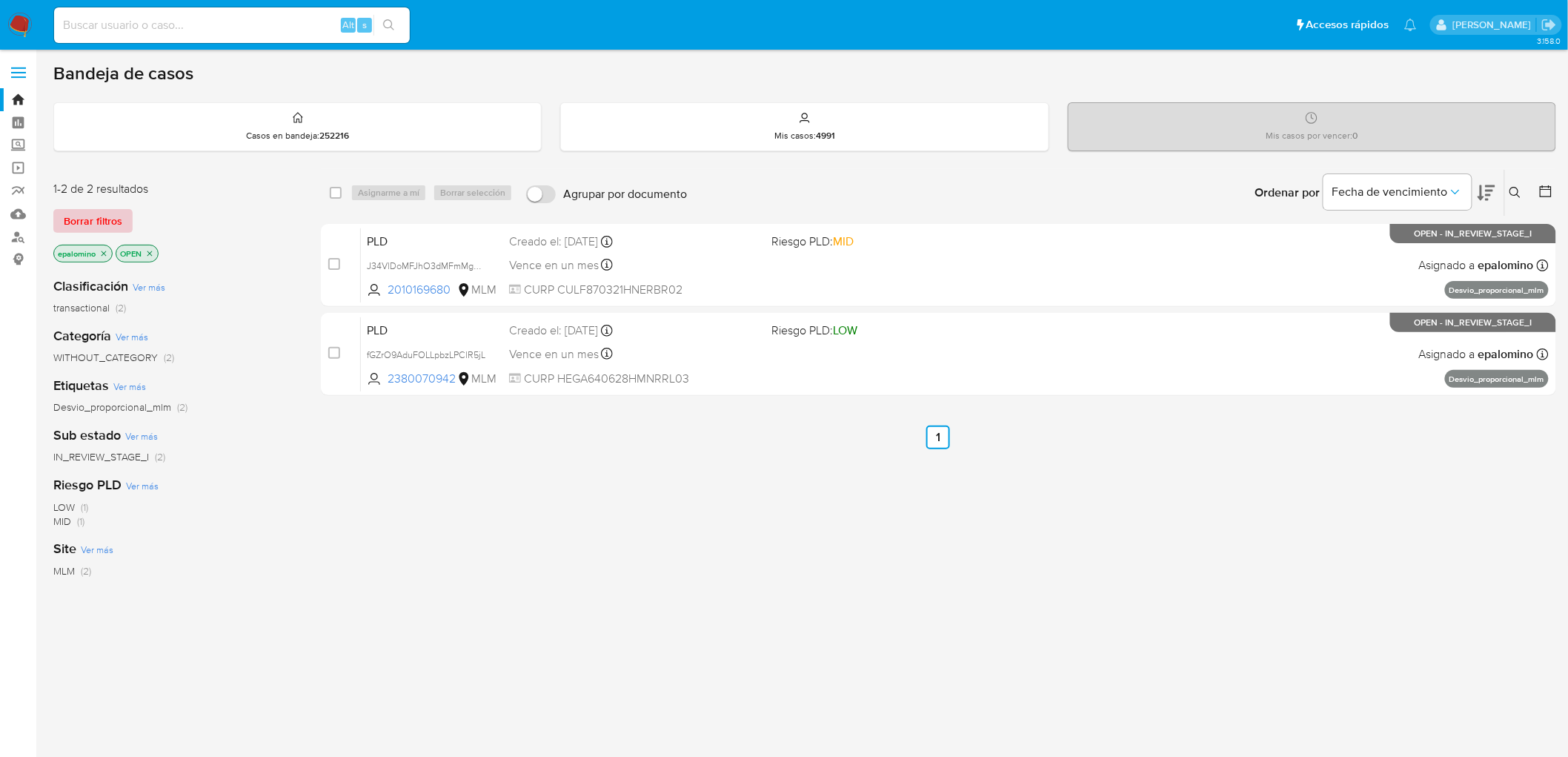
click at [90, 214] on span "Borrar filtros" at bounding box center [93, 221] width 59 height 21
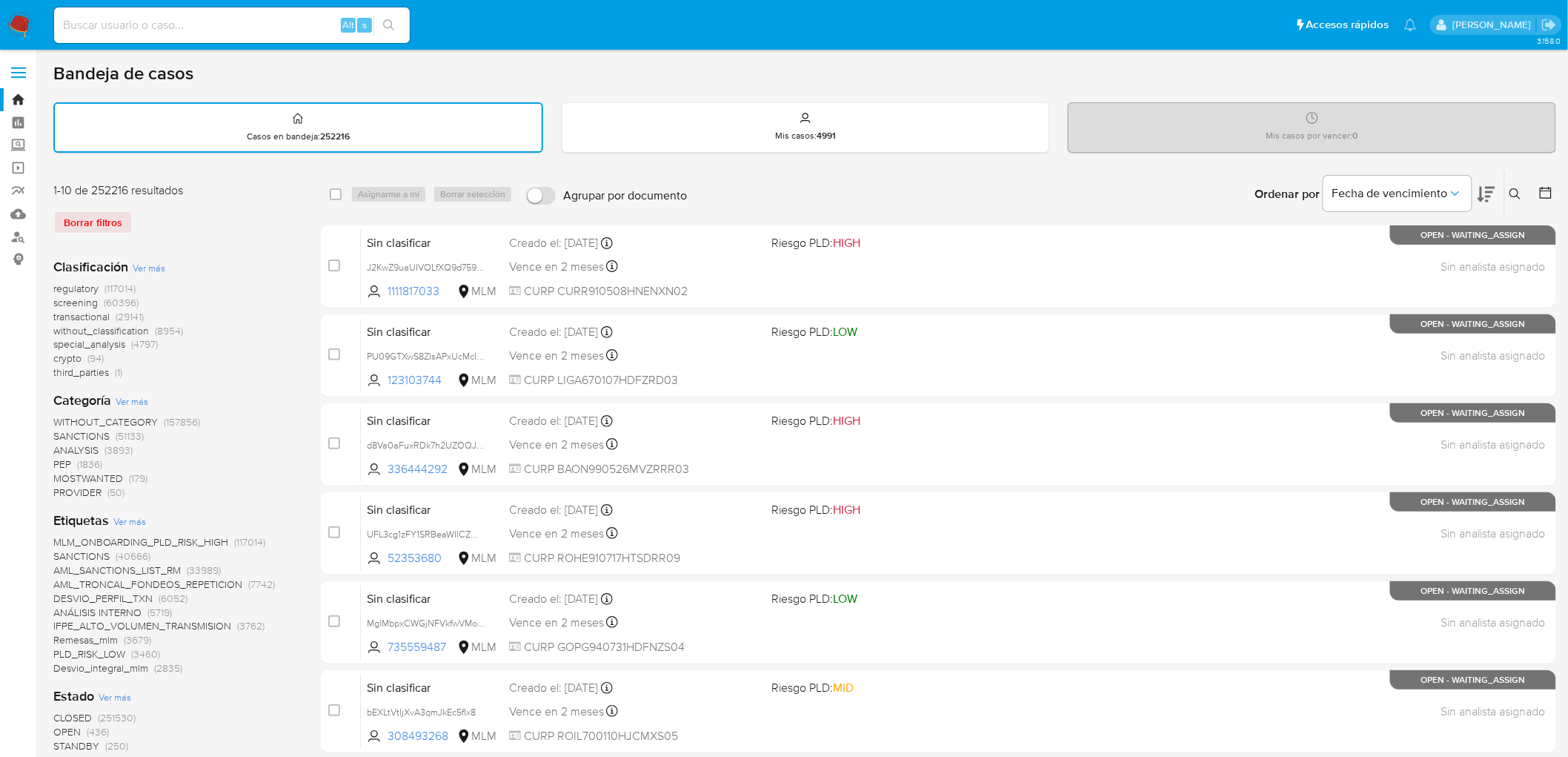
click at [1521, 189] on icon at bounding box center [1516, 195] width 12 height 12
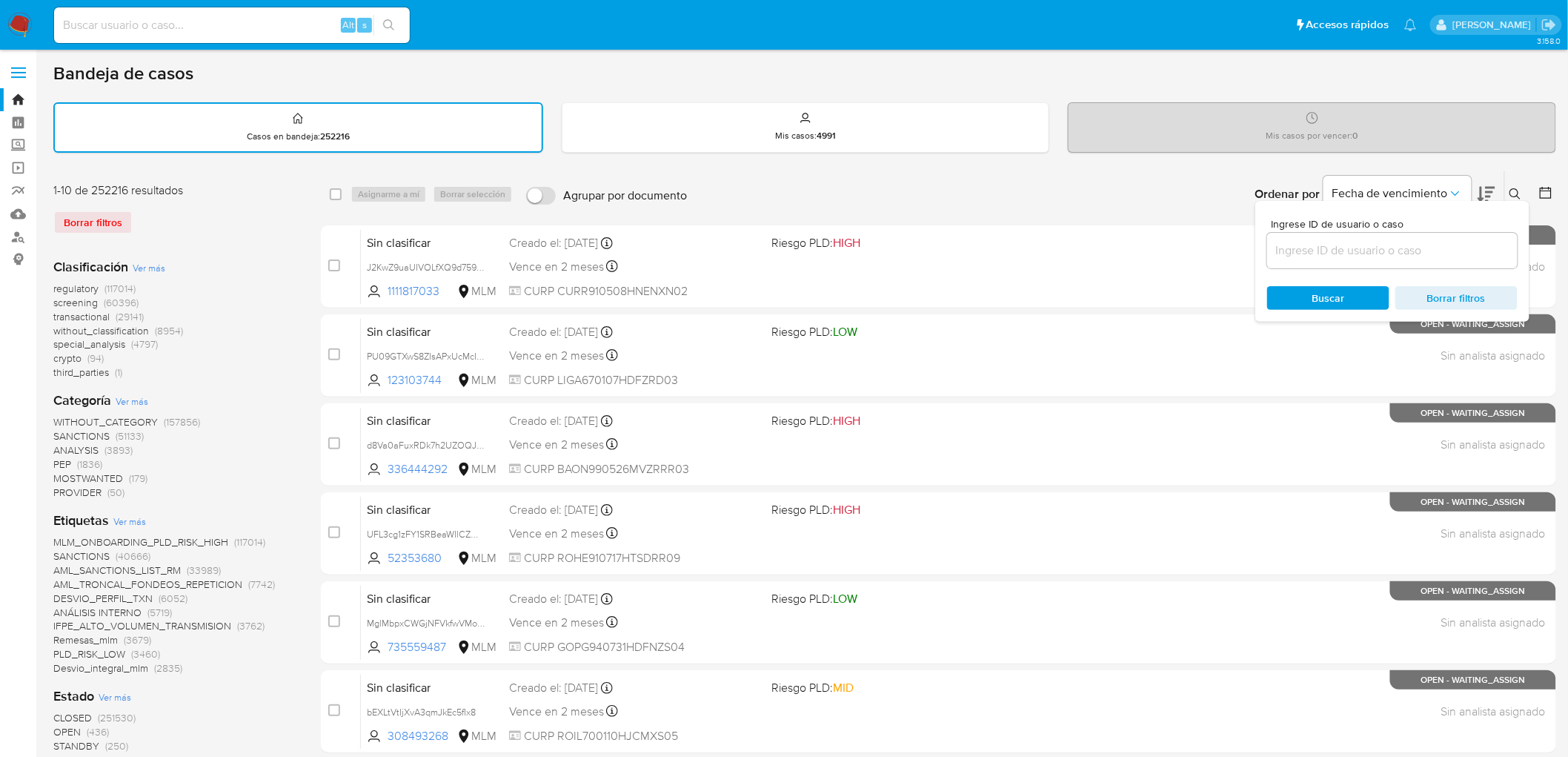
click at [1319, 255] on input at bounding box center [1392, 250] width 251 height 19
type input "2380070942"
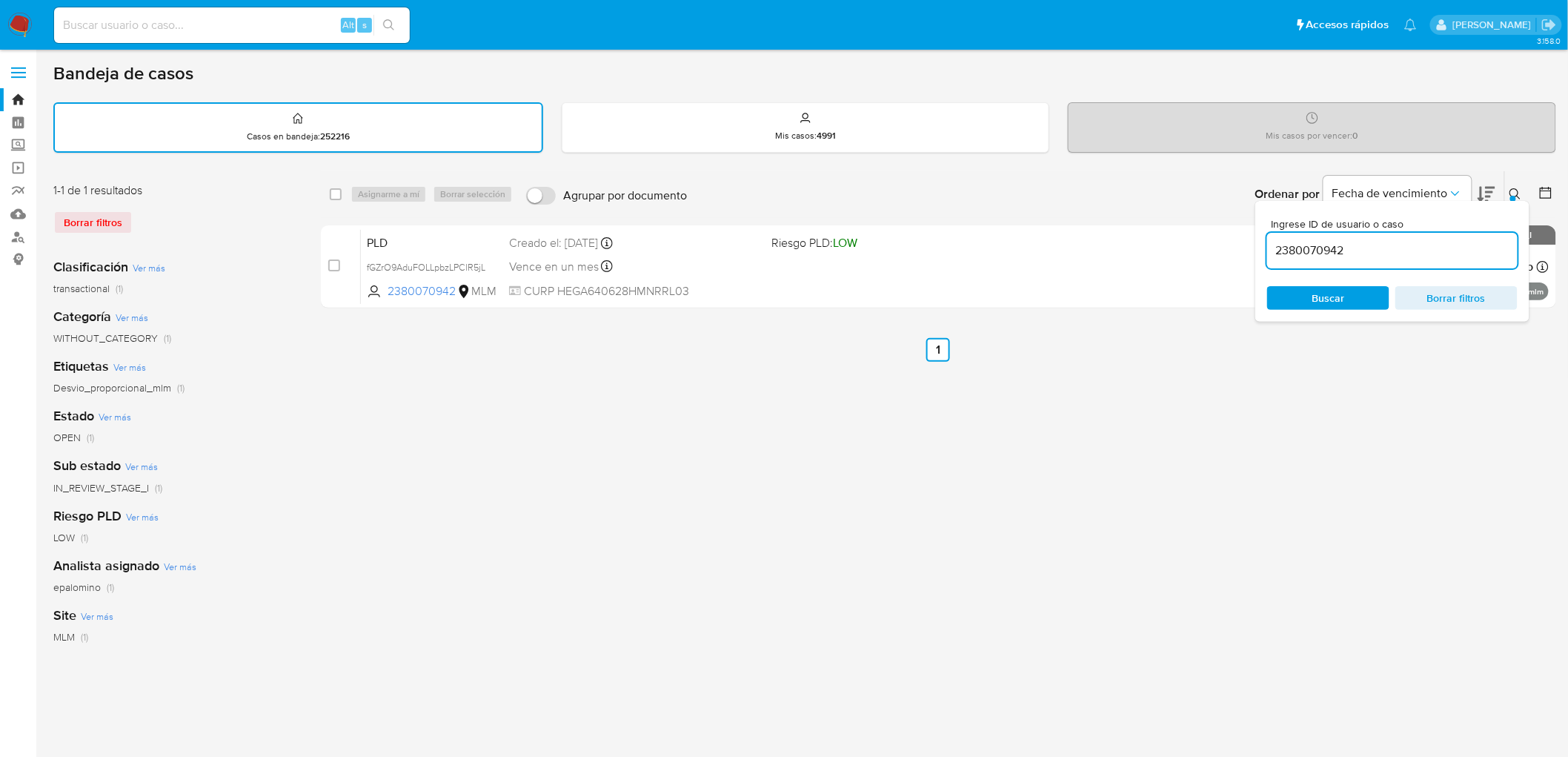
click at [1517, 193] on icon at bounding box center [1516, 195] width 12 height 12
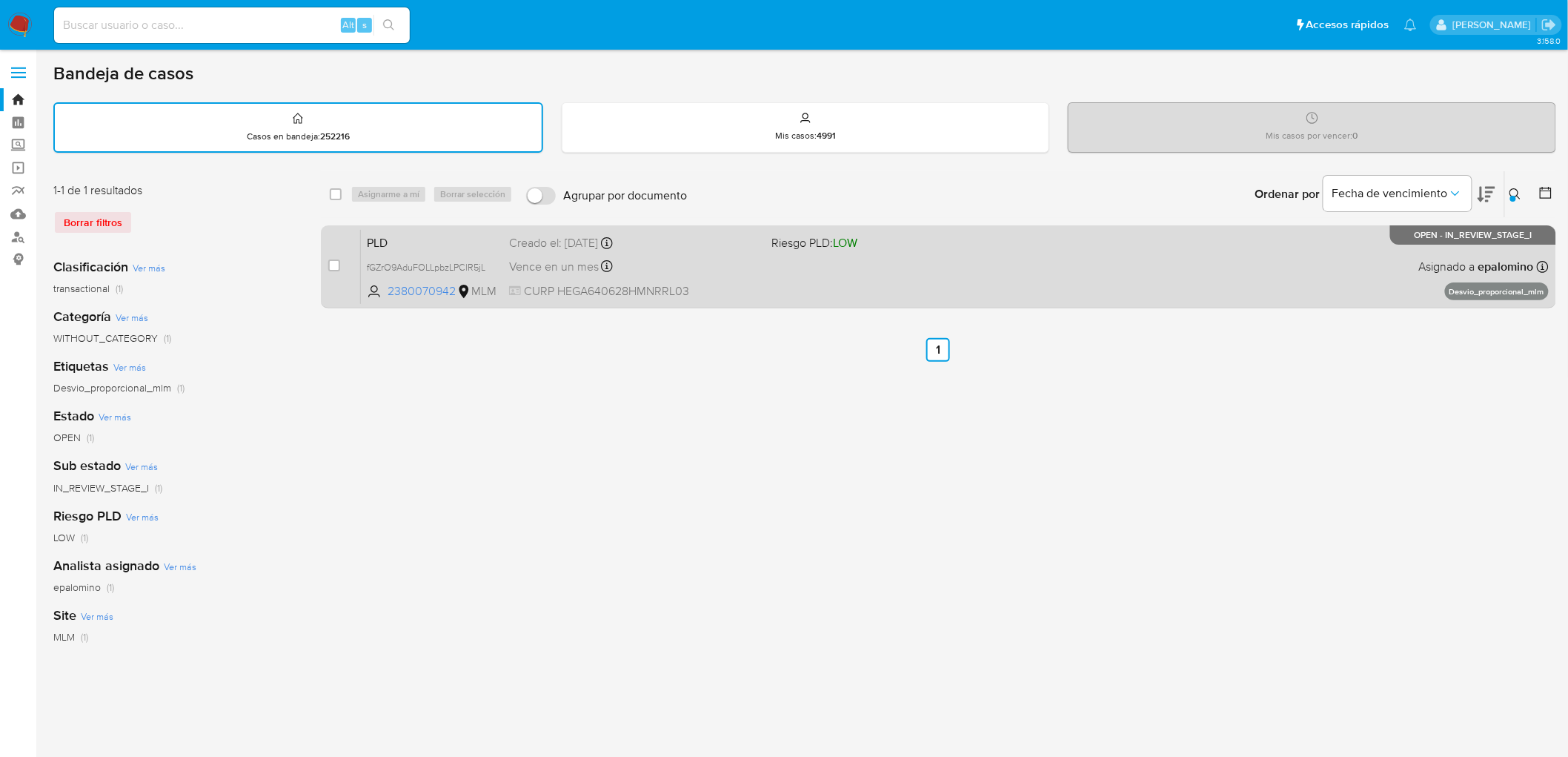
click at [397, 238] on span "PLD" at bounding box center [432, 241] width 131 height 19
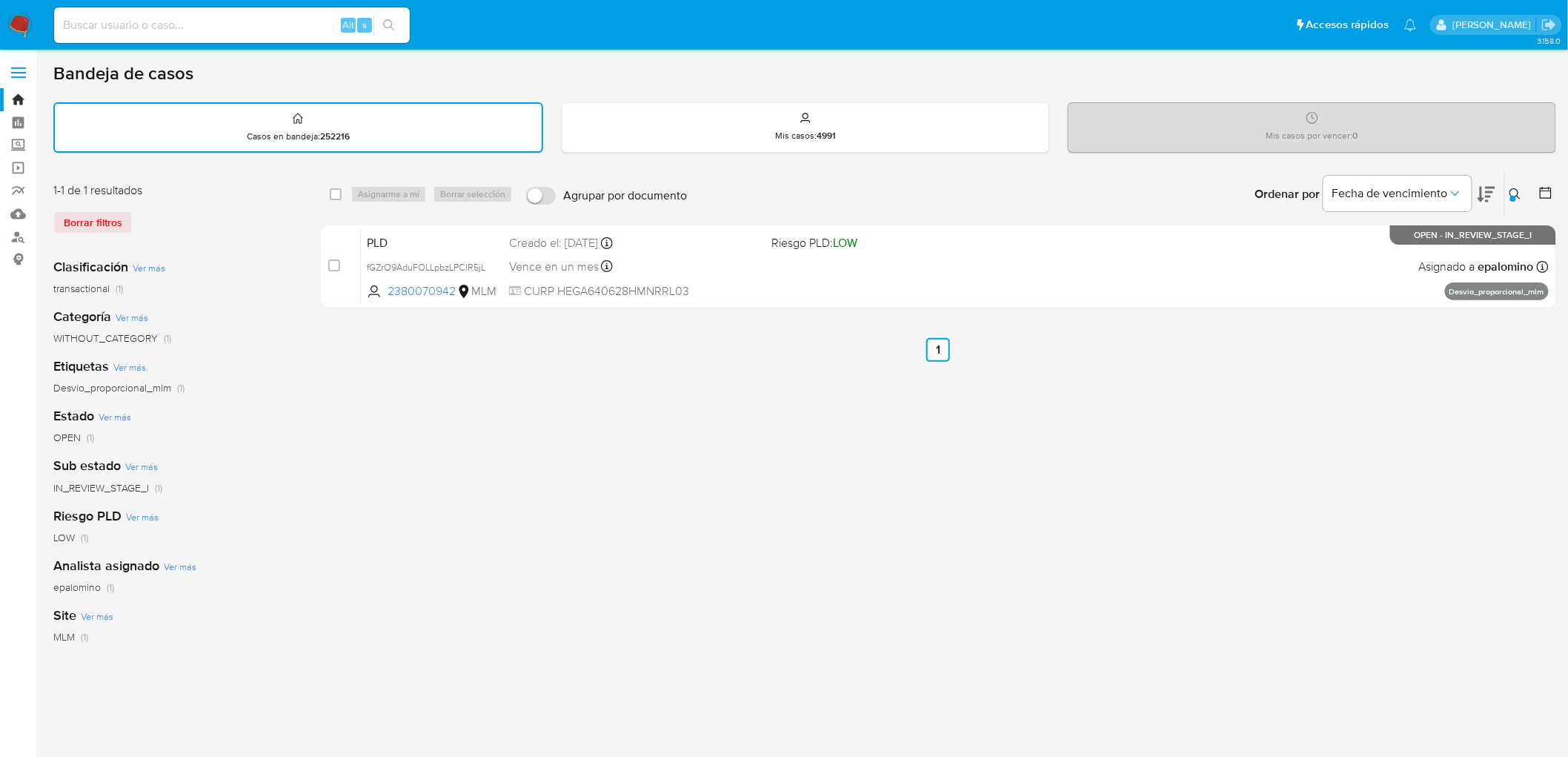
click at [9, 16] on img at bounding box center [19, 25] width 25 height 25
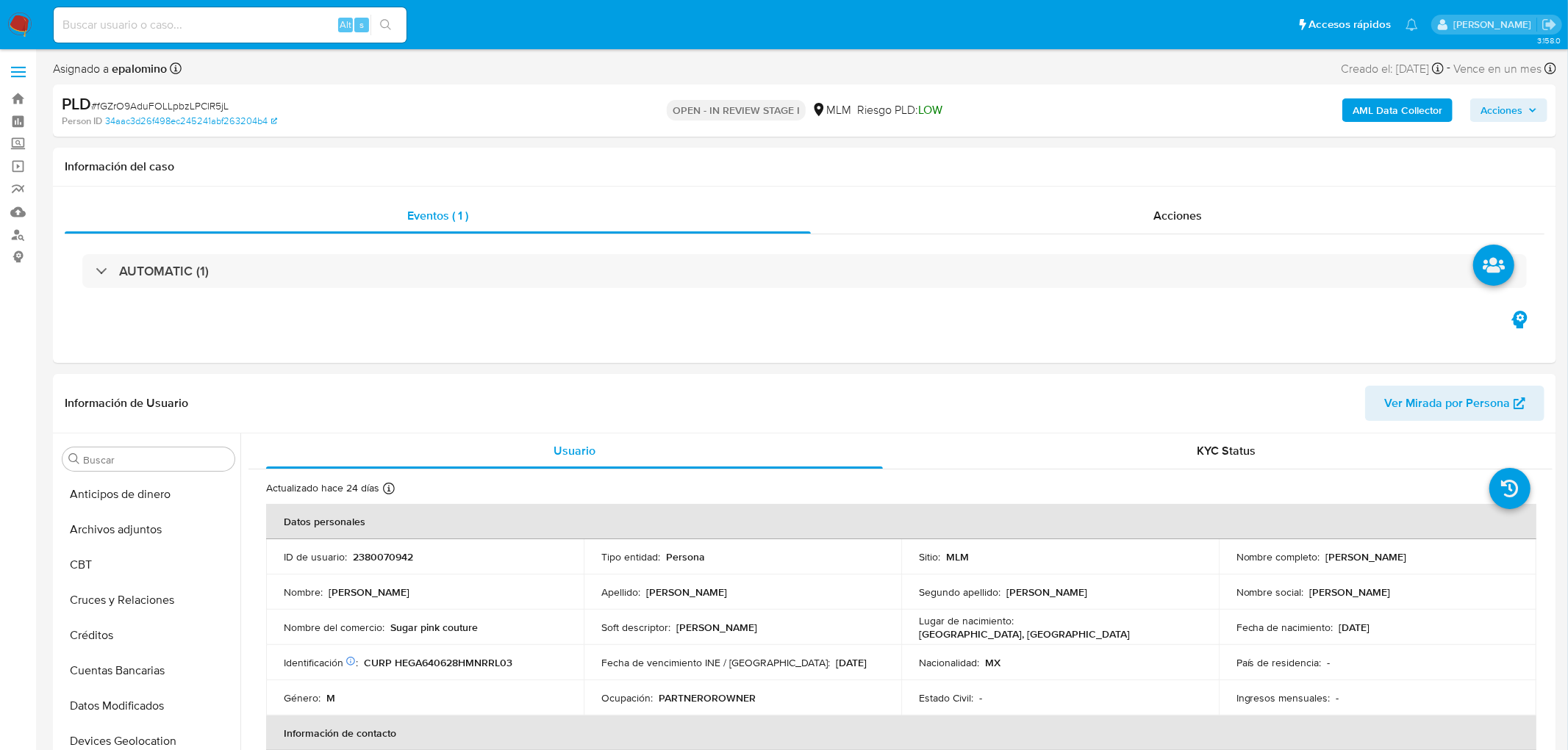
select select "10"
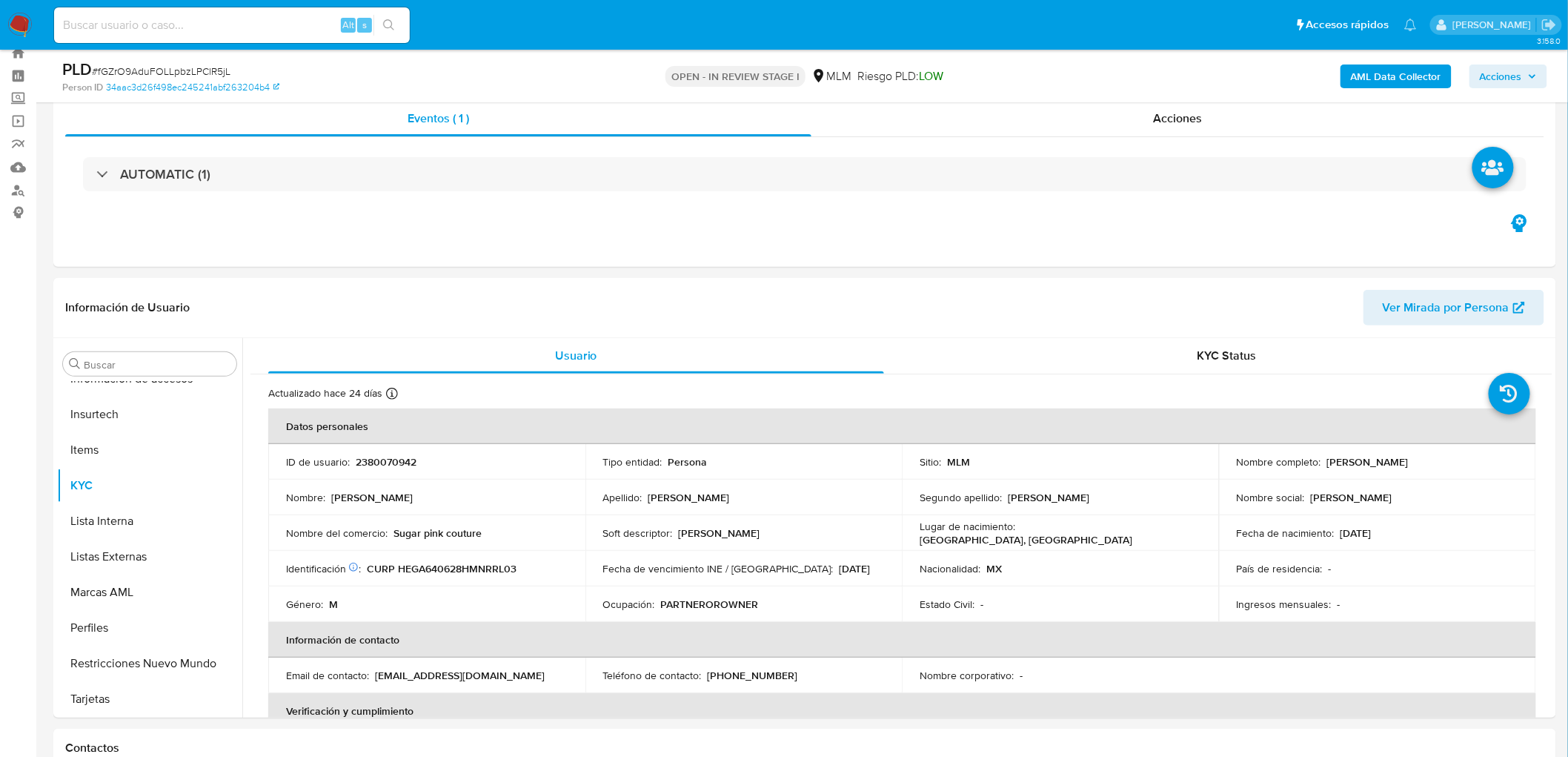
scroll to position [324, 0]
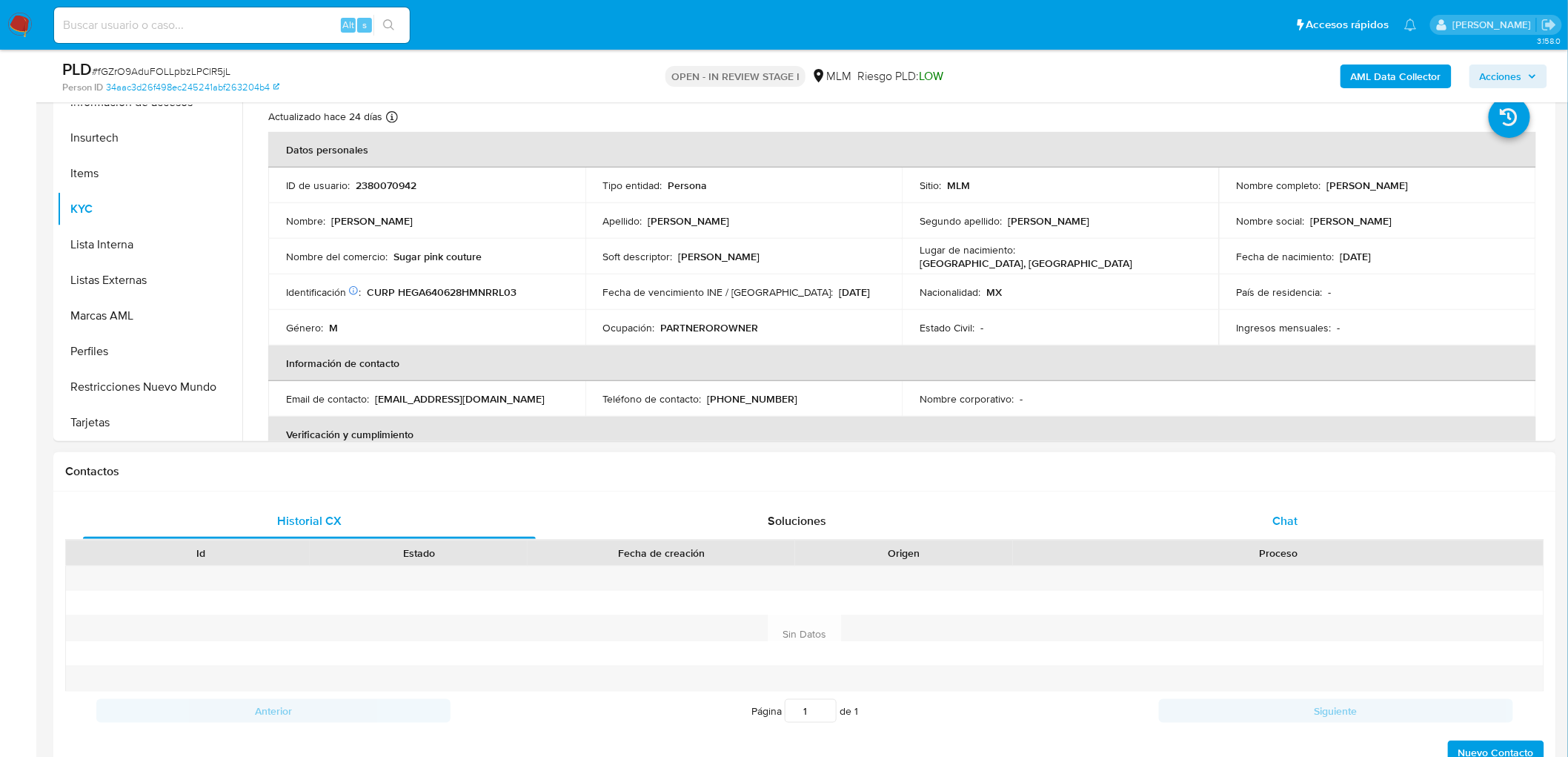
click at [1293, 521] on span "Chat" at bounding box center [1286, 520] width 25 height 17
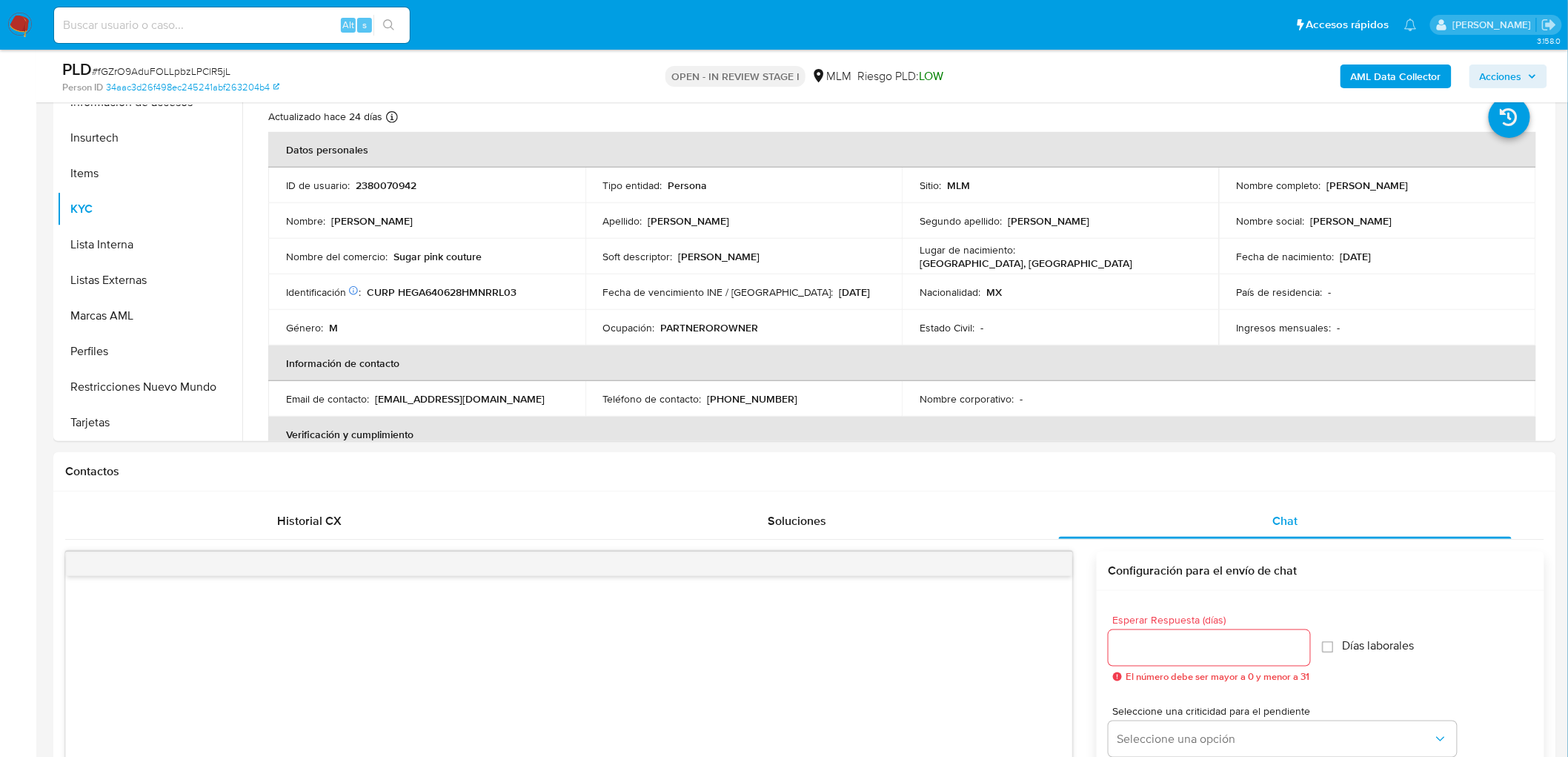
drag, startPoint x: 1566, startPoint y: 244, endPoint x: 1574, endPoint y: 250, distance: 10.0
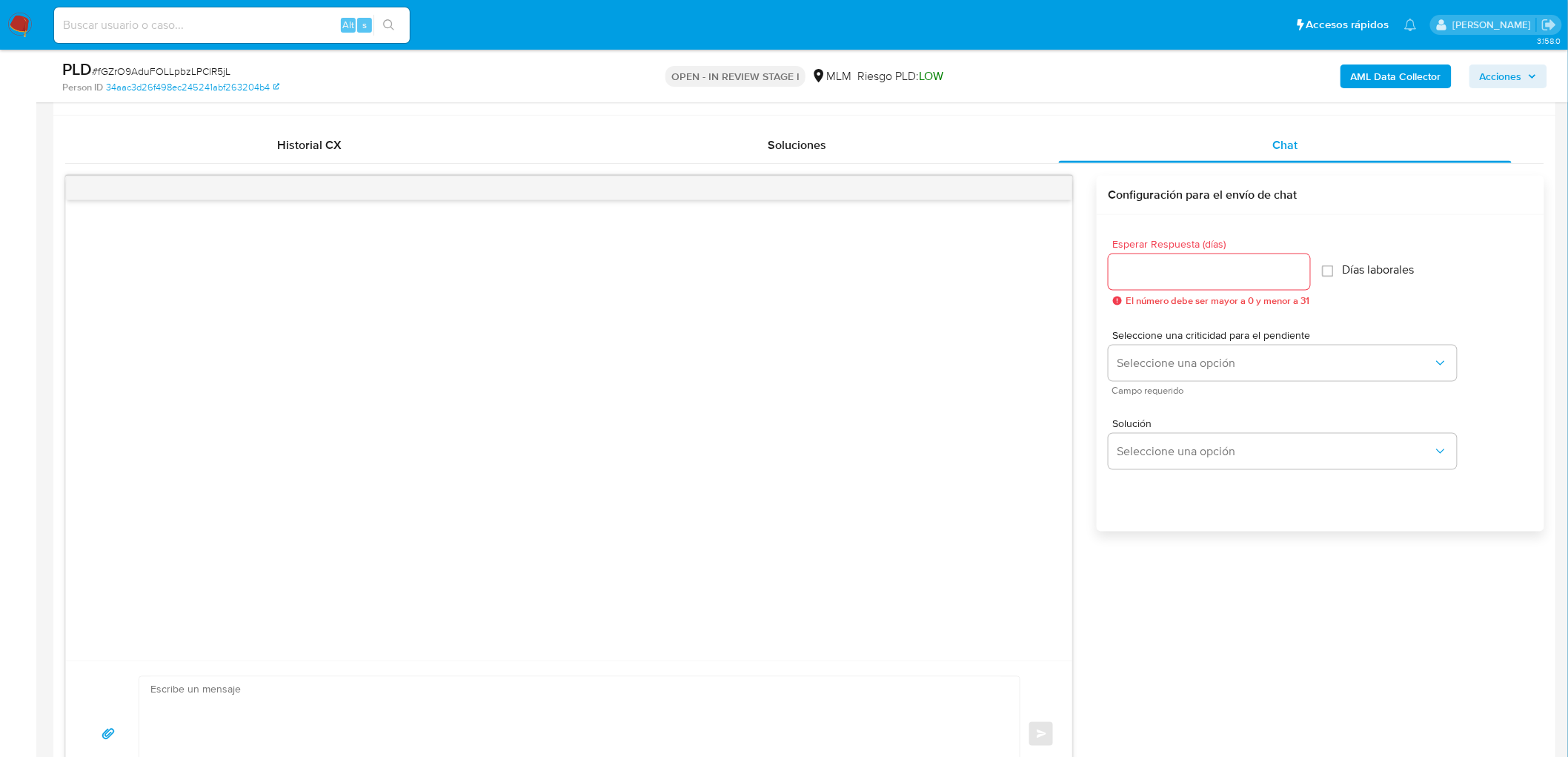
scroll to position [762, 0]
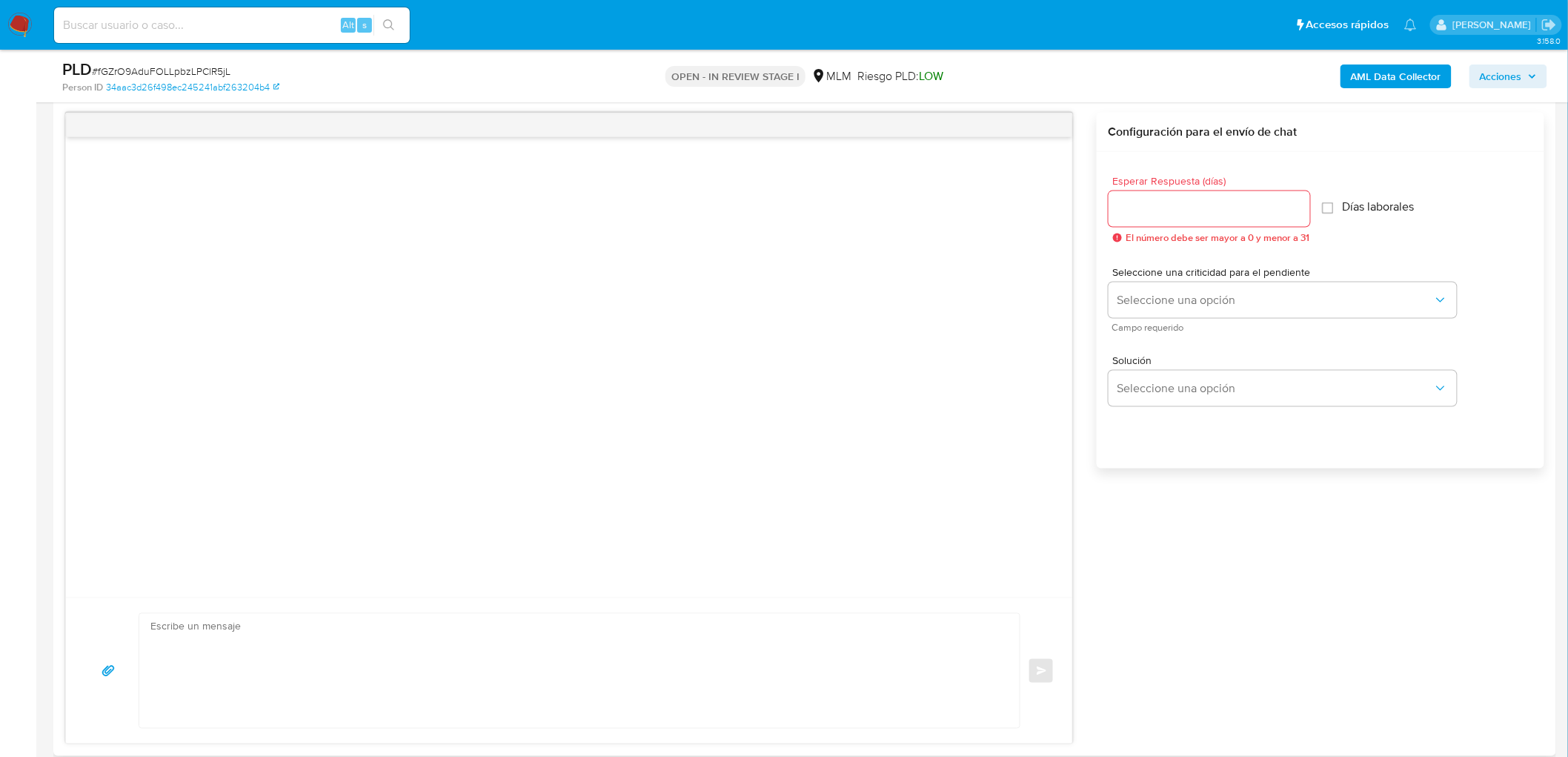
click at [1183, 193] on div at bounding box center [1210, 210] width 202 height 36
click at [1182, 206] on input "Esperar Respuesta (días)" at bounding box center [1210, 209] width 202 height 19
type input "5"
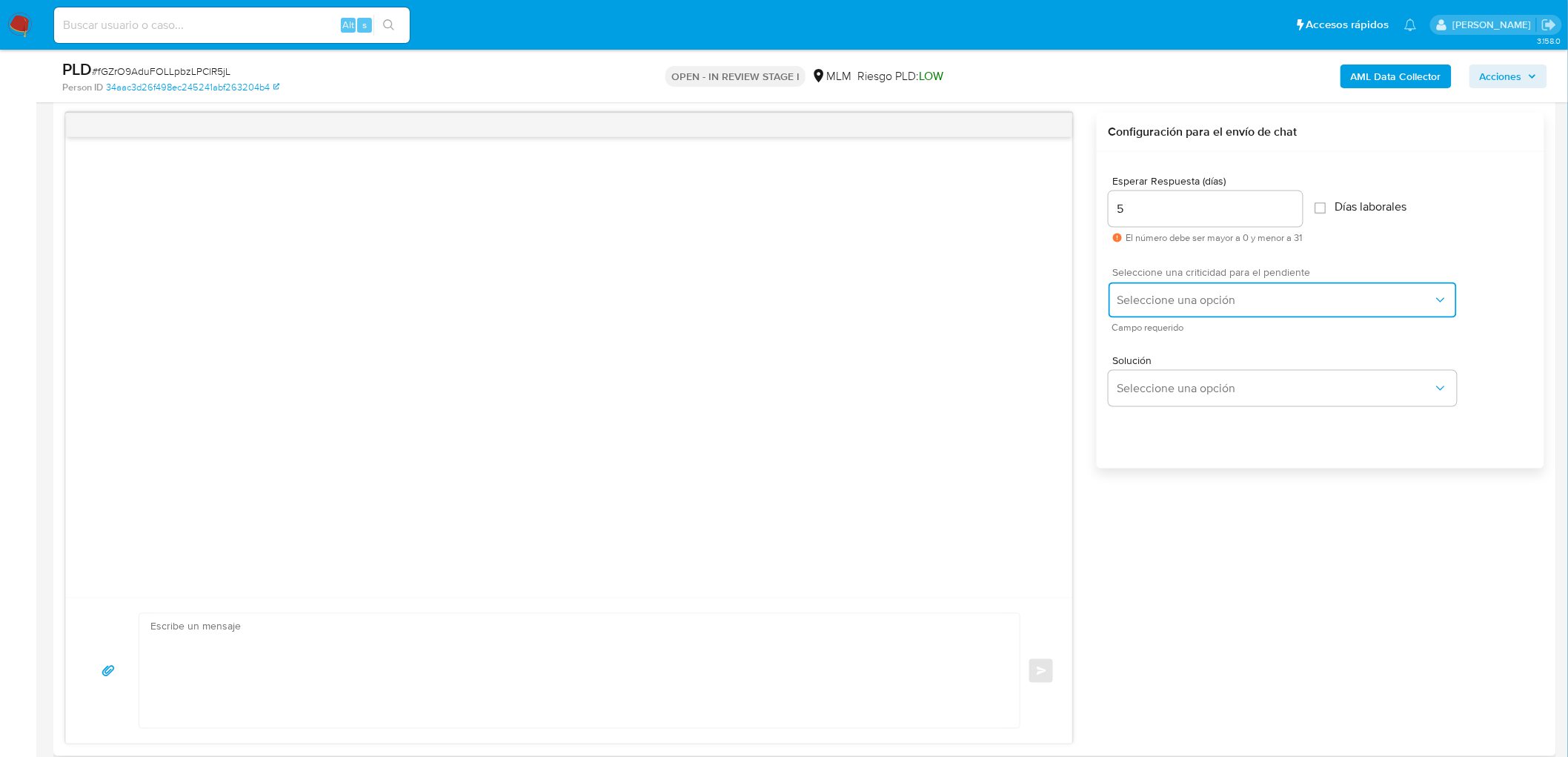
click at [1203, 312] on button "Seleccione una opción" at bounding box center [1283, 301] width 348 height 36
click at [1198, 335] on div "HIGH" at bounding box center [1279, 331] width 324 height 30
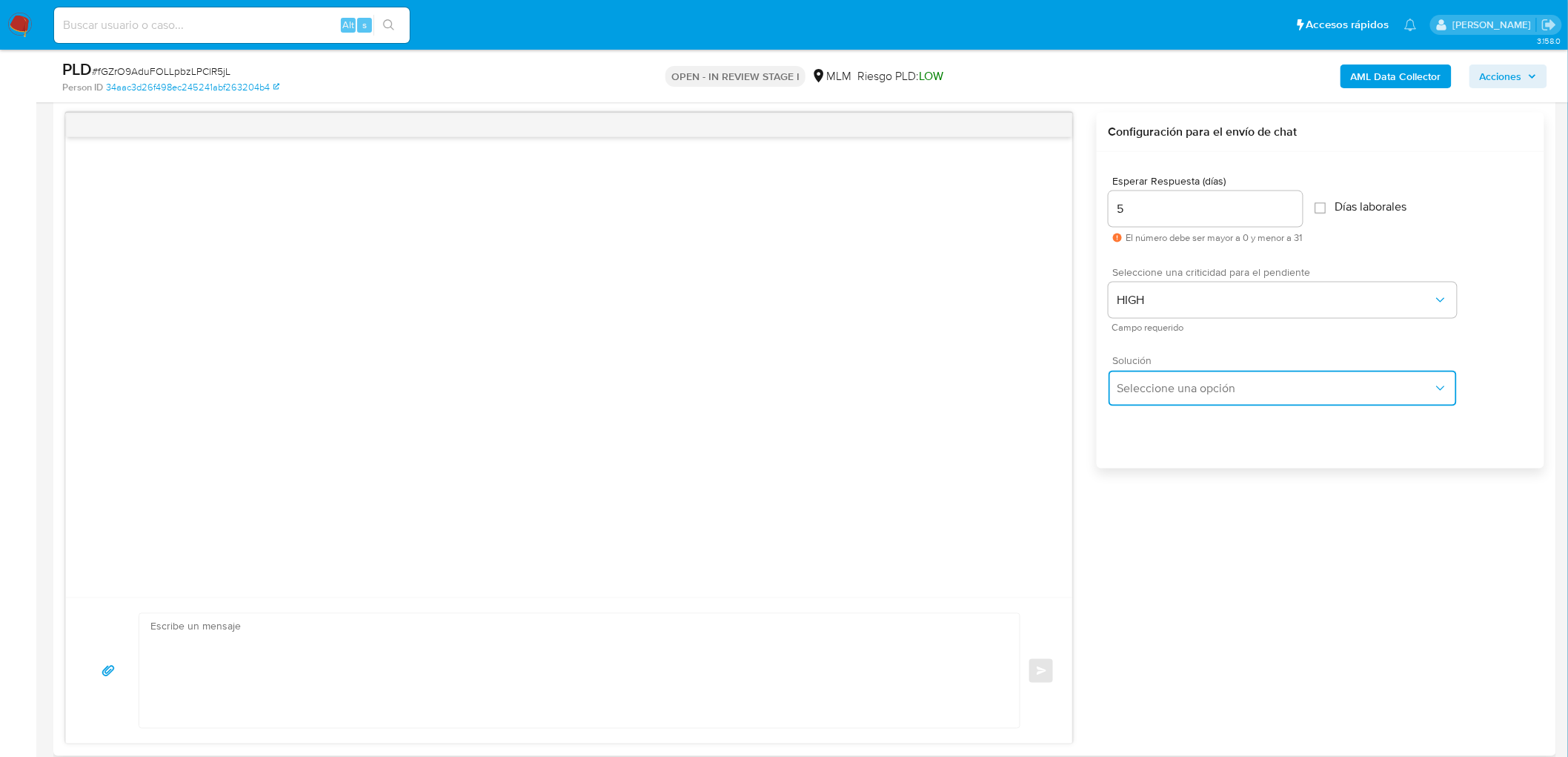
click at [1197, 388] on span "Seleccione una opción" at bounding box center [1276, 388] width 315 height 15
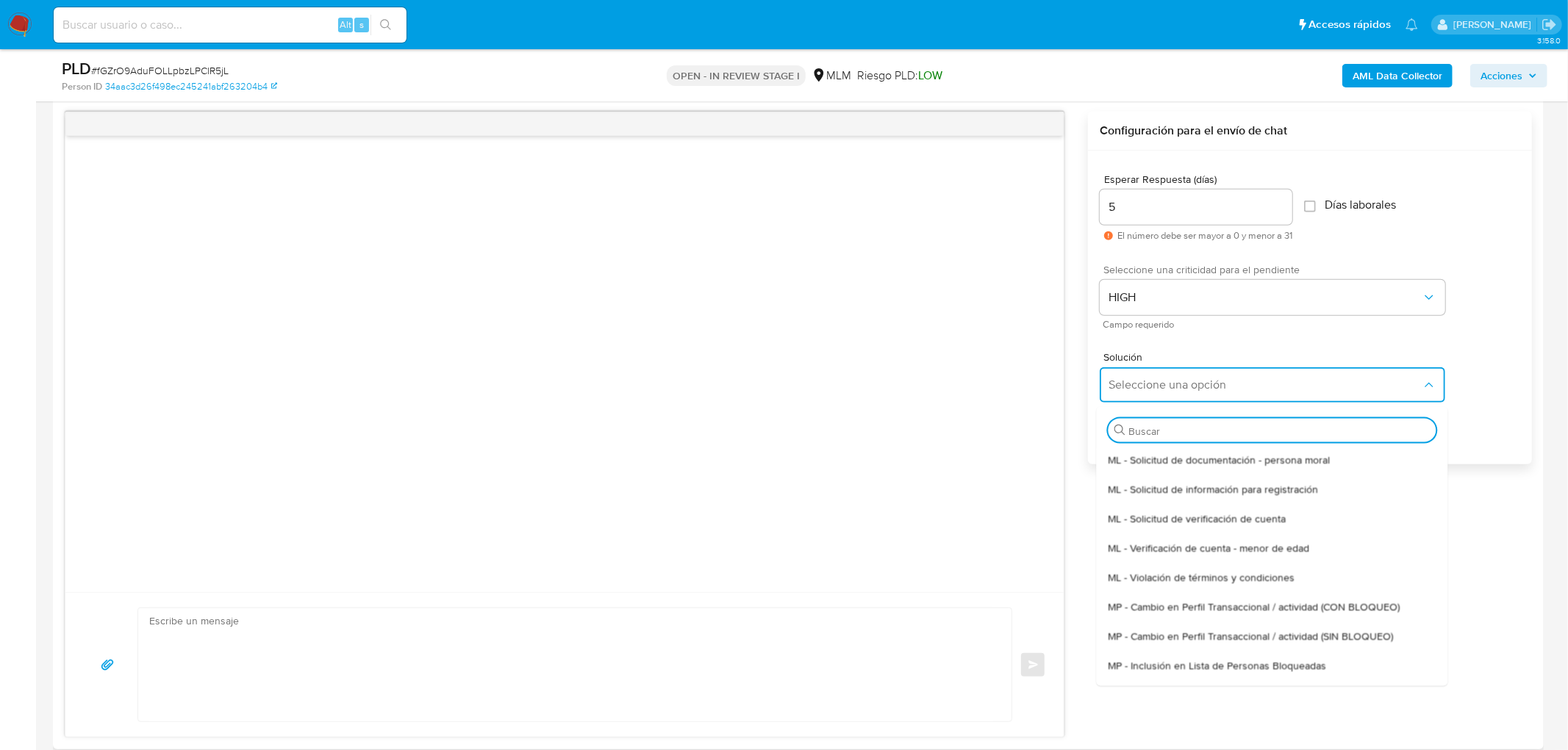
click at [1209, 522] on span "ML - Solicitud de verificación de cuenta" at bounding box center [1197, 517] width 178 height 13
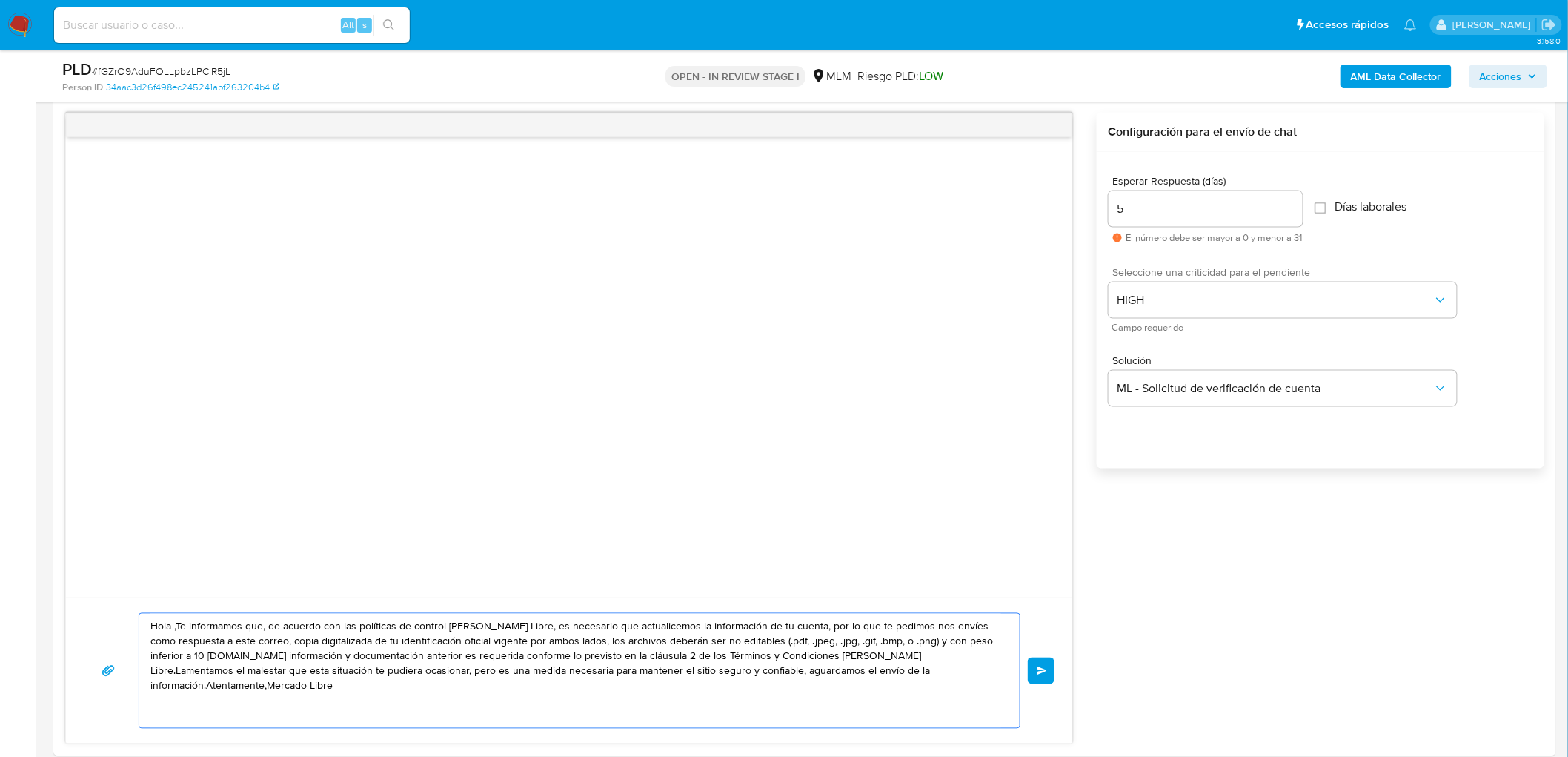
drag, startPoint x: 934, startPoint y: 687, endPoint x: 84, endPoint y: 588, distance: 855.7
paste textarea "Estimado Alejandro Hernandez Garcia. Te comunicamos que se ha identificado un c…"
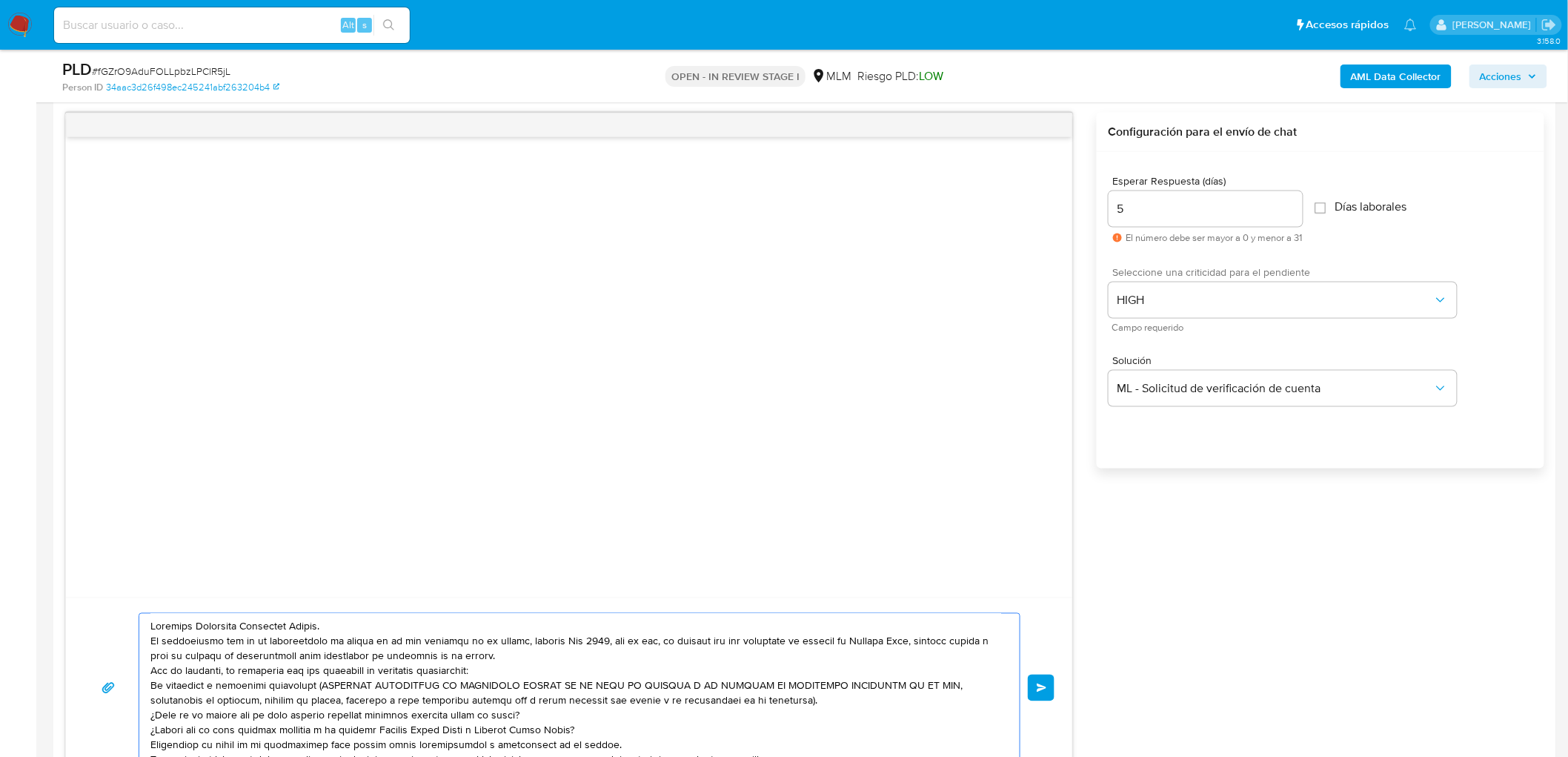
scroll to position [35, 0]
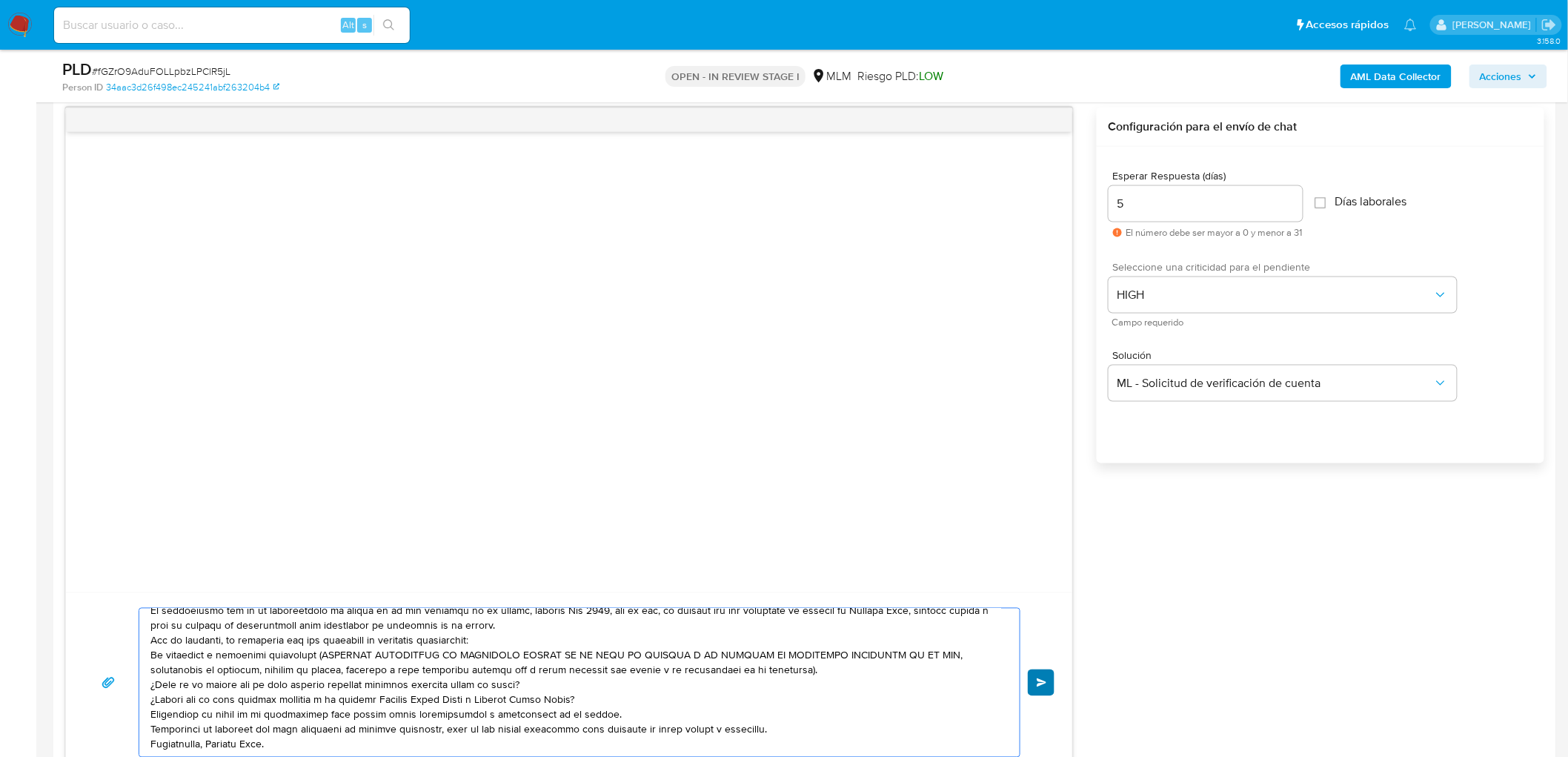
type textarea "Estimado Alejandro Hernandez Garcia. Te comunicamos que se ha identificado un c…"
click at [1033, 678] on button "Enviar" at bounding box center [1041, 683] width 27 height 27
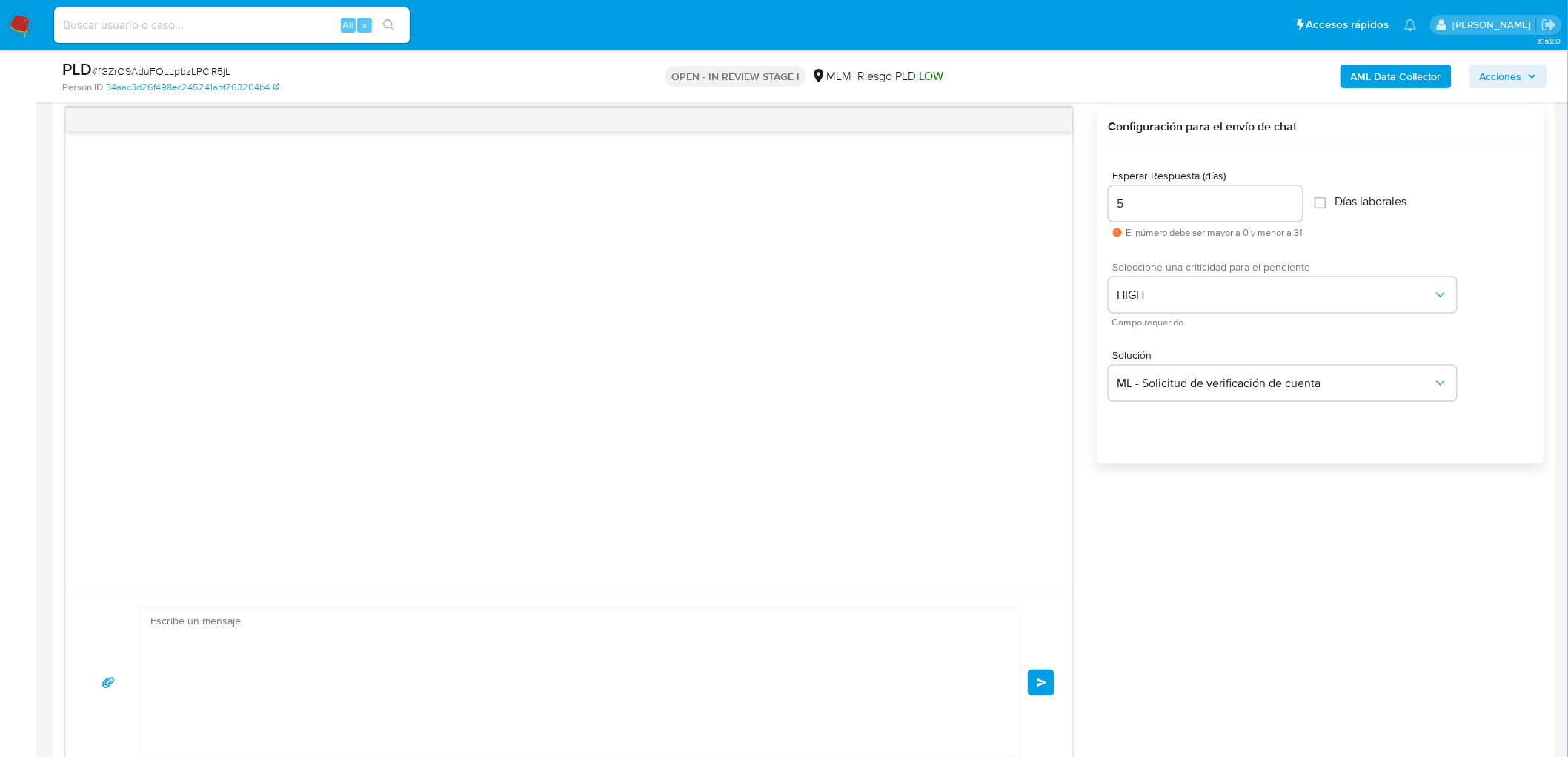
scroll to position [0, 0]
click at [1040, 681] on div "Enviar" at bounding box center [569, 683] width 971 height 150
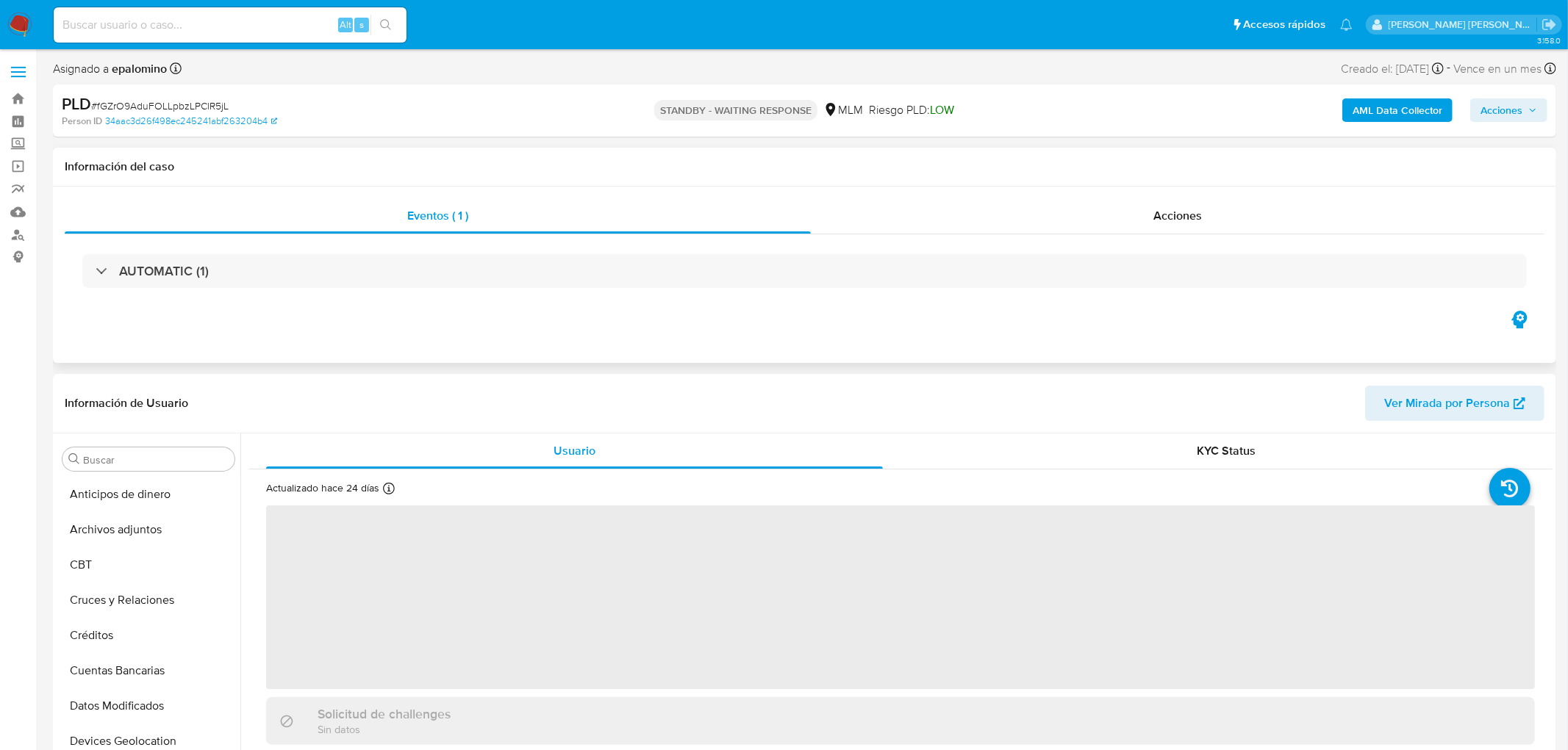
select select "10"
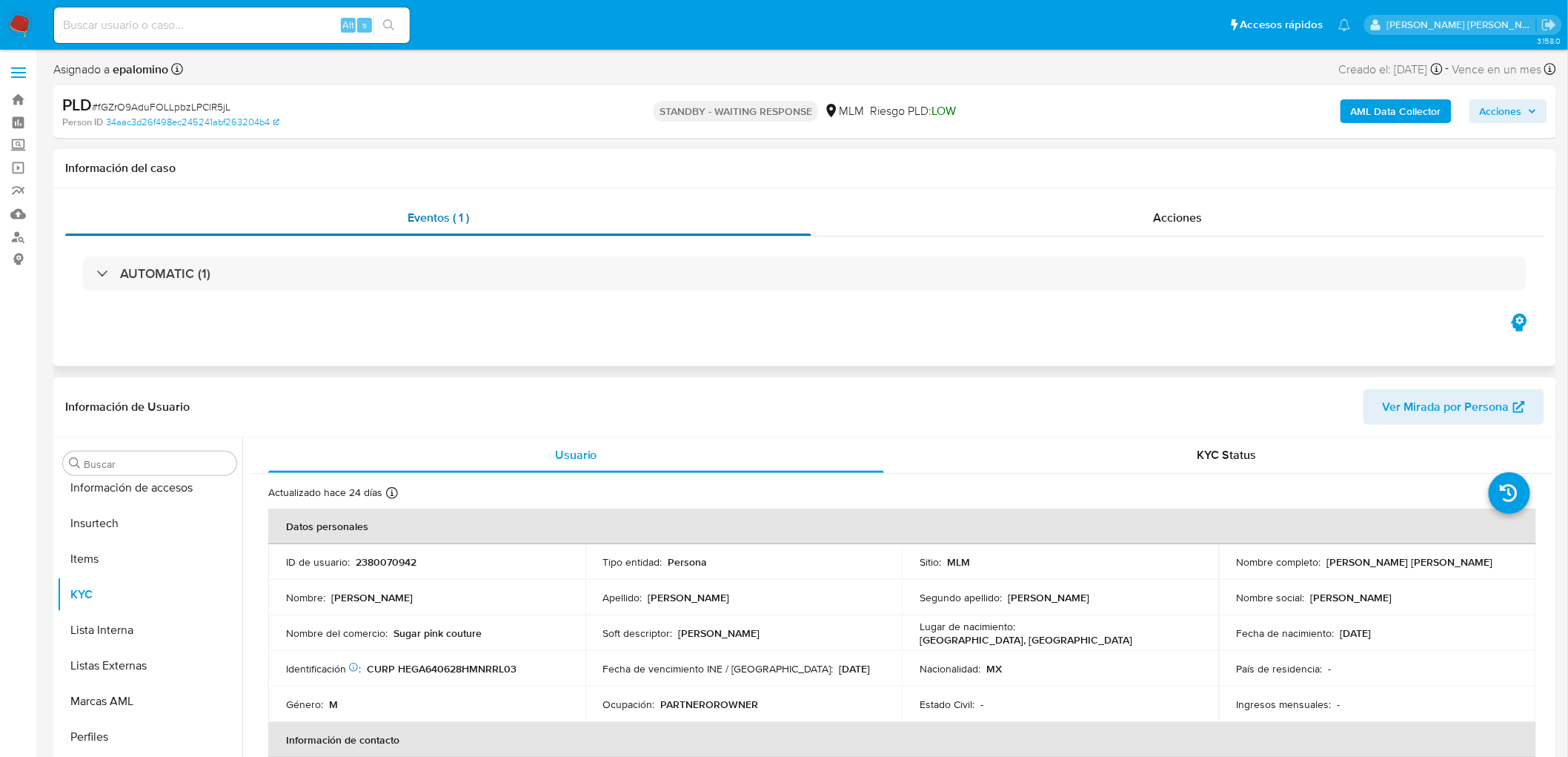
scroll to position [626, 0]
click at [168, 106] on span "# fGZrO9AduFOLLpbzLPClR5jL" at bounding box center [161, 107] width 139 height 15
copy span "fGZrO9AduFOLLpbzLPClR5jL"
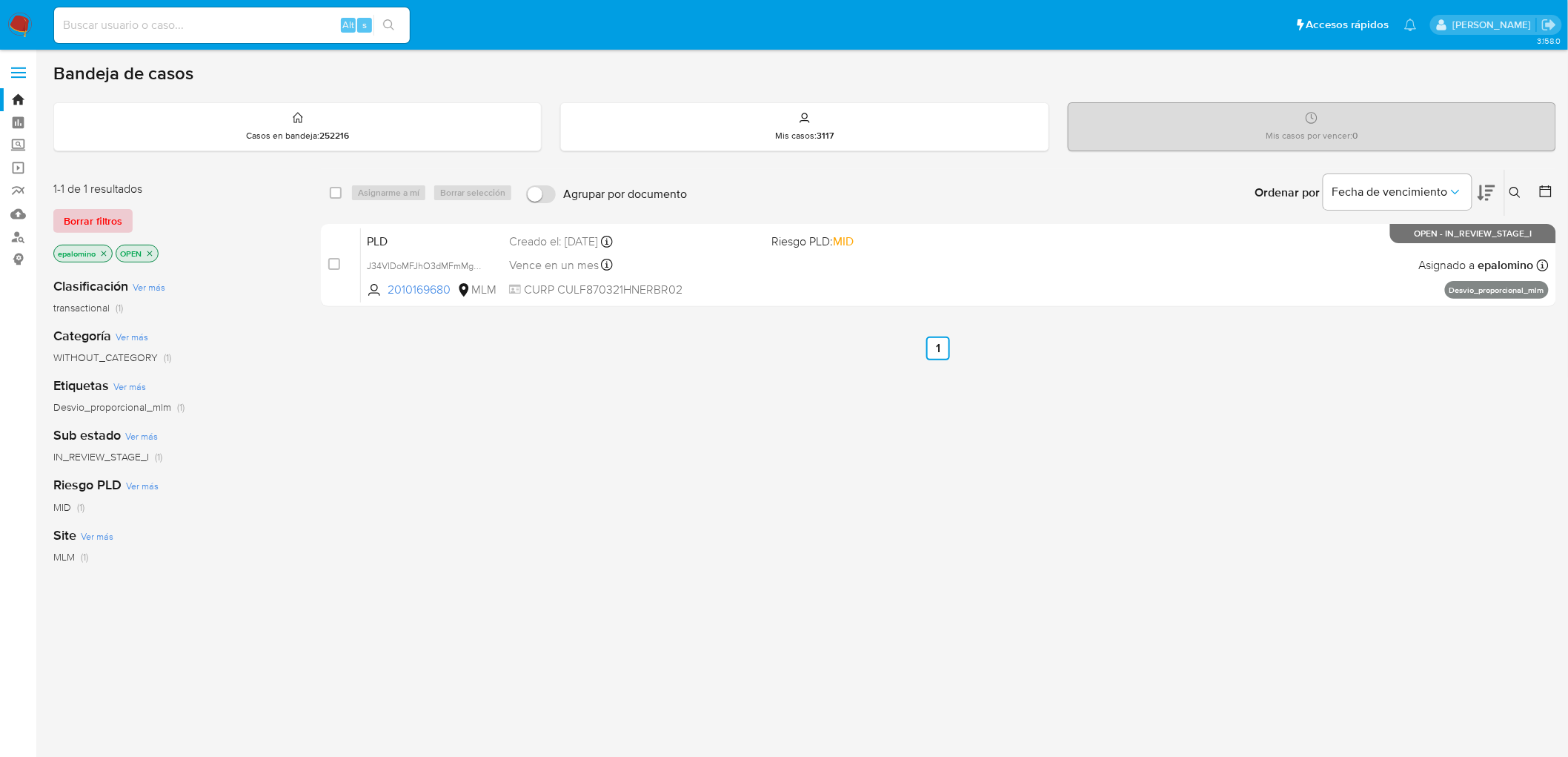
click at [110, 226] on span "Borrar filtros" at bounding box center [93, 221] width 59 height 21
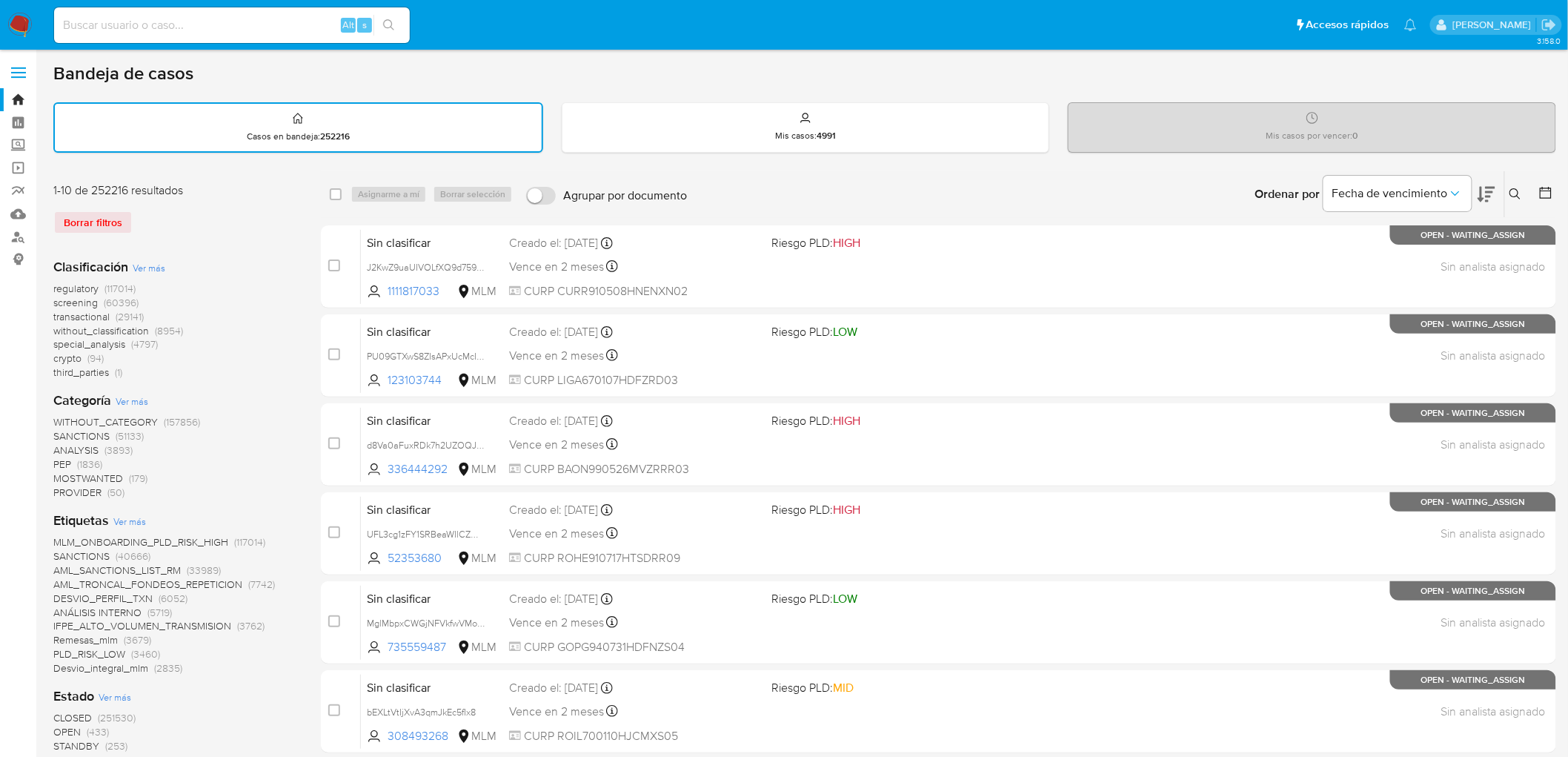
click at [16, 25] on img at bounding box center [19, 25] width 25 height 25
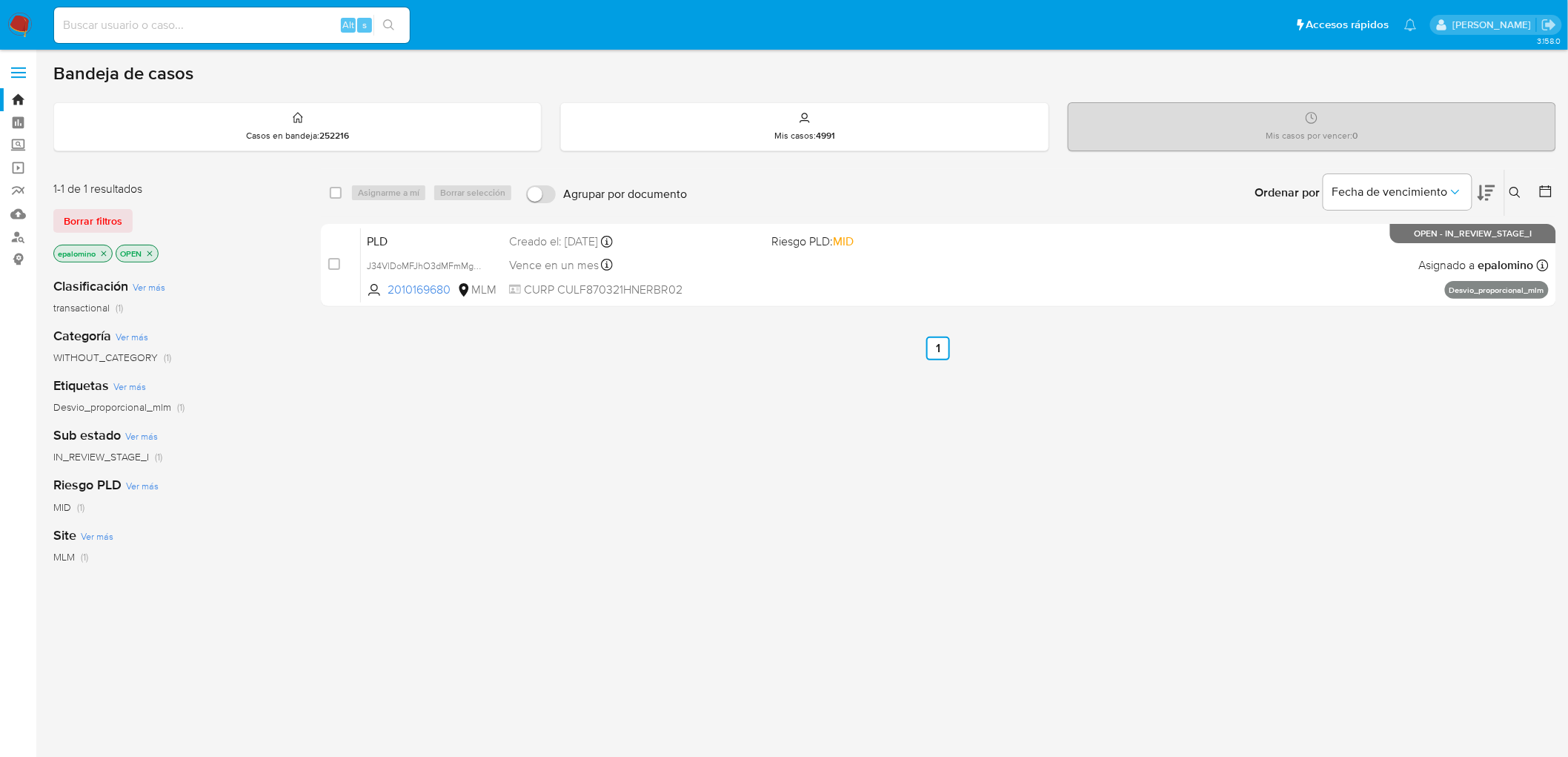
click at [254, 595] on div "Clasificación Ver más transactional (1) Categoría Ver más WITHOUT_CATEGORY (1) …" at bounding box center [175, 517] width 244 height 504
click at [18, 25] on img at bounding box center [19, 25] width 25 height 25
